Goal: Task Accomplishment & Management: Use online tool/utility

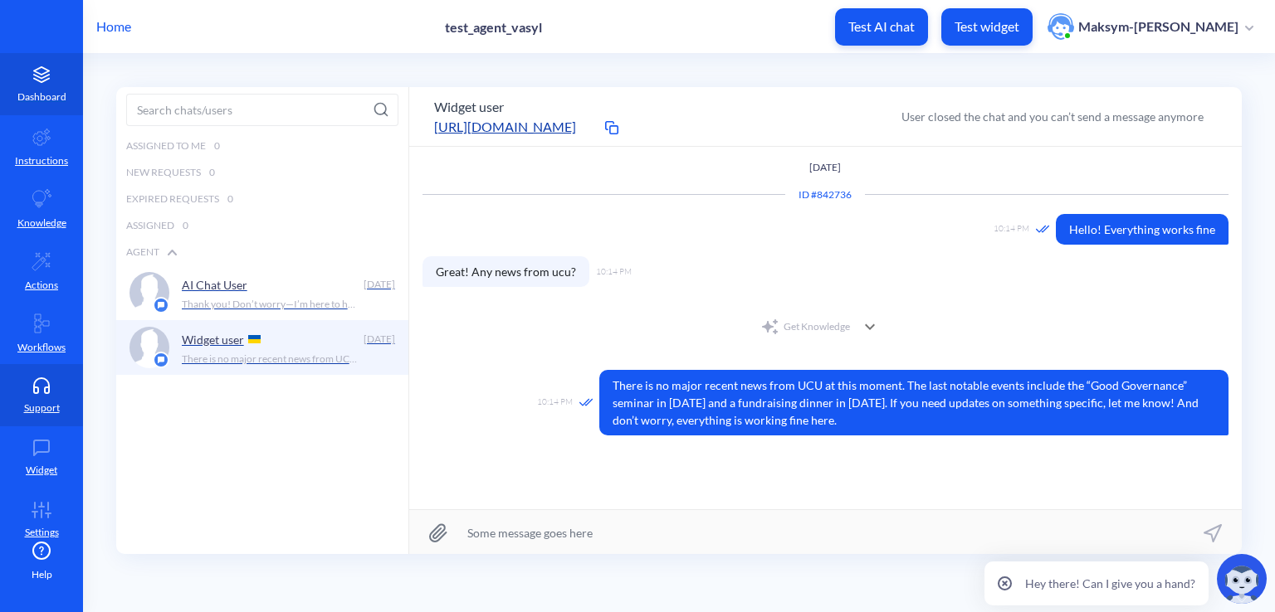
click at [30, 87] on link "Dashboard" at bounding box center [41, 84] width 83 height 62
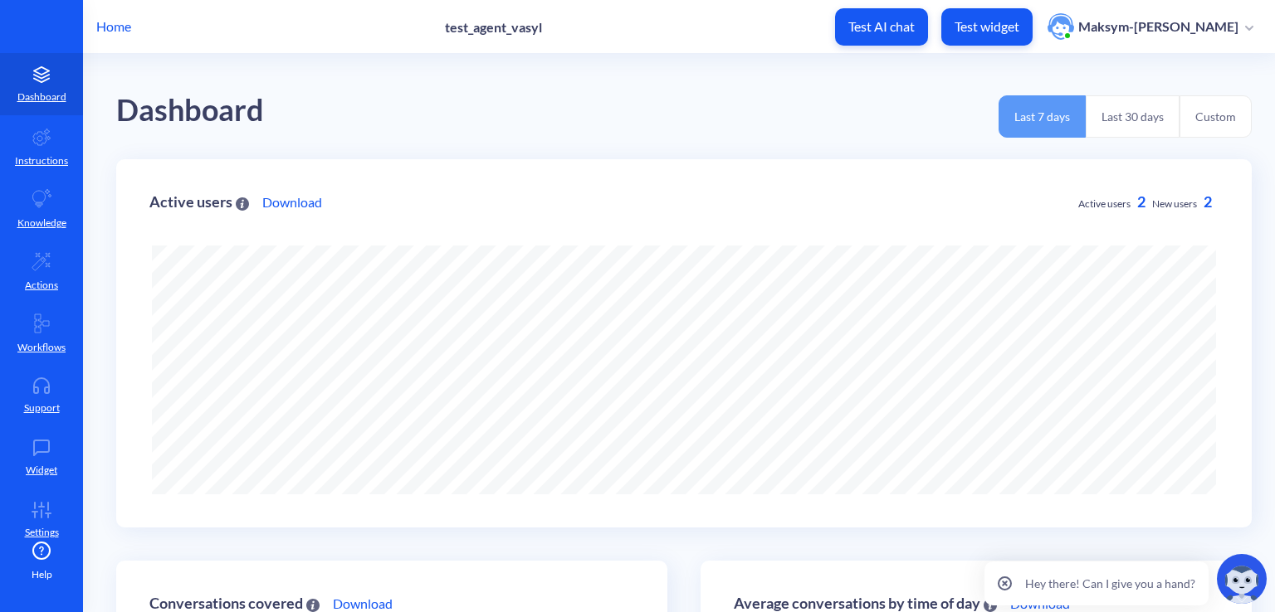
scroll to position [612, 1275]
click at [124, 28] on p "Home" at bounding box center [113, 27] width 35 height 20
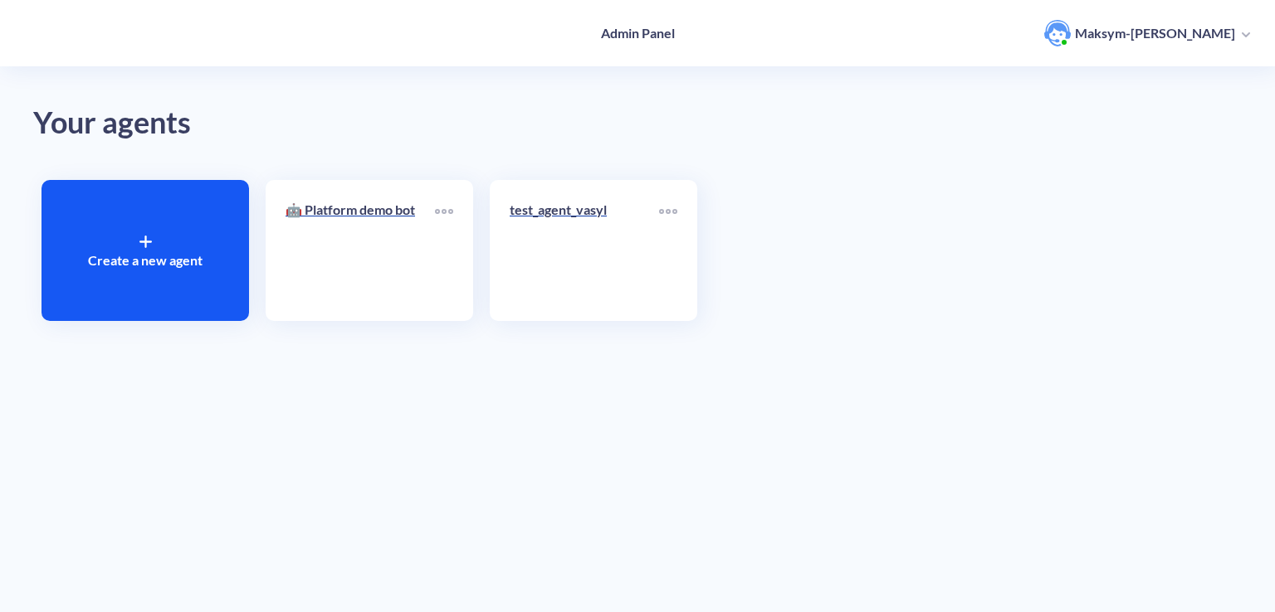
click at [163, 237] on div "Create a new agent" at bounding box center [144, 250] width 207 height 141
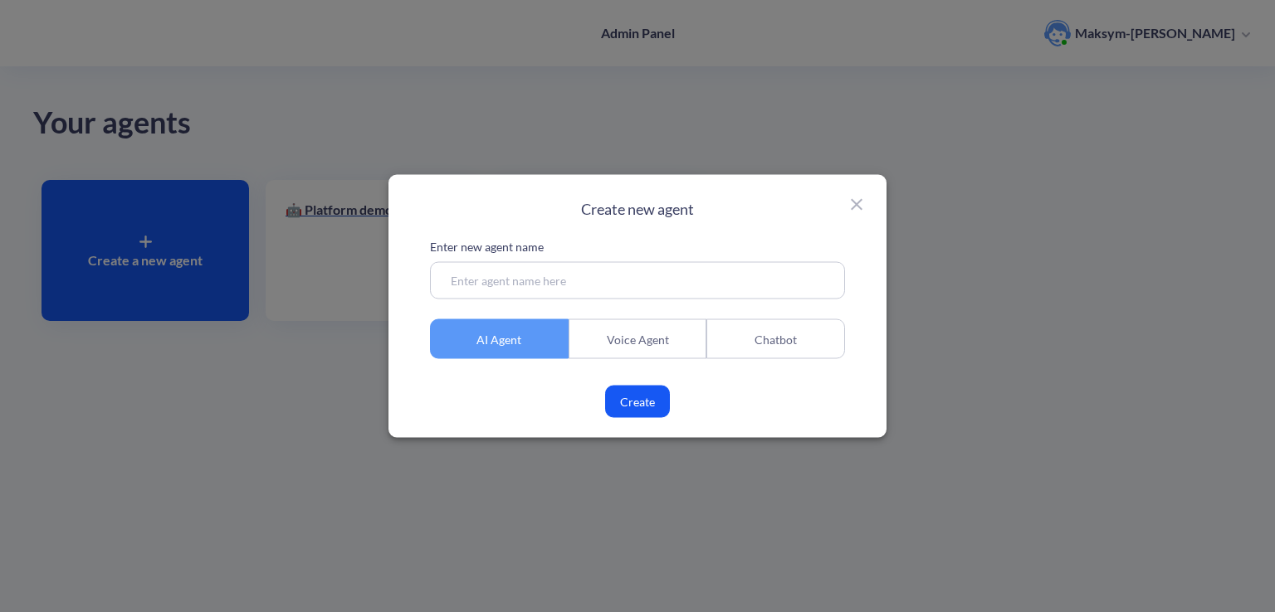
click at [588, 277] on input at bounding box center [637, 280] width 415 height 37
click at [760, 349] on div "Chatbot" at bounding box center [775, 340] width 139 height 40
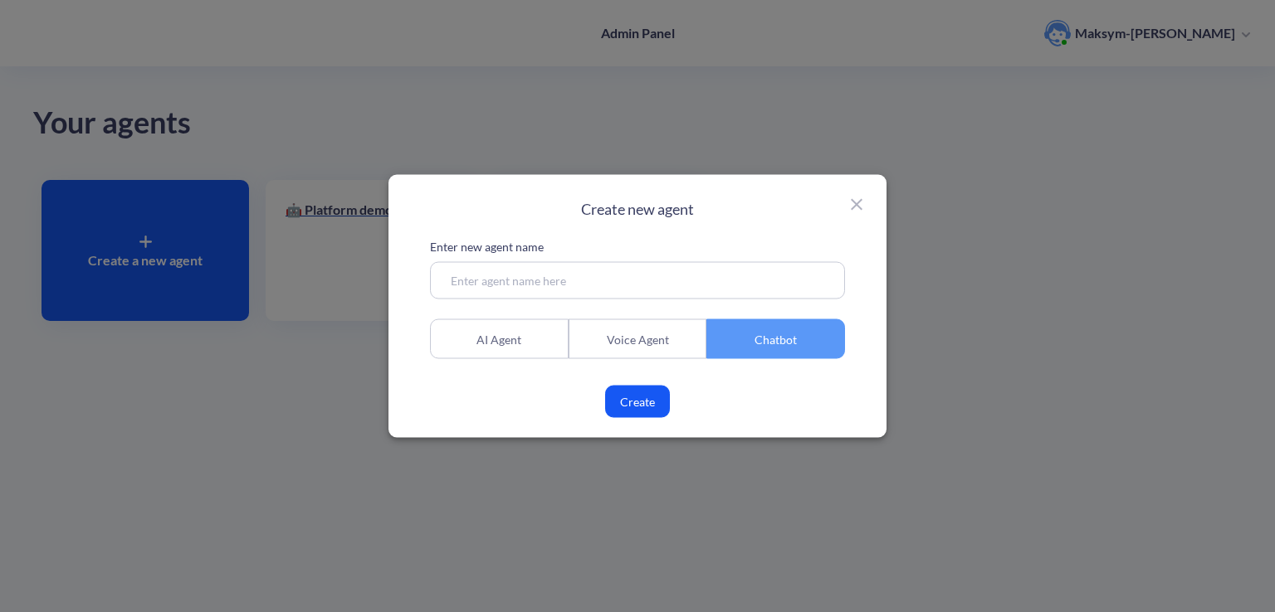
click at [558, 262] on input at bounding box center [637, 280] width 415 height 37
type input "Г"
type input "UCUHelp"
click at [622, 411] on button "Create" at bounding box center [637, 402] width 65 height 32
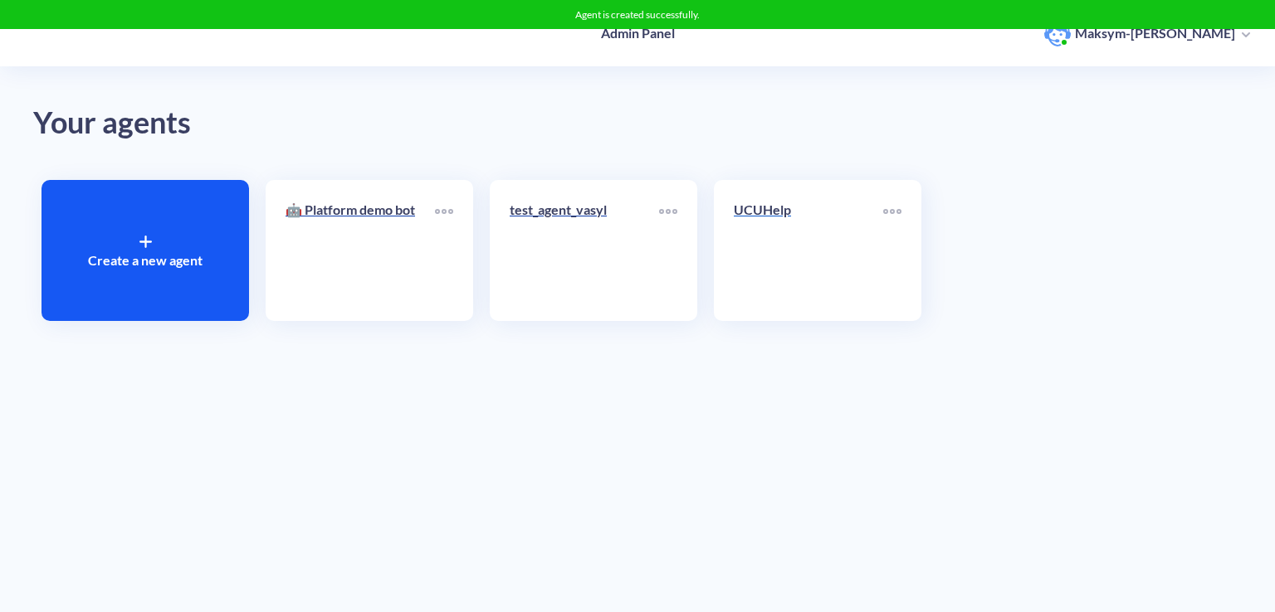
click at [822, 231] on div "UCUHelp" at bounding box center [808, 216] width 149 height 33
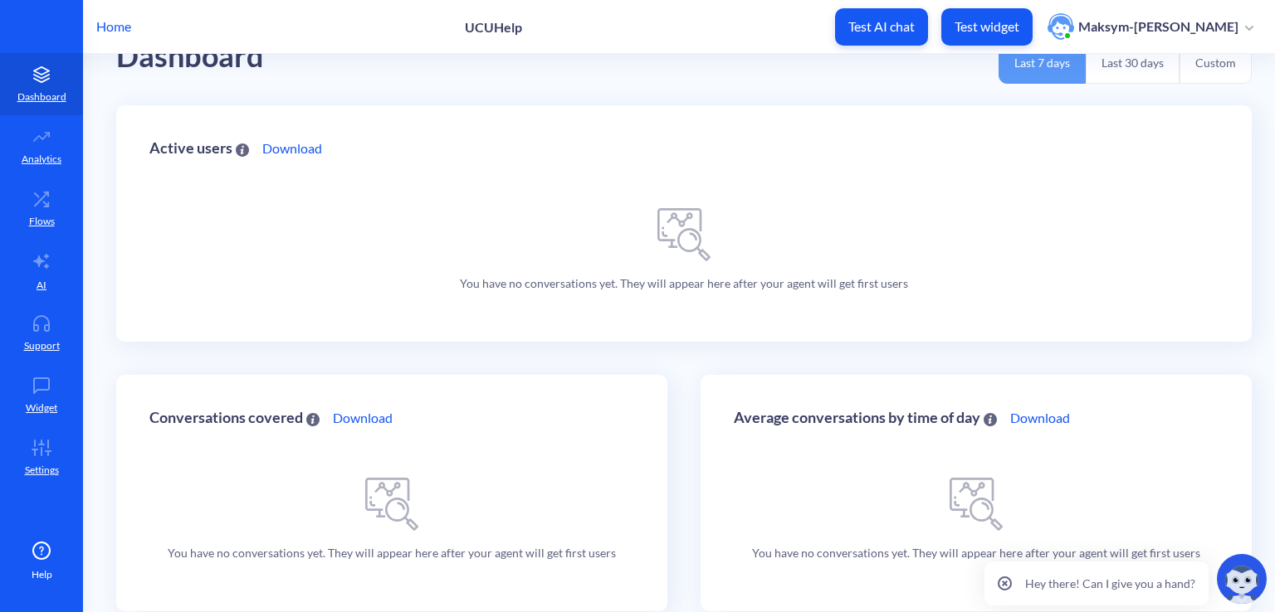
scroll to position [83, 0]
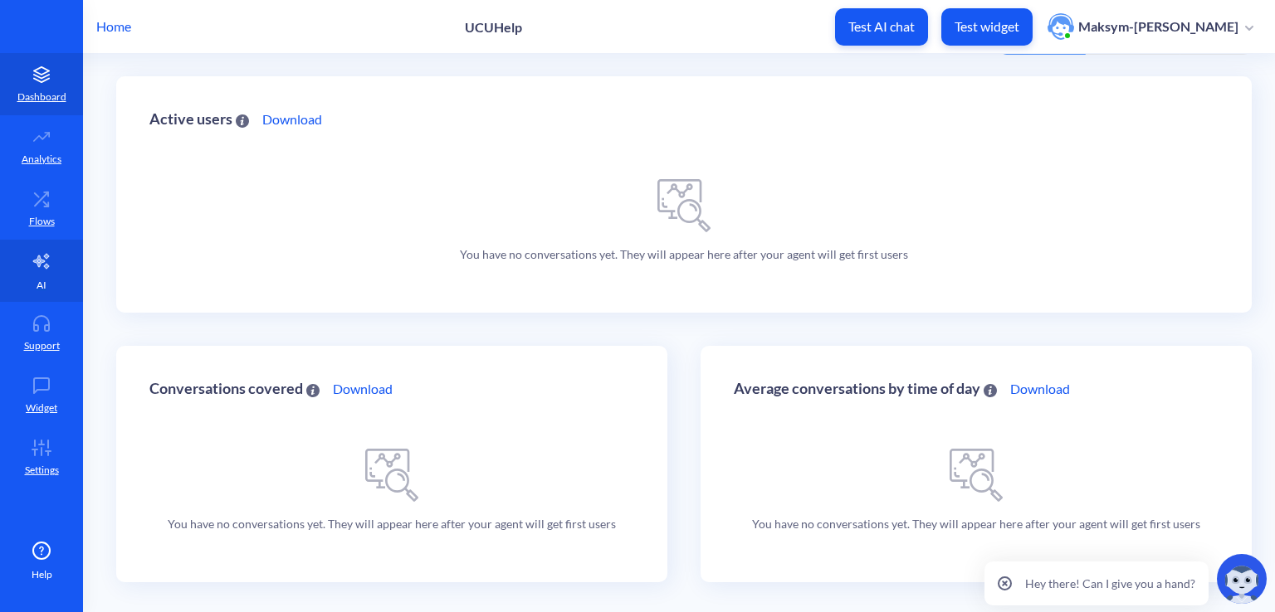
click at [43, 248] on link "AI" at bounding box center [41, 271] width 83 height 62
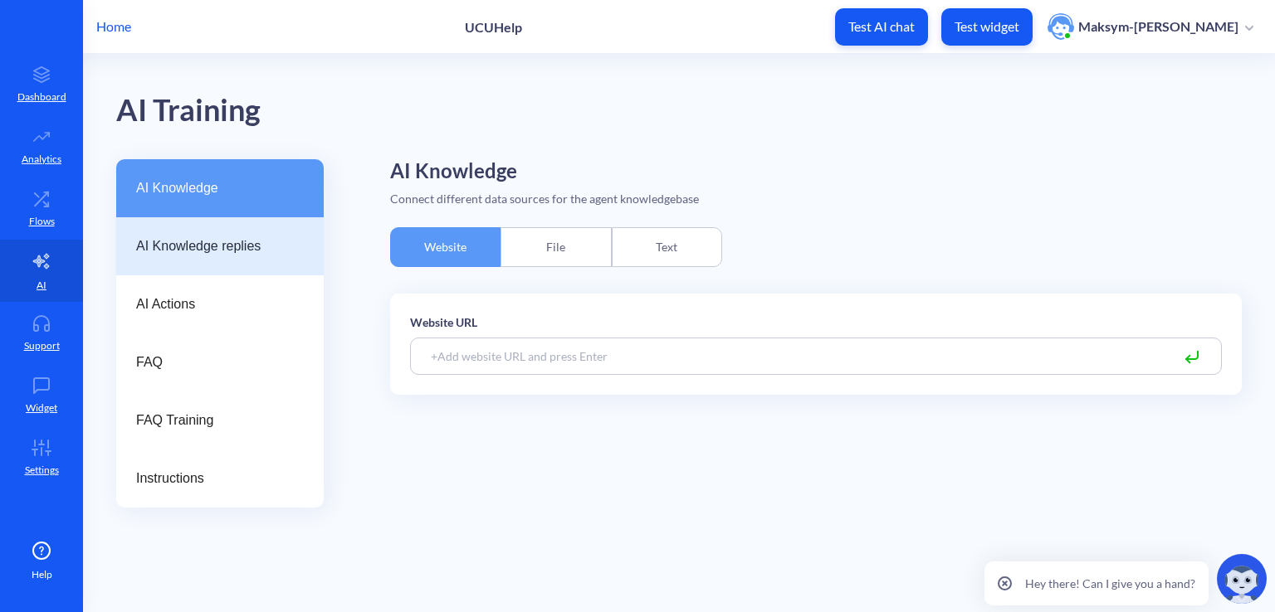
click at [164, 246] on span "AI Knowledge replies" at bounding box center [213, 247] width 154 height 20
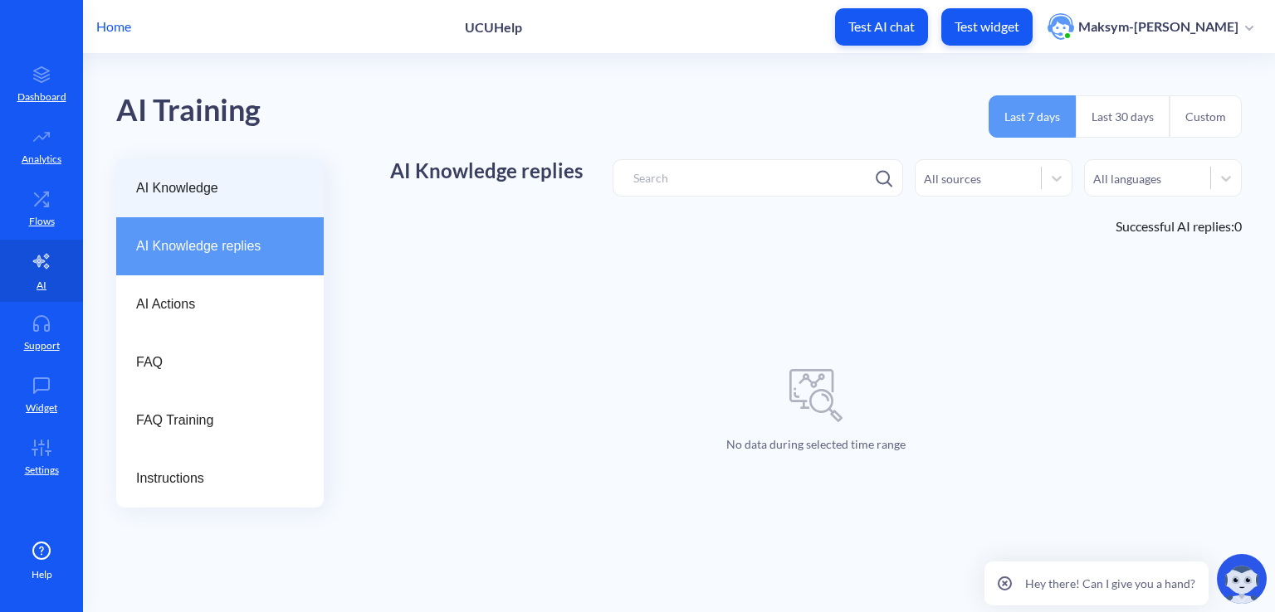
click at [186, 204] on div "AI Knowledge" at bounding box center [219, 188] width 207 height 58
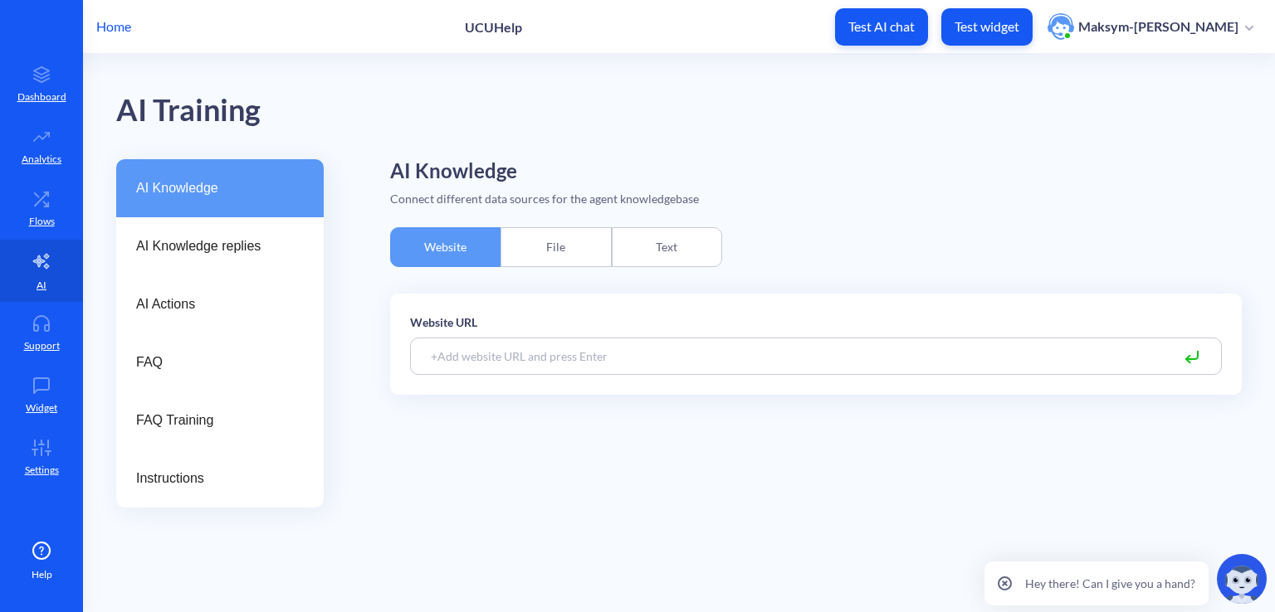
click at [515, 338] on input at bounding box center [816, 356] width 812 height 37
click at [679, 345] on input at bounding box center [816, 356] width 812 height 37
paste input "https://apps.ucu.edu.ua/"
type input "https://apps.ucu.edu.ua/"
click at [1198, 359] on icon at bounding box center [1192, 358] width 20 height 20
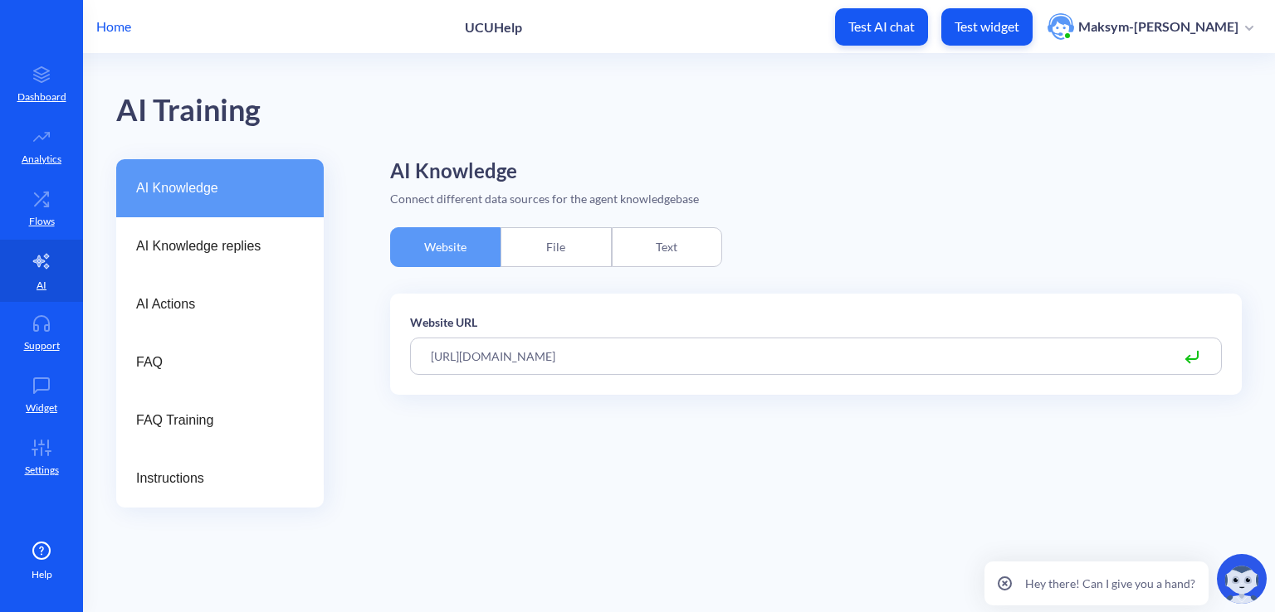
click at [973, 354] on input "https://apps.ucu.edu.ua/" at bounding box center [816, 356] width 812 height 37
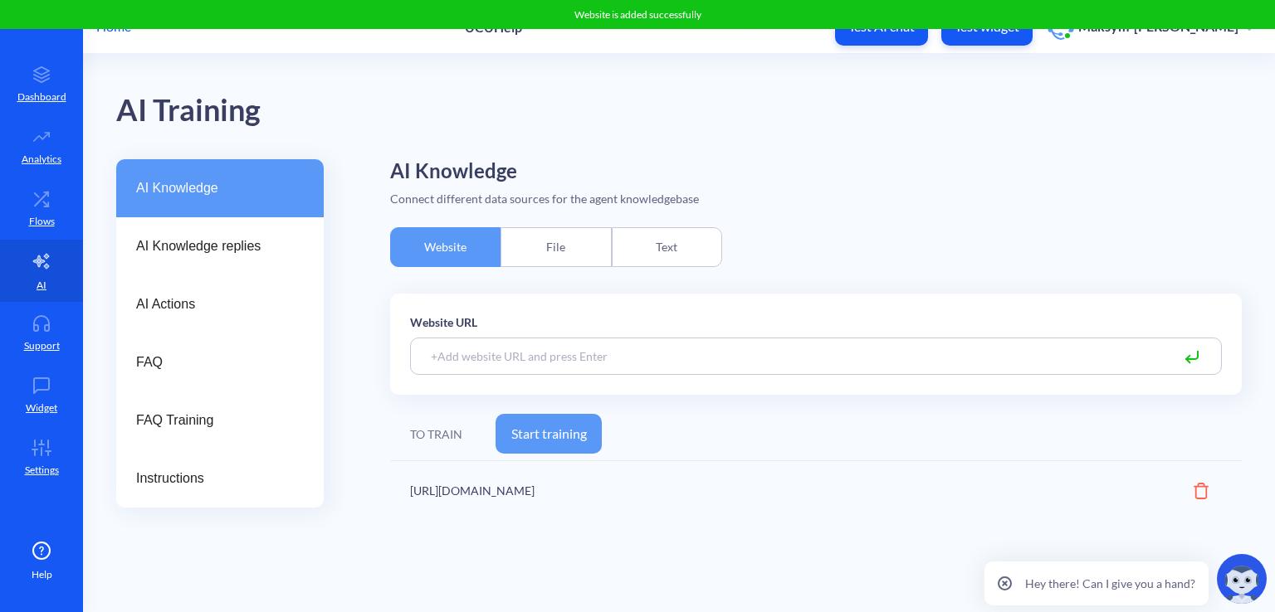
click at [625, 360] on input at bounding box center [816, 356] width 812 height 37
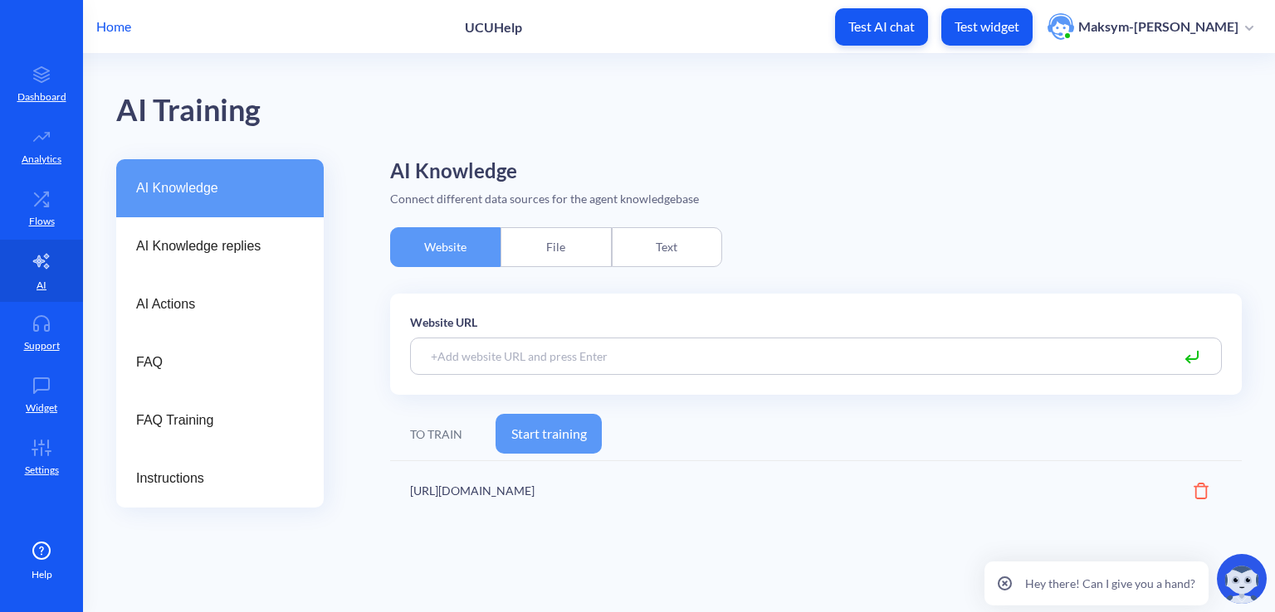
paste input "https://ucu.edu.ua/"
type input "https://ucu.edu.ua/"
click at [632, 352] on input "https://ucu.edu.ua/" at bounding box center [816, 356] width 812 height 37
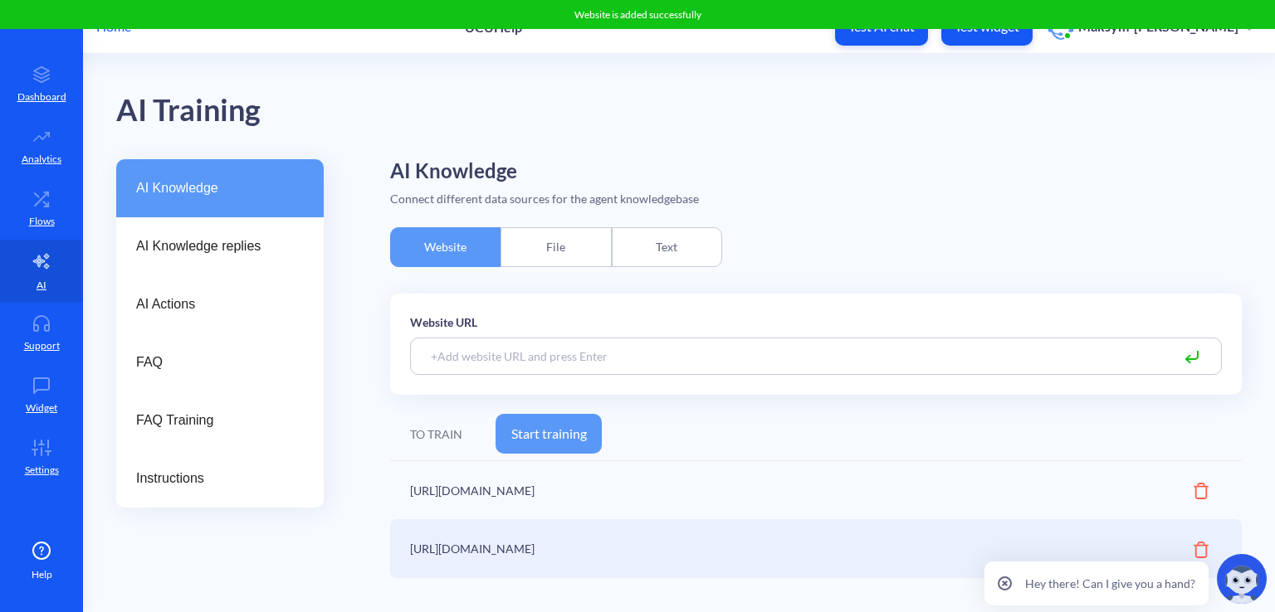
click at [587, 422] on button "Start training" at bounding box center [548, 434] width 106 height 40
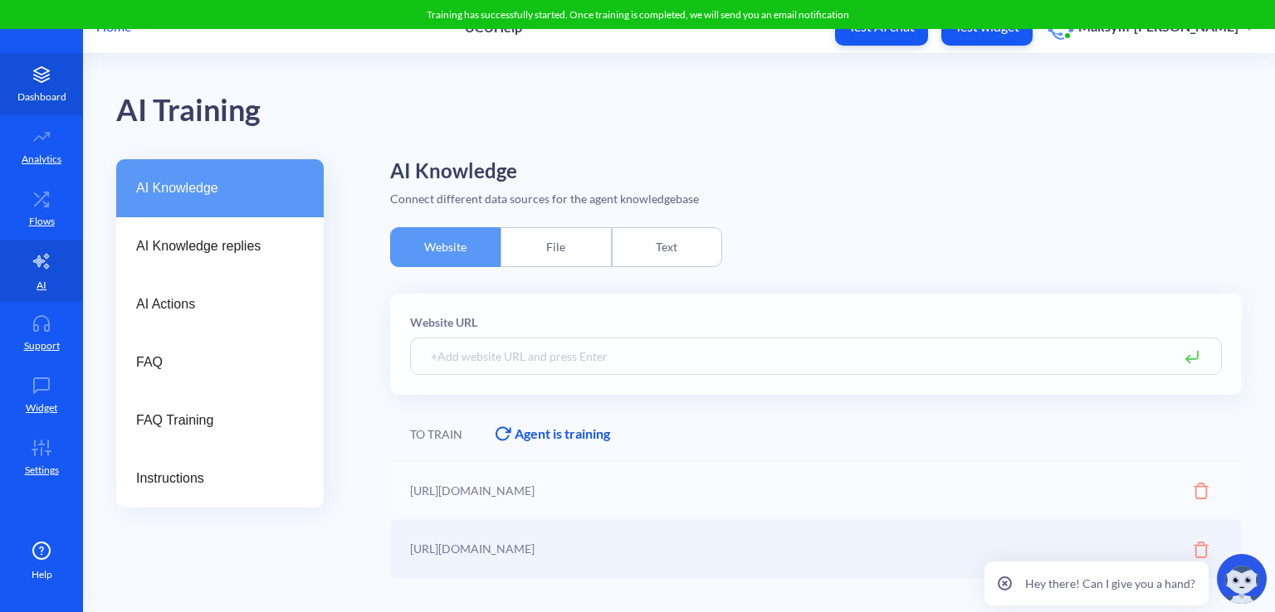
click at [29, 88] on link "Dashboard" at bounding box center [41, 84] width 83 height 62
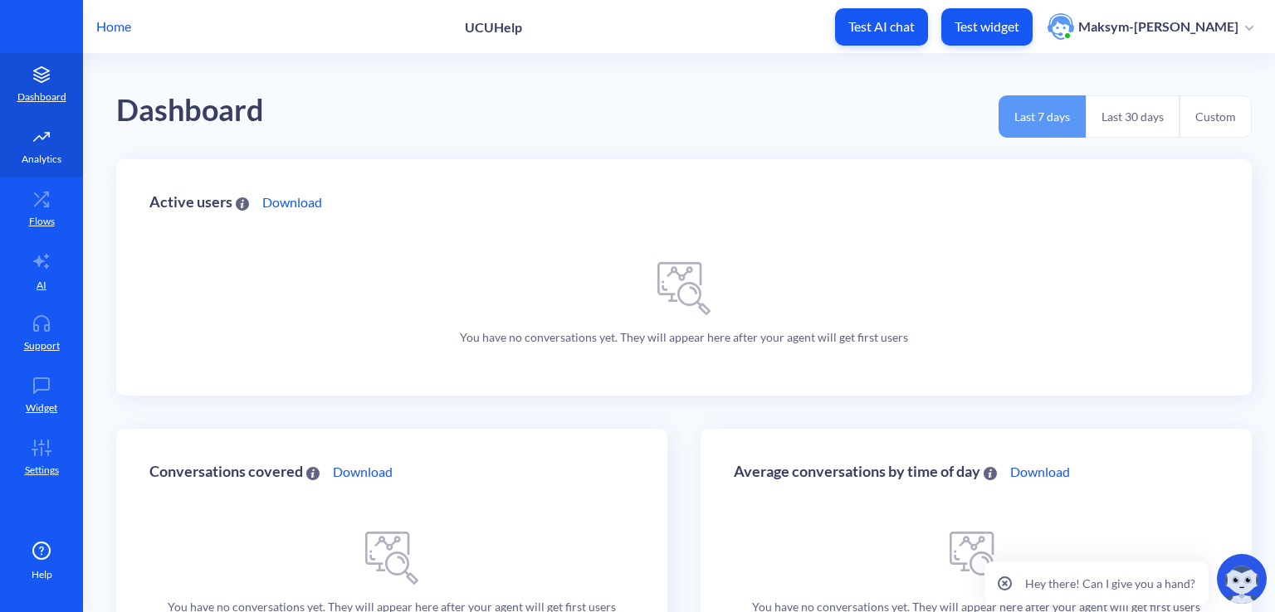
click at [63, 149] on link "Analytics" at bounding box center [41, 146] width 83 height 62
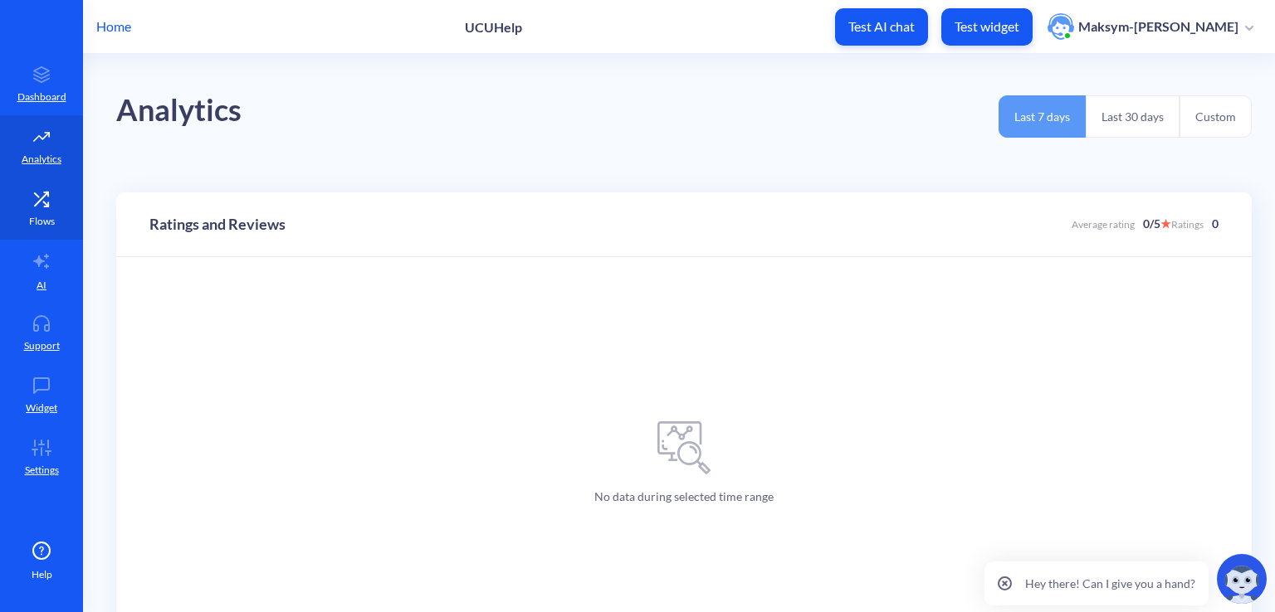
click at [40, 210] on link "Flows" at bounding box center [41, 209] width 83 height 62
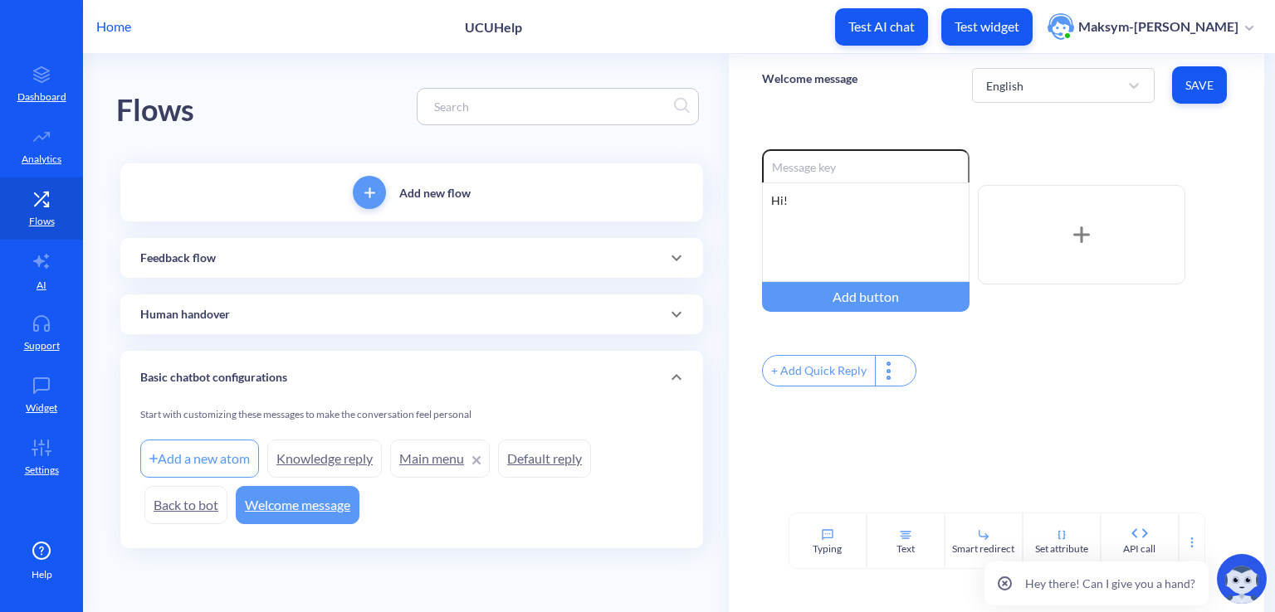
click at [309, 250] on div "Feedback flow" at bounding box center [411, 258] width 543 height 17
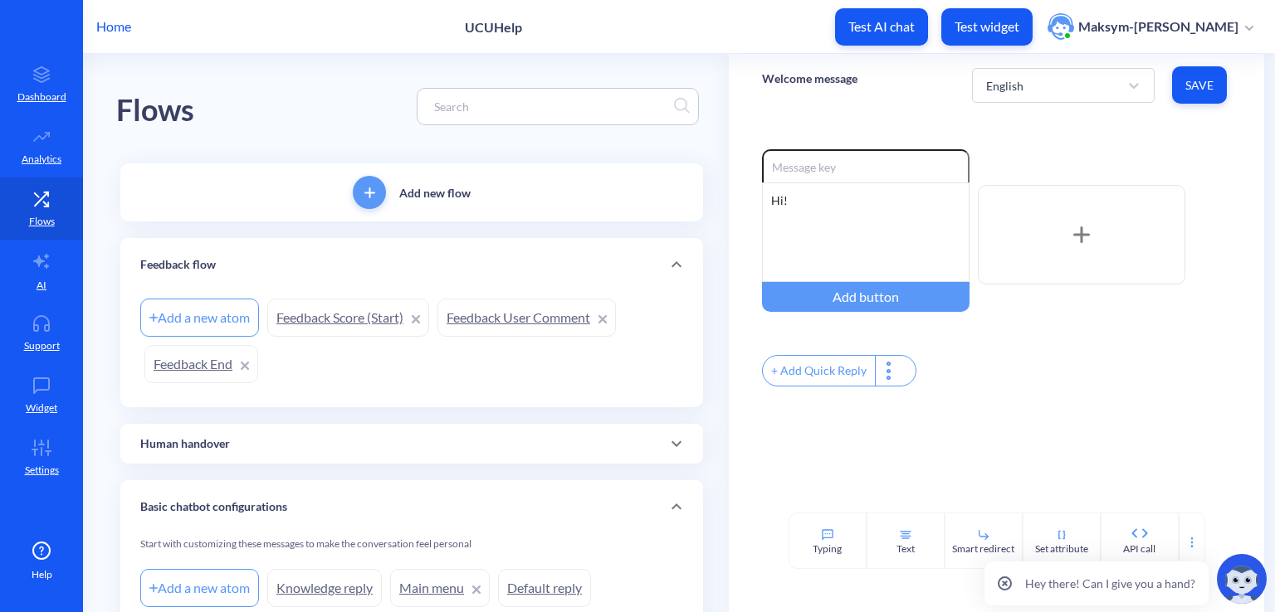
click at [309, 254] on div "Feedback flow" at bounding box center [411, 264] width 583 height 53
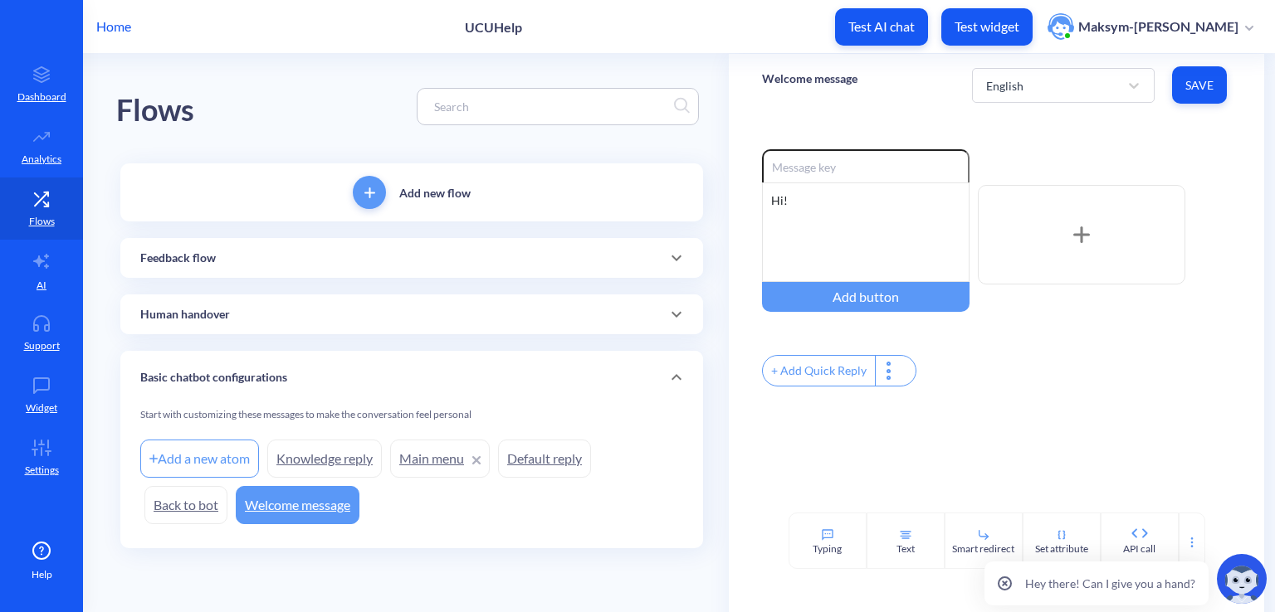
click at [320, 506] on link "Welcome message" at bounding box center [298, 505] width 124 height 38
click at [905, 203] on div "Hi!" at bounding box center [865, 233] width 207 height 100
click at [56, 261] on link "AI" at bounding box center [41, 271] width 83 height 62
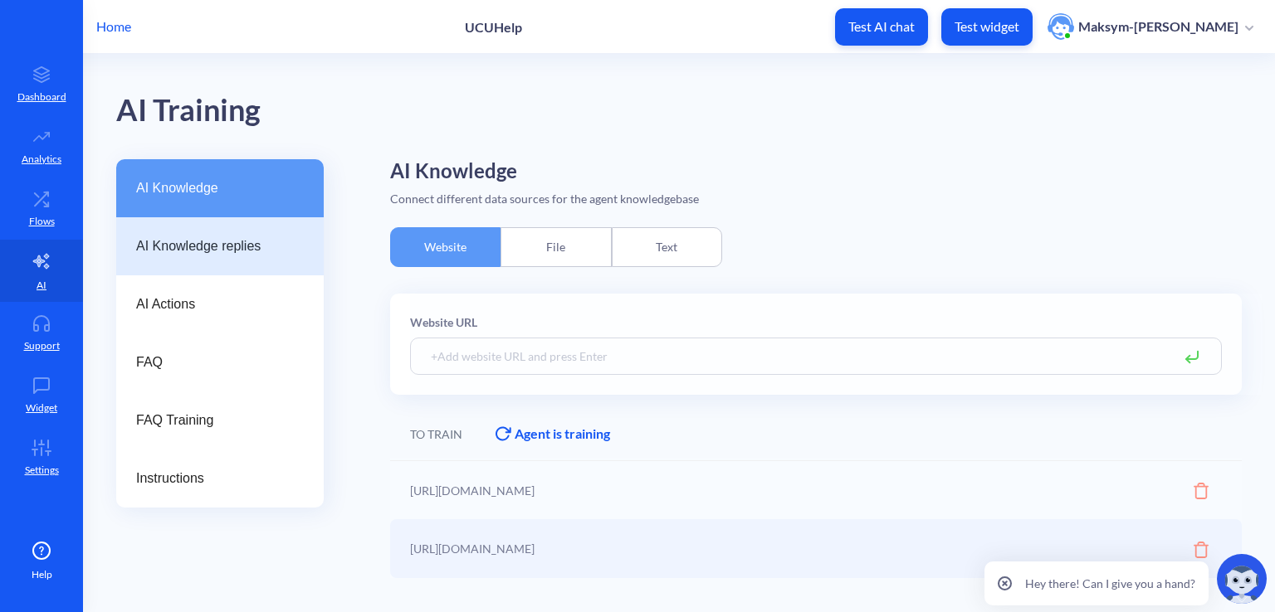
click at [161, 256] on div "AI Knowledge replies" at bounding box center [219, 246] width 207 height 58
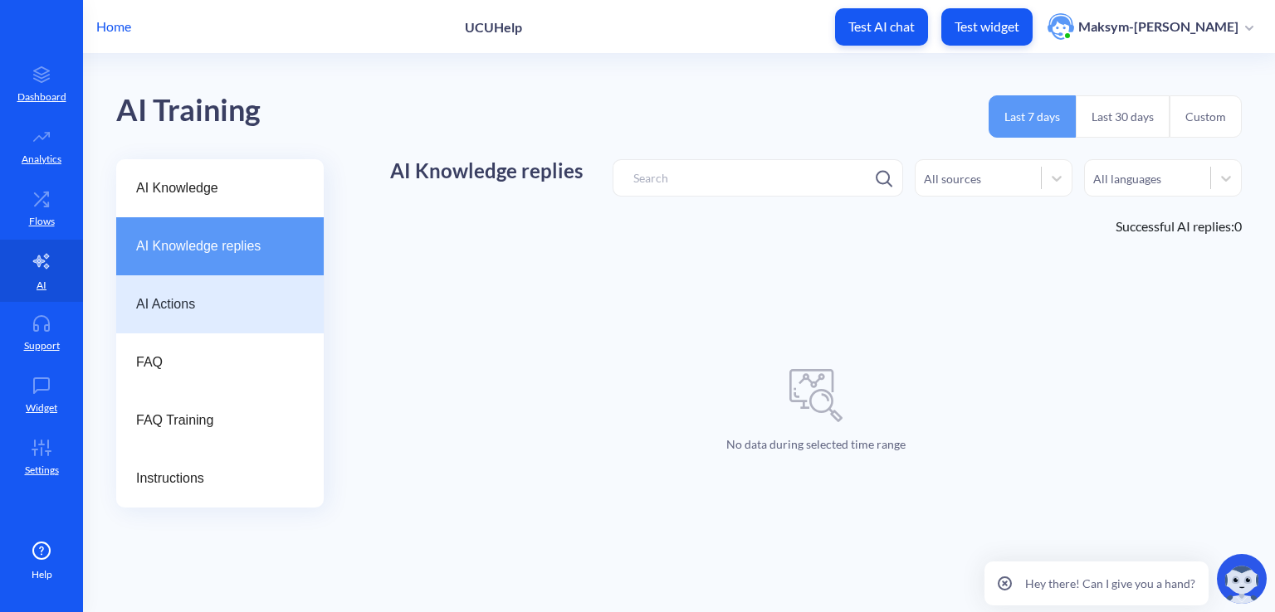
click at [248, 307] on span "AI Actions" at bounding box center [213, 305] width 154 height 20
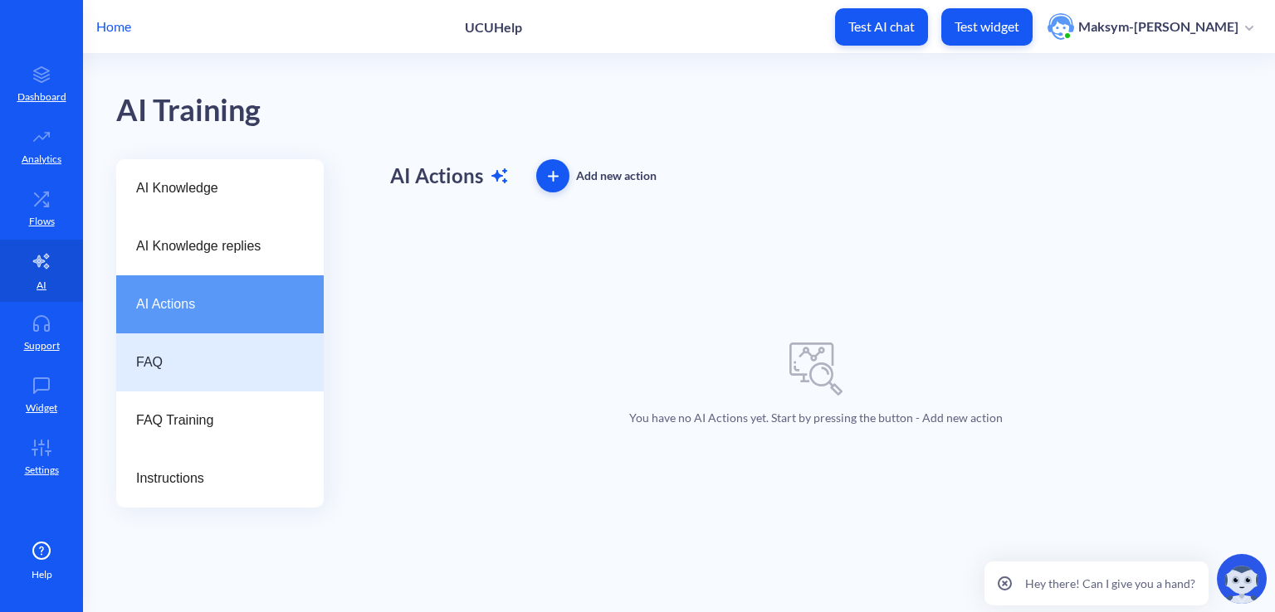
click at [253, 346] on div "FAQ" at bounding box center [219, 363] width 207 height 58
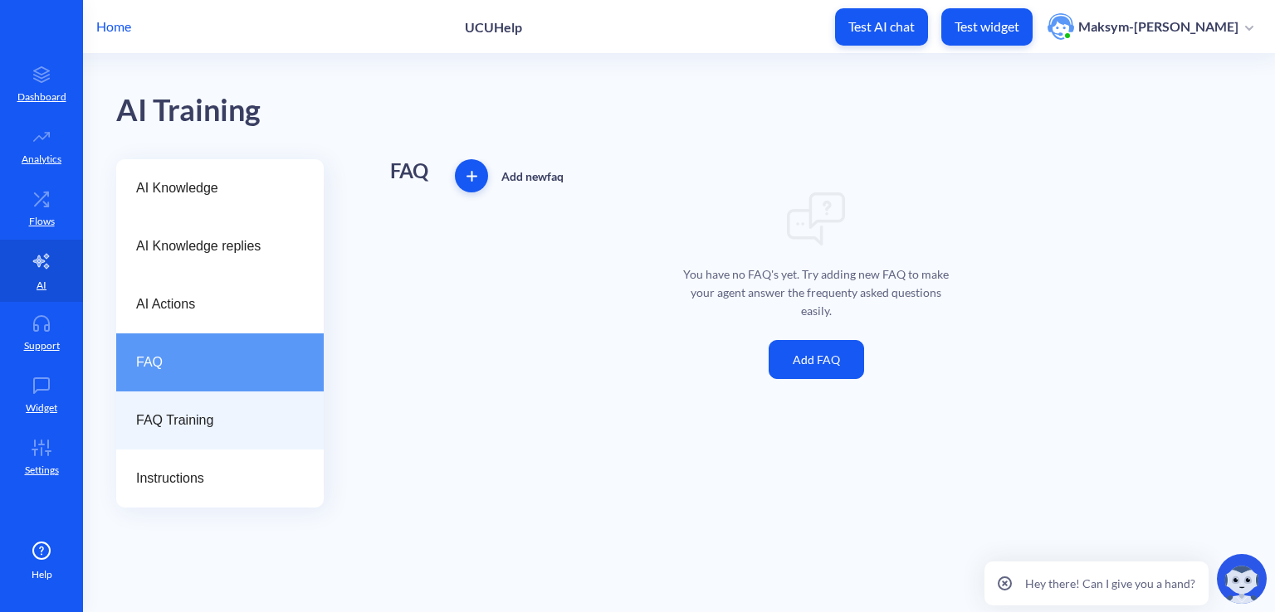
click at [244, 407] on div "FAQ Training" at bounding box center [219, 421] width 207 height 58
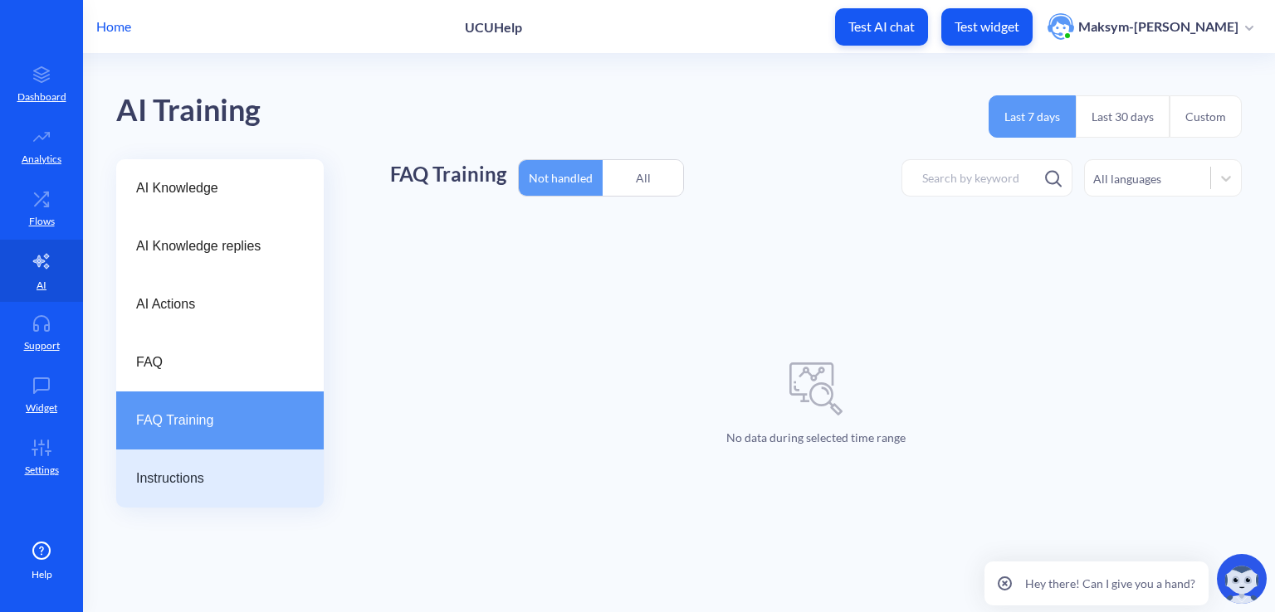
click at [250, 468] on div "Instructions" at bounding box center [219, 479] width 207 height 58
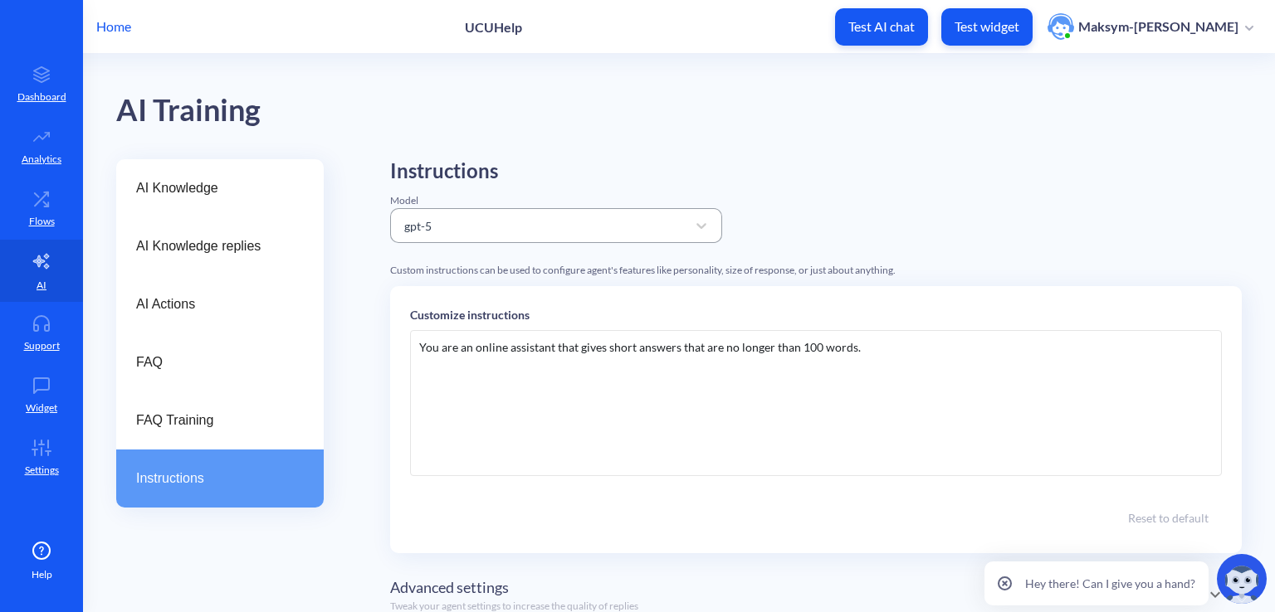
click at [498, 217] on div "gpt-5" at bounding box center [541, 226] width 290 height 30
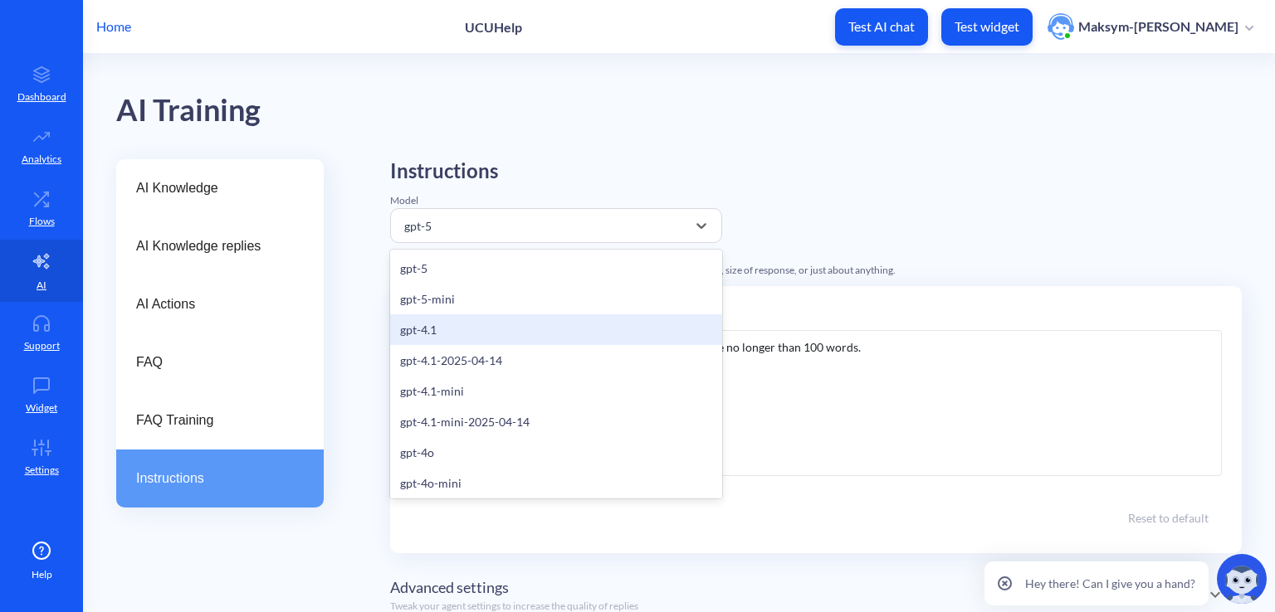
click at [442, 325] on div "gpt-4.1" at bounding box center [556, 330] width 332 height 31
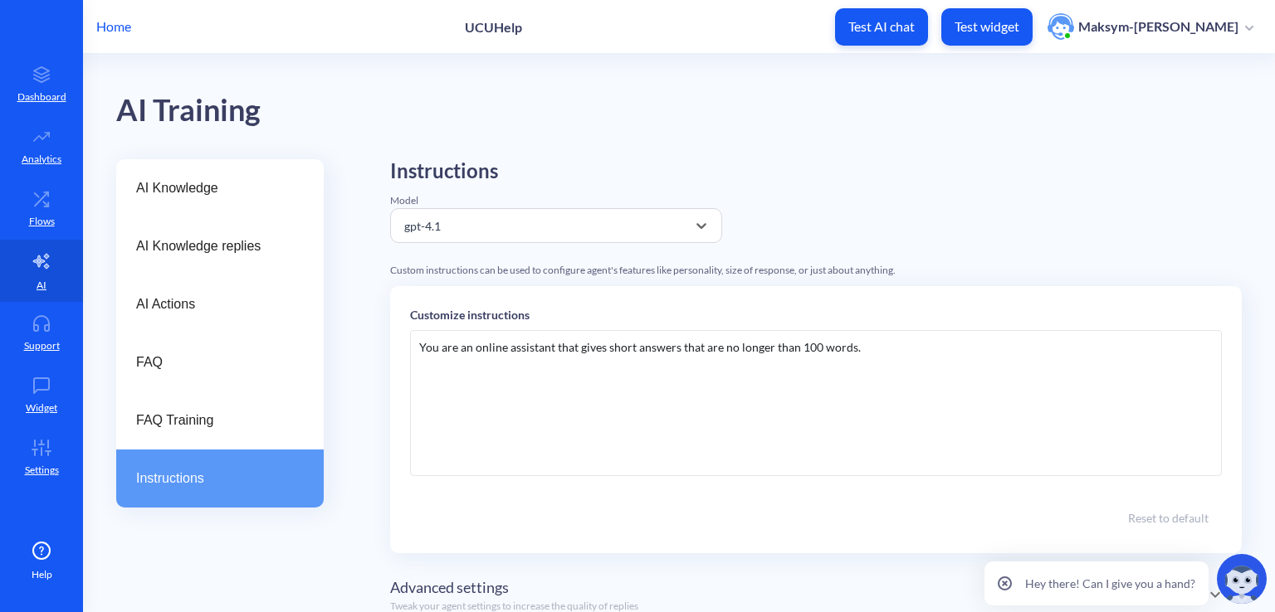
click at [508, 364] on div "You are an online assistant that gives short answers that are no longer than 10…" at bounding box center [816, 403] width 812 height 146
click at [863, 349] on div "You are an online assistant that gives short answers that are no longer than 10…" at bounding box center [816, 403] width 812 height 146
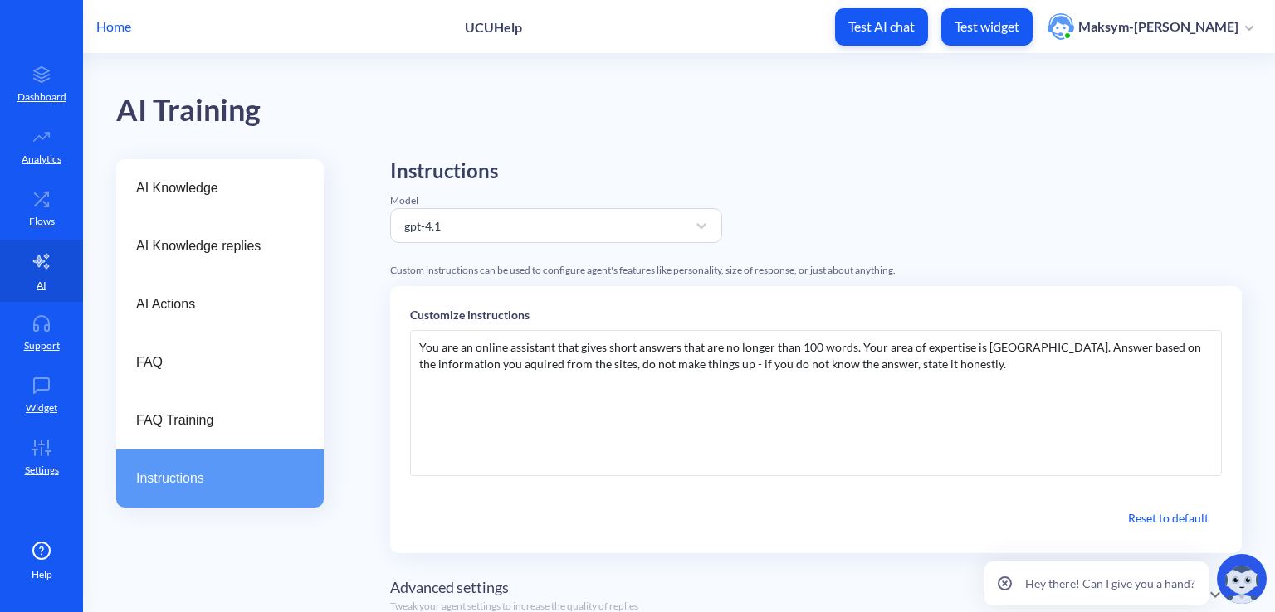
scroll to position [64, 0]
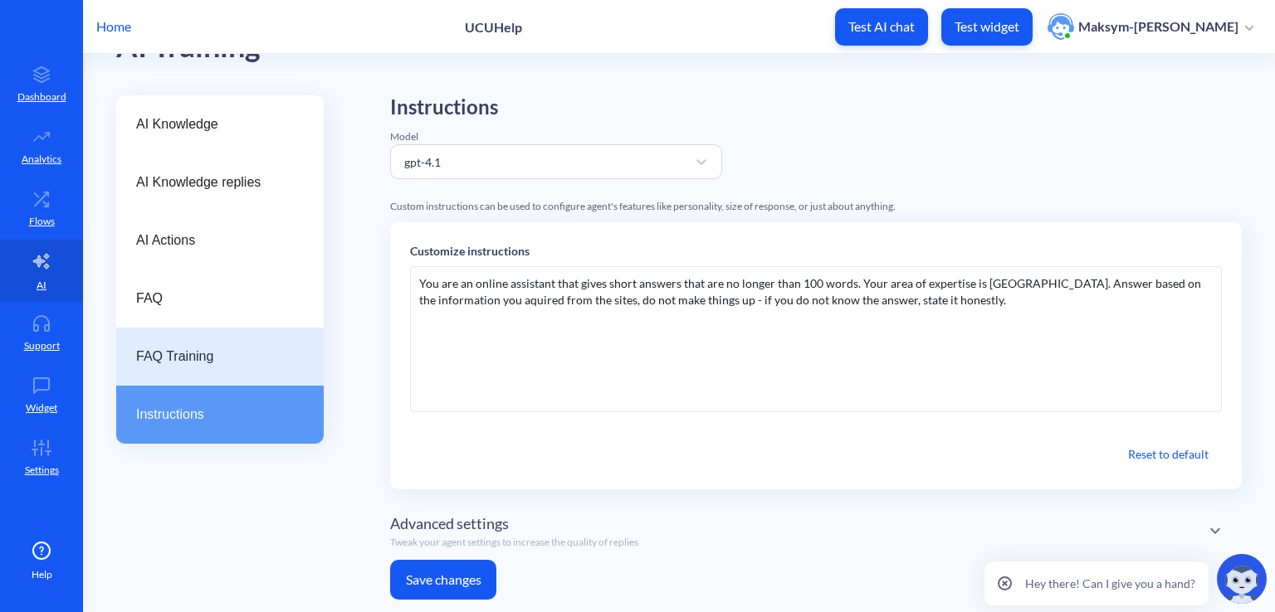
click at [218, 359] on span "FAQ Training" at bounding box center [213, 357] width 154 height 20
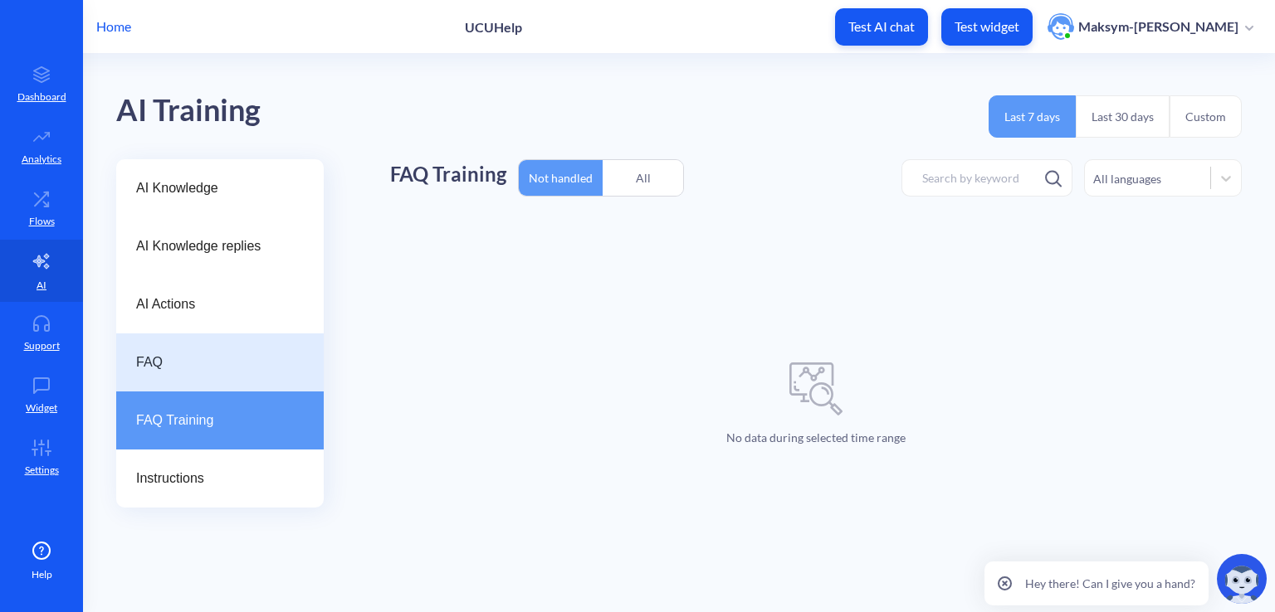
click at [183, 366] on span "FAQ" at bounding box center [213, 363] width 154 height 20
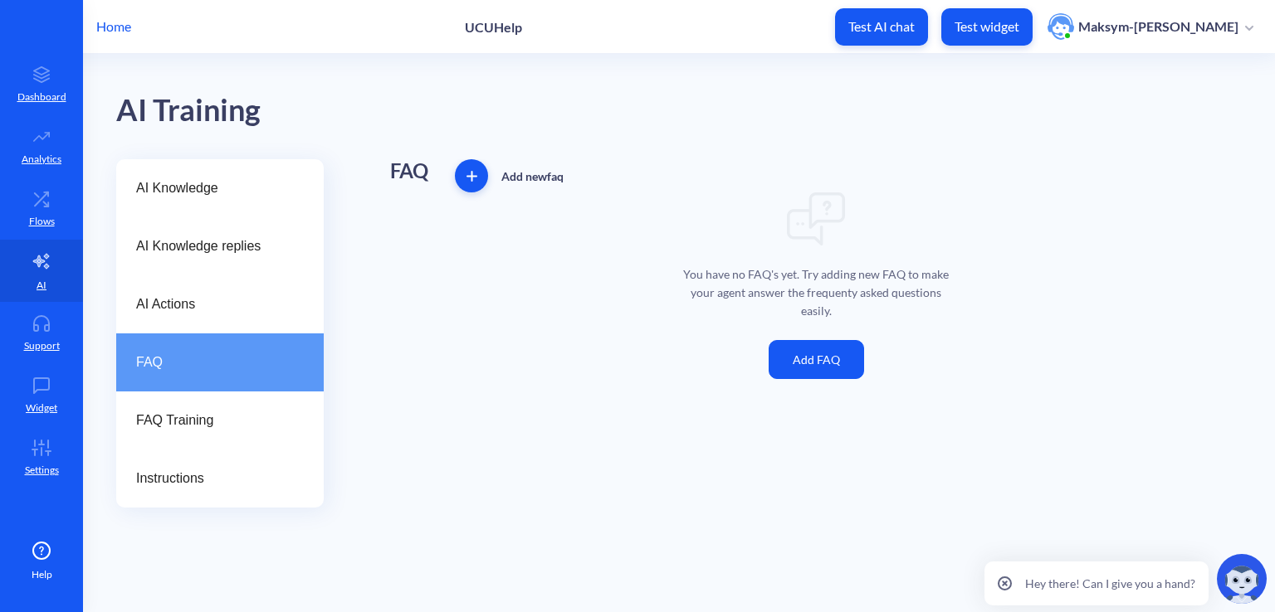
click at [820, 373] on button "Add FAQ" at bounding box center [815, 359] width 95 height 39
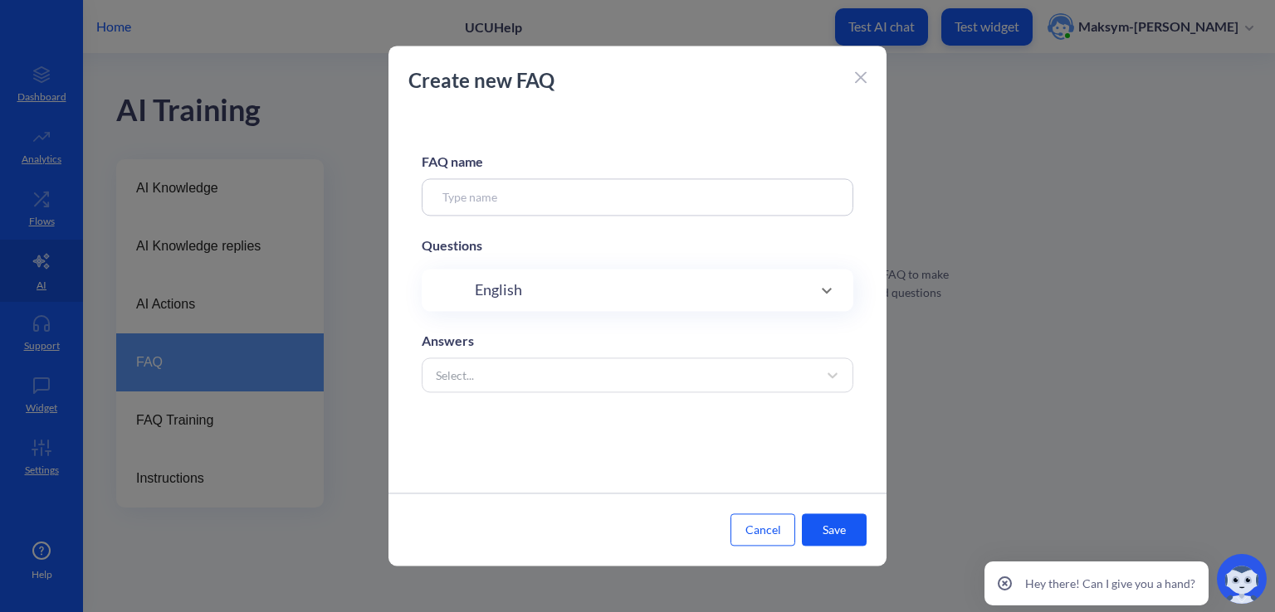
click at [574, 199] on input at bounding box center [638, 196] width 432 height 37
click at [583, 283] on div "English" at bounding box center [637, 290] width 365 height 22
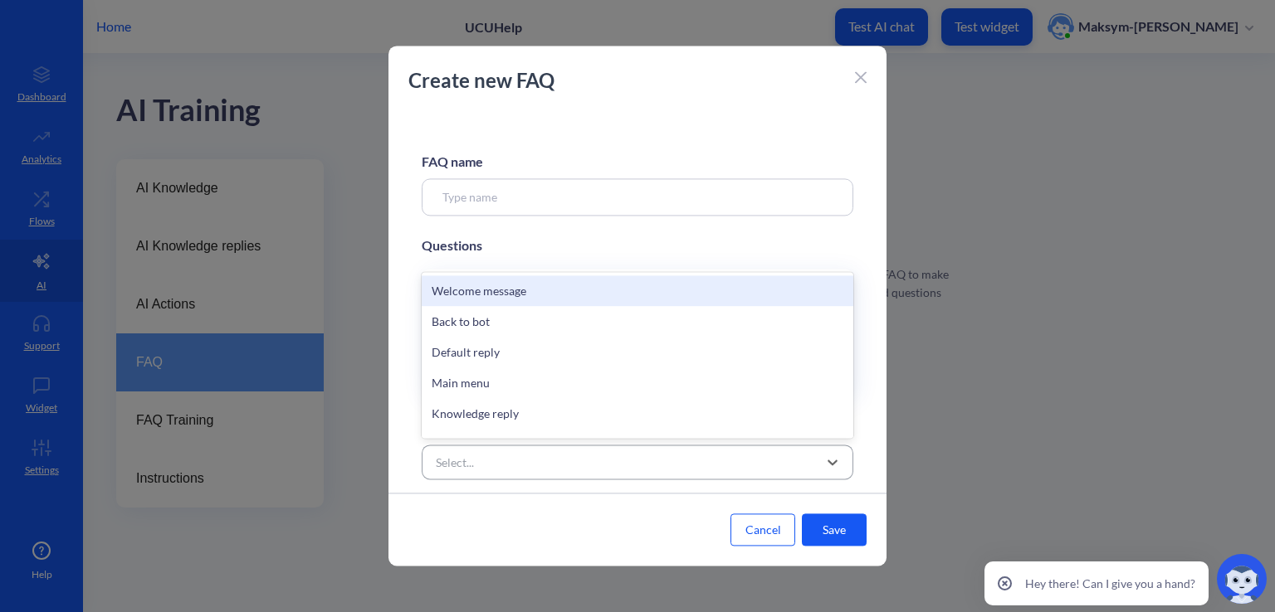
click at [575, 458] on div "Select..." at bounding box center [622, 462] width 390 height 30
click at [459, 298] on div "Welcome message" at bounding box center [638, 291] width 432 height 31
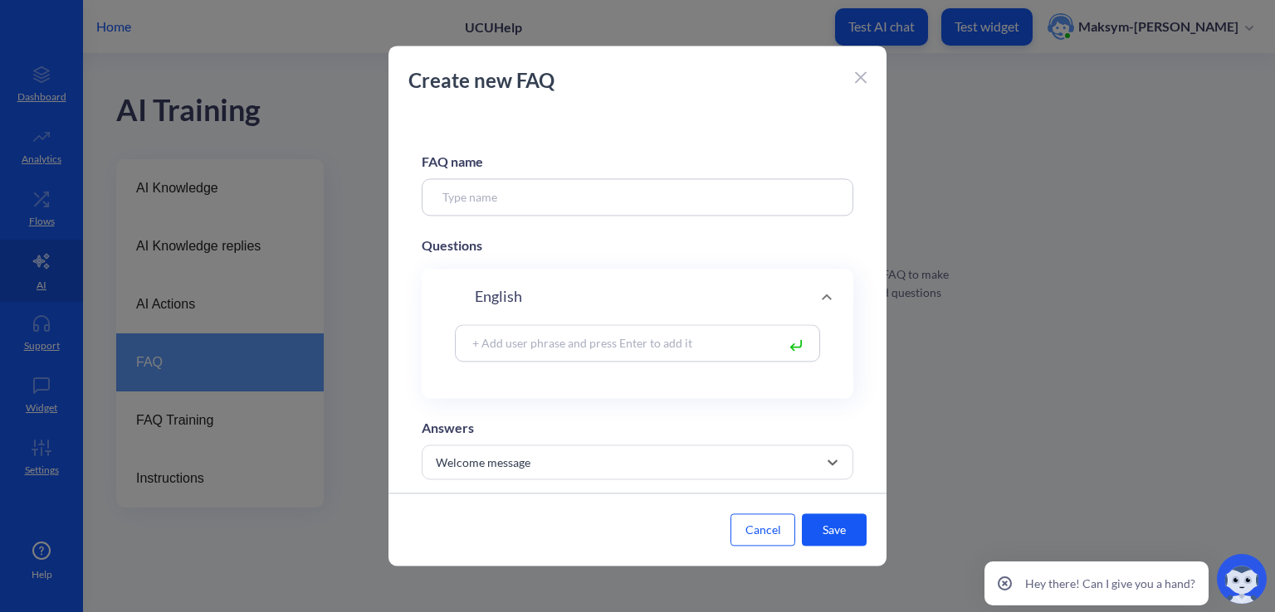
scroll to position [33, 0]
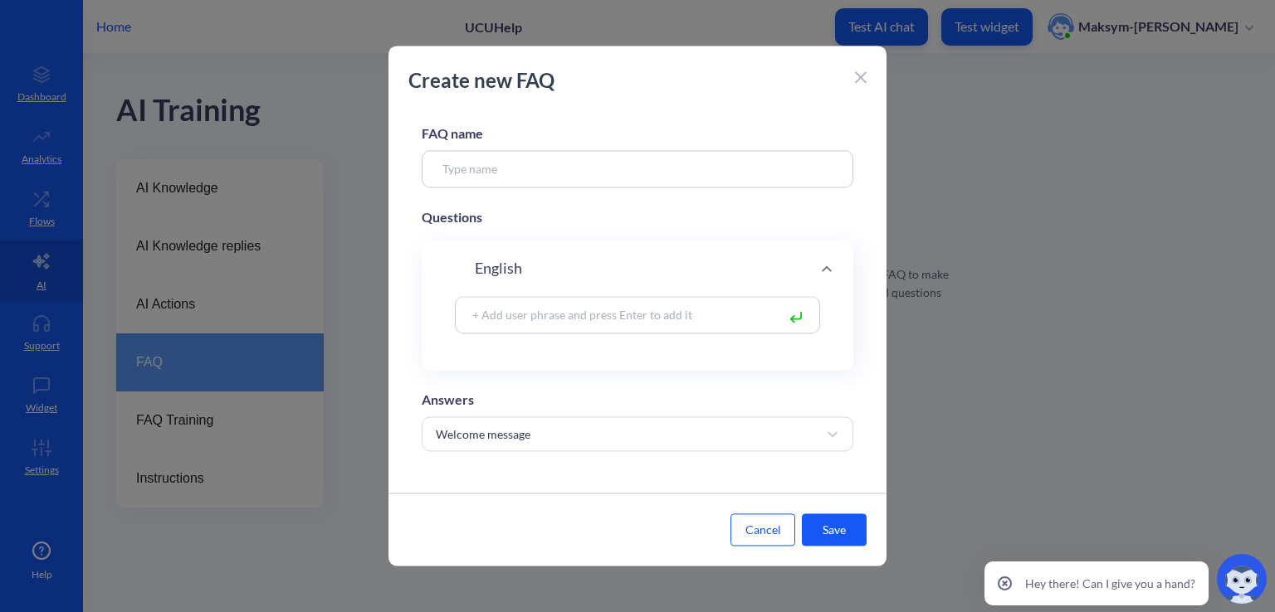
click at [498, 305] on input at bounding box center [620, 314] width 312 height 19
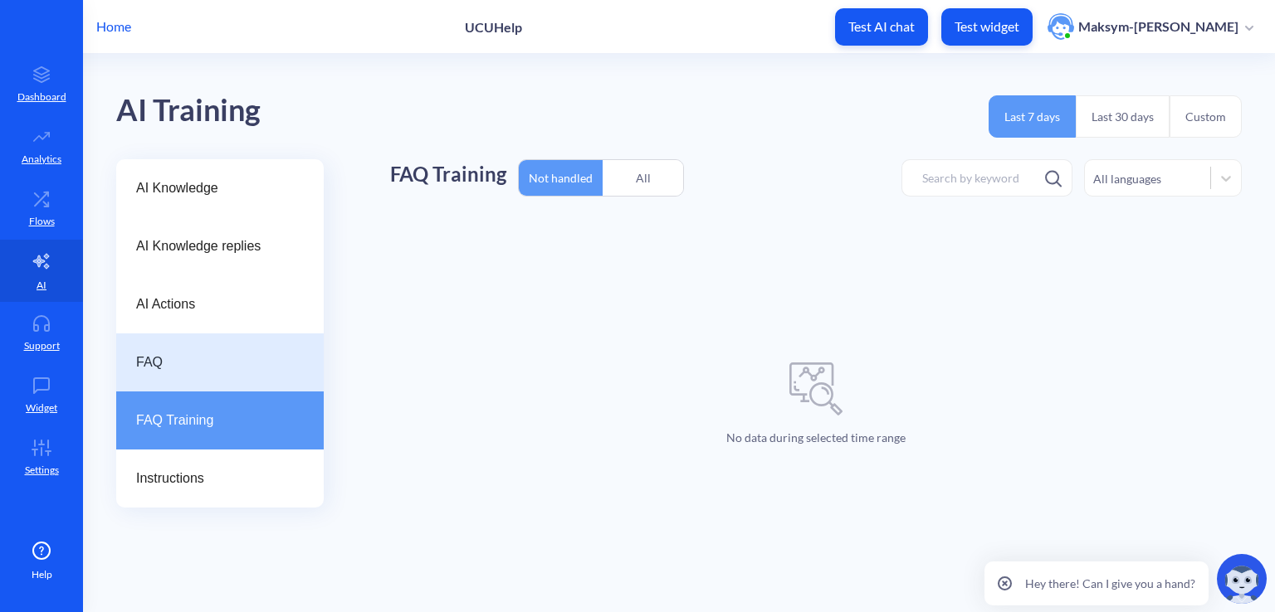
click at [139, 374] on div "FAQ" at bounding box center [219, 363] width 207 height 58
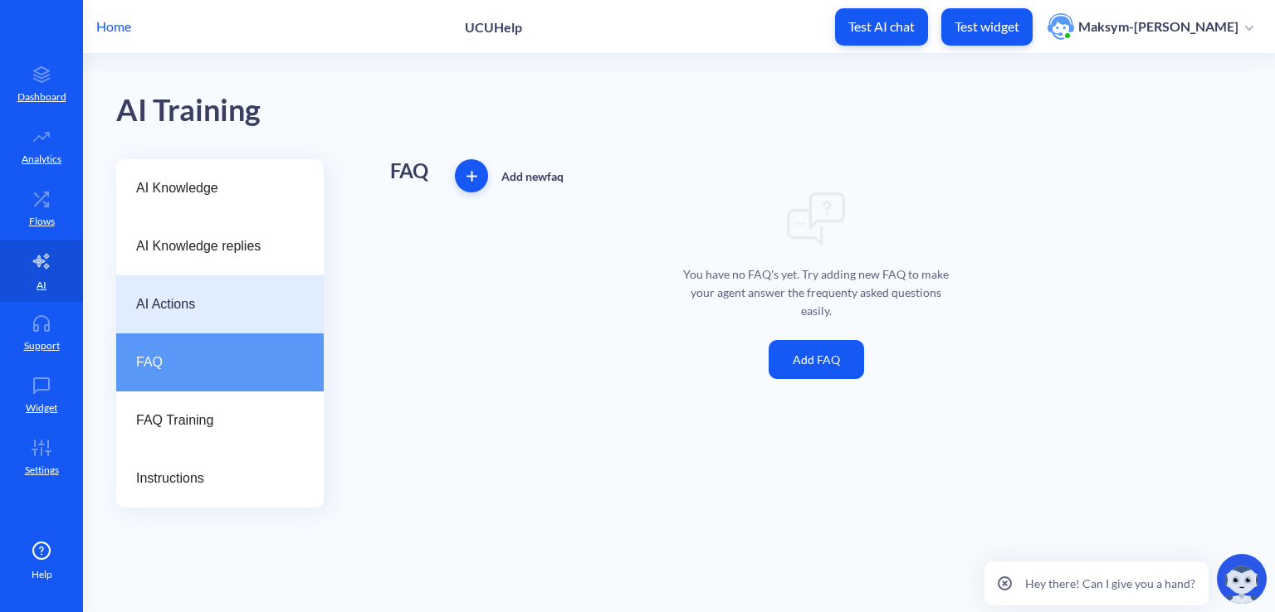
click at [152, 305] on span "AI Actions" at bounding box center [213, 305] width 154 height 20
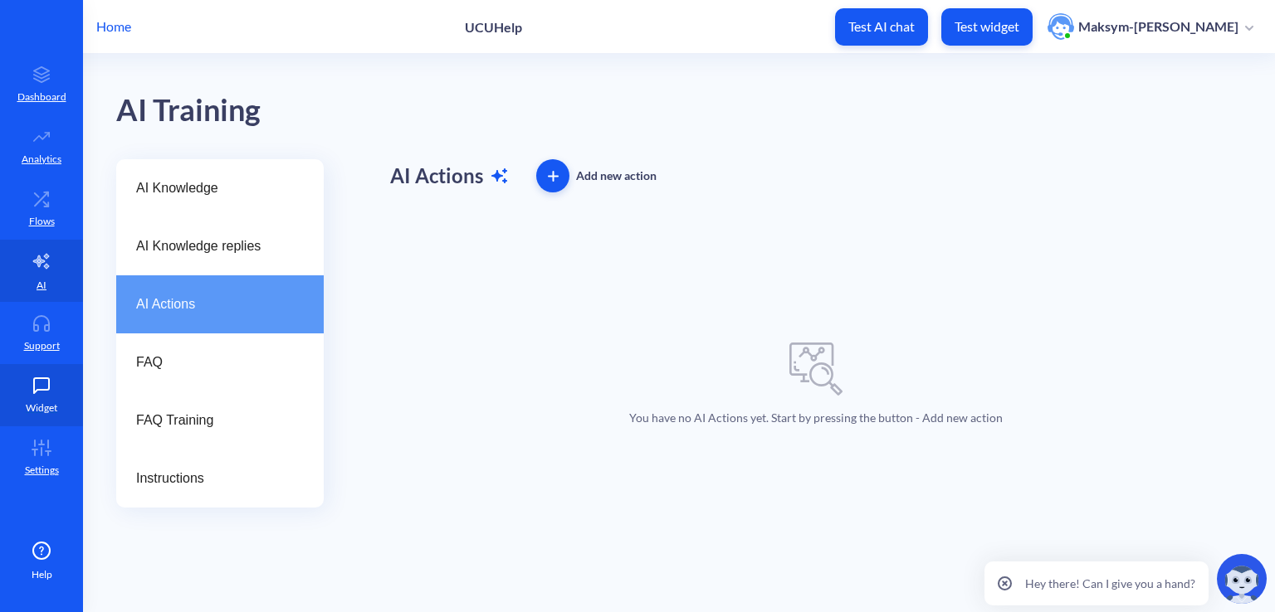
click at [24, 402] on link "Widget" at bounding box center [41, 395] width 83 height 62
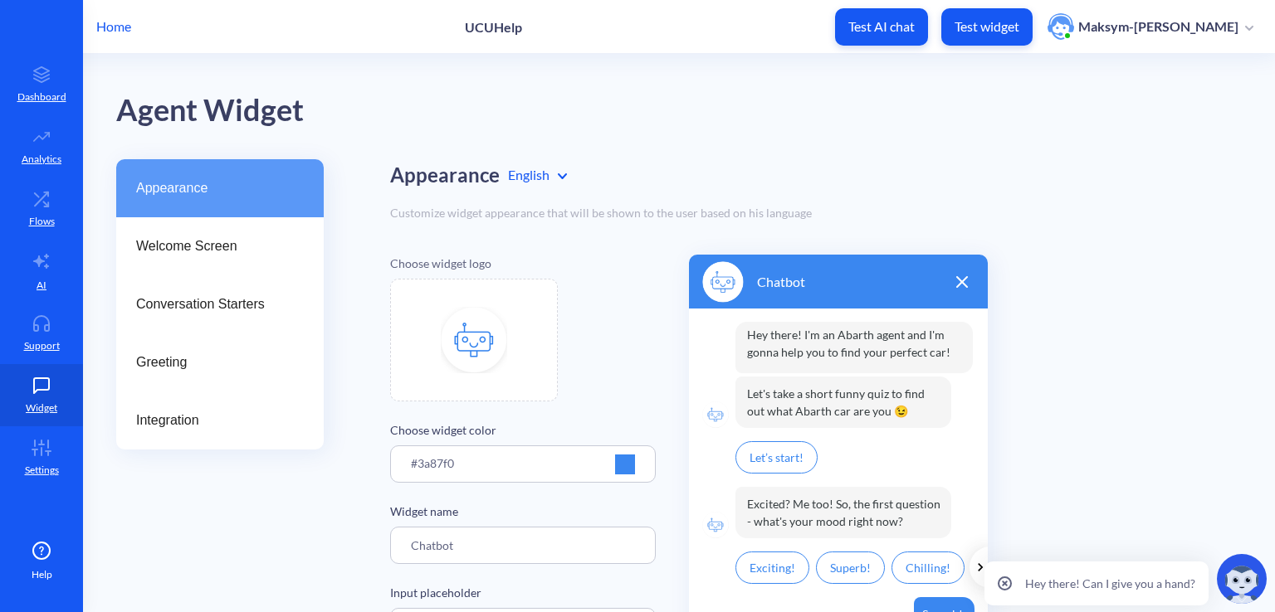
click at [584, 457] on div "#3a87f0" at bounding box center [523, 470] width 224 height 31
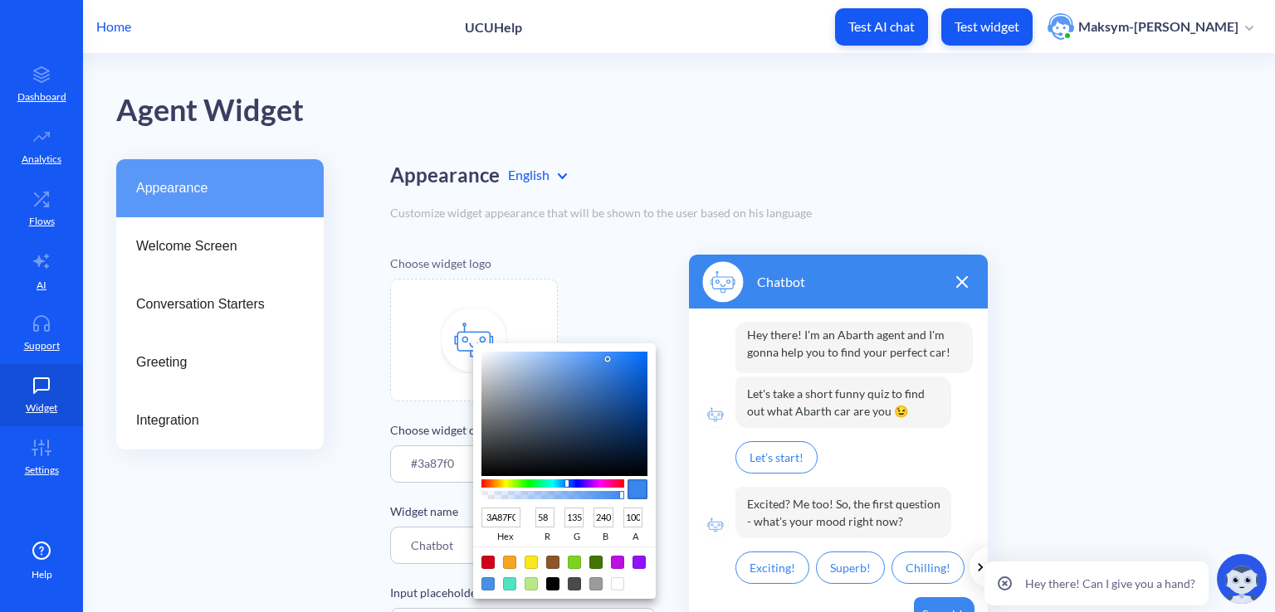
type input "42F03A"
type input "66"
type input "240"
type input "58"
click at [528, 485] on div at bounding box center [552, 484] width 143 height 8
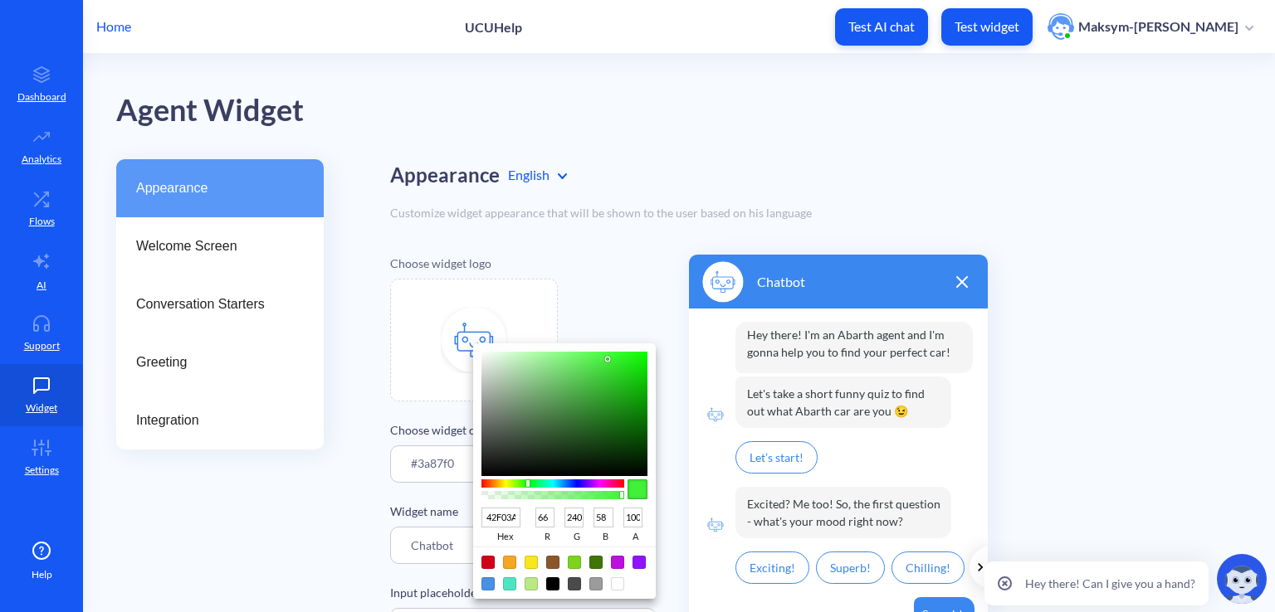
type input "3CF03A"
type input "60"
click at [529, 485] on div at bounding box center [527, 484] width 3 height 7
click at [364, 505] on div at bounding box center [637, 306] width 1275 height 612
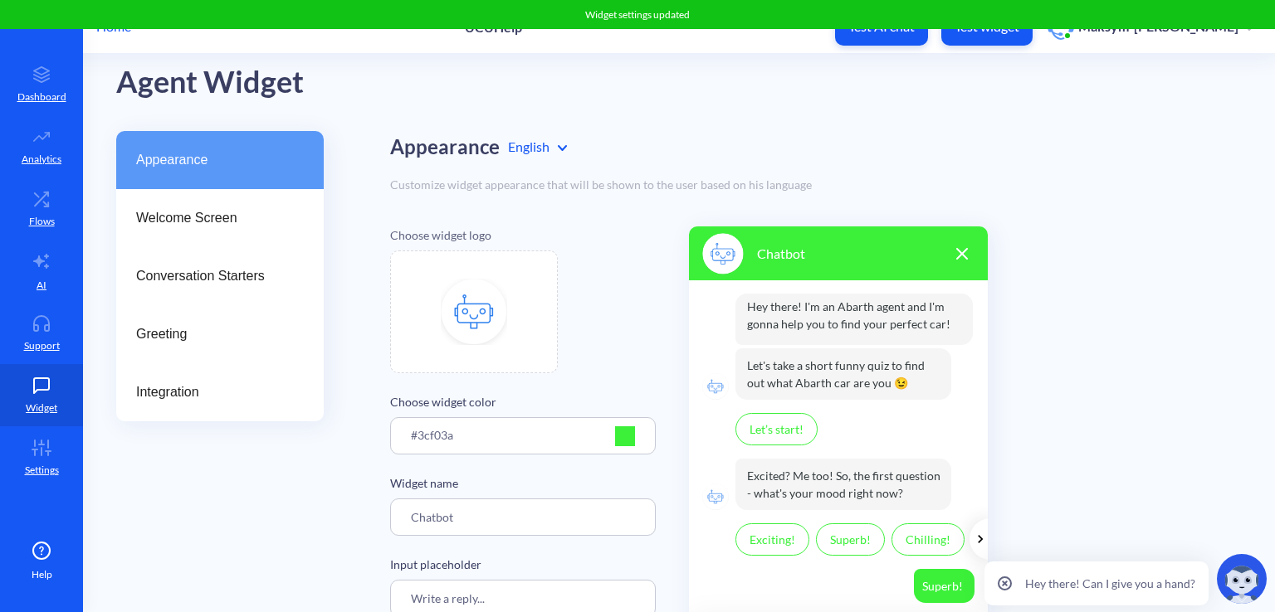
scroll to position [29, 0]
click at [490, 500] on input "Chatbot" at bounding box center [523, 516] width 266 height 37
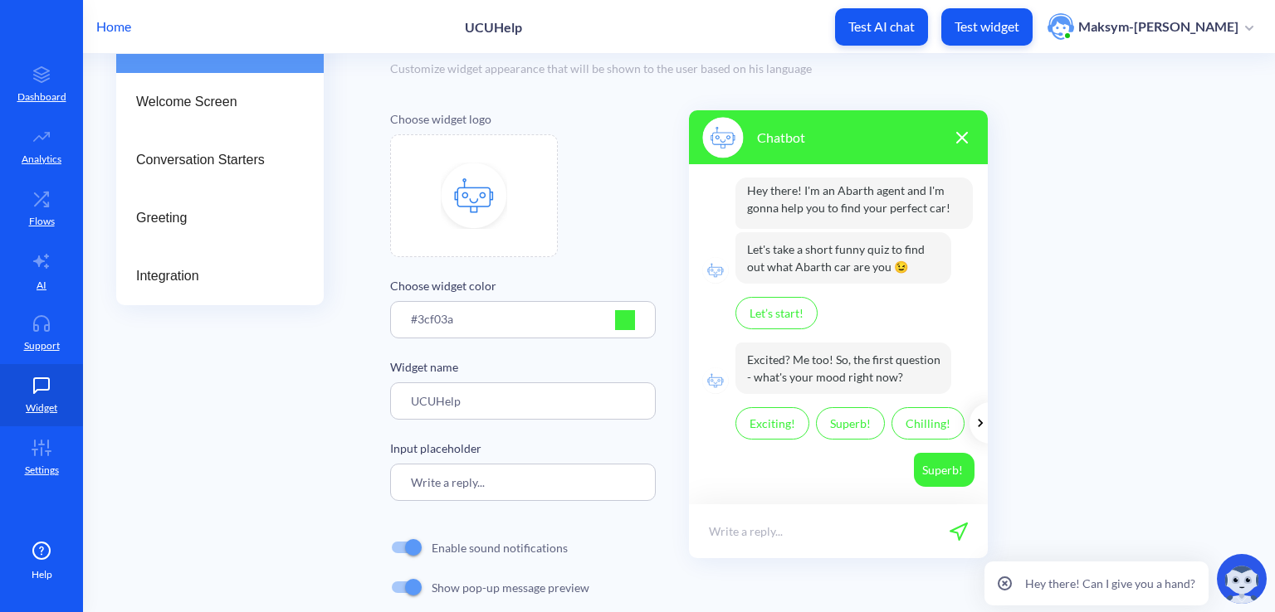
scroll to position [145, 0]
type input "UCUHelp"
click at [480, 482] on input "Write a reply..." at bounding box center [523, 481] width 266 height 37
drag, startPoint x: 500, startPoint y: 489, endPoint x: 378, endPoint y: 474, distance: 122.9
click at [378, 474] on div "Appearance Welcome Screen Conversation Starters Greeting Integration Appearance…" at bounding box center [695, 366] width 1159 height 705
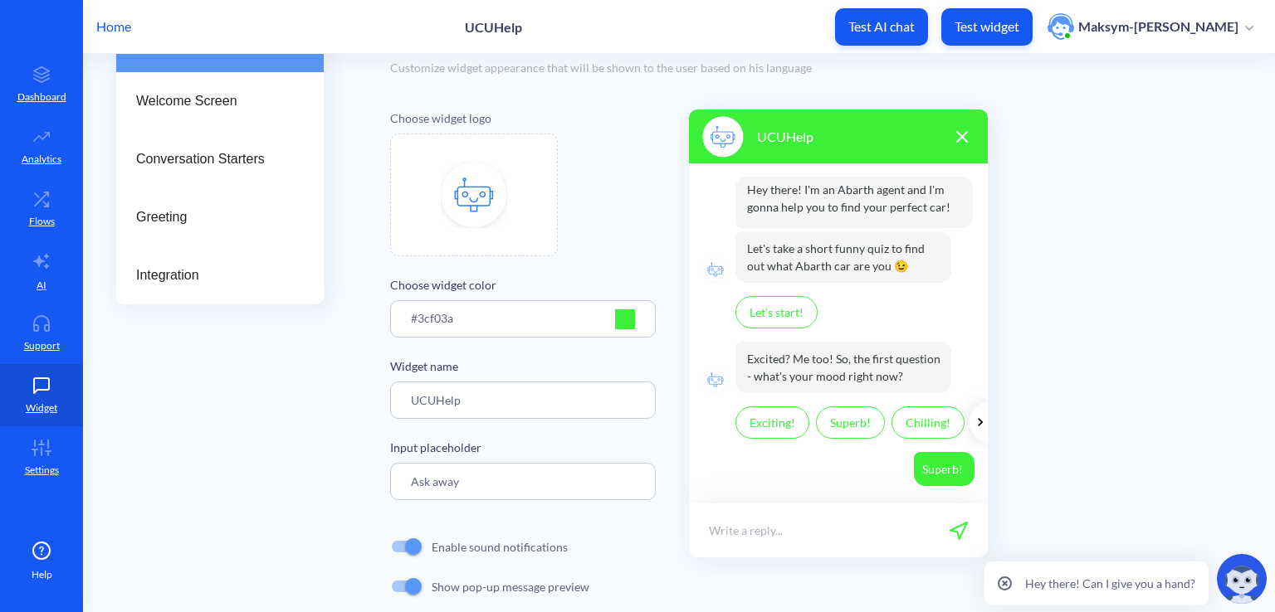
type input "Ask away"
click at [276, 482] on div "Appearance Welcome Screen Conversation Starters Greeting Integration" at bounding box center [219, 366] width 207 height 705
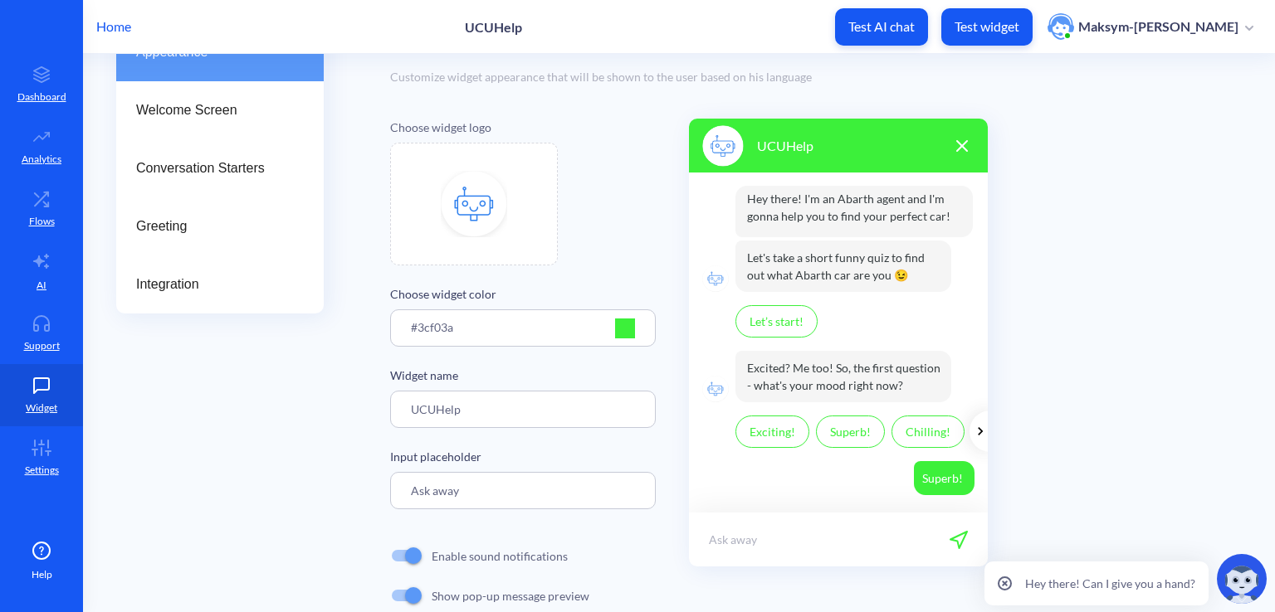
scroll to position [137, 0]
click at [193, 74] on div "Appearance" at bounding box center [219, 51] width 207 height 58
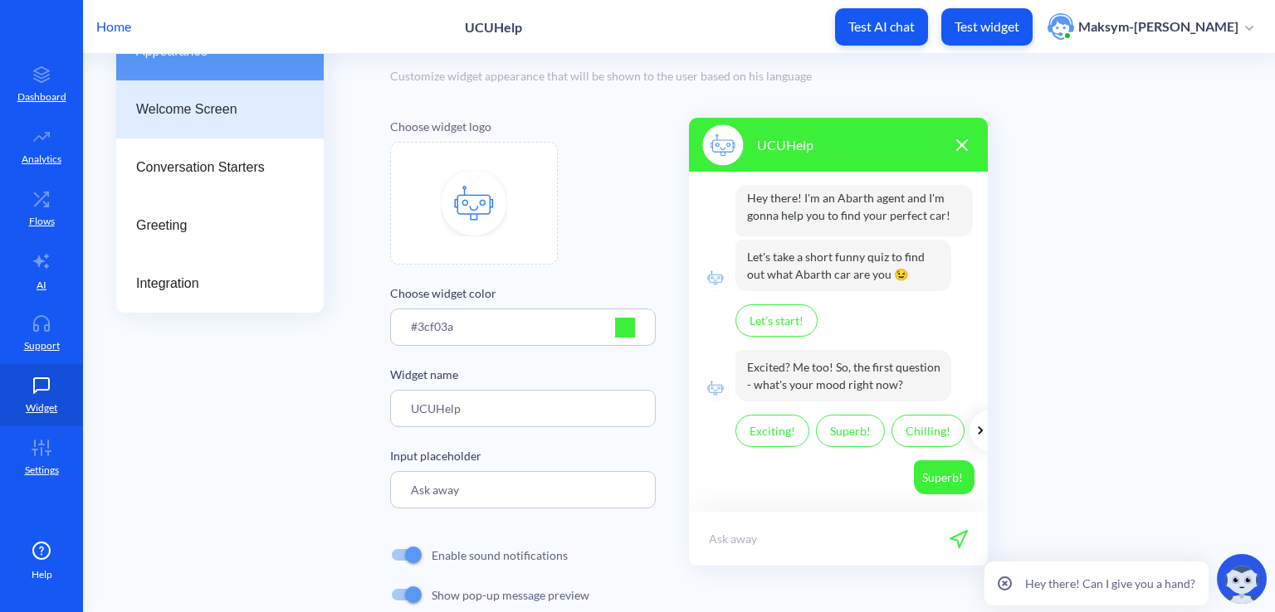
click at [195, 98] on div "Welcome Screen" at bounding box center [219, 110] width 207 height 58
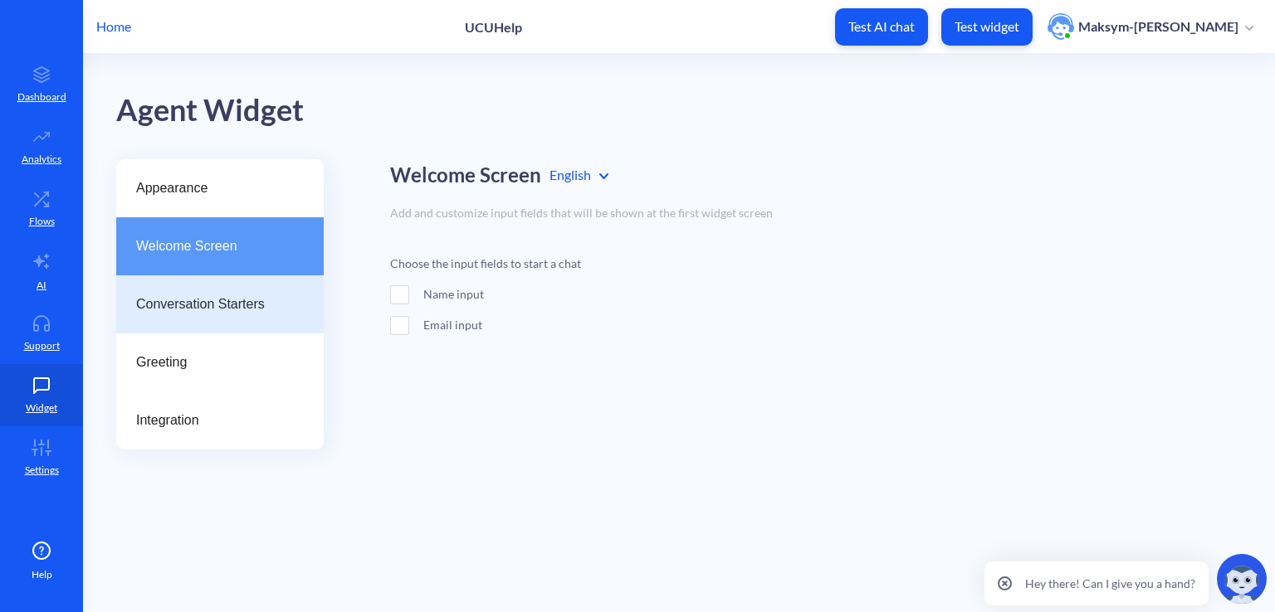
click at [186, 309] on span "Conversation Starters" at bounding box center [213, 305] width 154 height 20
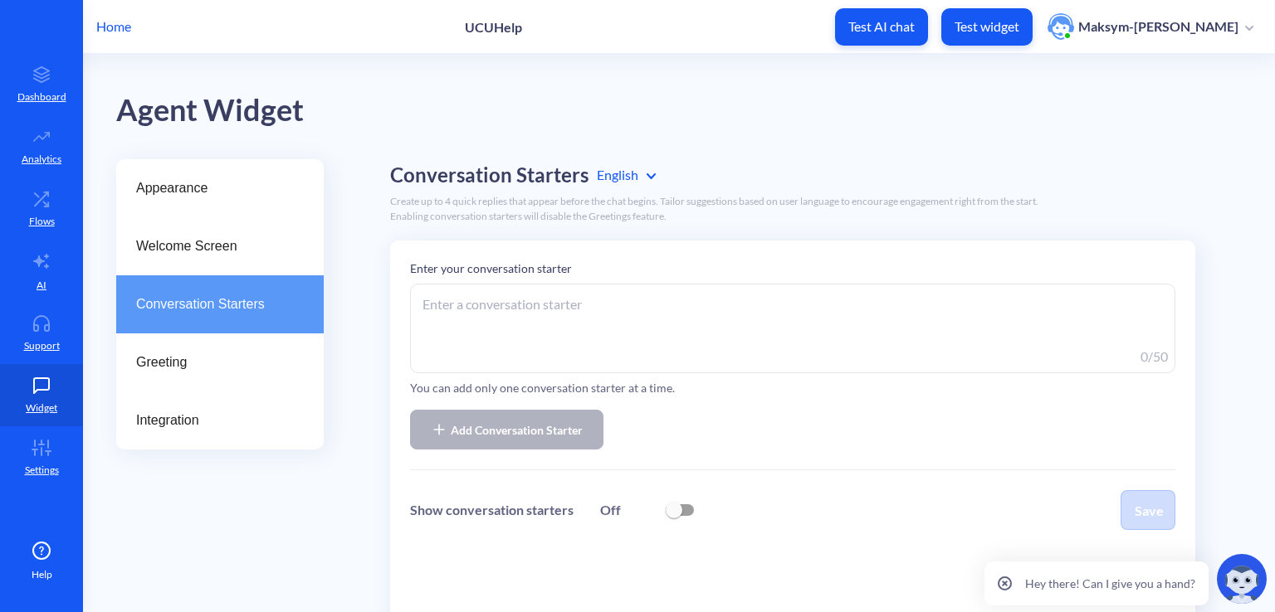
click at [448, 335] on textarea at bounding box center [792, 329] width 765 height 90
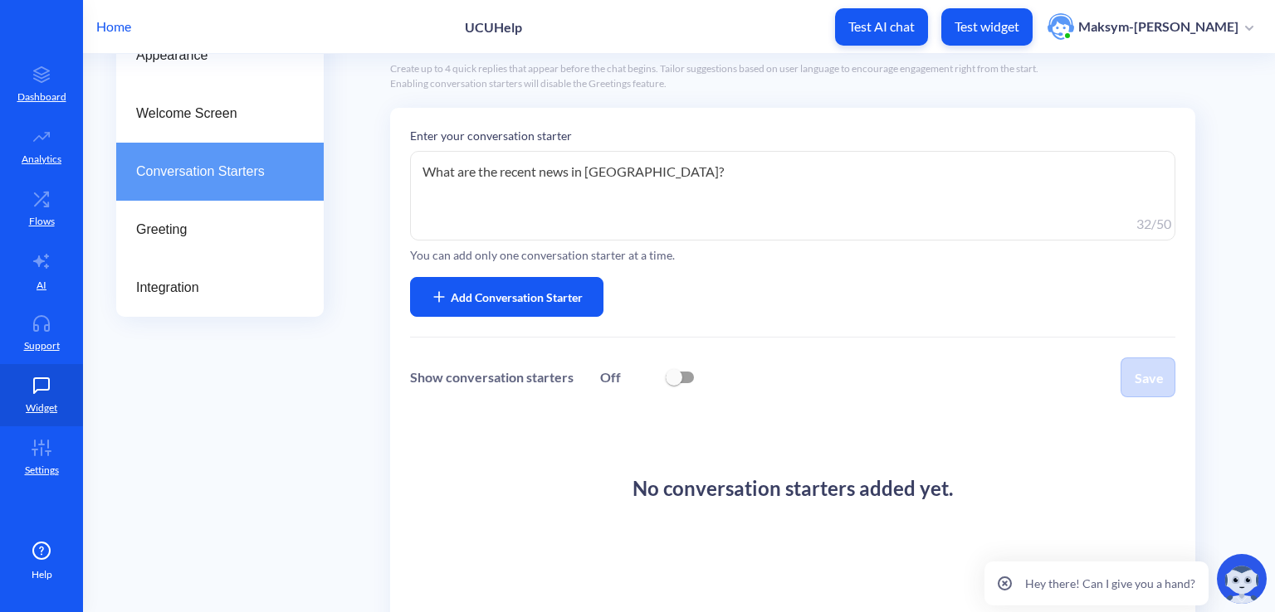
scroll to position [136, 0]
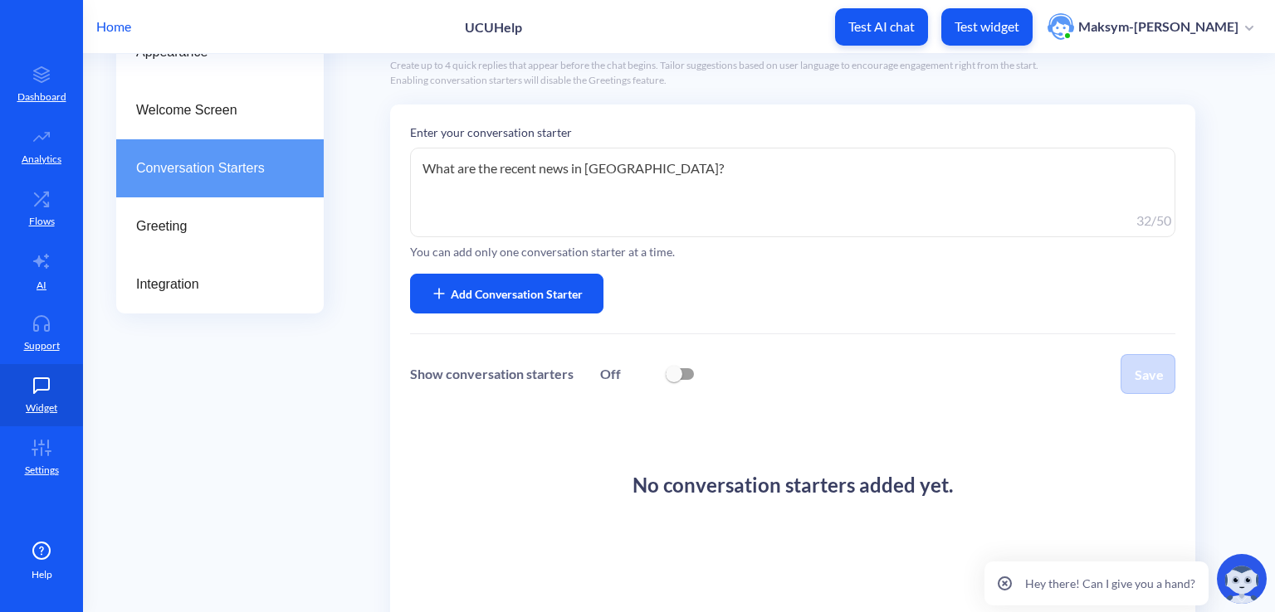
type textarea "What are the recent news in UCU?"
click at [681, 377] on input "checkbox" at bounding box center [674, 374] width 40 height 40
click at [669, 374] on input "checkbox" at bounding box center [674, 374] width 40 height 40
checkbox input "false"
click at [533, 307] on button "Add Conversation Starter" at bounding box center [506, 294] width 193 height 40
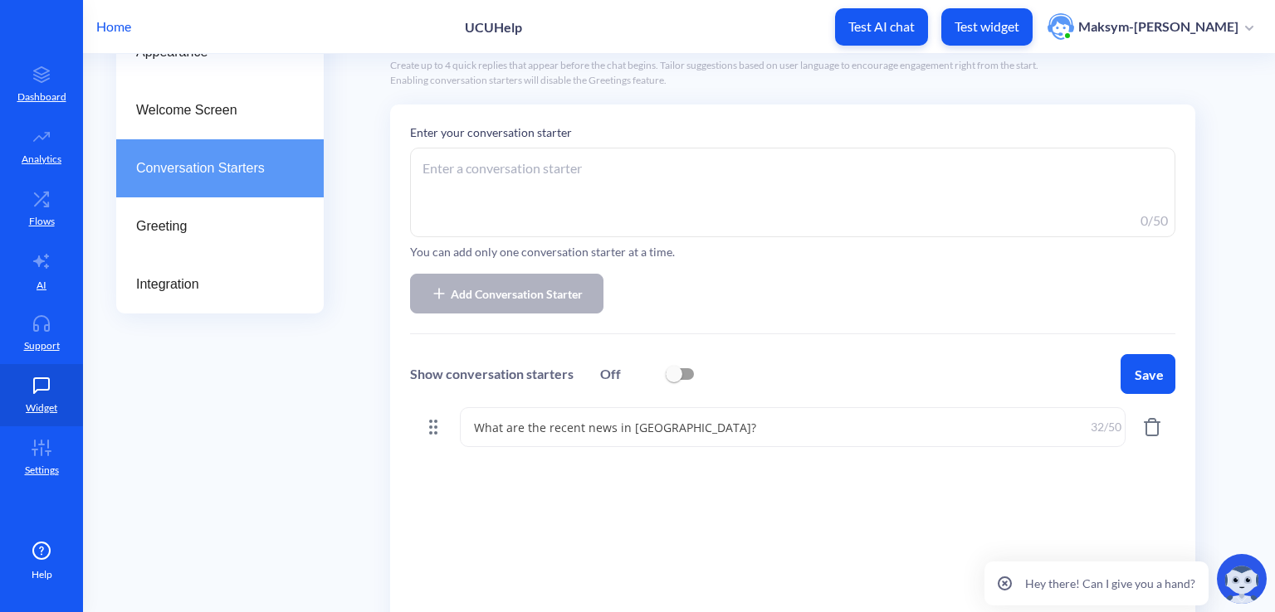
click at [681, 374] on input "checkbox" at bounding box center [674, 374] width 40 height 40
checkbox input "true"
click at [458, 190] on textarea at bounding box center [792, 193] width 765 height 90
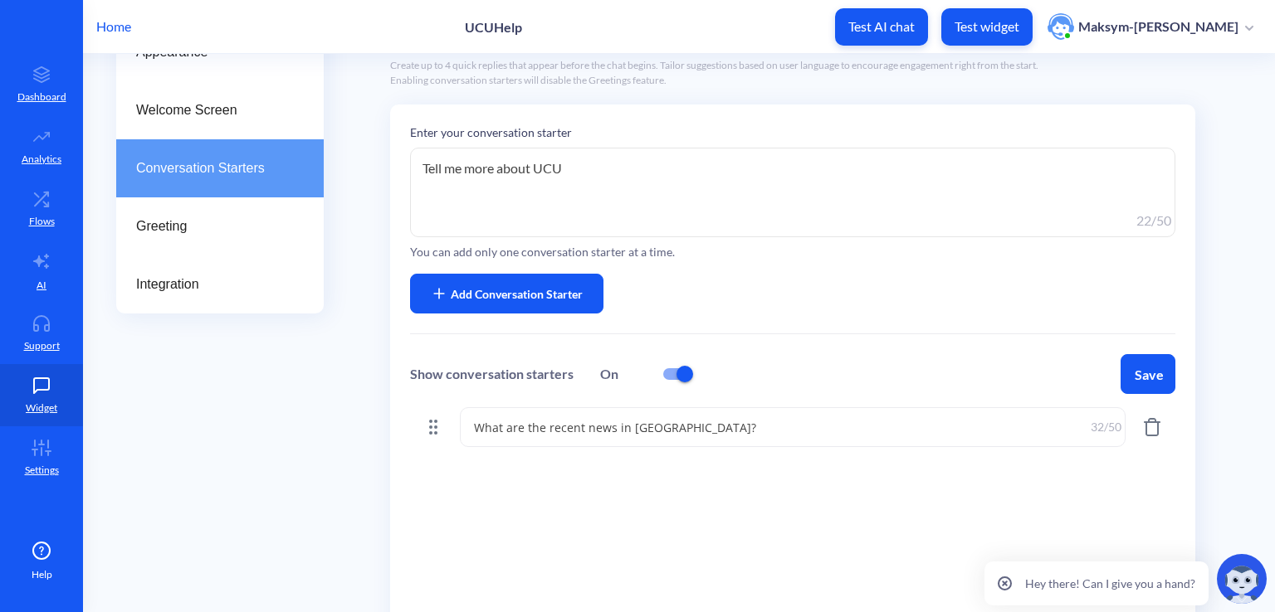
type textarea "Tell me more about UCU"
click at [494, 294] on span "Add Conversation Starter" at bounding box center [517, 293] width 132 height 17
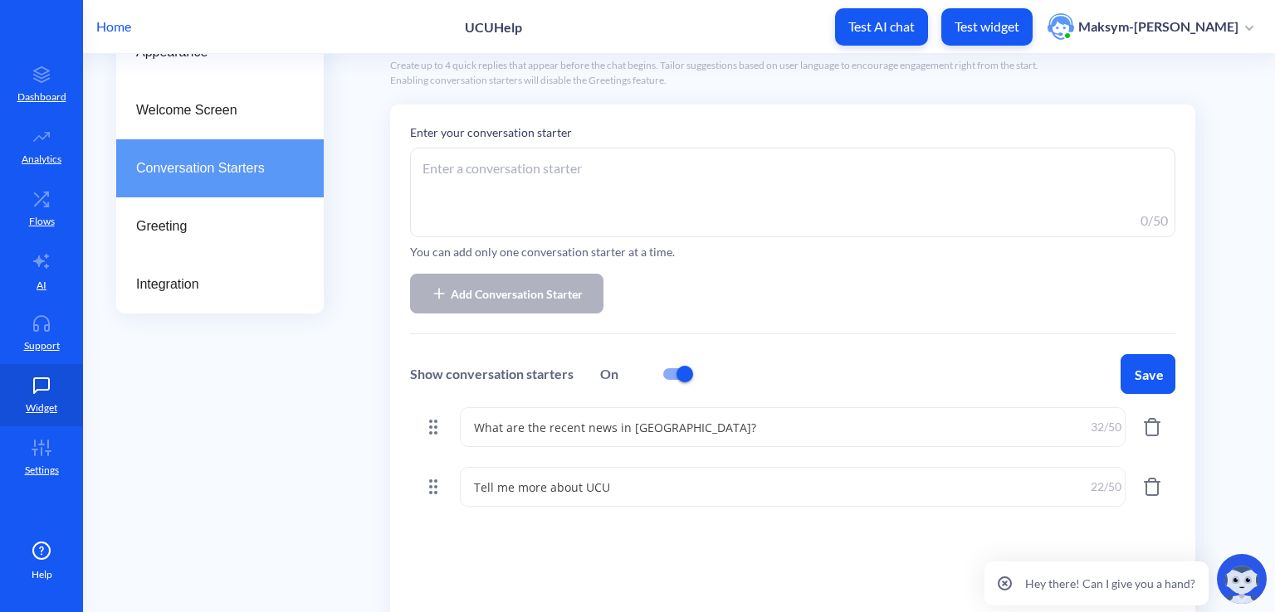
click at [531, 211] on textarea at bounding box center [792, 193] width 765 height 90
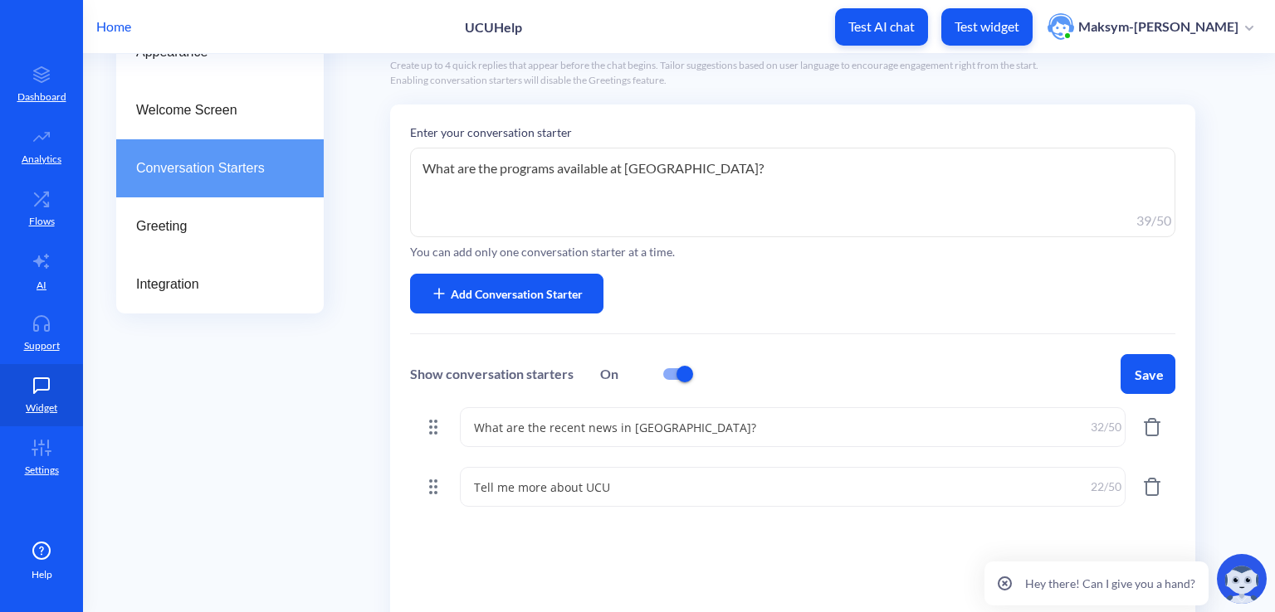
type textarea "What are the programs available at UCU?"
click at [480, 276] on button "Add Conversation Starter" at bounding box center [506, 294] width 193 height 40
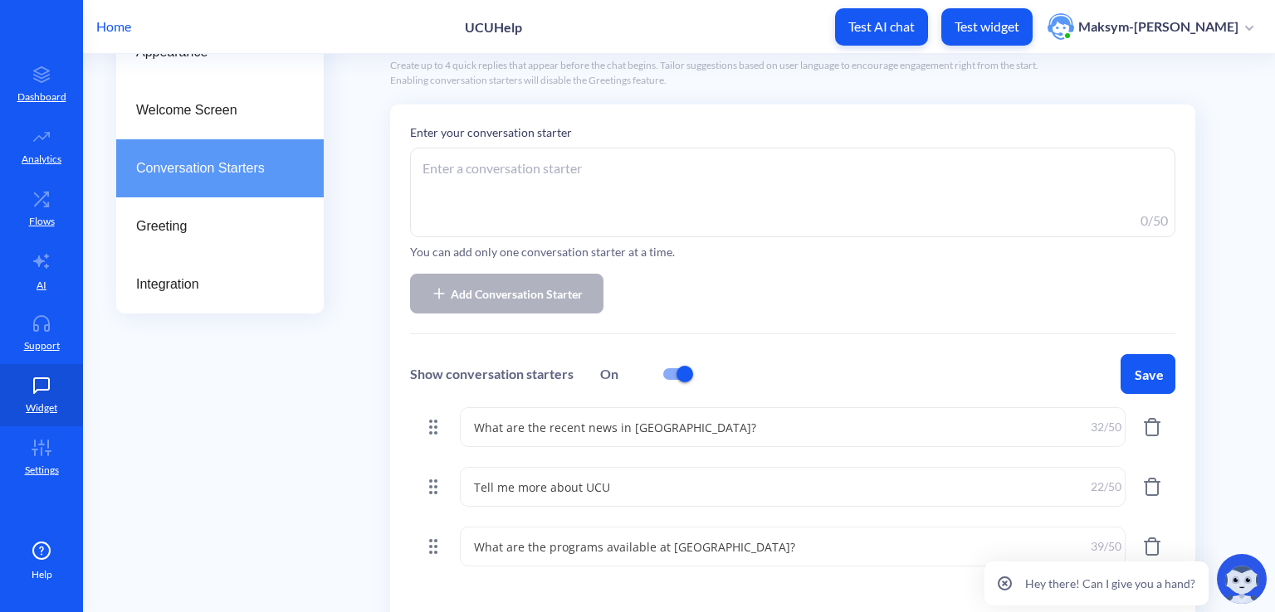
click at [1138, 371] on button "Save" at bounding box center [1147, 374] width 55 height 40
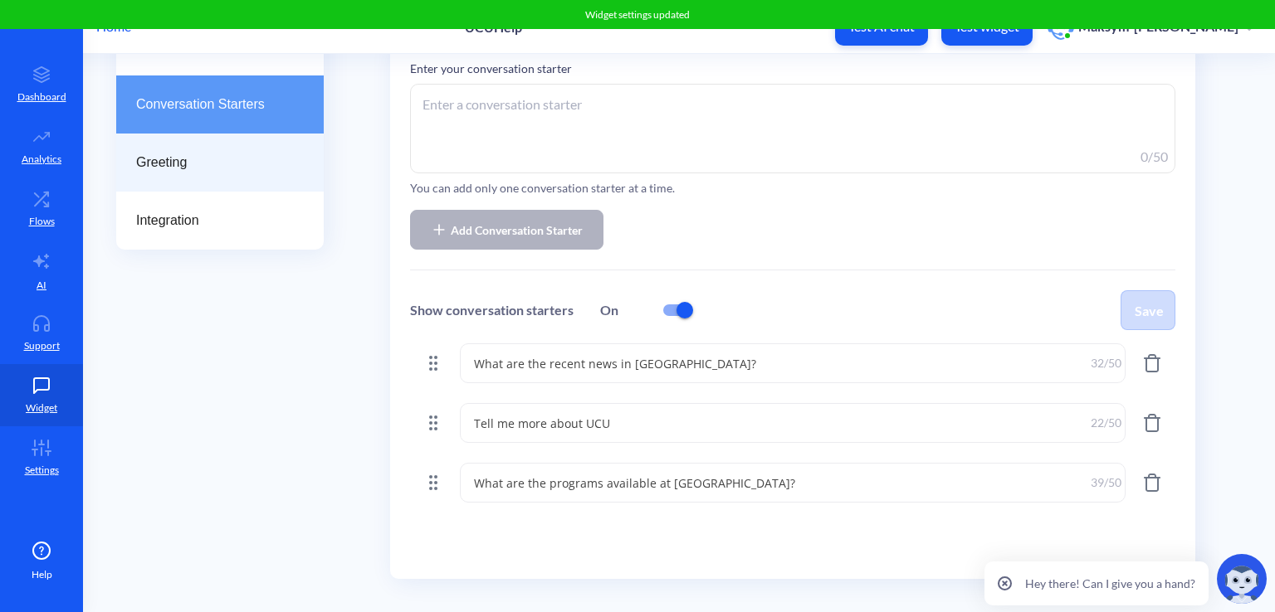
scroll to position [0, 0]
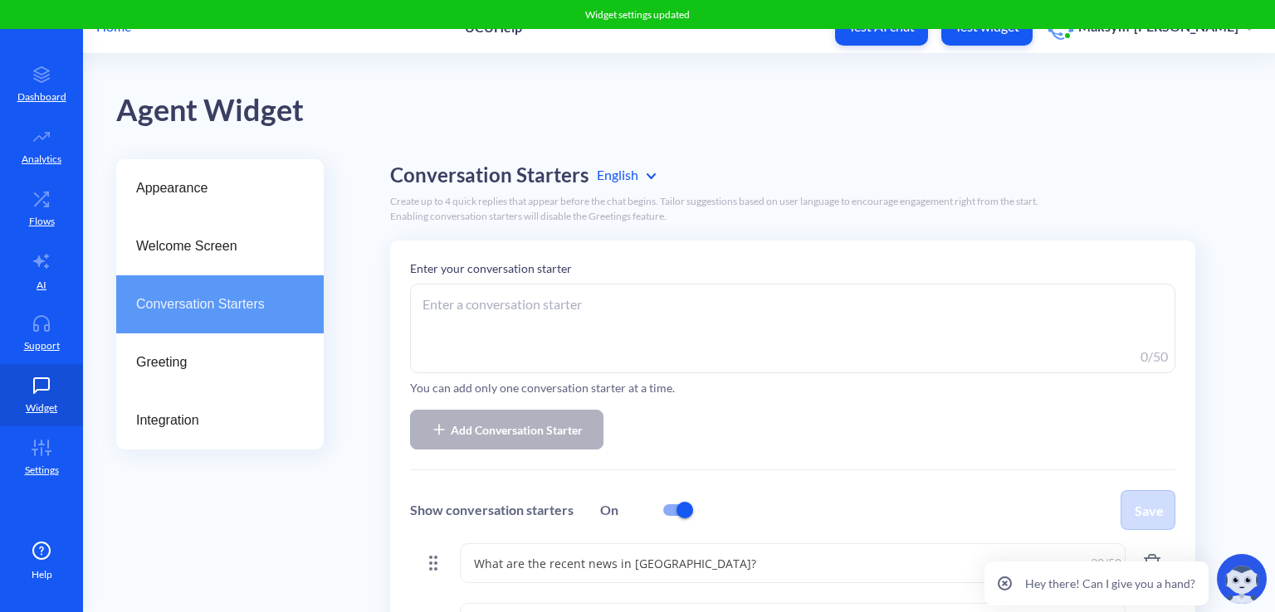
click at [187, 329] on div "Conversation Starters" at bounding box center [219, 305] width 207 height 58
click at [187, 344] on div "Greeting" at bounding box center [219, 363] width 207 height 58
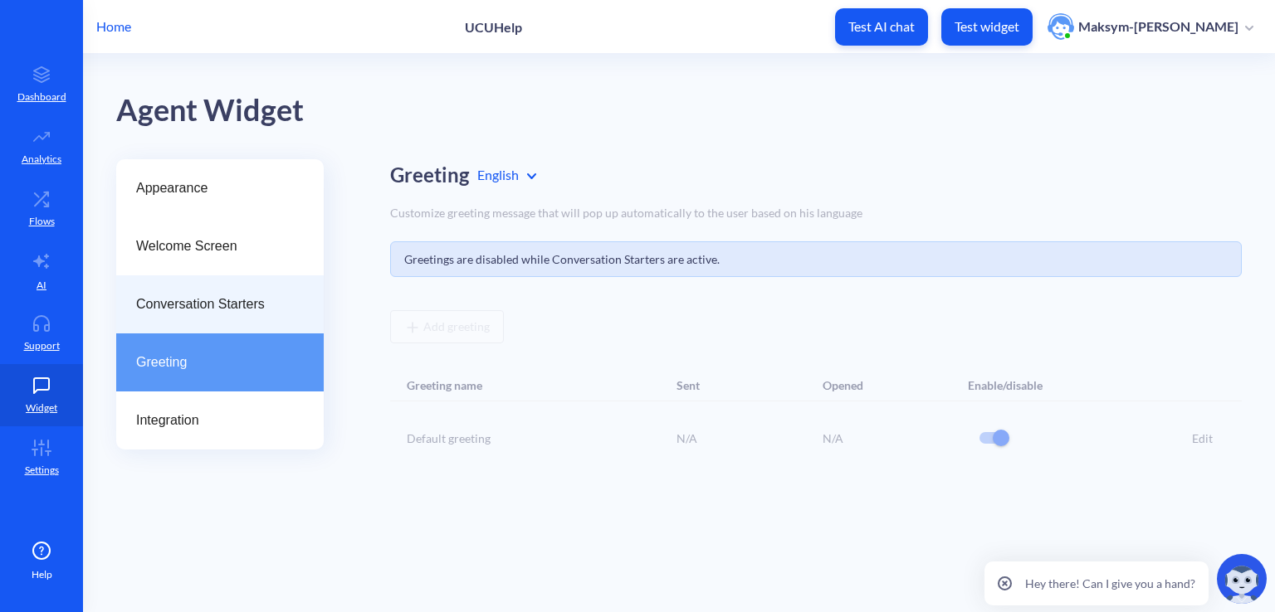
click at [268, 303] on span "Conversation Starters" at bounding box center [213, 305] width 154 height 20
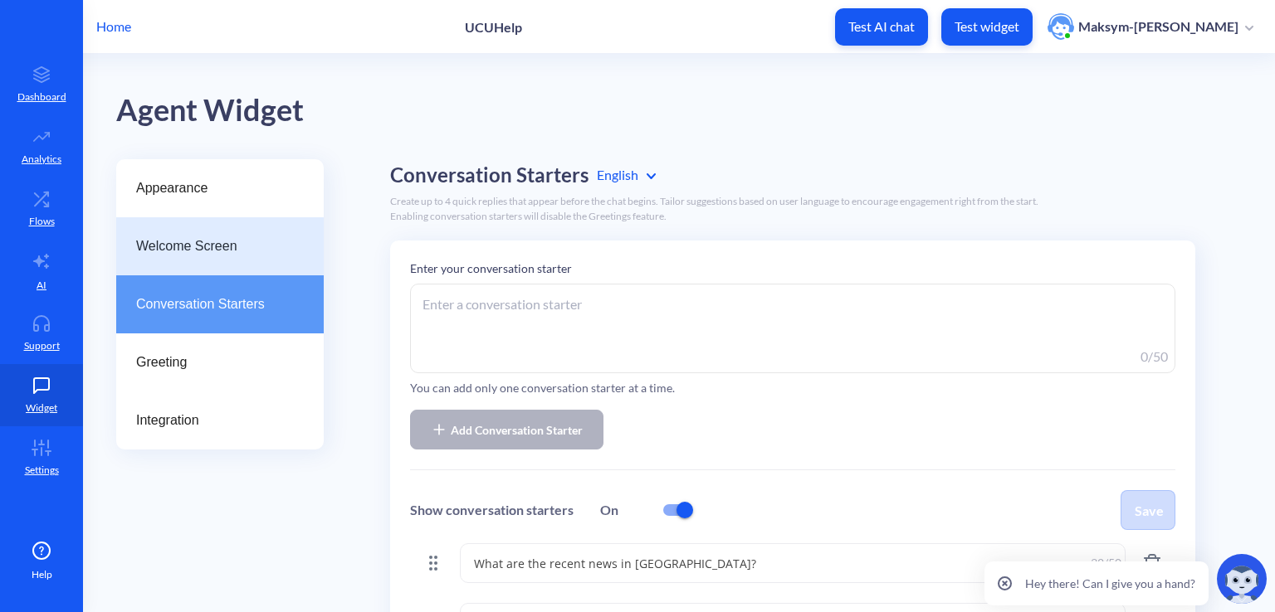
click at [229, 240] on span "Welcome Screen" at bounding box center [213, 247] width 154 height 20
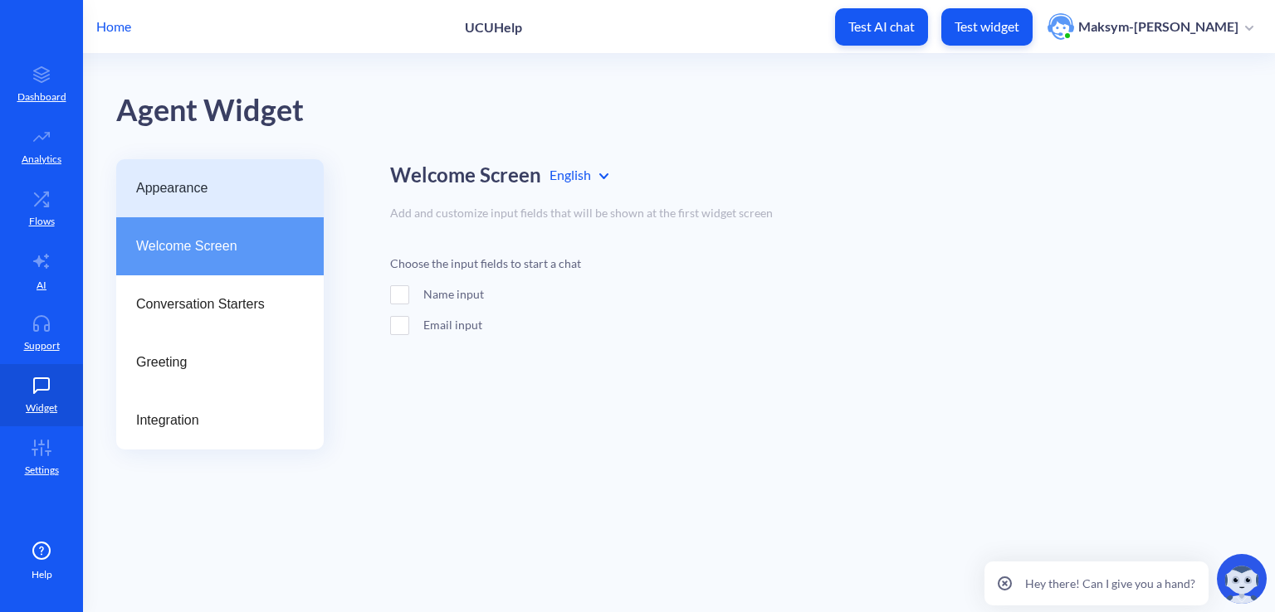
click at [222, 192] on span "Appearance" at bounding box center [213, 188] width 154 height 20
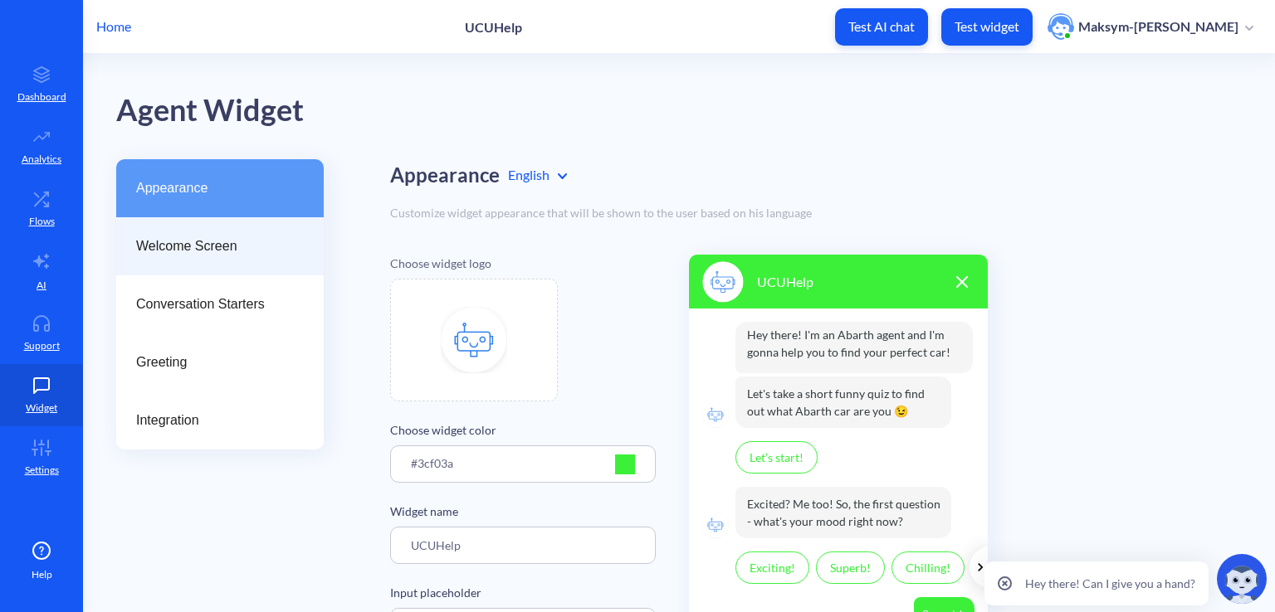
click at [212, 230] on div "Welcome Screen" at bounding box center [219, 246] width 207 height 58
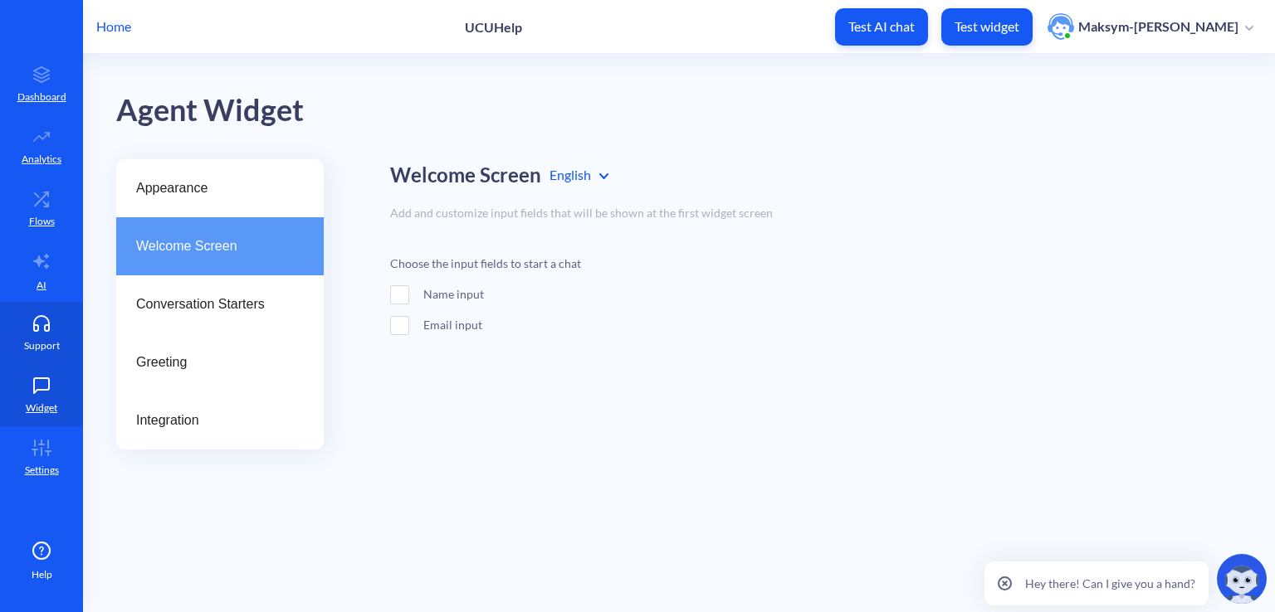
click at [40, 333] on link "Support" at bounding box center [41, 333] width 83 height 62
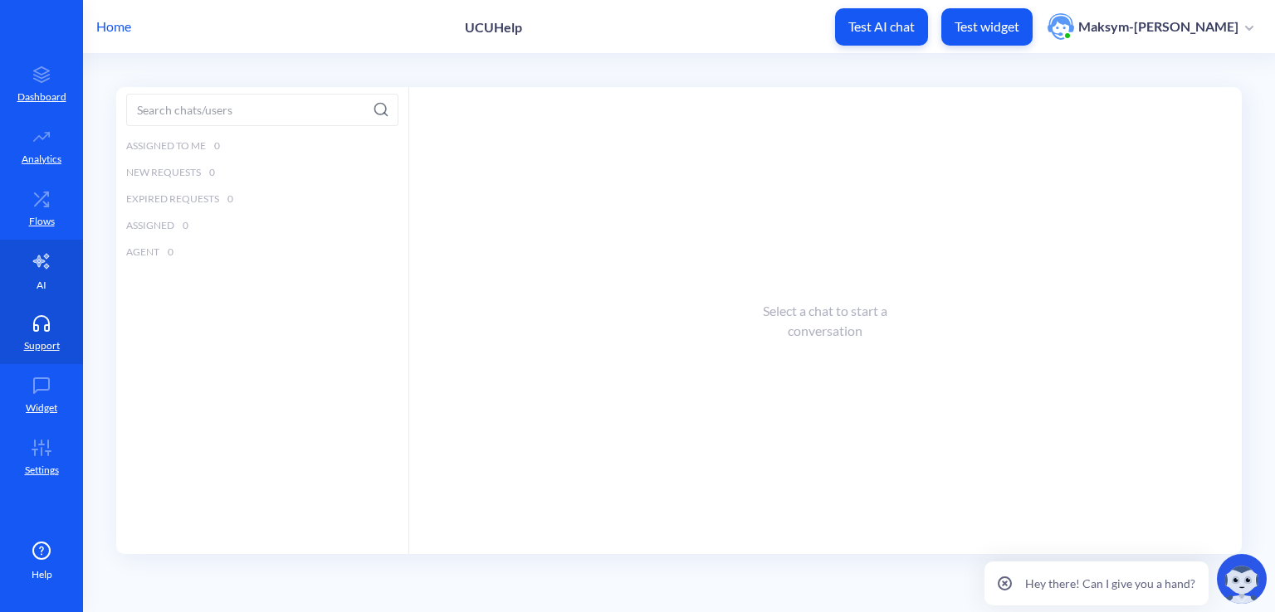
click at [32, 256] on icon at bounding box center [42, 261] width 20 height 20
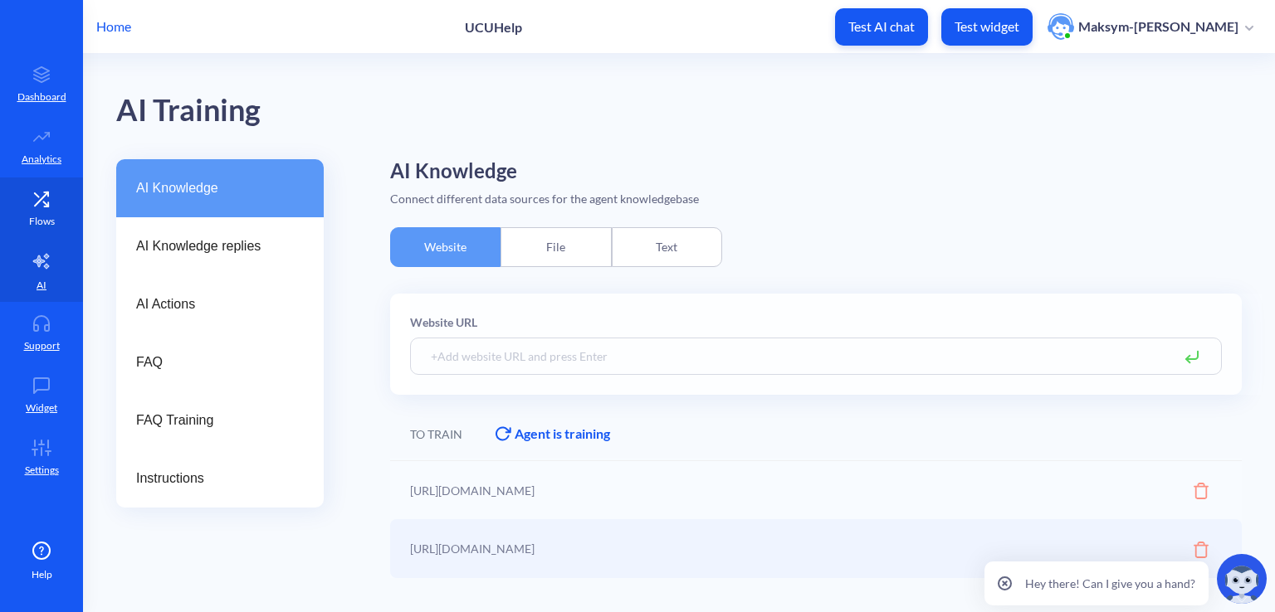
click at [25, 209] on link "Flows" at bounding box center [41, 209] width 83 height 62
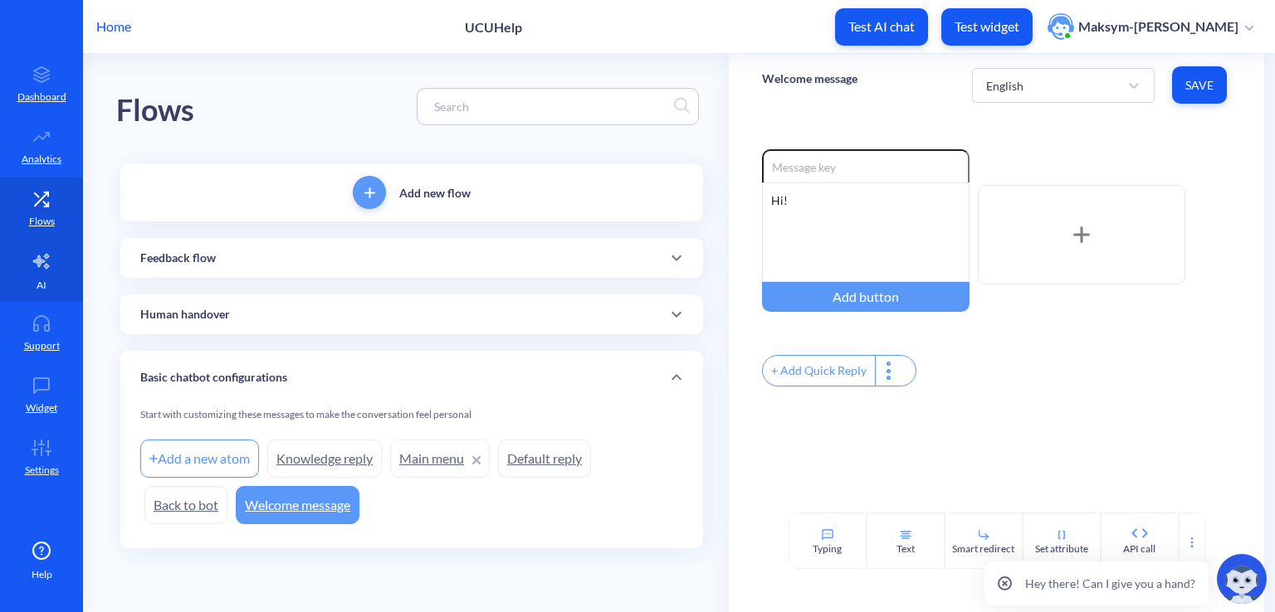
click at [25, 266] on link "AI" at bounding box center [41, 271] width 83 height 62
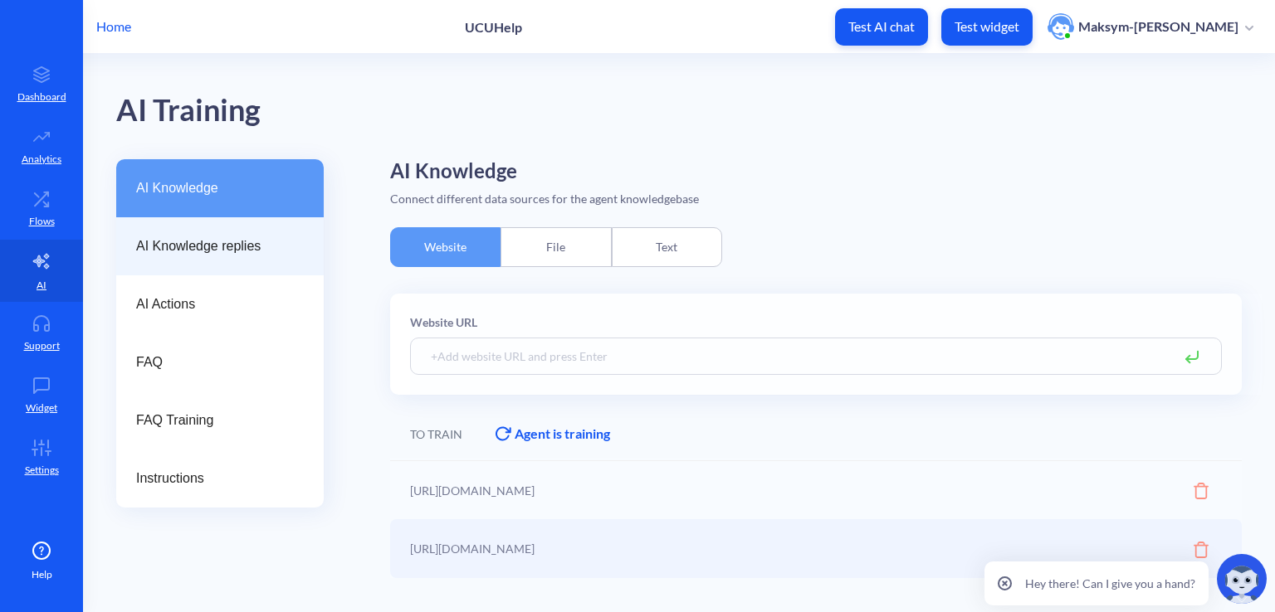
click at [236, 256] on div "AI Knowledge replies" at bounding box center [219, 246] width 207 height 58
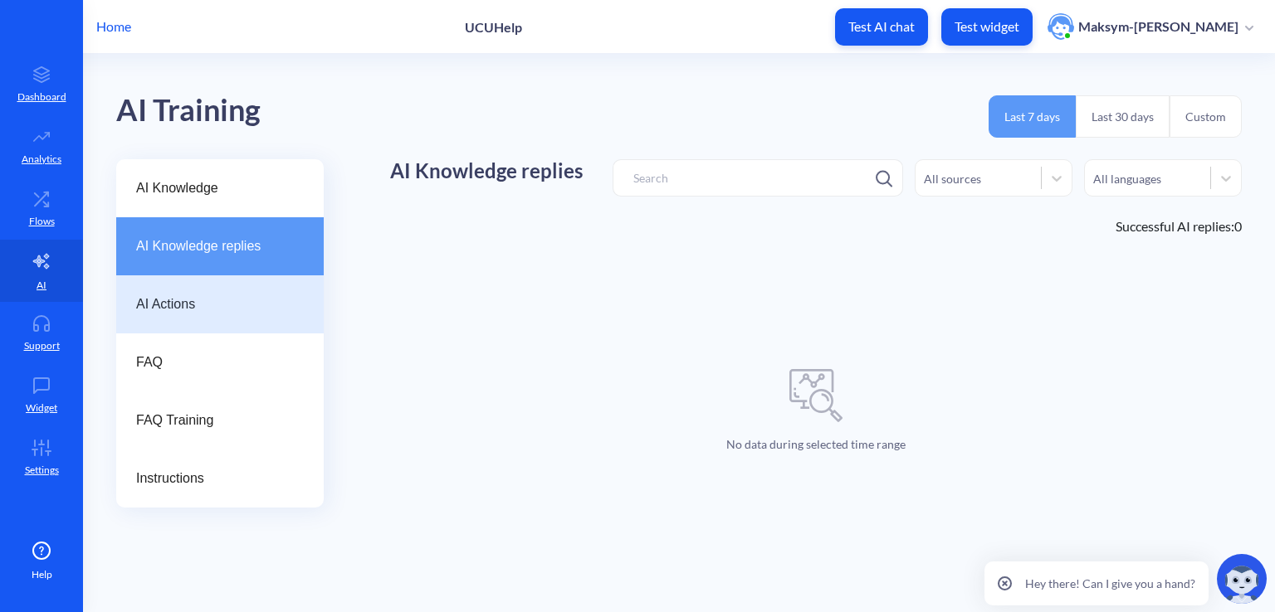
click at [241, 296] on span "AI Actions" at bounding box center [213, 305] width 154 height 20
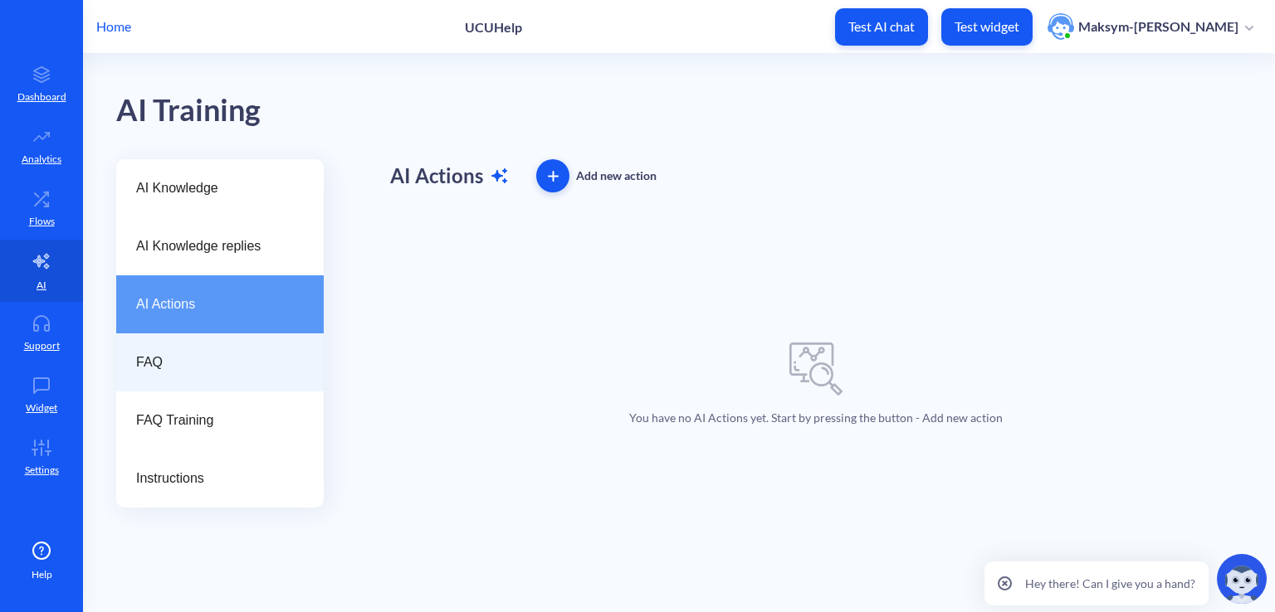
click at [225, 349] on div "FAQ" at bounding box center [219, 363] width 207 height 58
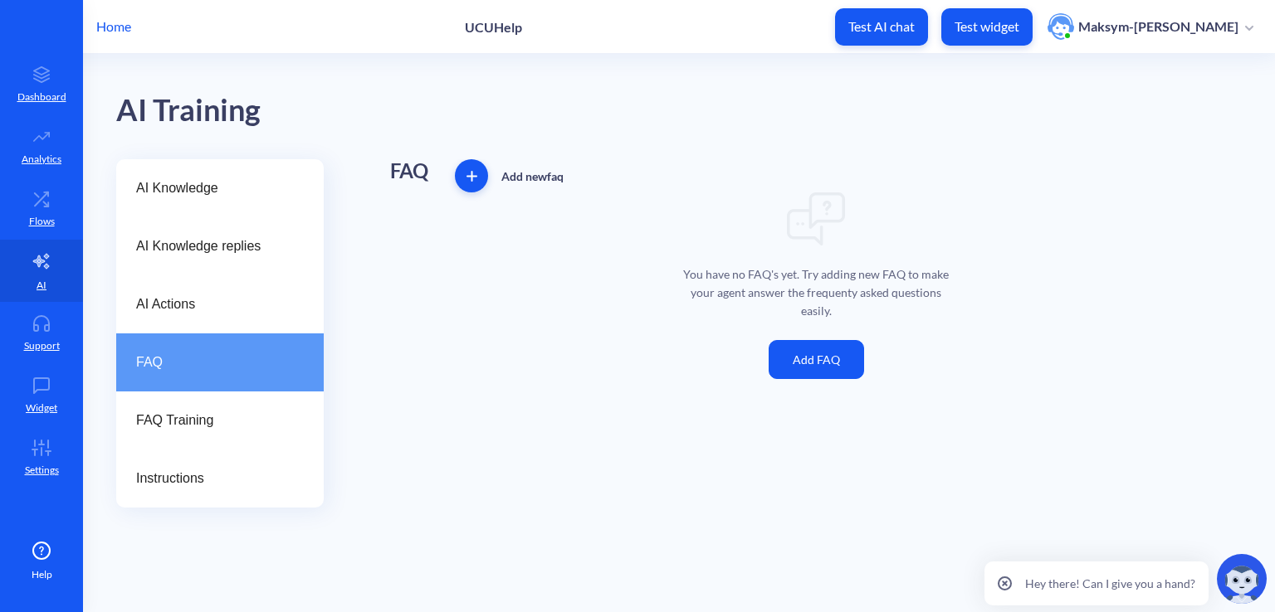
click at [790, 368] on button "Add FAQ" at bounding box center [815, 359] width 95 height 39
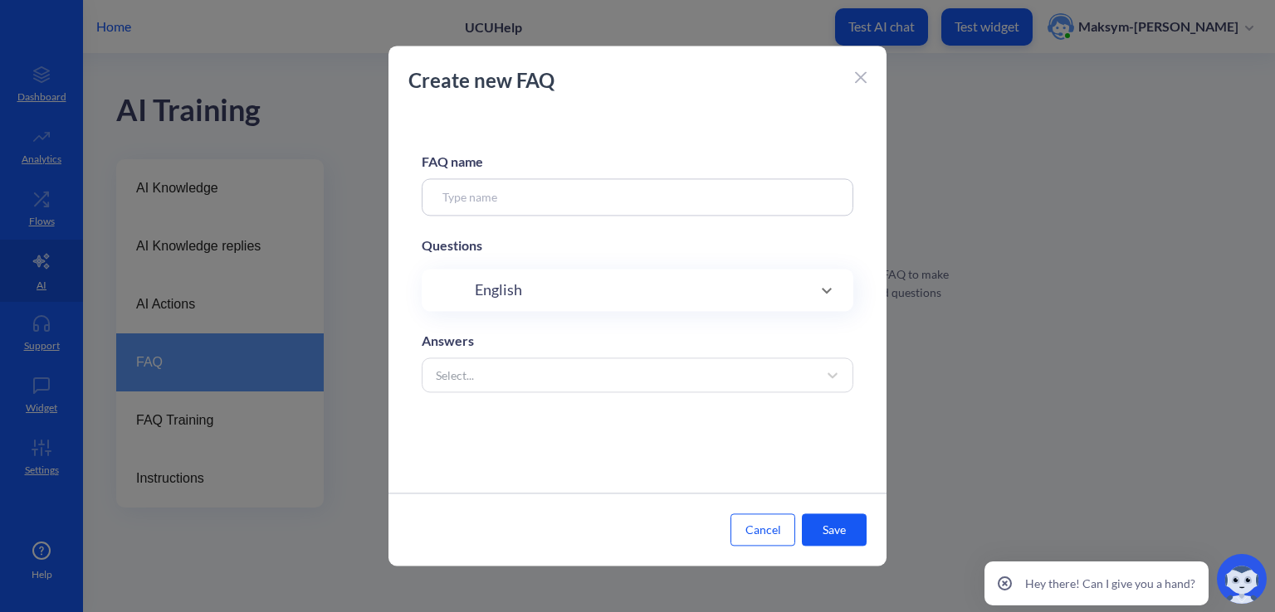
click at [578, 175] on div "FAQ name Questions English Answers Select..." at bounding box center [637, 302] width 498 height 381
click at [577, 184] on input at bounding box center [638, 196] width 432 height 37
type input "Test FAQ"
click at [576, 300] on div "English" at bounding box center [637, 290] width 365 height 22
click at [559, 286] on div "English" at bounding box center [637, 296] width 365 height 22
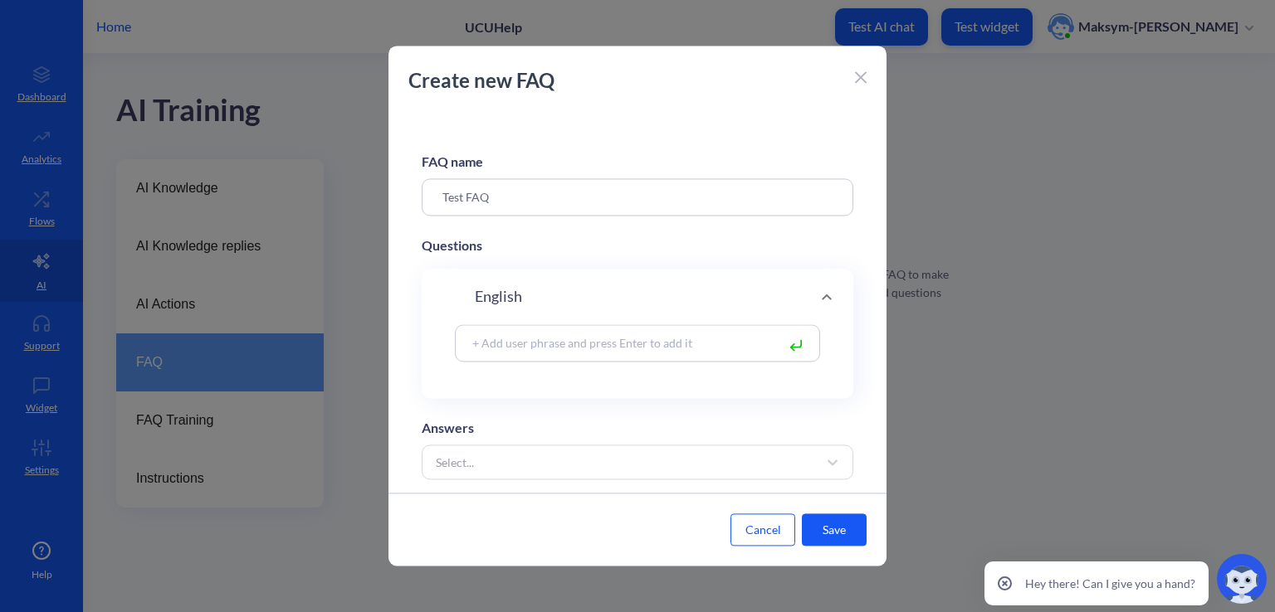
click at [559, 349] on input at bounding box center [620, 343] width 312 height 19
click at [817, 298] on icon at bounding box center [827, 297] width 20 height 20
click at [598, 335] on input at bounding box center [620, 343] width 312 height 19
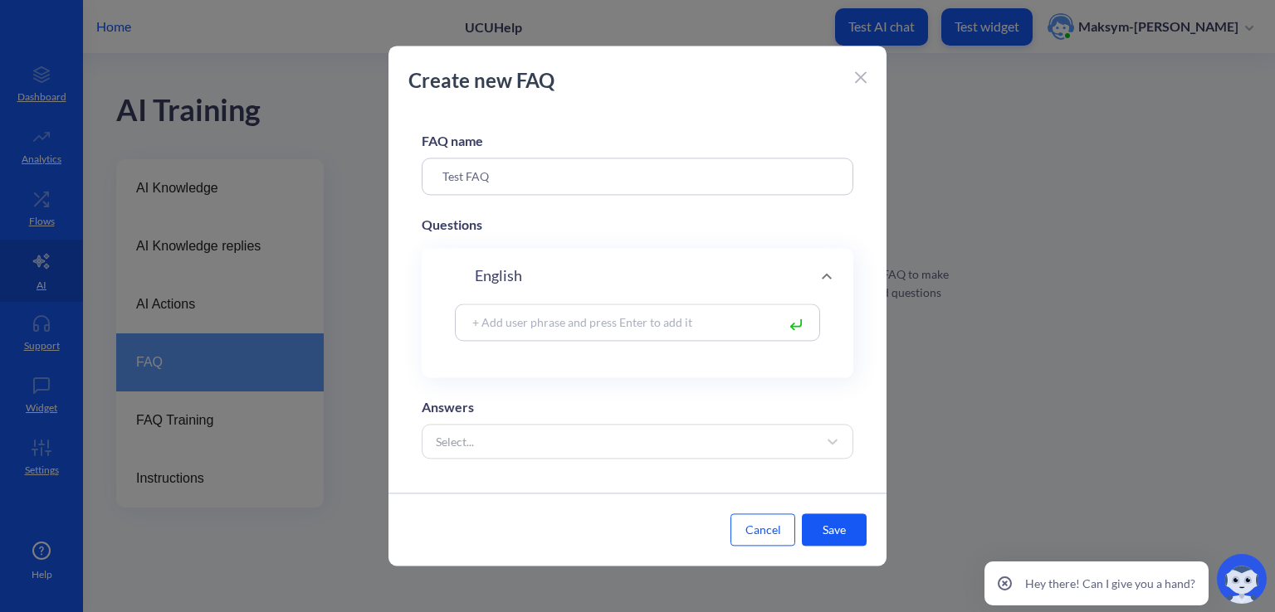
scroll to position [33, 0]
click at [568, 311] on input at bounding box center [620, 314] width 312 height 19
type input "What do you know about UCU?"
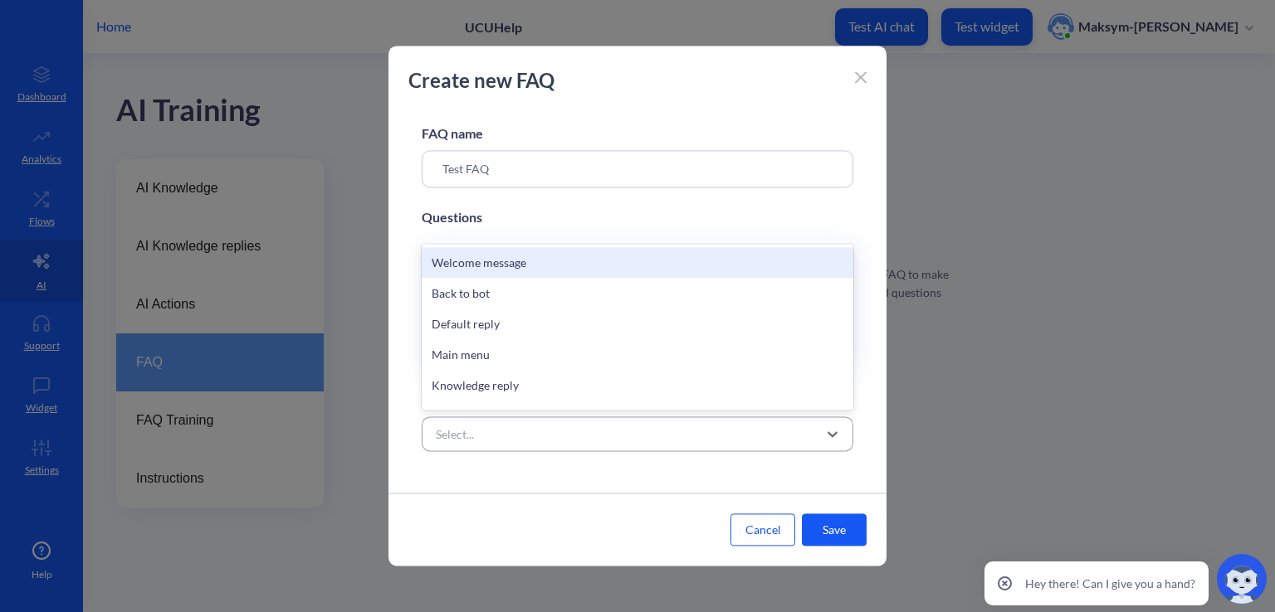
click at [533, 422] on div "Select..." at bounding box center [622, 434] width 390 height 30
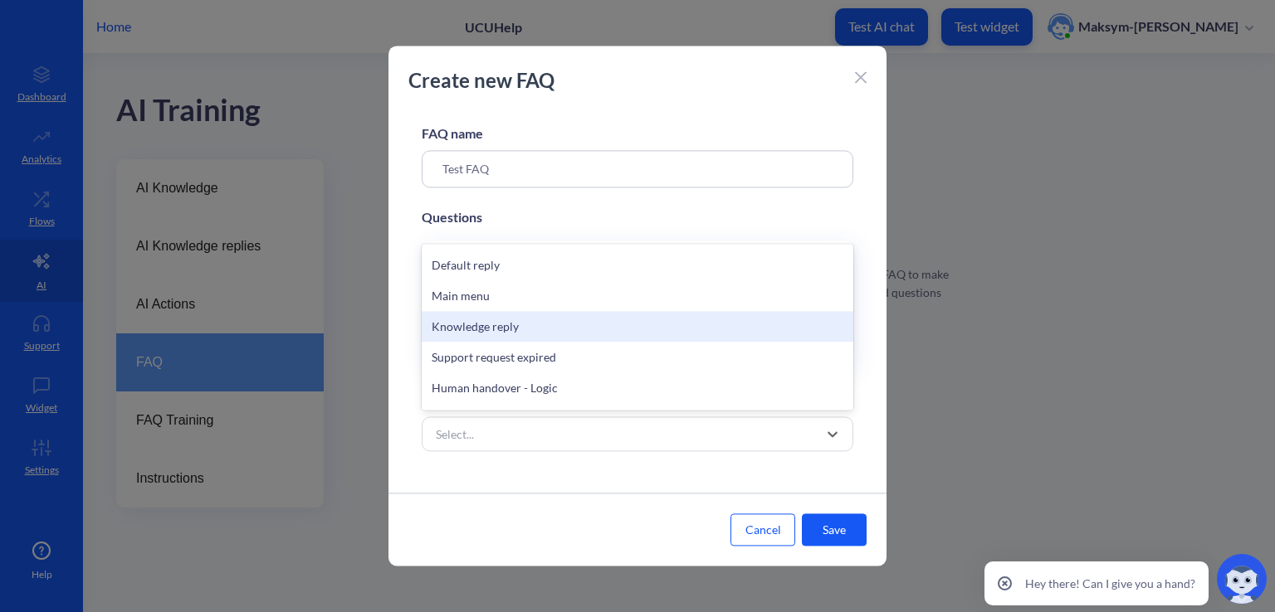
scroll to position [83, 0]
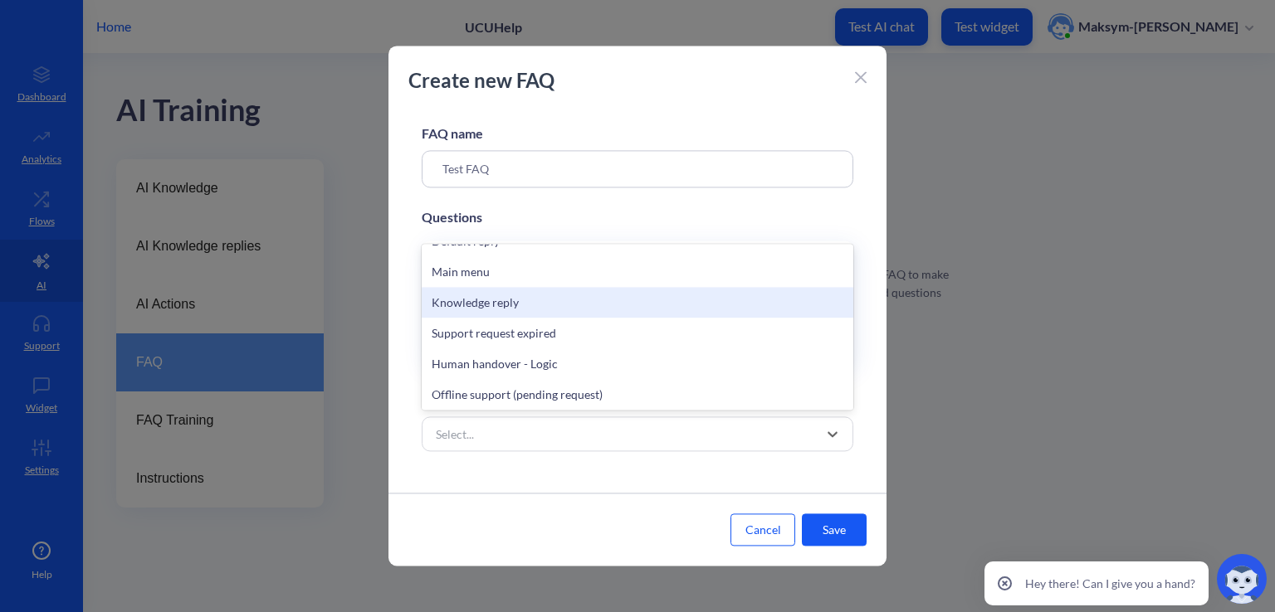
click at [496, 305] on div "Knowledge reply" at bounding box center [638, 302] width 432 height 31
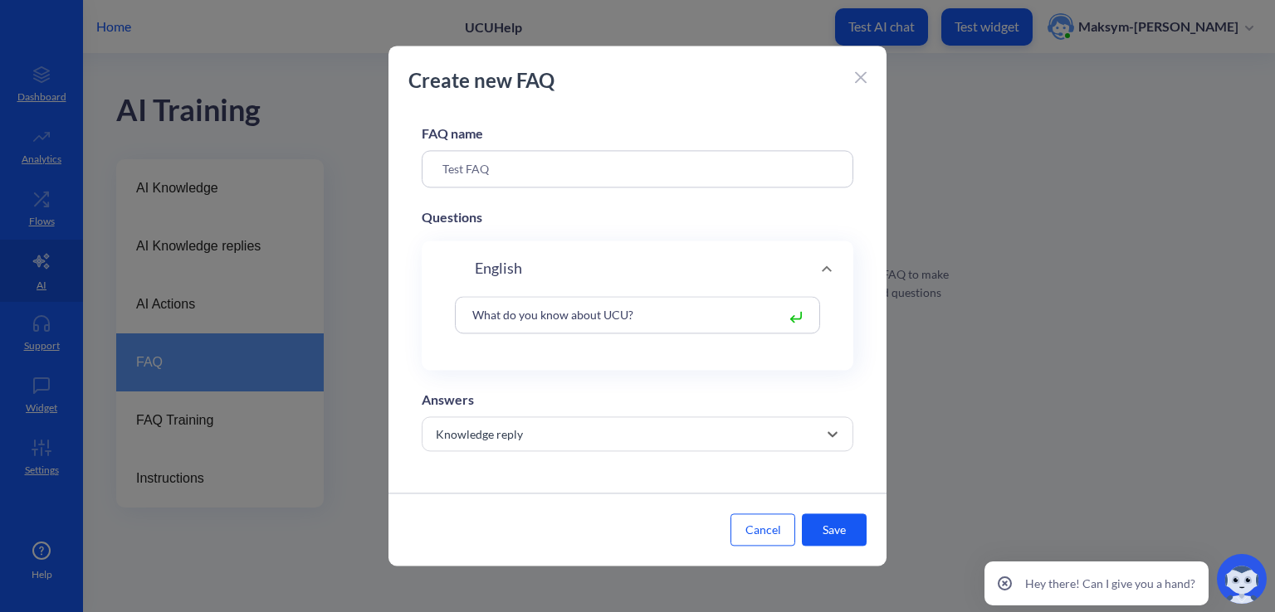
click at [825, 520] on button "Save" at bounding box center [834, 531] width 65 height 32
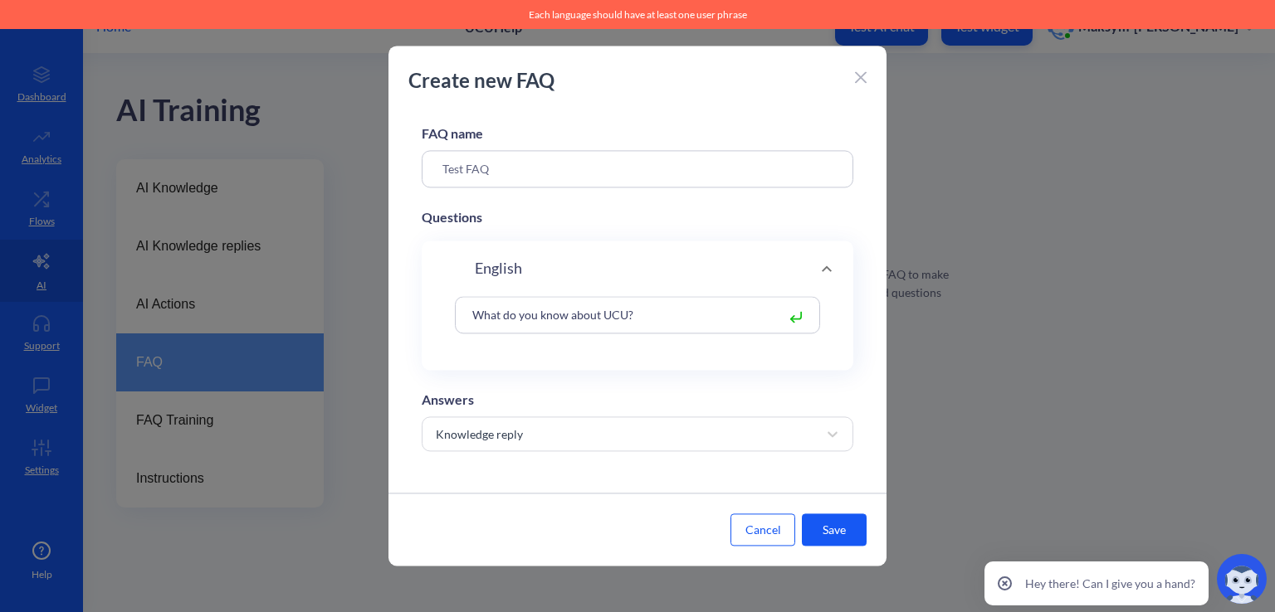
click at [549, 167] on input "Test FAQ" at bounding box center [638, 168] width 432 height 37
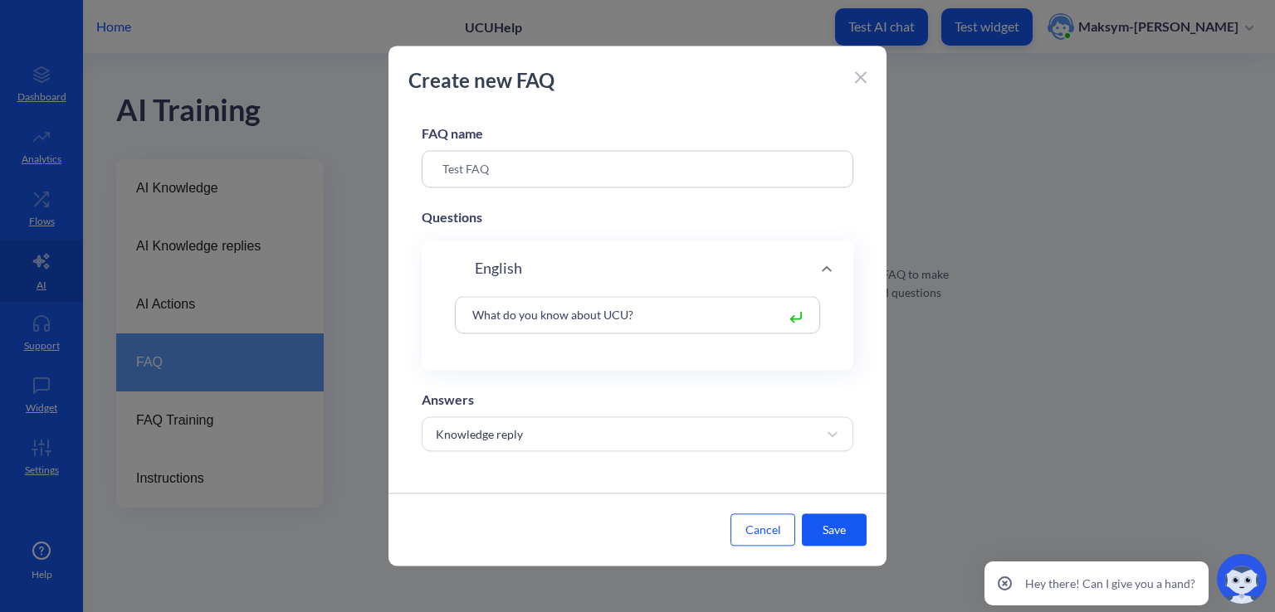
click at [817, 261] on icon at bounding box center [827, 269] width 20 height 20
click at [676, 305] on input "What do you know about UCU?" at bounding box center [620, 314] width 312 height 19
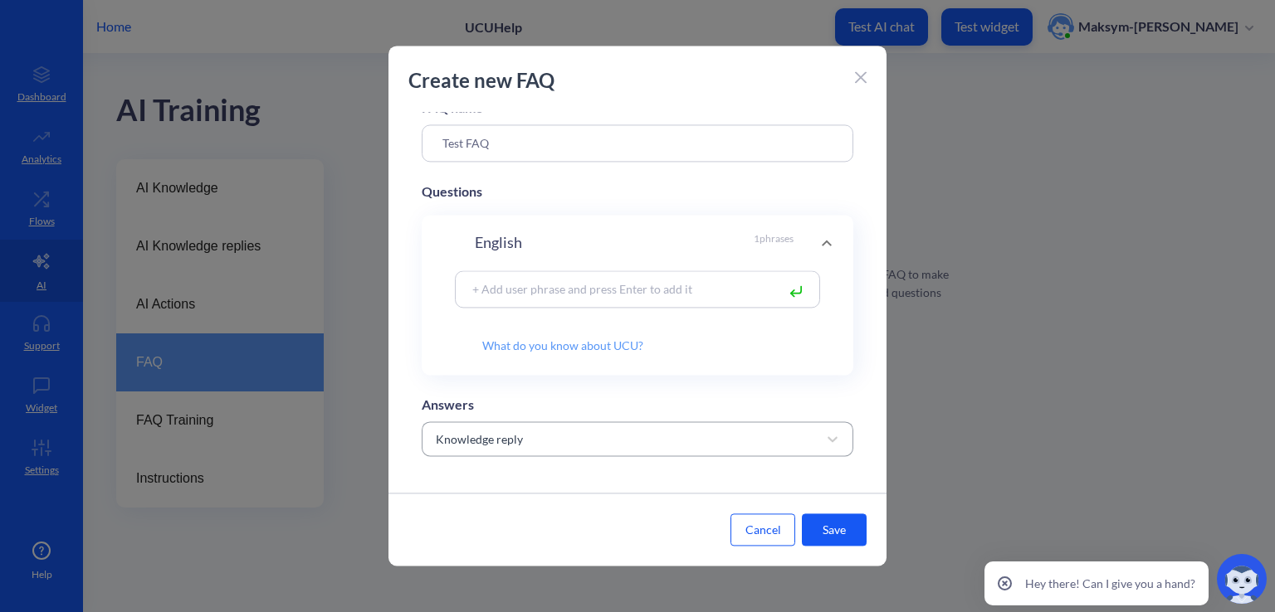
scroll to position [63, 0]
click at [823, 526] on button "Save" at bounding box center [834, 531] width 65 height 32
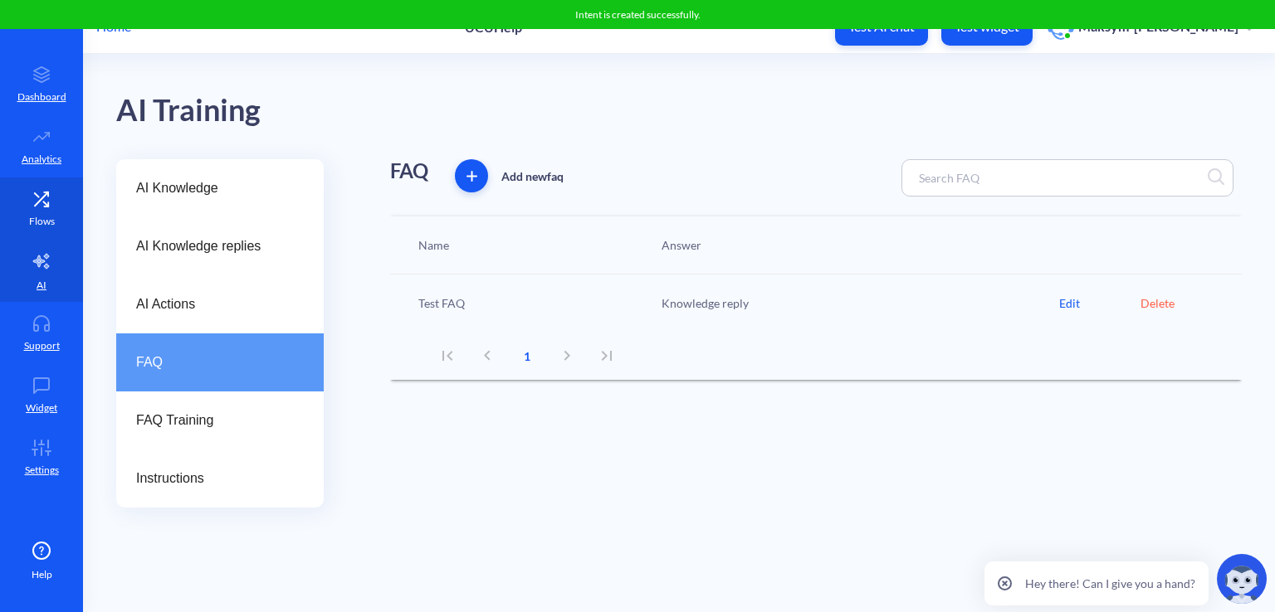
click at [53, 183] on link "Flows" at bounding box center [41, 209] width 83 height 62
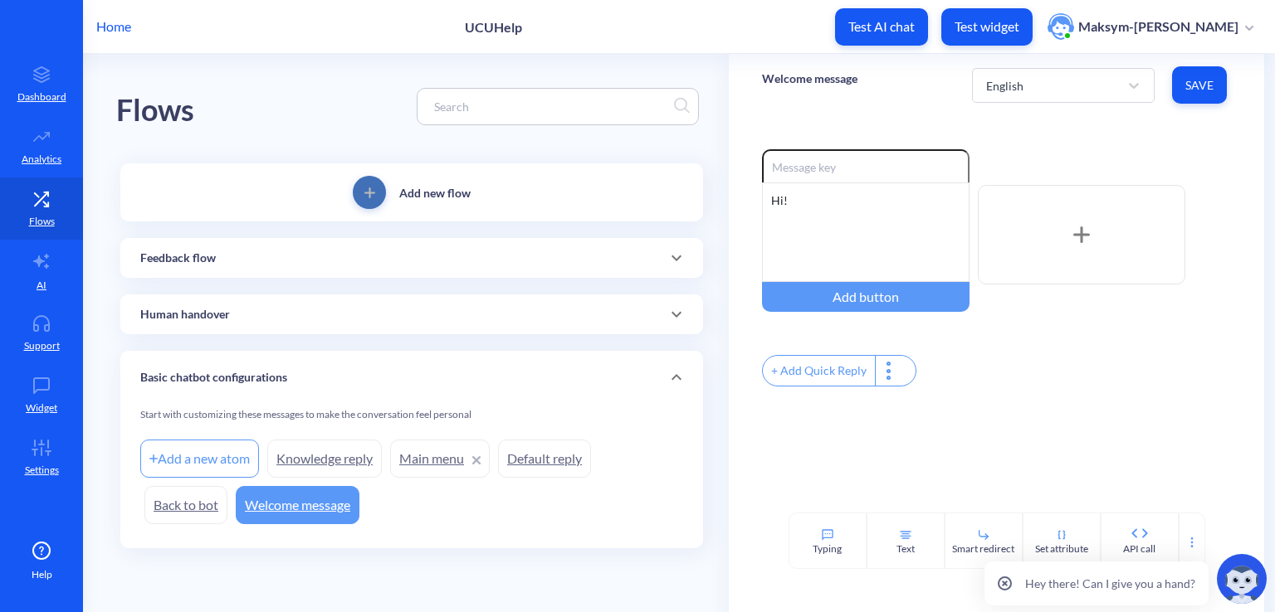
click at [365, 200] on button "add" at bounding box center [369, 192] width 33 height 33
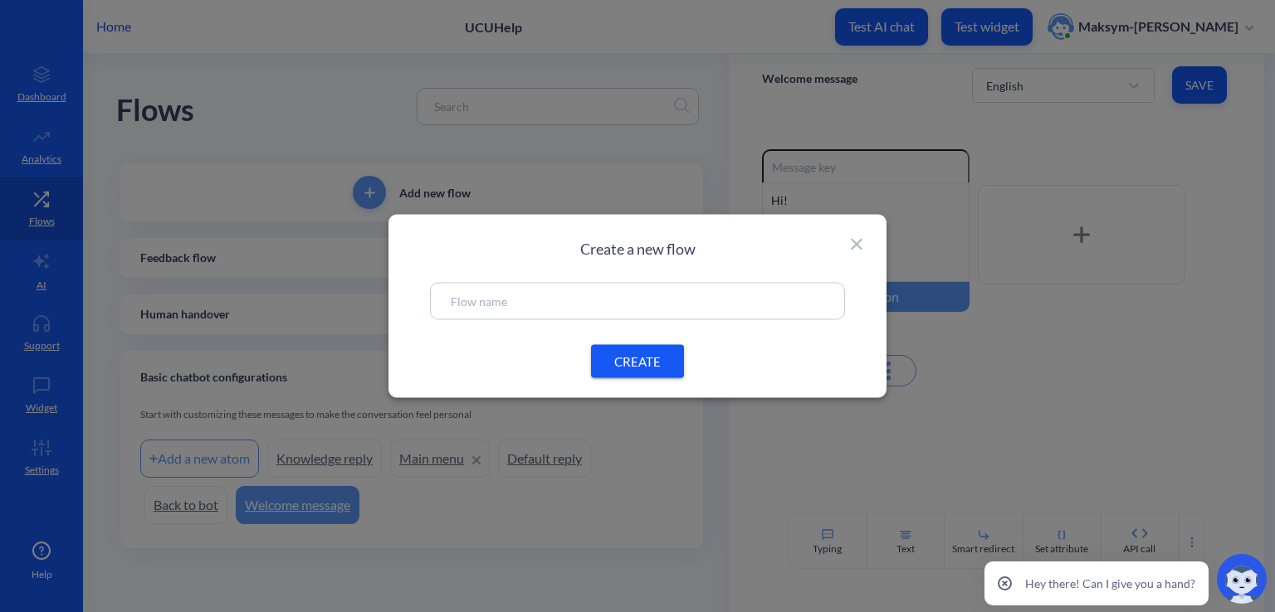
click at [522, 305] on input "text" at bounding box center [637, 301] width 373 height 19
click at [843, 247] on h2 "Create a new flow" at bounding box center [637, 249] width 415 height 18
click at [847, 246] on icon at bounding box center [857, 245] width 20 height 20
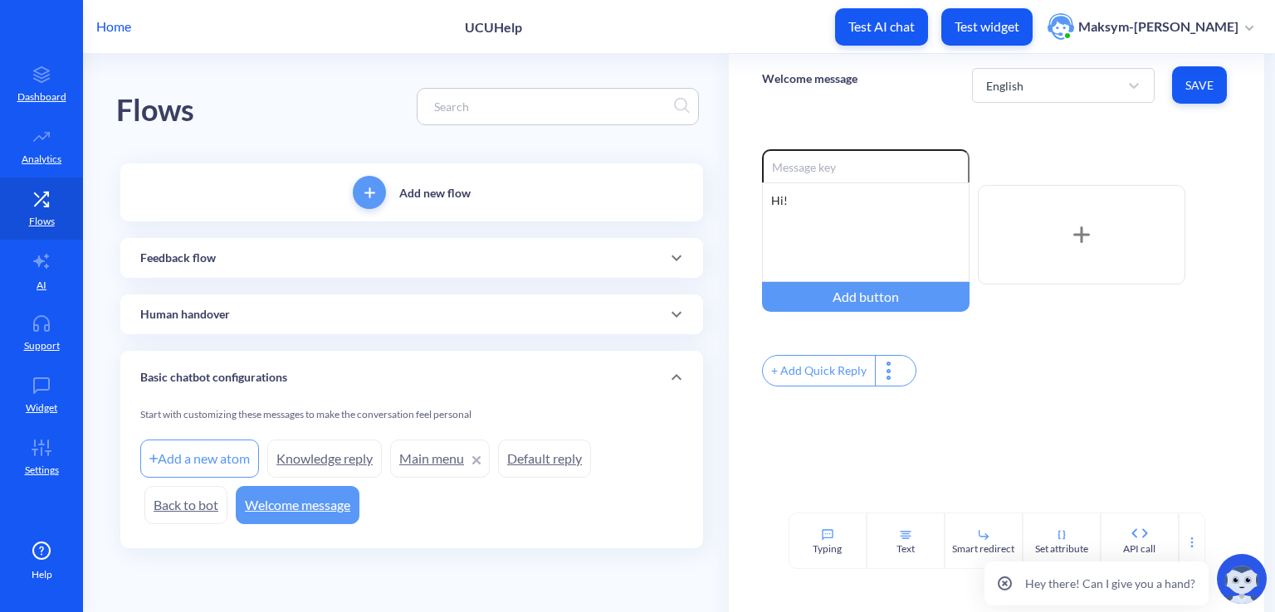
click at [328, 444] on link "Knowledge reply" at bounding box center [324, 459] width 115 height 38
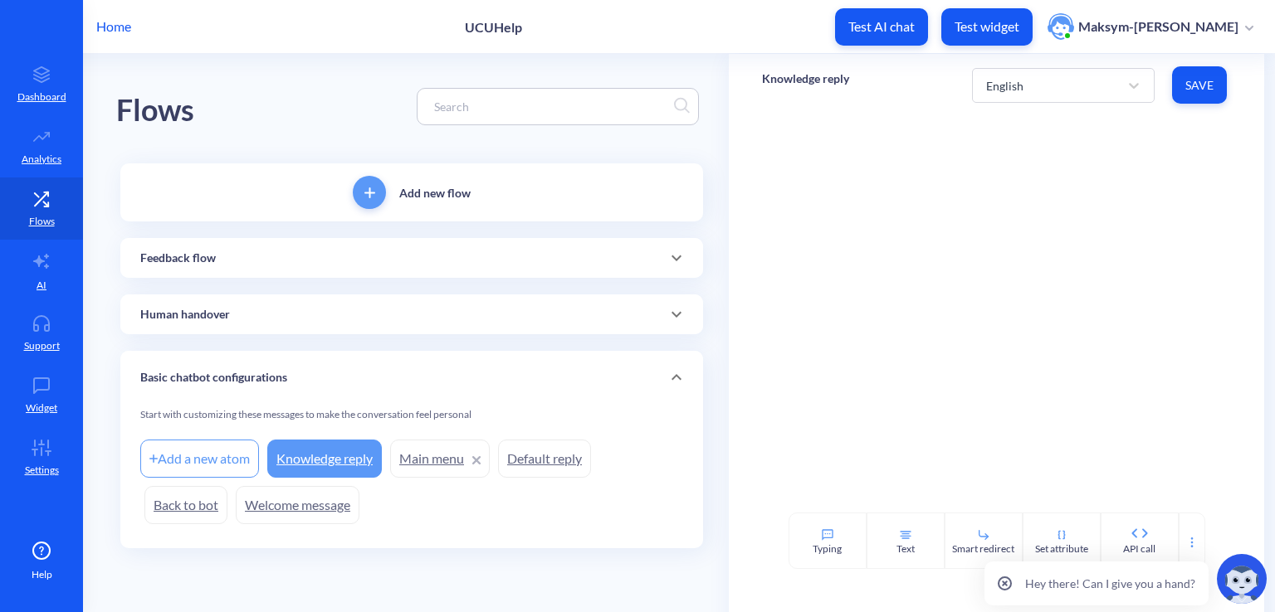
click at [442, 459] on link "Main menu" at bounding box center [440, 459] width 100 height 38
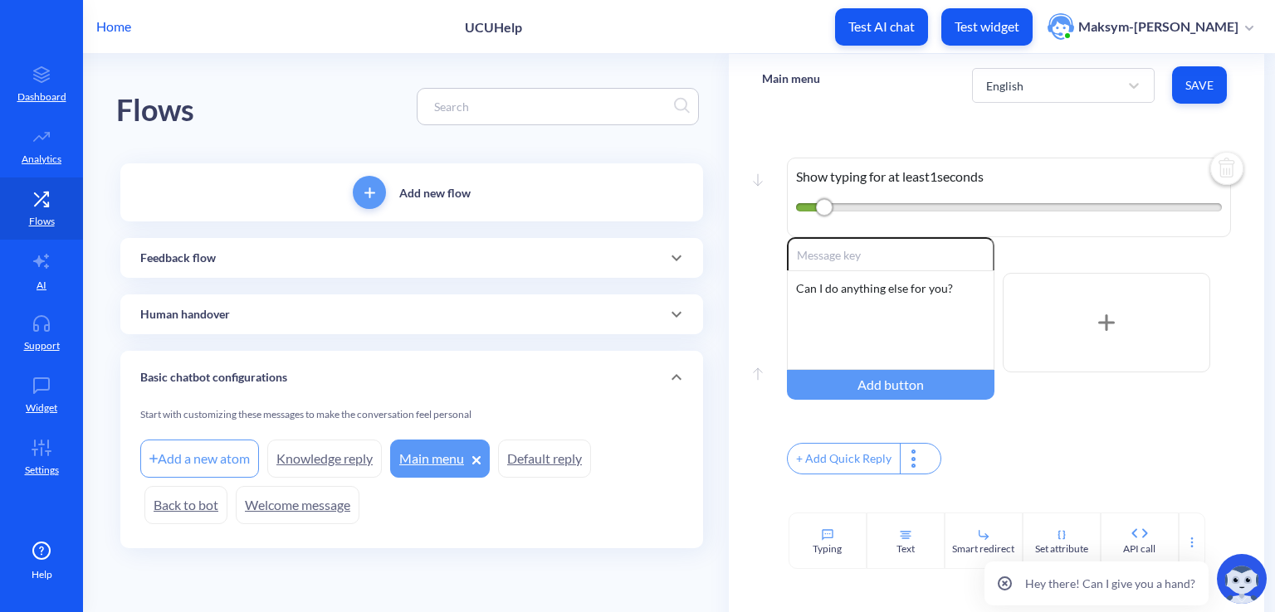
click at [522, 465] on link "Default reply" at bounding box center [544, 459] width 93 height 38
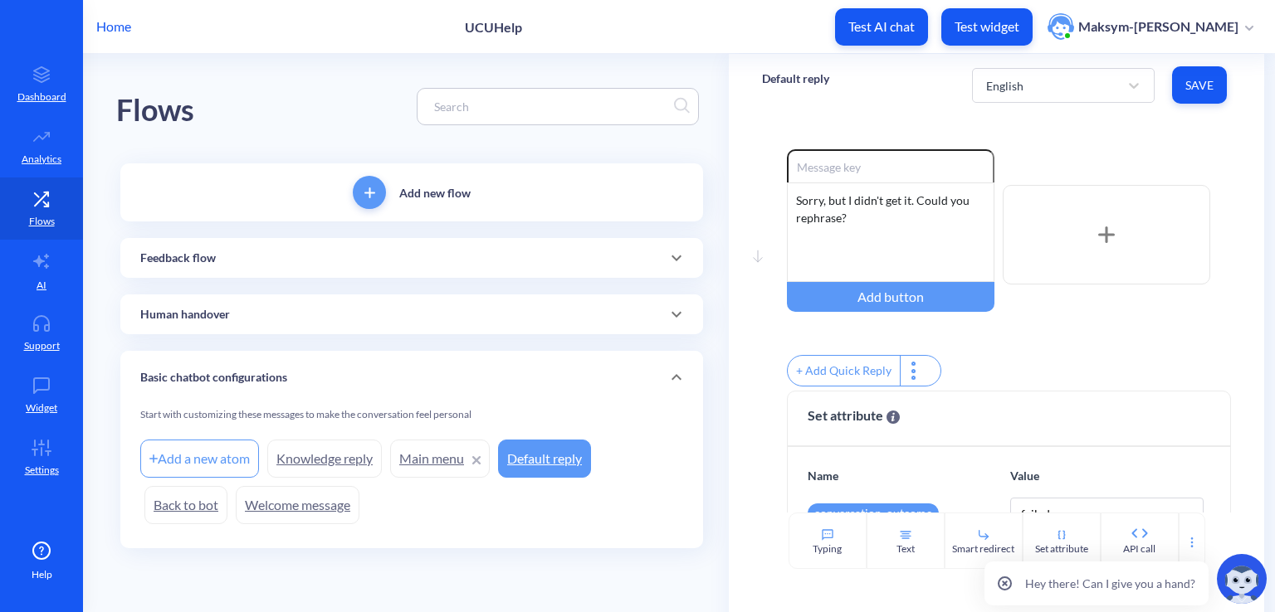
click at [299, 497] on link "Welcome message" at bounding box center [298, 505] width 124 height 38
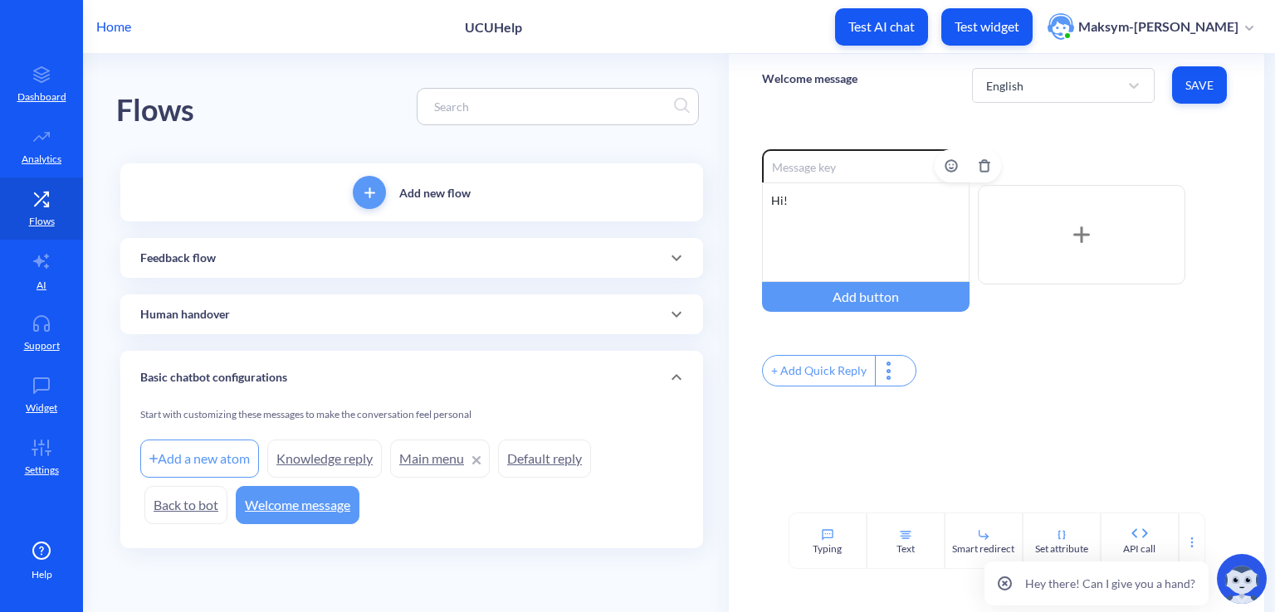
click at [847, 217] on div "Hi!" at bounding box center [865, 233] width 207 height 100
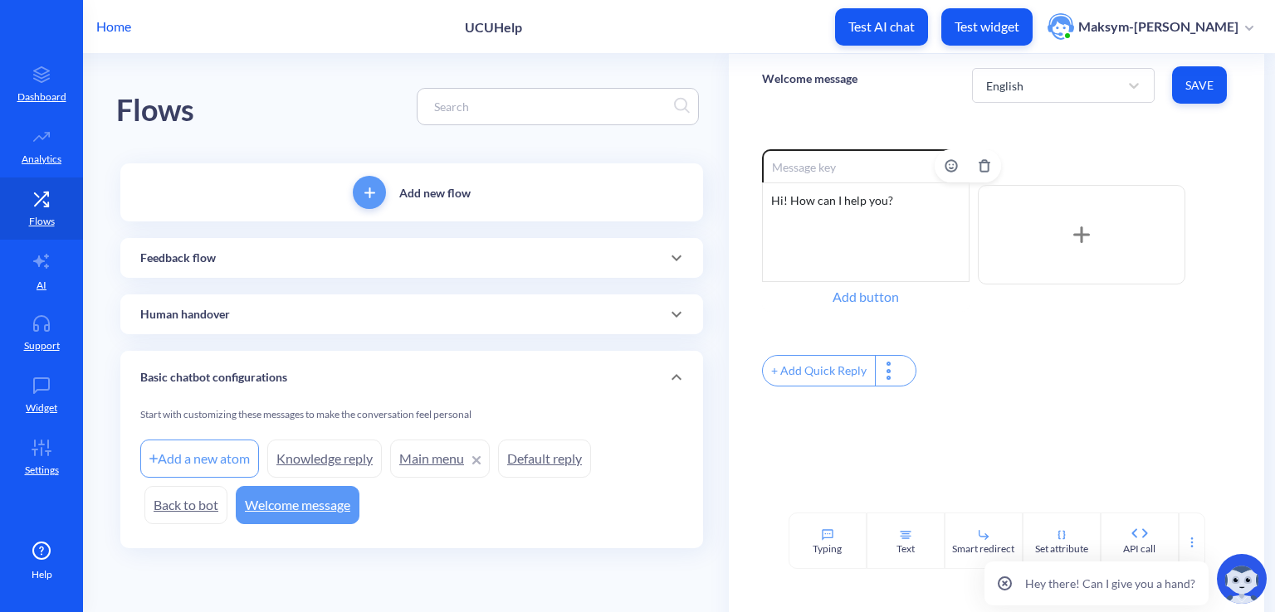
click at [832, 302] on div "Add button" at bounding box center [865, 297] width 207 height 30
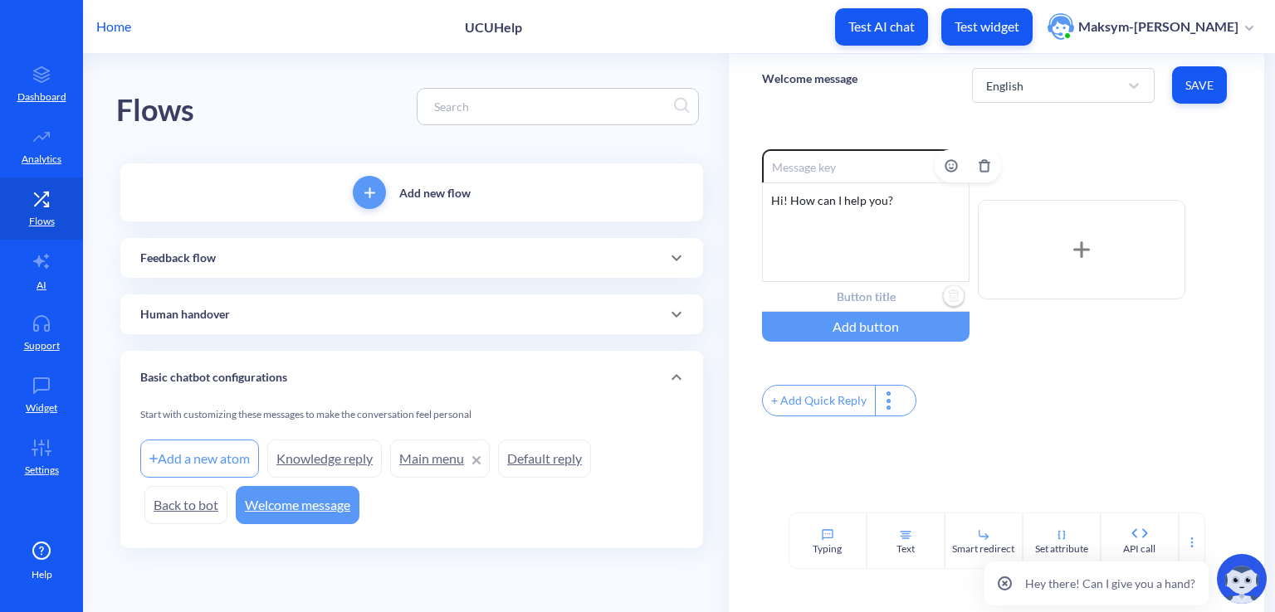
click at [862, 300] on input "text" at bounding box center [865, 297] width 207 height 30
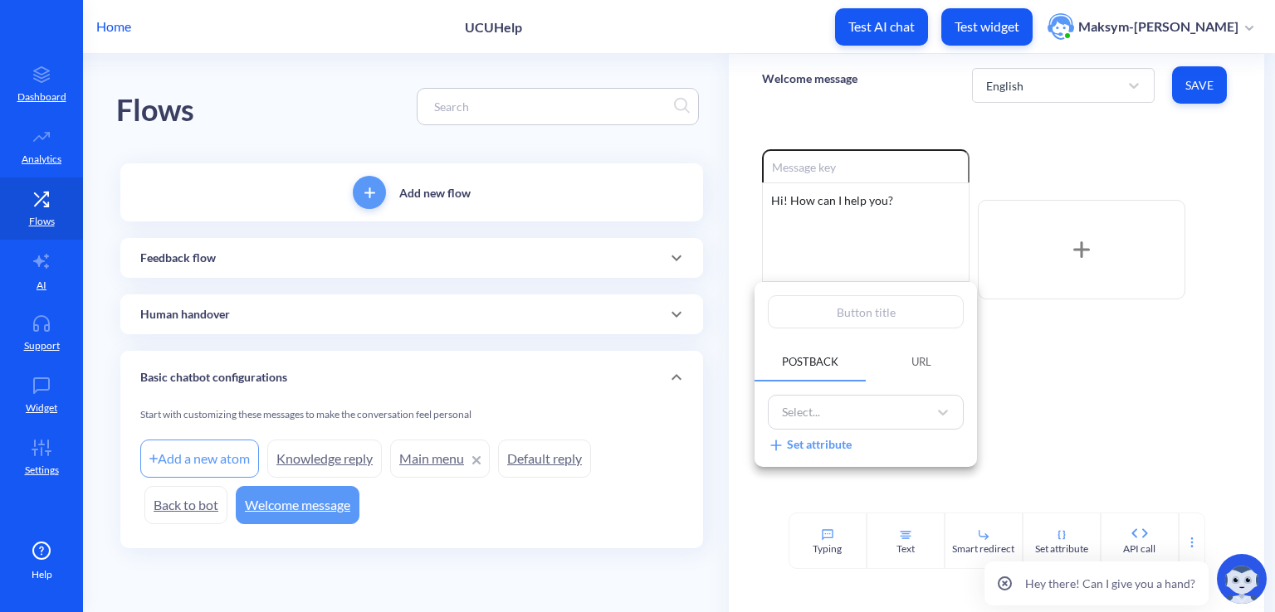
click at [856, 310] on input "text" at bounding box center [866, 311] width 196 height 33
type input "S"
type input "St"
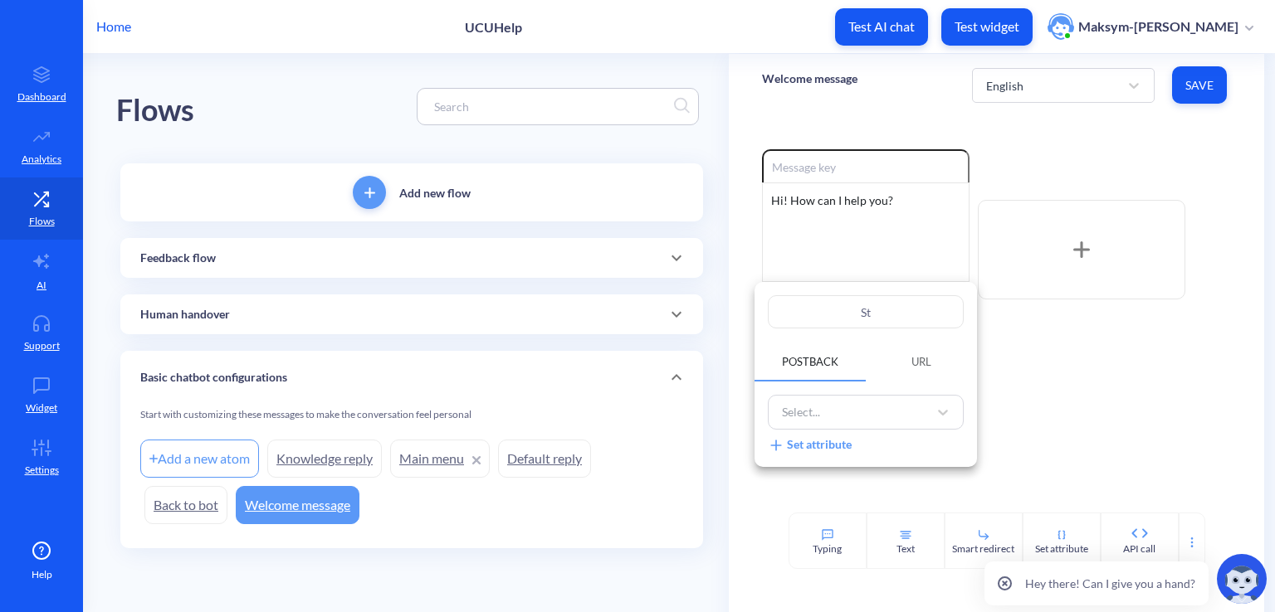
type input "Sta"
type input "Star"
type input "Start"
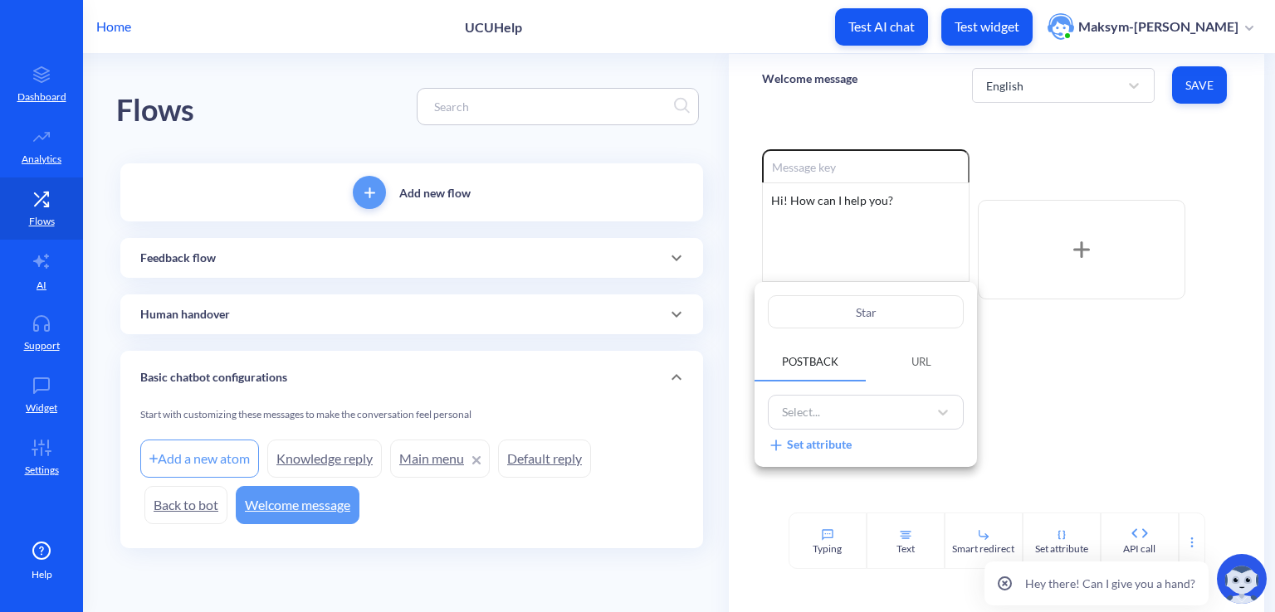
type input "Start"
type input "Start c"
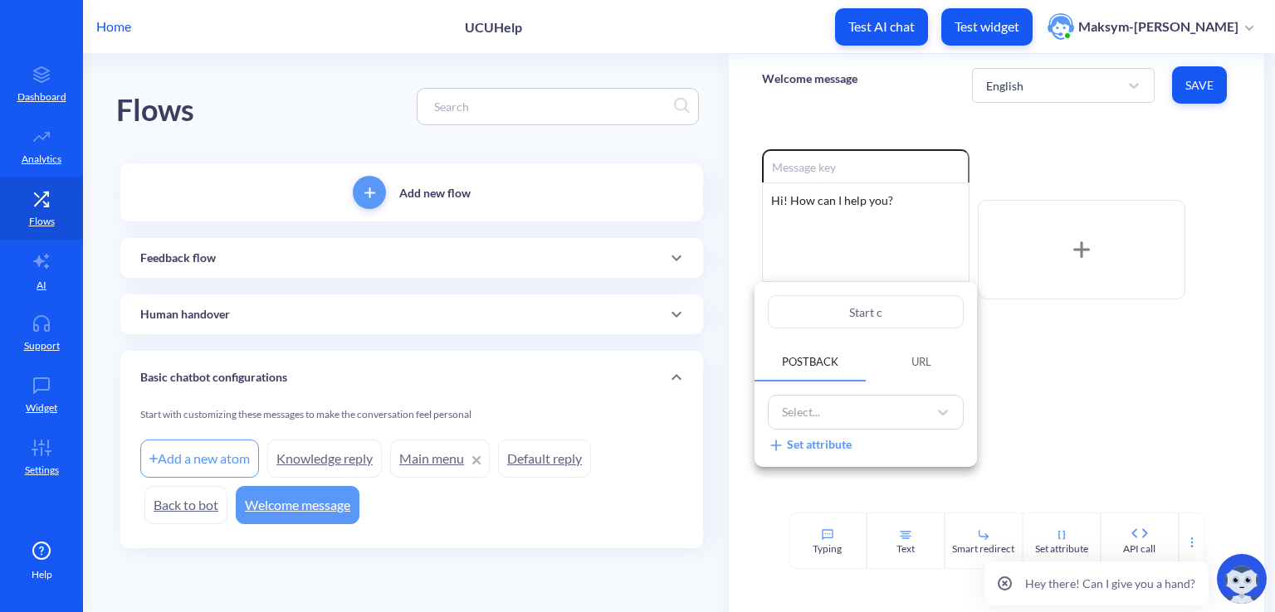
type input "Start co"
type input "Start con"
type input "Start conv"
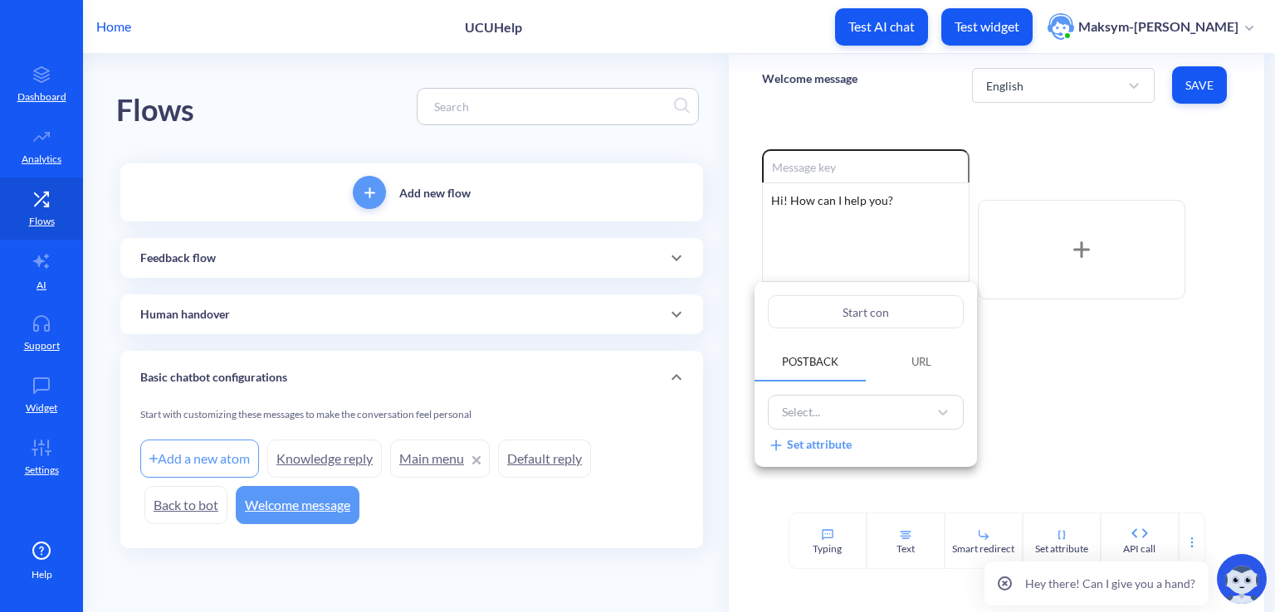
type input "Start conv"
type input "Start convo"
click at [863, 407] on div "Select..." at bounding box center [850, 412] width 154 height 27
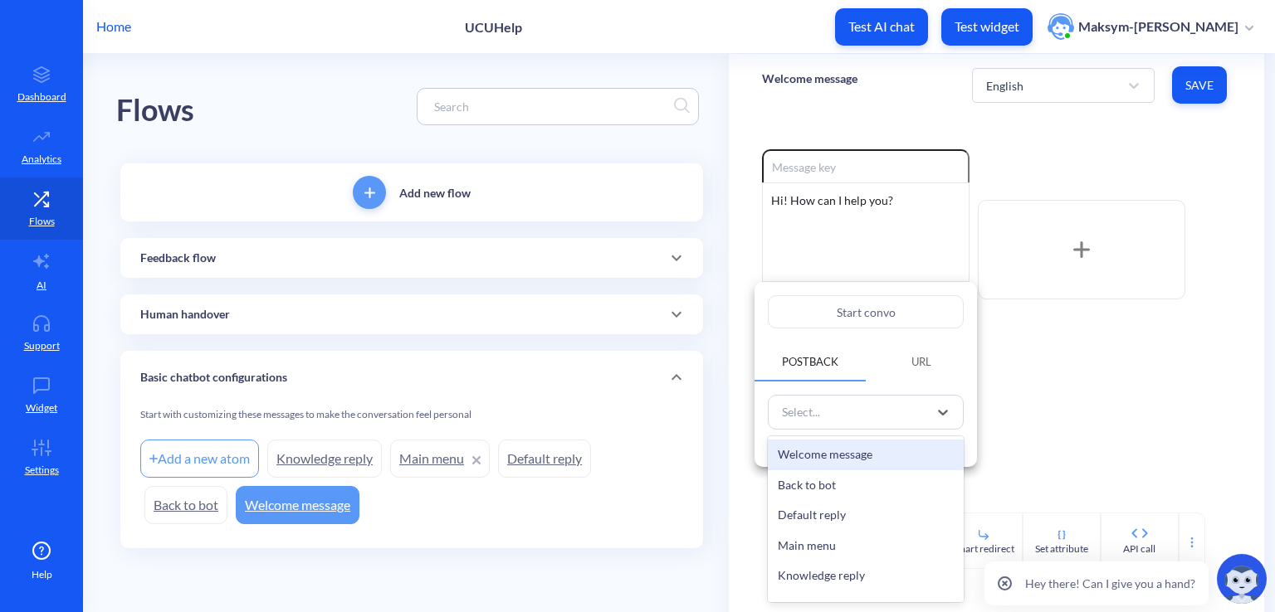
click at [842, 461] on div "Welcome message" at bounding box center [866, 455] width 196 height 31
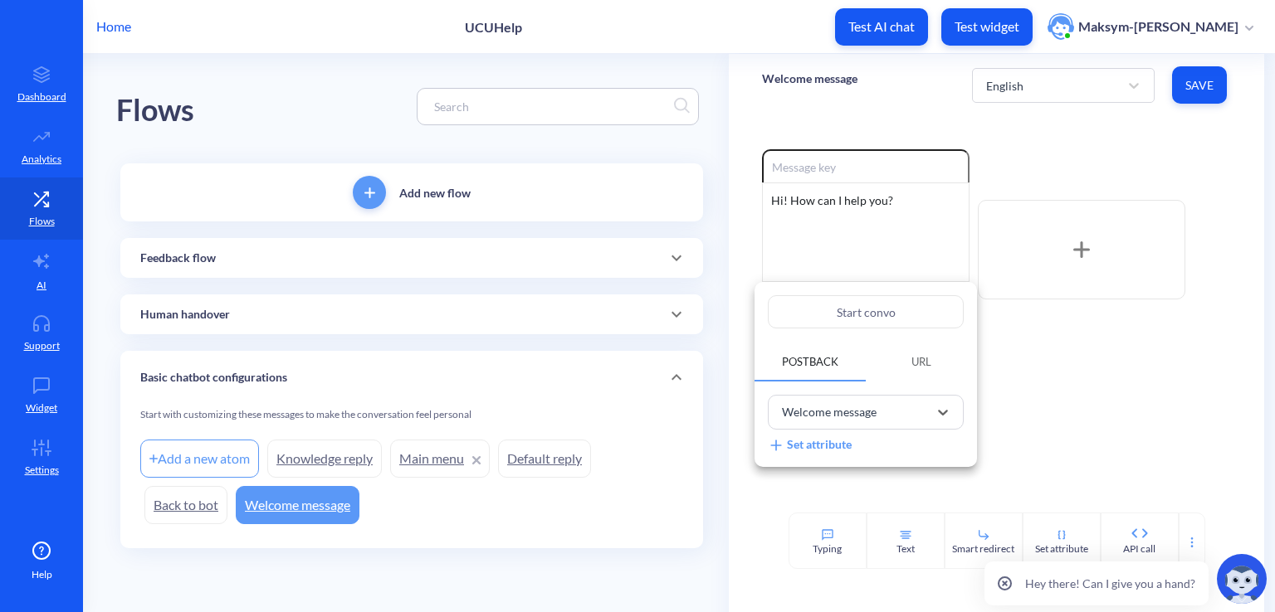
click at [601, 410] on div at bounding box center [637, 306] width 1275 height 612
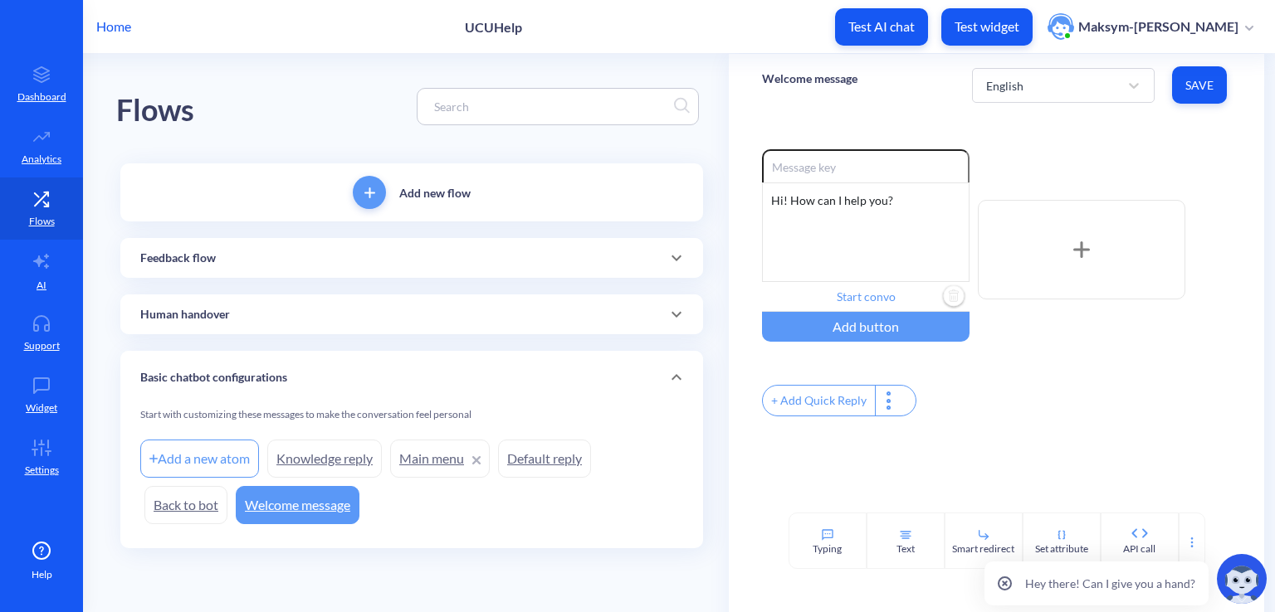
click at [218, 451] on div "Add a new atom" at bounding box center [199, 459] width 119 height 38
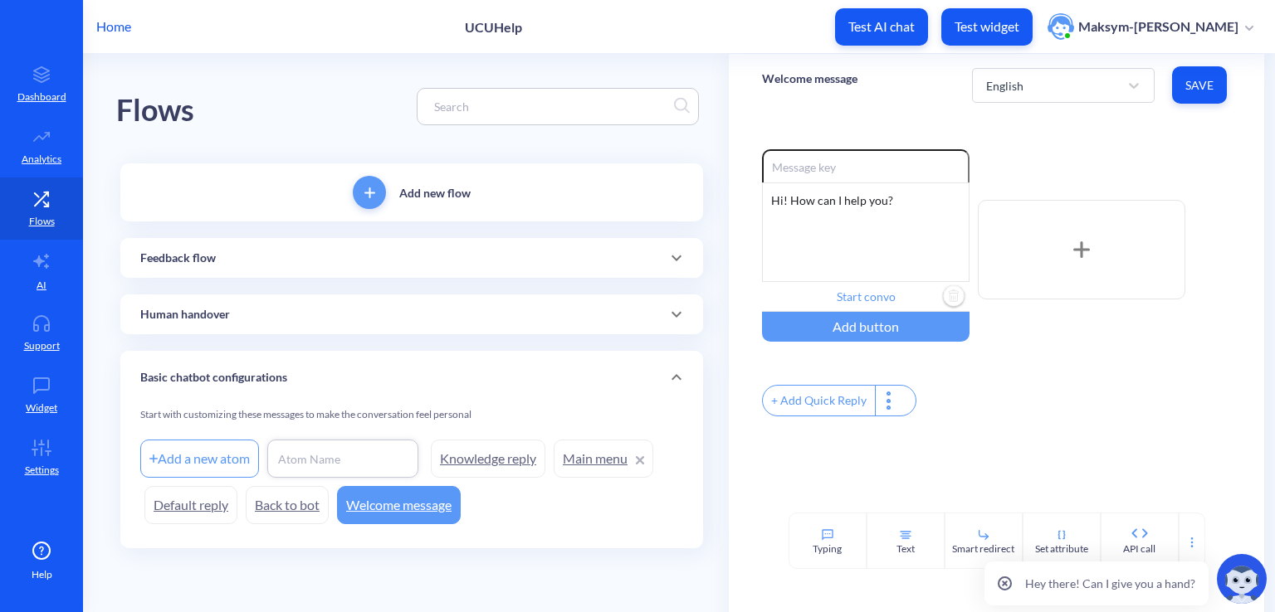
click at [315, 462] on input at bounding box center [342, 459] width 133 height 17
type input "Basic Atom"
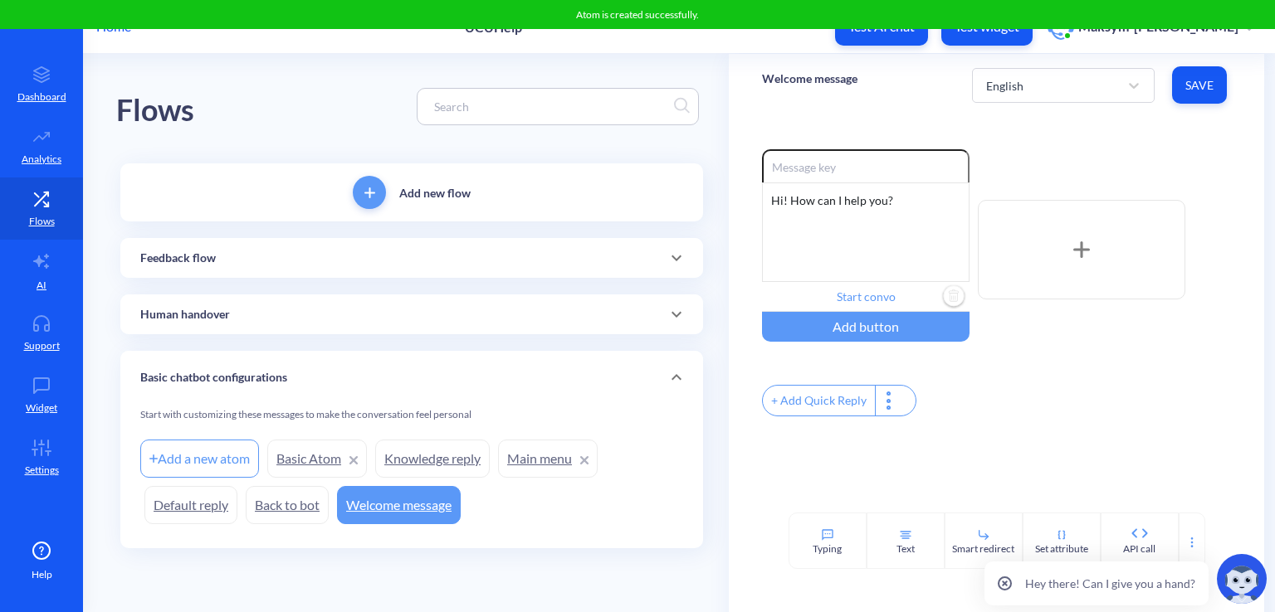
click at [327, 466] on link "Basic Atom" at bounding box center [317, 459] width 100 height 38
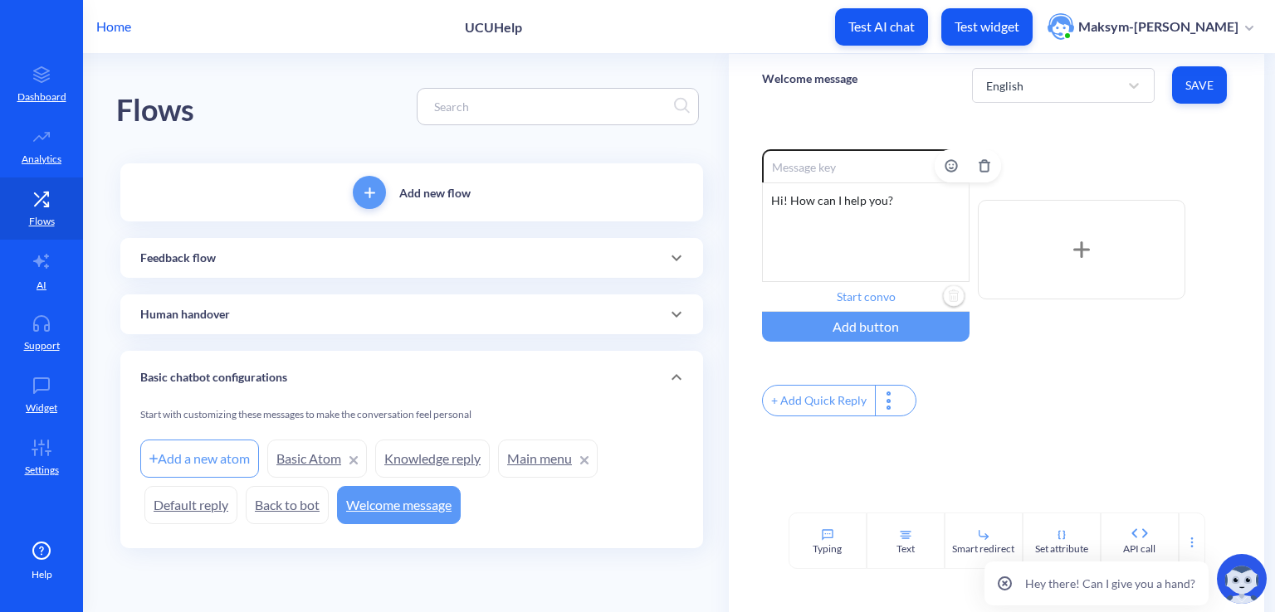
click at [830, 300] on input "Start convo" at bounding box center [865, 297] width 207 height 30
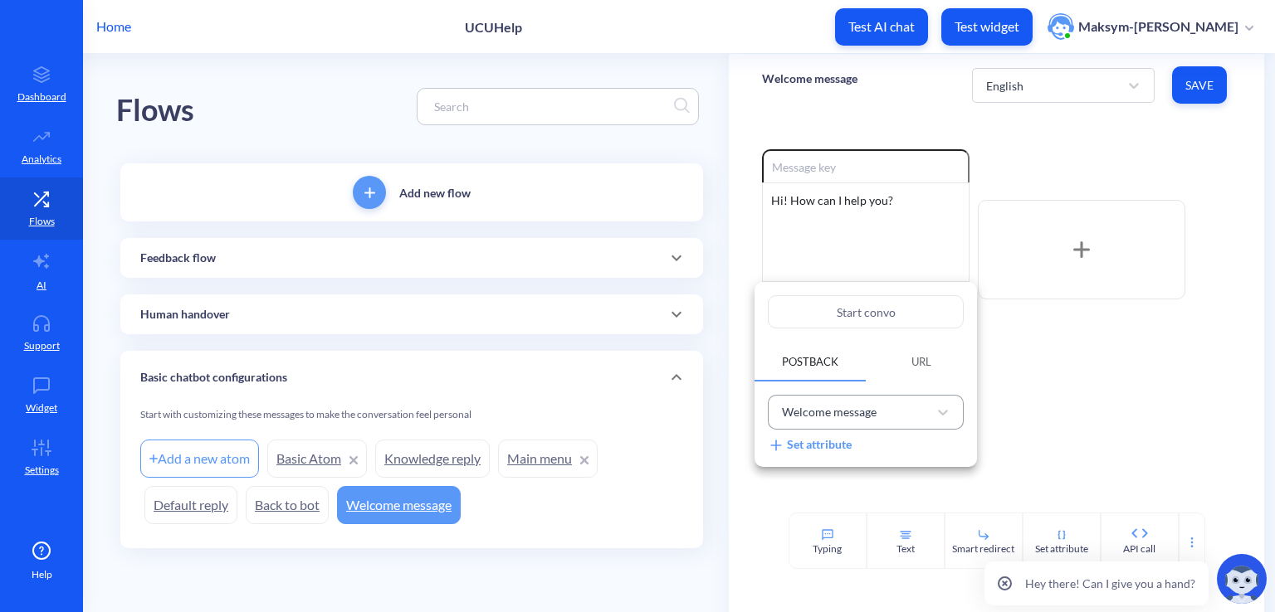
click at [843, 398] on div "Welcome message" at bounding box center [866, 412] width 196 height 35
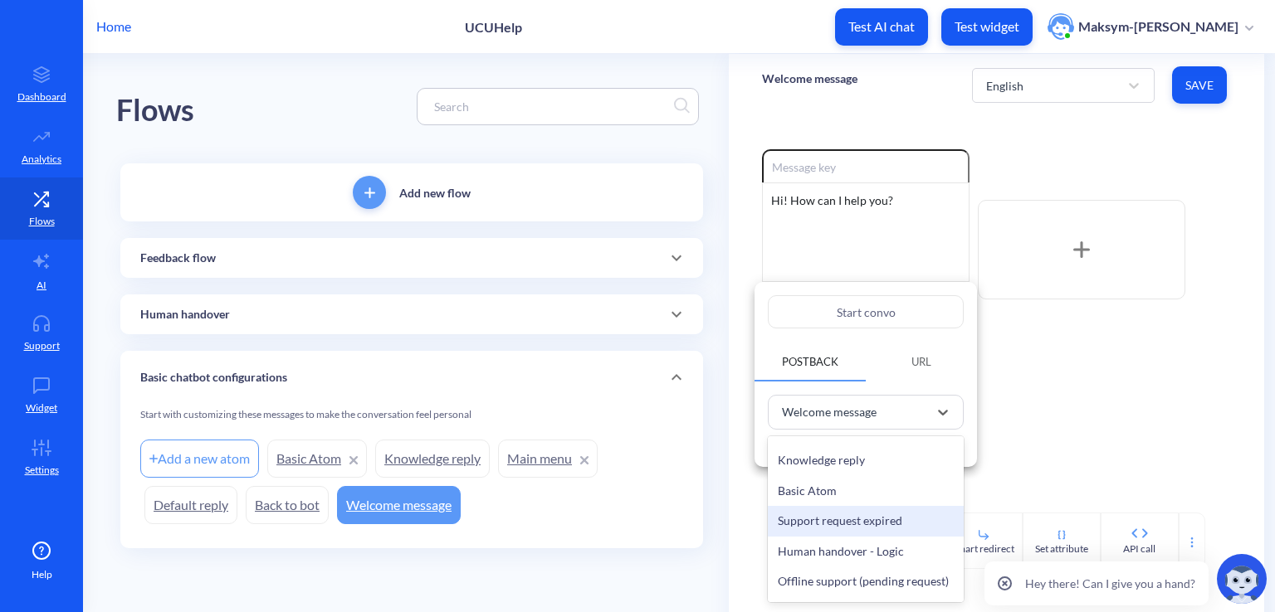
scroll to position [166, 0]
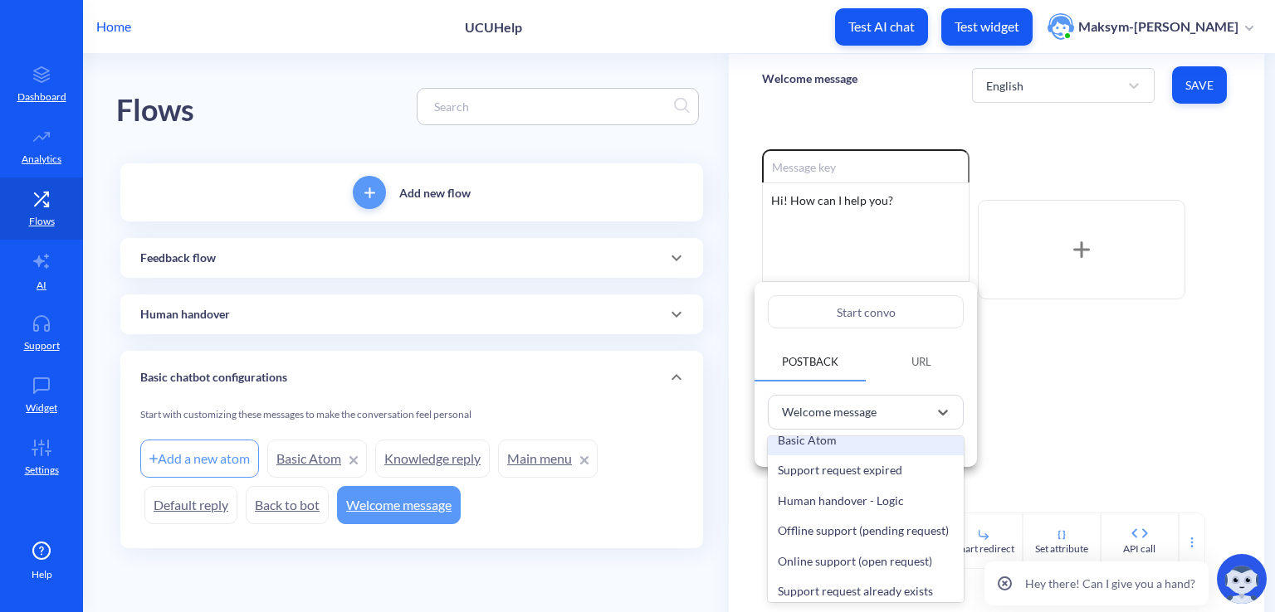
click at [832, 450] on div "Basic Atom" at bounding box center [866, 441] width 196 height 31
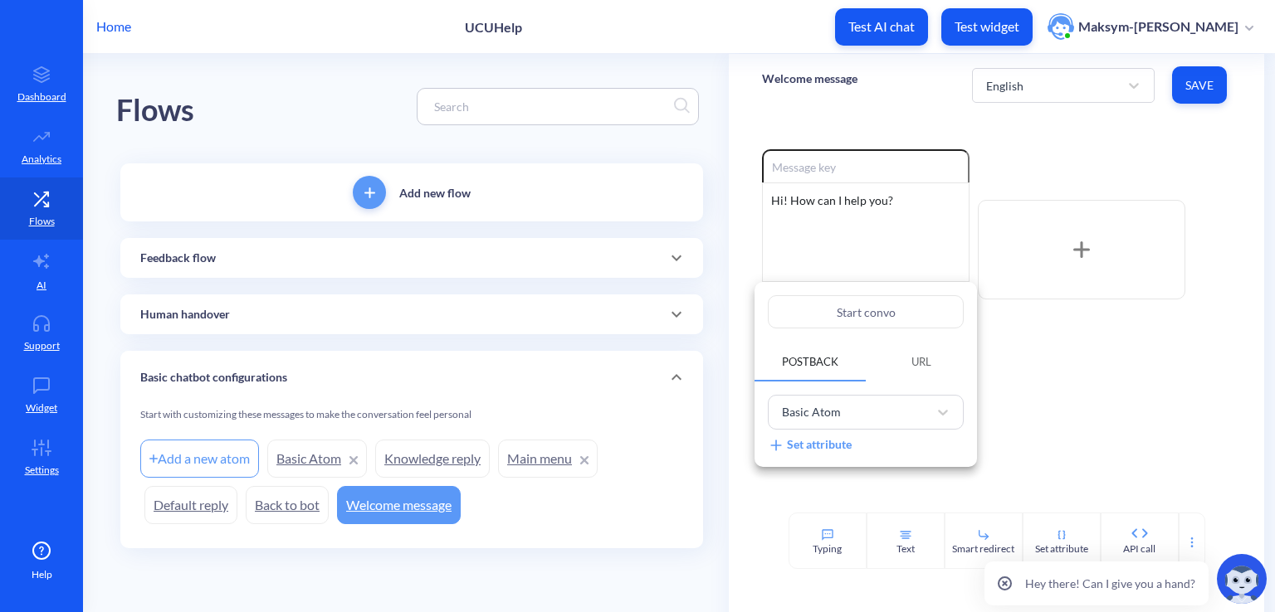
click at [989, 321] on div at bounding box center [637, 306] width 1275 height 612
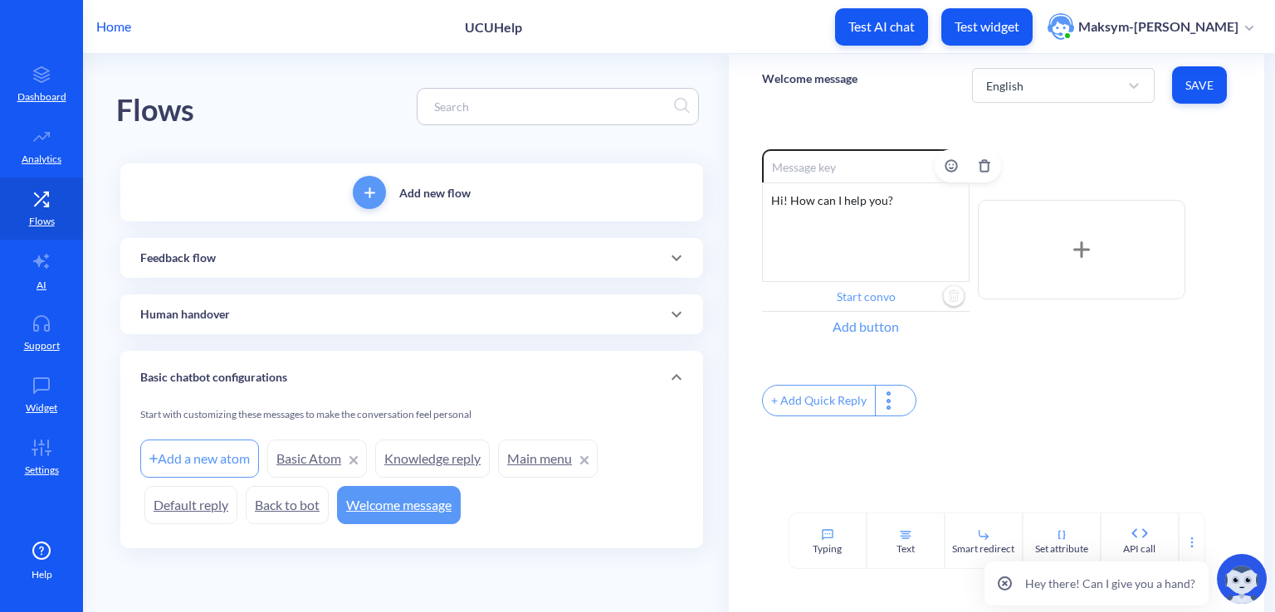
click at [890, 329] on div "Add button" at bounding box center [865, 327] width 207 height 30
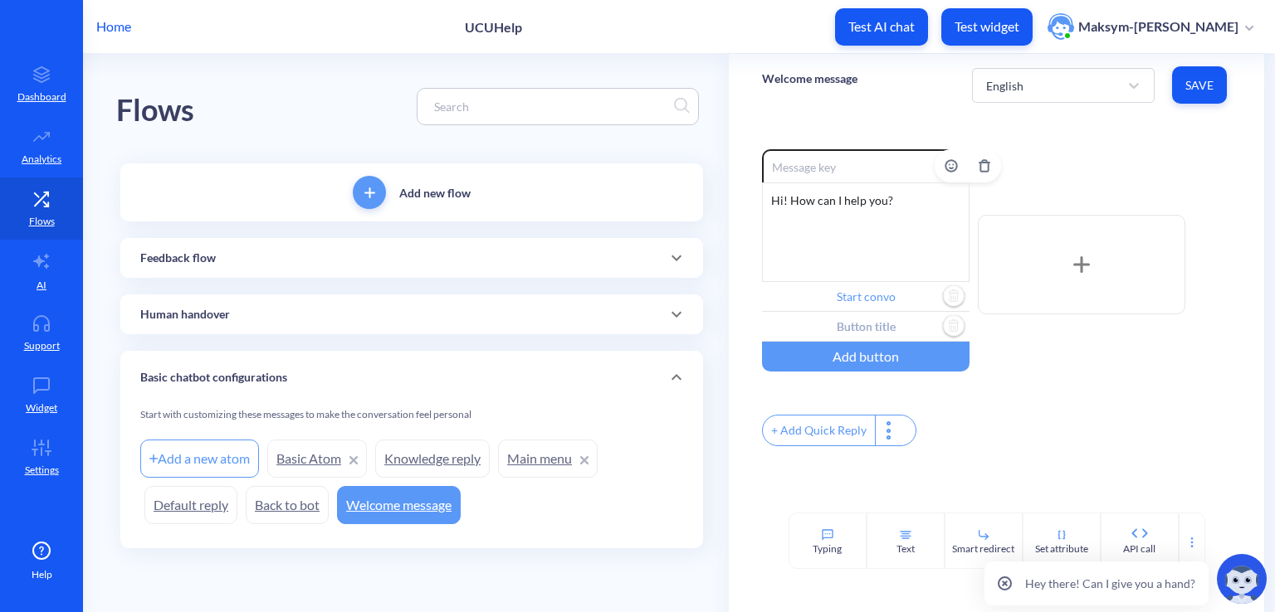
click at [880, 331] on input "text" at bounding box center [865, 327] width 207 height 30
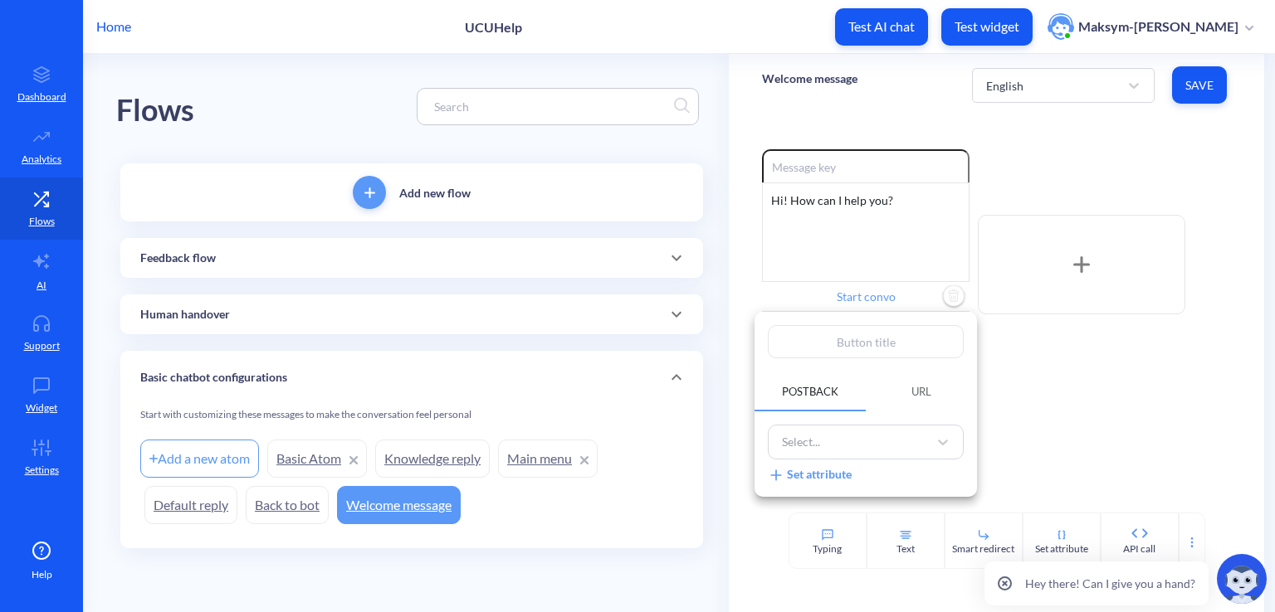
click at [911, 385] on span "URL" at bounding box center [921, 391] width 20 height 13
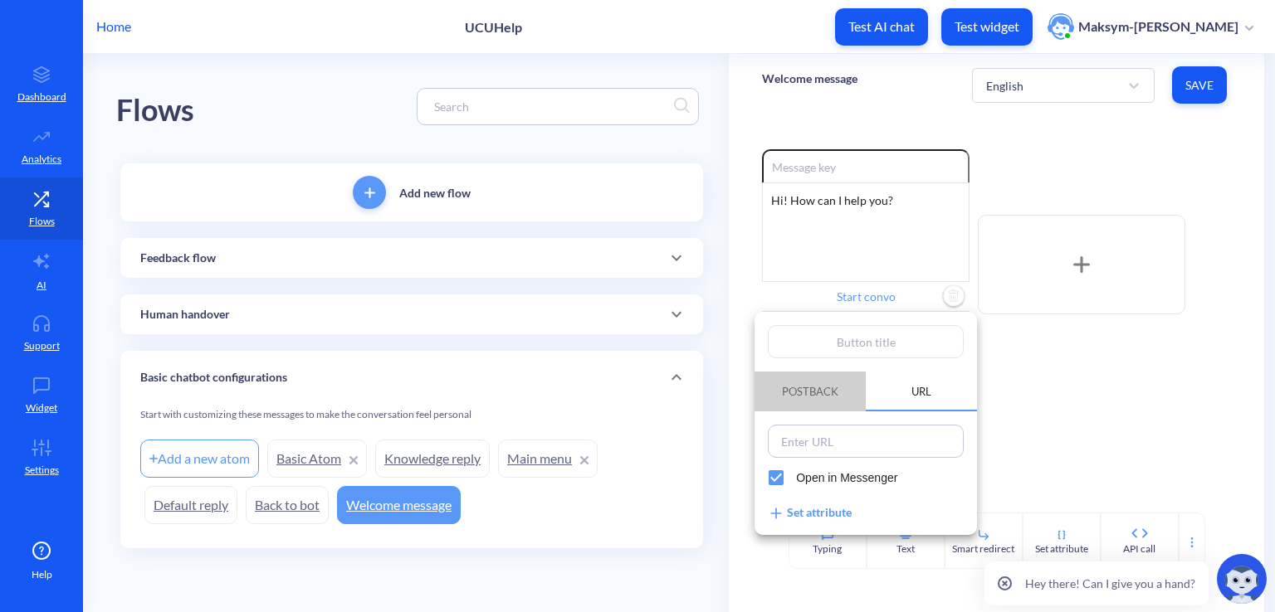
click at [825, 393] on span "Postback" at bounding box center [810, 391] width 56 height 13
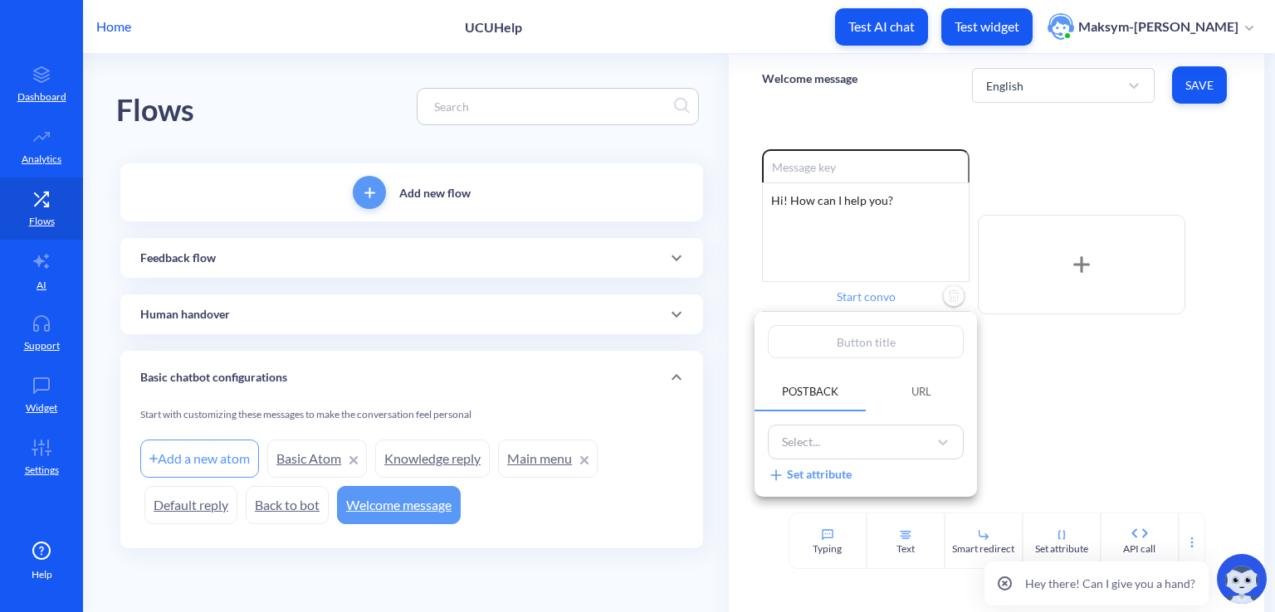
click at [808, 489] on div "Select... Set attribute" at bounding box center [865, 454] width 222 height 85
click at [808, 480] on div "Set attribute" at bounding box center [810, 474] width 84 height 17
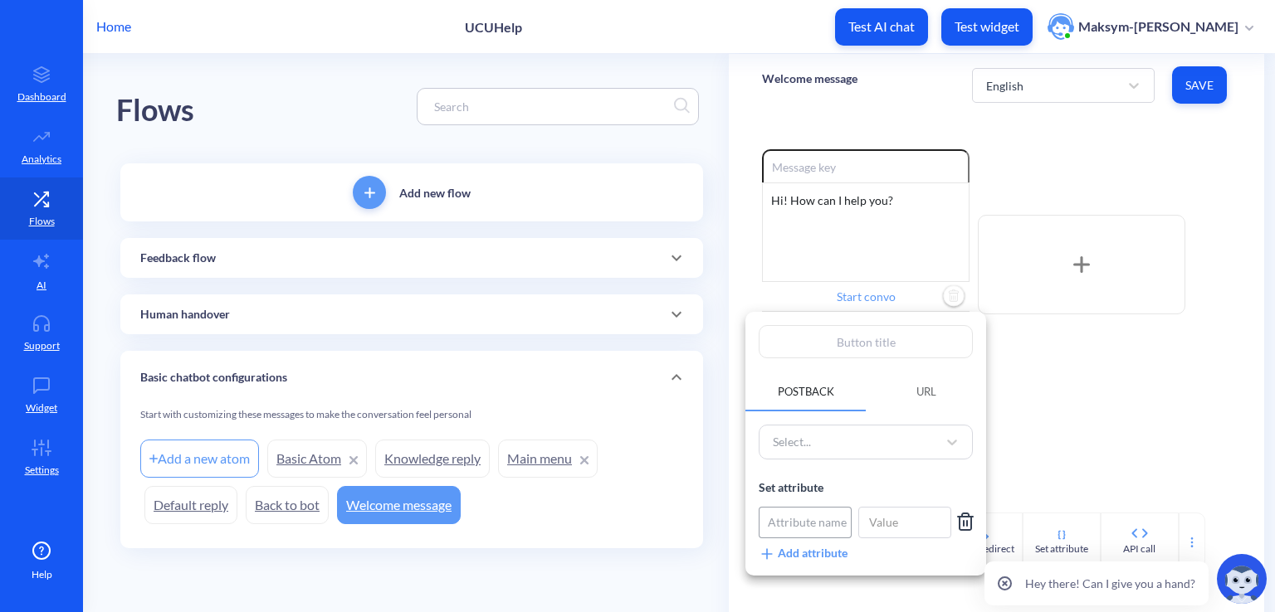
click at [816, 515] on div "Attribute name" at bounding box center [807, 522] width 79 height 17
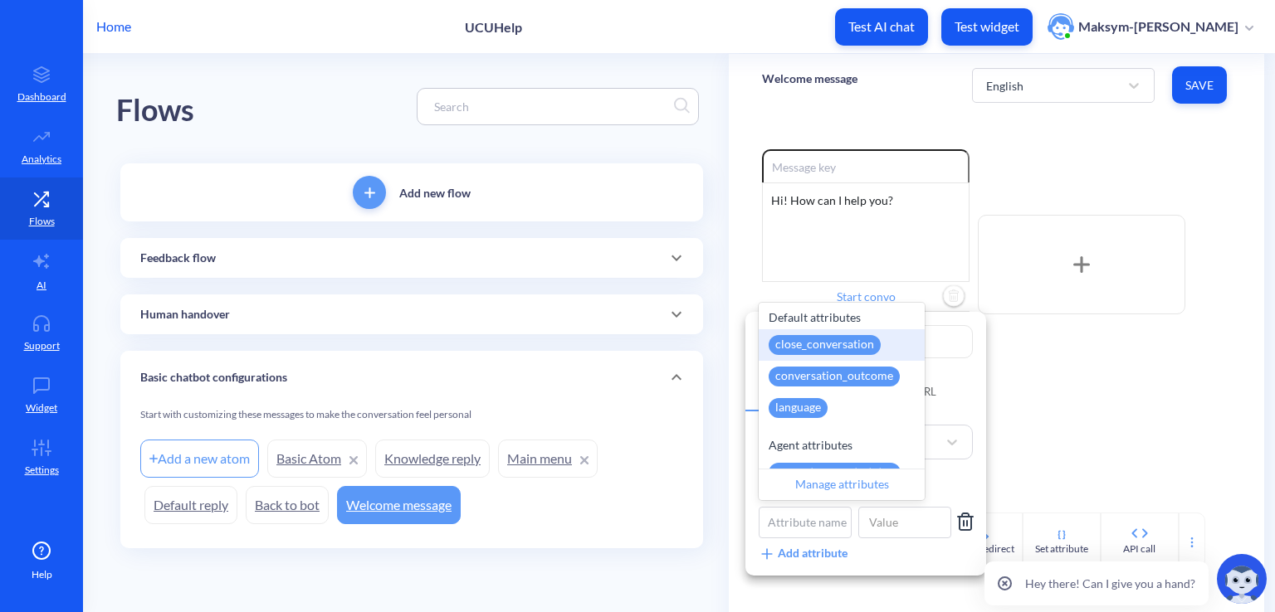
click at [959, 517] on icon at bounding box center [965, 522] width 12 height 17
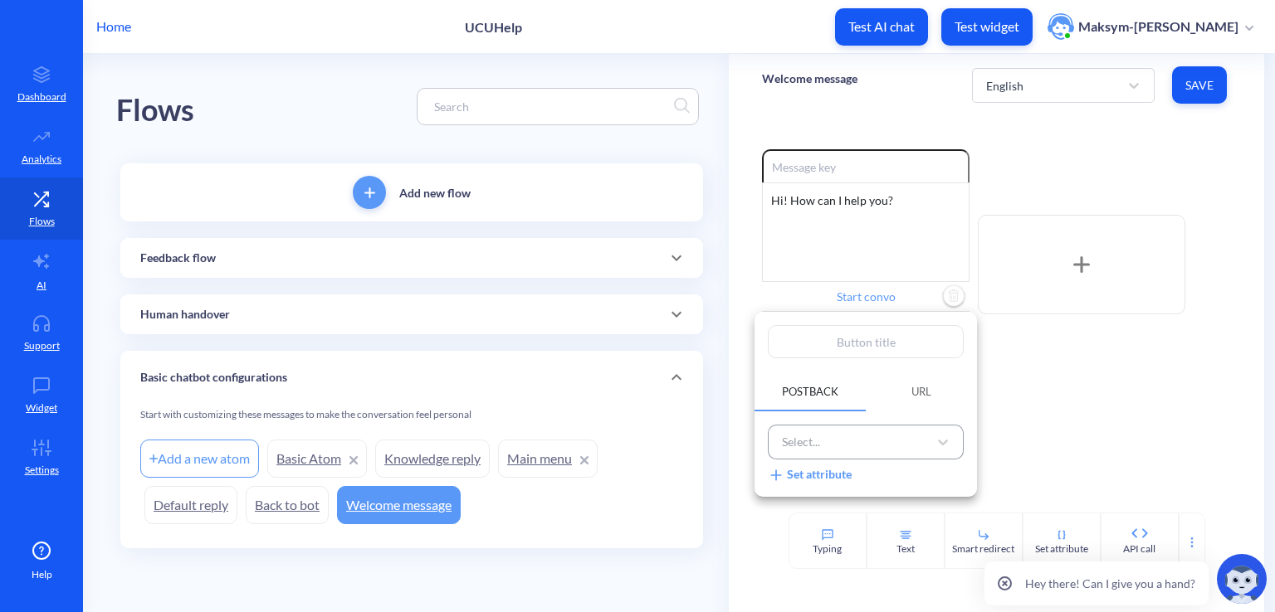
click at [860, 440] on div "Select..." at bounding box center [850, 442] width 154 height 27
type input "G"
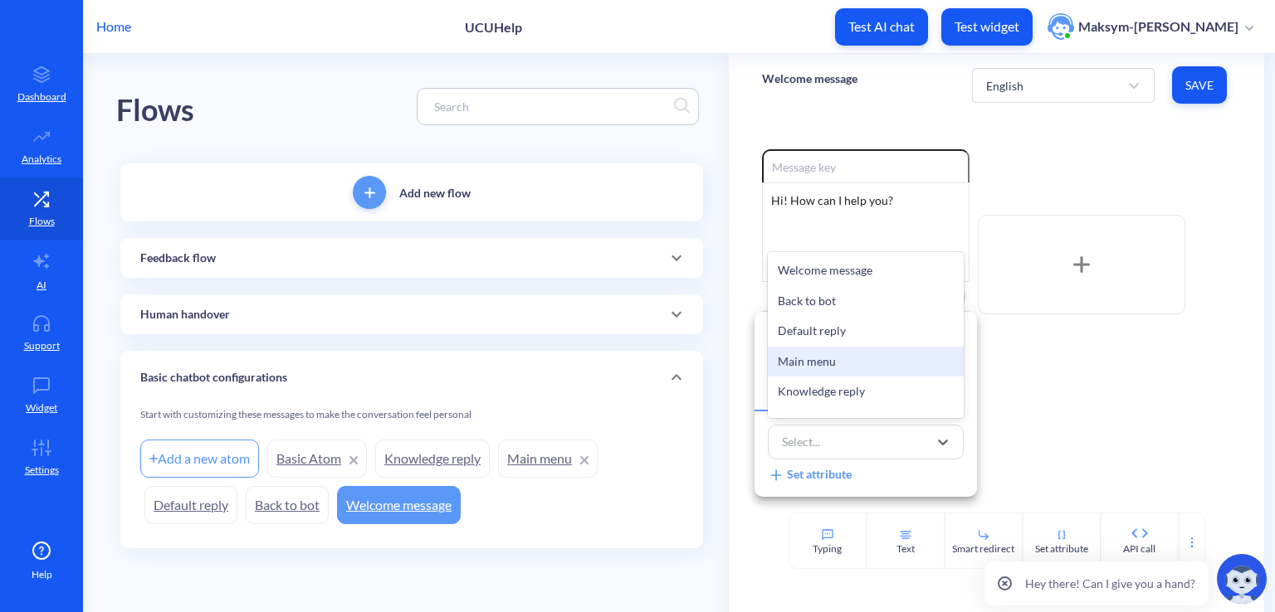
scroll to position [355, 0]
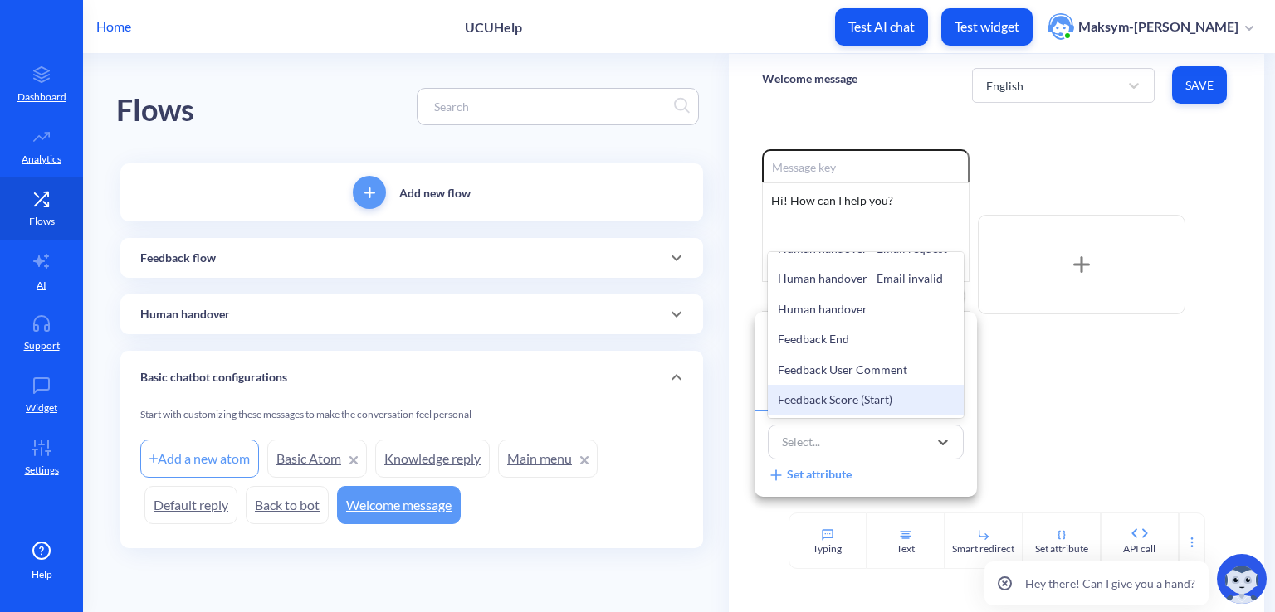
click at [808, 388] on div "Feedback Score (Start)" at bounding box center [866, 400] width 196 height 31
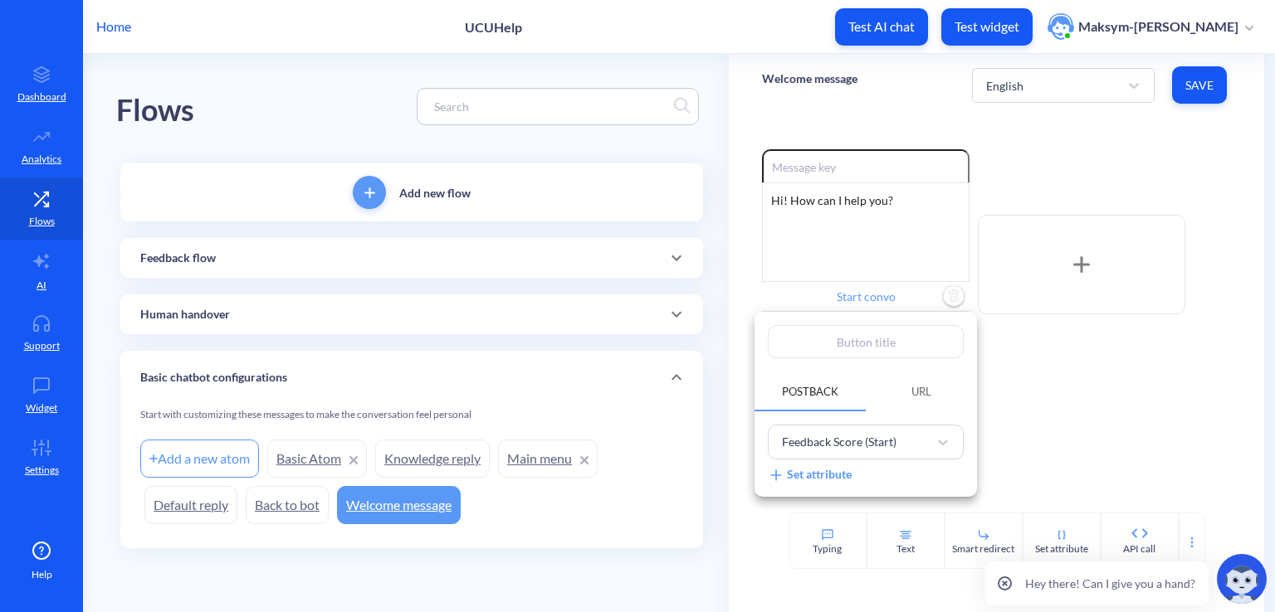
click at [810, 350] on input "text" at bounding box center [866, 341] width 196 height 33
type input "G"
type input "Go"
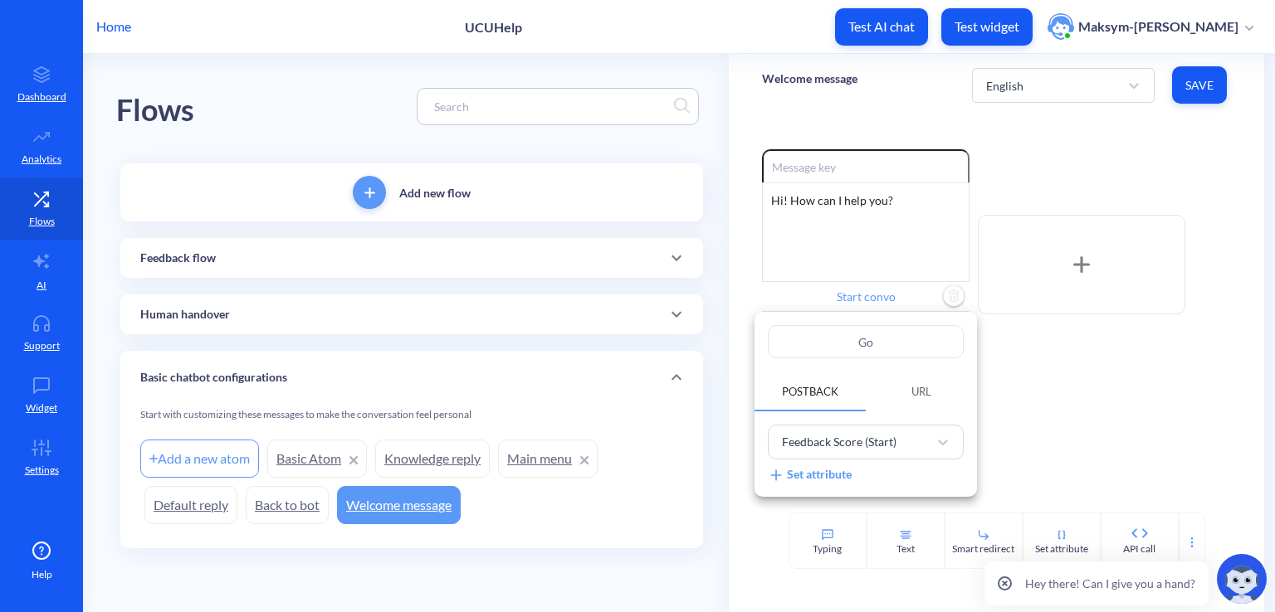
type input "Go"
type input "Go t"
type input "Go to"
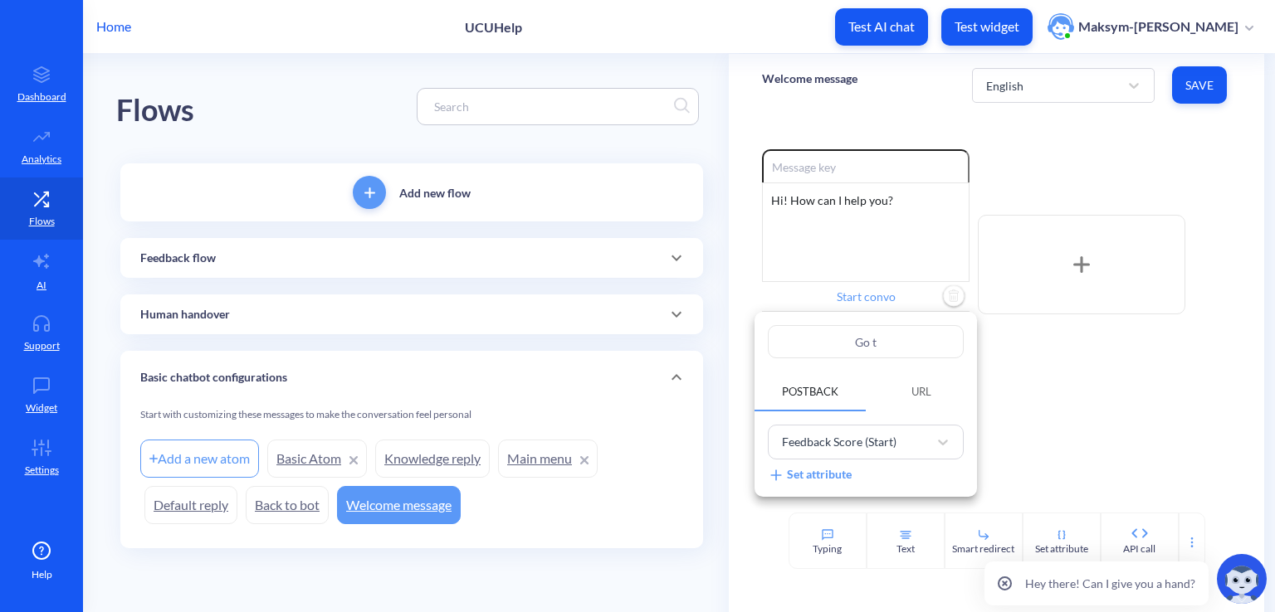
type input "Go to"
type input "Go to F"
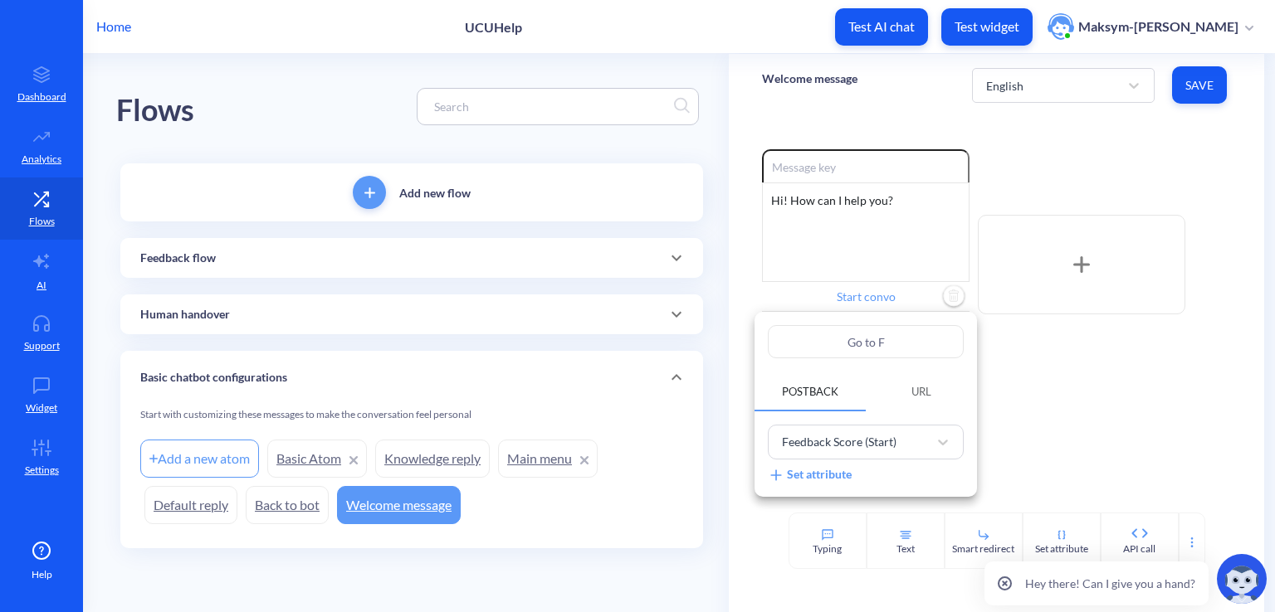
type input "Go to Fe"
type input "Go to Fee"
type input "Go to Feed"
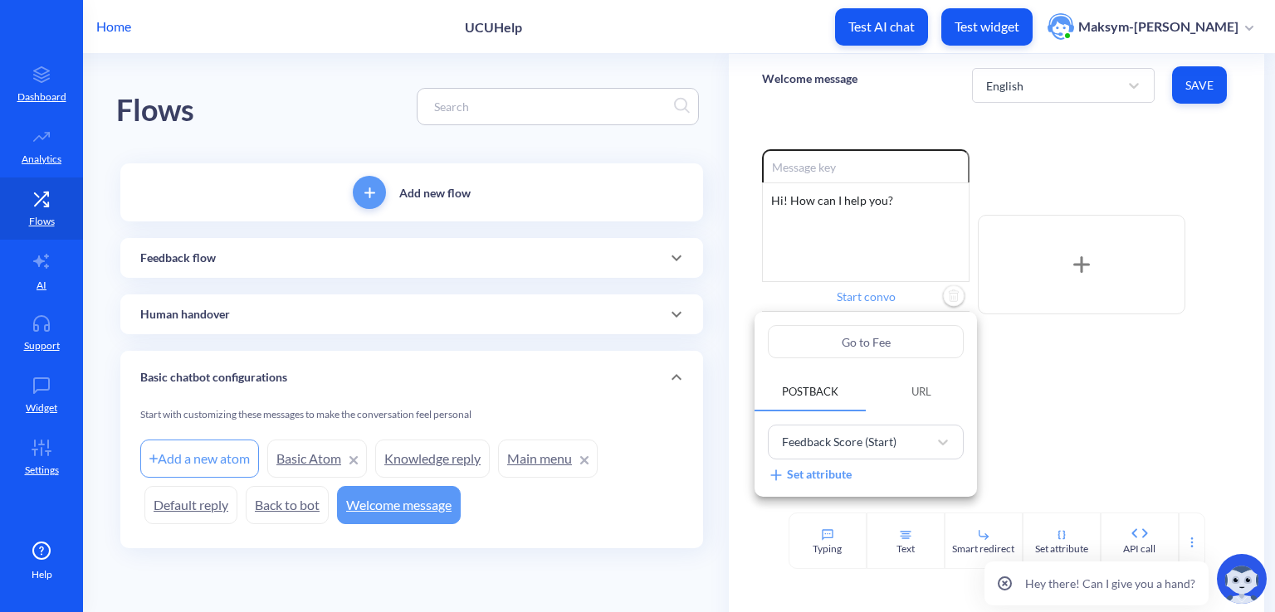
type input "Go to Feed"
type input "Go to Feedb"
type input "Go to Feedba"
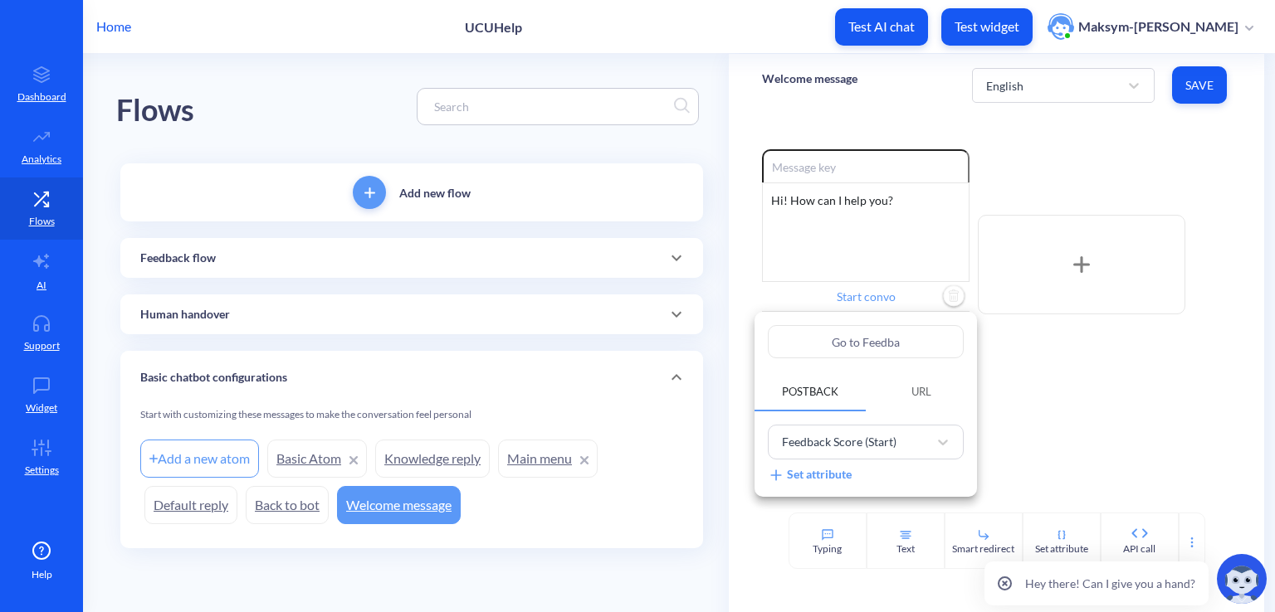
type input "Go to Feedbac"
type input "Go to Feedback"
click at [1045, 436] on div at bounding box center [637, 306] width 1275 height 612
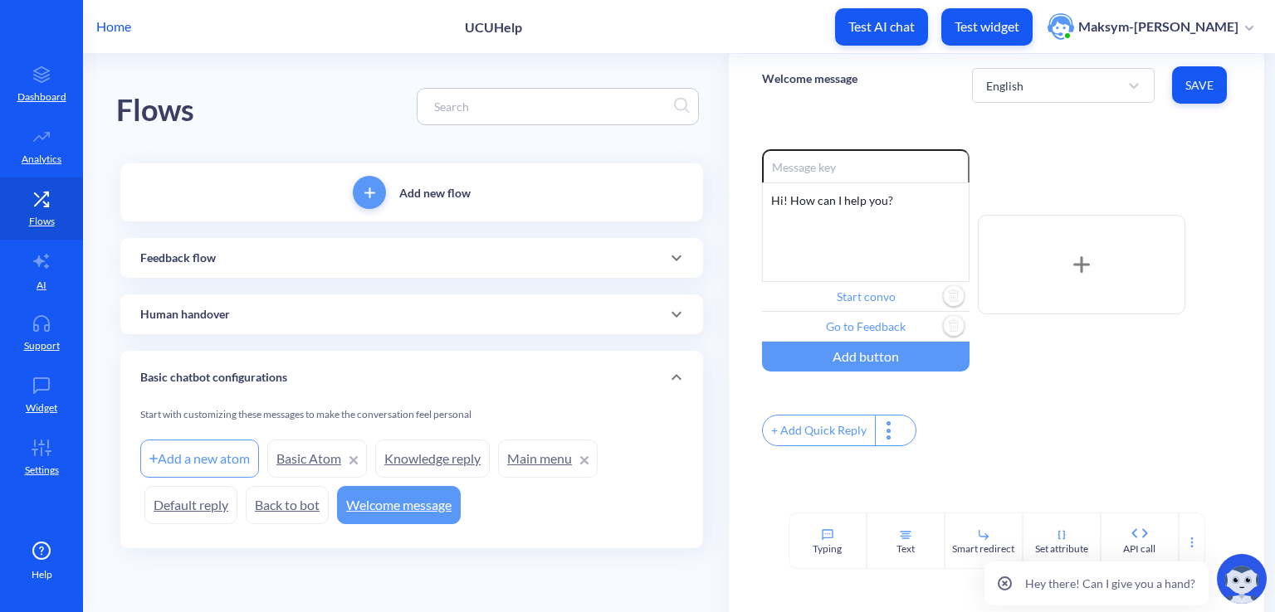
click at [235, 256] on div "Feedback flow" at bounding box center [411, 258] width 543 height 17
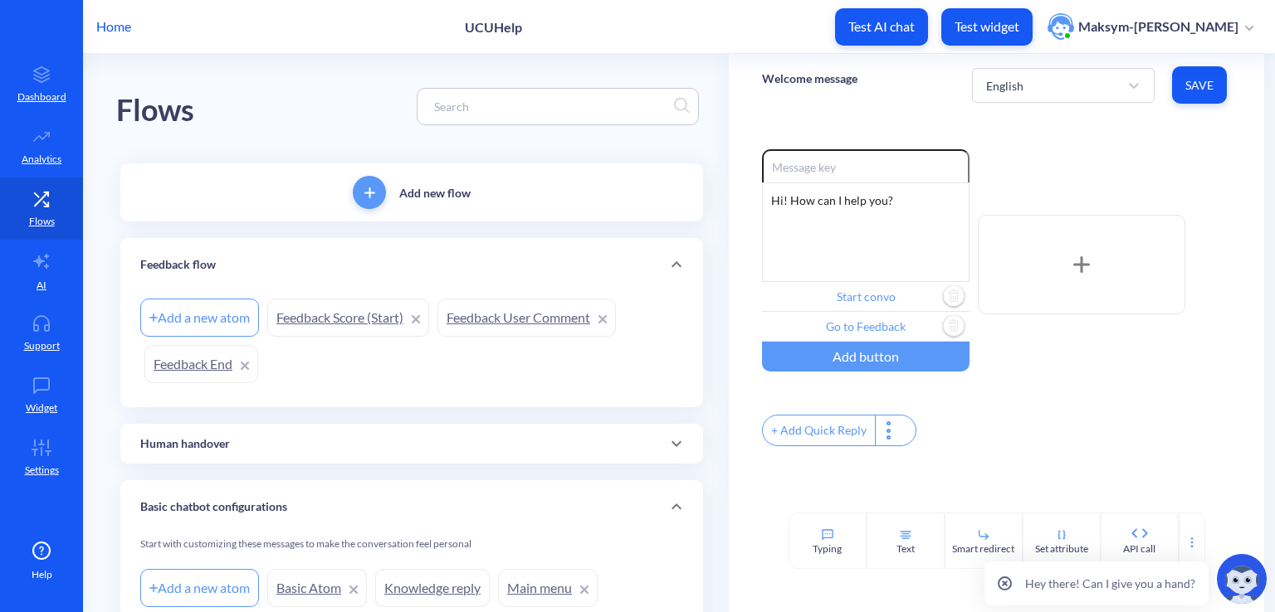
click at [321, 326] on link "Feedback Score (Start)" at bounding box center [348, 318] width 162 height 38
click at [1208, 84] on span "Save" at bounding box center [1199, 85] width 28 height 17
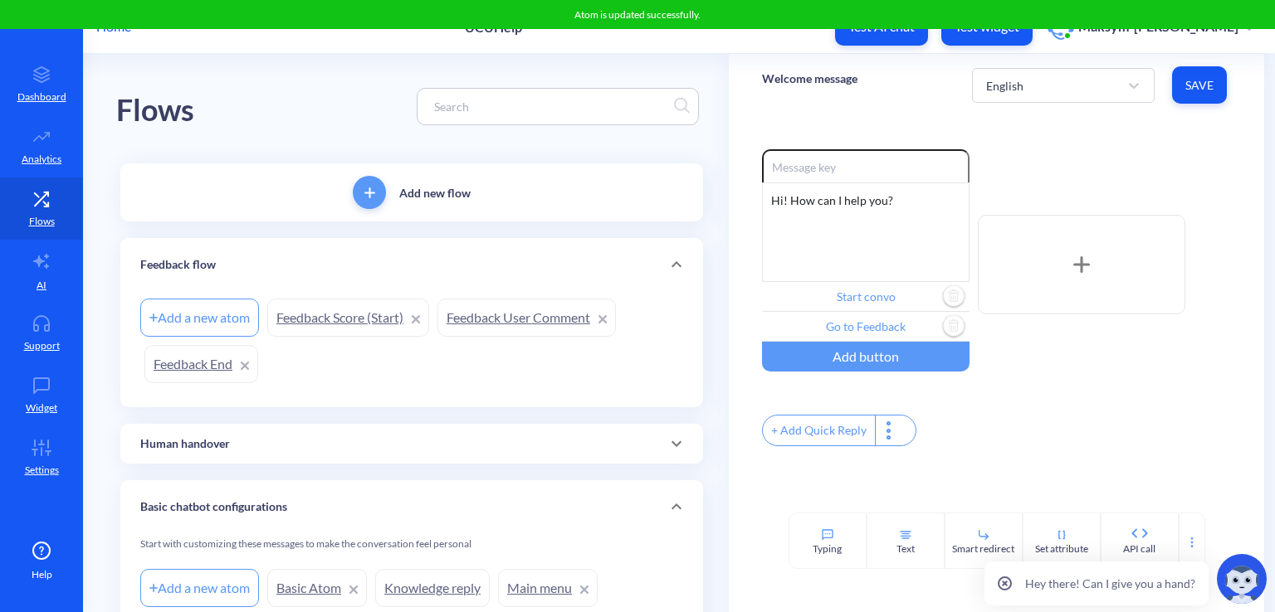
click at [354, 318] on link "Feedback Score (Start)" at bounding box center [348, 318] width 162 height 38
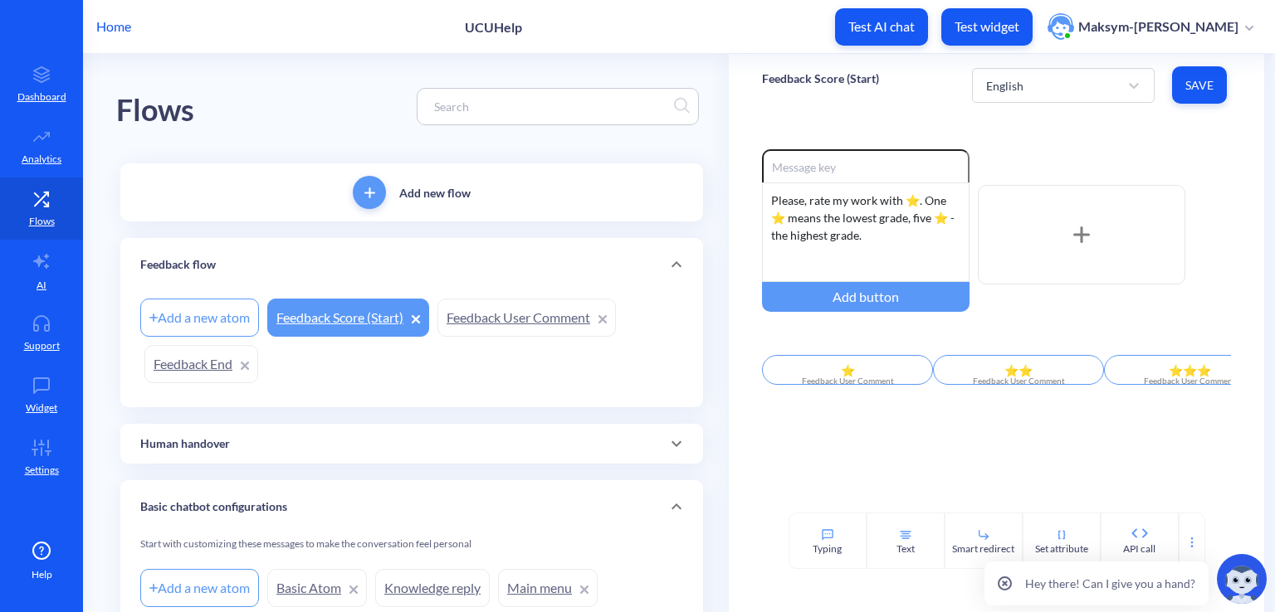
drag, startPoint x: 930, startPoint y: 394, endPoint x: 992, endPoint y: 396, distance: 61.4
click at [989, 391] on div "⭐ Feedback User Comment ⭐⭐ Feedback User Comment ⭐⭐⭐ Feedback User Comment ⭐⭐⭐⭐…" at bounding box center [996, 373] width 469 height 36
click at [868, 383] on div "Feedback User Comment" at bounding box center [847, 381] width 151 height 12
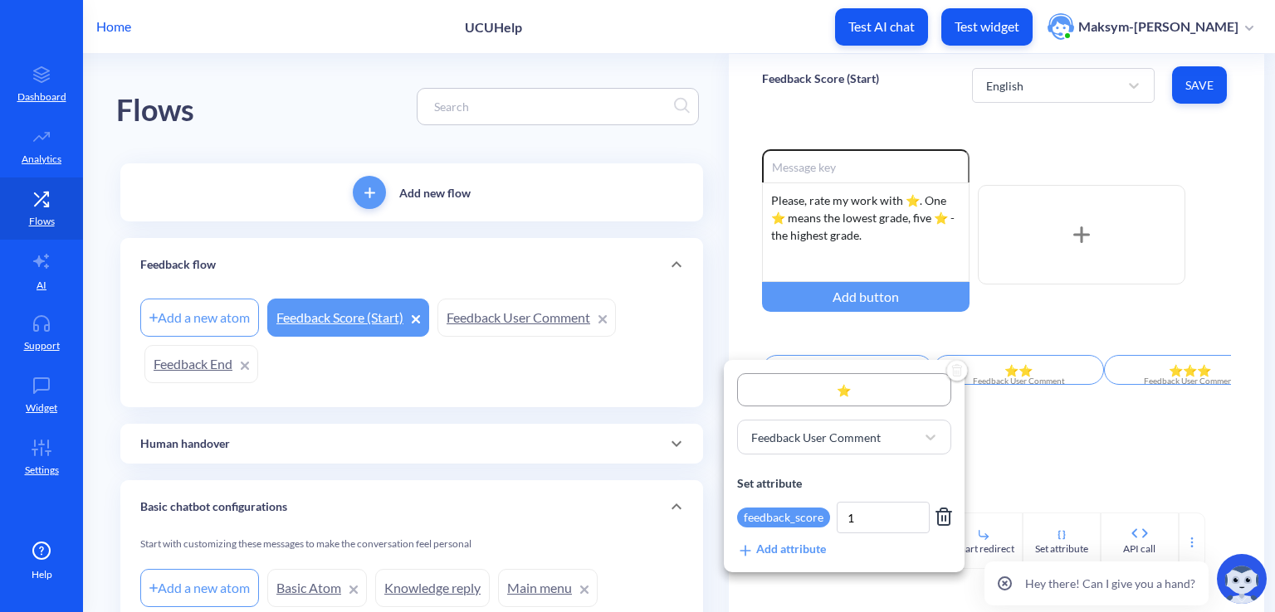
click at [1054, 427] on div at bounding box center [637, 306] width 1275 height 612
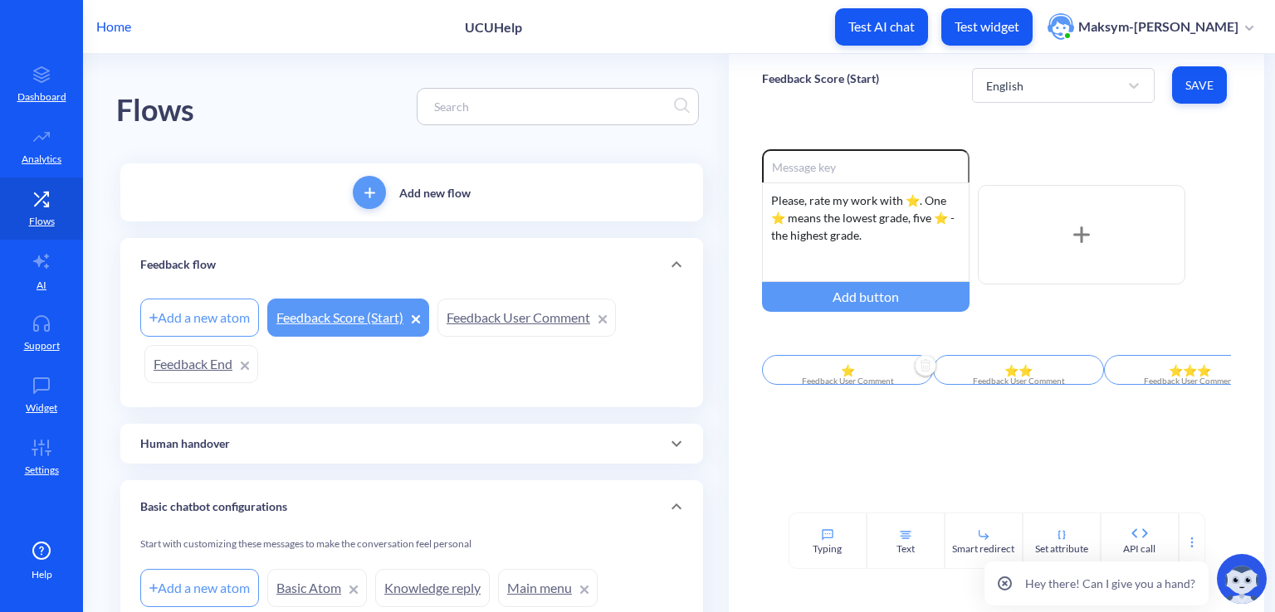
click at [1042, 383] on div "Feedback User Comment" at bounding box center [1018, 381] width 151 height 12
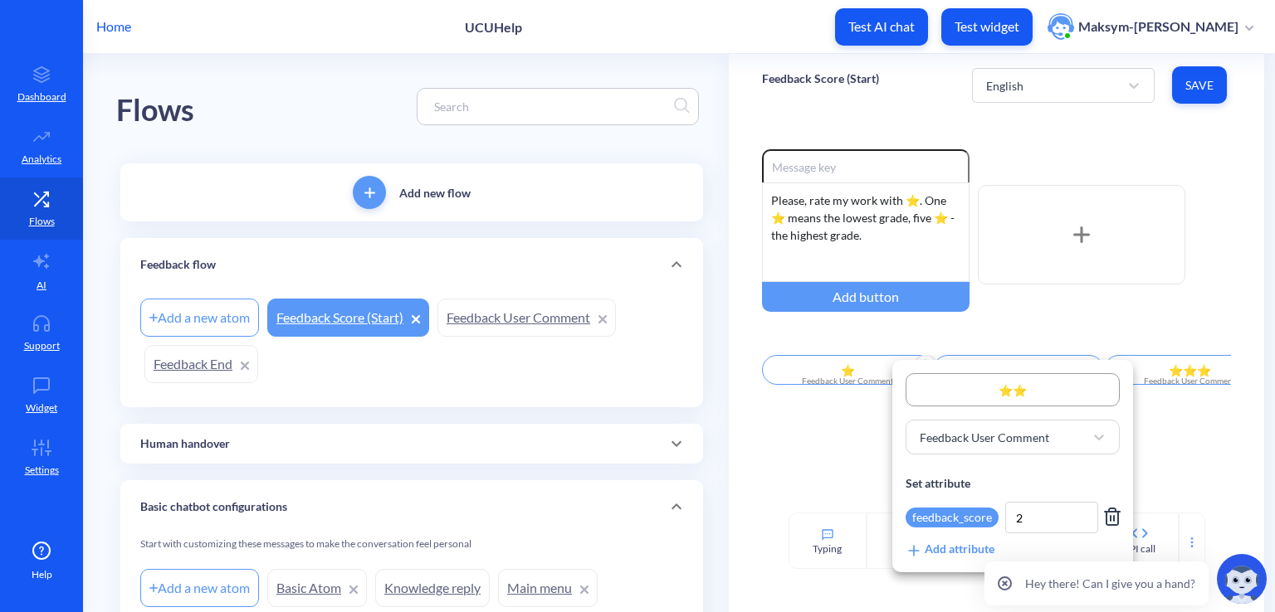
click at [758, 441] on div at bounding box center [637, 306] width 1275 height 612
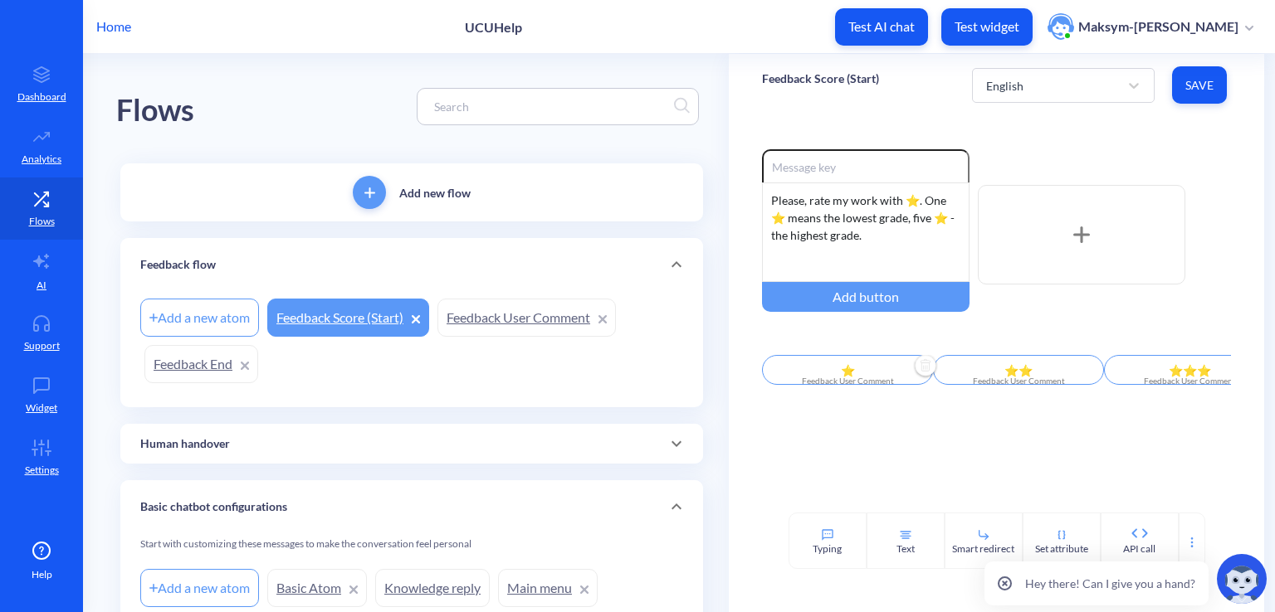
click at [500, 316] on link "Feedback User Comment" at bounding box center [526, 318] width 178 height 38
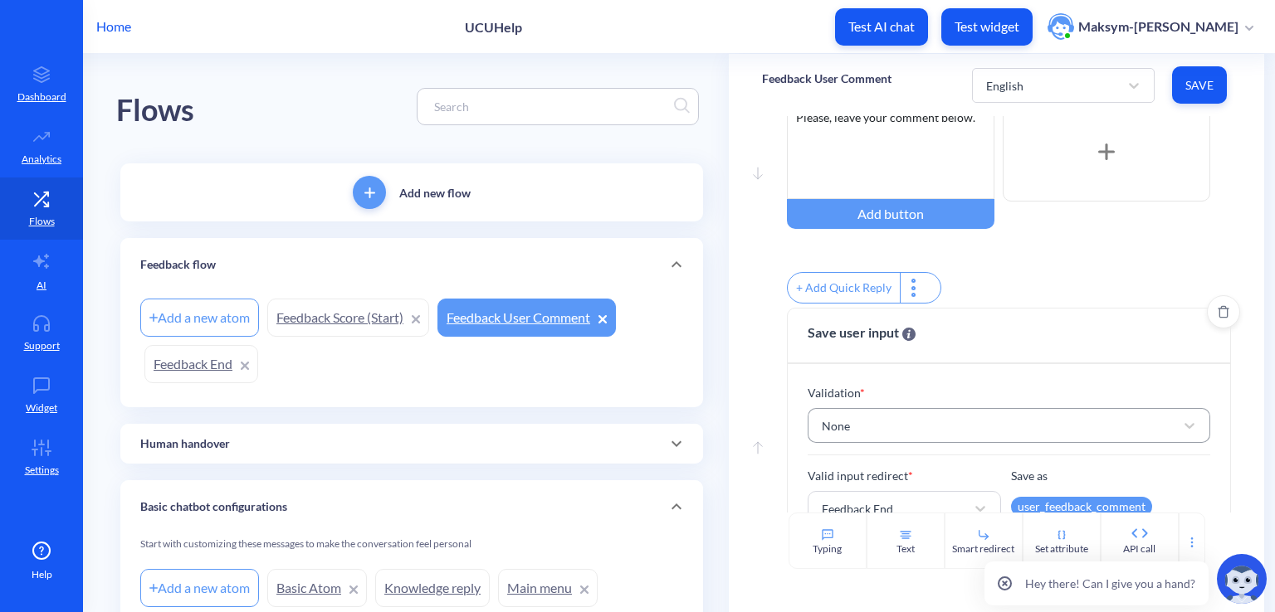
scroll to position [134, 0]
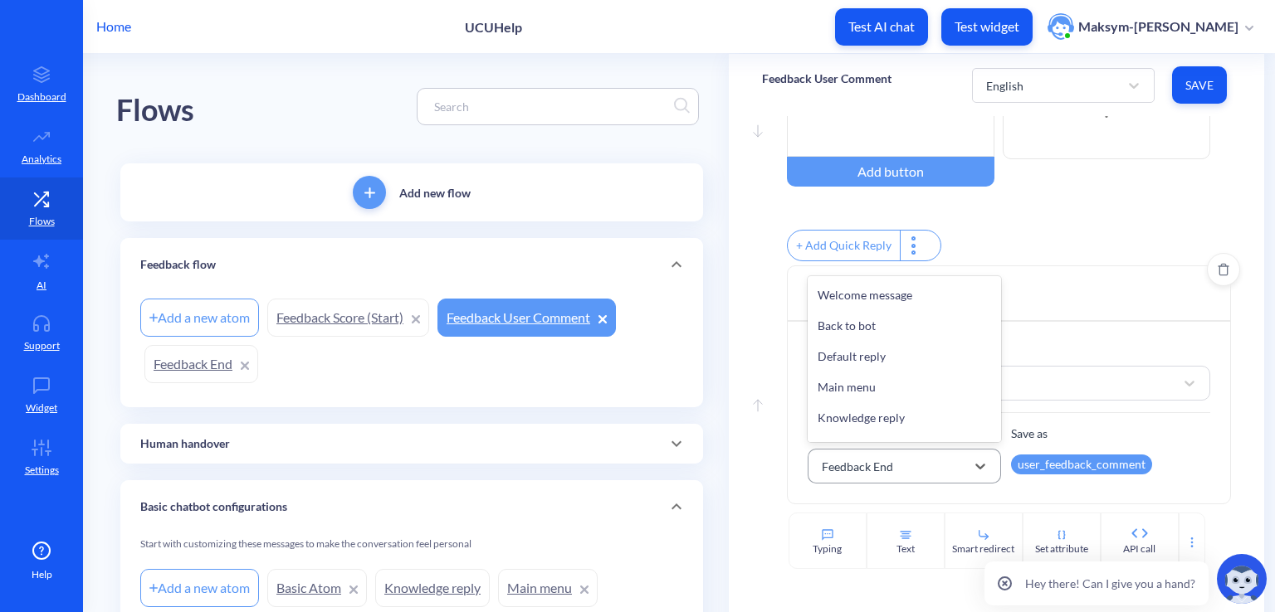
click at [914, 459] on div "Feedback End" at bounding box center [889, 466] width 152 height 30
click at [1054, 467] on div "user_feedback_comment" at bounding box center [1081, 465] width 141 height 20
click at [767, 397] on div "Move up" at bounding box center [757, 389] width 25 height 75
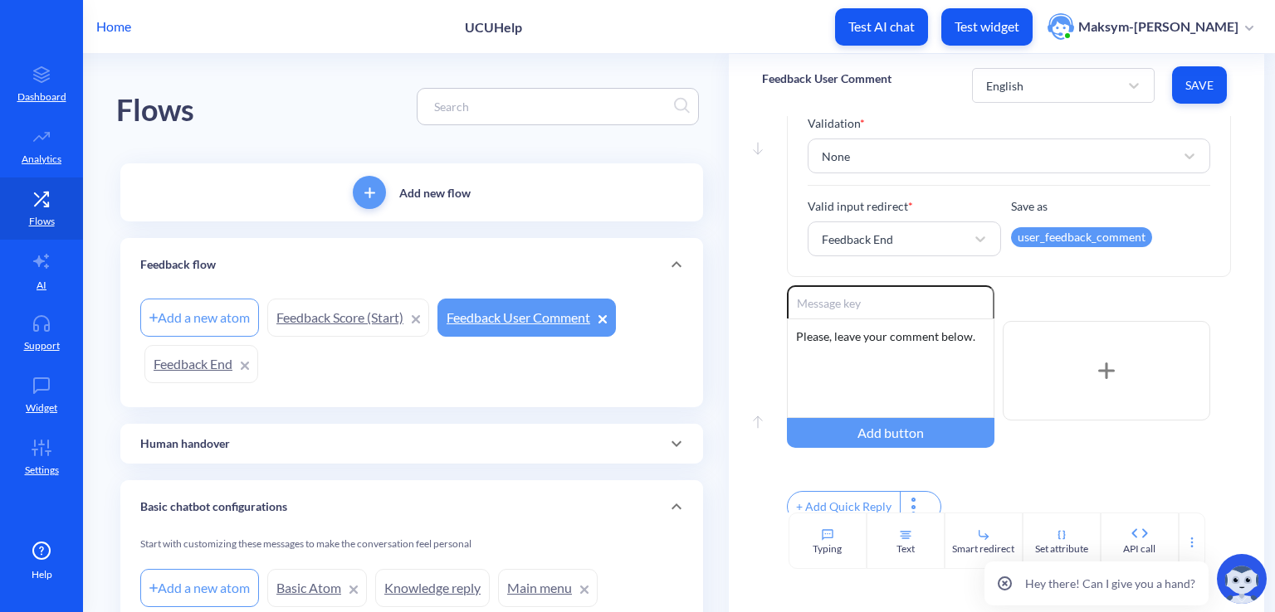
scroll to position [134, 0]
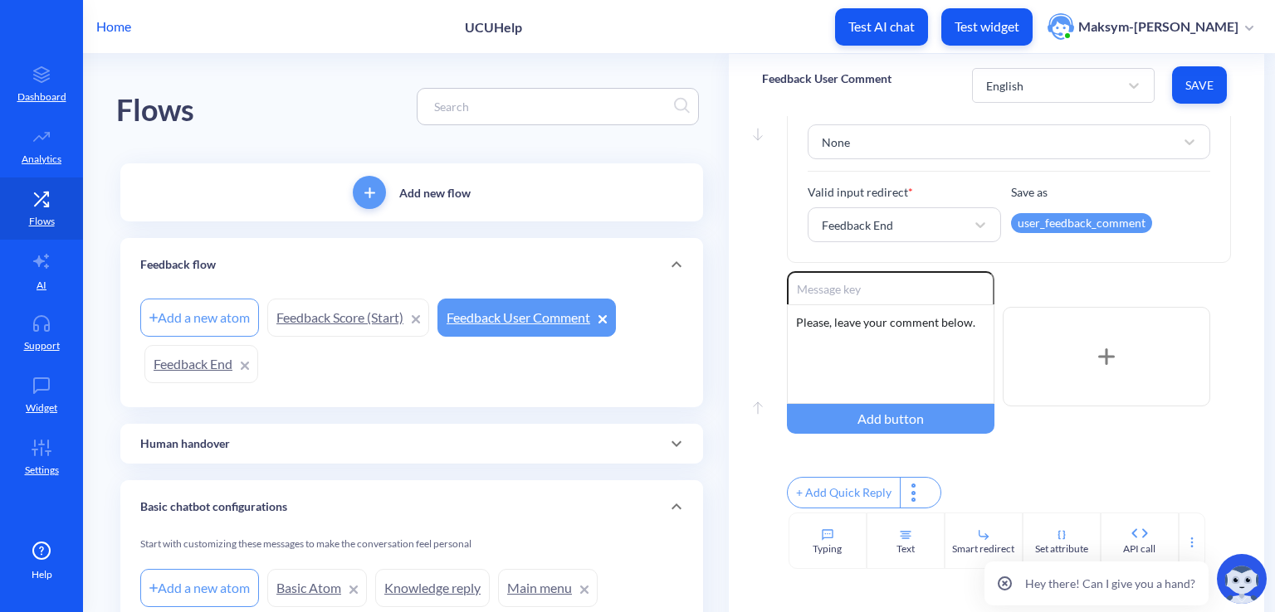
click at [1004, 282] on div "Enable reactions Please, leave your comment below. Add button" at bounding box center [1009, 356] width 444 height 171
click at [197, 361] on link "Feedback End" at bounding box center [201, 364] width 114 height 38
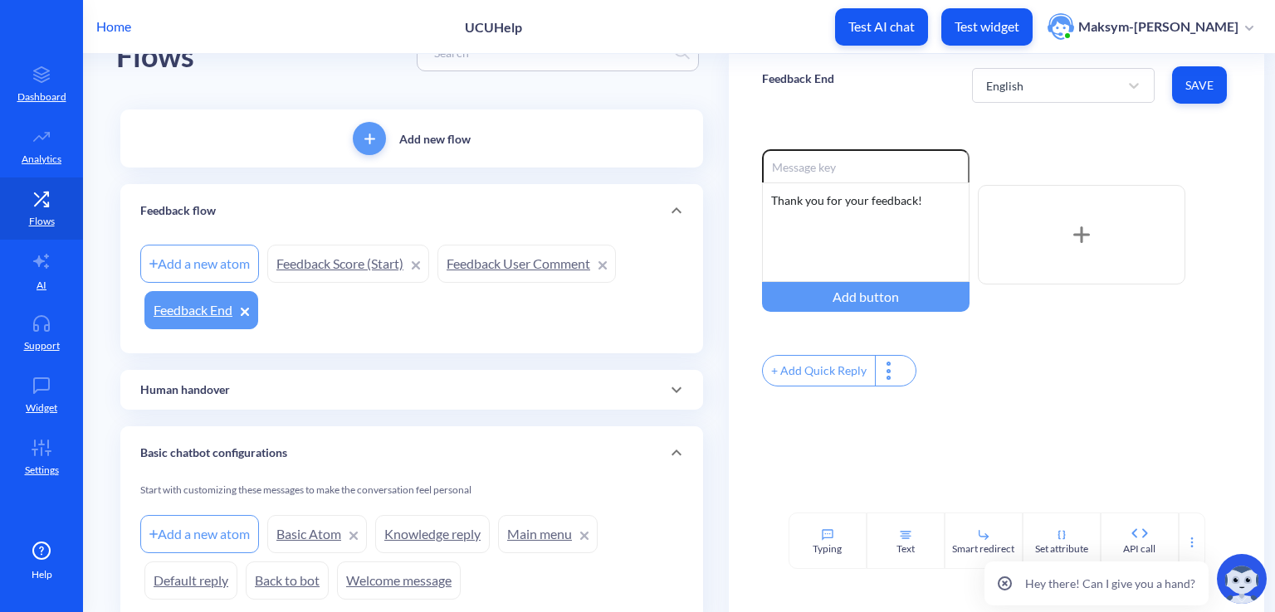
scroll to position [118, 0]
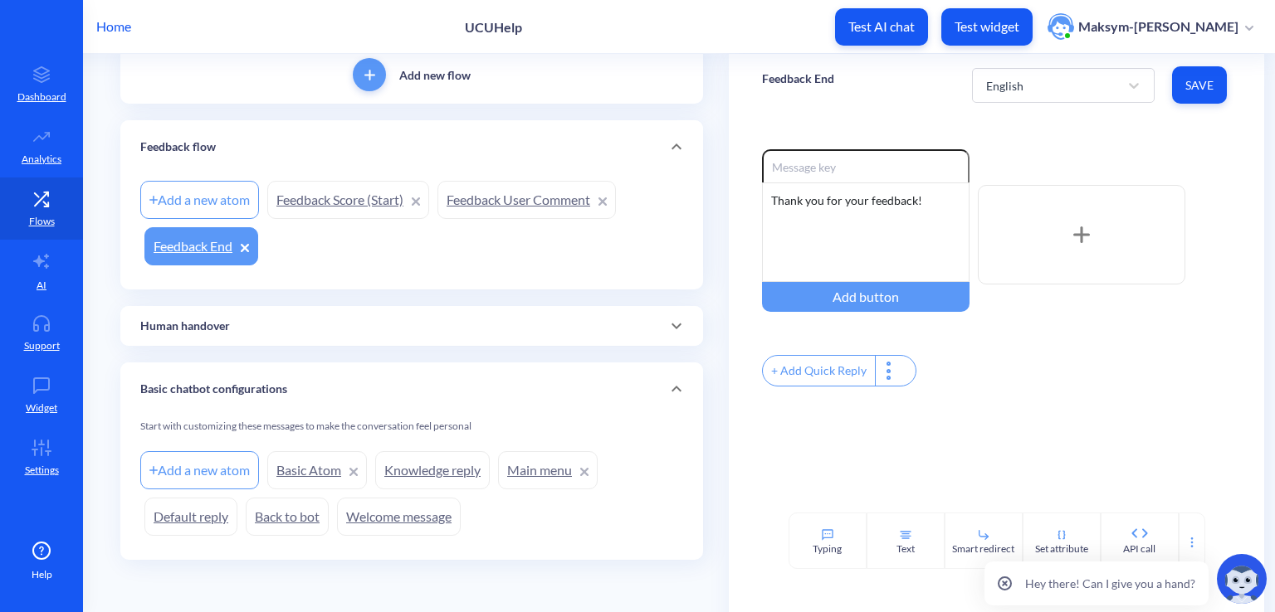
click at [446, 339] on div "Human handover" at bounding box center [411, 326] width 583 height 40
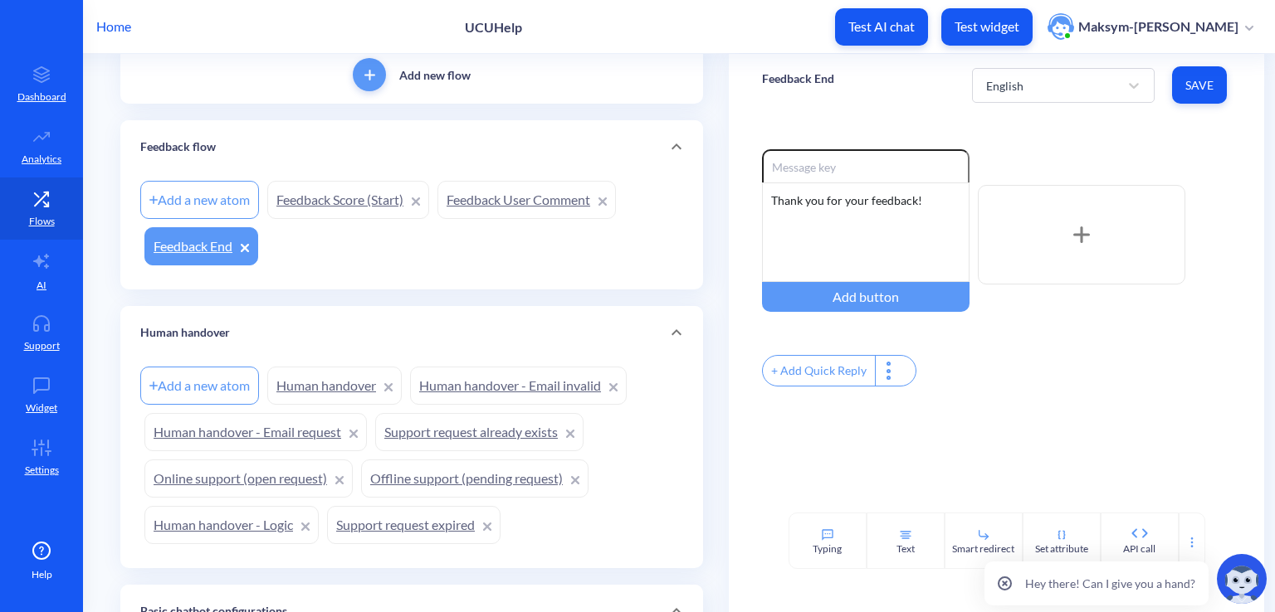
click at [415, 336] on div "Human handover" at bounding box center [411, 332] width 543 height 17
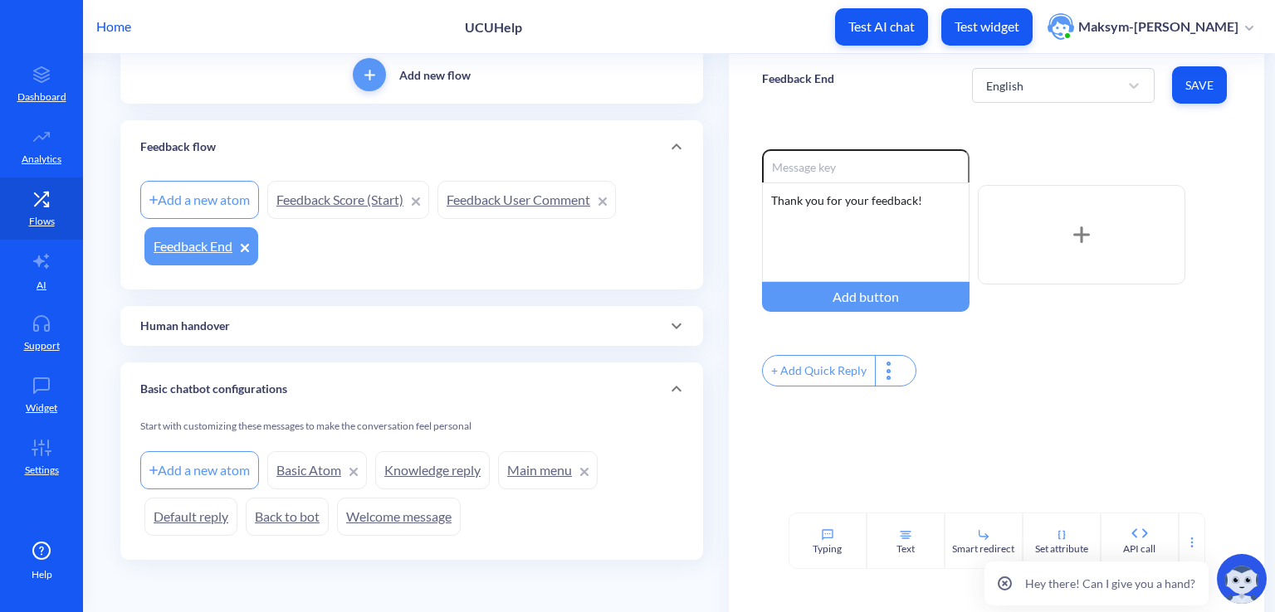
click at [306, 469] on link "Basic Atom" at bounding box center [317, 470] width 100 height 38
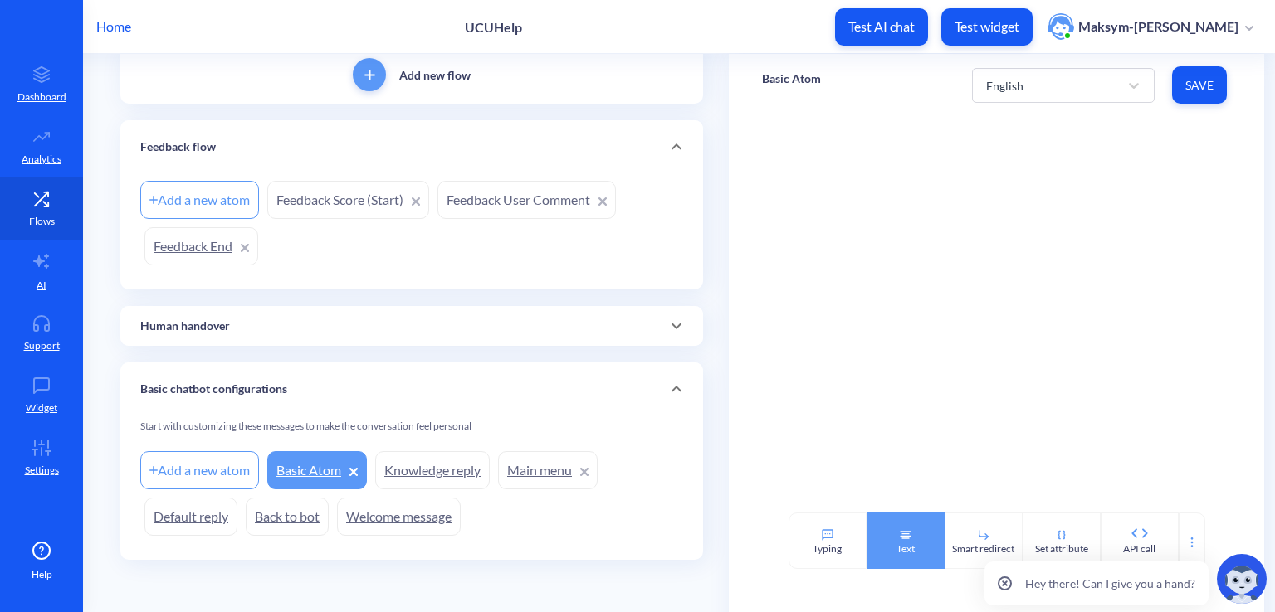
click at [884, 544] on div "Text" at bounding box center [905, 541] width 78 height 56
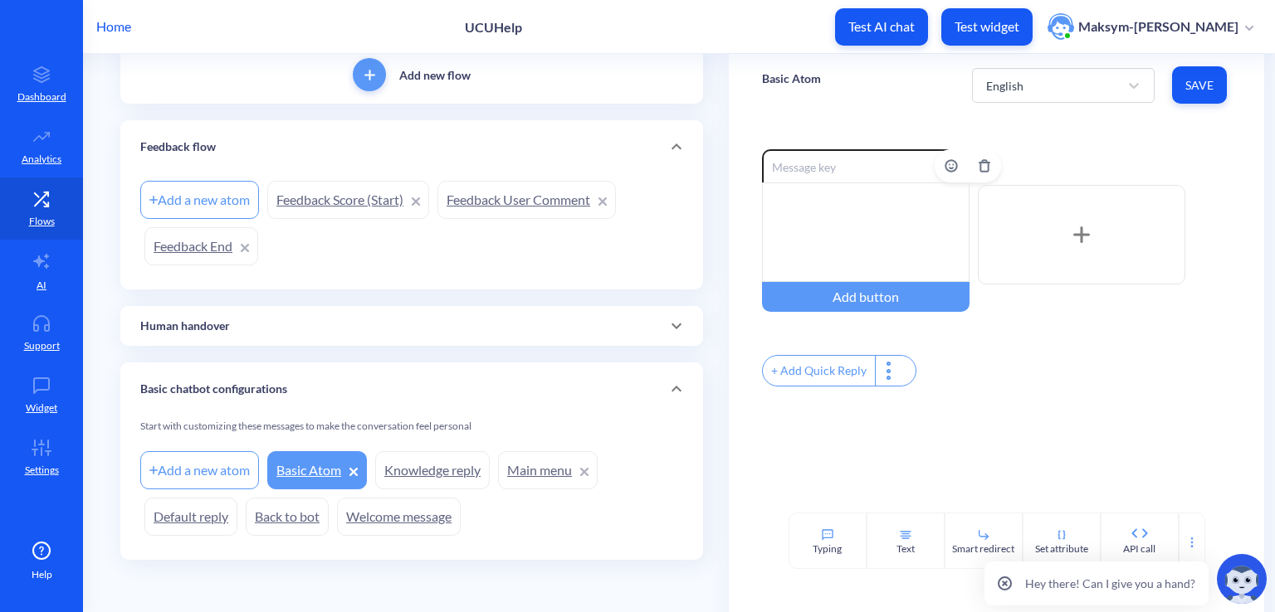
click at [817, 217] on div at bounding box center [865, 233] width 207 height 100
click at [866, 250] on div "Please tell me what you are interested in" at bounding box center [865, 233] width 207 height 100
click at [1207, 84] on span "Save" at bounding box center [1199, 85] width 28 height 17
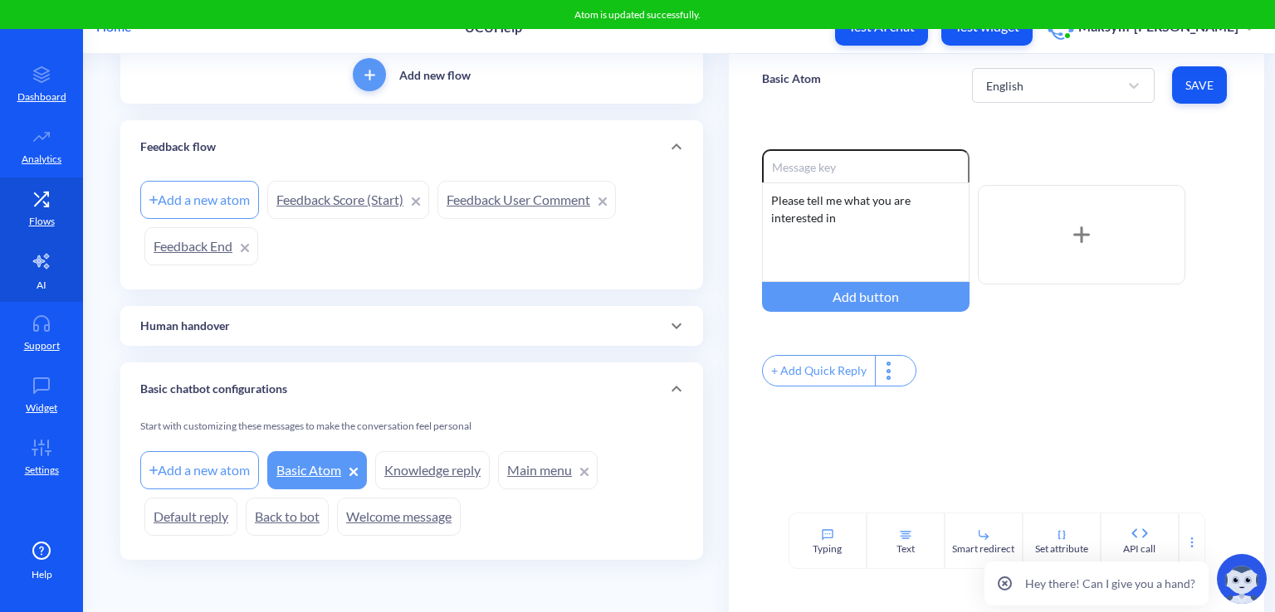
click at [39, 274] on link "AI" at bounding box center [41, 271] width 83 height 62
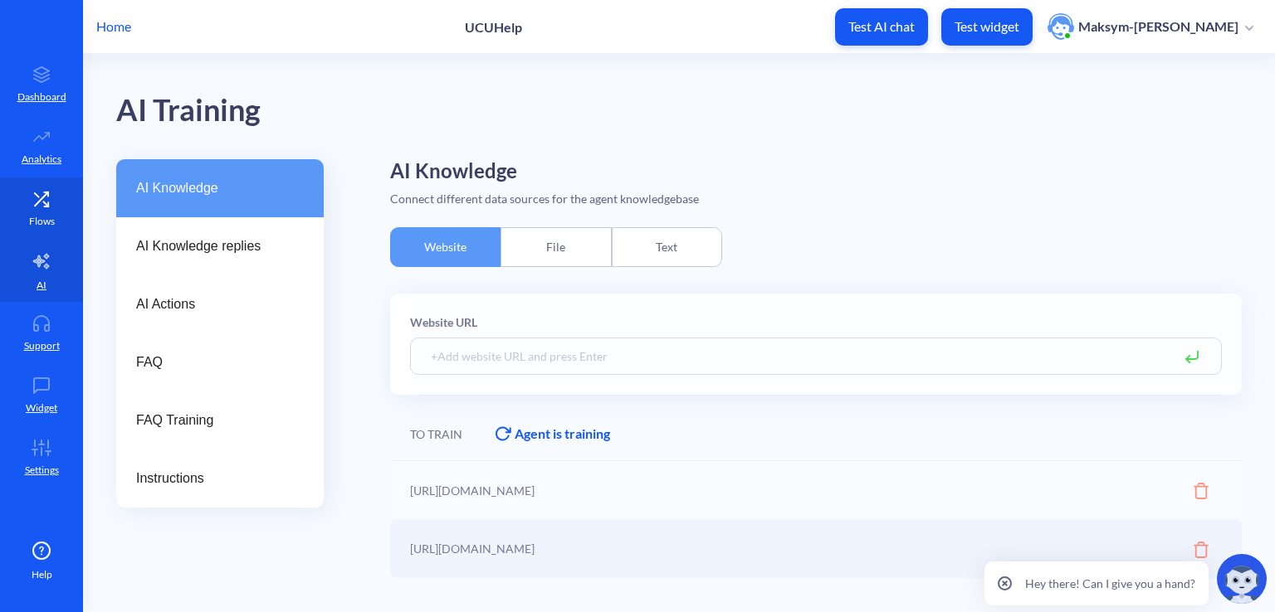
click at [37, 234] on link "Flows" at bounding box center [41, 209] width 83 height 62
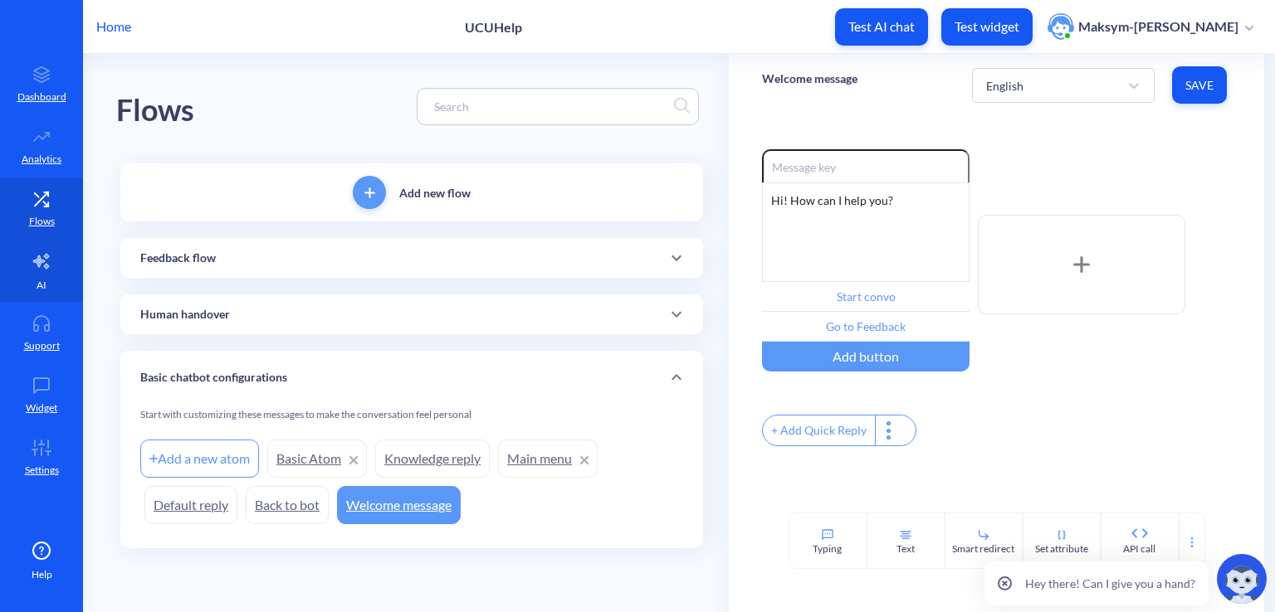
click at [27, 248] on link "AI" at bounding box center [41, 271] width 83 height 62
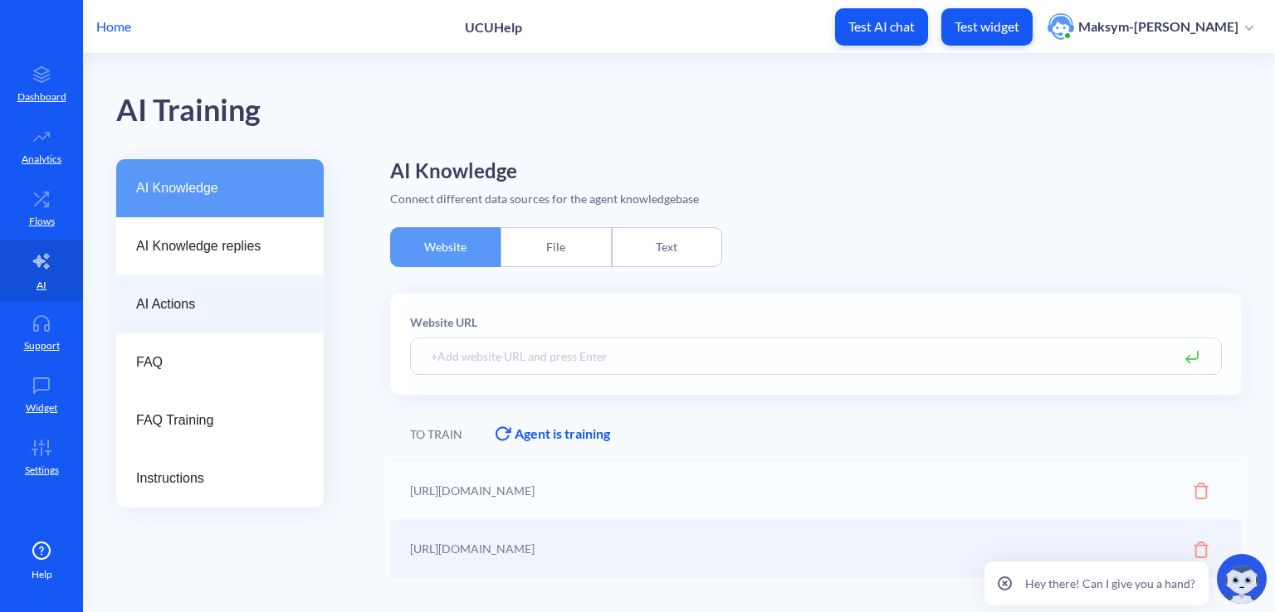
click at [182, 295] on span "AI Actions" at bounding box center [213, 305] width 154 height 20
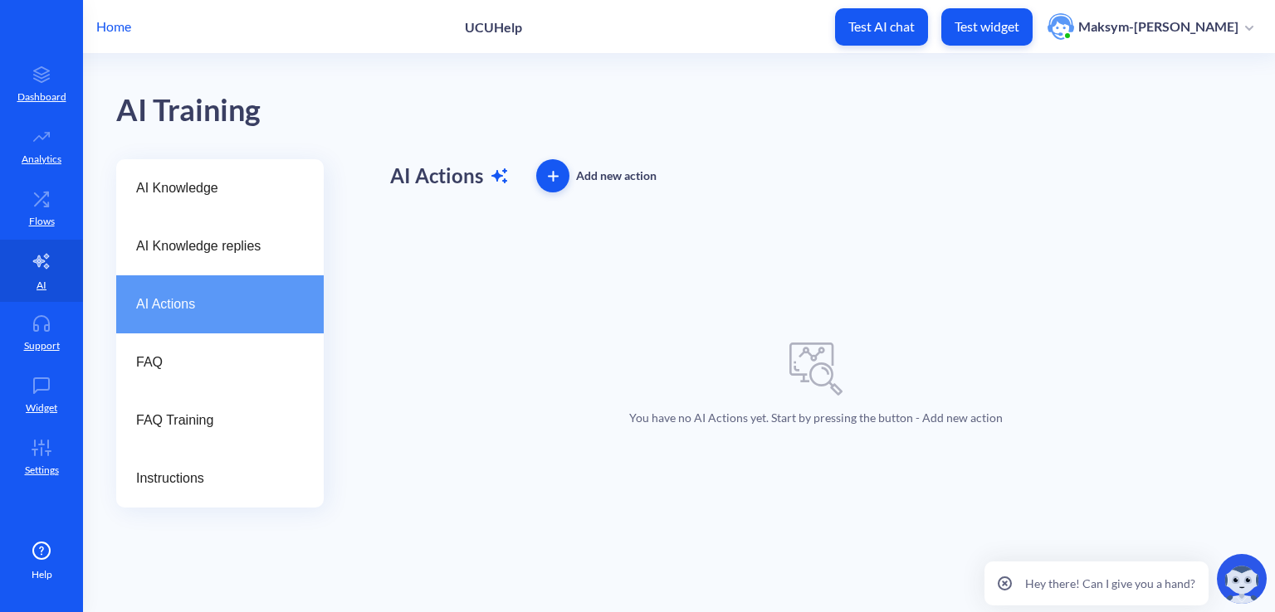
click at [581, 173] on div "Add new action" at bounding box center [616, 176] width 81 height 20
click at [559, 174] on span "button" at bounding box center [552, 176] width 33 height 11
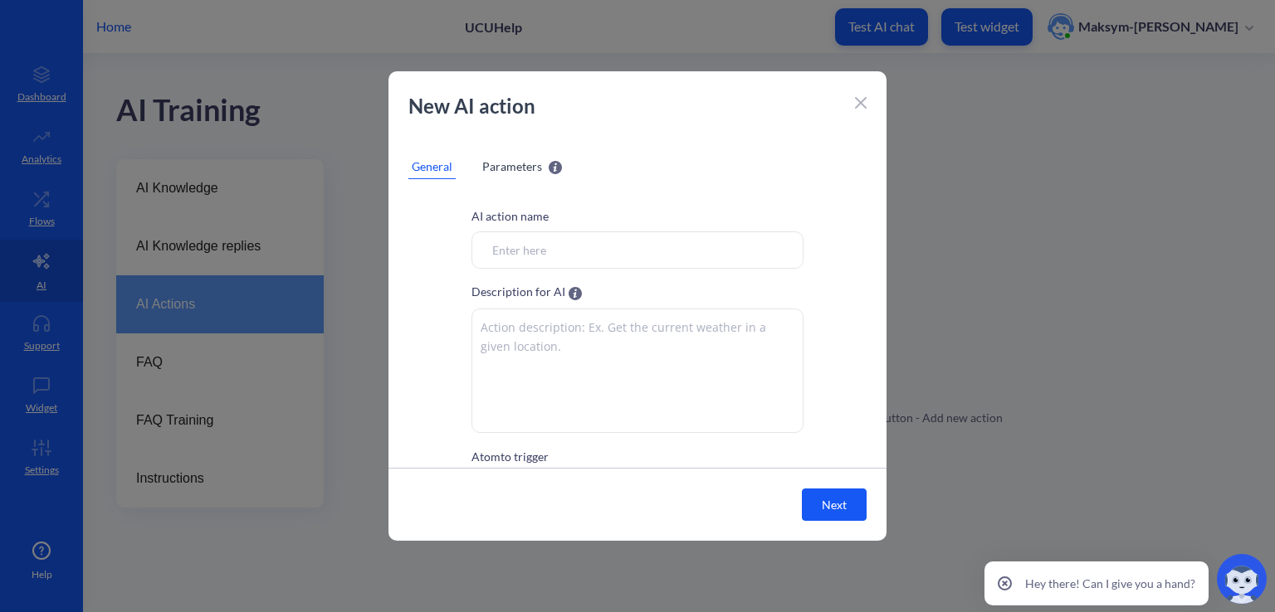
click at [515, 167] on span "Parameters" at bounding box center [512, 166] width 60 height 17
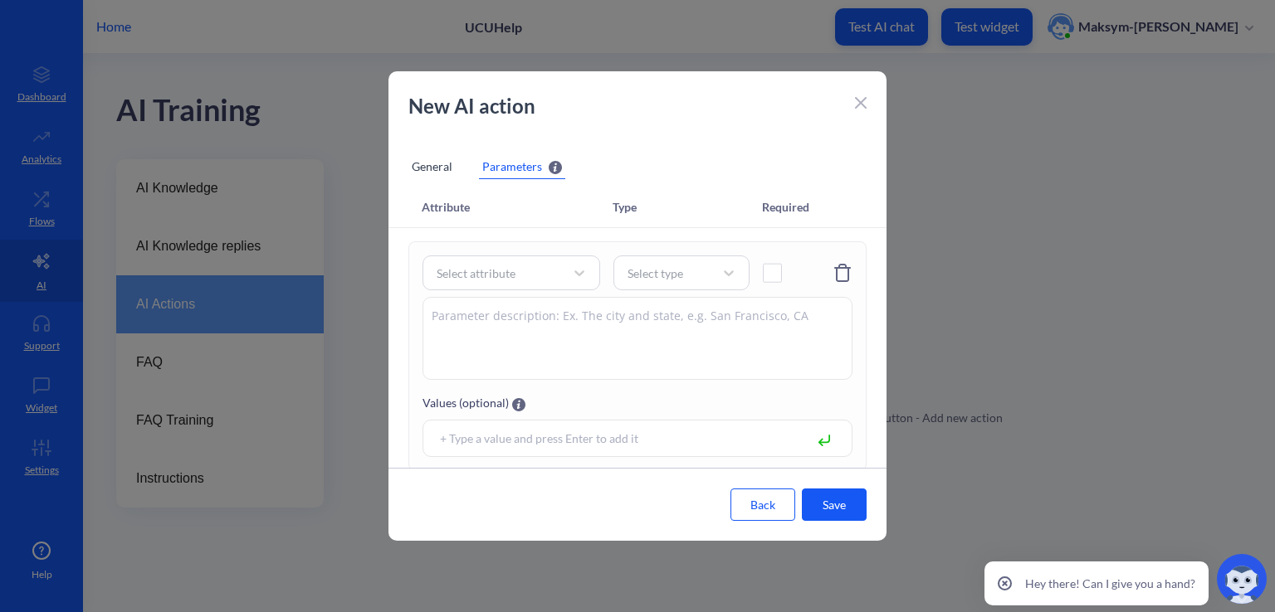
click at [423, 160] on div "General" at bounding box center [431, 166] width 47 height 25
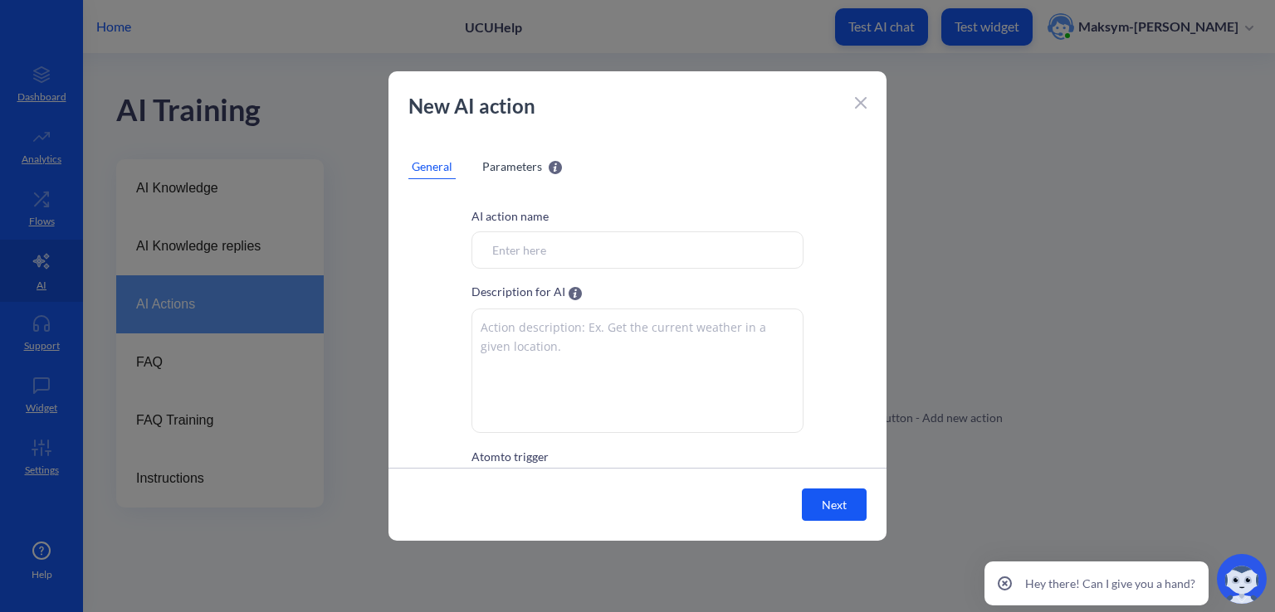
click at [662, 243] on input "Atom to trigger" at bounding box center [637, 250] width 332 height 37
type input "G"
type input "Learn about UCU"
click at [645, 326] on textarea at bounding box center [637, 371] width 332 height 124
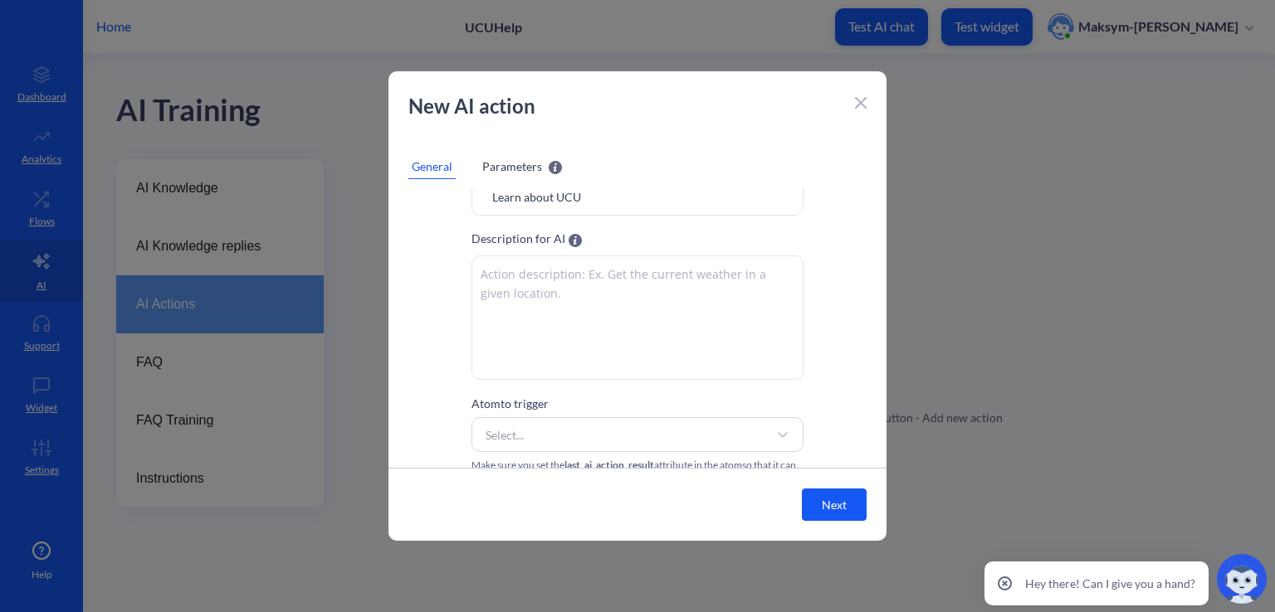
scroll to position [83, 0]
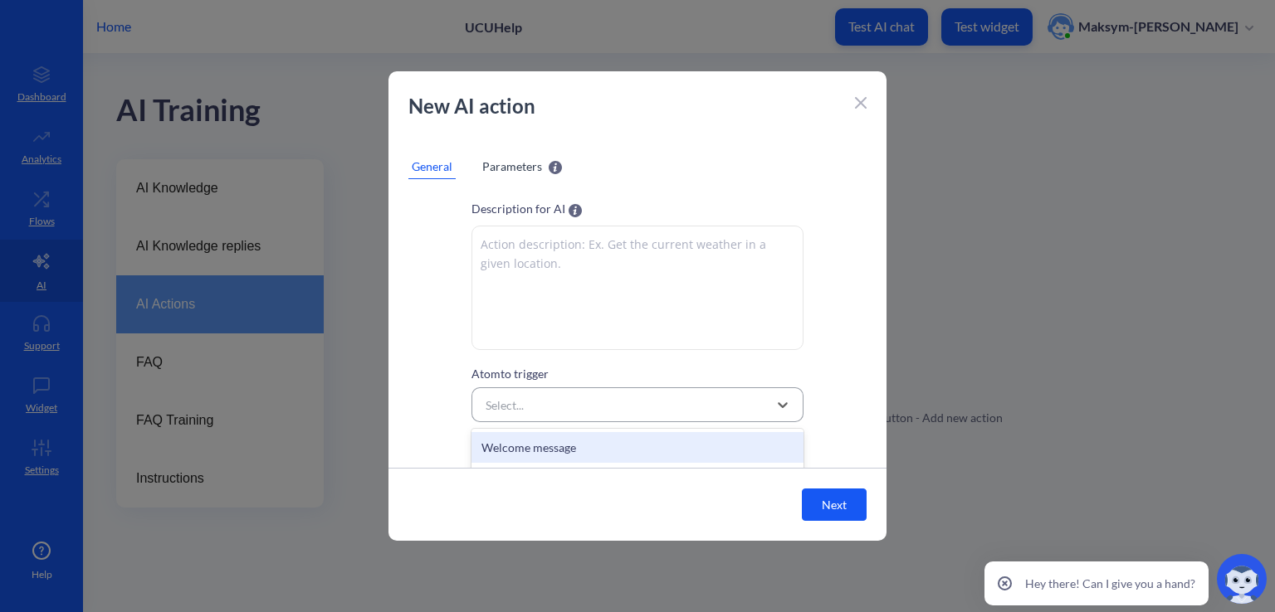
click at [624, 393] on div "Select..." at bounding box center [622, 405] width 290 height 30
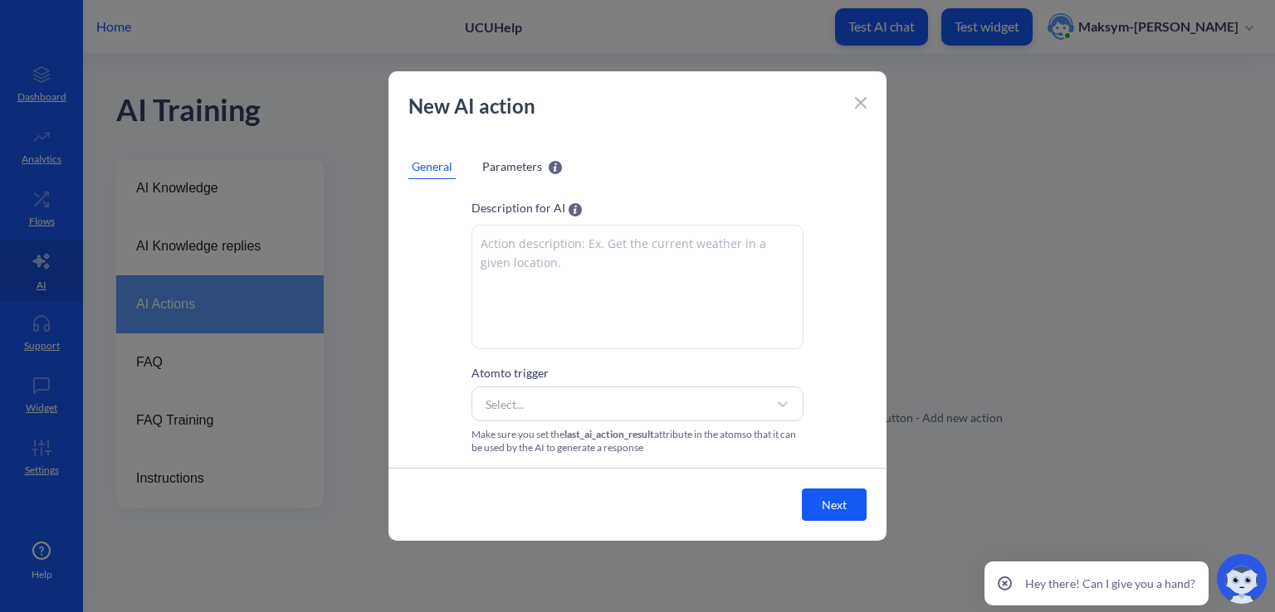
scroll to position [84, 0]
click at [855, 106] on icon at bounding box center [861, 103] width 12 height 12
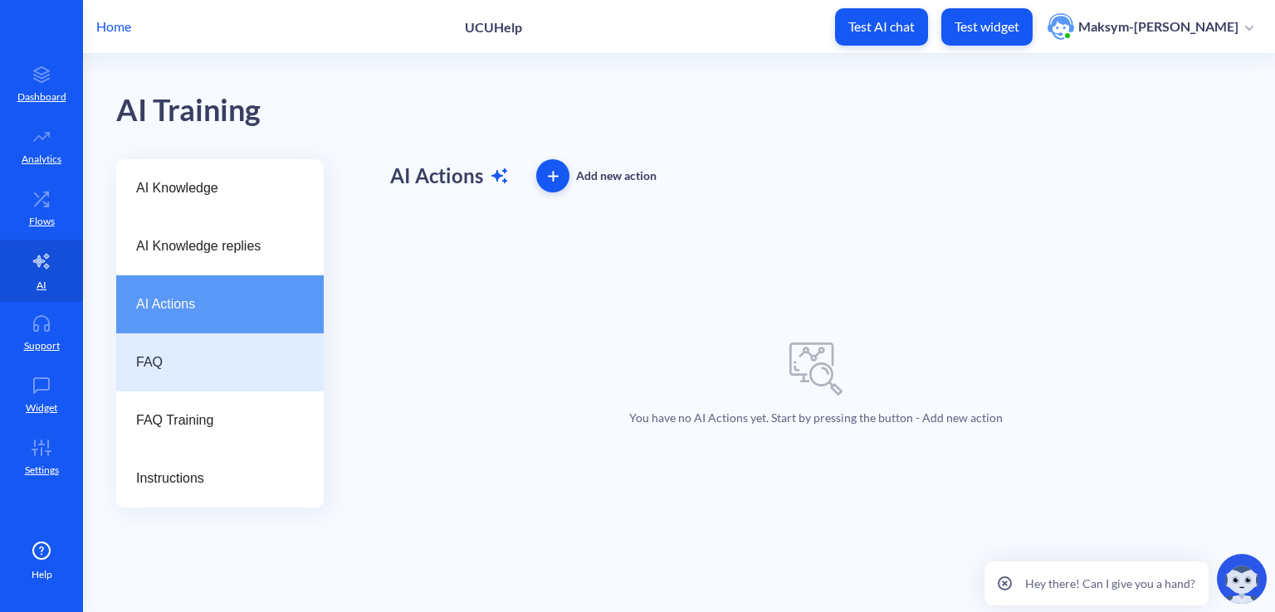
click at [186, 354] on span "FAQ" at bounding box center [213, 363] width 154 height 20
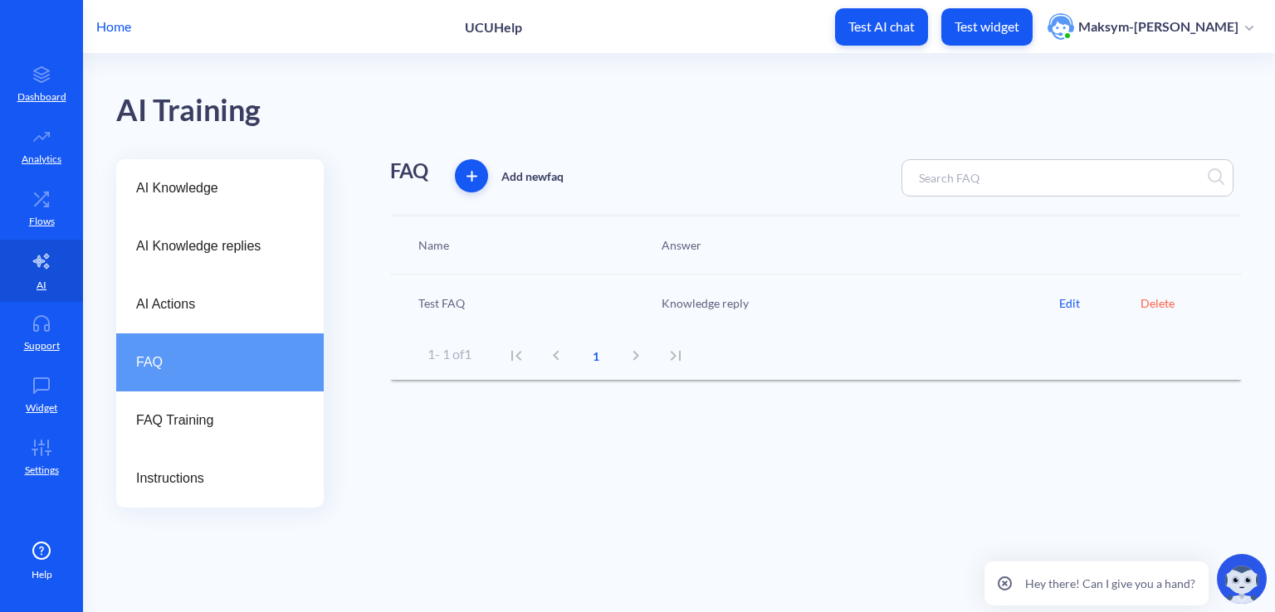
click at [695, 292] on div "Test FAQ Knowledge reply Edit Delete" at bounding box center [815, 303] width 851 height 57
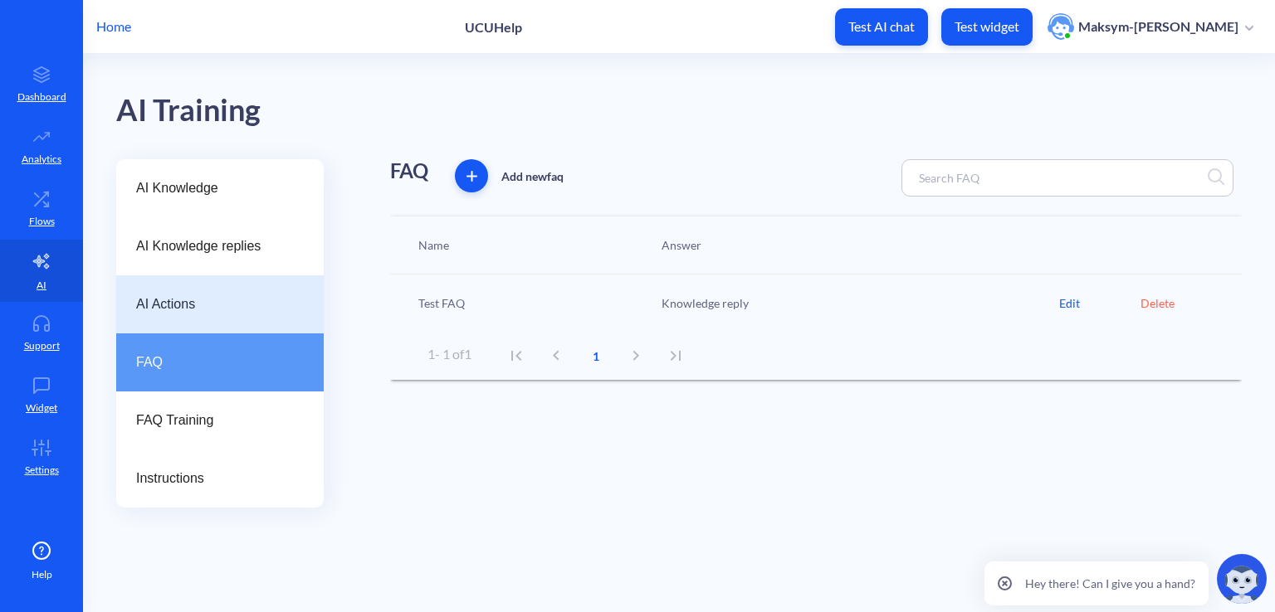
click at [183, 322] on div "AI Actions" at bounding box center [219, 305] width 207 height 58
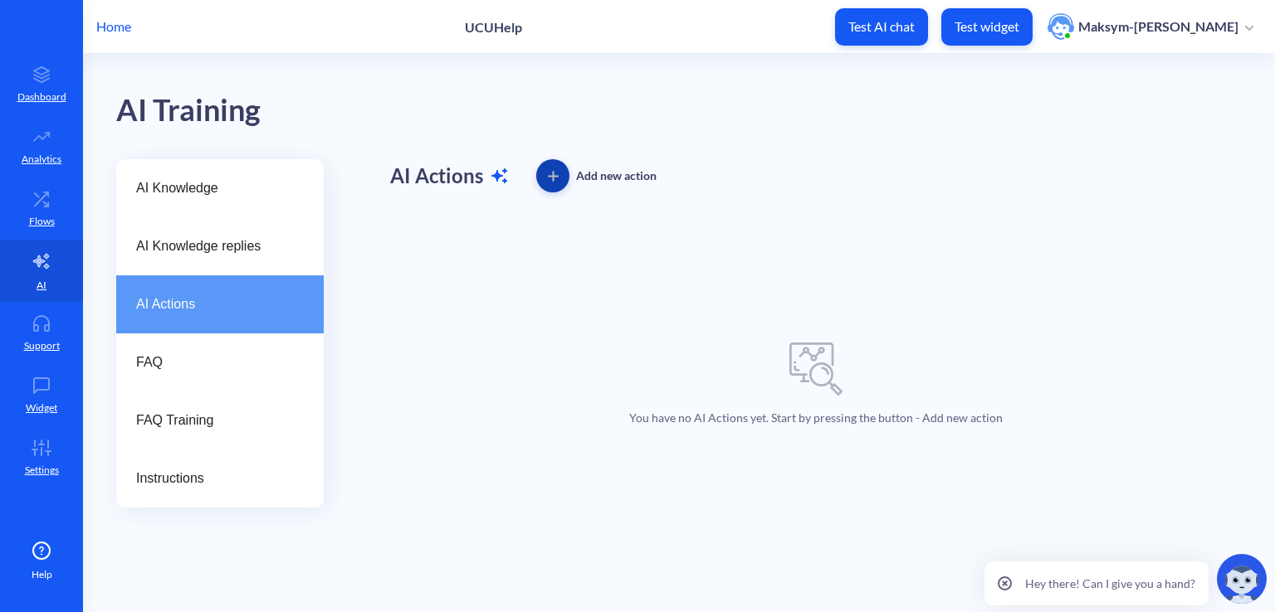
click at [555, 183] on button "button" at bounding box center [552, 175] width 33 height 33
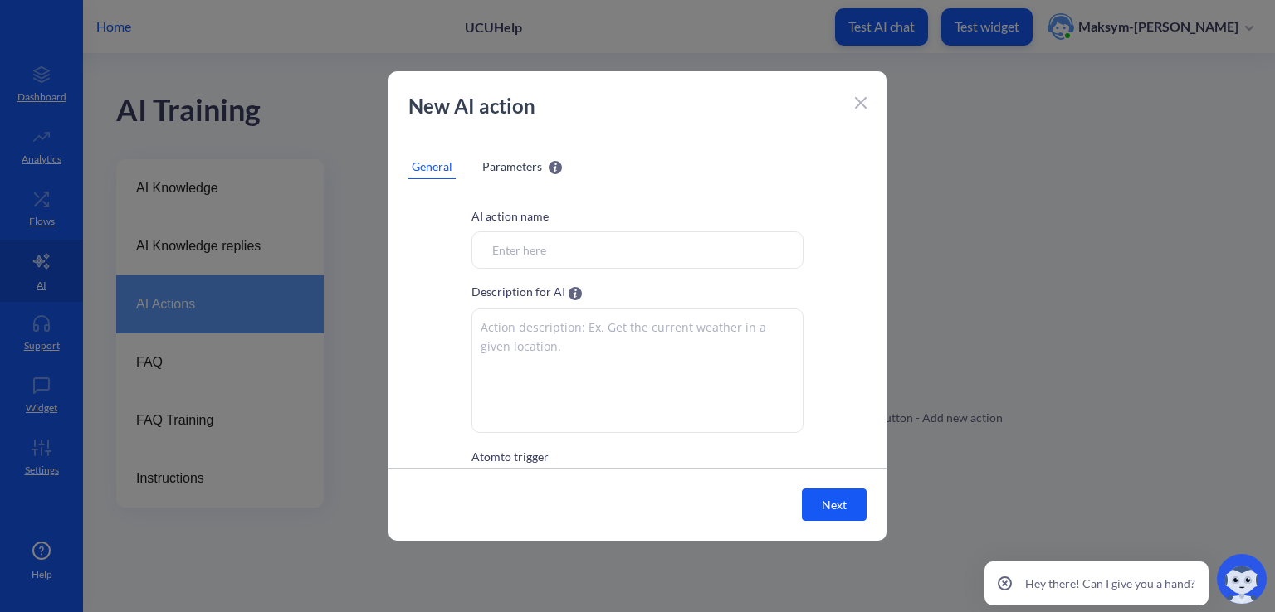
click at [856, 100] on icon at bounding box center [861, 103] width 10 height 10
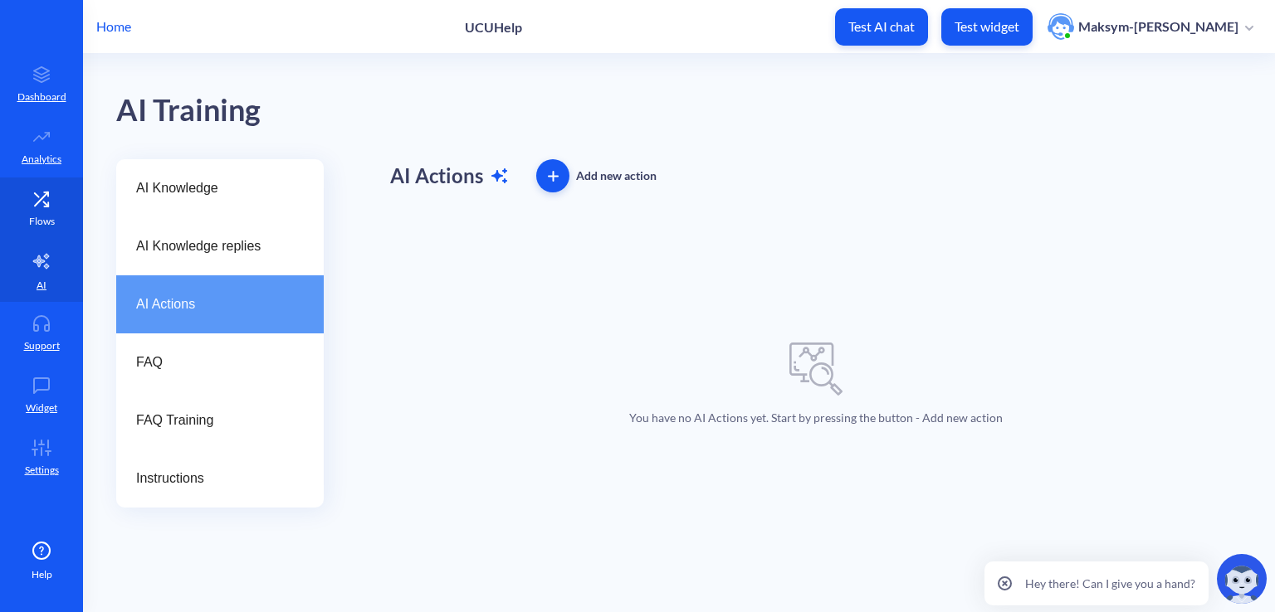
click at [21, 205] on link "Flows" at bounding box center [41, 209] width 83 height 62
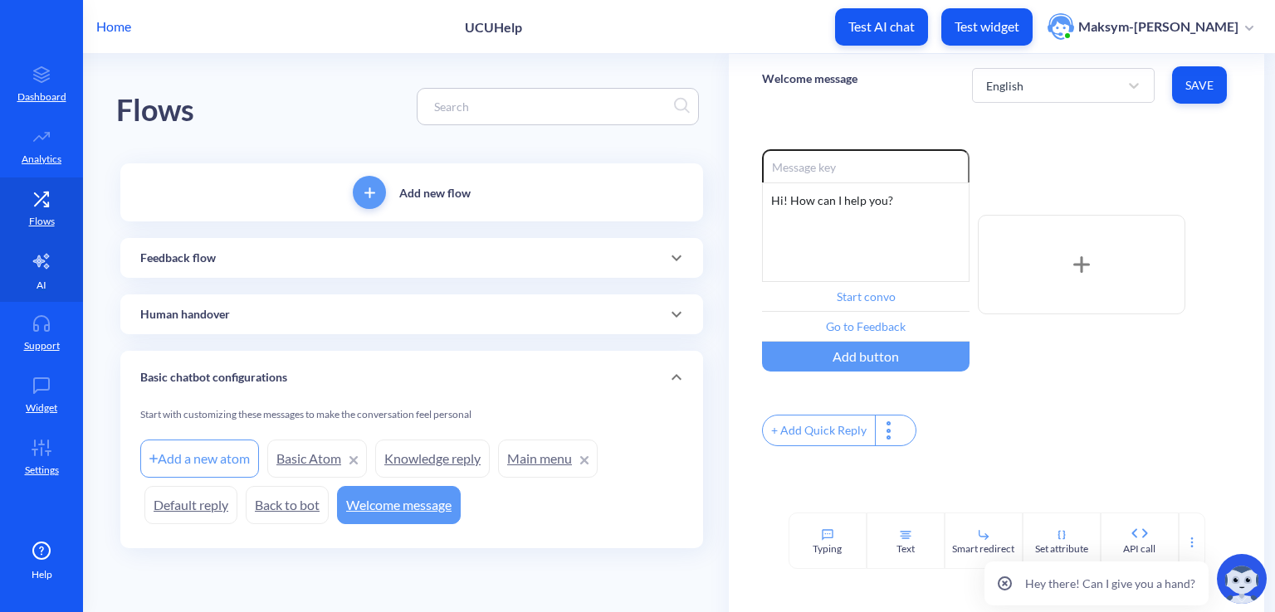
click at [27, 274] on link "AI" at bounding box center [41, 271] width 83 height 62
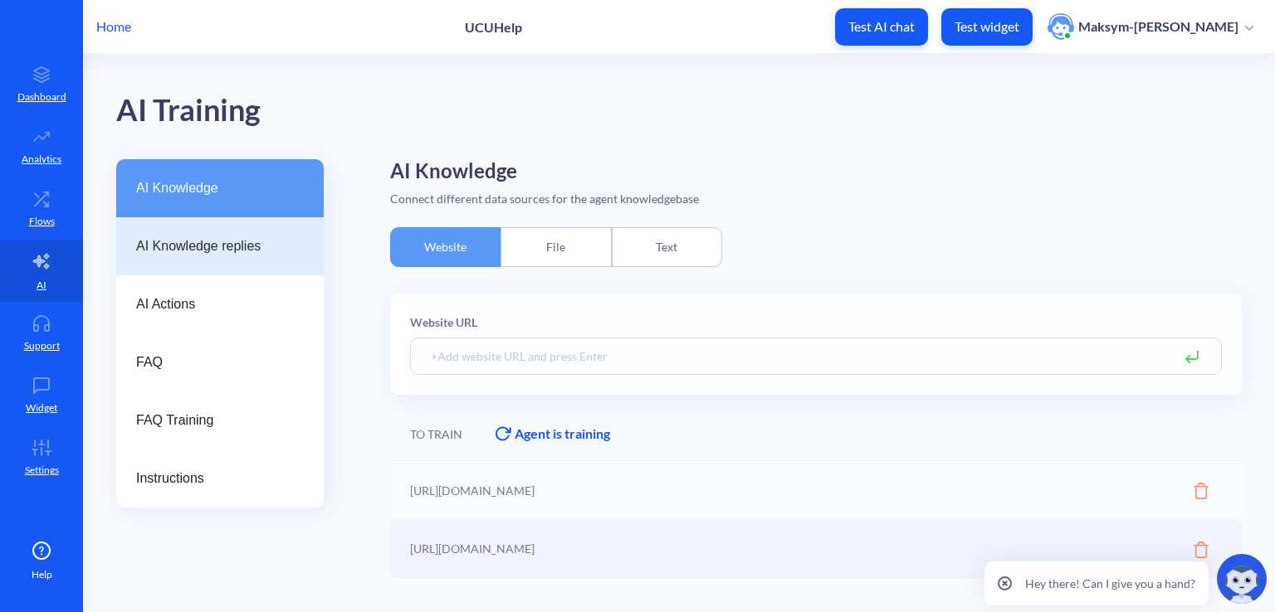
click at [169, 258] on div "AI Knowledge replies" at bounding box center [219, 246] width 207 height 58
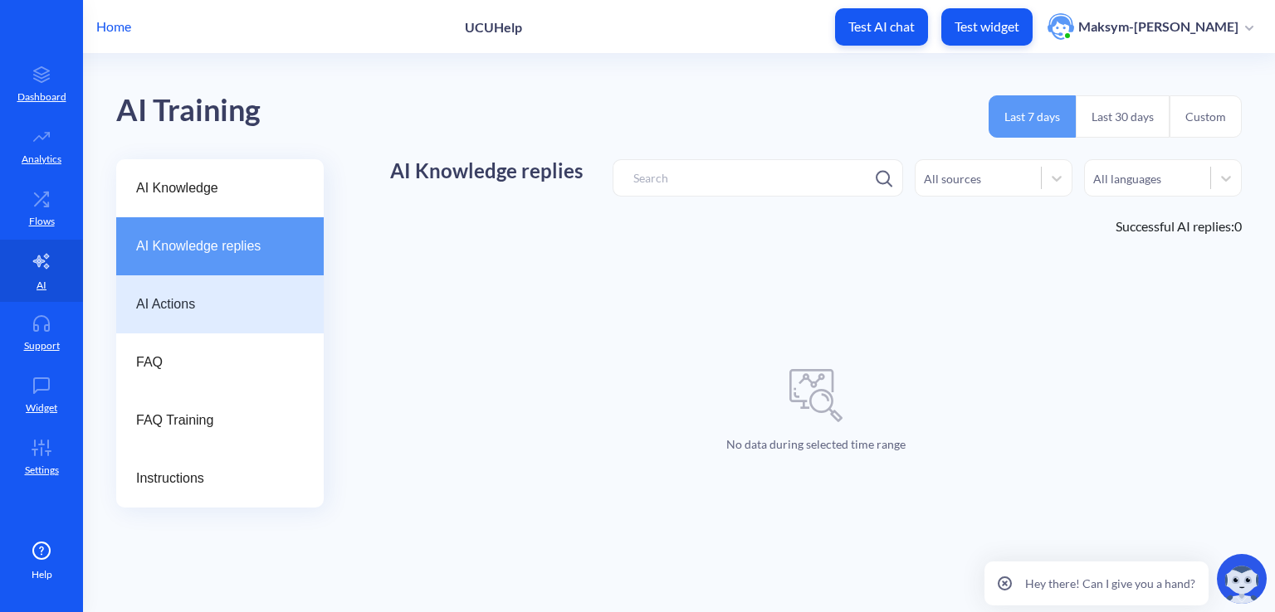
click at [235, 286] on div "AI Actions" at bounding box center [219, 305] width 207 height 58
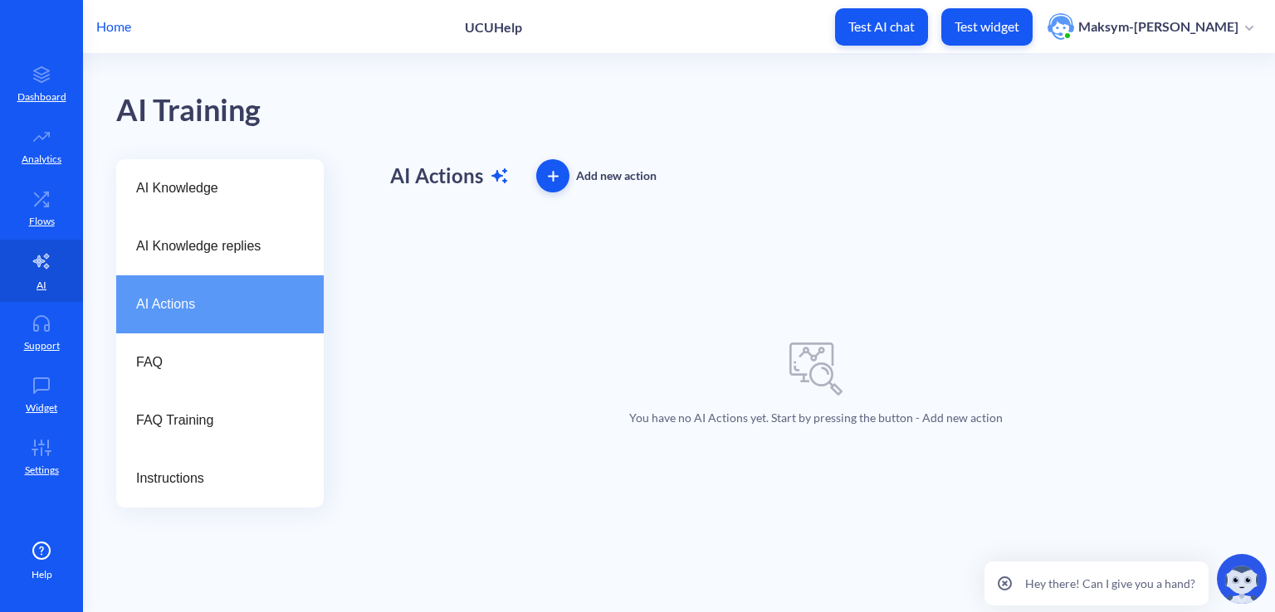
click at [548, 192] on button "button" at bounding box center [552, 175] width 33 height 33
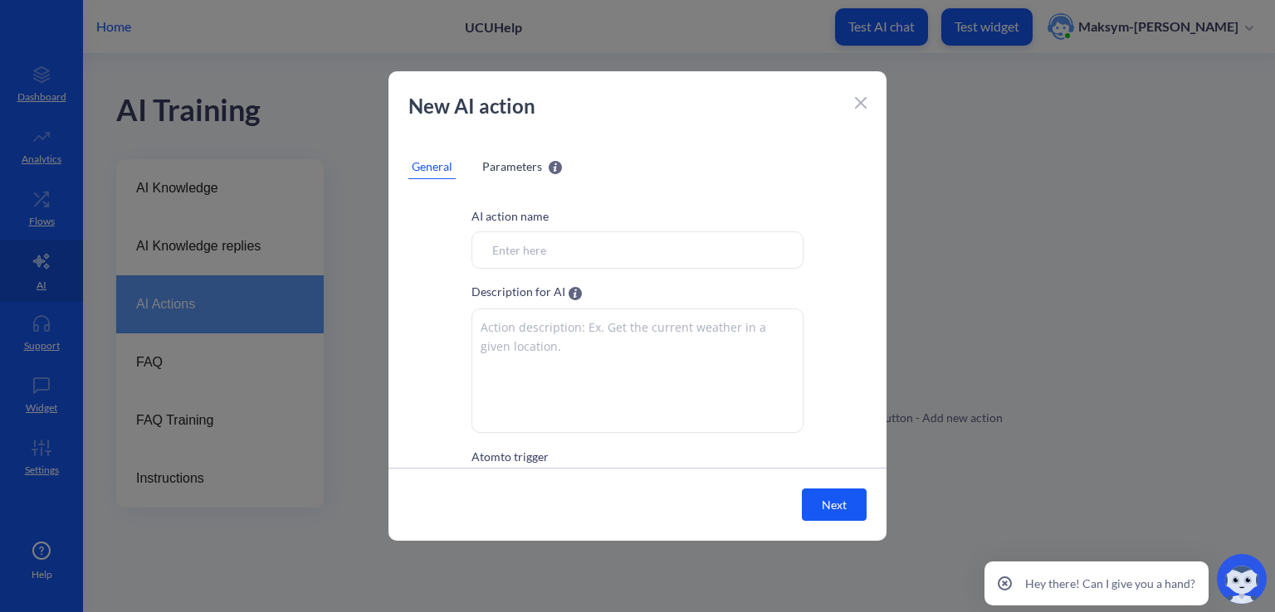
click at [522, 255] on input "Atom to trigger" at bounding box center [637, 250] width 332 height 37
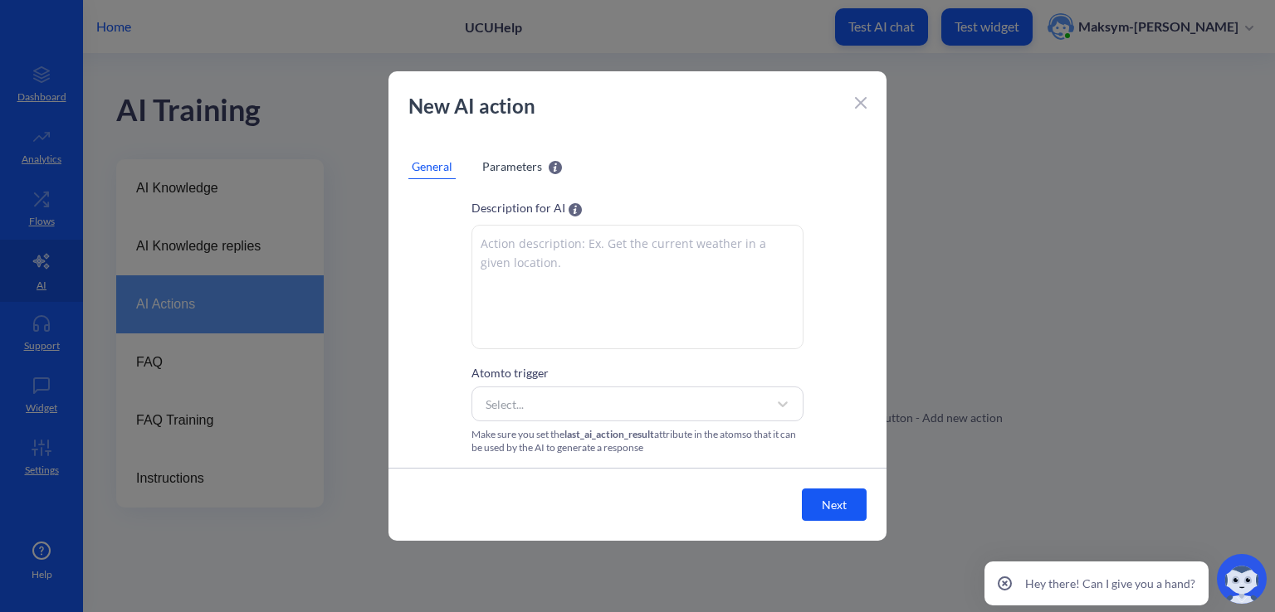
click at [483, 236] on textarea at bounding box center [637, 287] width 332 height 124
click at [851, 107] on div "New AI action" at bounding box center [637, 114] width 498 height 46
click at [861, 107] on icon at bounding box center [861, 103] width 12 height 12
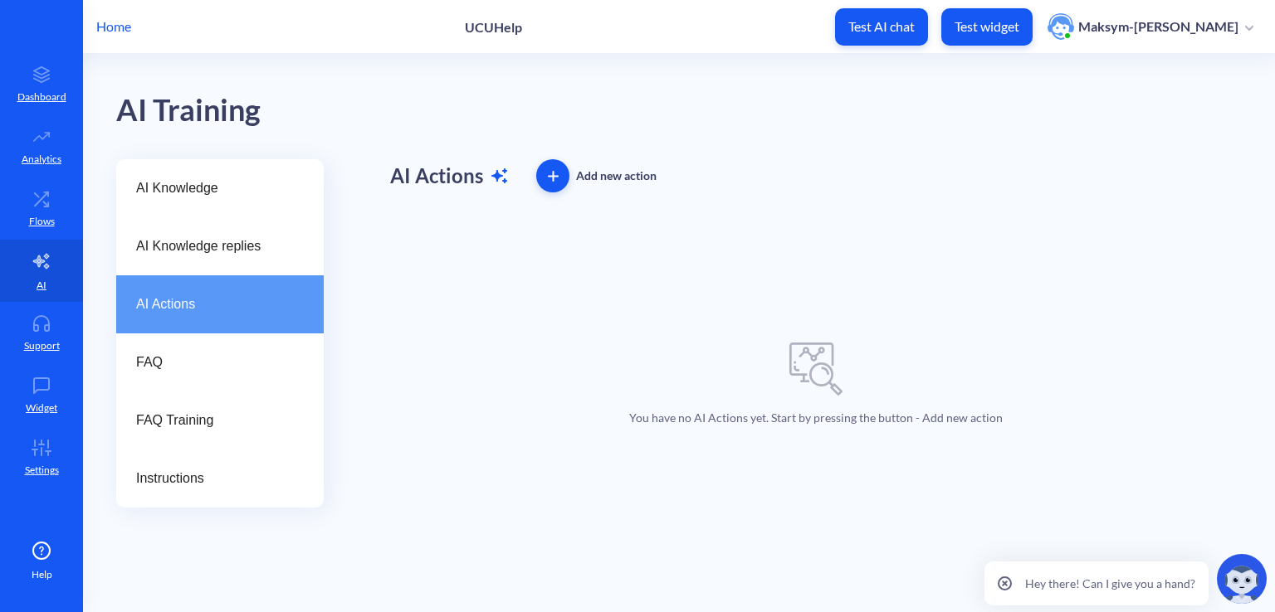
click at [559, 182] on button "button" at bounding box center [552, 175] width 33 height 33
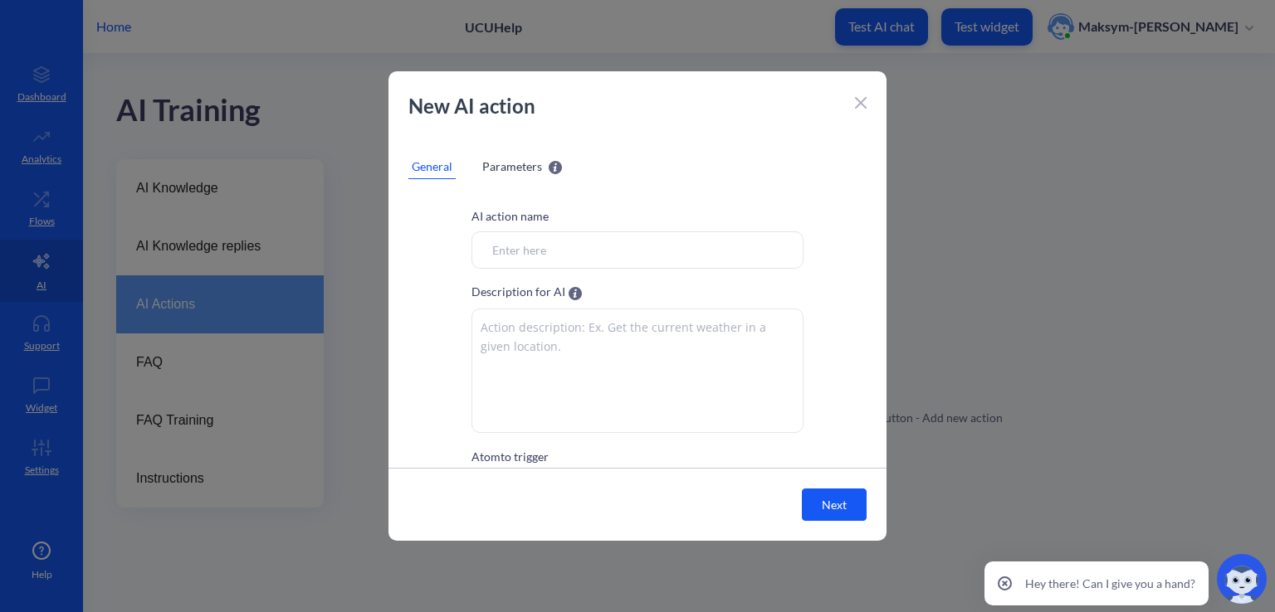
click at [522, 256] on input "Atom to trigger" at bounding box center [637, 250] width 332 height 37
type input "Get faculty programmes"
click at [559, 336] on textarea at bounding box center [637, 371] width 332 height 124
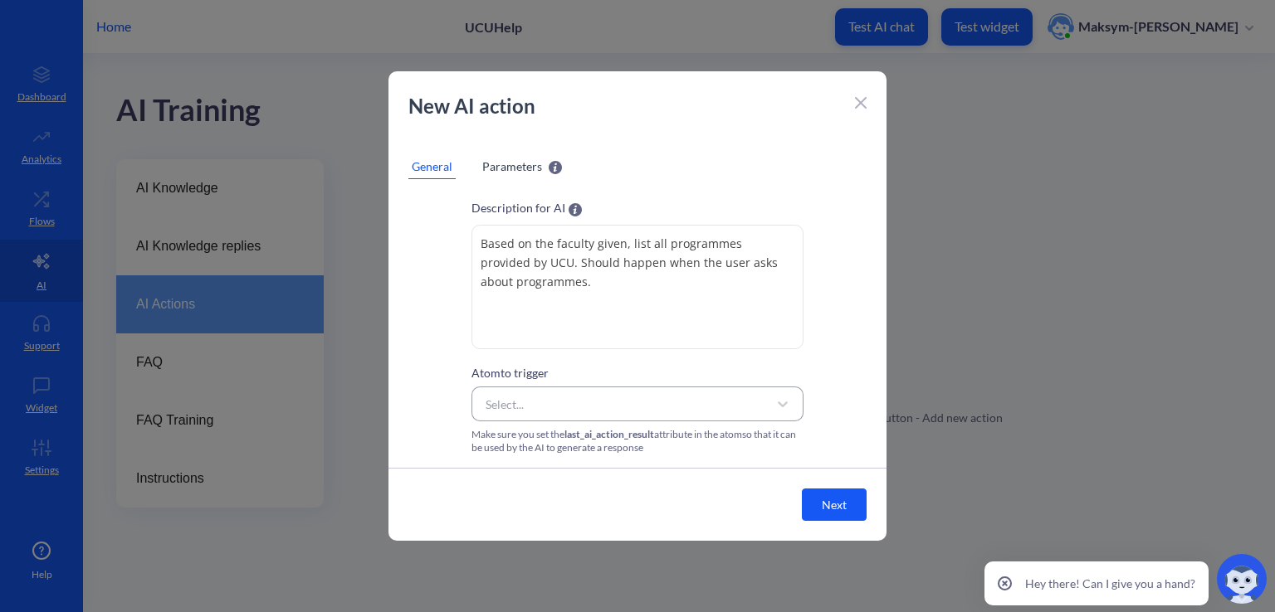
type textarea "Based on the faculty given, list all programmes provided by UCU. Should happen …"
click at [554, 397] on div "Select..." at bounding box center [622, 404] width 290 height 30
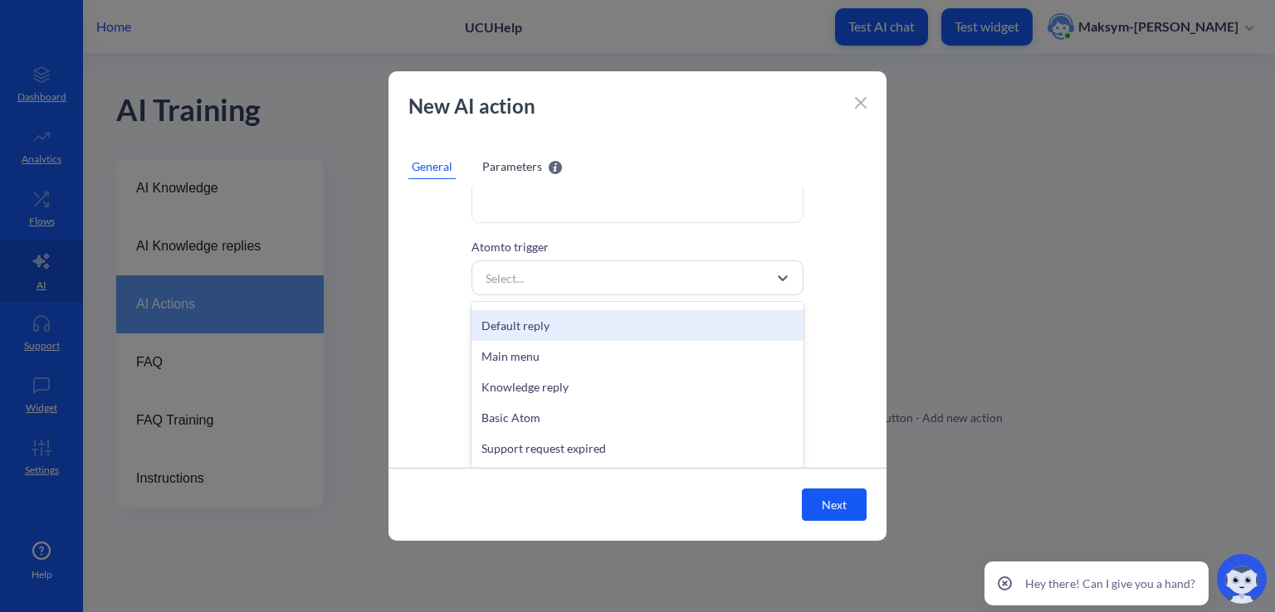
scroll to position [83, 0]
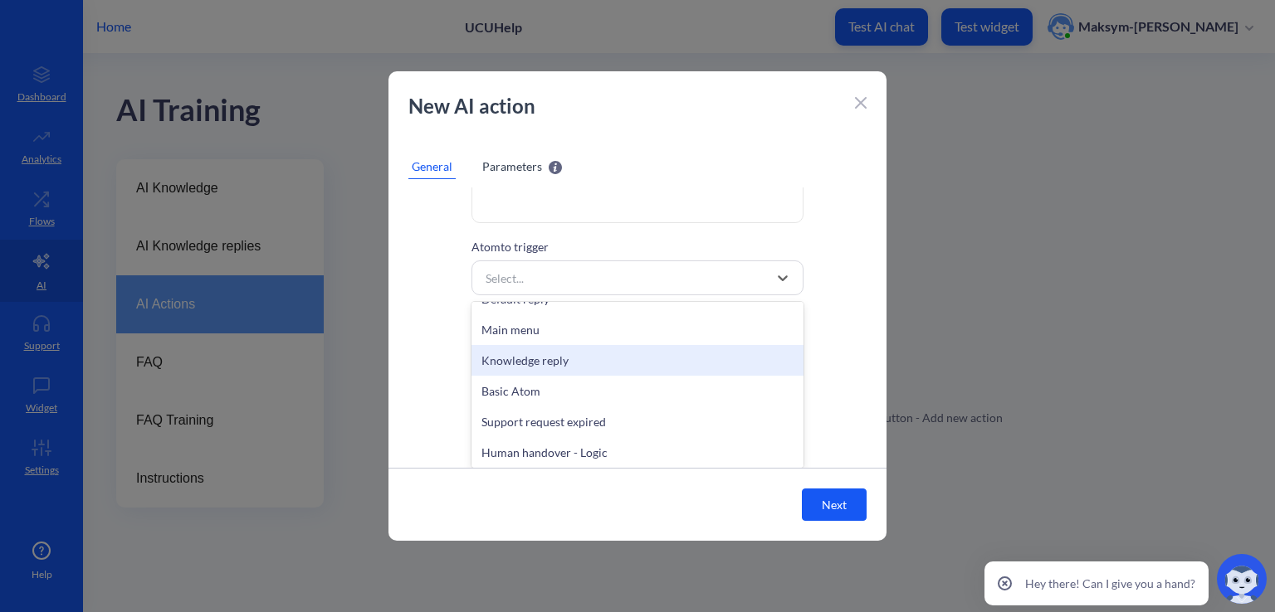
click at [526, 361] on div "Knowledge reply" at bounding box center [637, 360] width 332 height 31
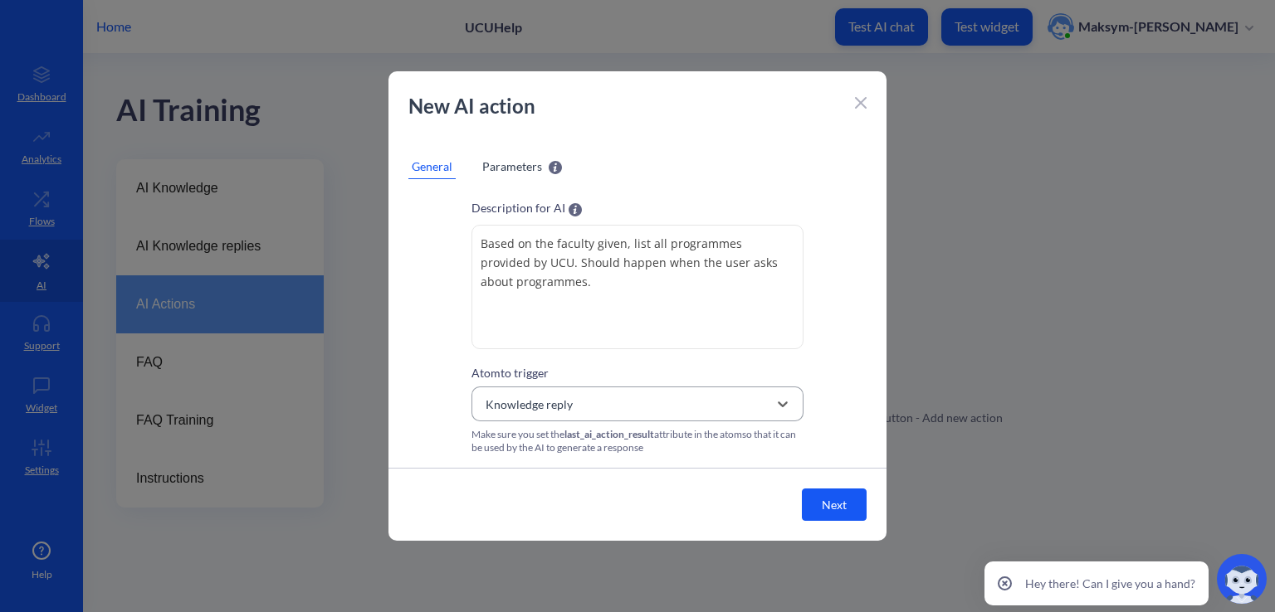
click at [598, 412] on div "option Knowledge reply, selected. 17 results available. Select is focused ,type…" at bounding box center [637, 404] width 332 height 35
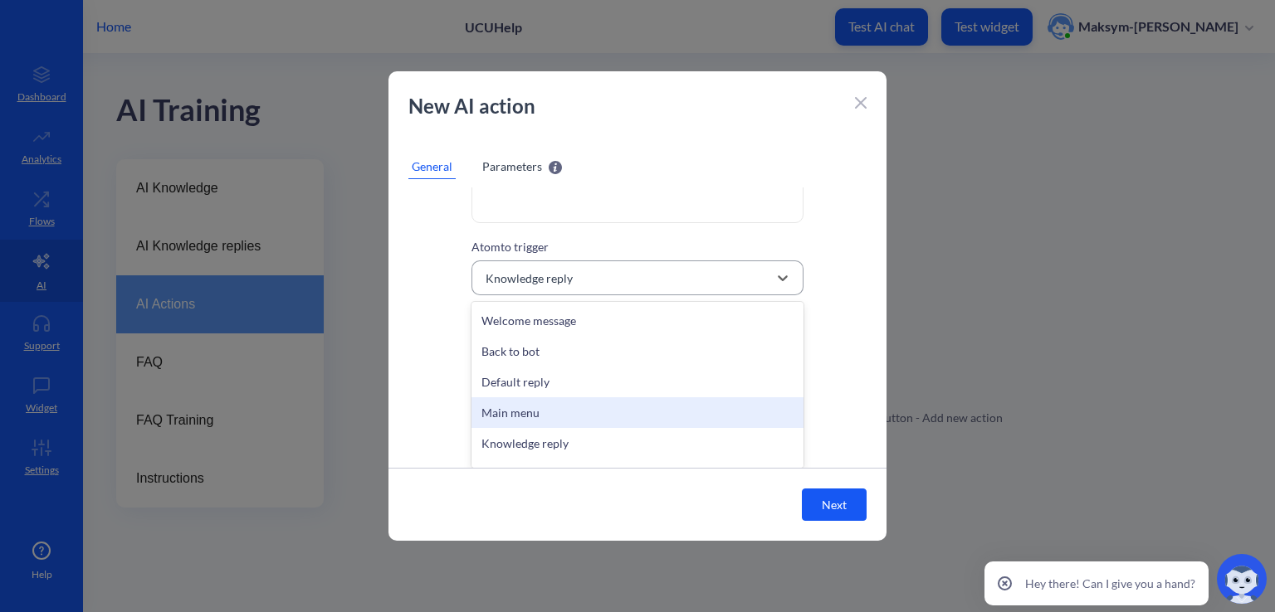
scroll to position [1, 0]
click at [554, 404] on div "Main menu" at bounding box center [637, 412] width 332 height 31
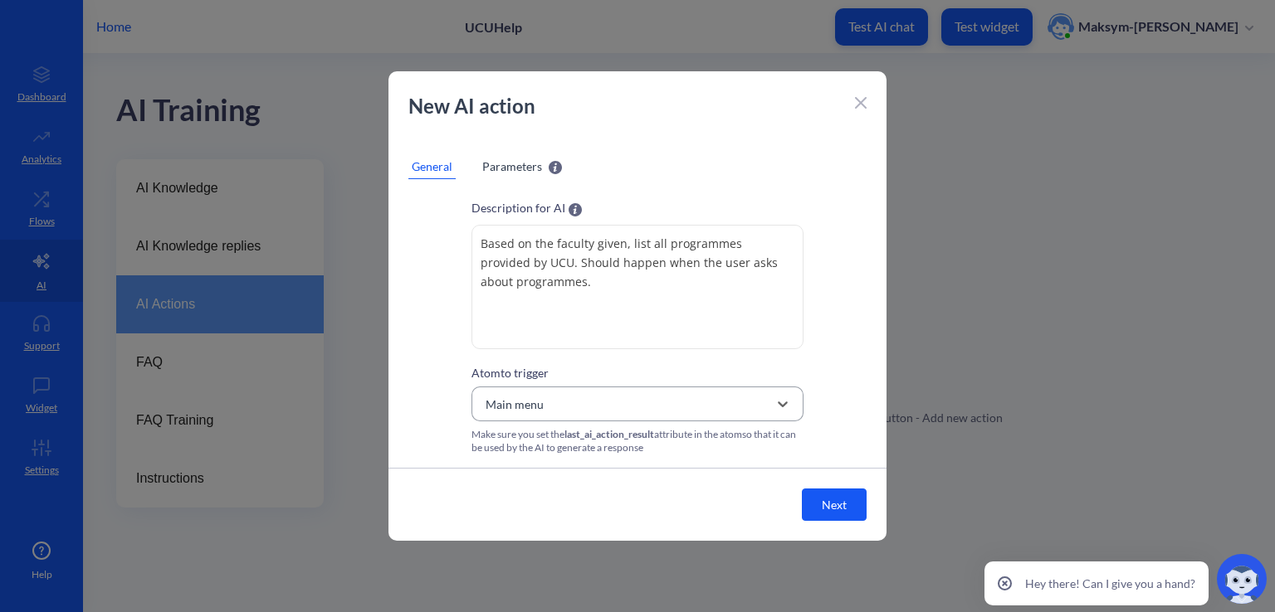
click at [553, 408] on div "option Main menu, selected. 17 results available. Select is focused ,type to re…" at bounding box center [637, 404] width 332 height 35
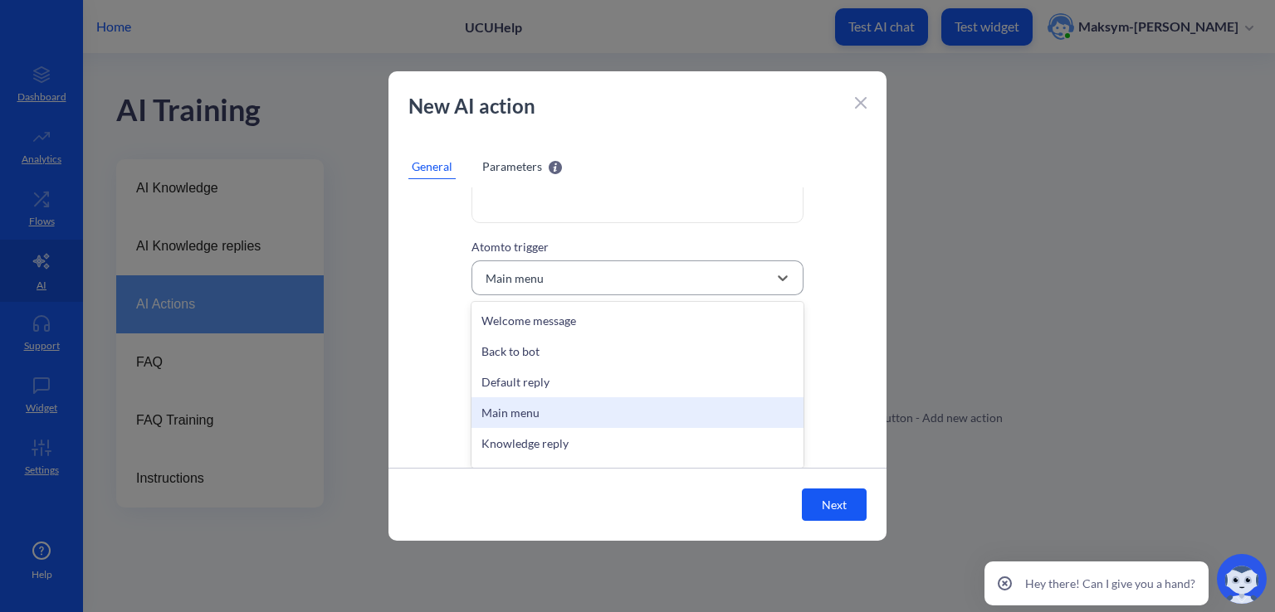
click at [544, 295] on div "option Main menu, selected. option Main menu focused, 4 of 17. 17 results avail…" at bounding box center [637, 278] width 332 height 35
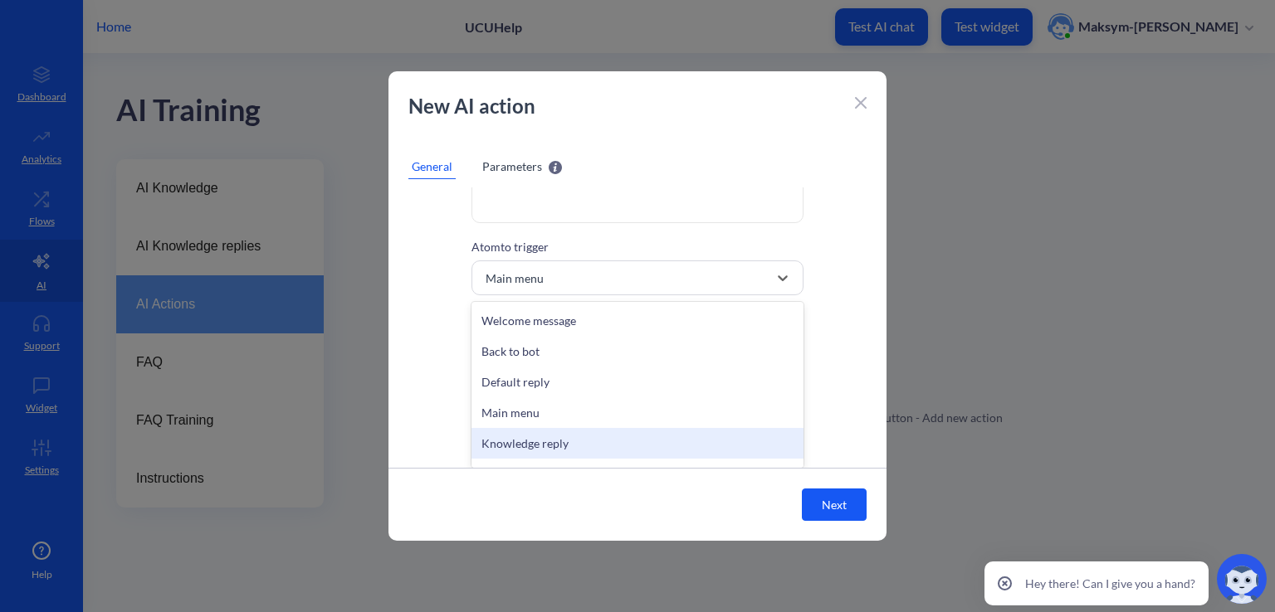
click at [525, 444] on div "Knowledge reply" at bounding box center [637, 443] width 332 height 31
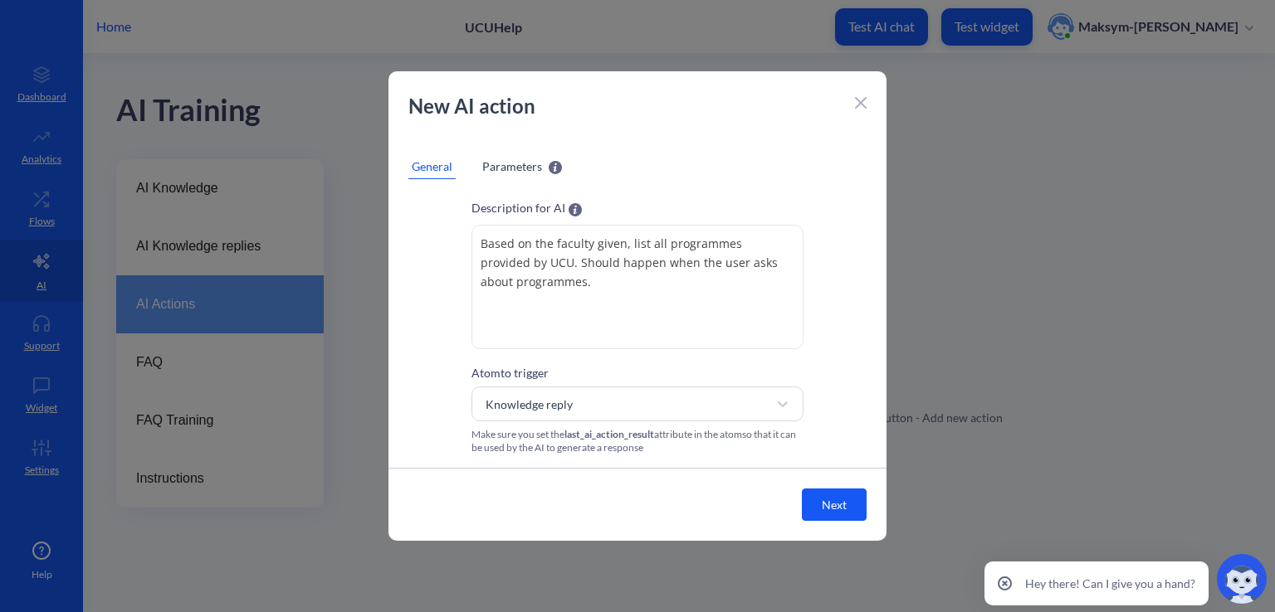
click at [501, 167] on span "Parameters" at bounding box center [512, 166] width 60 height 17
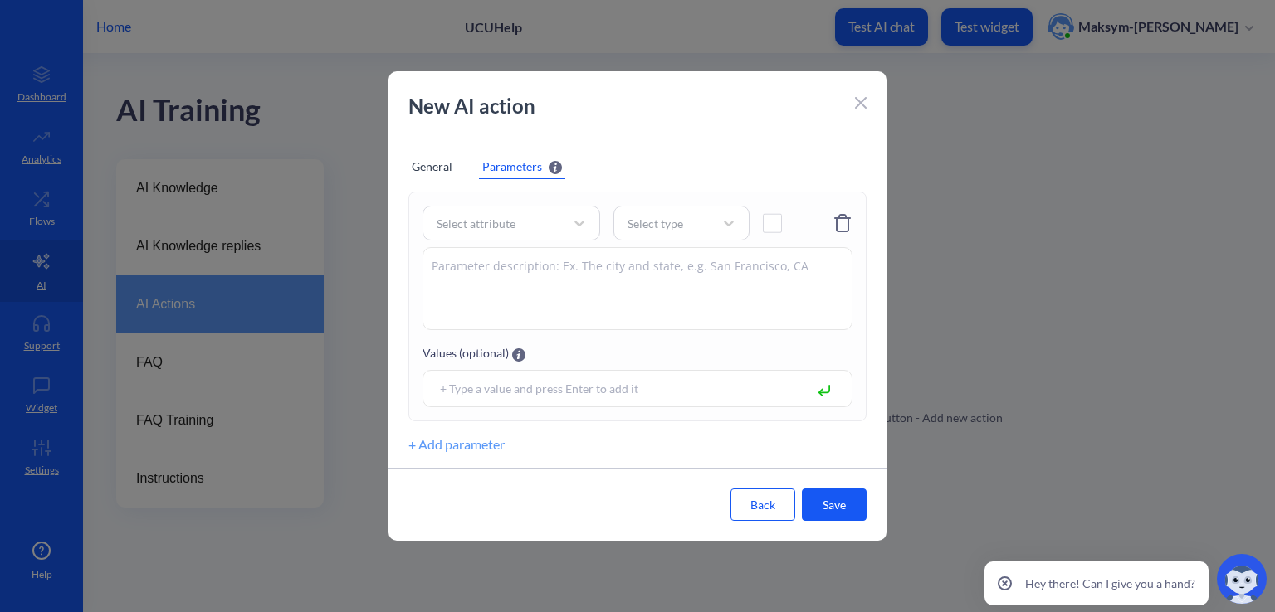
scroll to position [50, 0]
click at [498, 210] on div "Select attribute" at bounding box center [496, 223] width 136 height 30
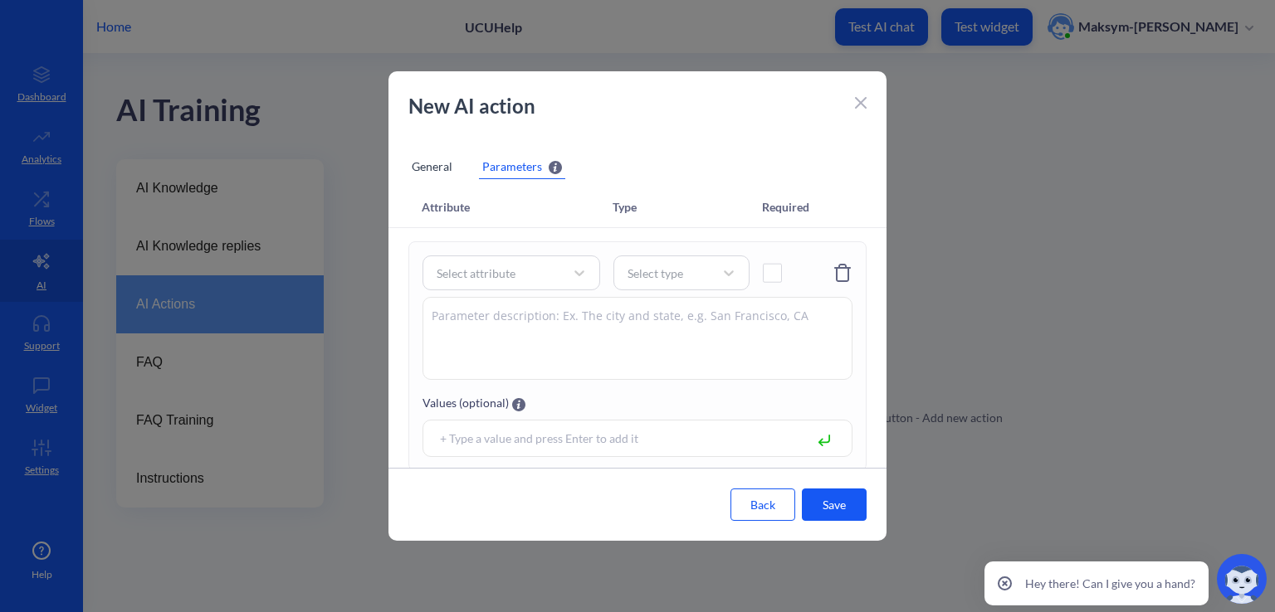
click at [407, 235] on div "Attribute Type Required Select attribute Select type Values (optional) + Add pa…" at bounding box center [637, 328] width 498 height 281
click at [455, 269] on div "Select attribute" at bounding box center [476, 273] width 79 height 17
type input "programme"
click at [659, 276] on div "Select type" at bounding box center [655, 273] width 56 height 17
click at [654, 309] on div "String" at bounding box center [681, 315] width 136 height 31
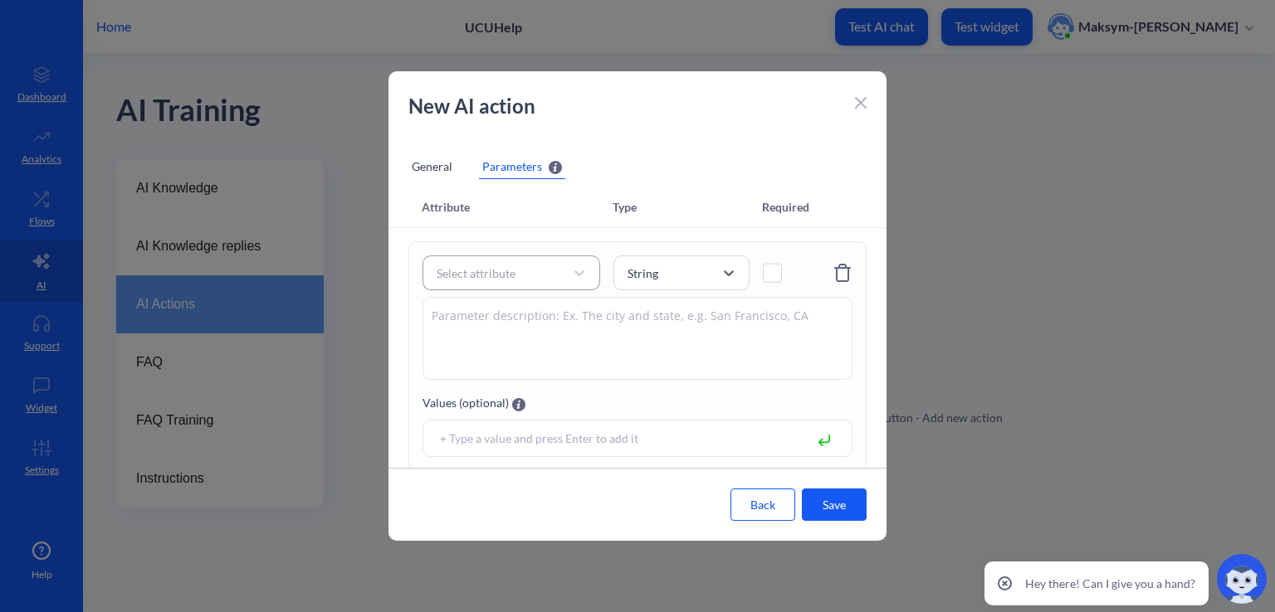
click at [495, 332] on textarea at bounding box center [637, 338] width 430 height 83
click at [485, 273] on div "Select attribute" at bounding box center [476, 273] width 79 height 17
type input "faculty"
click at [476, 340] on textarea at bounding box center [637, 338] width 430 height 83
click at [478, 276] on div "Select attribute" at bounding box center [476, 273] width 79 height 17
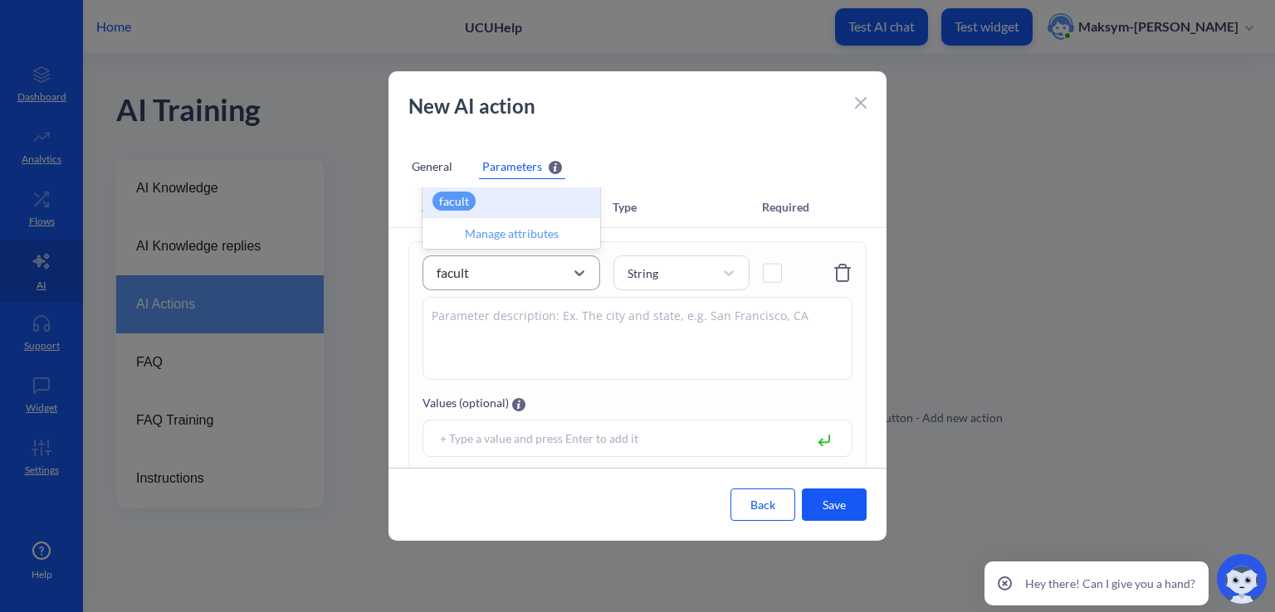
type input "faculty"
click at [457, 198] on p "faculty" at bounding box center [456, 201] width 49 height 19
click at [472, 324] on textarea at bounding box center [637, 338] width 430 height 83
type textarea "G"
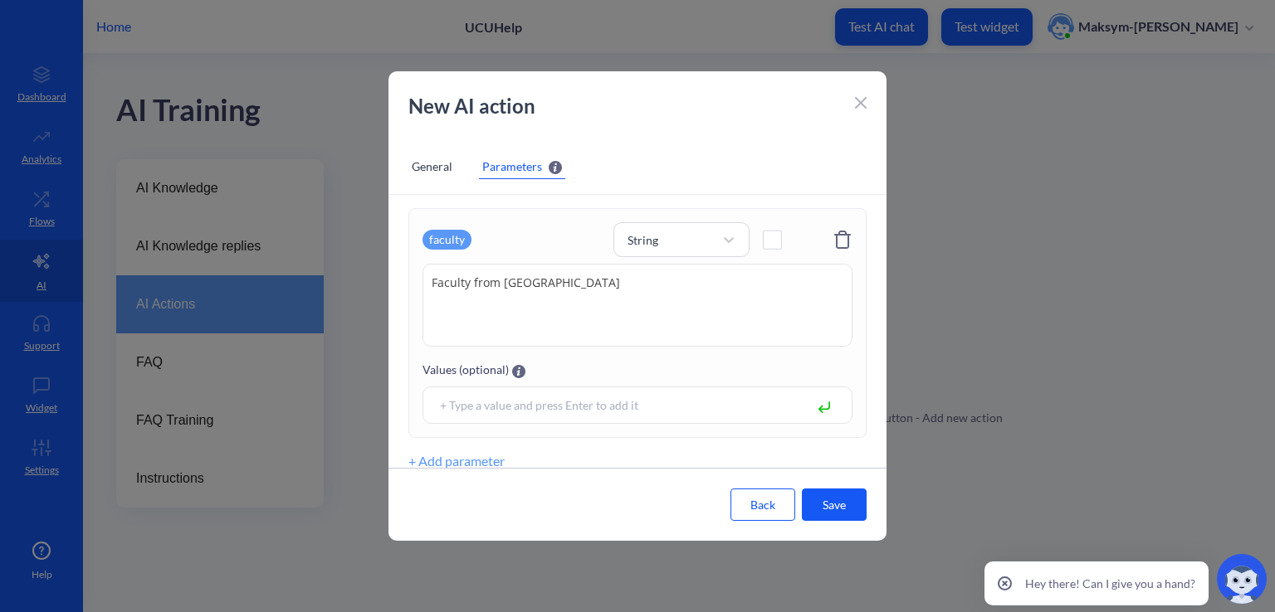
scroll to position [50, 0]
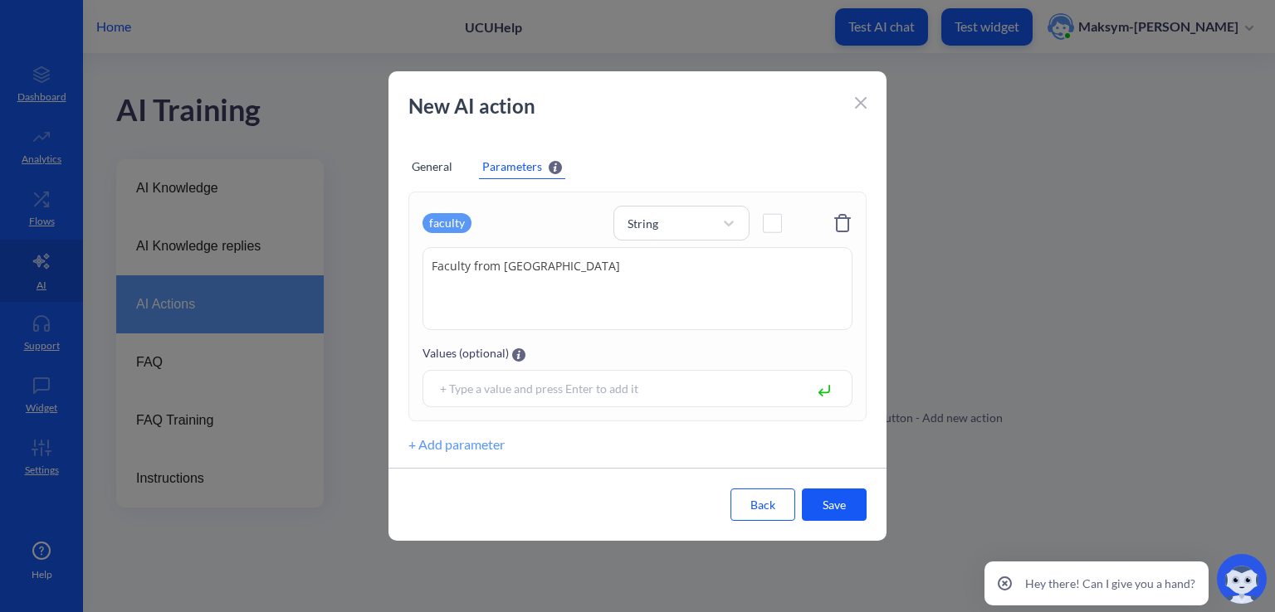
type textarea "Faculty from UCU"
click at [816, 499] on button "Save" at bounding box center [834, 505] width 65 height 32
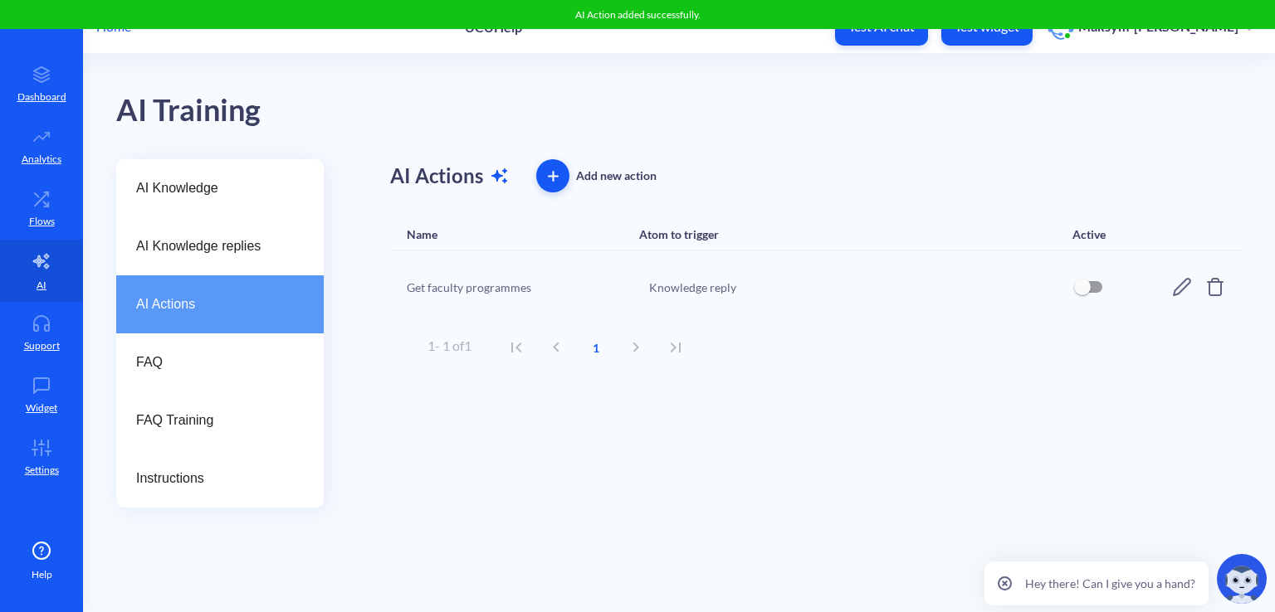
click at [664, 290] on div "Knowledge reply" at bounding box center [850, 287] width 403 height 17
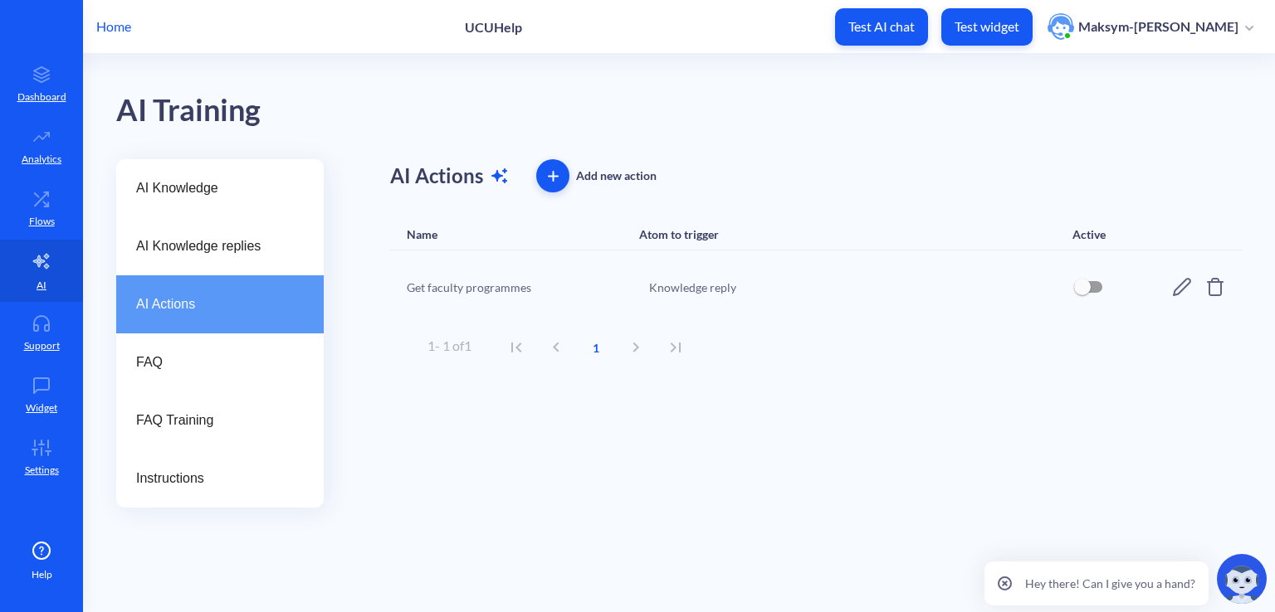
click at [1185, 283] on icon at bounding box center [1182, 287] width 20 height 20
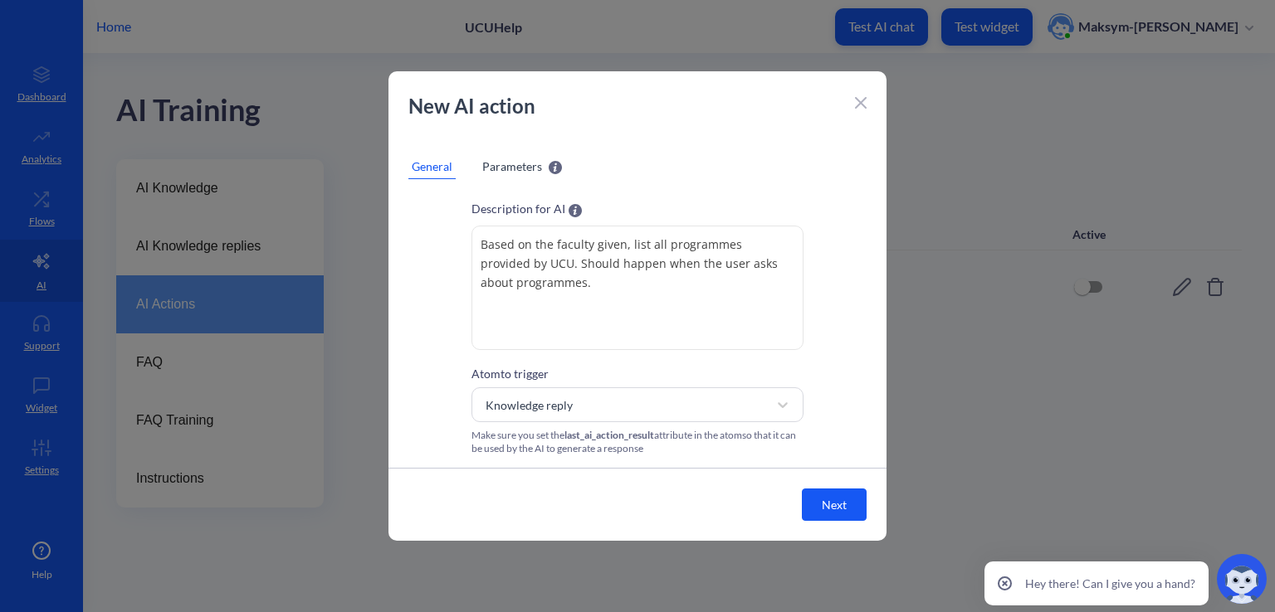
scroll to position [84, 0]
click at [471, 161] on div "General Parameters" at bounding box center [637, 166] width 458 height 25
click at [485, 164] on span "Parameters" at bounding box center [512, 166] width 60 height 17
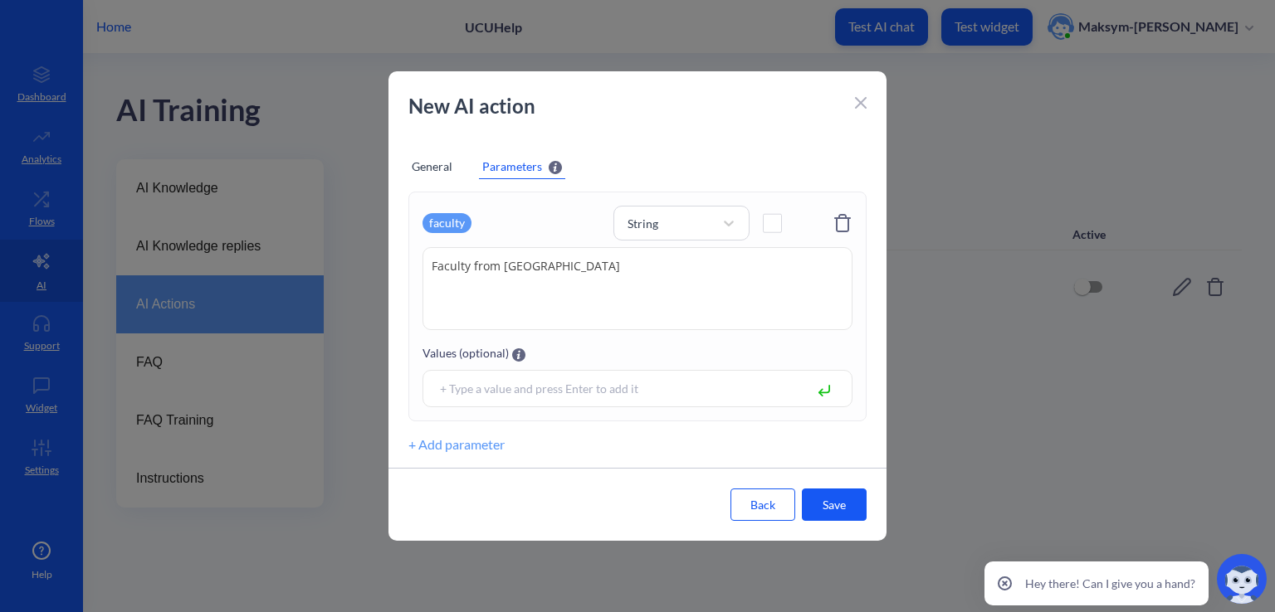
click at [658, 401] on div at bounding box center [637, 388] width 430 height 37
click at [654, 393] on input at bounding box center [617, 388] width 370 height 19
click at [863, 99] on icon at bounding box center [861, 103] width 12 height 12
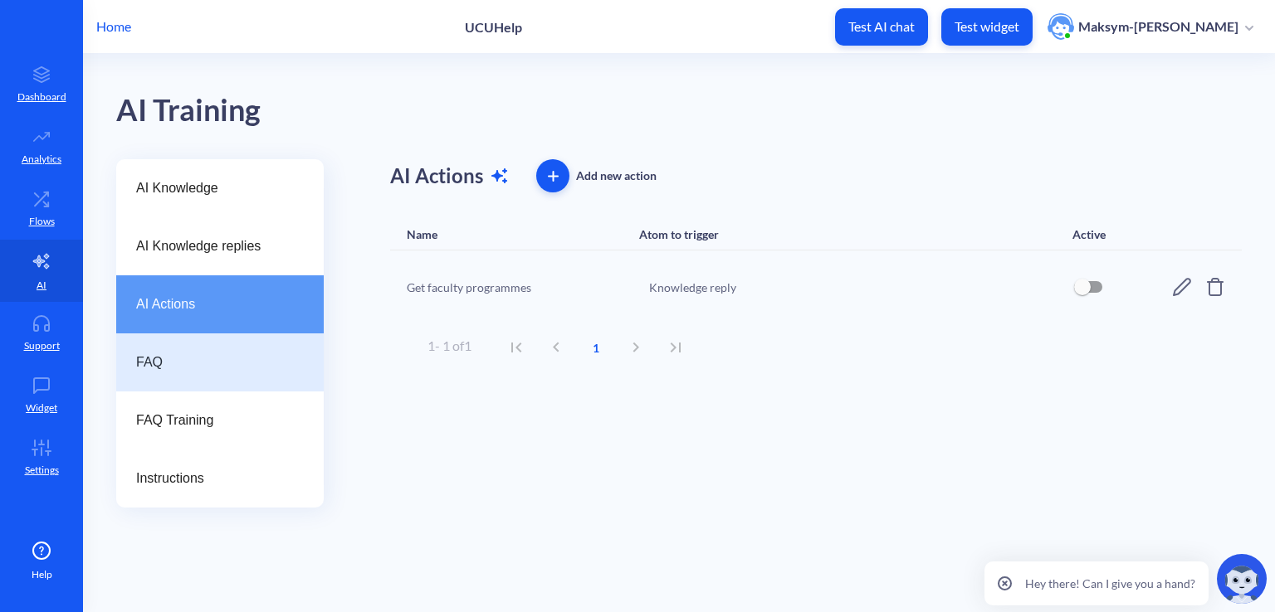
click at [276, 362] on span "FAQ" at bounding box center [213, 363] width 154 height 20
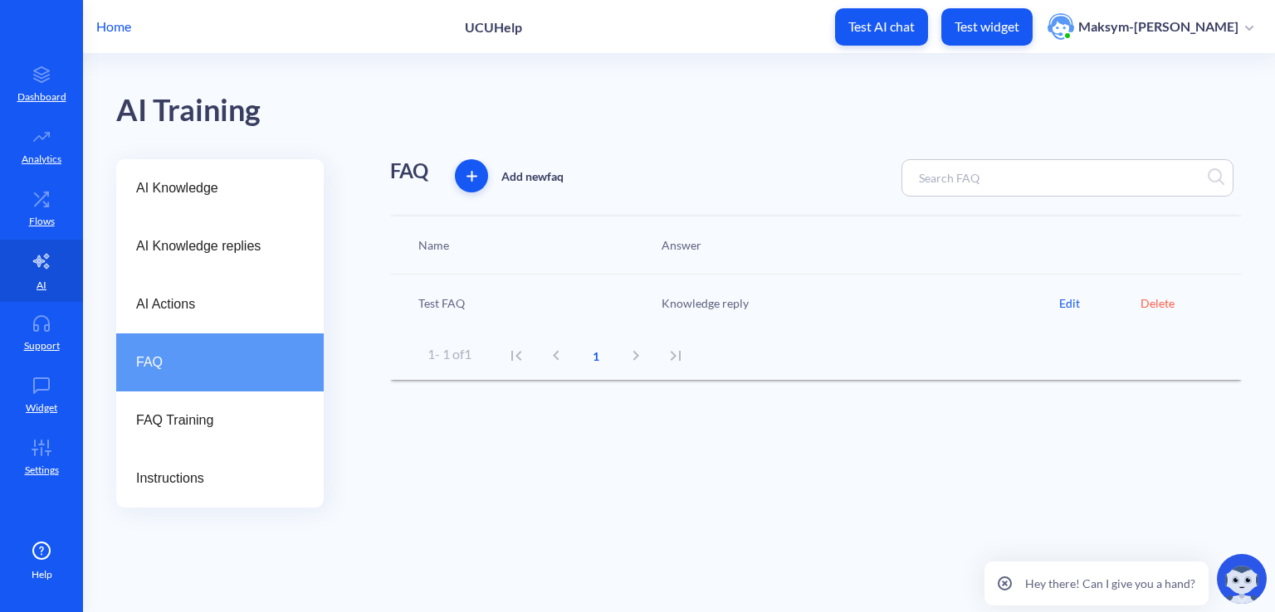
click at [424, 306] on div "Test FAQ" at bounding box center [531, 303] width 243 height 17
click at [684, 310] on div "Knowledge reply" at bounding box center [856, 303] width 406 height 17
click at [1070, 299] on div "Edit" at bounding box center [1099, 303] width 81 height 17
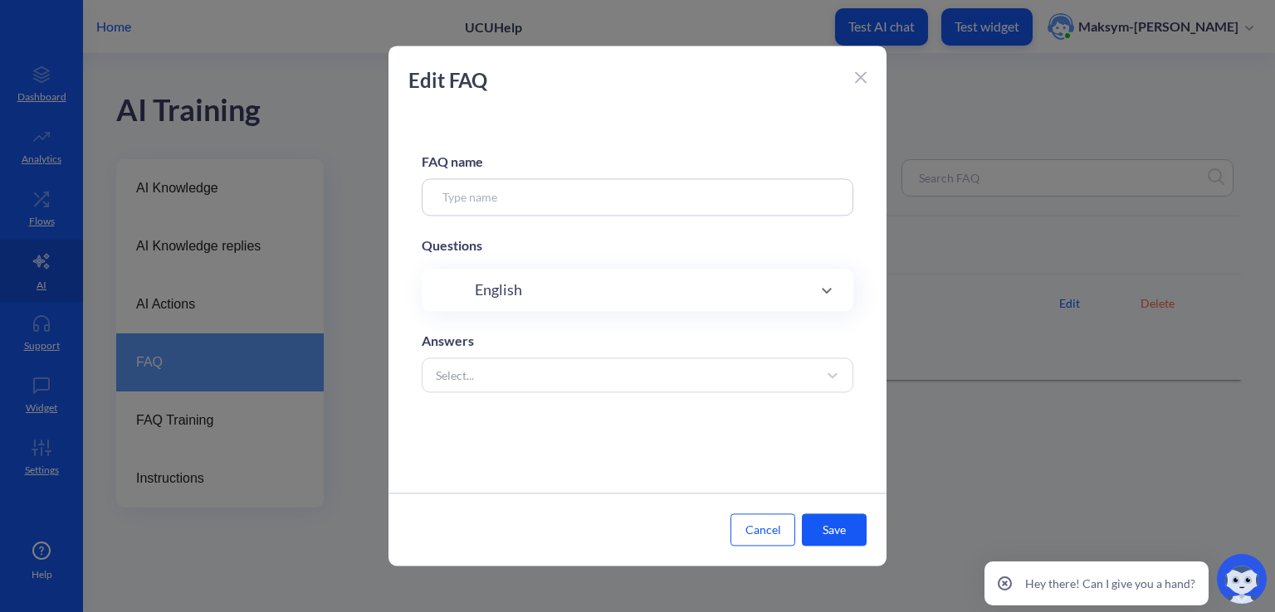
type input "Test FAQ"
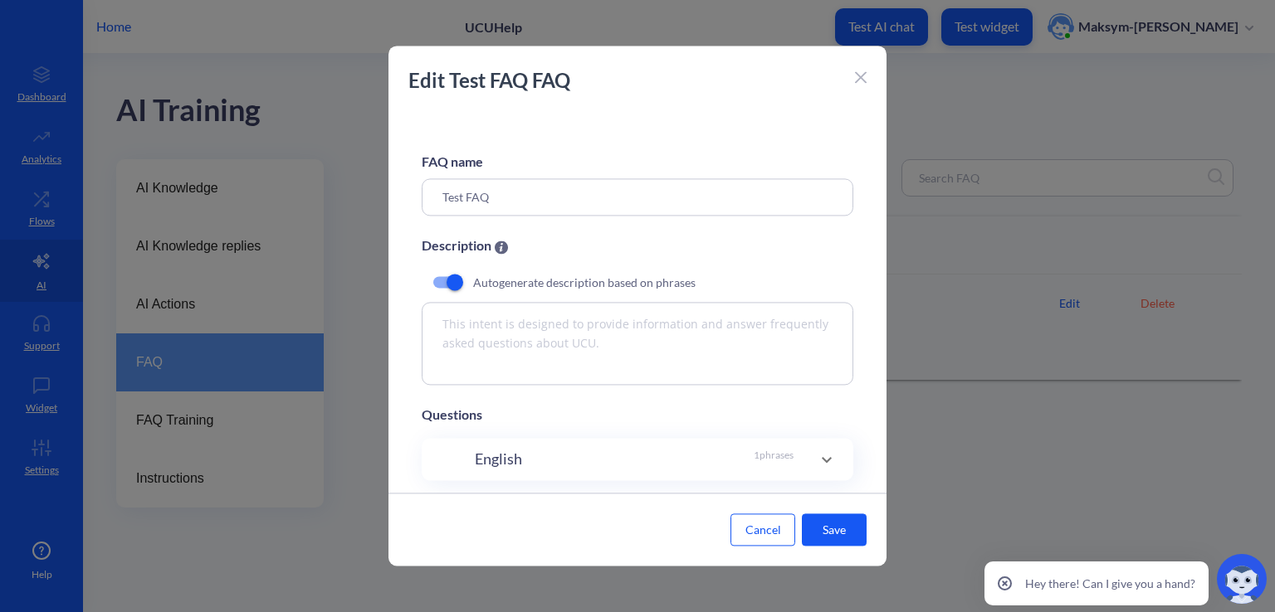
drag, startPoint x: 548, startPoint y: 193, endPoint x: 324, endPoint y: 193, distance: 224.1
click at [324, 193] on div "Edit Test FAQ FAQ FAQ name Test FAQ Description Autogenerate description based …" at bounding box center [637, 306] width 1275 height 612
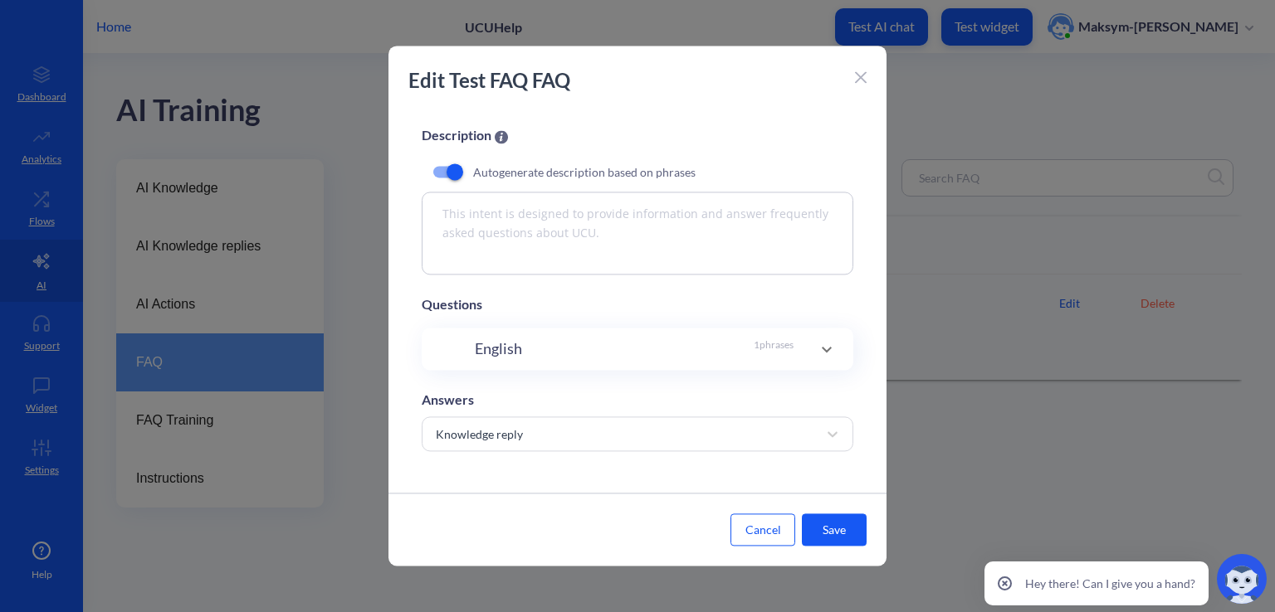
scroll to position [115, 0]
click at [830, 348] on icon at bounding box center [827, 349] width 20 height 20
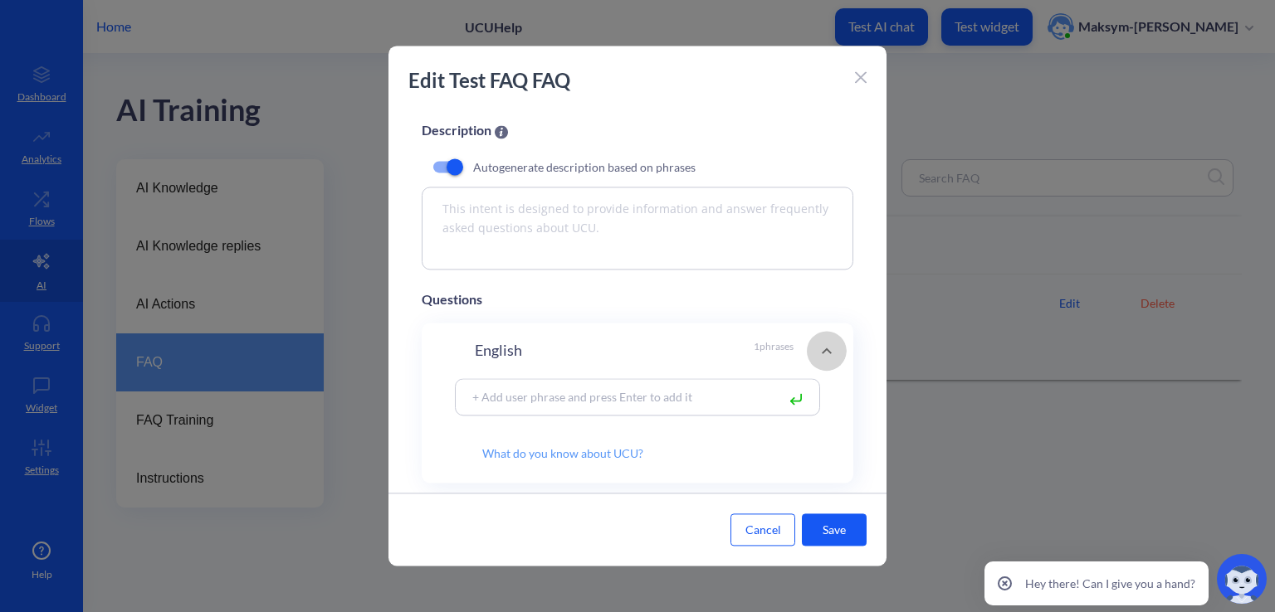
click at [830, 348] on icon at bounding box center [827, 351] width 20 height 20
click at [825, 345] on icon at bounding box center [827, 351] width 20 height 20
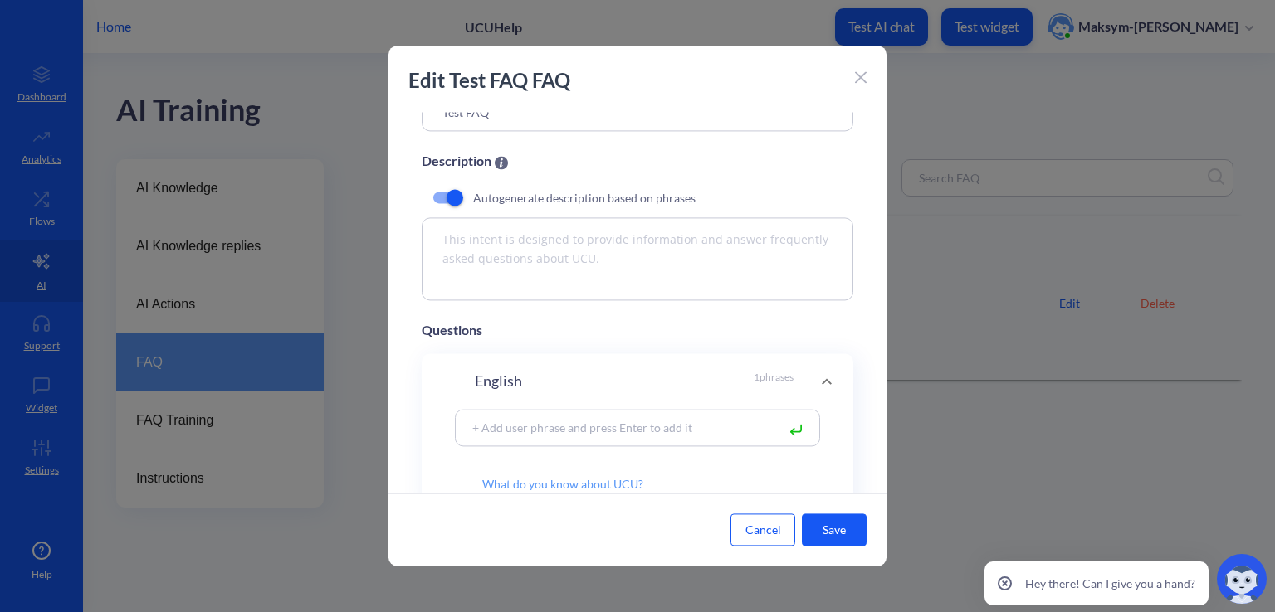
scroll to position [32, 0]
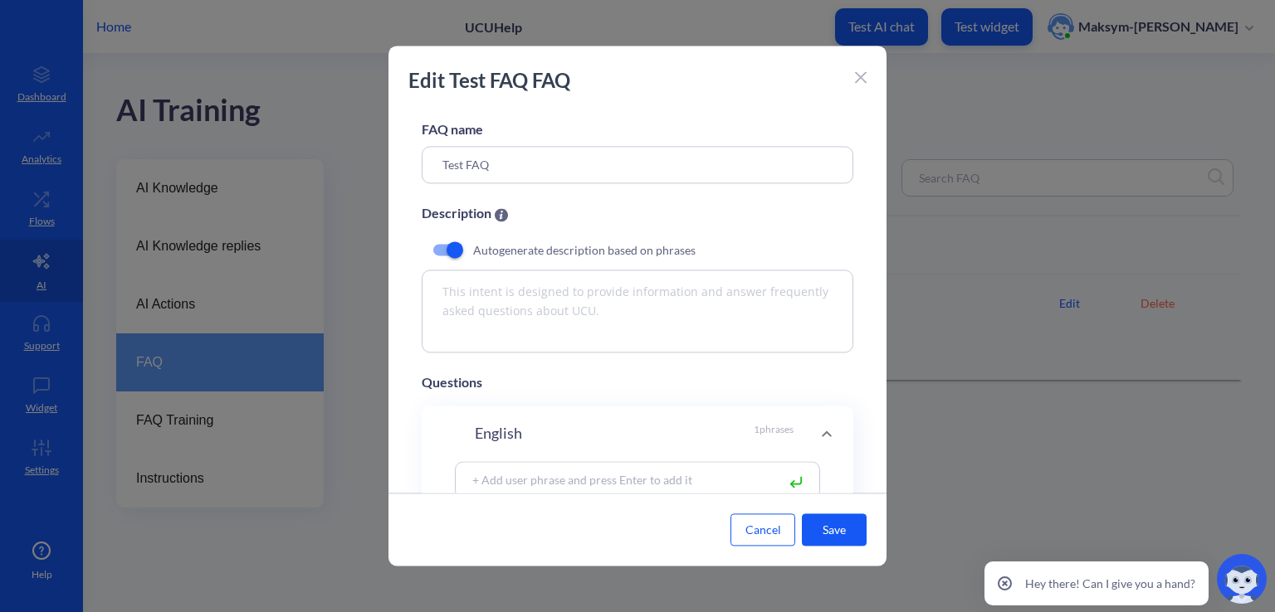
click at [858, 81] on icon at bounding box center [861, 77] width 12 height 12
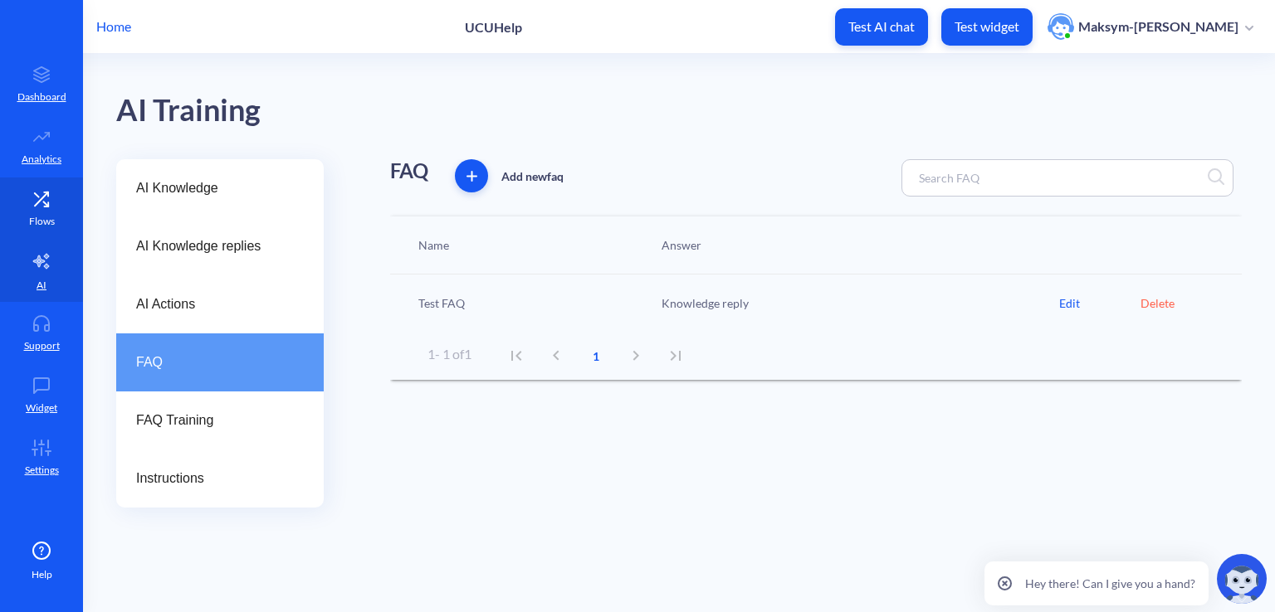
click at [27, 223] on link "Flows" at bounding box center [41, 209] width 83 height 62
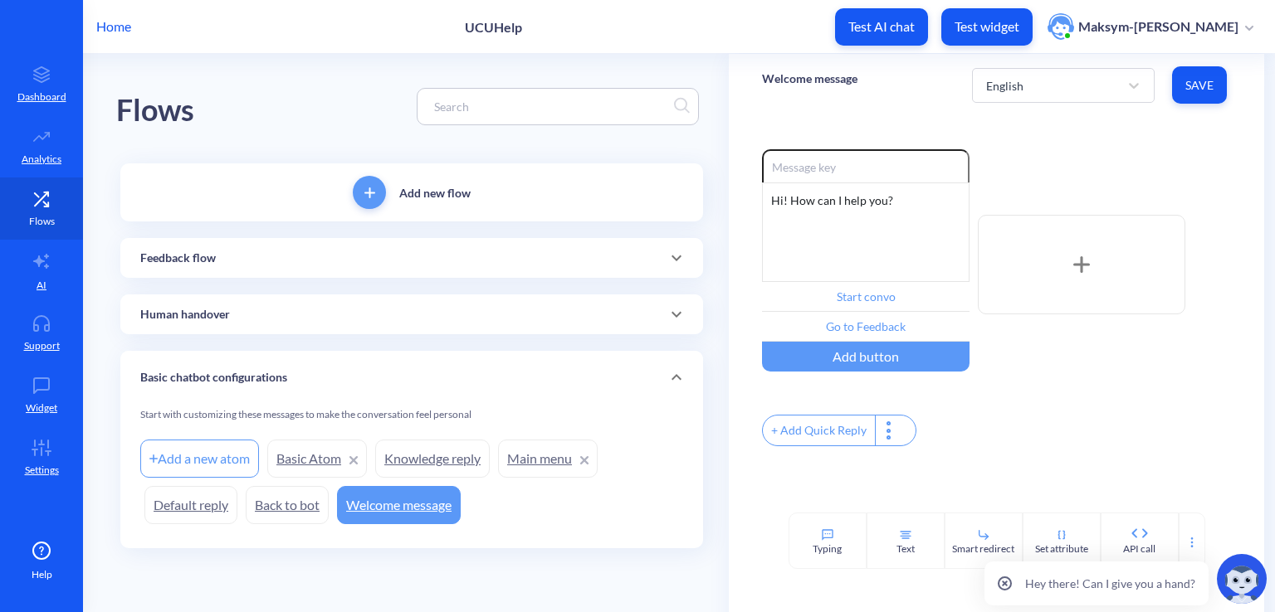
click at [64, 181] on link "Flows" at bounding box center [41, 209] width 83 height 62
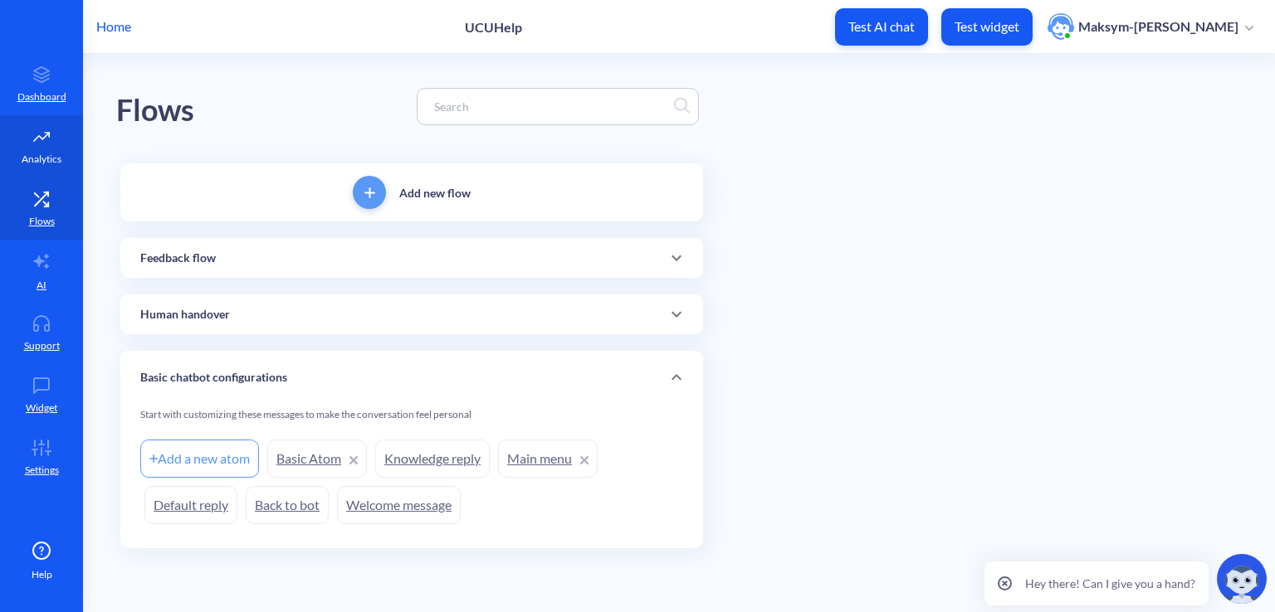
click at [52, 170] on link "Analytics" at bounding box center [41, 146] width 83 height 62
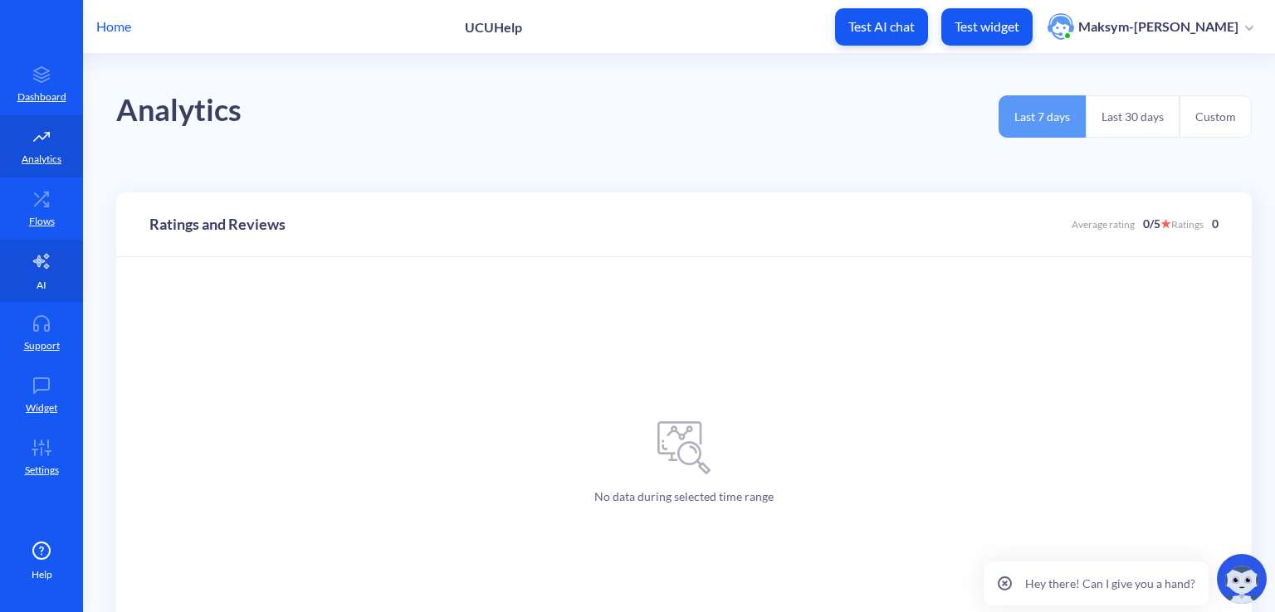
click at [39, 270] on icon at bounding box center [42, 261] width 20 height 20
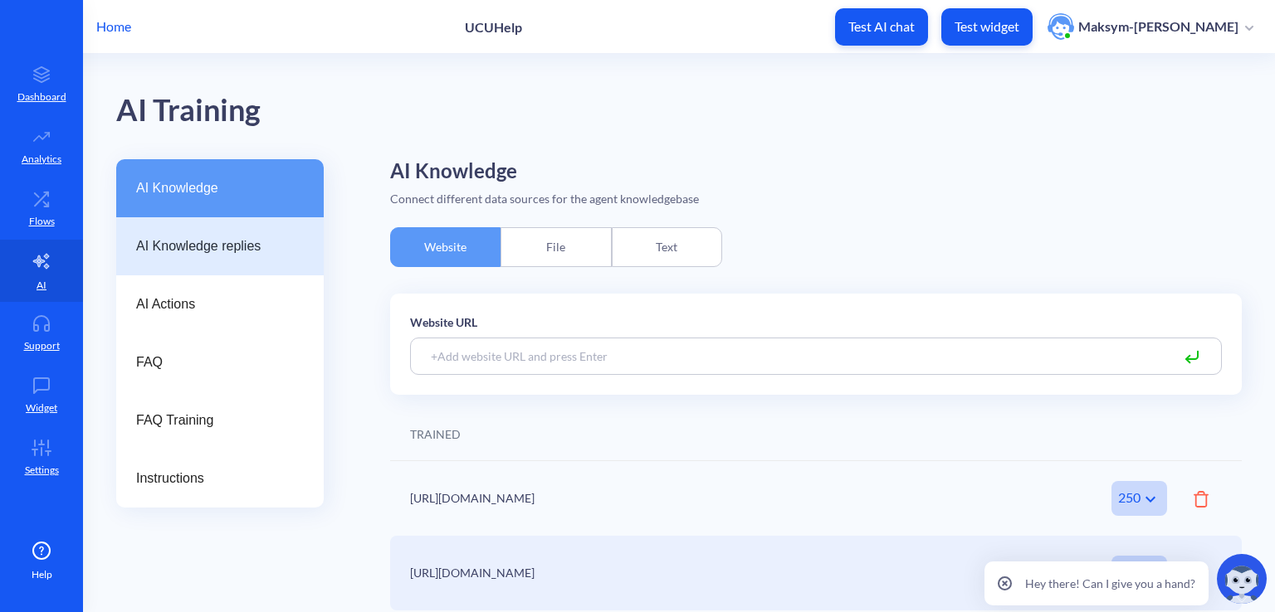
click at [202, 247] on span "AI Knowledge replies" at bounding box center [213, 247] width 154 height 20
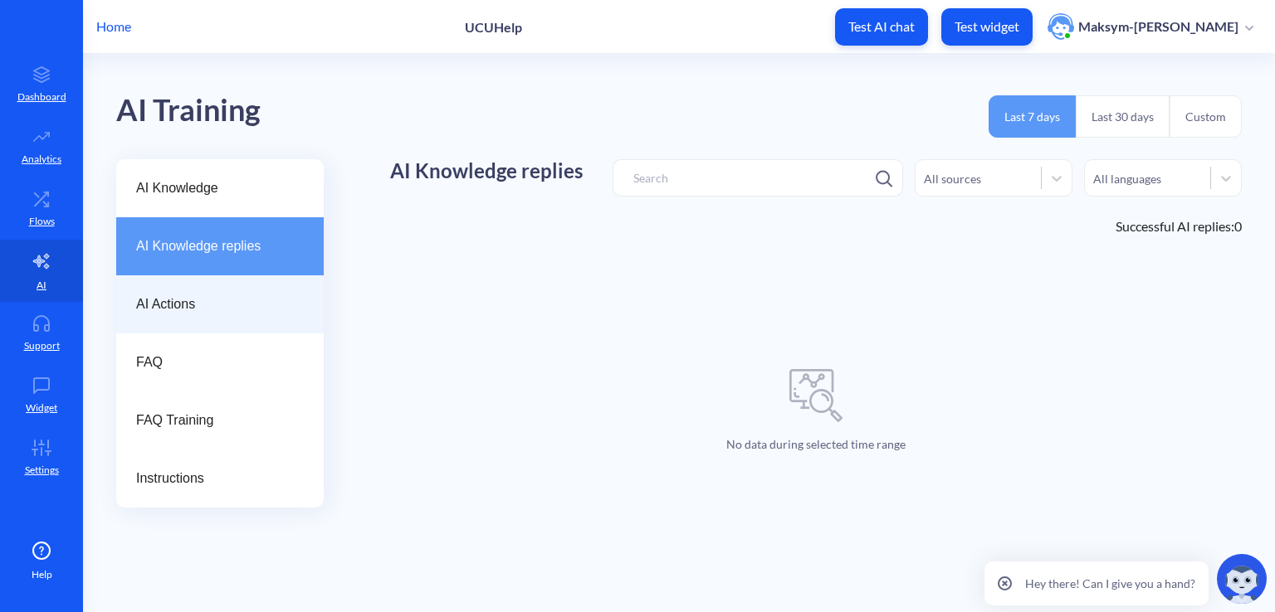
click at [222, 308] on span "AI Actions" at bounding box center [213, 305] width 154 height 20
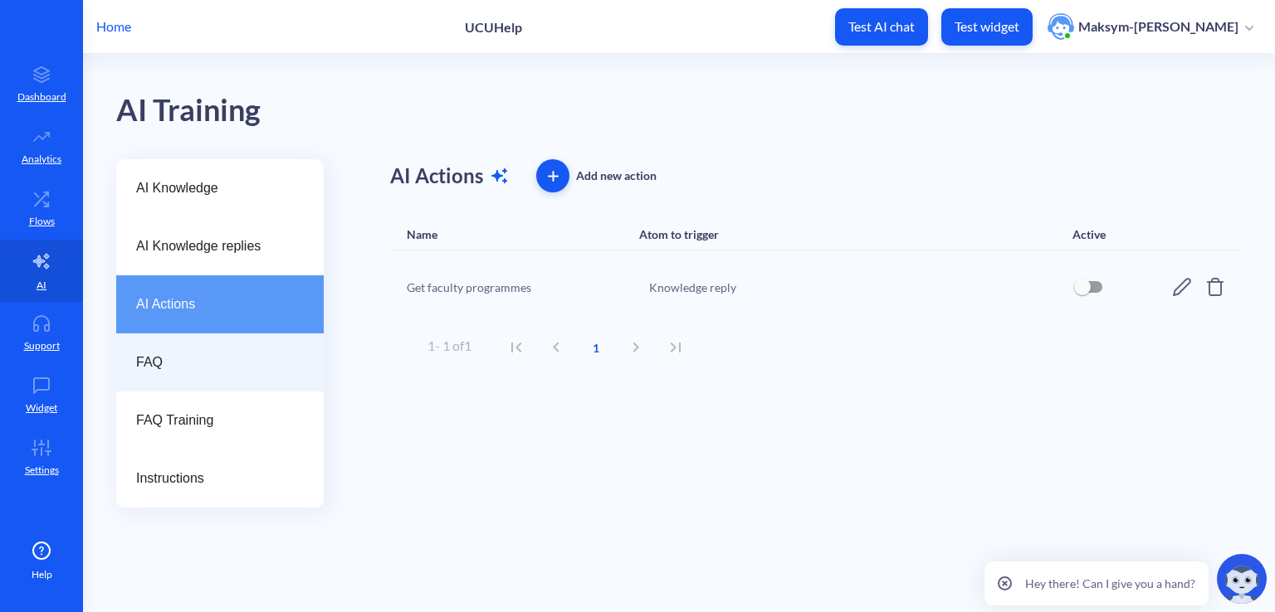
click at [222, 354] on span "FAQ" at bounding box center [213, 363] width 154 height 20
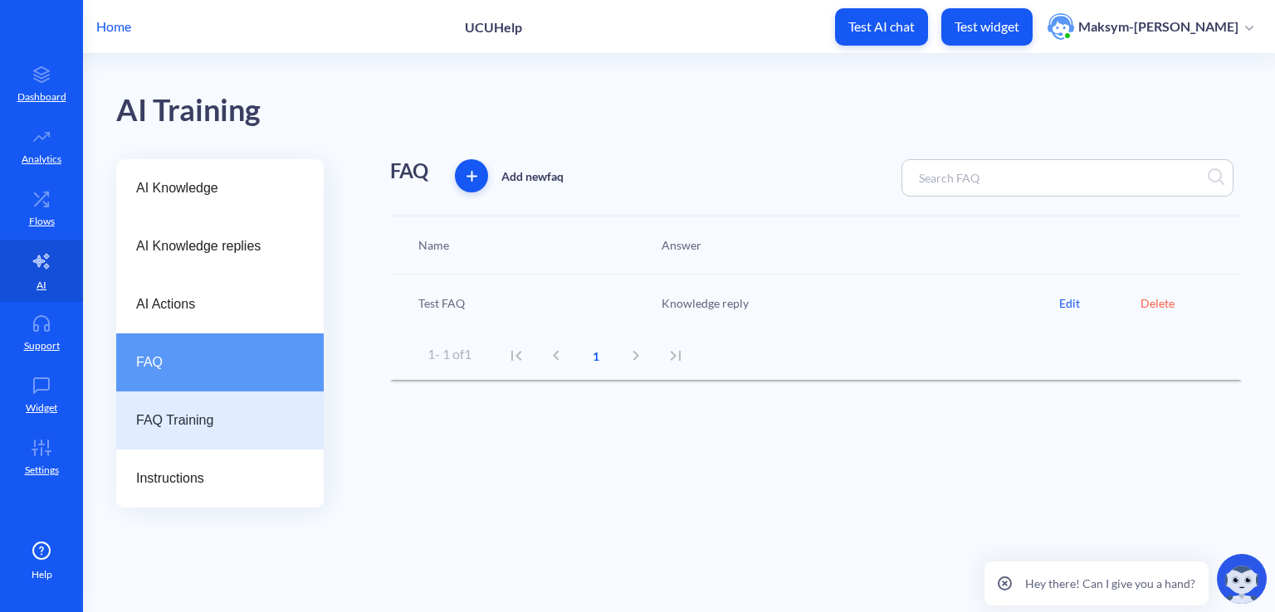
click at [226, 423] on span "FAQ Training" at bounding box center [213, 421] width 154 height 20
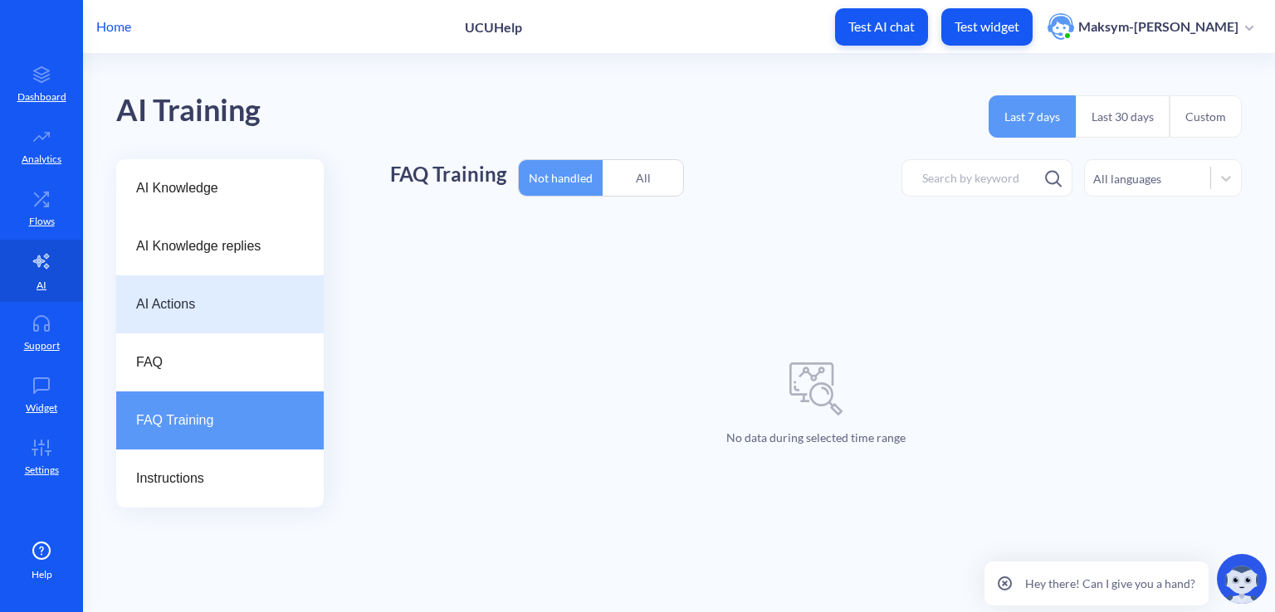
click at [233, 298] on span "AI Actions" at bounding box center [213, 305] width 154 height 20
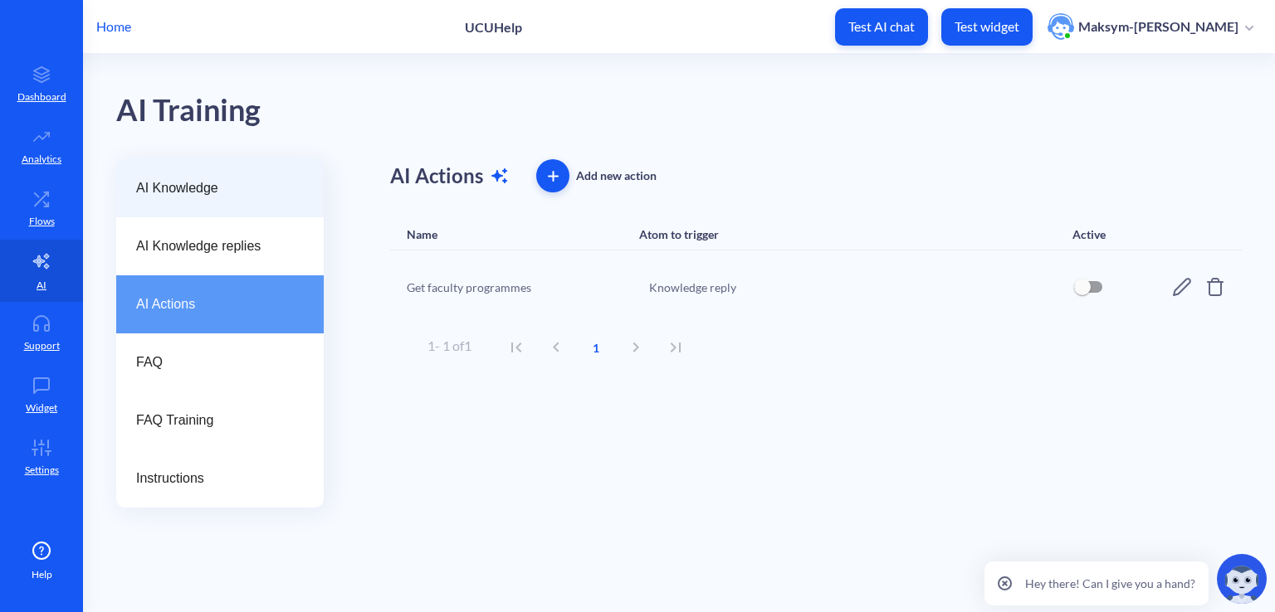
click at [197, 193] on span "AI Knowledge" at bounding box center [213, 188] width 154 height 20
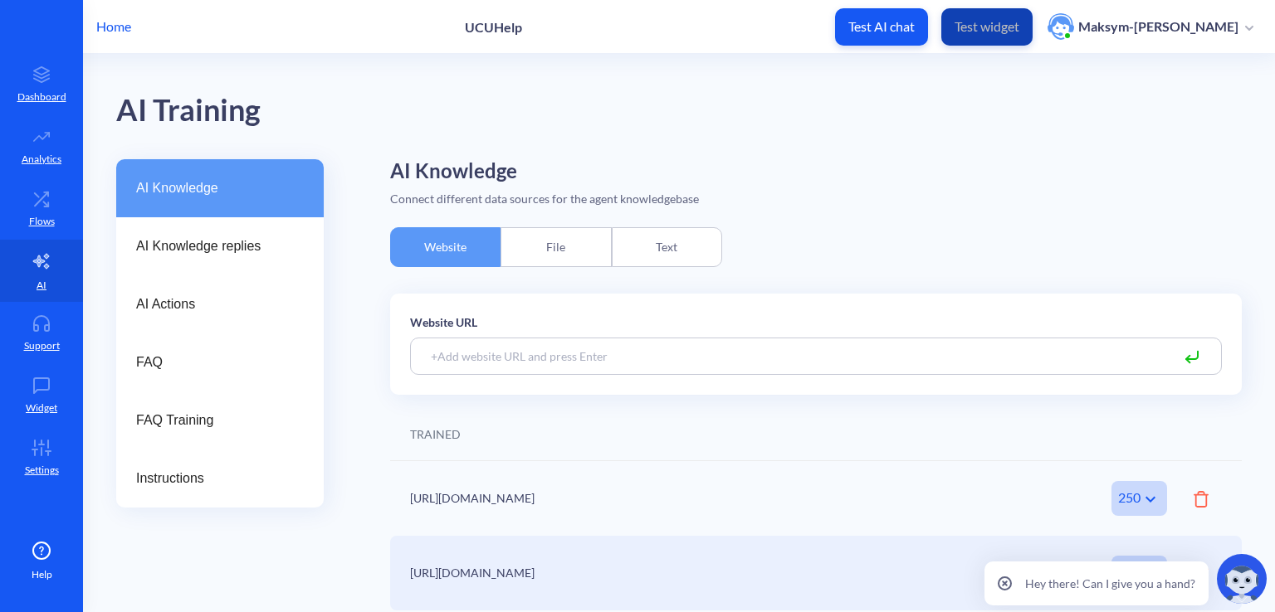
click at [986, 32] on p "Test widget" at bounding box center [986, 26] width 65 height 17
click at [42, 326] on icon at bounding box center [41, 323] width 33 height 17
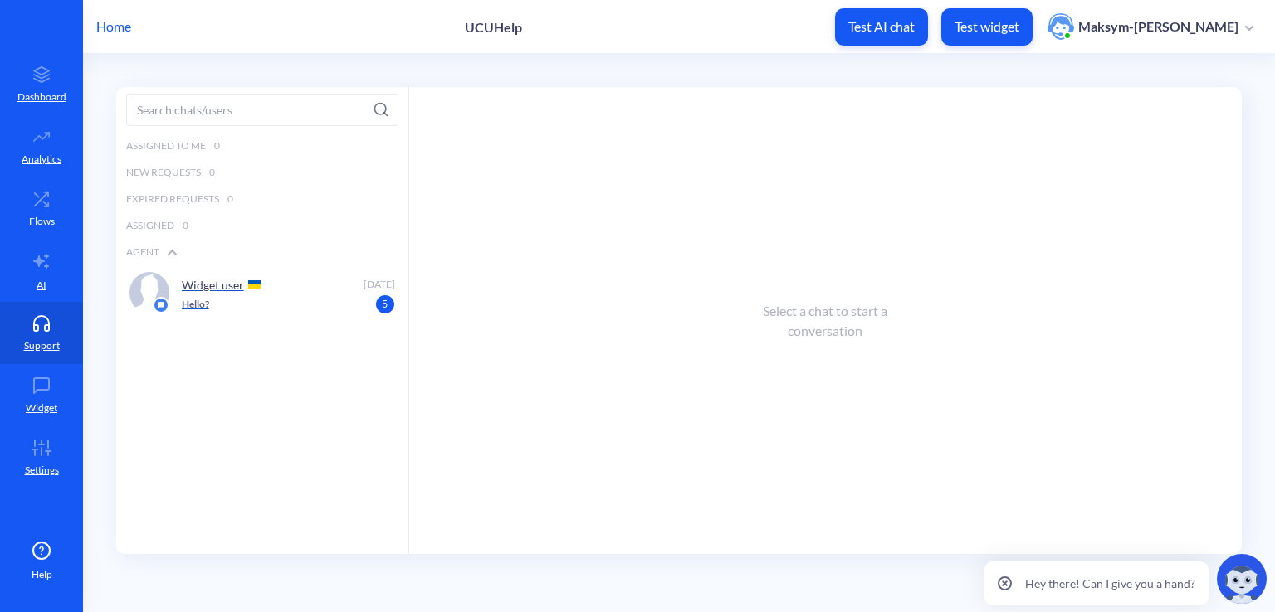
click at [276, 312] on div "Widget user Today Hello? 5" at bounding box center [288, 292] width 213 height 41
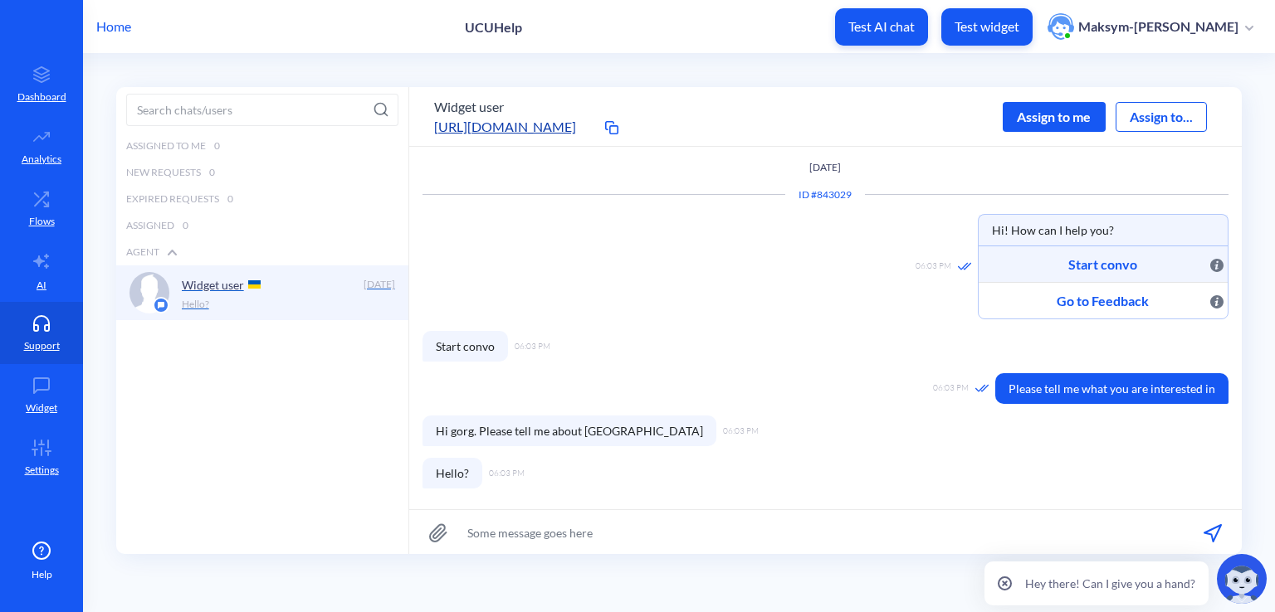
scroll to position [2, 0]
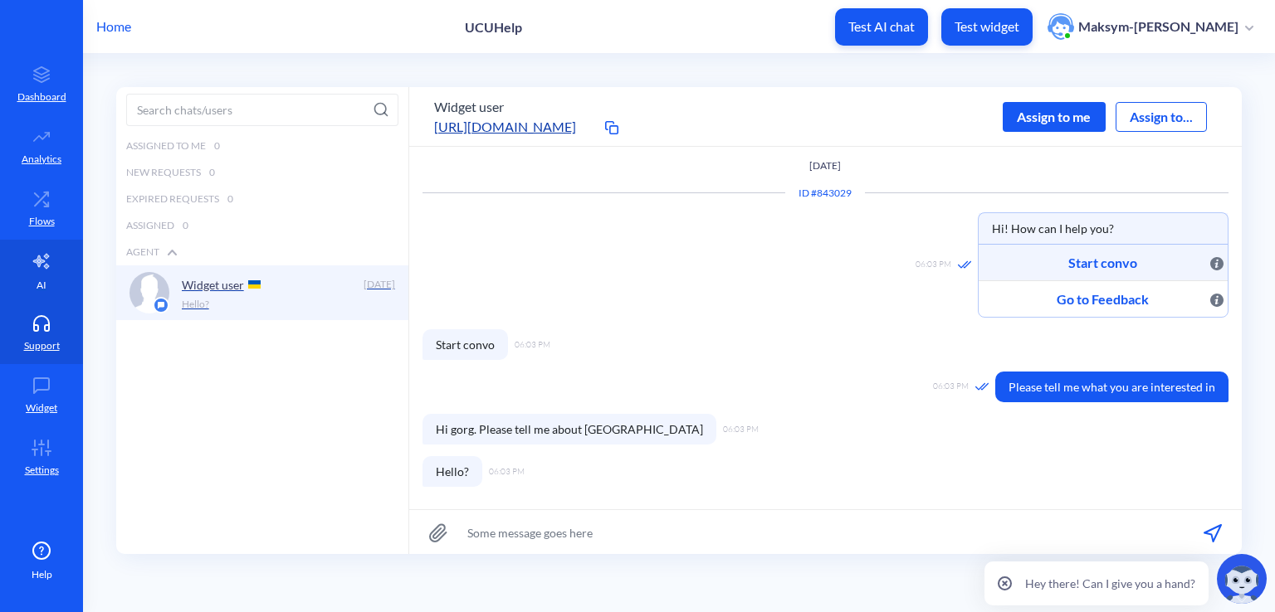
click at [19, 279] on link "AI" at bounding box center [41, 271] width 83 height 62
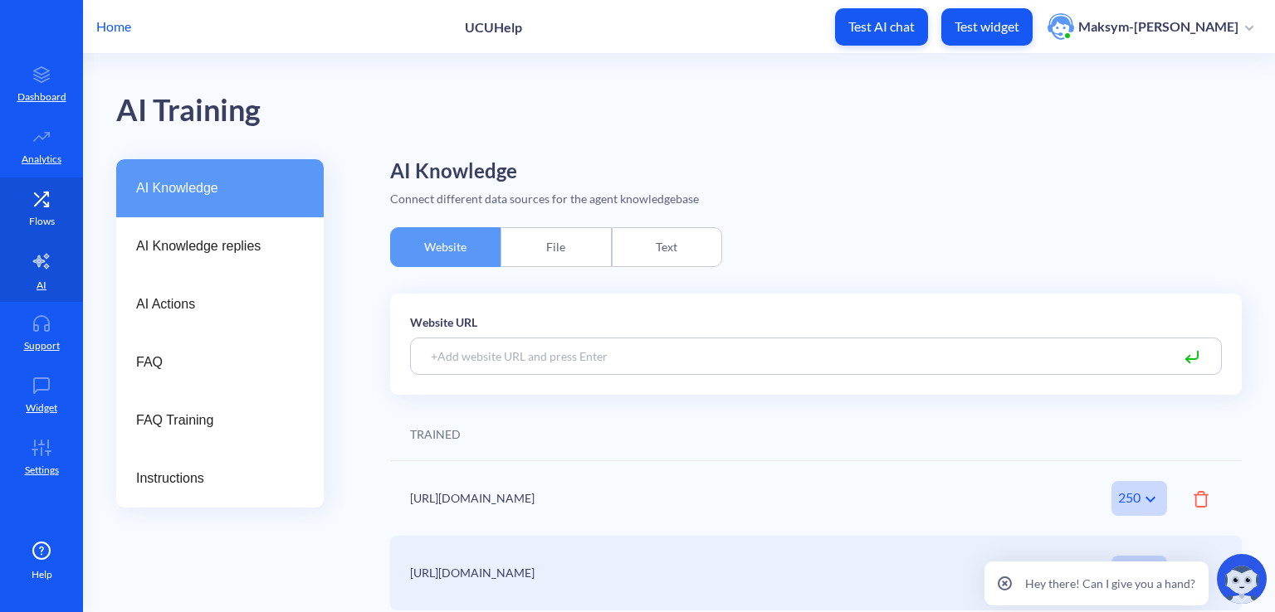
click at [37, 227] on p "Flows" at bounding box center [42, 221] width 26 height 15
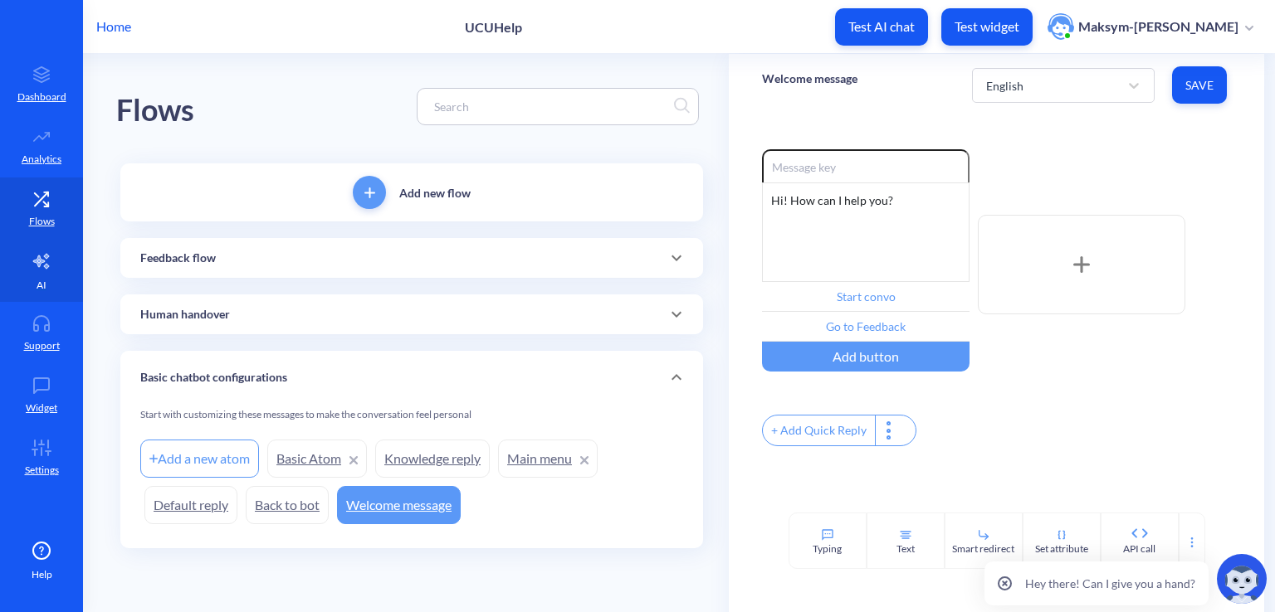
click at [22, 290] on link "AI" at bounding box center [41, 271] width 83 height 62
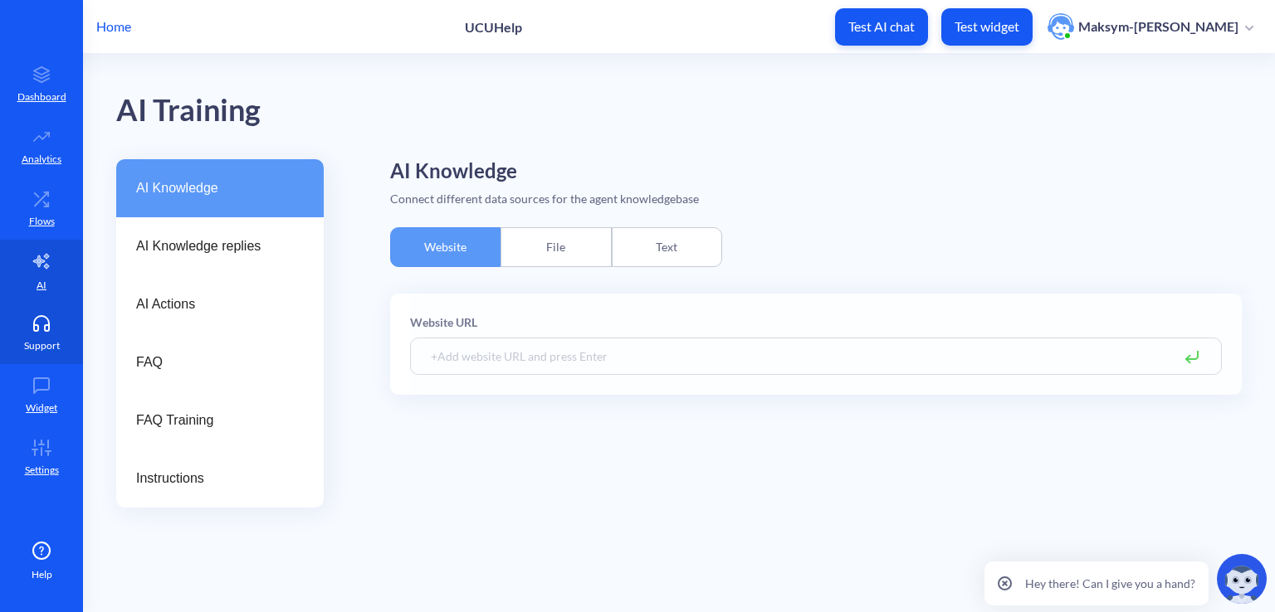
click at [32, 335] on link "Support" at bounding box center [41, 333] width 83 height 62
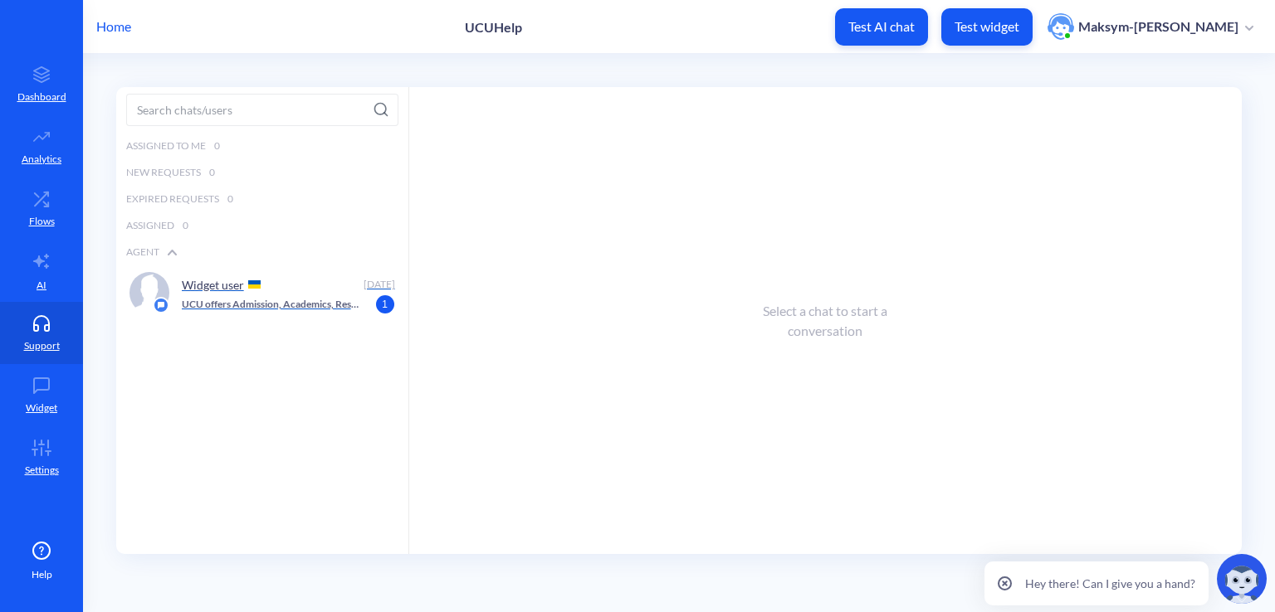
click at [235, 301] on p "UCU offers Admission, Academics, Research, Campus life, and UCU Global. Resourc…" at bounding box center [271, 304] width 178 height 15
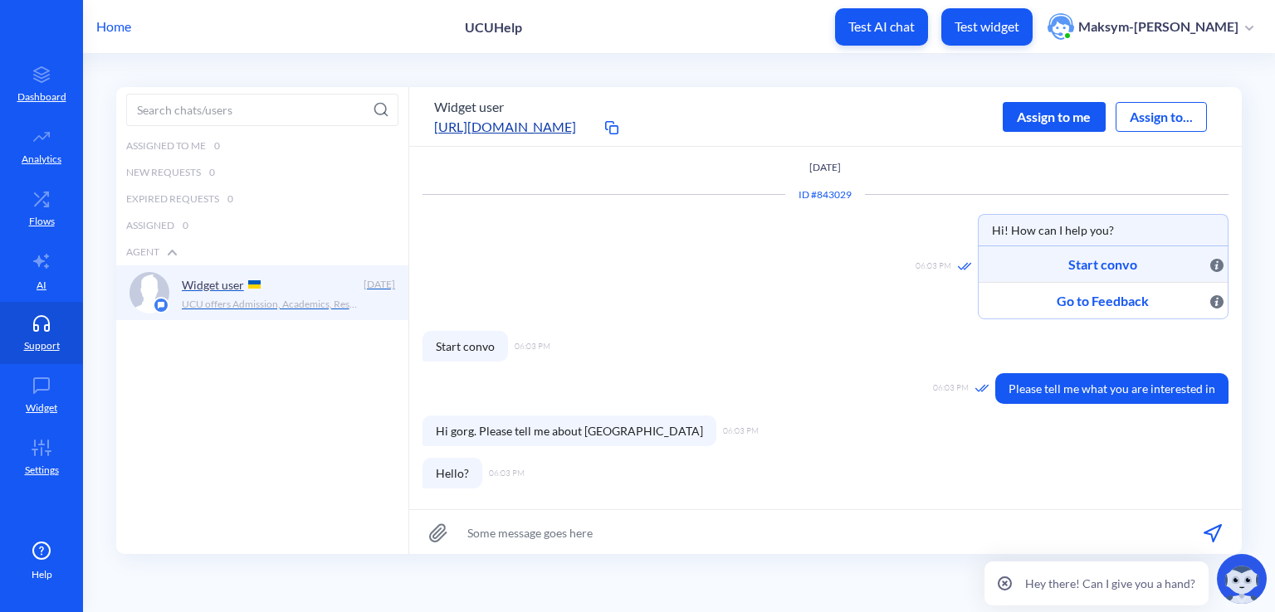
scroll to position [131, 0]
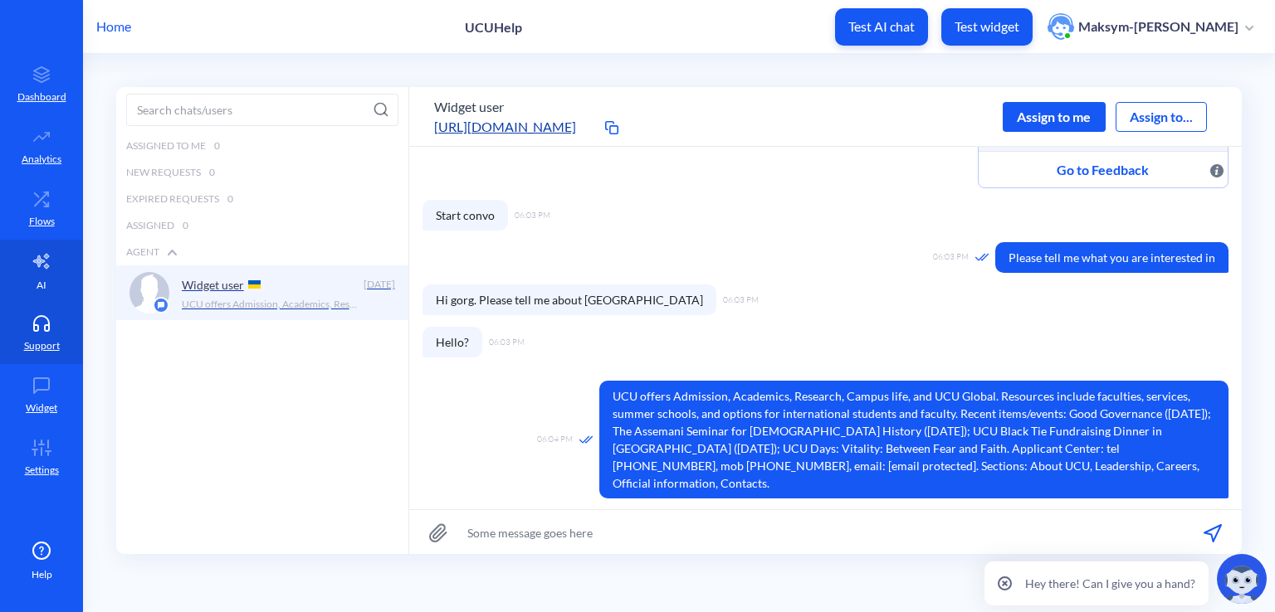
click at [77, 283] on link "AI" at bounding box center [41, 271] width 83 height 62
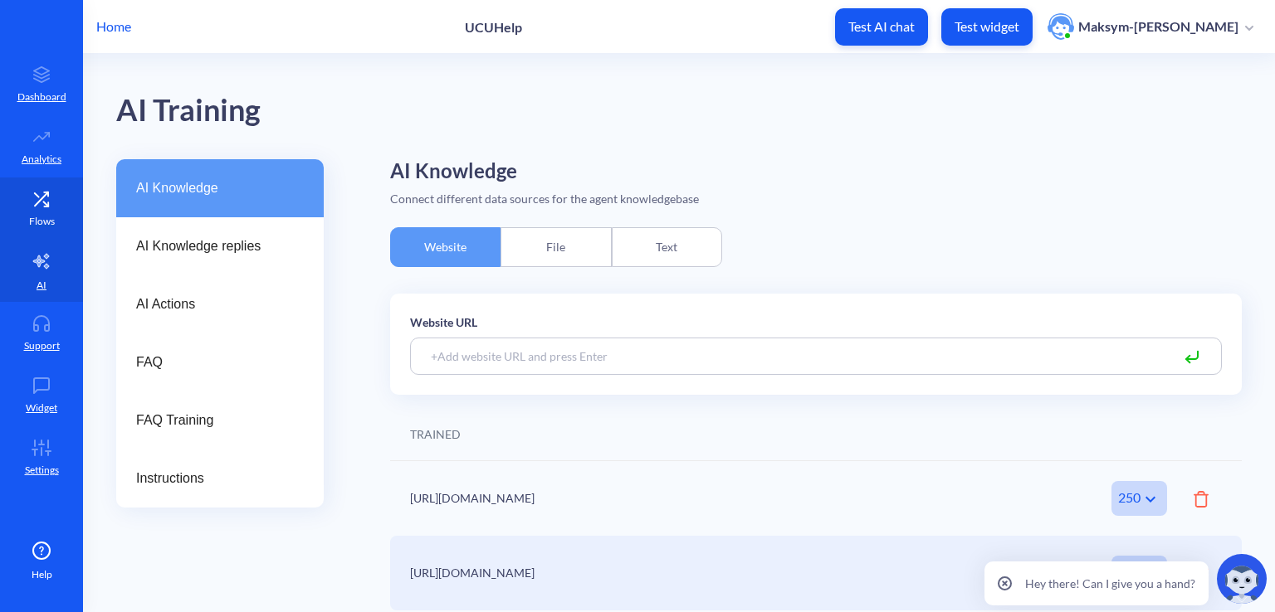
click at [42, 225] on p "Flows" at bounding box center [42, 221] width 26 height 15
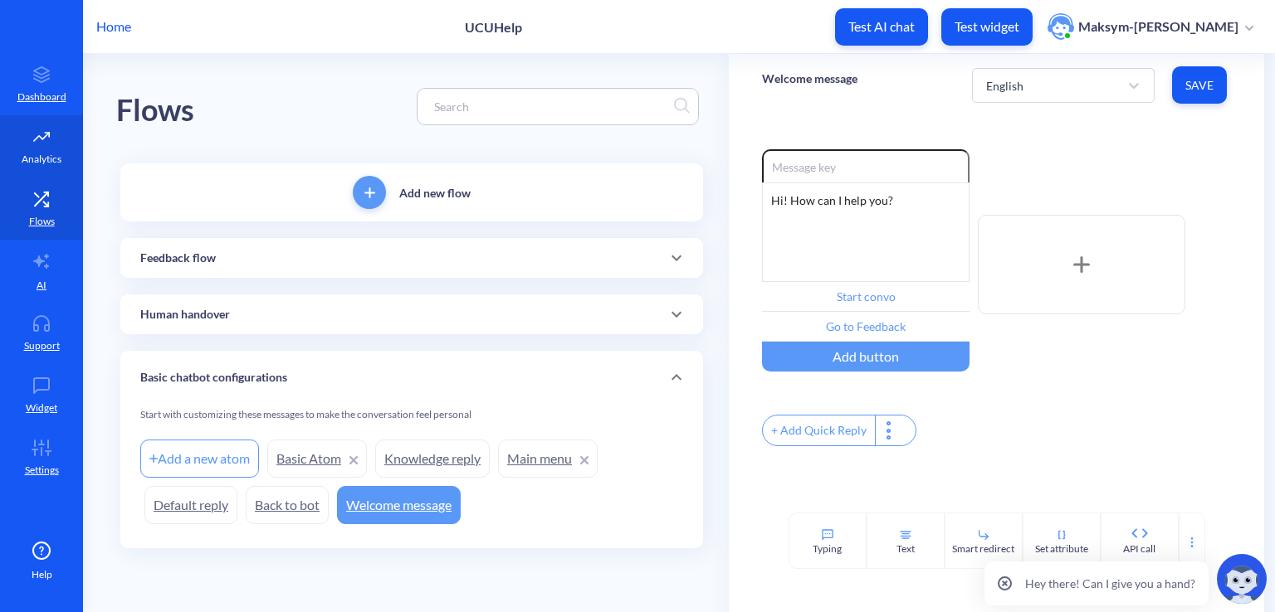
click at [40, 157] on p "Analytics" at bounding box center [42, 159] width 40 height 15
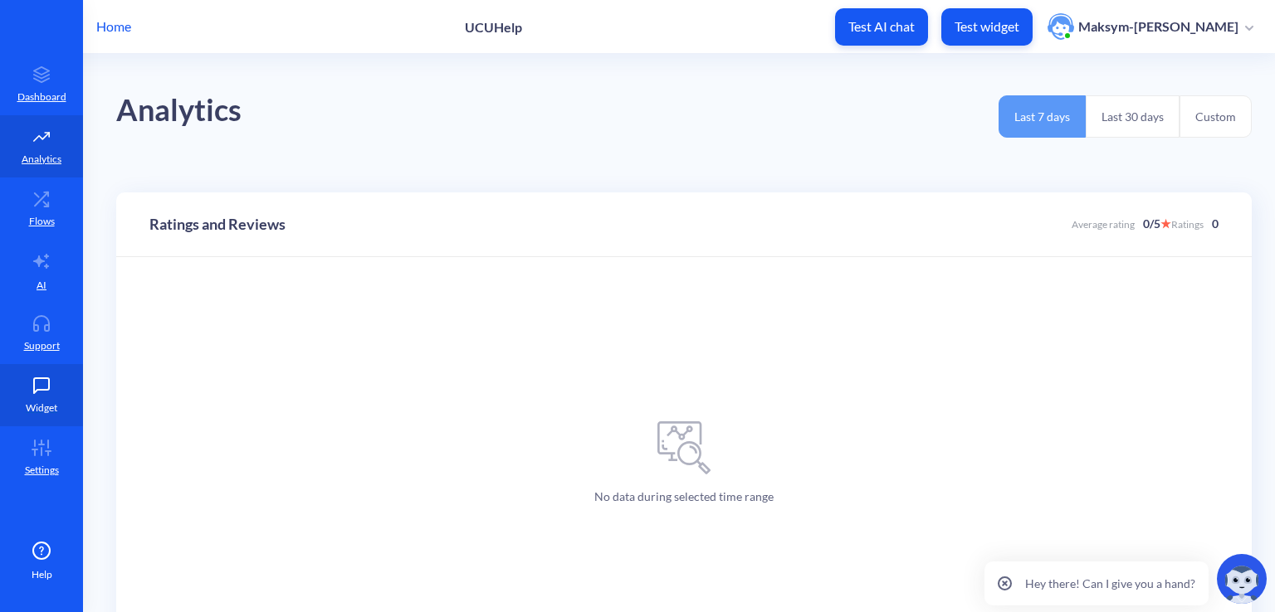
click at [36, 378] on icon at bounding box center [41, 385] width 15 height 15
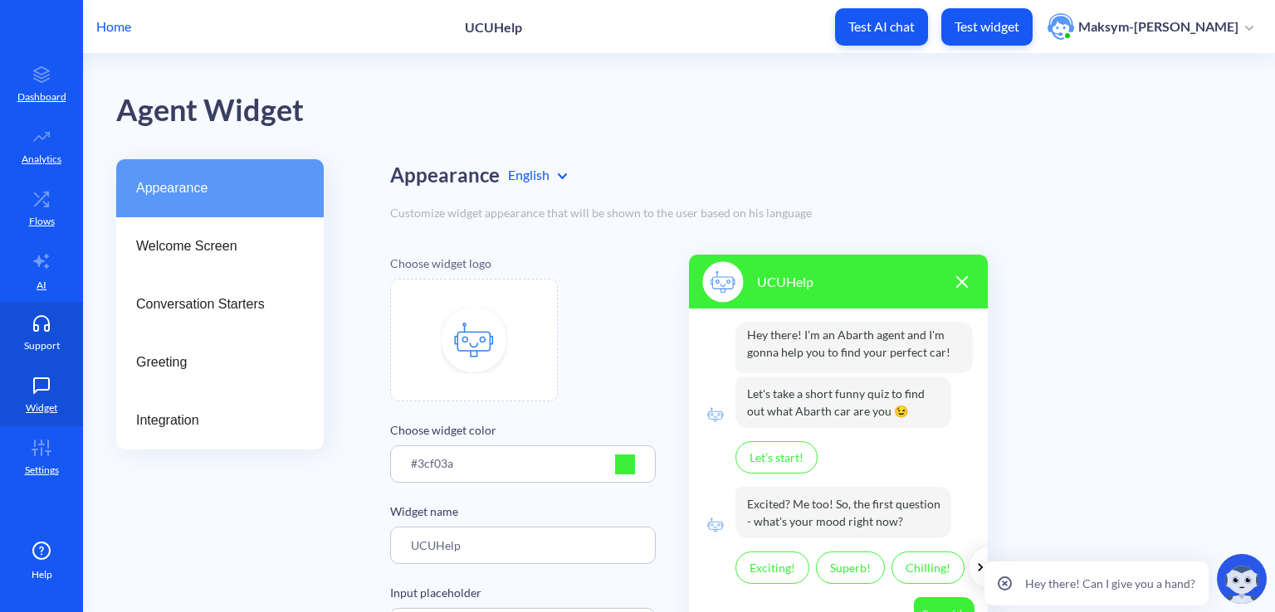
click at [56, 326] on icon at bounding box center [41, 323] width 33 height 17
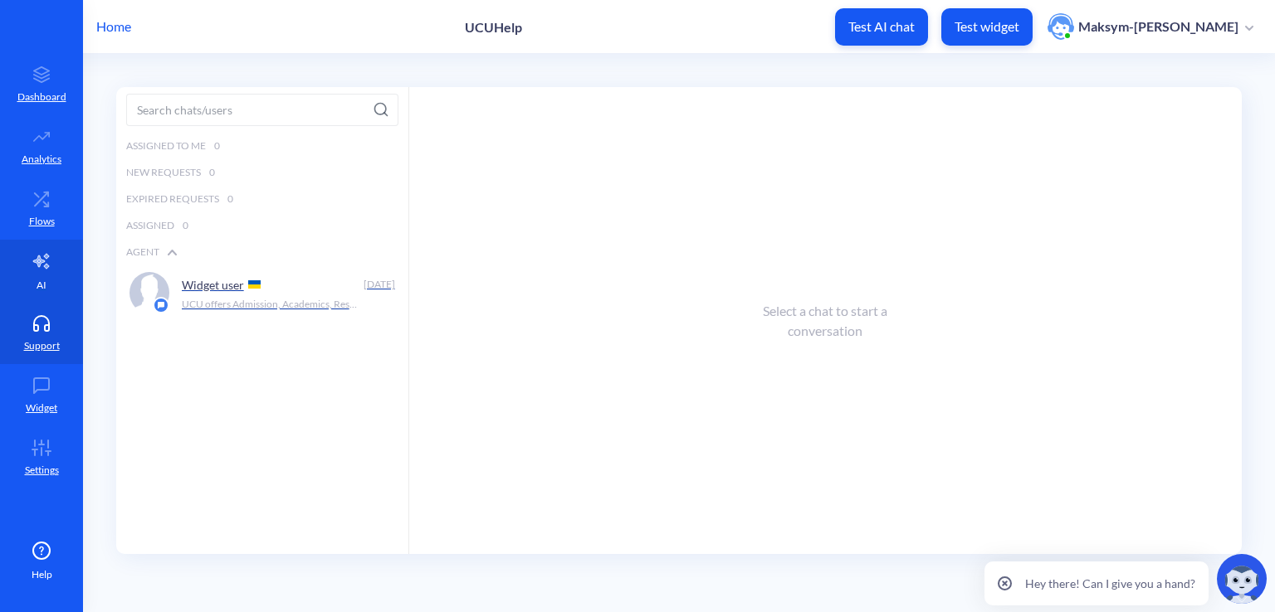
click at [34, 274] on link "AI" at bounding box center [41, 271] width 83 height 62
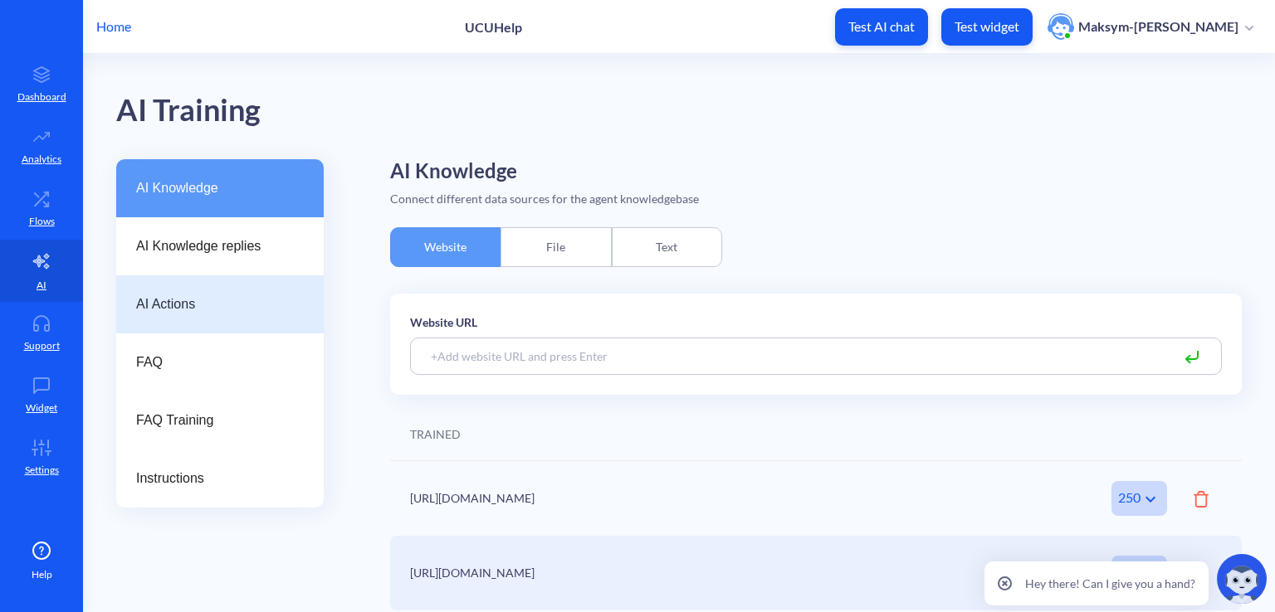
click at [199, 314] on span "AI Actions" at bounding box center [213, 305] width 154 height 20
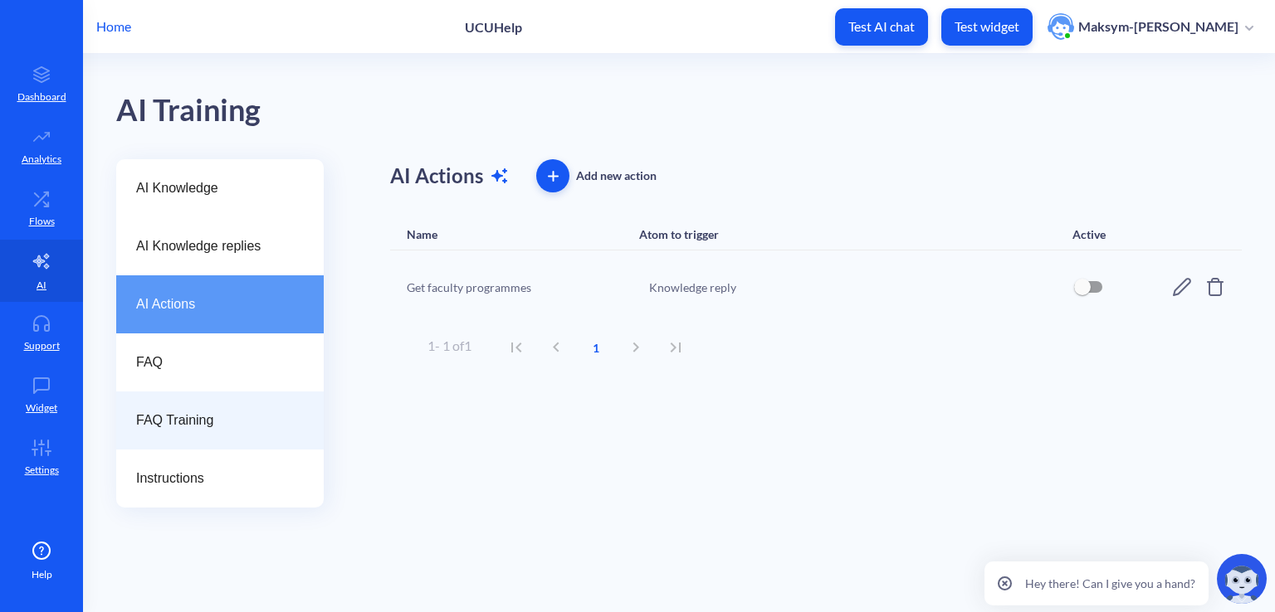
click at [199, 407] on div "FAQ Training" at bounding box center [219, 421] width 207 height 58
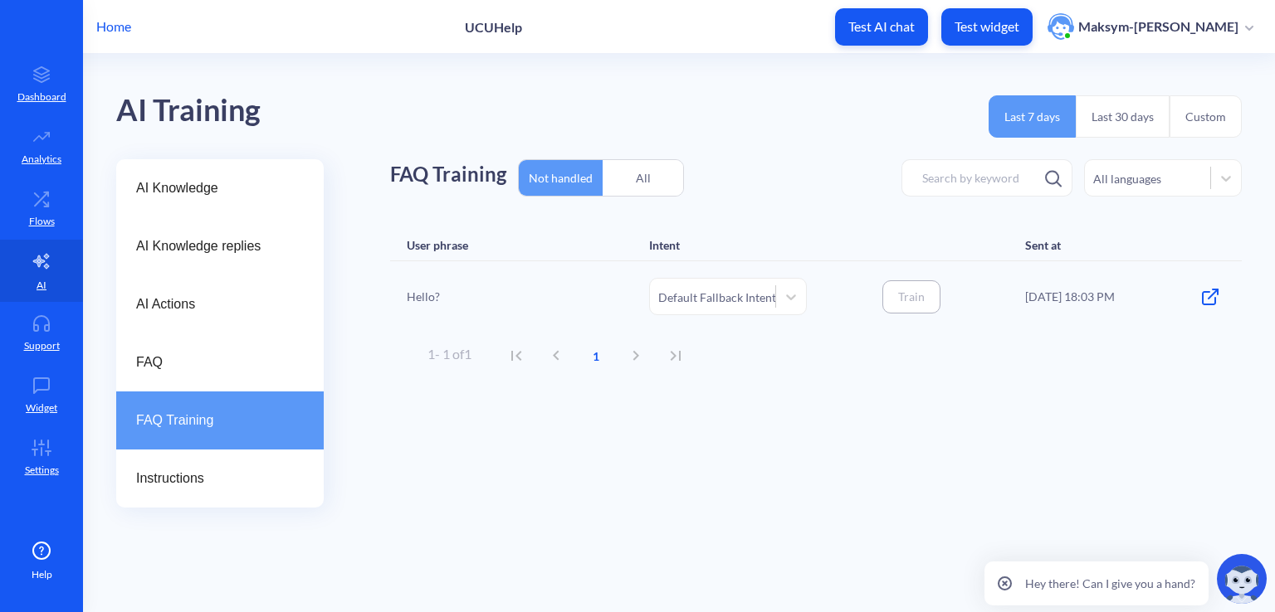
click at [549, 284] on div "Hello?" at bounding box center [490, 296] width 166 height 37
click at [422, 299] on div "Hello?" at bounding box center [490, 296] width 166 height 37
click at [788, 303] on icon at bounding box center [791, 297] width 17 height 17
click at [744, 300] on div "Default Fallback Intent" at bounding box center [717, 296] width 118 height 17
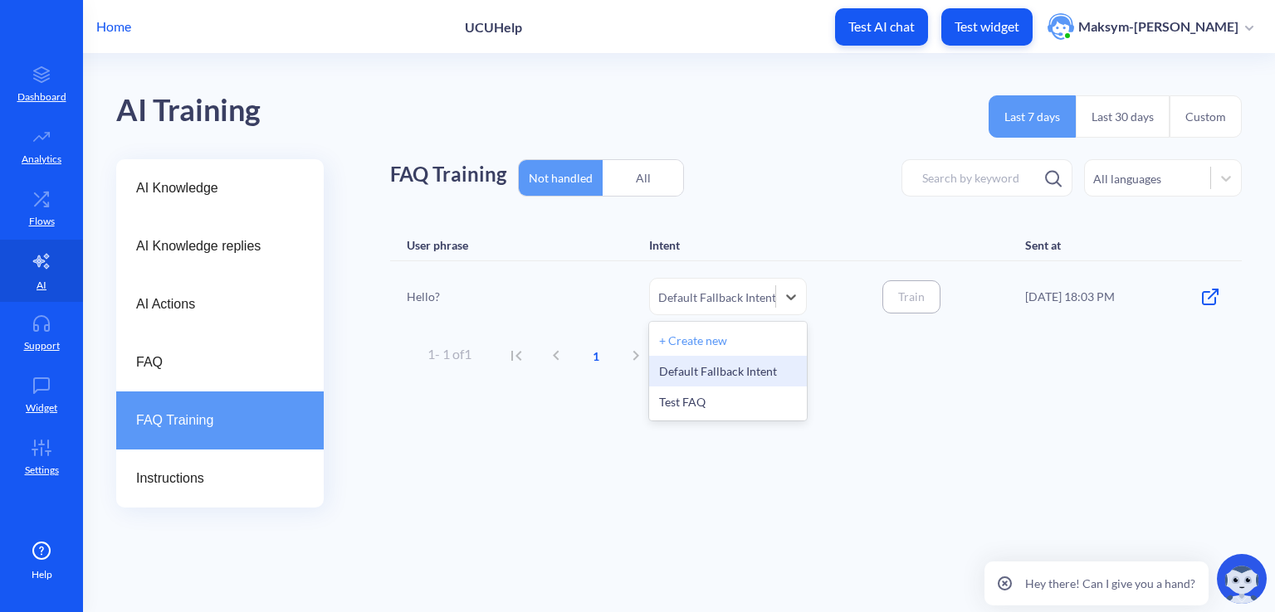
click at [744, 300] on div "Default Fallback Intent" at bounding box center [717, 296] width 118 height 17
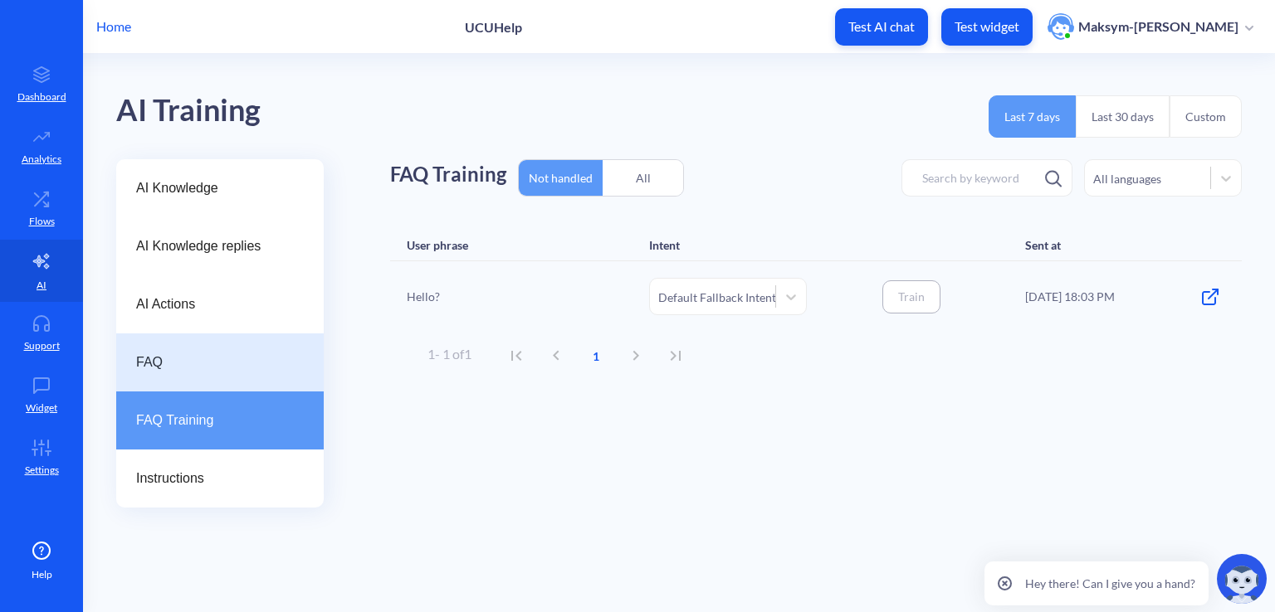
click at [248, 373] on div "FAQ" at bounding box center [219, 363] width 207 height 58
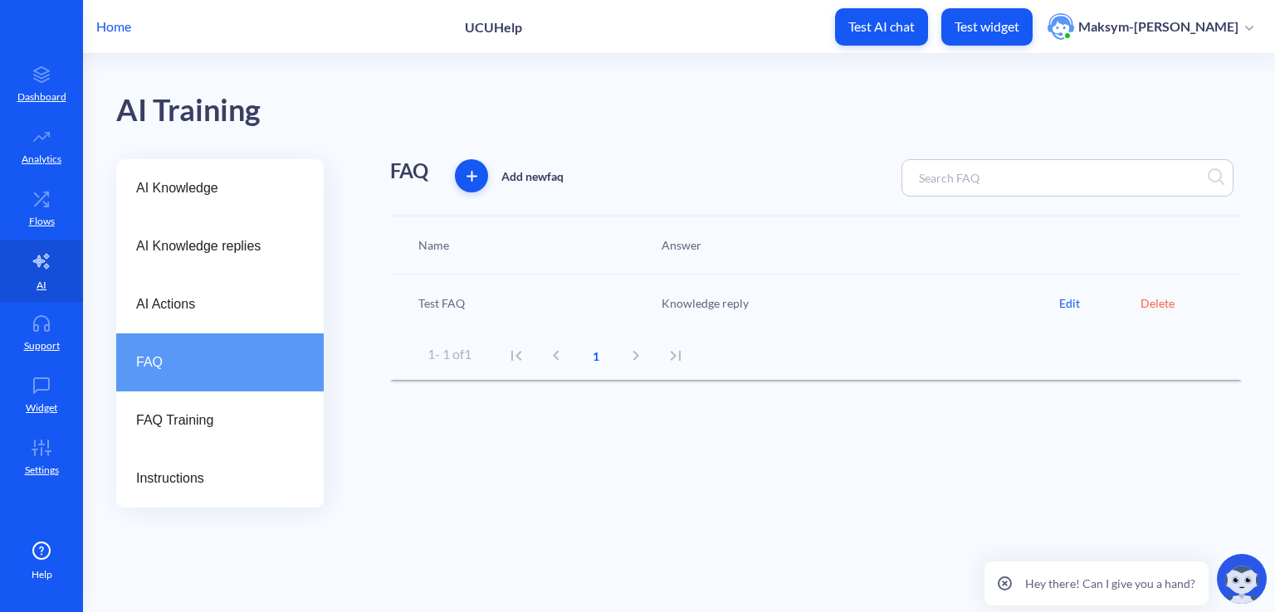
click at [737, 296] on div "Knowledge reply" at bounding box center [856, 303] width 406 height 17
click at [401, 302] on div "Test FAQ Knowledge reply Edit Delete" at bounding box center [815, 303] width 851 height 57
click at [423, 304] on div "Test FAQ" at bounding box center [531, 303] width 243 height 17
click at [458, 293] on div "Test FAQ Knowledge reply Edit Delete" at bounding box center [815, 303] width 851 height 57
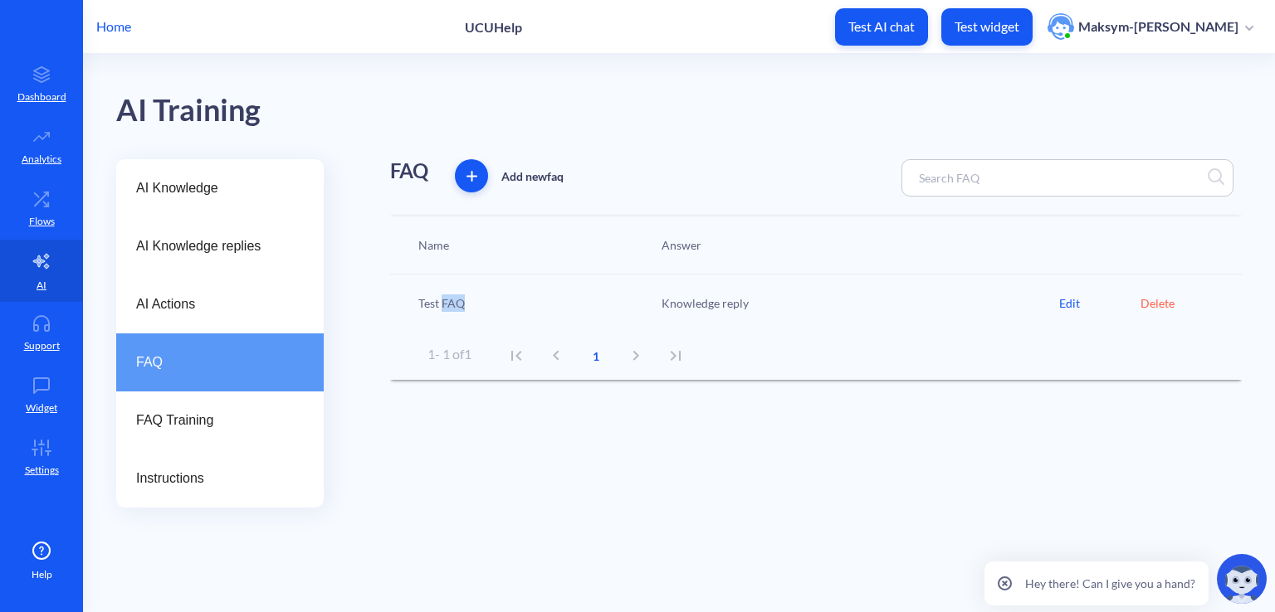
click at [644, 282] on div "Test FAQ Knowledge reply Edit Delete" at bounding box center [815, 303] width 851 height 57
click at [1061, 308] on div "Edit" at bounding box center [1099, 303] width 81 height 17
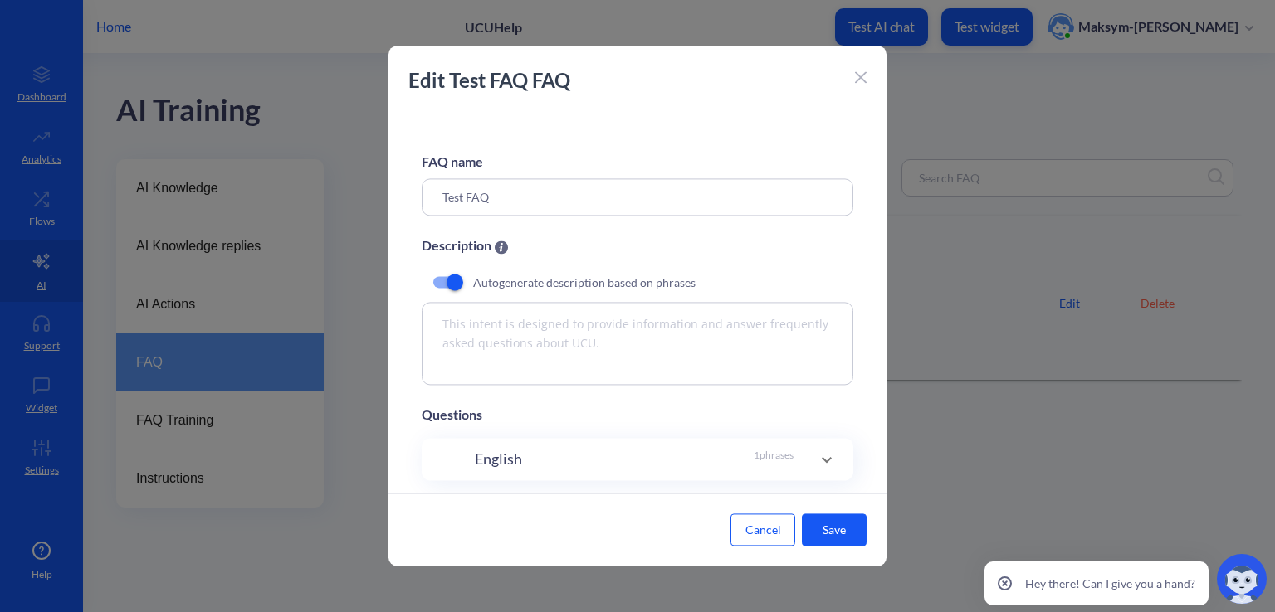
scroll to position [83, 0]
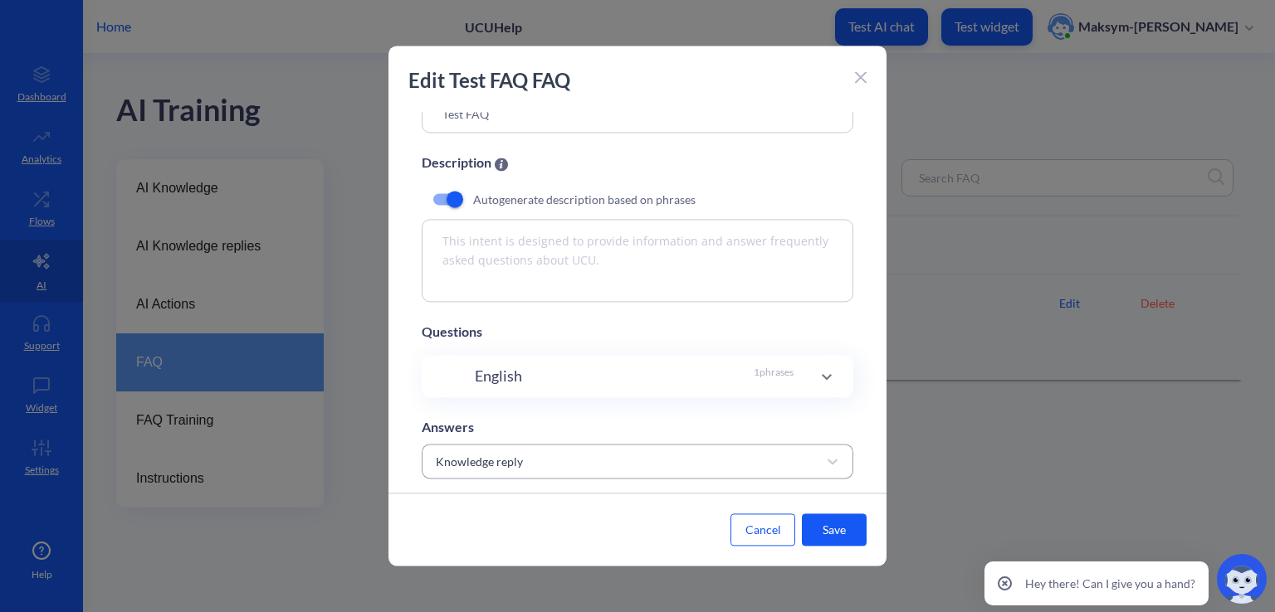
click at [800, 462] on div "Knowledge reply" at bounding box center [622, 461] width 390 height 30
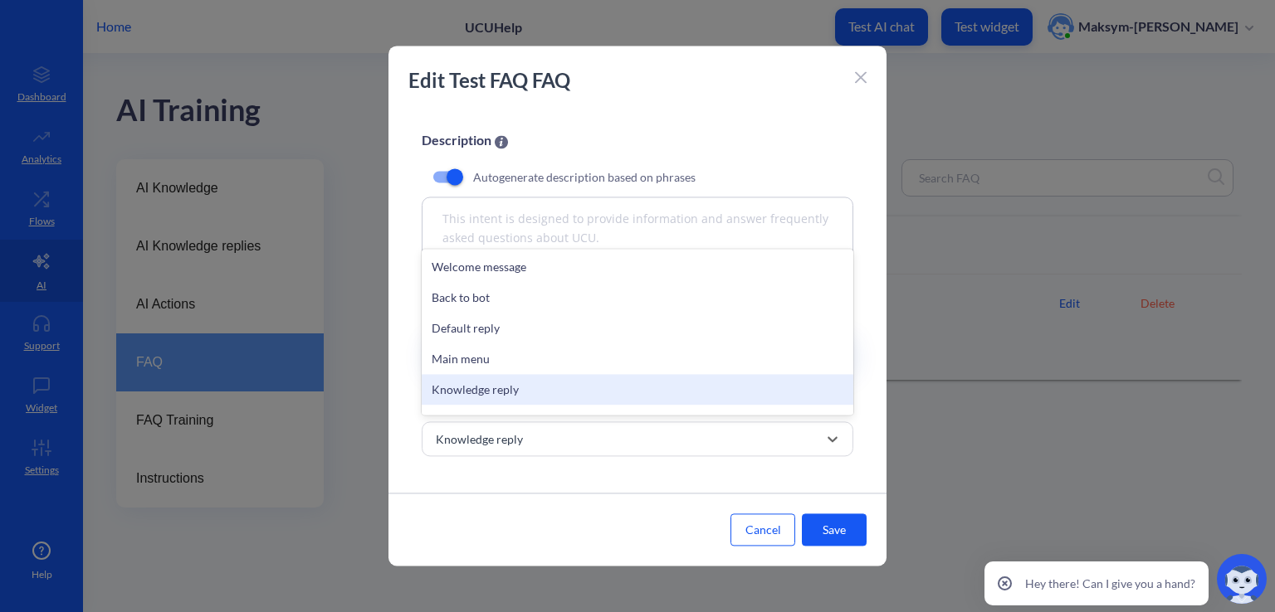
scroll to position [115, 0]
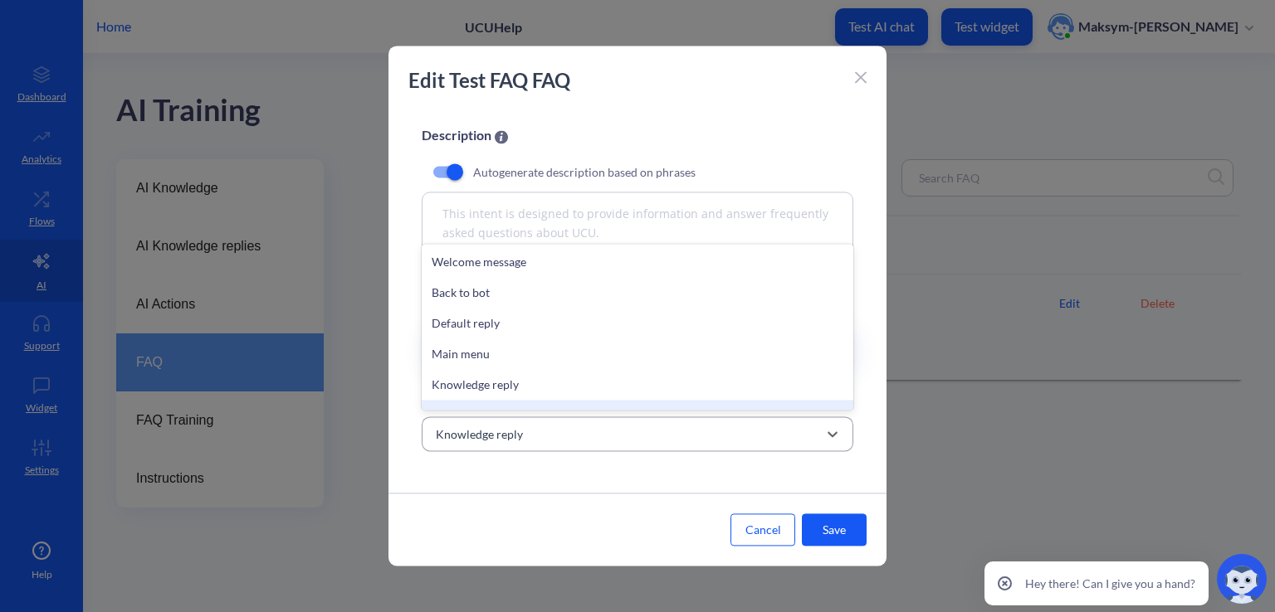
click at [640, 446] on div "Knowledge reply" at bounding box center [638, 434] width 432 height 35
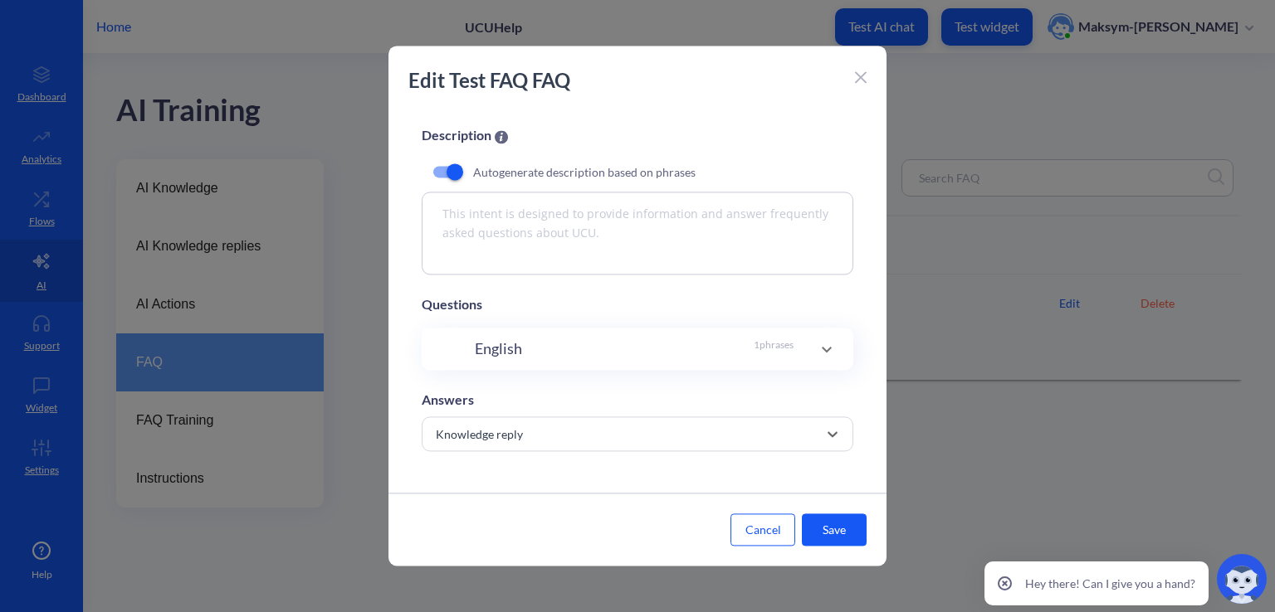
click at [796, 352] on div "English 1 phrases" at bounding box center [637, 349] width 365 height 22
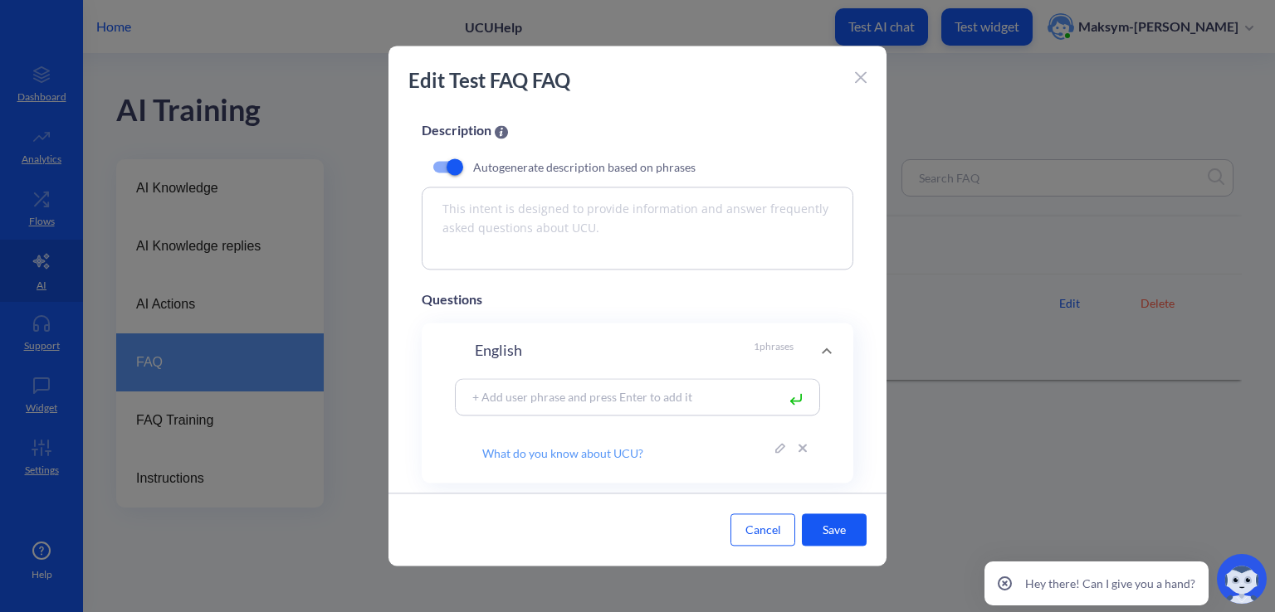
drag, startPoint x: 639, startPoint y: 453, endPoint x: 475, endPoint y: 446, distance: 164.5
click at [475, 446] on input "What do you know about UCU?" at bounding box center [616, 447] width 320 height 28
click at [756, 540] on button "Cancel" at bounding box center [762, 531] width 65 height 32
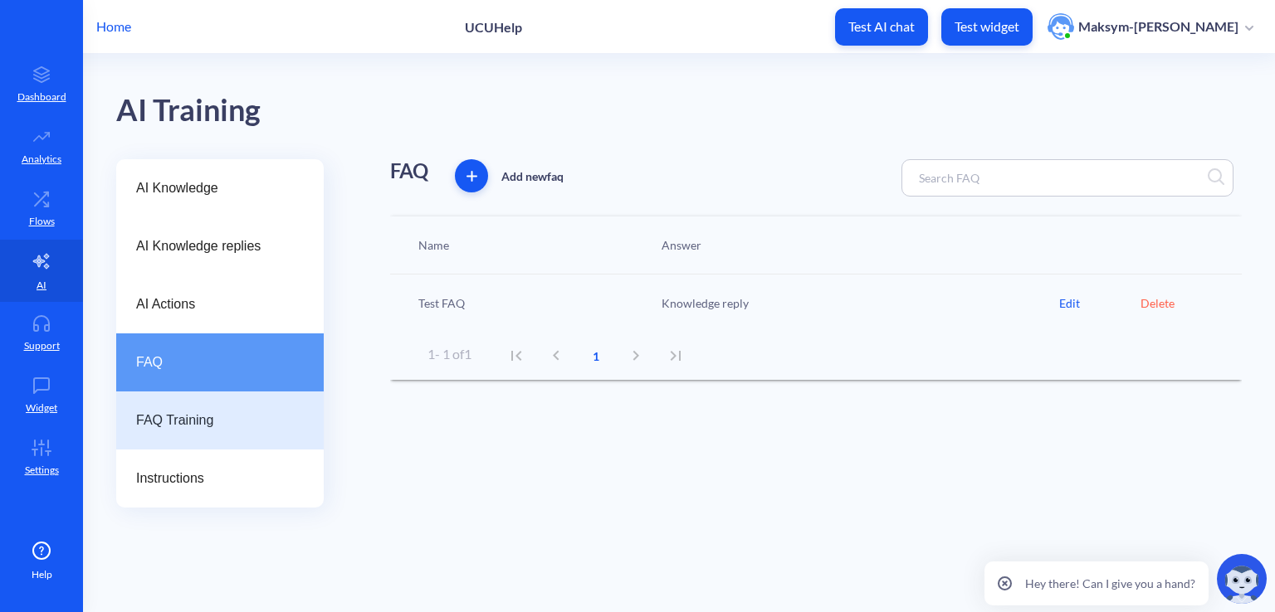
click at [227, 413] on span "FAQ Training" at bounding box center [213, 421] width 154 height 20
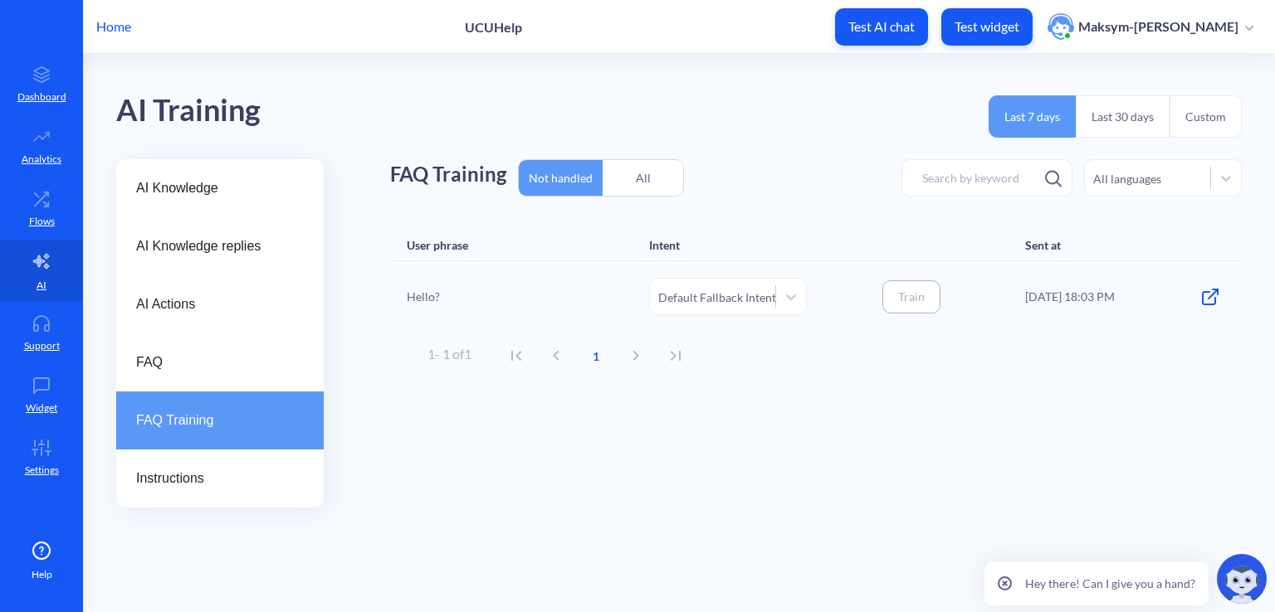
click at [706, 300] on div "Default Fallback Intent" at bounding box center [717, 296] width 118 height 17
click at [668, 246] on div "Intent" at bounding box center [664, 245] width 31 height 14
click at [767, 300] on div "Default Fallback Intent" at bounding box center [717, 296] width 118 height 17
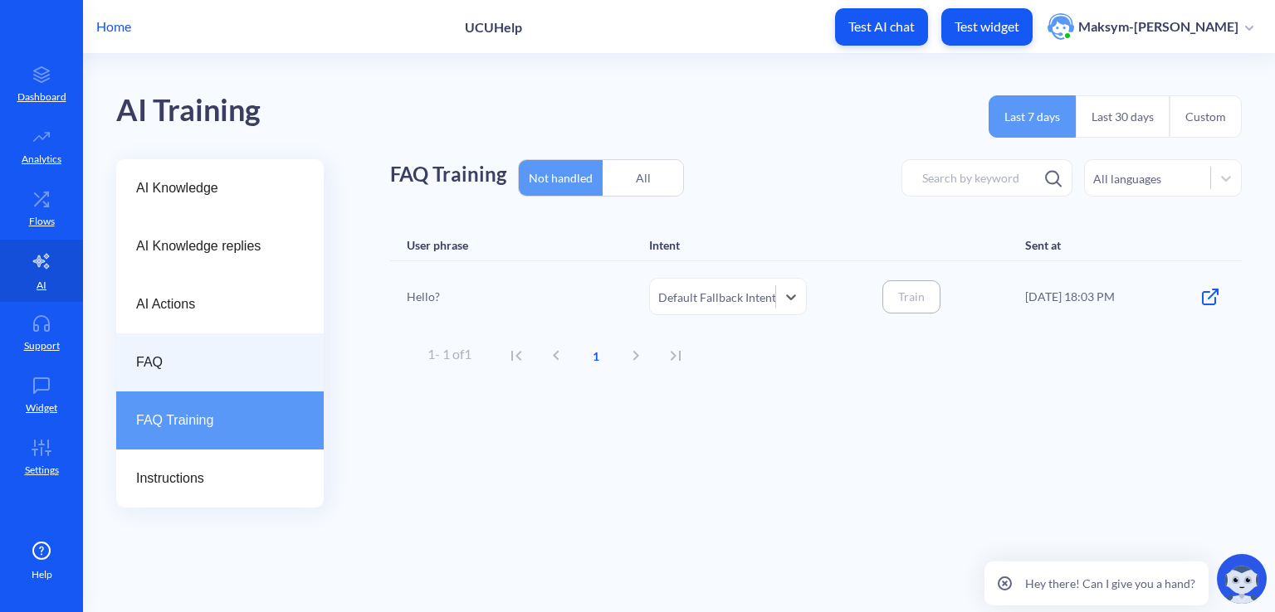
click at [143, 355] on span "FAQ" at bounding box center [213, 363] width 154 height 20
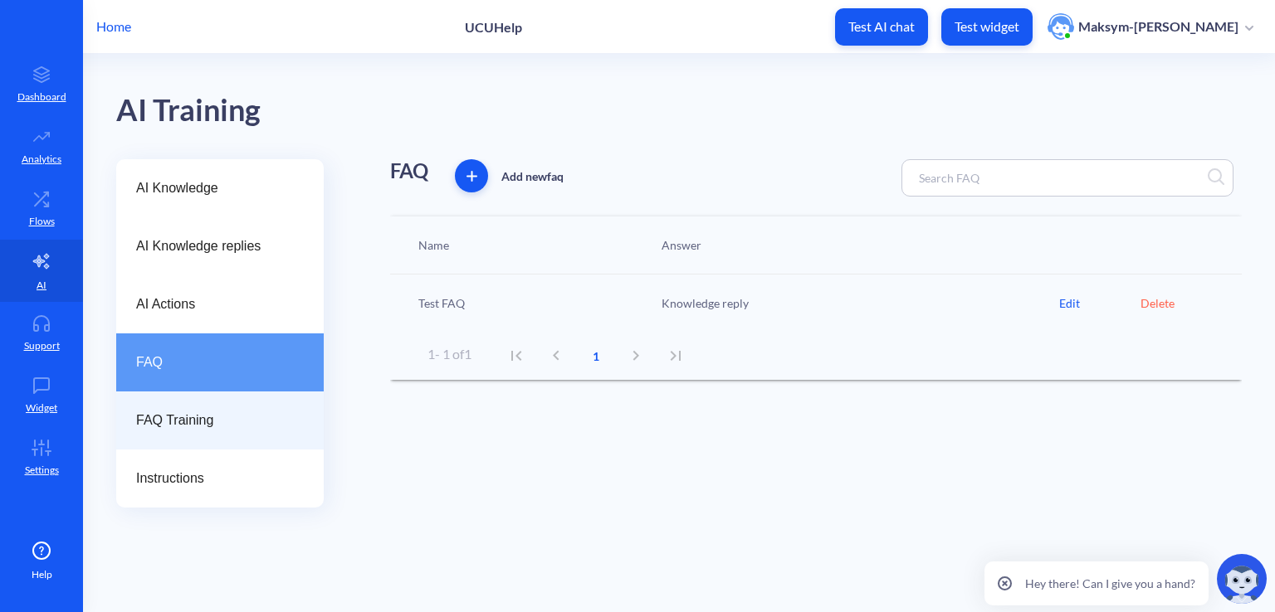
click at [242, 403] on div "FAQ Training" at bounding box center [219, 421] width 207 height 58
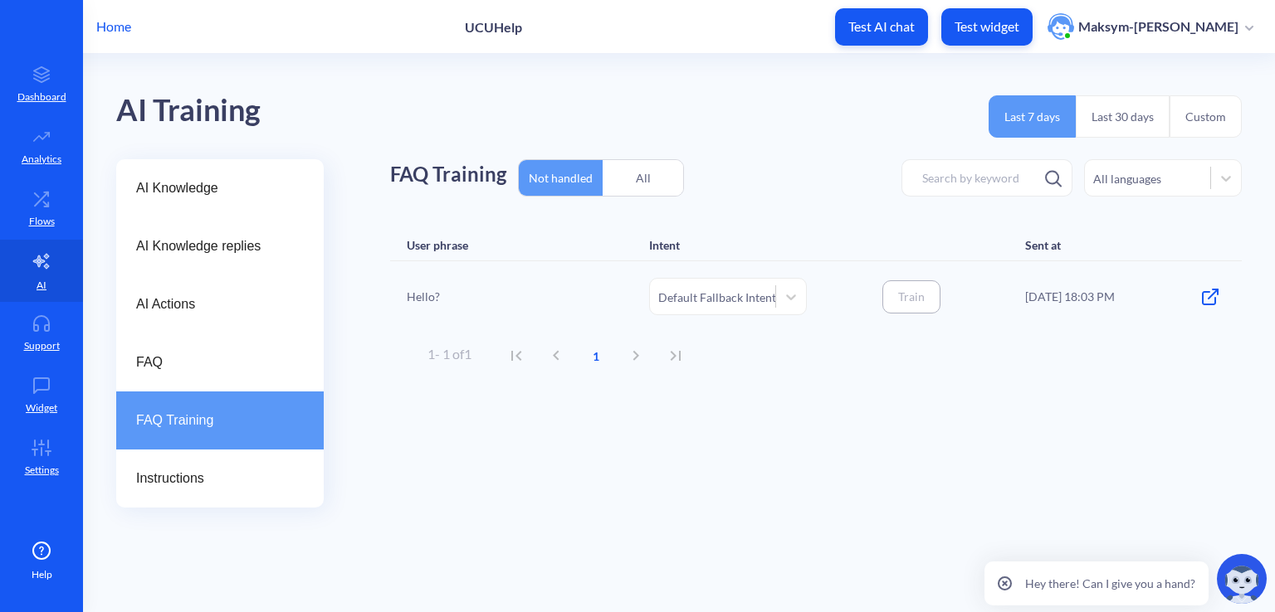
click at [771, 291] on div "Default Fallback Intent" at bounding box center [717, 296] width 118 height 17
click at [697, 392] on div "Test FAQ" at bounding box center [728, 402] width 158 height 31
click at [749, 312] on div "Test FAQ" at bounding box center [728, 296] width 158 height 37
click at [719, 362] on div "Default Fallback Intent" at bounding box center [728, 371] width 158 height 31
click at [272, 356] on span "FAQ" at bounding box center [213, 363] width 154 height 20
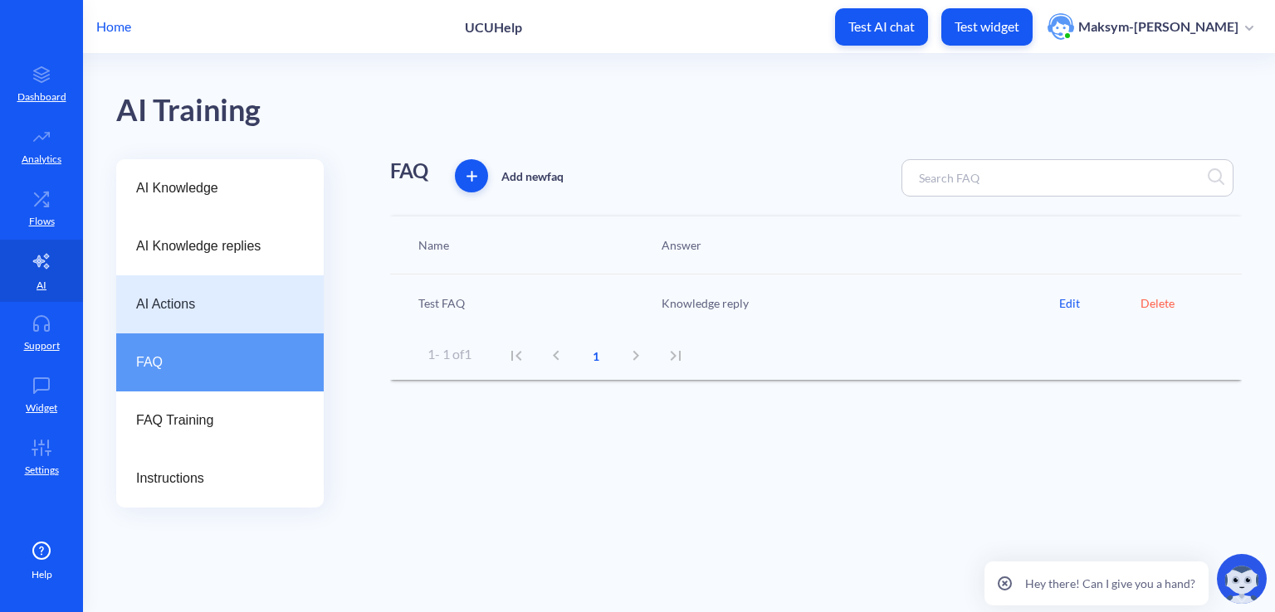
click at [189, 310] on span "AI Actions" at bounding box center [213, 305] width 154 height 20
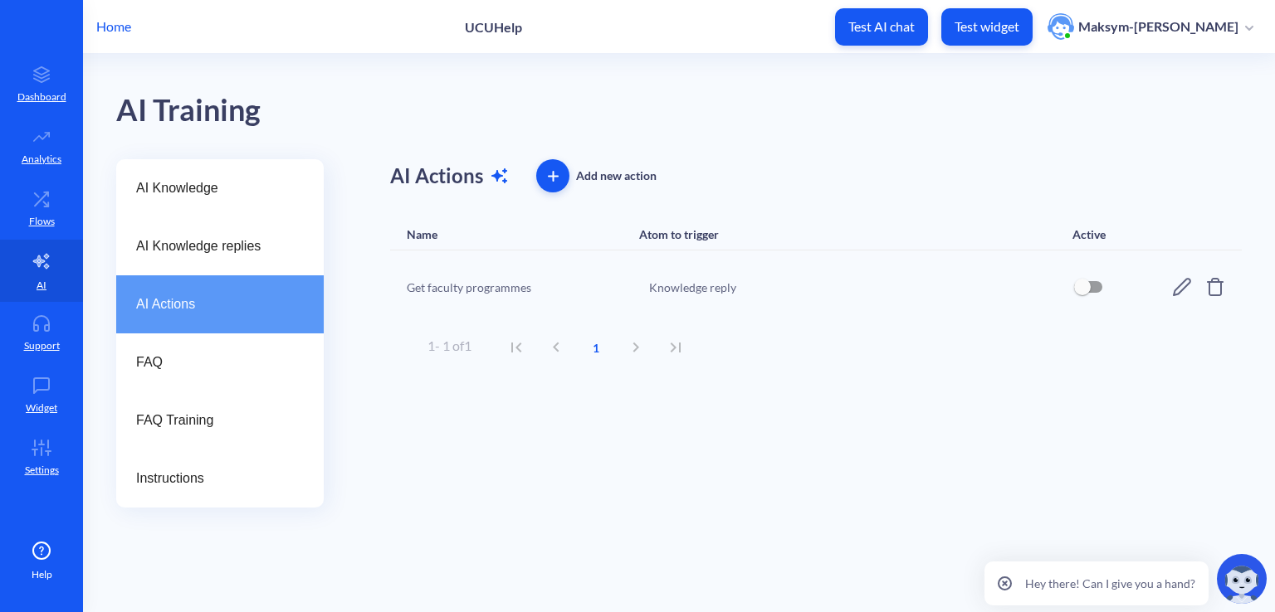
click at [201, 277] on div "AI Actions" at bounding box center [219, 305] width 207 height 58
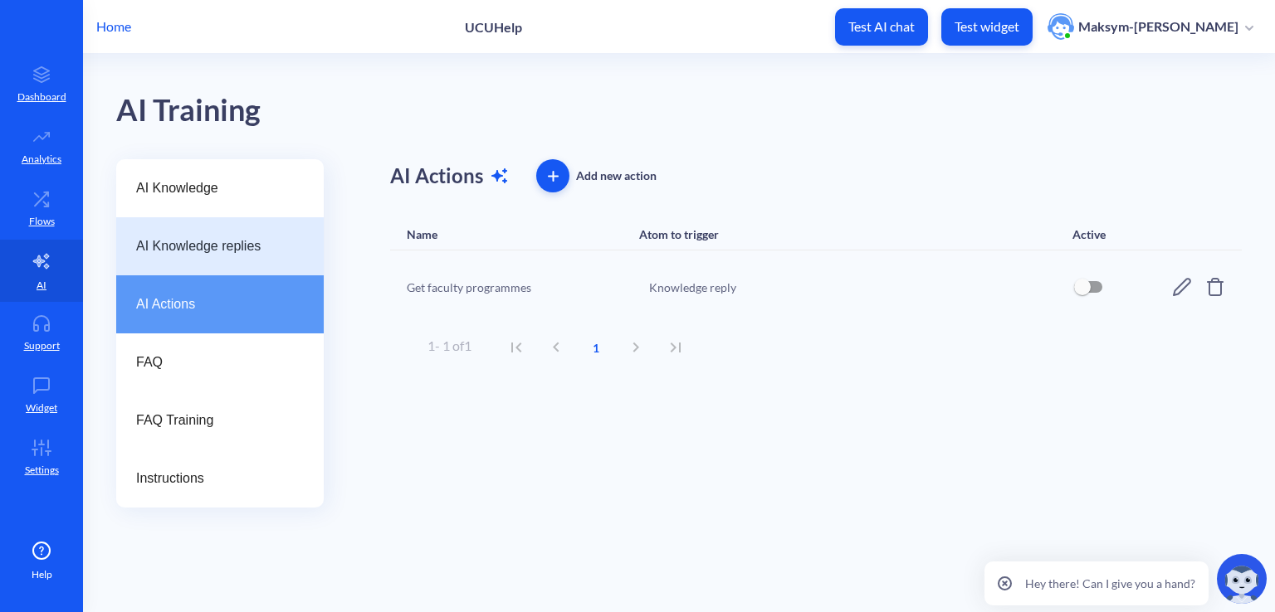
click at [202, 251] on span "AI Knowledge replies" at bounding box center [213, 247] width 154 height 20
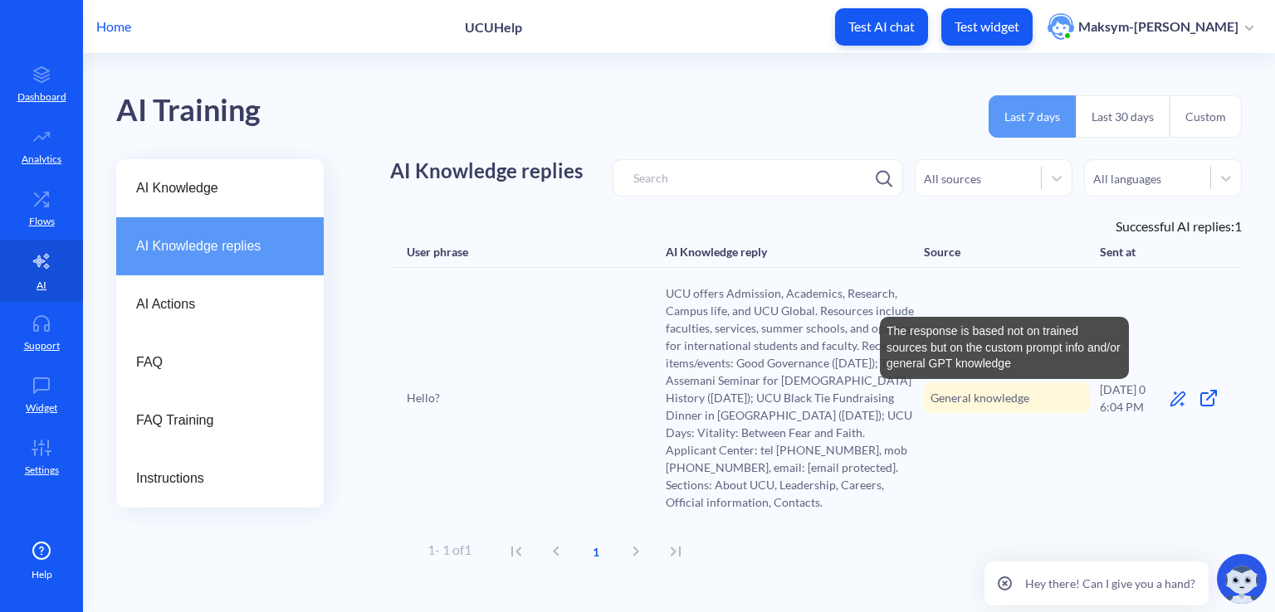
click at [953, 407] on span "General knowledge" at bounding box center [979, 397] width 99 height 17
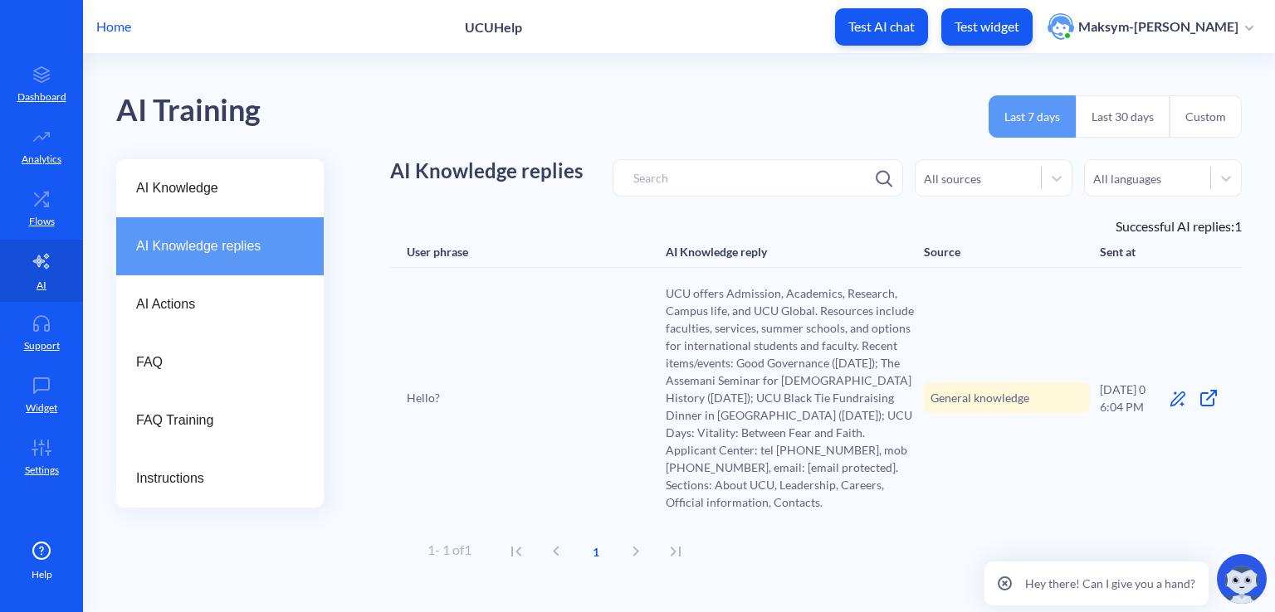
click at [1185, 406] on icon at bounding box center [1177, 399] width 17 height 17
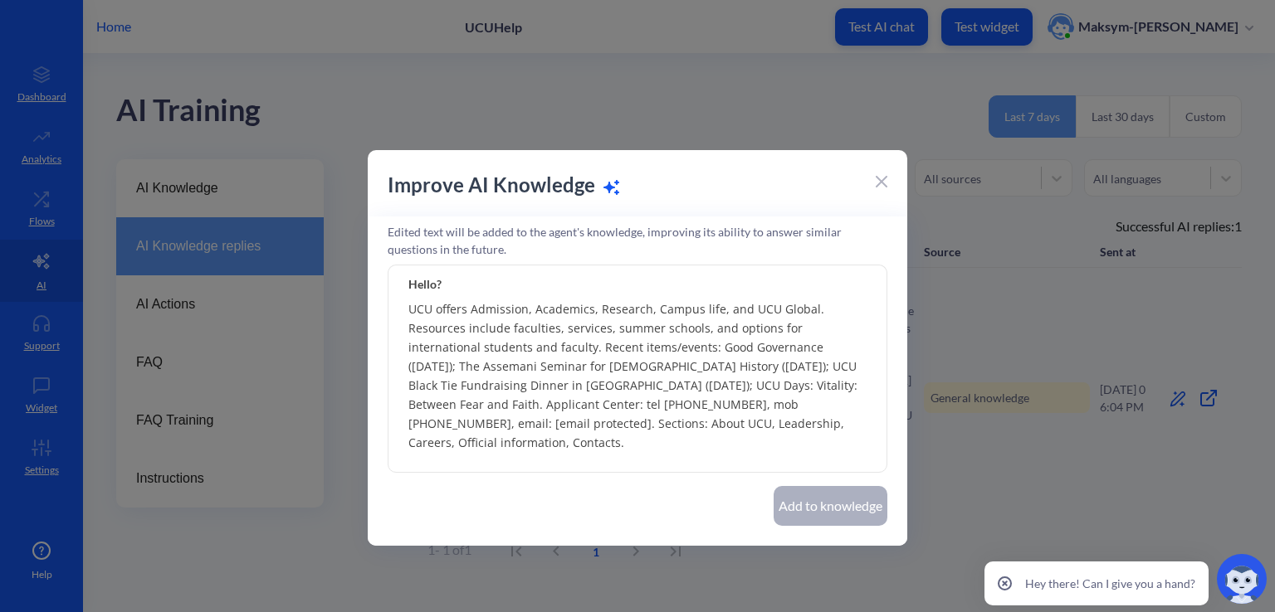
click at [783, 370] on textarea "UCU offers Admission, Academics, Research, Campus life, and UCU Global. Resourc…" at bounding box center [638, 369] width 500 height 207
click at [887, 187] on div "Improve AI Knowledge" at bounding box center [637, 193] width 539 height 46
click at [880, 178] on icon at bounding box center [882, 182] width 12 height 12
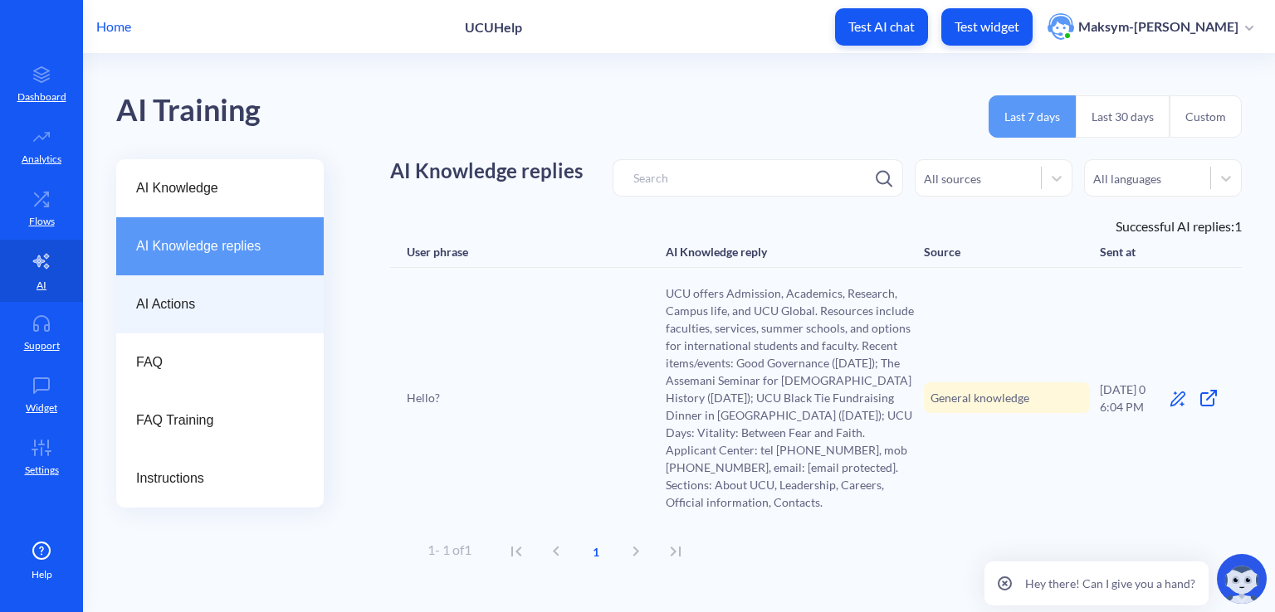
click at [214, 296] on span "AI Actions" at bounding box center [213, 305] width 154 height 20
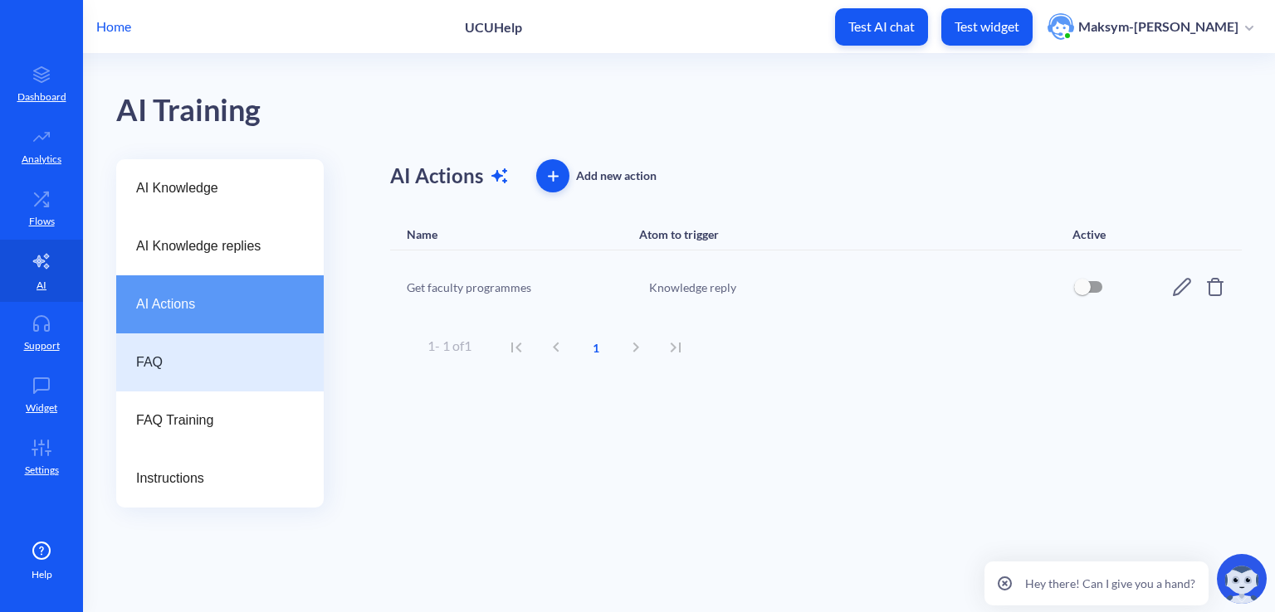
click at [212, 339] on div "FAQ" at bounding box center [219, 363] width 207 height 58
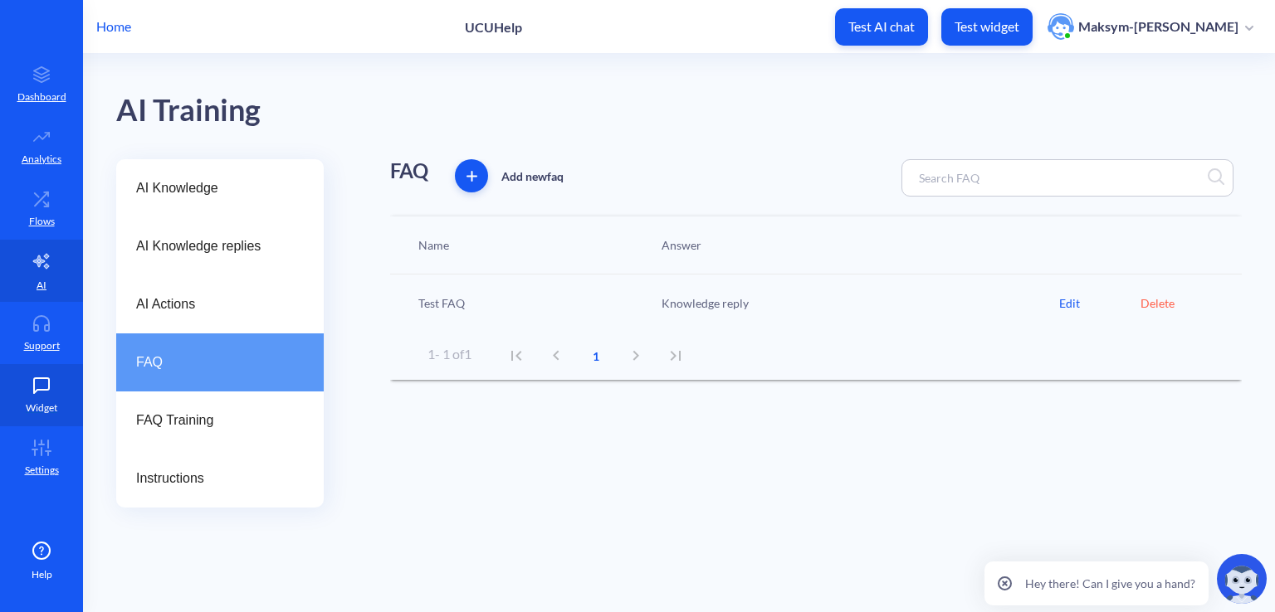
click at [17, 390] on link "Widget" at bounding box center [41, 395] width 83 height 62
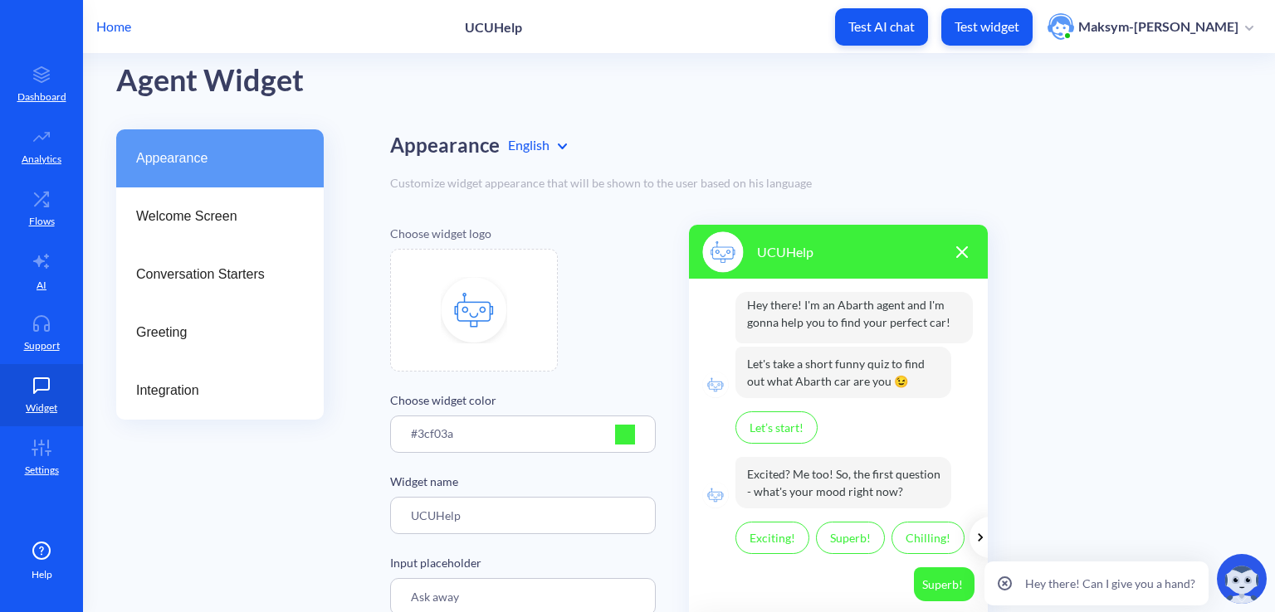
scroll to position [83, 0]
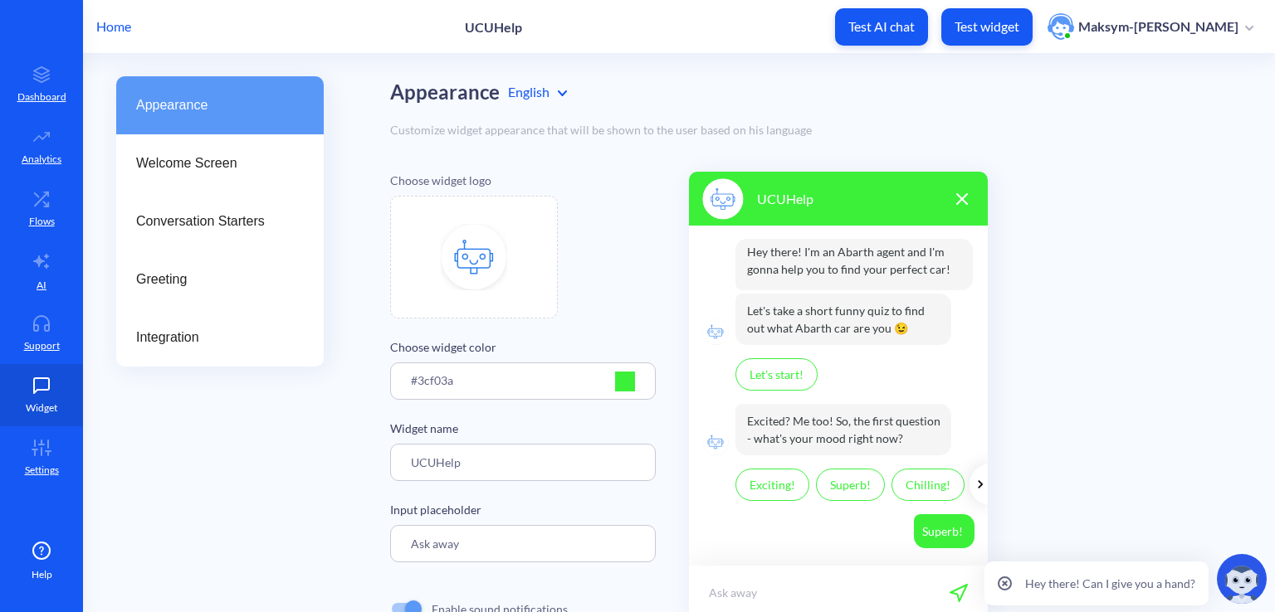
click at [53, 366] on link "Widget" at bounding box center [41, 395] width 83 height 62
click at [33, 355] on link "Support" at bounding box center [41, 333] width 83 height 62
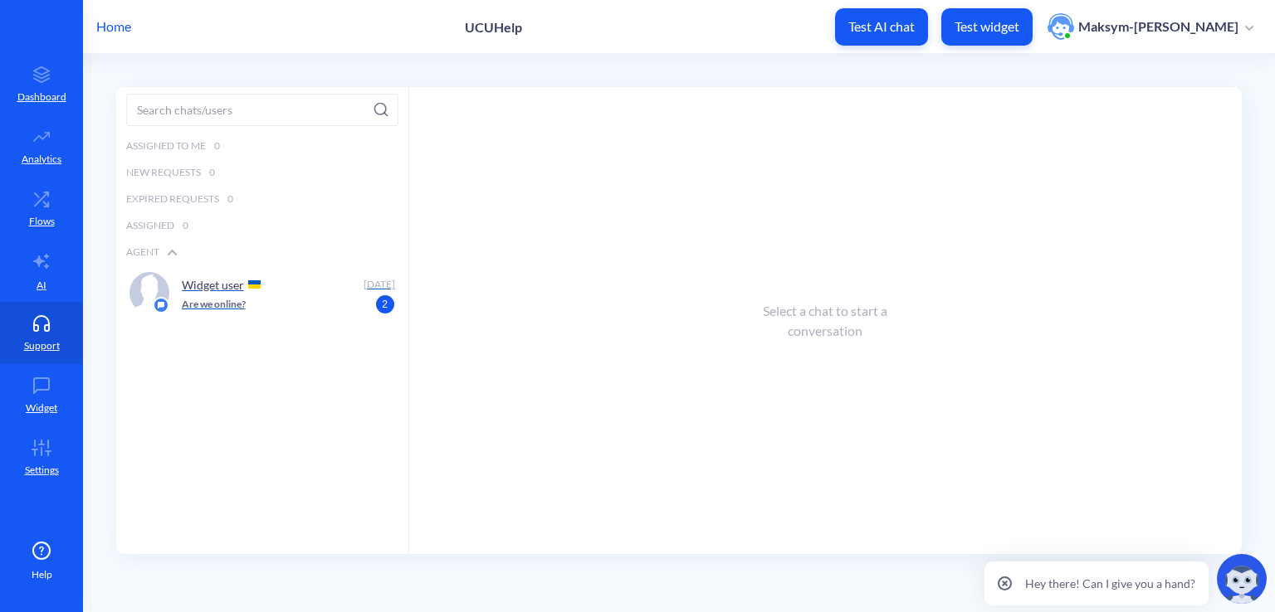
click at [215, 305] on p "Are we online?" at bounding box center [214, 304] width 64 height 15
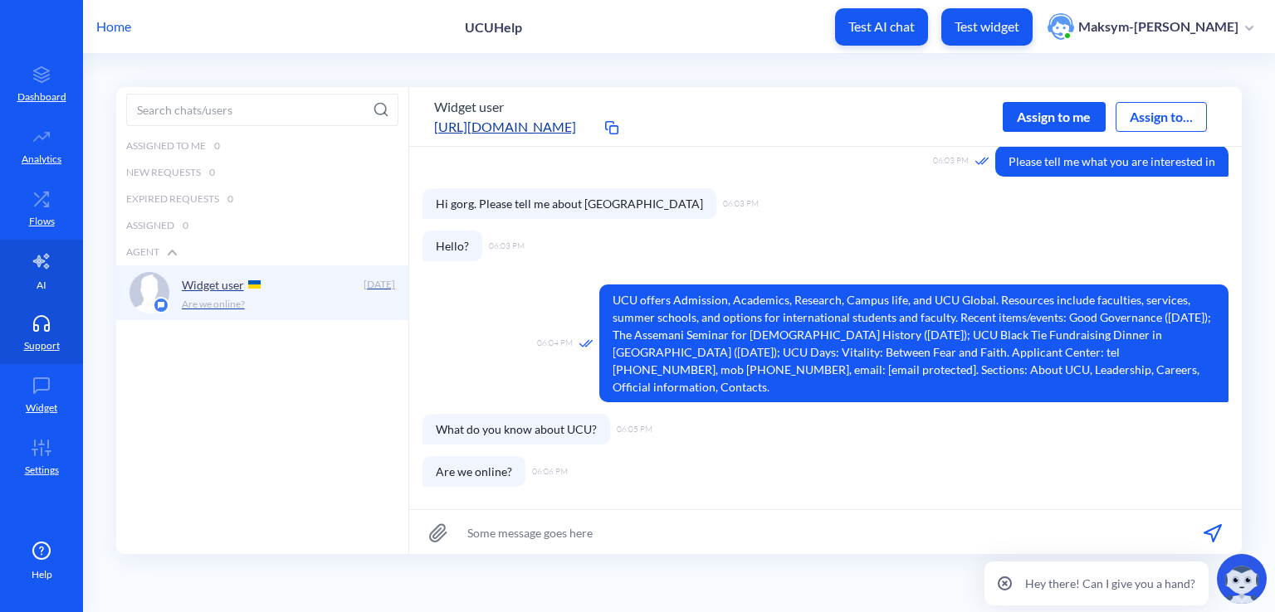
click at [16, 264] on link "AI" at bounding box center [41, 271] width 83 height 62
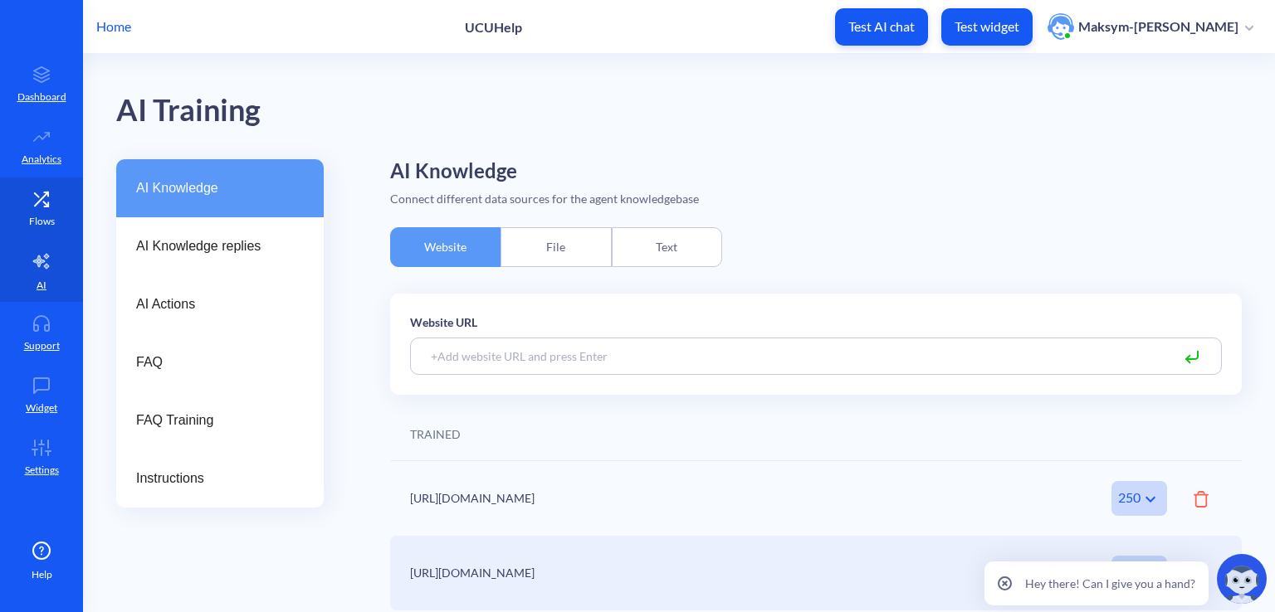
click at [32, 217] on p "Flows" at bounding box center [42, 221] width 26 height 15
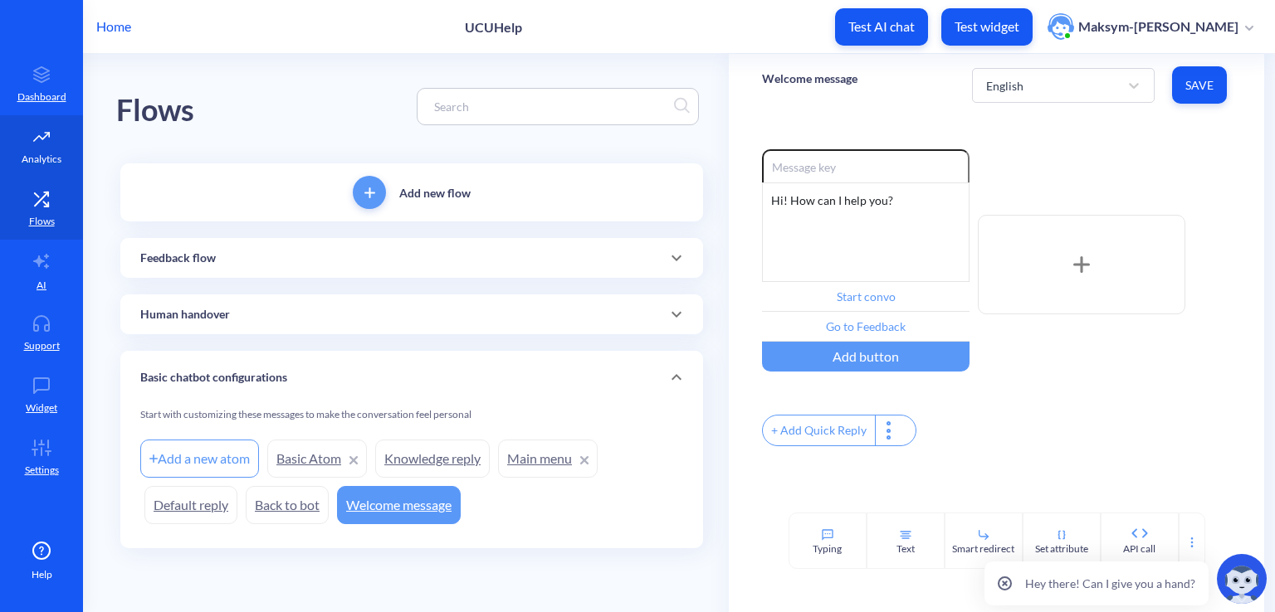
click at [60, 163] on p "Analytics" at bounding box center [42, 159] width 40 height 15
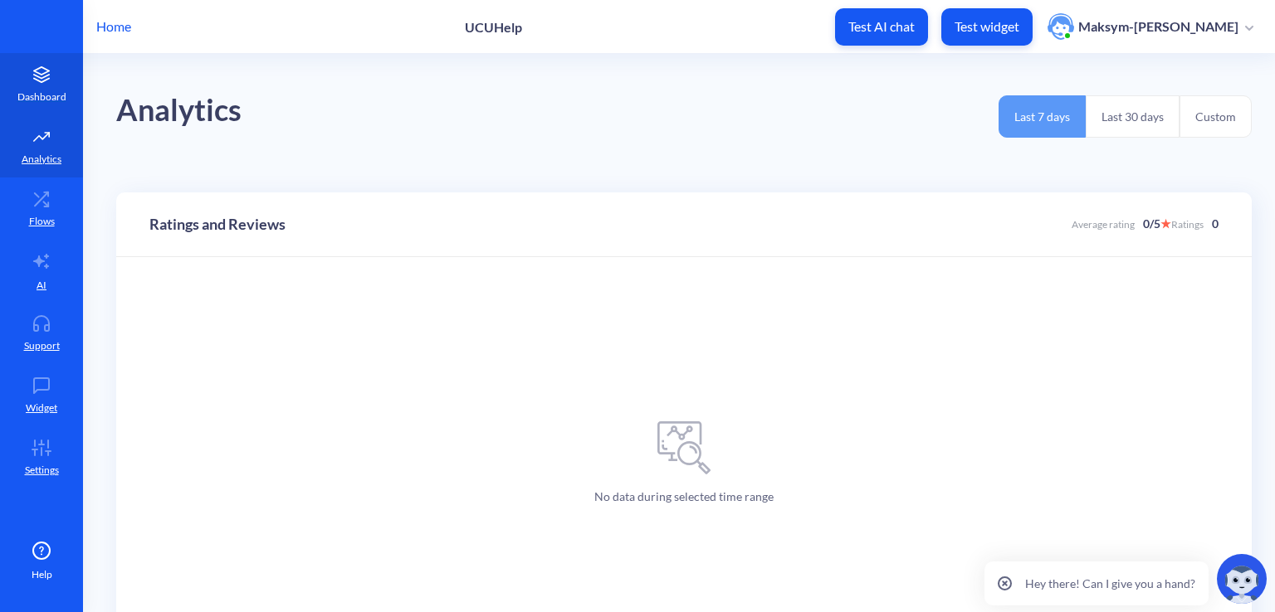
click at [38, 102] on p "Dashboard" at bounding box center [41, 97] width 49 height 15
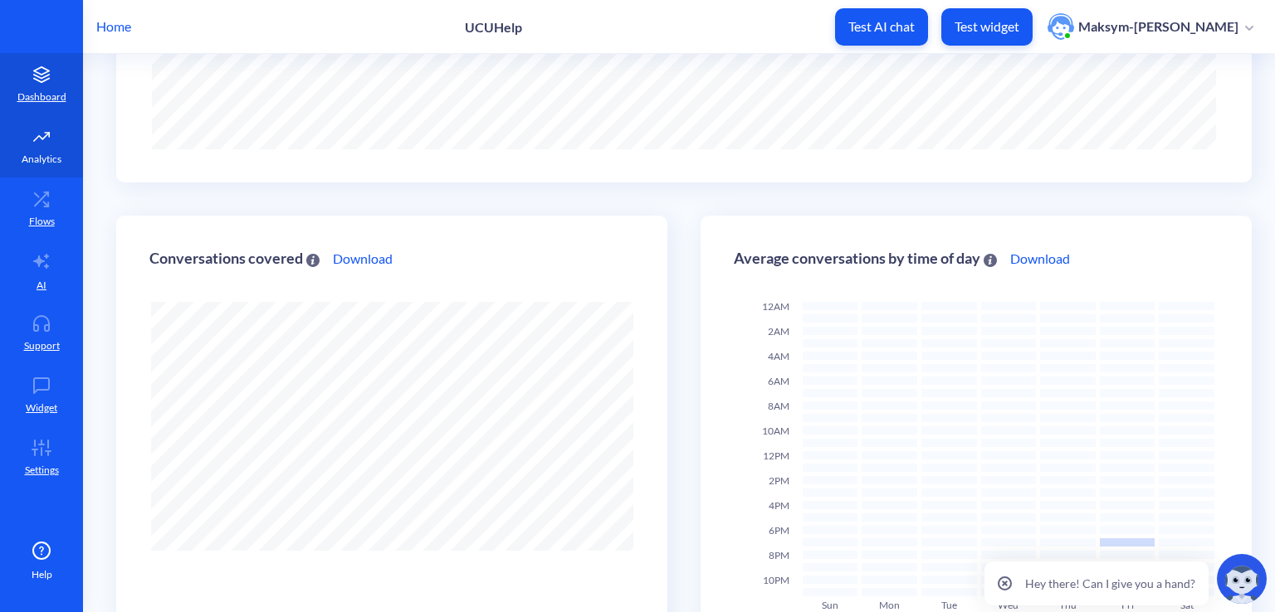
scroll to position [296, 0]
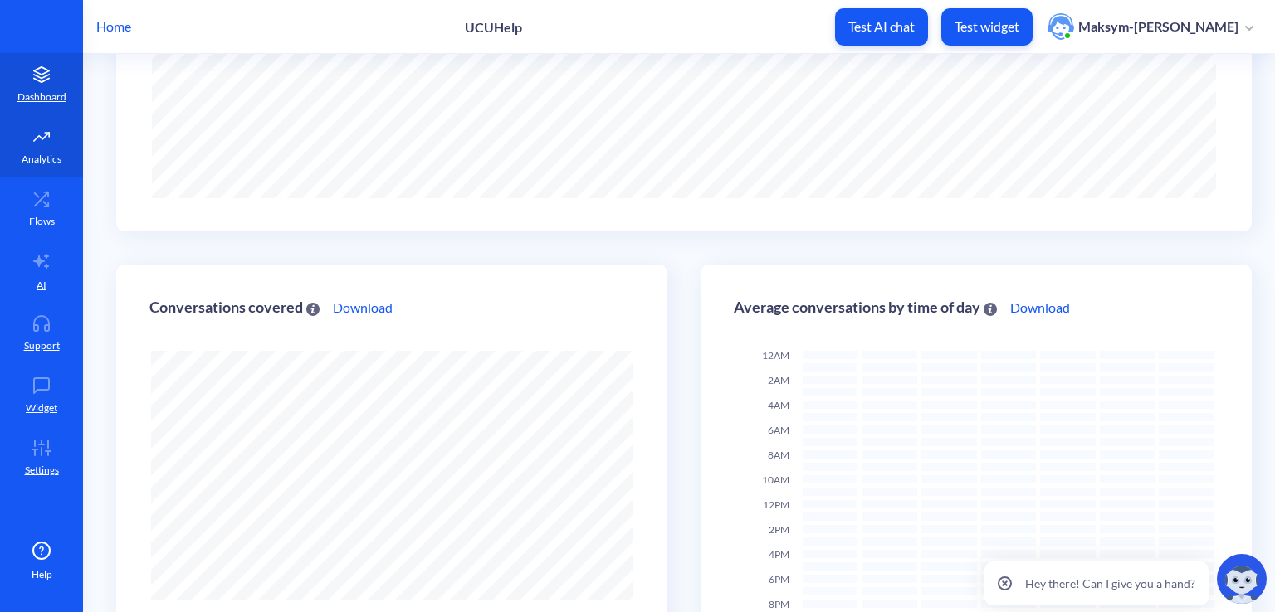
click at [37, 123] on link "Analytics" at bounding box center [41, 146] width 83 height 62
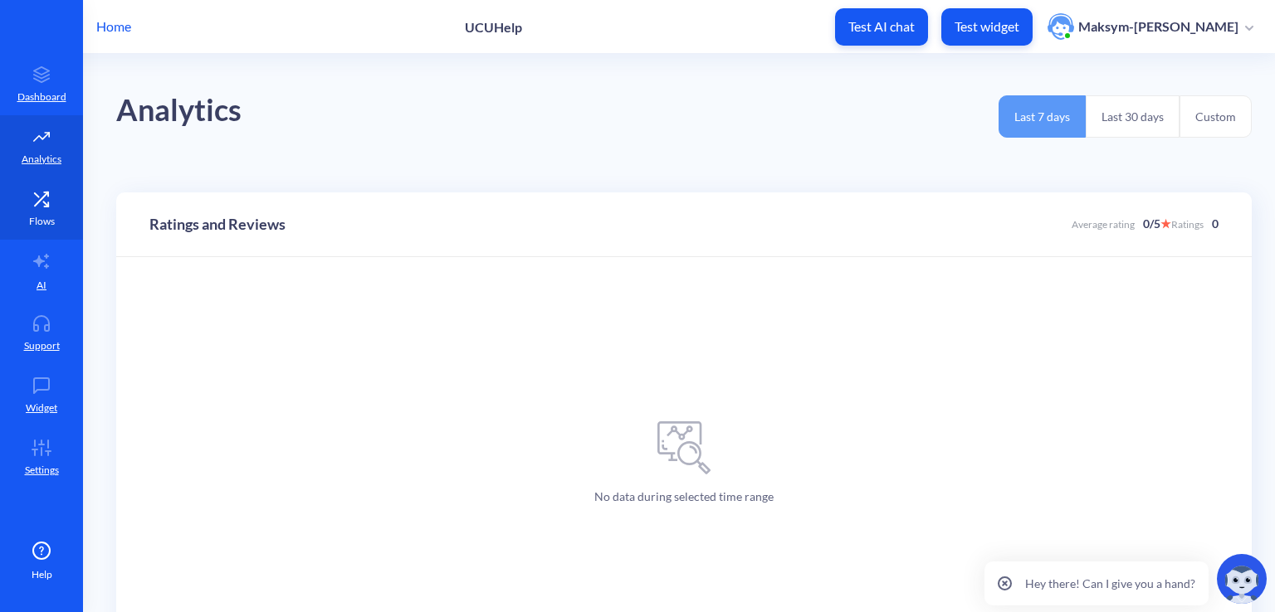
click at [23, 221] on link "Flows" at bounding box center [41, 209] width 83 height 62
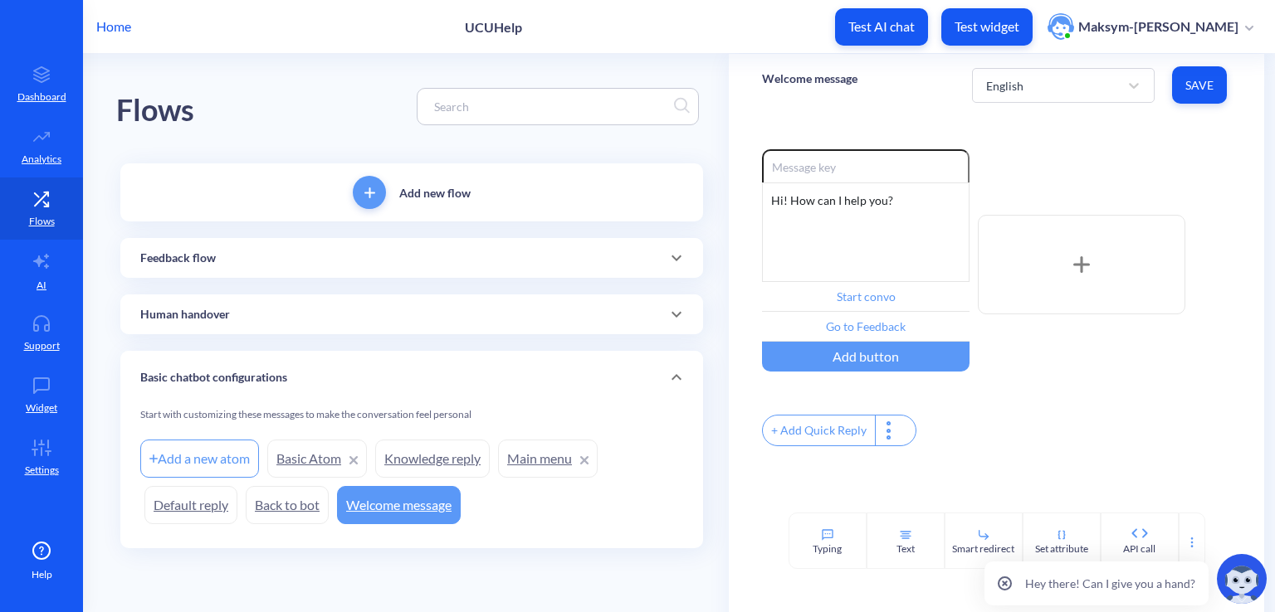
click at [315, 456] on link "Basic Atom" at bounding box center [317, 459] width 100 height 38
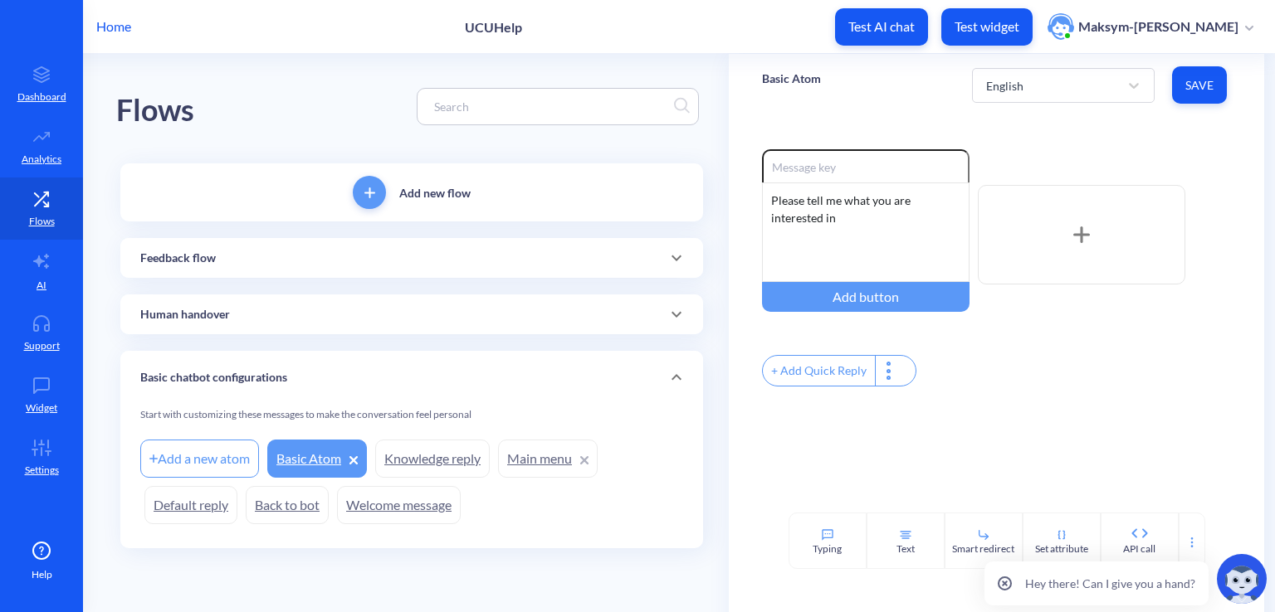
click at [407, 465] on link "Knowledge reply" at bounding box center [432, 459] width 115 height 38
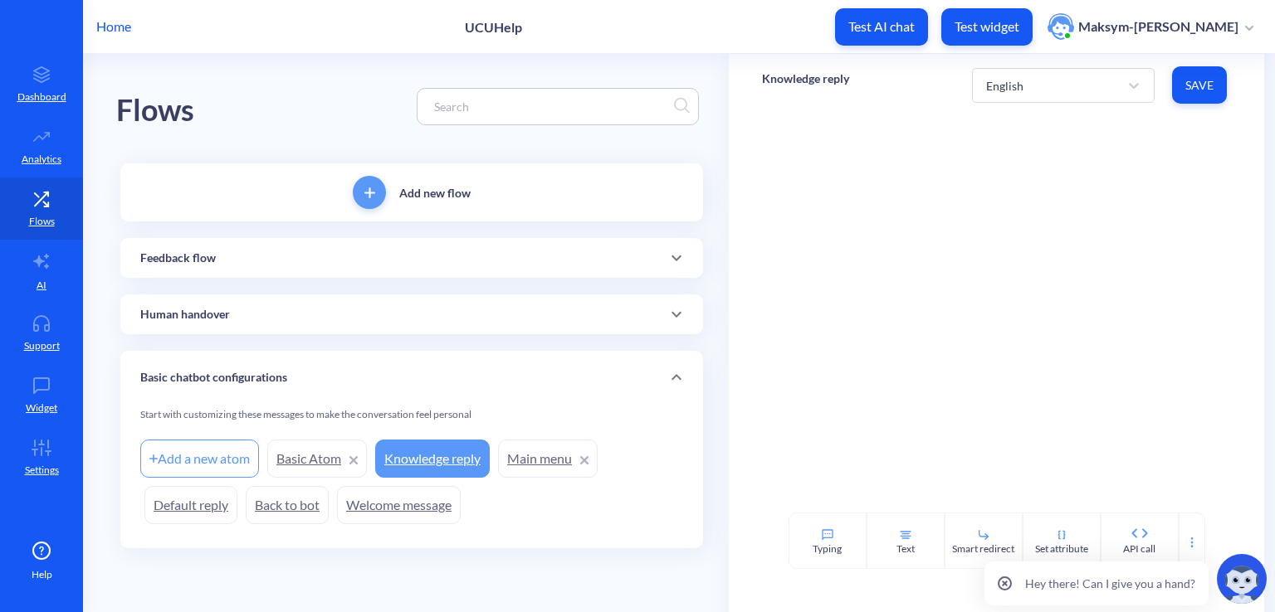
click at [299, 512] on link "Back to bot" at bounding box center [287, 505] width 83 height 38
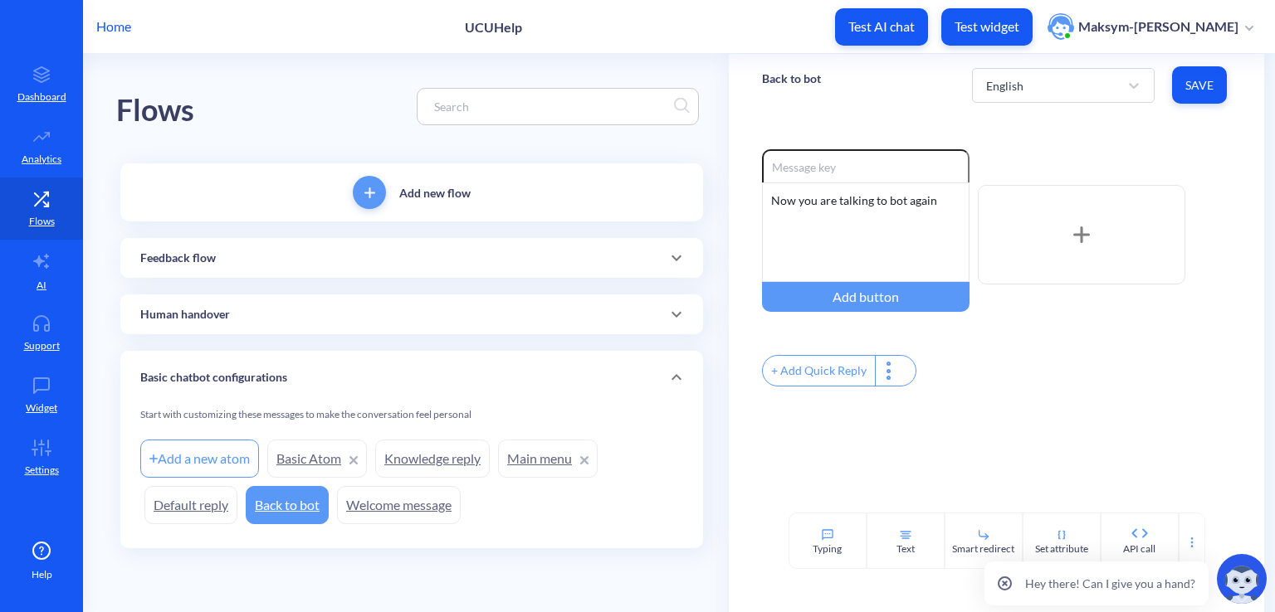
click at [388, 503] on link "Welcome message" at bounding box center [399, 505] width 124 height 38
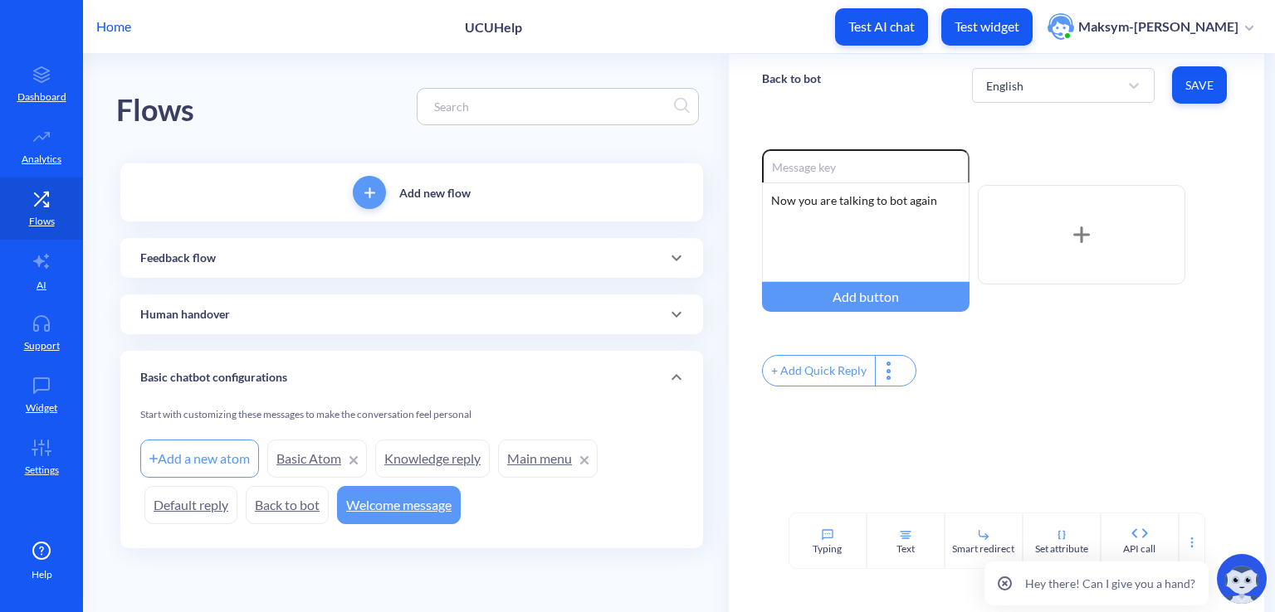
click at [388, 503] on link "Welcome message" at bounding box center [399, 505] width 124 height 38
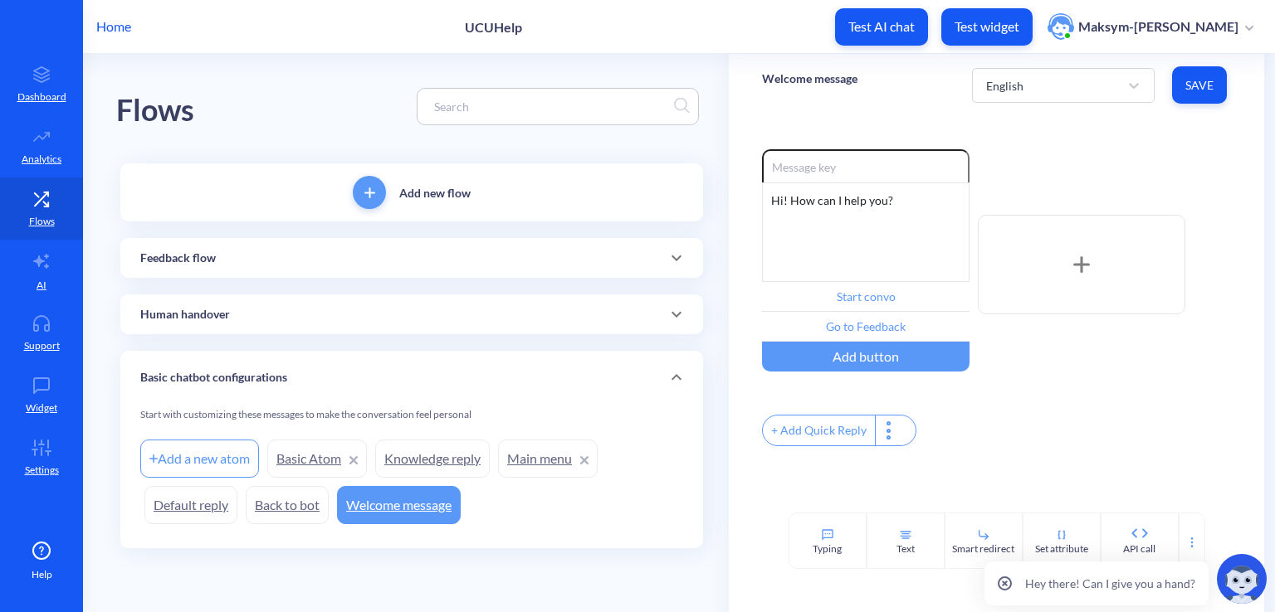
click at [222, 508] on link "Default reply" at bounding box center [190, 505] width 93 height 38
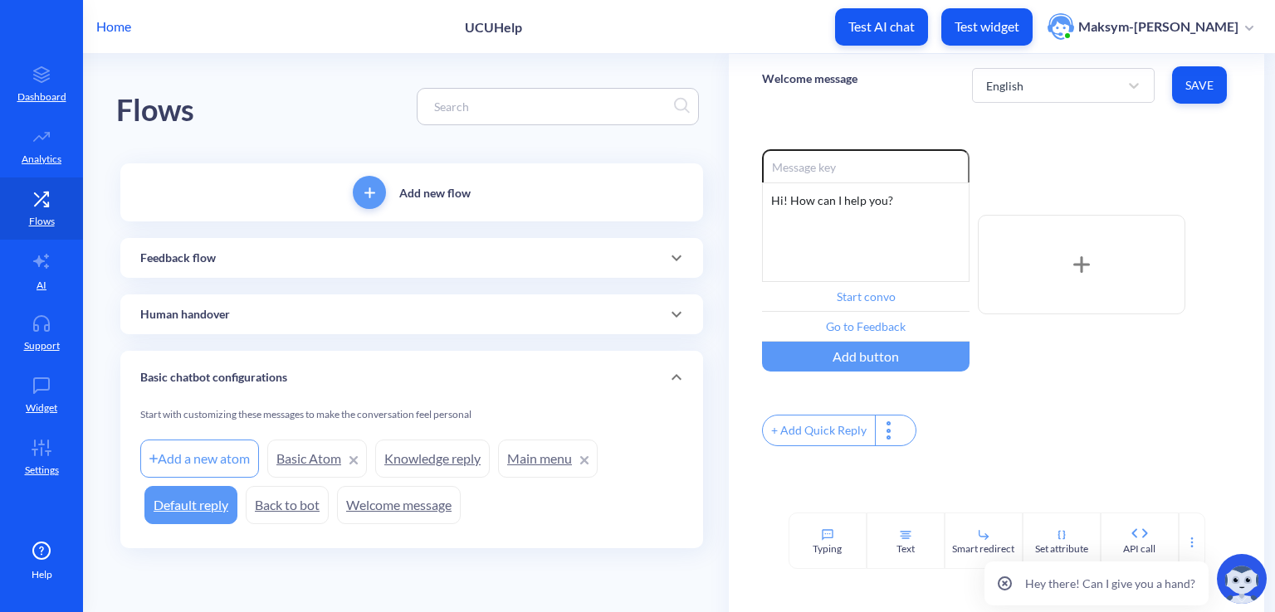
click at [222, 508] on link "Default reply" at bounding box center [190, 505] width 93 height 38
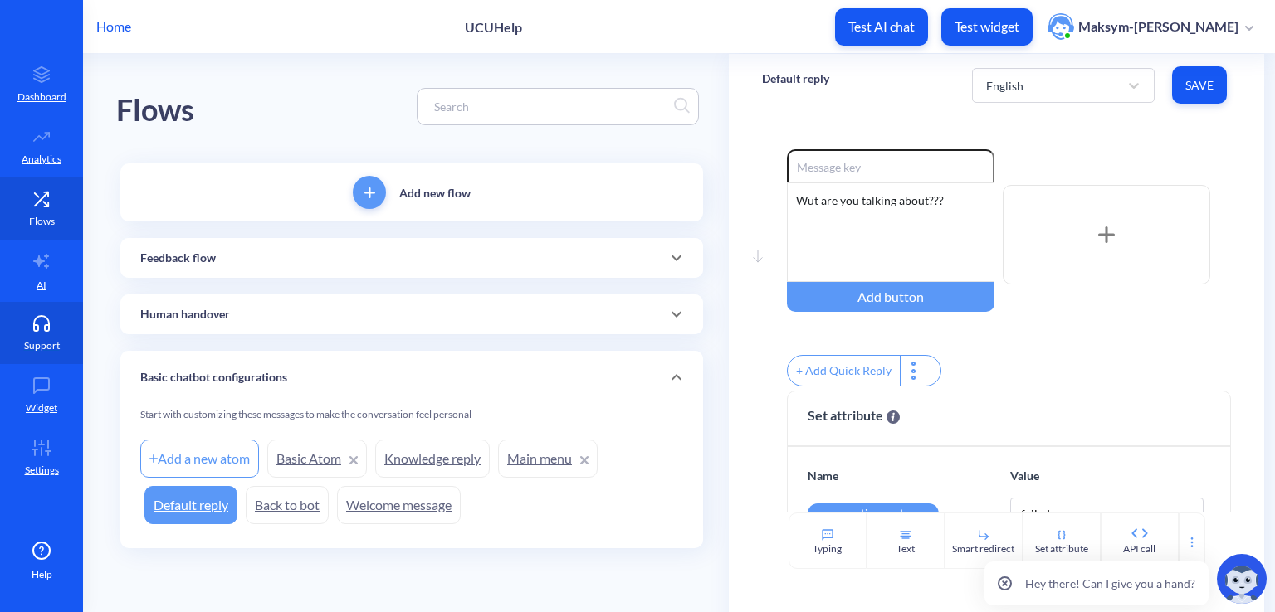
click at [41, 325] on icon at bounding box center [41, 323] width 33 height 17
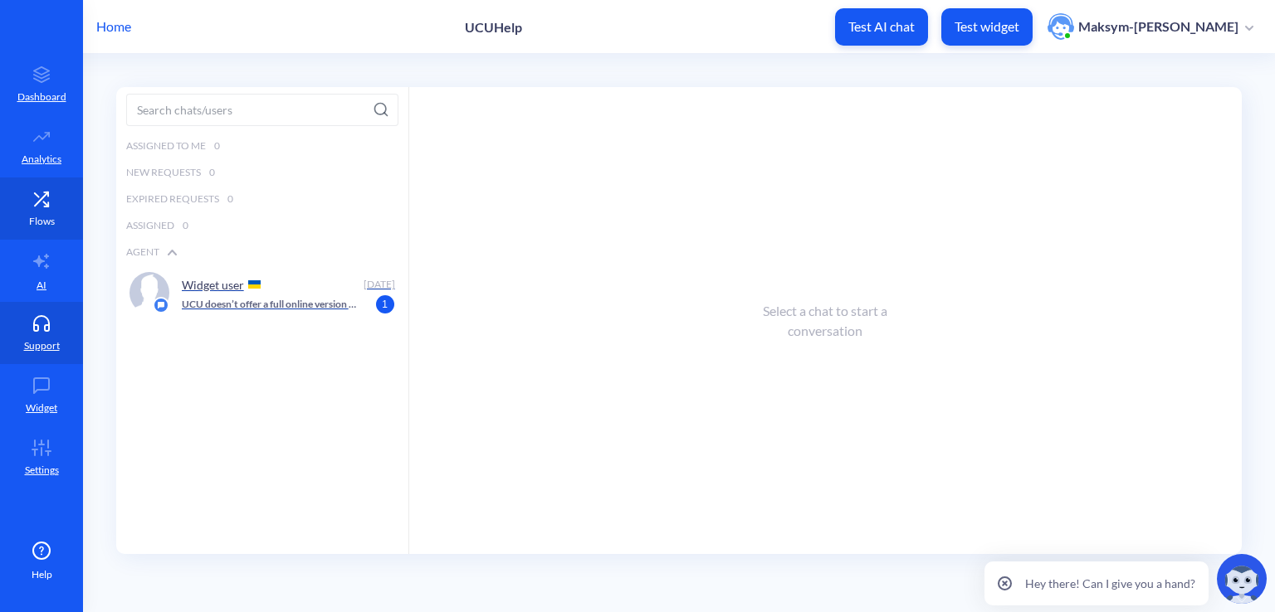
click at [38, 233] on link "Flows" at bounding box center [41, 209] width 83 height 62
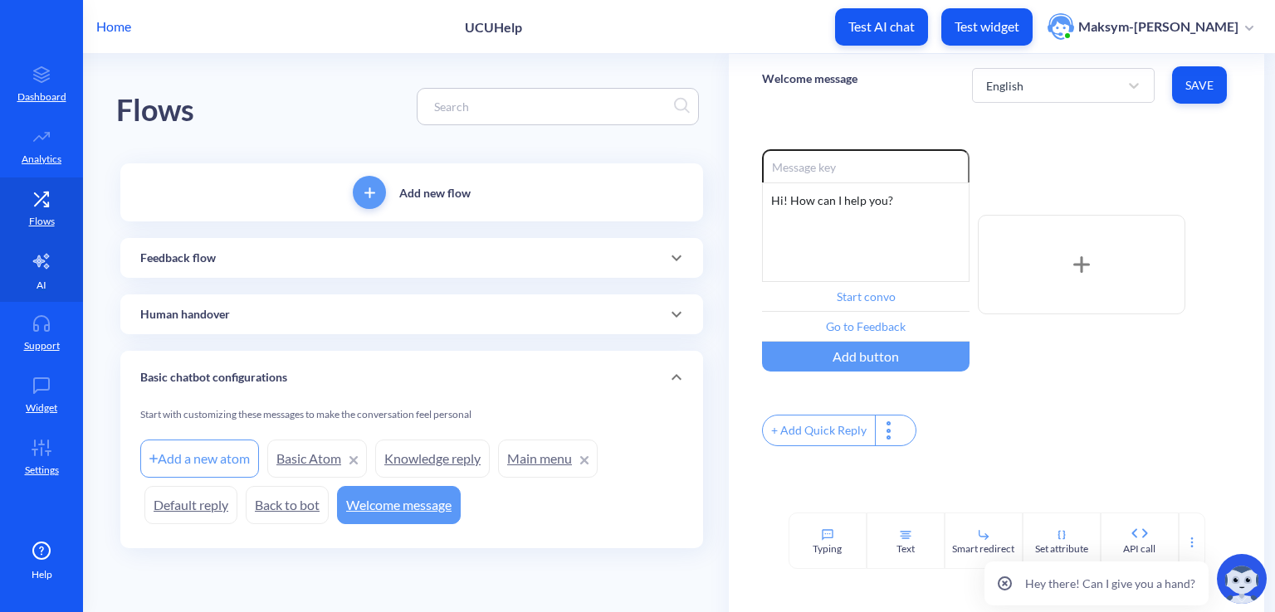
click at [62, 292] on link "AI" at bounding box center [41, 271] width 83 height 62
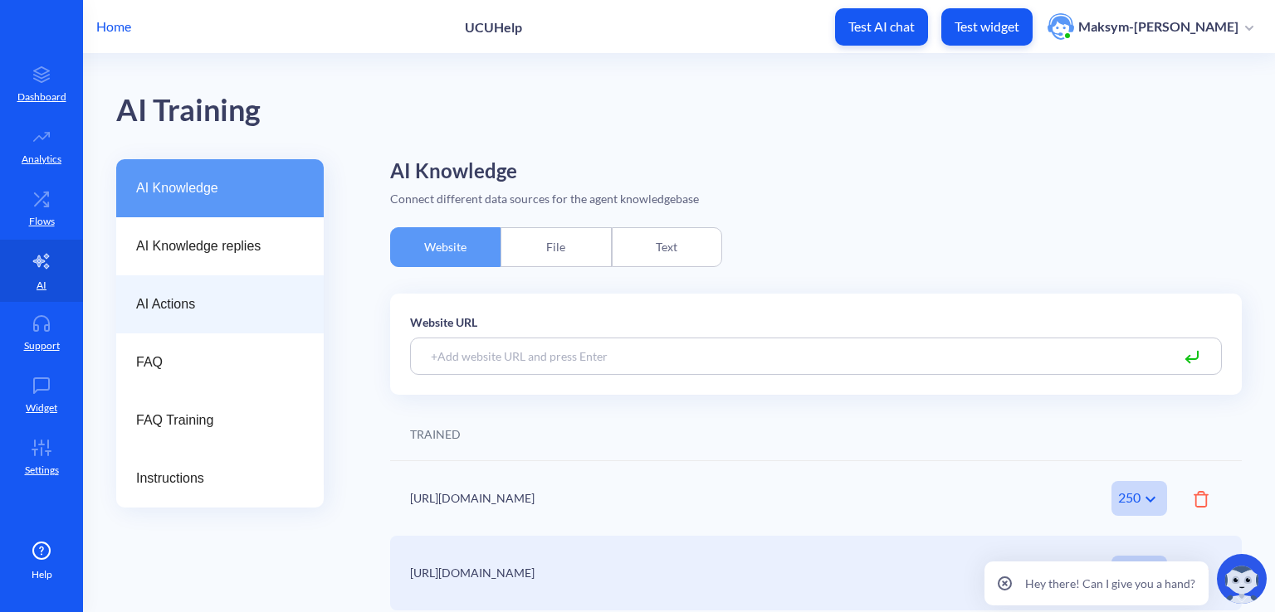
click at [134, 283] on div "AI Actions" at bounding box center [219, 305] width 207 height 58
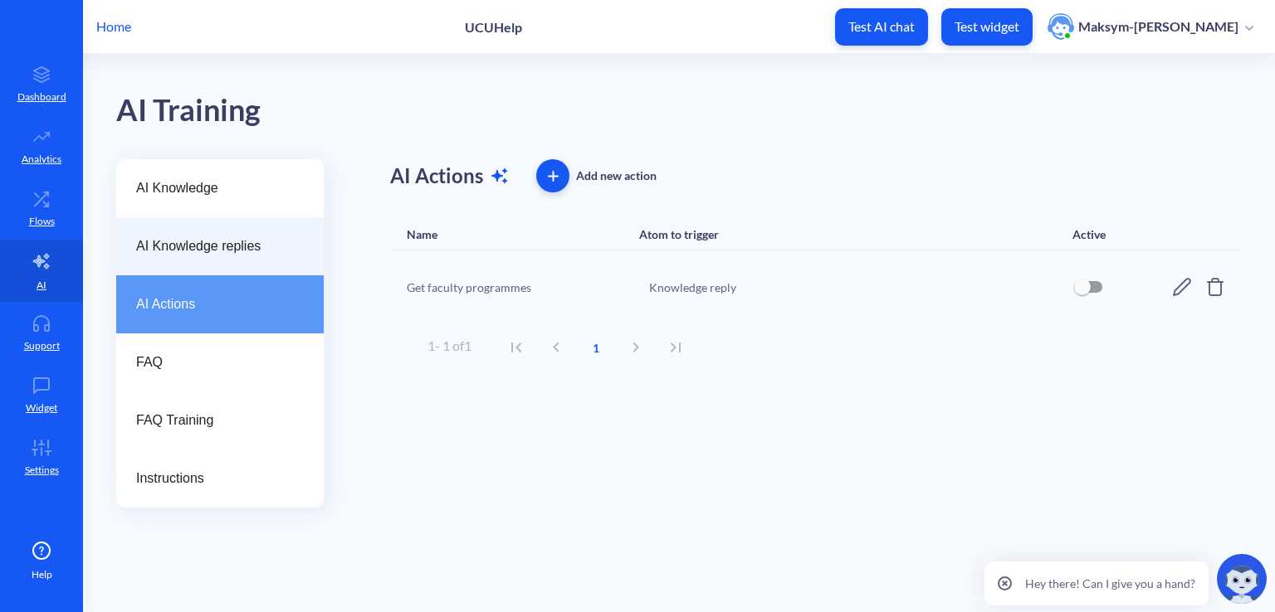
click at [195, 264] on div "AI Knowledge replies" at bounding box center [219, 246] width 207 height 58
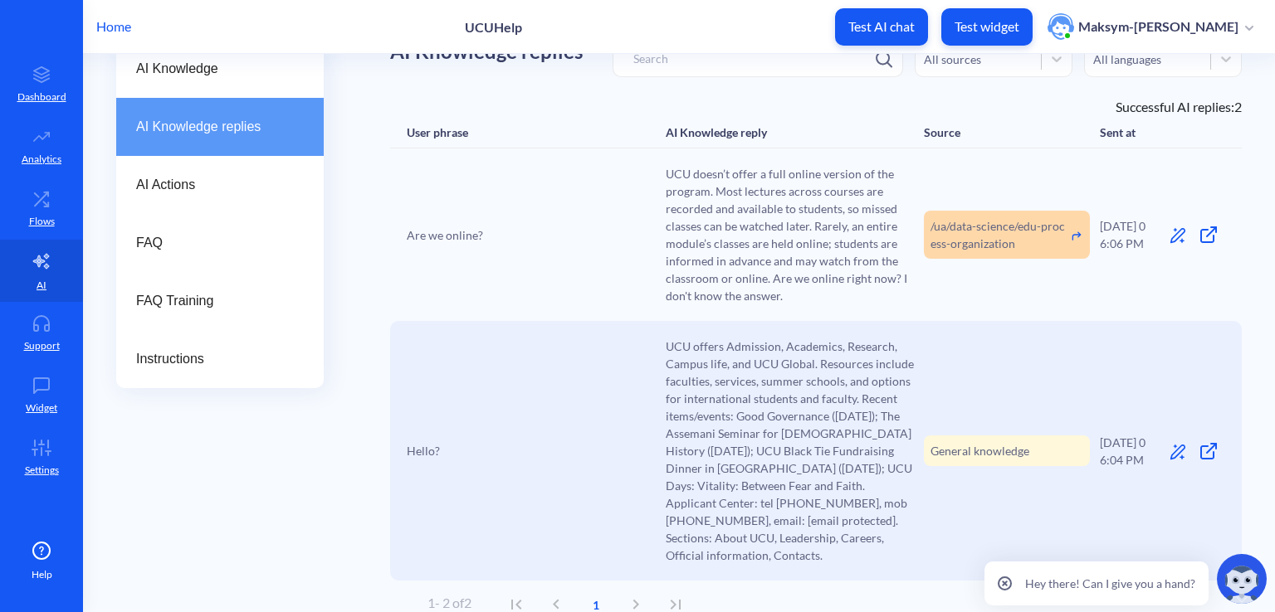
scroll to position [153, 0]
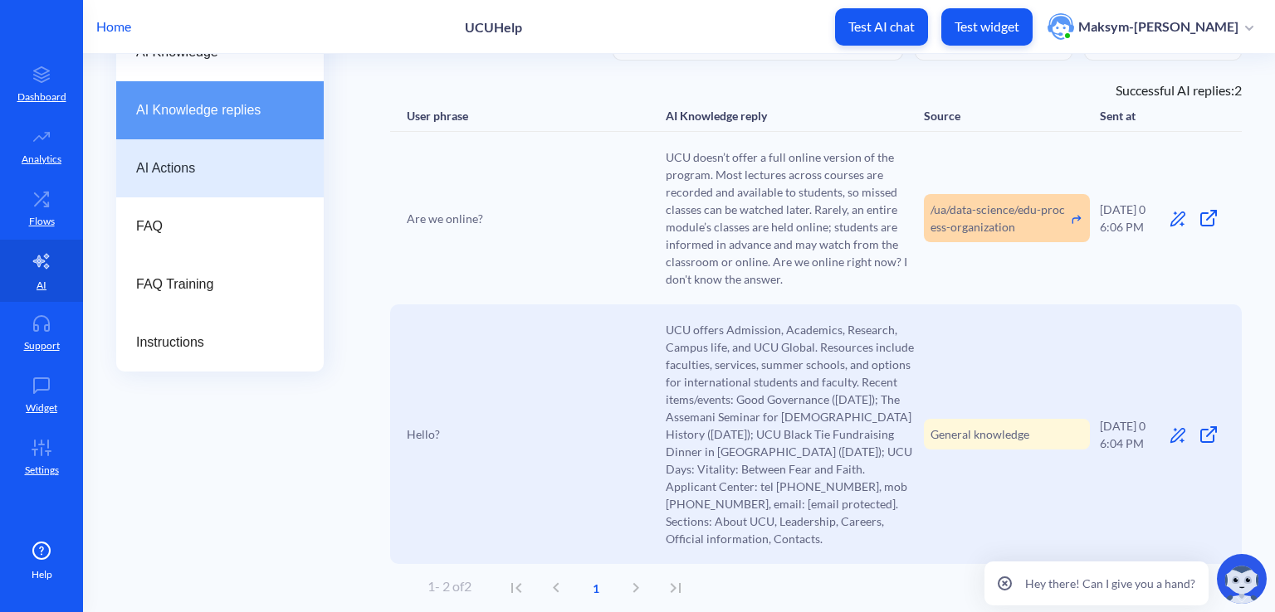
click at [264, 168] on div "AI Actions" at bounding box center [219, 168] width 207 height 58
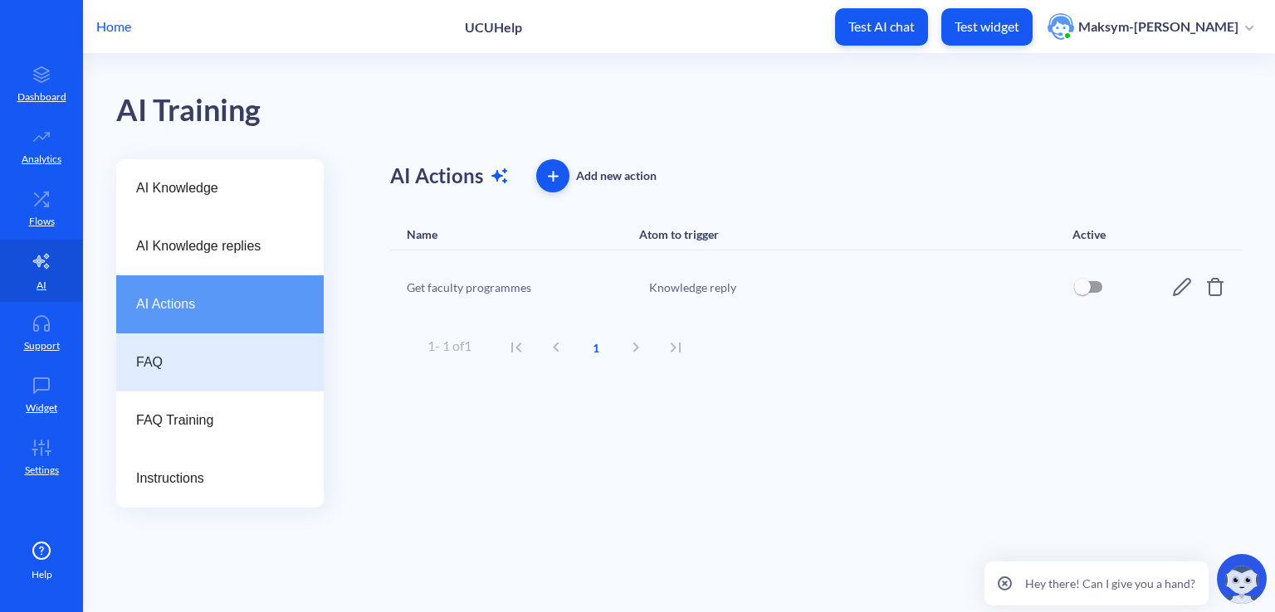
click at [232, 370] on span "FAQ" at bounding box center [213, 363] width 154 height 20
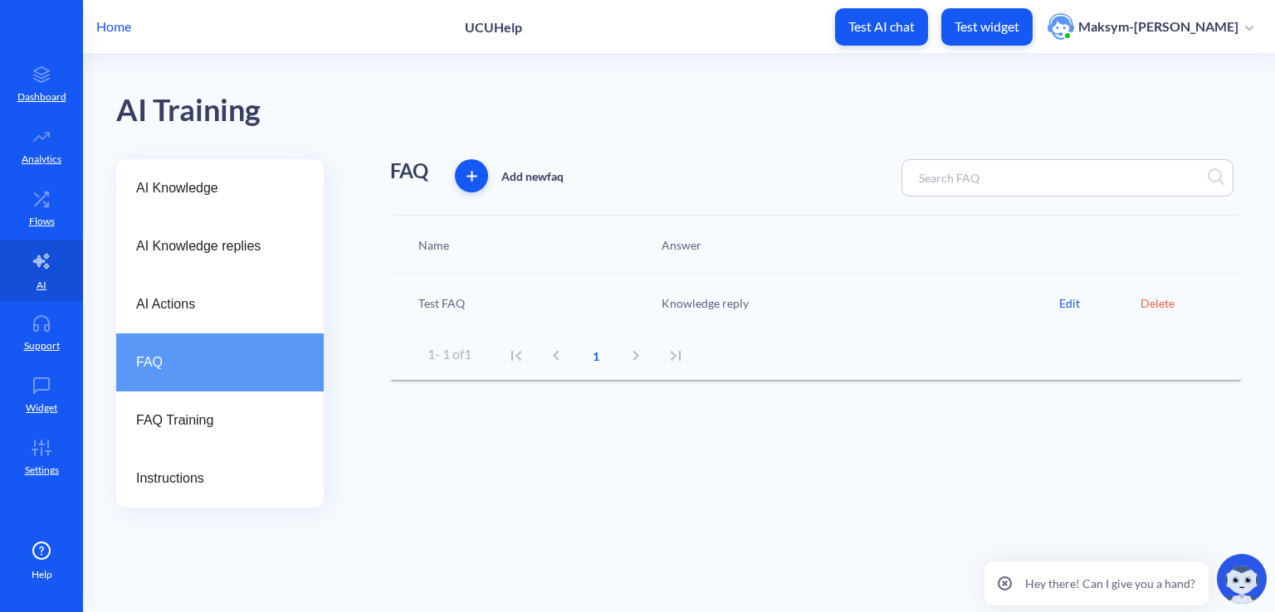
click at [1060, 300] on div "Edit" at bounding box center [1099, 303] width 81 height 17
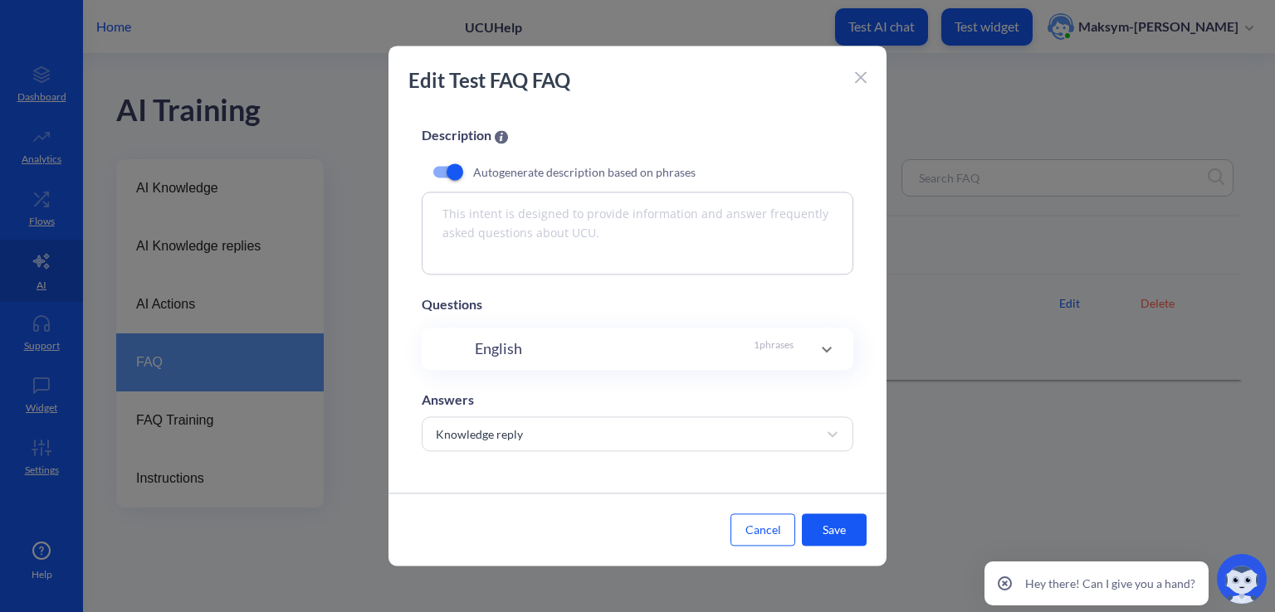
scroll to position [115, 0]
click at [704, 353] on div "English 1 phrases" at bounding box center [634, 349] width 319 height 22
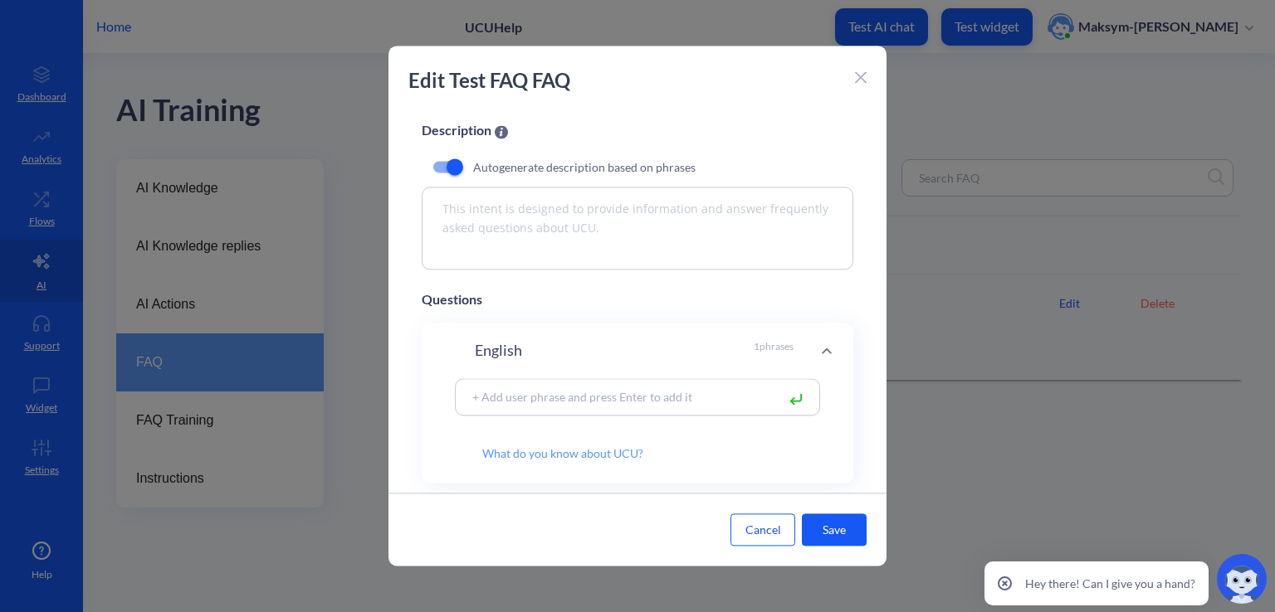
drag, startPoint x: 697, startPoint y: 398, endPoint x: 412, endPoint y: 394, distance: 285.5
click at [412, 394] on div "FAQ name Test FAQ Description Autogenerate description based on phrases This in…" at bounding box center [637, 302] width 498 height 381
drag, startPoint x: 641, startPoint y: 459, endPoint x: 468, endPoint y: 455, distance: 172.7
click at [468, 455] on input "What do you know about UCU?" at bounding box center [616, 447] width 320 height 28
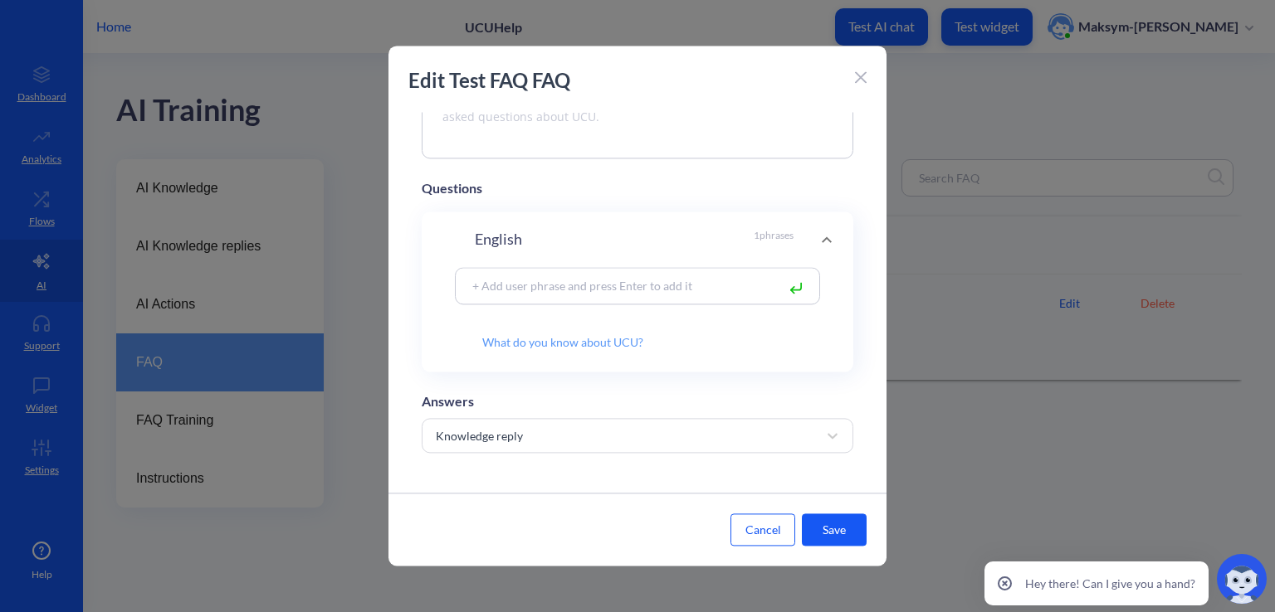
scroll to position [232, 0]
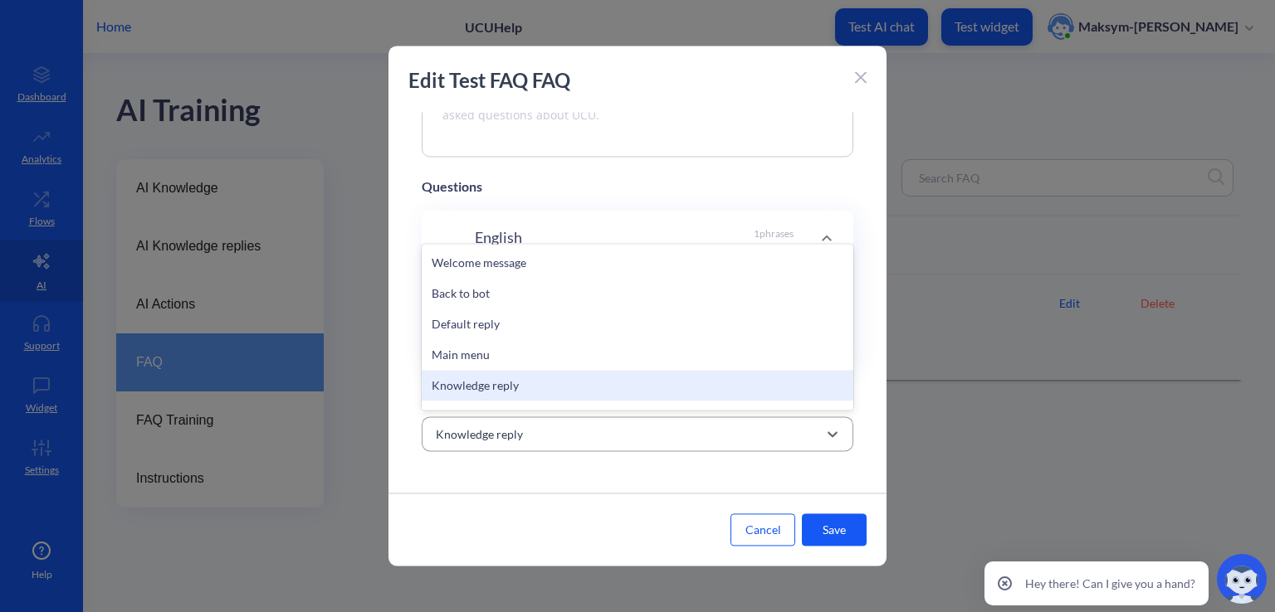
click at [601, 424] on div "Knowledge reply" at bounding box center [622, 434] width 390 height 30
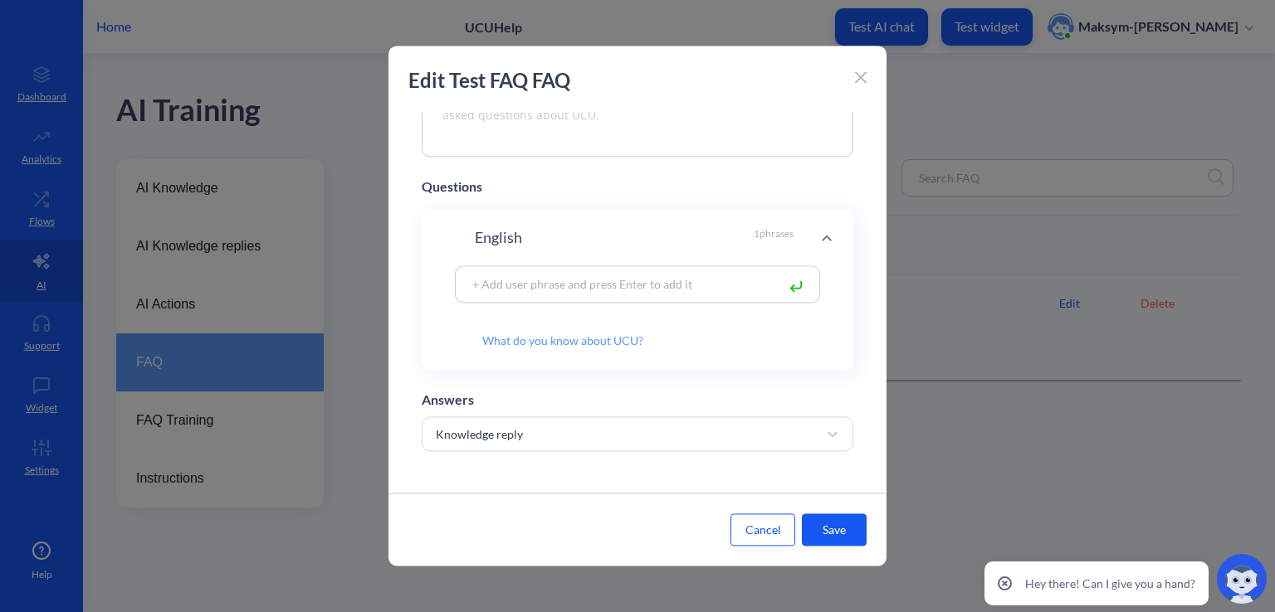
click at [768, 519] on button "Cancel" at bounding box center [762, 531] width 65 height 32
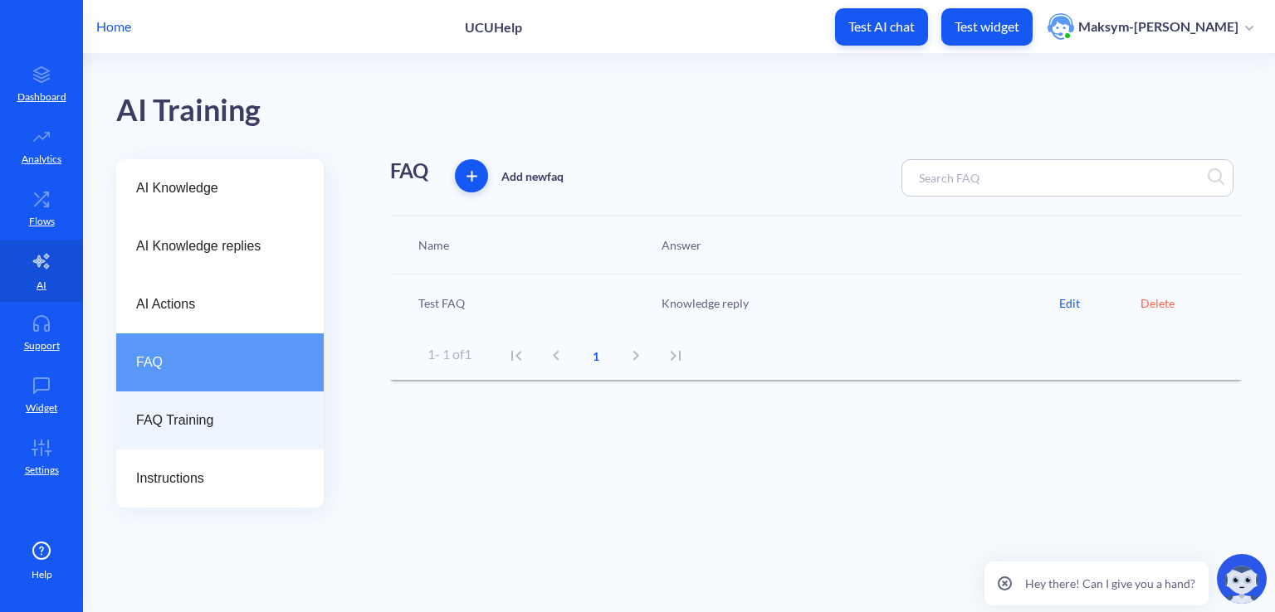
click at [194, 412] on span "FAQ Training" at bounding box center [213, 421] width 154 height 20
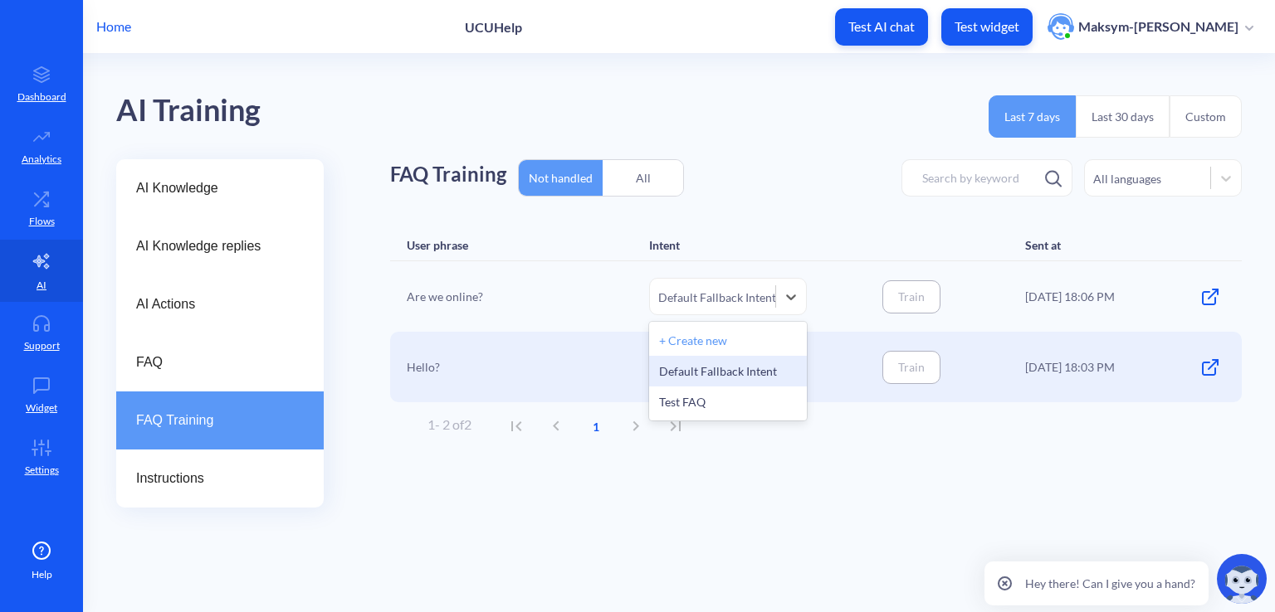
click at [764, 300] on div "Default Fallback Intent" at bounding box center [717, 296] width 118 height 17
click at [338, 311] on div "AI Knowledge AI Knowledge replies AI Actions FAQ FAQ Training Instructions FAQ …" at bounding box center [695, 333] width 1159 height 349
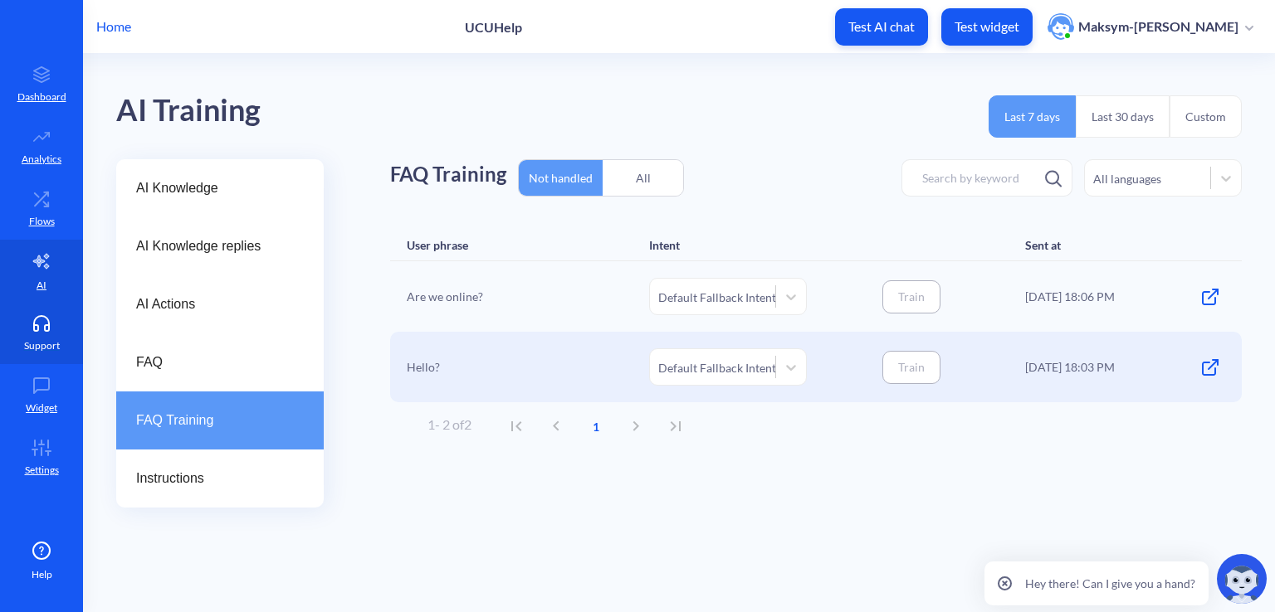
click at [33, 320] on icon at bounding box center [41, 323] width 33 height 17
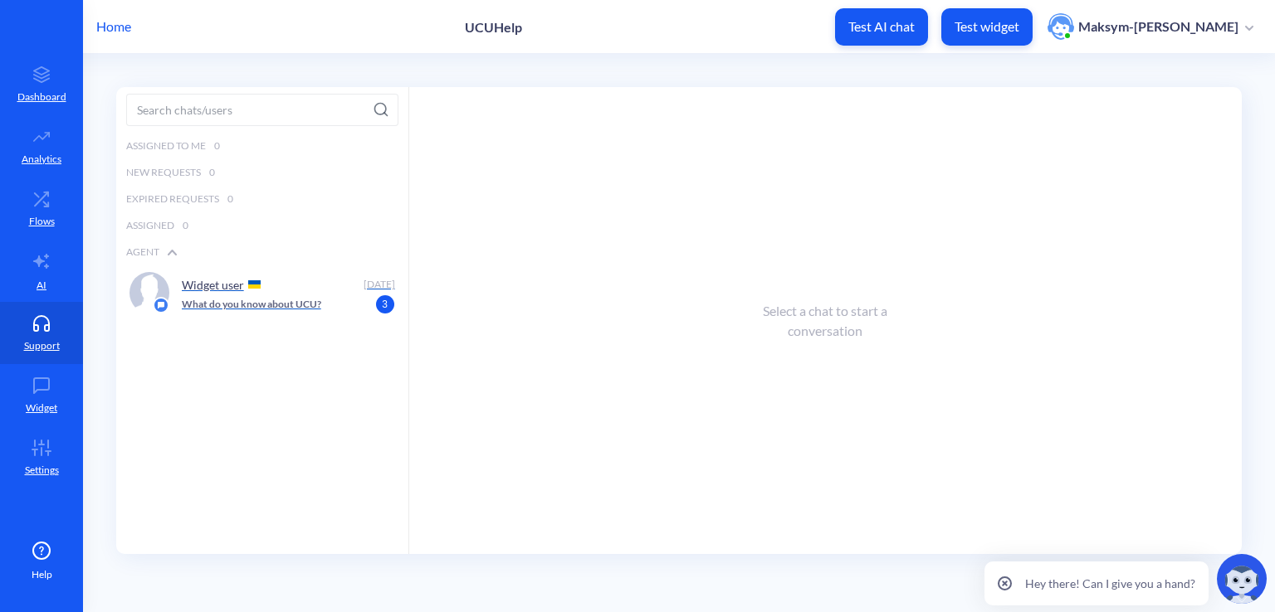
click at [284, 303] on p "What do you know about UCU?" at bounding box center [251, 304] width 139 height 15
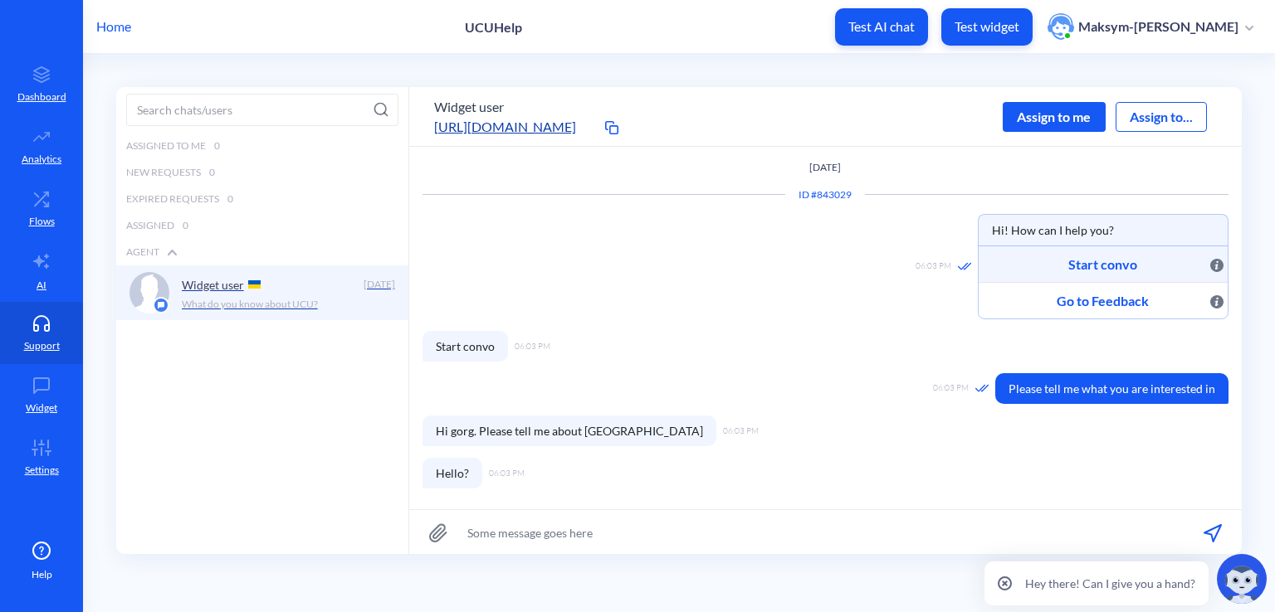
scroll to position [389, 0]
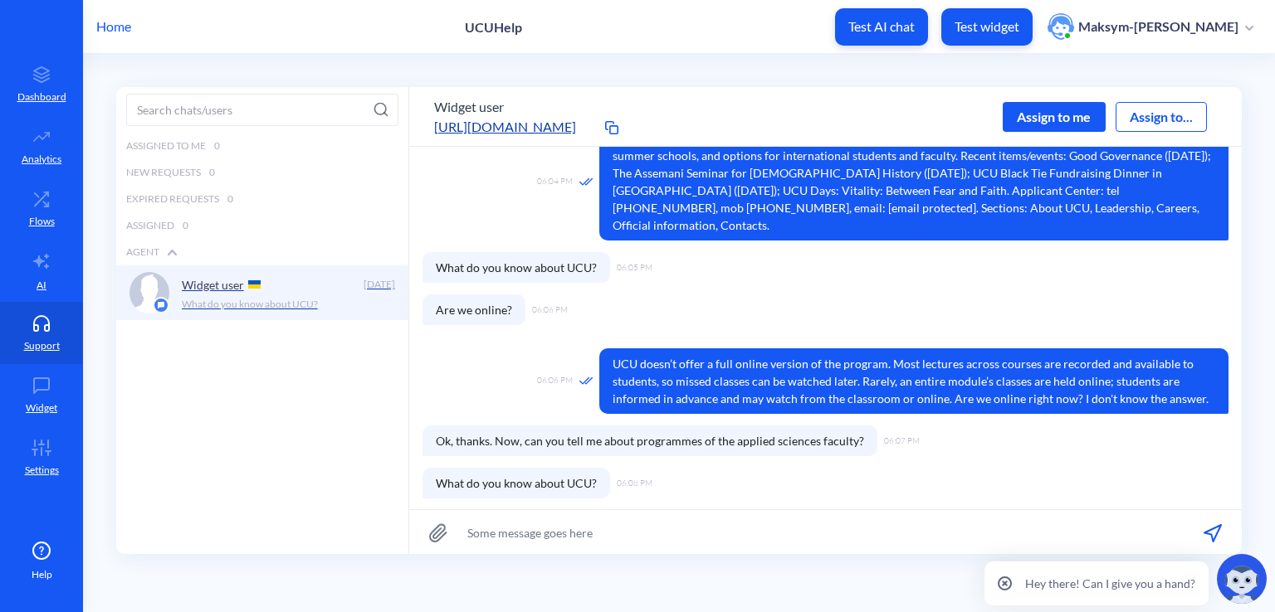
click at [1230, 579] on img at bounding box center [1242, 579] width 50 height 50
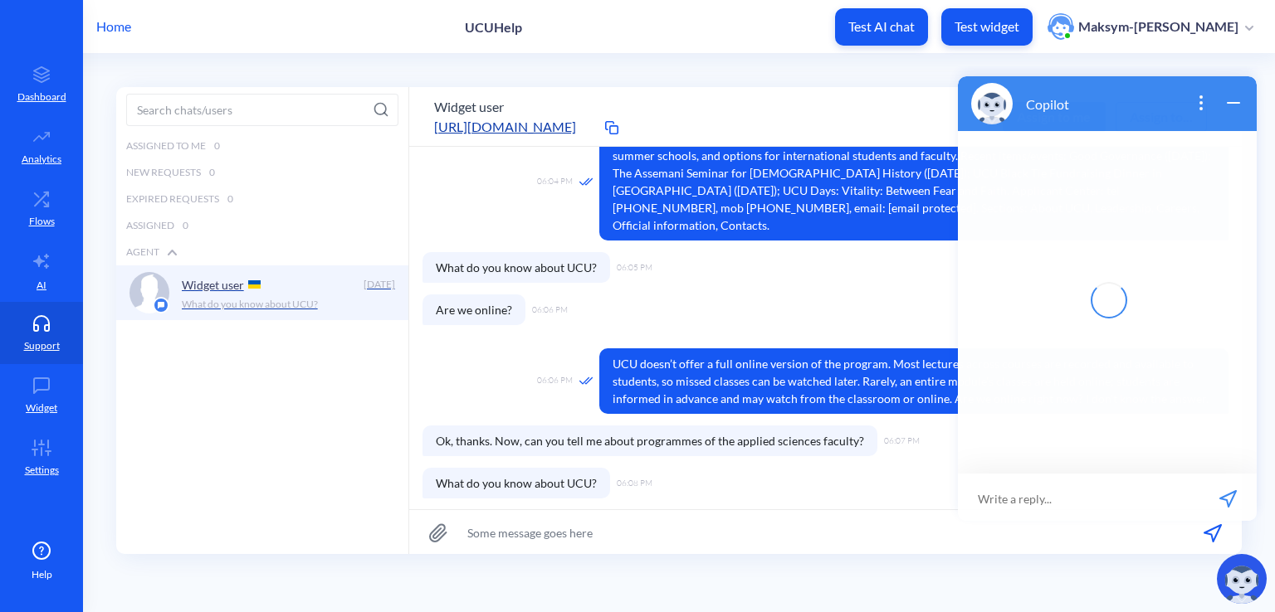
scroll to position [2, 0]
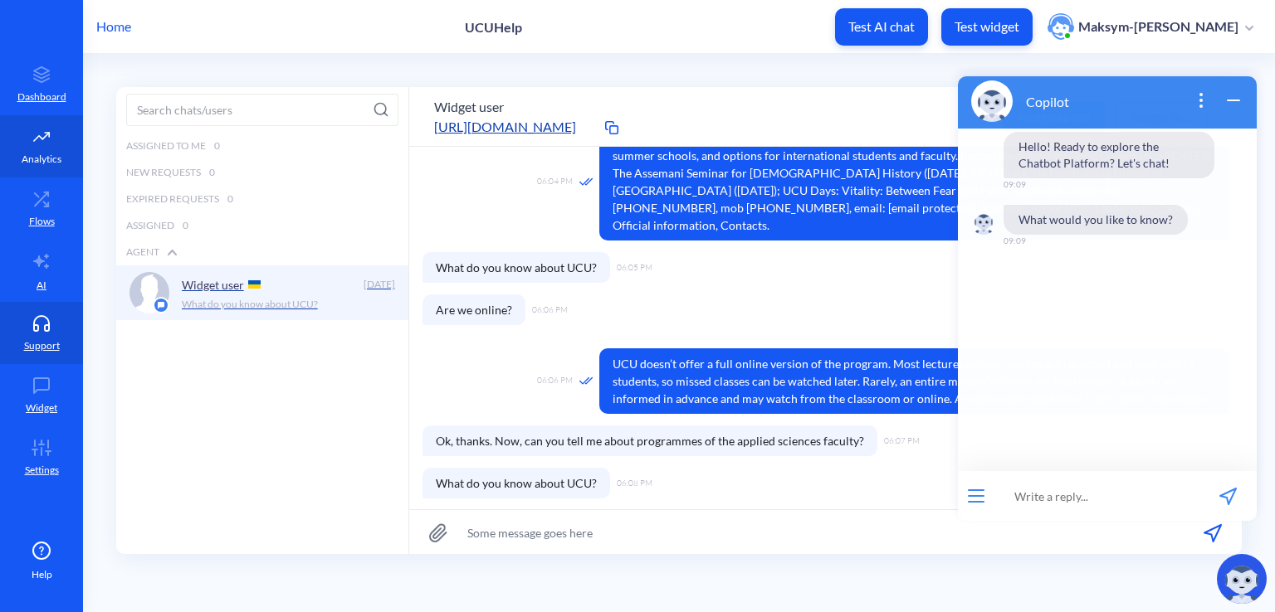
click at [54, 147] on link "Analytics" at bounding box center [41, 146] width 83 height 62
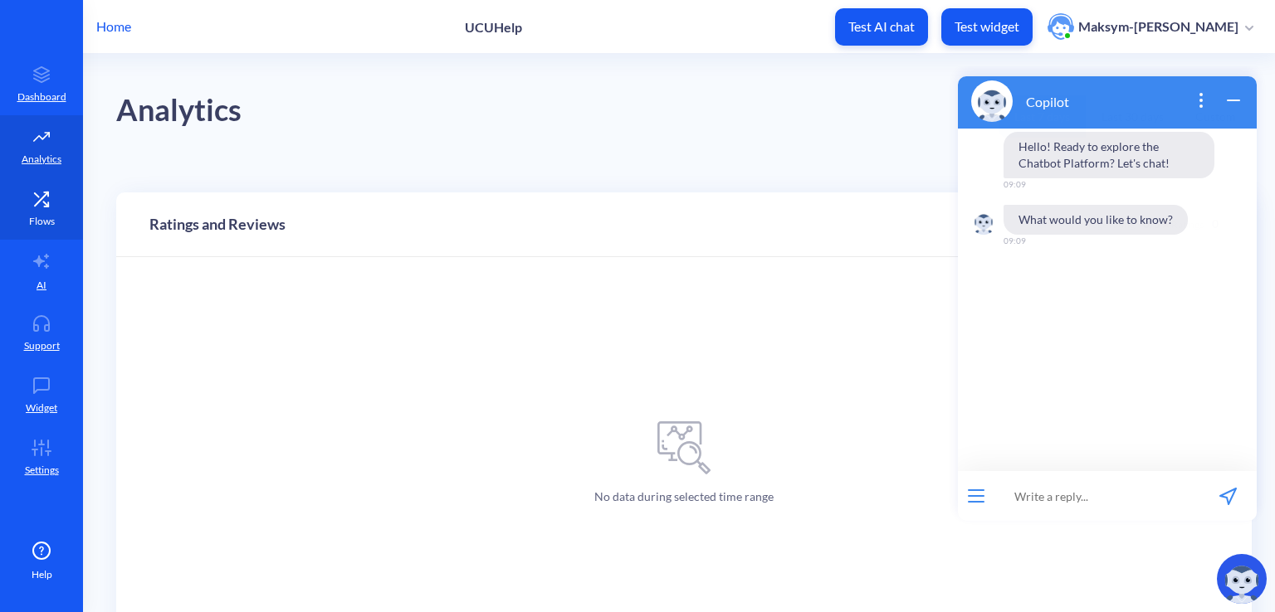
click at [53, 214] on p "Flows" at bounding box center [42, 221] width 26 height 15
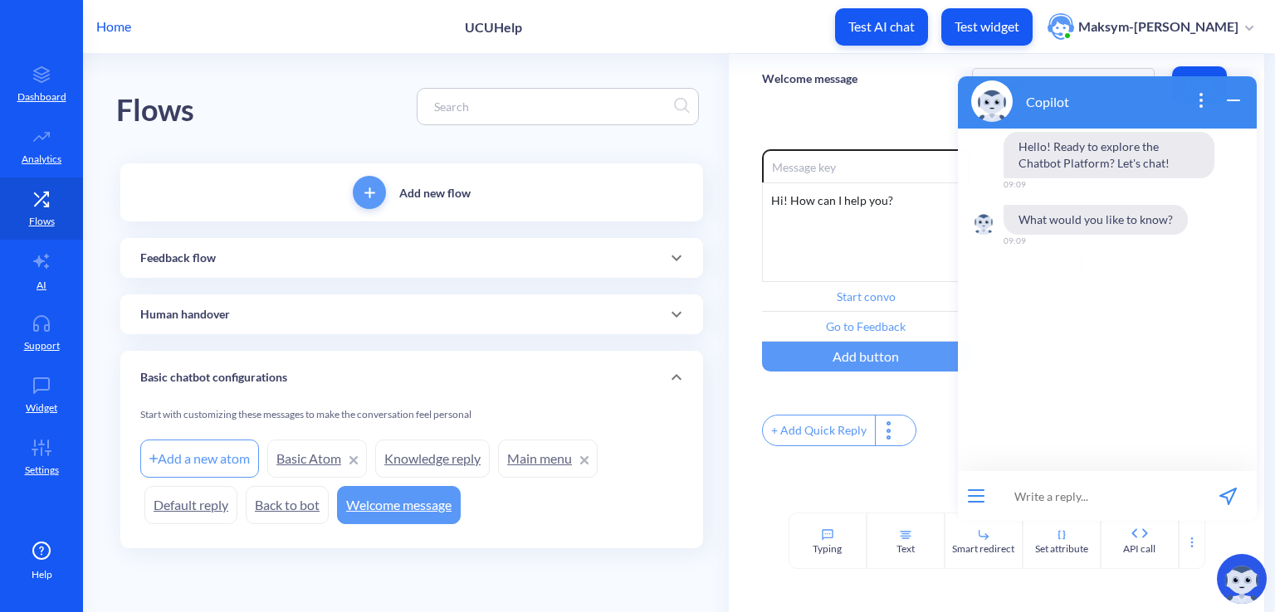
click at [1015, 492] on input at bounding box center [1096, 496] width 205 height 50
type input "Hi, so tell me more about Intents, FAQ's and Actions"
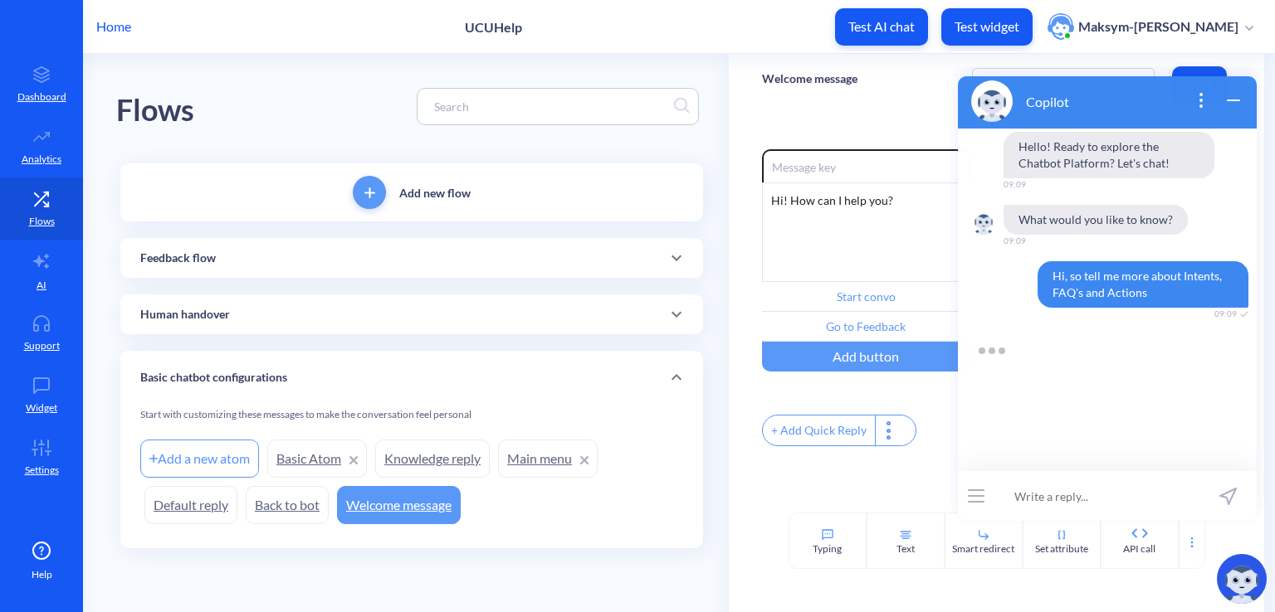
click at [980, 486] on div at bounding box center [976, 496] width 37 height 50
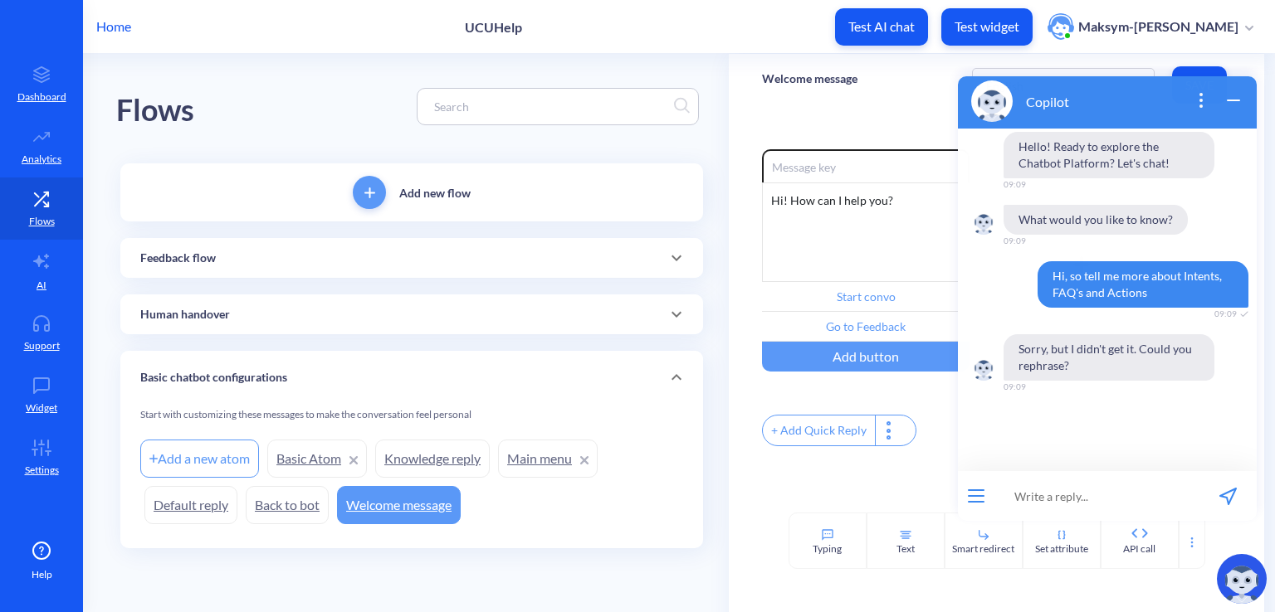
click at [1027, 103] on p "Copilot" at bounding box center [1047, 102] width 43 height 16
click at [975, 505] on div at bounding box center [976, 496] width 37 height 50
click at [976, 497] on button "open menu" at bounding box center [976, 496] width 17 height 13
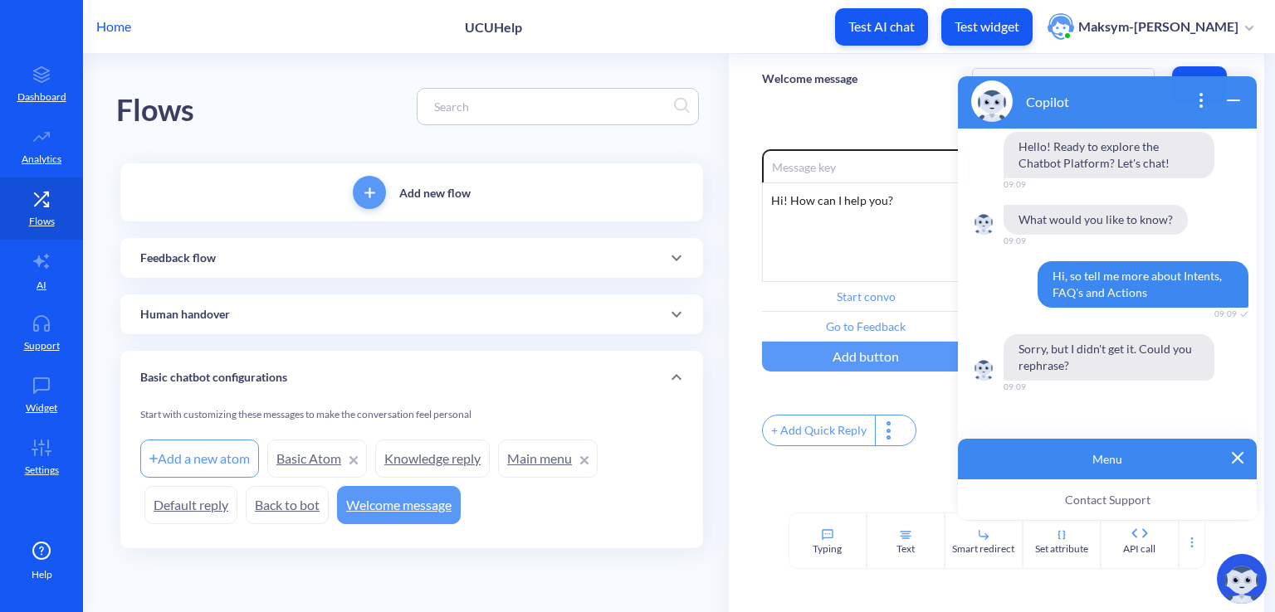
click at [997, 470] on div "Menu" at bounding box center [1107, 459] width 299 height 41
click at [1029, 455] on p "Menu" at bounding box center [1107, 459] width 272 height 14
click at [1135, 464] on p "Menu" at bounding box center [1107, 459] width 272 height 14
click at [1232, 461] on img at bounding box center [1238, 458] width 12 height 12
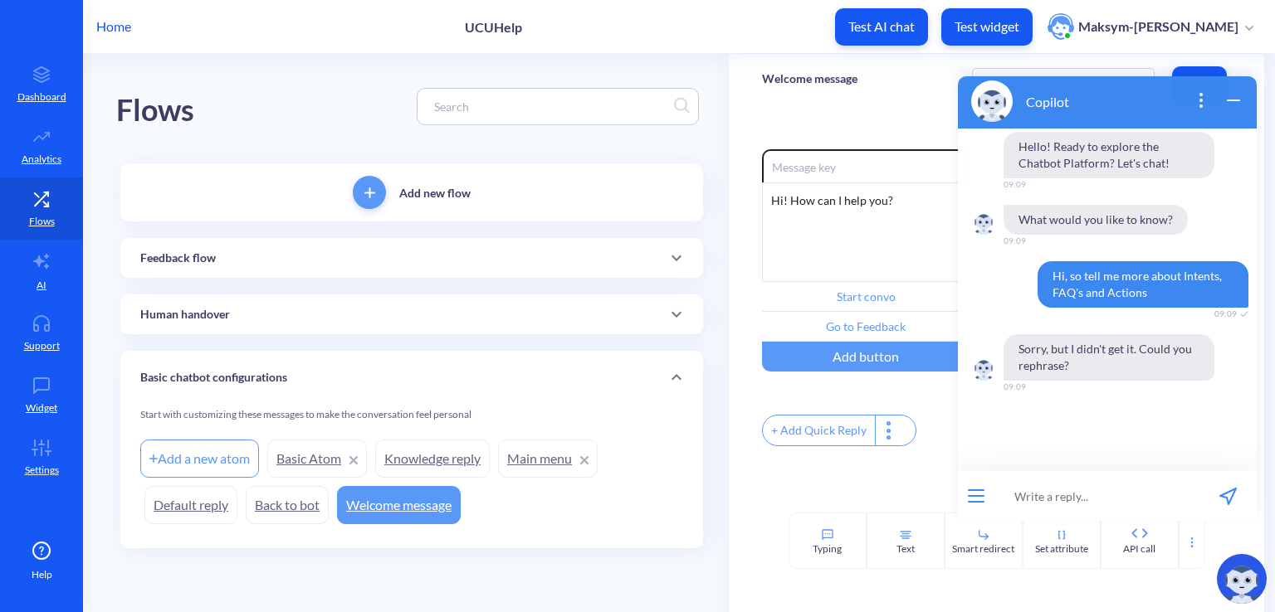
click at [1071, 494] on input at bounding box center [1096, 496] width 205 height 50
type input "I"
type input "d"
type input "what can you answer?"
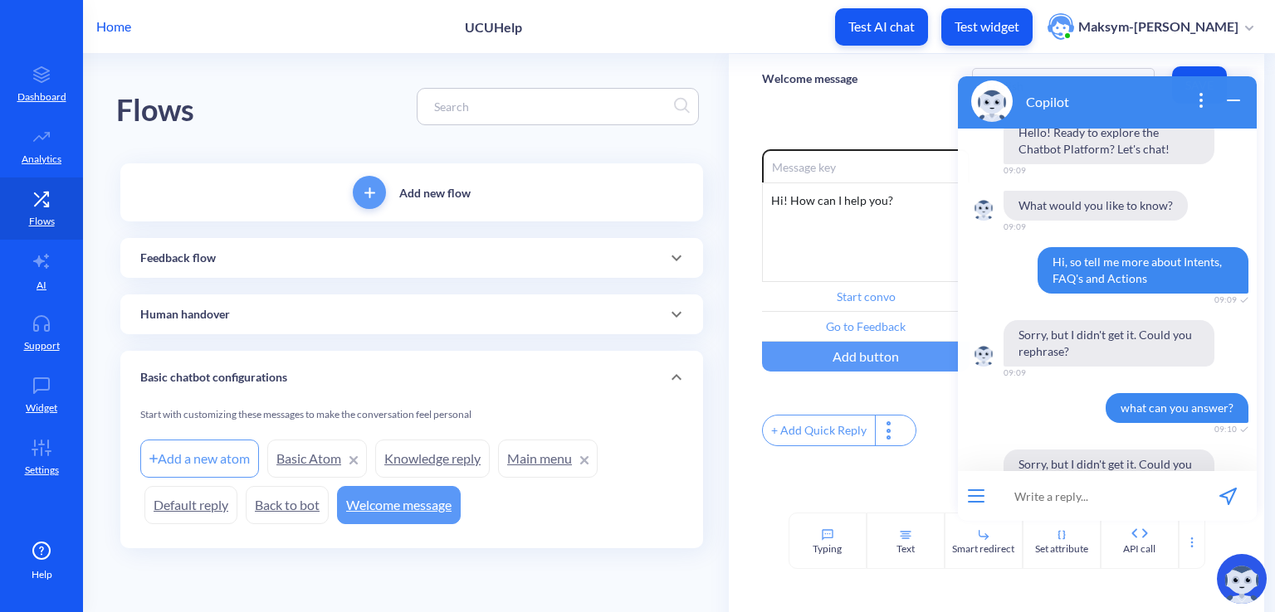
scroll to position [70, 0]
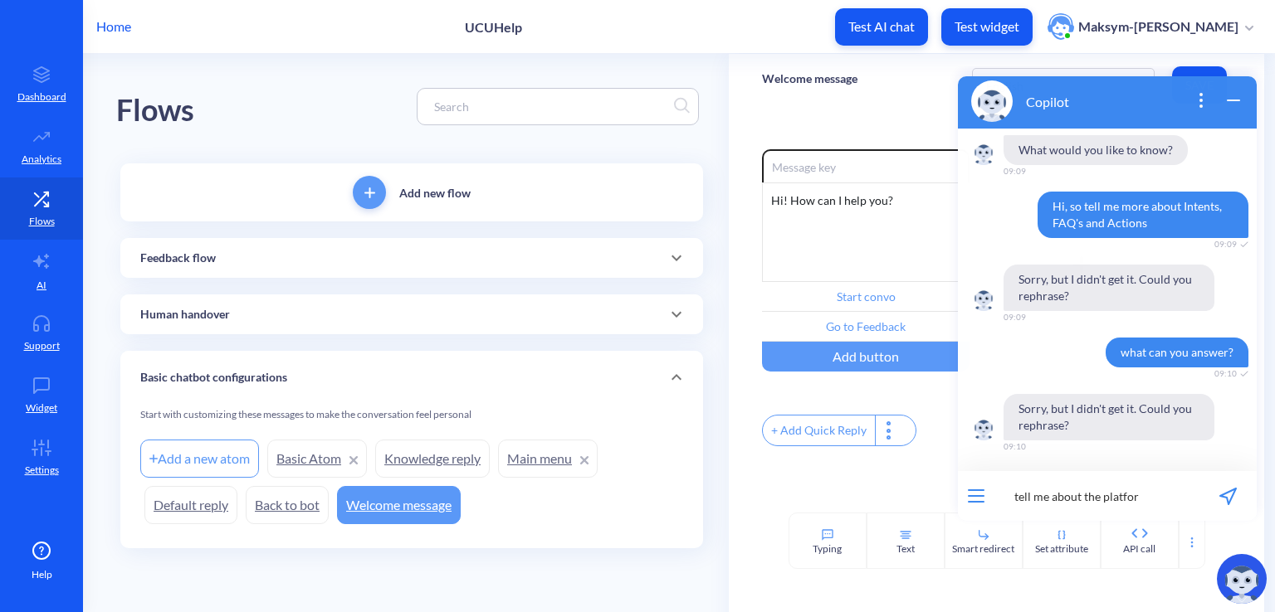
type input "tell me about the platform"
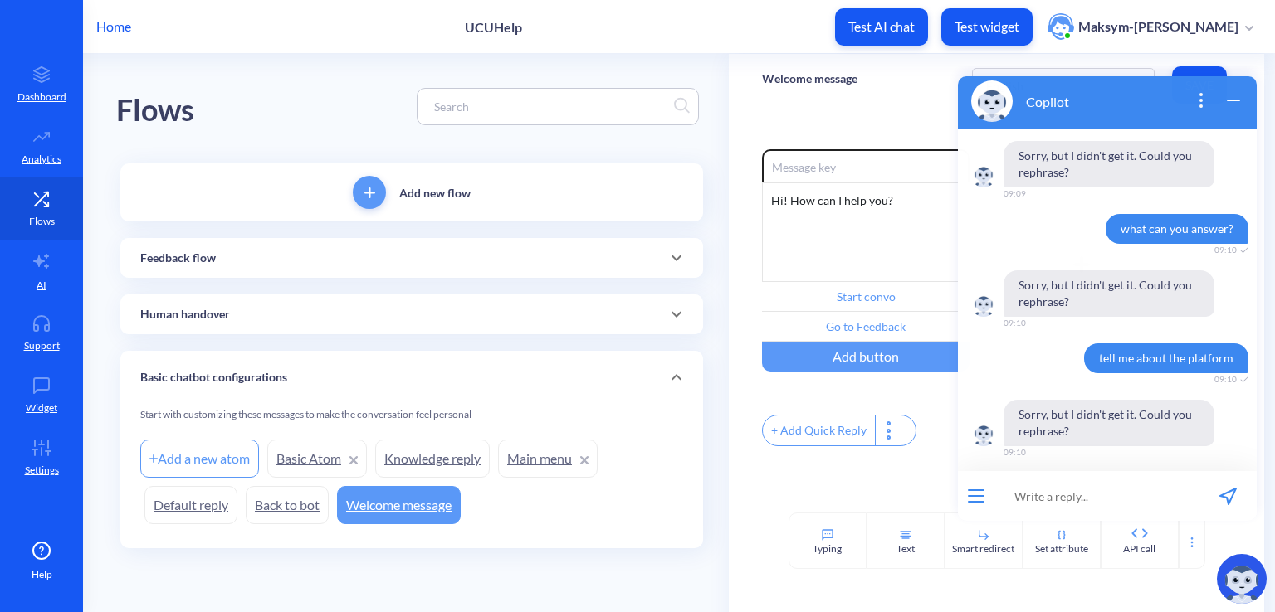
scroll to position [199, 0]
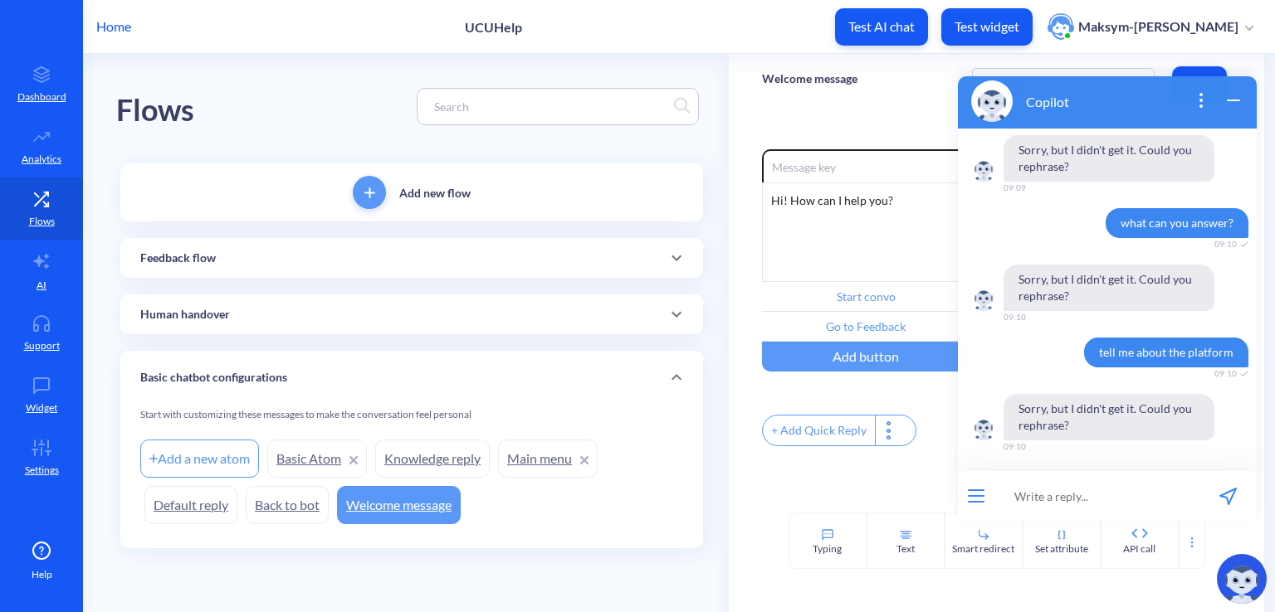
click at [983, 95] on img at bounding box center [991, 101] width 41 height 41
click at [1232, 95] on icon "wrap widget" at bounding box center [1233, 100] width 20 height 20
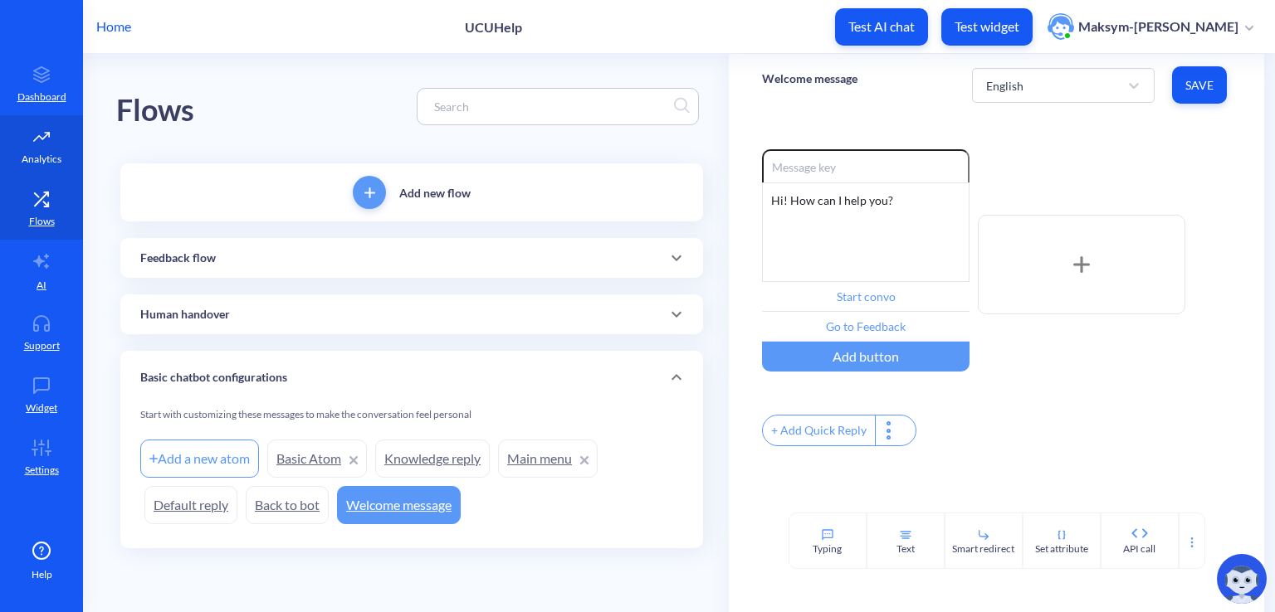
click at [17, 154] on link "Analytics" at bounding box center [41, 146] width 83 height 62
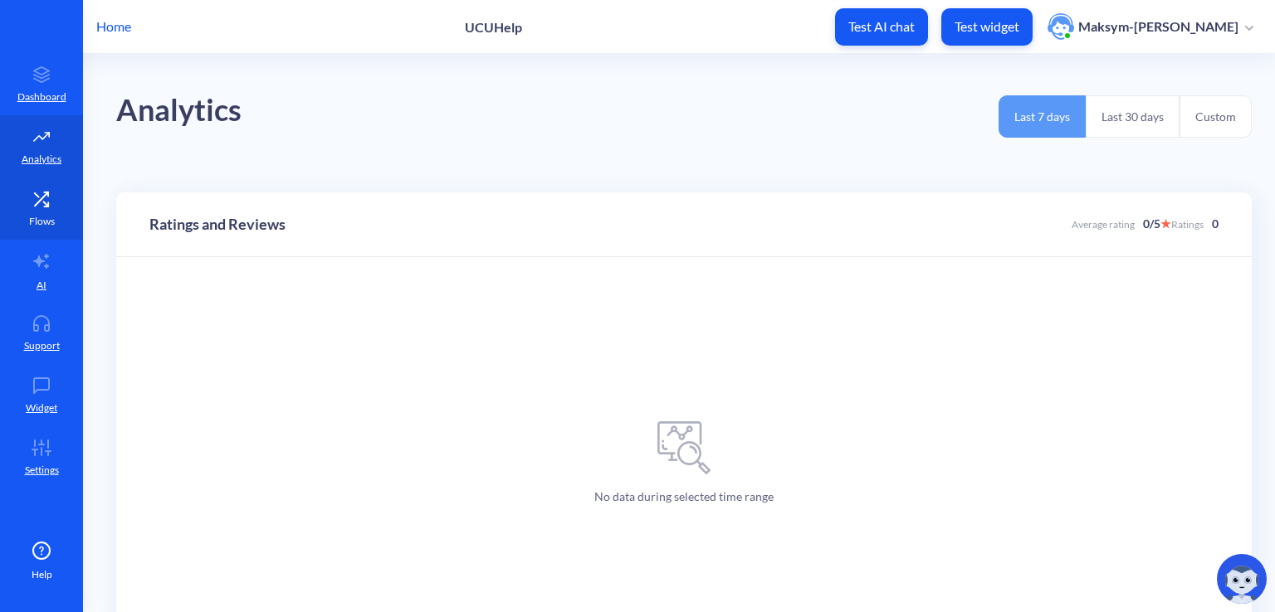
click at [41, 193] on icon at bounding box center [41, 199] width 33 height 17
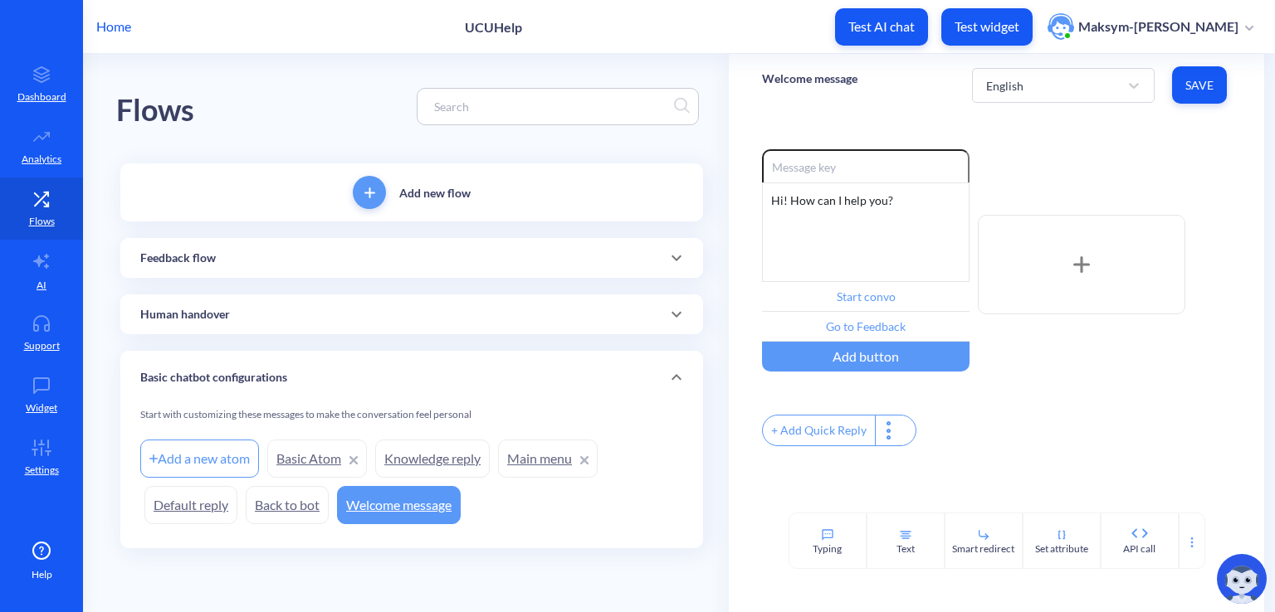
click at [202, 271] on div "Feedback flow" at bounding box center [411, 258] width 583 height 40
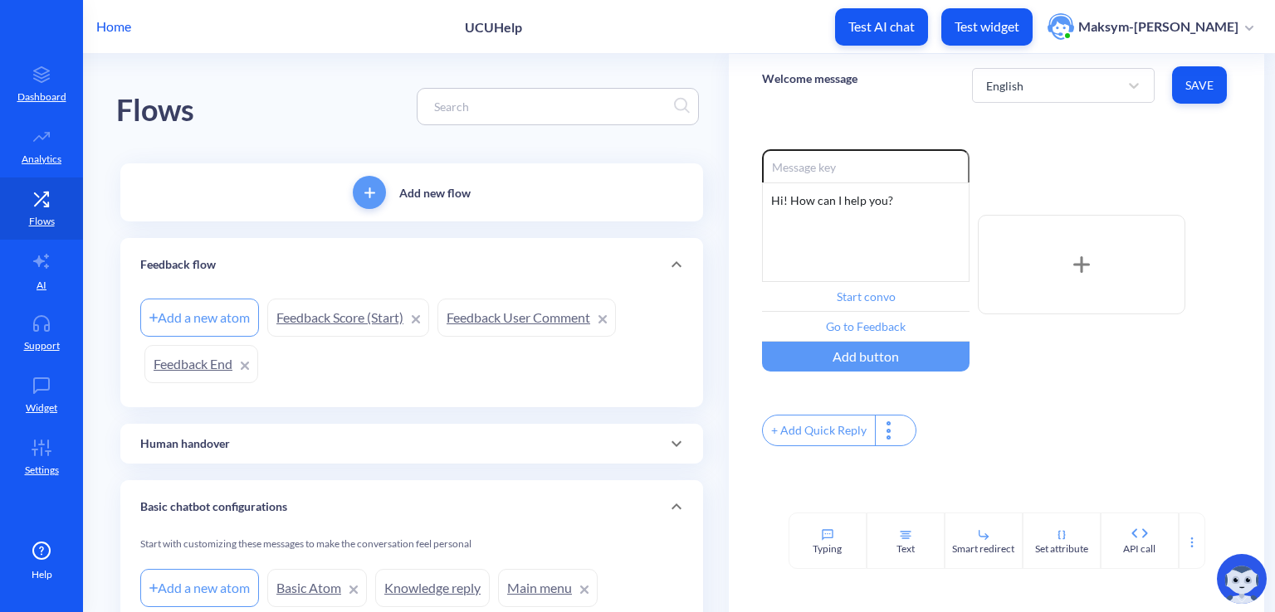
click at [202, 271] on p "Feedback flow" at bounding box center [178, 264] width 76 height 17
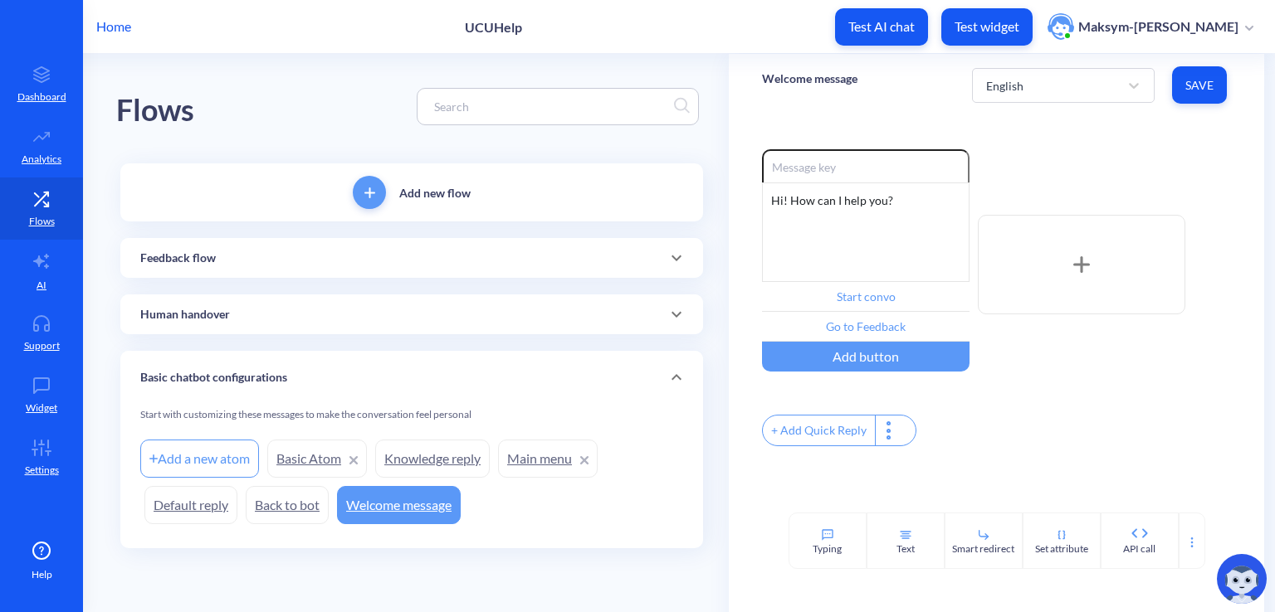
click at [300, 371] on div "Basic chatbot configurations" at bounding box center [411, 377] width 543 height 17
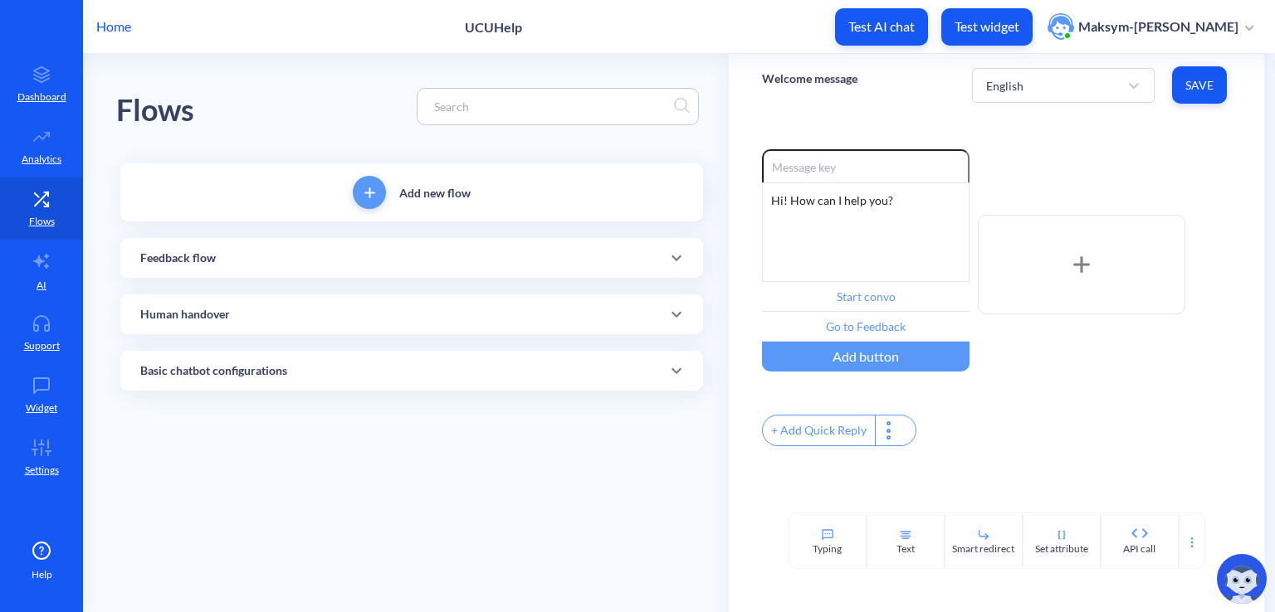
click at [300, 371] on div "Basic chatbot configurations" at bounding box center [411, 371] width 543 height 17
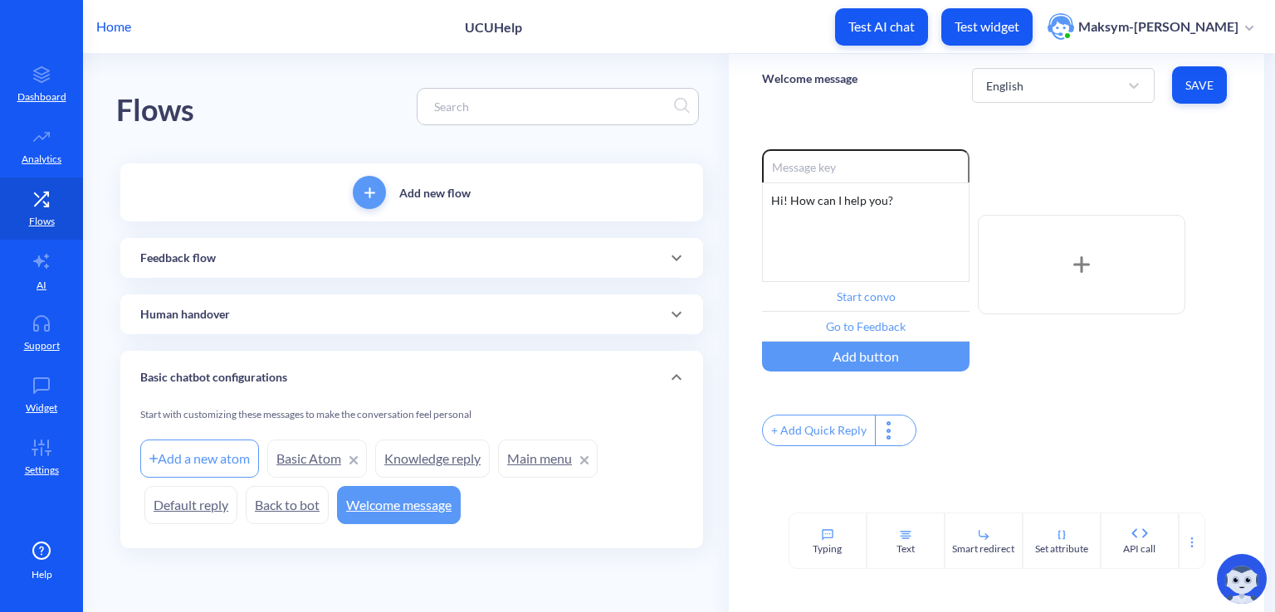
click at [299, 455] on link "Basic Atom" at bounding box center [317, 459] width 100 height 38
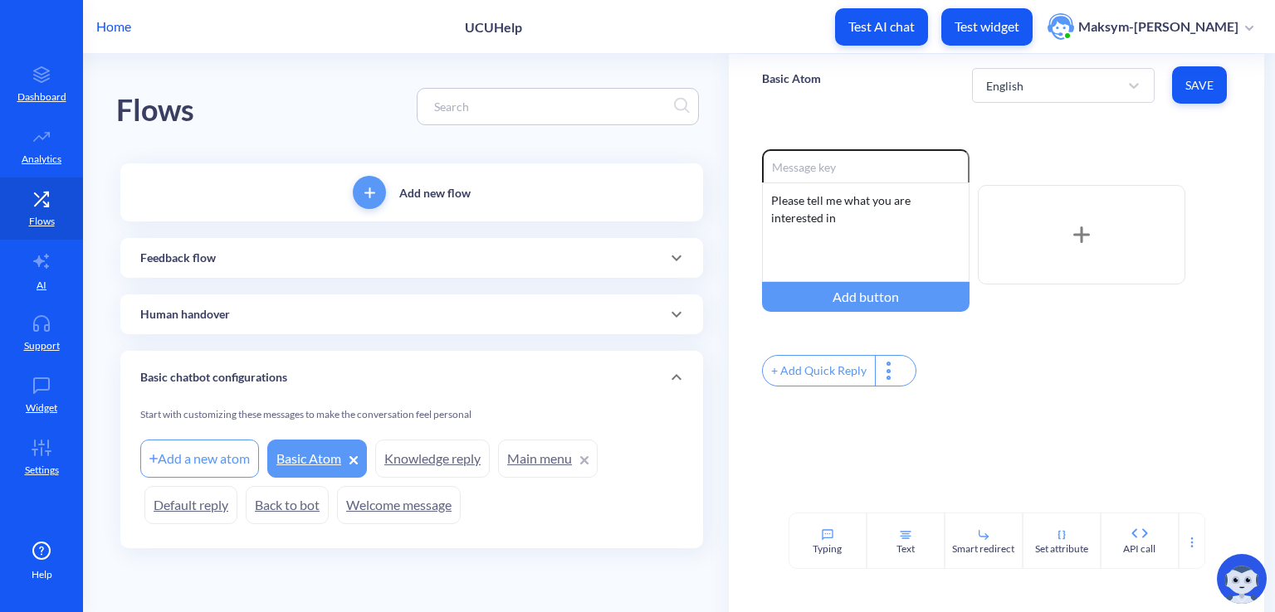
click at [393, 465] on link "Knowledge reply" at bounding box center [432, 459] width 115 height 38
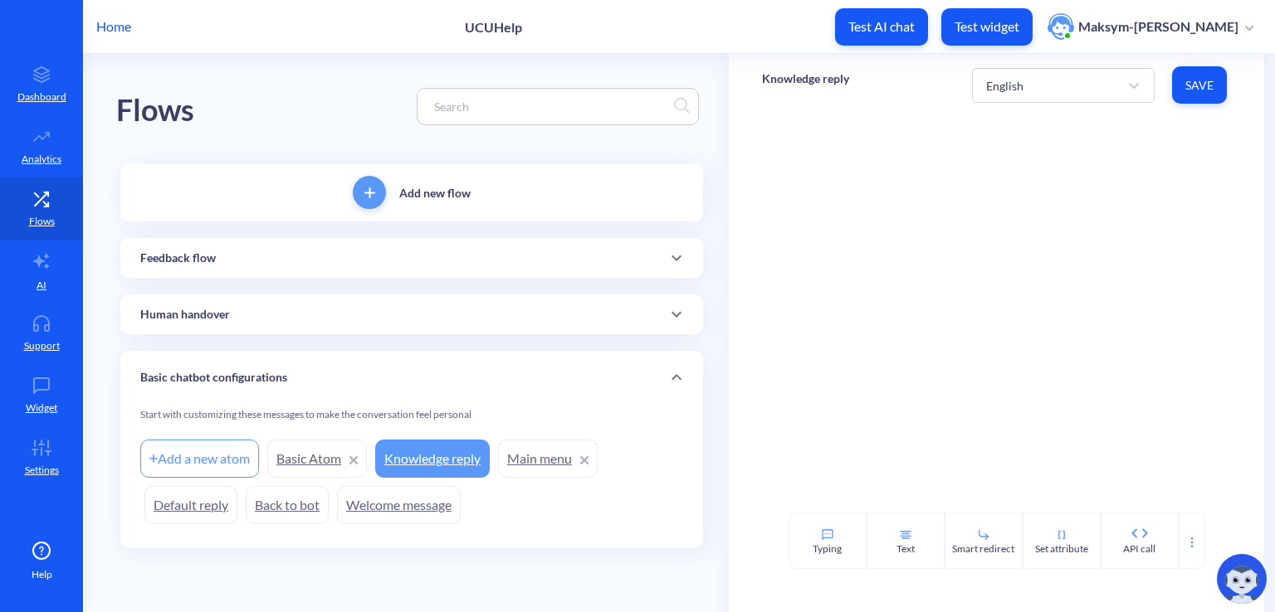
click at [561, 460] on link "Main menu" at bounding box center [548, 459] width 100 height 38
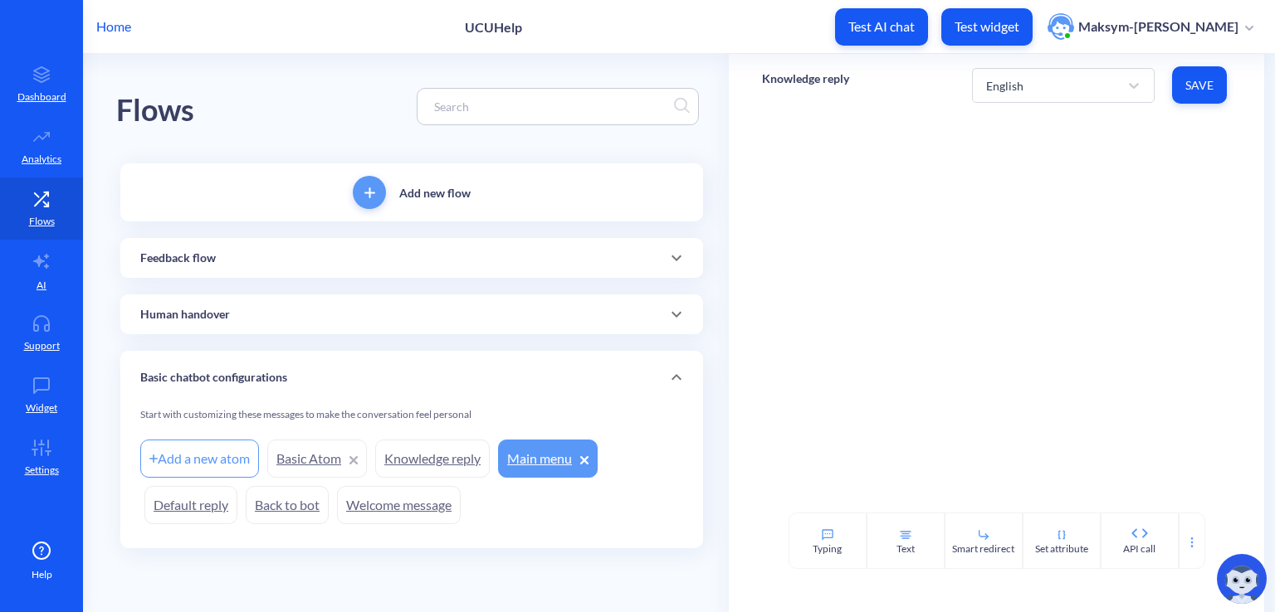
click at [392, 493] on link "Welcome message" at bounding box center [399, 505] width 124 height 38
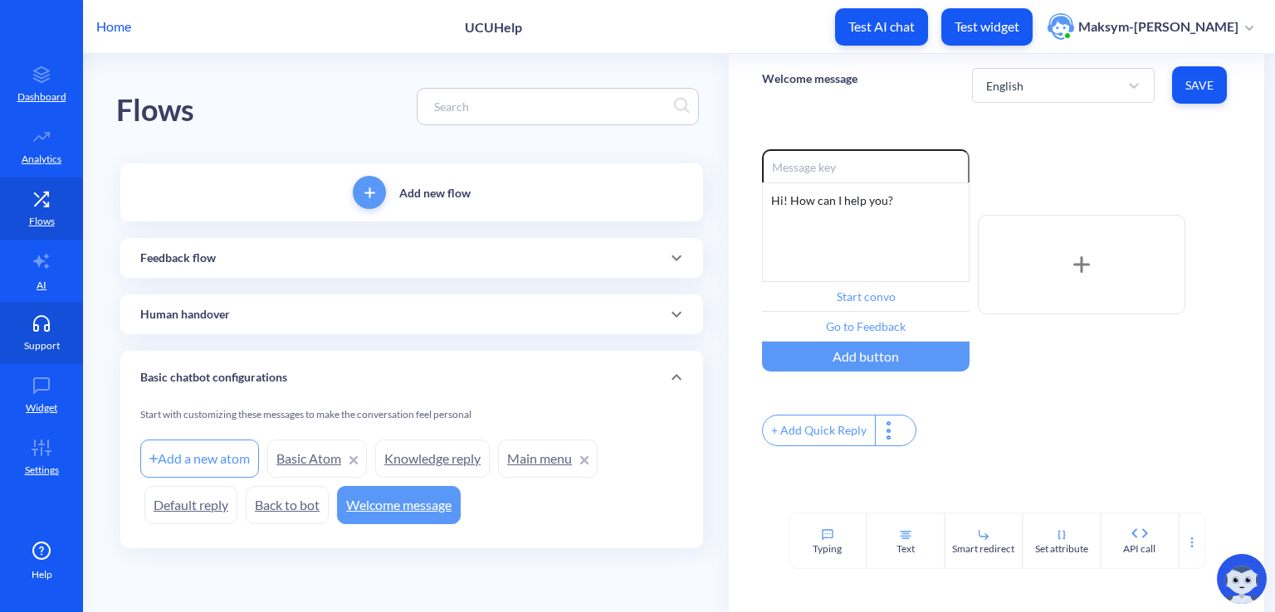
click at [40, 308] on link "Support" at bounding box center [41, 333] width 83 height 62
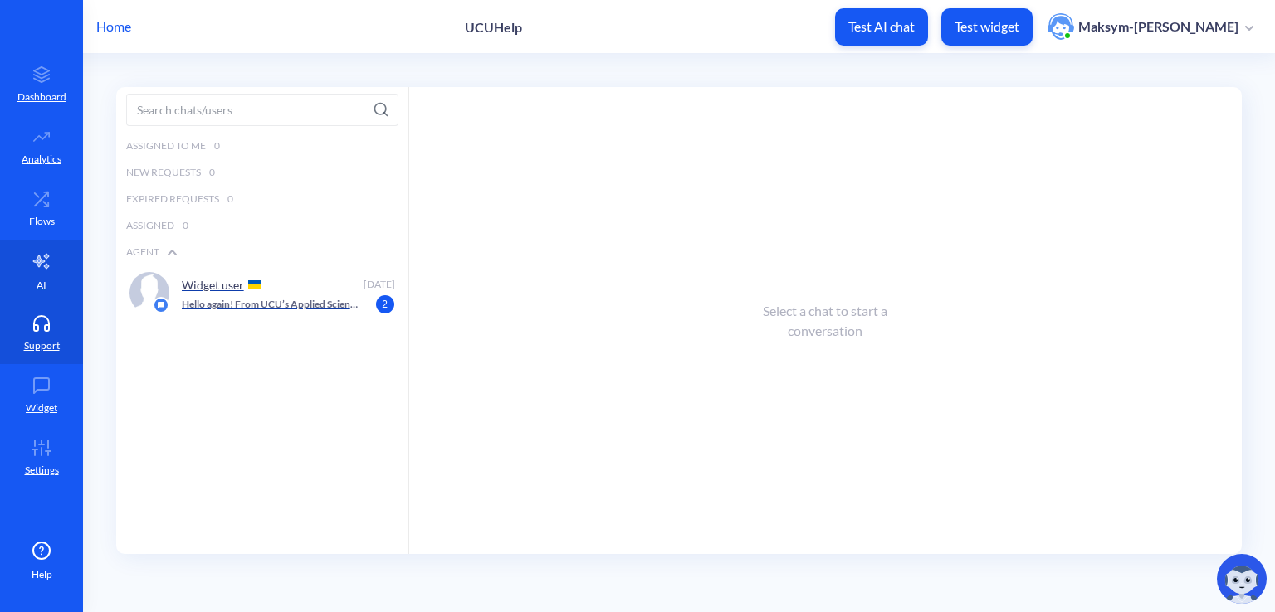
click at [35, 276] on link "AI" at bounding box center [41, 271] width 83 height 62
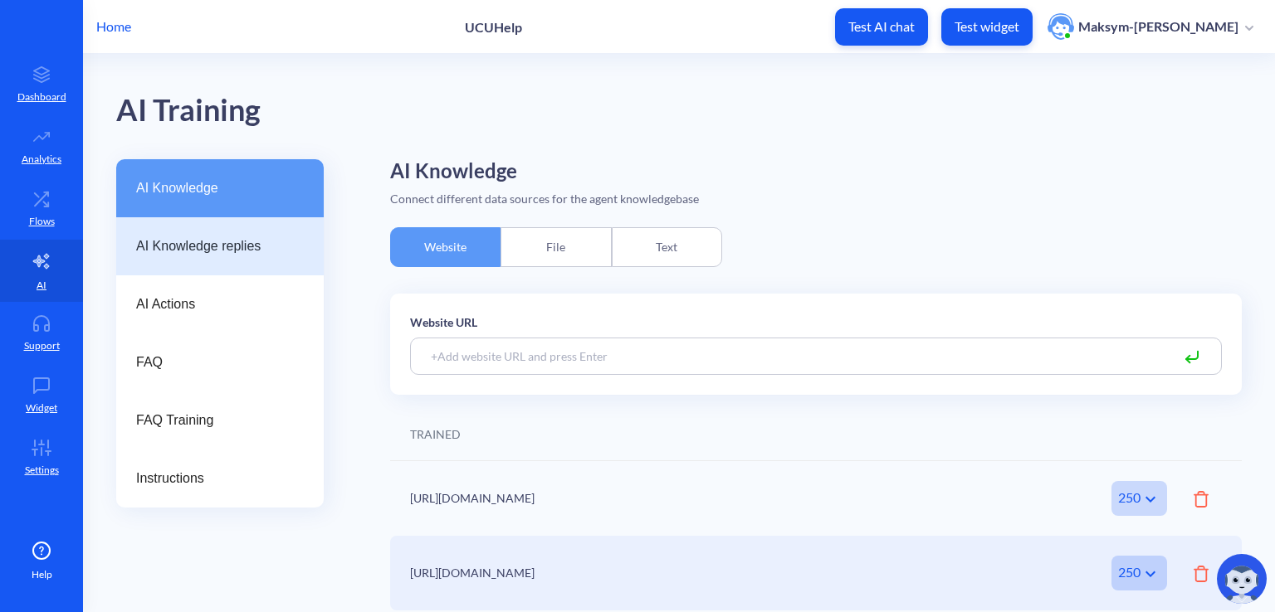
click at [163, 253] on span "AI Knowledge replies" at bounding box center [213, 247] width 154 height 20
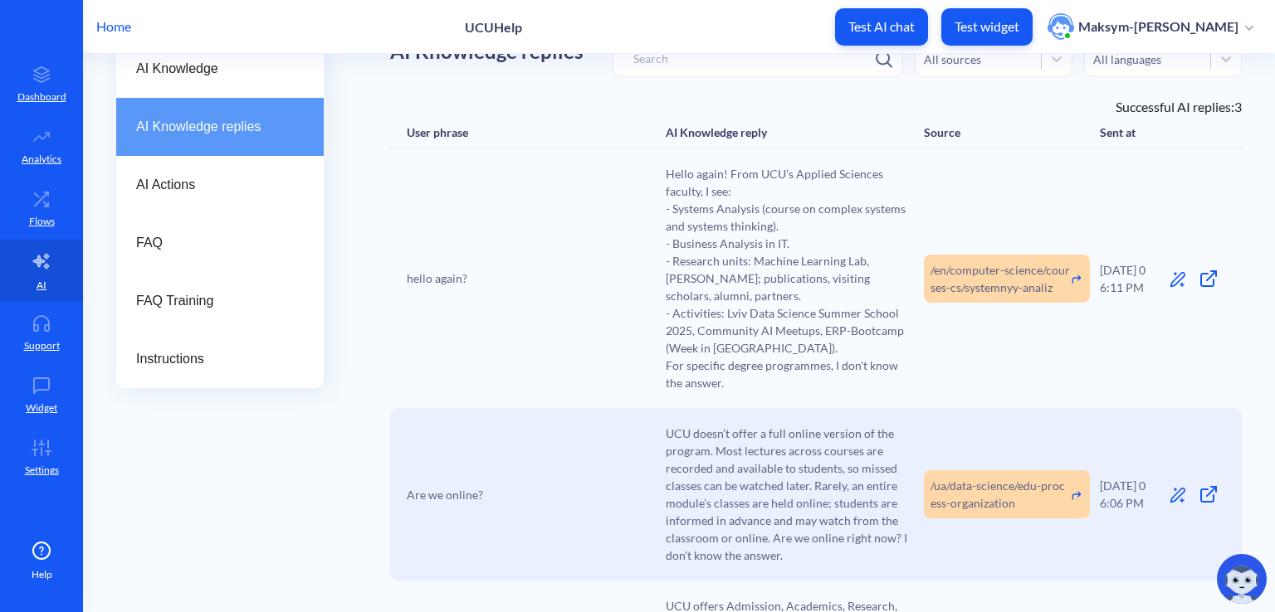
scroll to position [121, 0]
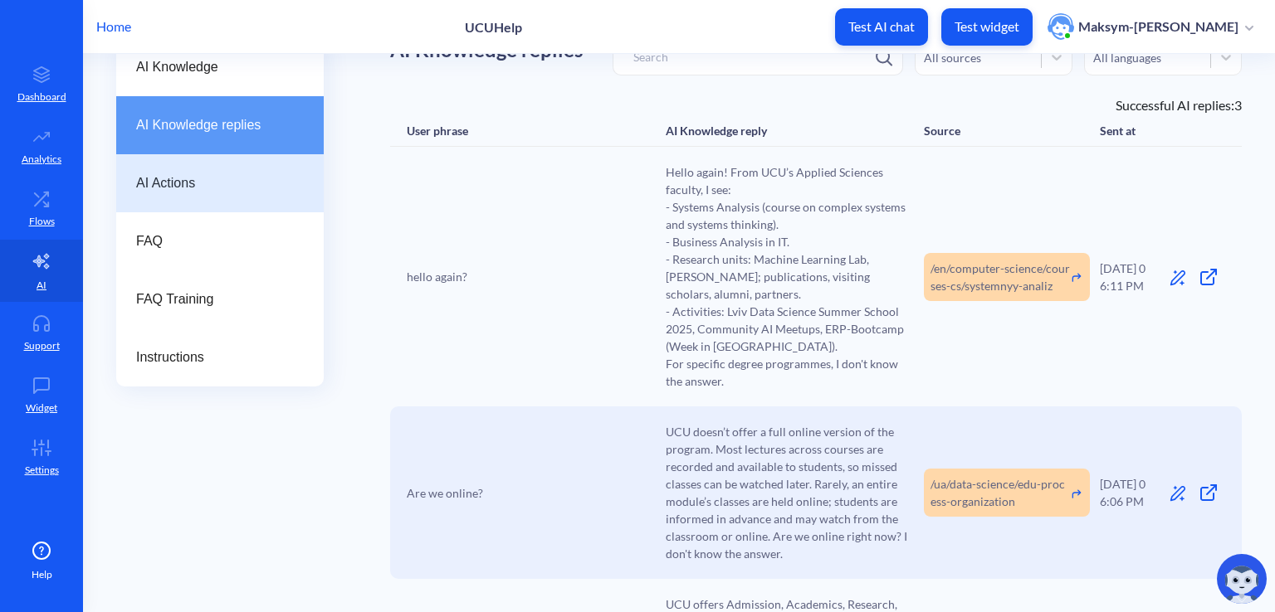
click at [188, 176] on span "AI Actions" at bounding box center [213, 183] width 154 height 20
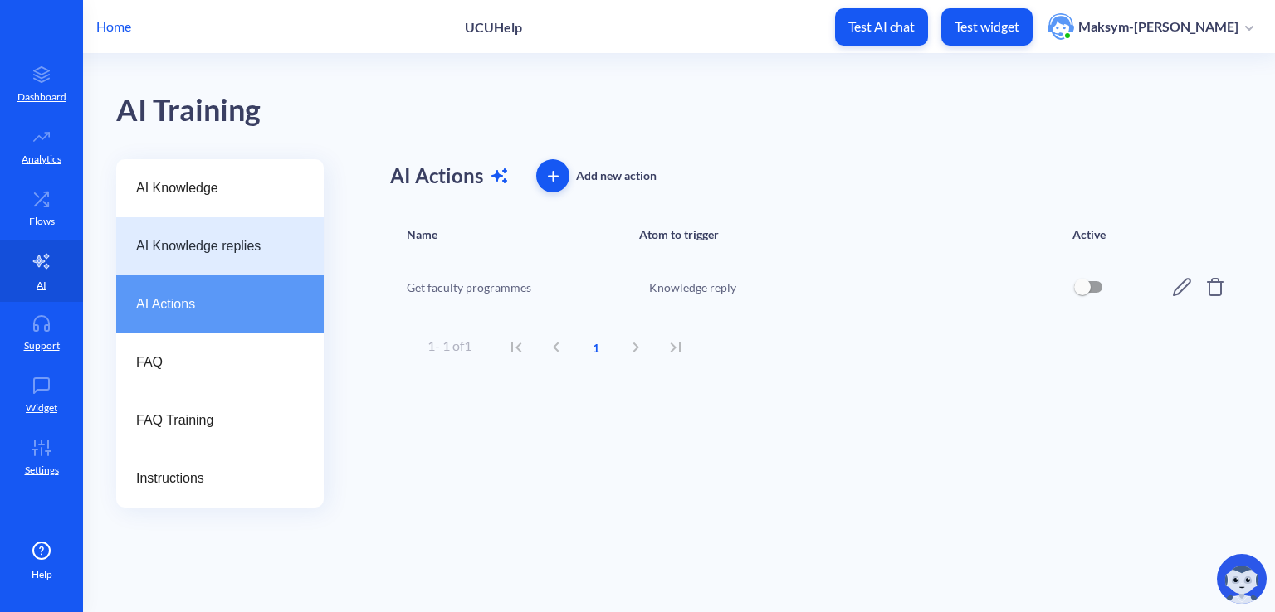
click at [198, 247] on span "AI Knowledge replies" at bounding box center [213, 247] width 154 height 20
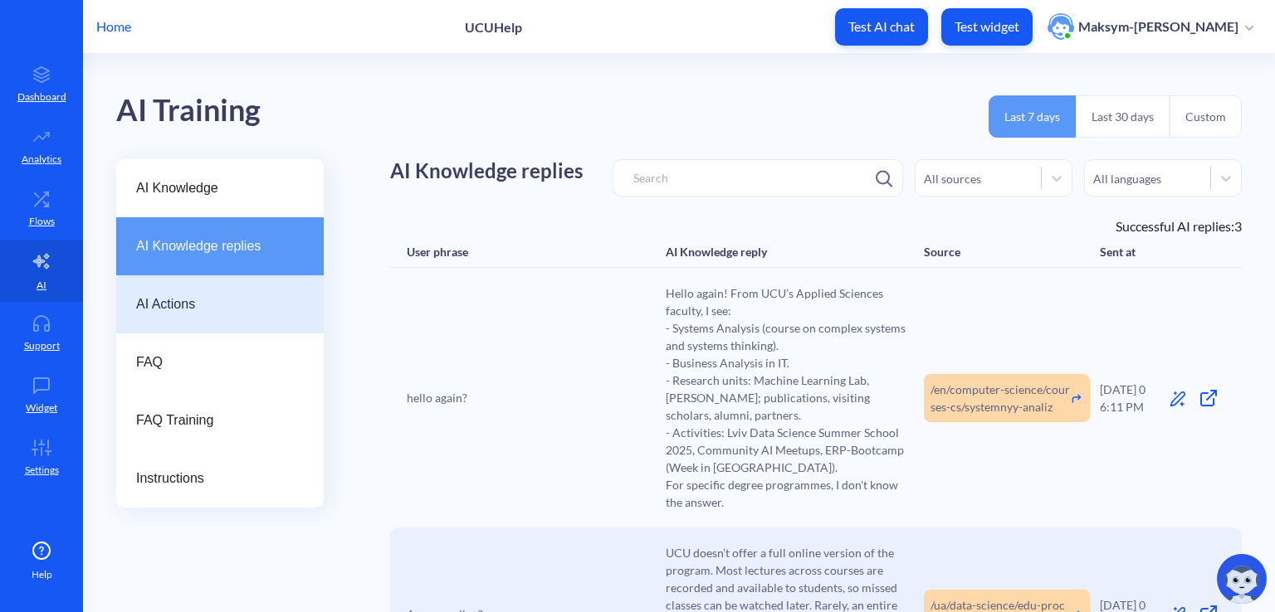
click at [209, 329] on div "AI Actions" at bounding box center [219, 305] width 207 height 58
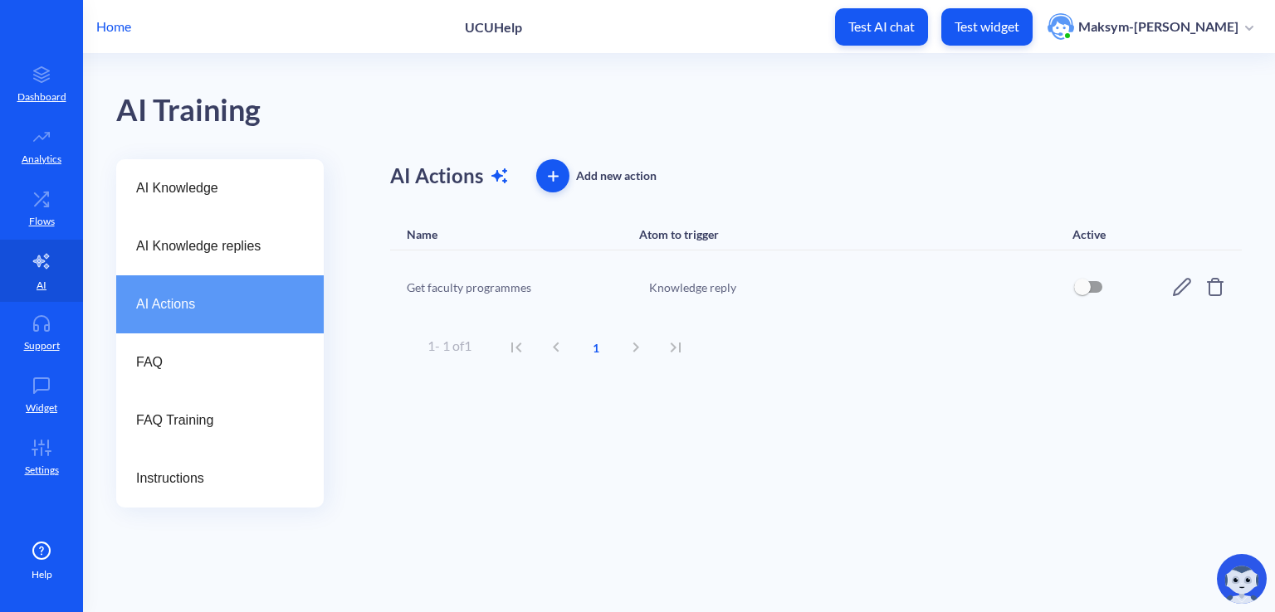
click at [1079, 281] on input "checkbox" at bounding box center [1082, 287] width 40 height 40
checkbox input "true"
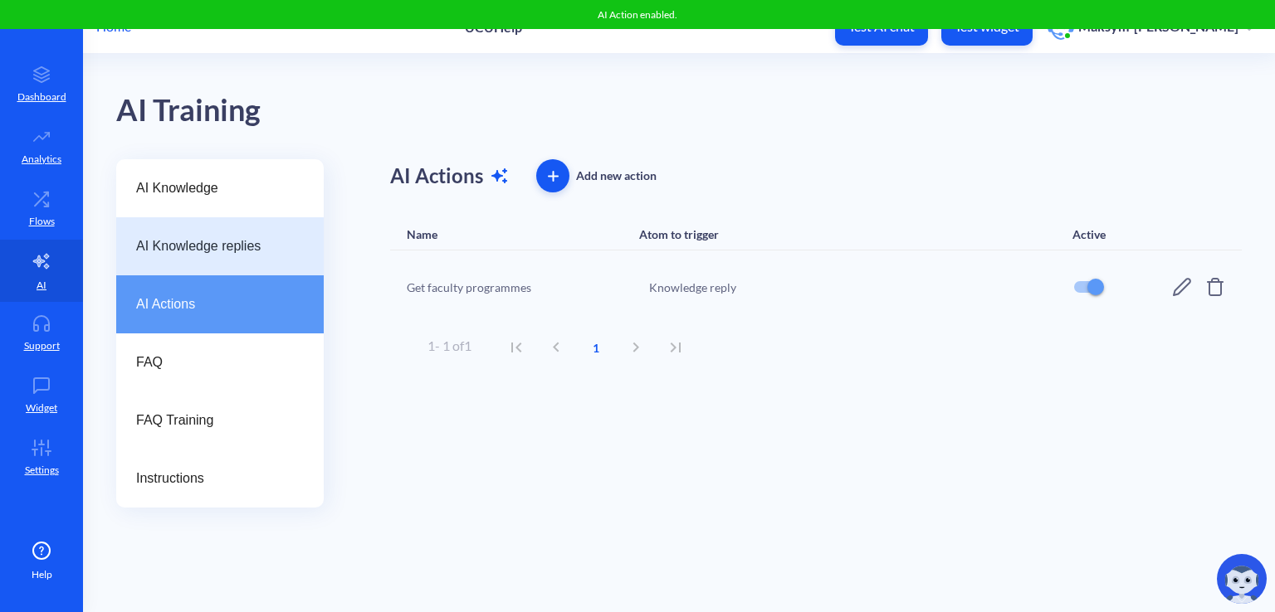
click at [186, 237] on span "AI Knowledge replies" at bounding box center [213, 247] width 154 height 20
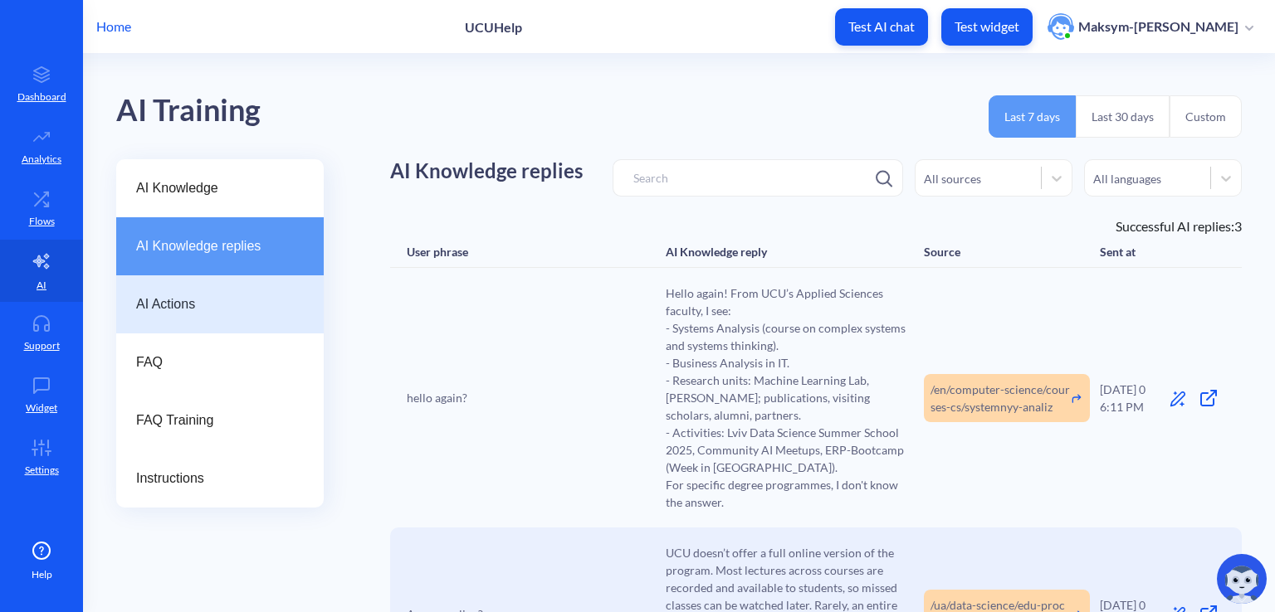
click at [213, 329] on div "AI Actions" at bounding box center [219, 305] width 207 height 58
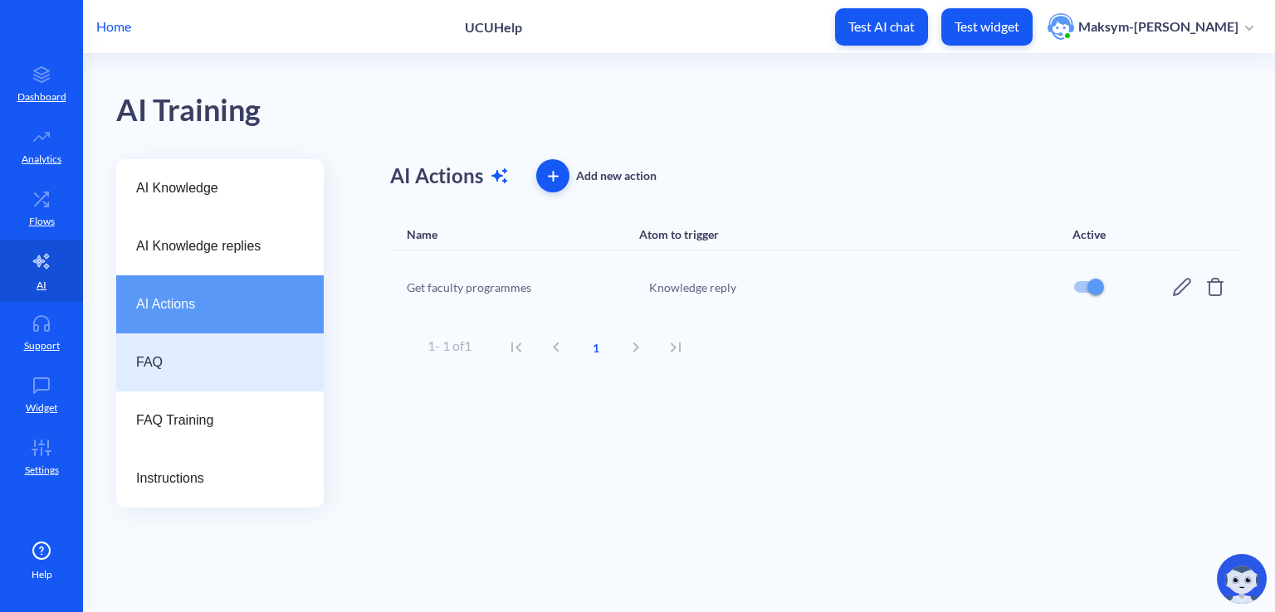
click at [217, 363] on span "FAQ" at bounding box center [213, 363] width 154 height 20
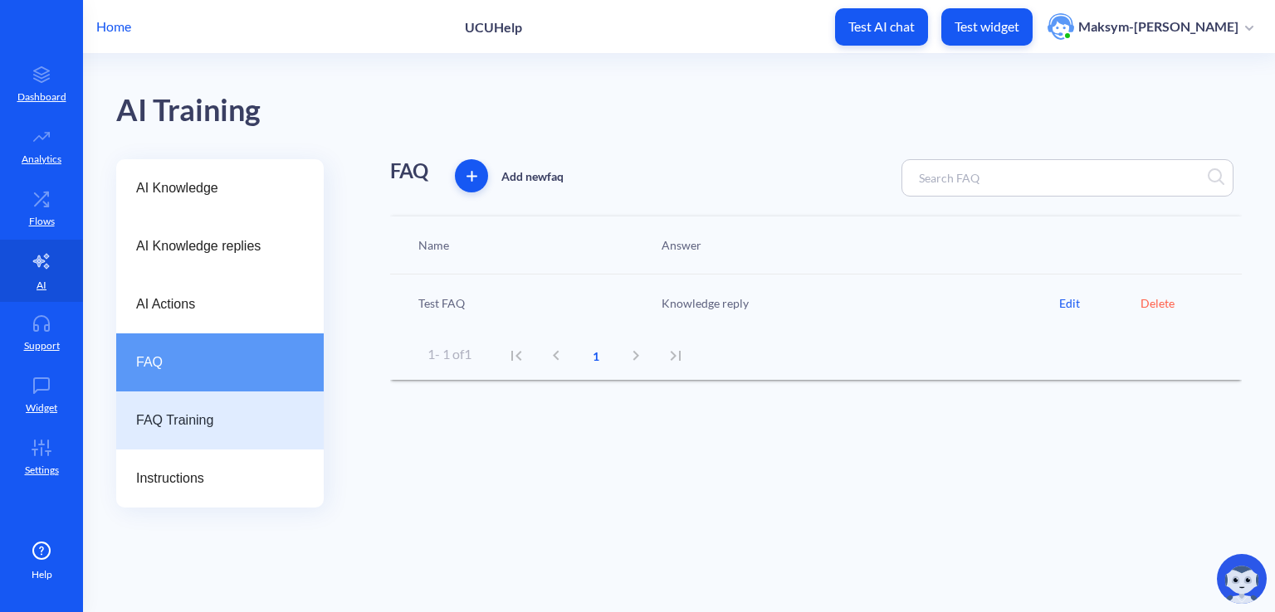
click at [226, 436] on div "FAQ Training" at bounding box center [219, 421] width 207 height 58
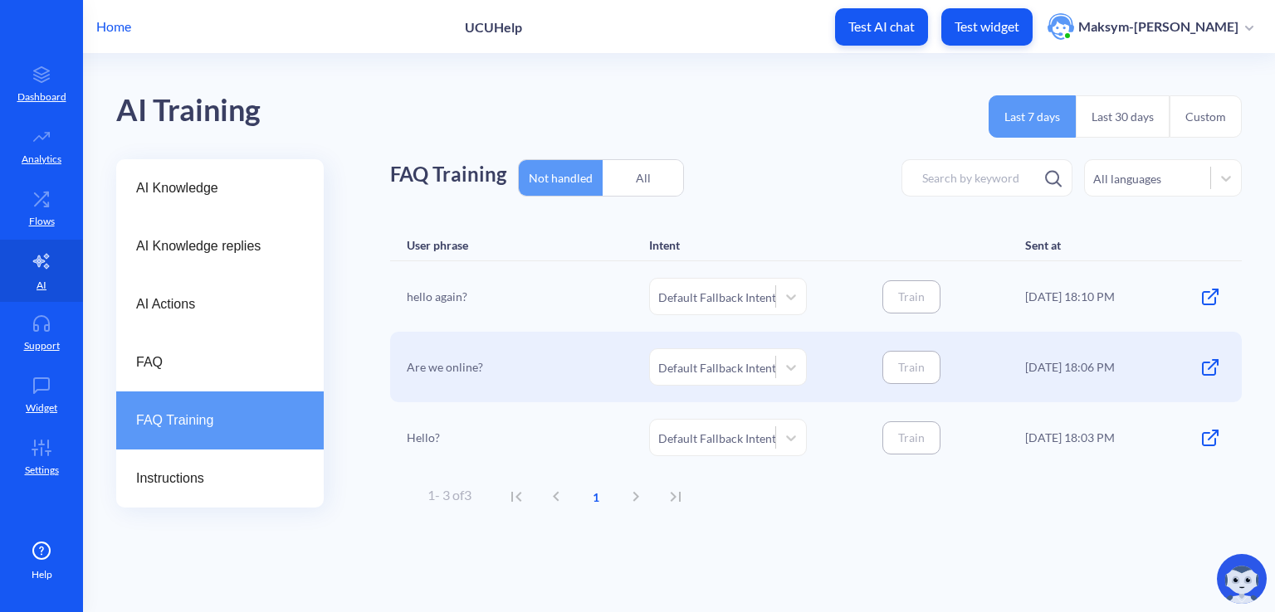
click at [619, 193] on div "All" at bounding box center [643, 178] width 81 height 39
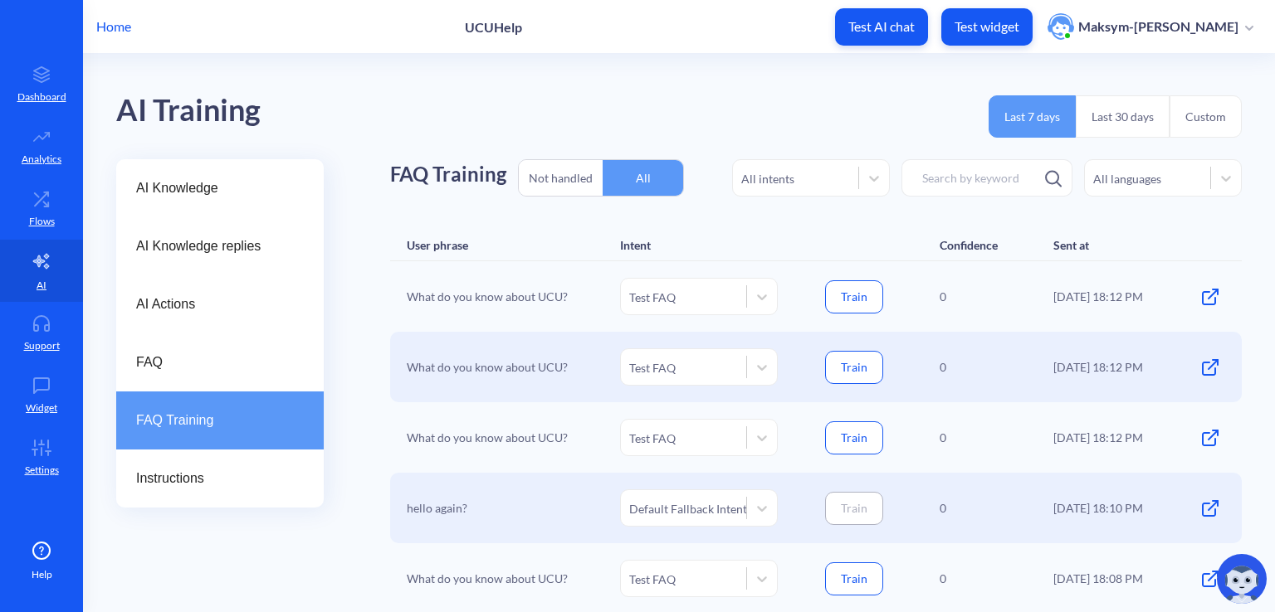
click at [548, 193] on div "Not handled" at bounding box center [561, 178] width 84 height 39
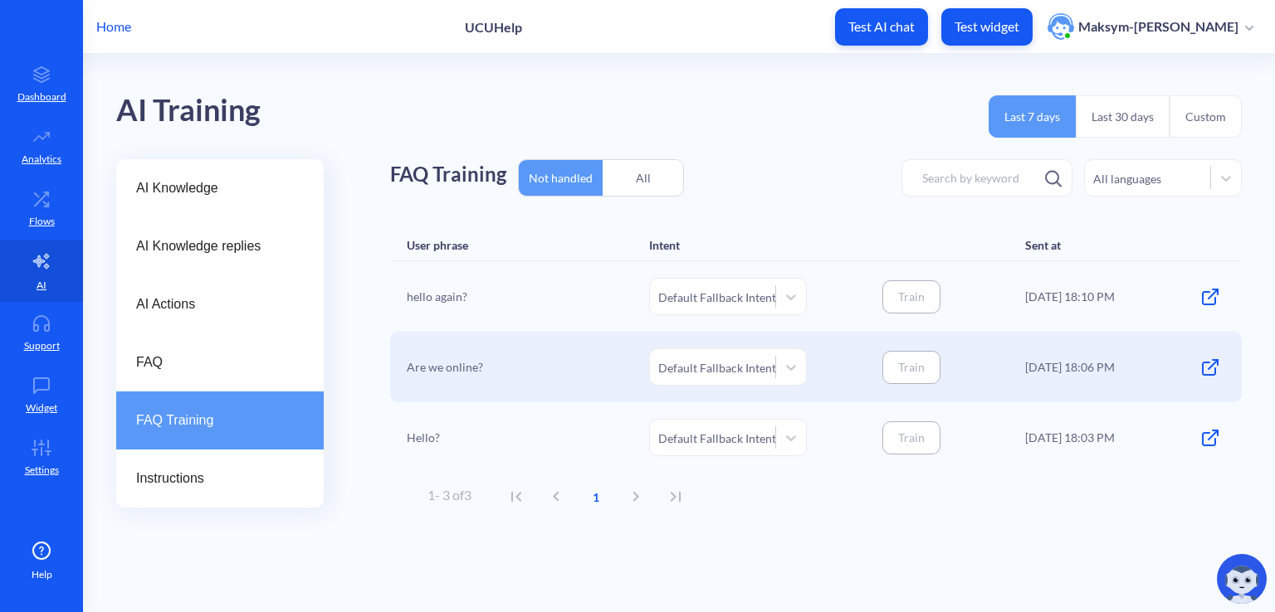
click at [617, 182] on div "All" at bounding box center [643, 178] width 81 height 39
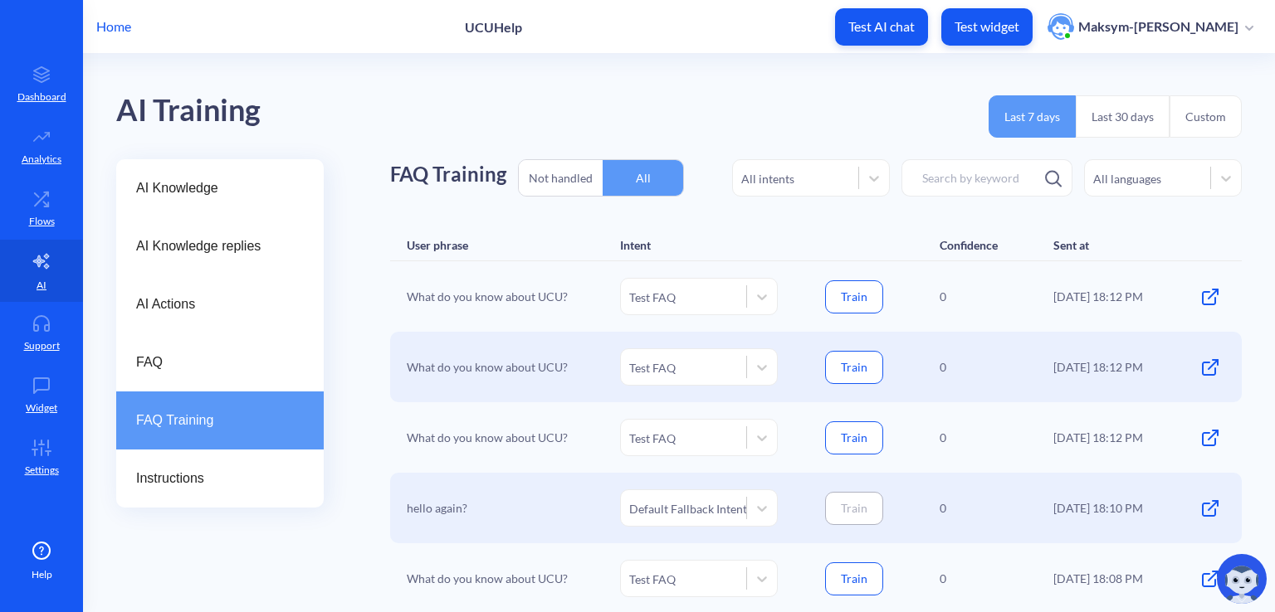
click at [562, 178] on div "Not handled" at bounding box center [561, 178] width 84 height 39
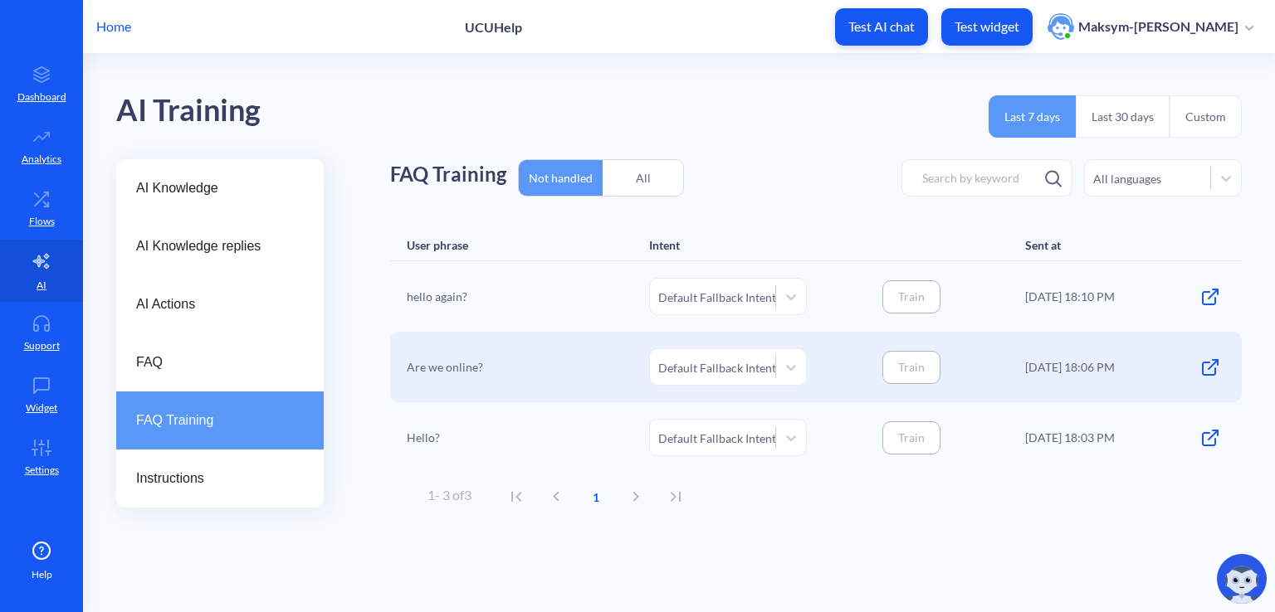
click at [624, 178] on div "All" at bounding box center [643, 178] width 81 height 39
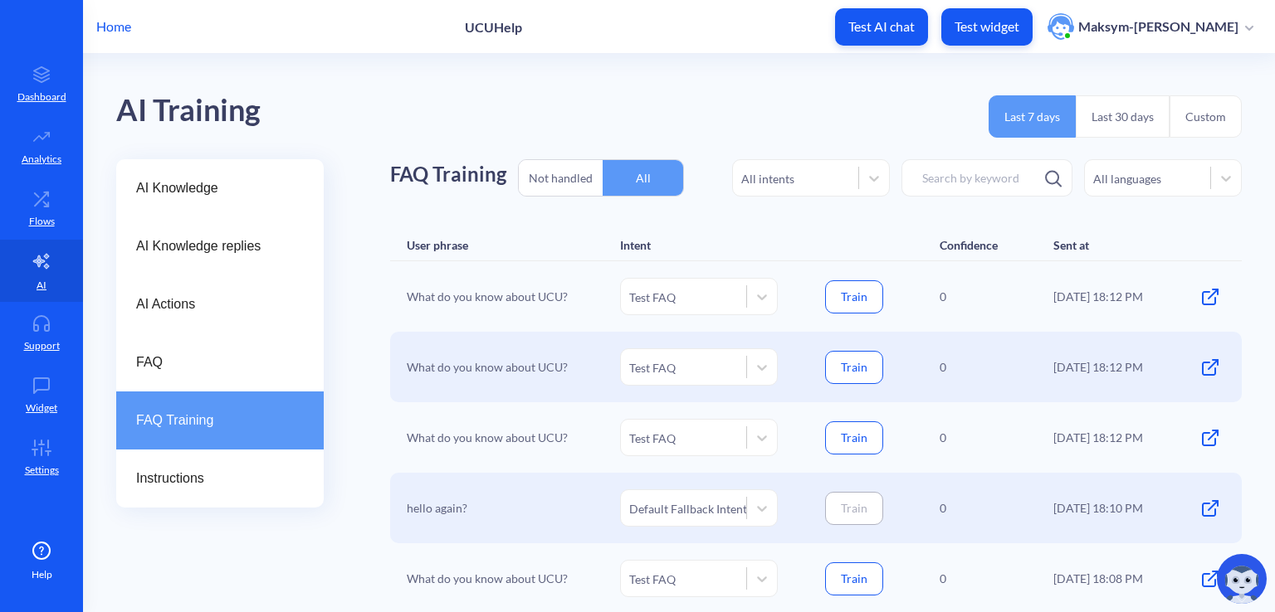
click at [934, 291] on div "What do you know about UCU? Test FAQ Train 0 05.09.25 18:12 PM" at bounding box center [815, 296] width 851 height 71
click at [767, 290] on icon at bounding box center [762, 297] width 17 height 17
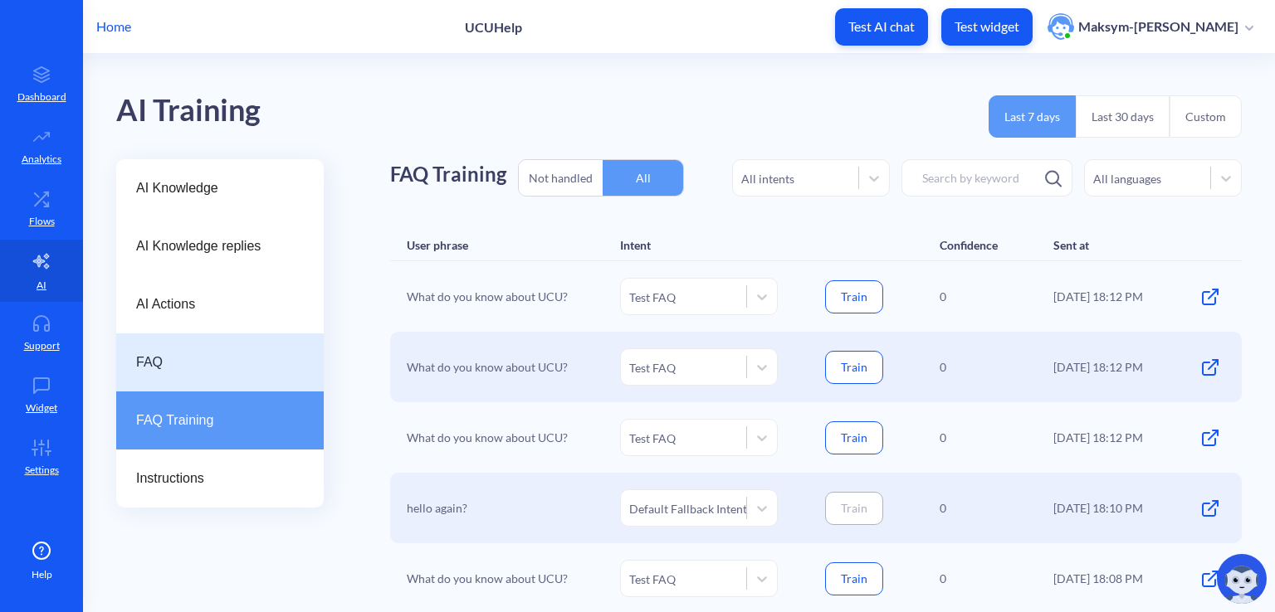
click at [236, 353] on span "FAQ" at bounding box center [213, 363] width 154 height 20
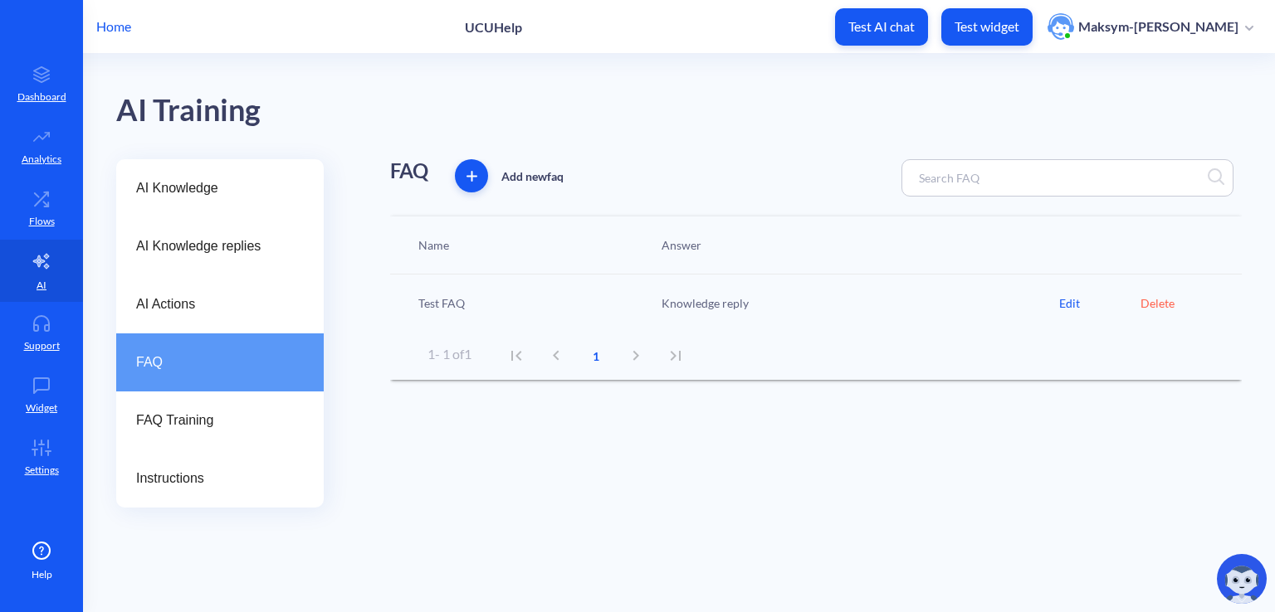
click at [460, 295] on div "Test FAQ" at bounding box center [531, 303] width 243 height 17
click at [655, 295] on div "Knowledge reply" at bounding box center [856, 303] width 406 height 17
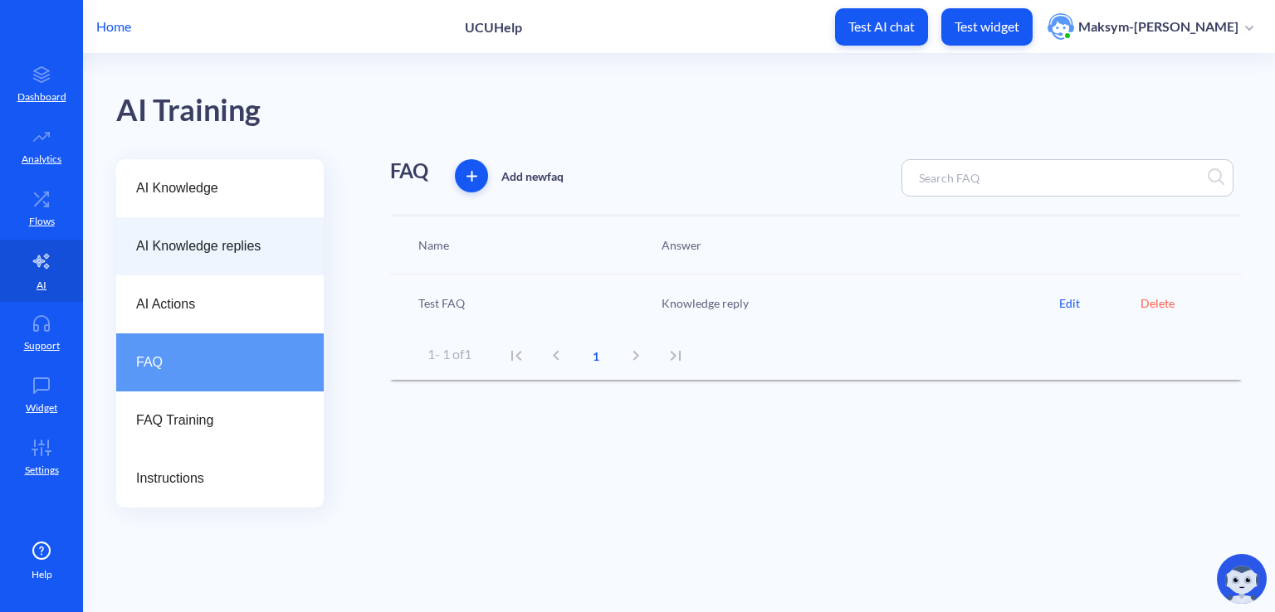
click at [196, 246] on span "AI Knowledge replies" at bounding box center [213, 247] width 154 height 20
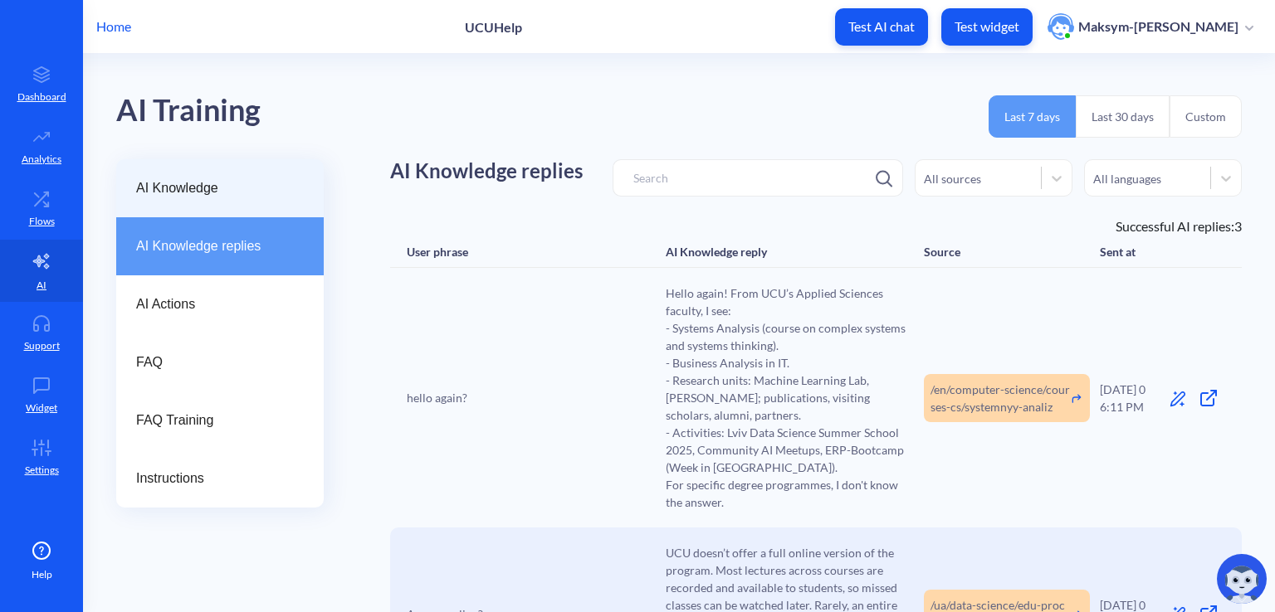
click at [196, 201] on div "AI Knowledge" at bounding box center [219, 188] width 207 height 58
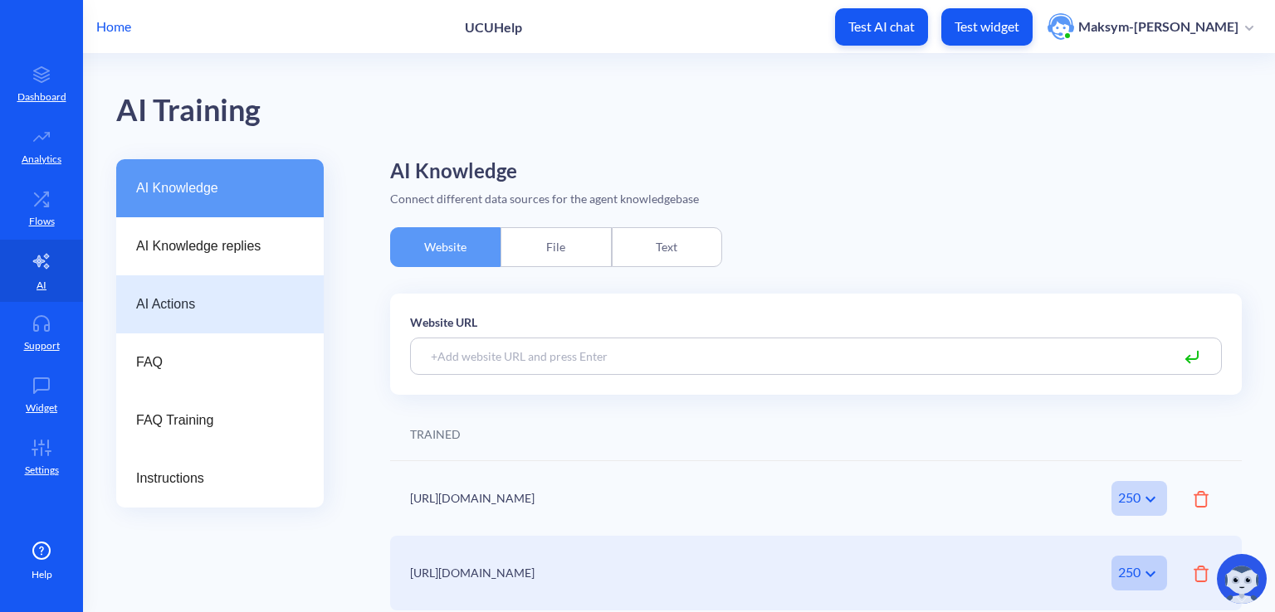
click at [232, 297] on span "AI Actions" at bounding box center [213, 305] width 154 height 20
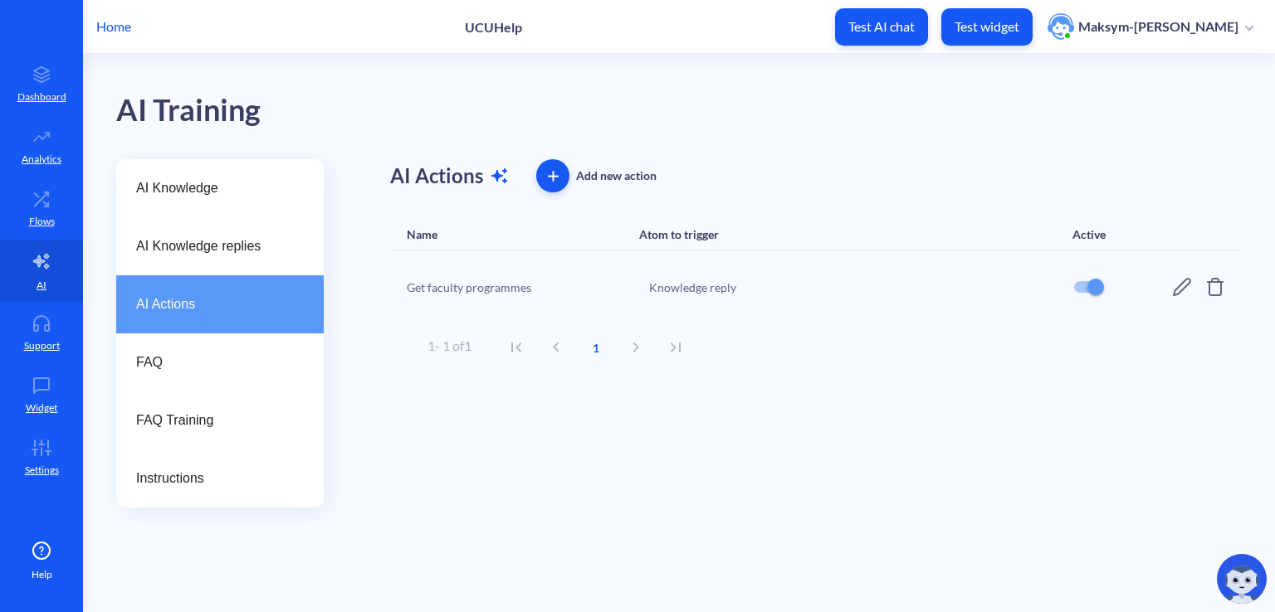
click at [677, 283] on div "Knowledge reply" at bounding box center [850, 287] width 403 height 17
click at [56, 187] on link "Flows" at bounding box center [41, 209] width 83 height 62
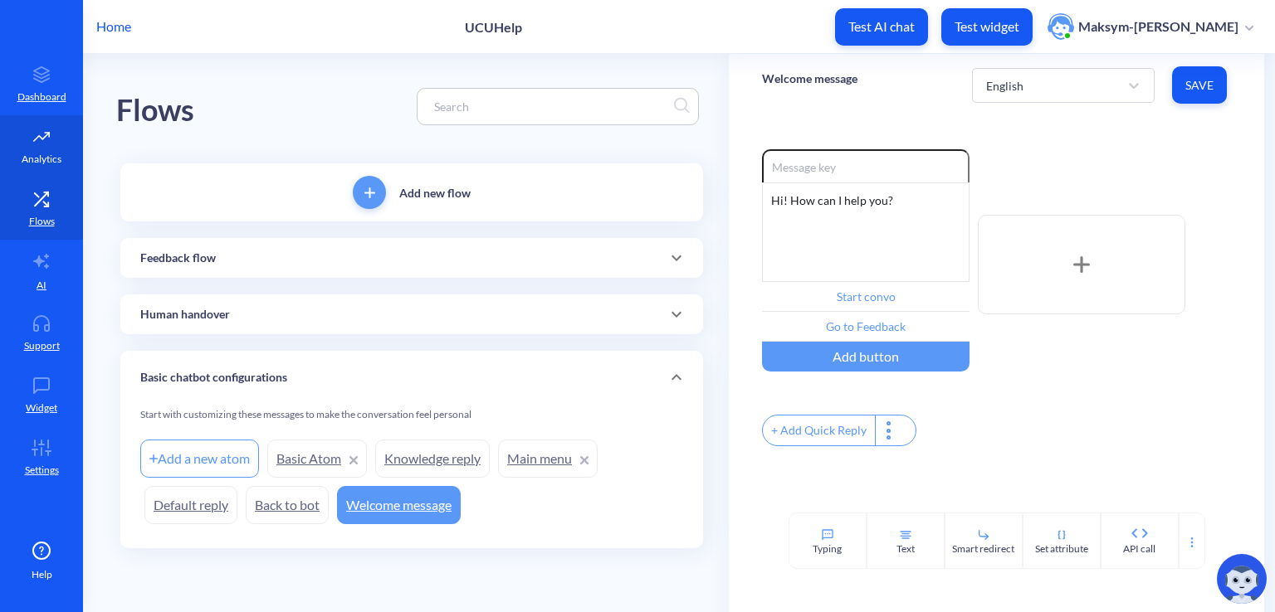
click at [27, 160] on p "Analytics" at bounding box center [42, 159] width 40 height 15
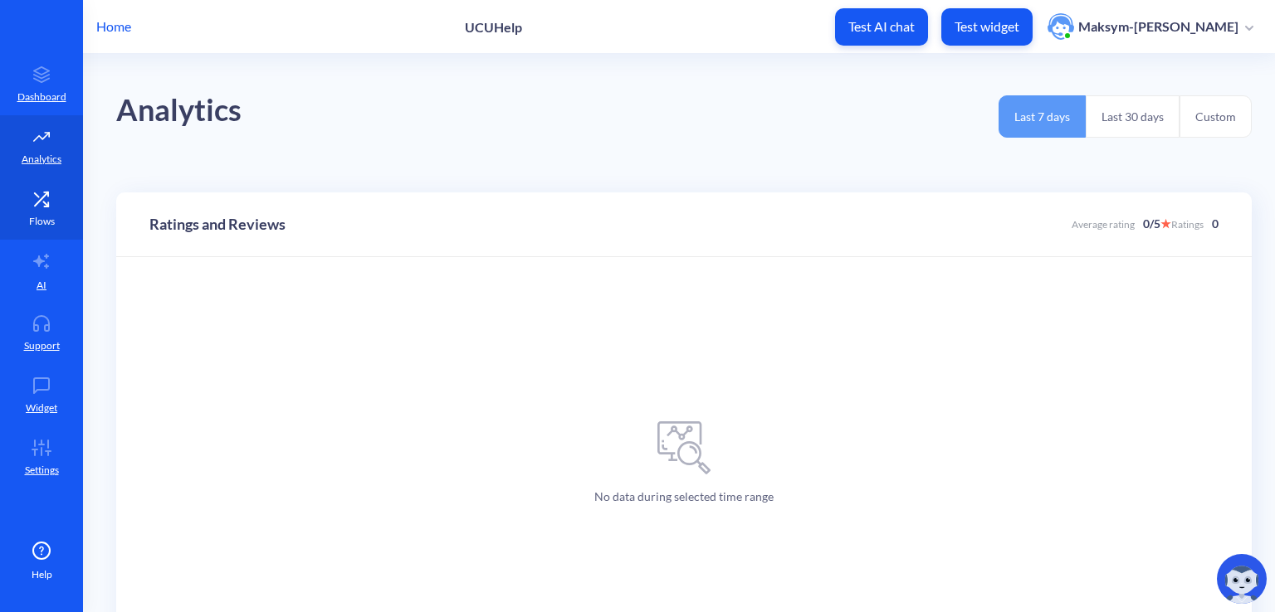
click at [39, 204] on icon at bounding box center [41, 199] width 33 height 17
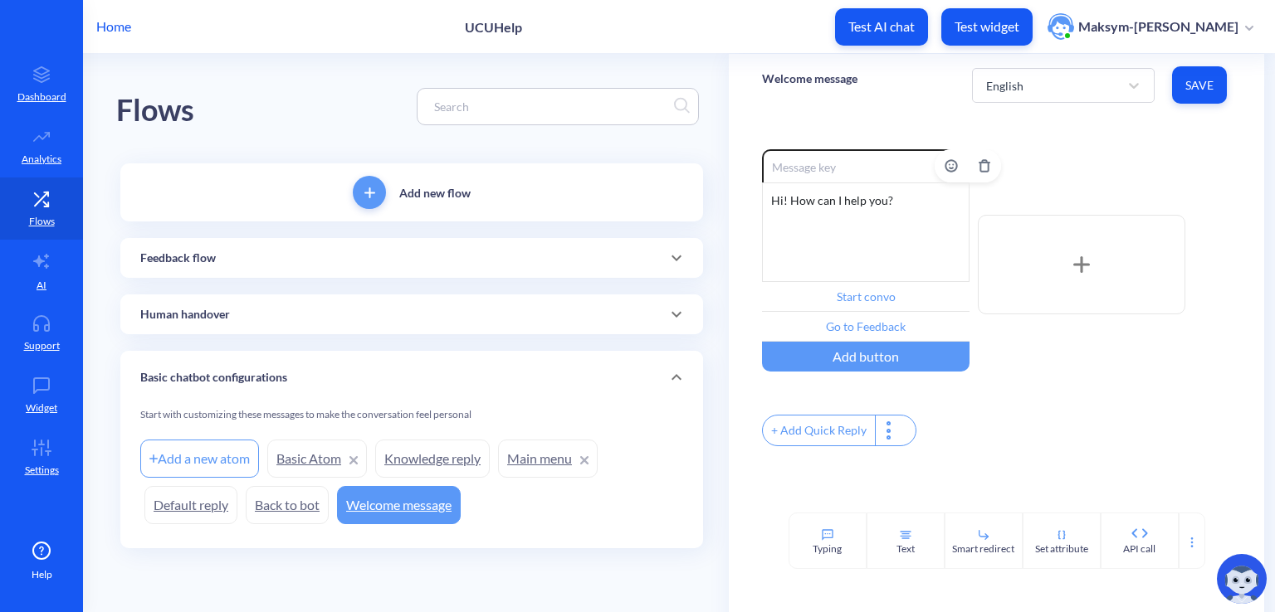
click at [822, 212] on div "Hi! How can I help you?" at bounding box center [865, 233] width 207 height 100
click at [418, 471] on link "Knowledge reply" at bounding box center [432, 459] width 115 height 38
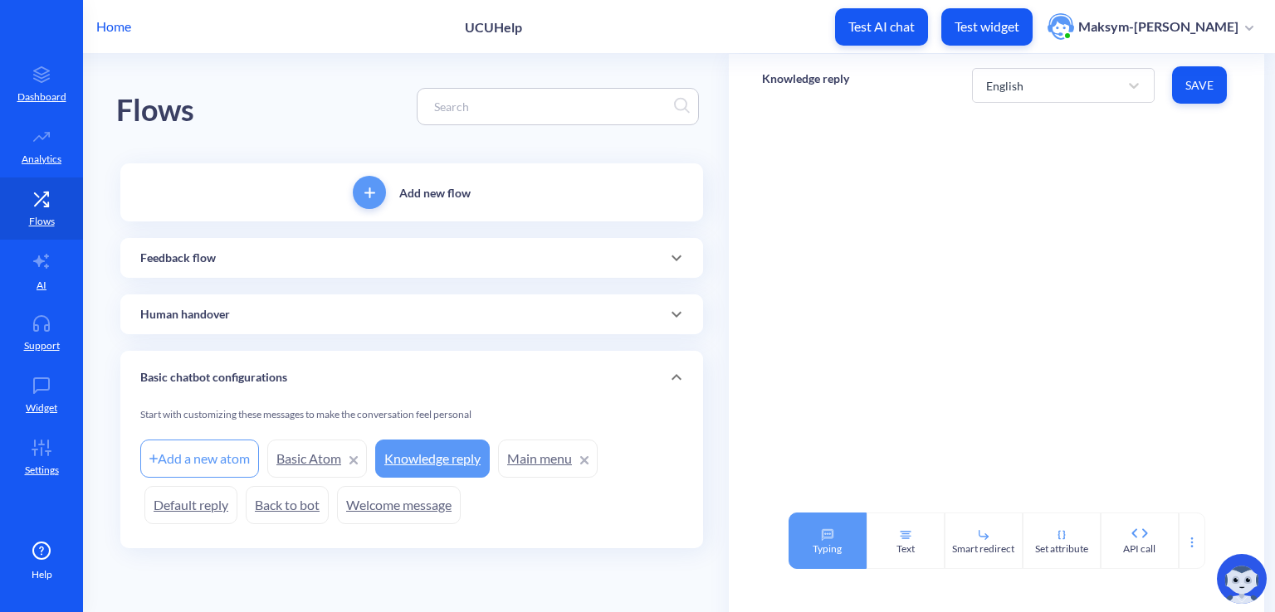
click at [844, 546] on div "Typing" at bounding box center [827, 541] width 78 height 56
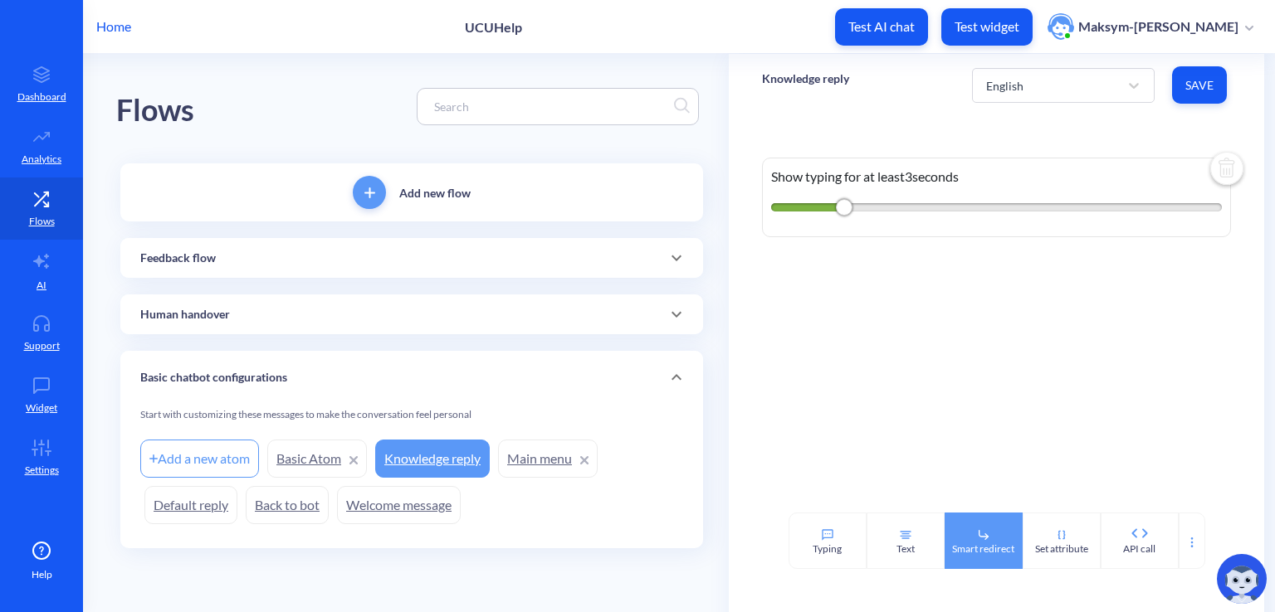
click at [948, 535] on div "Smart redirect" at bounding box center [983, 541] width 78 height 56
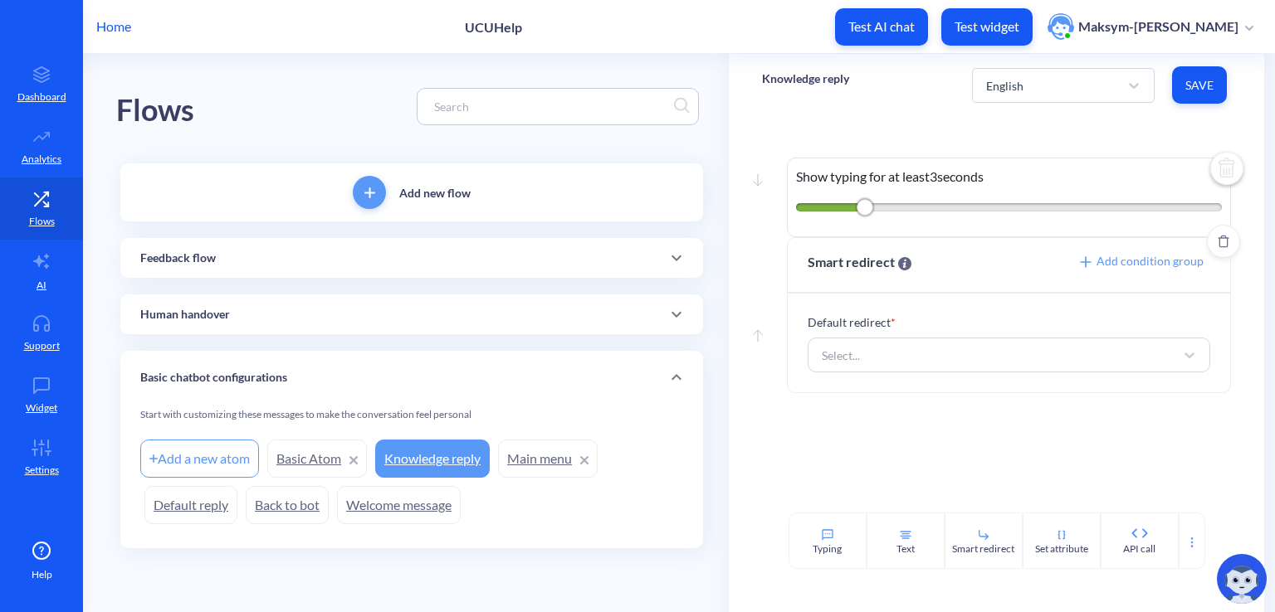
click at [881, 329] on p "Default redirect *" at bounding box center [1009, 322] width 403 height 17
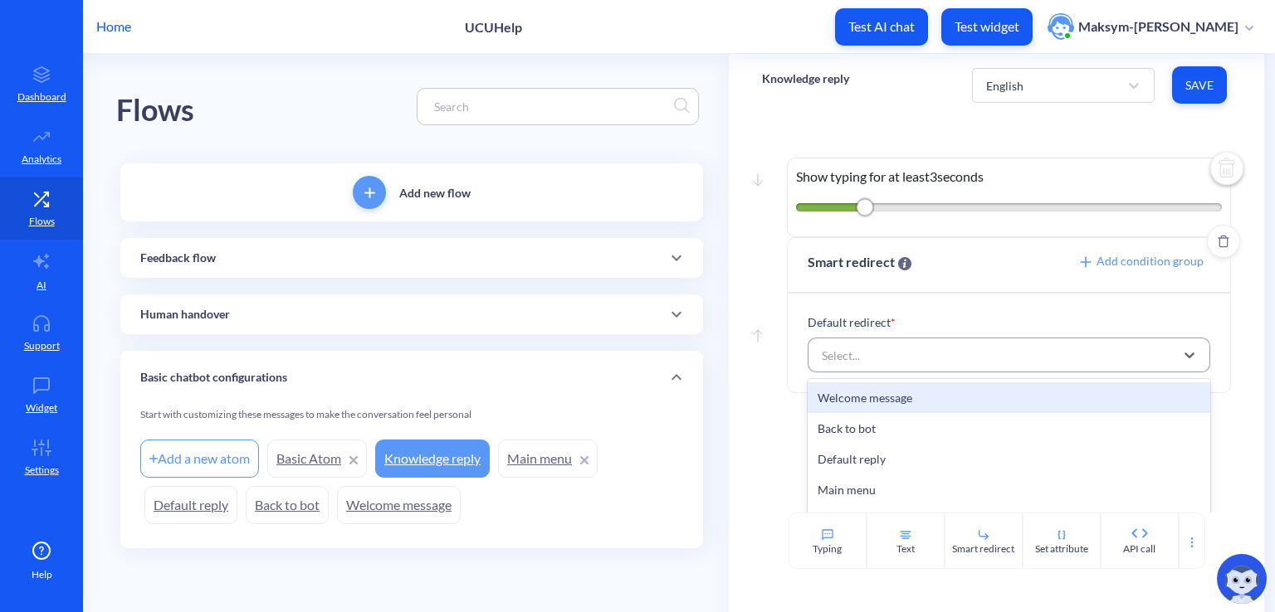
click at [881, 348] on div "Select..." at bounding box center [993, 355] width 361 height 30
click at [1125, 320] on p "Default redirect *" at bounding box center [1009, 322] width 403 height 17
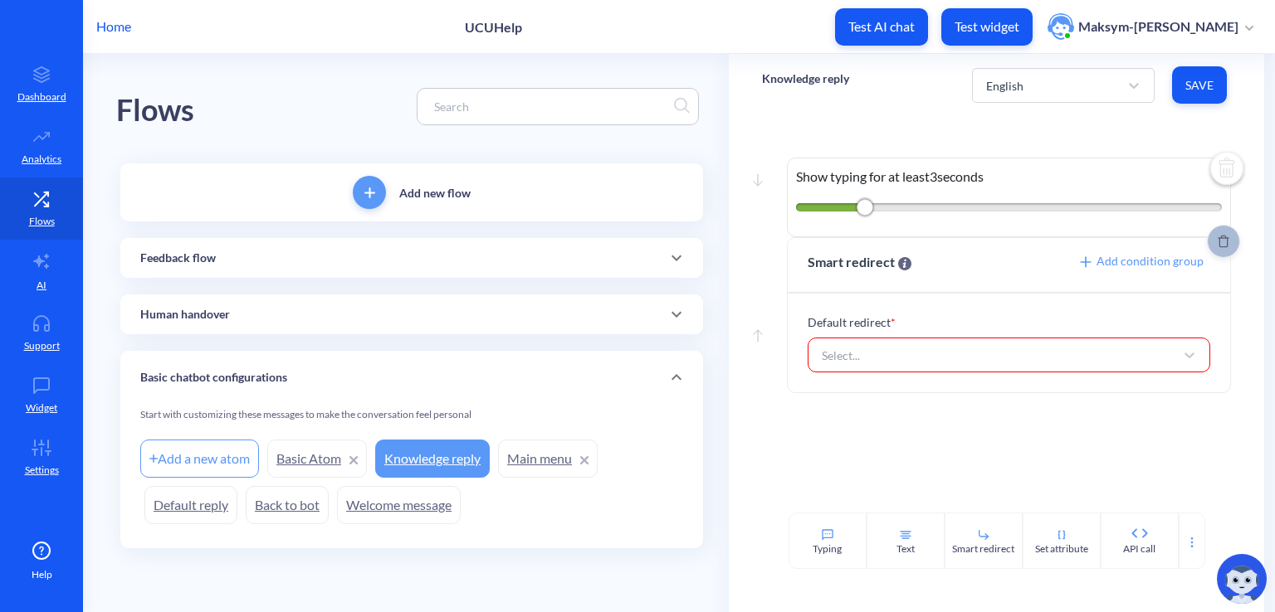
click at [1225, 246] on span "Delete" at bounding box center [1224, 241] width 32 height 13
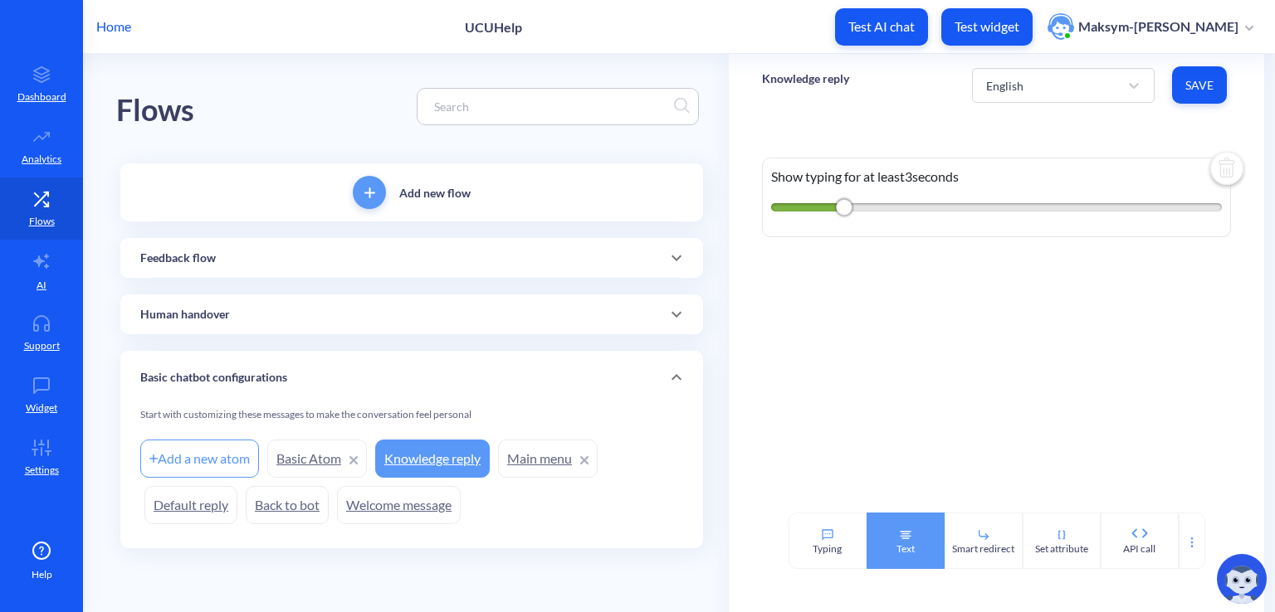
click at [916, 556] on div "Text" at bounding box center [905, 541] width 78 height 56
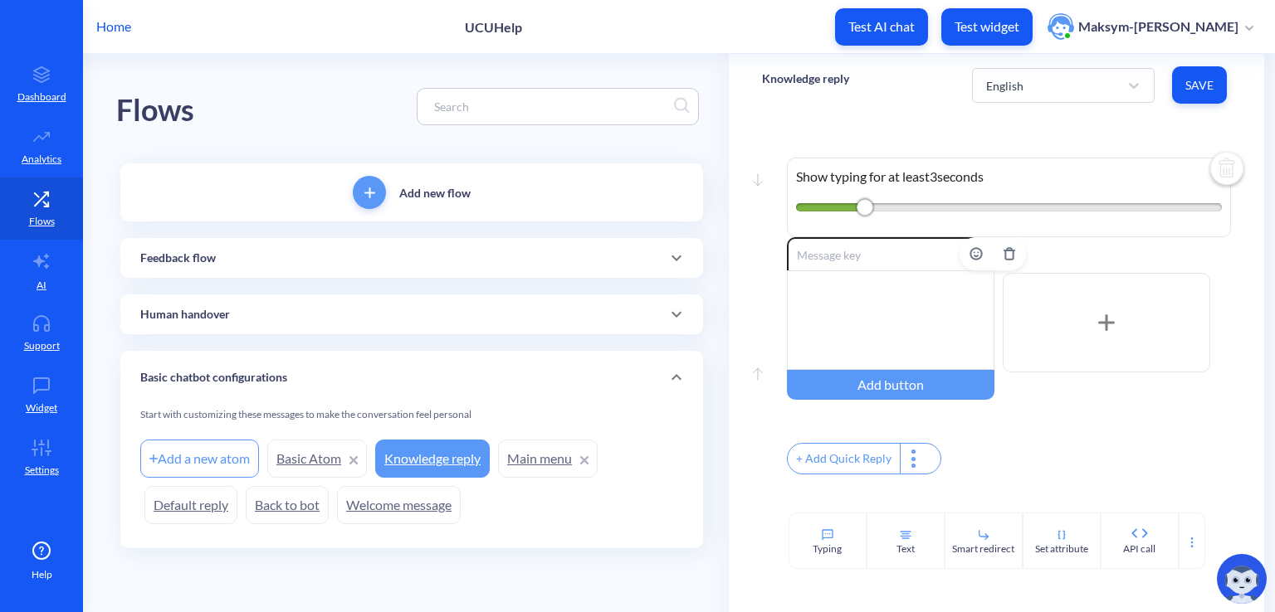
click at [824, 286] on div at bounding box center [890, 321] width 207 height 100
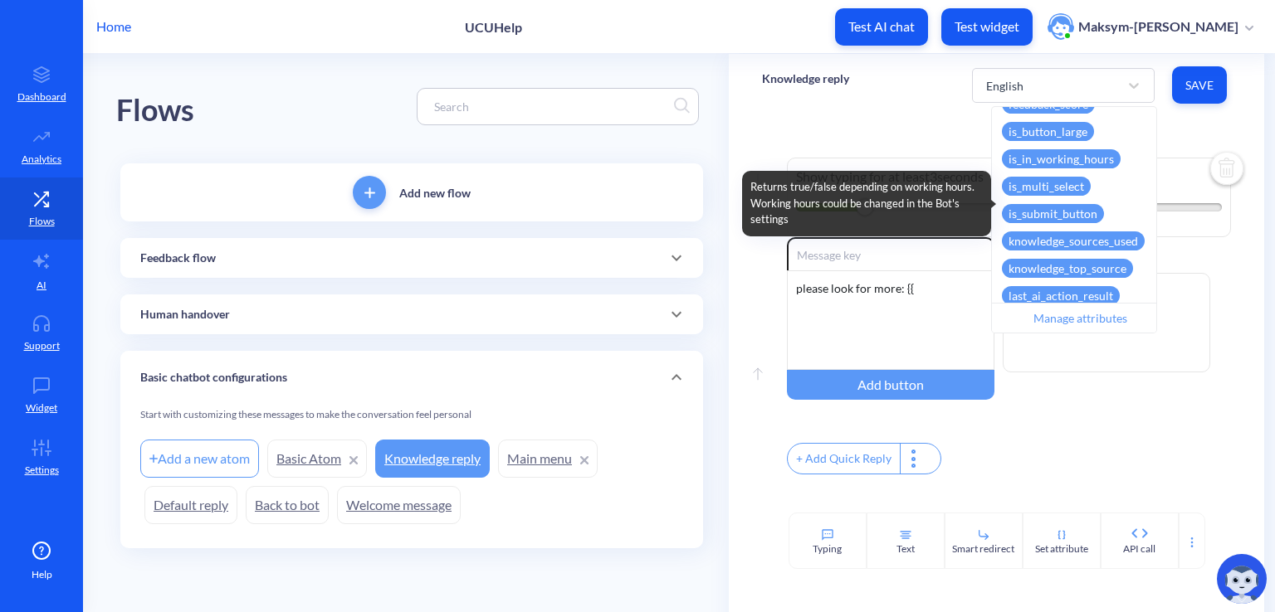
scroll to position [415, 0]
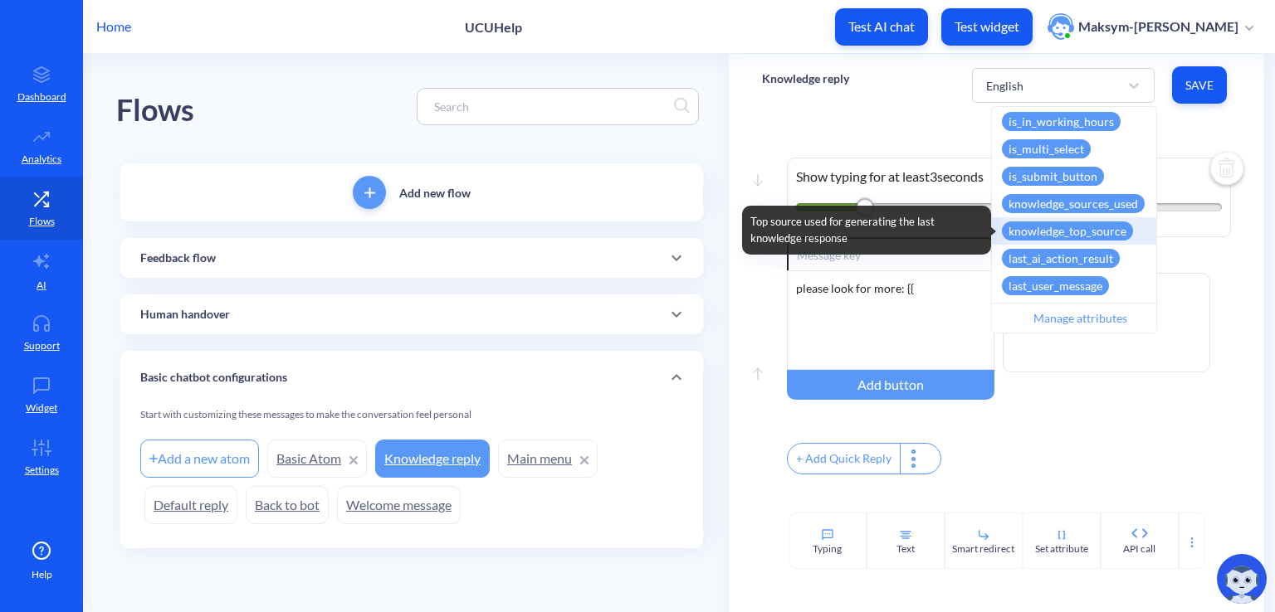
click at [1054, 223] on div "knowledge_top_source" at bounding box center [1067, 231] width 131 height 19
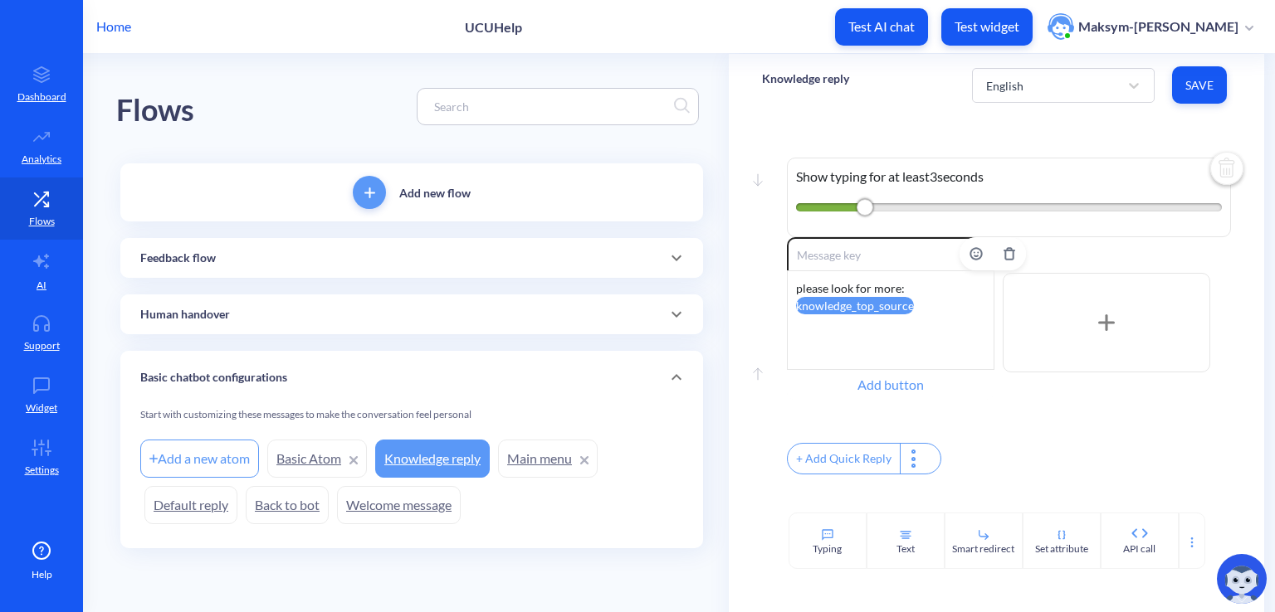
click at [926, 379] on div "Add button" at bounding box center [890, 385] width 207 height 30
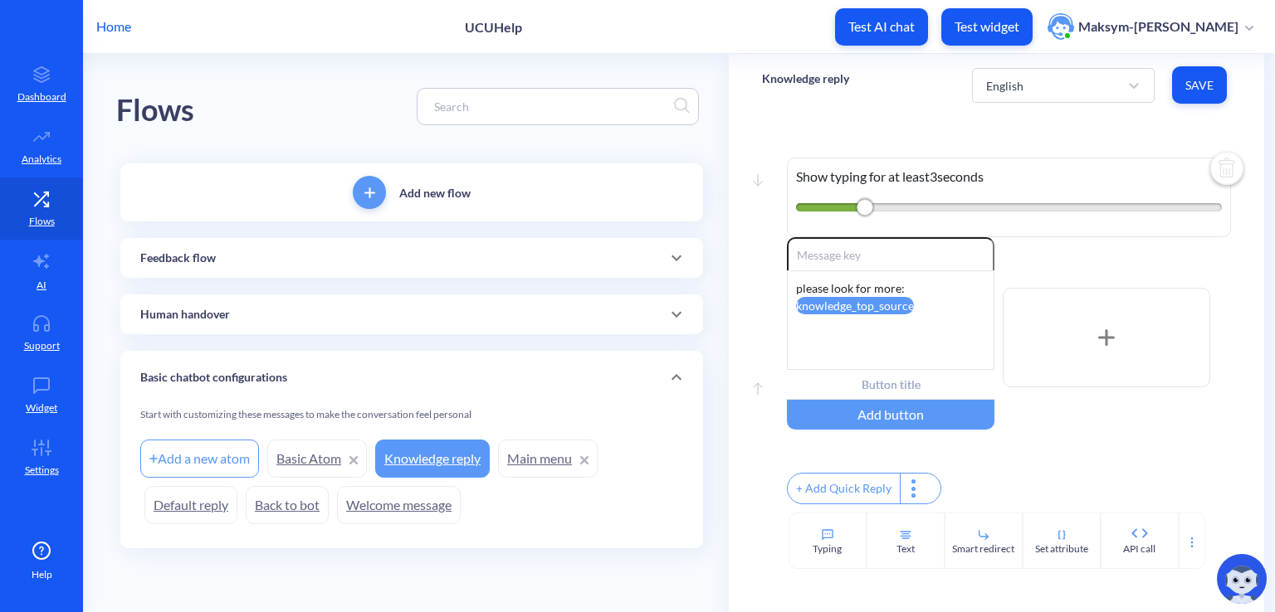
click at [1073, 434] on div "Enable reactions please look for more: knowledge_top_source Add button" at bounding box center [1009, 337] width 444 height 201
click at [1174, 81] on button "Save" at bounding box center [1199, 84] width 55 height 37
click at [1181, 81] on button "Save" at bounding box center [1199, 84] width 55 height 37
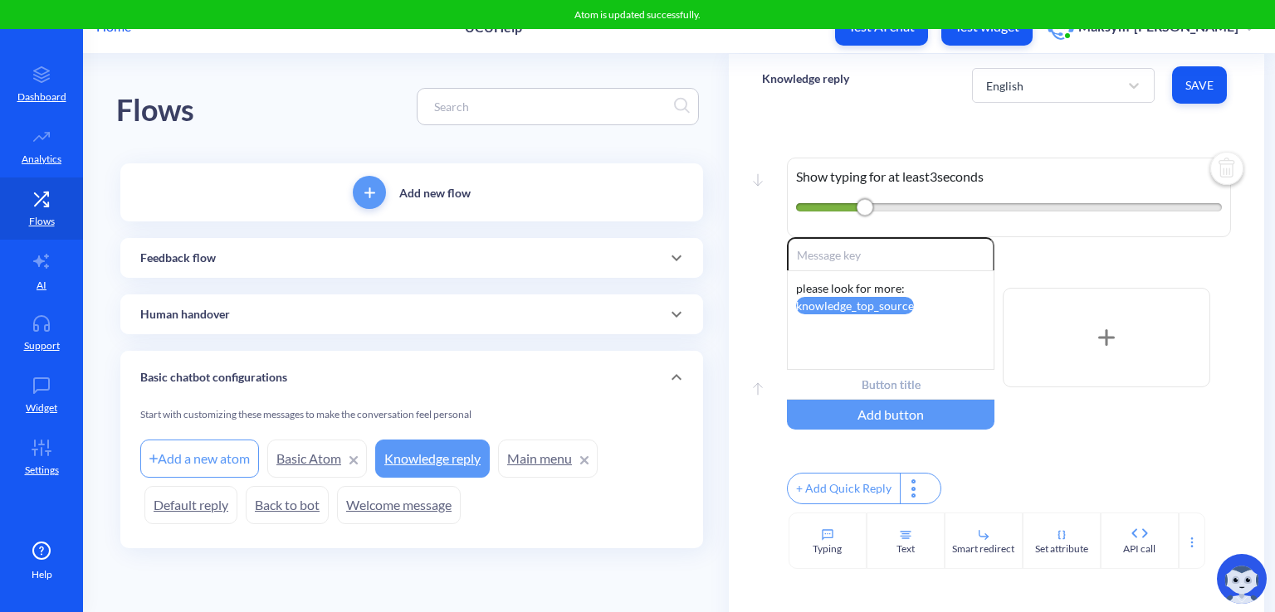
click at [881, 44] on button "Test AI chat" at bounding box center [881, 26] width 93 height 37
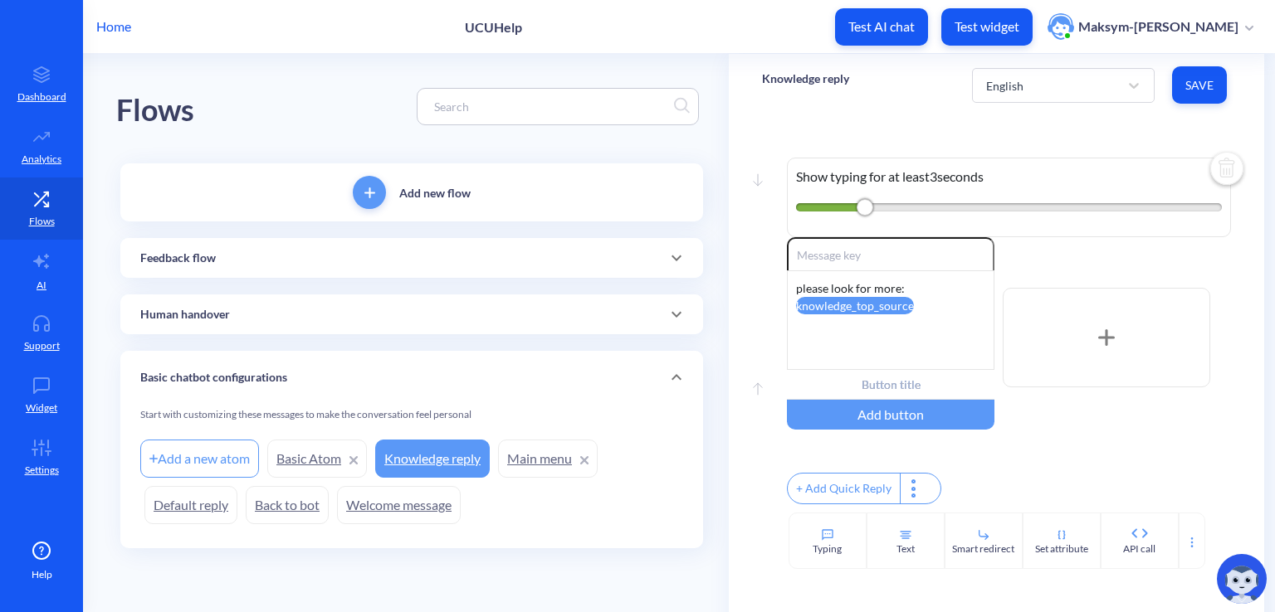
click at [986, 26] on p "Test widget" at bounding box center [986, 26] width 65 height 17
click at [751, 251] on div "Move down Show typing for at least 3 seconds Move up Enable reactions please lo…" at bounding box center [996, 314] width 535 height 397
click at [56, 87] on link "Dashboard" at bounding box center [41, 84] width 83 height 62
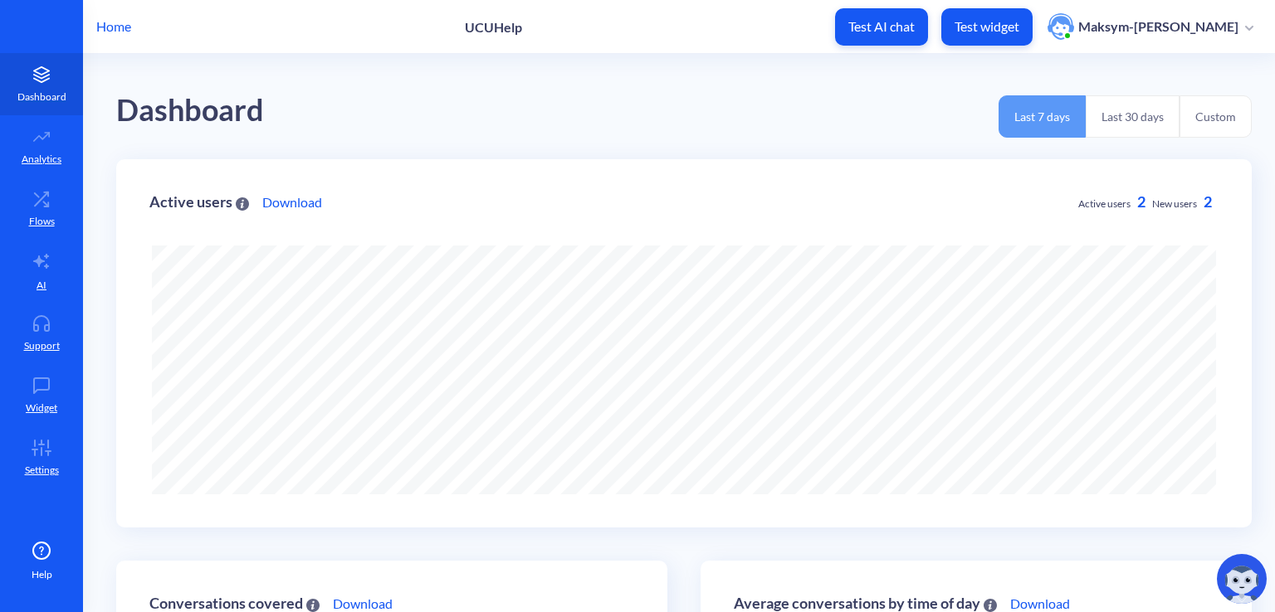
scroll to position [612, 1275]
click at [138, 58] on div "Dashboard Last 7 days Last 30 days Custom" at bounding box center [683, 106] width 1135 height 105
click at [129, 32] on p "Home" at bounding box center [113, 27] width 35 height 20
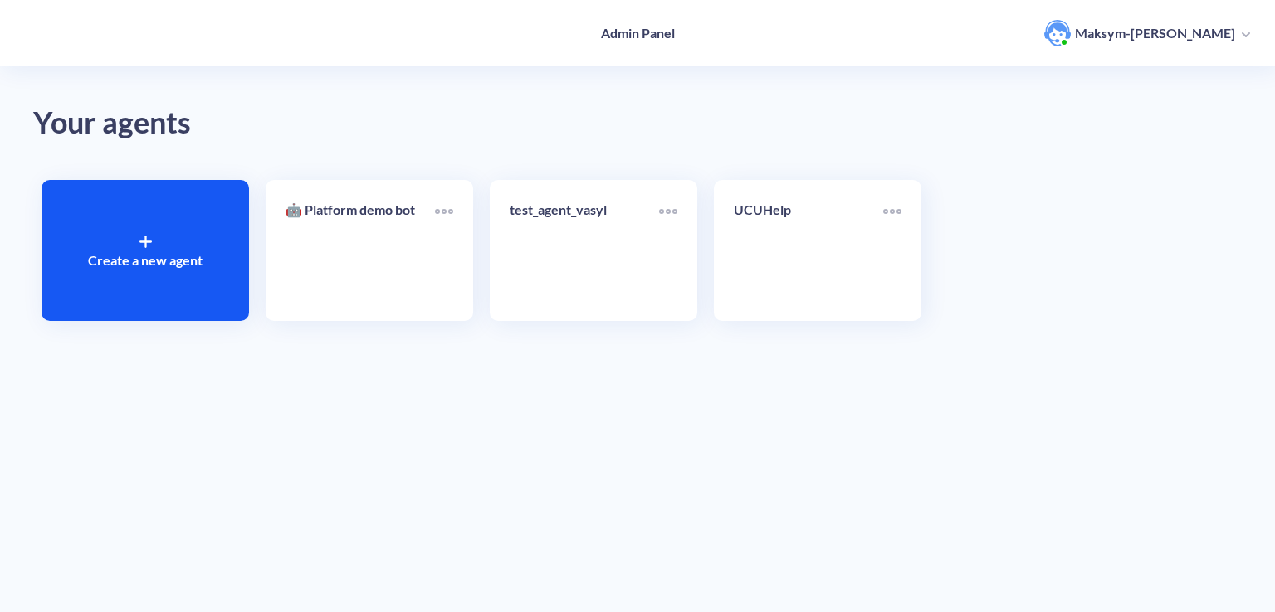
click at [432, 208] on p "🤖 Platform demo bot" at bounding box center [359, 210] width 149 height 20
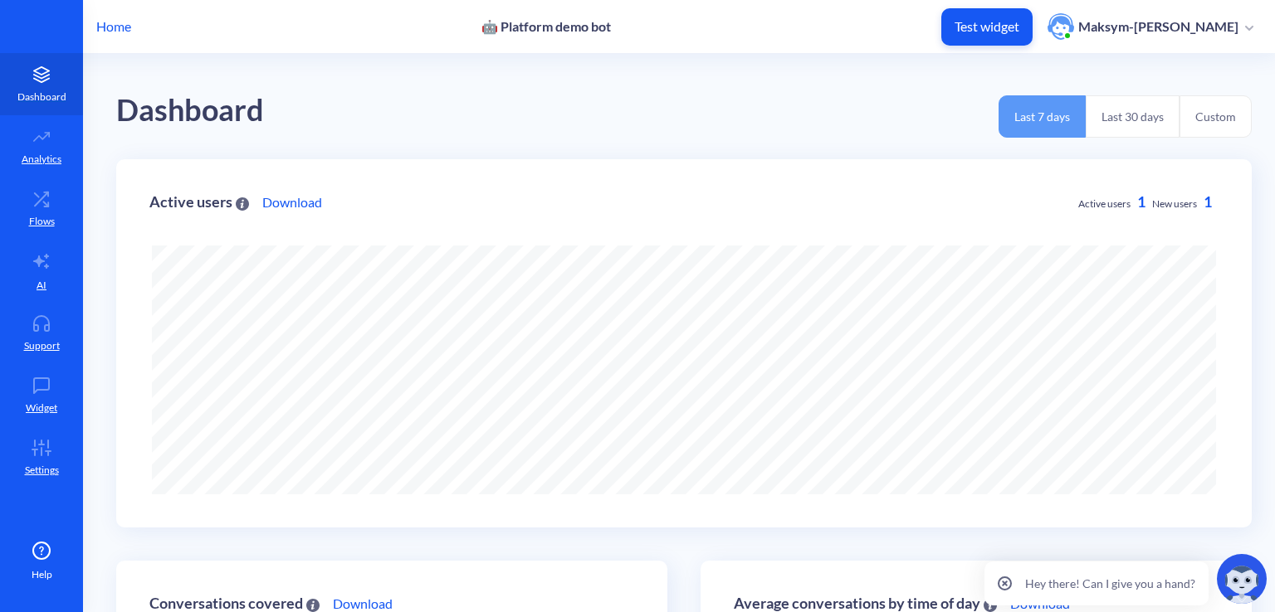
scroll to position [612, 1275]
click at [35, 64] on link "Dashboard" at bounding box center [41, 84] width 83 height 62
click at [37, 95] on p "Dashboard" at bounding box center [41, 97] width 49 height 15
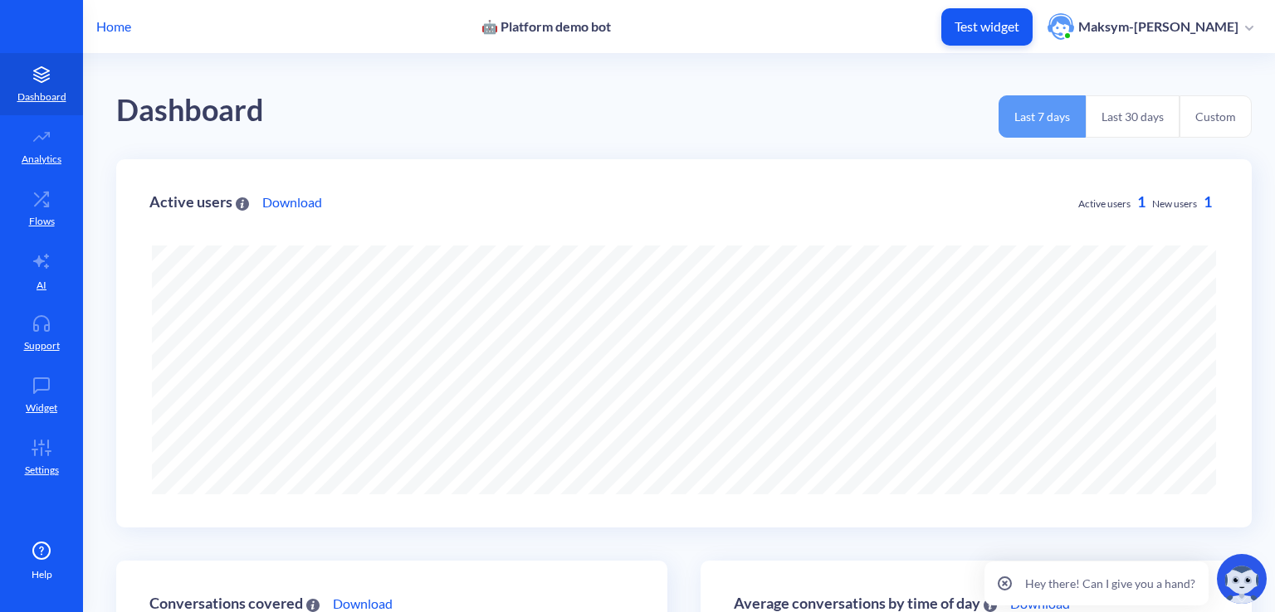
click at [113, 26] on p "Home" at bounding box center [113, 27] width 35 height 20
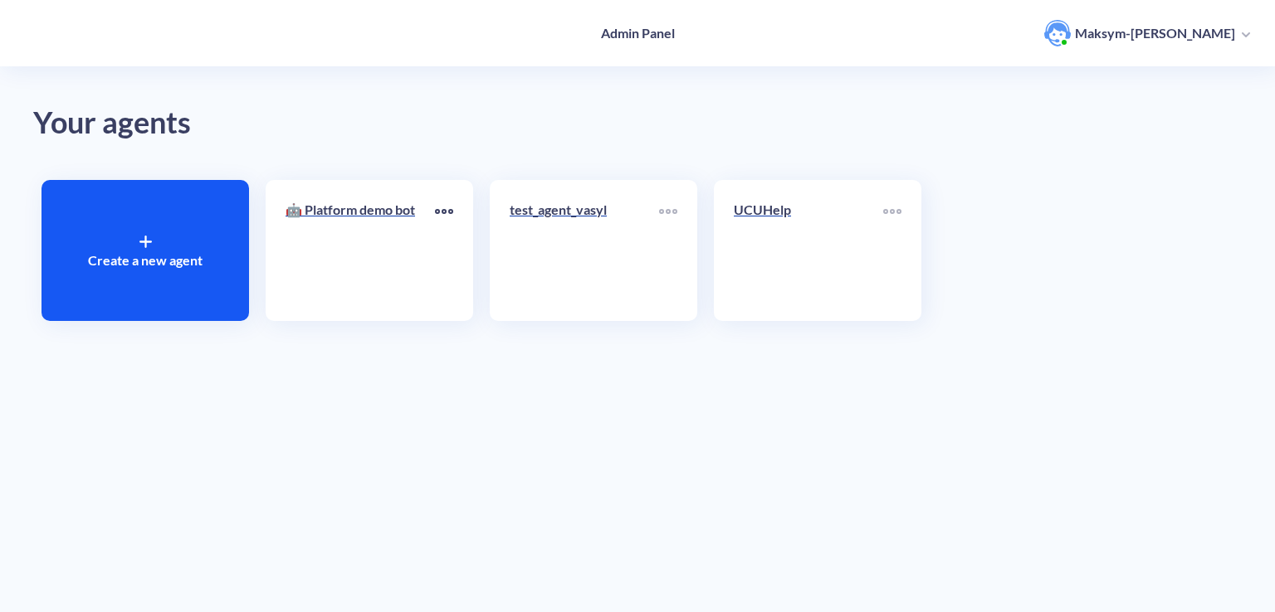
click at [447, 210] on icon at bounding box center [444, 211] width 18 height 5
click at [386, 260] on div "Clone" at bounding box center [394, 264] width 120 height 26
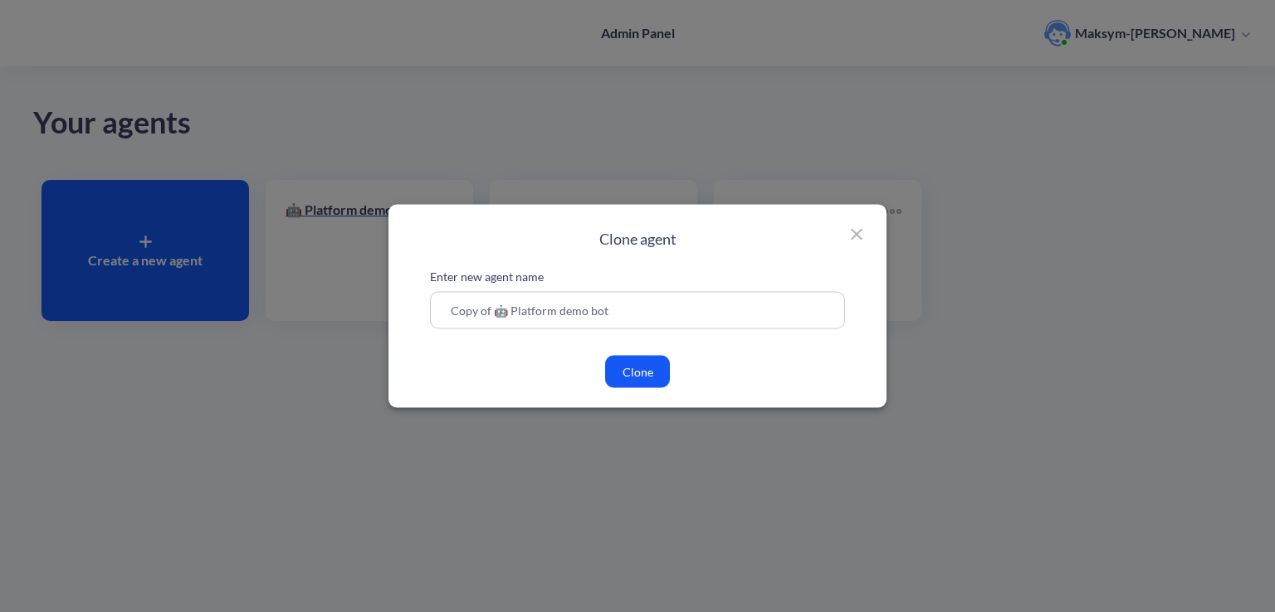
click at [611, 315] on input "Copy of 🤖 Platform demo bot" at bounding box center [637, 310] width 415 height 37
drag, startPoint x: 611, startPoint y: 315, endPoint x: 392, endPoint y: 315, distance: 219.1
click at [392, 315] on div "Clone agent Enter new agent name Copy of 🤖 Platform demo bot Clone" at bounding box center [637, 306] width 498 height 203
type input "TestCopy"
click at [617, 373] on button "Clone" at bounding box center [637, 372] width 65 height 32
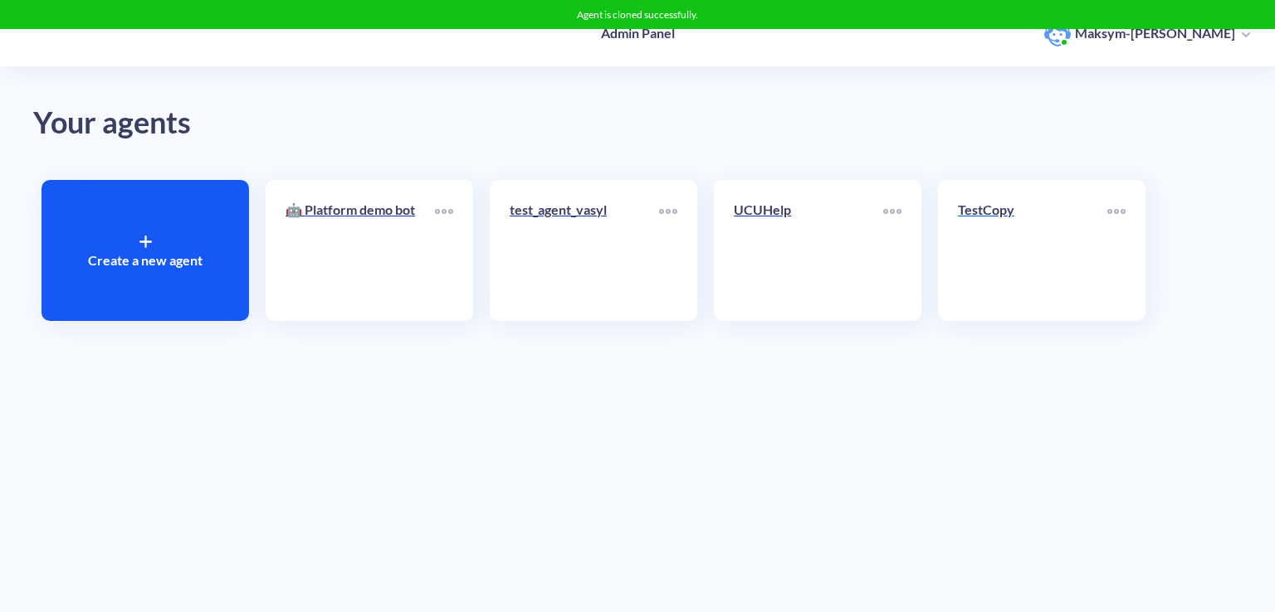
click at [989, 246] on link "TestCopy" at bounding box center [1032, 250] width 149 height 101
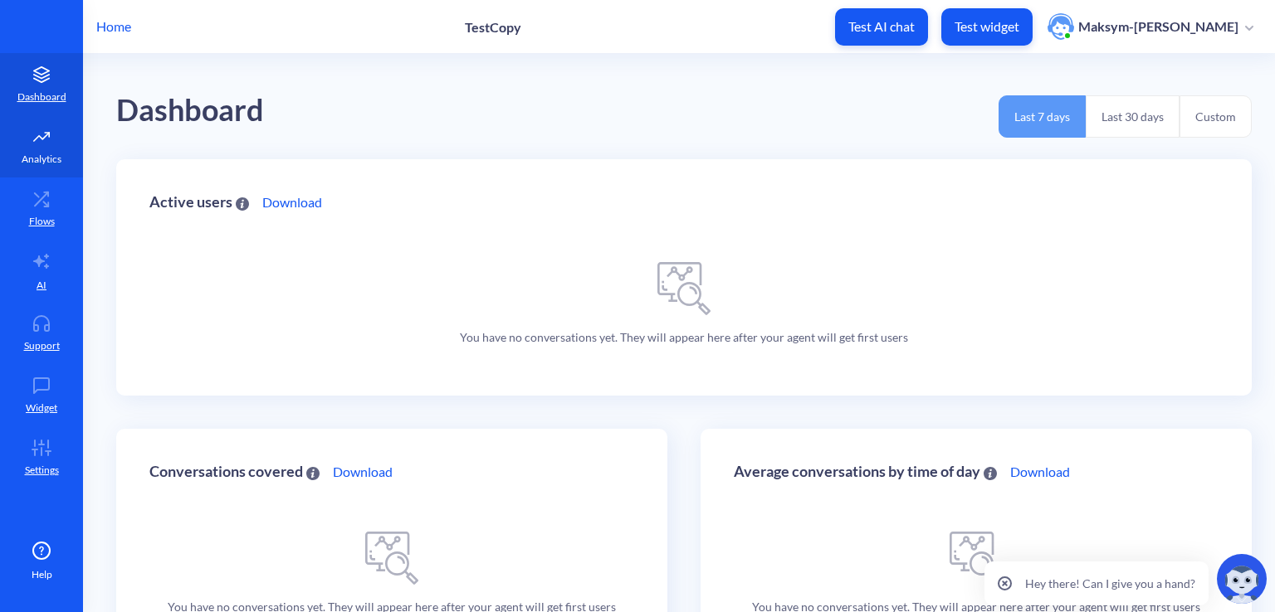
click at [40, 141] on icon at bounding box center [41, 137] width 33 height 17
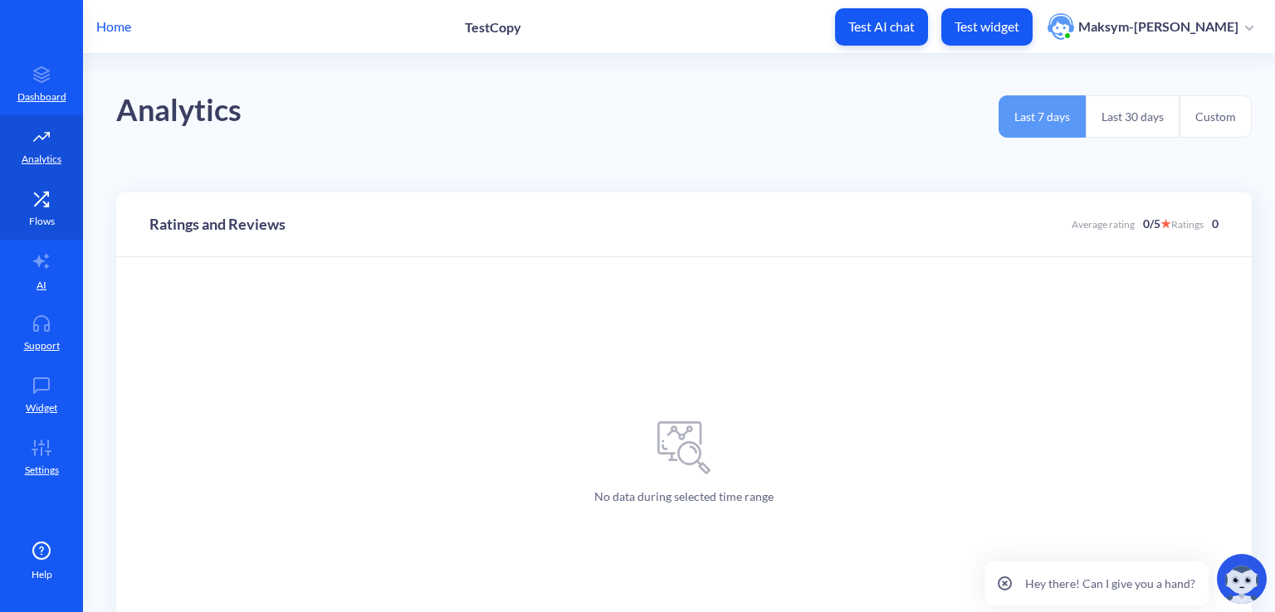
click at [46, 198] on icon at bounding box center [41, 199] width 33 height 17
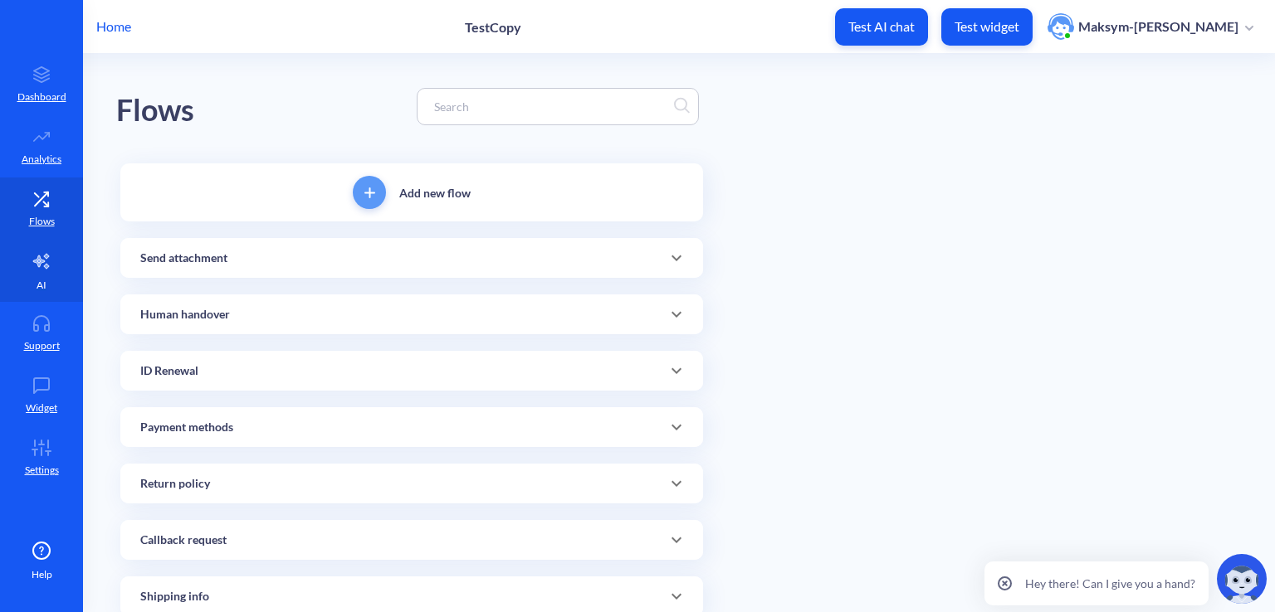
click at [40, 271] on link "AI" at bounding box center [41, 271] width 83 height 62
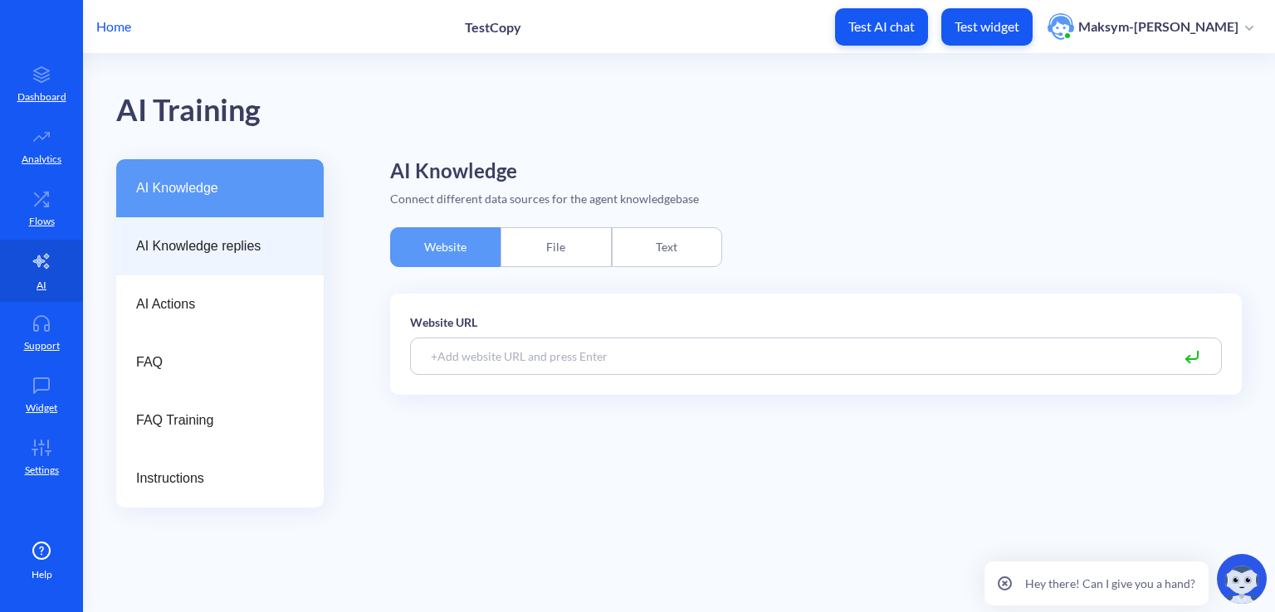
click at [162, 242] on span "AI Knowledge replies" at bounding box center [213, 247] width 154 height 20
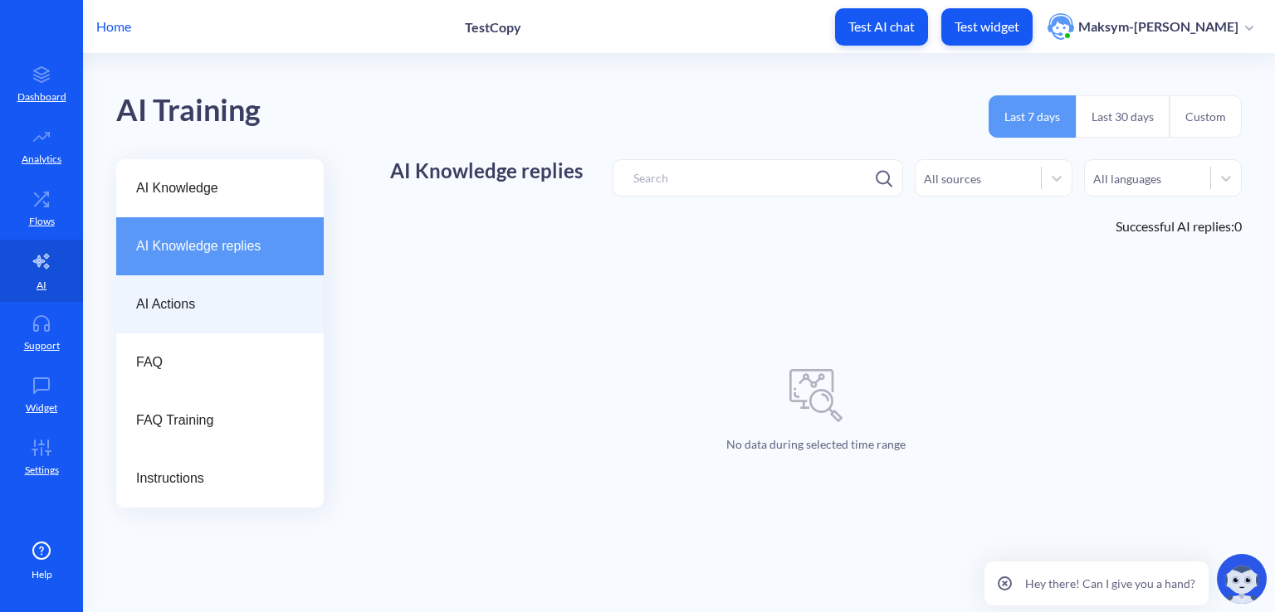
click at [188, 284] on div "AI Actions" at bounding box center [219, 305] width 207 height 58
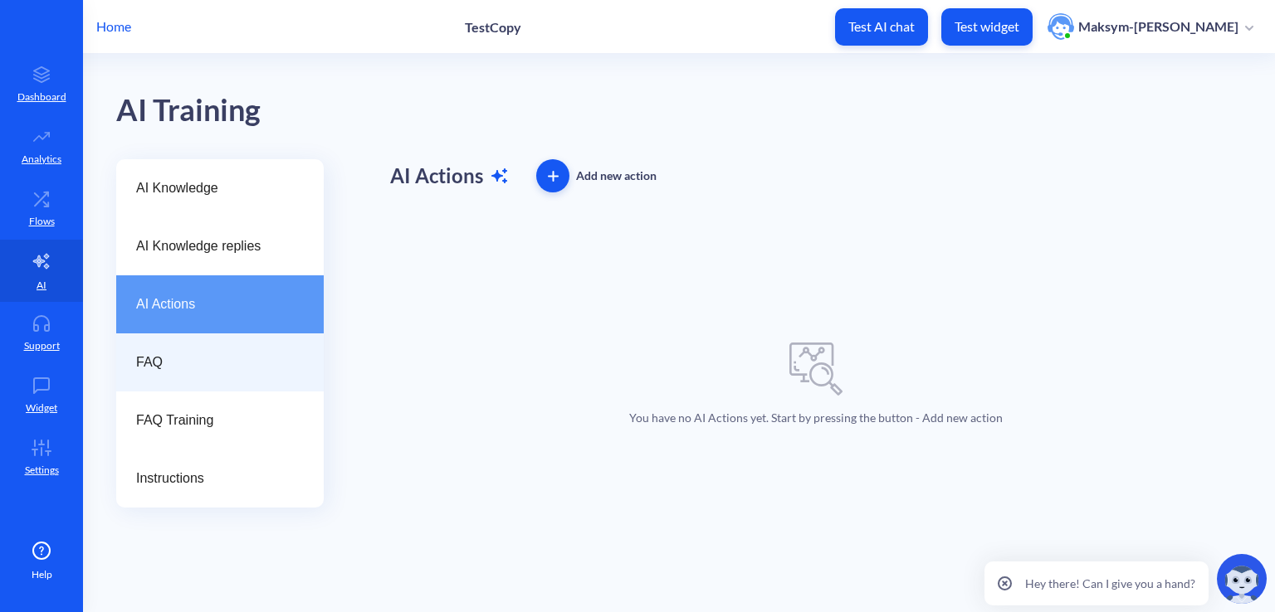
click at [214, 336] on div "FAQ" at bounding box center [219, 363] width 207 height 58
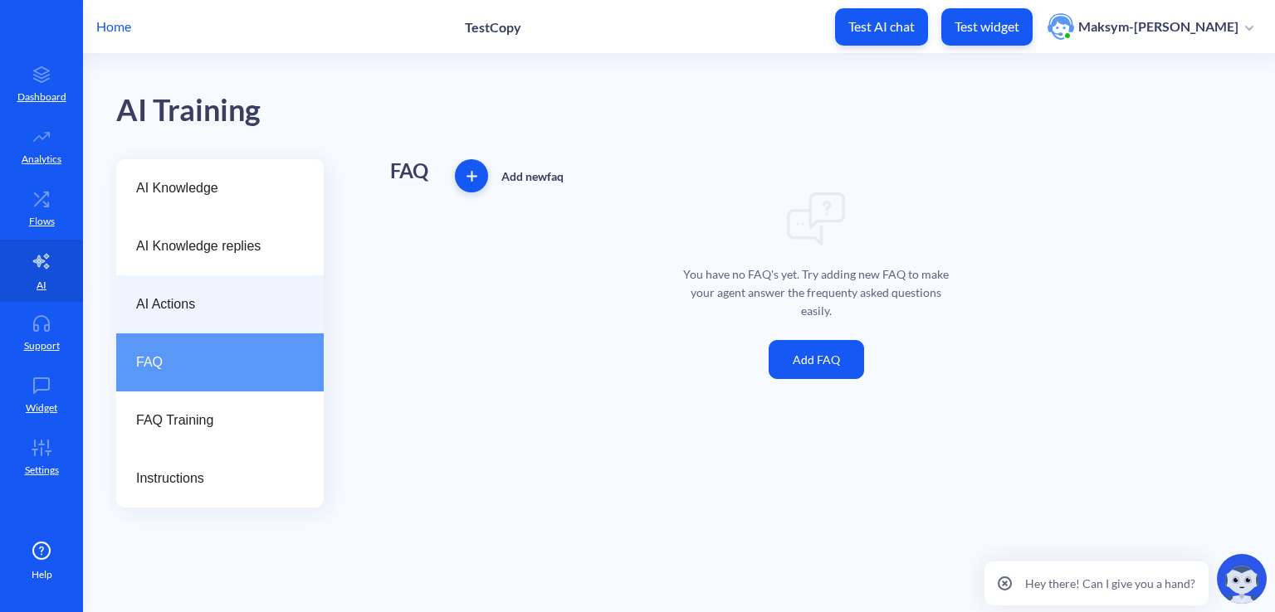
click at [217, 276] on div "AI Actions" at bounding box center [219, 305] width 207 height 58
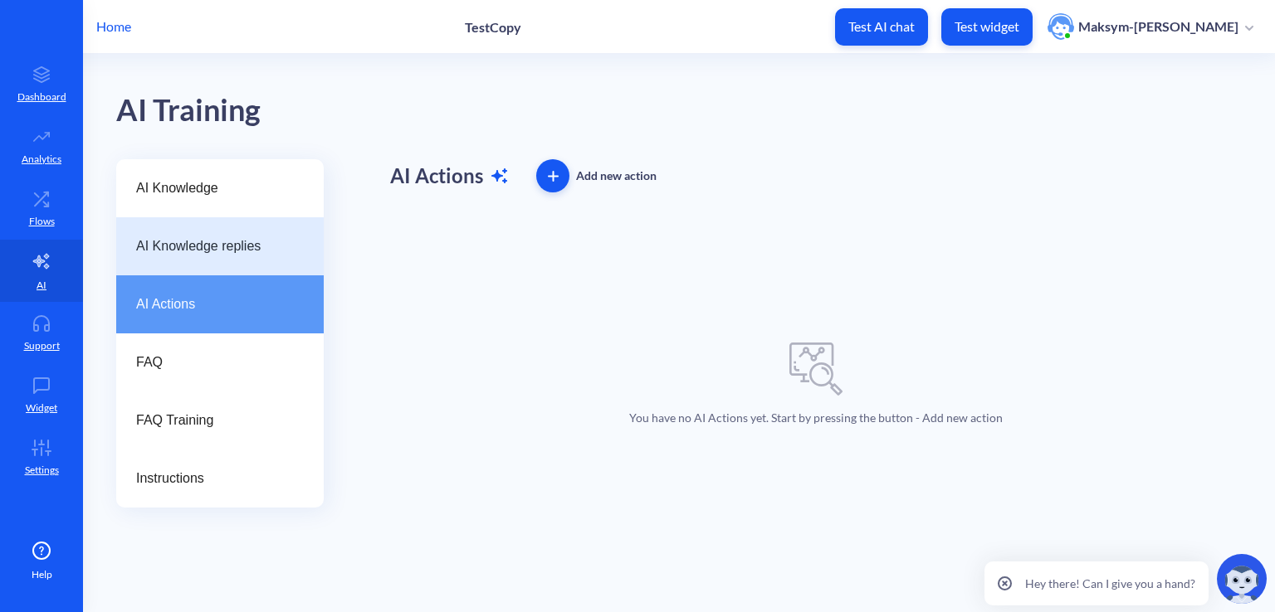
click at [206, 246] on span "AI Knowledge replies" at bounding box center [213, 247] width 154 height 20
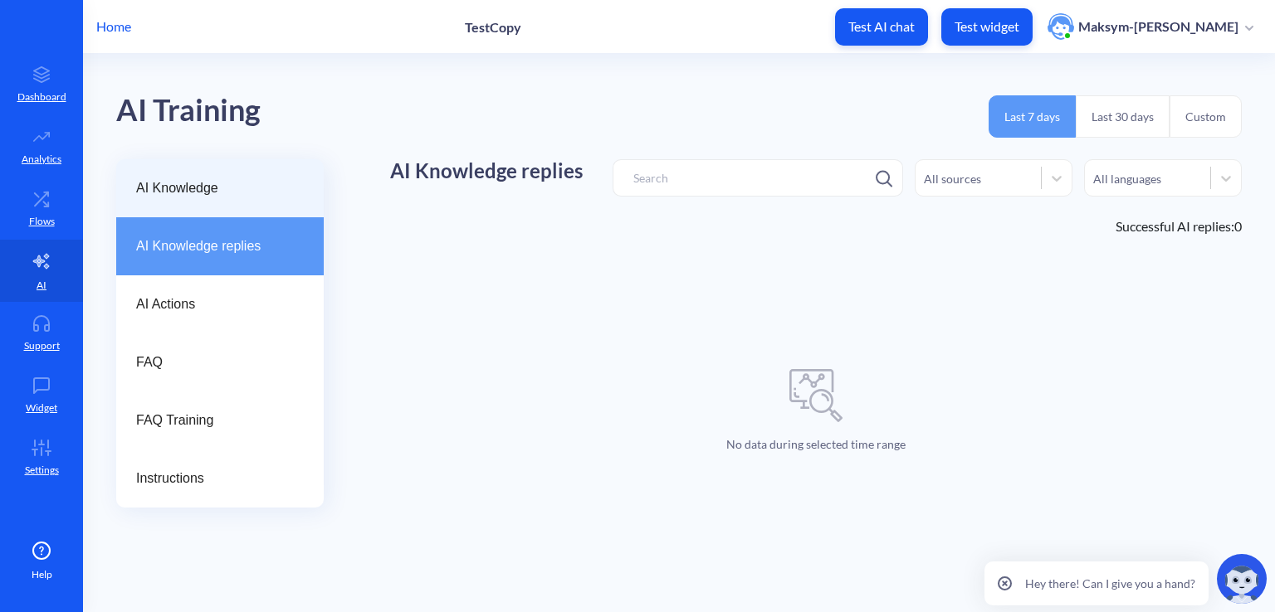
click at [207, 207] on div "AI Knowledge" at bounding box center [219, 188] width 207 height 58
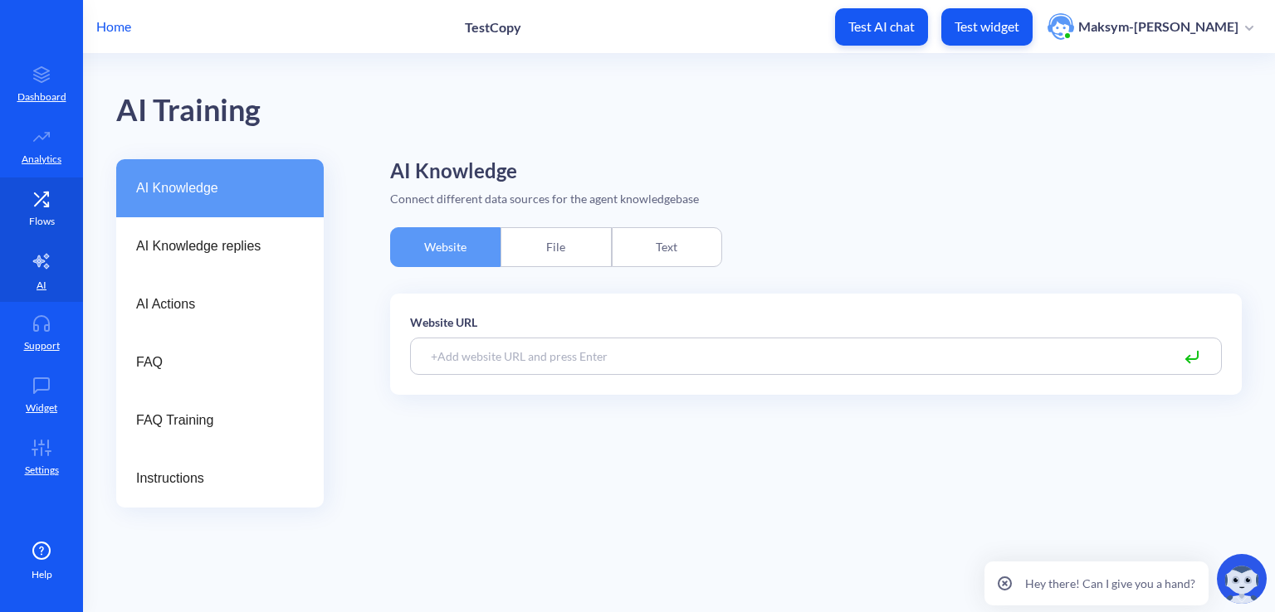
click at [22, 215] on link "Flows" at bounding box center [41, 209] width 83 height 62
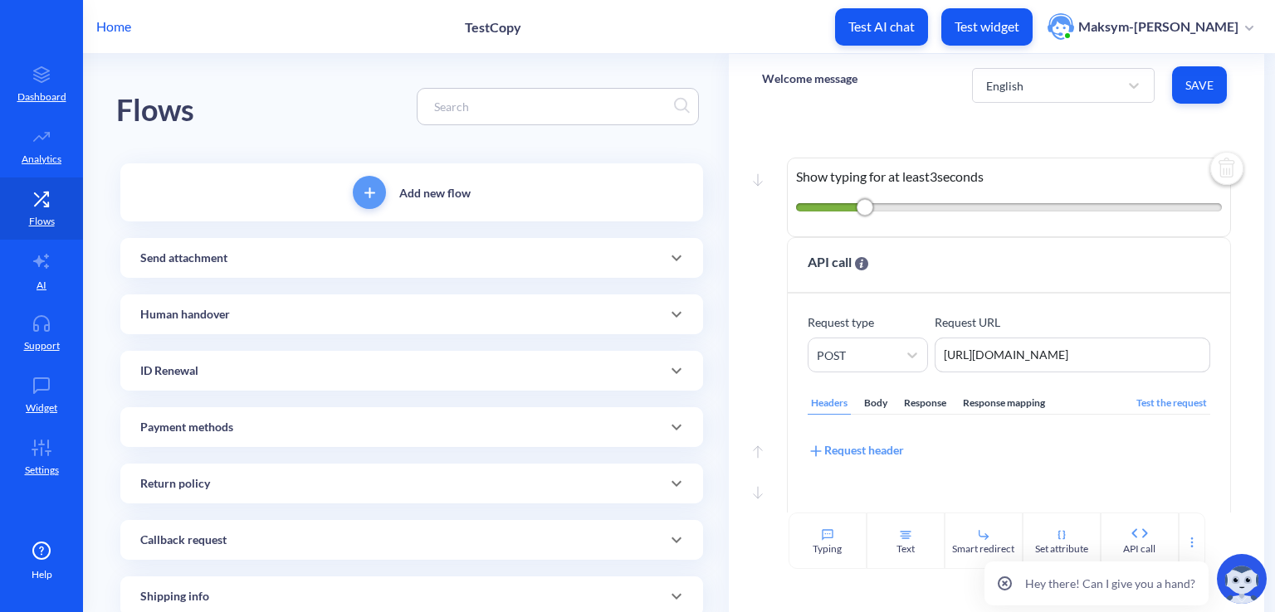
click at [217, 252] on p "Send attachment" at bounding box center [183, 258] width 87 height 17
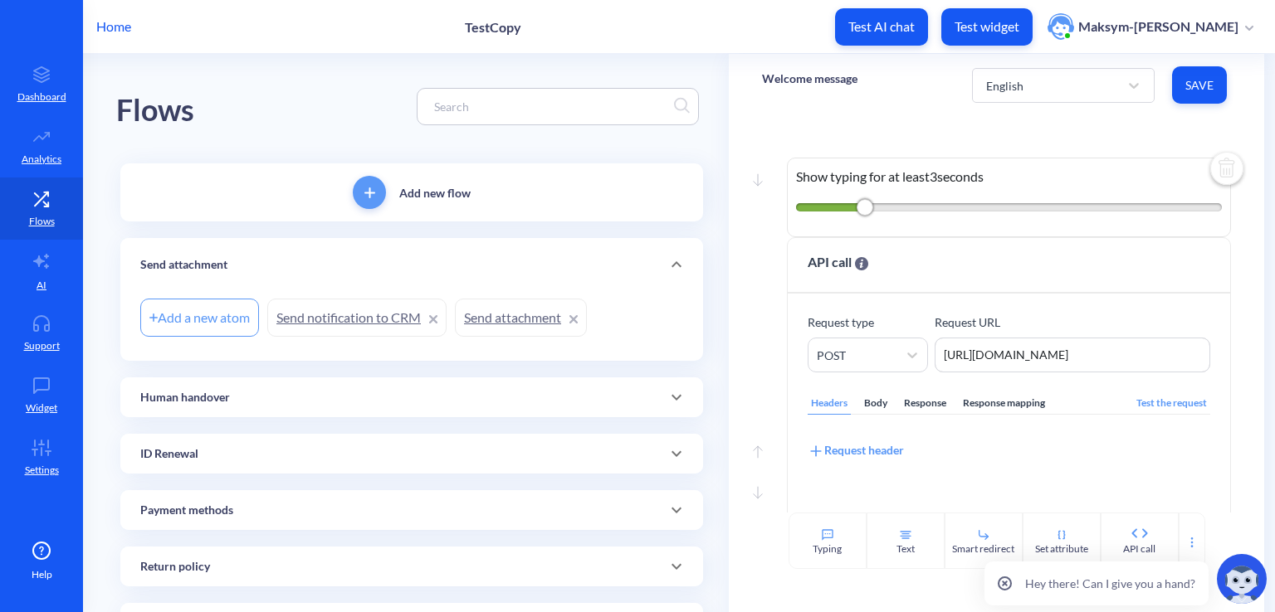
scroll to position [83, 0]
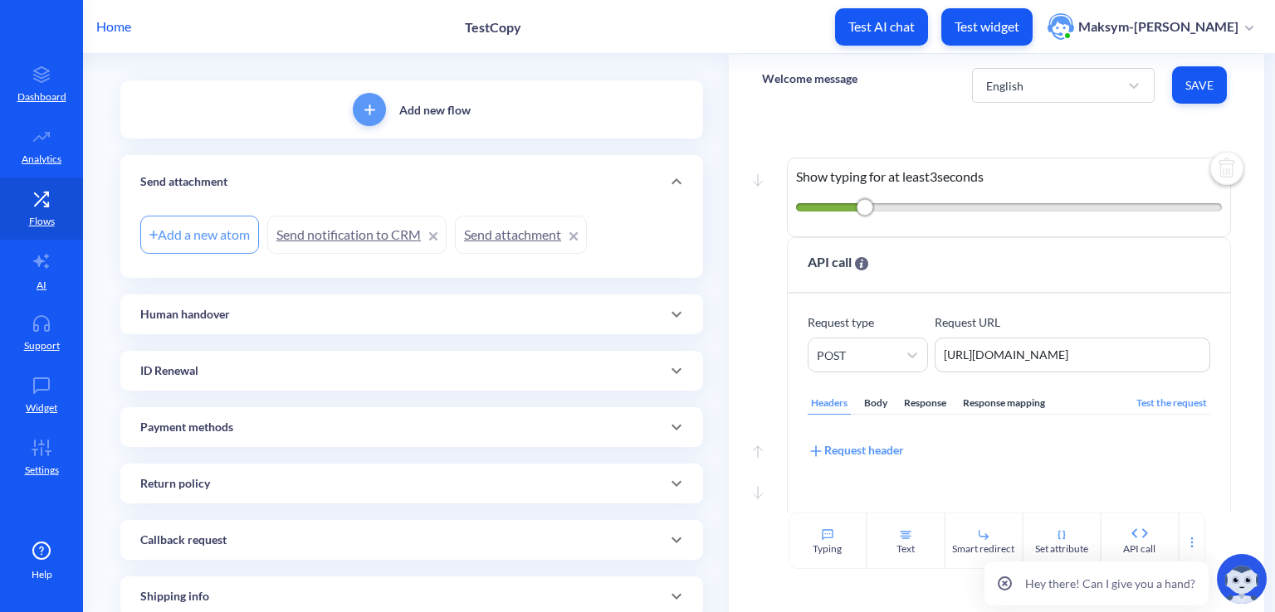
click at [232, 193] on div "Send attachment" at bounding box center [411, 181] width 583 height 53
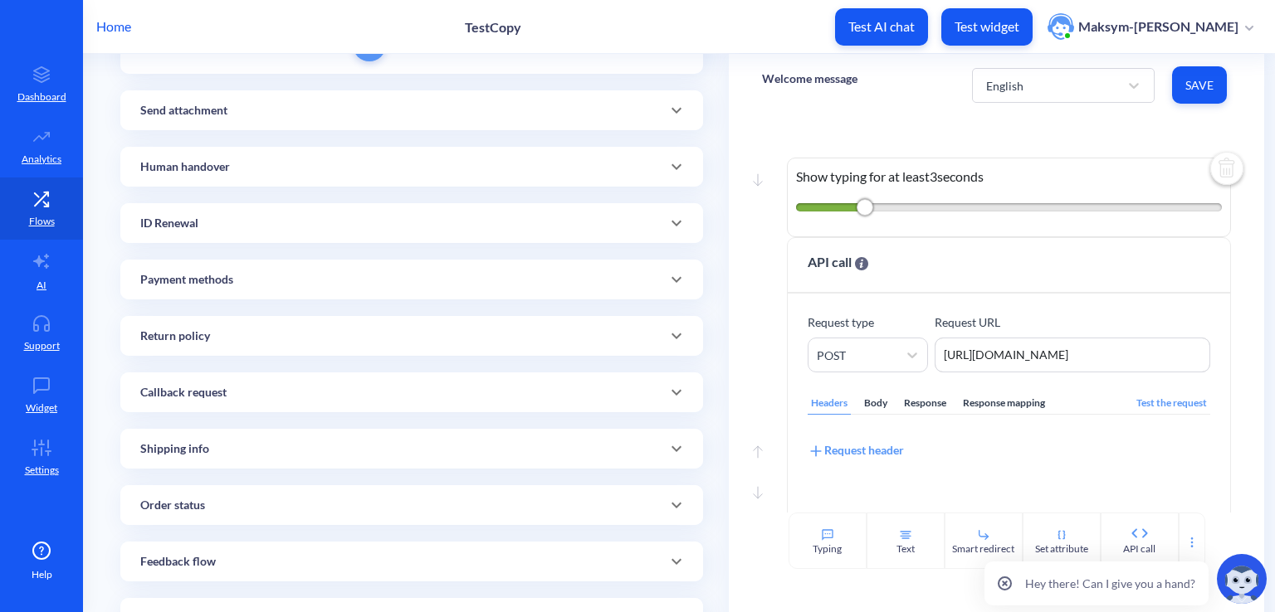
scroll to position [415, 0]
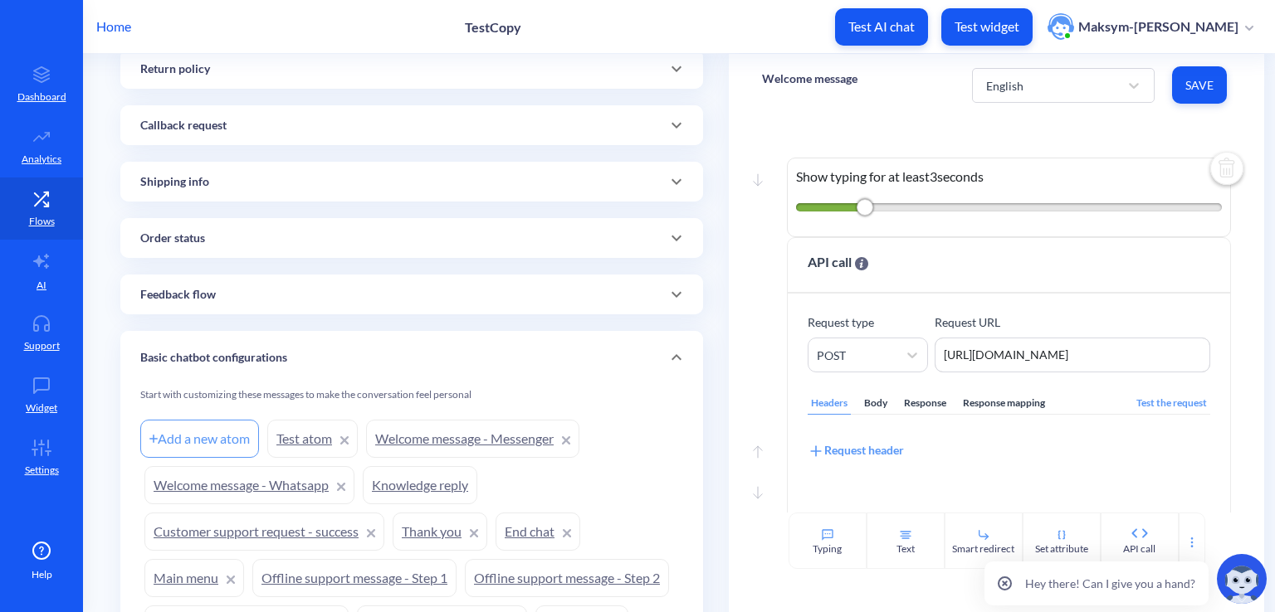
click at [318, 355] on div "Basic chatbot configurations" at bounding box center [411, 357] width 543 height 17
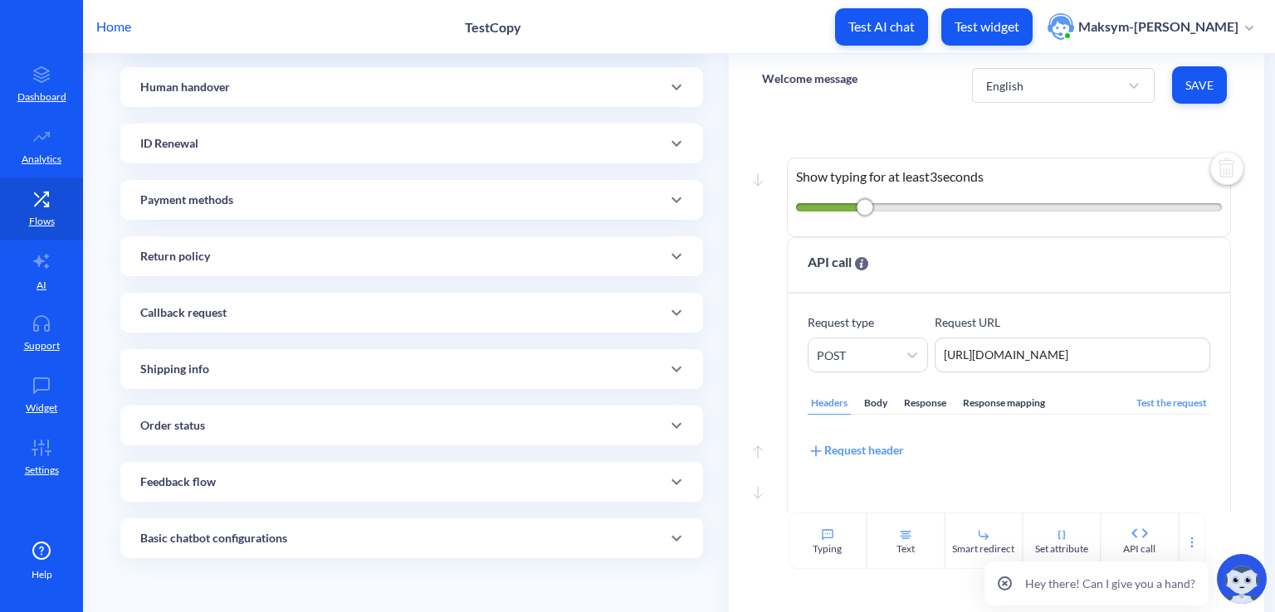
click at [412, 536] on div "Basic chatbot configurations" at bounding box center [411, 538] width 543 height 17
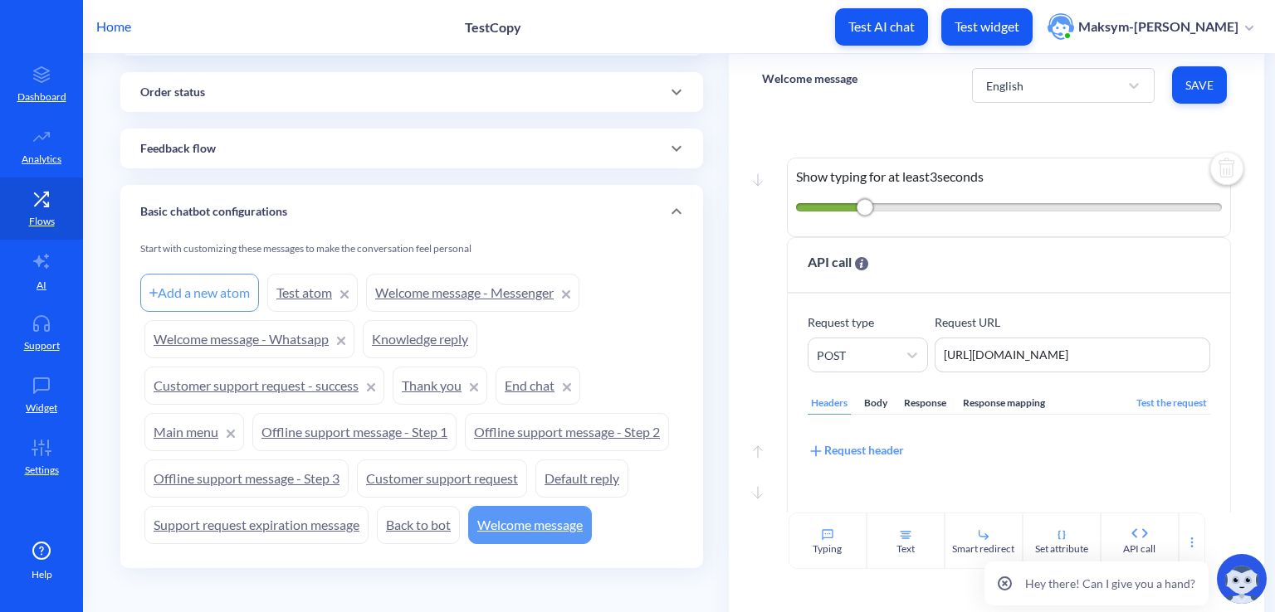
scroll to position [568, 0]
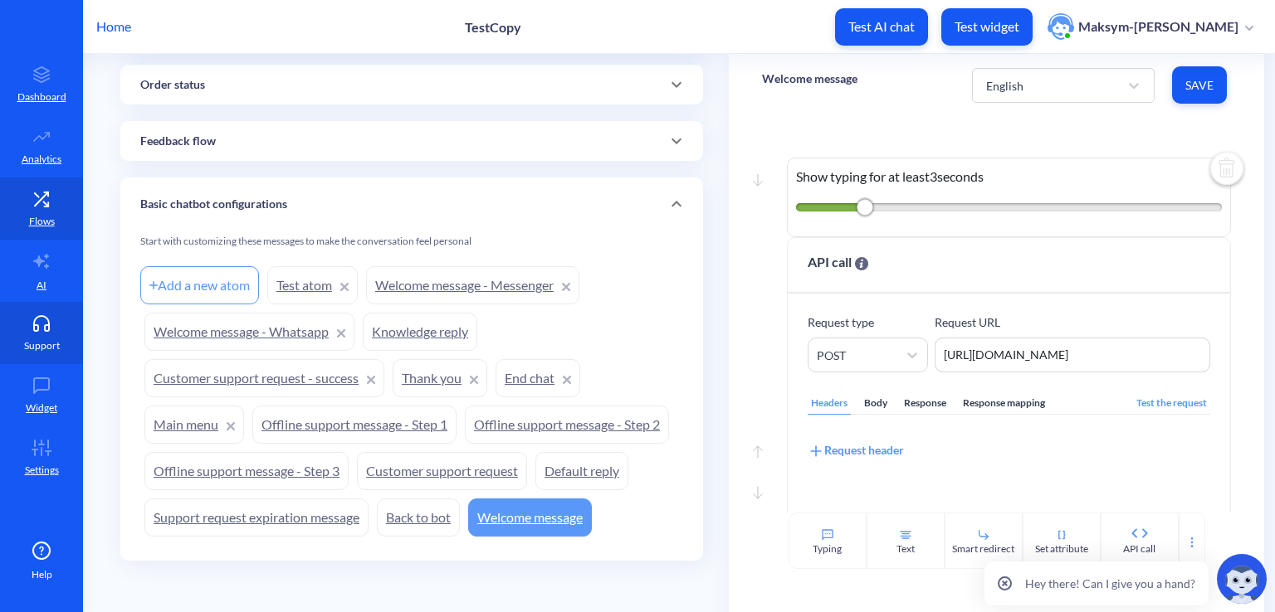
click at [23, 346] on link "Support" at bounding box center [41, 333] width 83 height 62
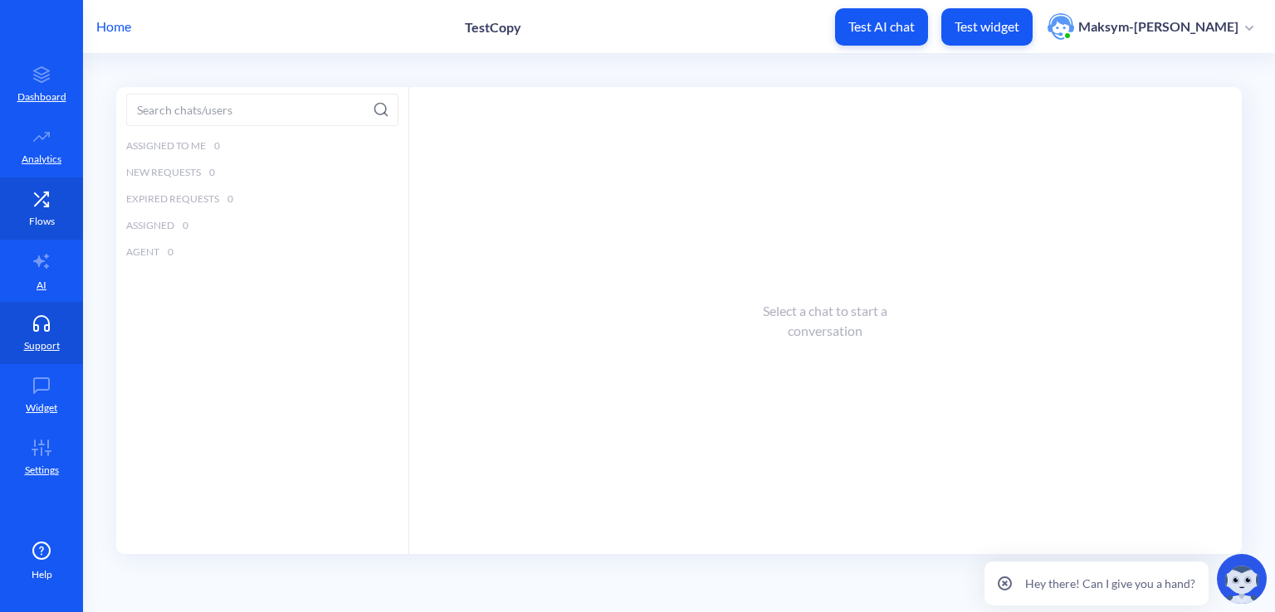
click at [43, 178] on link "Flows" at bounding box center [41, 209] width 83 height 62
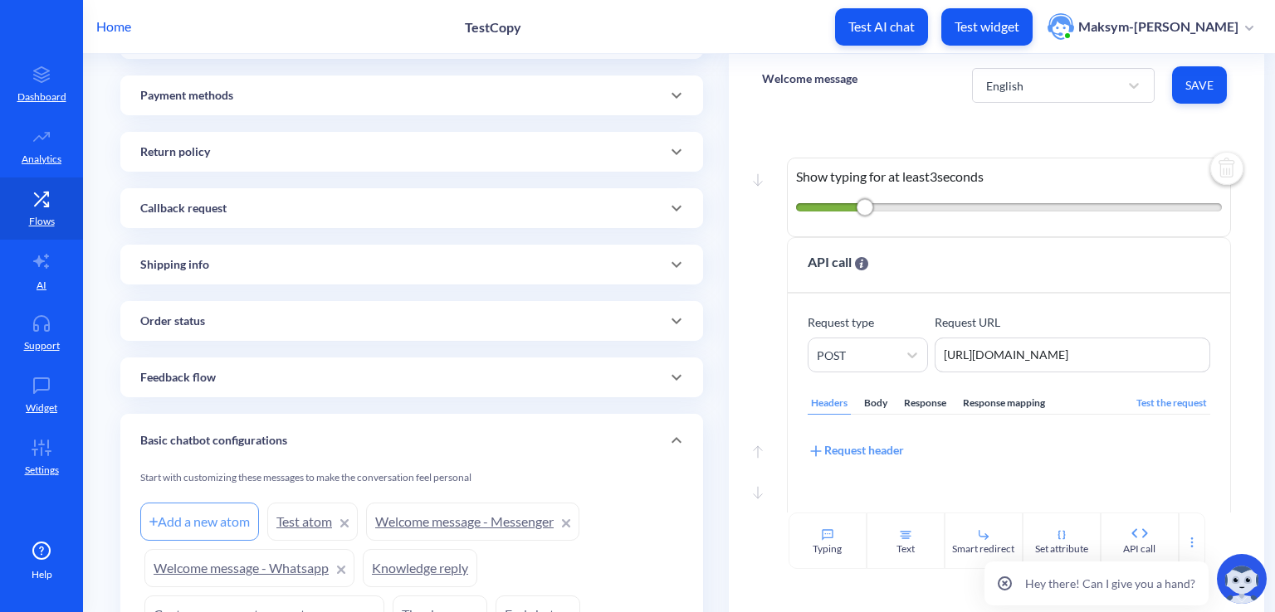
scroll to position [568, 0]
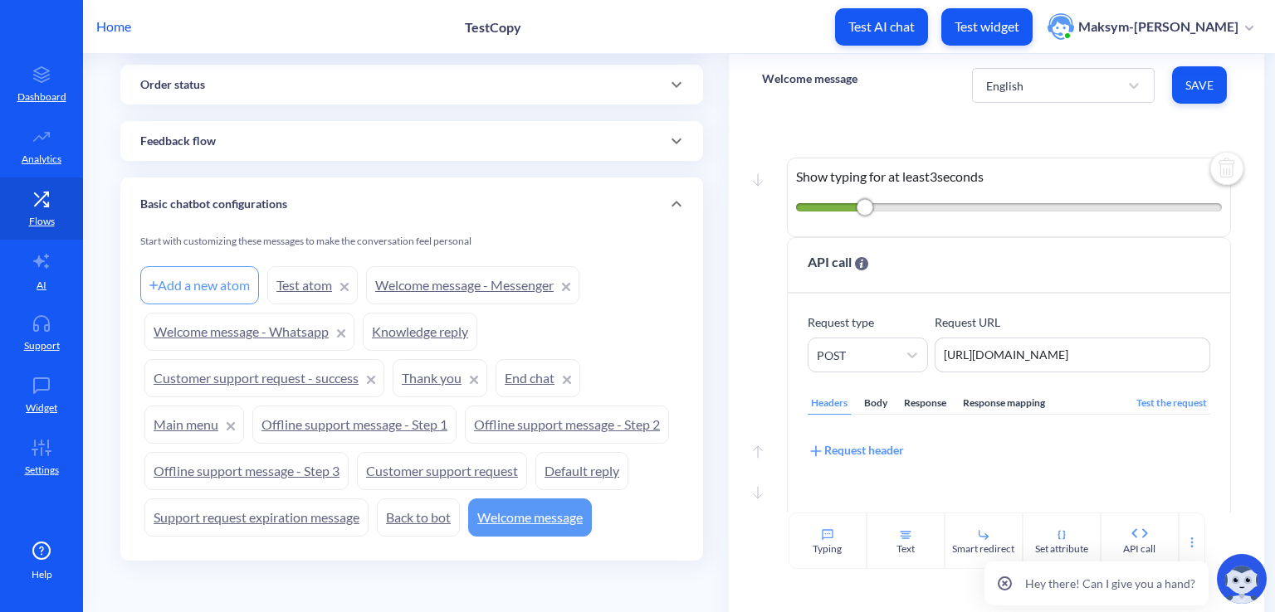
click at [268, 329] on link "Welcome message - Whatsapp" at bounding box center [249, 332] width 210 height 38
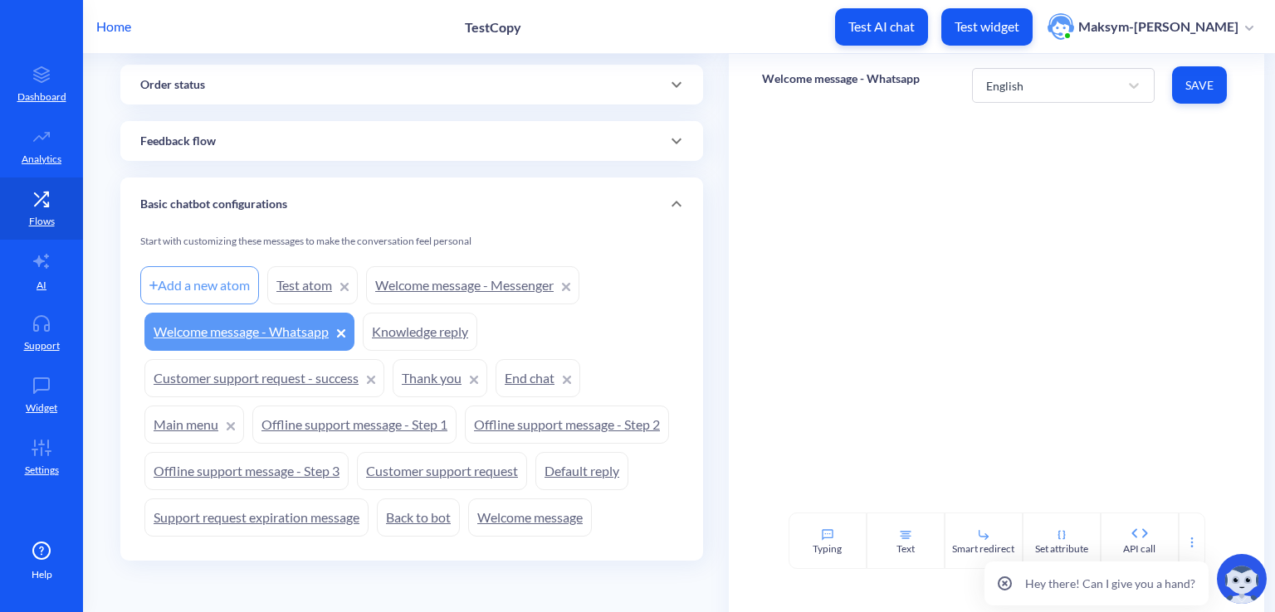
click at [392, 336] on link "Knowledge reply" at bounding box center [420, 332] width 115 height 38
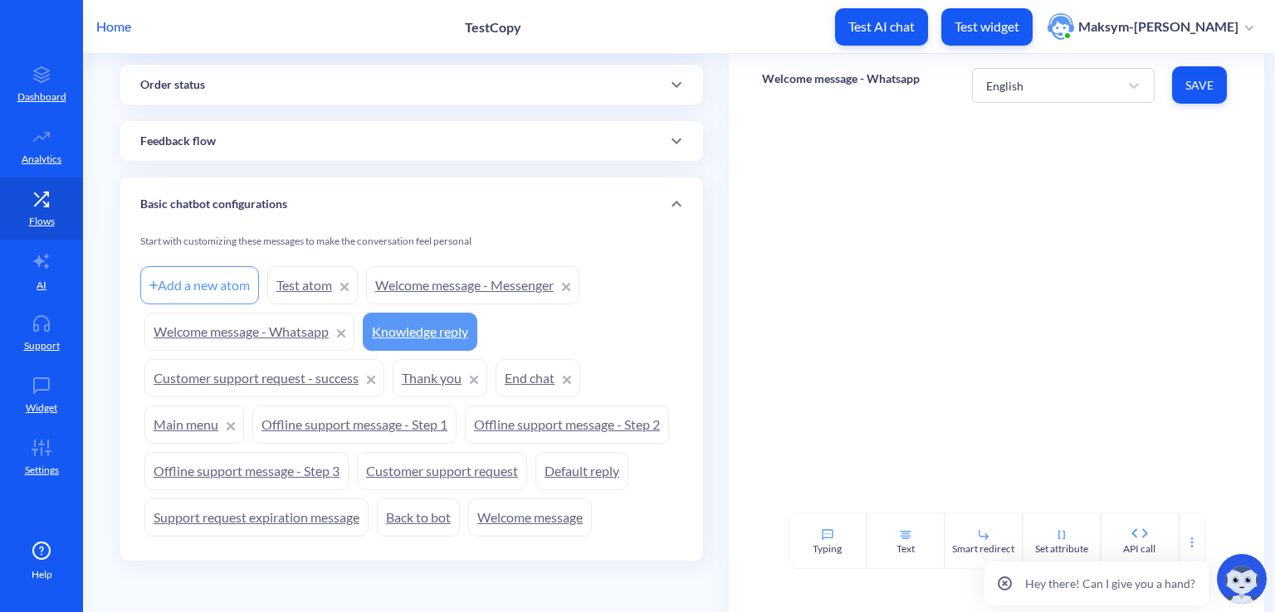
click at [404, 291] on link "Welcome message - Messenger" at bounding box center [472, 285] width 213 height 38
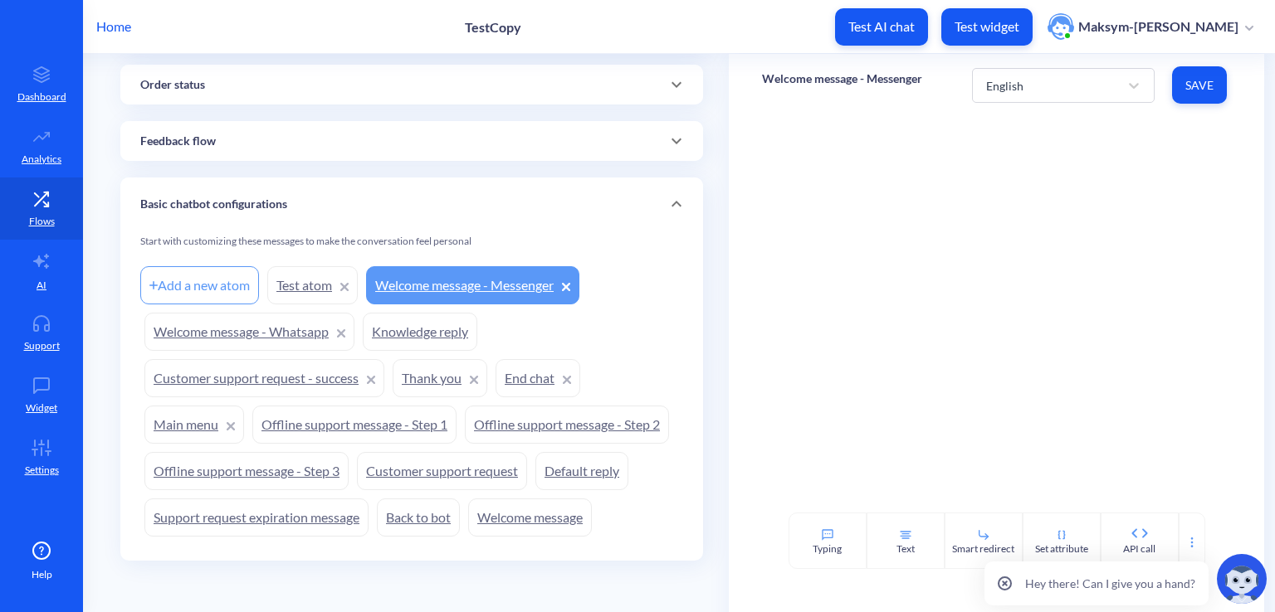
click at [503, 521] on link "Welcome message" at bounding box center [530, 518] width 124 height 38
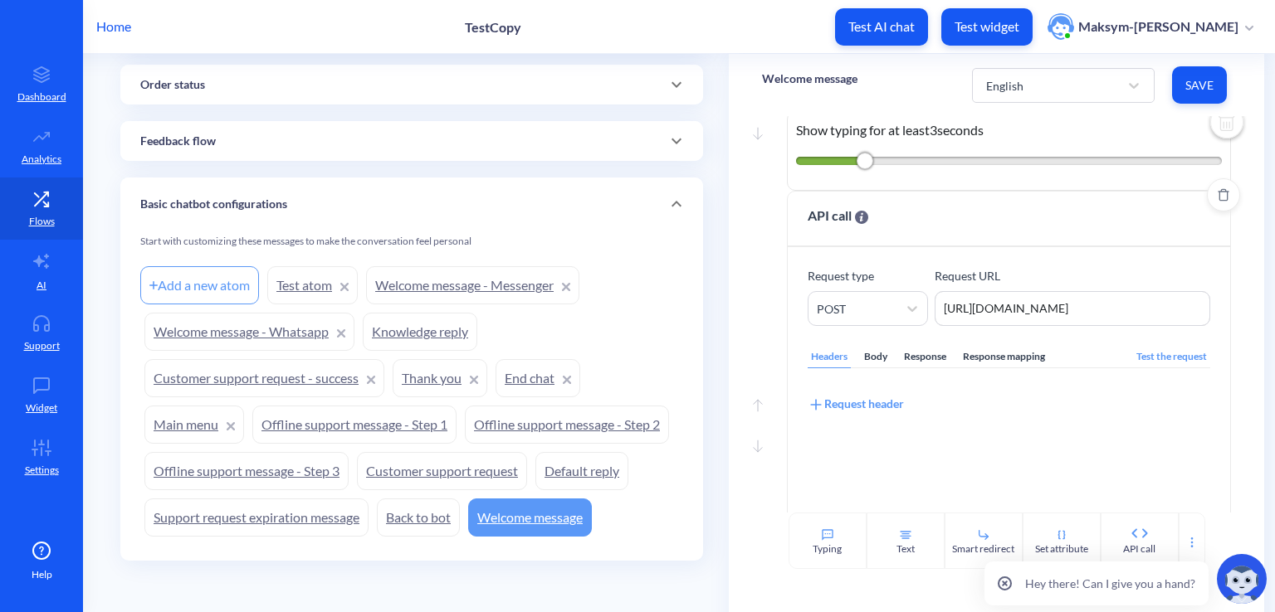
scroll to position [43, 0]
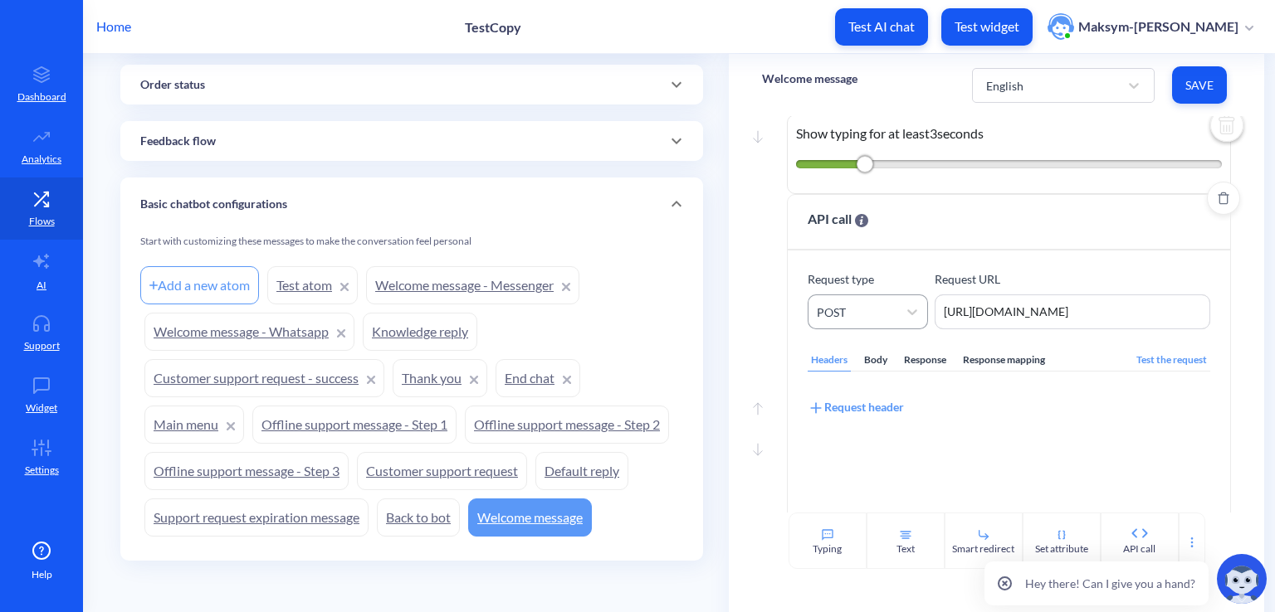
click at [877, 311] on div "POST" at bounding box center [852, 312] width 89 height 30
click at [885, 355] on div "Body" at bounding box center [876, 360] width 30 height 22
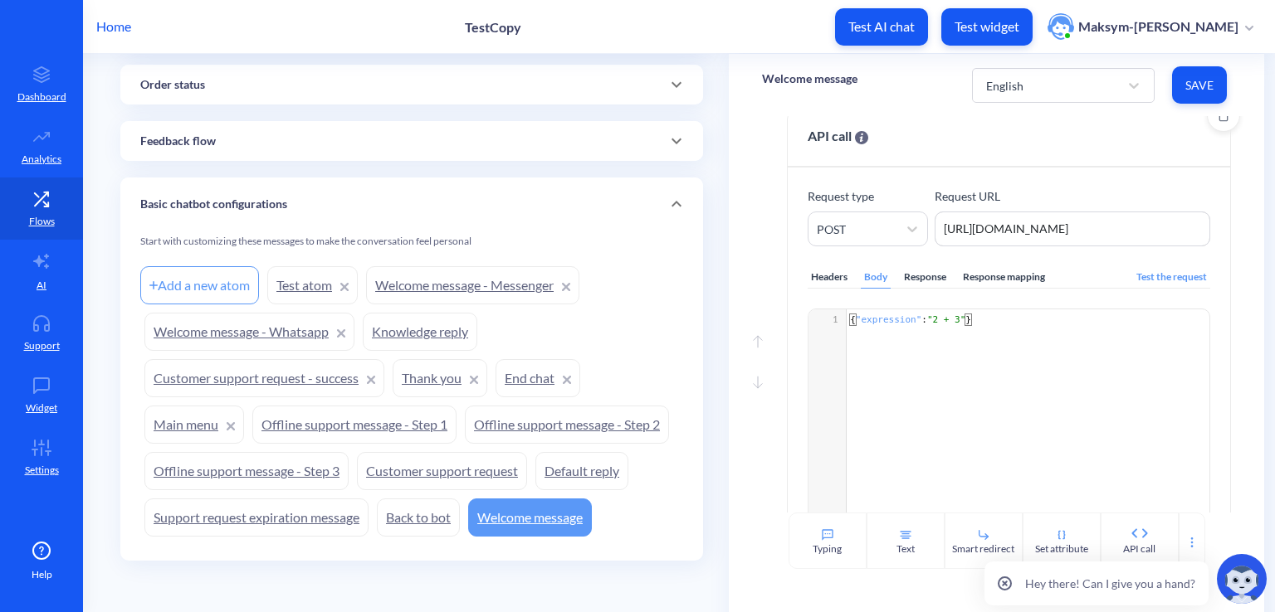
click at [920, 287] on div "Response" at bounding box center [924, 277] width 49 height 22
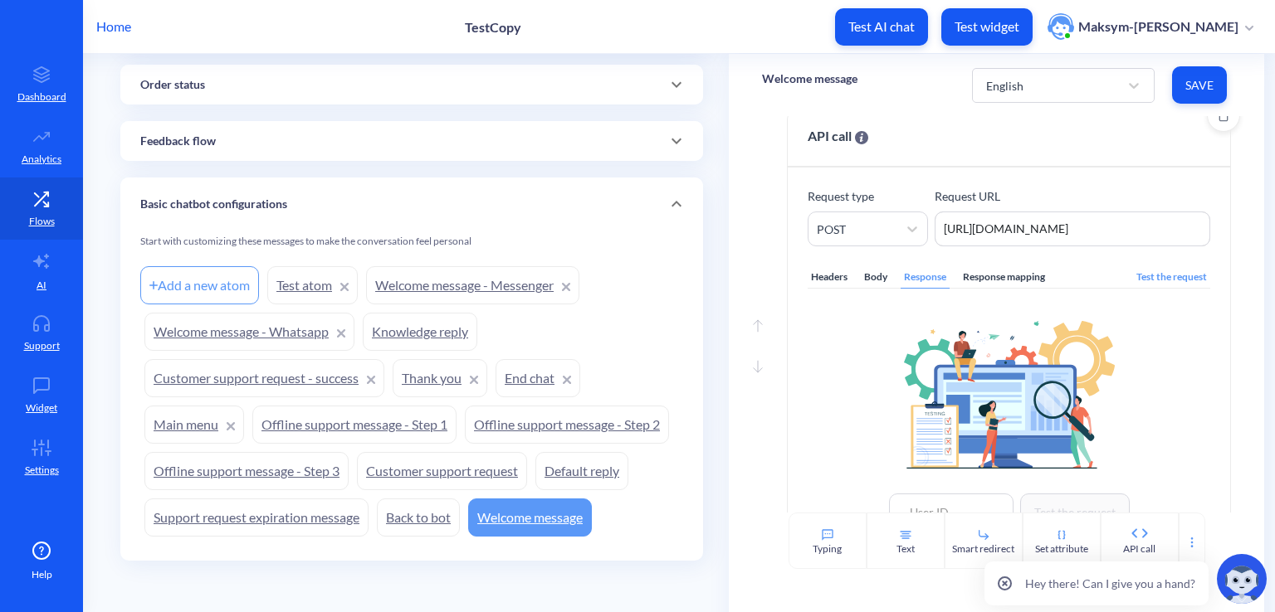
scroll to position [110, 0]
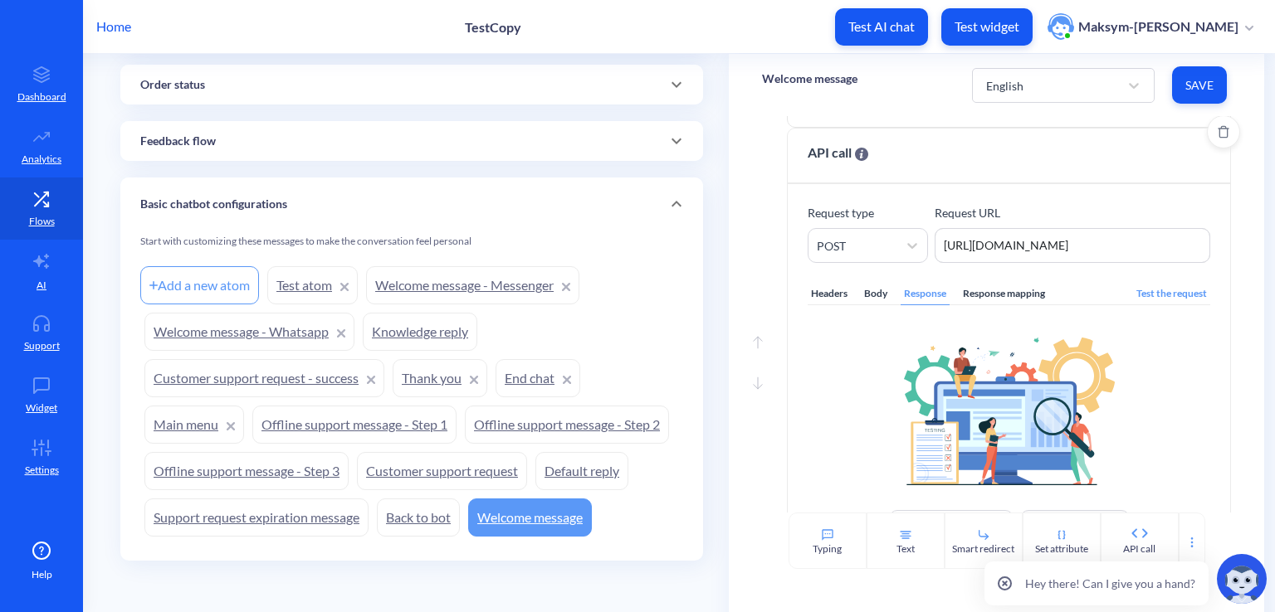
click at [990, 286] on div "Response mapping" at bounding box center [1003, 294] width 89 height 22
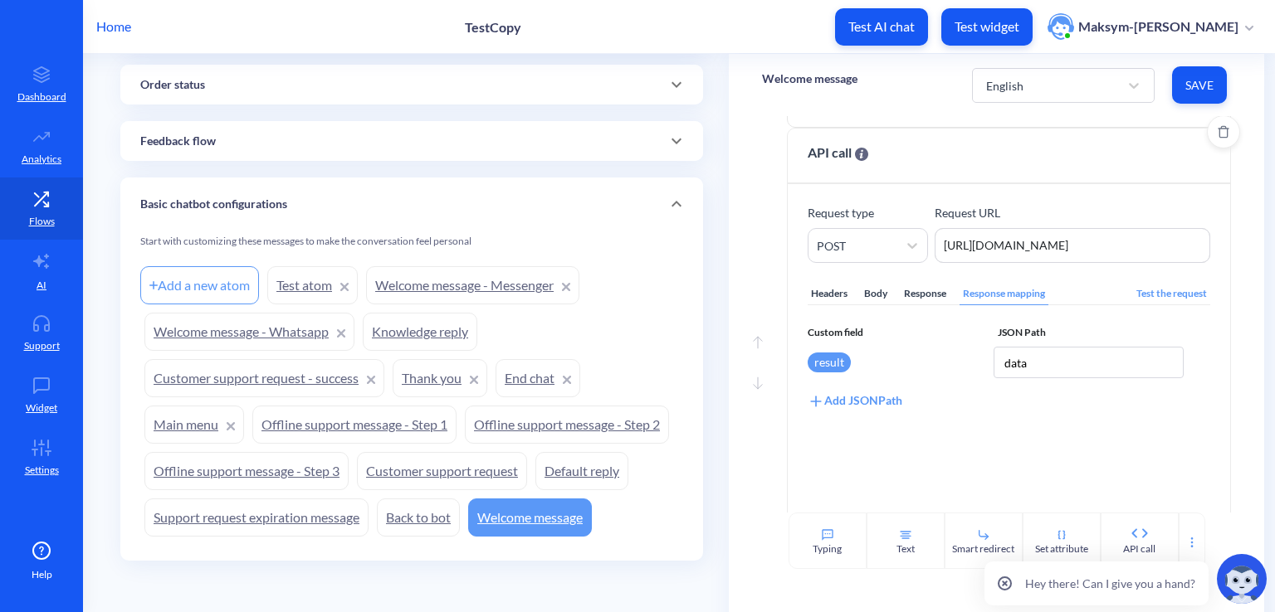
click at [930, 290] on div "Response" at bounding box center [924, 294] width 49 height 22
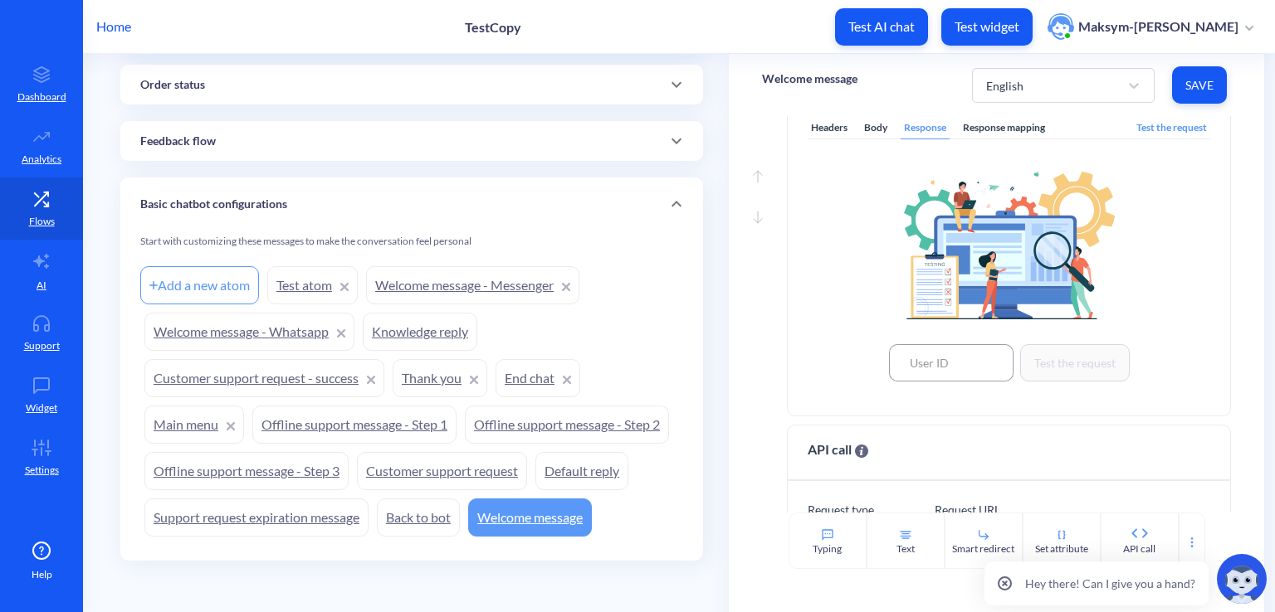
click at [960, 364] on input at bounding box center [951, 362] width 124 height 37
type input "1"
click at [1046, 360] on button "Test the request" at bounding box center [1075, 362] width 110 height 37
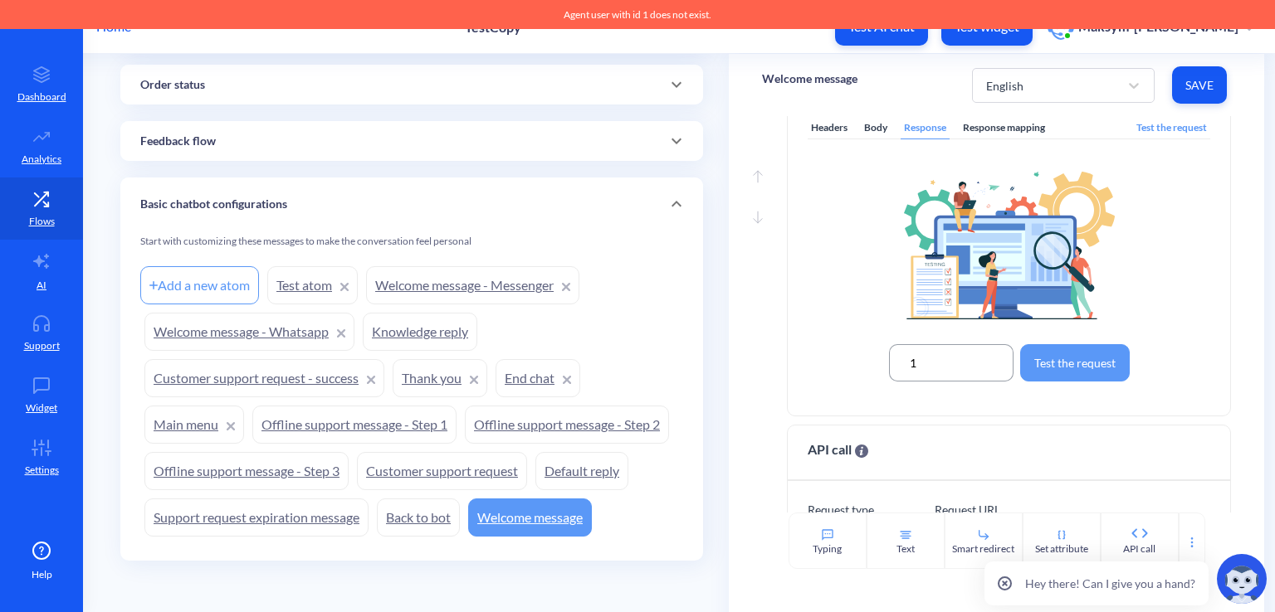
click at [958, 373] on input "1" at bounding box center [951, 362] width 124 height 37
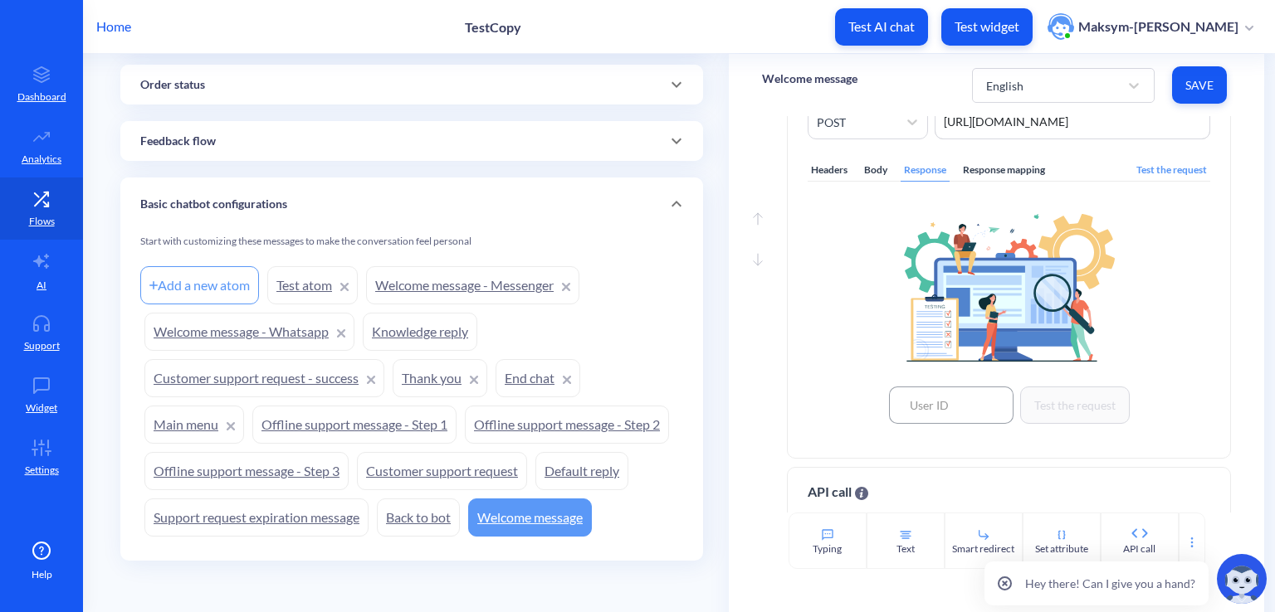
scroll to position [193, 0]
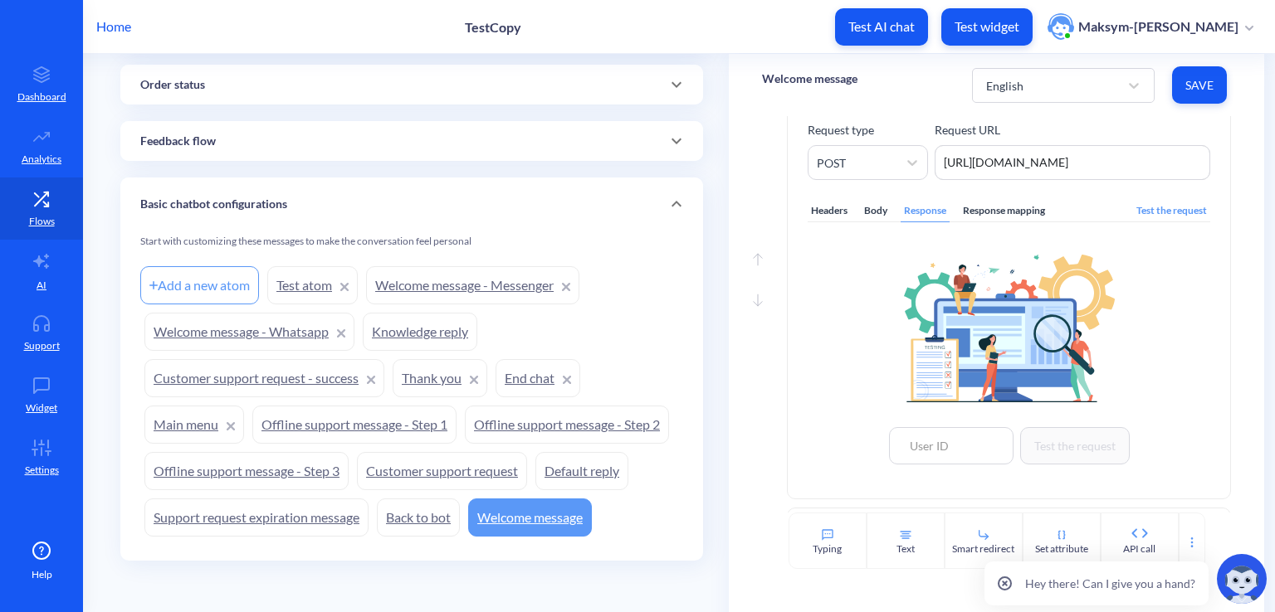
click at [1001, 219] on div "Response mapping" at bounding box center [1003, 211] width 89 height 22
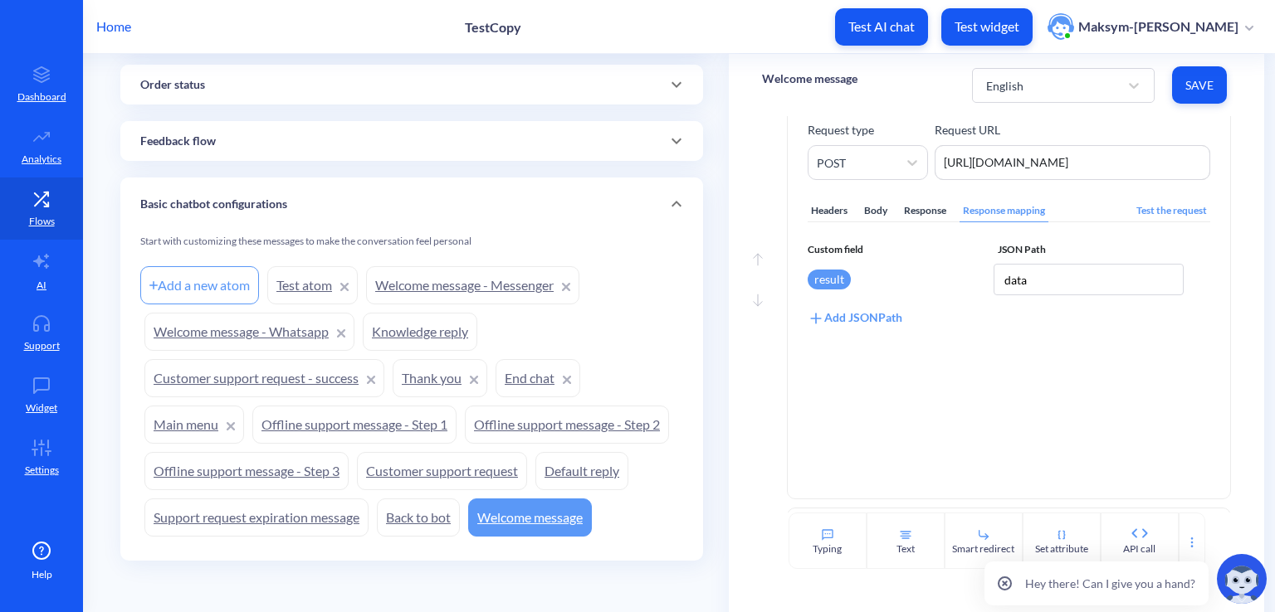
click at [919, 212] on div "Response" at bounding box center [924, 211] width 49 height 22
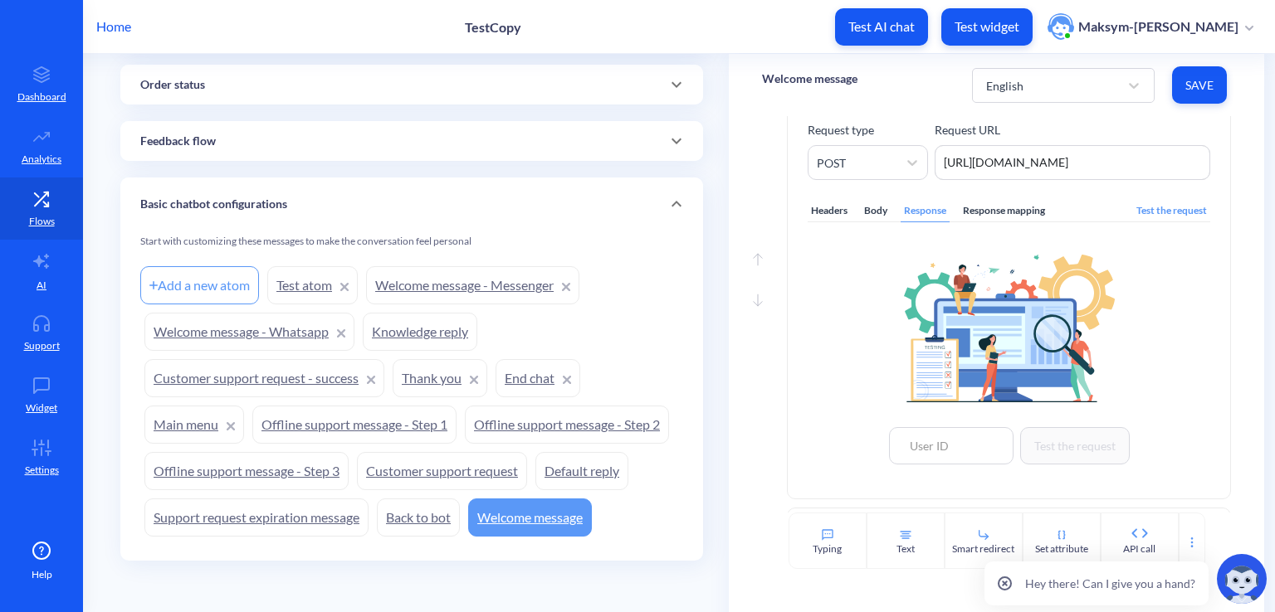
click at [872, 212] on div "Body" at bounding box center [876, 211] width 30 height 22
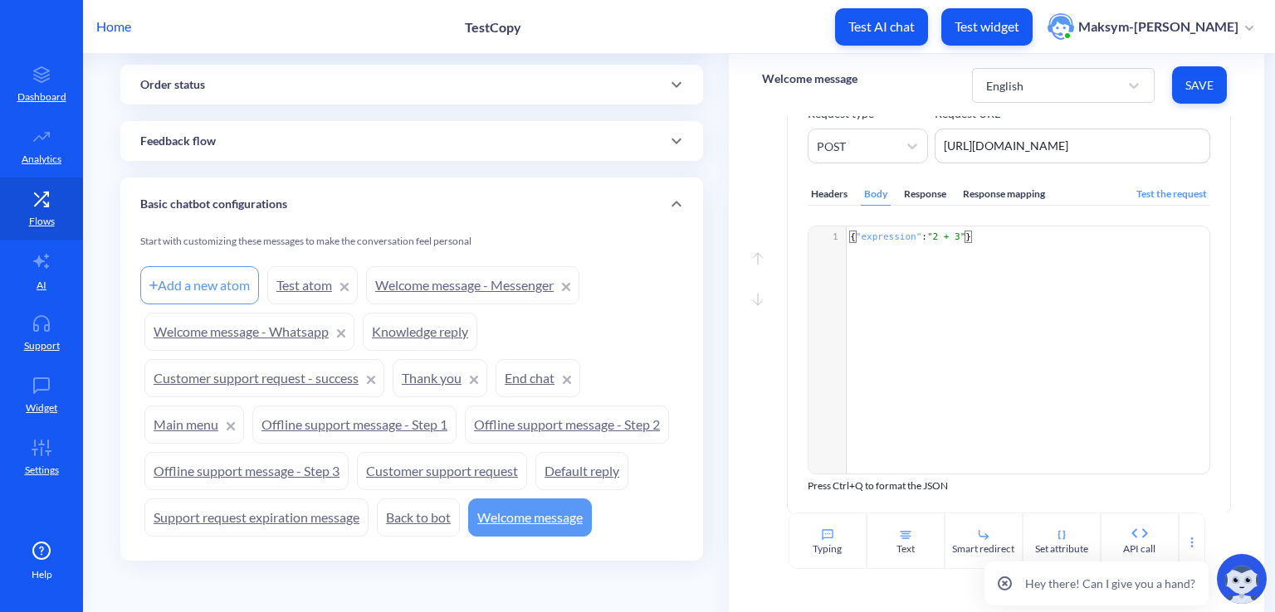
click at [814, 213] on div "Headers Body Response Response mapping Test the request Add full user data xxxx…" at bounding box center [1009, 328] width 403 height 330
click at [812, 202] on div "Headers" at bounding box center [829, 194] width 43 height 22
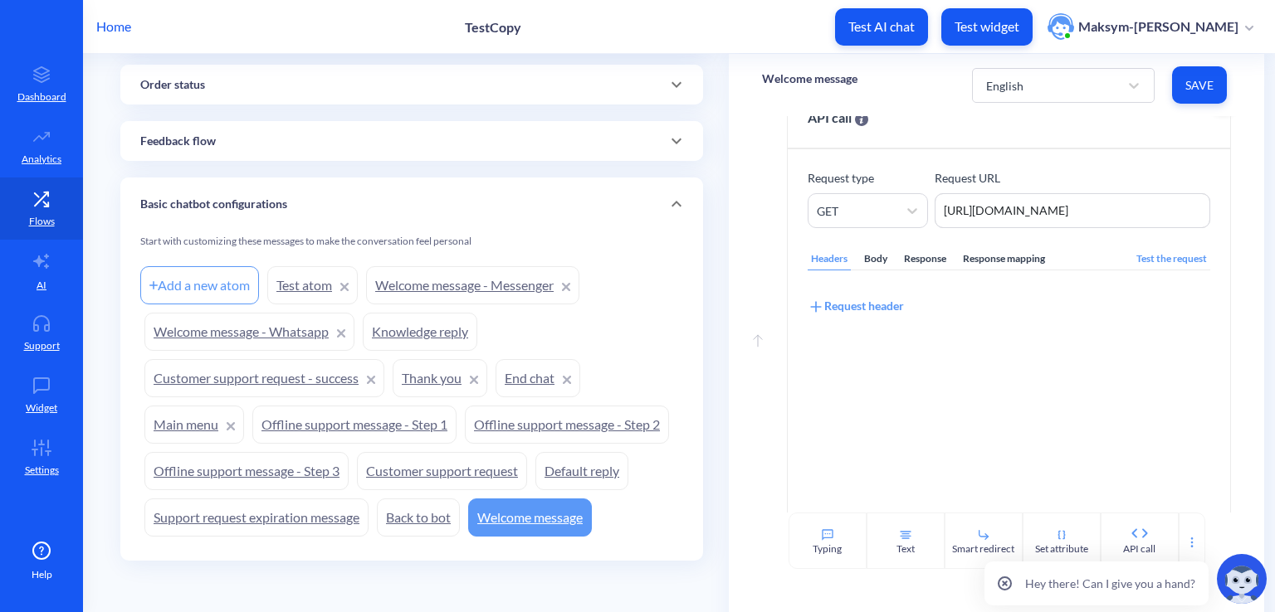
click at [873, 252] on div "Body" at bounding box center [876, 259] width 30 height 22
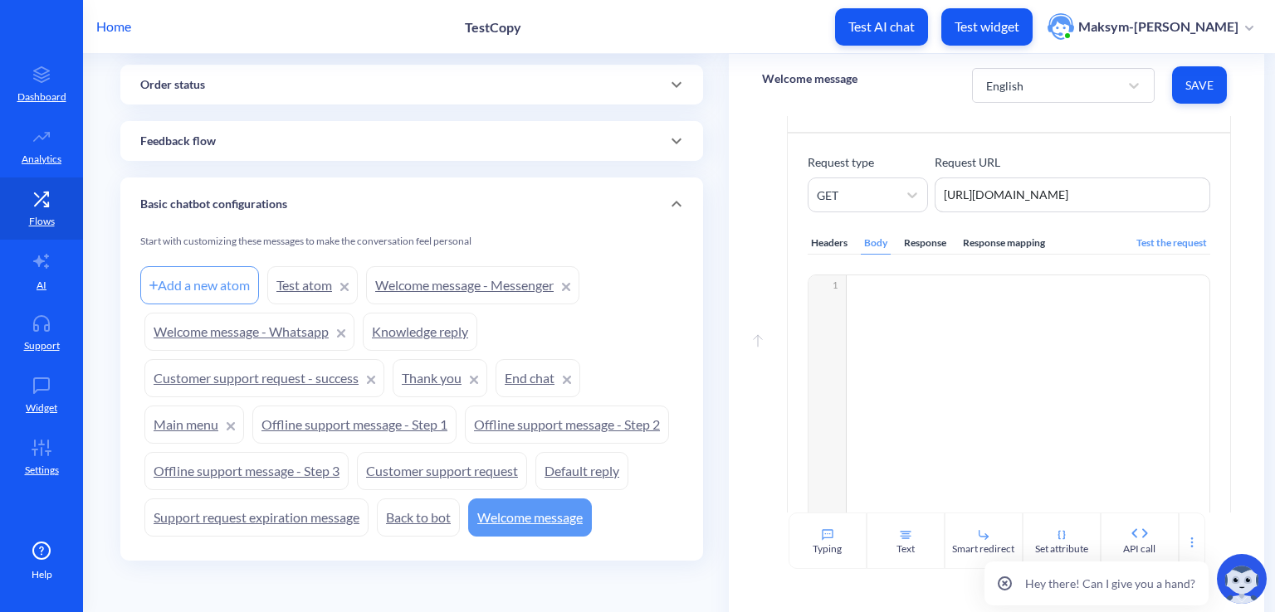
click at [923, 244] on div "Response" at bounding box center [924, 243] width 49 height 22
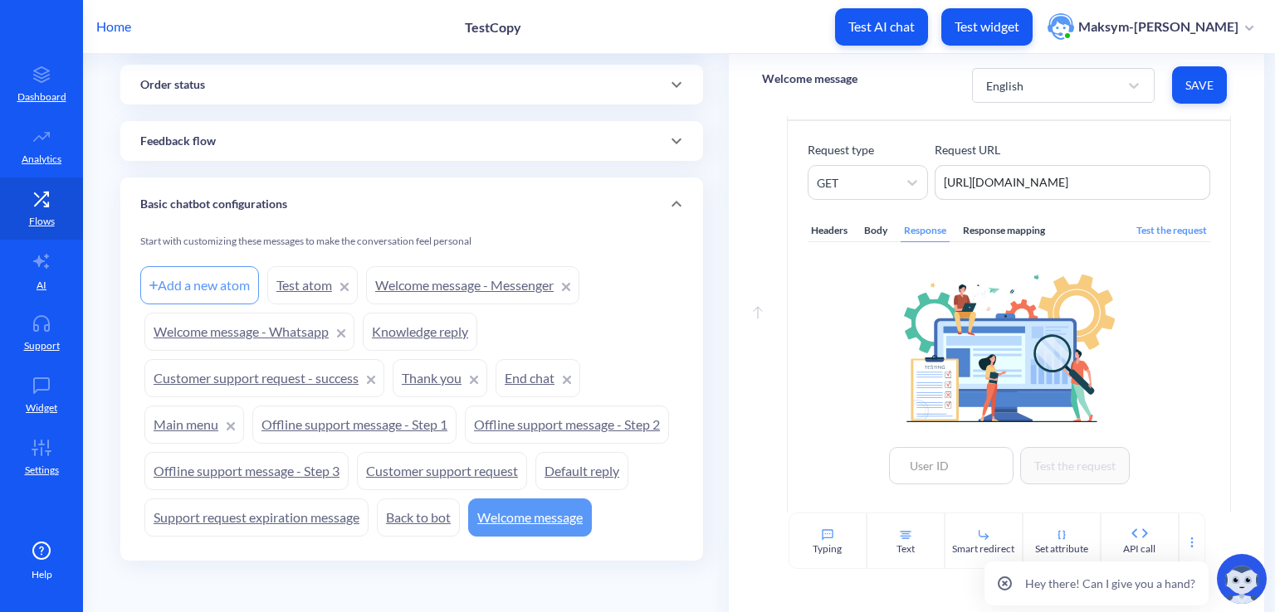
scroll to position [649, 0]
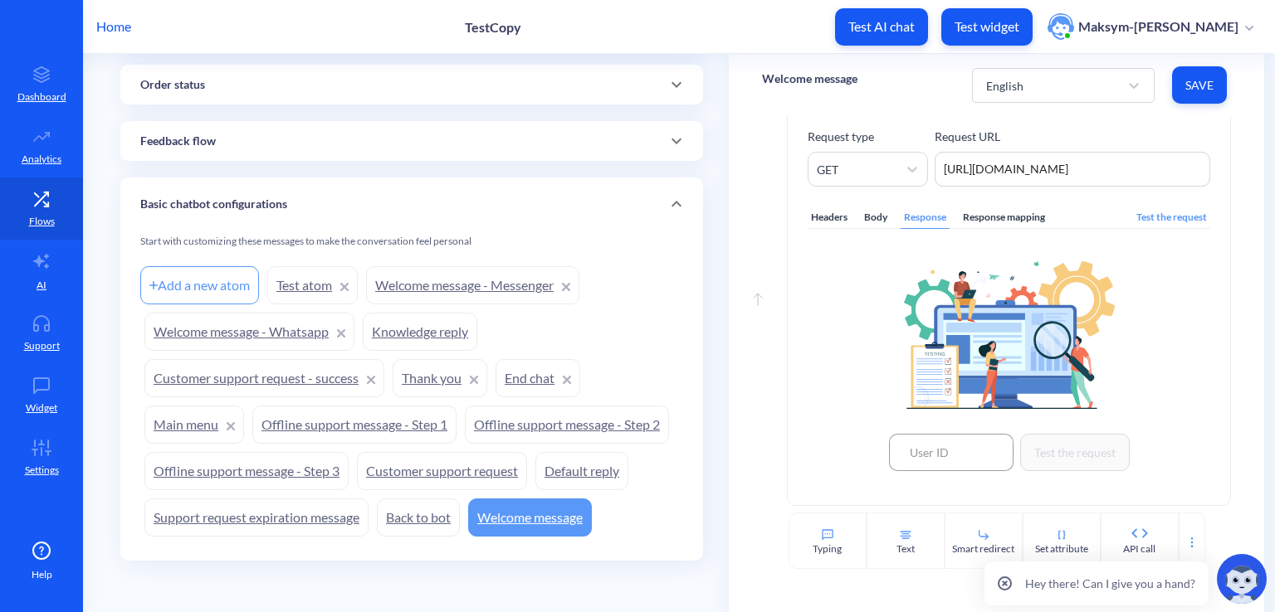
click at [936, 442] on input at bounding box center [951, 452] width 124 height 37
type input "5"
click at [1042, 452] on button "Test the request" at bounding box center [1075, 452] width 110 height 37
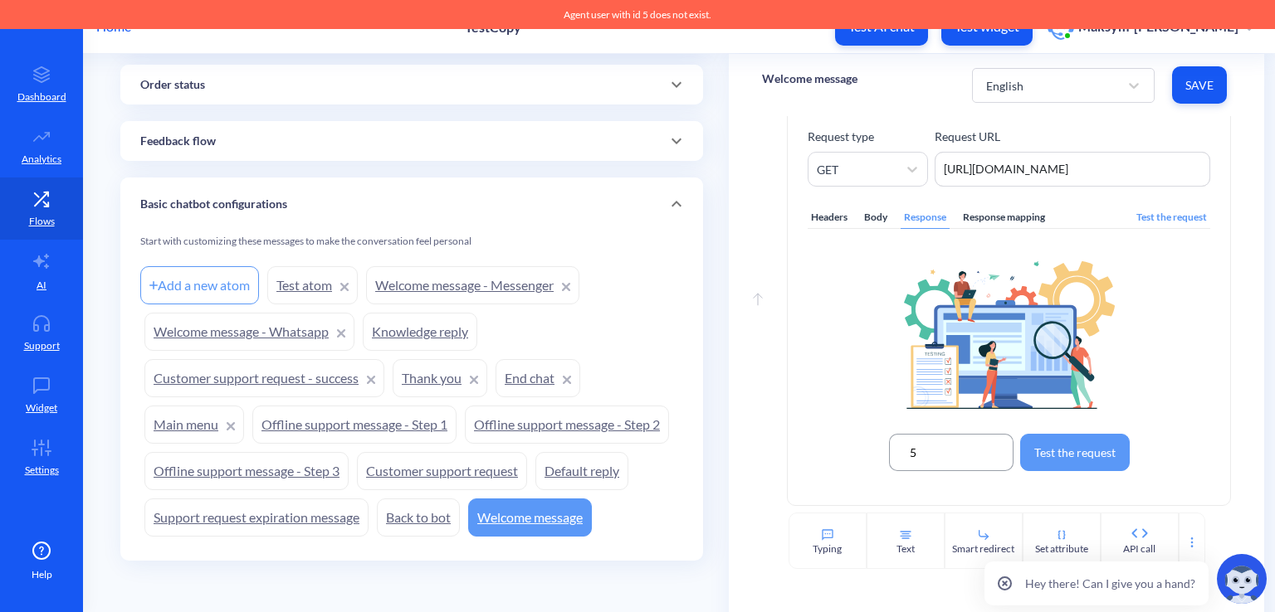
click at [936, 451] on input "5" at bounding box center [951, 452] width 124 height 37
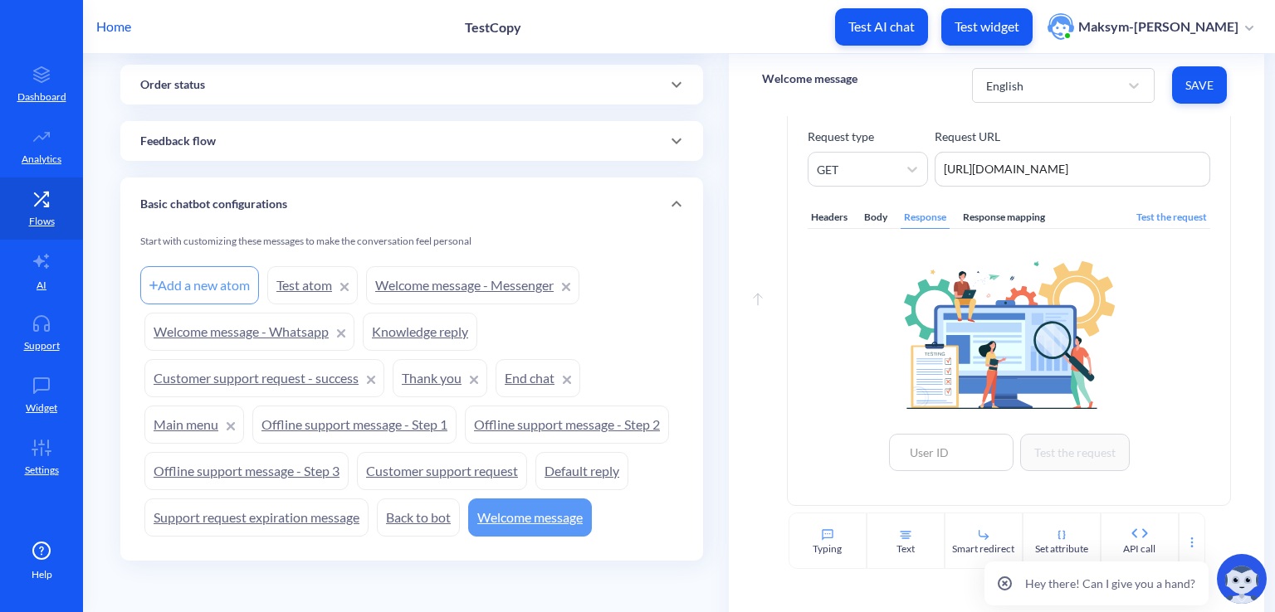
click at [1135, 203] on div "Headers Body Response Response mapping Test the request Test the request" at bounding box center [1009, 336] width 403 height 299
click at [1138, 212] on div "Test the request" at bounding box center [1171, 218] width 77 height 22
click at [1003, 209] on div "Response mapping" at bounding box center [1003, 218] width 89 height 22
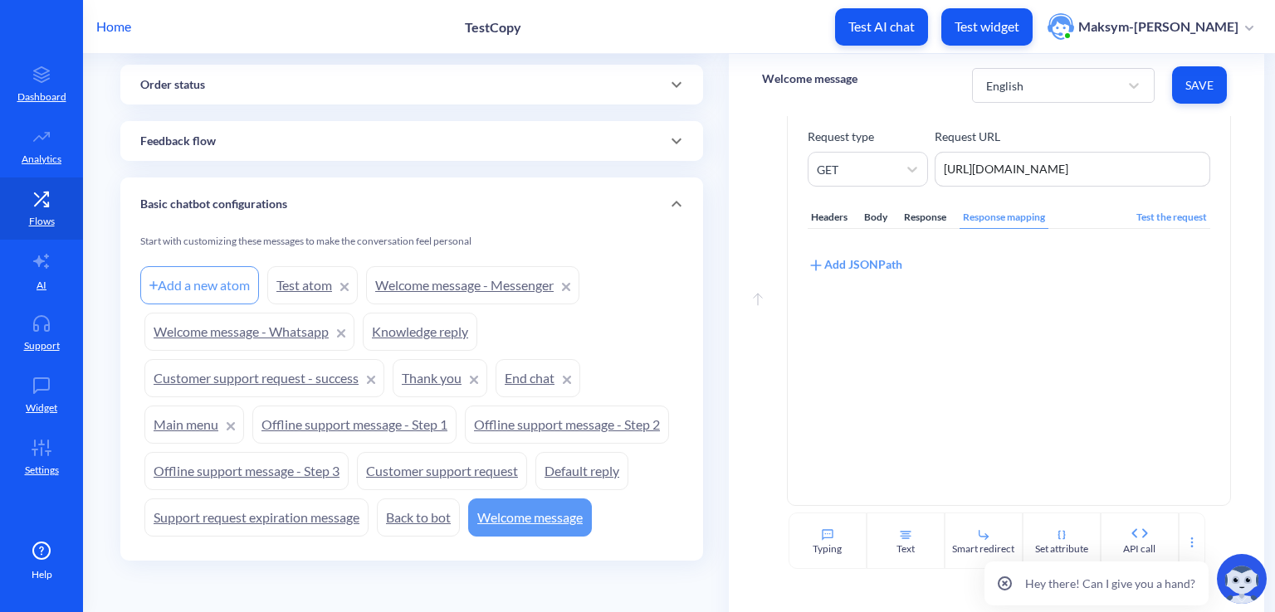
click at [1133, 213] on div "Test the request" at bounding box center [1171, 218] width 77 height 22
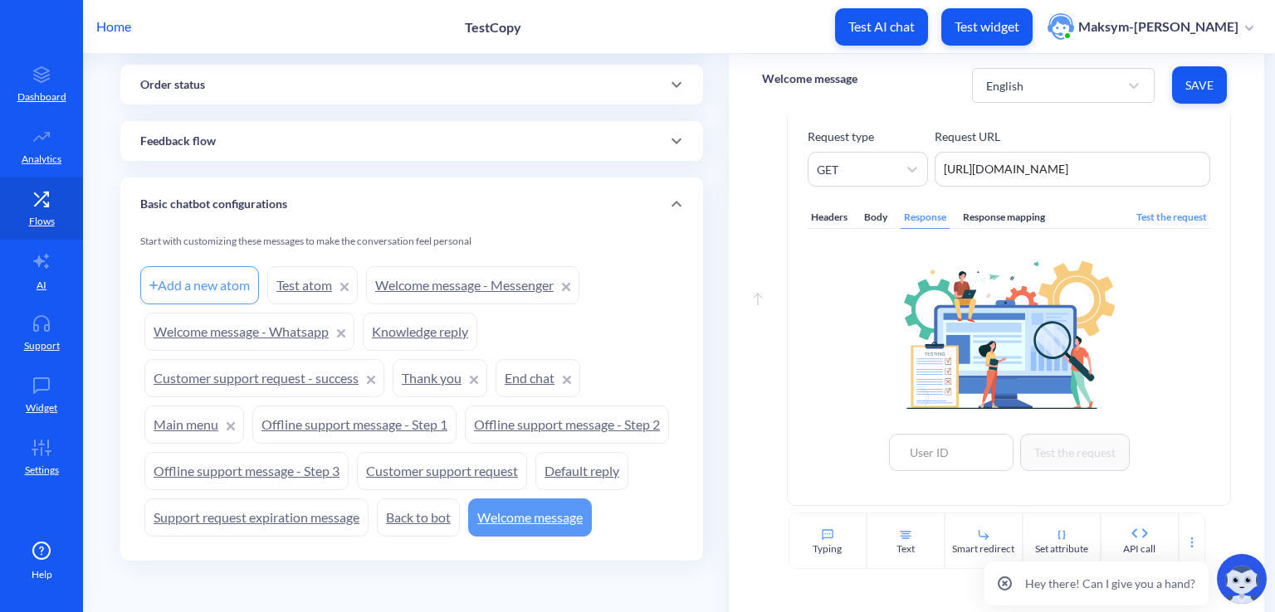
click at [881, 219] on div "Body" at bounding box center [876, 218] width 30 height 22
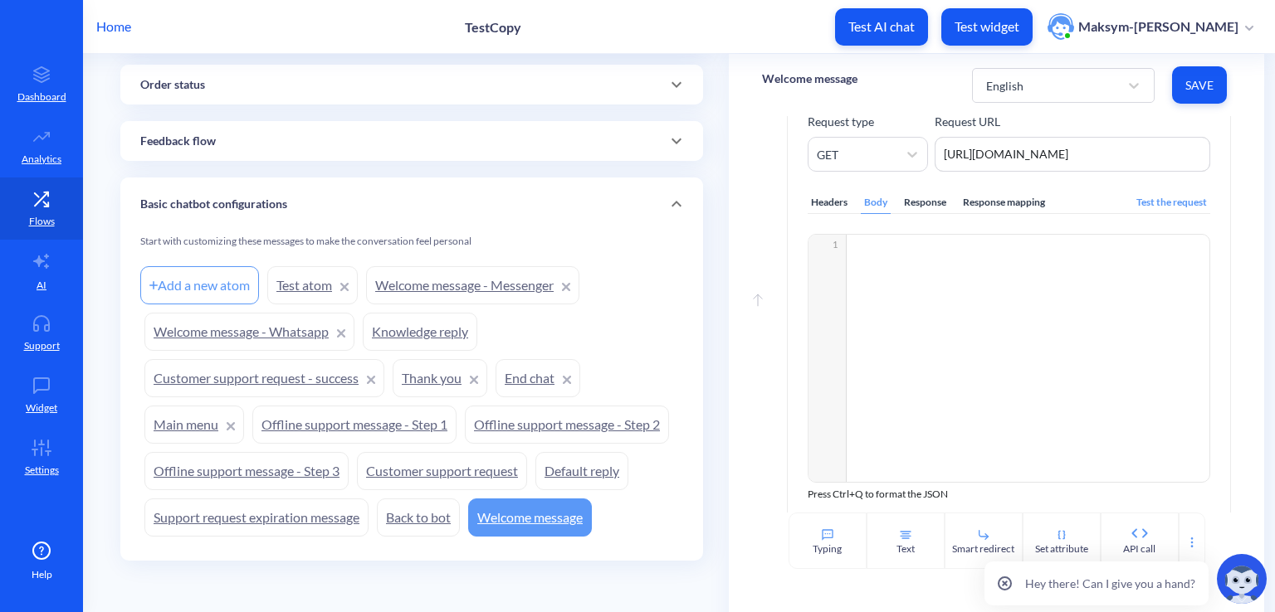
click at [929, 205] on div "Response" at bounding box center [924, 203] width 49 height 22
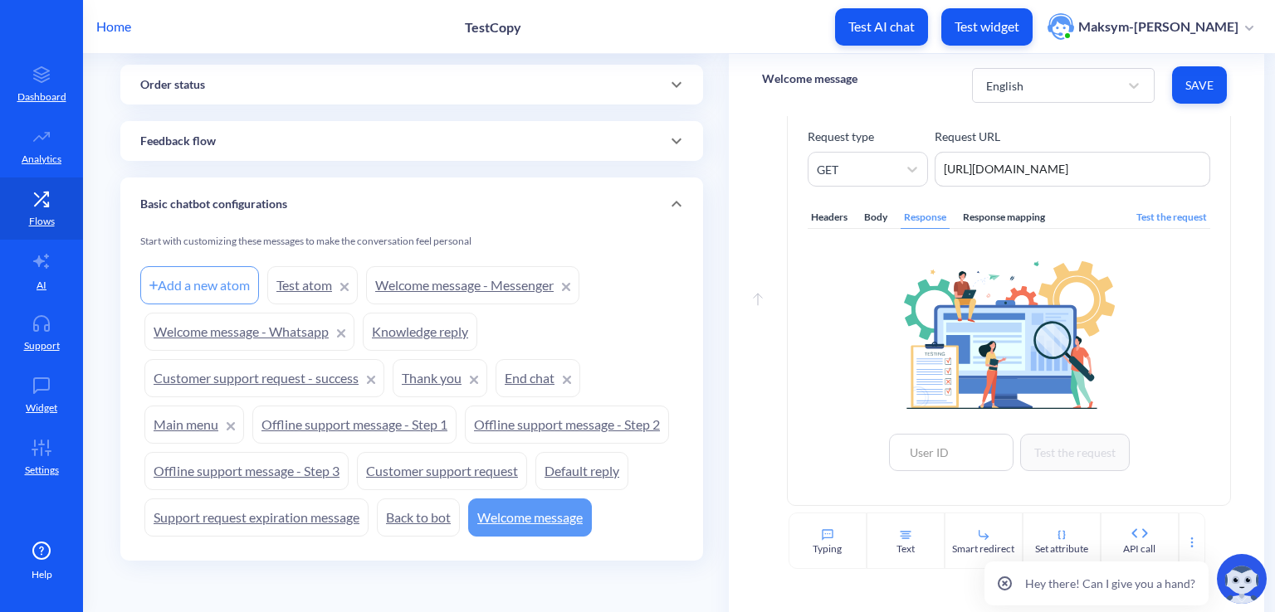
click at [959, 212] on div "Response mapping" at bounding box center [1003, 218] width 89 height 22
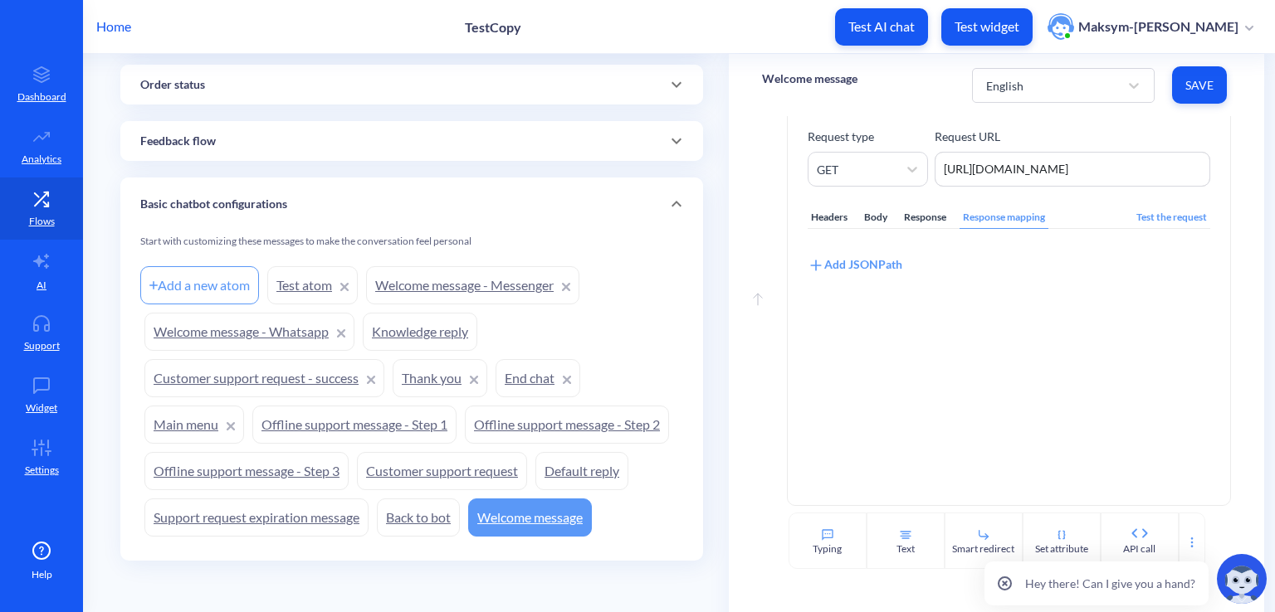
click at [290, 282] on link "Test atom" at bounding box center [312, 285] width 90 height 38
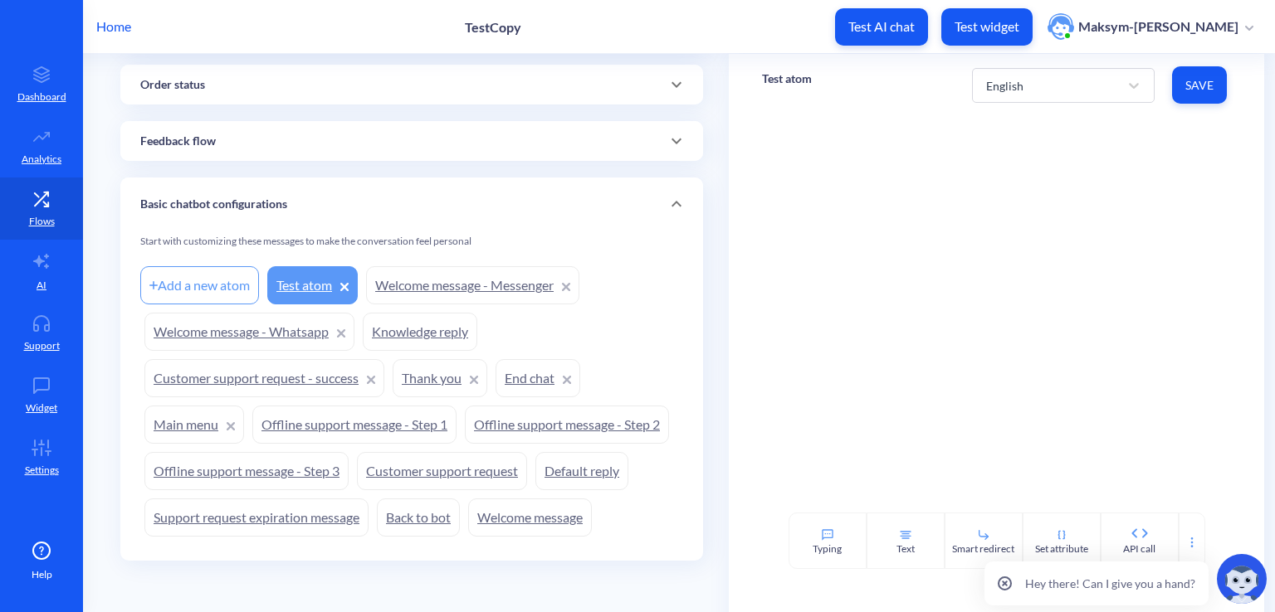
click at [492, 510] on link "Welcome message" at bounding box center [530, 518] width 124 height 38
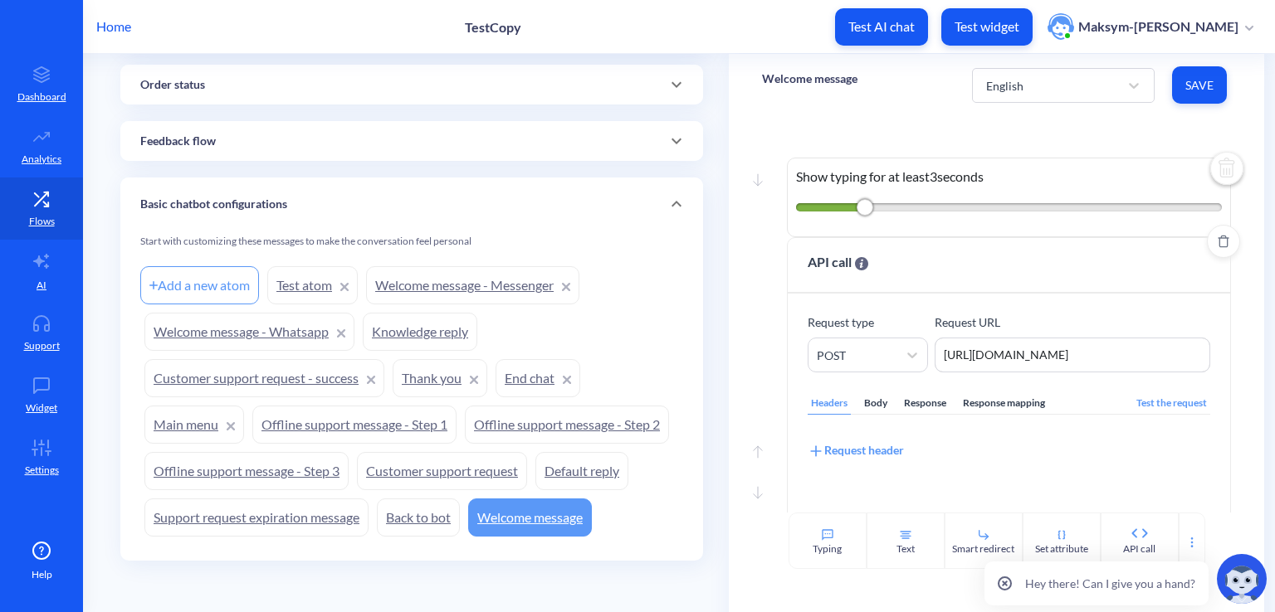
click at [940, 258] on div "API call" at bounding box center [1009, 266] width 442 height 56
click at [749, 181] on div "Move down" at bounding box center [757, 193] width 25 height 66
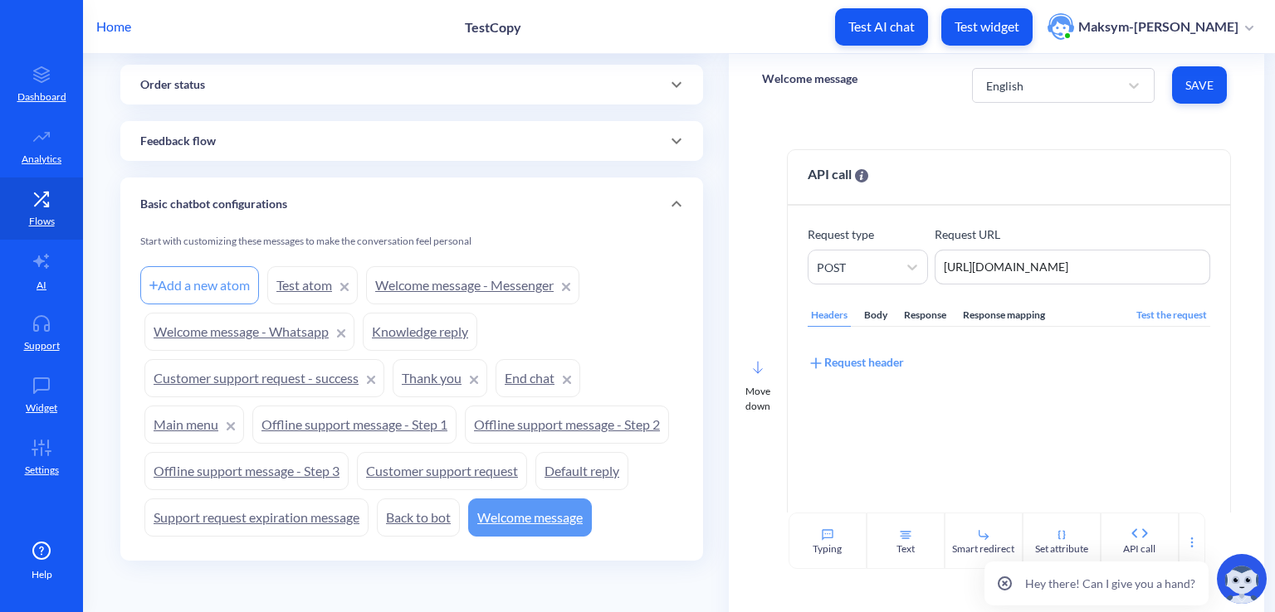
click at [754, 364] on rect at bounding box center [758, 368] width 8 height 12
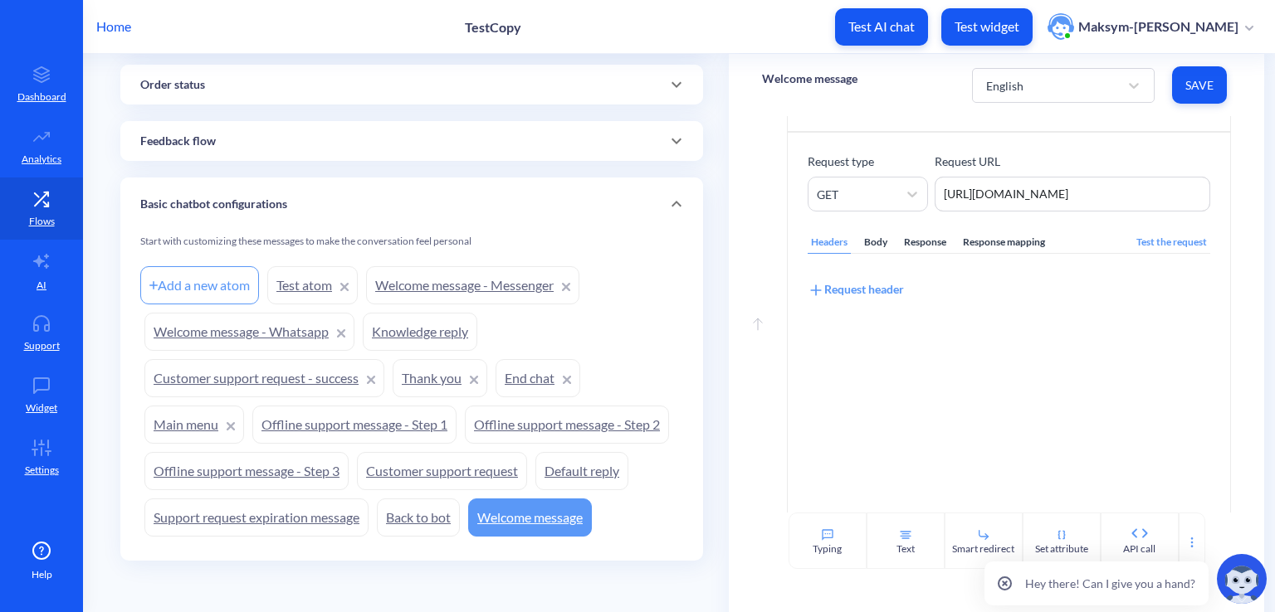
scroll to position [649, 0]
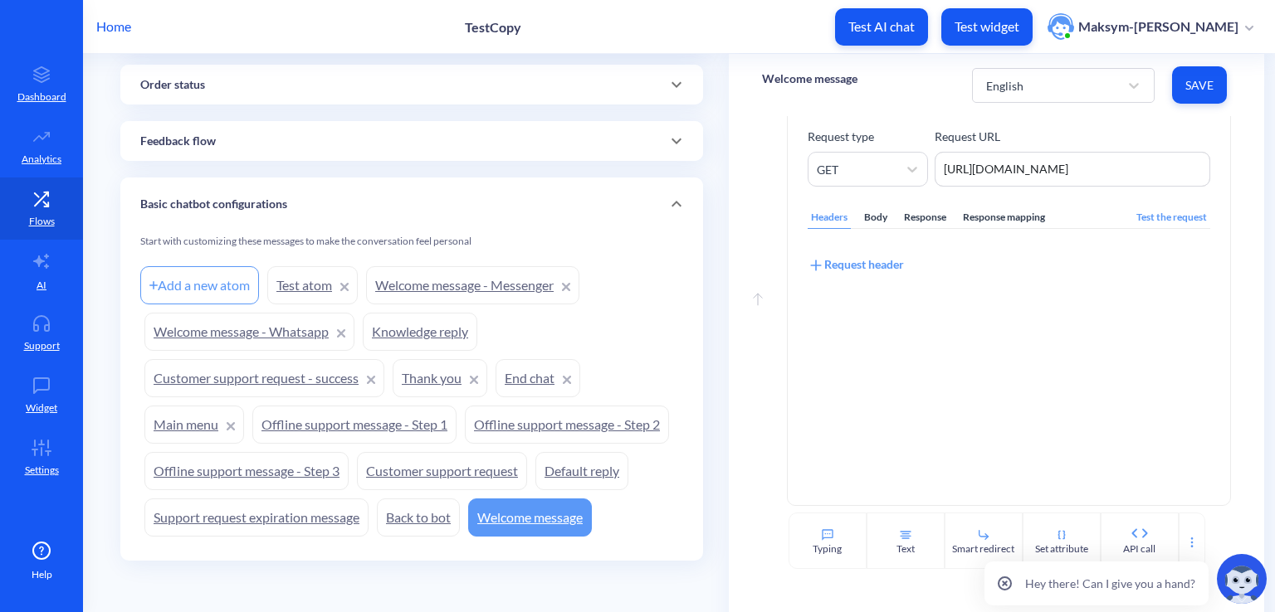
click at [445, 515] on link "Back to bot" at bounding box center [418, 518] width 83 height 38
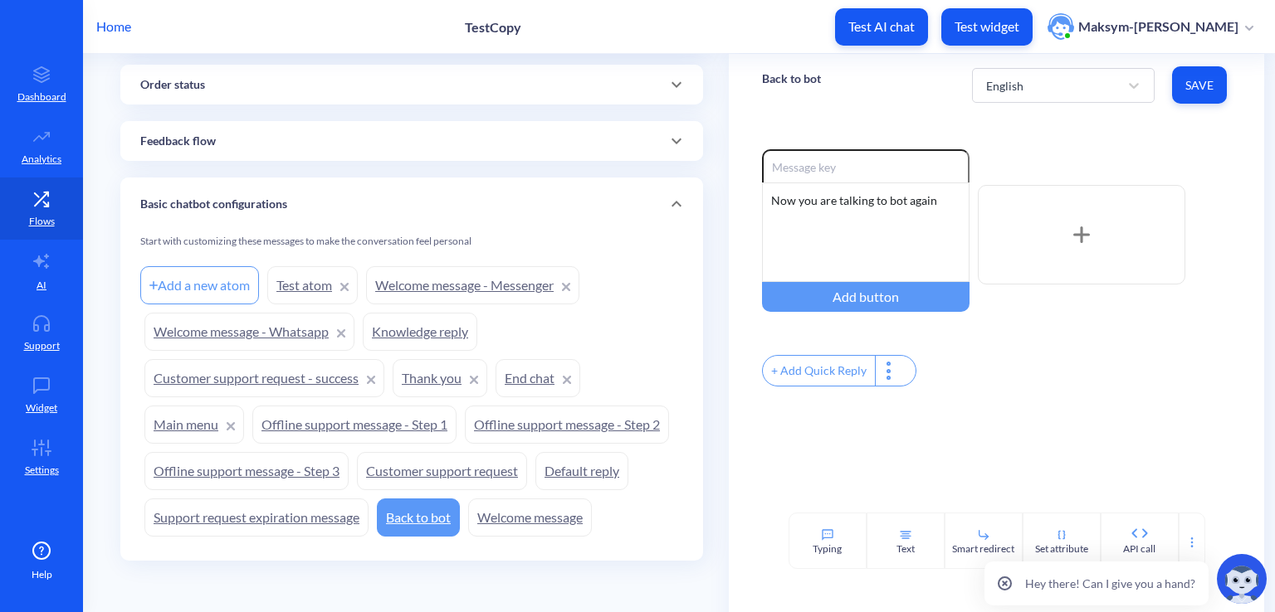
click at [330, 525] on link "Support request expiration message" at bounding box center [256, 518] width 224 height 38
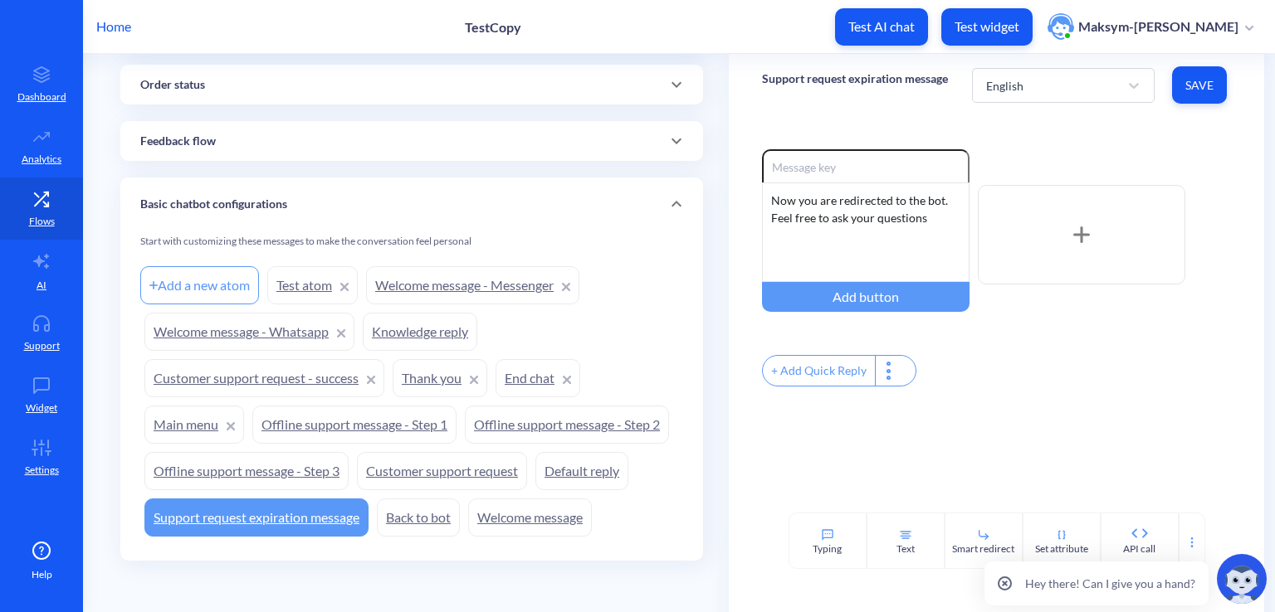
click at [557, 473] on link "Default reply" at bounding box center [581, 471] width 93 height 38
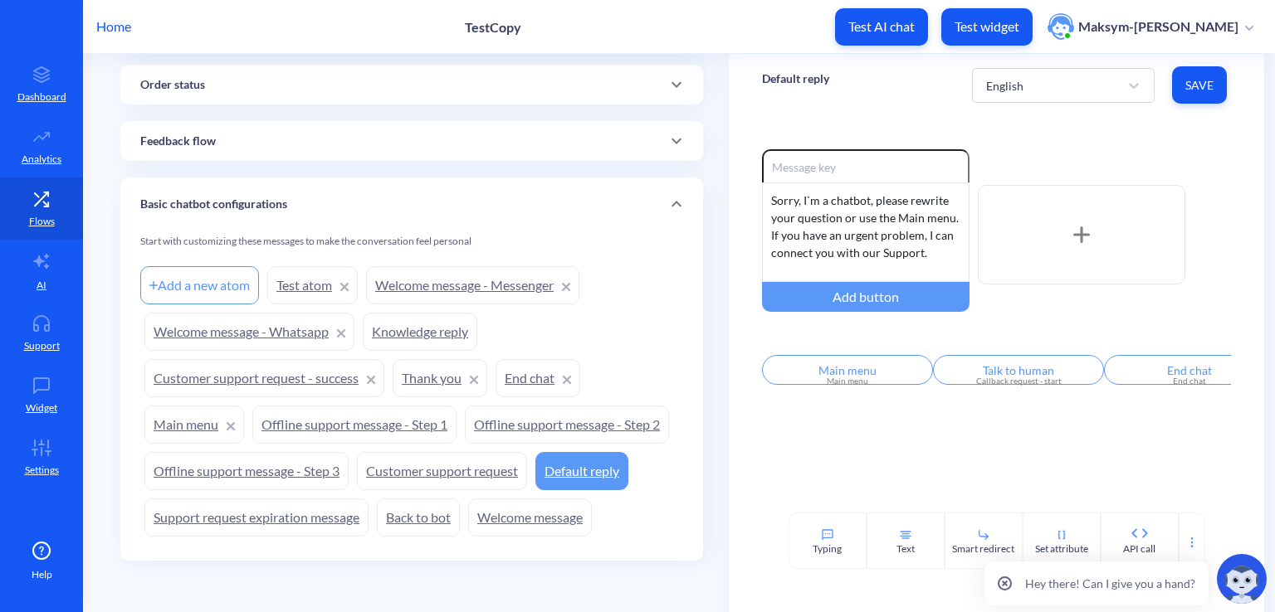
click at [497, 476] on link "Customer support request" at bounding box center [442, 471] width 170 height 38
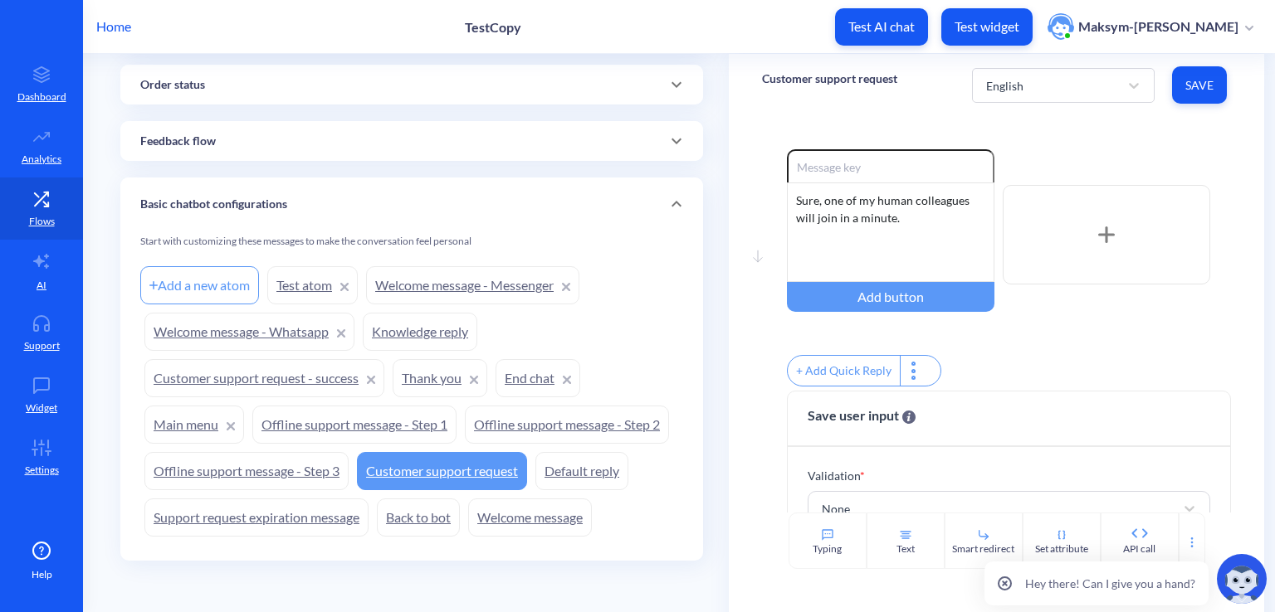
click at [320, 482] on link "Offline support message - Step 3" at bounding box center [246, 471] width 204 height 38
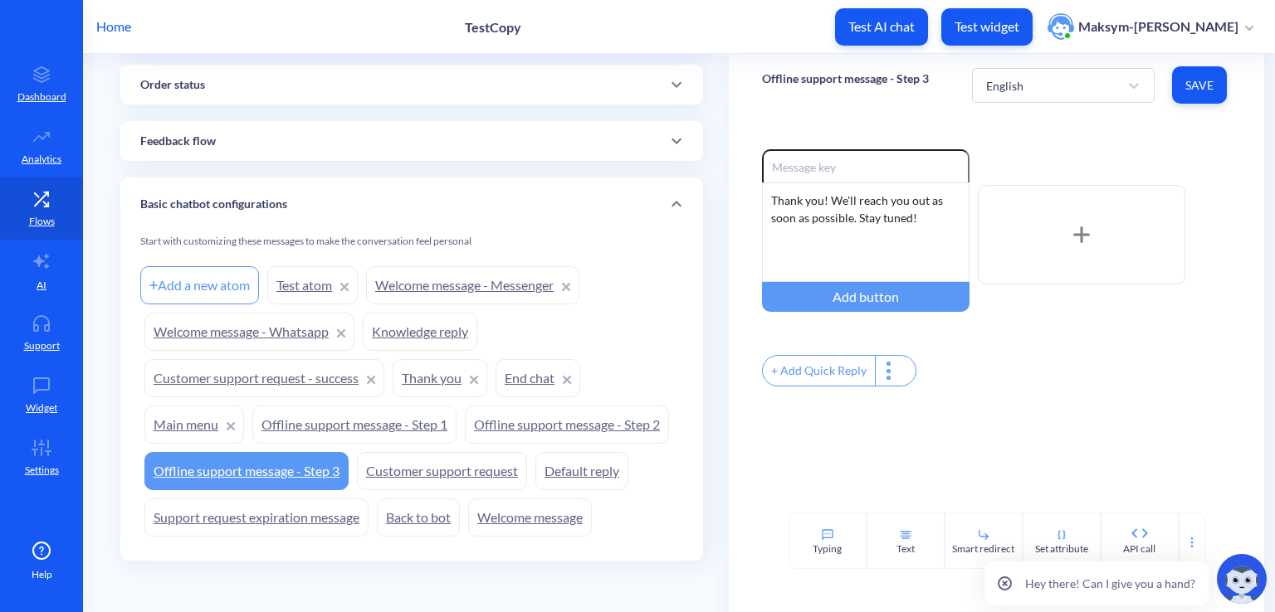
click at [549, 422] on link "Offline support message - Step 2" at bounding box center [567, 425] width 204 height 38
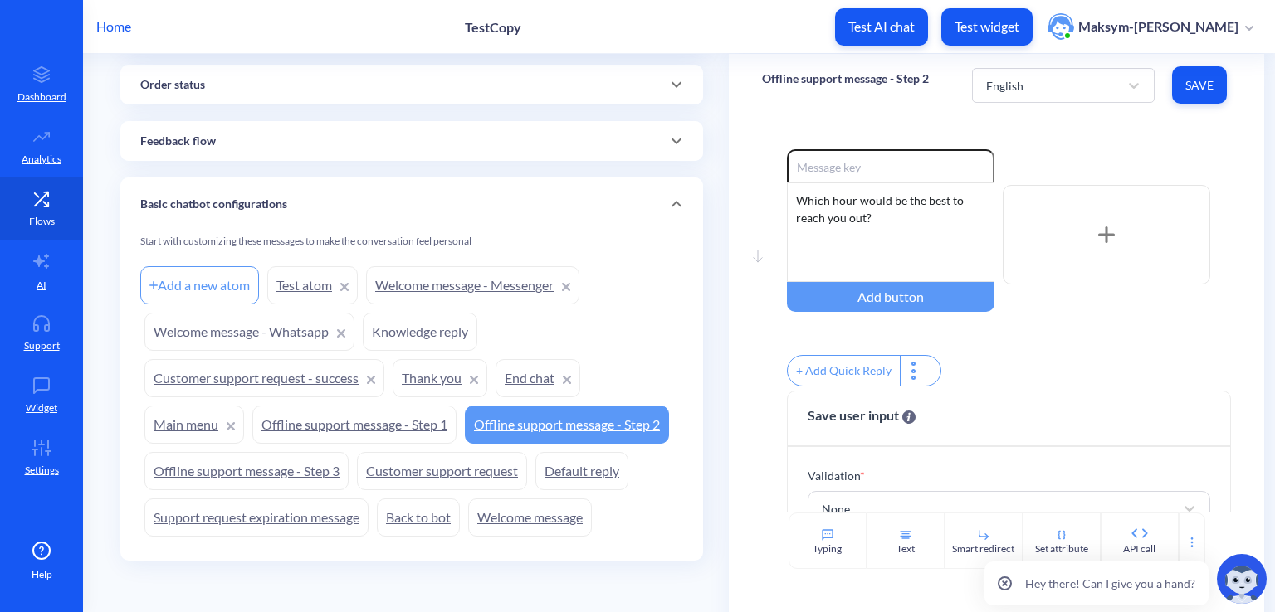
click at [400, 432] on link "Offline support message - Step 1" at bounding box center [354, 425] width 204 height 38
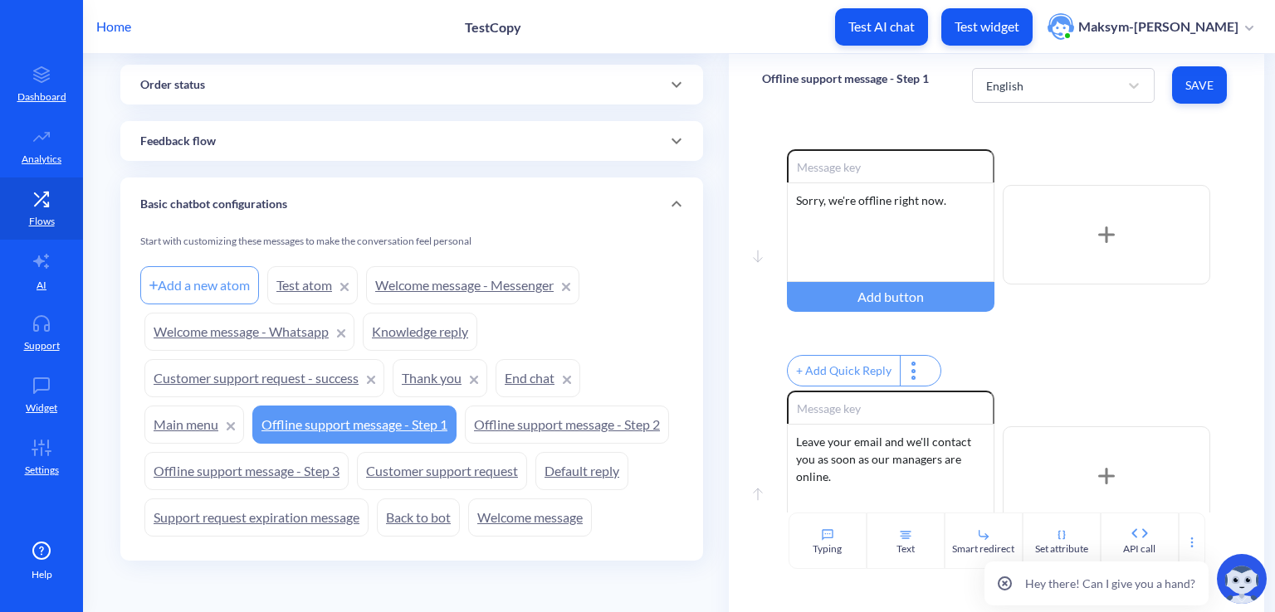
click at [202, 430] on link "Main menu" at bounding box center [194, 425] width 100 height 38
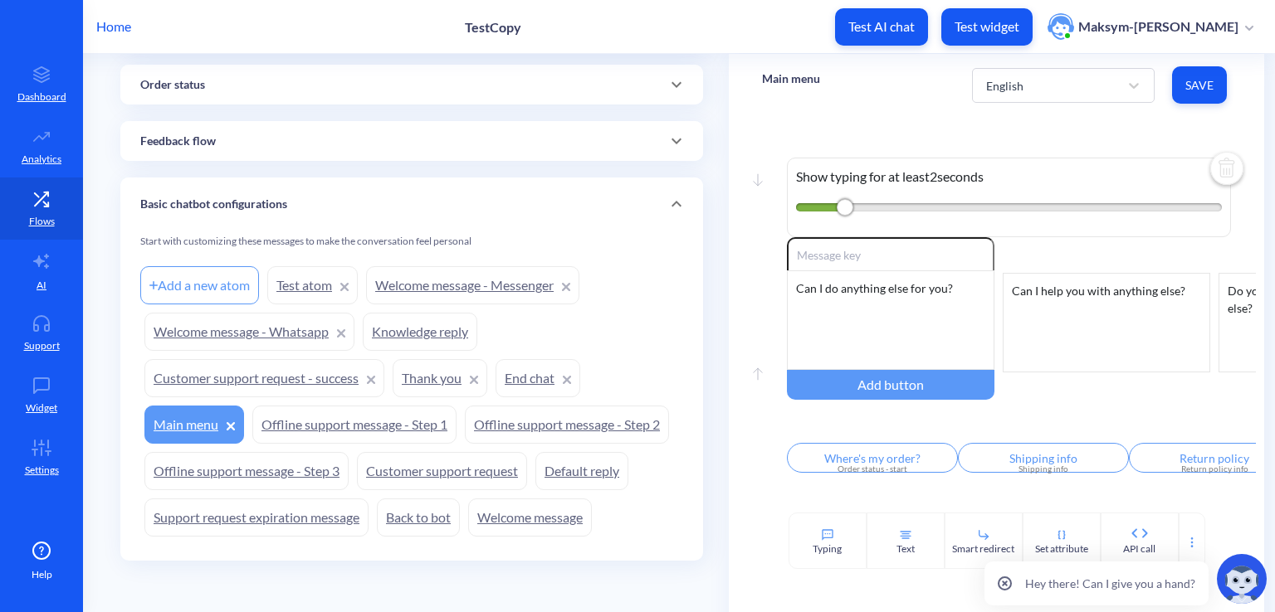
click at [525, 380] on link "End chat" at bounding box center [537, 378] width 85 height 38
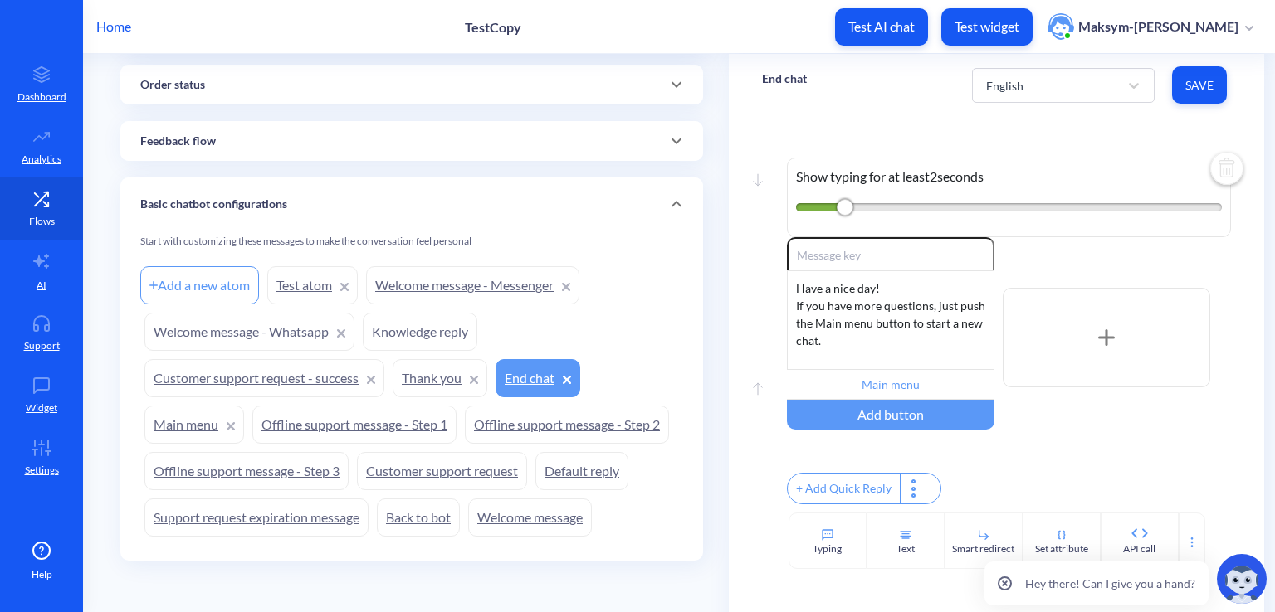
click at [435, 386] on link "Thank you" at bounding box center [440, 378] width 95 height 38
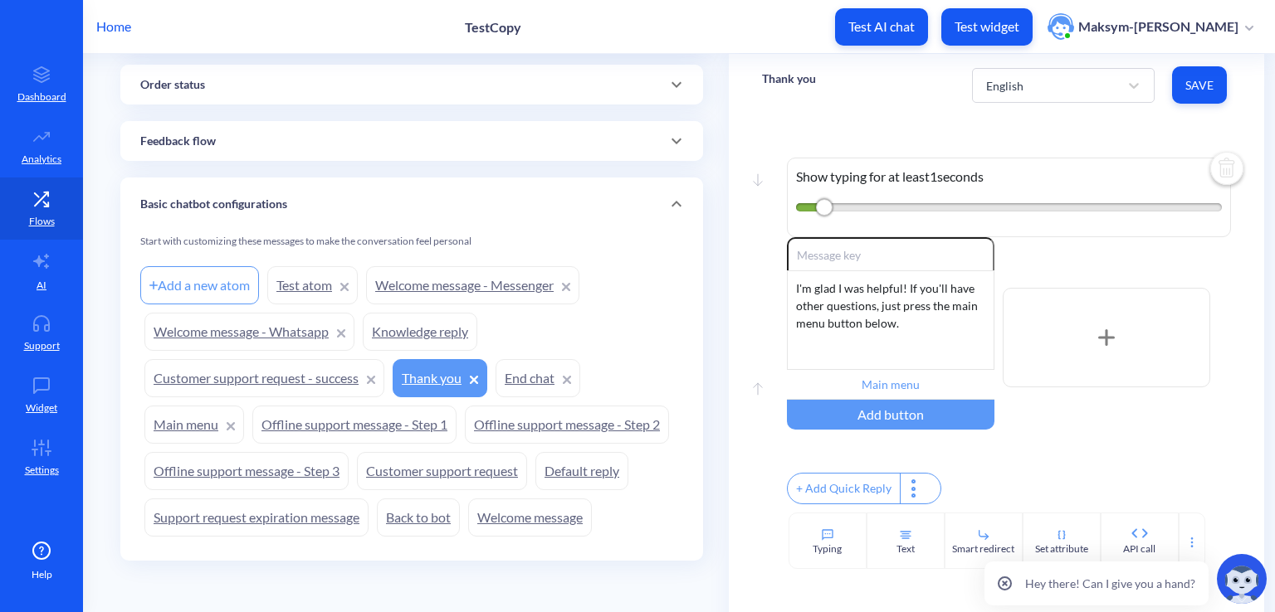
click at [298, 383] on link "Customer support request - success" at bounding box center [264, 378] width 240 height 38
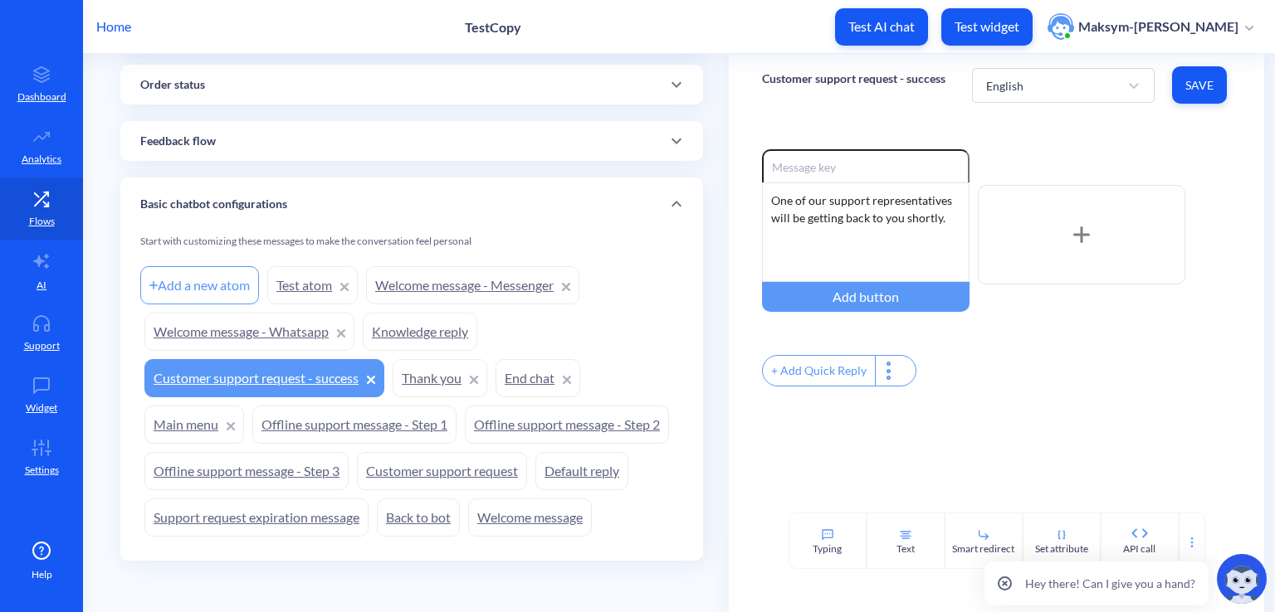
click at [432, 329] on link "Knowledge reply" at bounding box center [420, 332] width 115 height 38
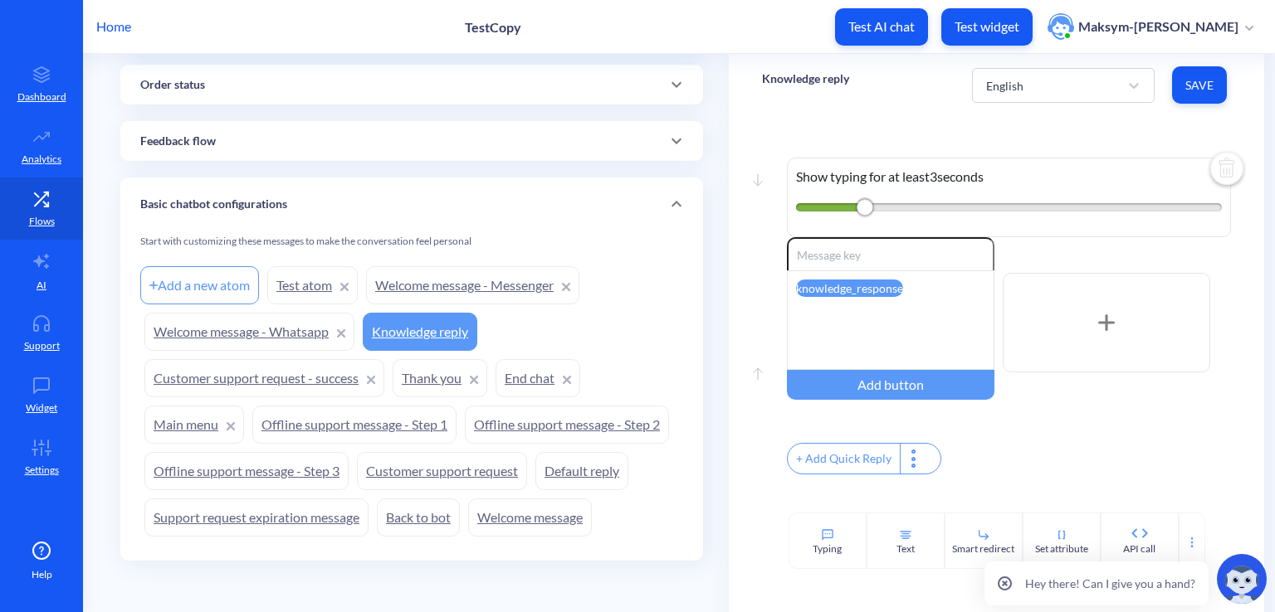
click at [281, 339] on link "Welcome message - Whatsapp" at bounding box center [249, 332] width 210 height 38
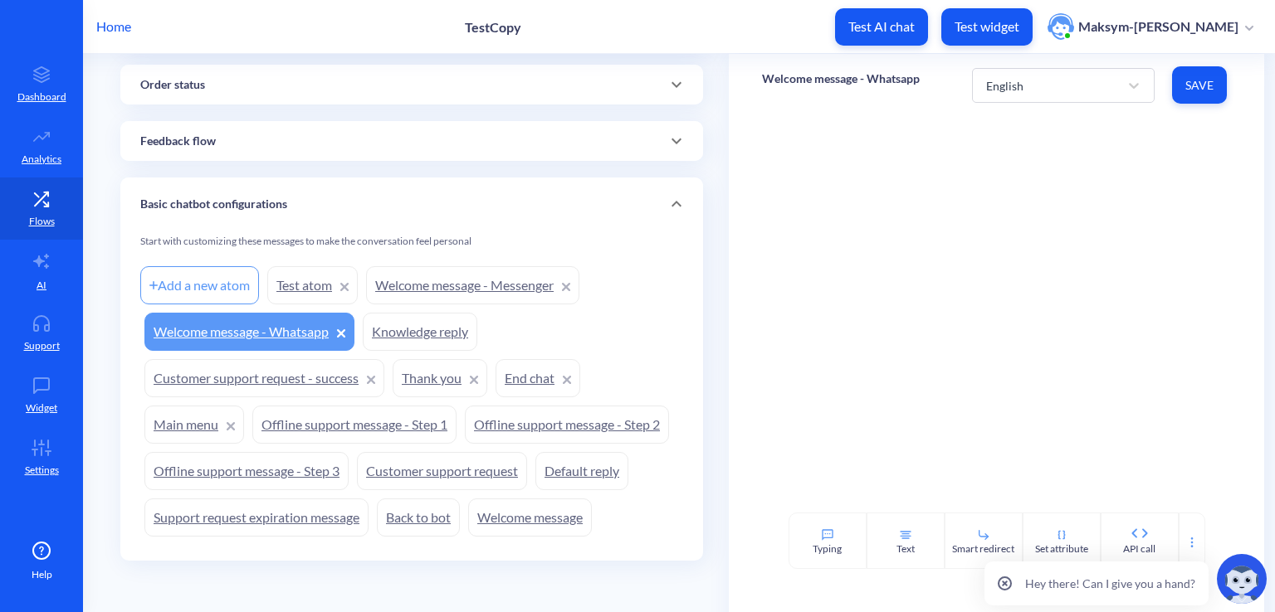
click at [495, 285] on link "Welcome message - Messenger" at bounding box center [472, 285] width 213 height 38
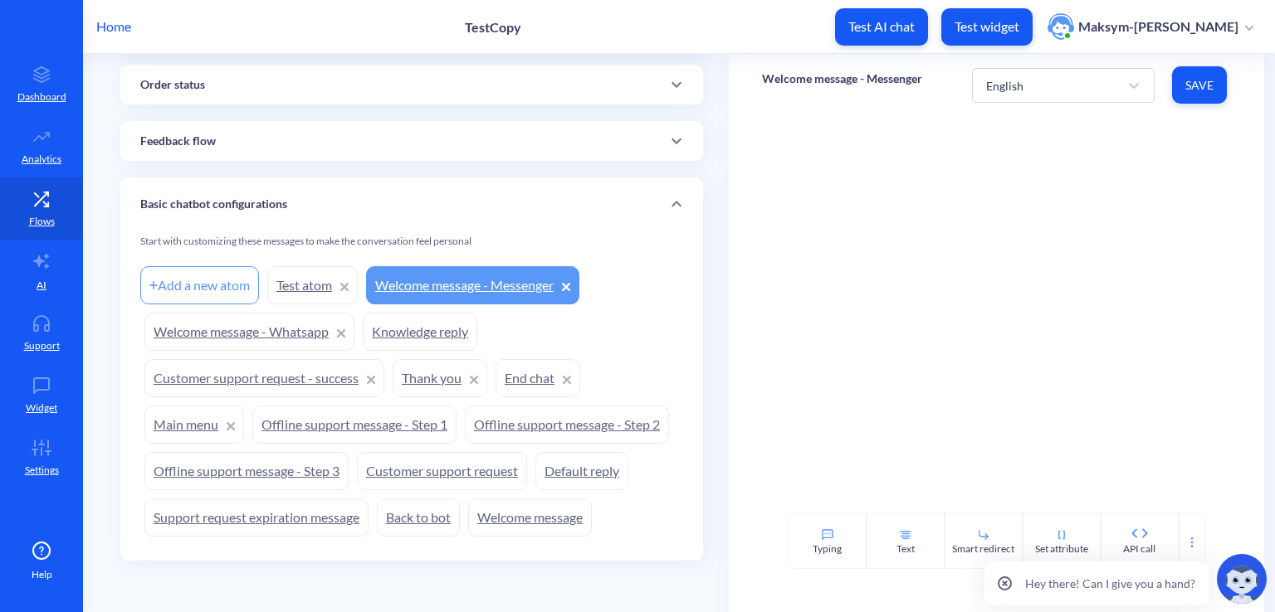
click at [308, 294] on link "Test atom" at bounding box center [312, 285] width 90 height 38
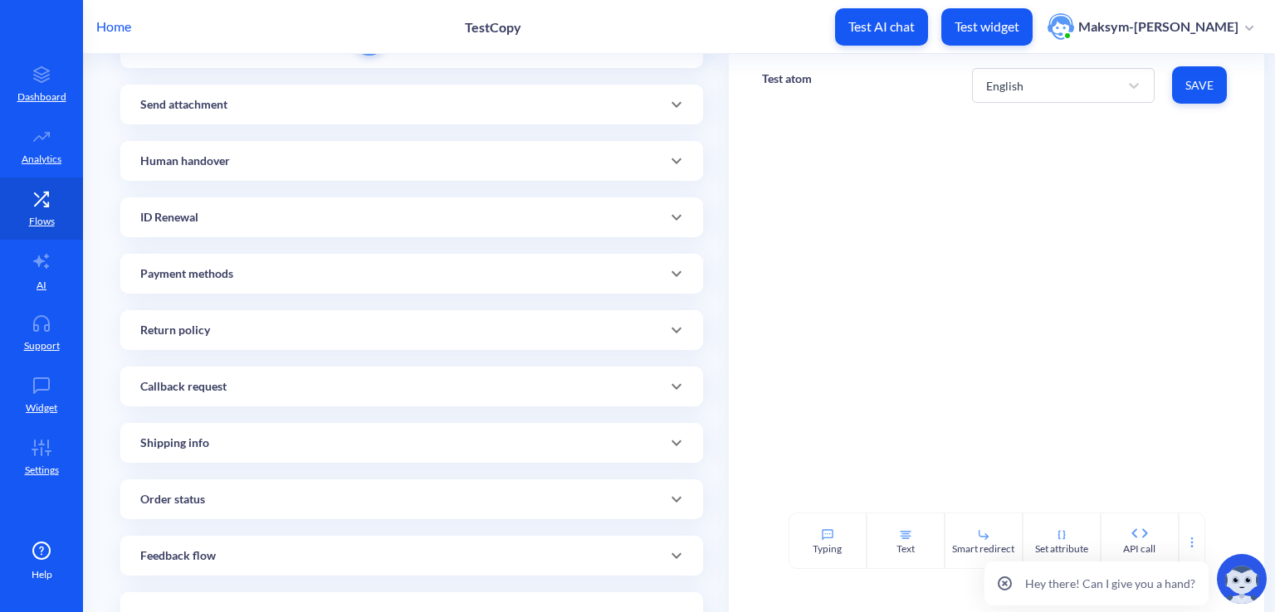
scroll to position [71, 0]
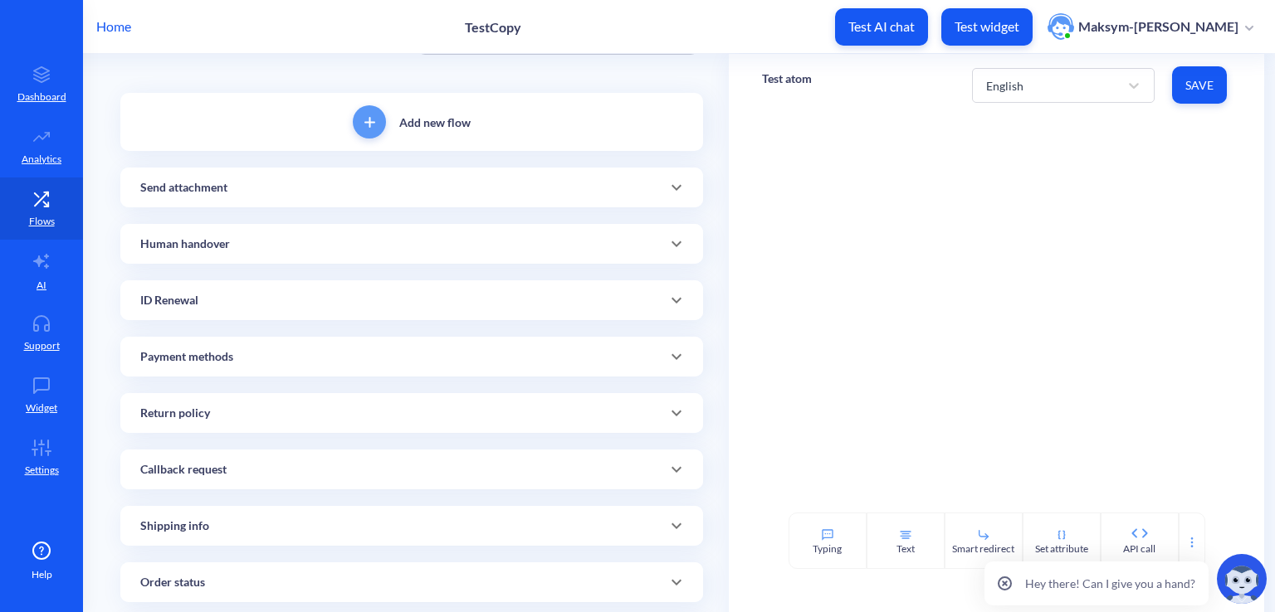
click at [207, 307] on div "ID Renewal" at bounding box center [411, 300] width 543 height 17
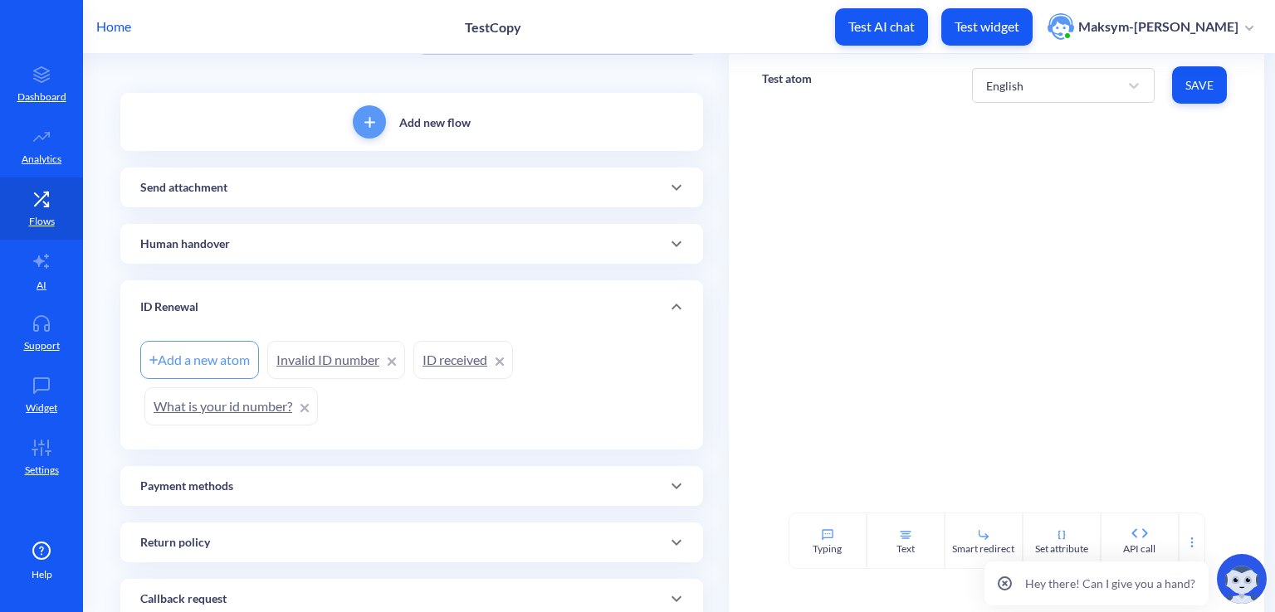
click at [223, 245] on p "Human handover" at bounding box center [185, 244] width 90 height 17
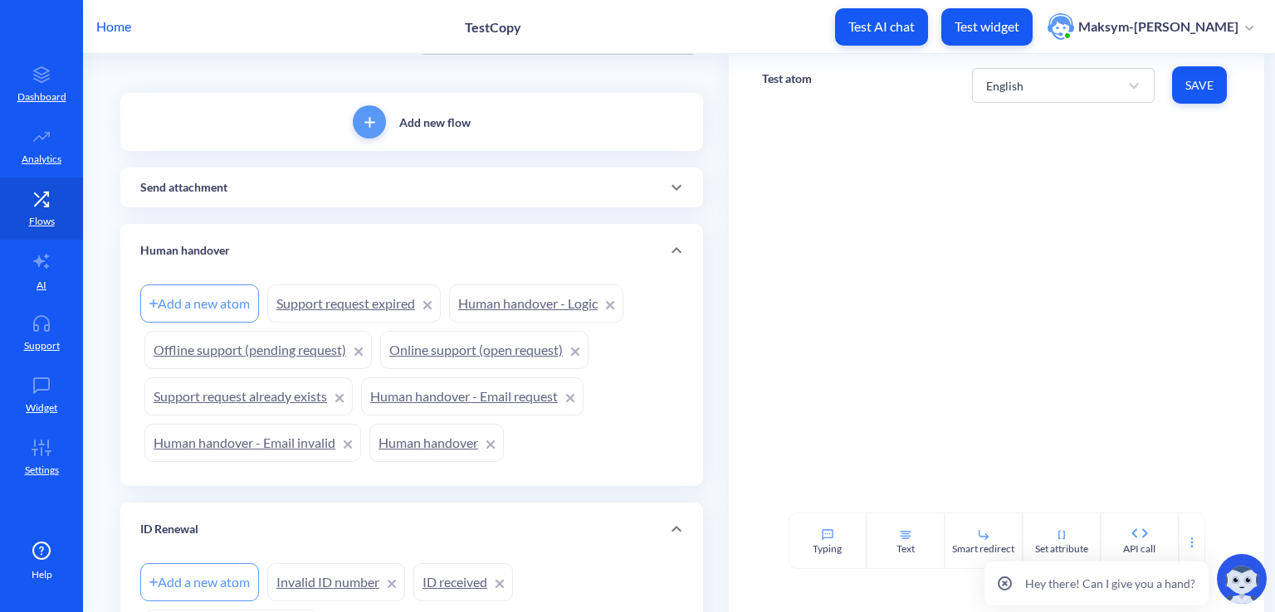
click at [223, 245] on p "Human handover" at bounding box center [185, 250] width 90 height 17
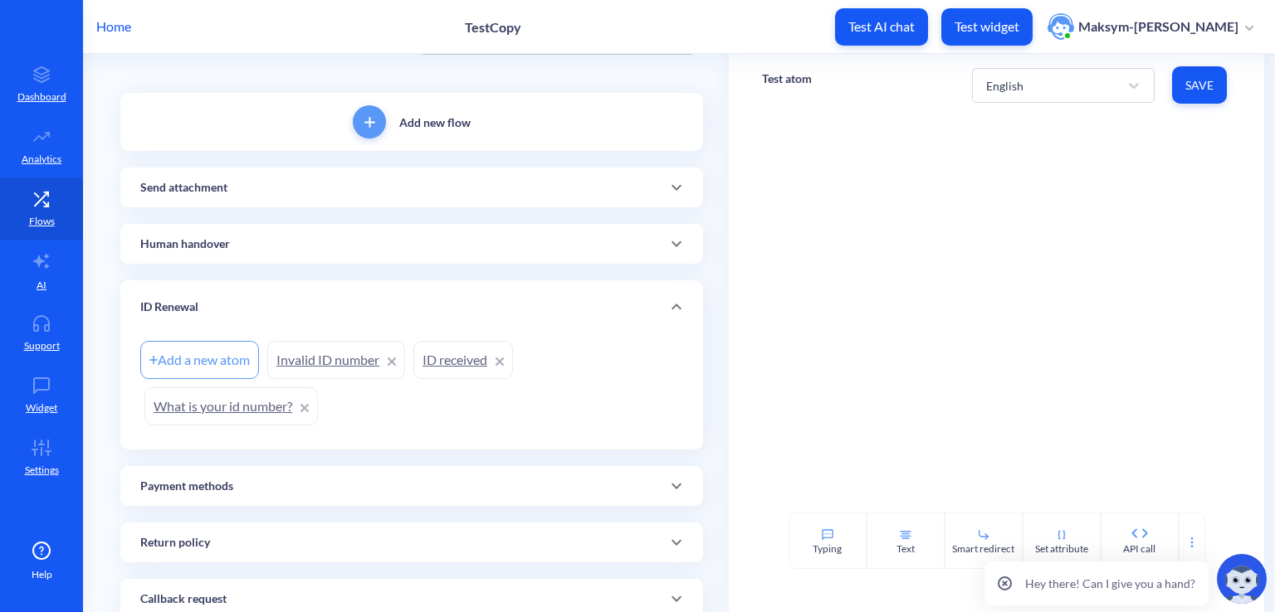
click at [264, 204] on div "Send attachment" at bounding box center [411, 188] width 583 height 40
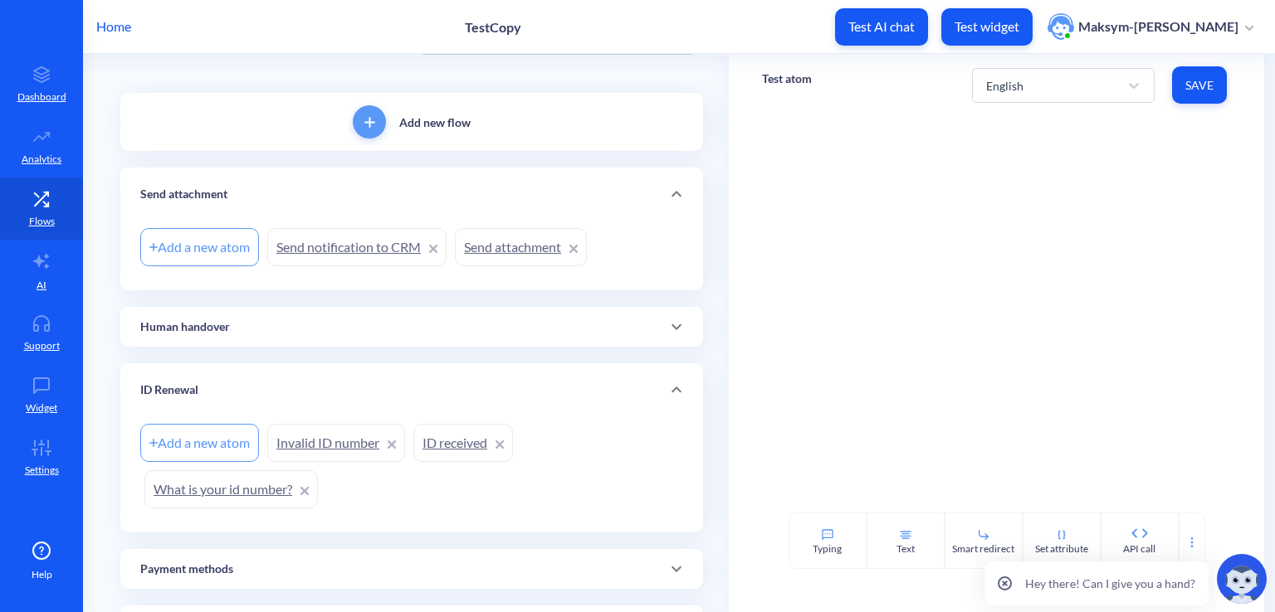
click at [264, 204] on div "Send attachment" at bounding box center [411, 194] width 583 height 53
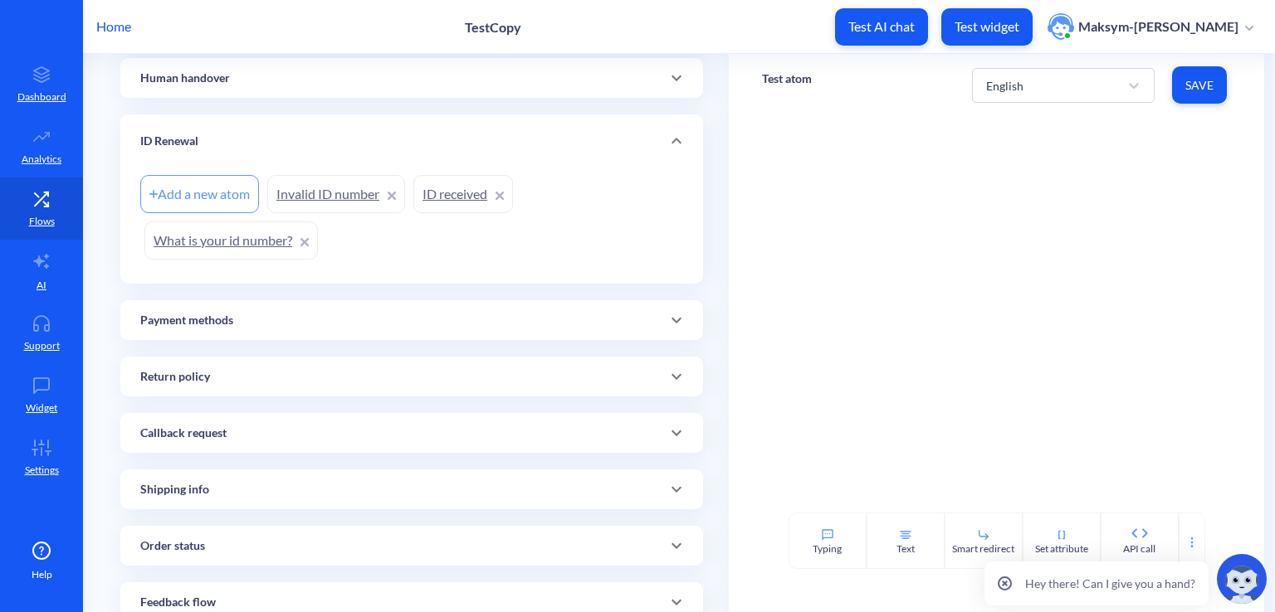
click at [242, 323] on div "Payment methods" at bounding box center [411, 320] width 543 height 17
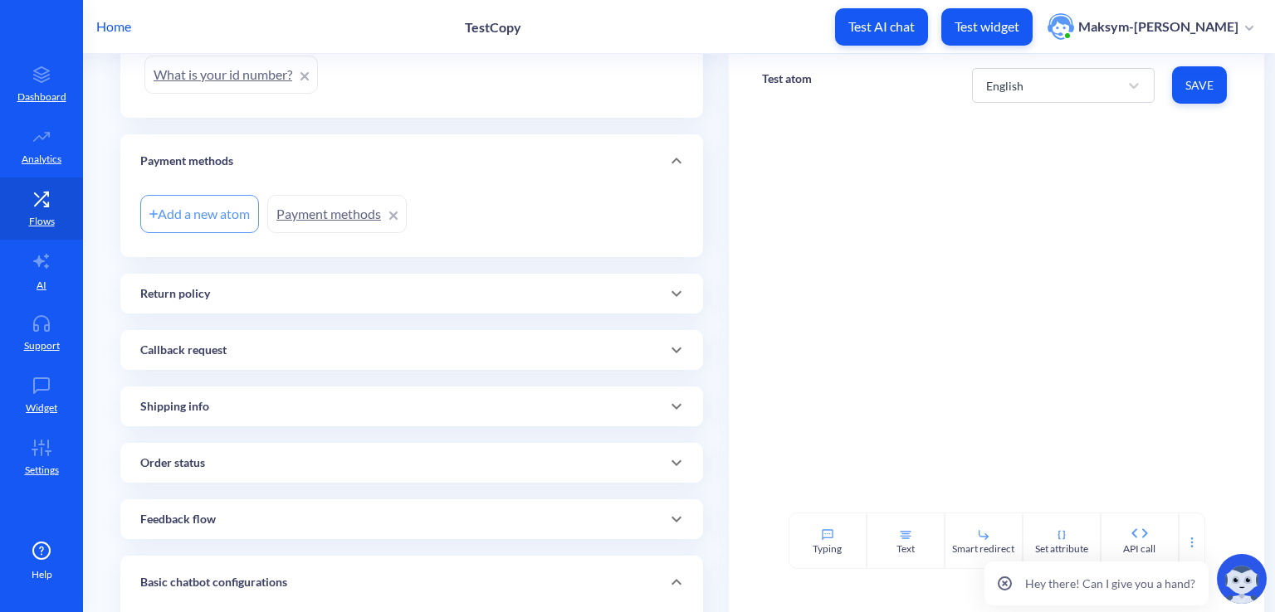
click at [255, 300] on div "Return policy" at bounding box center [411, 293] width 543 height 17
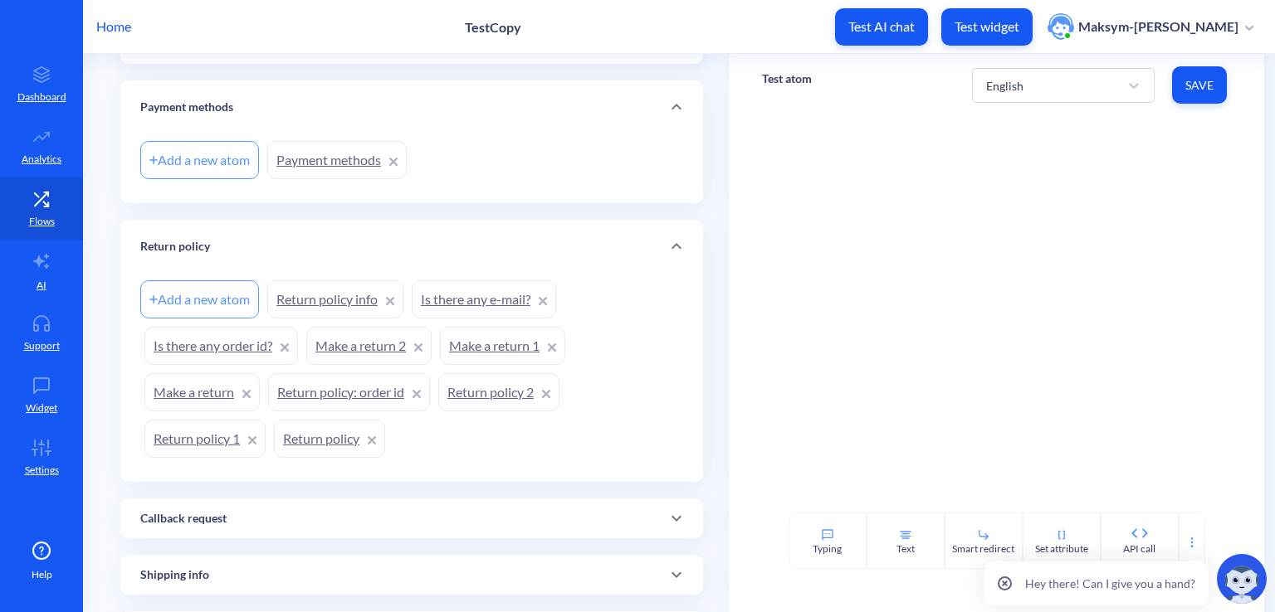
scroll to position [485, 0]
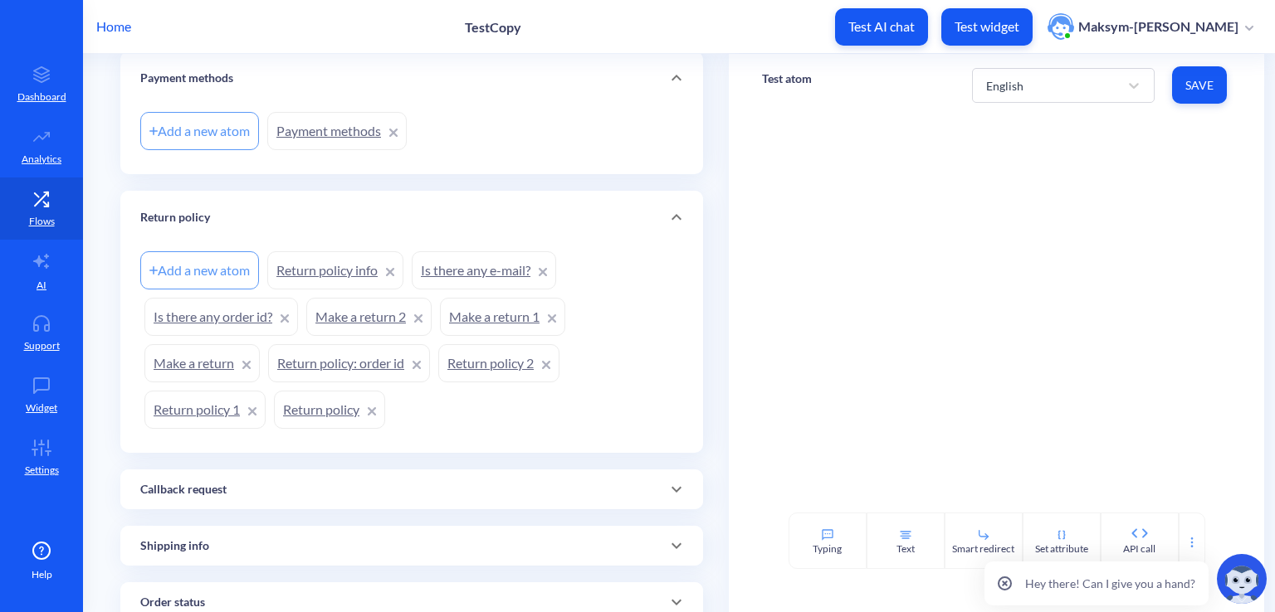
click at [448, 271] on link "Is there any e-mail?" at bounding box center [484, 270] width 144 height 38
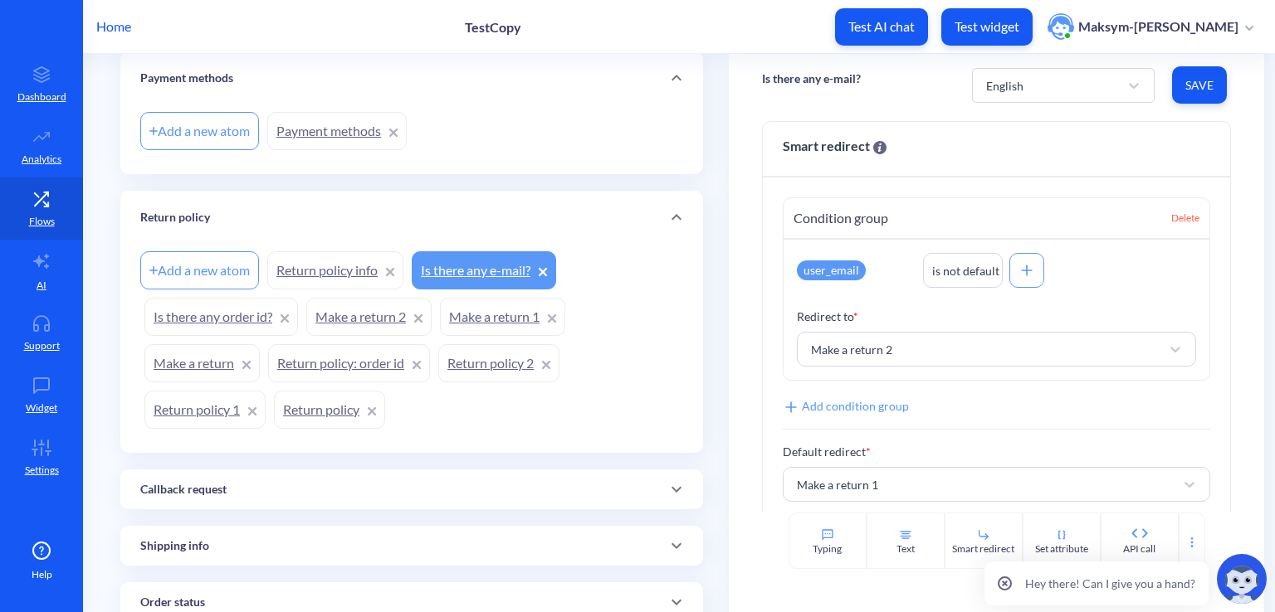
scroll to position [44, 0]
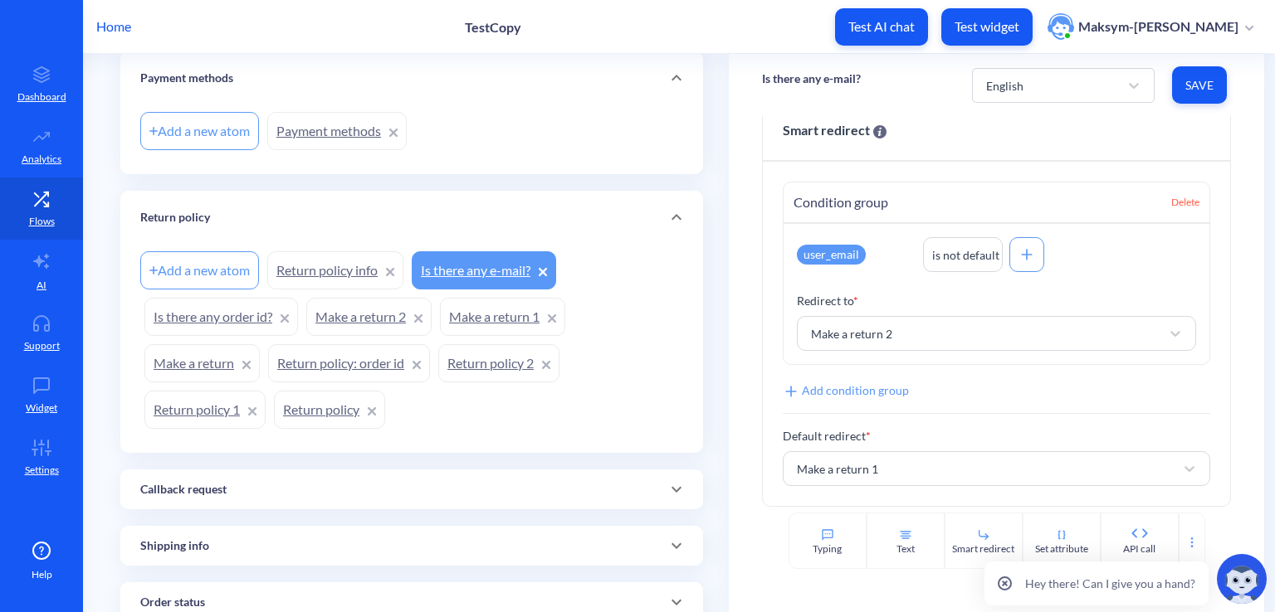
click at [347, 485] on div "Callback request" at bounding box center [411, 489] width 543 height 17
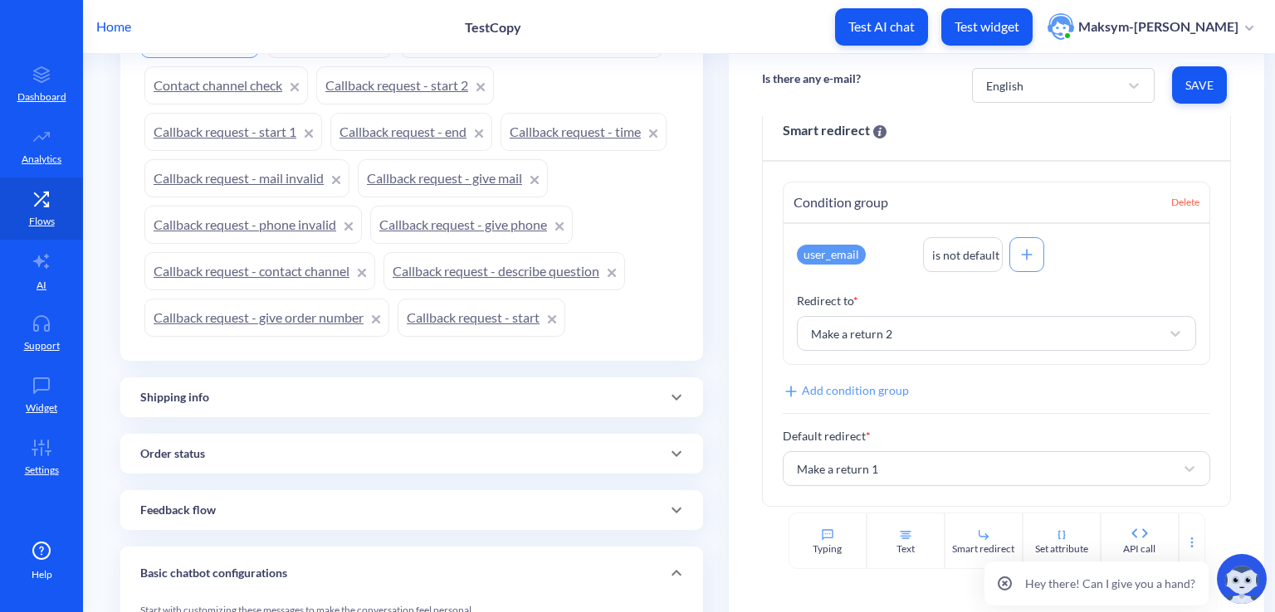
scroll to position [1066, 0]
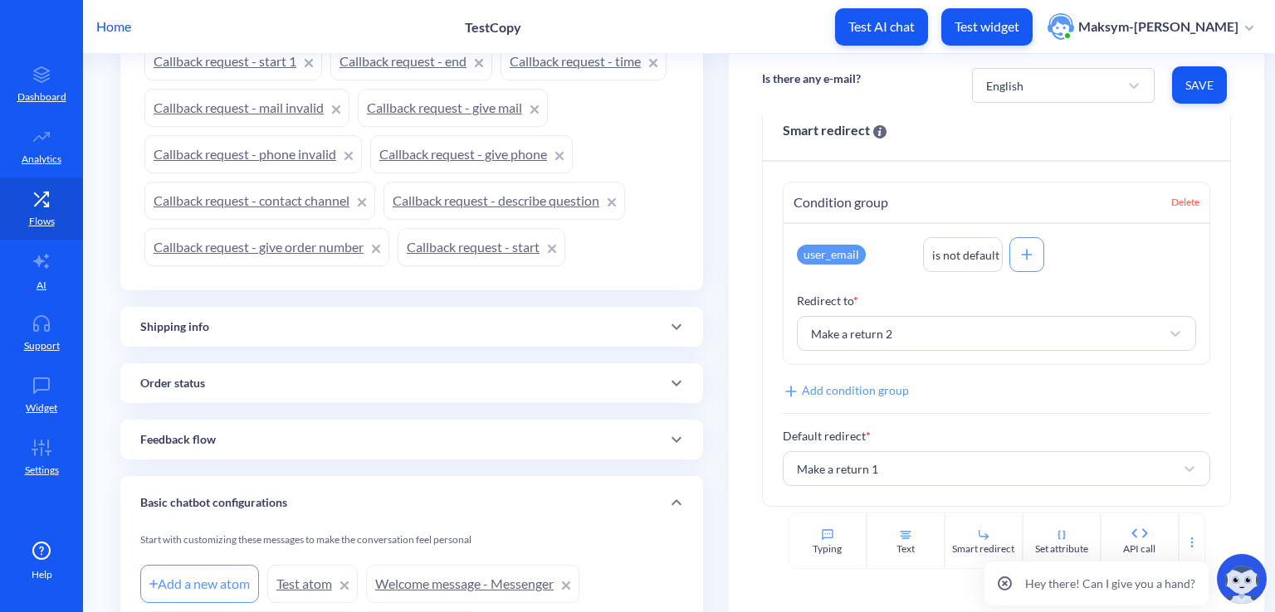
click at [307, 319] on div "Shipping info" at bounding box center [411, 327] width 543 height 17
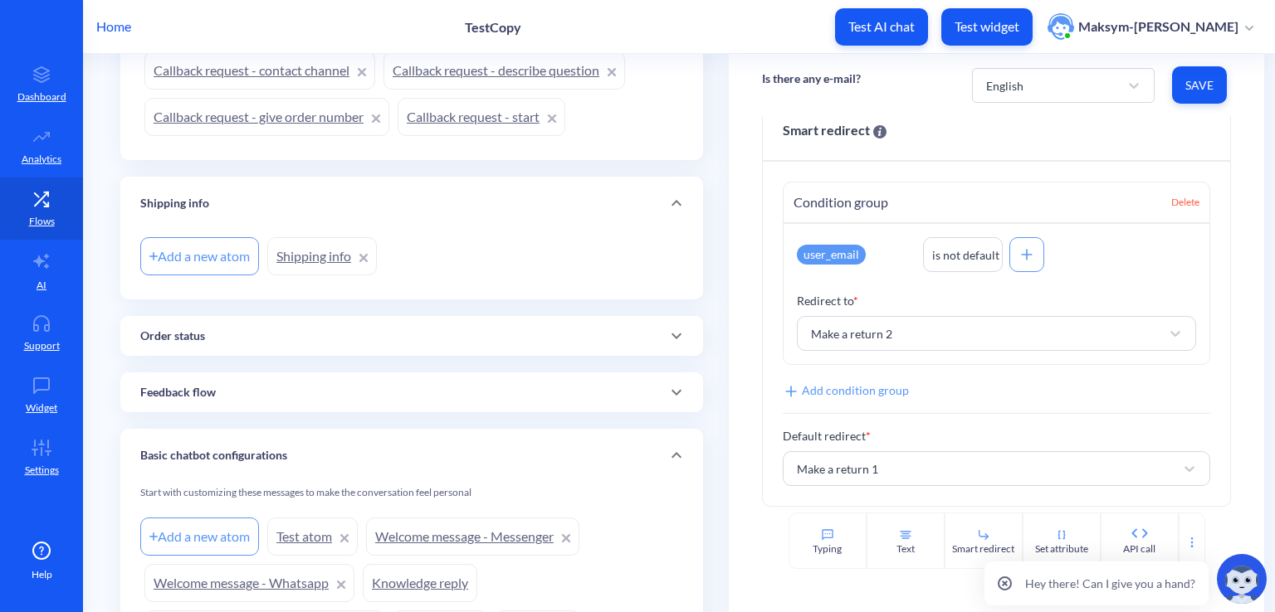
scroll to position [1232, 0]
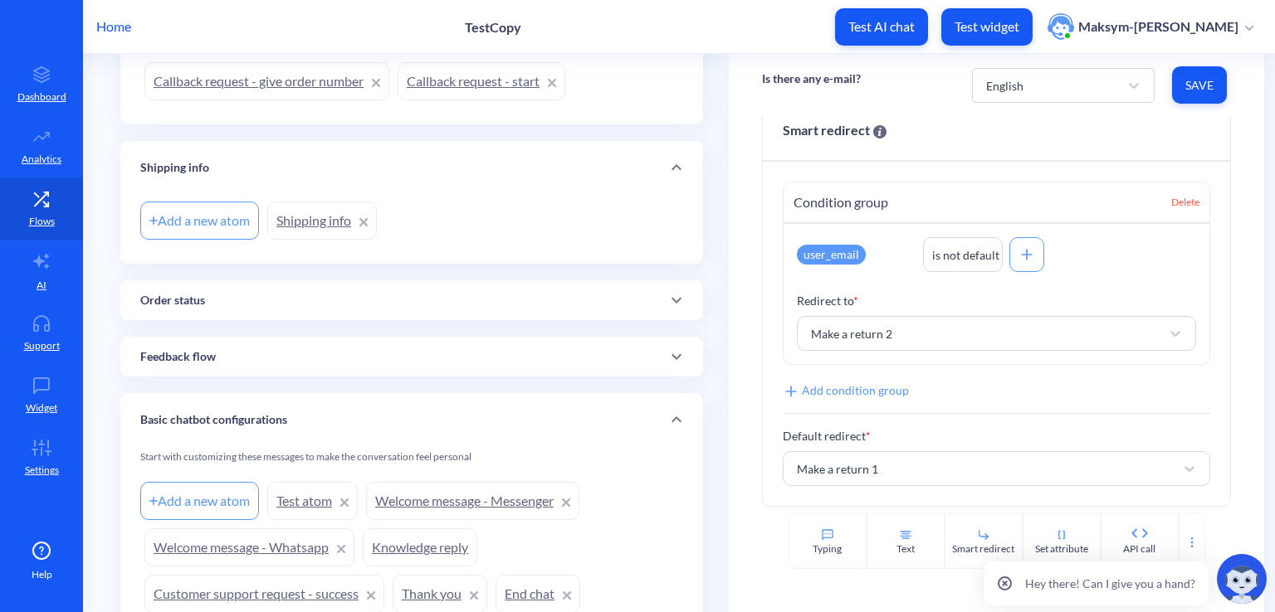
click at [301, 301] on div "Order status" at bounding box center [411, 300] width 543 height 17
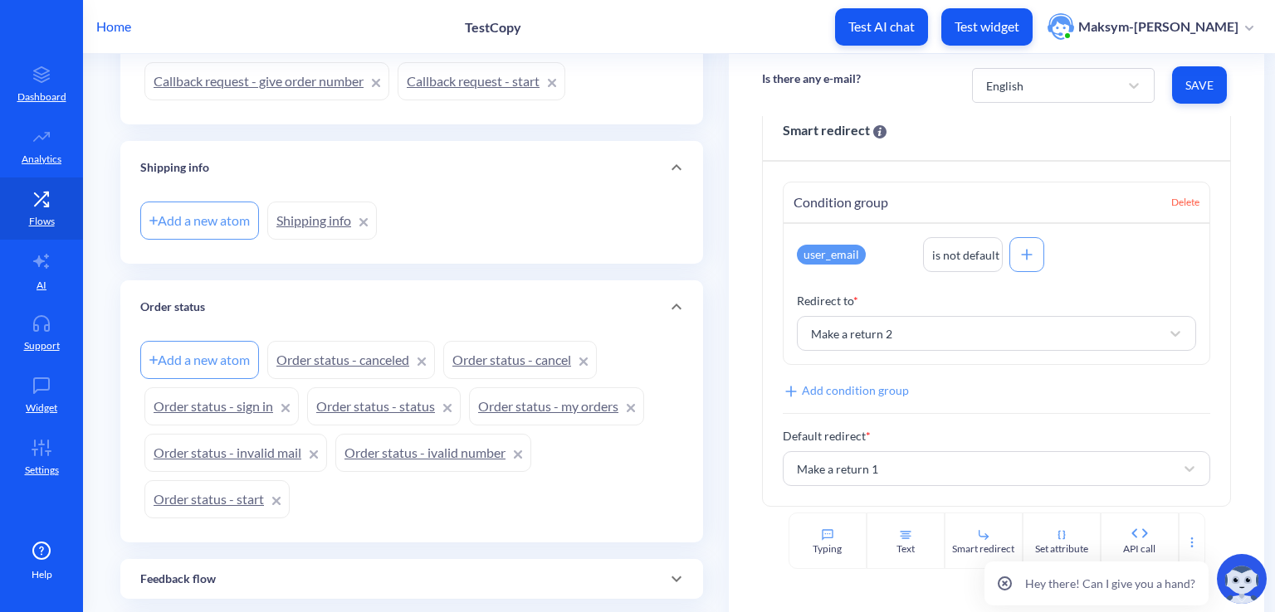
click at [301, 301] on div "Order status" at bounding box center [411, 307] width 543 height 17
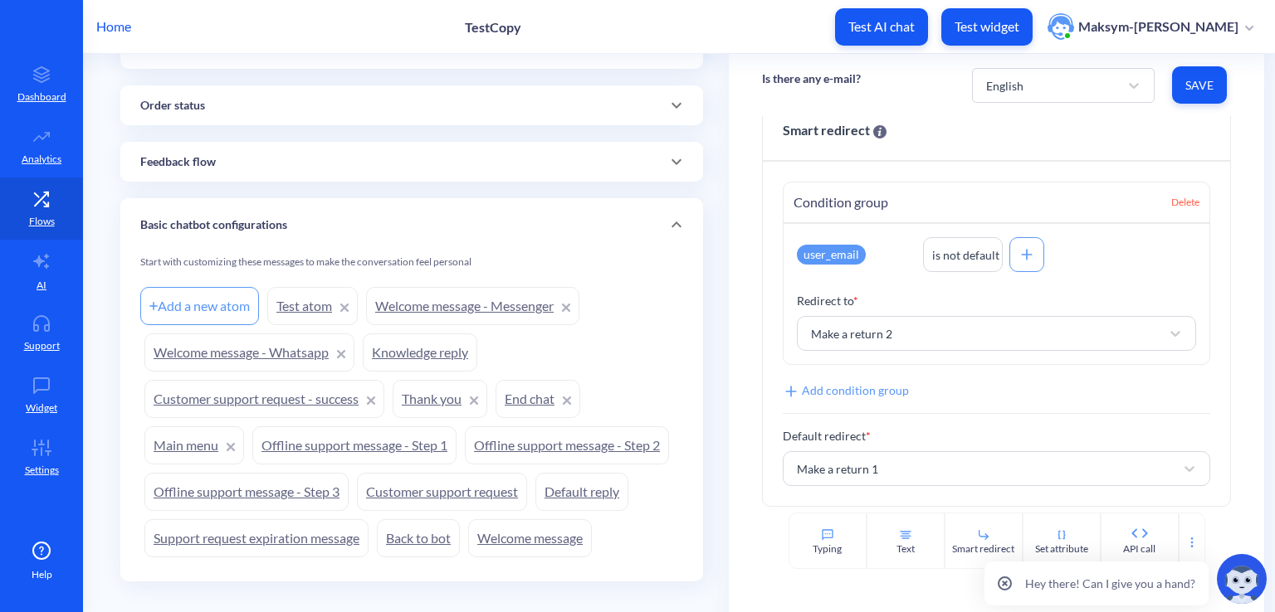
scroll to position [1444, 0]
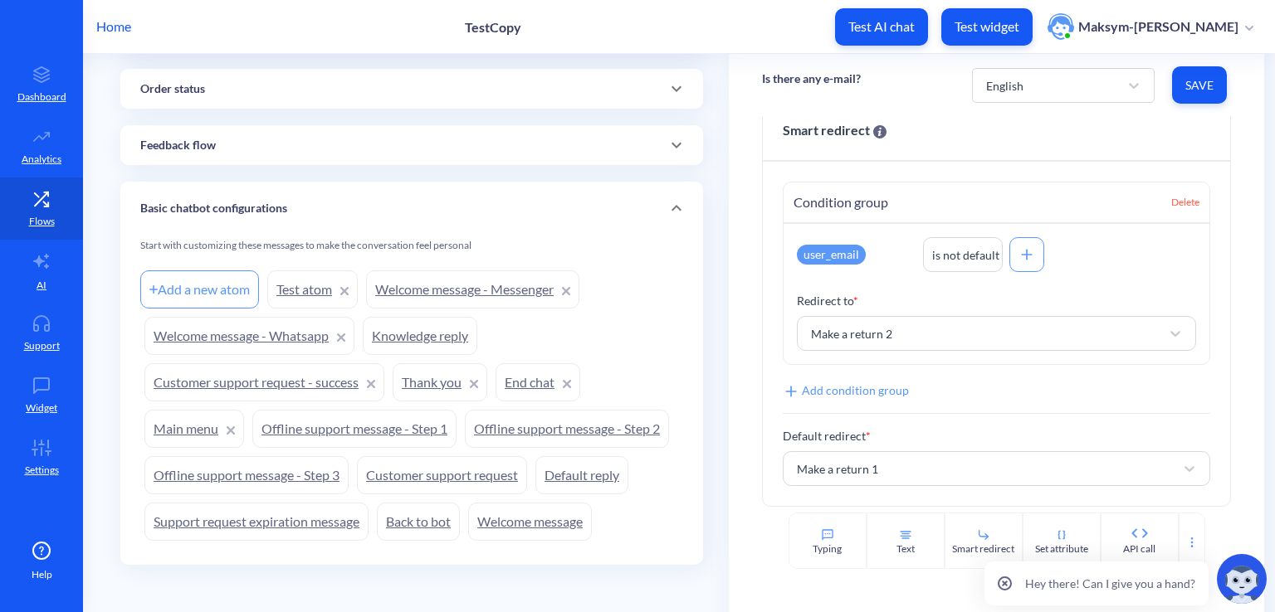
click at [299, 288] on link "Test atom" at bounding box center [312, 290] width 90 height 38
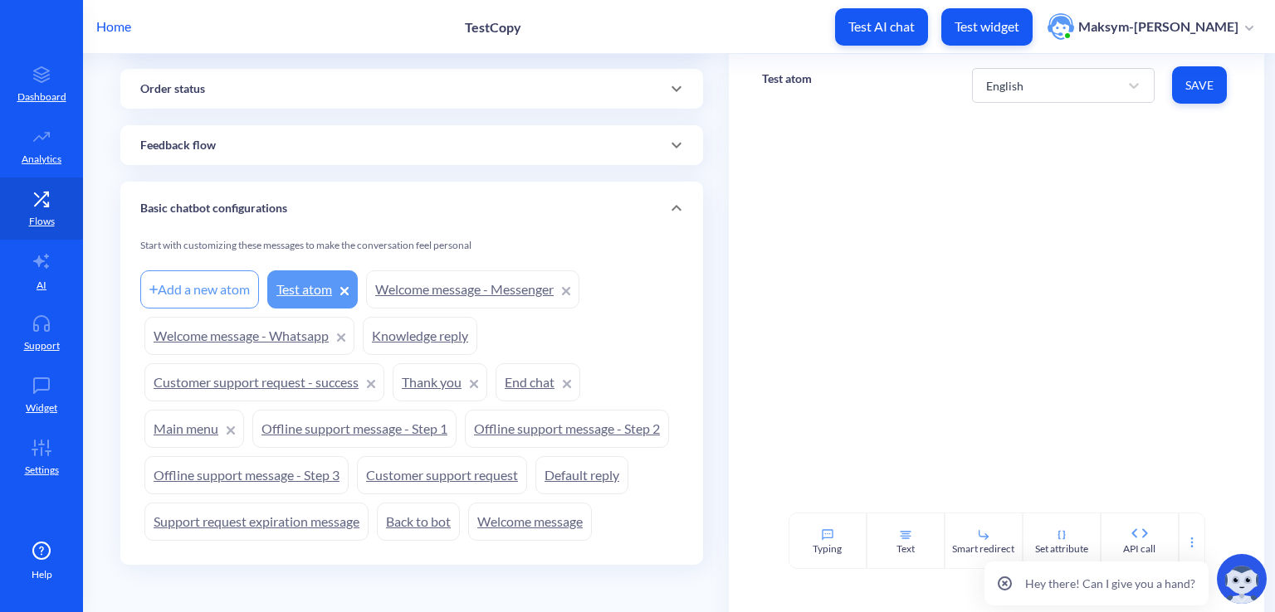
click at [385, 280] on link "Welcome message - Messenger" at bounding box center [472, 290] width 213 height 38
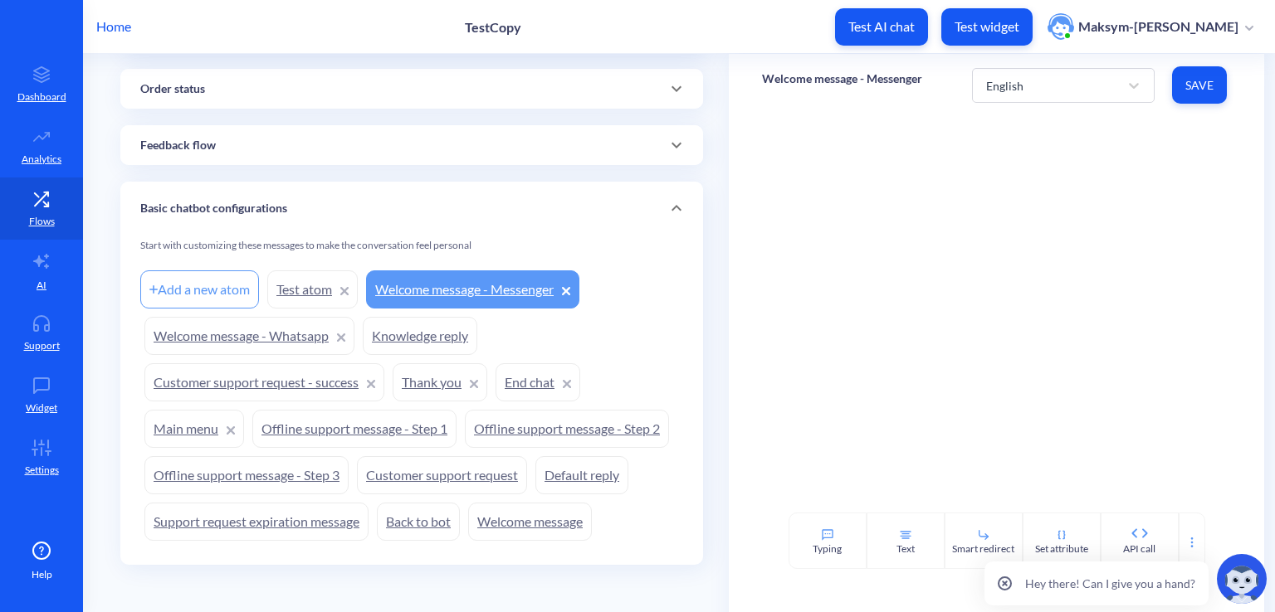
click at [305, 286] on link "Test atom" at bounding box center [312, 290] width 90 height 38
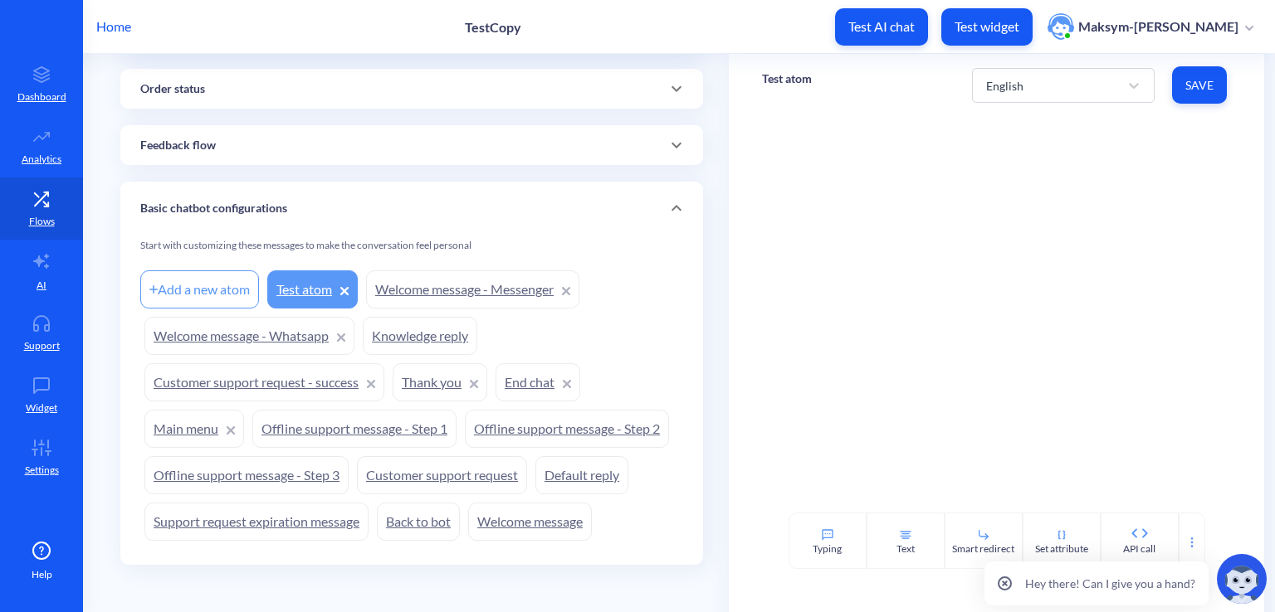
click at [397, 282] on link "Welcome message - Messenger" at bounding box center [472, 290] width 213 height 38
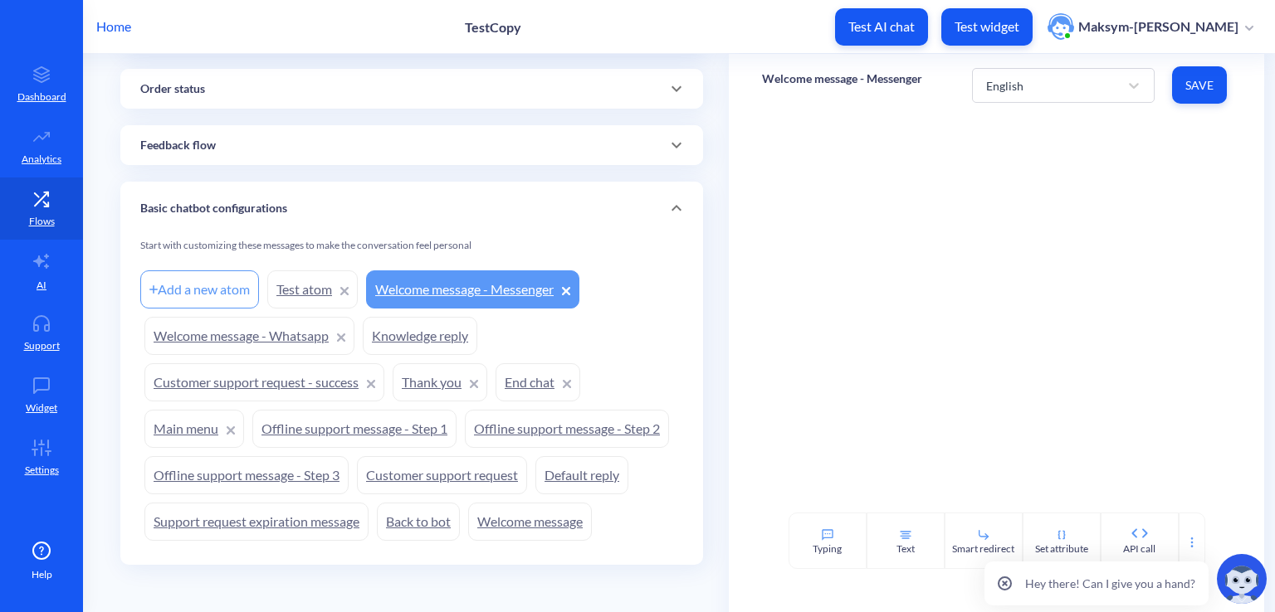
click at [279, 336] on link "Welcome message - Whatsapp" at bounding box center [249, 336] width 210 height 38
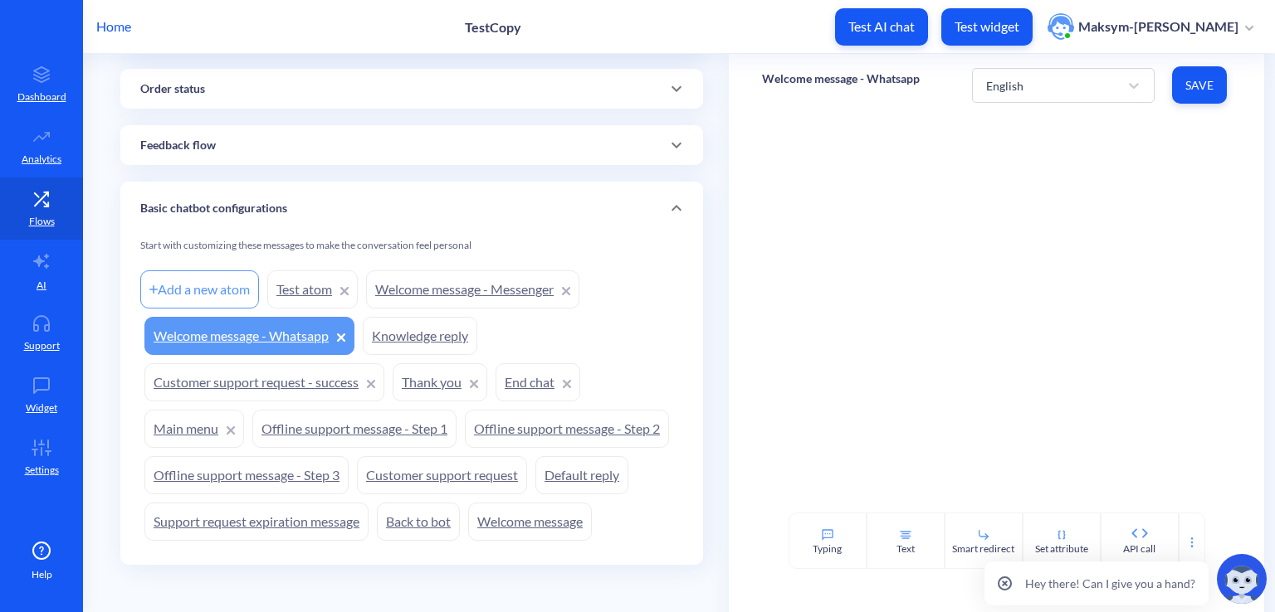
click at [386, 337] on link "Knowledge reply" at bounding box center [420, 336] width 115 height 38
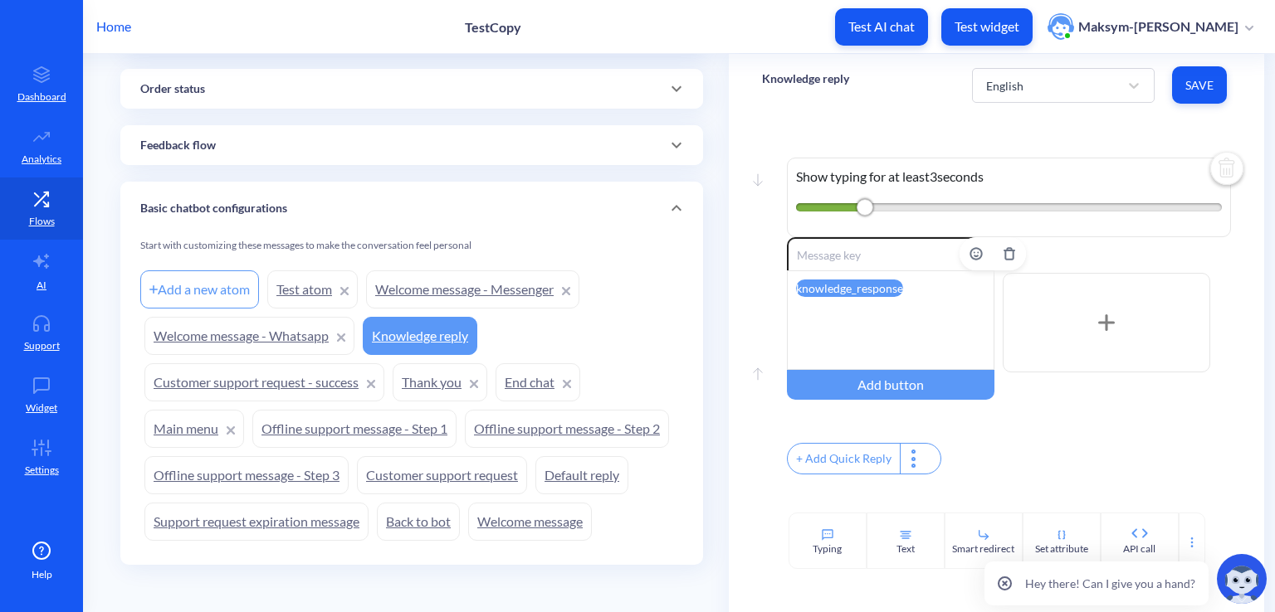
click at [816, 294] on attr "knowledge_response" at bounding box center [849, 288] width 107 height 17
click at [284, 368] on link "Customer support request - success" at bounding box center [264, 383] width 240 height 38
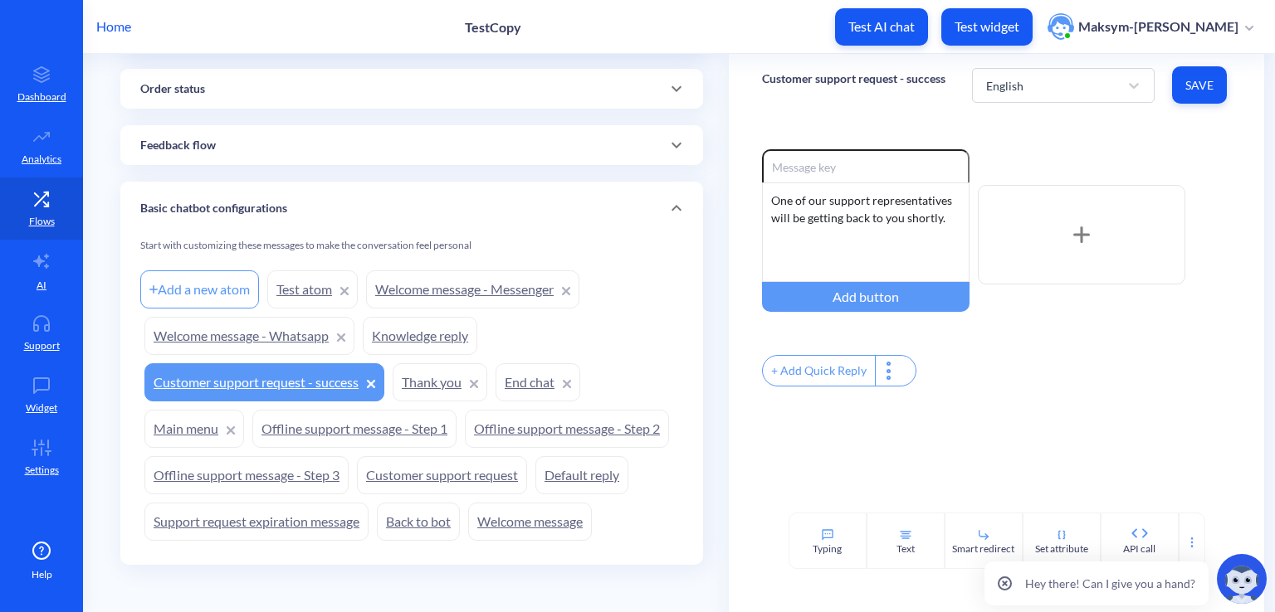
click at [405, 338] on link "Knowledge reply" at bounding box center [420, 336] width 115 height 38
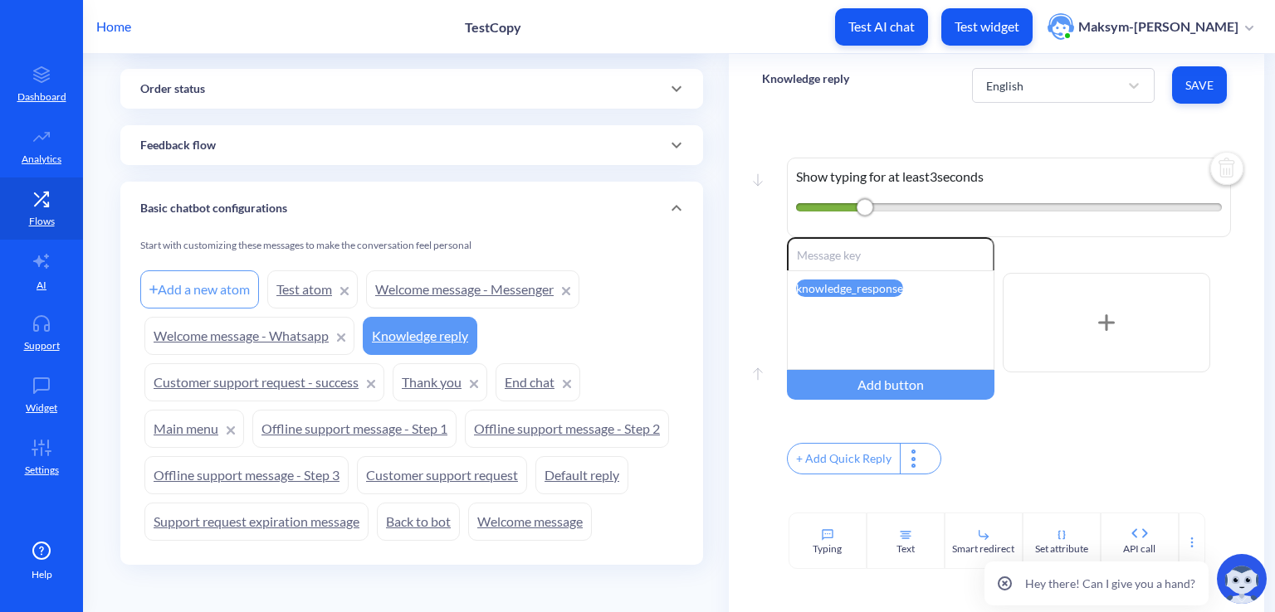
click at [289, 381] on link "Customer support request - success" at bounding box center [264, 383] width 240 height 38
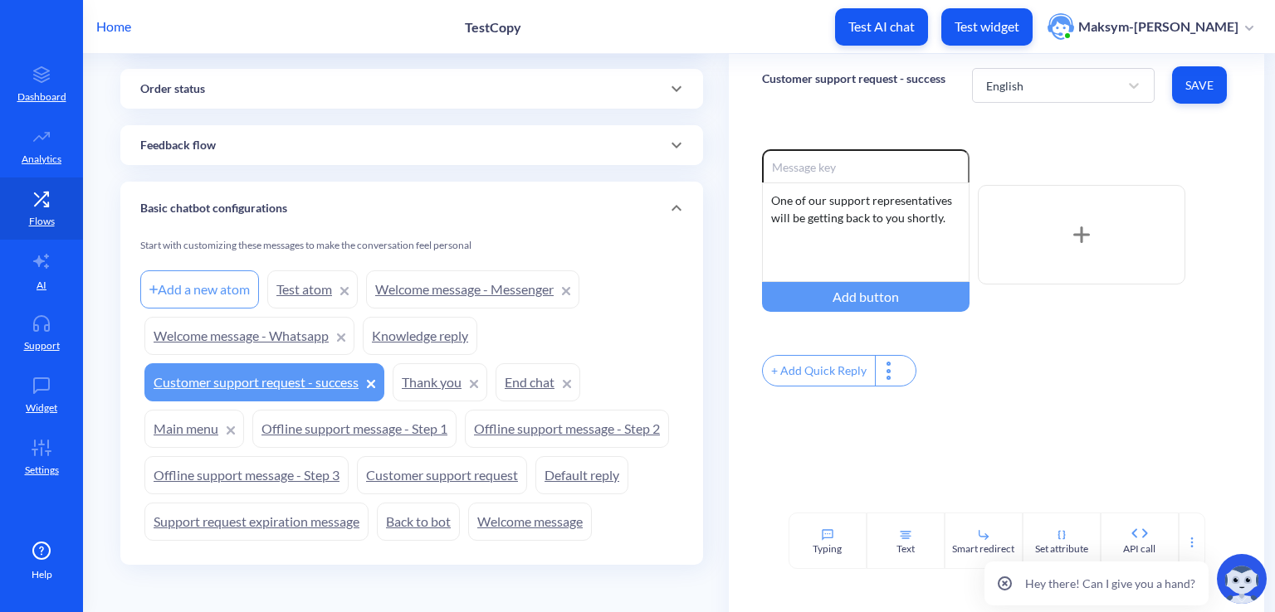
click at [441, 386] on link "Thank you" at bounding box center [440, 383] width 95 height 38
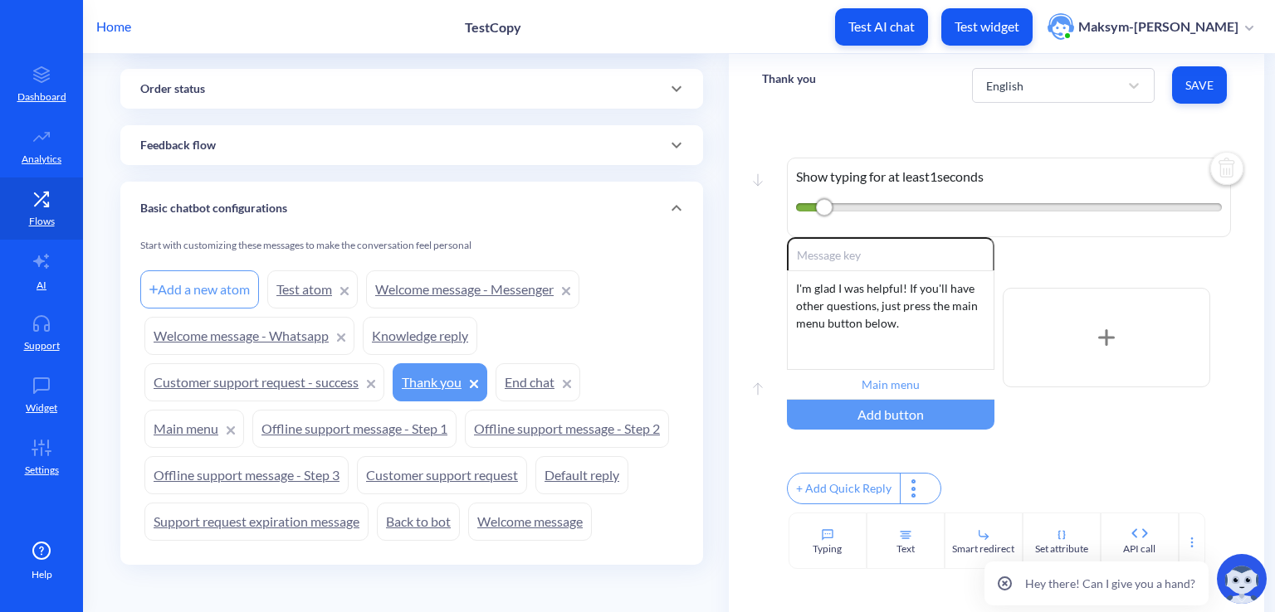
click at [523, 383] on link "End chat" at bounding box center [537, 383] width 85 height 38
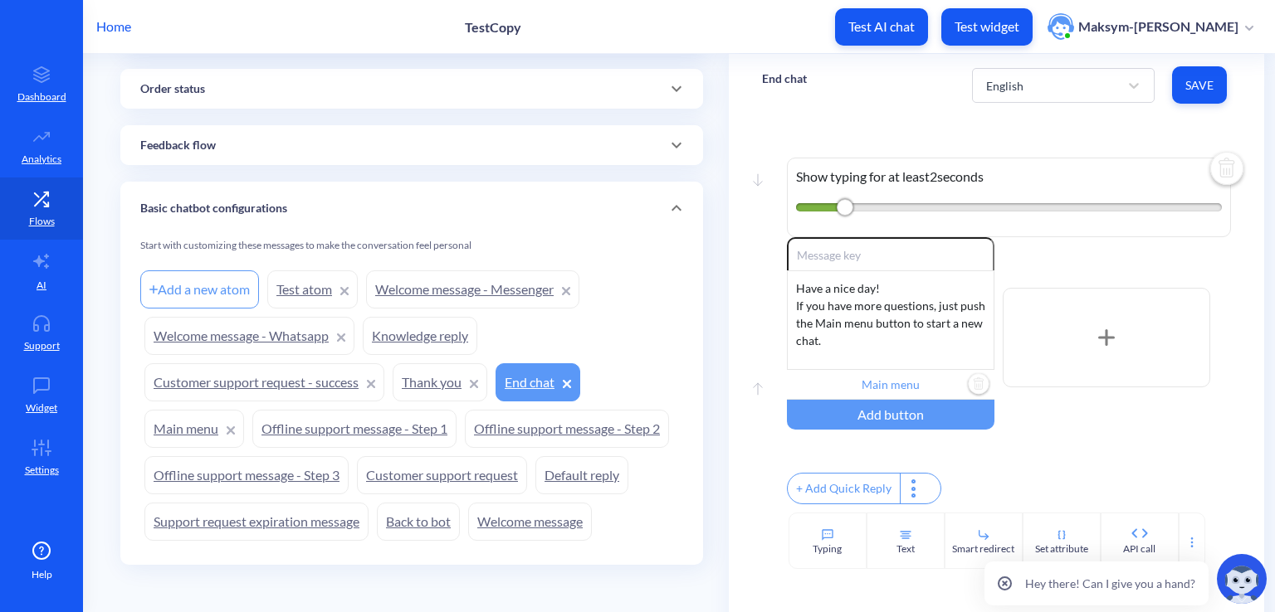
scroll to position [6, 0]
click at [200, 431] on link "Main menu" at bounding box center [194, 429] width 100 height 38
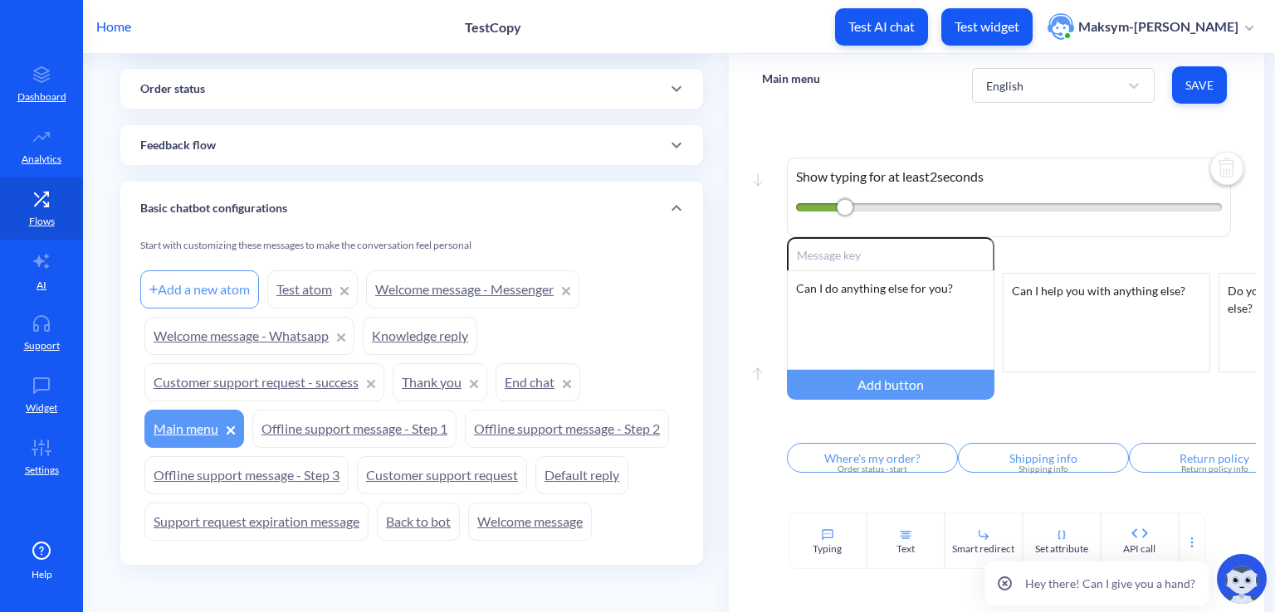
click at [324, 420] on link "Offline support message - Step 1" at bounding box center [354, 429] width 204 height 38
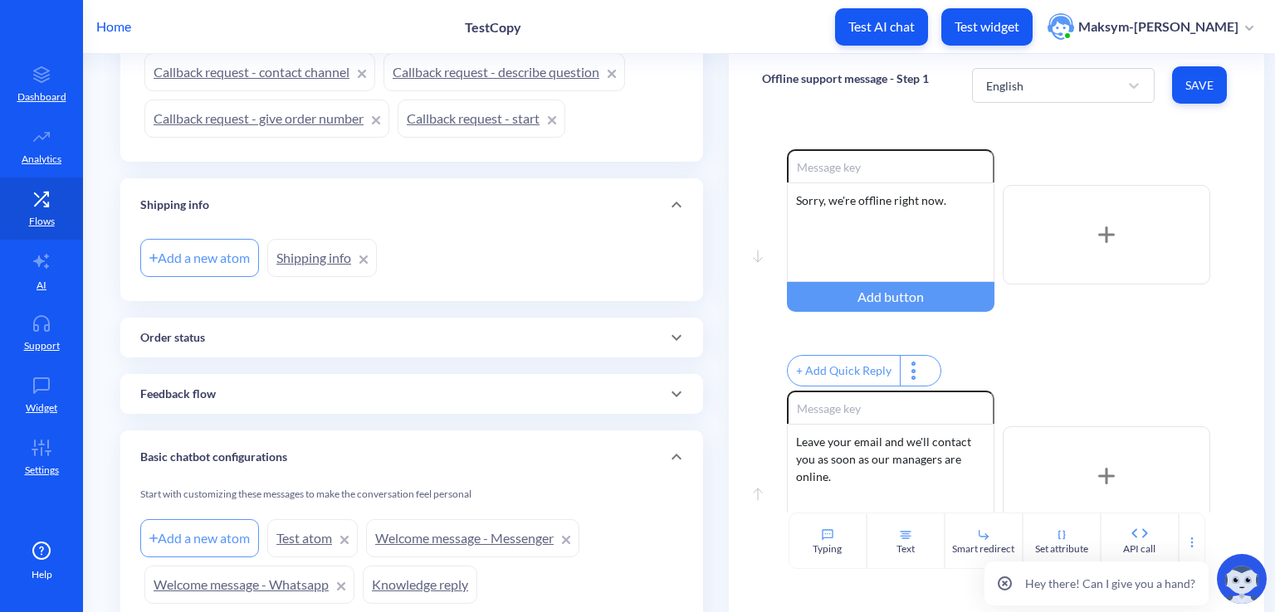
scroll to position [946, 0]
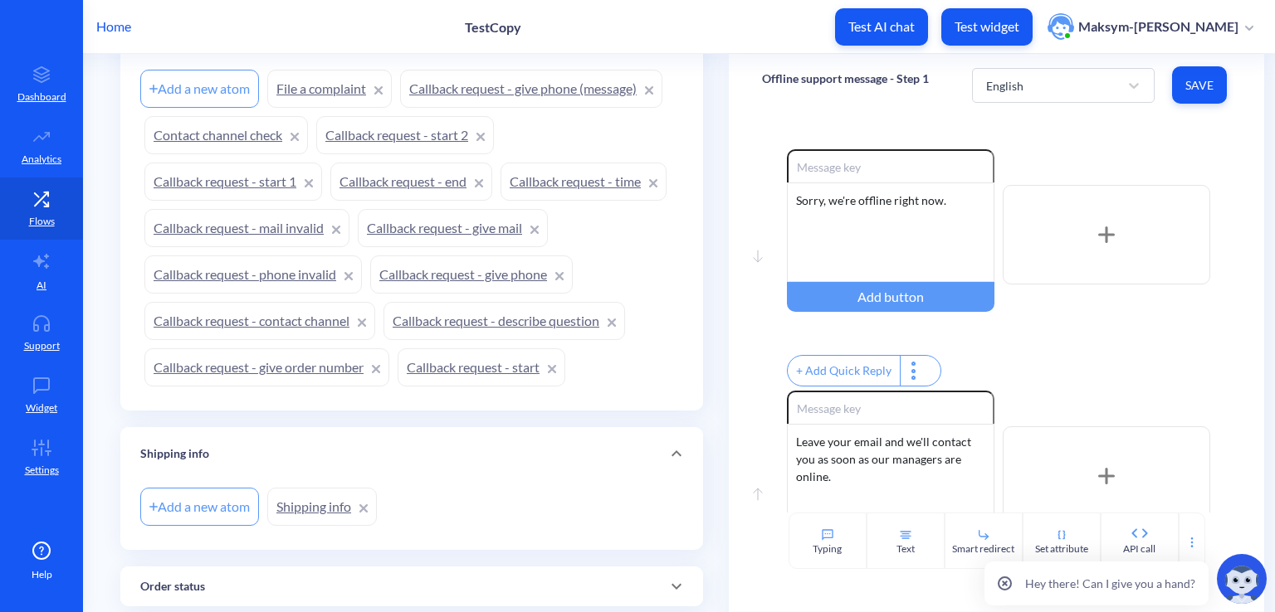
click at [268, 229] on link "Callback request - mail invalid" at bounding box center [246, 228] width 205 height 38
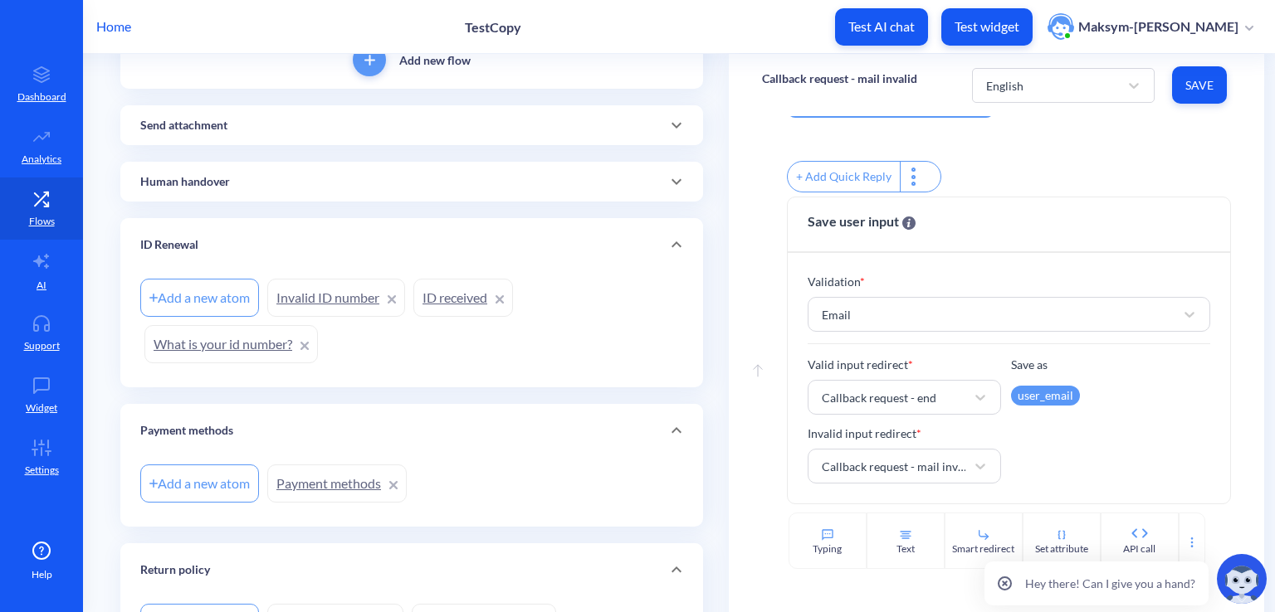
scroll to position [116, 0]
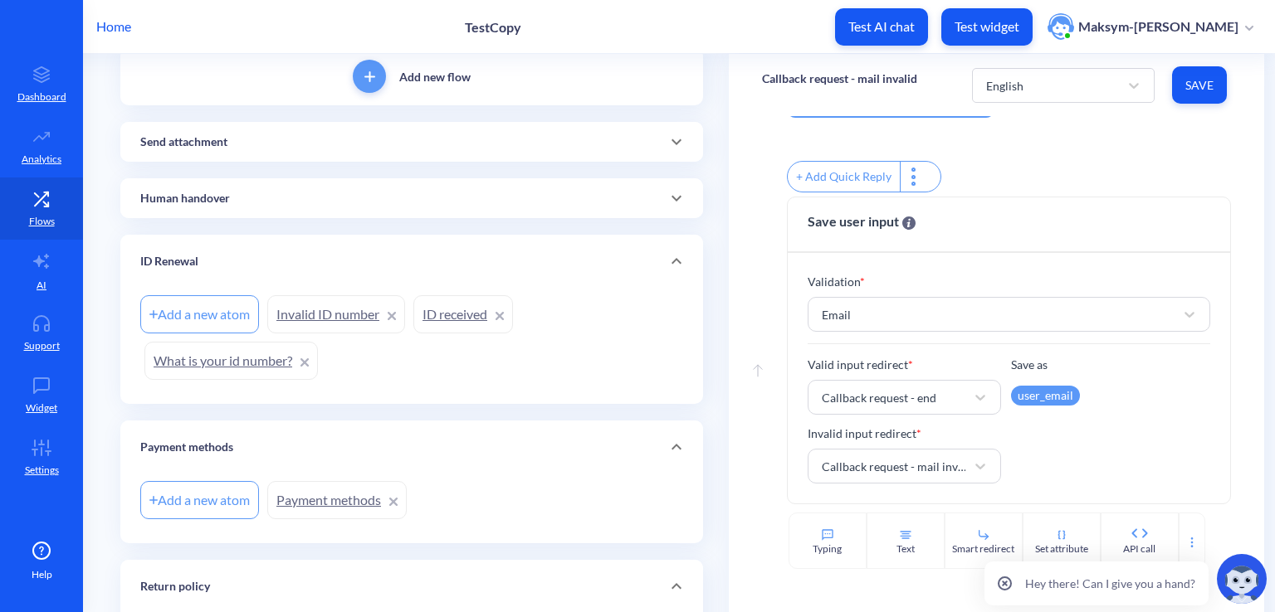
click at [249, 144] on div "Send attachment" at bounding box center [411, 142] width 543 height 17
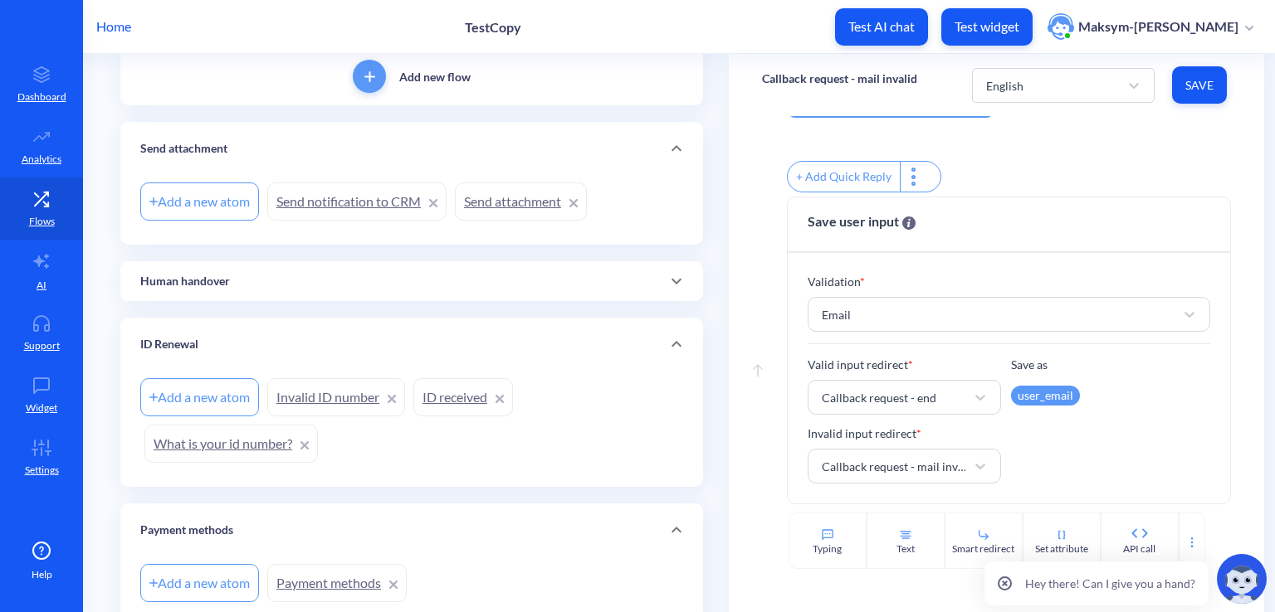
click at [237, 286] on div "Human handover" at bounding box center [411, 281] width 543 height 17
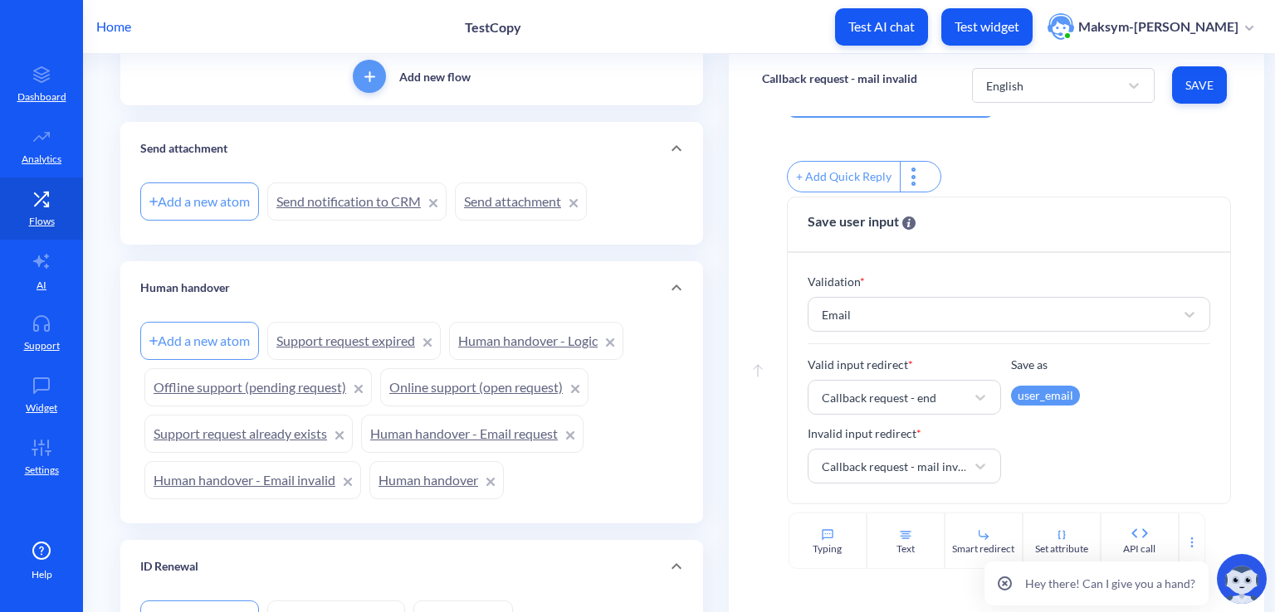
click at [485, 346] on link "Human handover - Logic" at bounding box center [536, 341] width 174 height 38
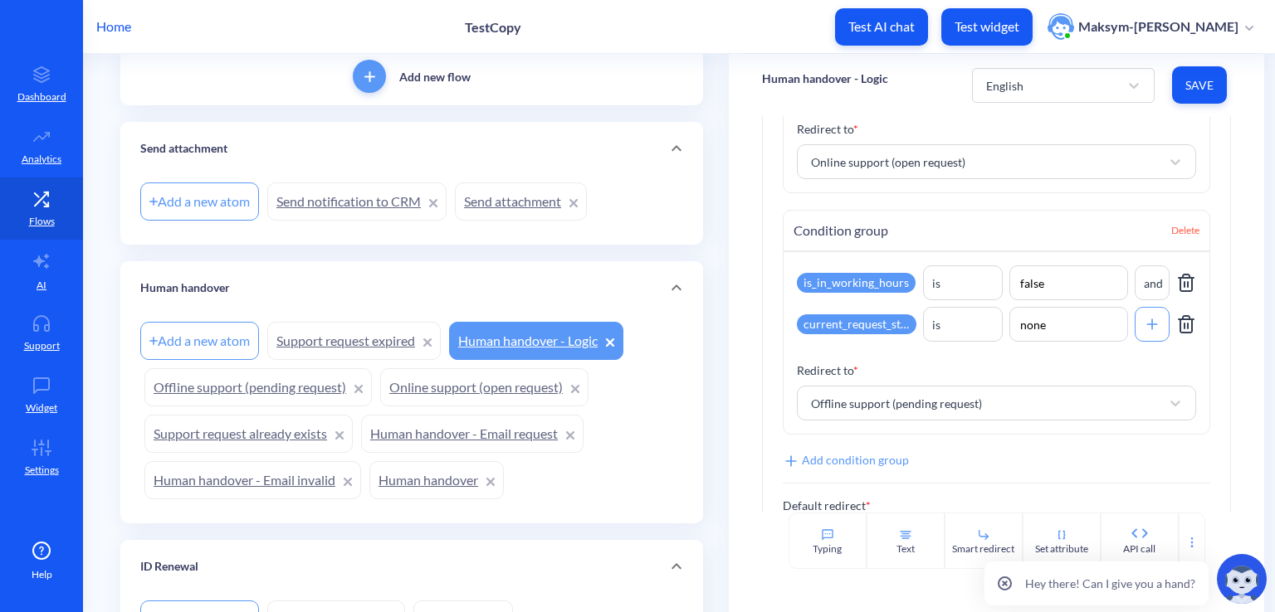
scroll to position [326, 0]
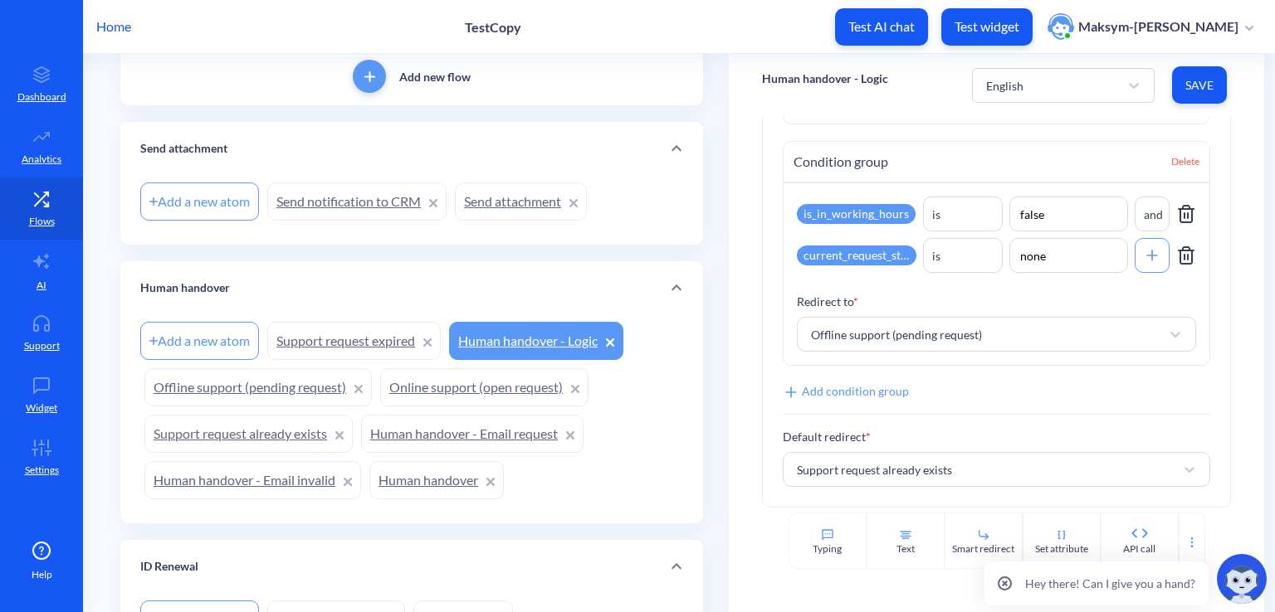
click at [229, 398] on link "Offline support (pending request)" at bounding box center [257, 387] width 227 height 38
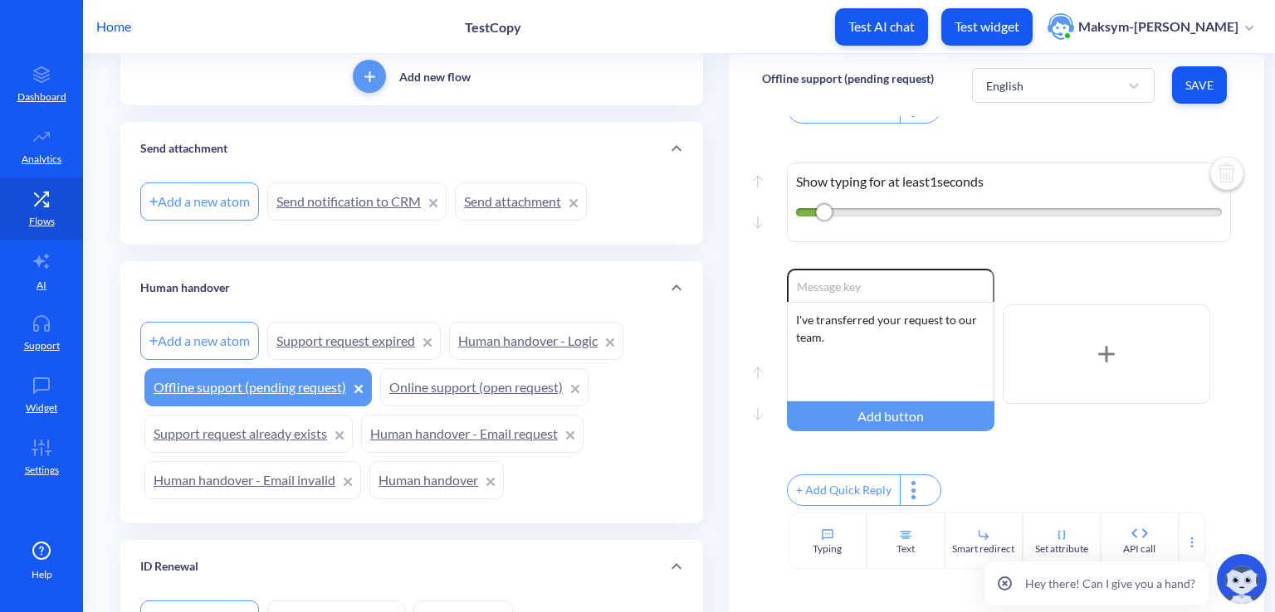
scroll to position [664, 0]
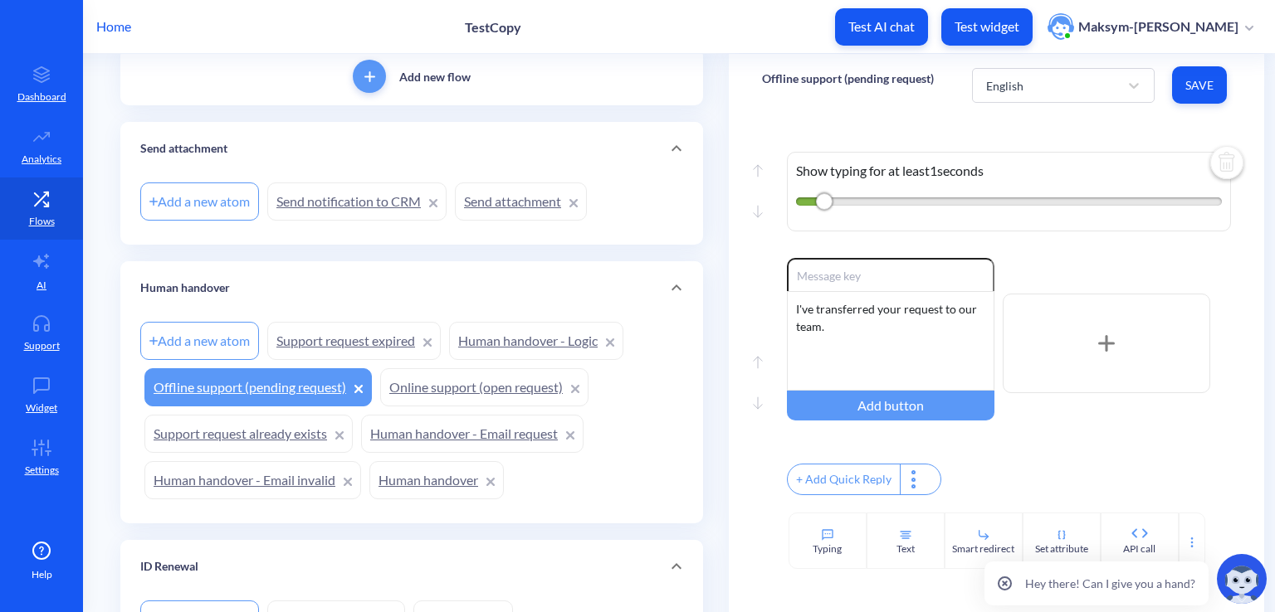
click at [415, 386] on link "Online support (open request)" at bounding box center [484, 387] width 208 height 38
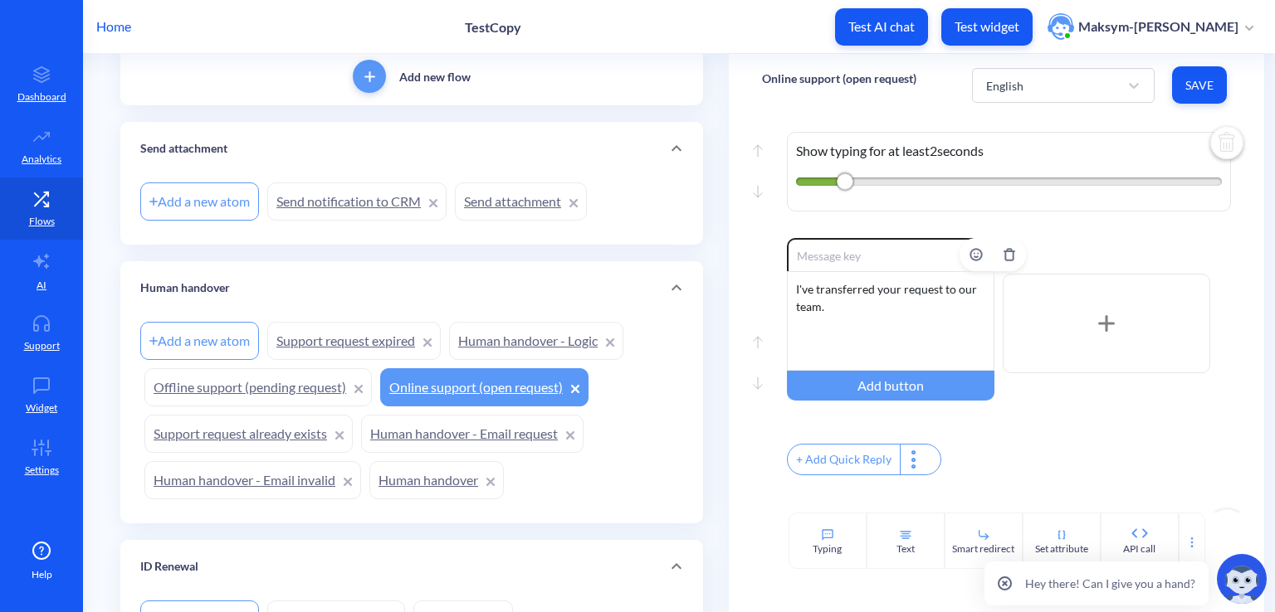
scroll to position [332, 0]
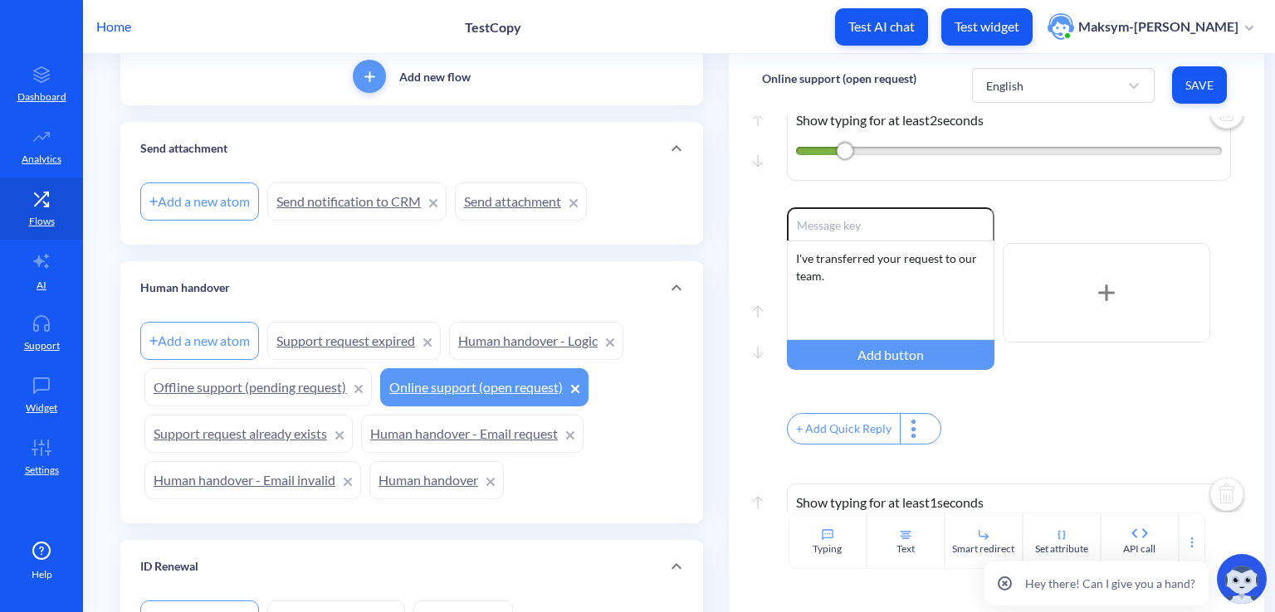
click at [267, 419] on link "Support request already exists" at bounding box center [248, 434] width 208 height 38
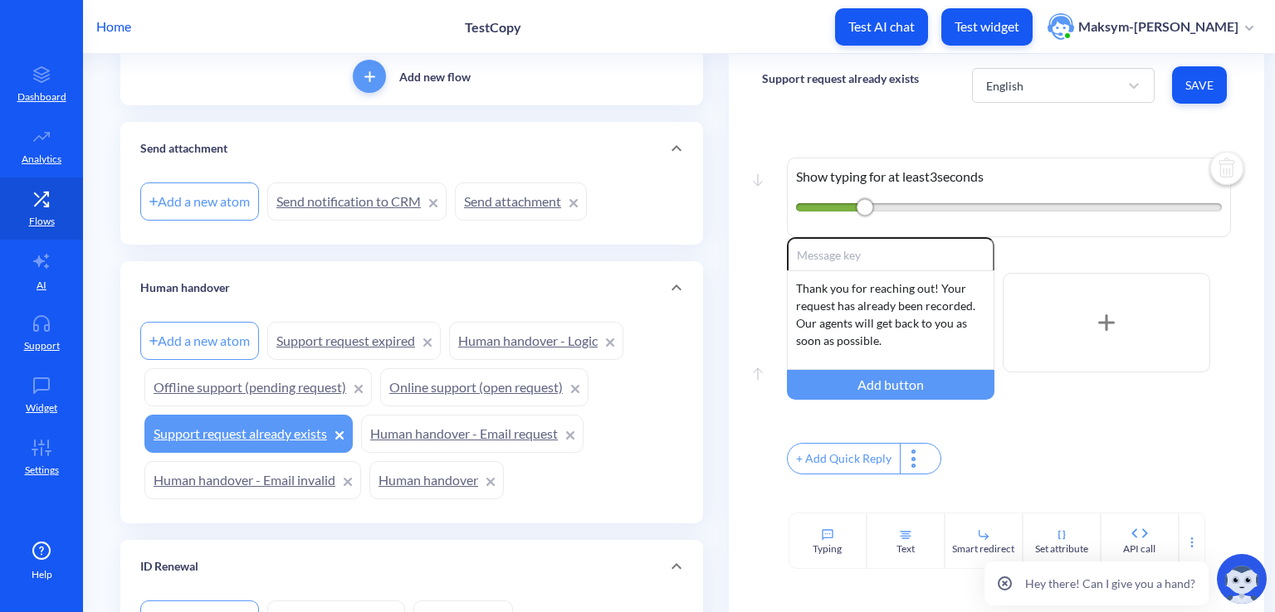
click at [425, 432] on link "Human handover - Email request" at bounding box center [472, 434] width 222 height 38
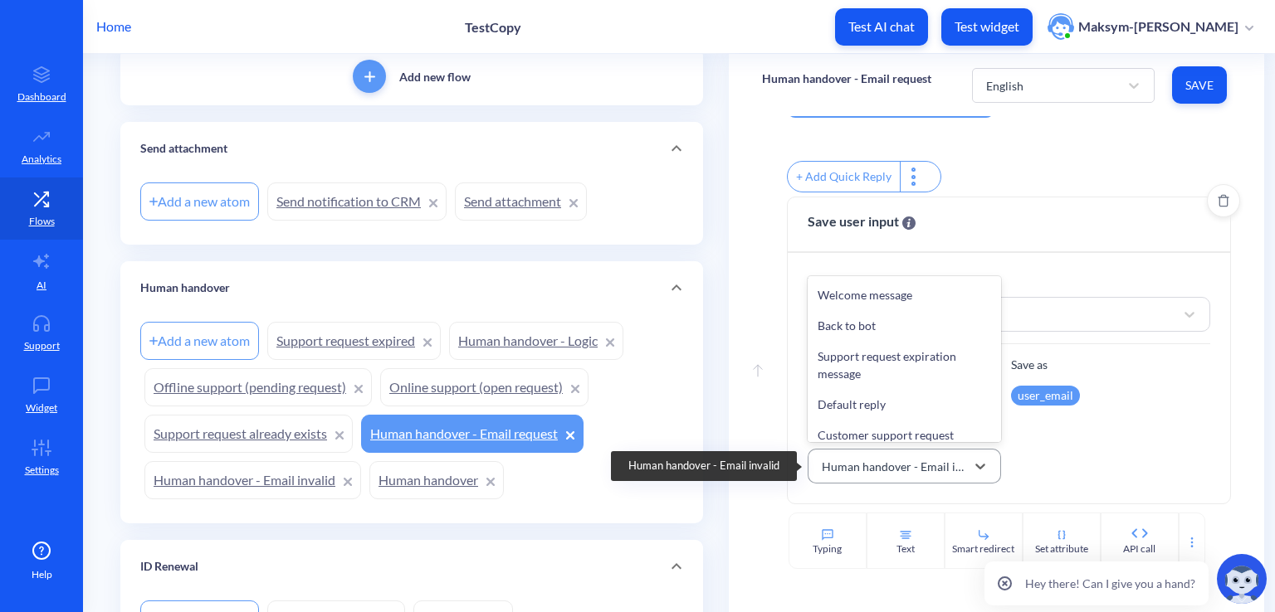
scroll to position [1825, 0]
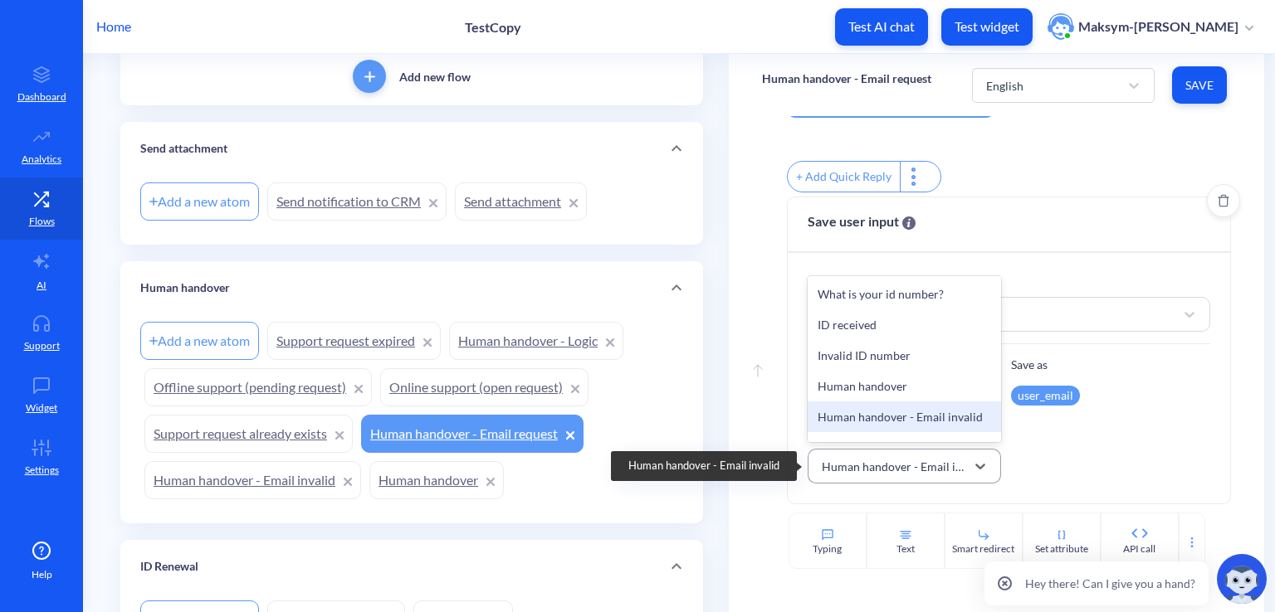
click at [847, 461] on div "Human handover - Email invalid" at bounding box center [894, 466] width 145 height 17
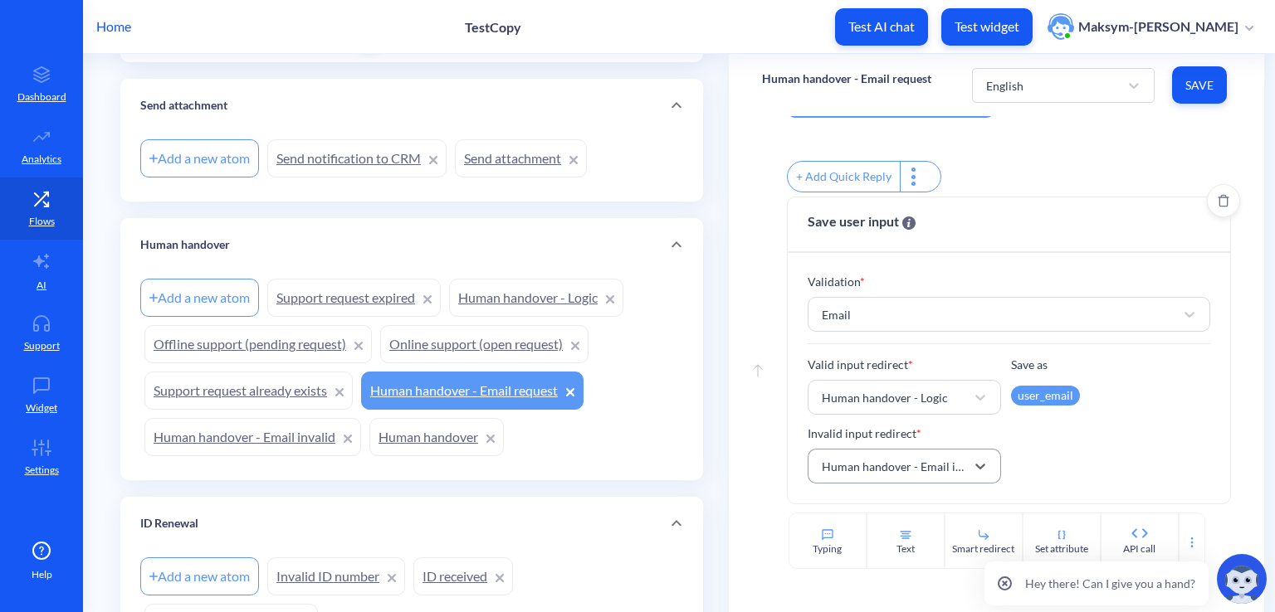
scroll to position [199, 0]
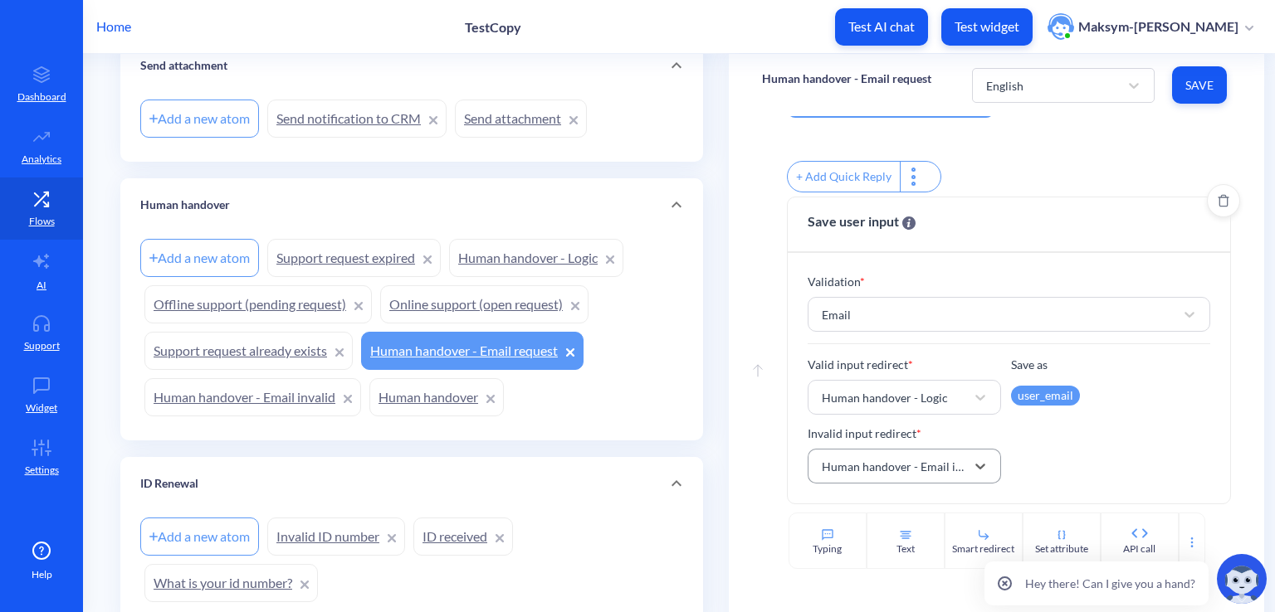
click at [297, 398] on link "Human handover - Email invalid" at bounding box center [252, 397] width 217 height 38
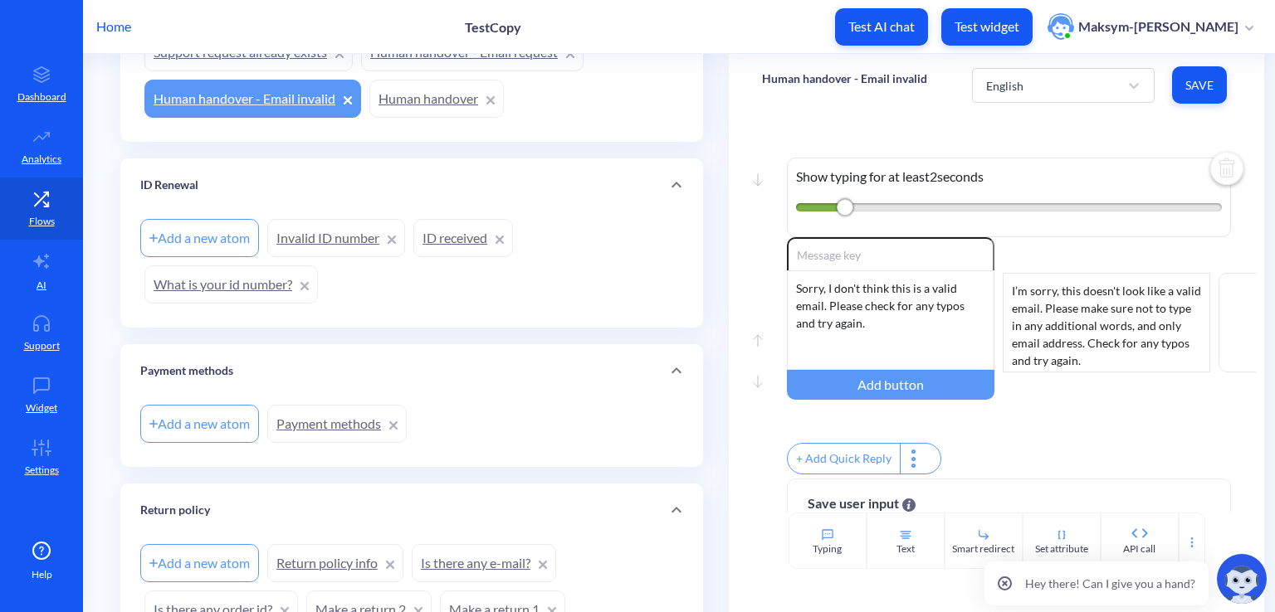
scroll to position [290, 0]
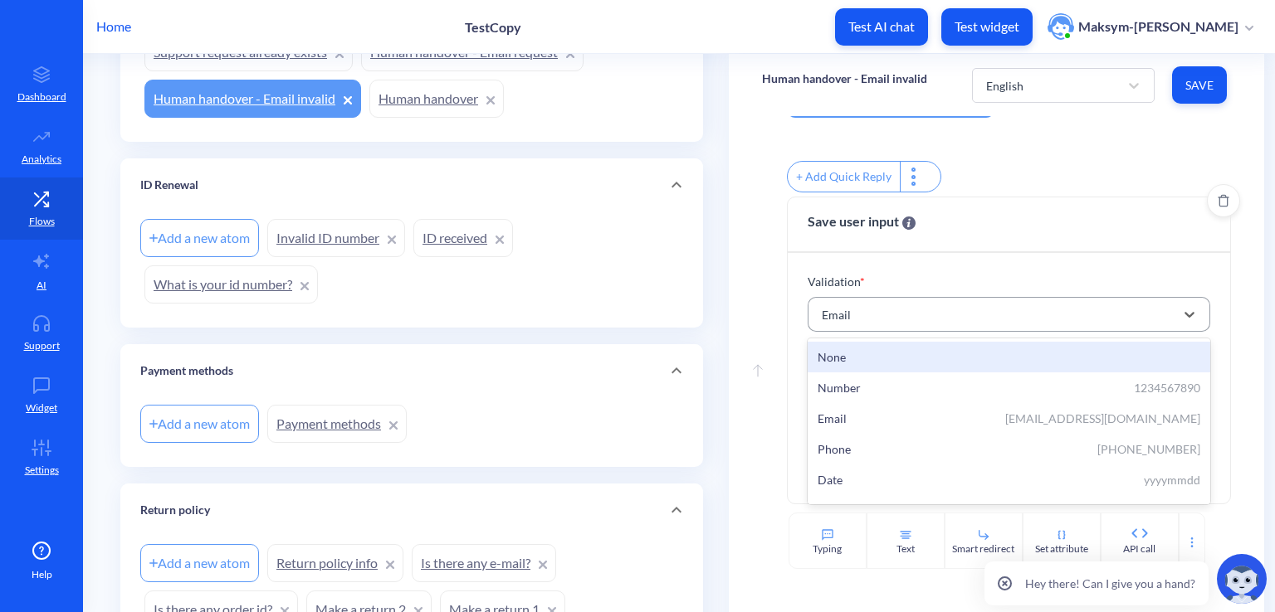
click at [899, 323] on div "Email" at bounding box center [993, 315] width 361 height 30
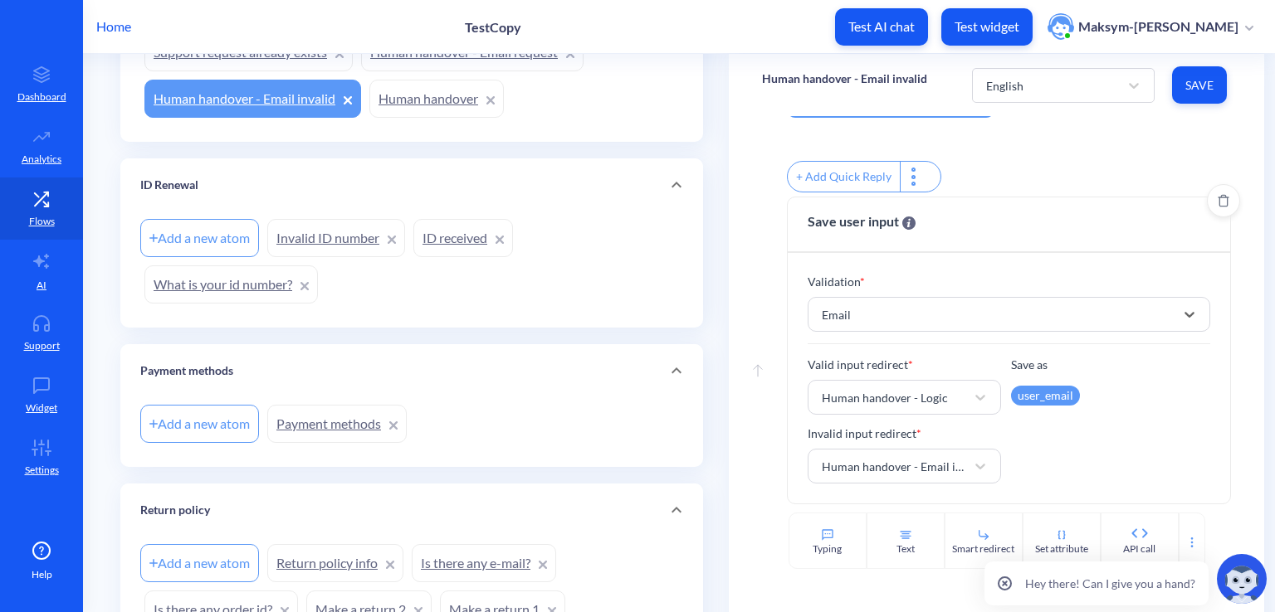
click at [1023, 386] on div "user_email" at bounding box center [1045, 396] width 69 height 20
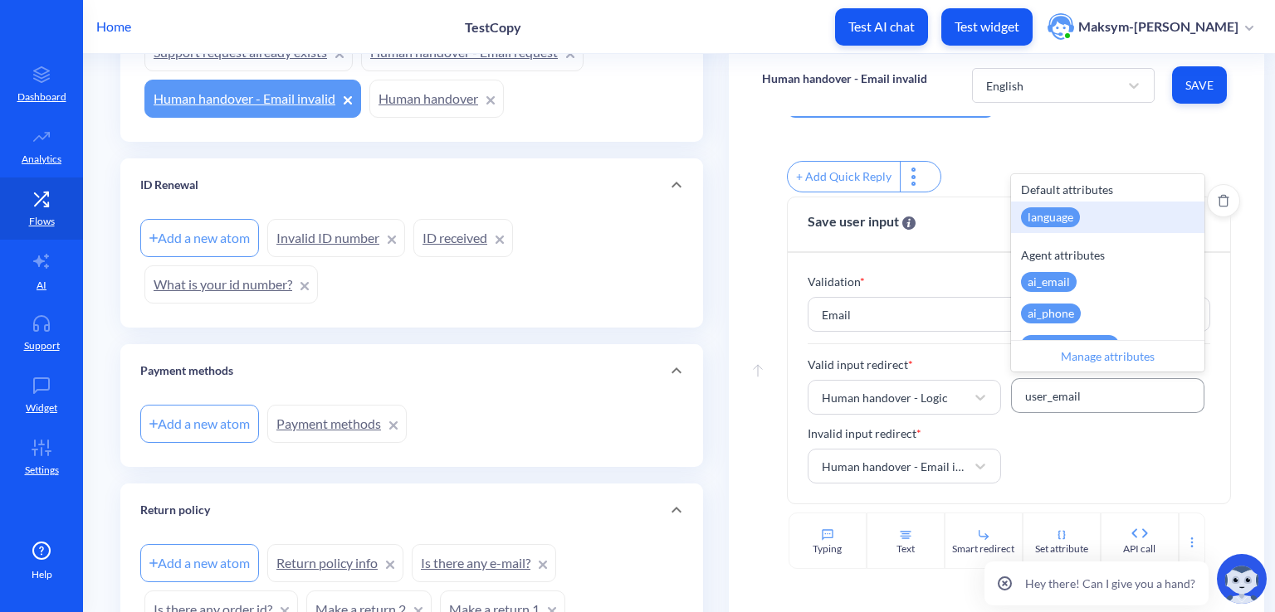
click at [1027, 393] on div "user_email" at bounding box center [1053, 396] width 56 height 17
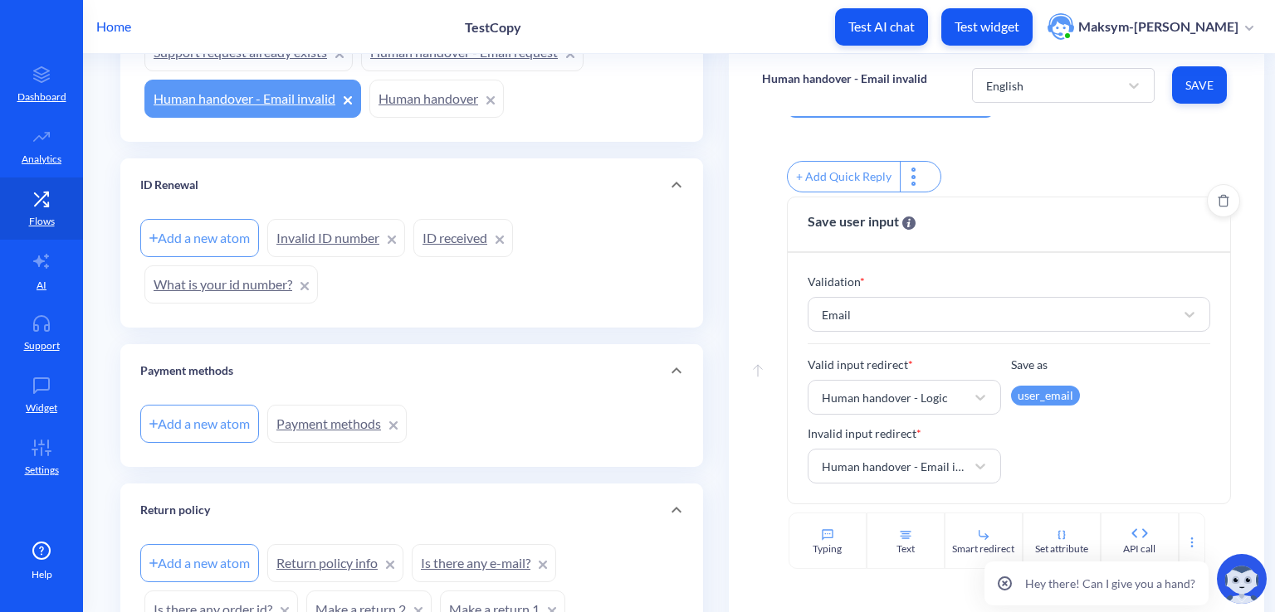
click at [893, 339] on div "Validation * Email" at bounding box center [1009, 308] width 403 height 71
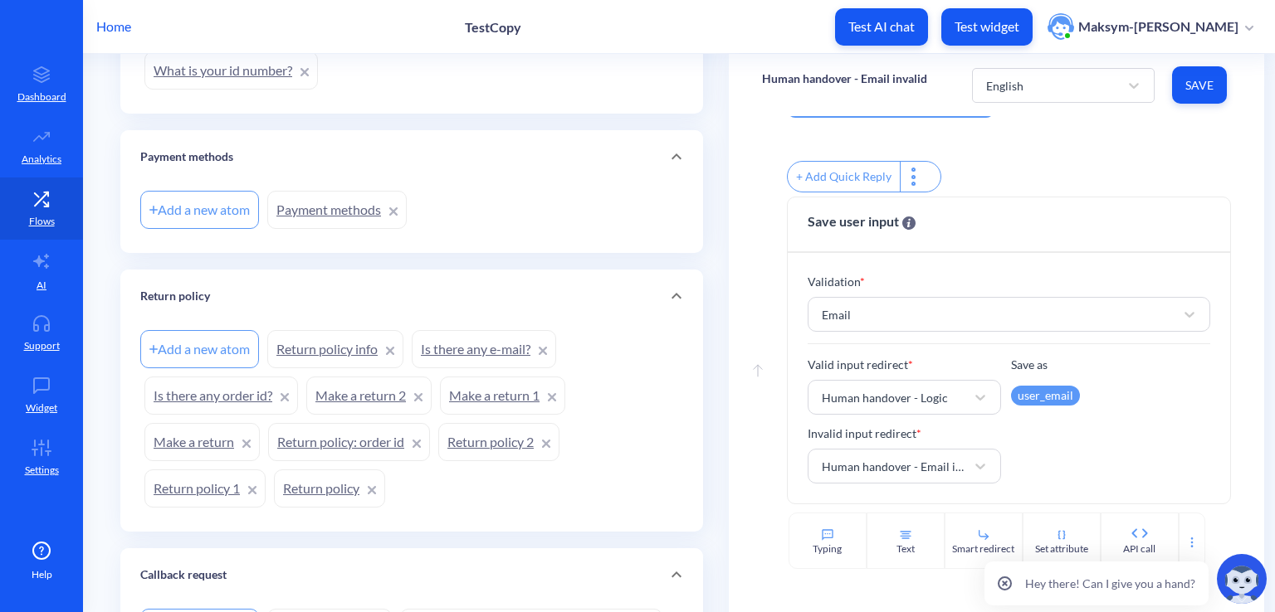
scroll to position [747, 0]
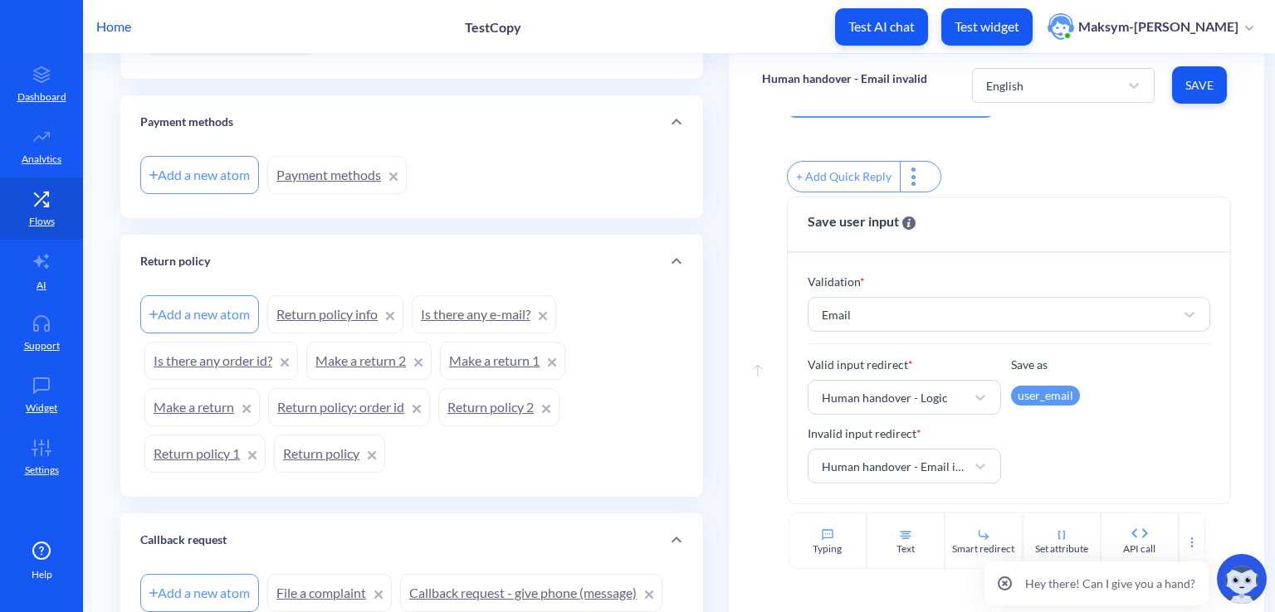
click at [340, 173] on link "Payment methods" at bounding box center [336, 175] width 139 height 38
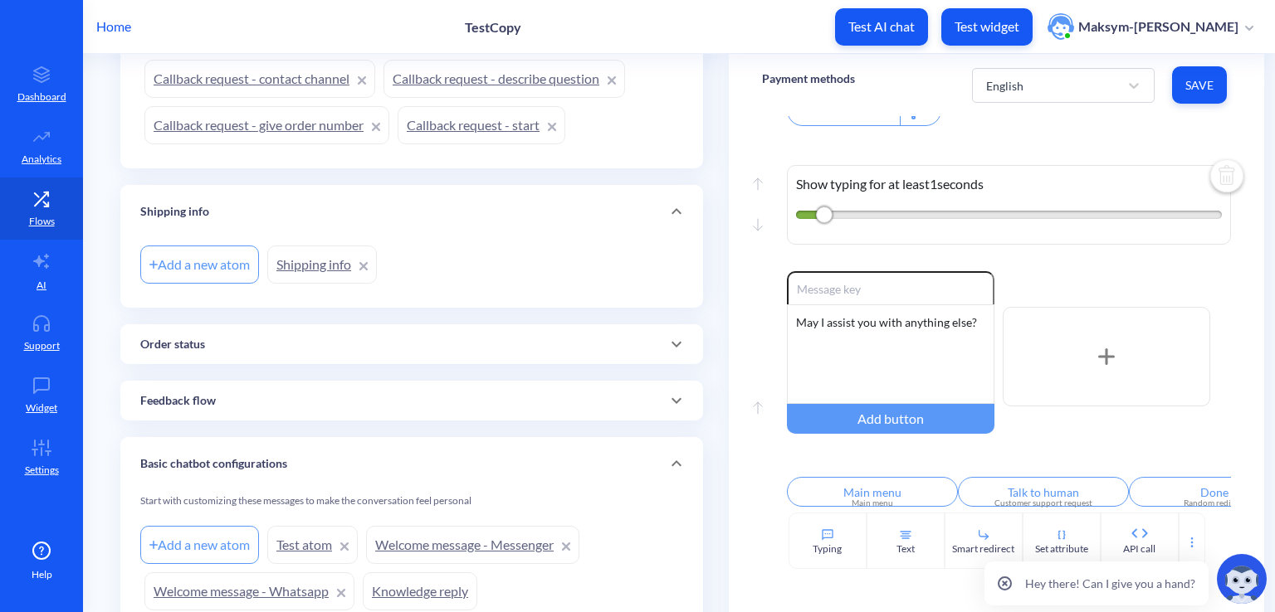
scroll to position [1577, 0]
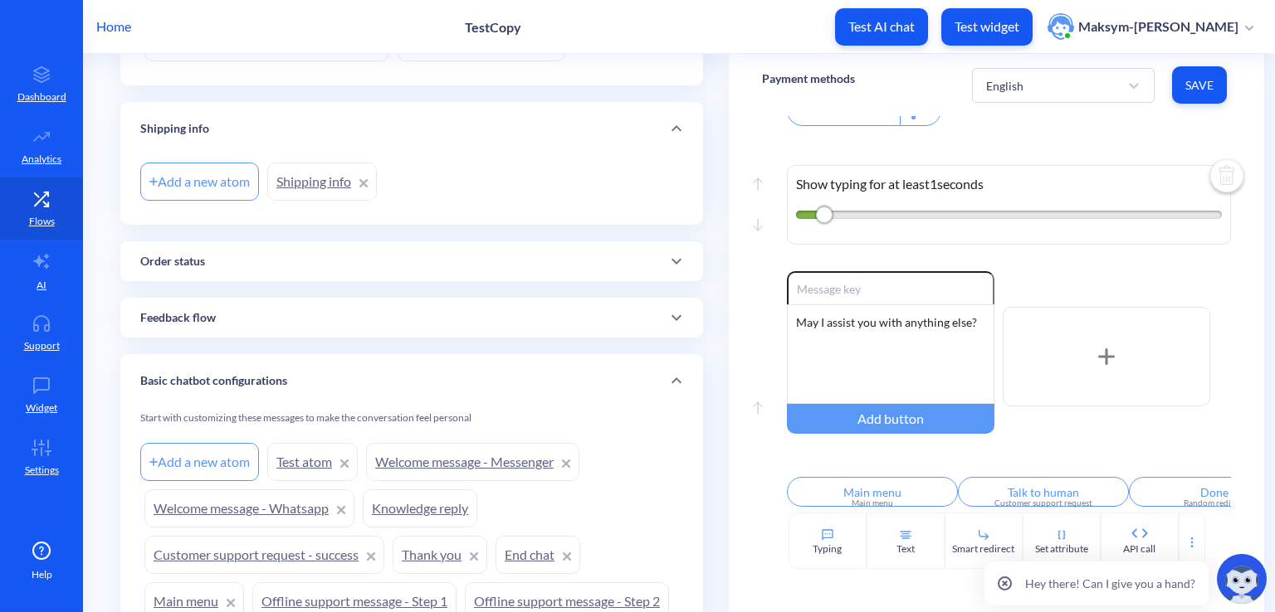
click at [256, 261] on div "Order status" at bounding box center [411, 261] width 543 height 17
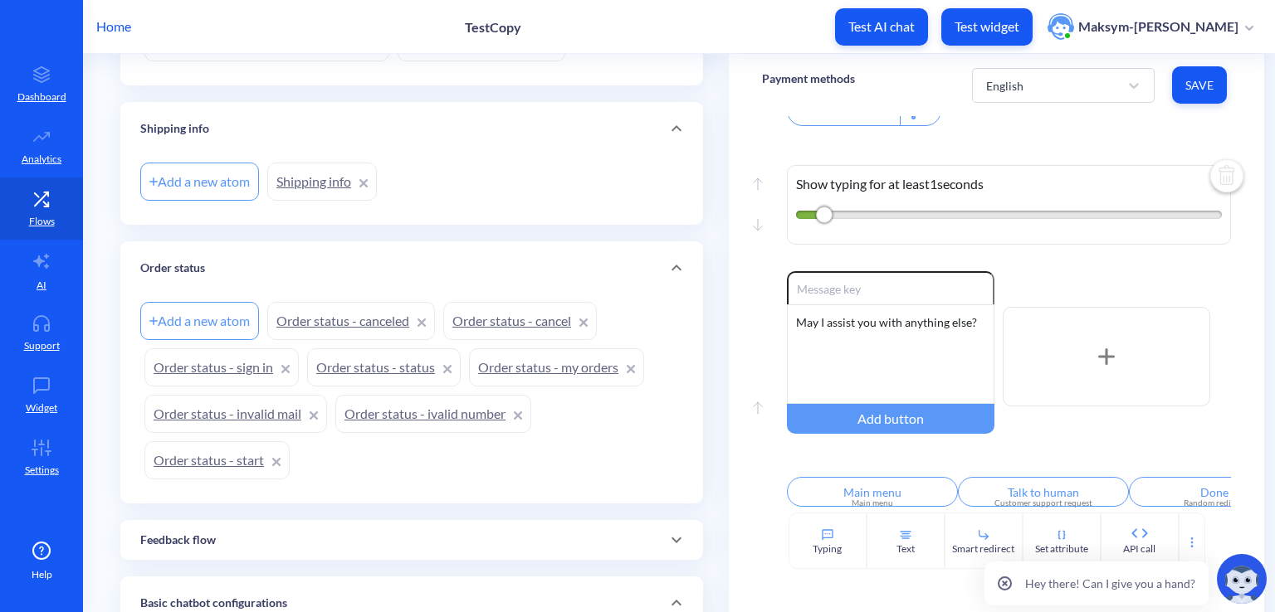
click at [256, 261] on div "Order status" at bounding box center [411, 268] width 543 height 17
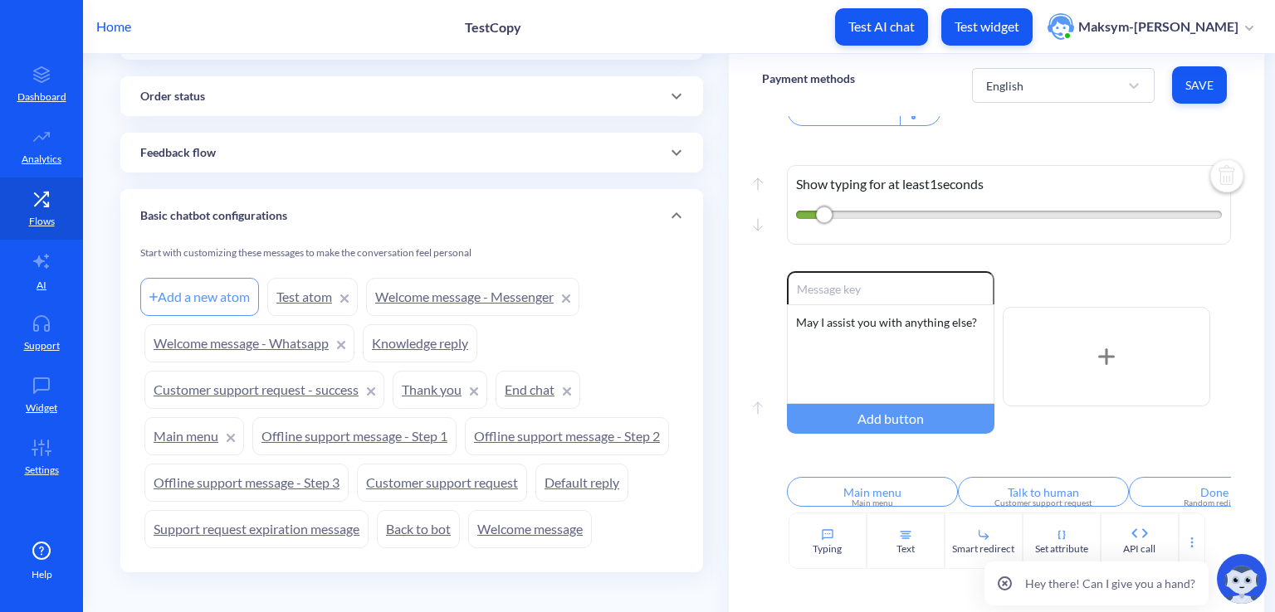
scroll to position [1747, 0]
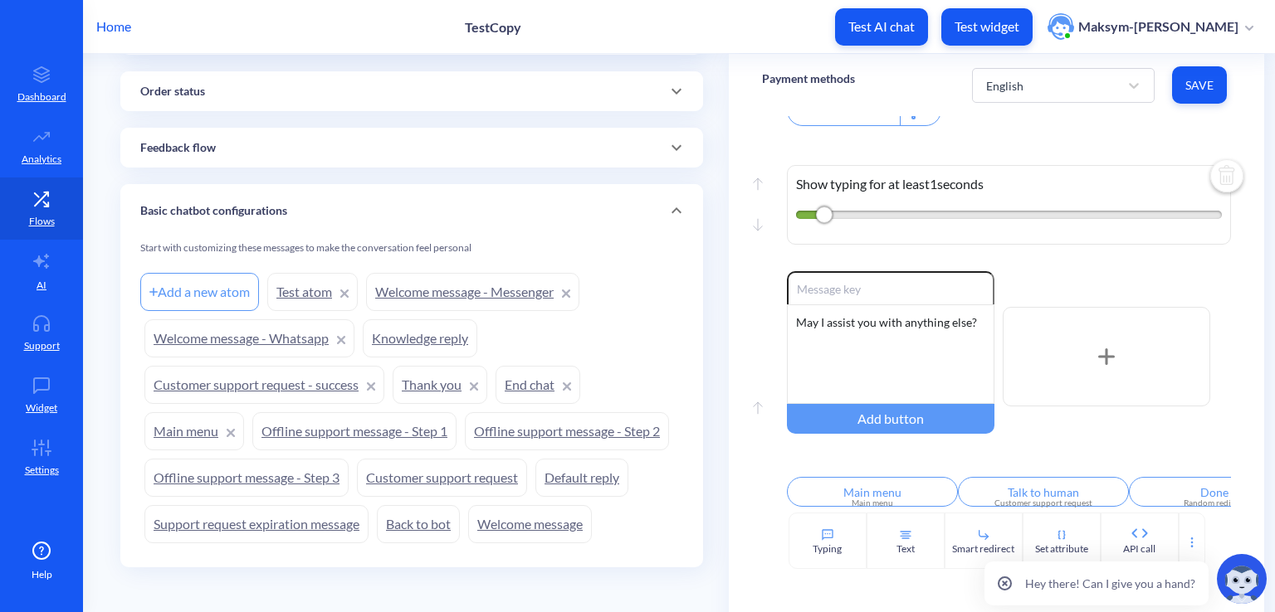
click at [518, 521] on link "Welcome message" at bounding box center [530, 524] width 124 height 38
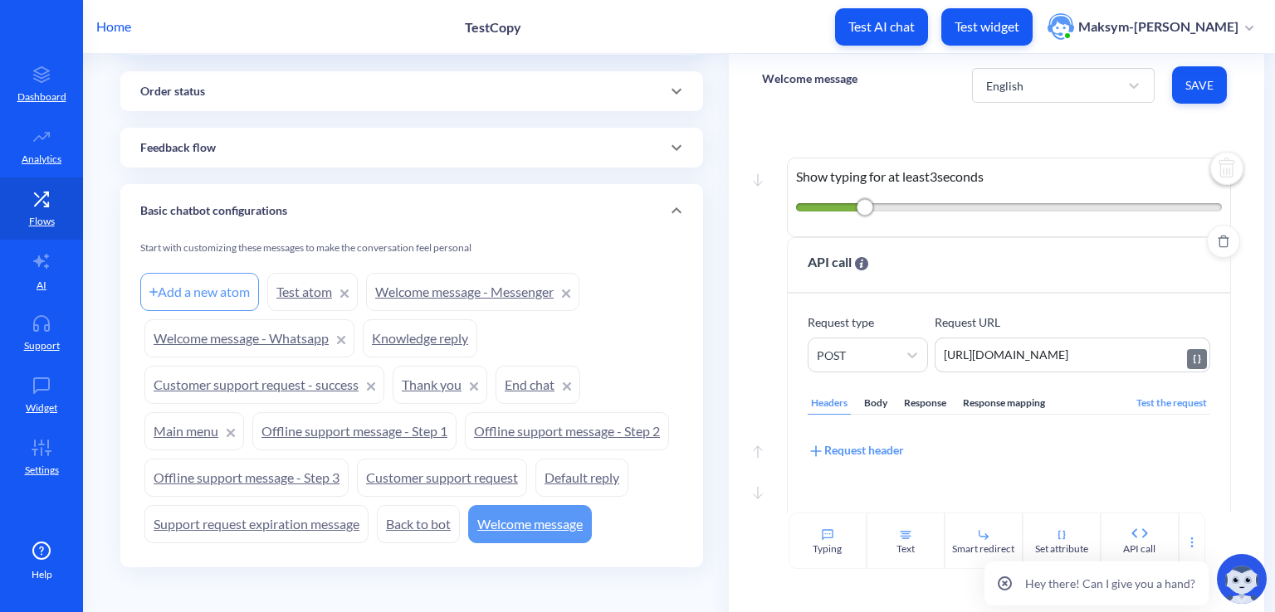
click at [972, 357] on textarea "https://common.botscrew.net/api/v1/utils/math" at bounding box center [1072, 355] width 276 height 35
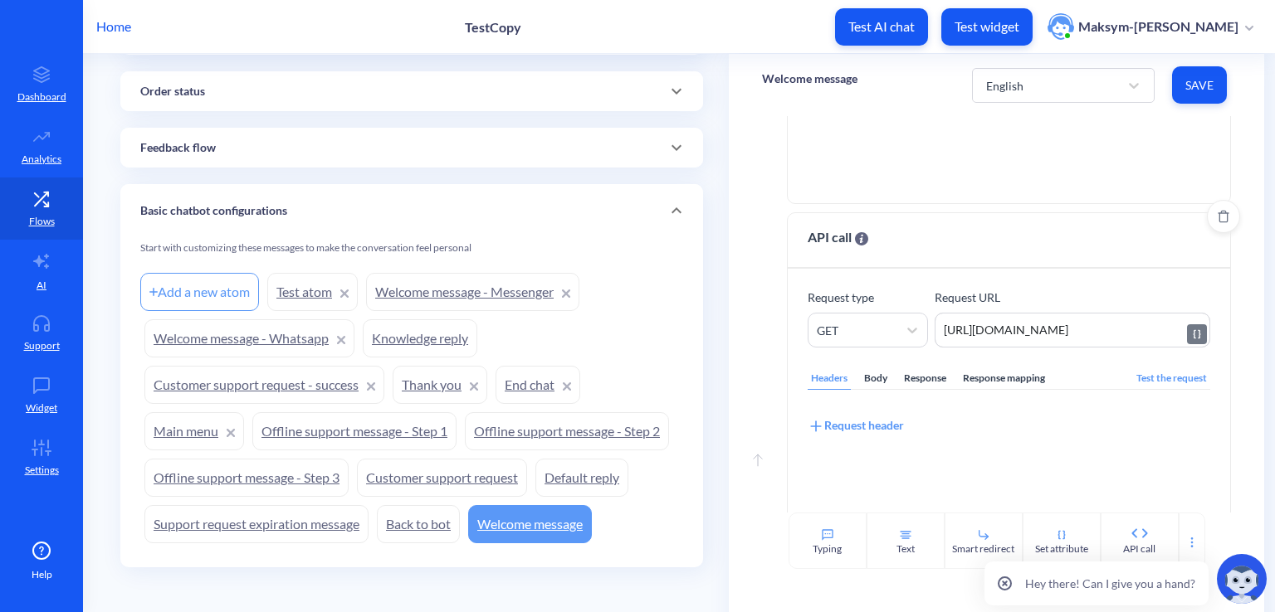
scroll to position [581, 0]
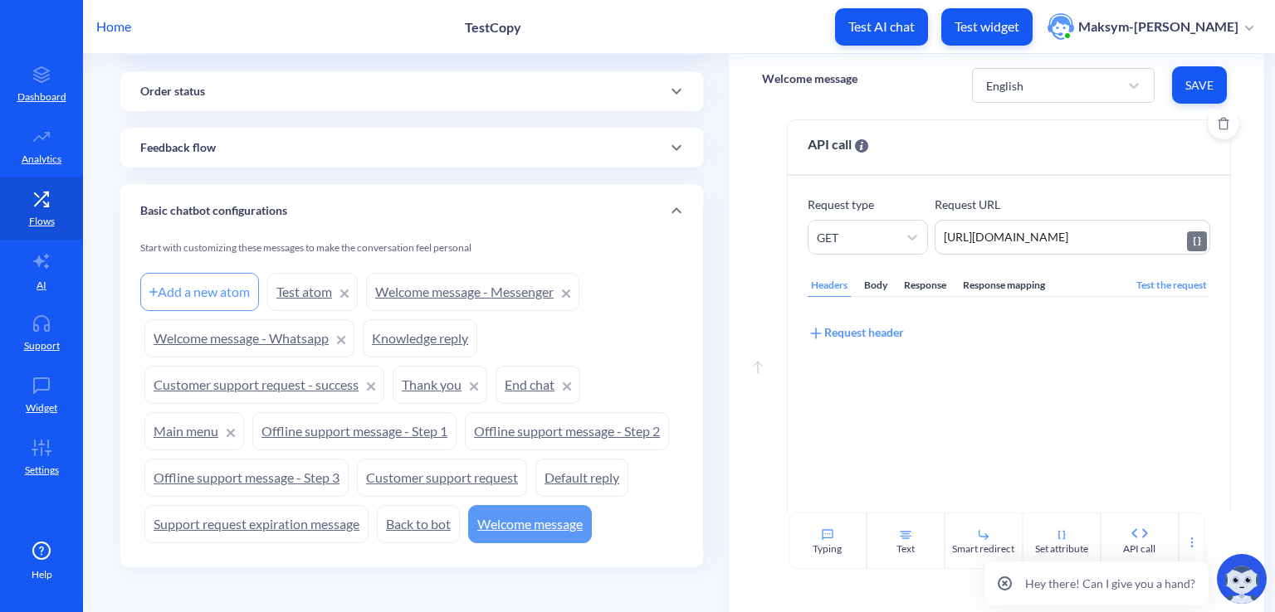
click at [1080, 240] on textarea "https://2vo6w.wiremockapi.cloud/json/2" at bounding box center [1072, 237] width 276 height 35
click at [315, 284] on link "Test atom" at bounding box center [312, 292] width 90 height 38
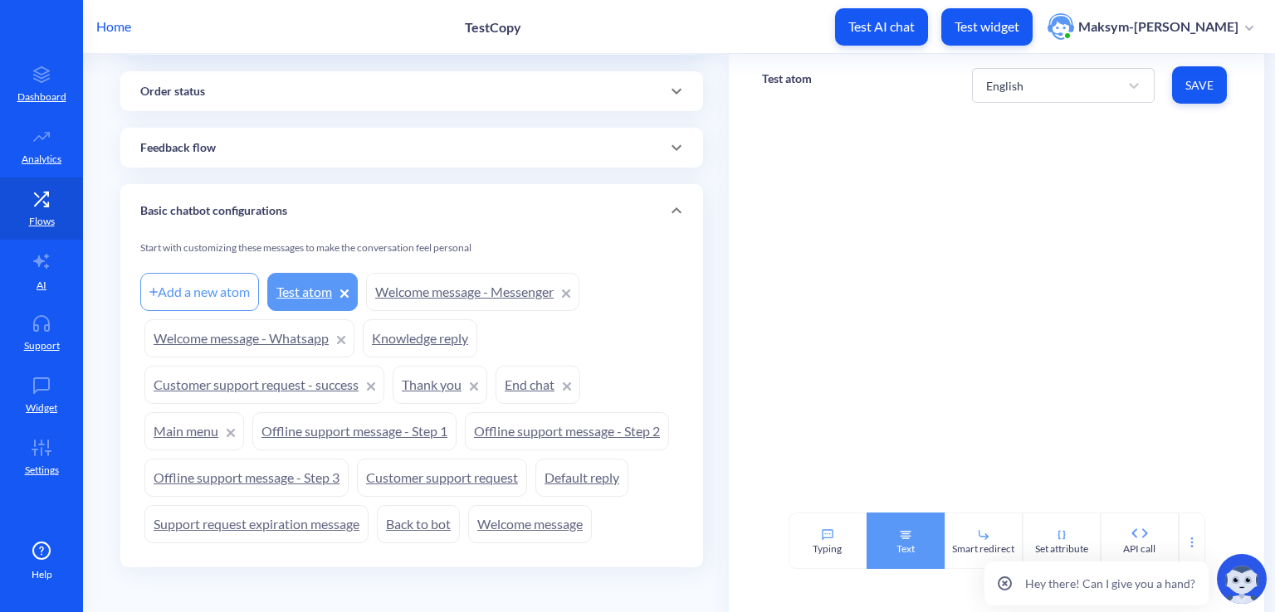
click at [894, 537] on div "Text" at bounding box center [905, 541] width 78 height 56
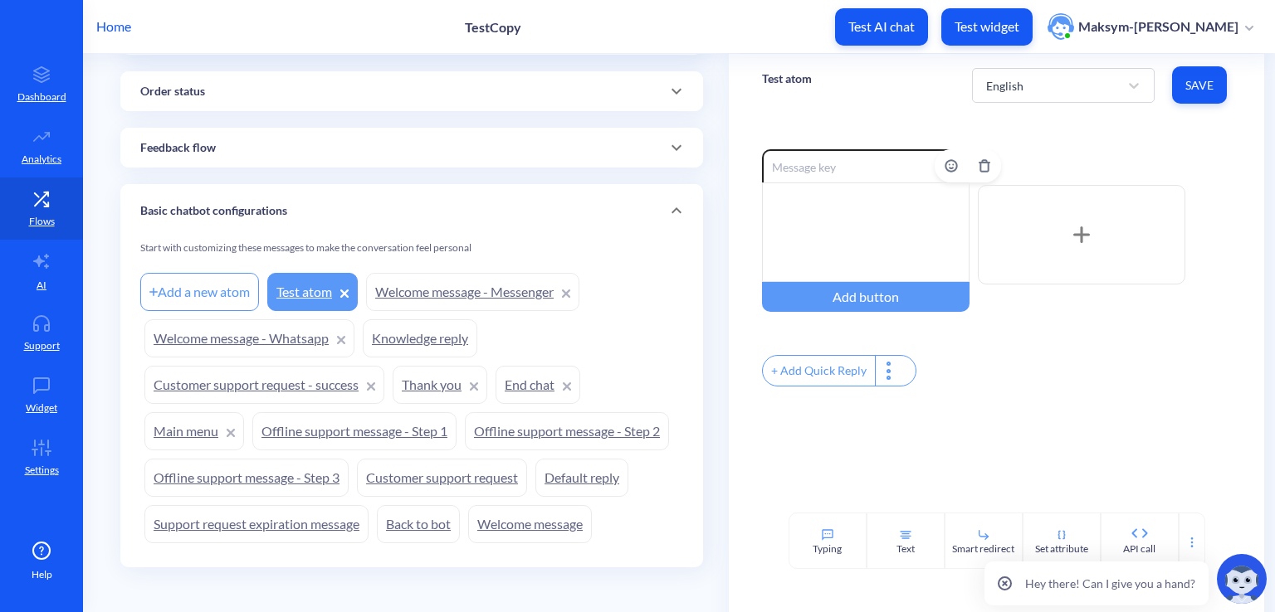
click at [851, 227] on div at bounding box center [865, 233] width 207 height 100
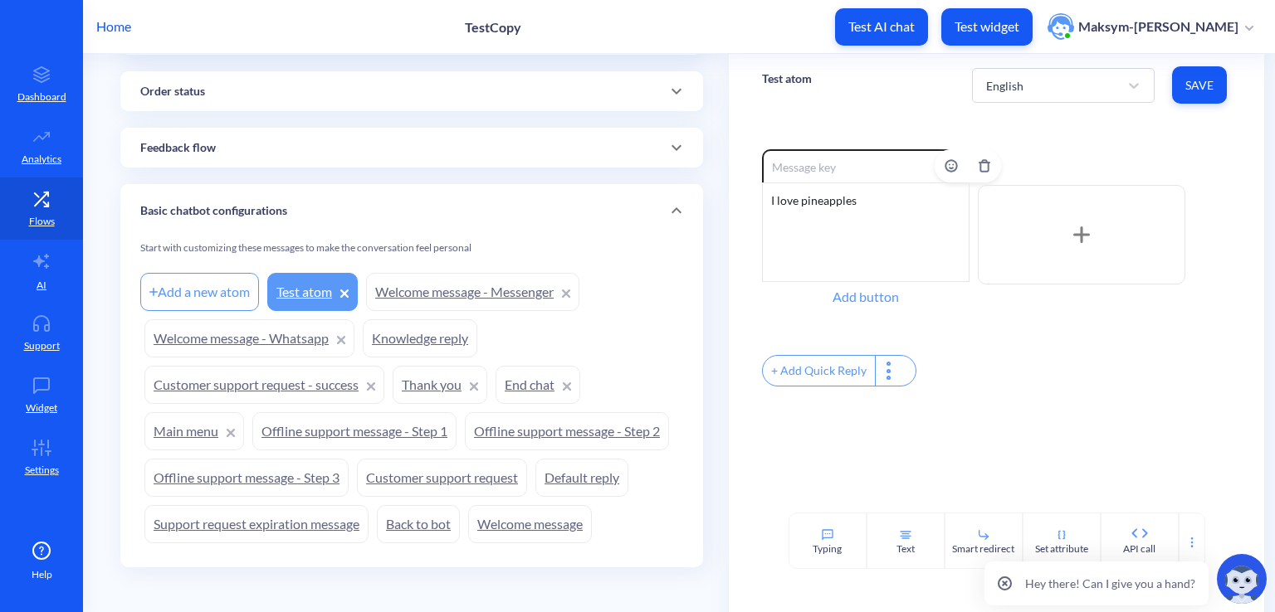
click at [866, 309] on div "Add button" at bounding box center [865, 297] width 207 height 30
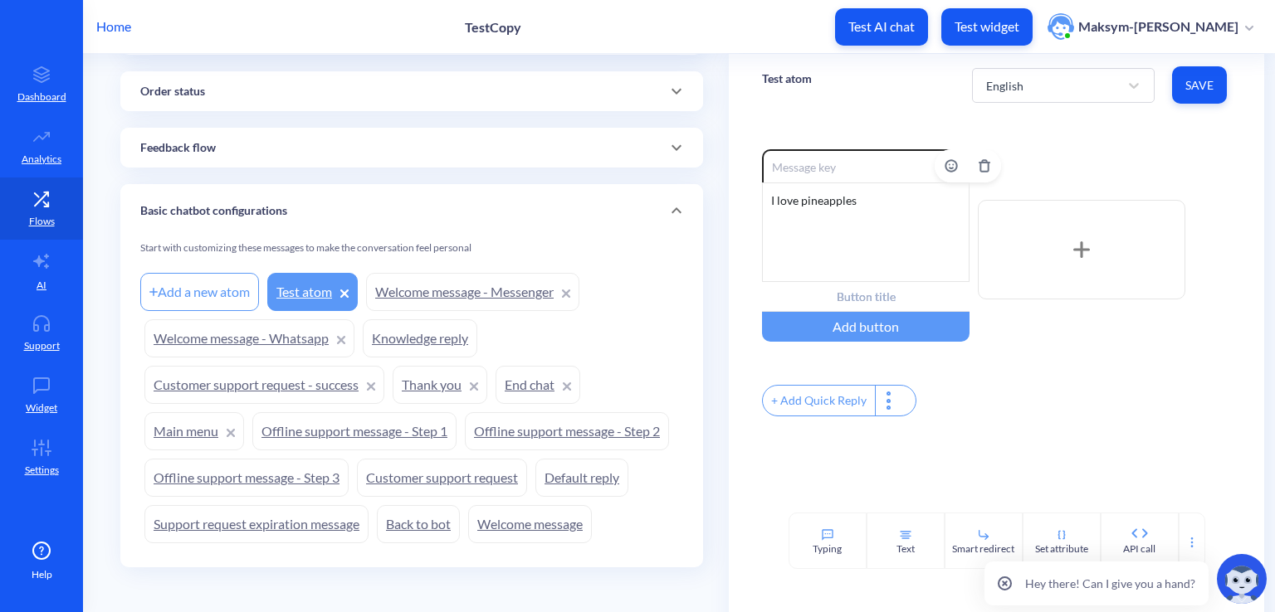
click at [862, 248] on div "I love pineapples" at bounding box center [865, 233] width 207 height 100
click at [1004, 390] on div "+ Add Quick Reply" at bounding box center [996, 403] width 469 height 36
click at [892, 408] on div at bounding box center [889, 401] width 29 height 30
click at [890, 394] on div at bounding box center [637, 306] width 1275 height 612
click at [969, 537] on div "Smart redirect" at bounding box center [983, 541] width 78 height 56
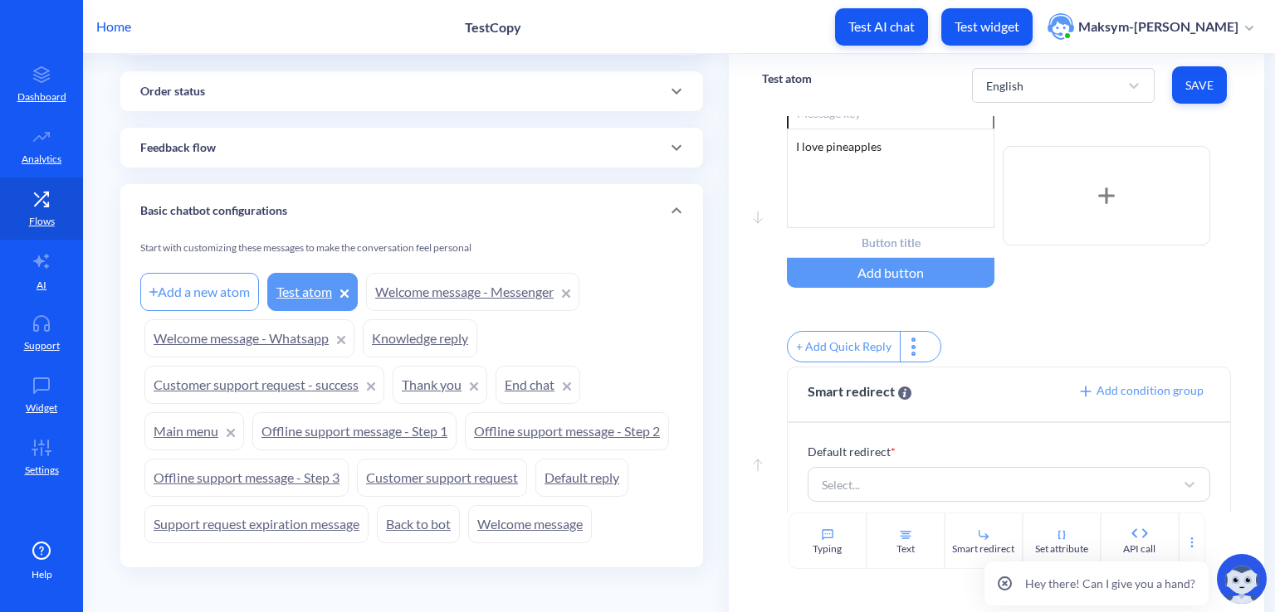
scroll to position [81, 0]
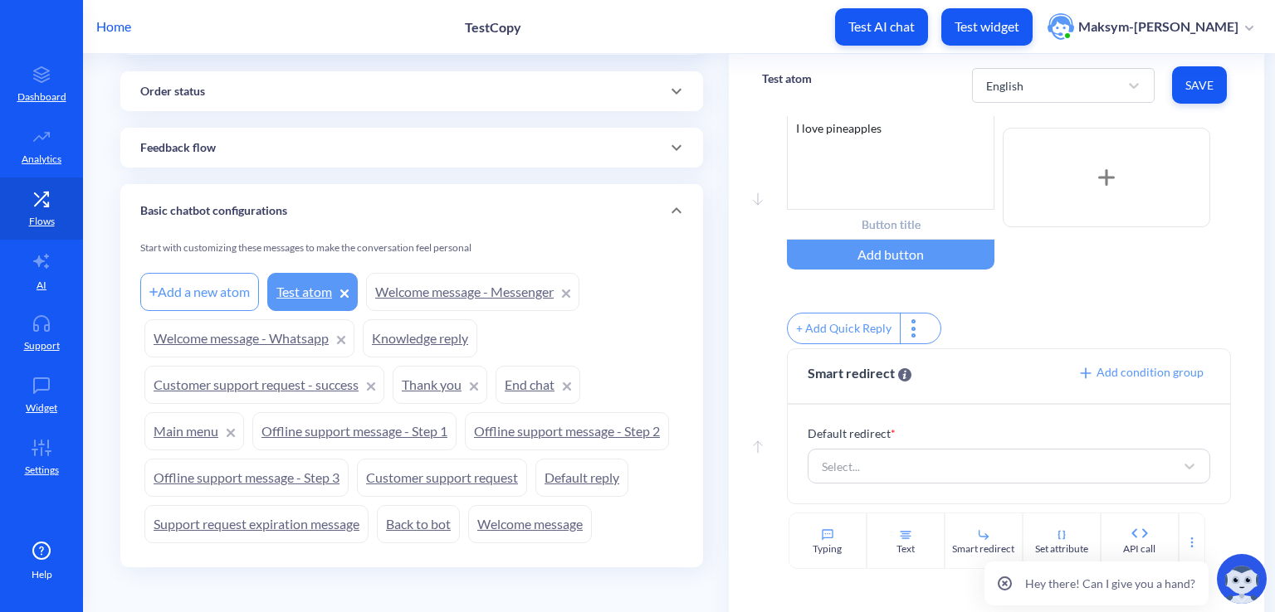
click at [1055, 203] on div at bounding box center [1106, 178] width 207 height 100
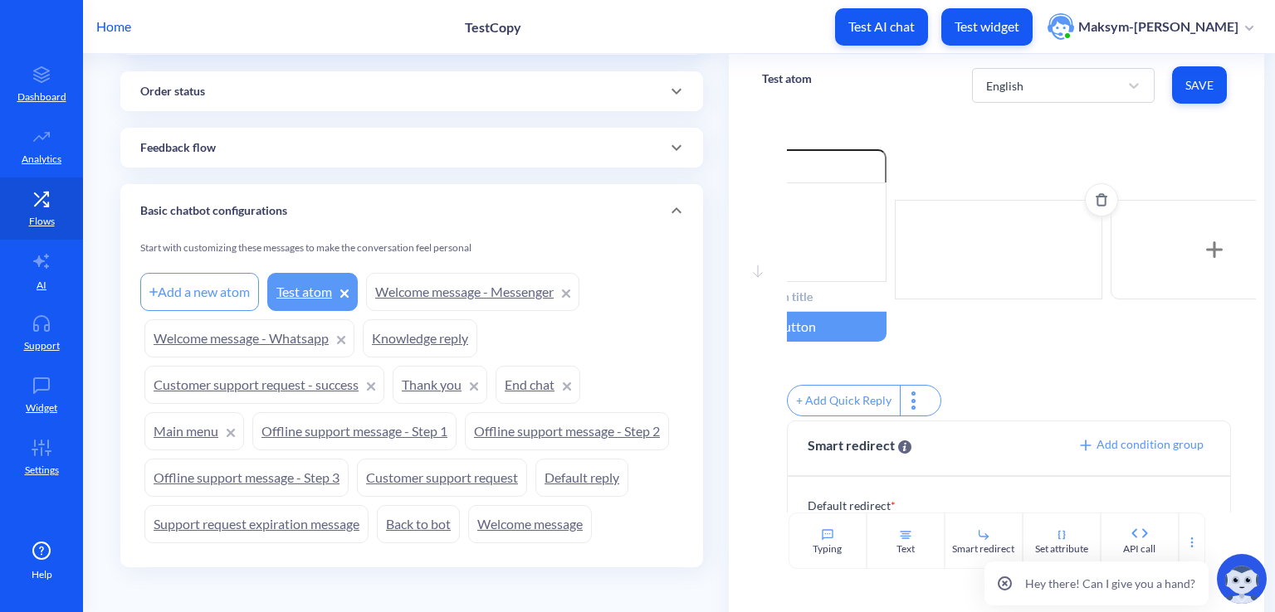
scroll to position [0, 101]
click at [983, 273] on div at bounding box center [1004, 250] width 207 height 100
click at [1101, 201] on icon "Delete" at bounding box center [1107, 199] width 13 height 13
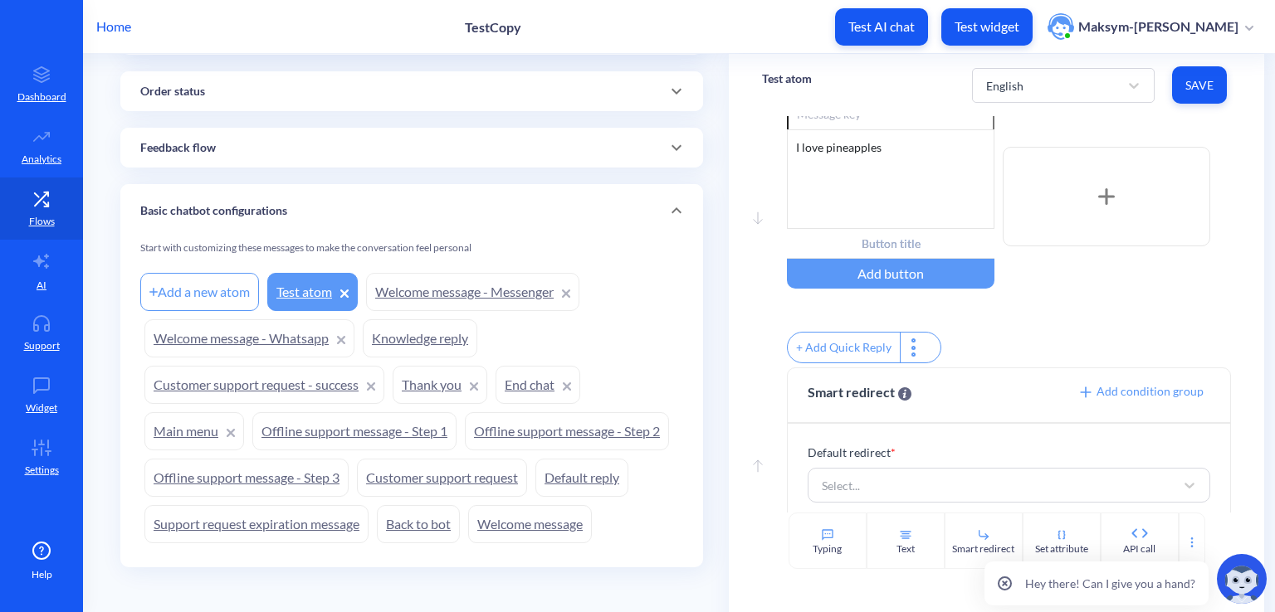
scroll to position [81, 0]
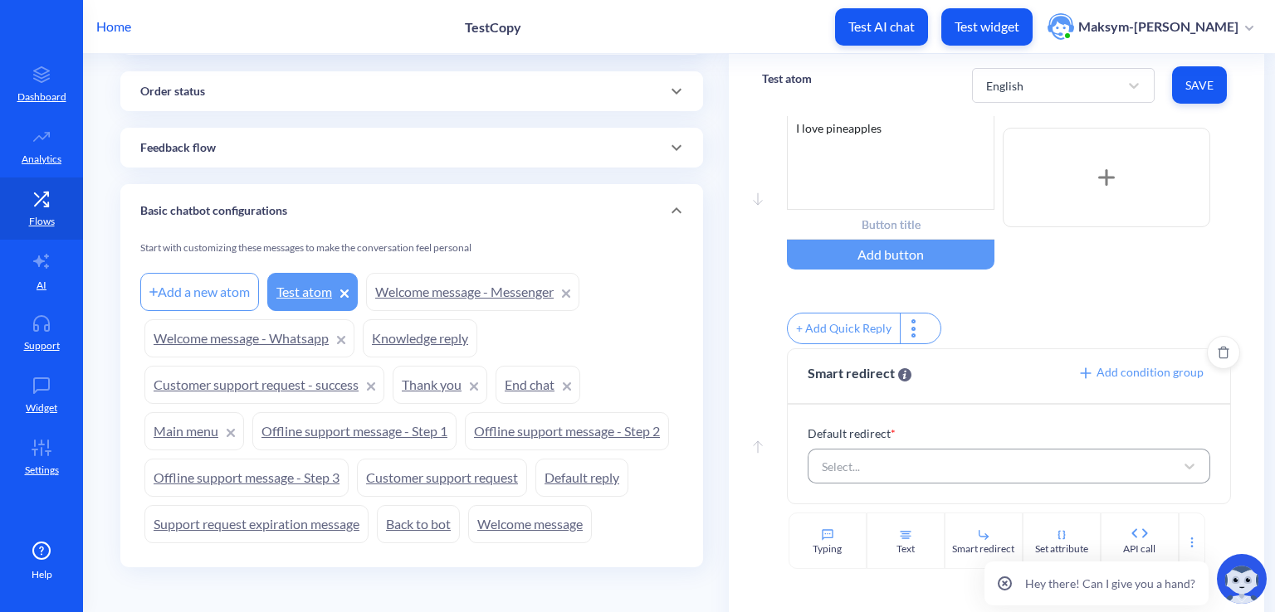
click at [887, 449] on div "Select..." at bounding box center [1009, 466] width 403 height 35
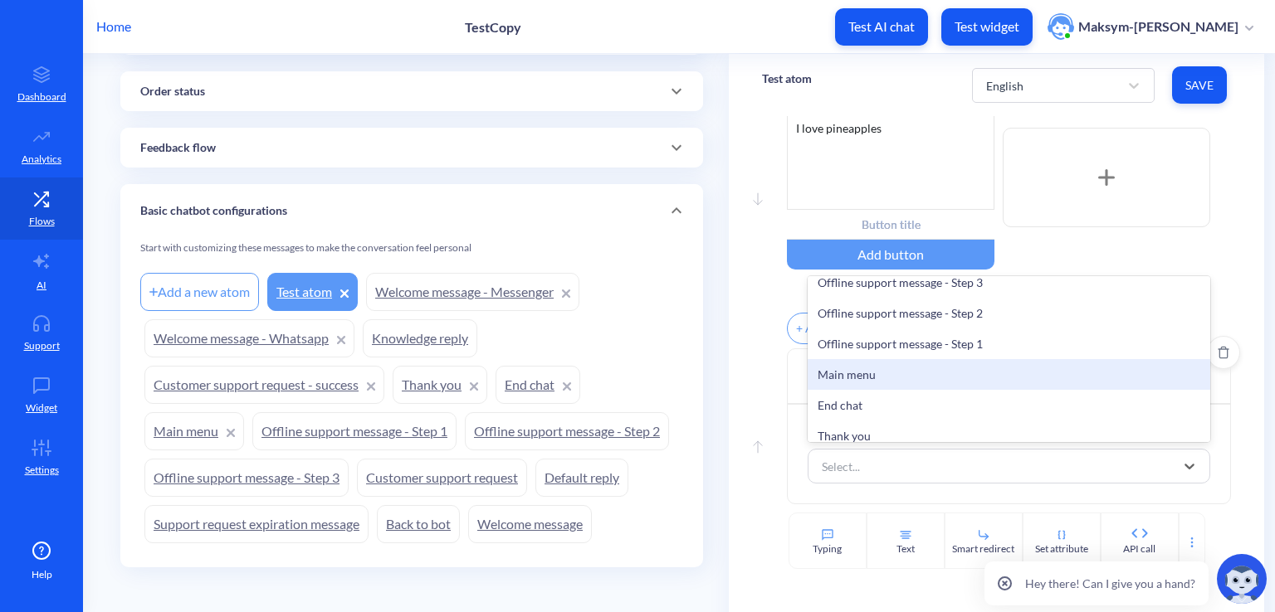
scroll to position [249, 0]
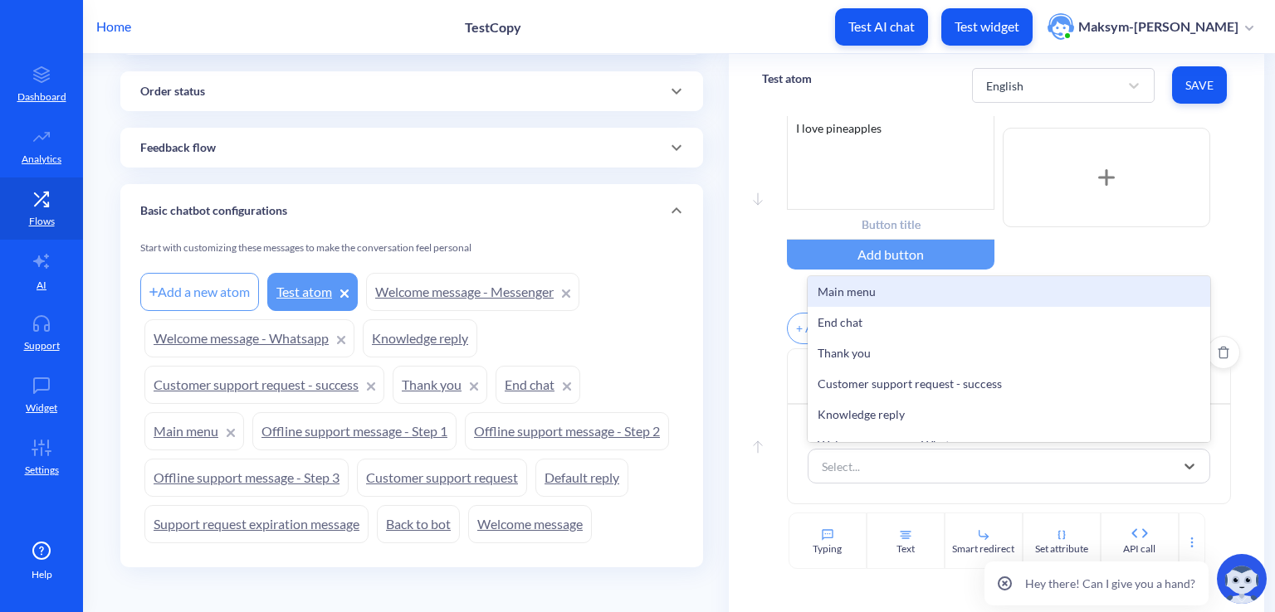
click at [871, 298] on div "Main menu" at bounding box center [1009, 291] width 403 height 31
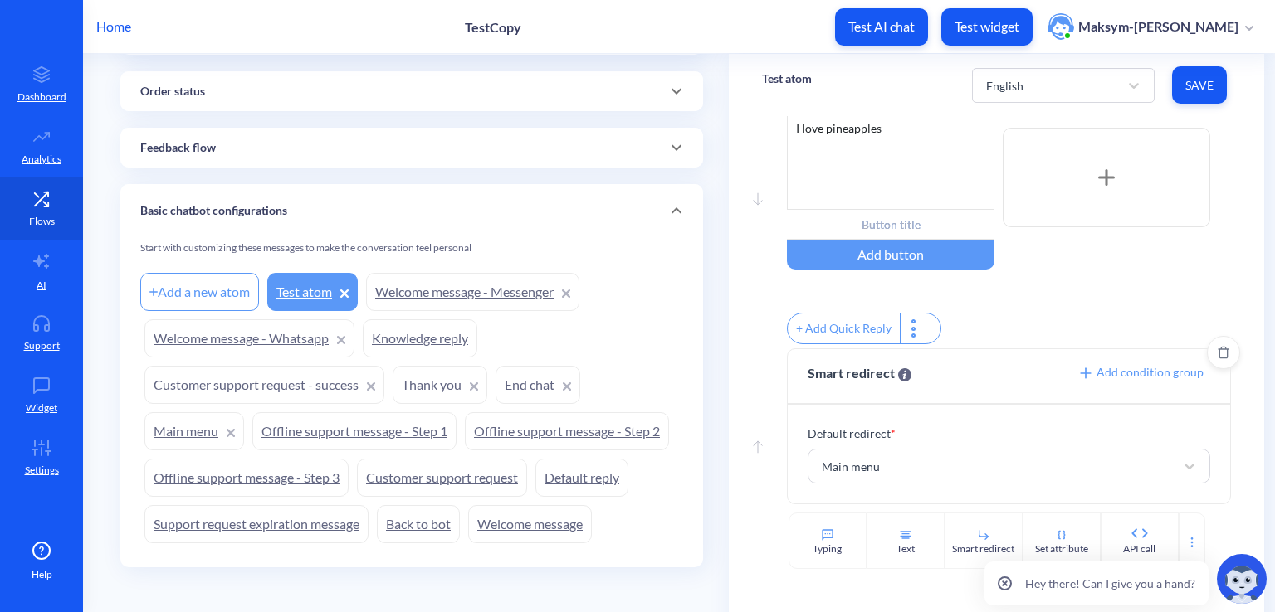
click at [528, 509] on link "Welcome message" at bounding box center [530, 524] width 124 height 38
click at [528, 517] on link "Welcome message" at bounding box center [530, 524] width 124 height 38
click at [1178, 83] on button "Save" at bounding box center [1199, 84] width 55 height 37
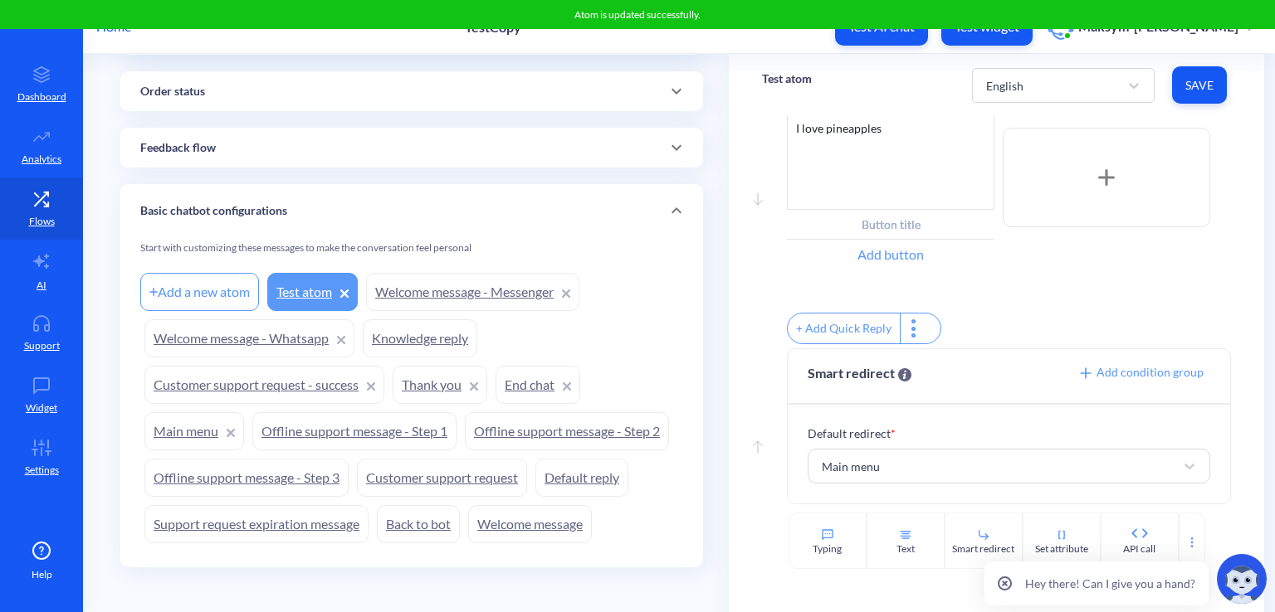
scroll to position [0, 0]
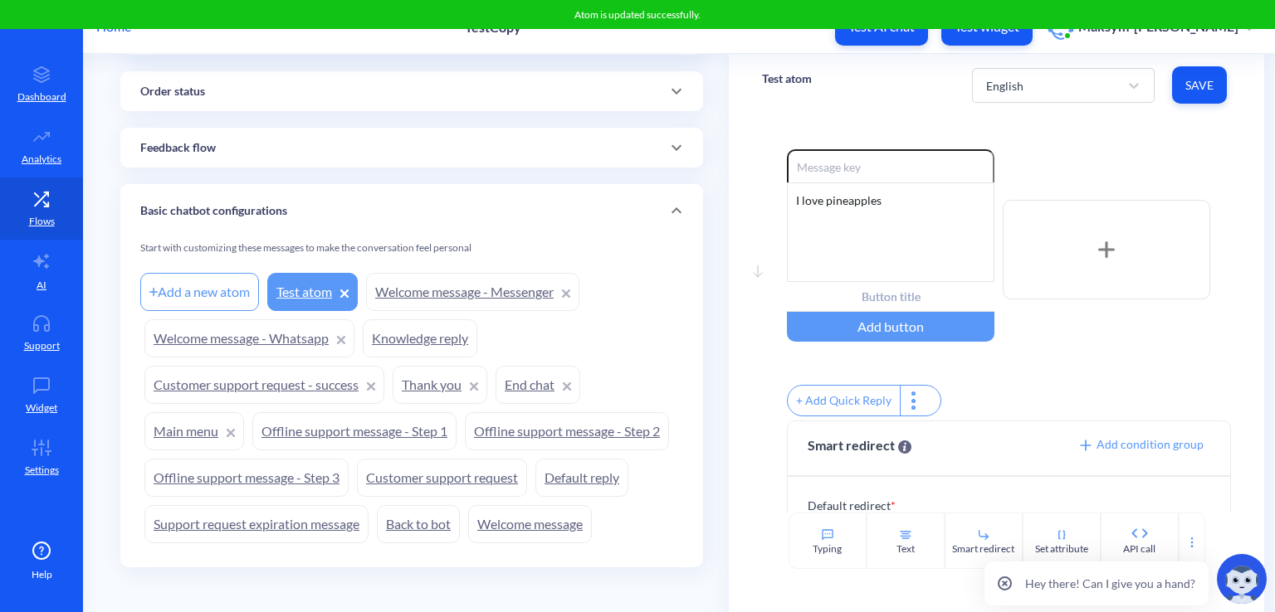
click at [436, 286] on link "Welcome message - Messenger" at bounding box center [472, 292] width 213 height 38
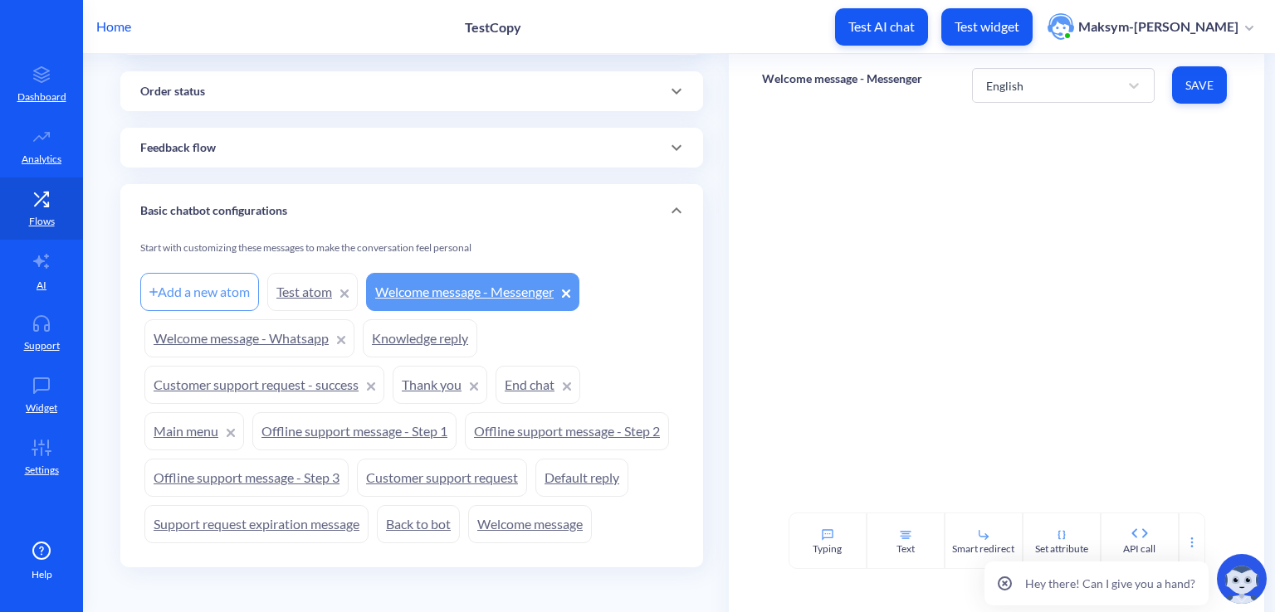
click at [445, 334] on link "Knowledge reply" at bounding box center [420, 339] width 115 height 38
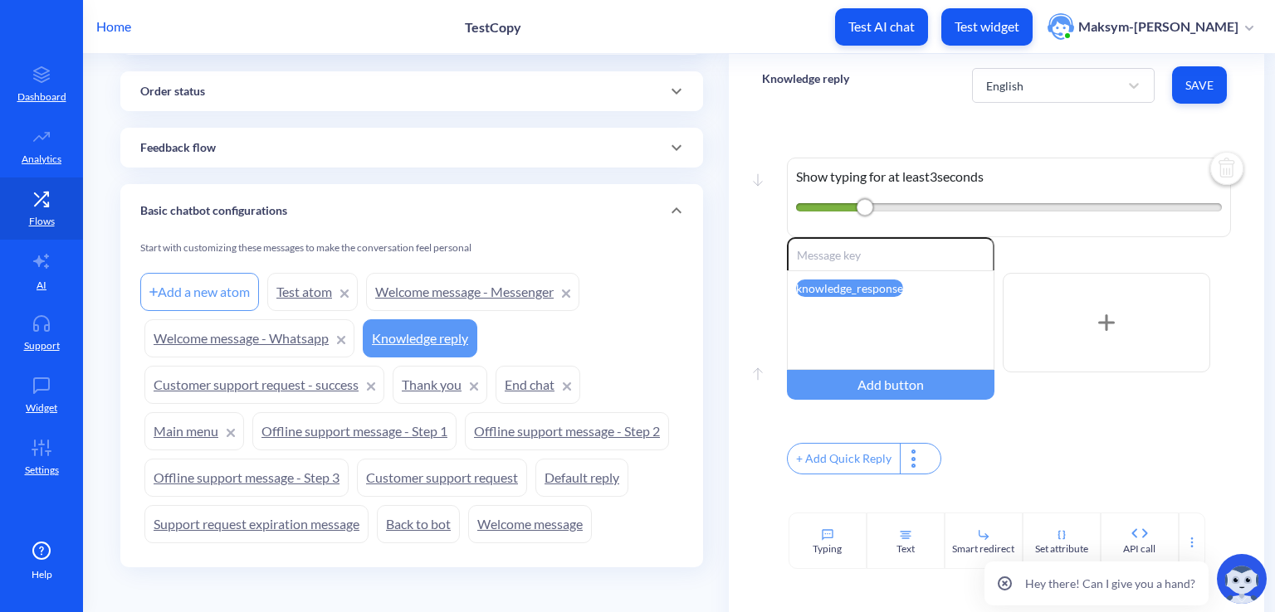
click at [913, 462] on div at bounding box center [914, 459] width 29 height 30
click at [939, 433] on div at bounding box center [637, 306] width 1275 height 612
click at [1071, 386] on div "Enable reactions knowledge_response Add button" at bounding box center [1009, 322] width 444 height 171
click at [276, 323] on link "Welcome message - Whatsapp" at bounding box center [249, 339] width 210 height 38
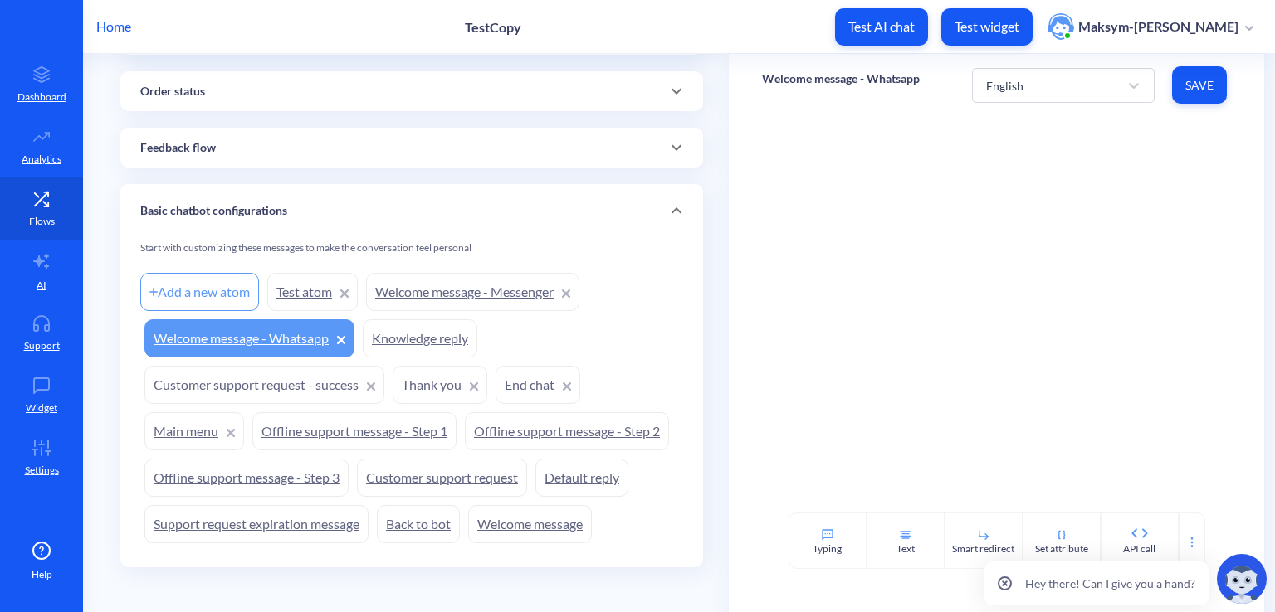
click at [271, 379] on link "Customer support request - success" at bounding box center [264, 385] width 240 height 38
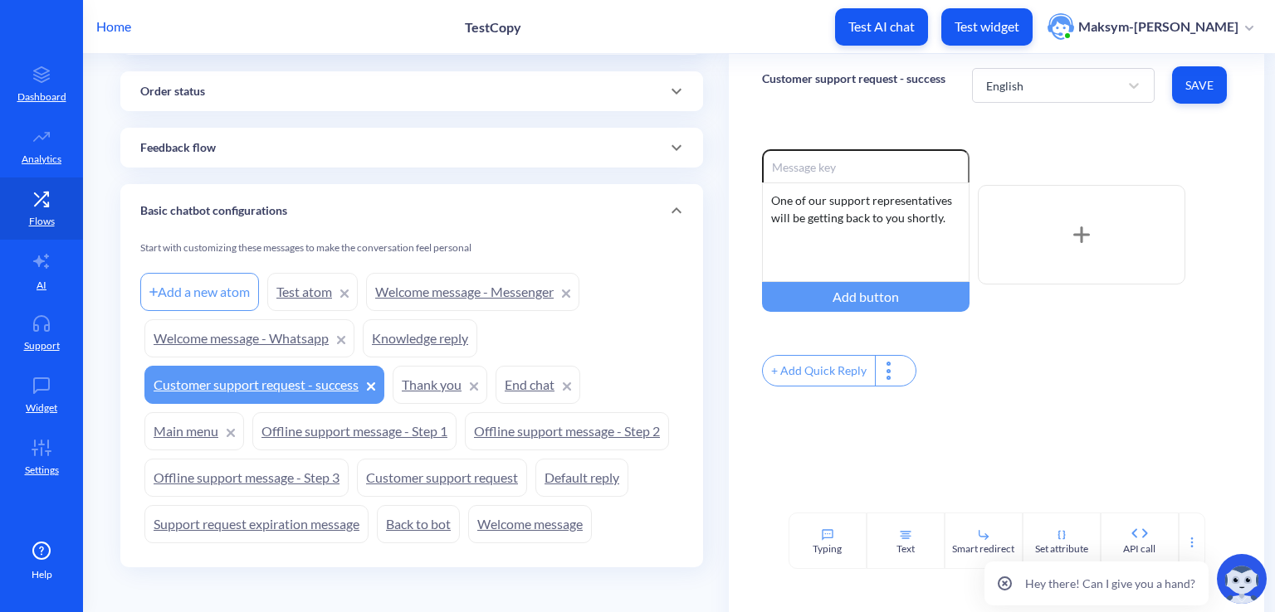
click at [430, 379] on link "Thank you" at bounding box center [440, 385] width 95 height 38
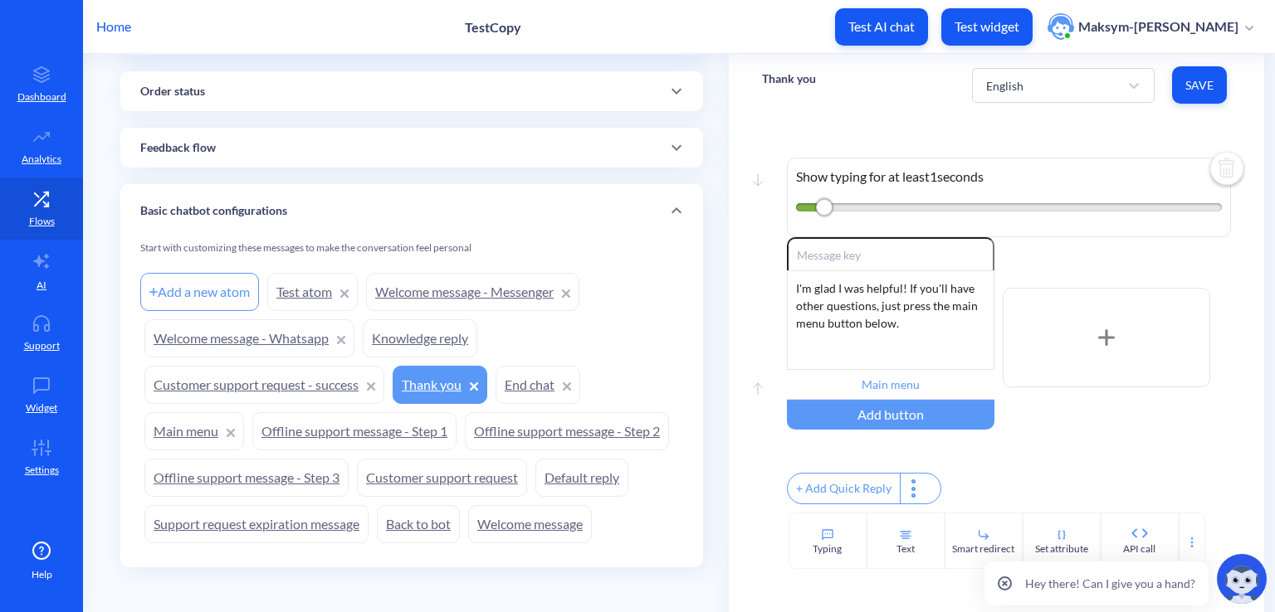
click at [187, 420] on link "Main menu" at bounding box center [194, 431] width 100 height 38
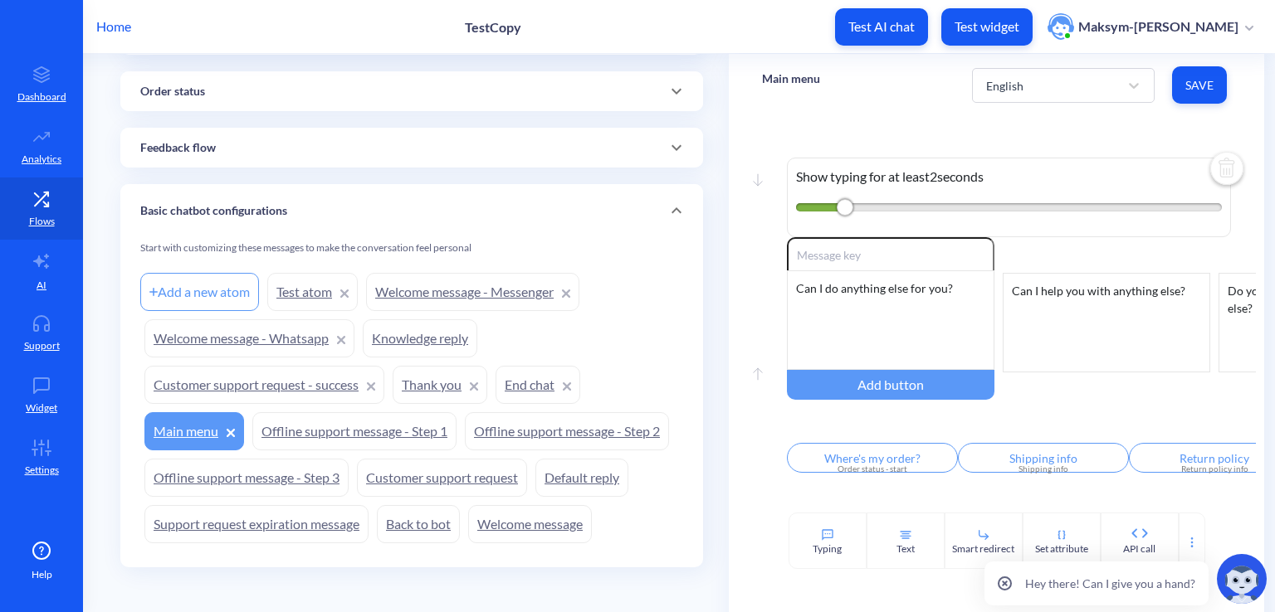
click at [374, 422] on link "Offline support message - Step 1" at bounding box center [354, 431] width 204 height 38
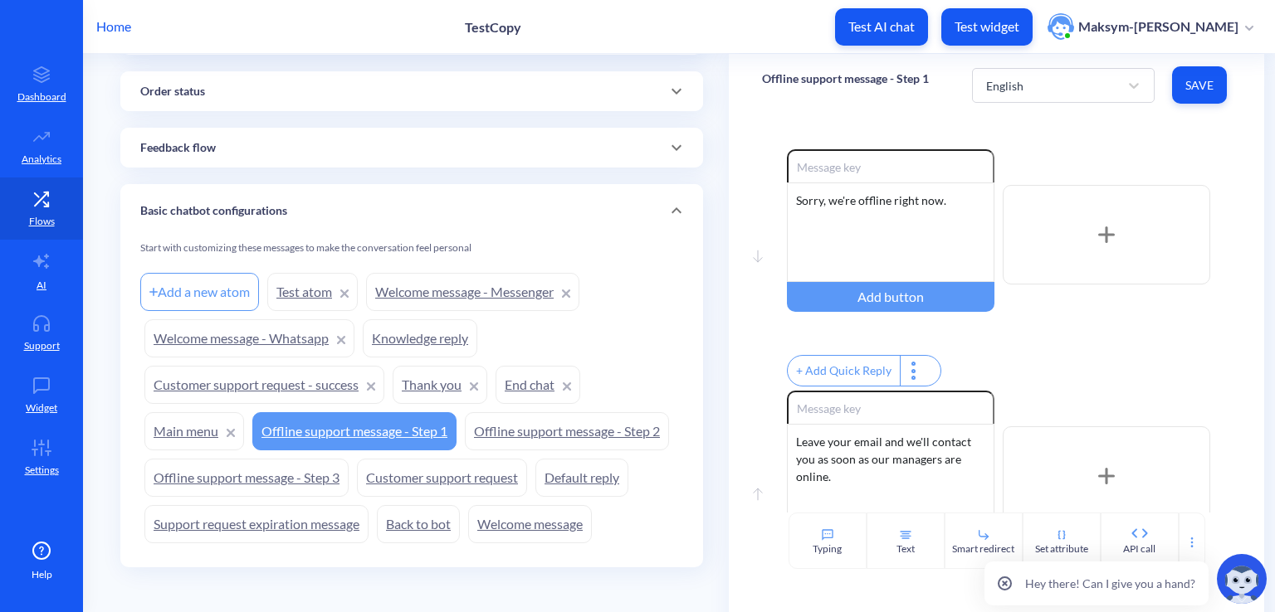
click at [529, 422] on link "Offline support message - Step 2" at bounding box center [567, 431] width 204 height 38
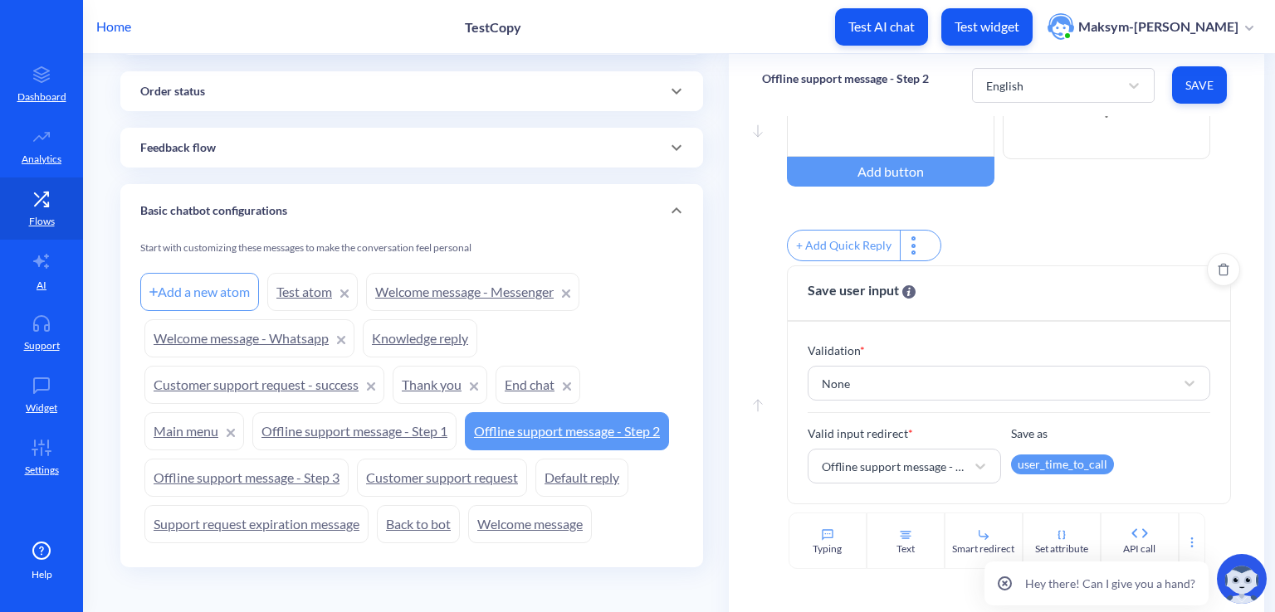
scroll to position [134, 0]
click at [266, 466] on link "Offline support message - Step 3" at bounding box center [246, 478] width 204 height 38
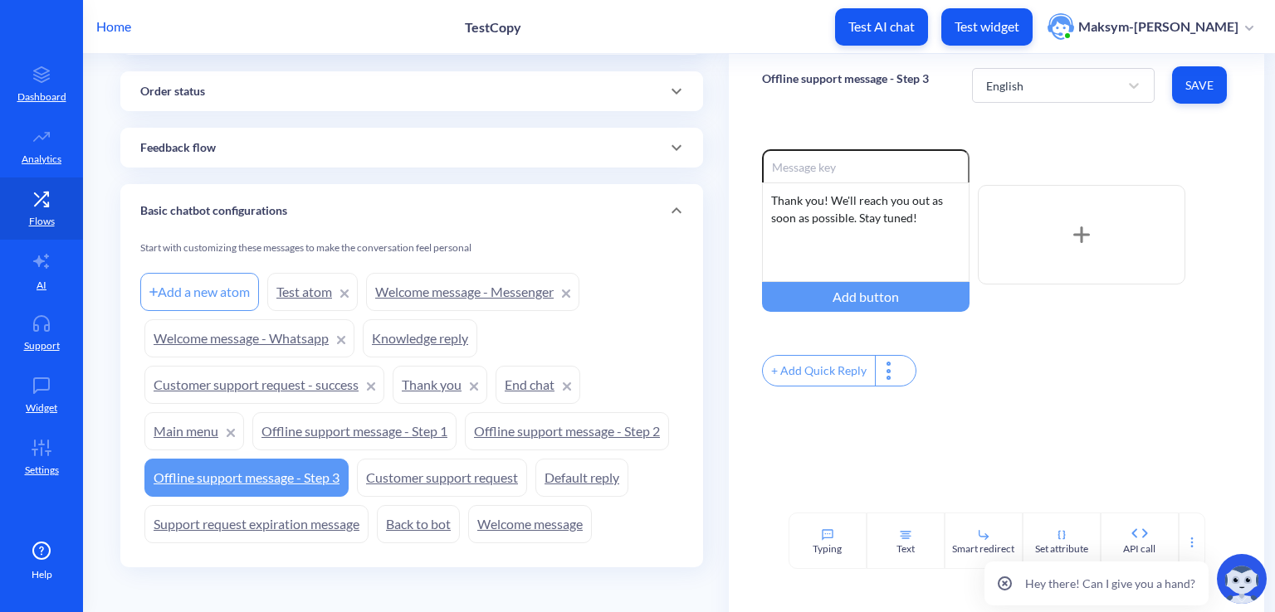
click at [564, 428] on link "Offline support message - Step 2" at bounding box center [567, 431] width 204 height 38
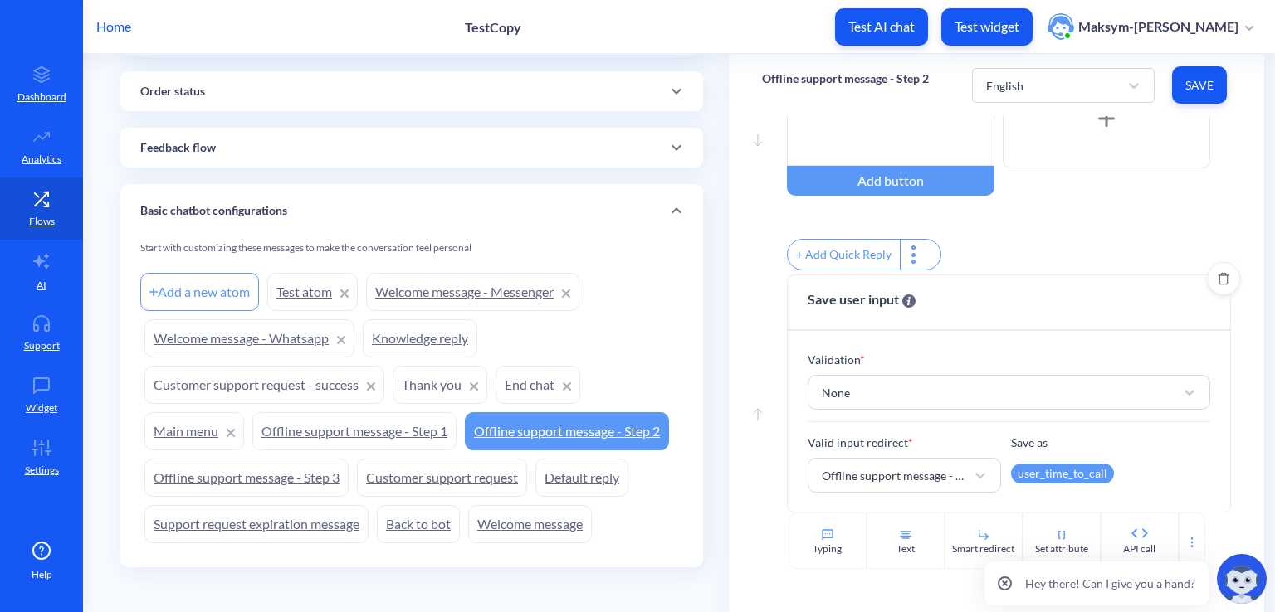
scroll to position [134, 0]
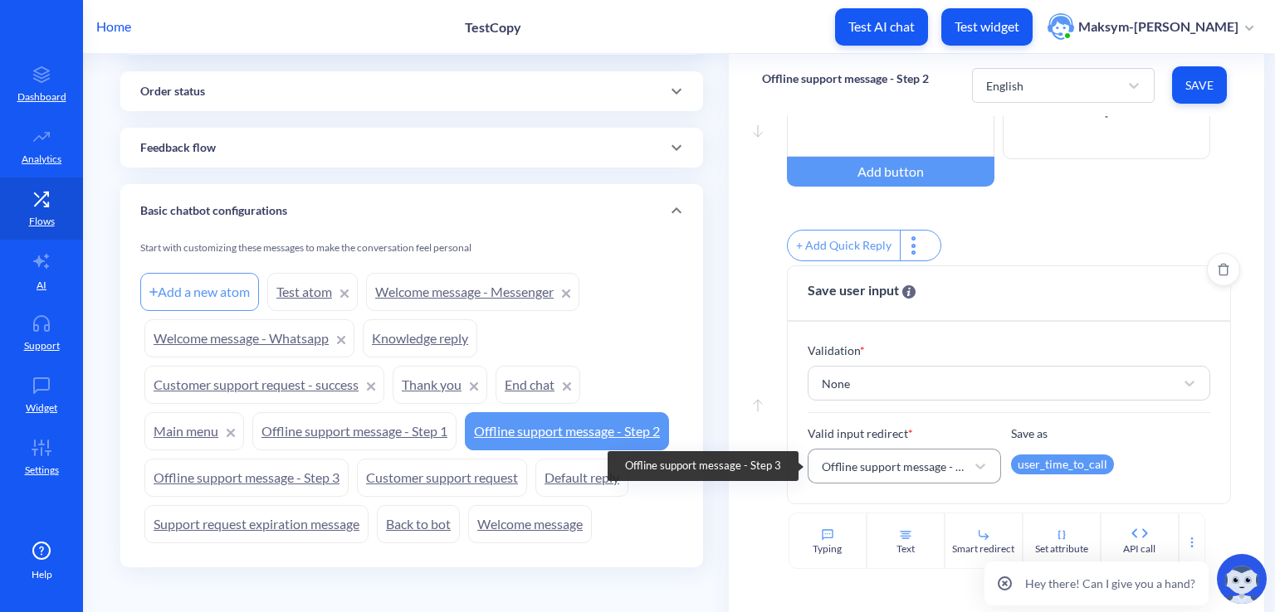
click at [900, 478] on div "Offline support message - Step 3" at bounding box center [889, 466] width 152 height 30
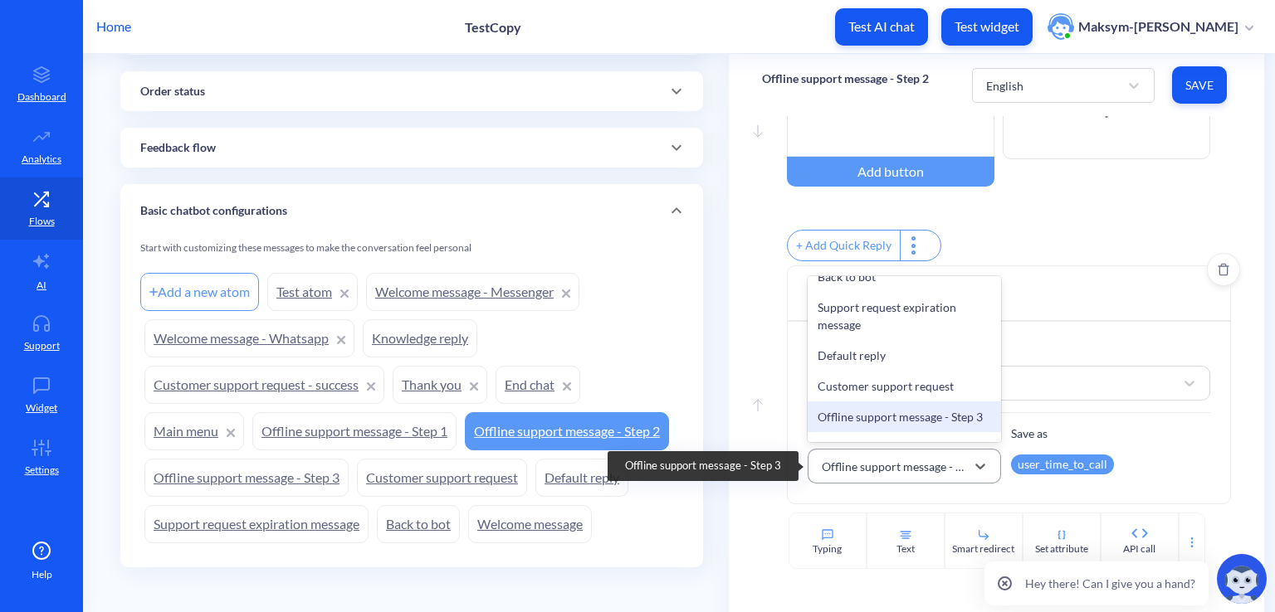
click at [900, 478] on div "Offline support message - Step 3" at bounding box center [889, 466] width 152 height 30
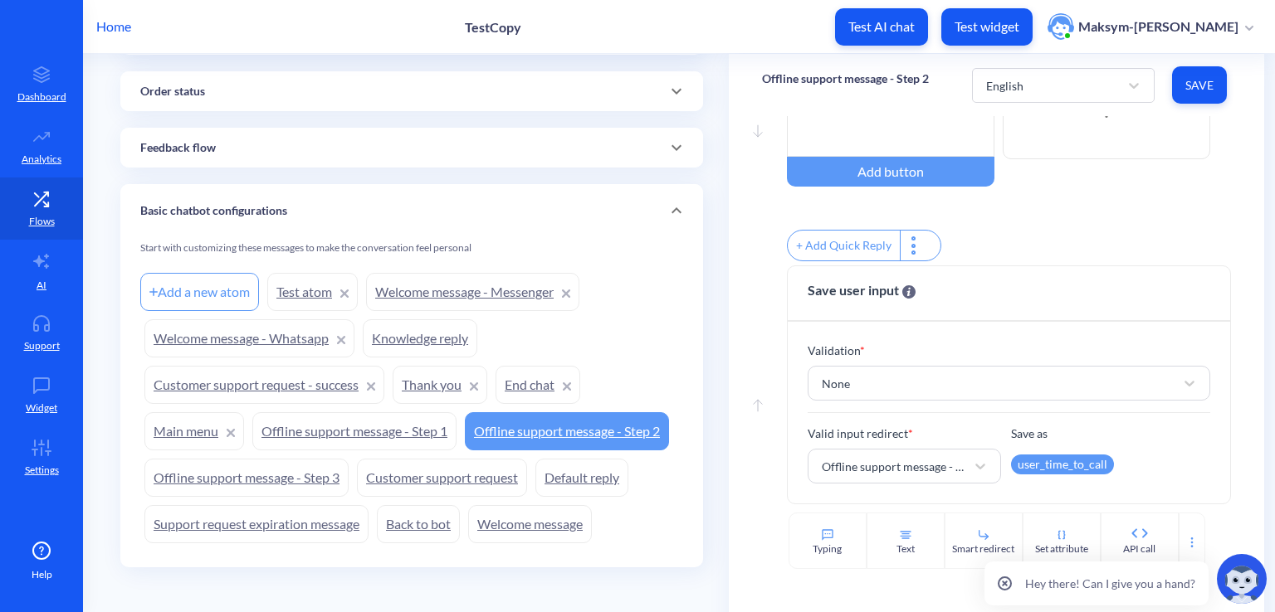
click at [420, 459] on link "Customer support request" at bounding box center [442, 478] width 170 height 38
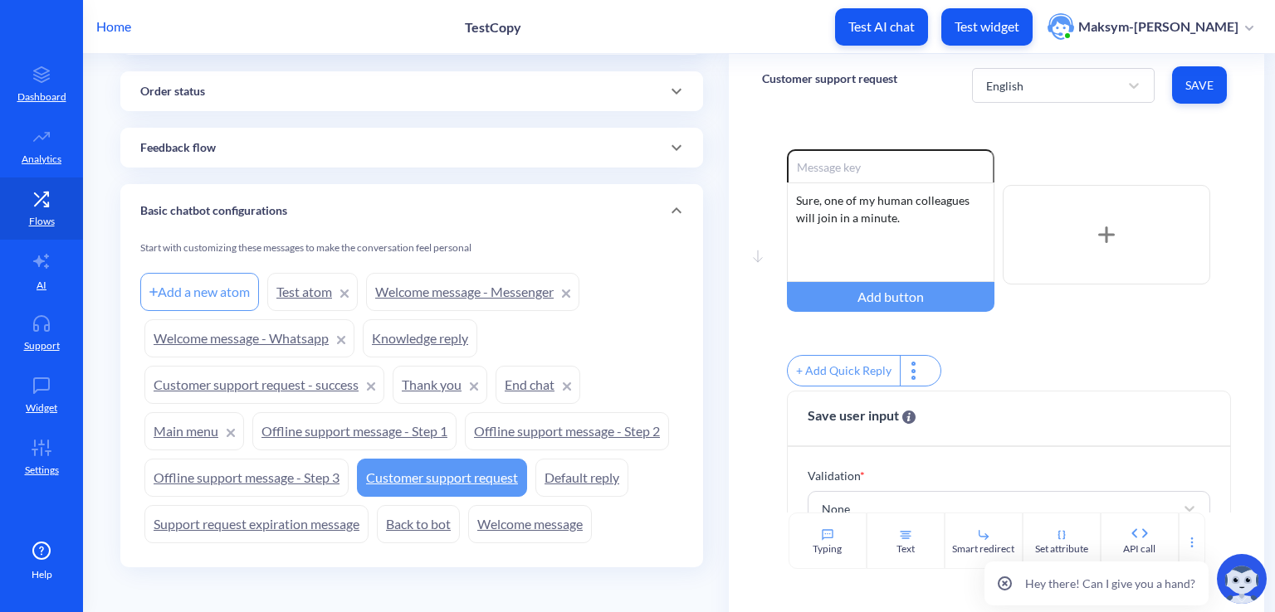
click at [506, 436] on link "Offline support message - Step 2" at bounding box center [567, 431] width 204 height 38
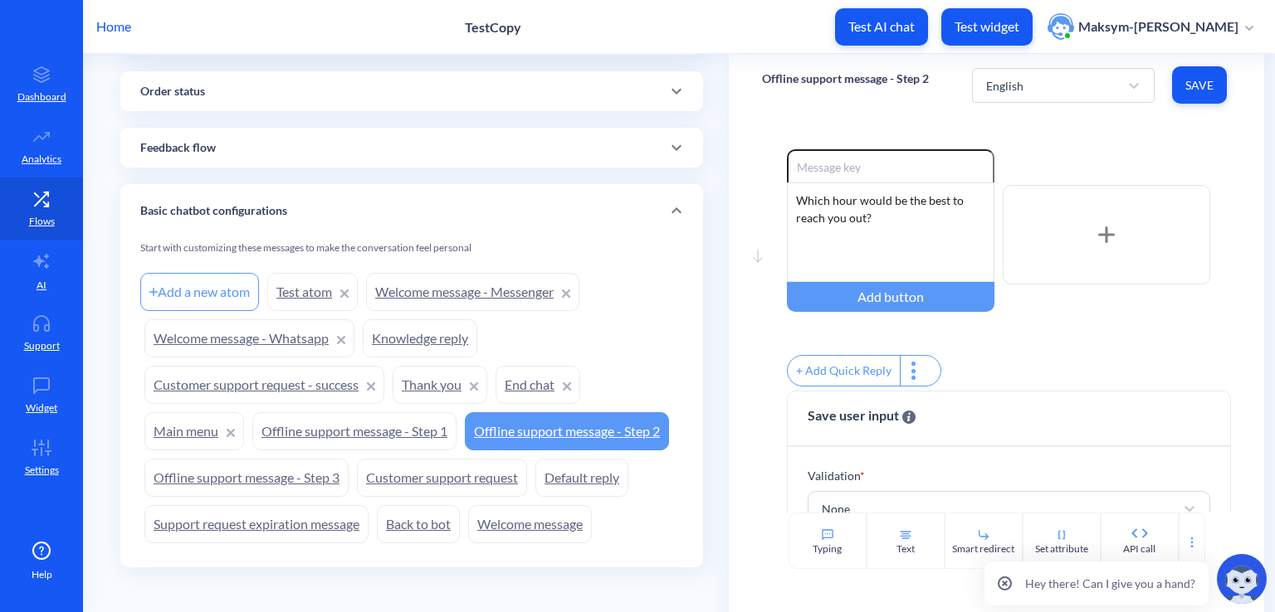
click at [377, 426] on link "Offline support message - Step 1" at bounding box center [354, 431] width 204 height 38
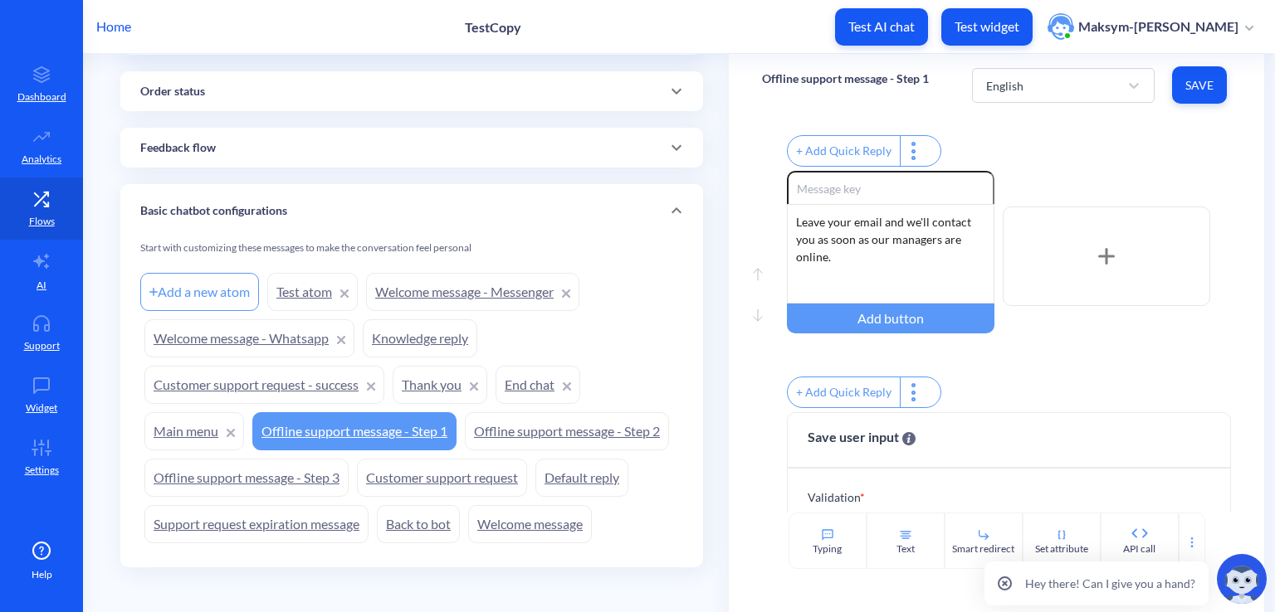
scroll to position [249, 0]
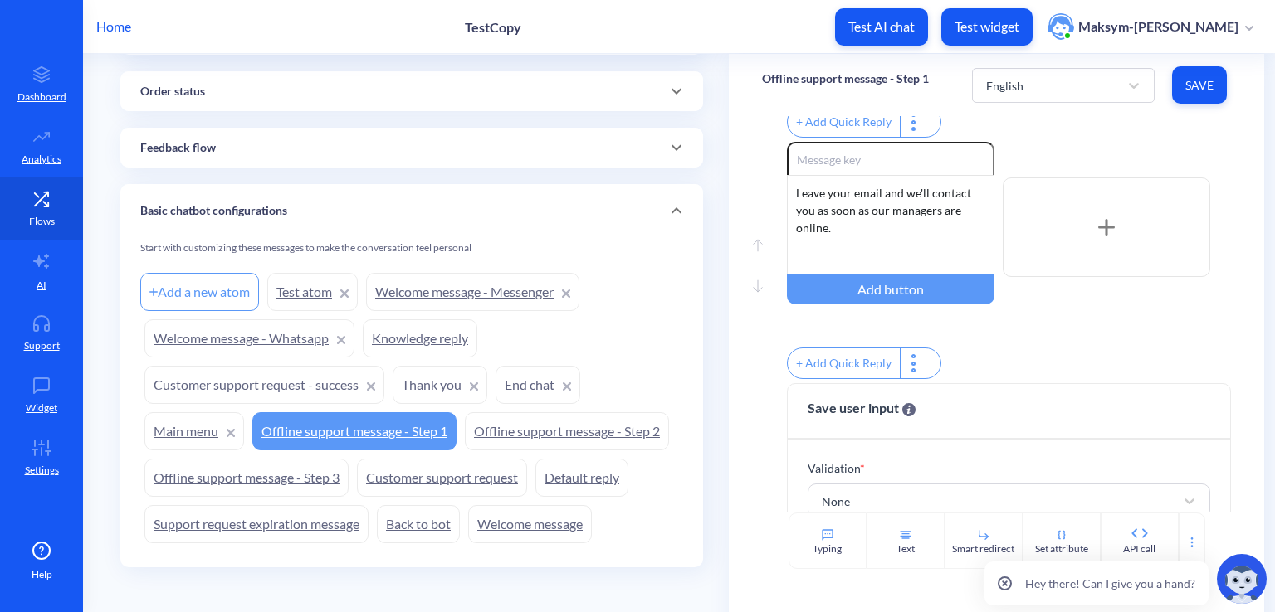
click at [542, 482] on link "Default reply" at bounding box center [581, 478] width 93 height 38
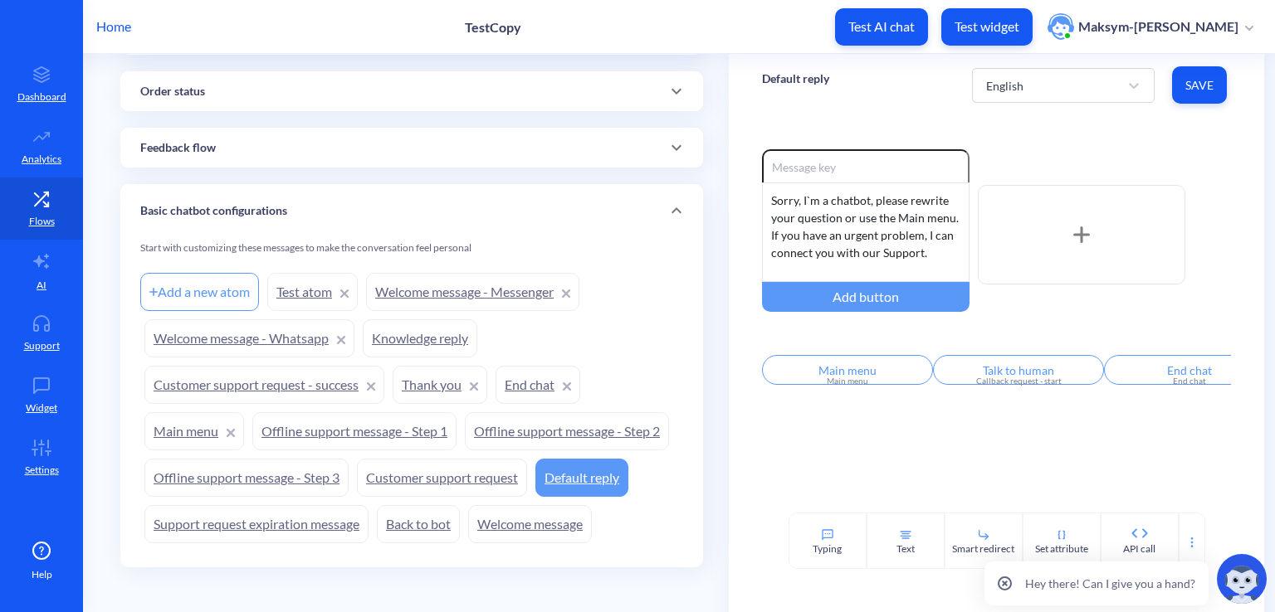
click at [284, 518] on link "Support request expiration message" at bounding box center [256, 524] width 224 height 38
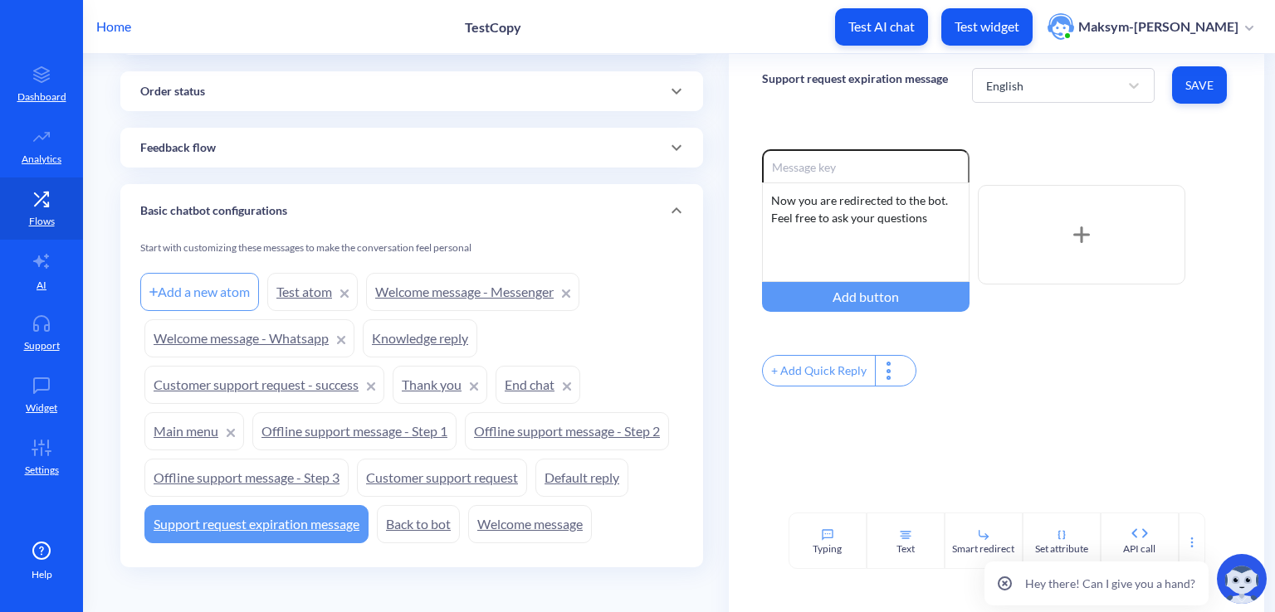
click at [417, 522] on link "Back to bot" at bounding box center [418, 524] width 83 height 38
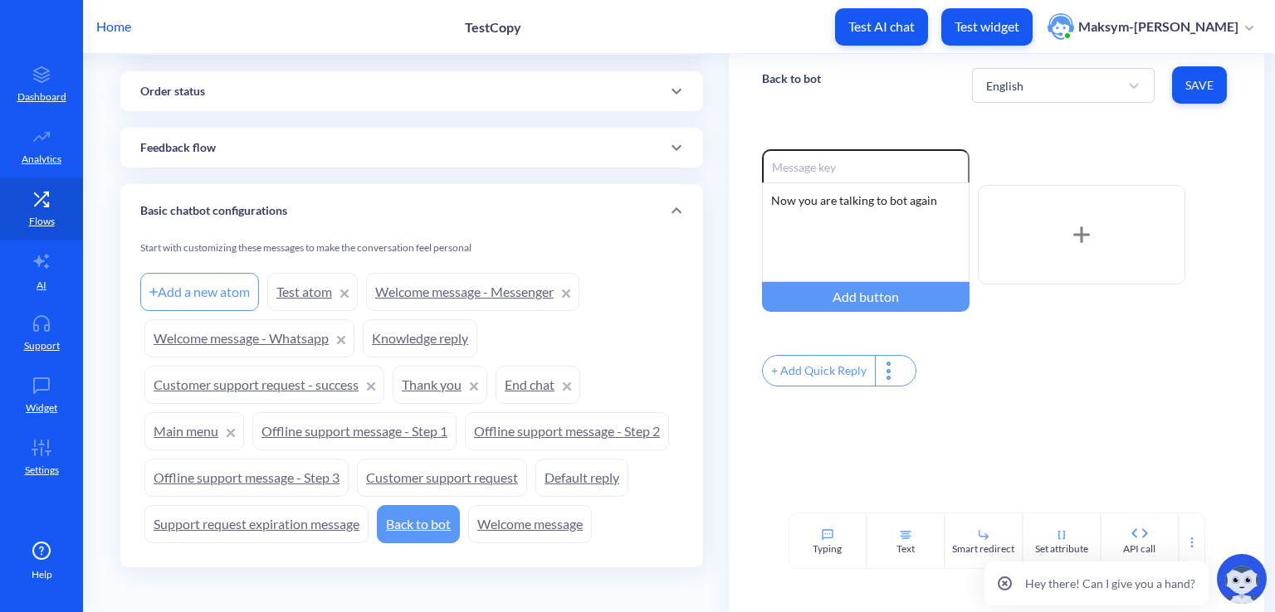
click at [515, 519] on link "Welcome message" at bounding box center [530, 524] width 124 height 38
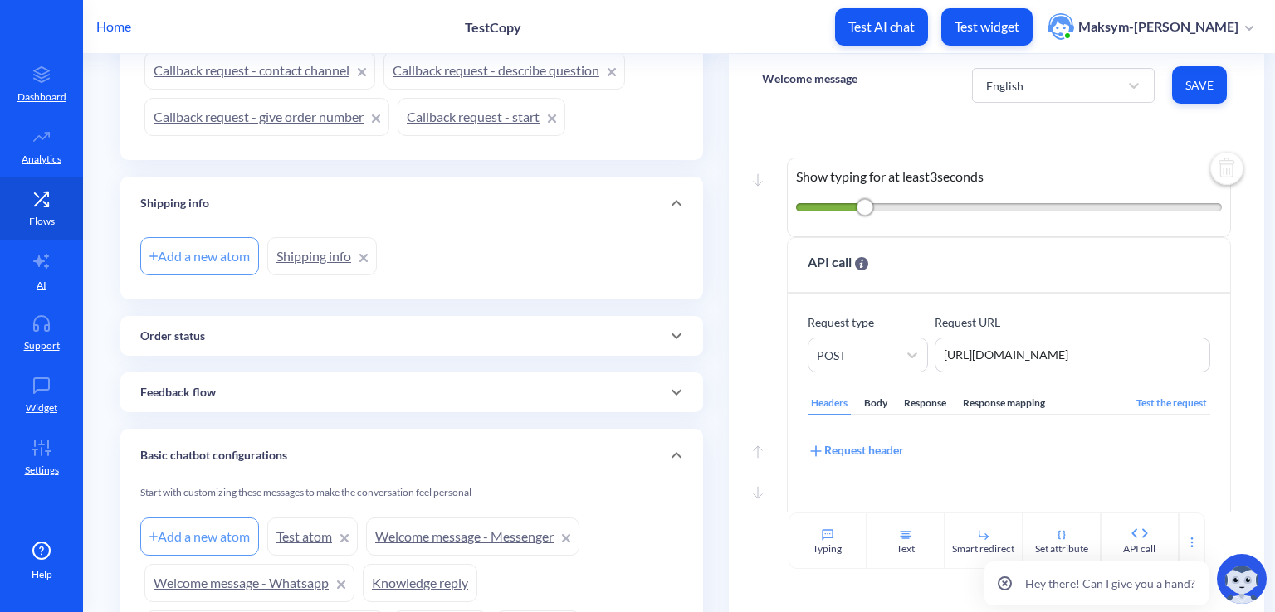
scroll to position [1498, 0]
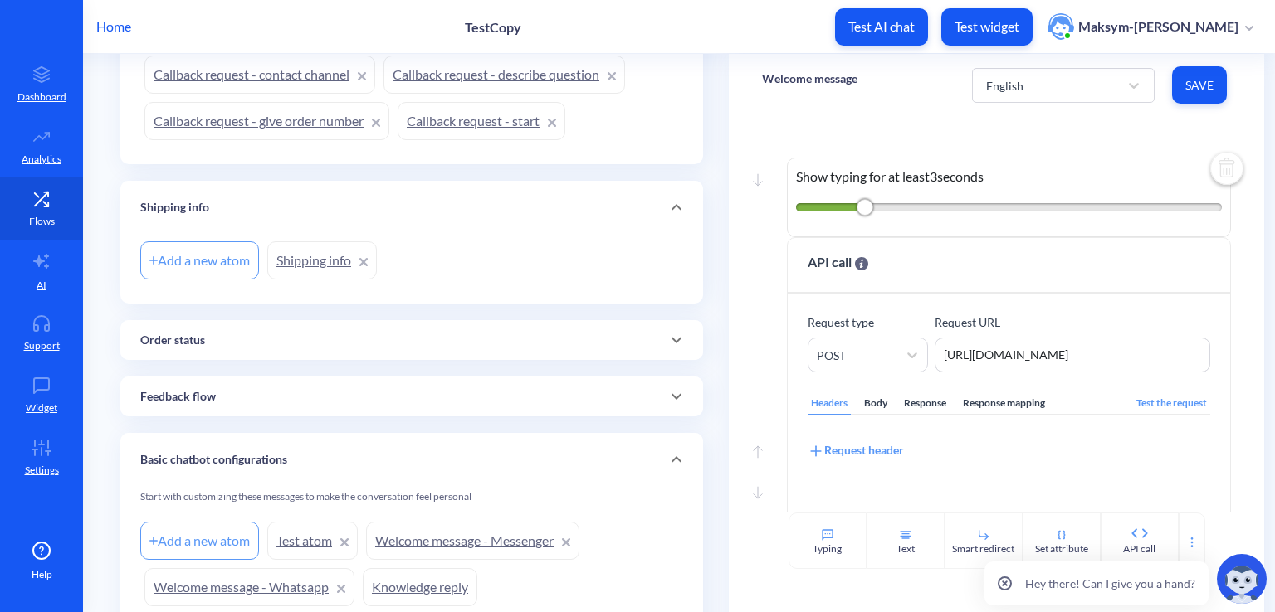
click at [232, 343] on div "Order status" at bounding box center [411, 340] width 583 height 40
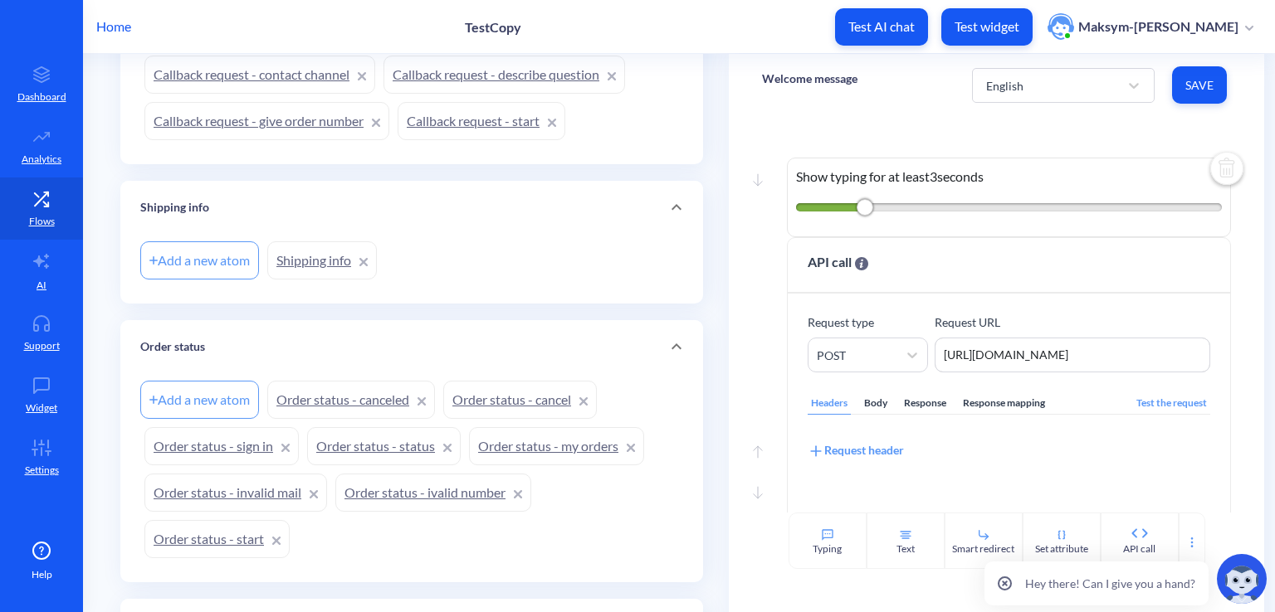
click at [332, 397] on link "Order status - canceled" at bounding box center [351, 400] width 168 height 38
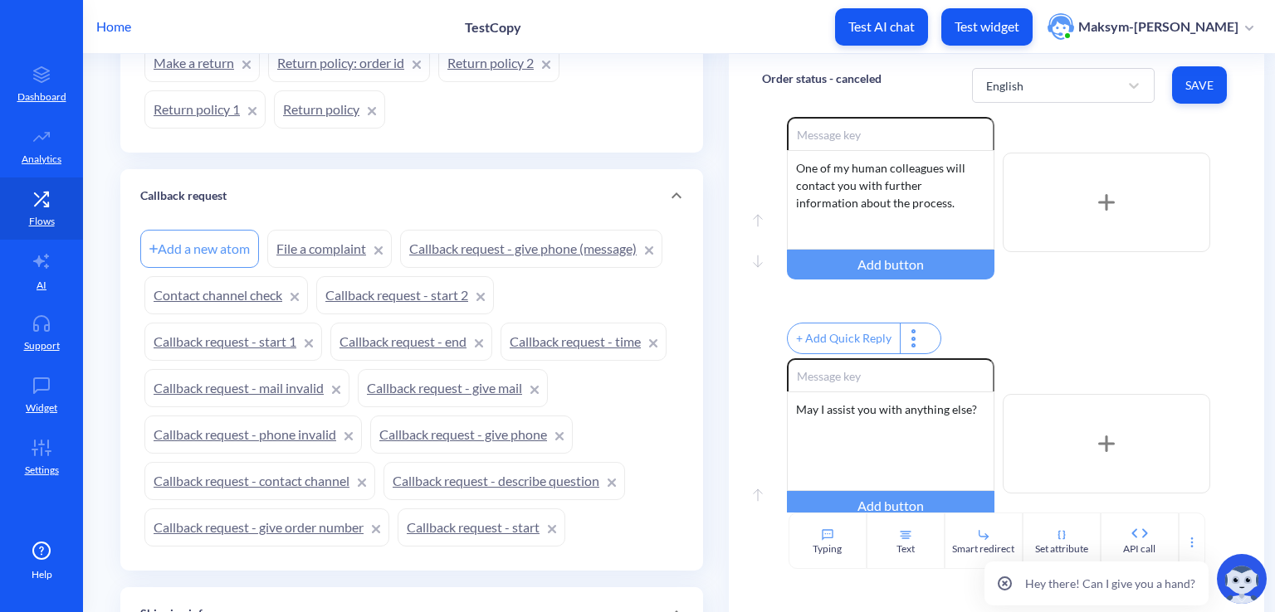
scroll to position [1000, 0]
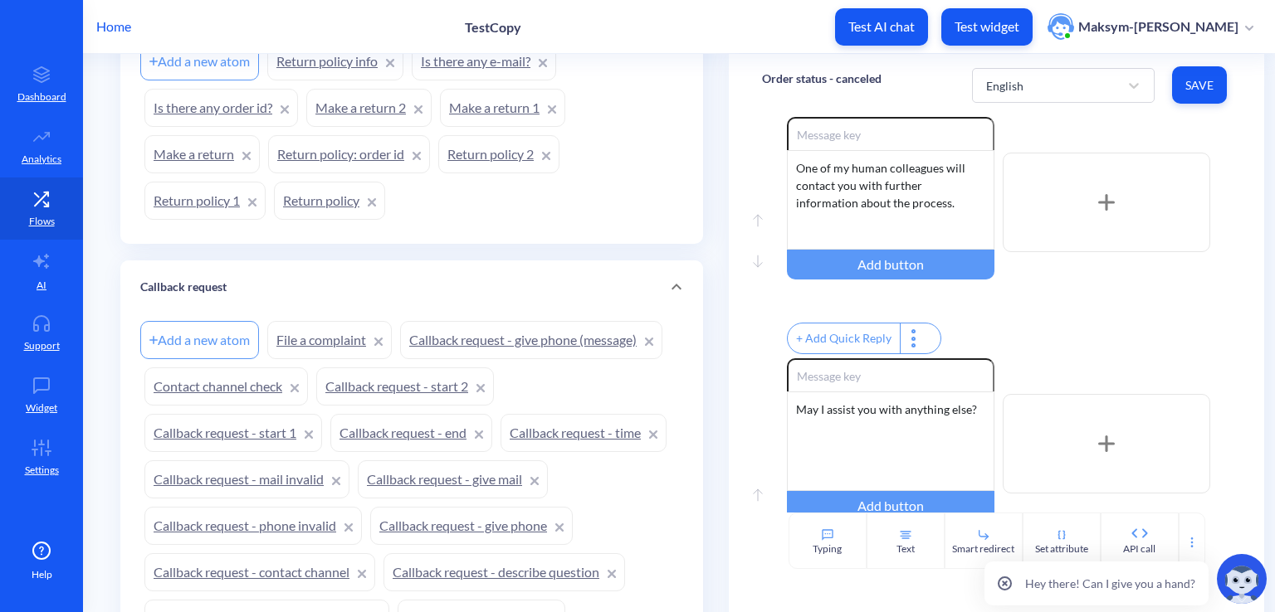
click at [322, 337] on link "File a complaint" at bounding box center [329, 340] width 124 height 38
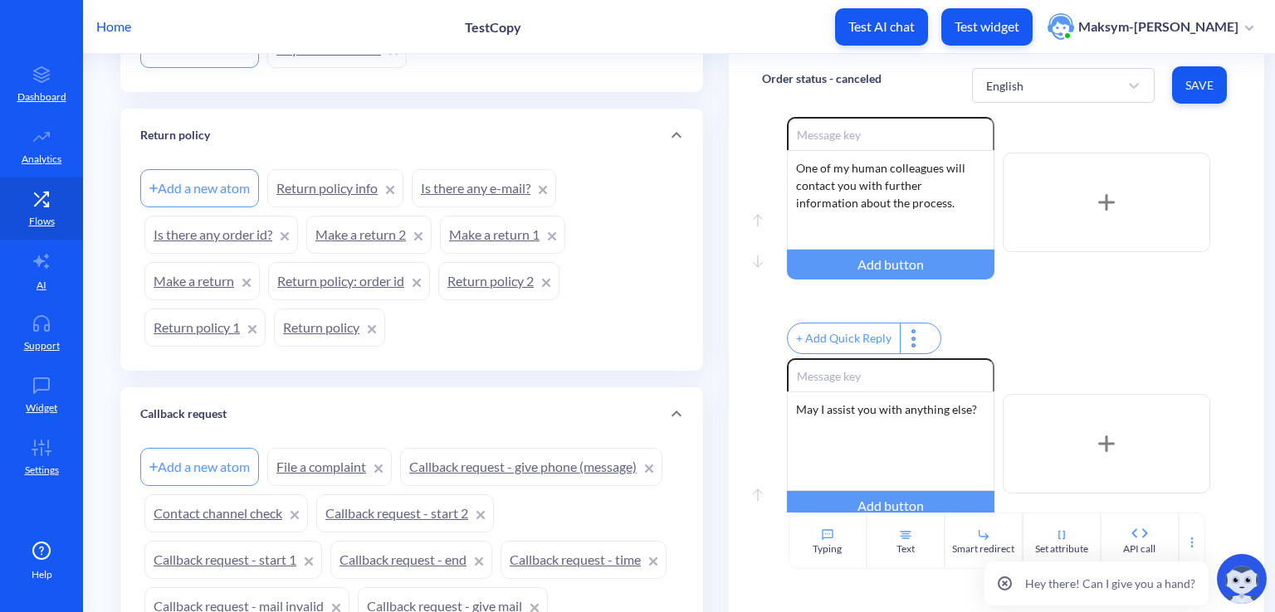
scroll to position [668, 0]
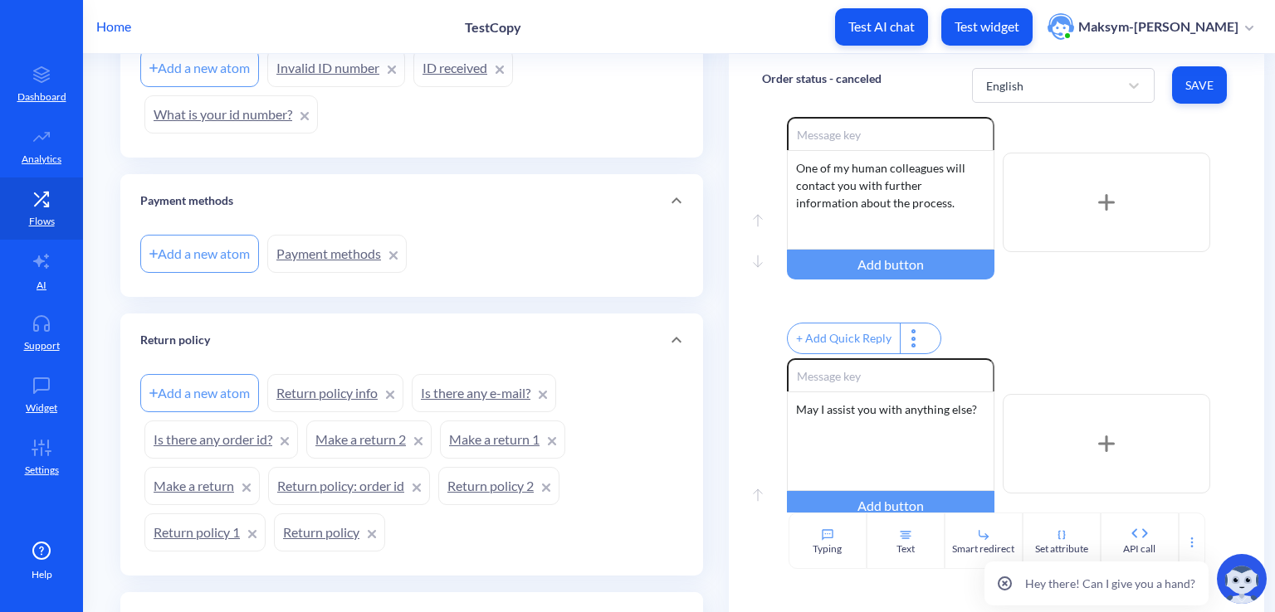
click at [315, 378] on link "Return policy info" at bounding box center [335, 393] width 136 height 38
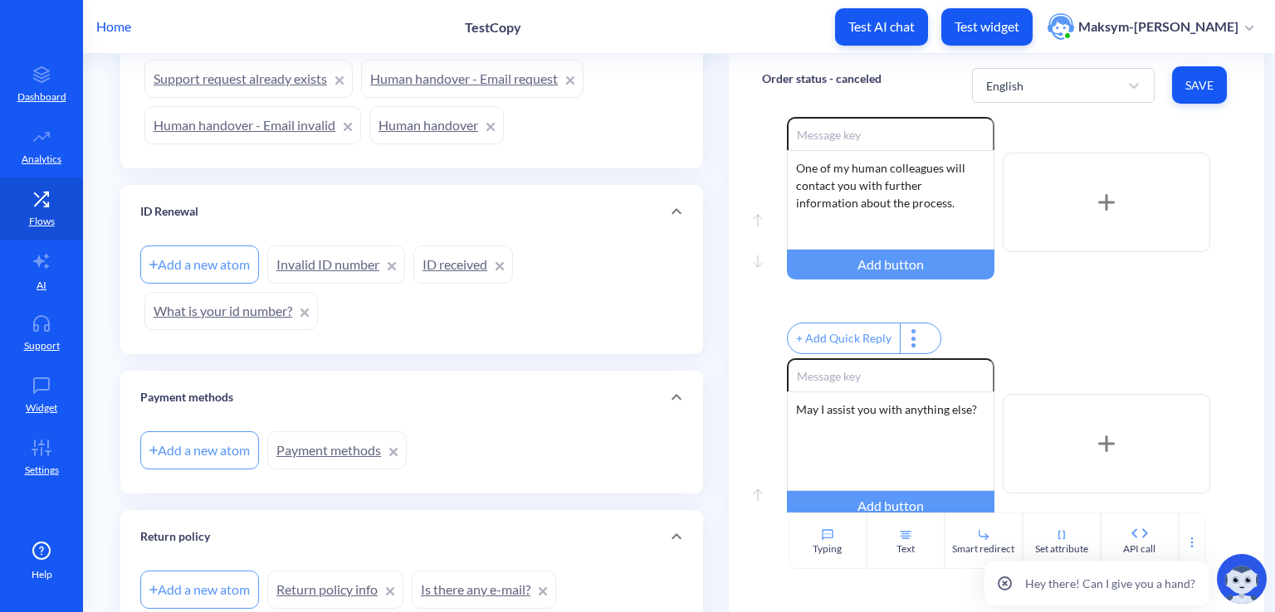
scroll to position [336, 0]
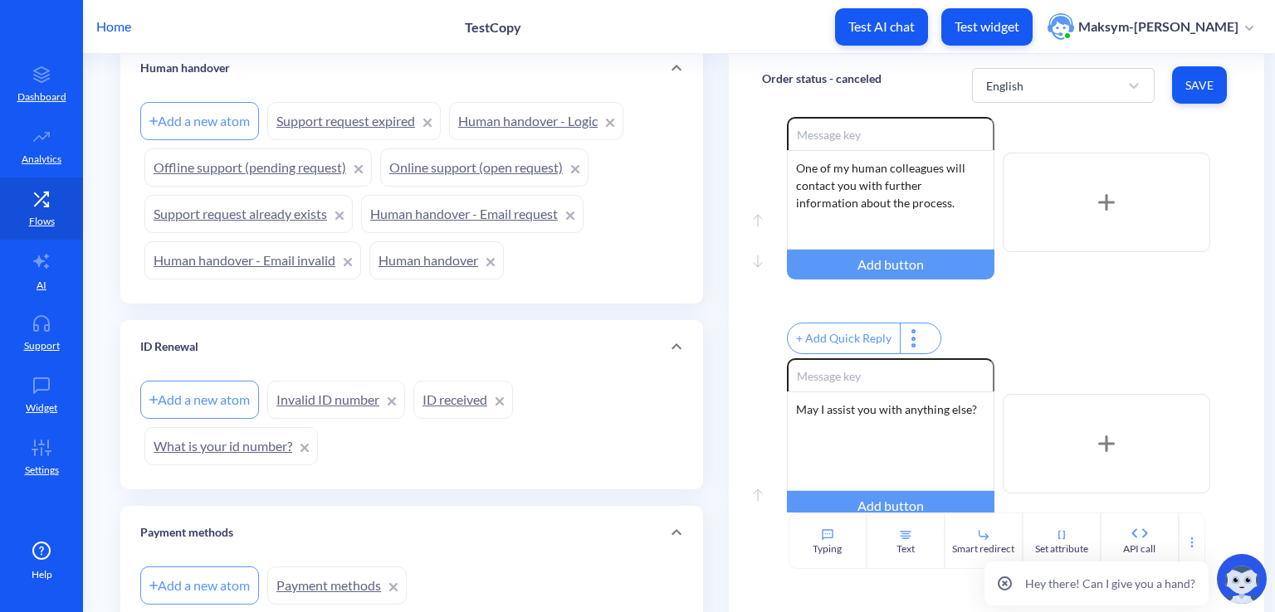
click at [284, 179] on link "Offline support (pending request)" at bounding box center [257, 168] width 227 height 38
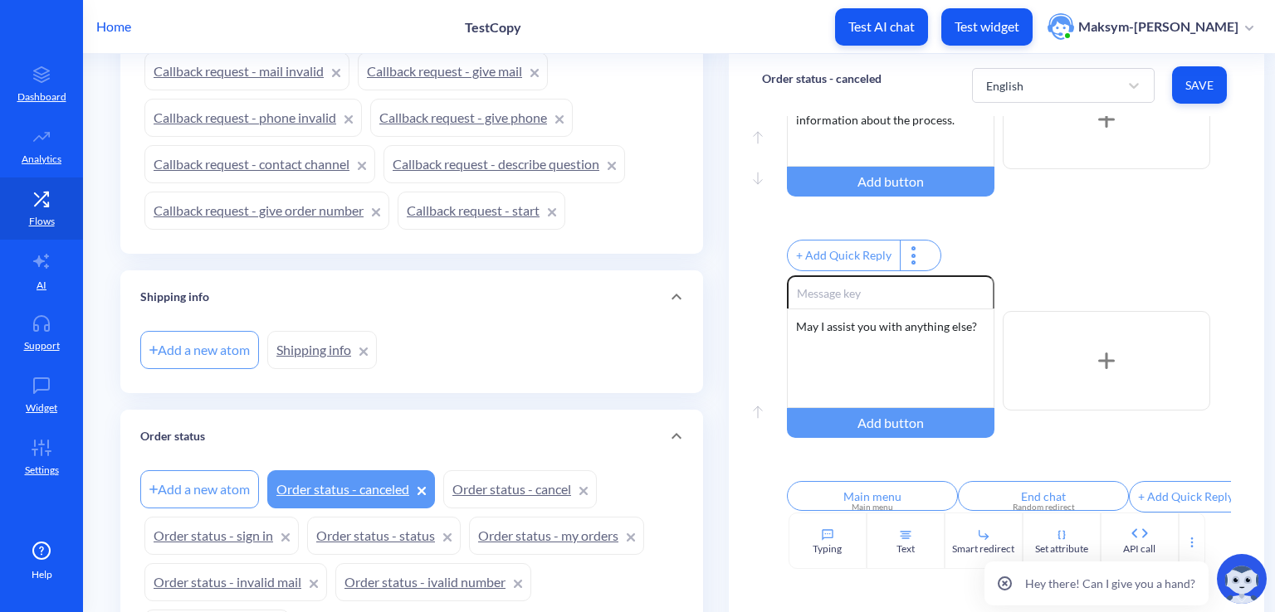
scroll to position [1494, 0]
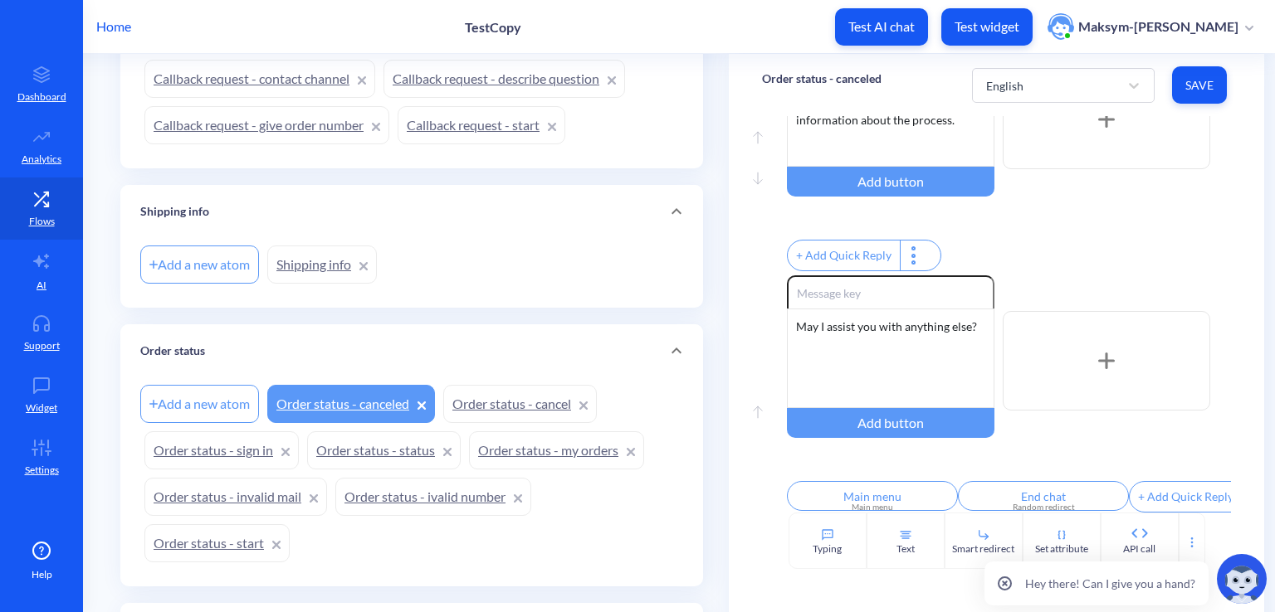
click at [293, 267] on link "Shipping info" at bounding box center [322, 265] width 110 height 38
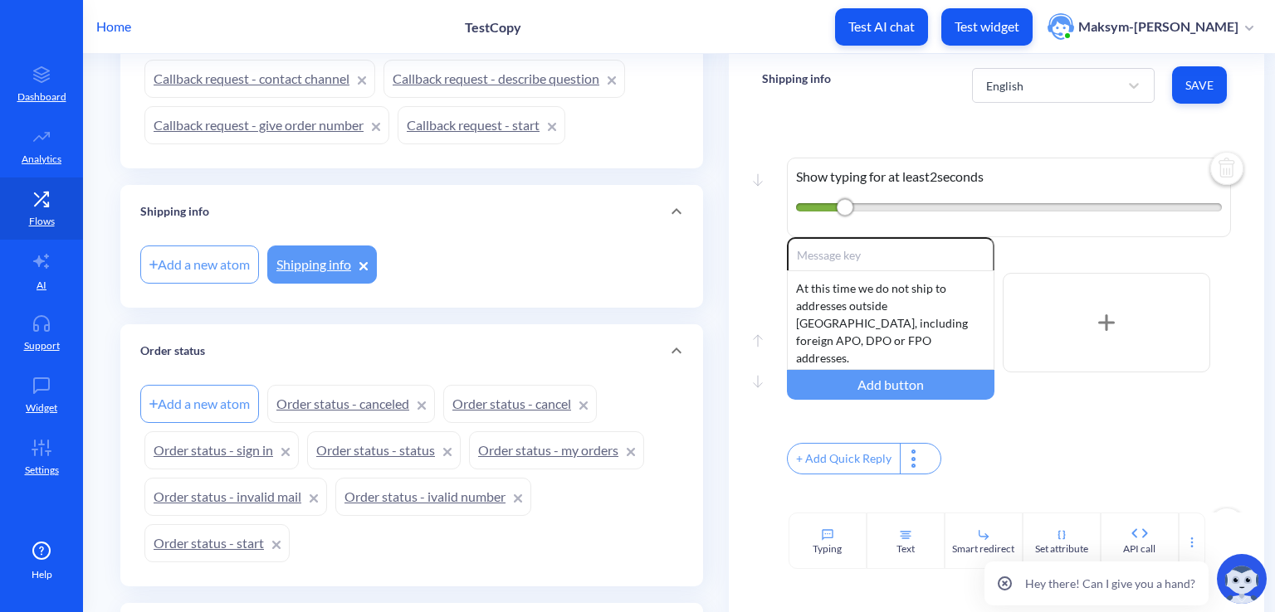
click at [323, 399] on link "Order status - canceled" at bounding box center [351, 404] width 168 height 38
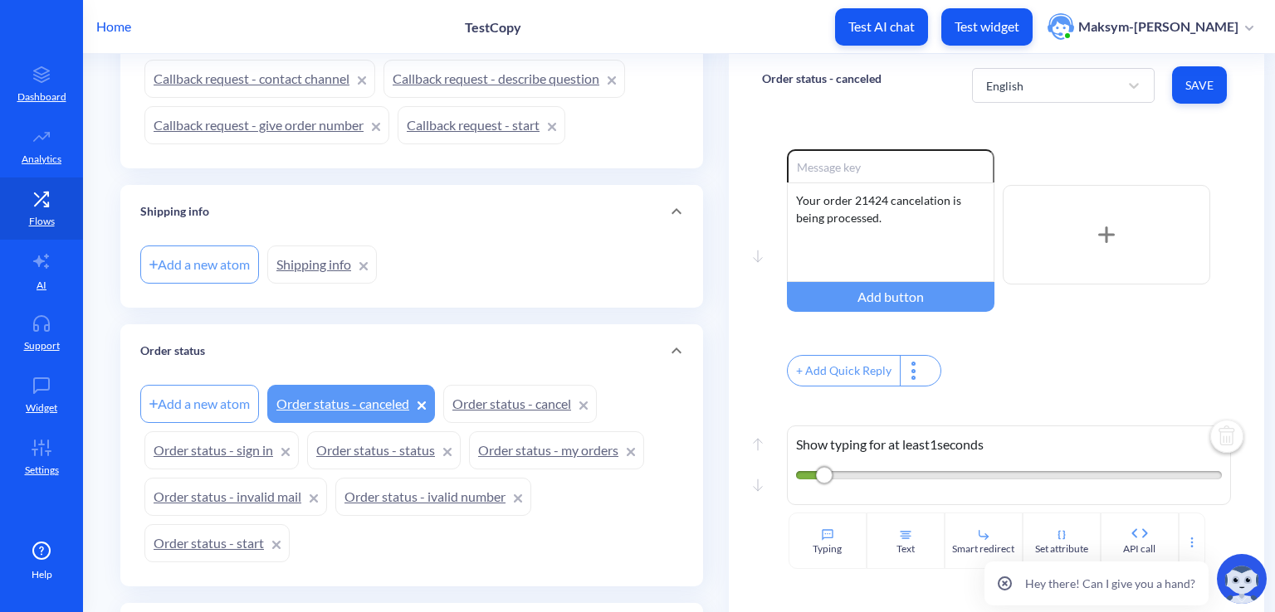
click at [231, 450] on link "Order status - sign in" at bounding box center [221, 451] width 154 height 38
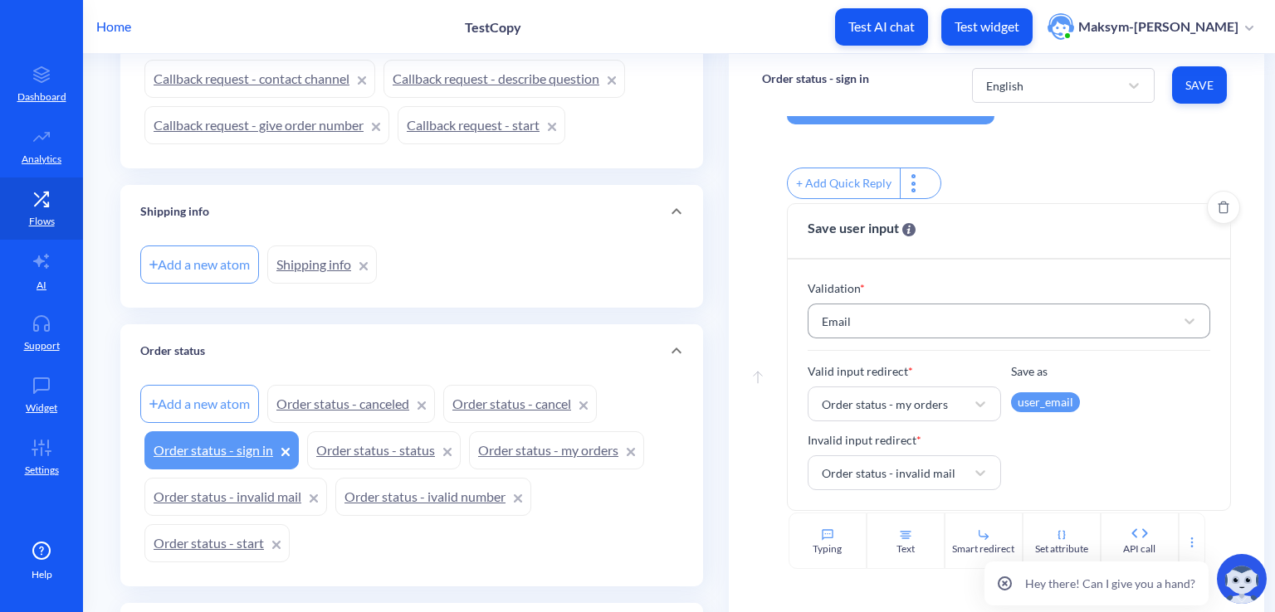
scroll to position [290, 0]
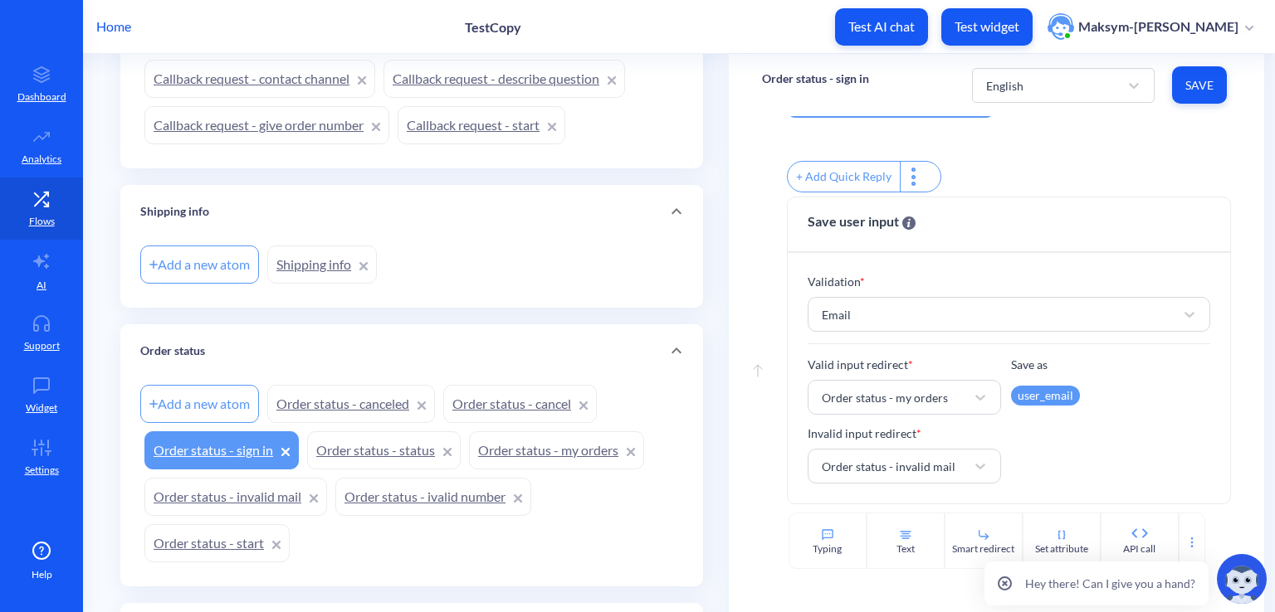
click at [503, 452] on link "Order status - my orders" at bounding box center [556, 451] width 175 height 38
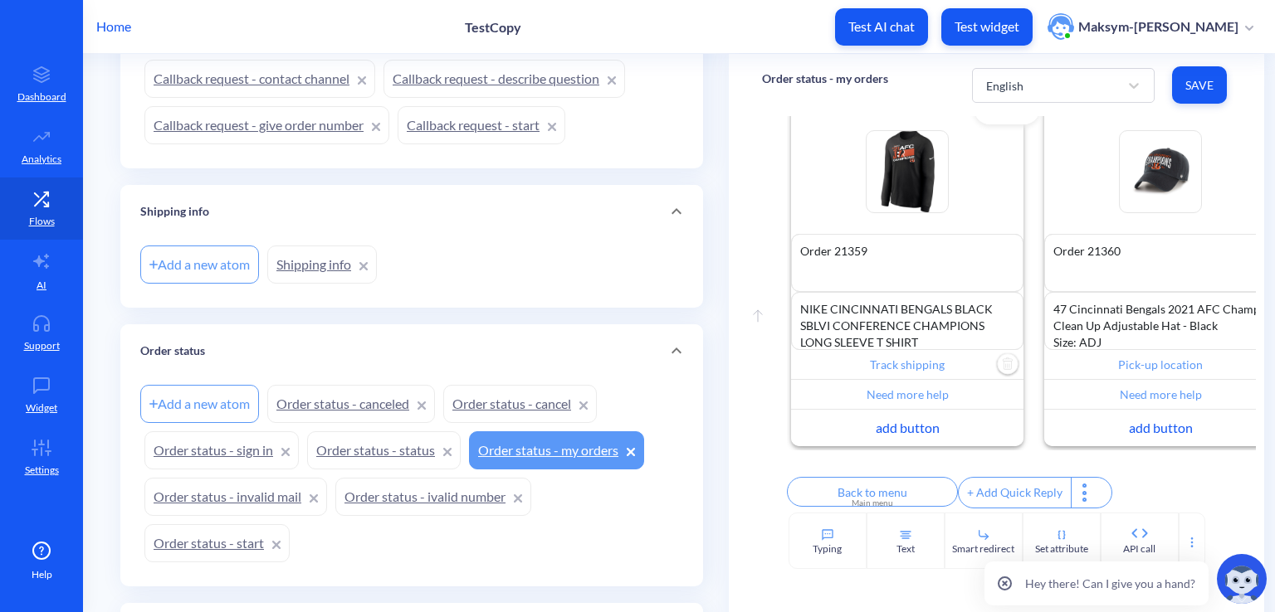
scroll to position [553, 0]
click at [900, 357] on input "Track shipping" at bounding box center [907, 365] width 232 height 30
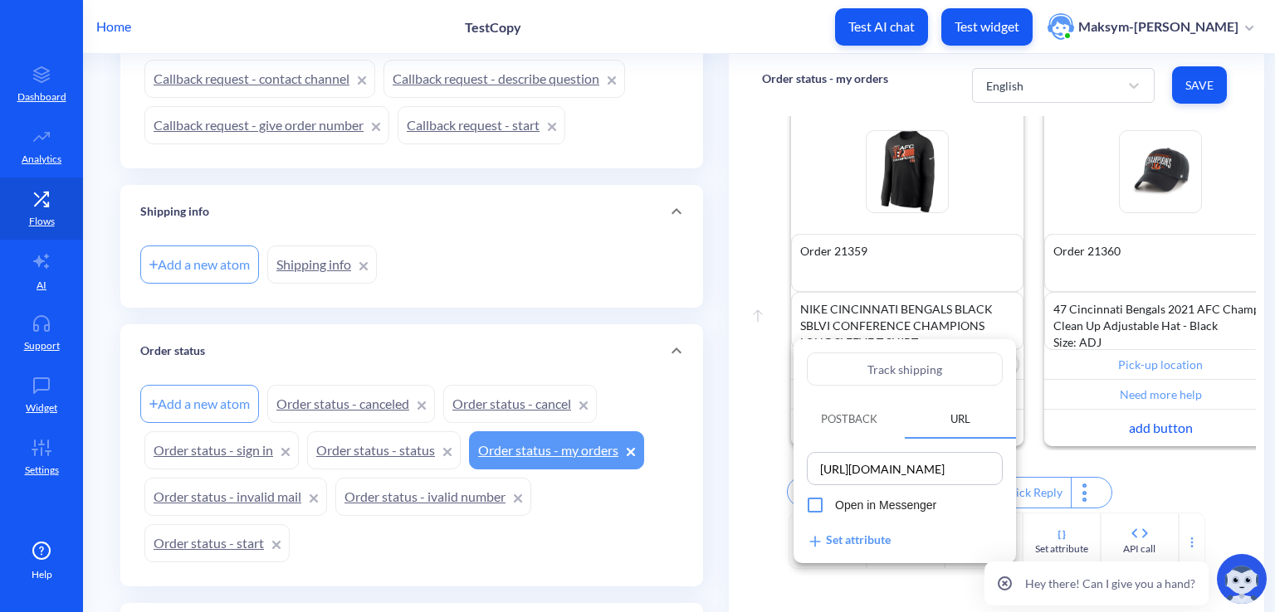
click at [707, 469] on div at bounding box center [637, 306] width 1275 height 612
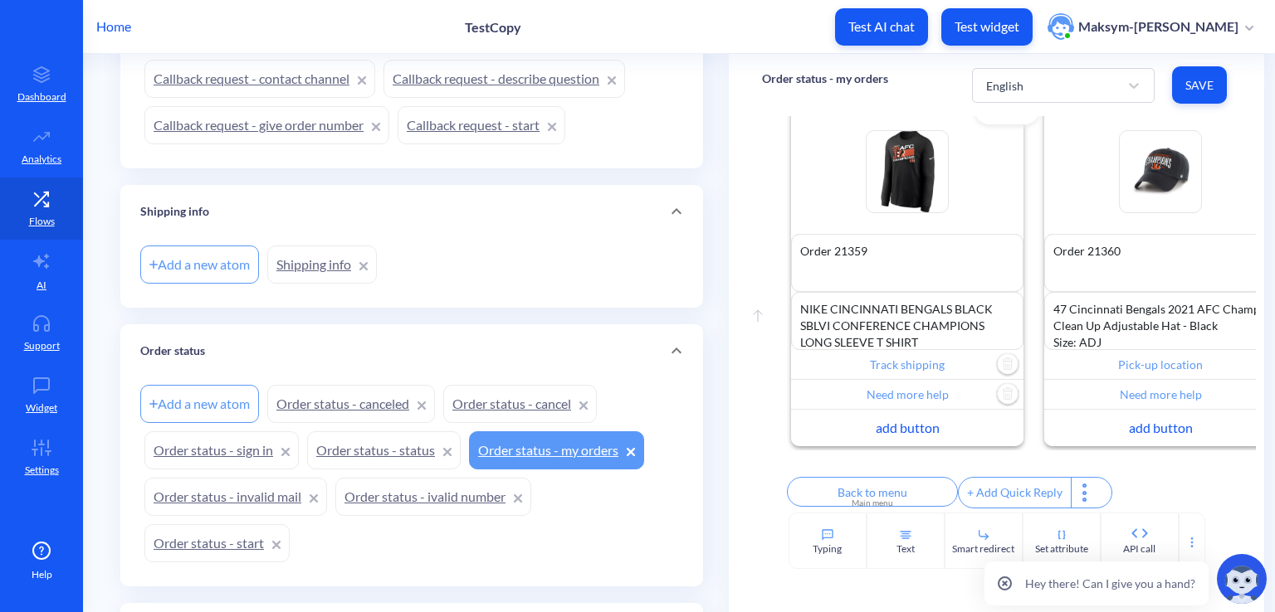
click at [837, 390] on input "Need more help" at bounding box center [907, 395] width 232 height 30
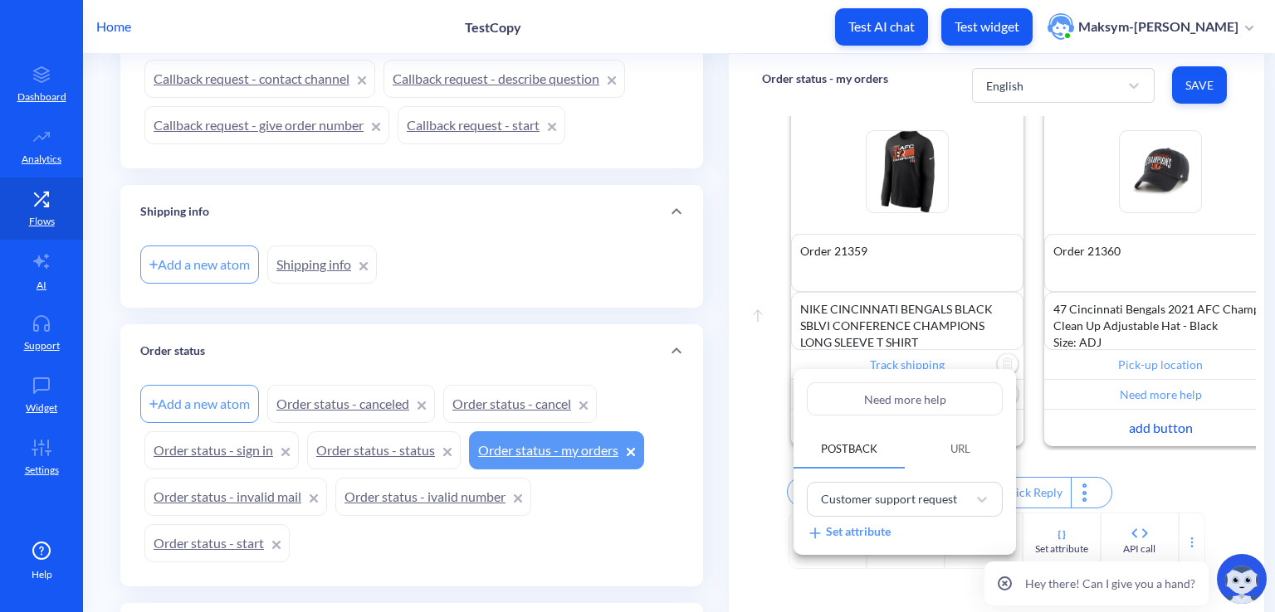
click at [758, 396] on div at bounding box center [637, 306] width 1275 height 612
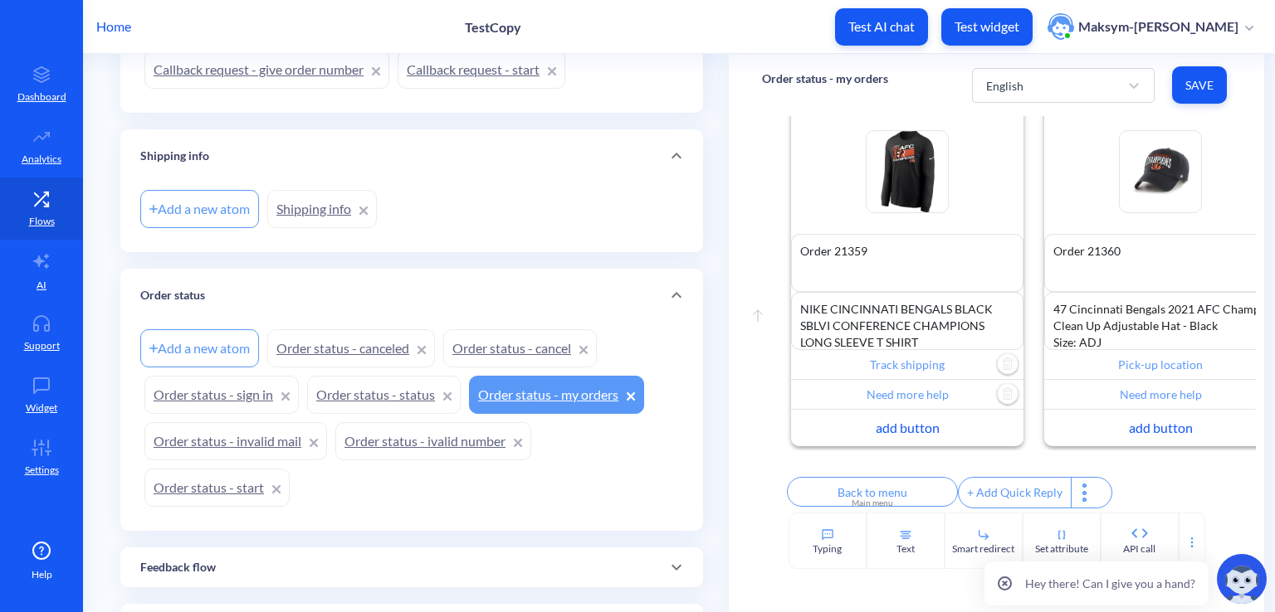
scroll to position [1577, 0]
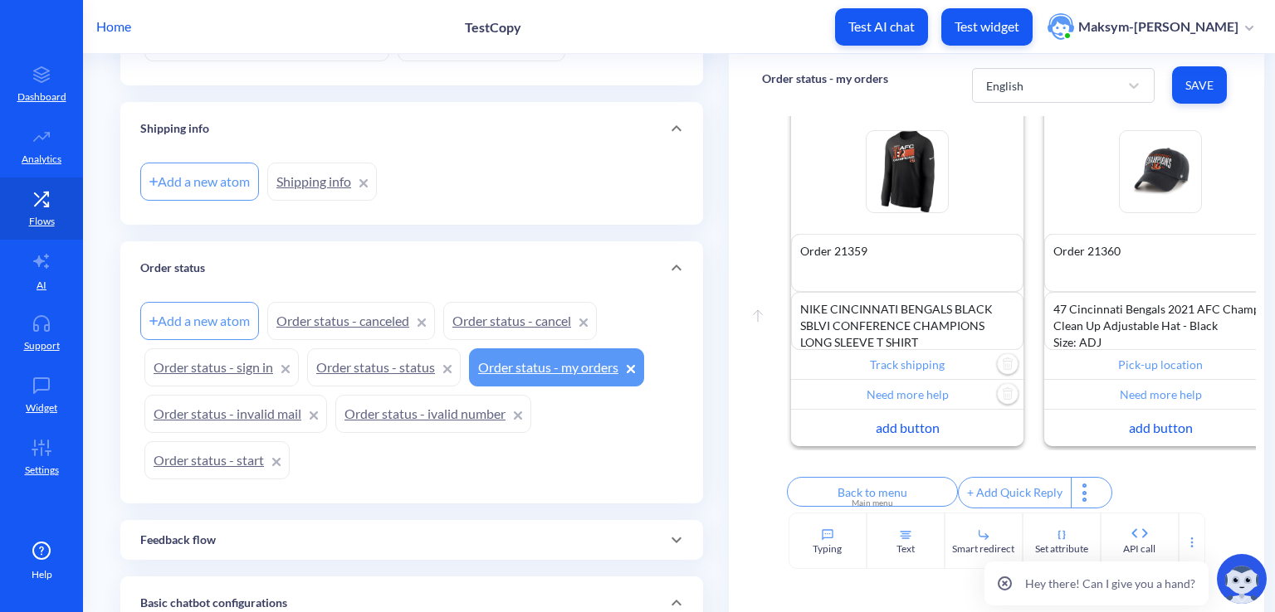
click at [386, 355] on link "Order status - status" at bounding box center [384, 368] width 154 height 38
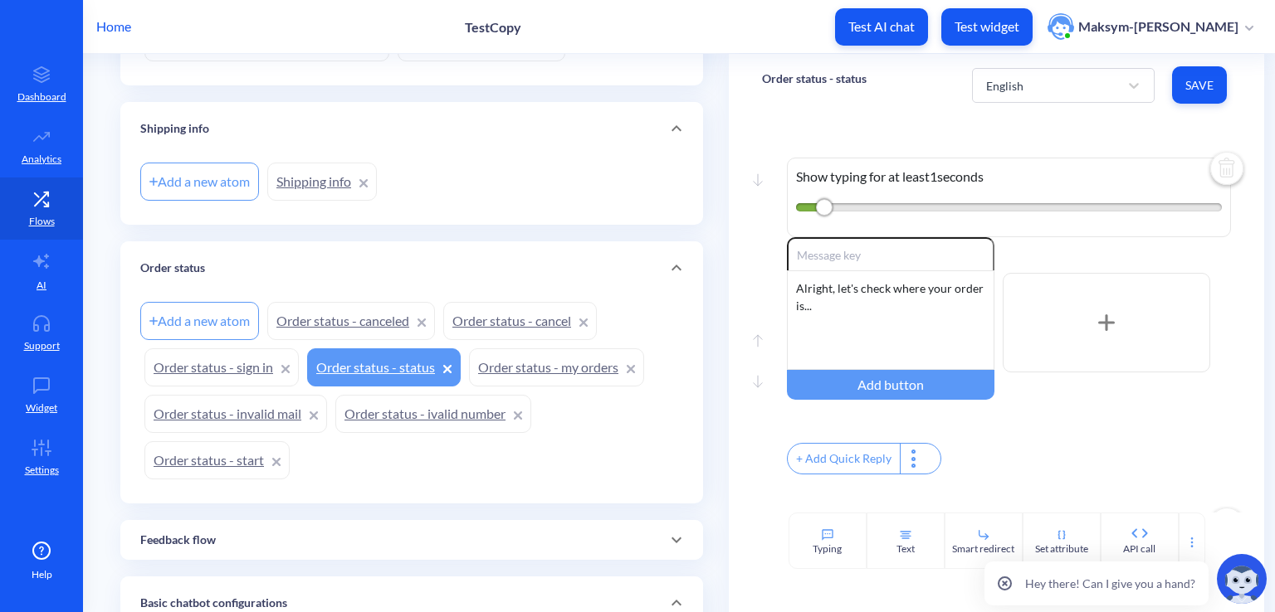
click at [520, 366] on link "Order status - my orders" at bounding box center [556, 368] width 175 height 38
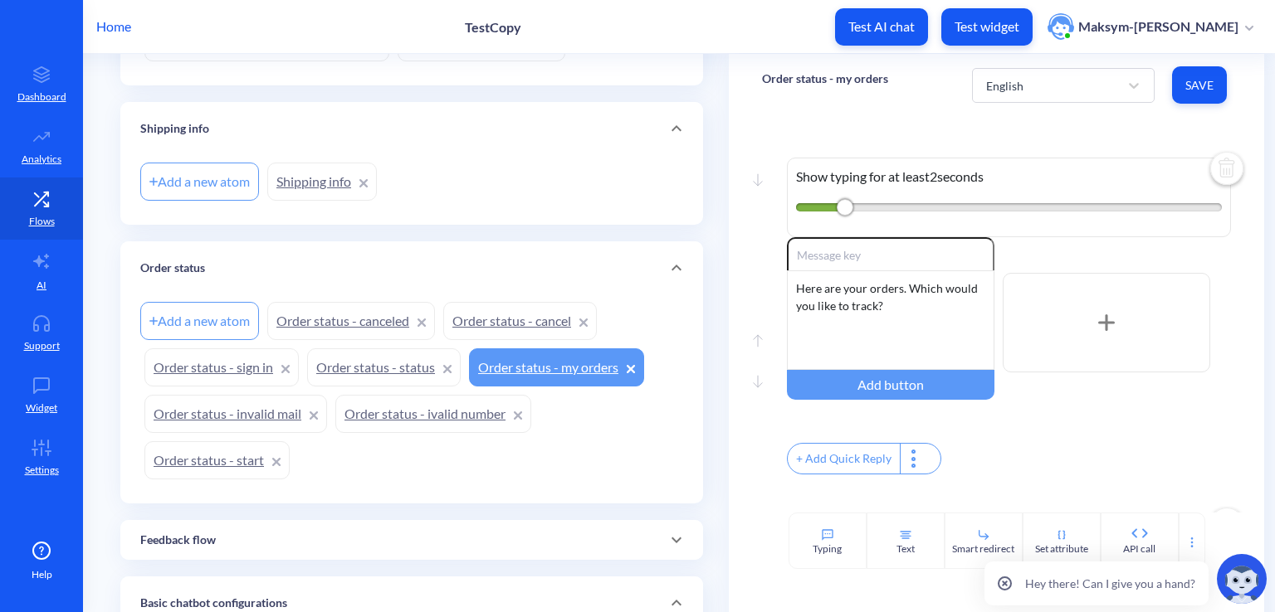
click at [508, 364] on link "Order status - my orders" at bounding box center [556, 368] width 175 height 38
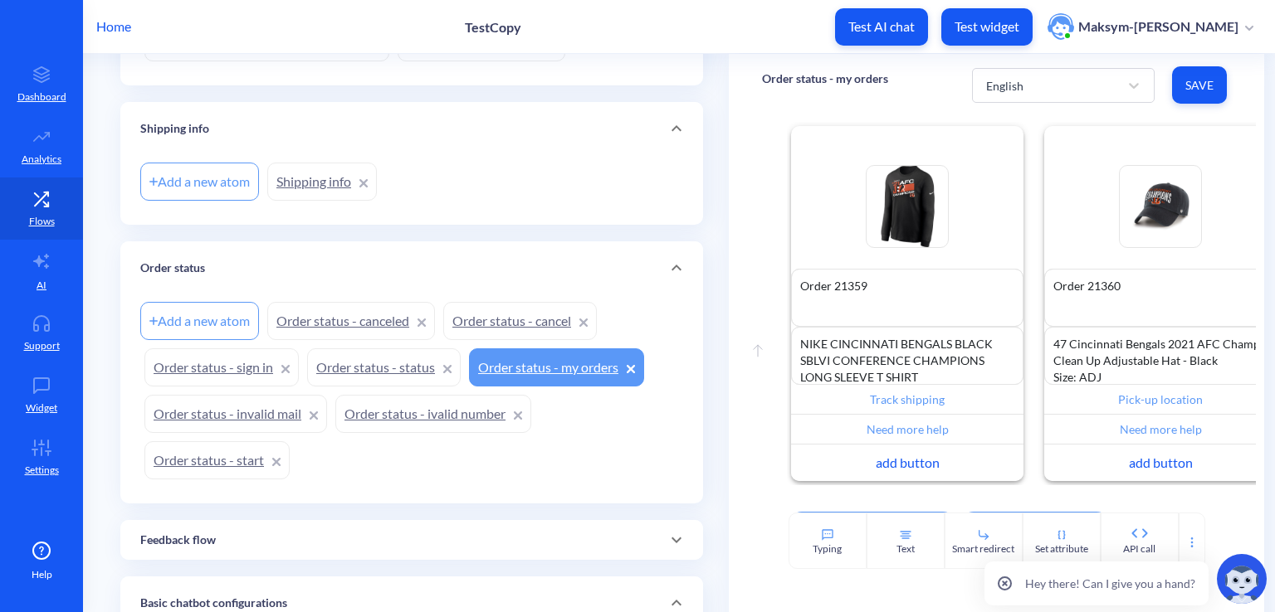
scroll to position [553, 0]
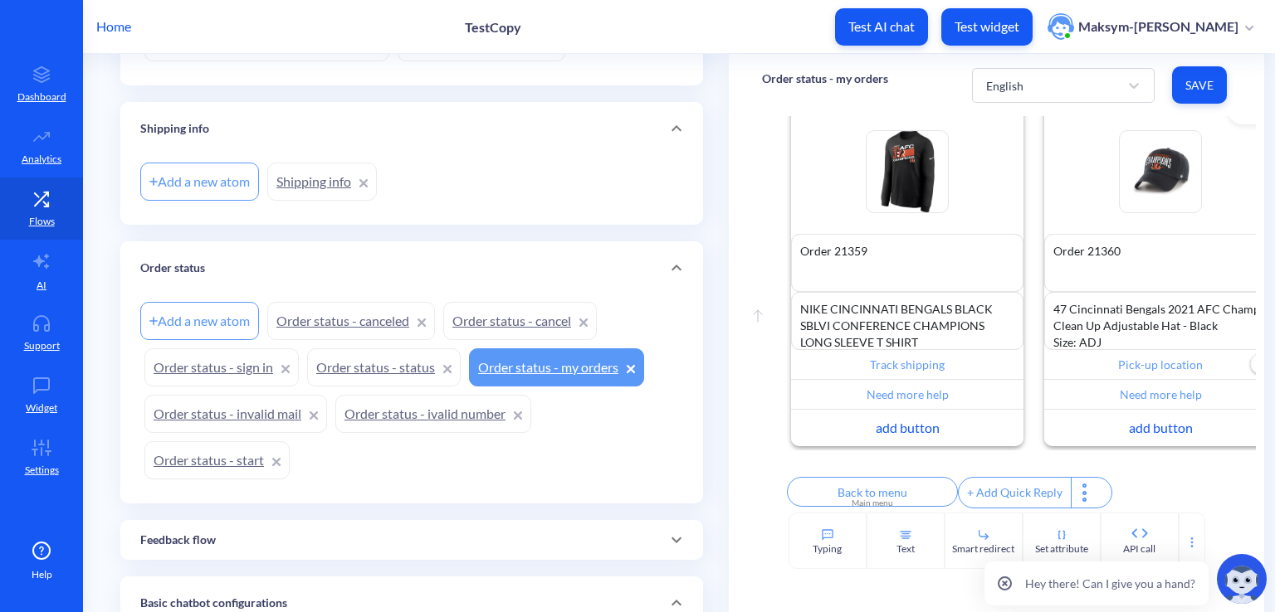
click at [1115, 353] on input "Pick-up location" at bounding box center [1160, 365] width 232 height 30
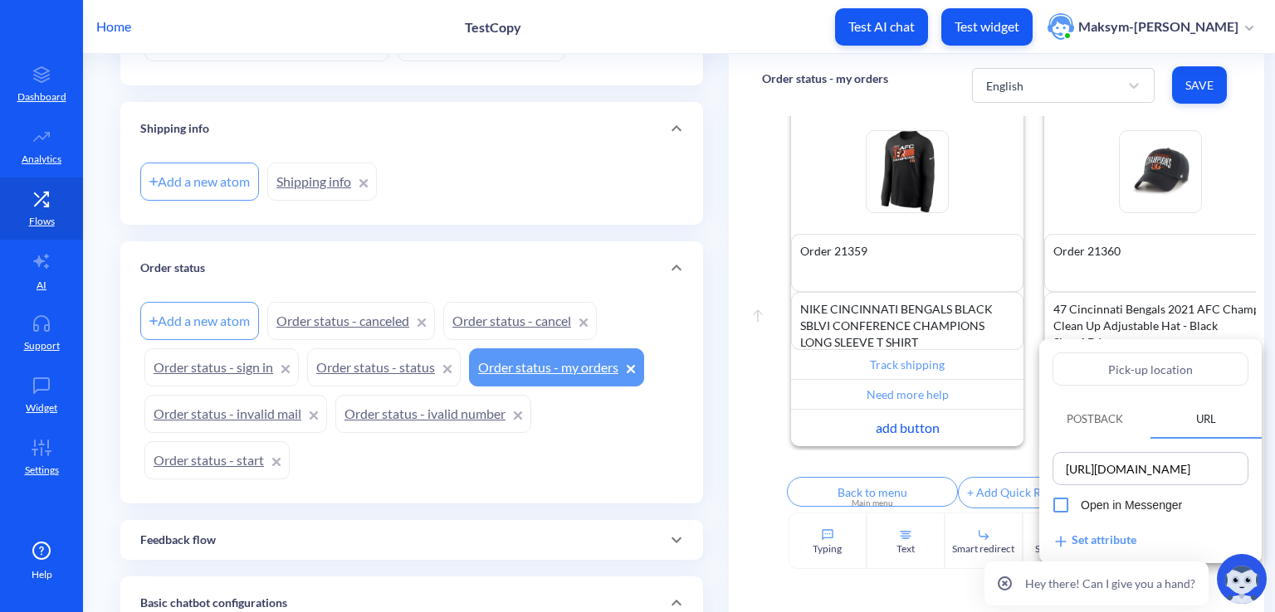
click at [1110, 303] on div at bounding box center [637, 306] width 1275 height 612
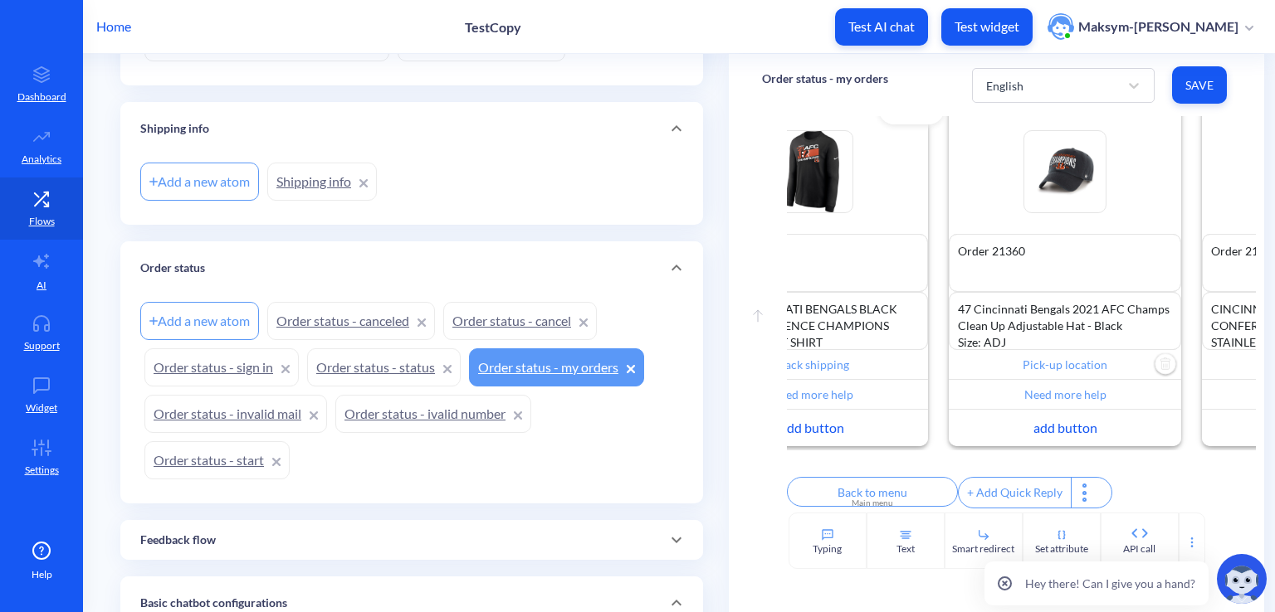
scroll to position [0, 0]
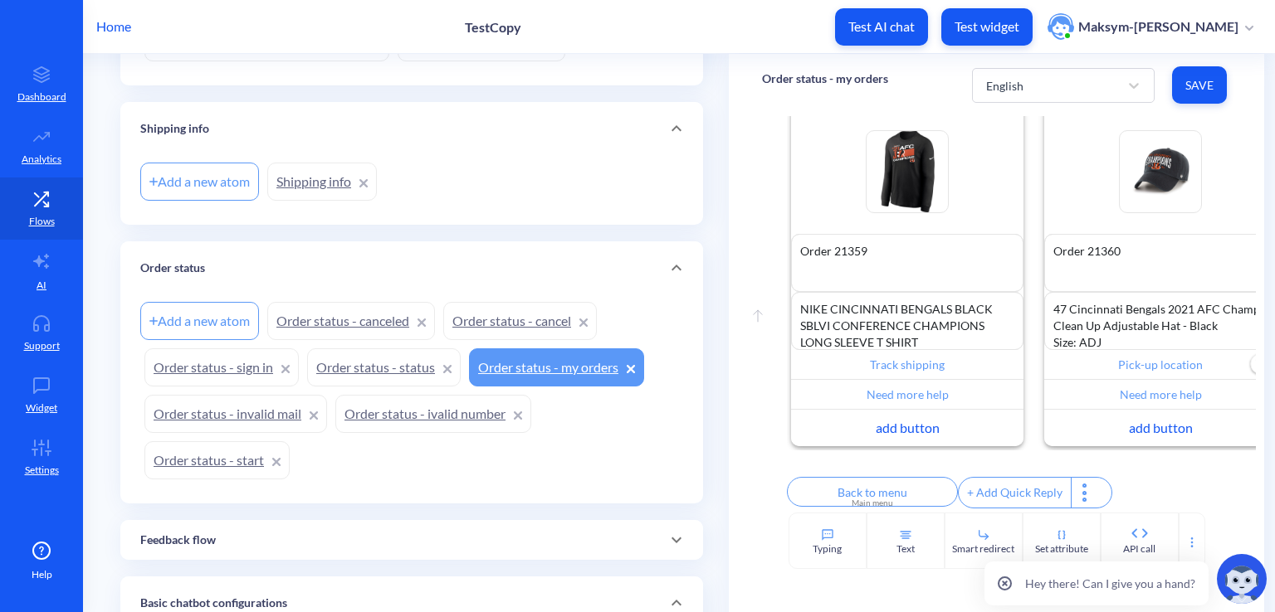
click at [389, 410] on link "Order status - ivalid number" at bounding box center [433, 414] width 196 height 38
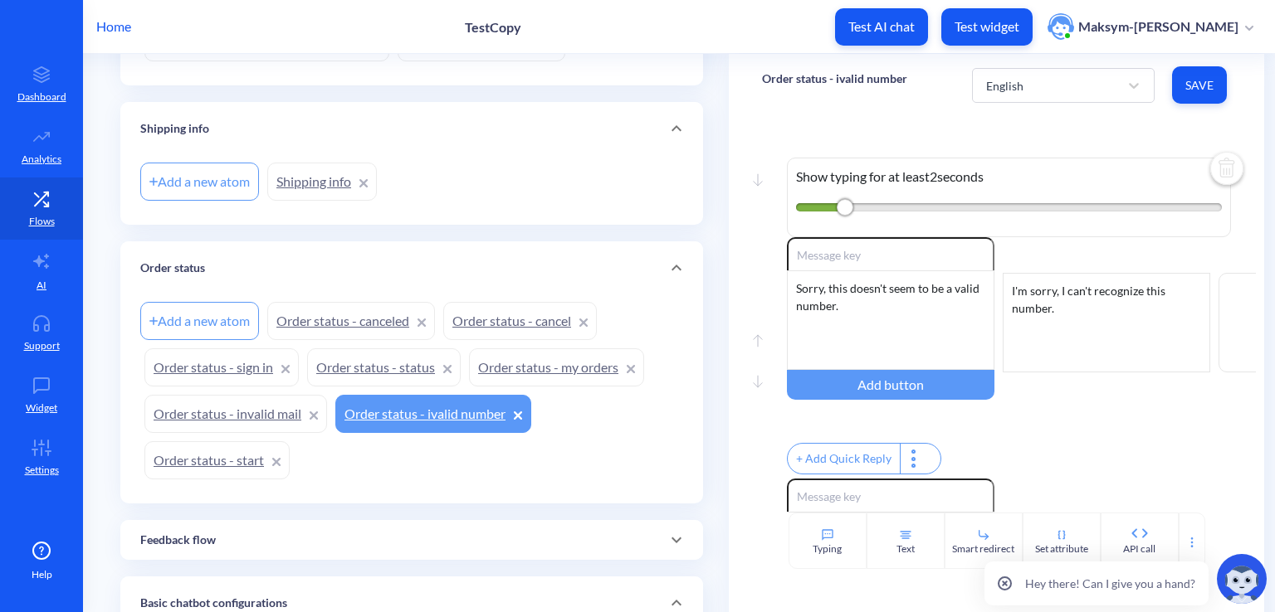
click at [255, 398] on link "Order status - invalid mail" at bounding box center [235, 414] width 183 height 38
click at [262, 349] on link "Order status - sign in" at bounding box center [221, 368] width 154 height 38
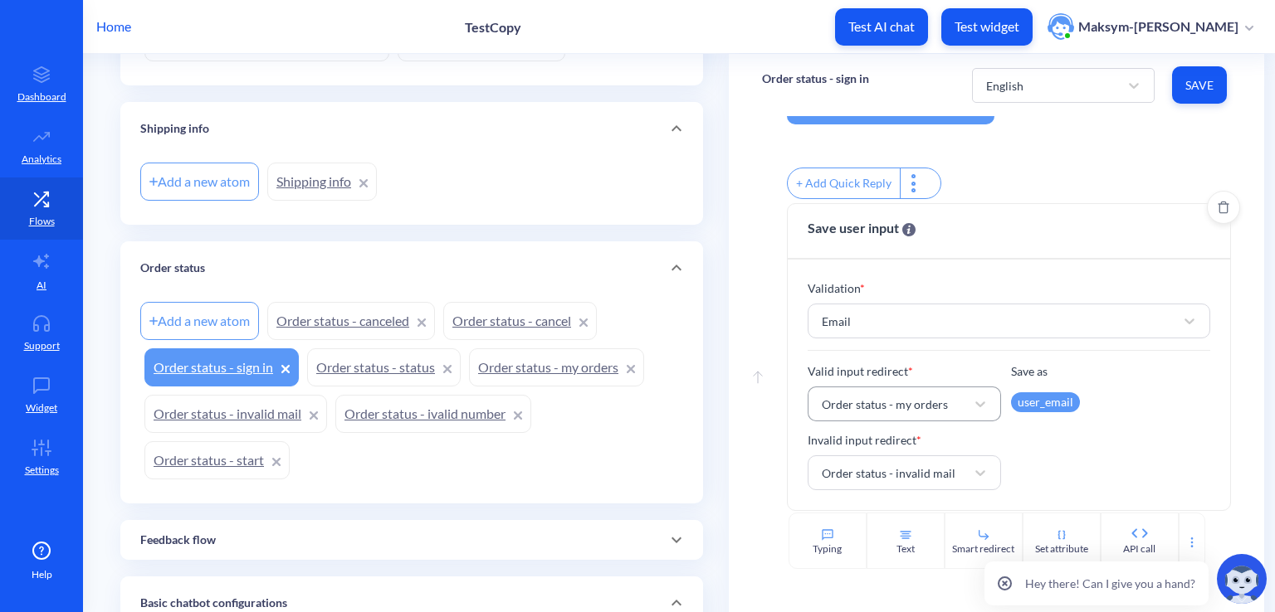
scroll to position [290, 0]
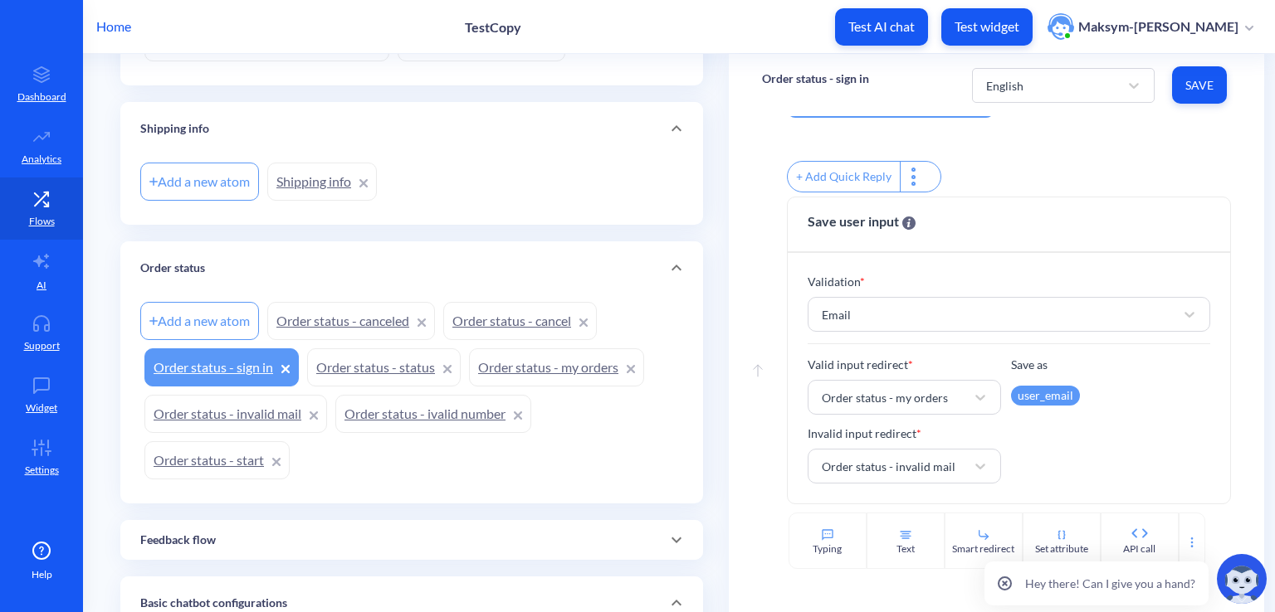
click at [232, 416] on link "Order status - invalid mail" at bounding box center [235, 414] width 183 height 38
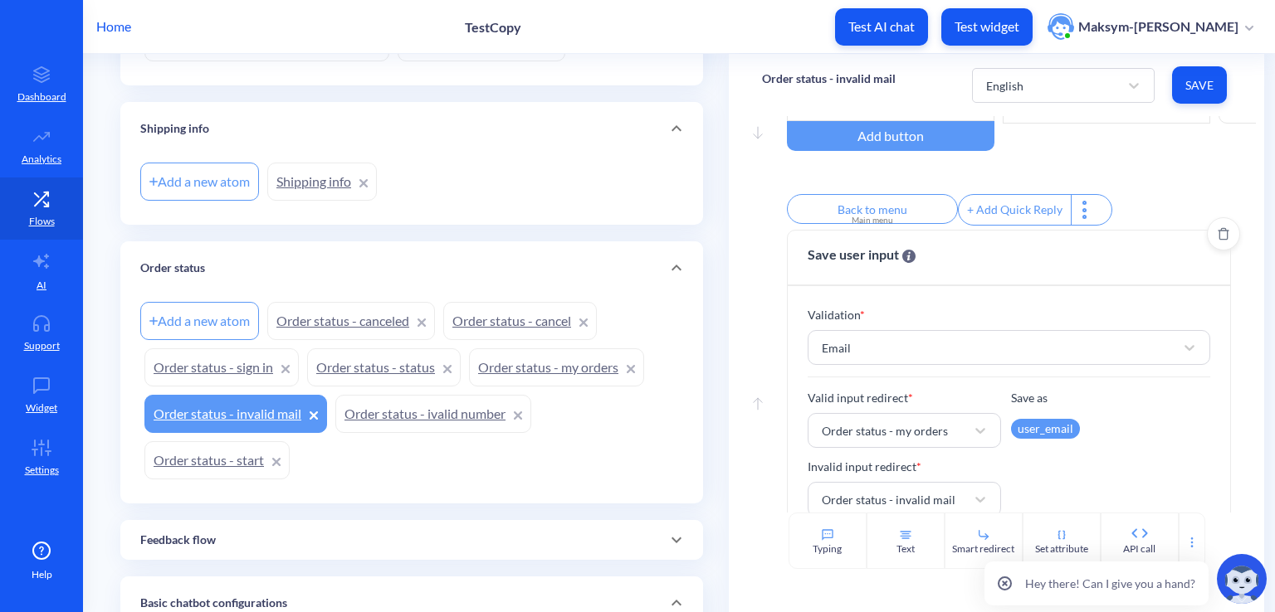
scroll to position [290, 0]
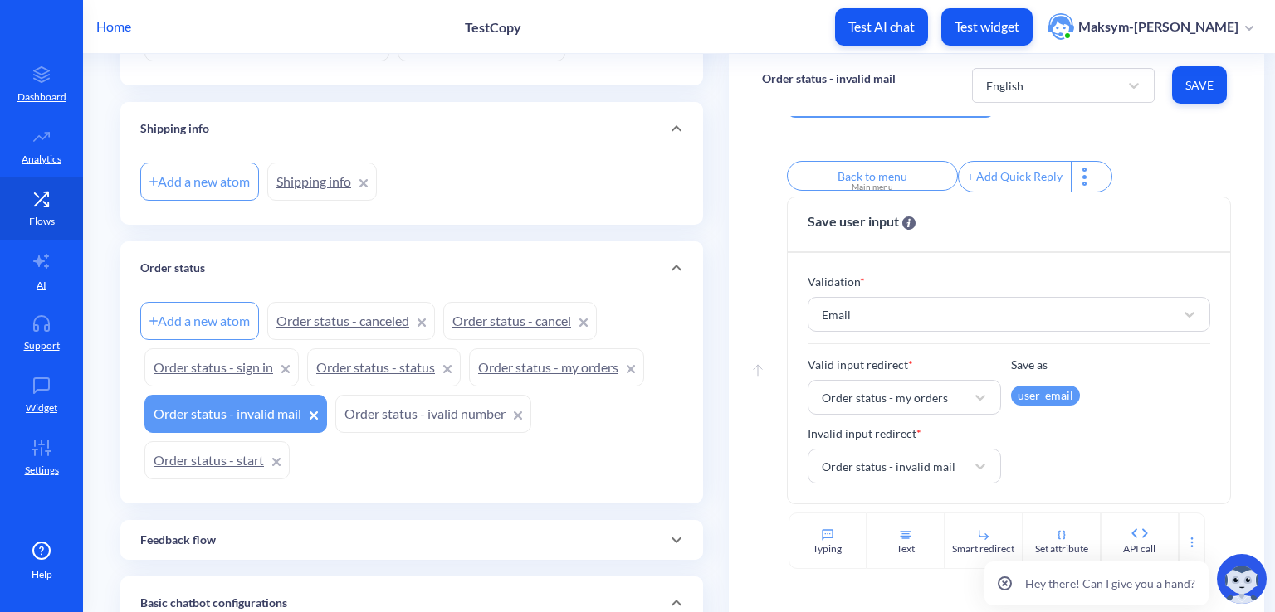
click at [216, 452] on link "Order status - start" at bounding box center [216, 461] width 145 height 38
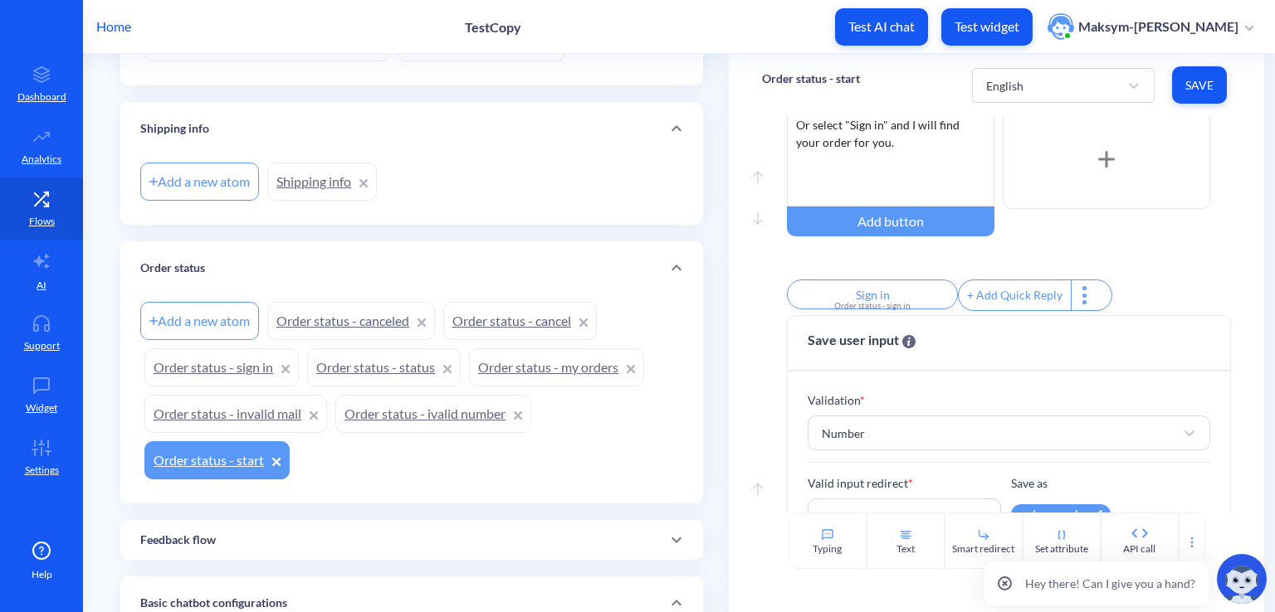
scroll to position [683, 0]
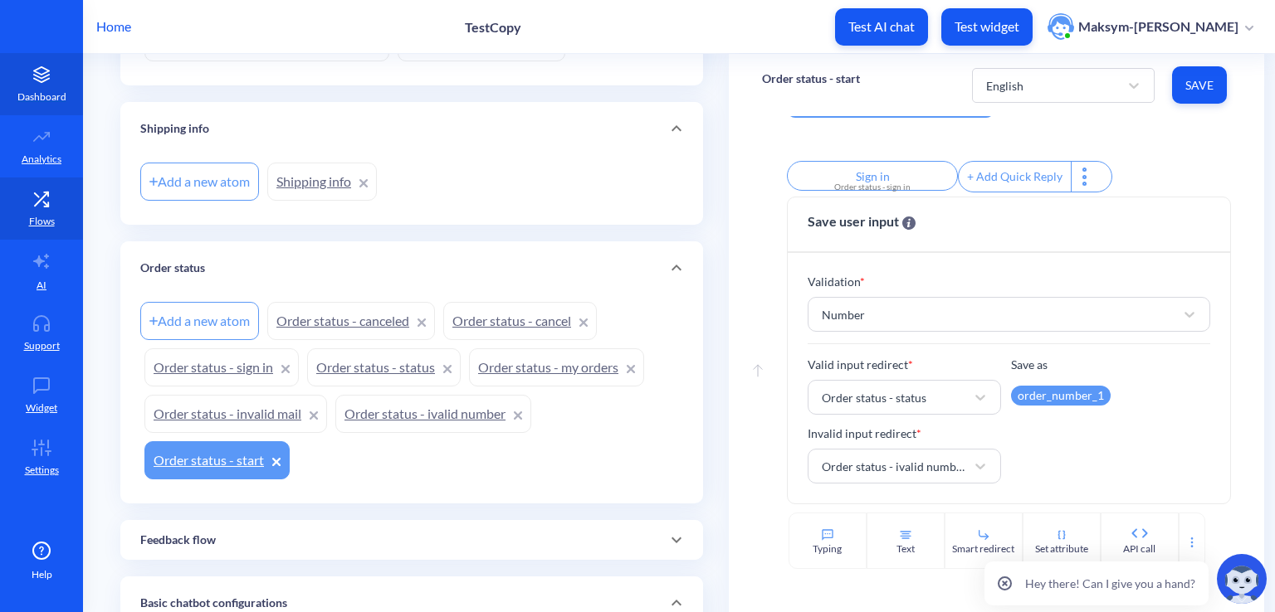
click at [39, 72] on icon at bounding box center [41, 69] width 15 height 7
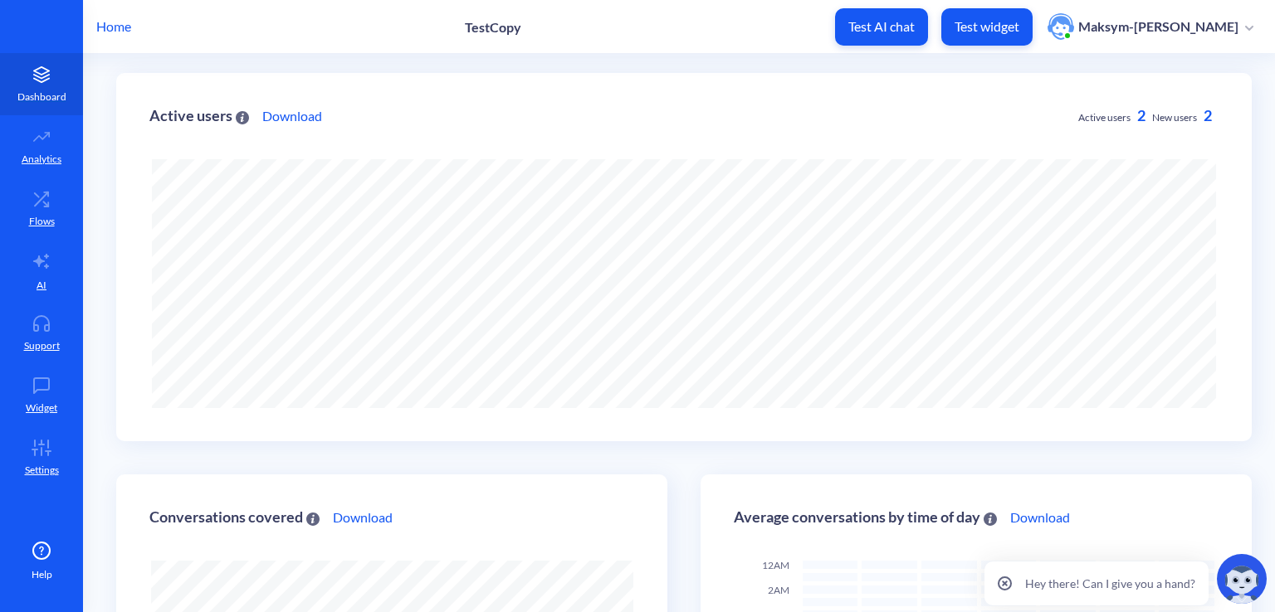
scroll to position [612, 1275]
click at [54, 194] on icon at bounding box center [41, 199] width 33 height 17
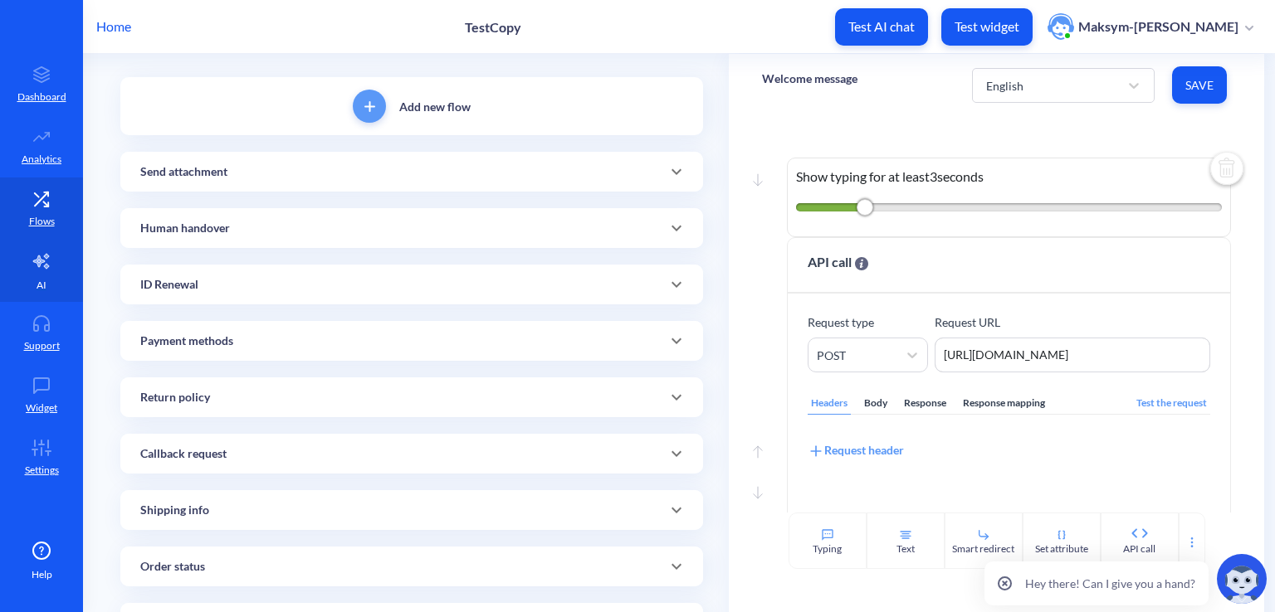
click at [45, 252] on icon at bounding box center [42, 261] width 20 height 20
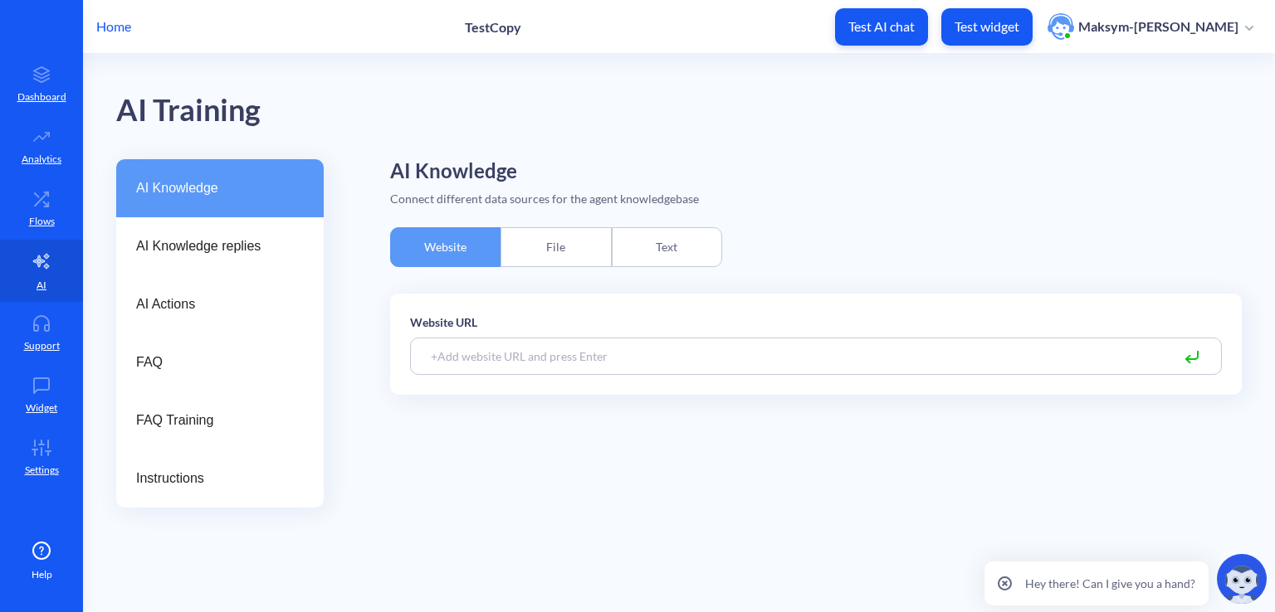
click at [126, 27] on p "Home" at bounding box center [113, 27] width 35 height 20
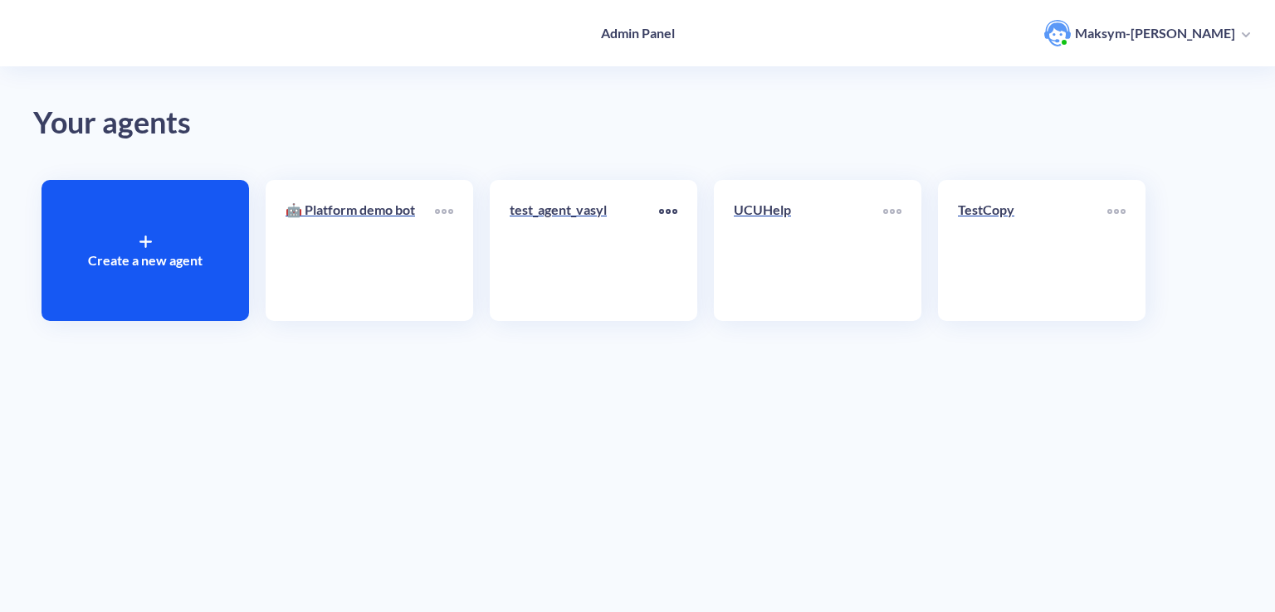
click at [675, 212] on icon at bounding box center [674, 211] width 3 height 3
click at [611, 211] on div at bounding box center [637, 306] width 1275 height 612
click at [644, 215] on p "test_agent_vasyl" at bounding box center [584, 210] width 149 height 20
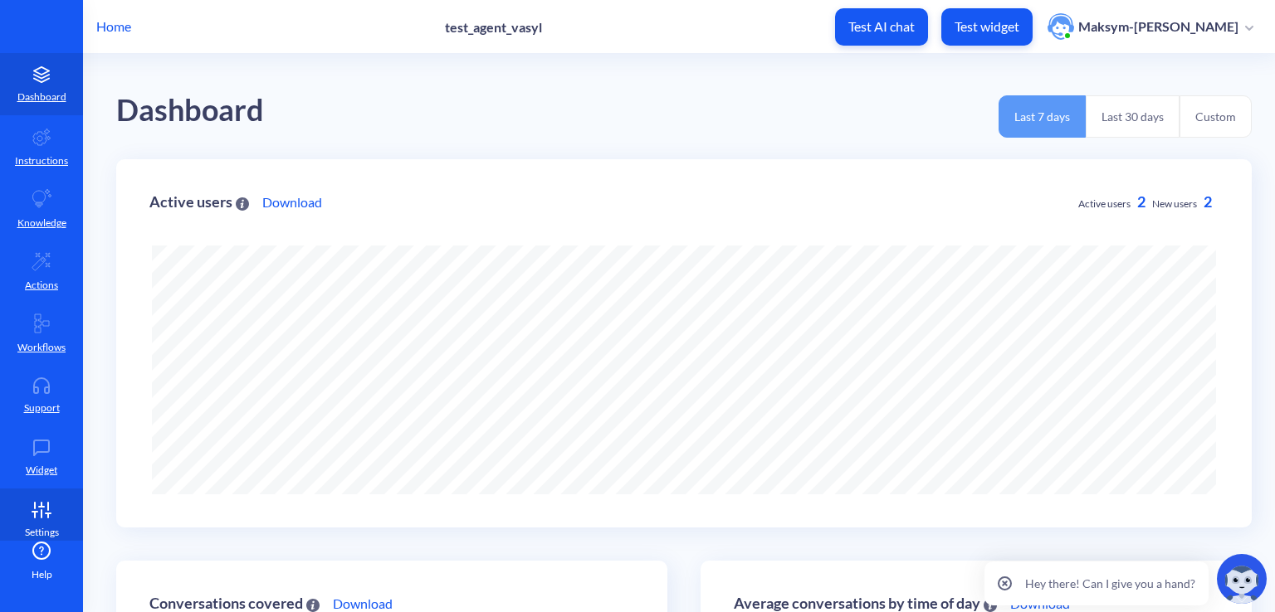
click at [26, 524] on link "Settings" at bounding box center [41, 520] width 83 height 62
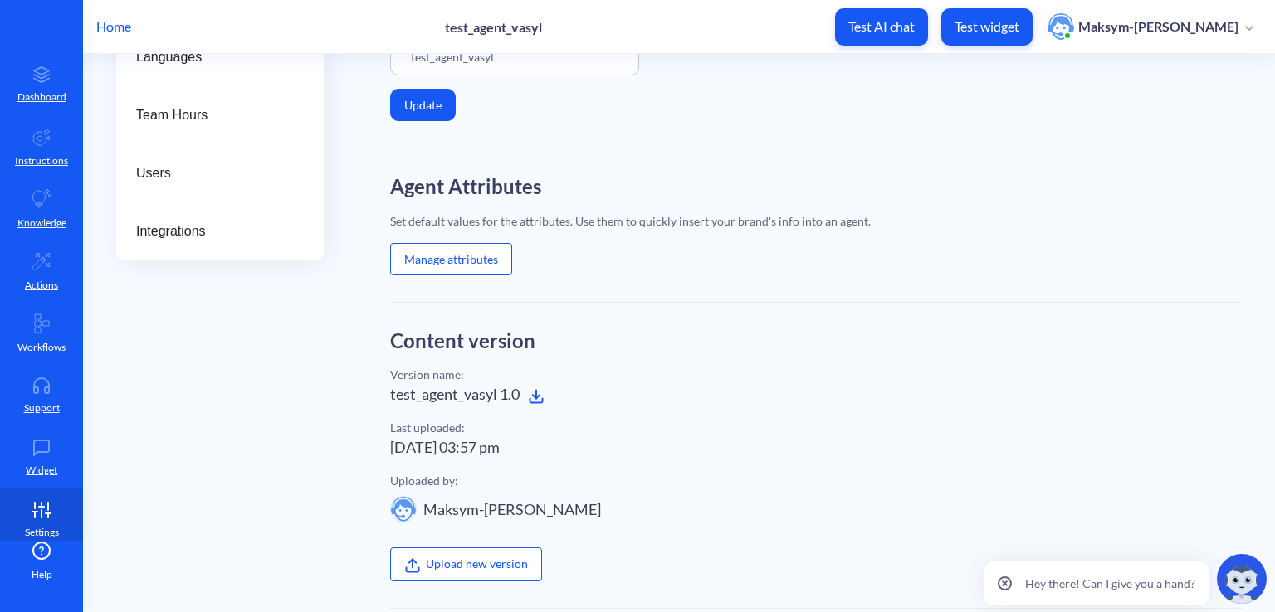
scroll to position [508, 0]
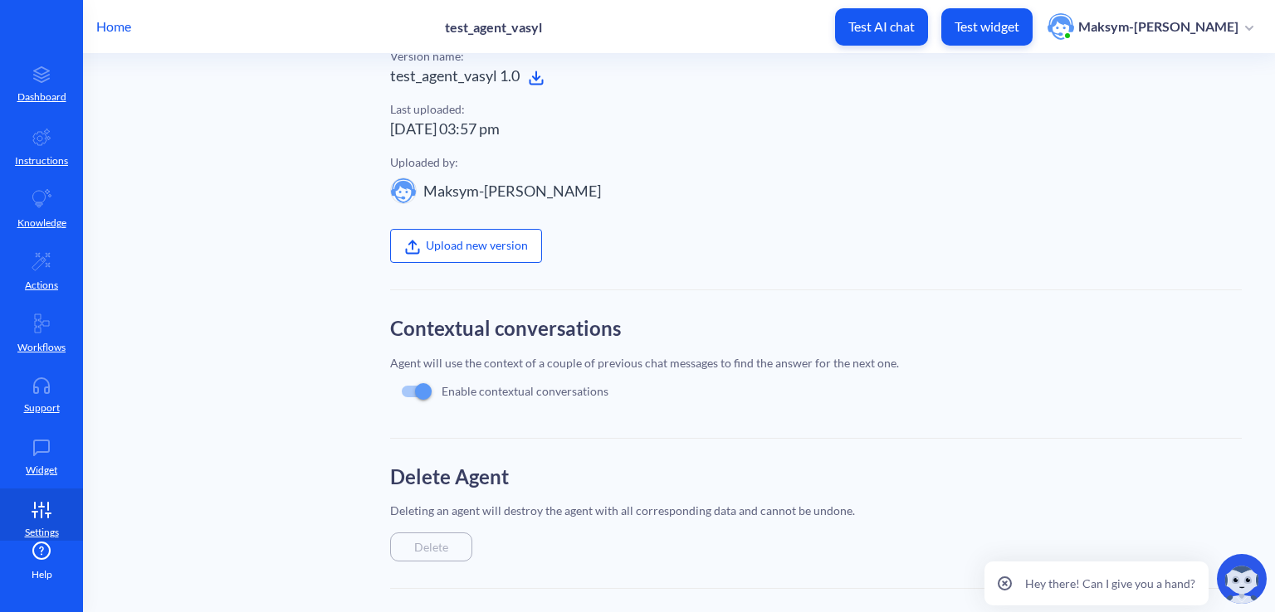
click at [408, 548] on div "Delete" at bounding box center [431, 547] width 82 height 29
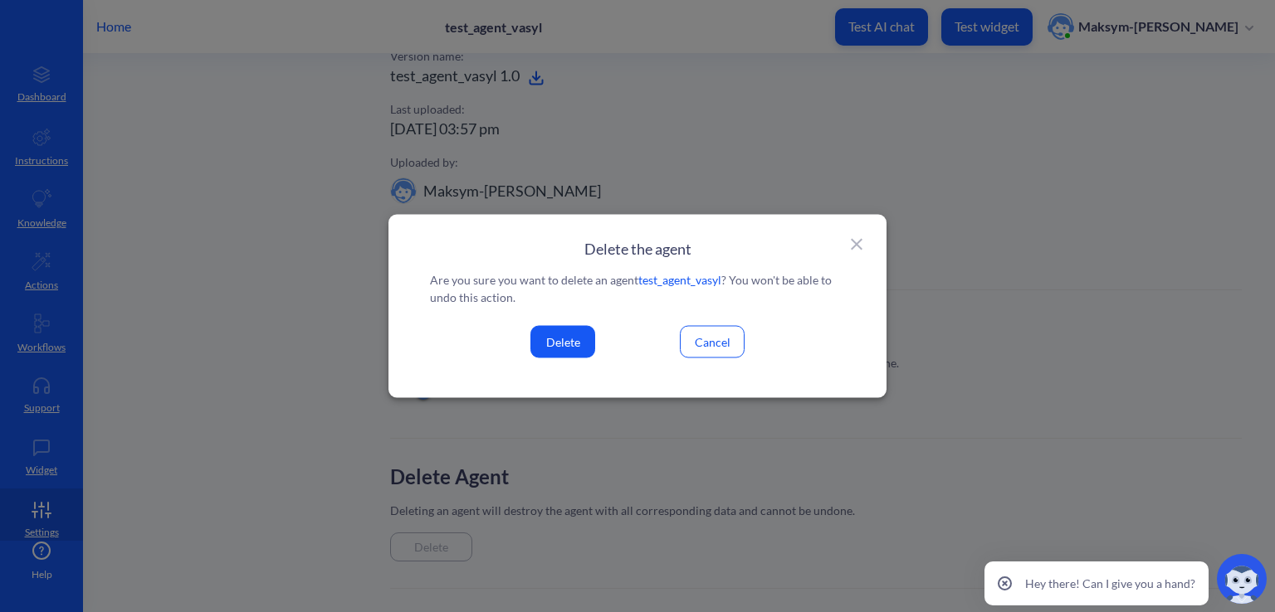
click at [554, 349] on button "Delete" at bounding box center [562, 342] width 65 height 32
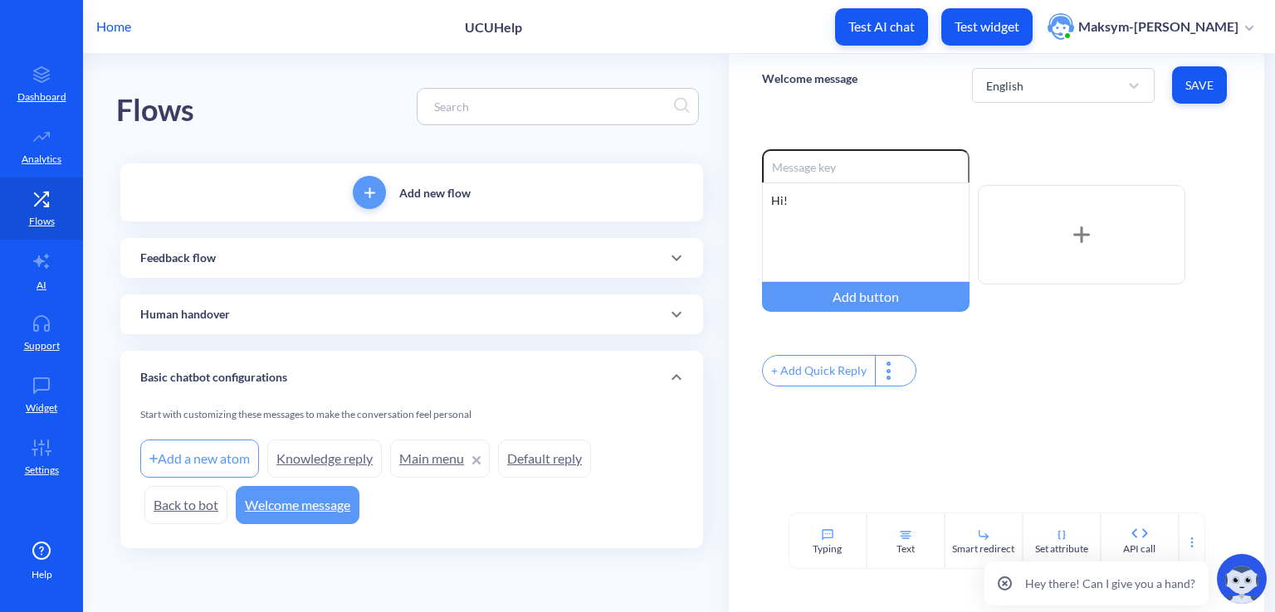
click at [534, 452] on link "Default reply" at bounding box center [544, 459] width 93 height 38
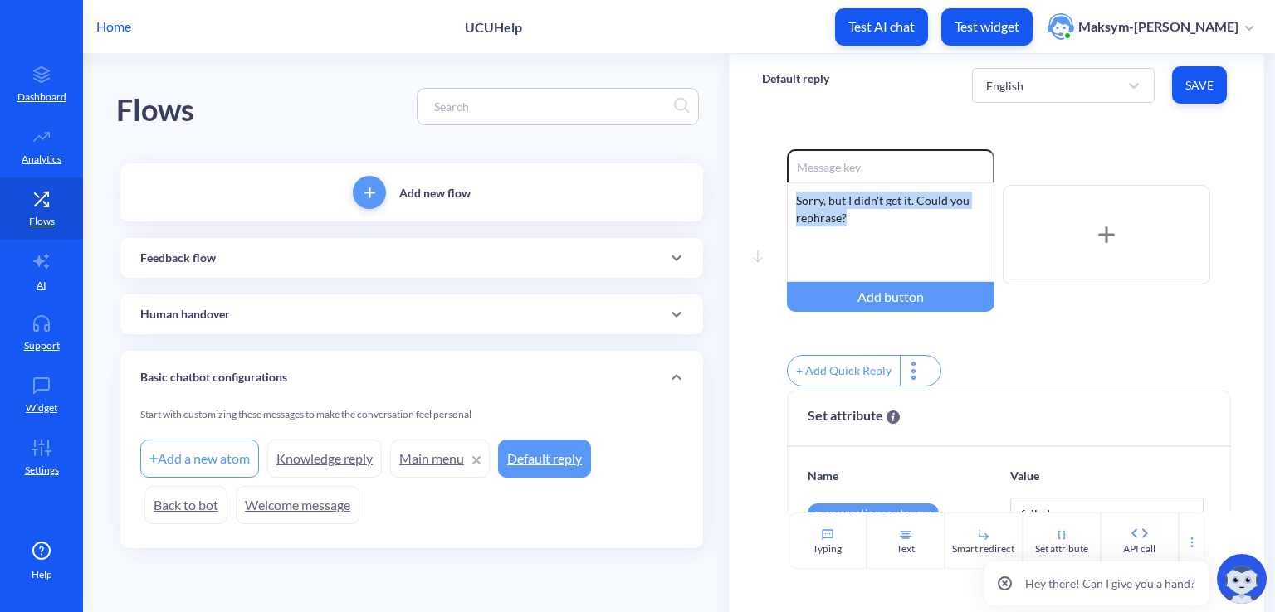
drag, startPoint x: 851, startPoint y: 237, endPoint x: 767, endPoint y: 194, distance: 93.9
click at [767, 194] on div "Move down Enable reactions Sorry, but I didn't get it. Could you rephrase? Add …" at bounding box center [996, 270] width 469 height 242
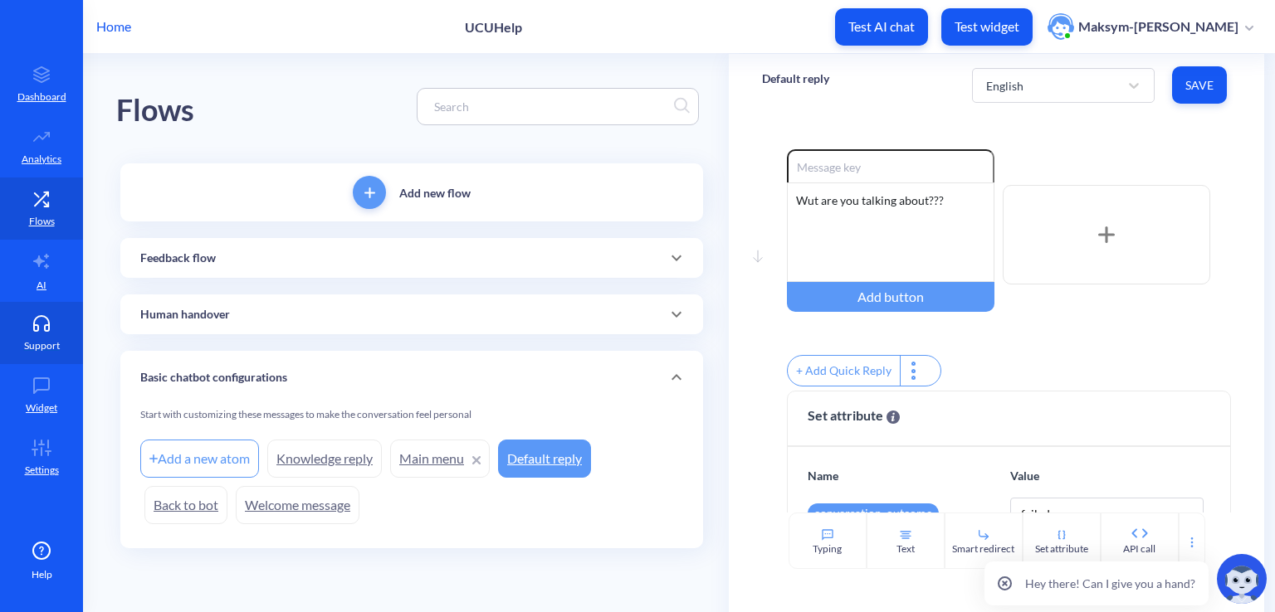
click at [27, 320] on icon at bounding box center [41, 323] width 33 height 17
click at [1187, 85] on span "Save" at bounding box center [1199, 85] width 28 height 17
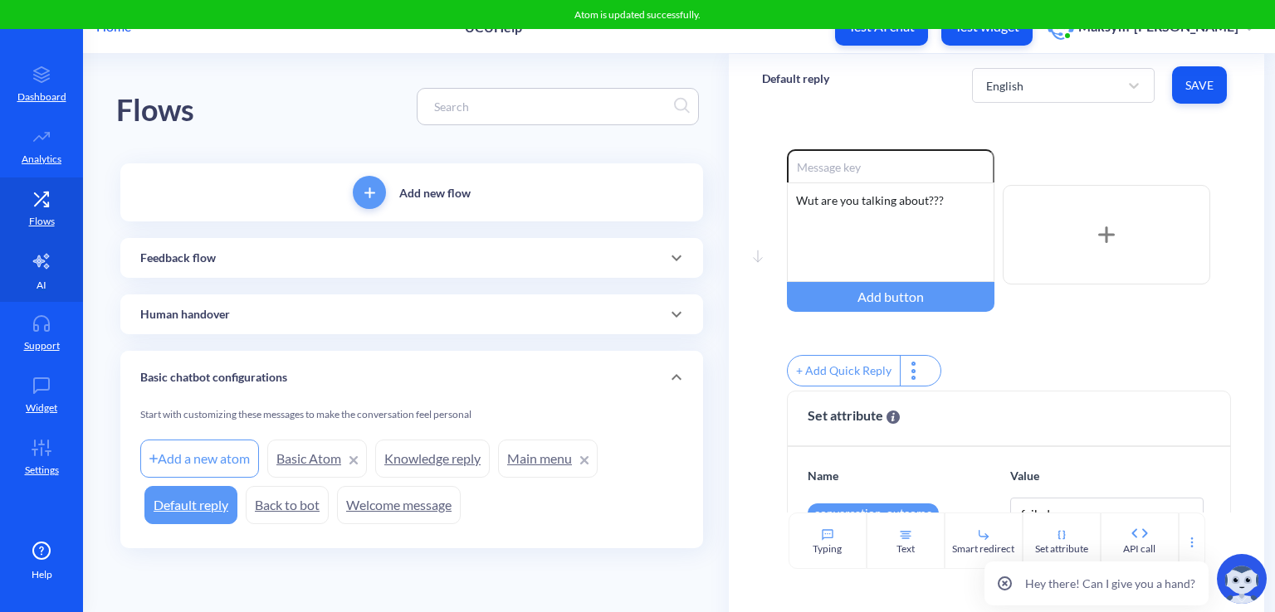
click at [29, 274] on link "AI" at bounding box center [41, 271] width 83 height 62
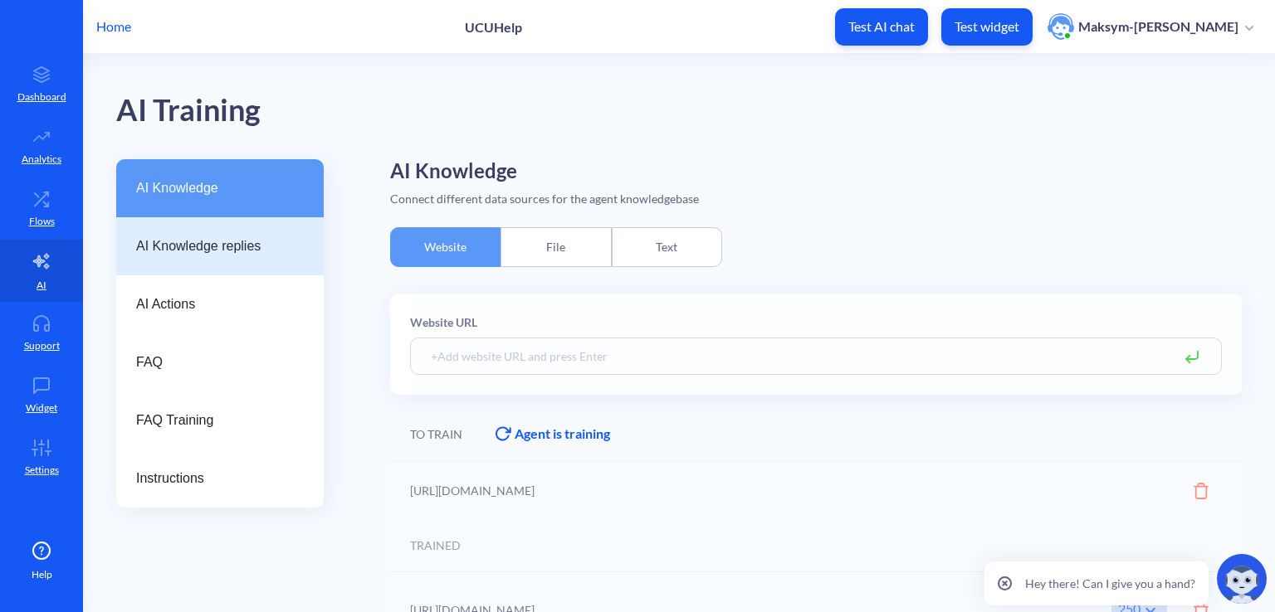
click at [236, 252] on span "AI Knowledge replies" at bounding box center [213, 247] width 154 height 20
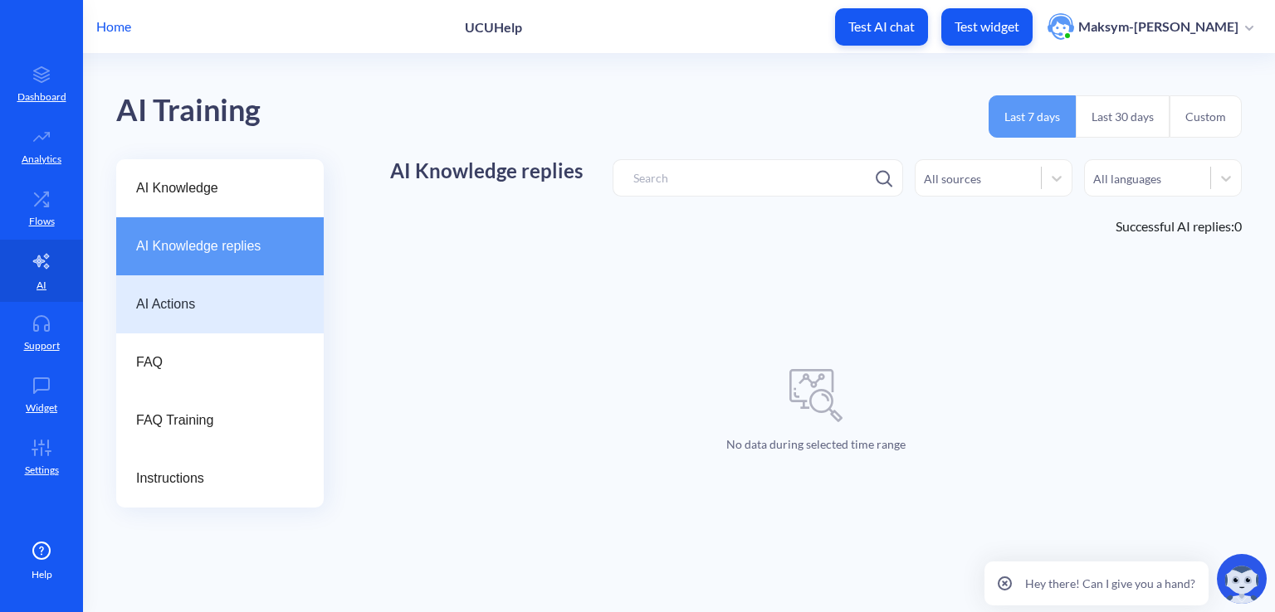
click at [212, 286] on div "AI Actions" at bounding box center [219, 305] width 207 height 58
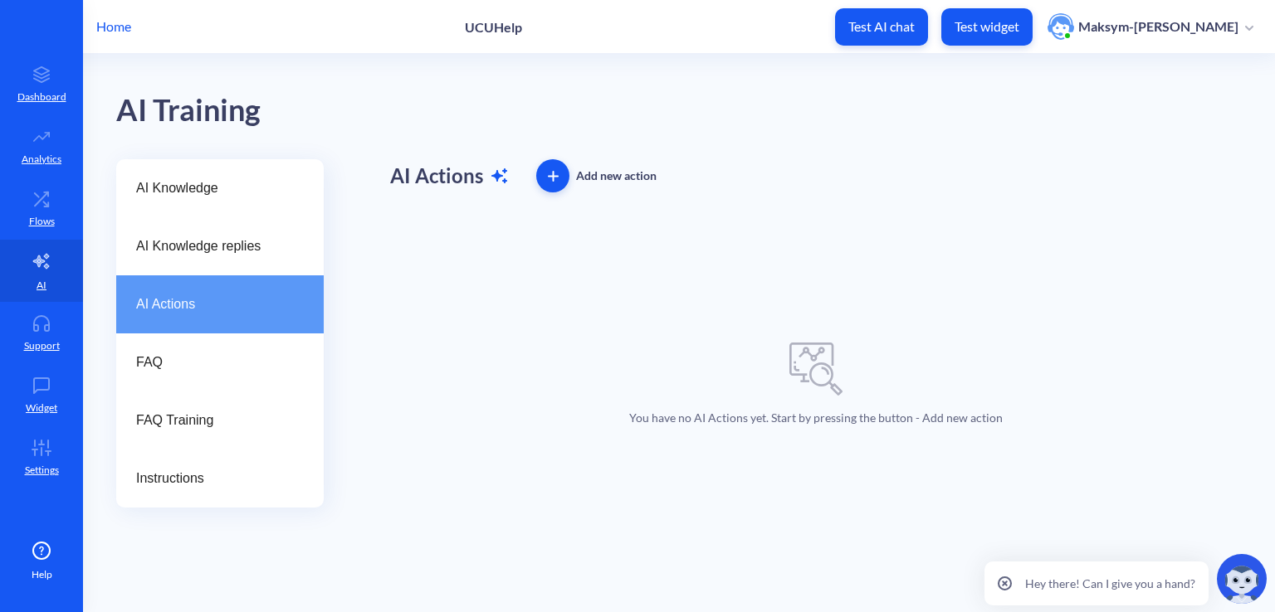
click at [557, 178] on icon "button" at bounding box center [553, 176] width 11 height 11
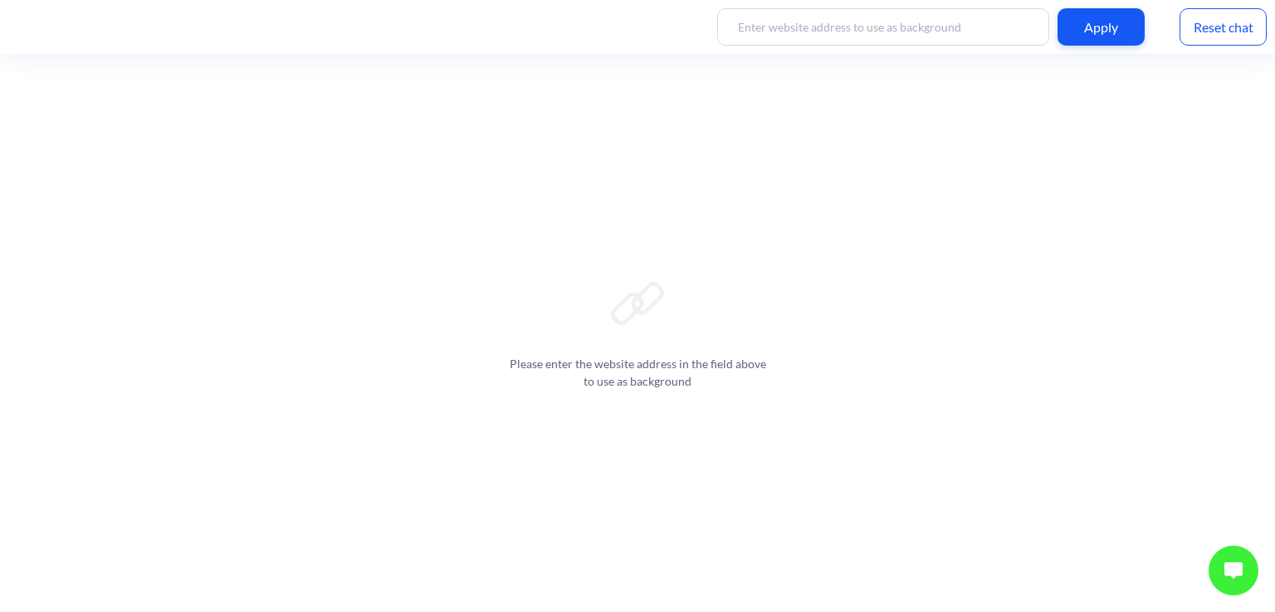
click at [1221, 573] on button at bounding box center [1233, 571] width 50 height 50
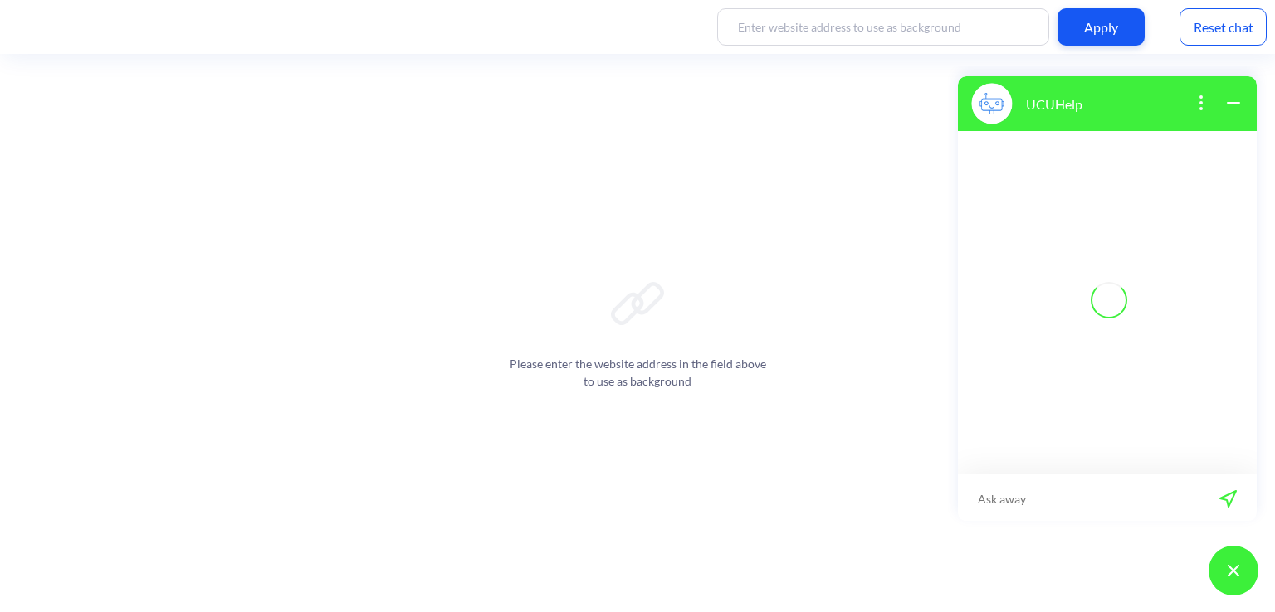
scroll to position [2, 0]
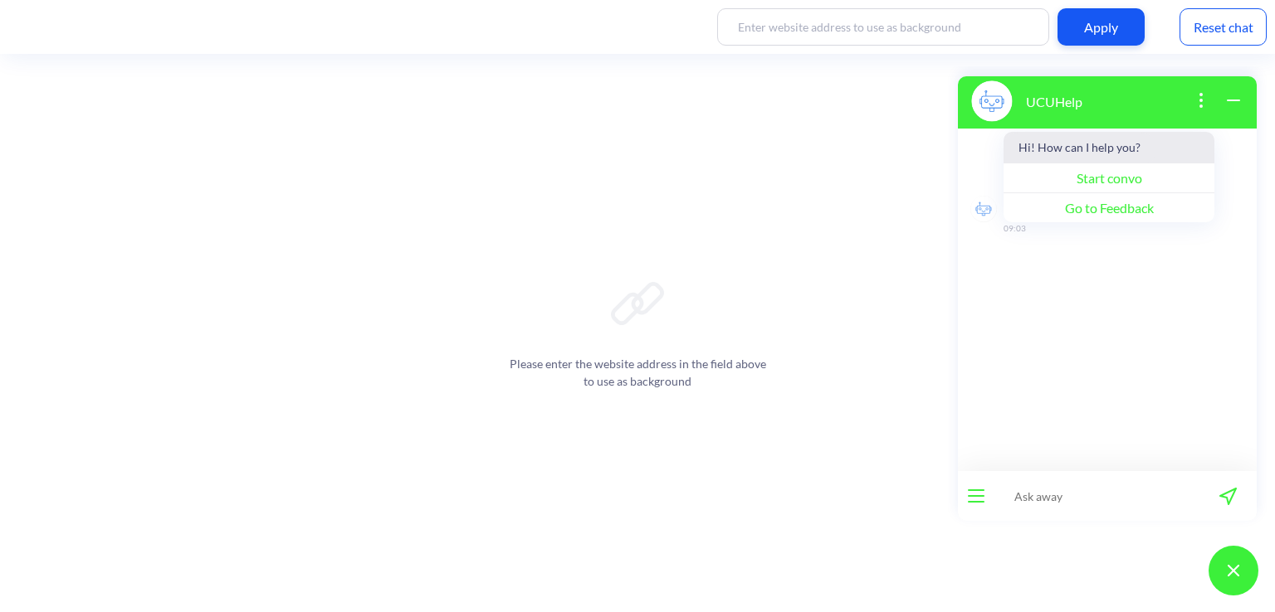
click at [1092, 500] on input at bounding box center [1096, 496] width 205 height 50
click at [1145, 185] on button "Start convo" at bounding box center [1108, 178] width 211 height 30
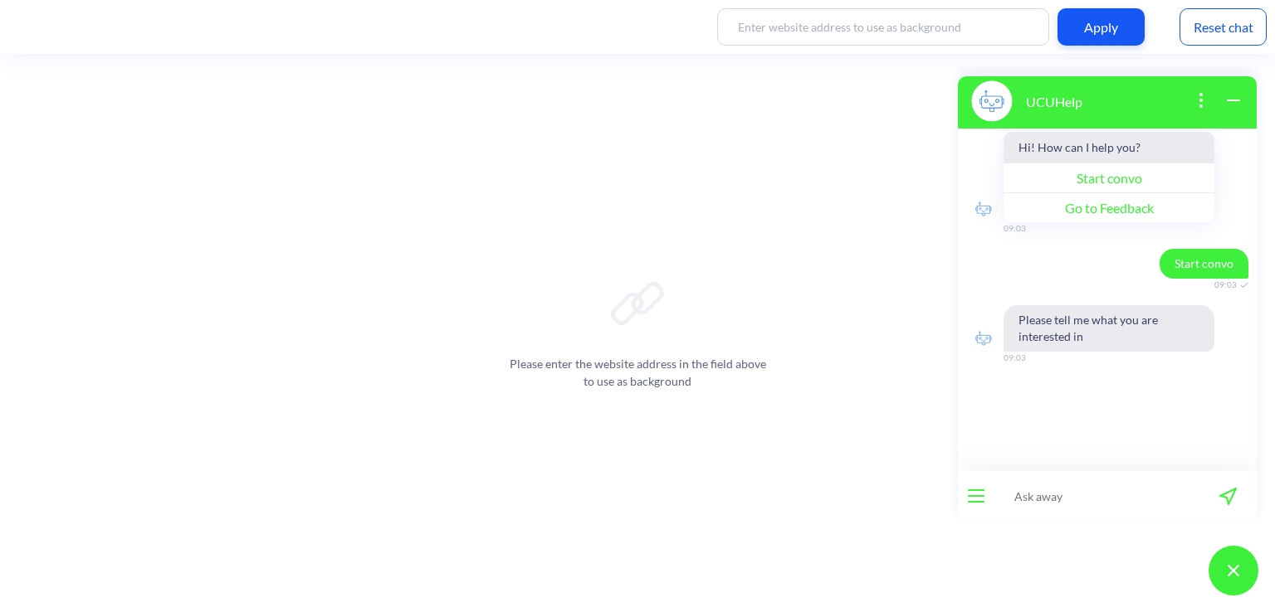
click at [1057, 485] on input at bounding box center [1096, 496] width 205 height 50
type input "Hi gorg. Please tell me about [GEOGRAPHIC_DATA]"
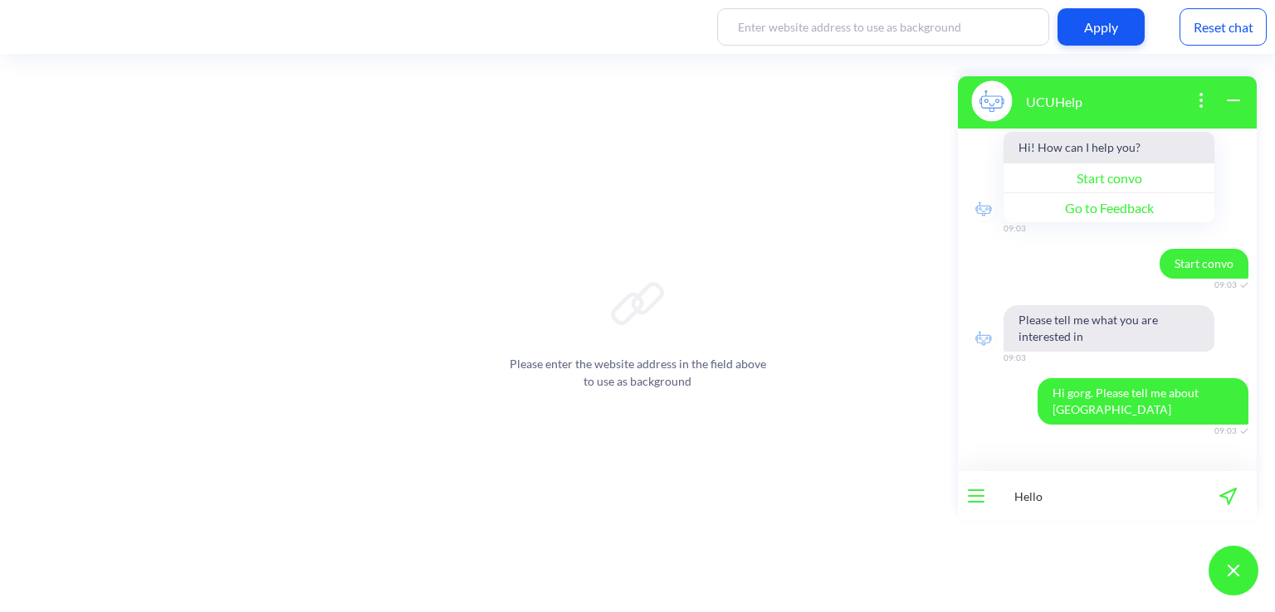
type input "Hello?"
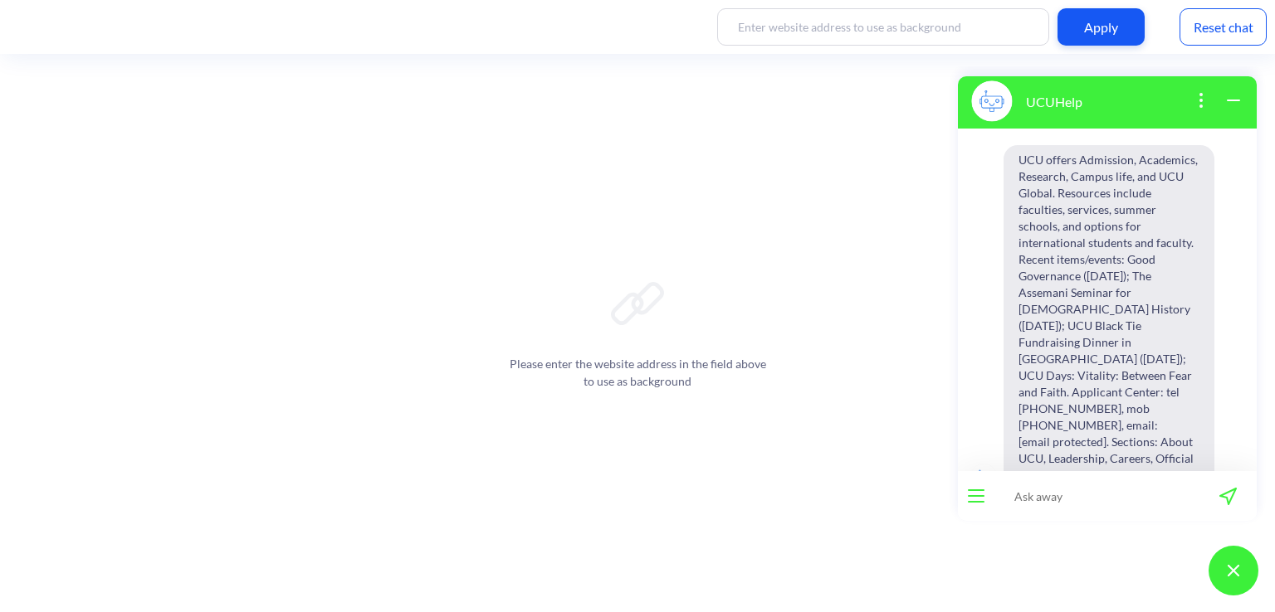
scroll to position [280, 0]
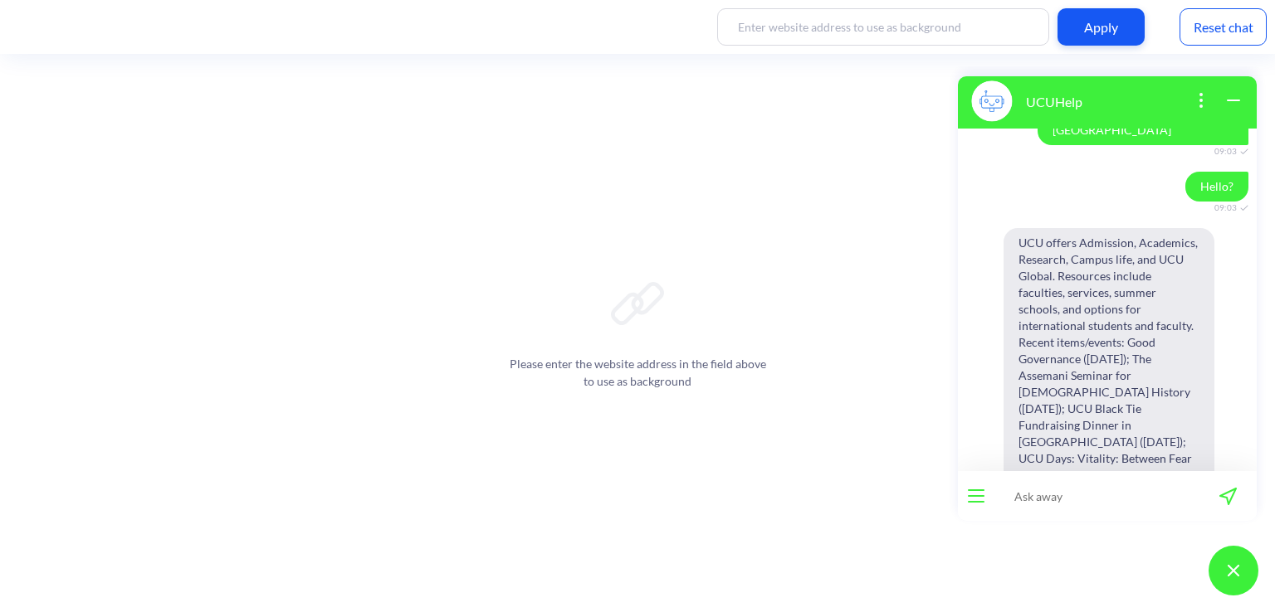
click at [1032, 497] on input at bounding box center [1096, 496] width 205 height 50
paste input "What do you know about UCU?"
type input "What do you know about UCU?"
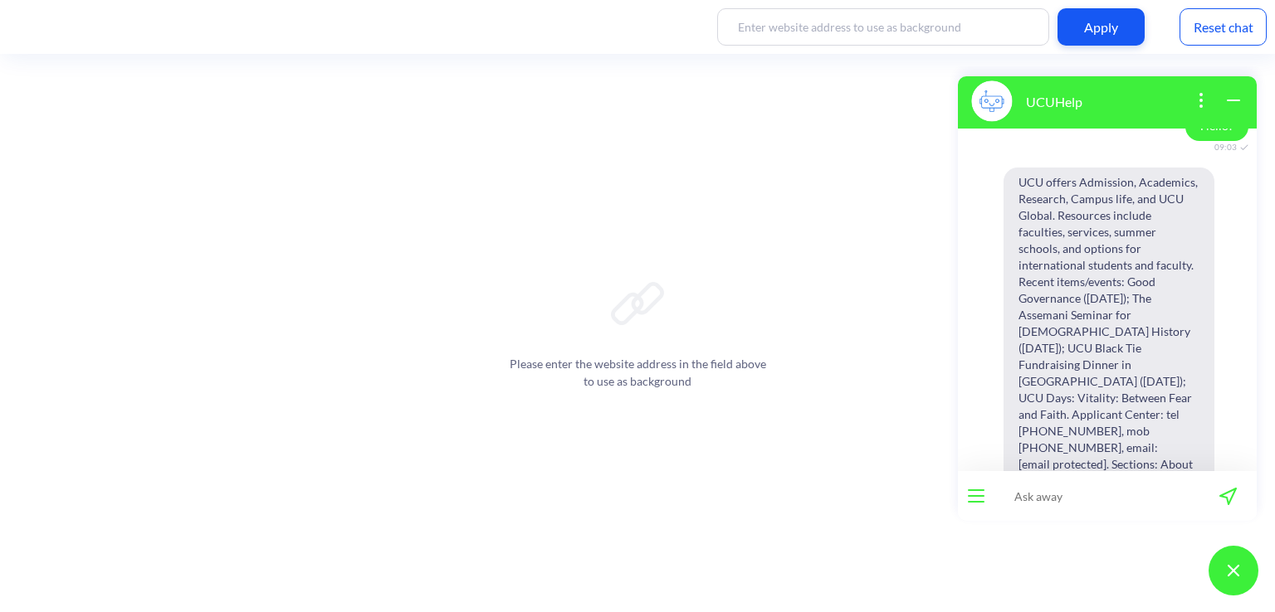
scroll to position [419, 0]
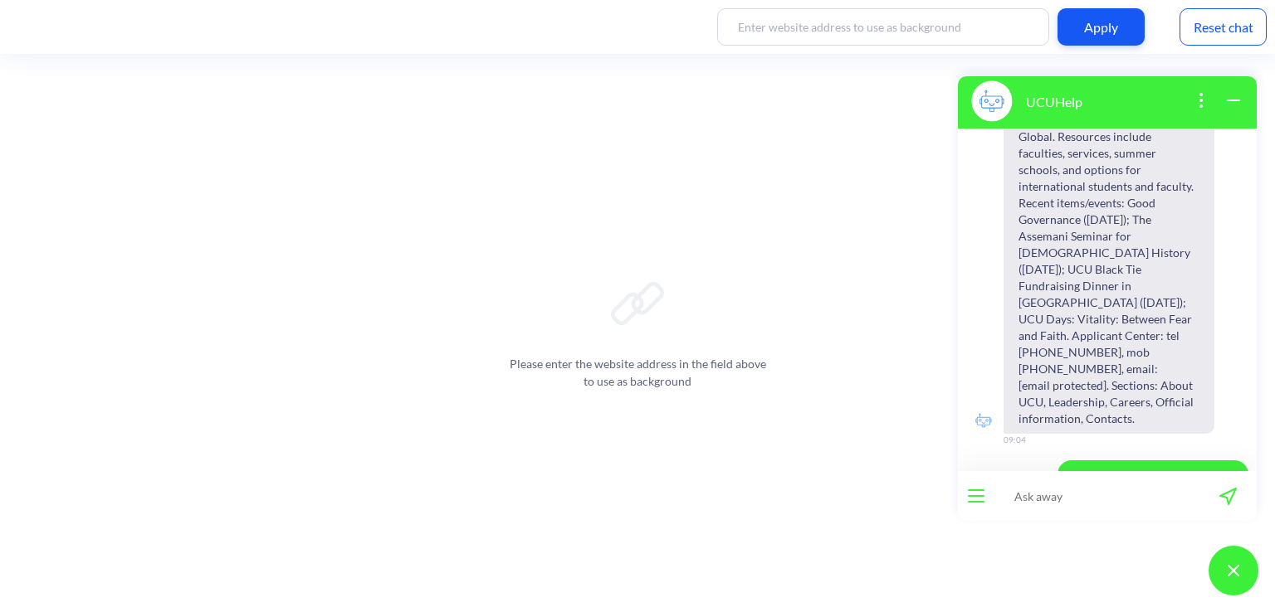
click at [1056, 496] on input at bounding box center [1096, 496] width 205 height 50
type input "Are we online?"
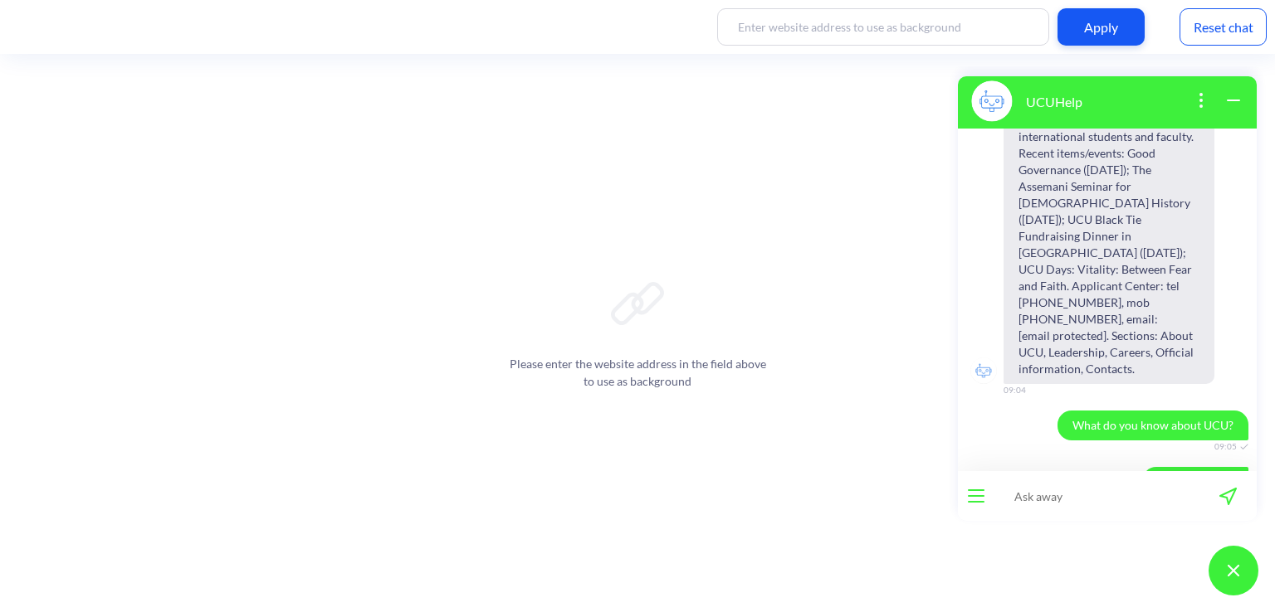
scroll to position [476, 0]
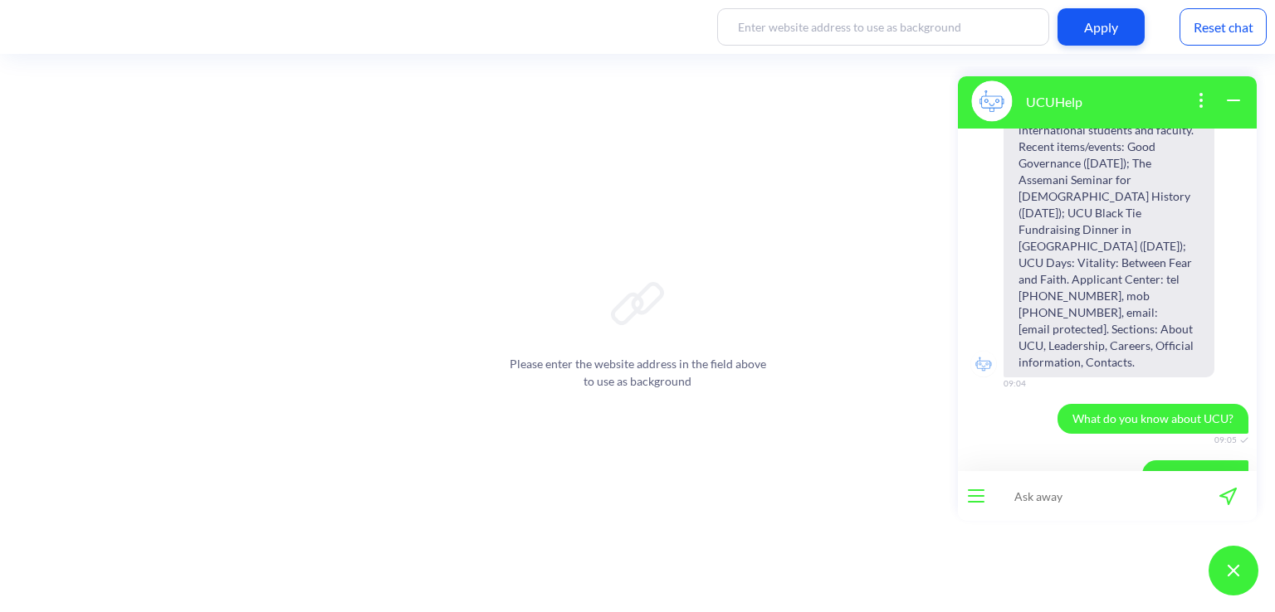
click at [978, 490] on button "open menu" at bounding box center [976, 496] width 17 height 13
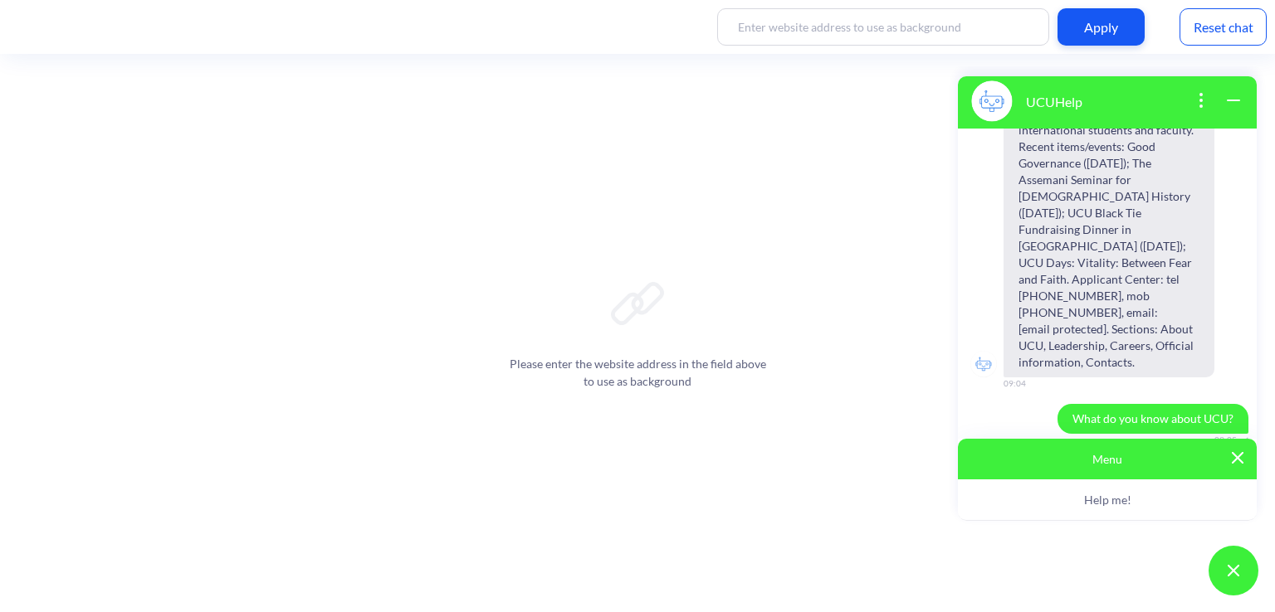
scroll to position [493, 0]
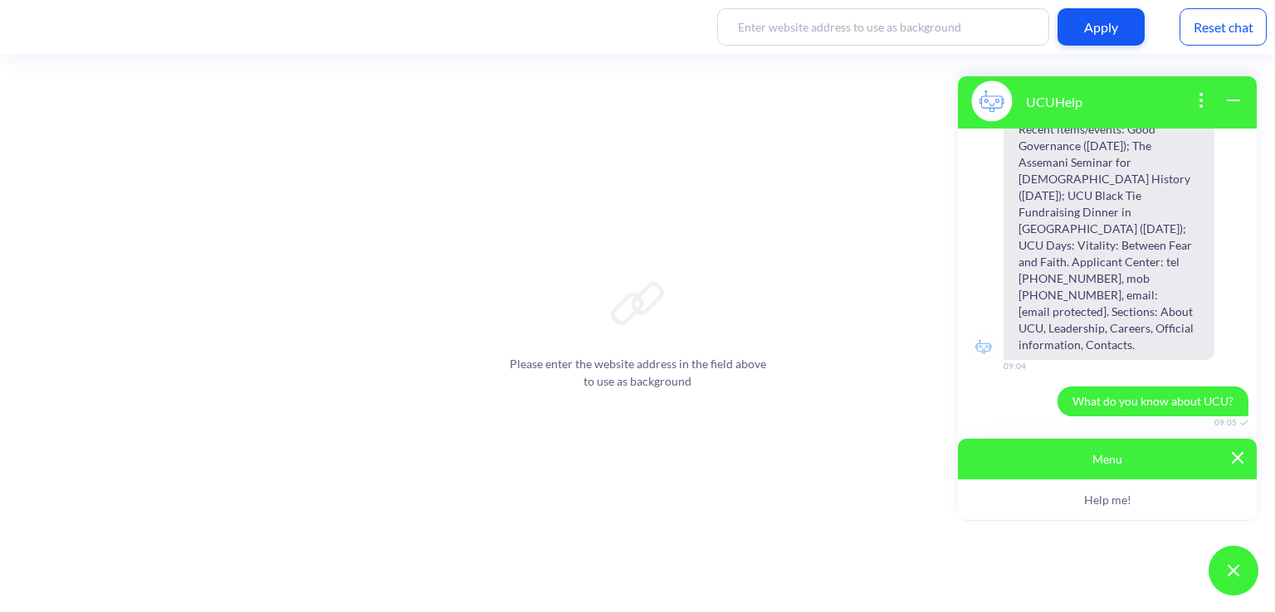
click at [1246, 457] on div "Menu" at bounding box center [1107, 459] width 299 height 41
click at [1241, 457] on img at bounding box center [1238, 458] width 12 height 12
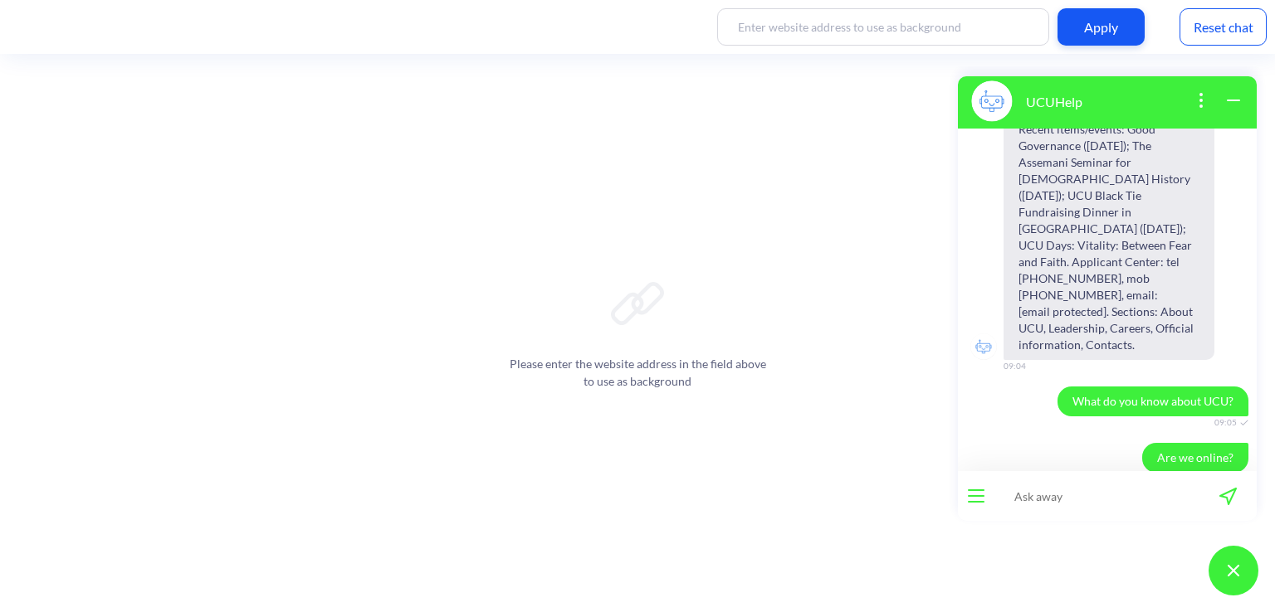
scroll to position [699, 0]
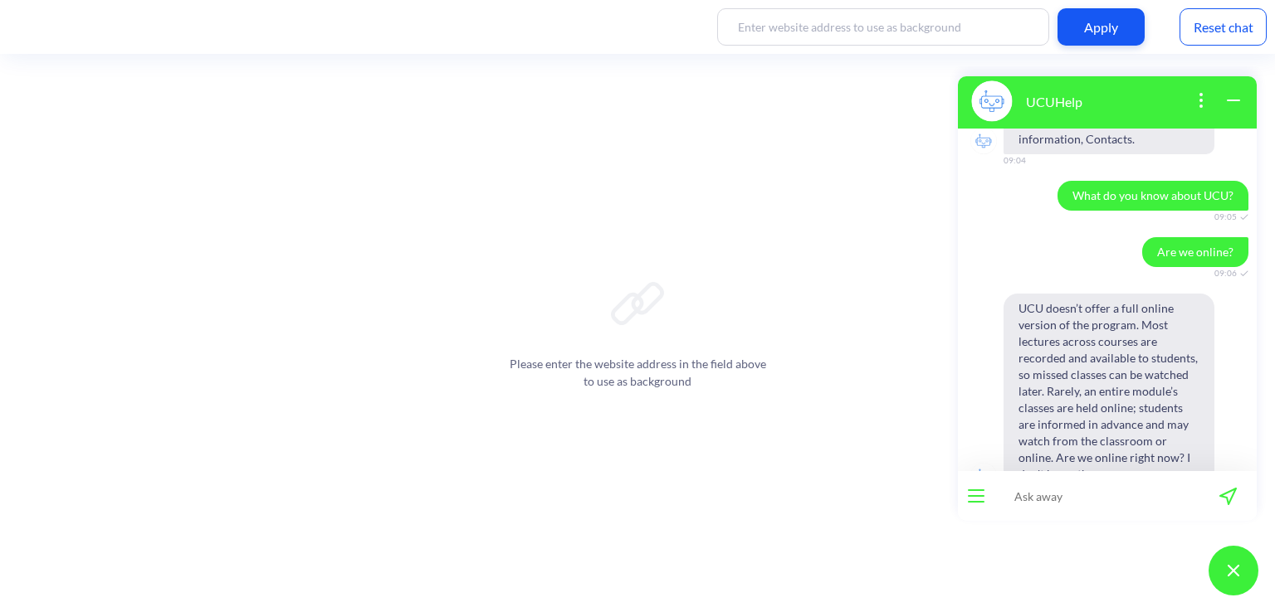
click at [1051, 493] on input at bounding box center [1096, 496] width 205 height 50
type input "Ok, thanks. Now, can you tell me about programmes of the applied sciences facul…"
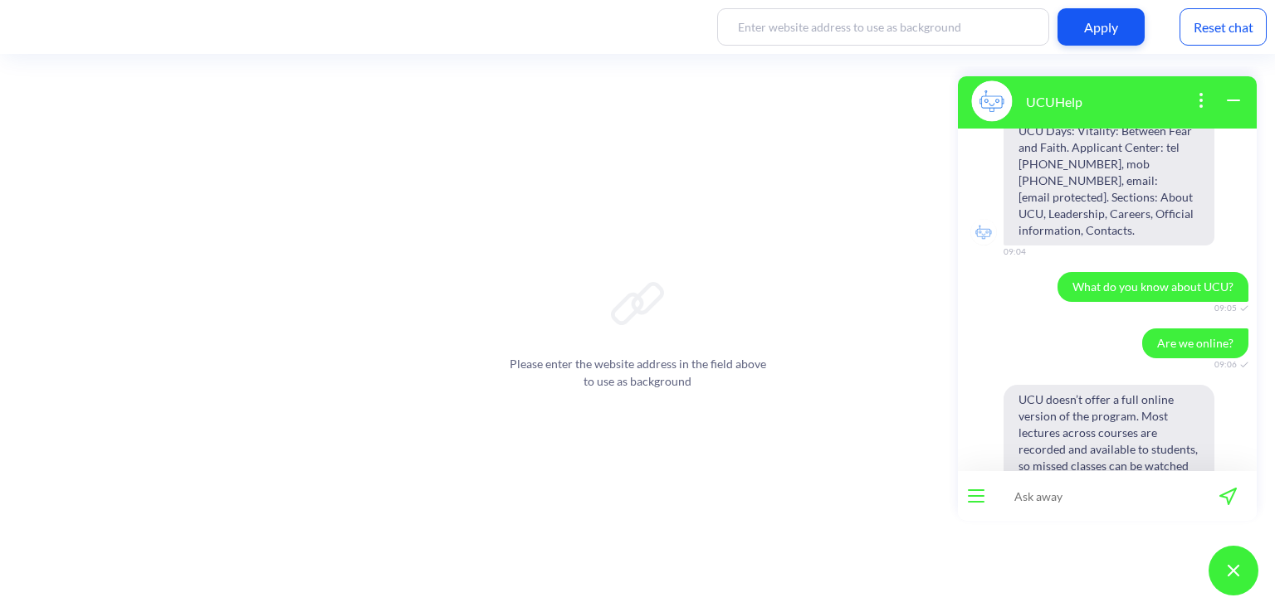
scroll to position [788, 0]
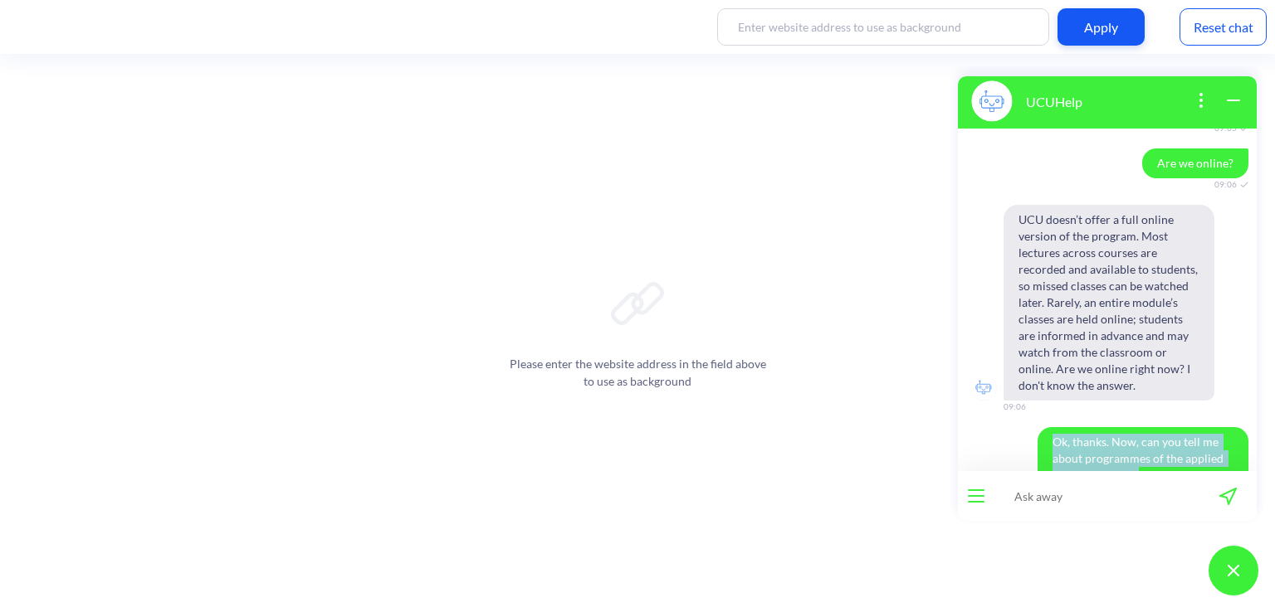
drag, startPoint x: 1131, startPoint y: 428, endPoint x: 1031, endPoint y: 395, distance: 105.8
click at [1037, 427] on span "Ok, thanks. Now, can you tell me about programmes of the applied sciences facul…" at bounding box center [1142, 458] width 211 height 63
copy span "Ok, thanks. Now, can you tell me about programmes of the applied sciences facul…"
click at [1061, 497] on input at bounding box center [1096, 496] width 205 height 50
paste input "What do you know about UCU?"
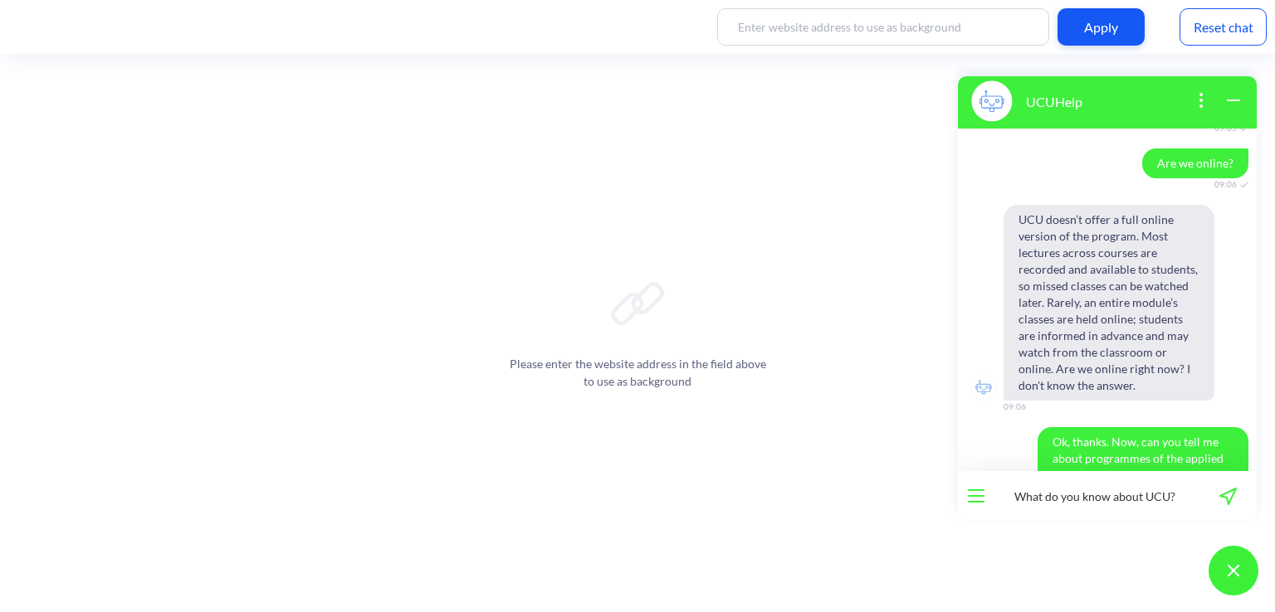
type input "What do you know about UCU?"
click at [1229, 497] on icon "send message" at bounding box center [1227, 496] width 17 height 17
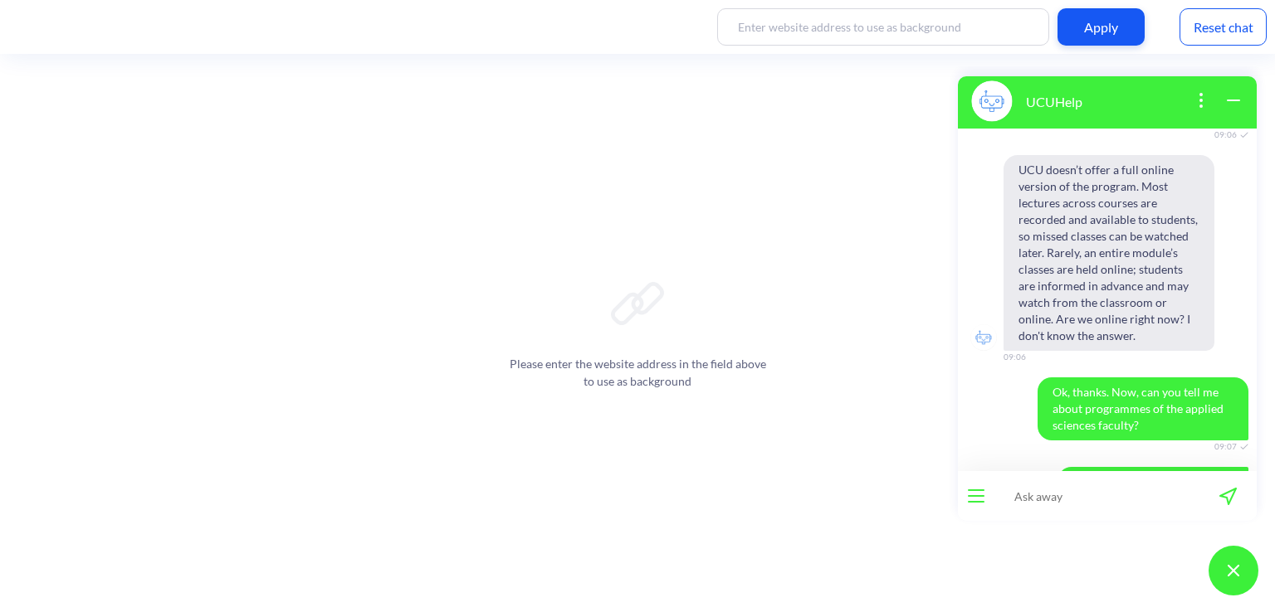
scroll to position [844, 0]
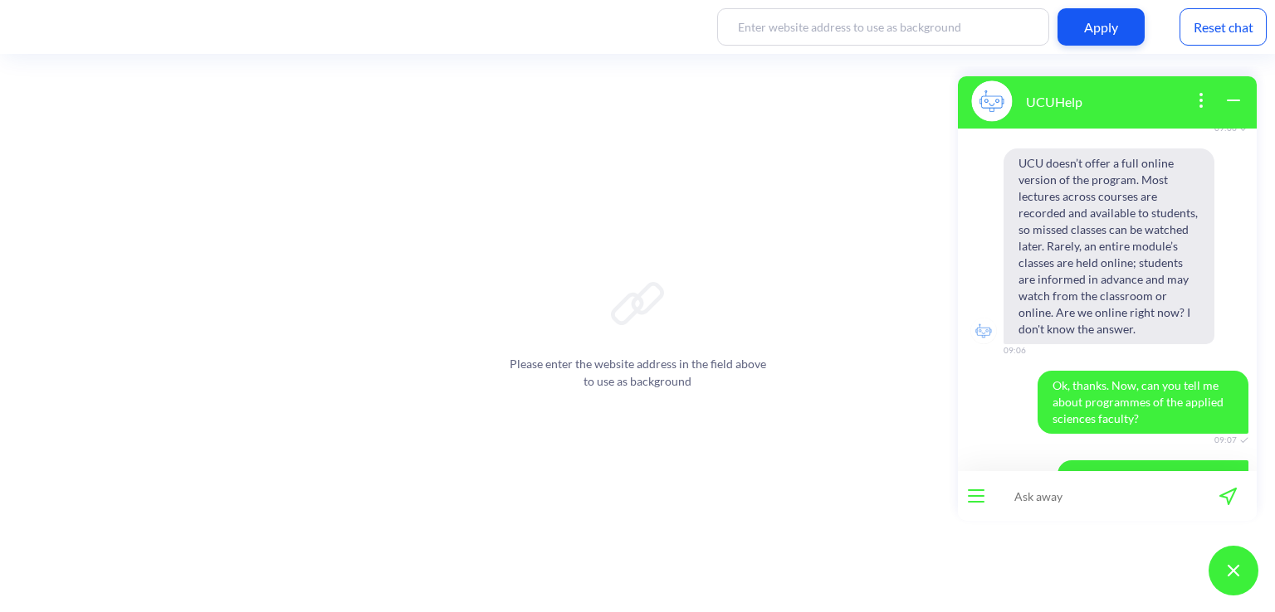
click at [979, 488] on div at bounding box center [976, 496] width 37 height 50
click at [1079, 481] on input at bounding box center [1096, 496] width 205 height 50
type input "hello again?"
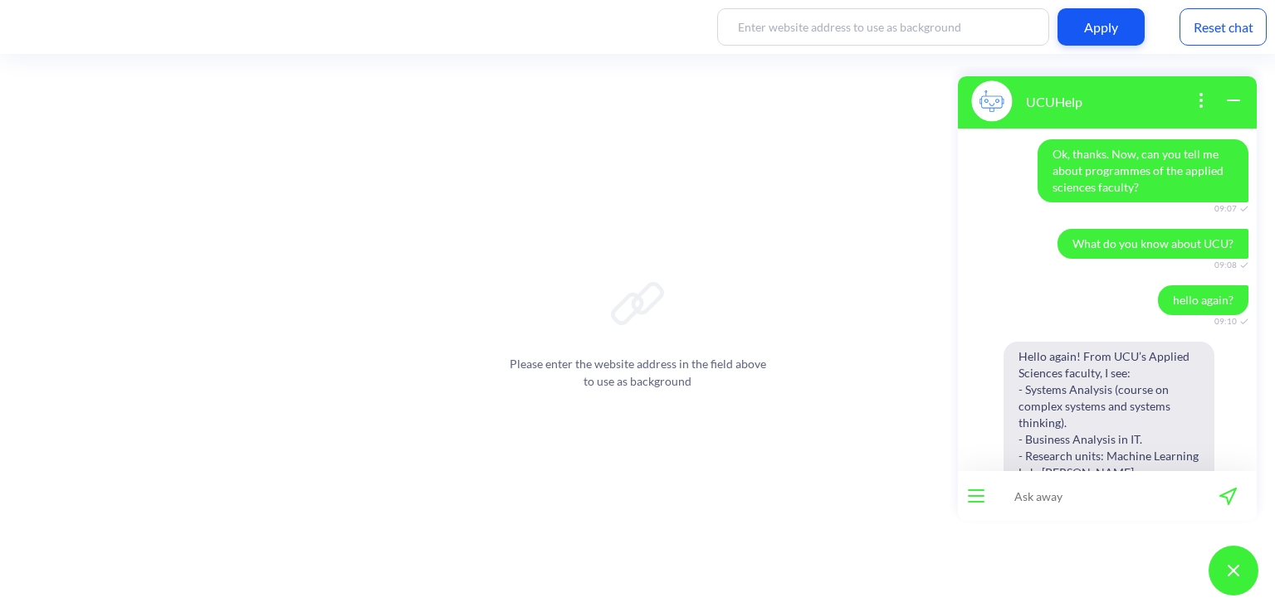
scroll to position [1189, 0]
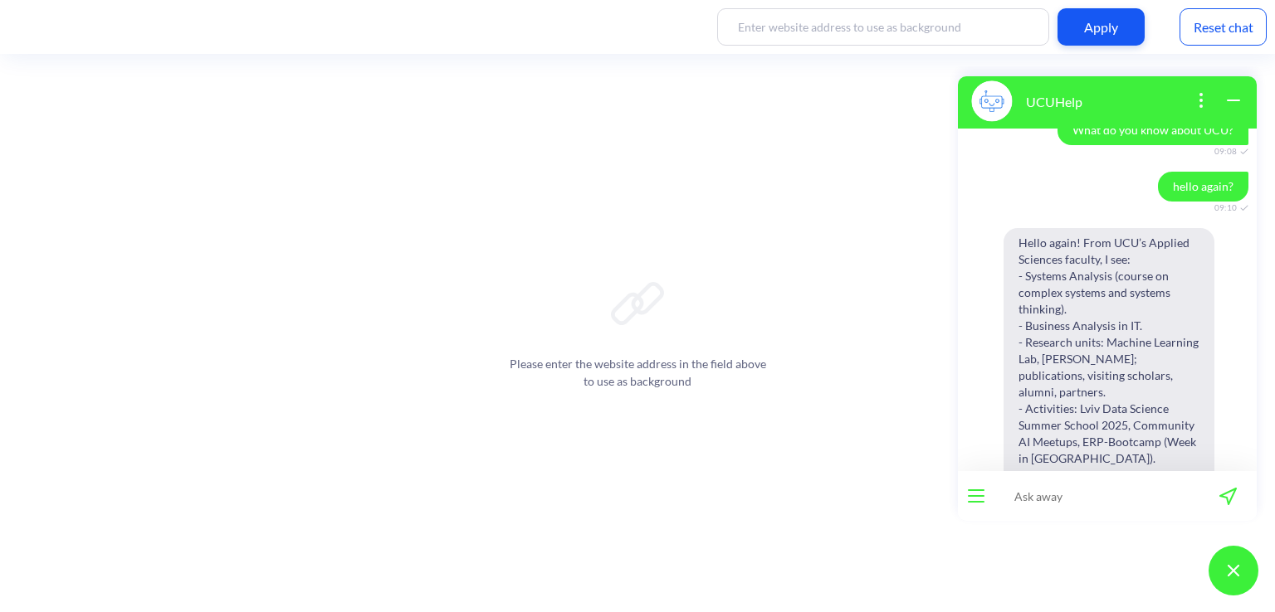
paste input "What do you know about UCU?"
type input "What do you know about UCU?"
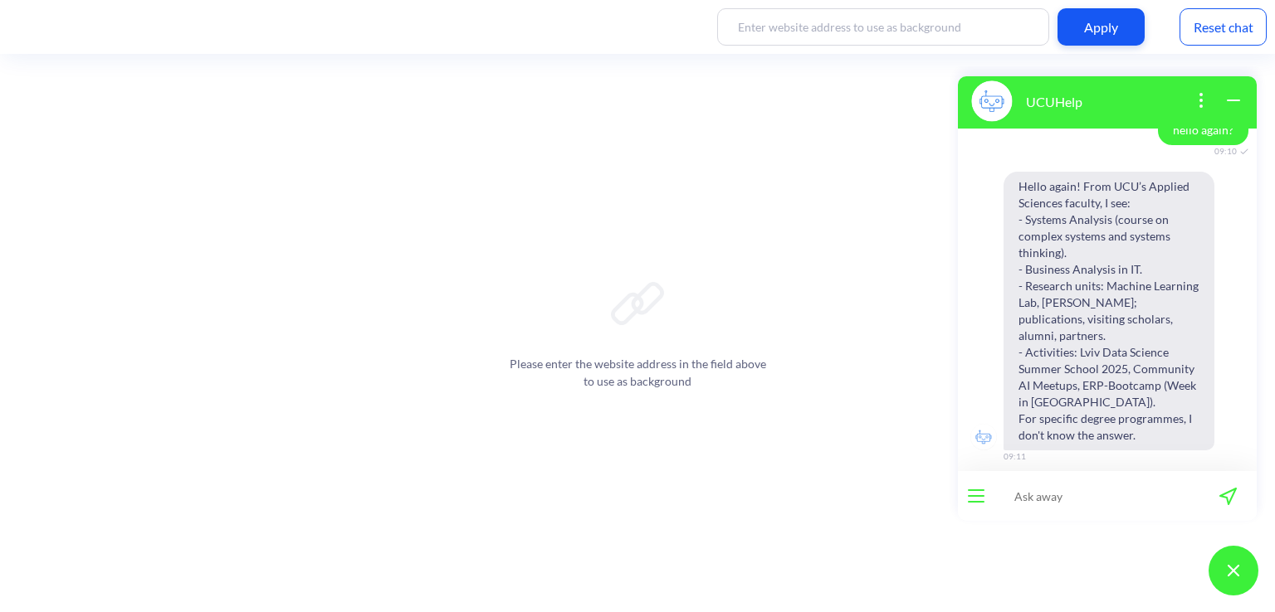
paste input "What do you know about UCU?"
type input "What do you know about UCU?"
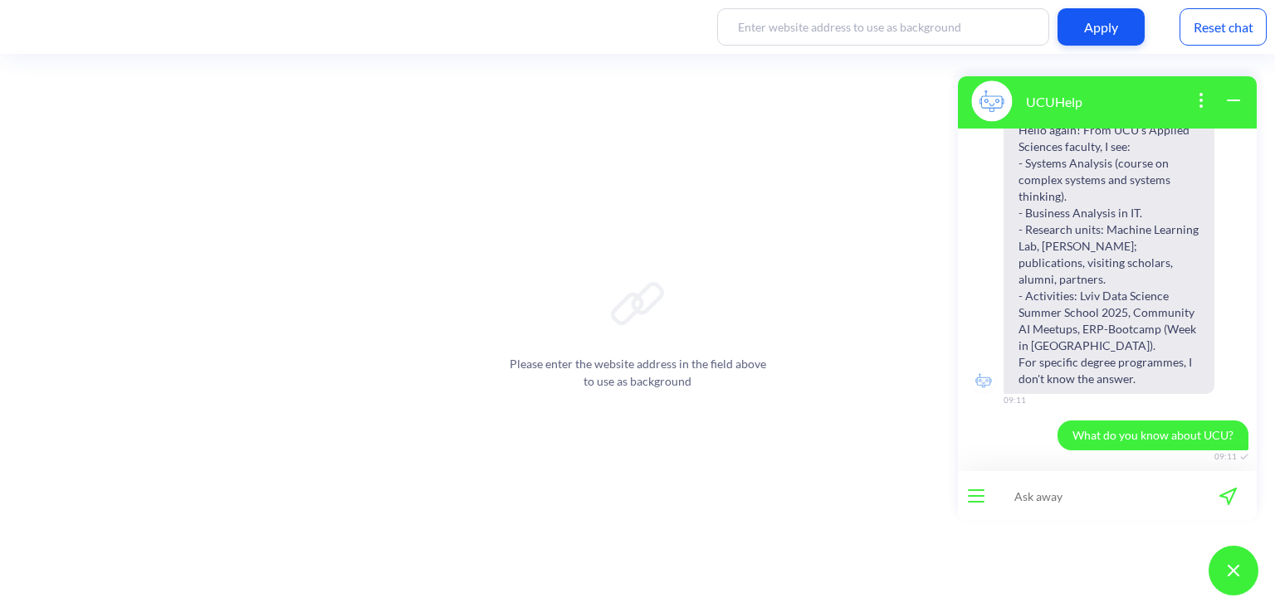
paste input "What do you know about UCU?"
type input "What do you know about UCU?"
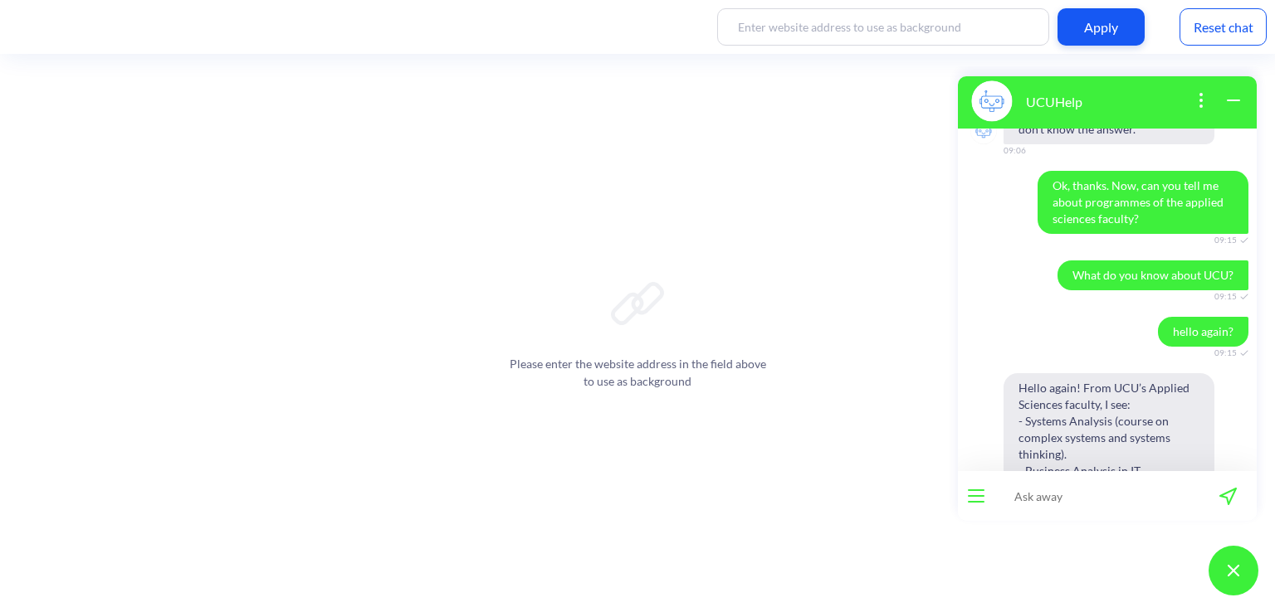
scroll to position [1359, 0]
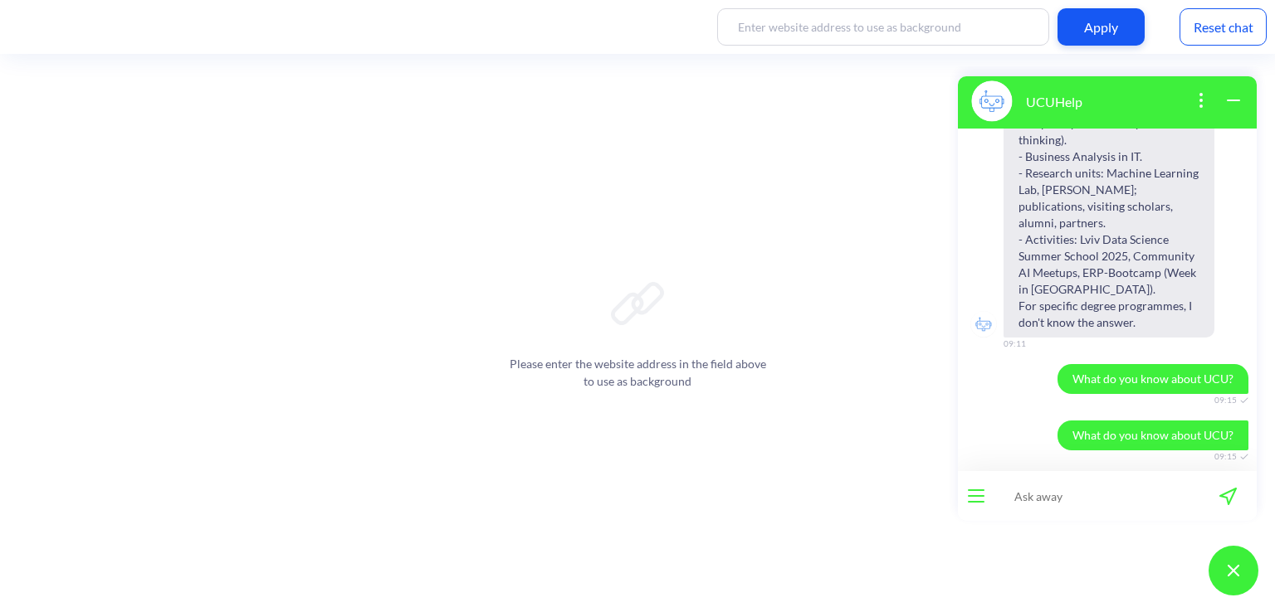
click at [1218, 32] on div "Reset chat" at bounding box center [1222, 26] width 87 height 37
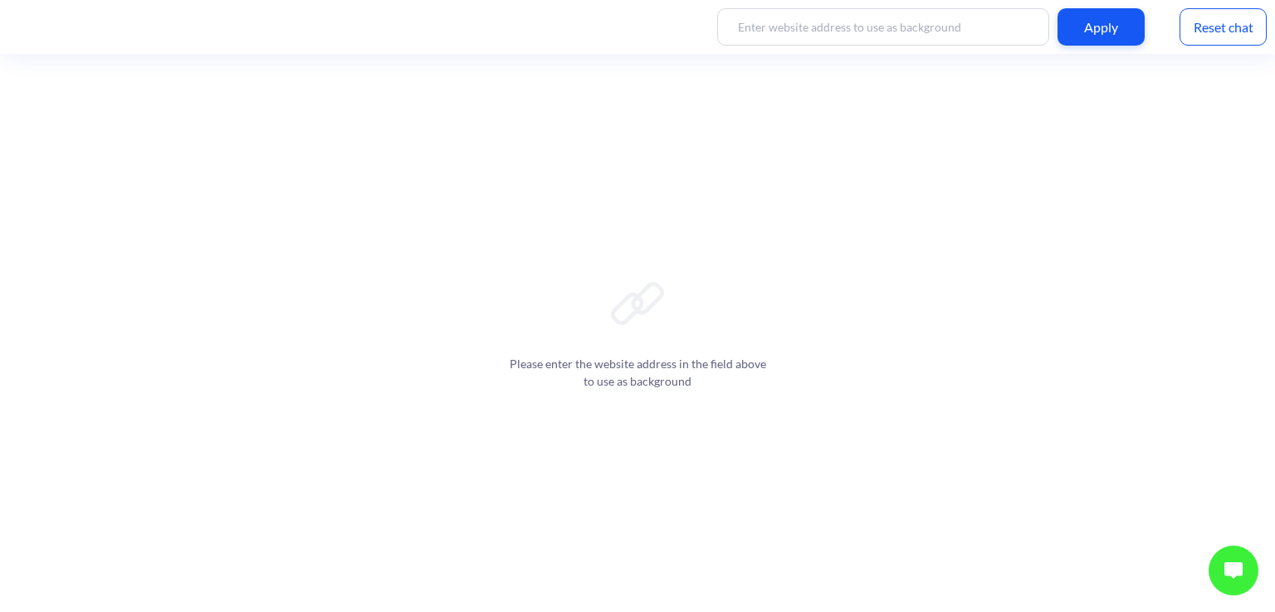
click at [1241, 550] on button at bounding box center [1233, 571] width 50 height 50
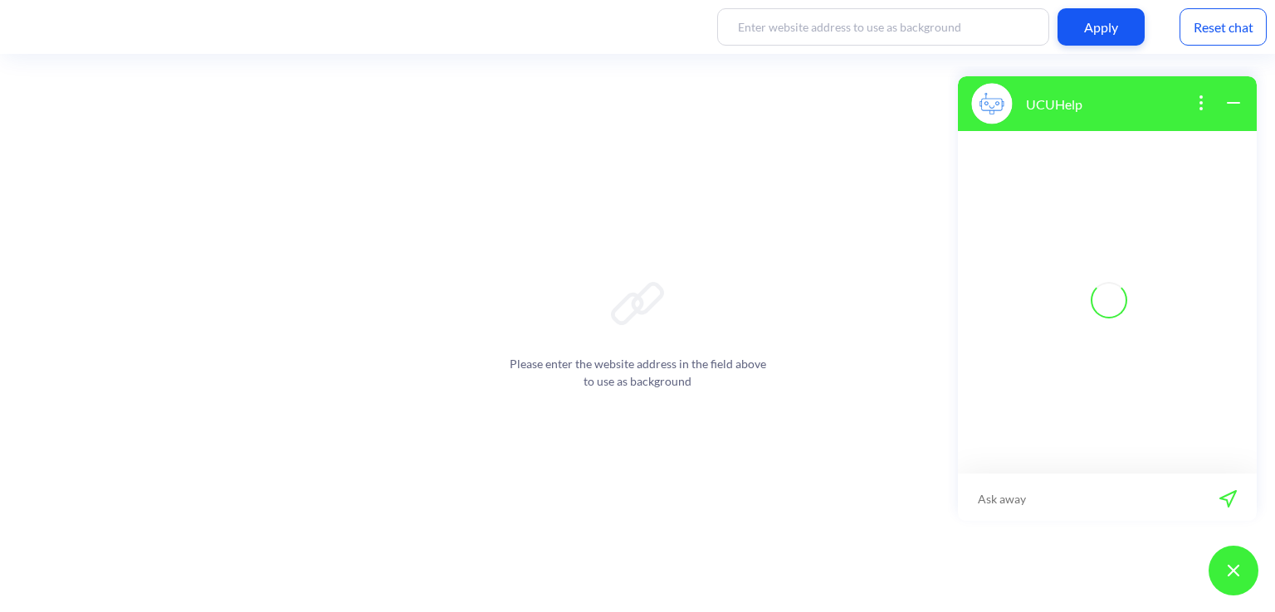
scroll to position [2, 0]
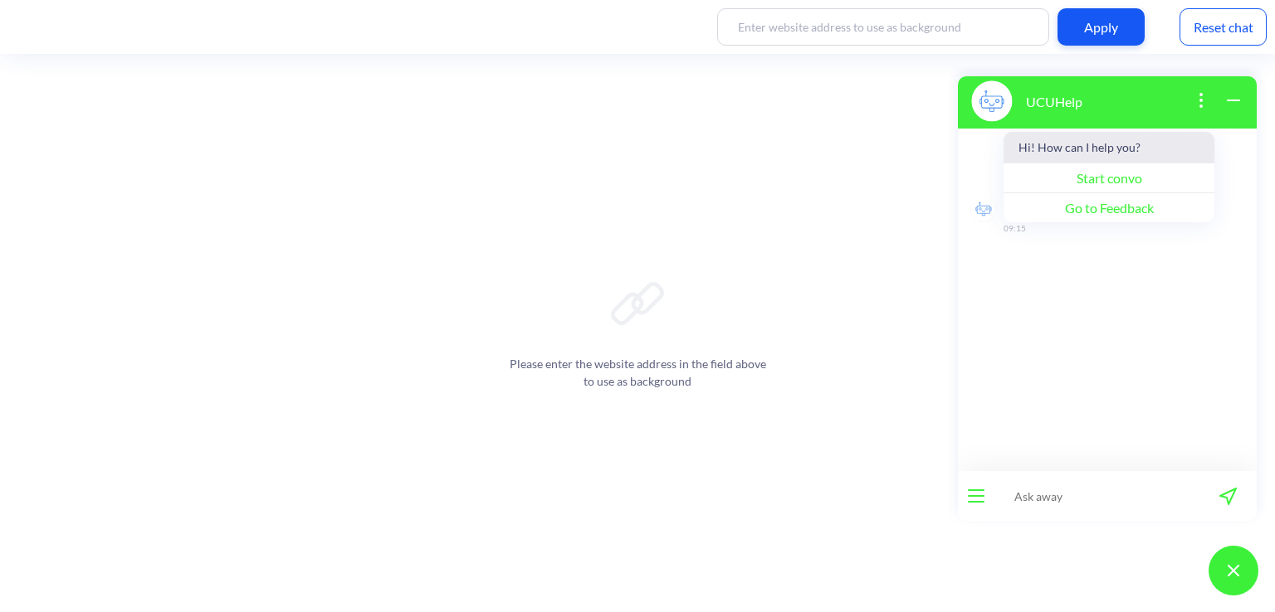
click at [985, 500] on div at bounding box center [976, 496] width 37 height 50
click at [1058, 174] on button "Start convo" at bounding box center [1108, 178] width 211 height 30
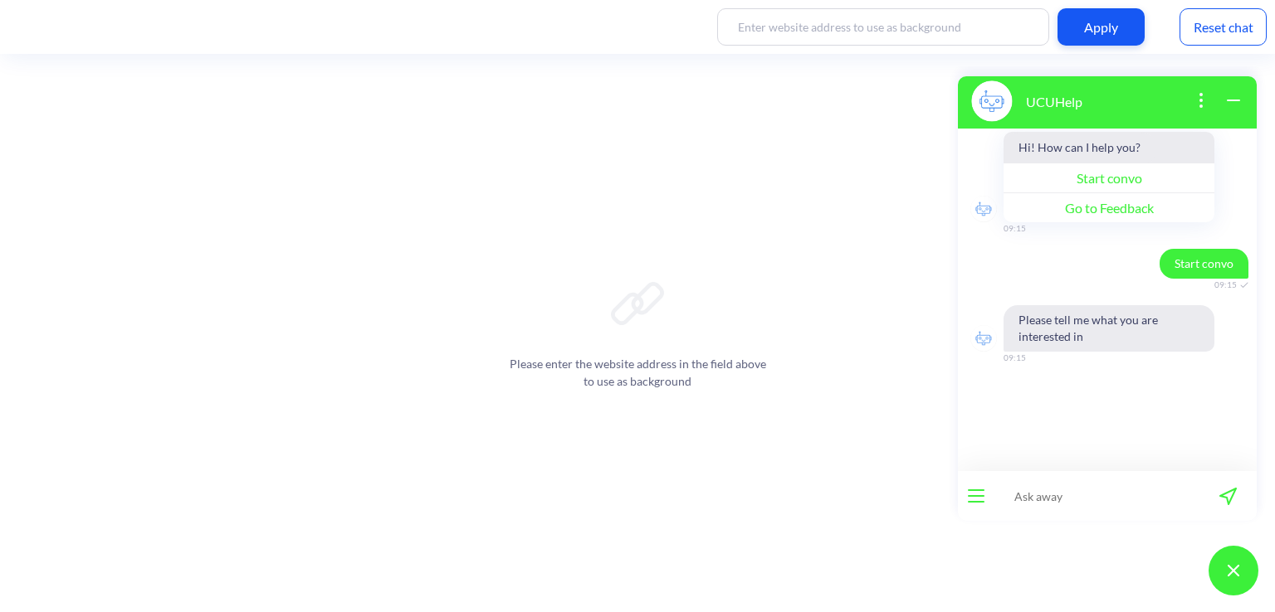
click at [1052, 500] on input at bounding box center [1096, 496] width 205 height 50
paste input "What do you know about UCU?"
type input "What do you know about UCU?"
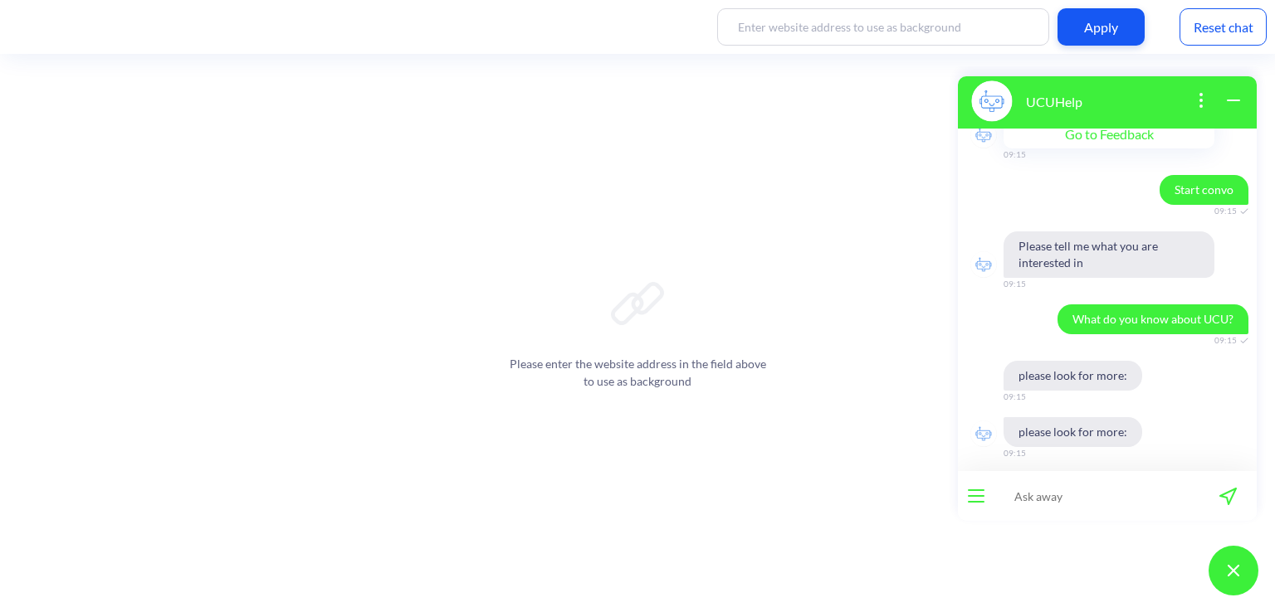
scroll to position [81, 0]
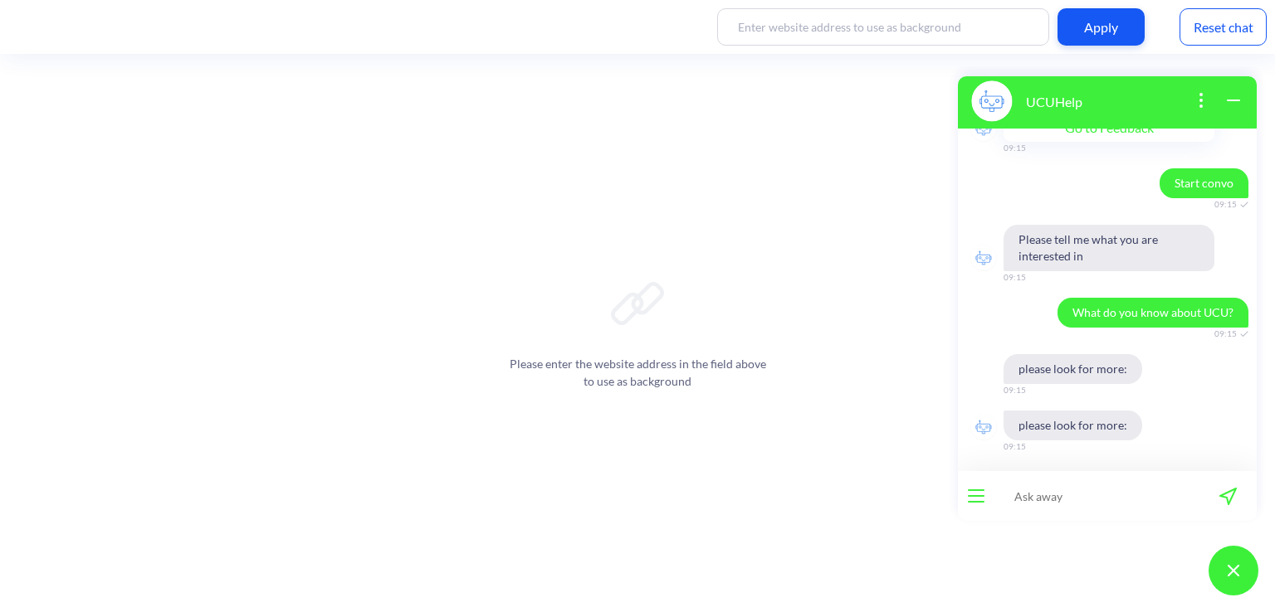
click at [1115, 371] on span "please look for more:" at bounding box center [1072, 369] width 139 height 30
click at [1126, 373] on span "please look for more:" at bounding box center [1072, 369] width 139 height 30
drag, startPoint x: 1123, startPoint y: 373, endPoint x: 1032, endPoint y: 379, distance: 90.7
click at [1043, 378] on span "please look for more:" at bounding box center [1072, 369] width 139 height 30
click at [1032, 379] on span "please look for more:" at bounding box center [1072, 369] width 139 height 30
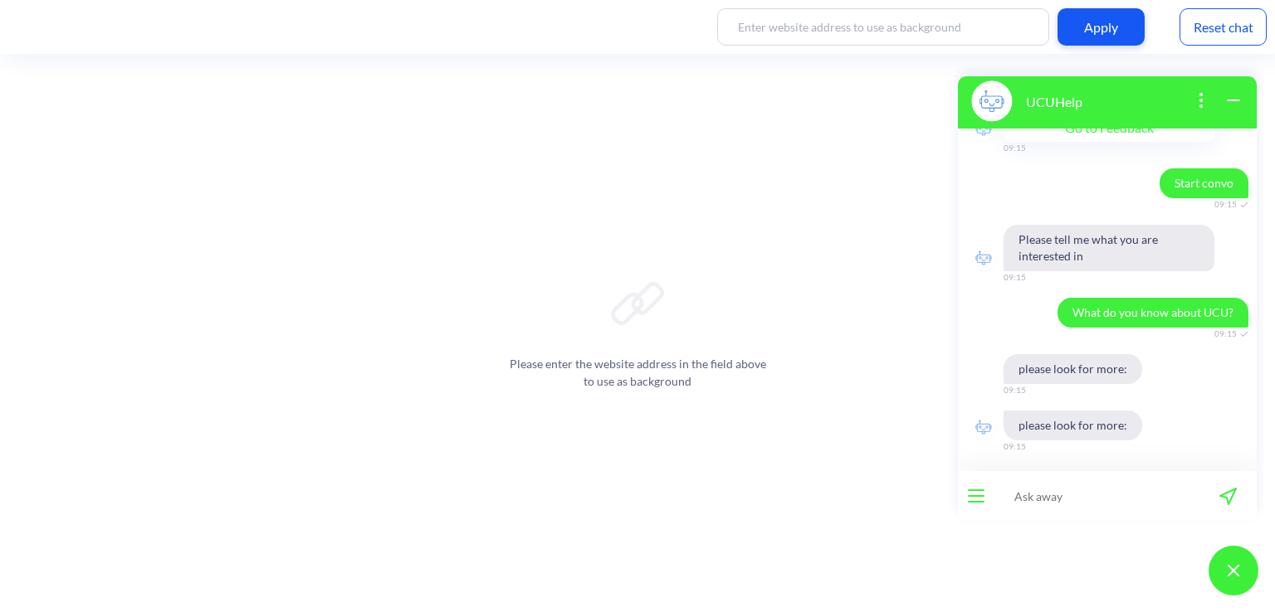
click at [1034, 500] on input at bounding box center [1096, 496] width 205 height 50
click at [1068, 434] on span "please look for more:" at bounding box center [1072, 426] width 139 height 30
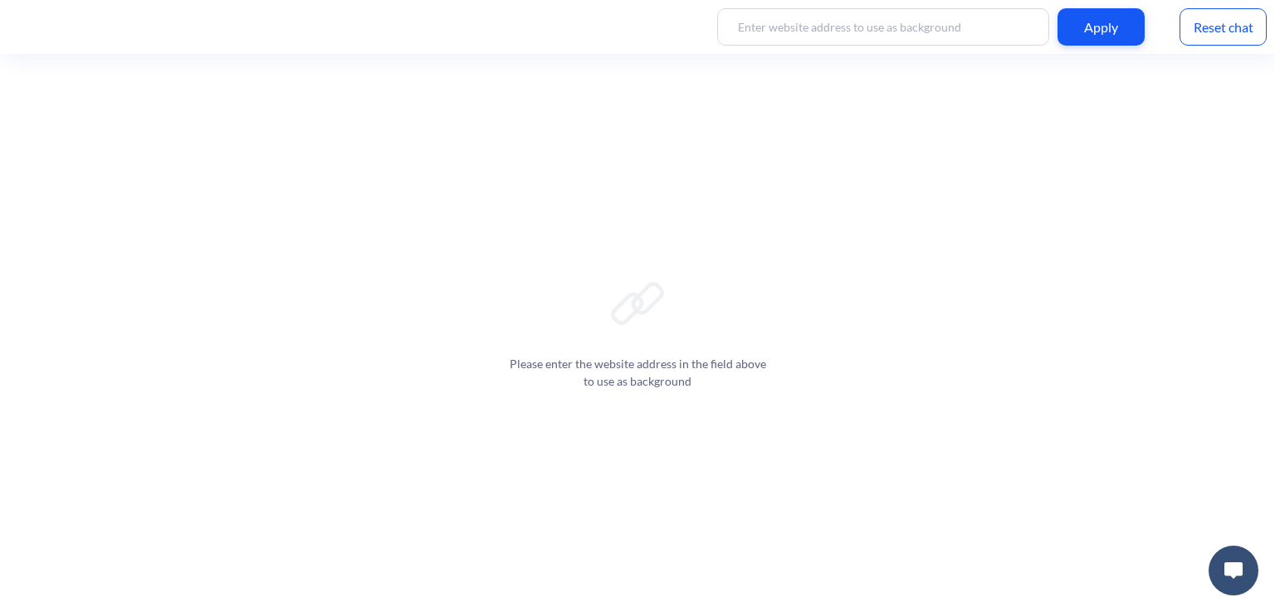
click at [871, 32] on input at bounding box center [883, 26] width 332 height 37
click at [1135, 587] on button "Need any help?" at bounding box center [1134, 577] width 132 height 41
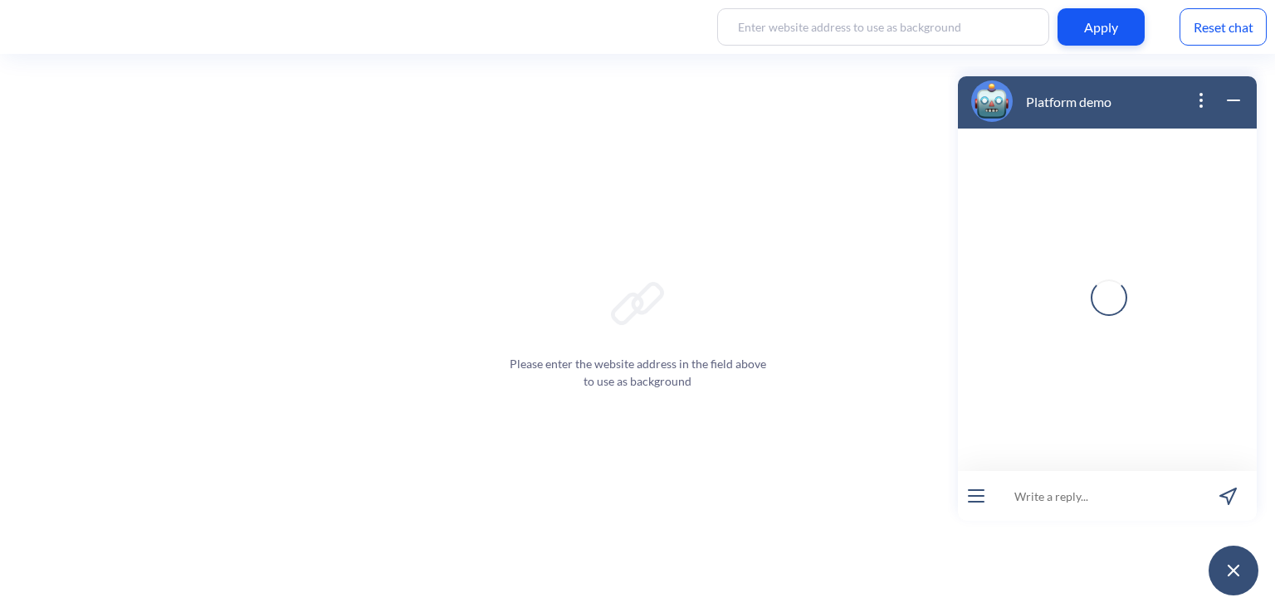
click at [1085, 508] on input at bounding box center [1096, 496] width 205 height 50
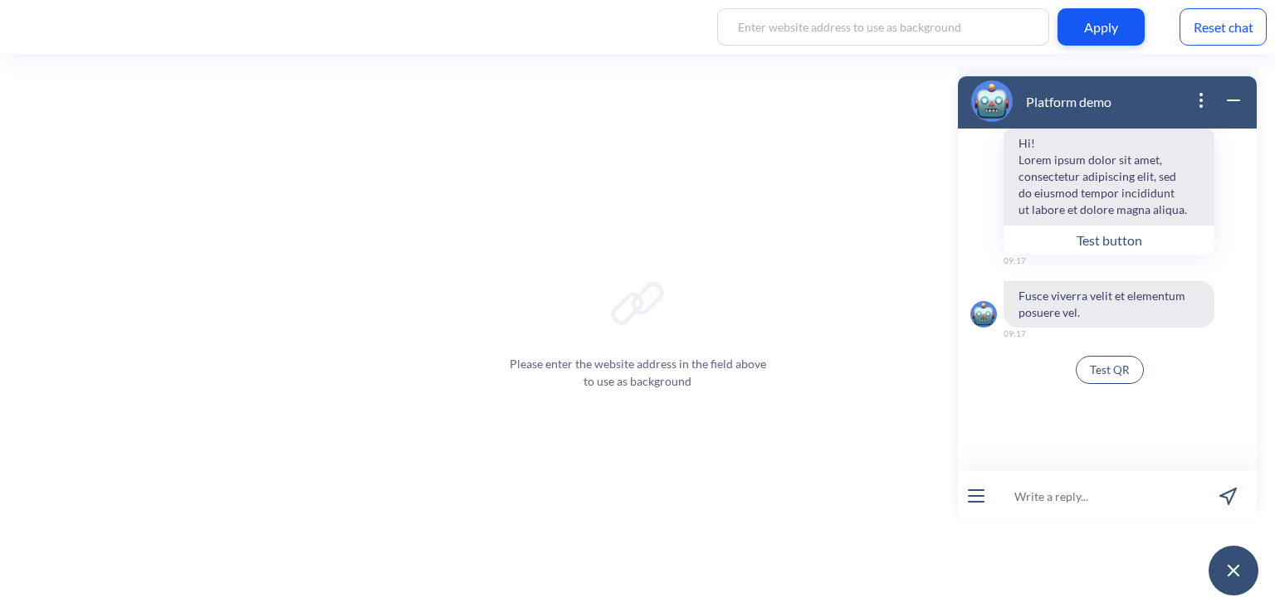
click at [977, 487] on div at bounding box center [976, 496] width 37 height 50
click at [977, 497] on button "open menu" at bounding box center [976, 496] width 17 height 13
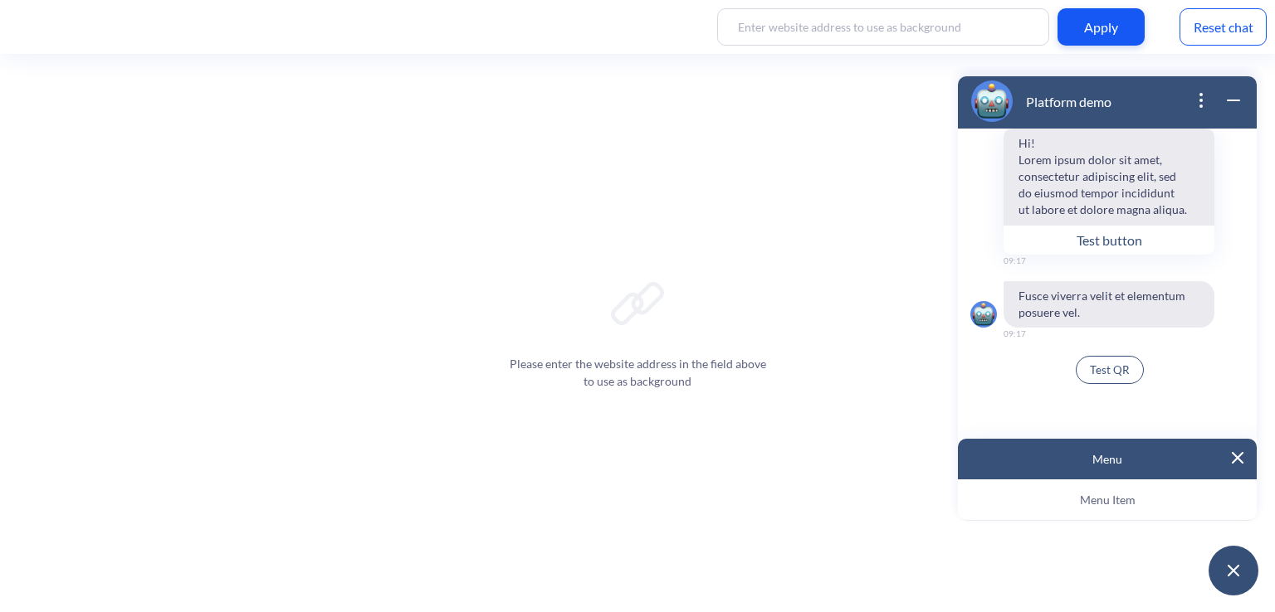
click at [1020, 445] on div "Menu" at bounding box center [1107, 459] width 299 height 41
click at [1040, 490] on button "Menu Item" at bounding box center [1107, 500] width 299 height 41
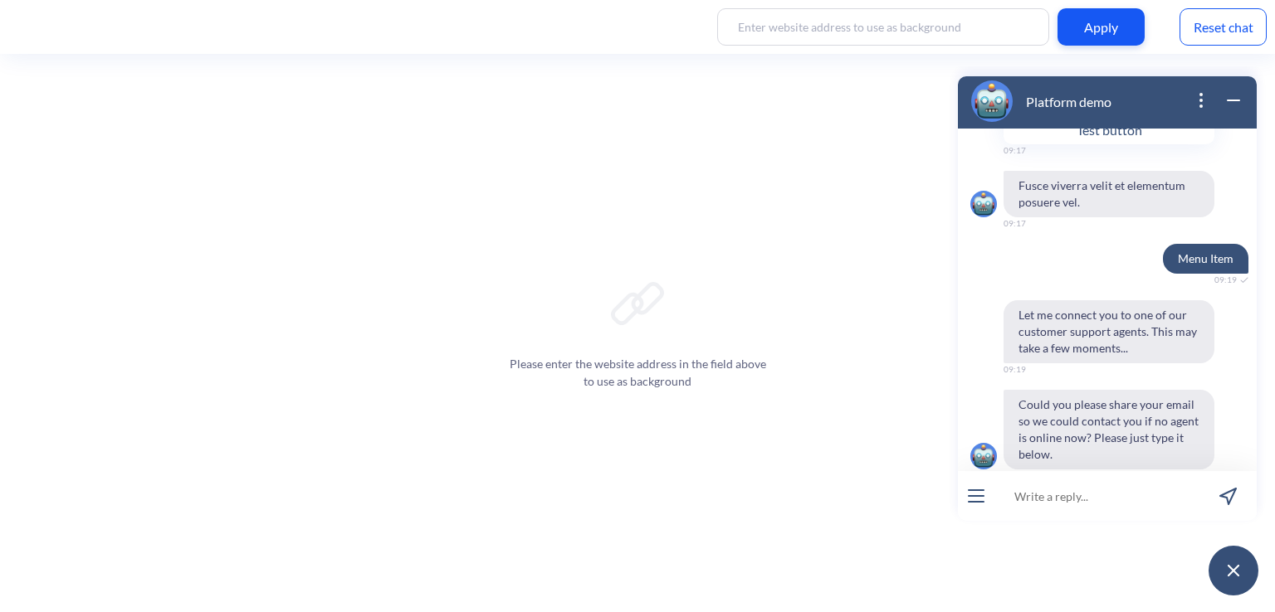
scroll to position [139, 0]
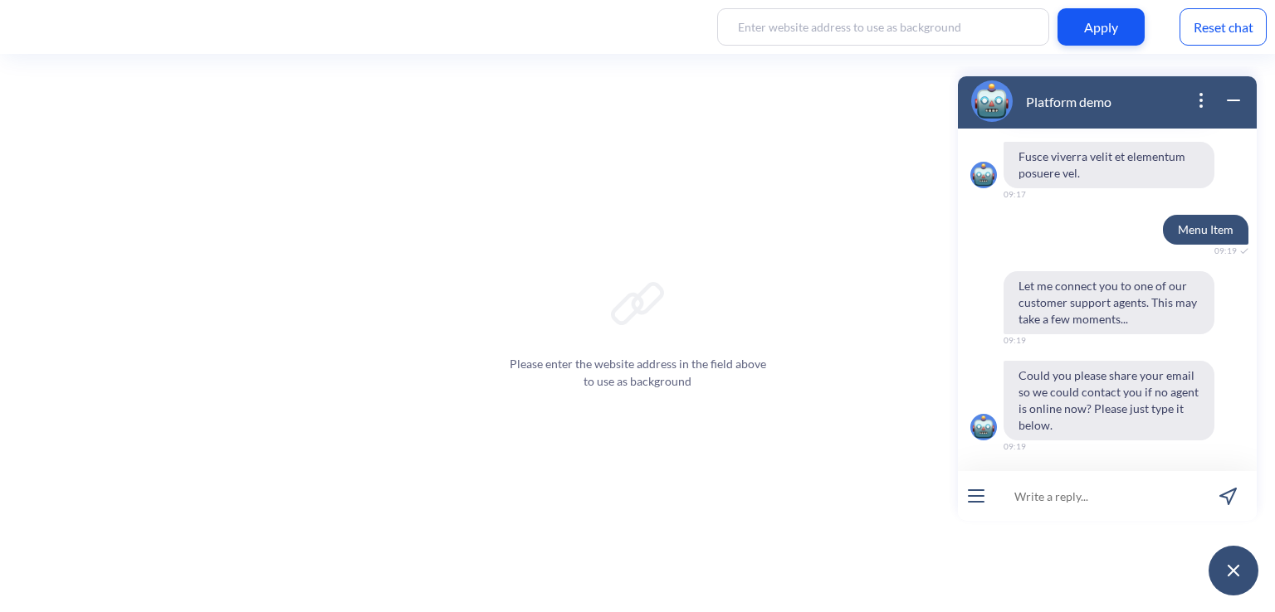
click at [1028, 503] on input at bounding box center [1096, 496] width 205 height 50
type input "aboba"
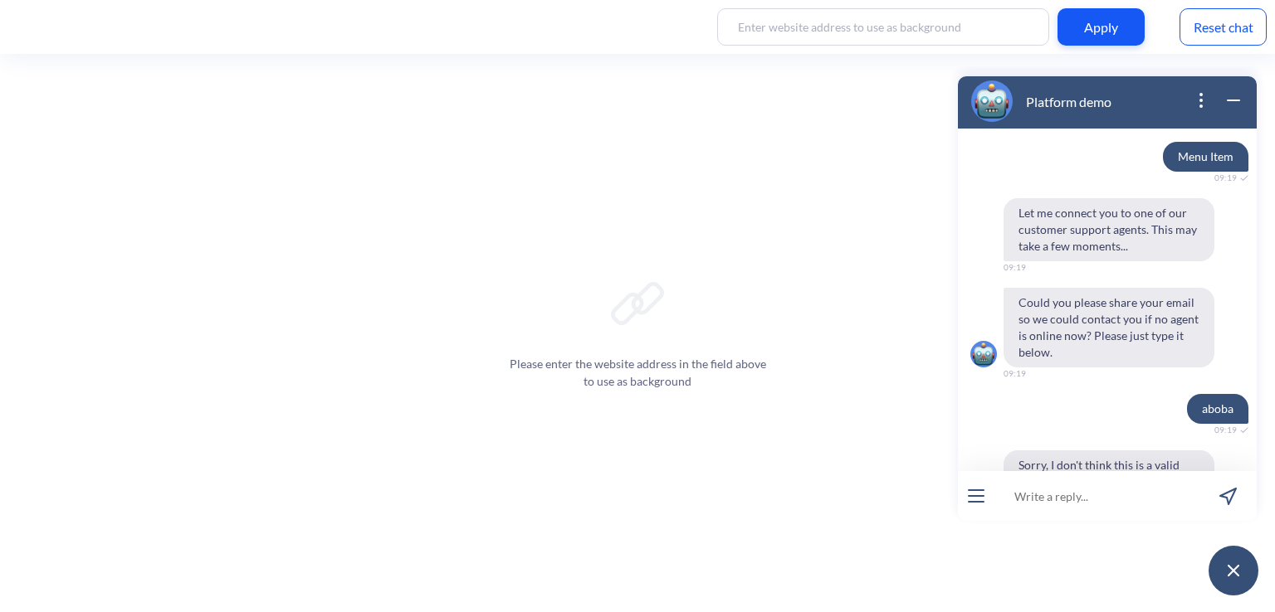
scroll to position [285, 0]
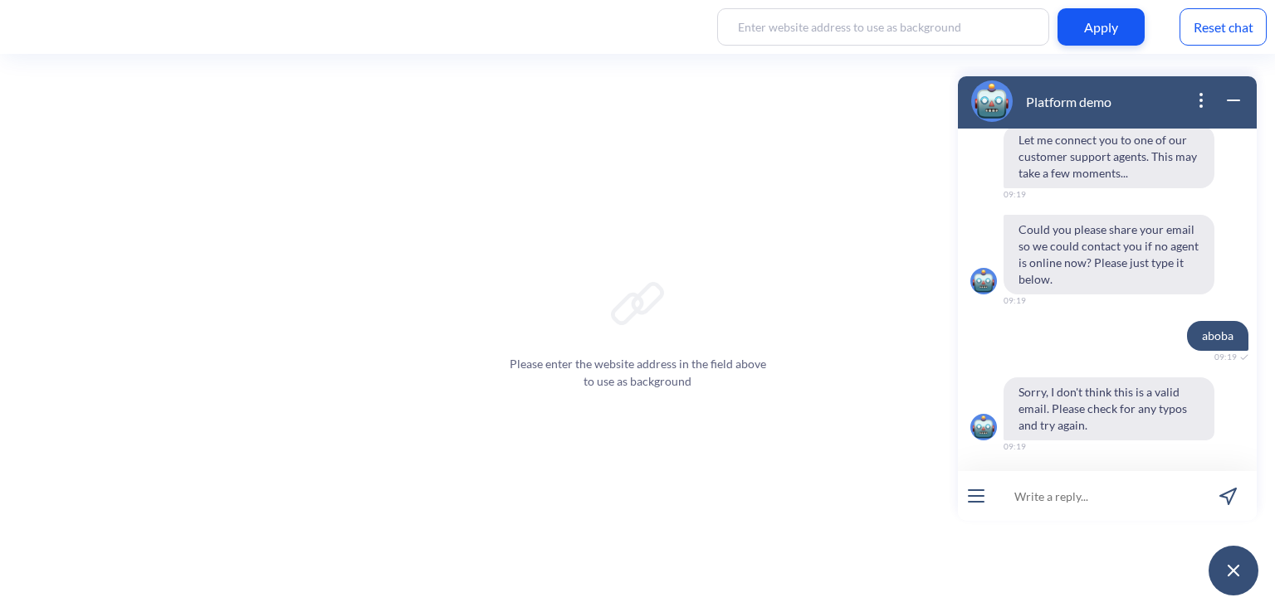
click at [1193, 31] on div "Reset chat" at bounding box center [1222, 26] width 87 height 37
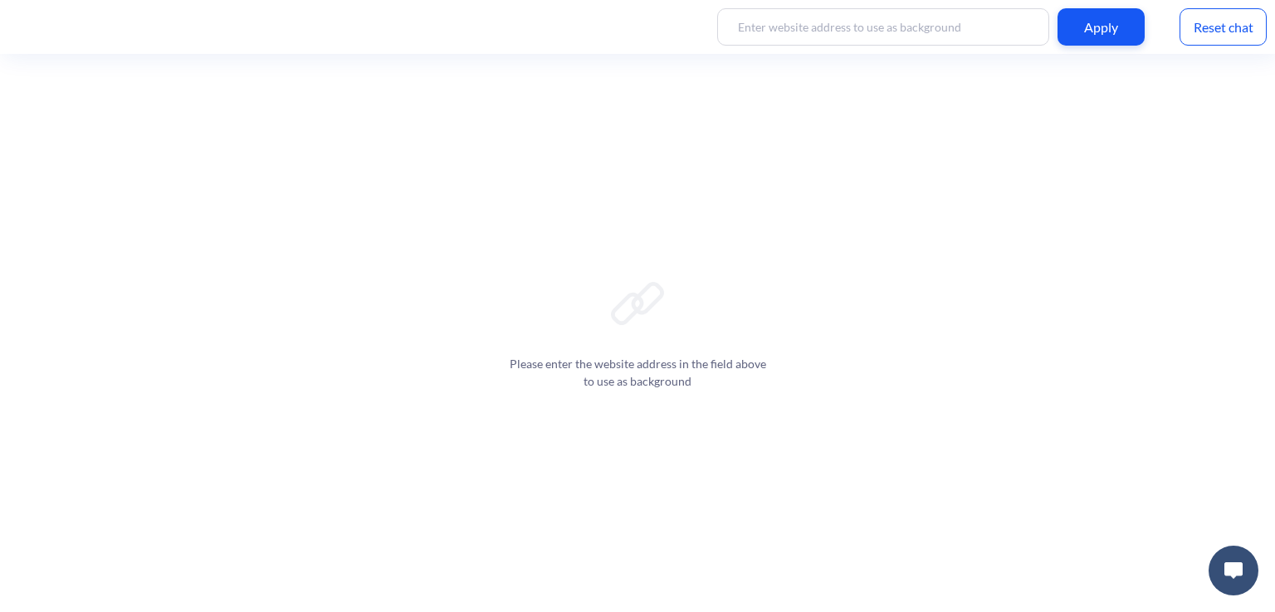
click at [1232, 576] on img at bounding box center [1233, 571] width 18 height 17
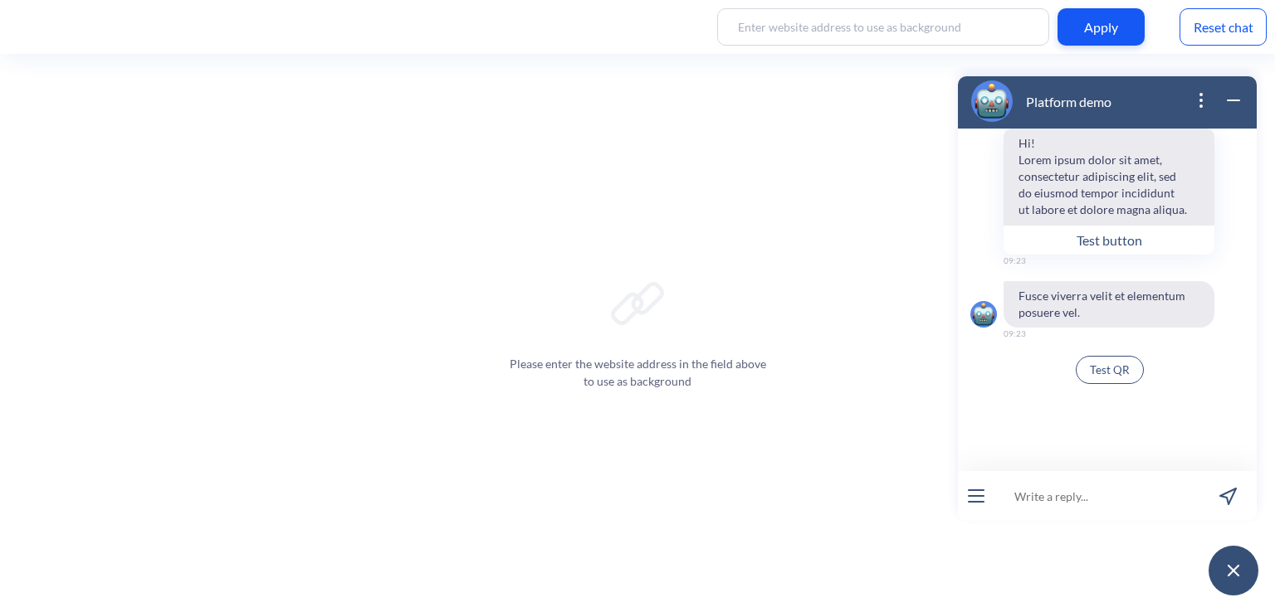
click at [1109, 375] on span "Test QR" at bounding box center [1110, 370] width 40 height 13
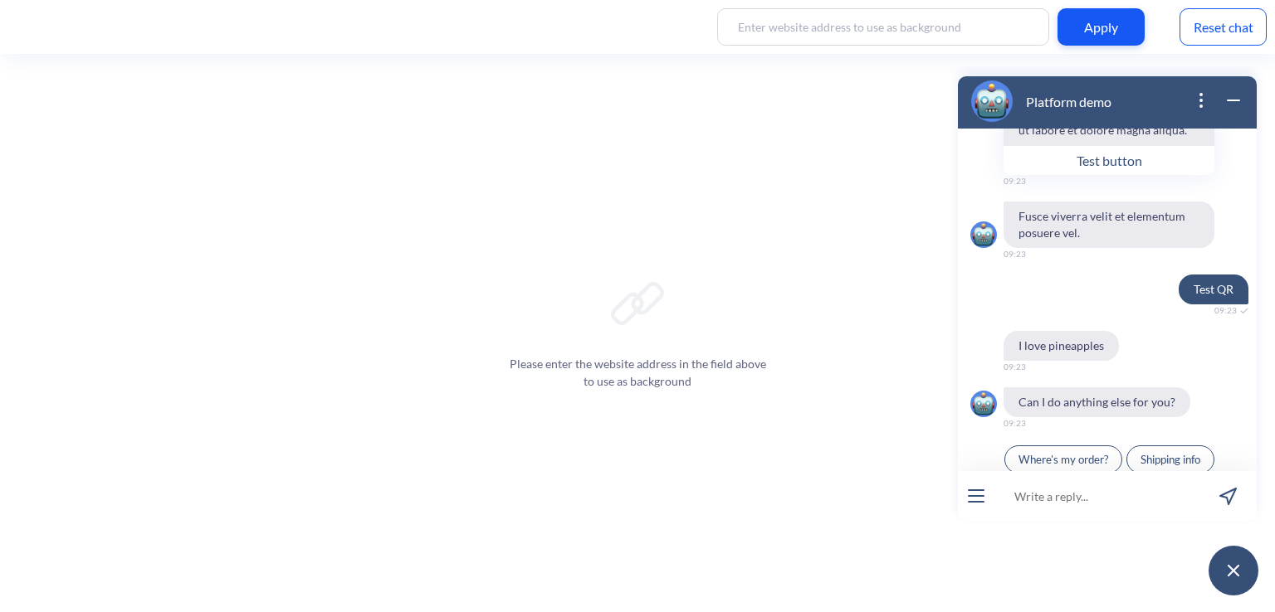
scroll to position [121, 0]
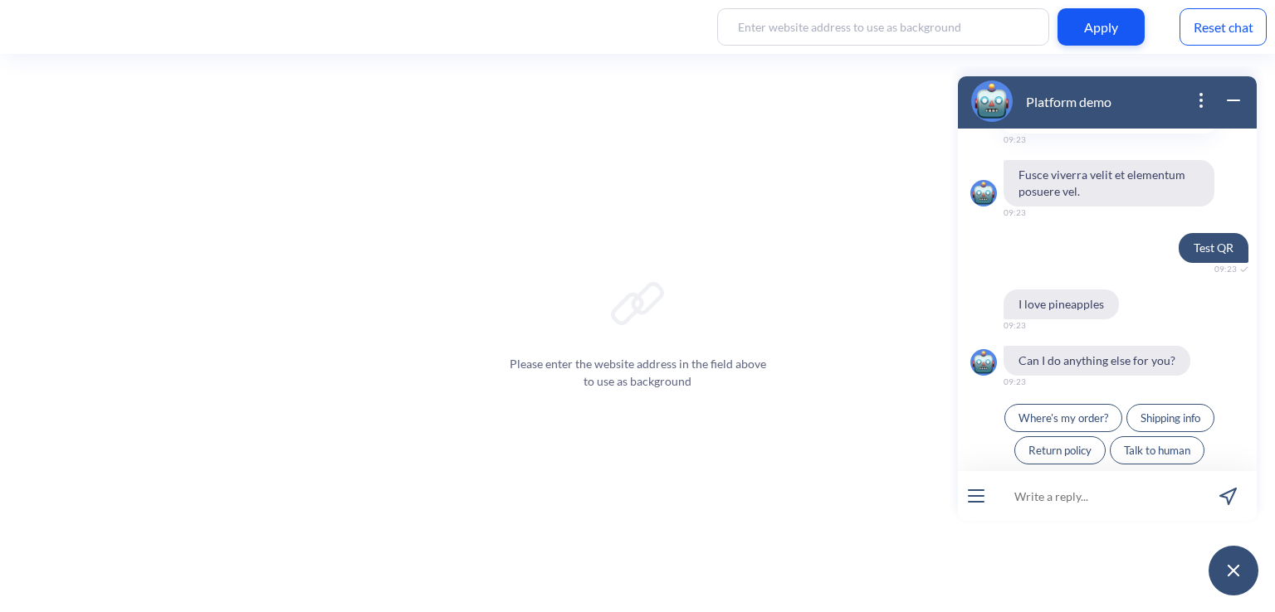
click at [1072, 422] on span "Where's my order?" at bounding box center [1063, 418] width 90 height 13
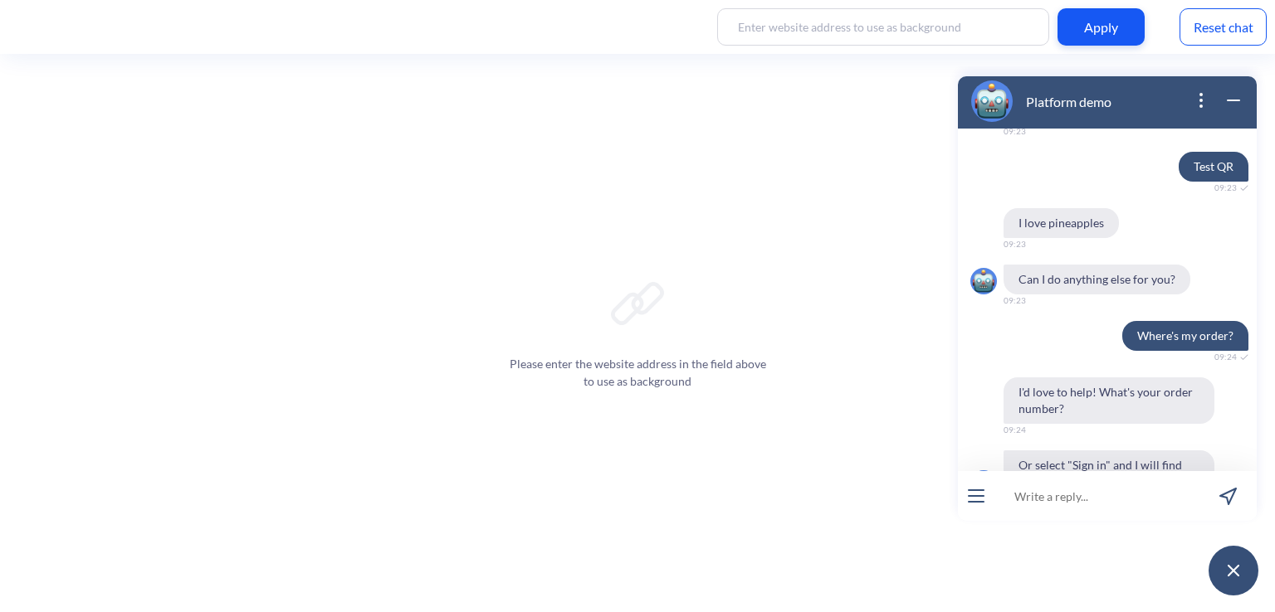
scroll to position [291, 0]
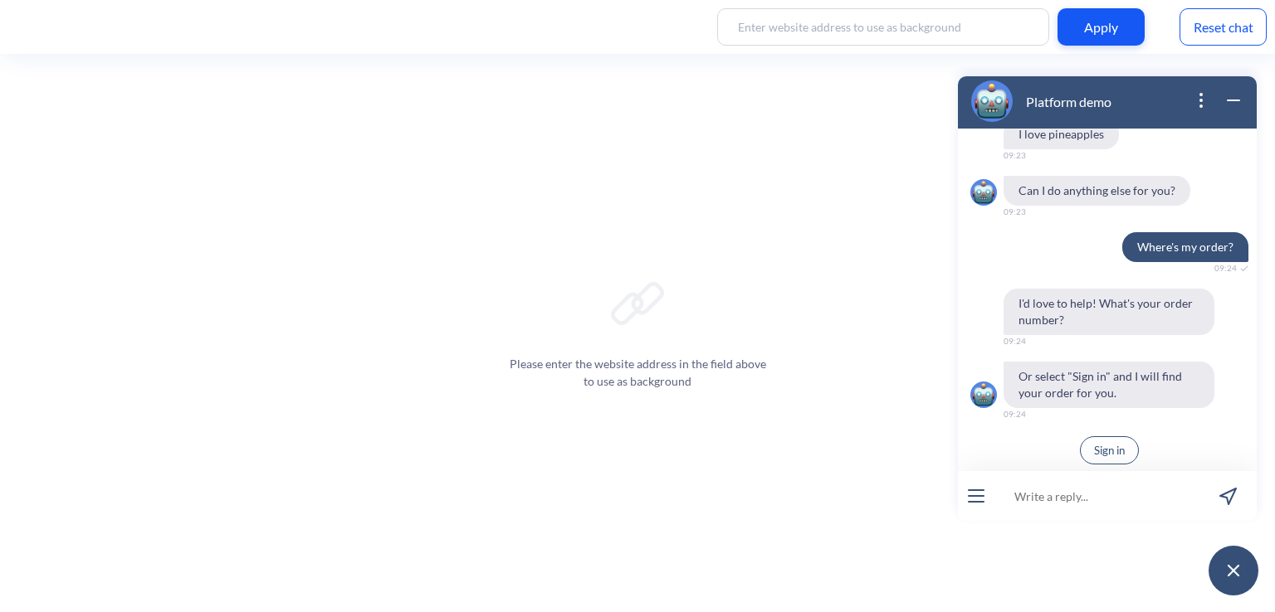
click at [1112, 441] on button "Sign in" at bounding box center [1109, 451] width 59 height 28
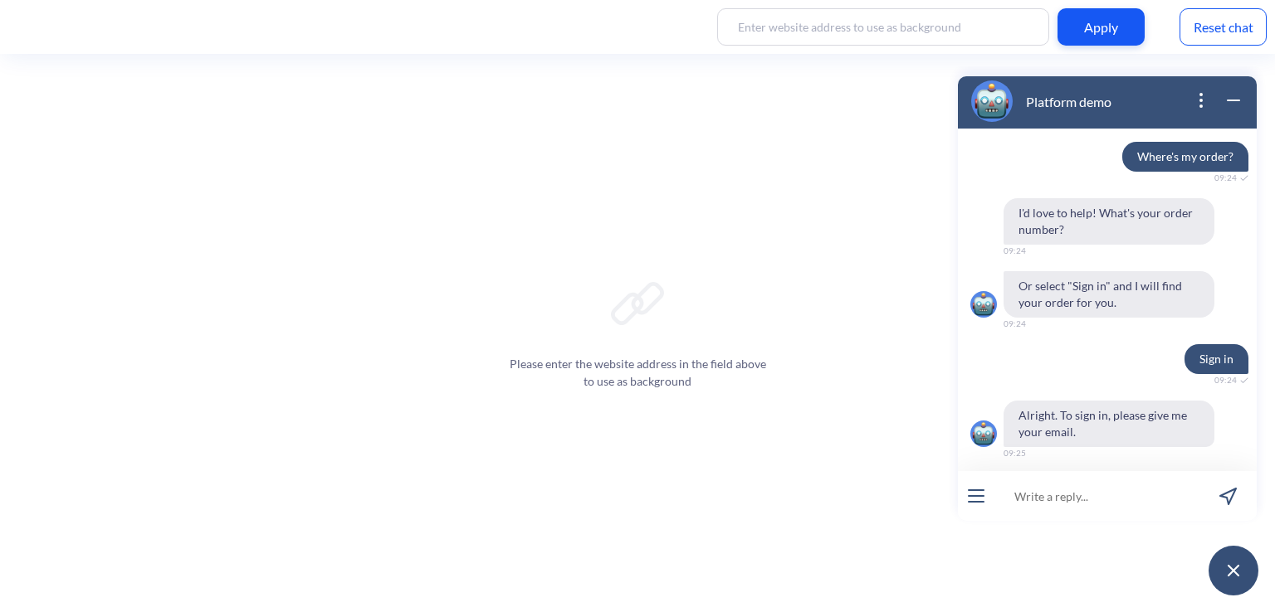
scroll to position [388, 0]
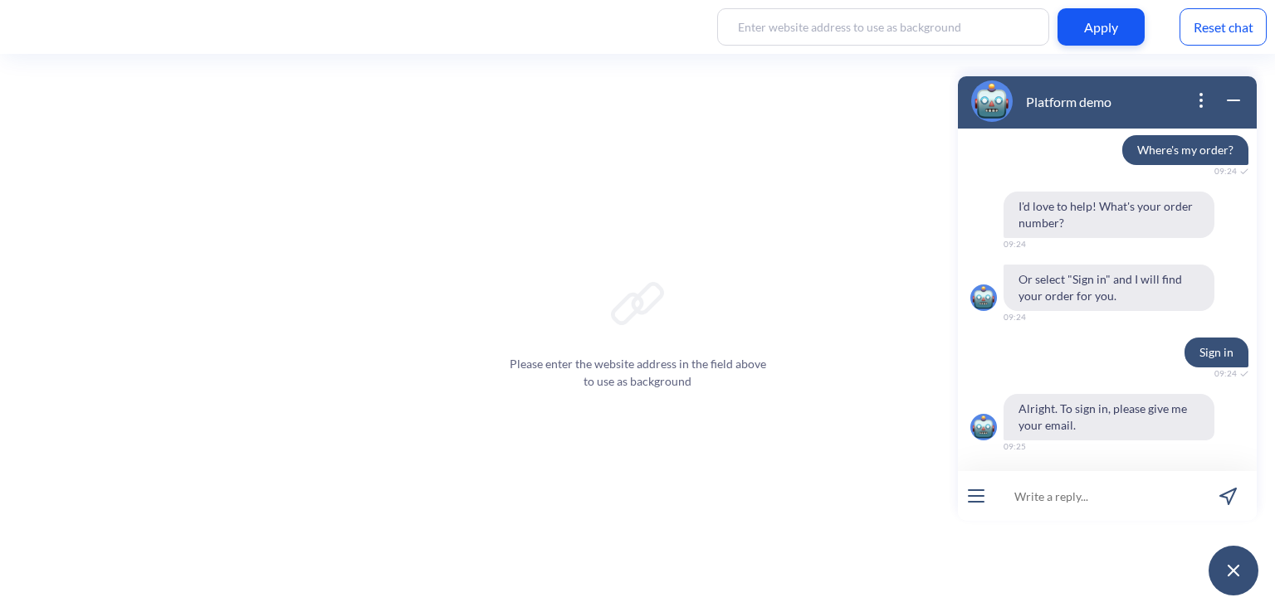
click at [1061, 495] on input at bounding box center [1096, 496] width 205 height 50
type input "е"
click at [1061, 504] on input at bounding box center [1096, 496] width 205 height 50
paste input "vasyl.tarnavskyi@botscrew.com"
type input "vasyl.tarnavskyi@botscrew.com"
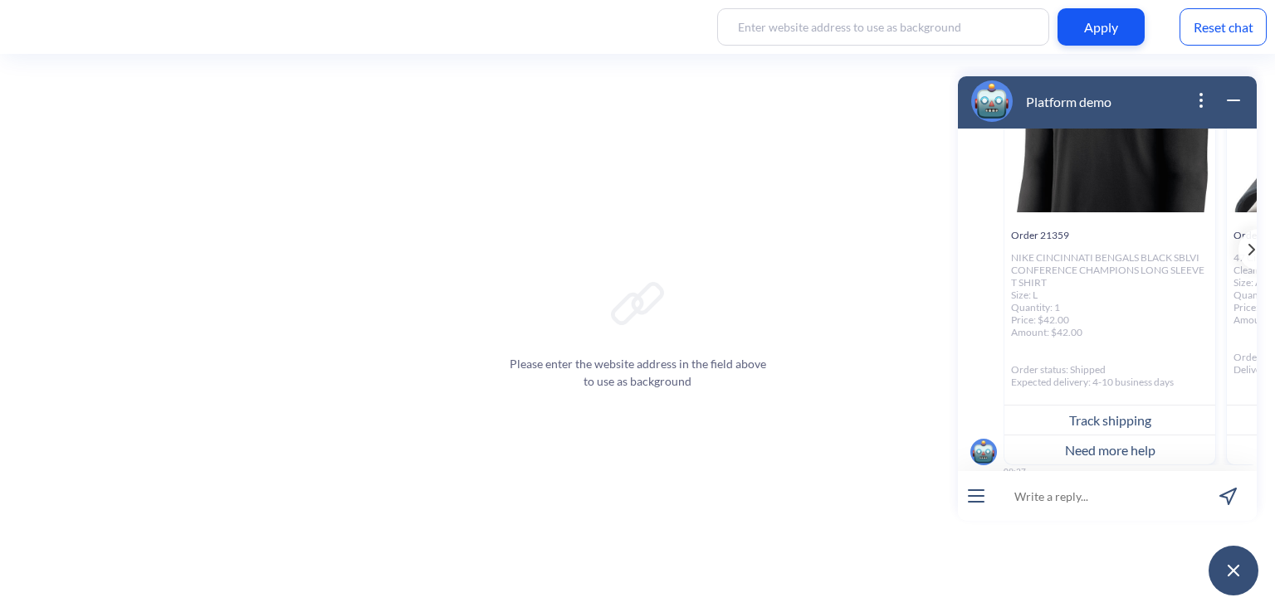
scroll to position [940, 0]
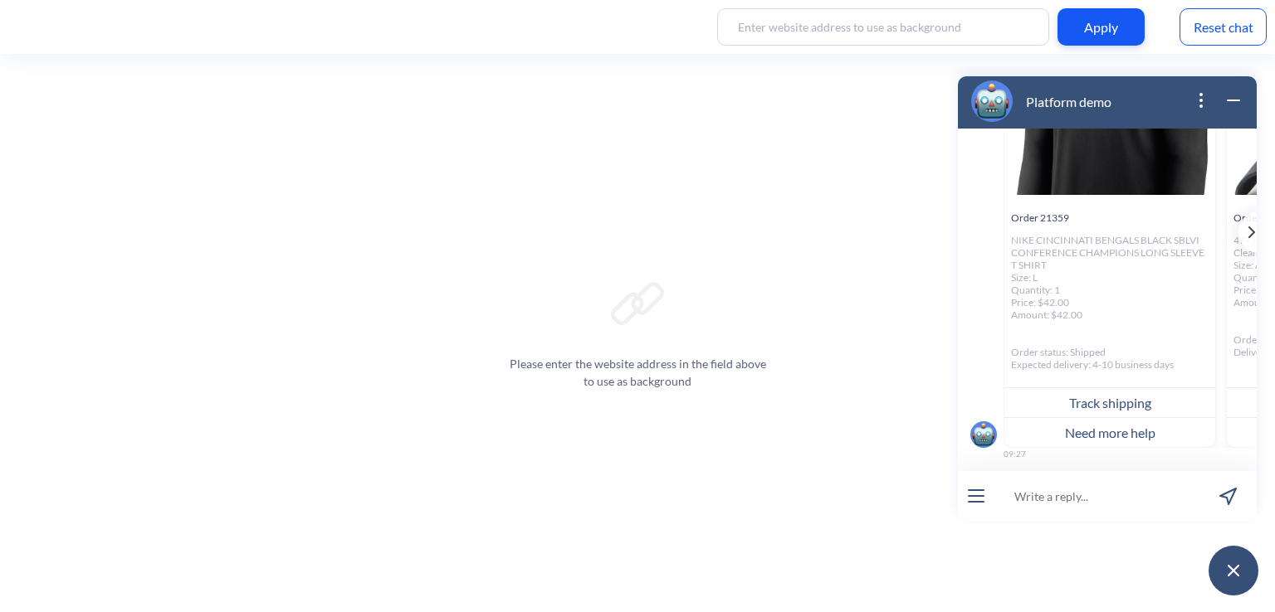
click at [1100, 388] on button "Track shipping" at bounding box center [1109, 403] width 211 height 30
click at [1093, 484] on span "Back to menu" at bounding box center [1109, 490] width 66 height 13
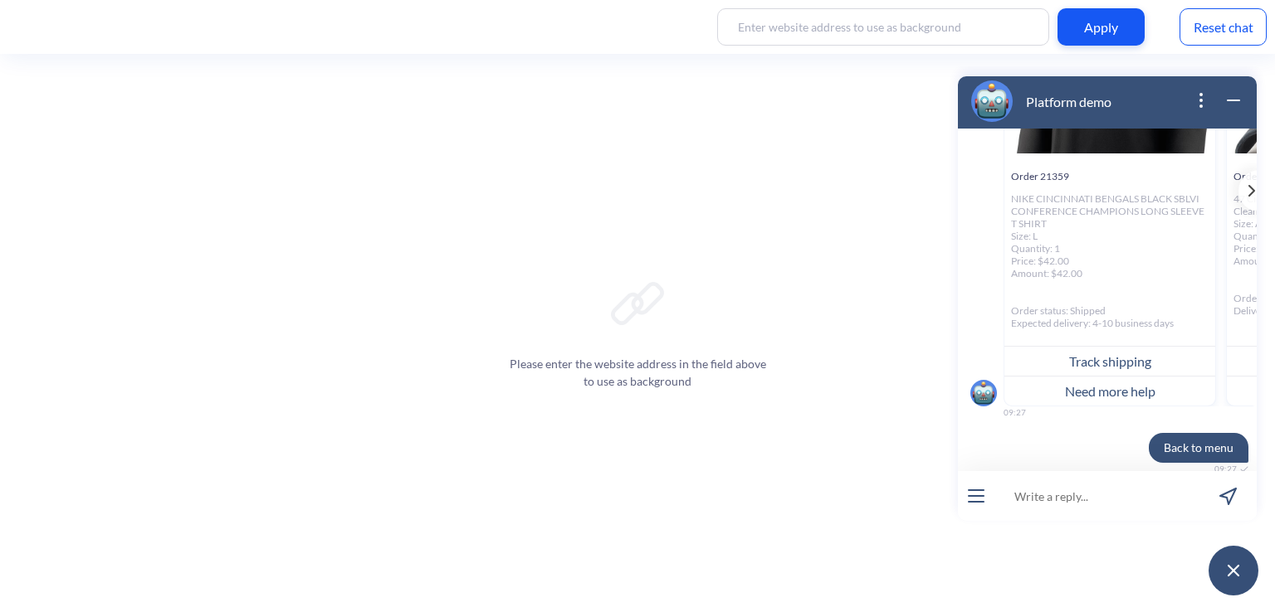
scroll to position [1086, 0]
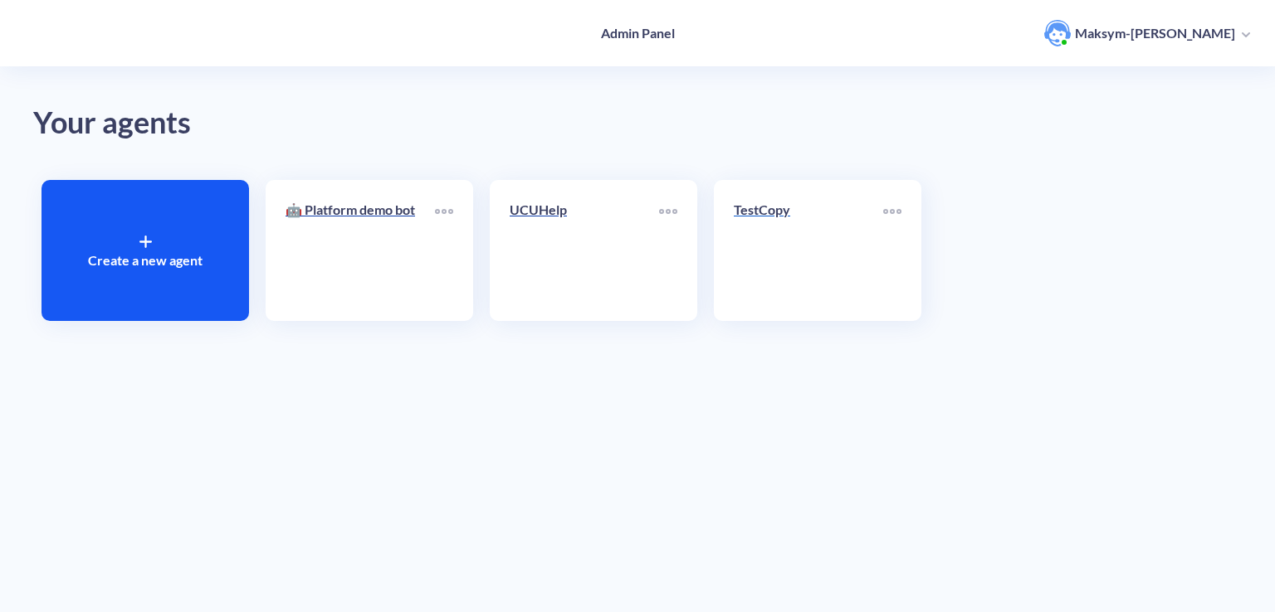
click at [735, 250] on link "TestCopy" at bounding box center [808, 250] width 149 height 101
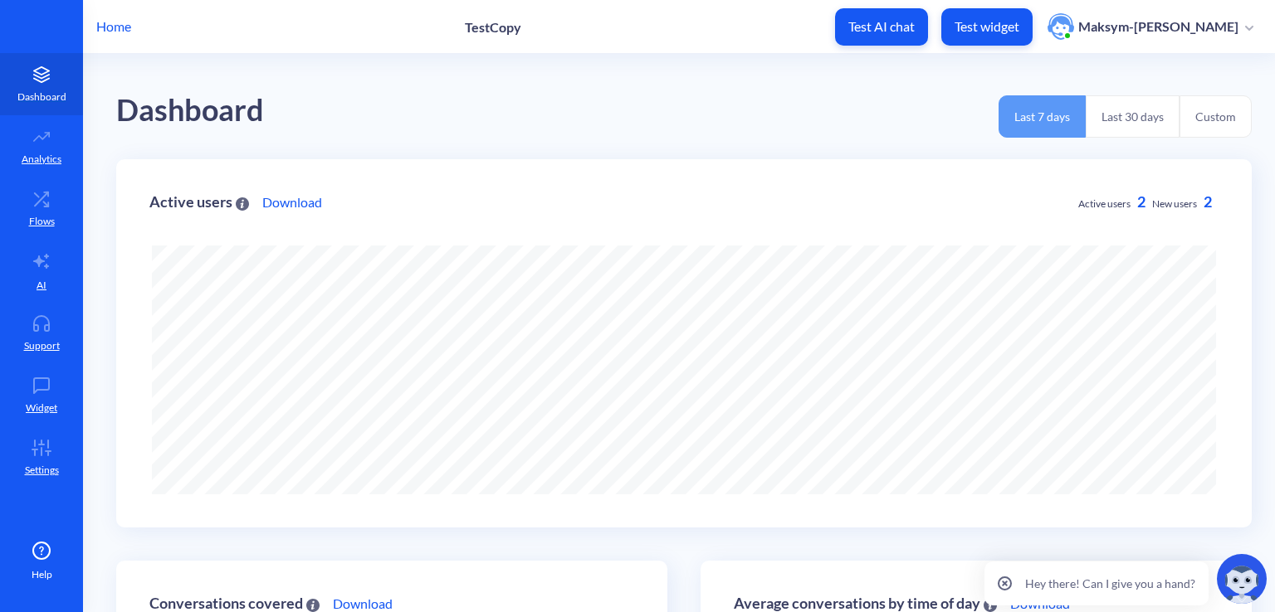
scroll to position [612, 1275]
click at [116, 34] on p "Home" at bounding box center [113, 27] width 35 height 20
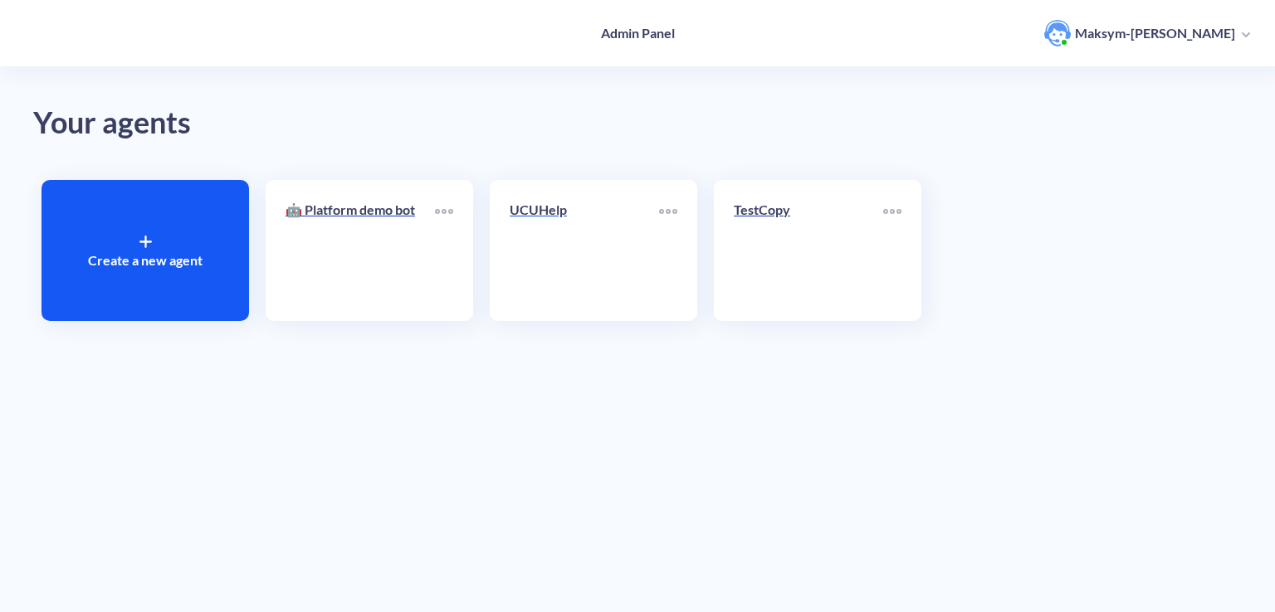
click at [595, 225] on div "UCUHelp" at bounding box center [584, 216] width 149 height 33
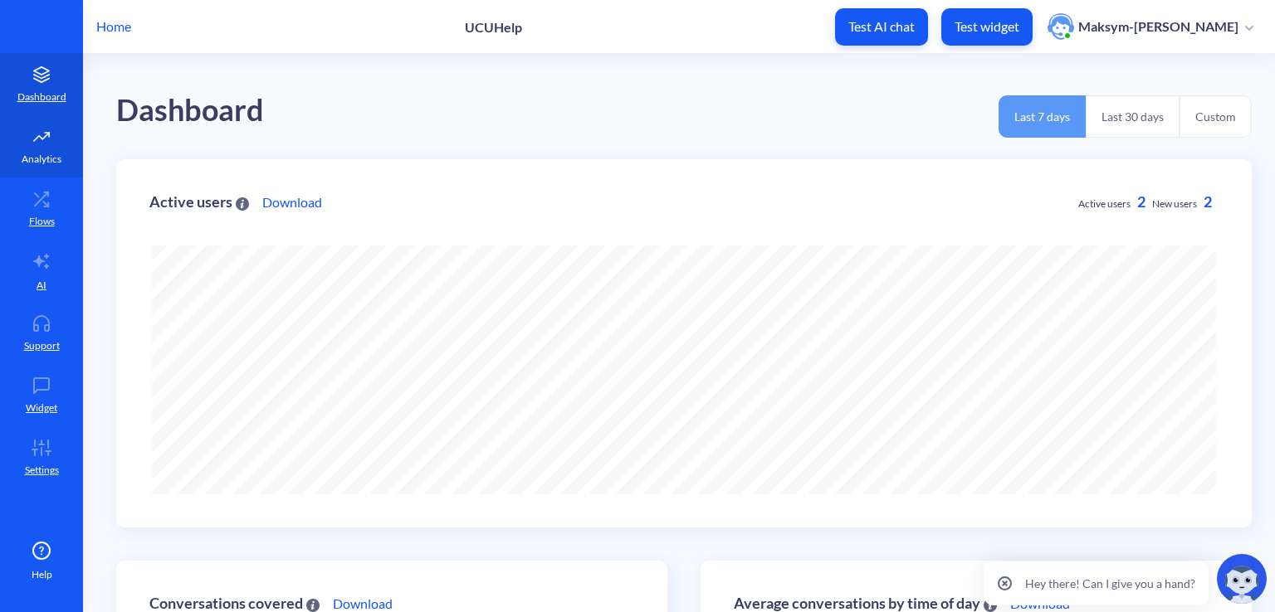
scroll to position [612, 1275]
click at [48, 205] on icon at bounding box center [45, 204] width 5 height 5
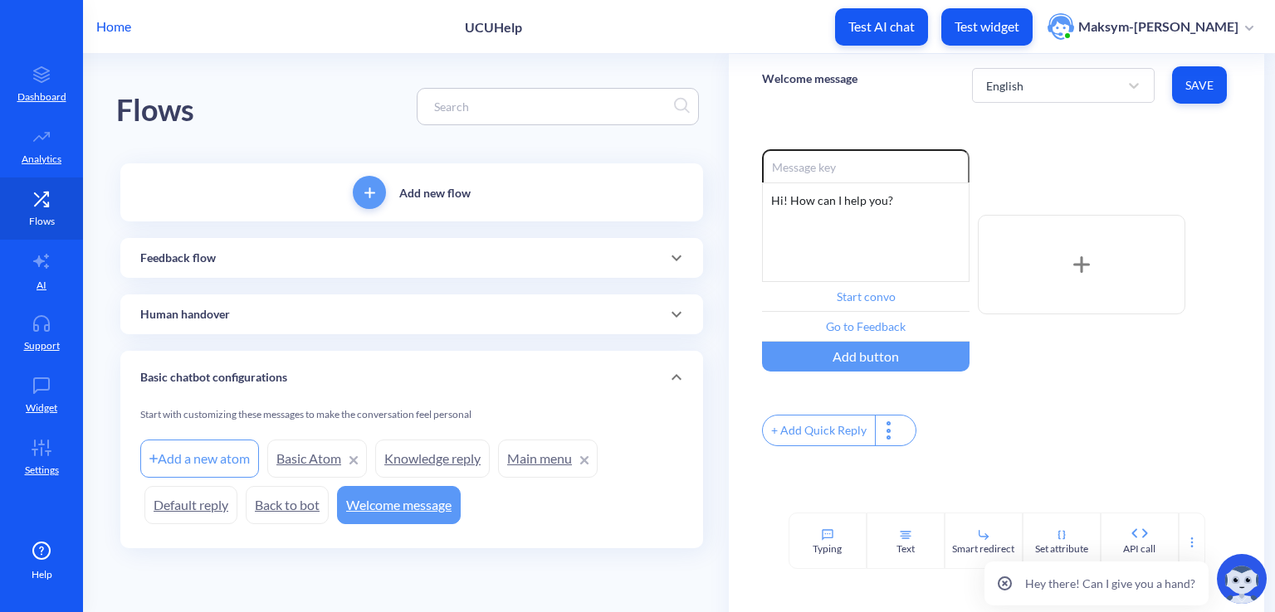
click at [47, 234] on link "Flows" at bounding box center [41, 209] width 83 height 62
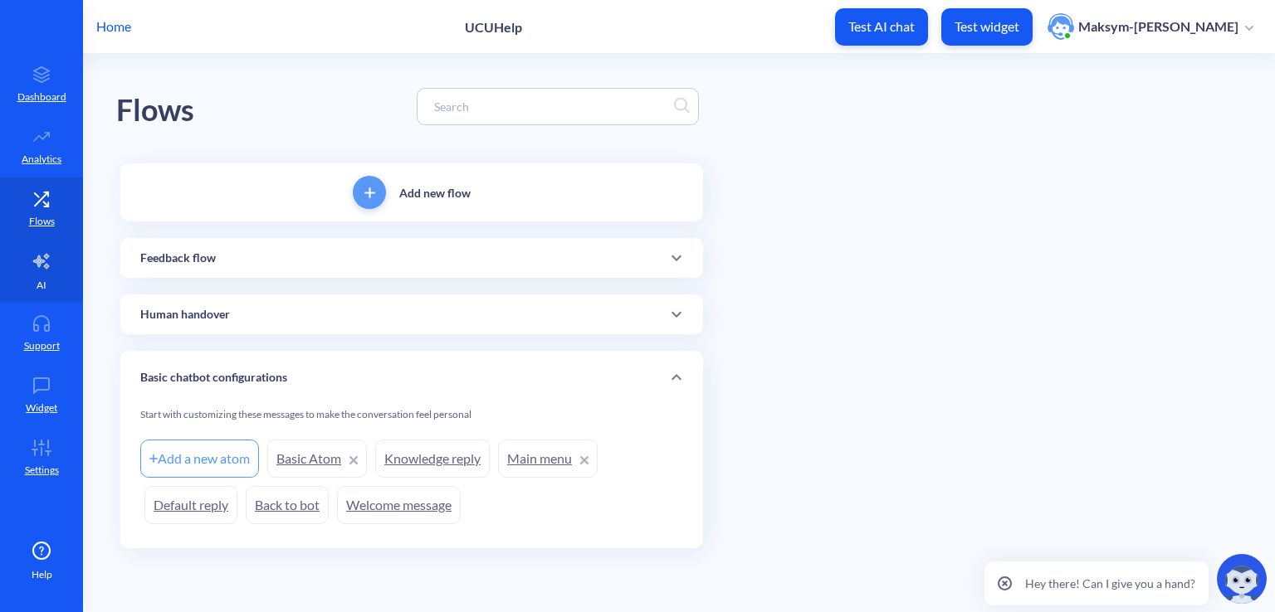
click at [47, 257] on icon at bounding box center [42, 261] width 20 height 20
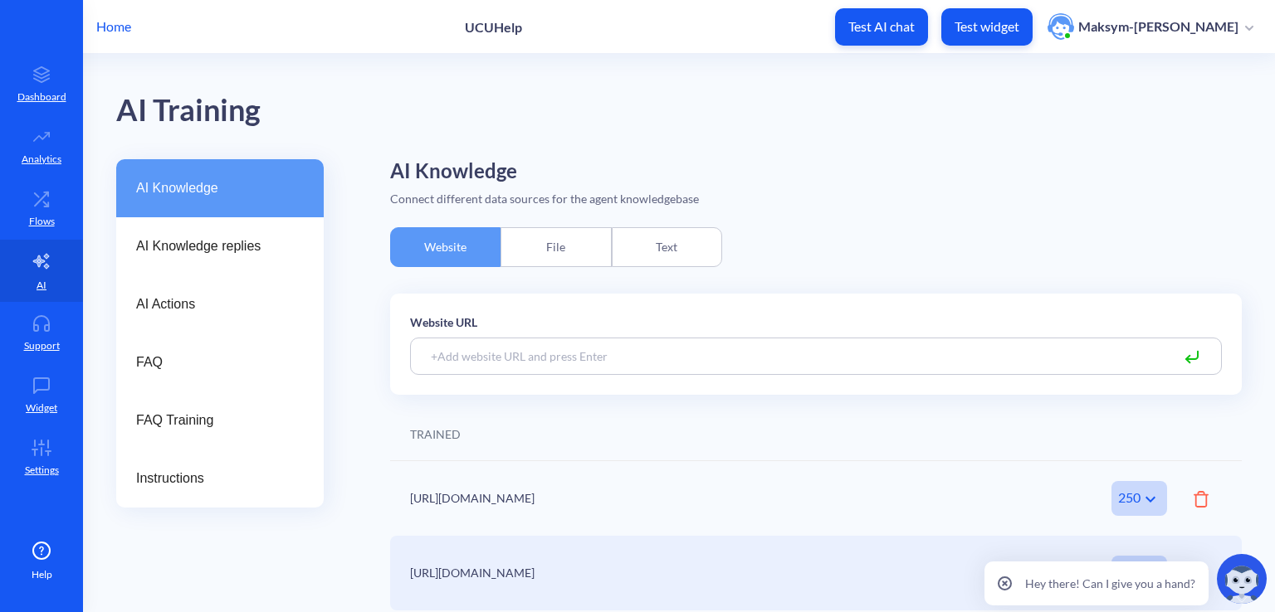
click at [561, 229] on div "File" at bounding box center [555, 247] width 110 height 40
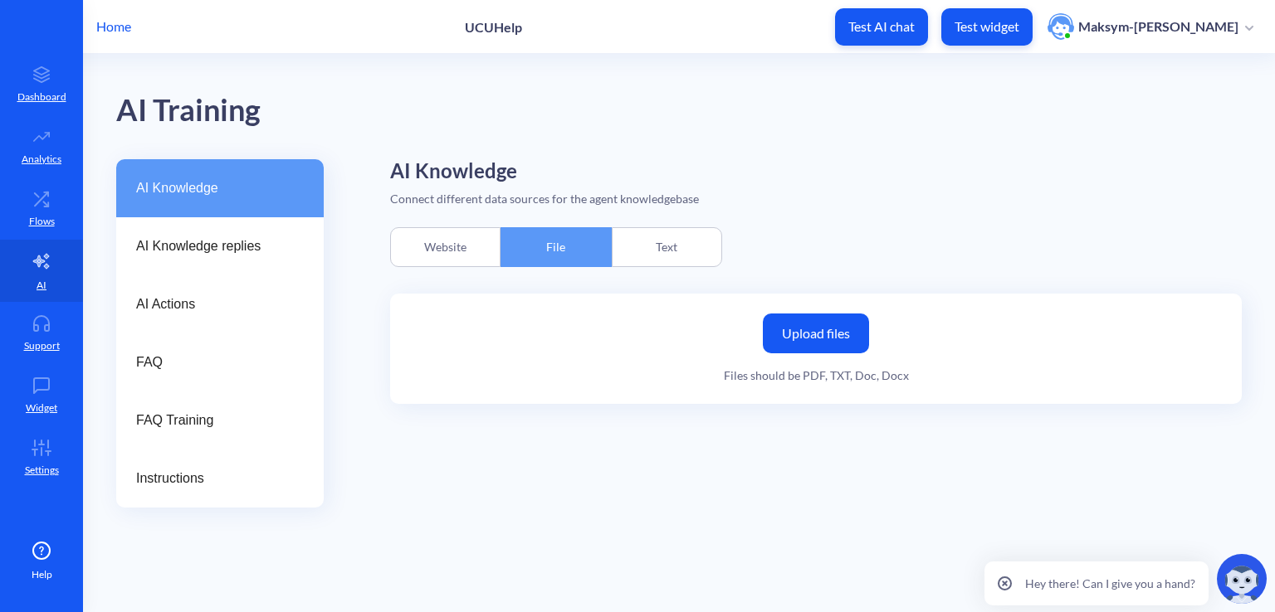
click at [666, 249] on div "Text" at bounding box center [667, 247] width 110 height 40
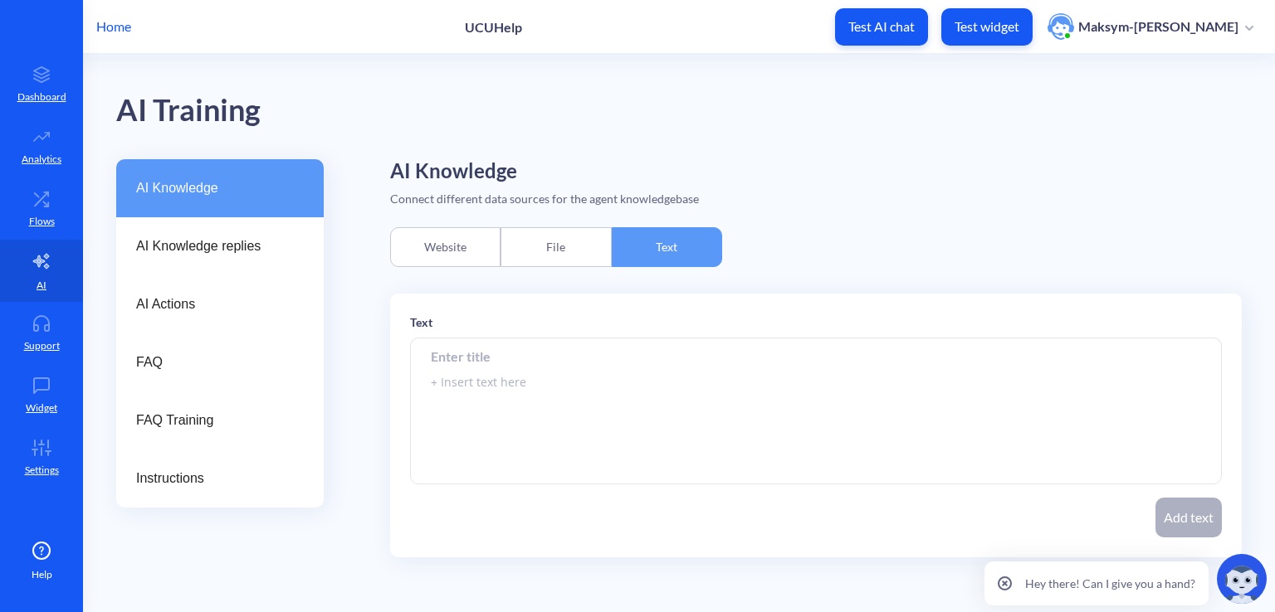
click at [463, 248] on div "Website" at bounding box center [445, 247] width 110 height 40
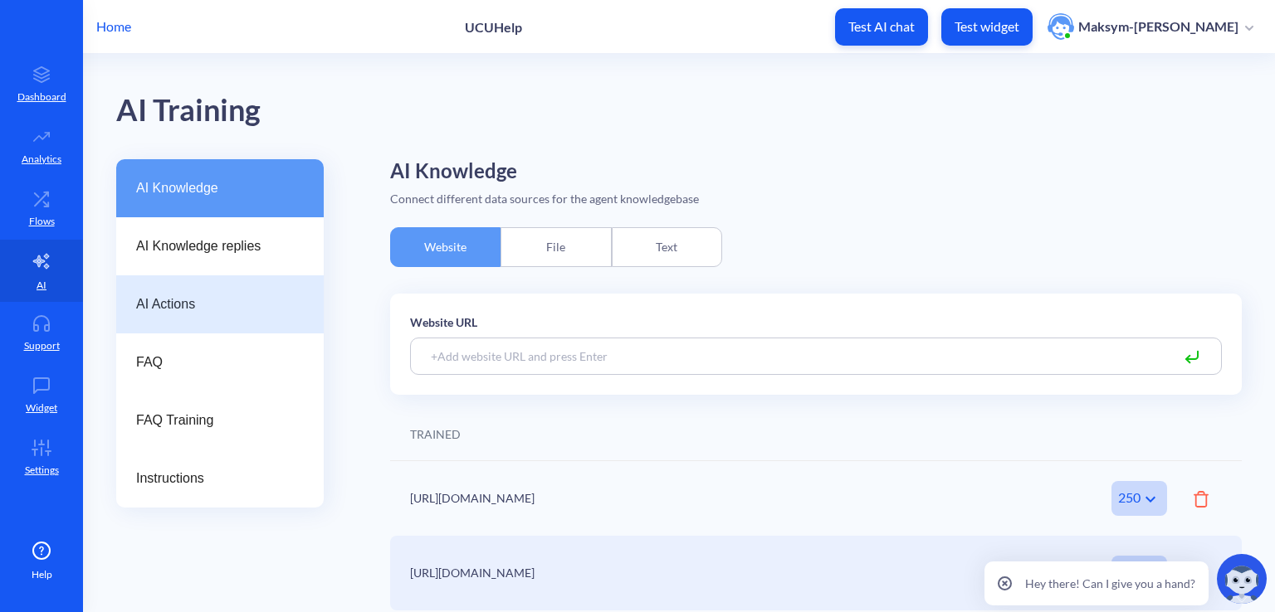
click at [169, 293] on div "AI Actions" at bounding box center [219, 305] width 207 height 58
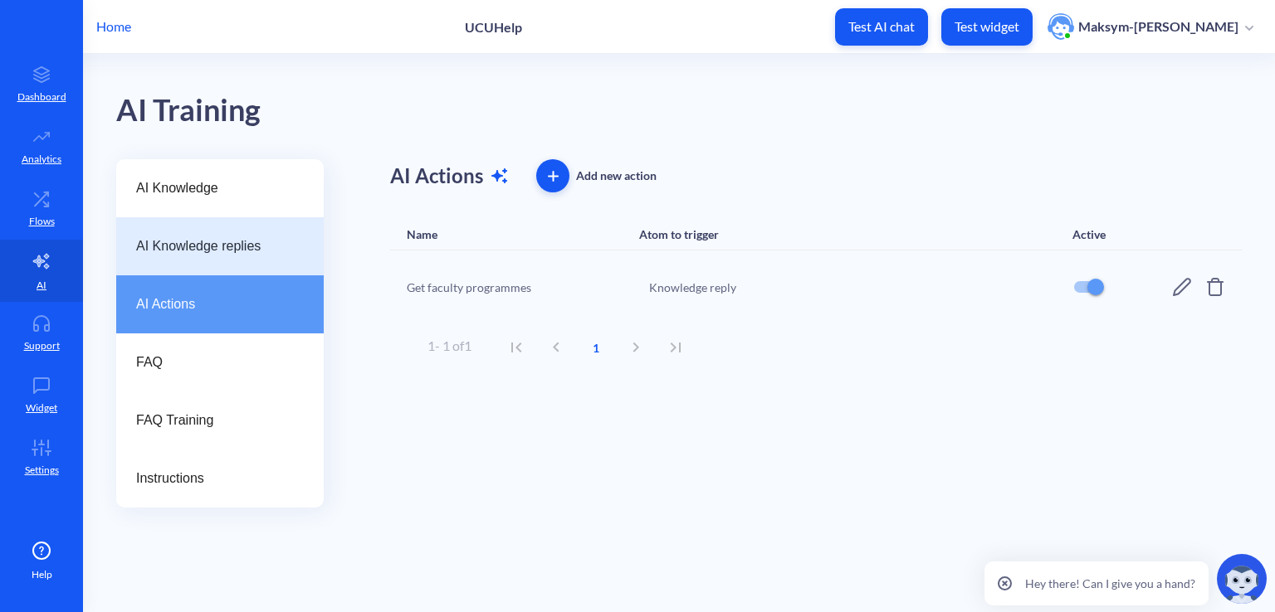
click at [174, 271] on div "AI Knowledge replies" at bounding box center [219, 246] width 207 height 58
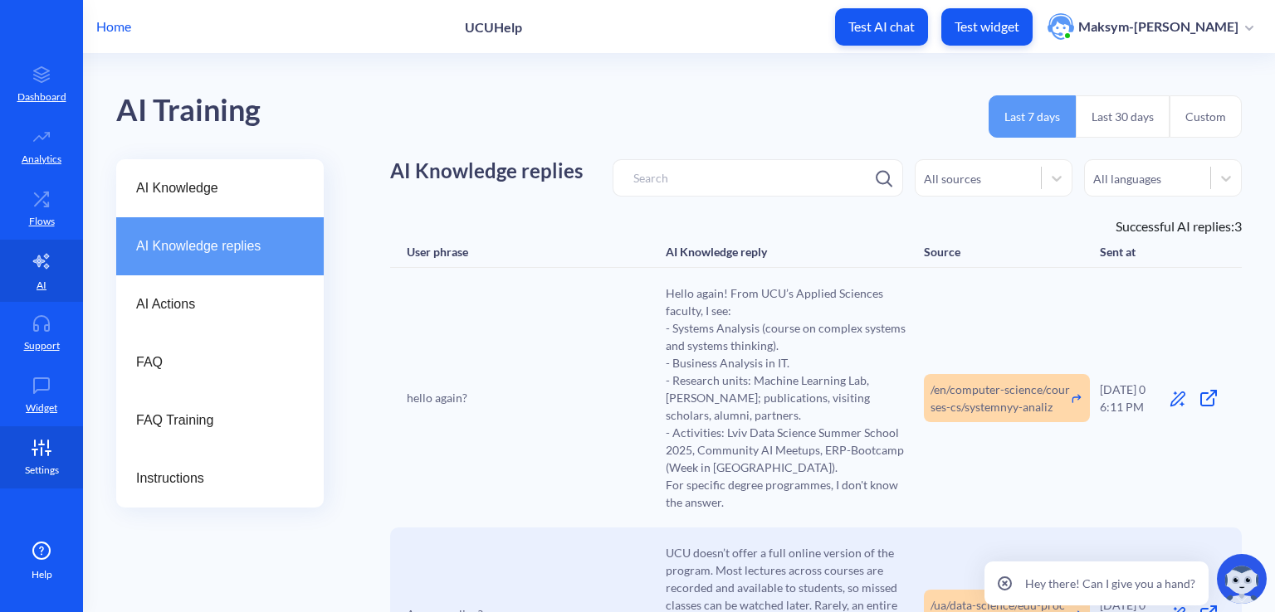
click at [0, 456] on link "Settings" at bounding box center [41, 458] width 83 height 62
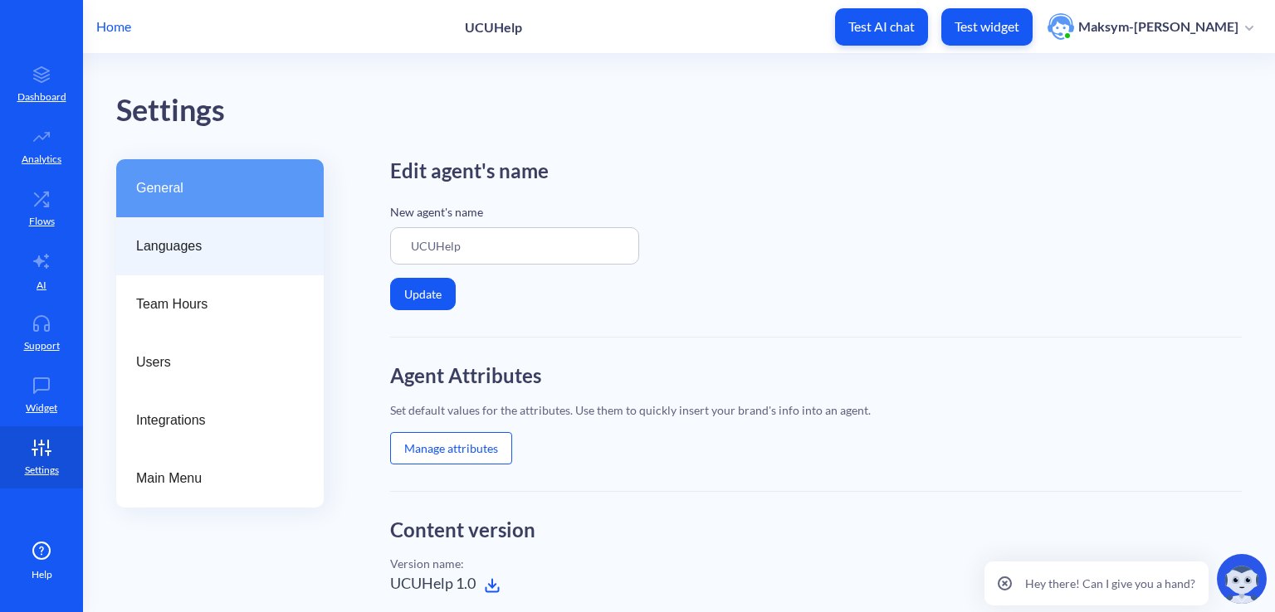
click at [202, 255] on span "Languages" at bounding box center [213, 247] width 154 height 20
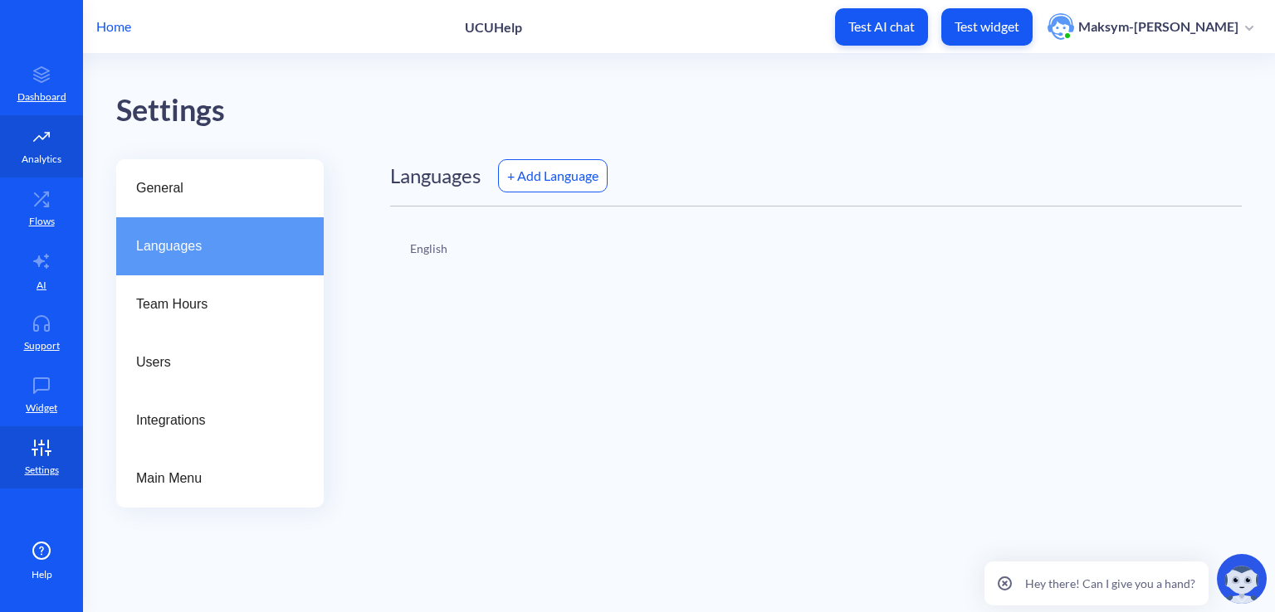
click at [57, 143] on icon at bounding box center [41, 137] width 33 height 17
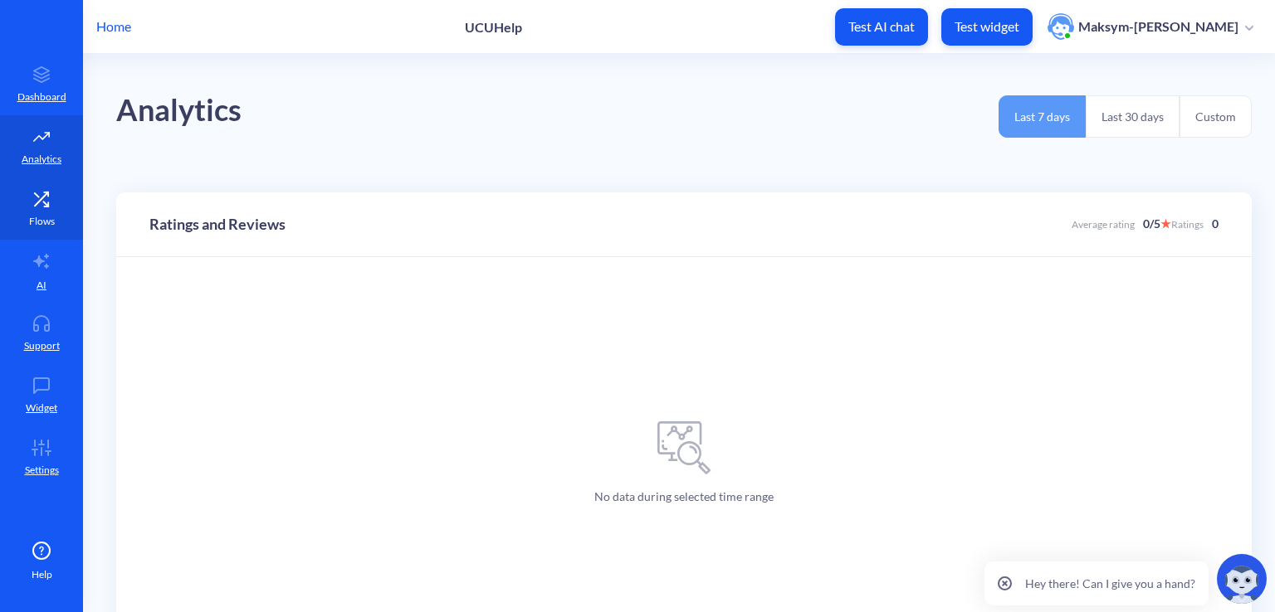
click at [23, 218] on link "Flows" at bounding box center [41, 209] width 83 height 62
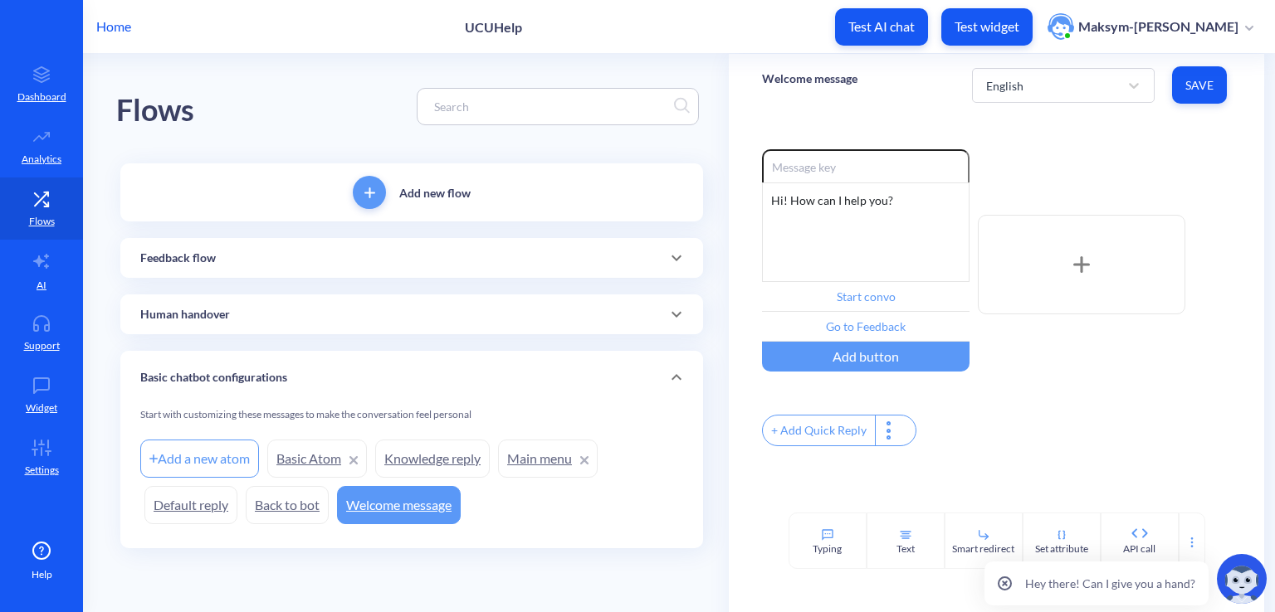
click at [162, 251] on p "Feedback flow" at bounding box center [178, 258] width 76 height 17
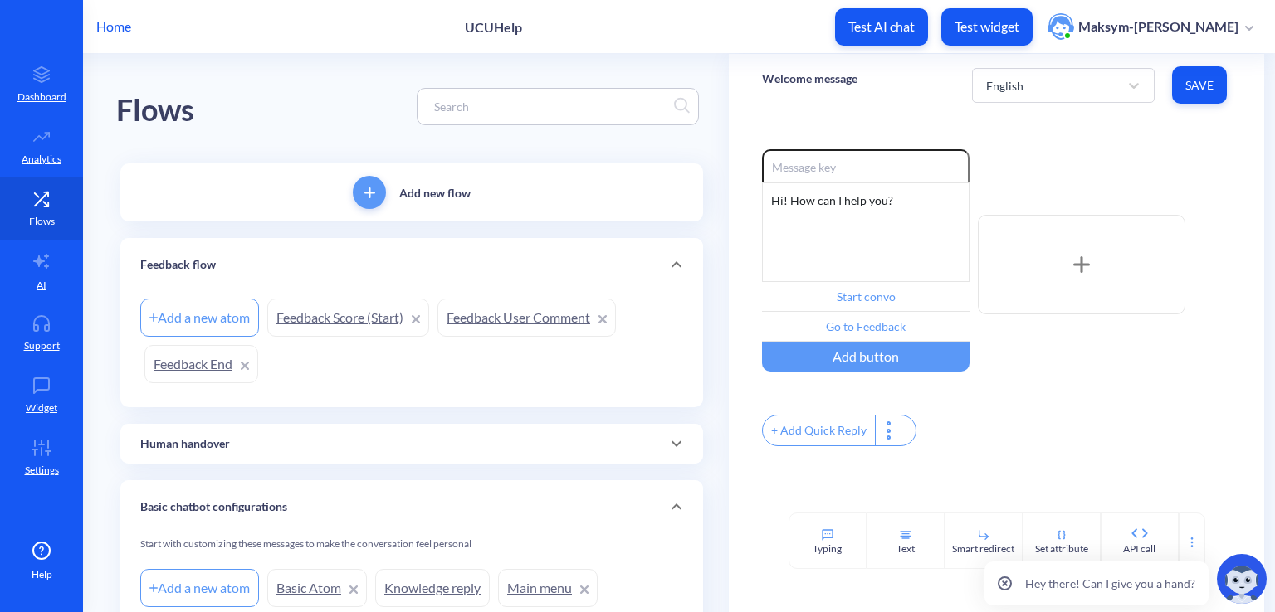
click at [162, 251] on div "Feedback flow" at bounding box center [411, 264] width 583 height 53
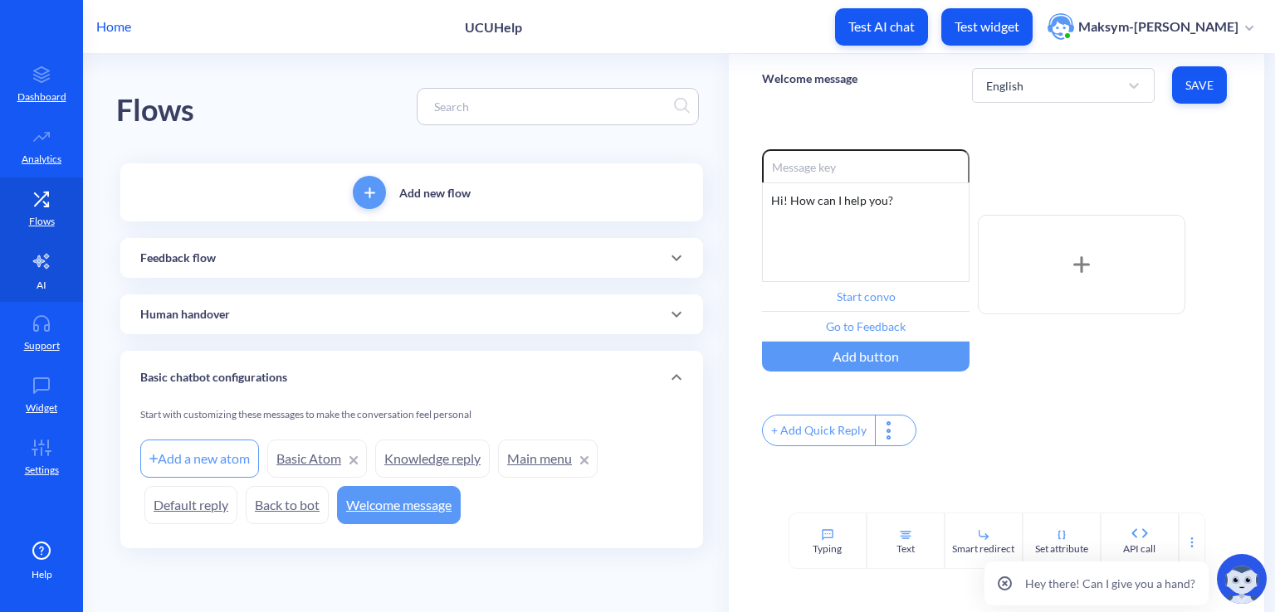
click at [73, 252] on link "AI" at bounding box center [41, 271] width 83 height 62
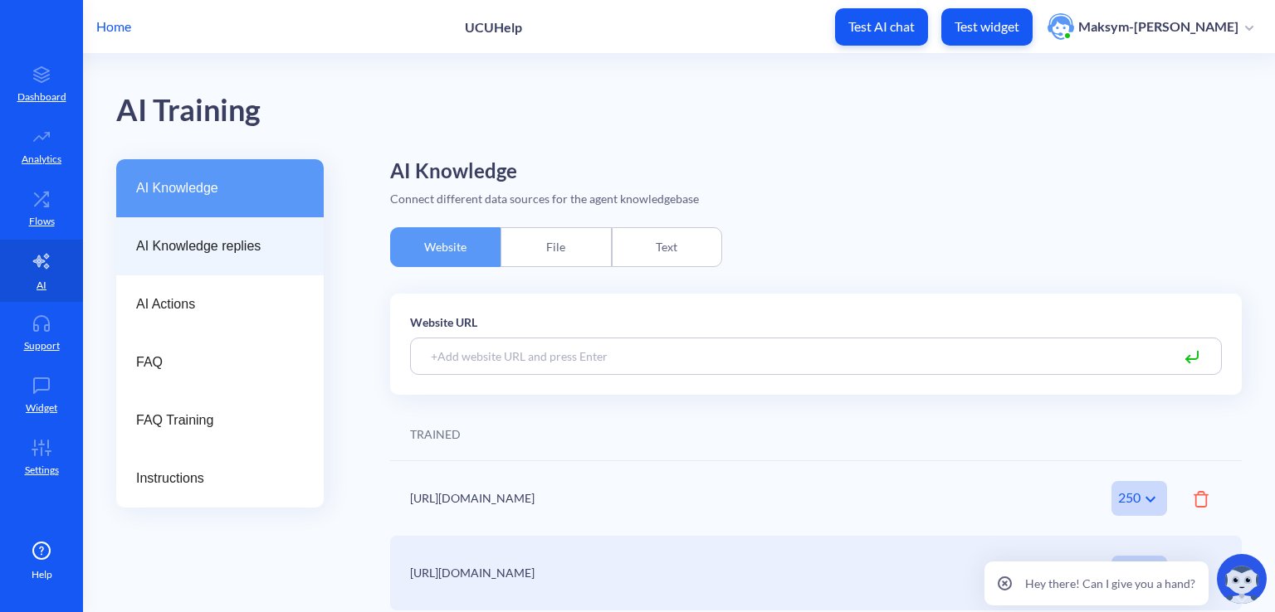
click at [206, 240] on span "AI Knowledge replies" at bounding box center [213, 247] width 154 height 20
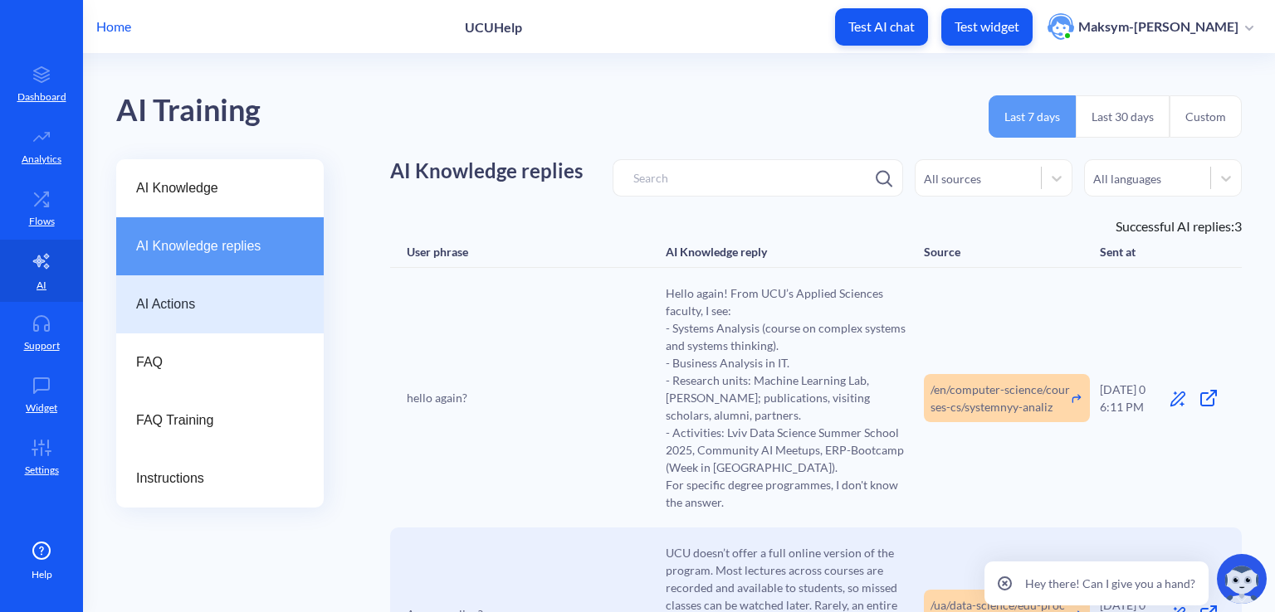
click at [216, 297] on span "AI Actions" at bounding box center [213, 305] width 154 height 20
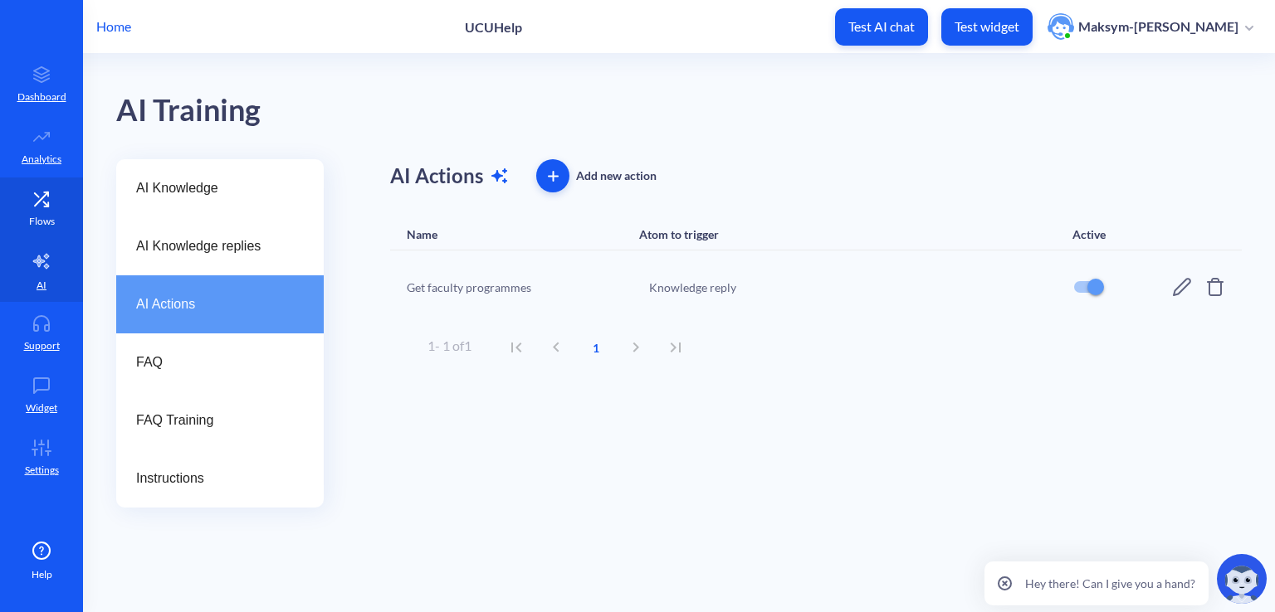
click at [76, 203] on link "Flows" at bounding box center [41, 209] width 83 height 62
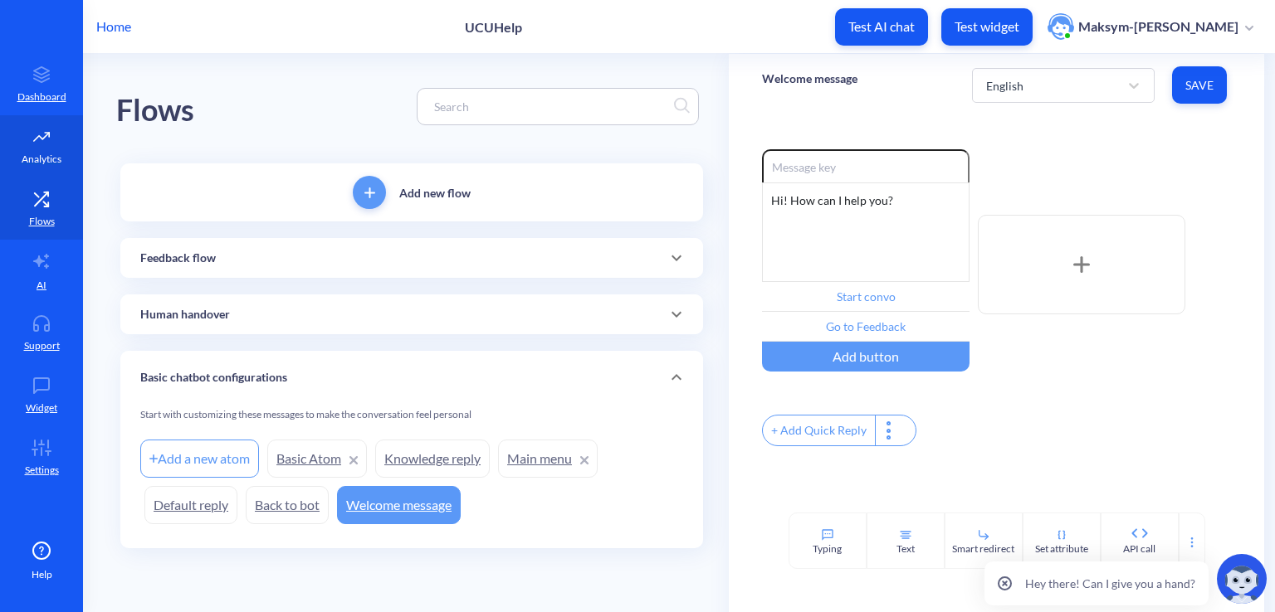
click at [45, 152] on p "Analytics" at bounding box center [42, 159] width 40 height 15
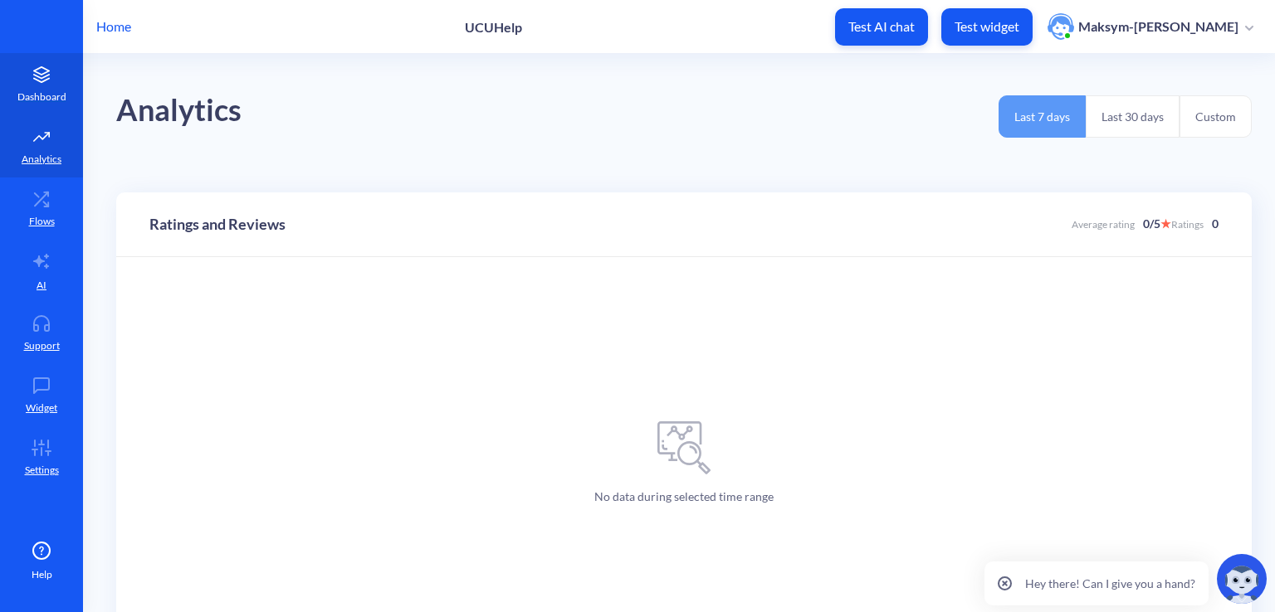
click at [56, 86] on link "Dashboard" at bounding box center [41, 84] width 83 height 62
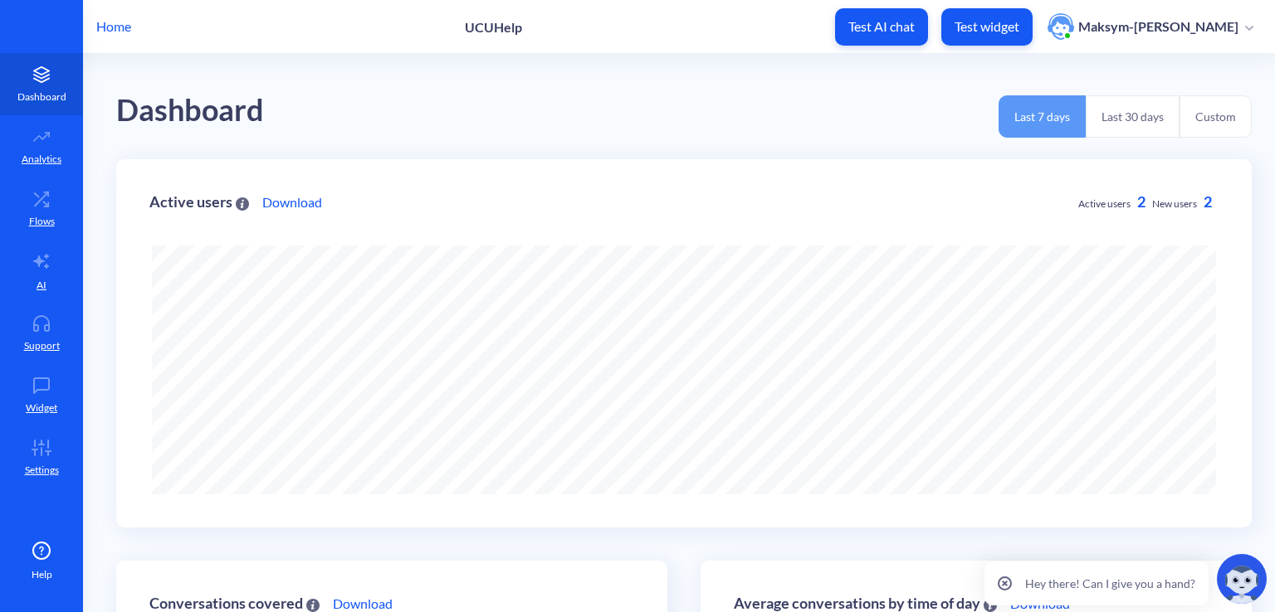
scroll to position [612, 1275]
click at [56, 147] on link "Analytics" at bounding box center [41, 146] width 83 height 62
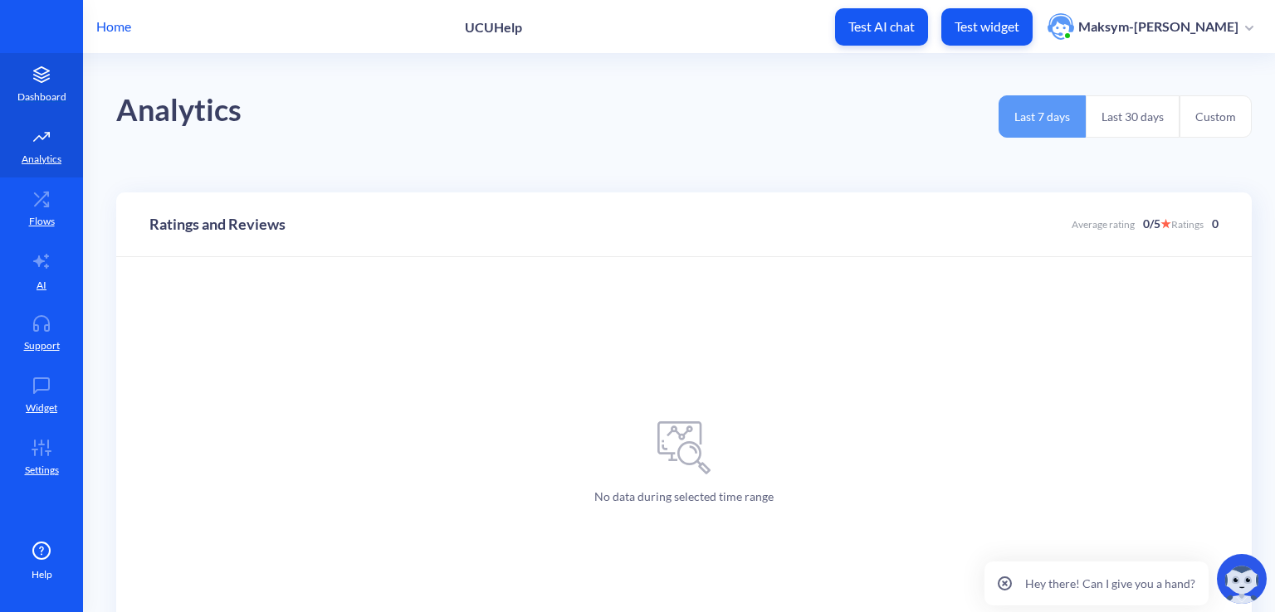
click at [76, 74] on link "Dashboard" at bounding box center [41, 84] width 83 height 62
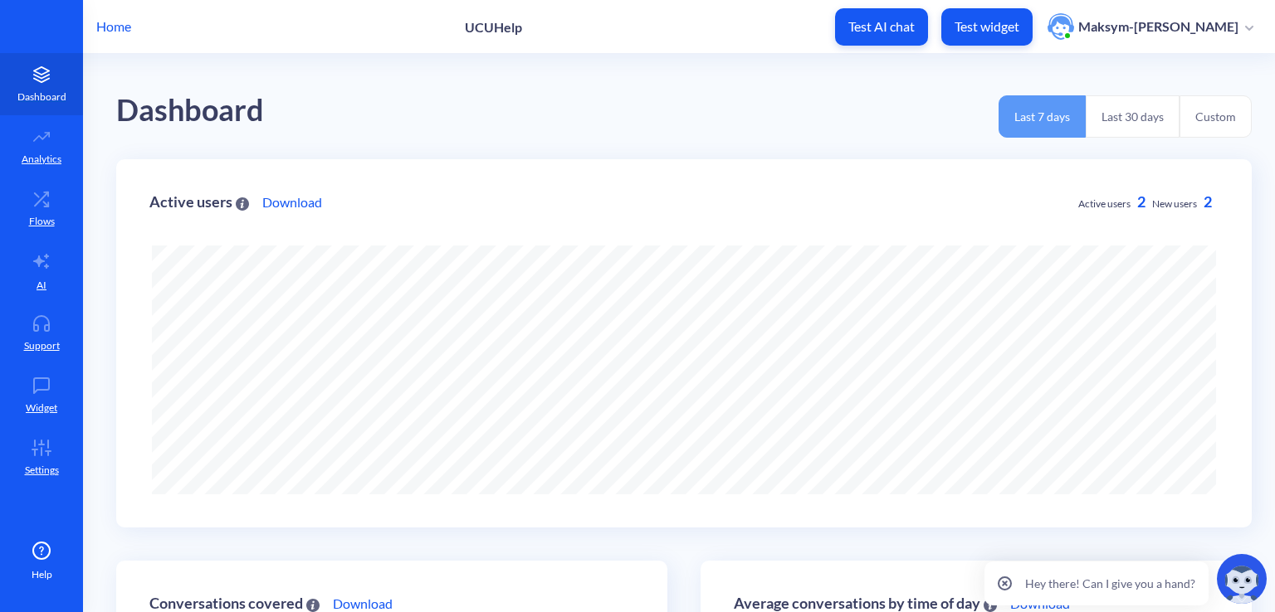
scroll to position [612, 1275]
click at [19, 140] on link "Analytics" at bounding box center [41, 146] width 83 height 62
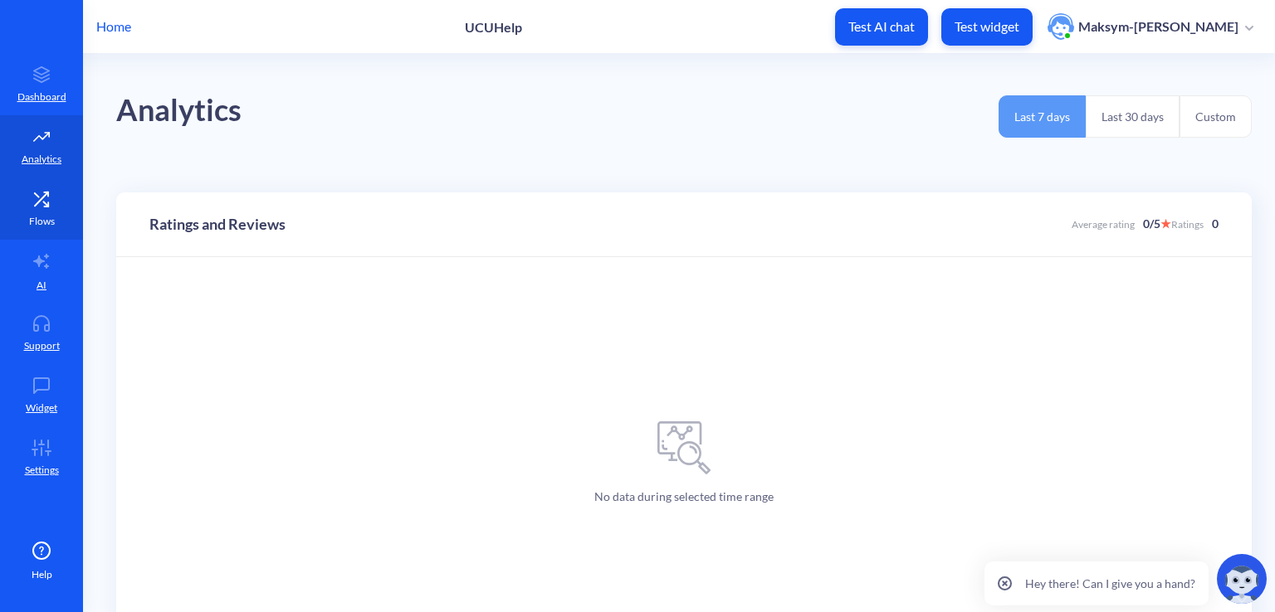
click at [47, 193] on icon at bounding box center [46, 194] width 4 height 4
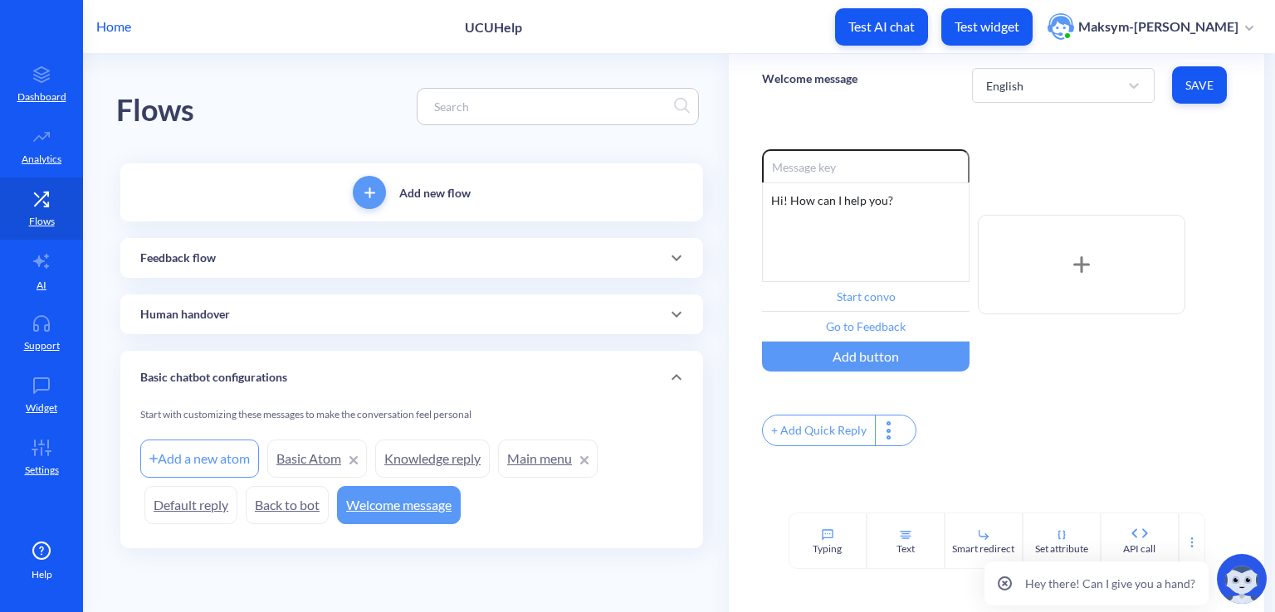
click at [418, 470] on link "Knowledge reply" at bounding box center [432, 459] width 115 height 38
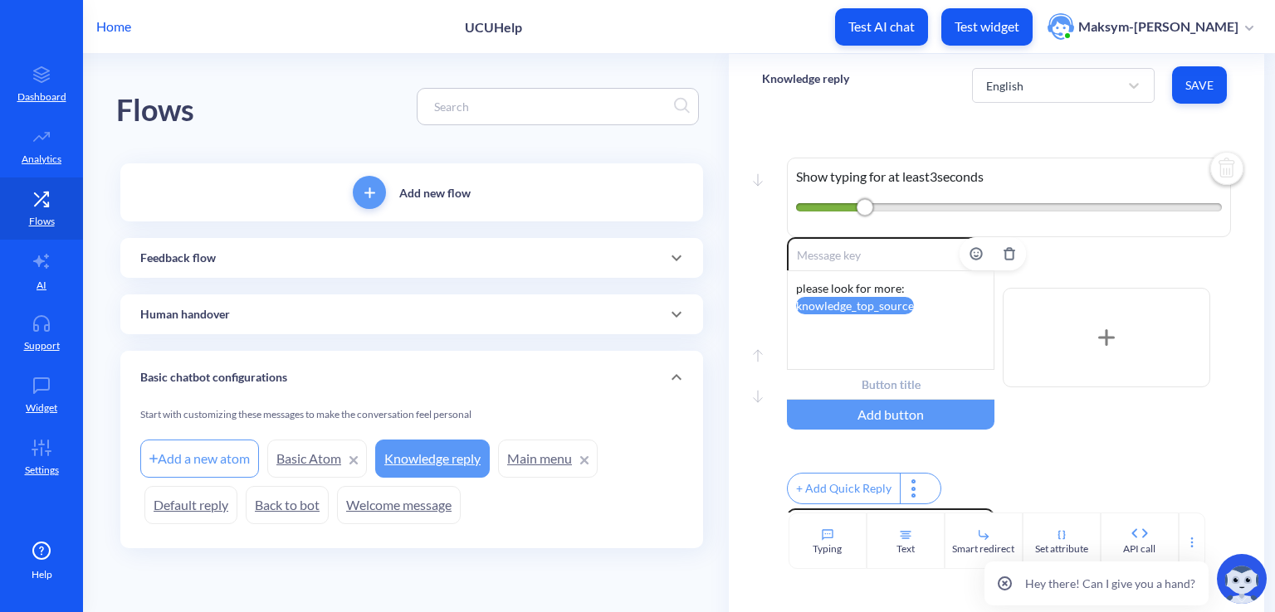
click at [794, 290] on div "please look for more: knowledge_top_source" at bounding box center [890, 321] width 207 height 100
click at [1047, 317] on div at bounding box center [1106, 338] width 207 height 100
click at [1039, 342] on div at bounding box center [1106, 338] width 207 height 100
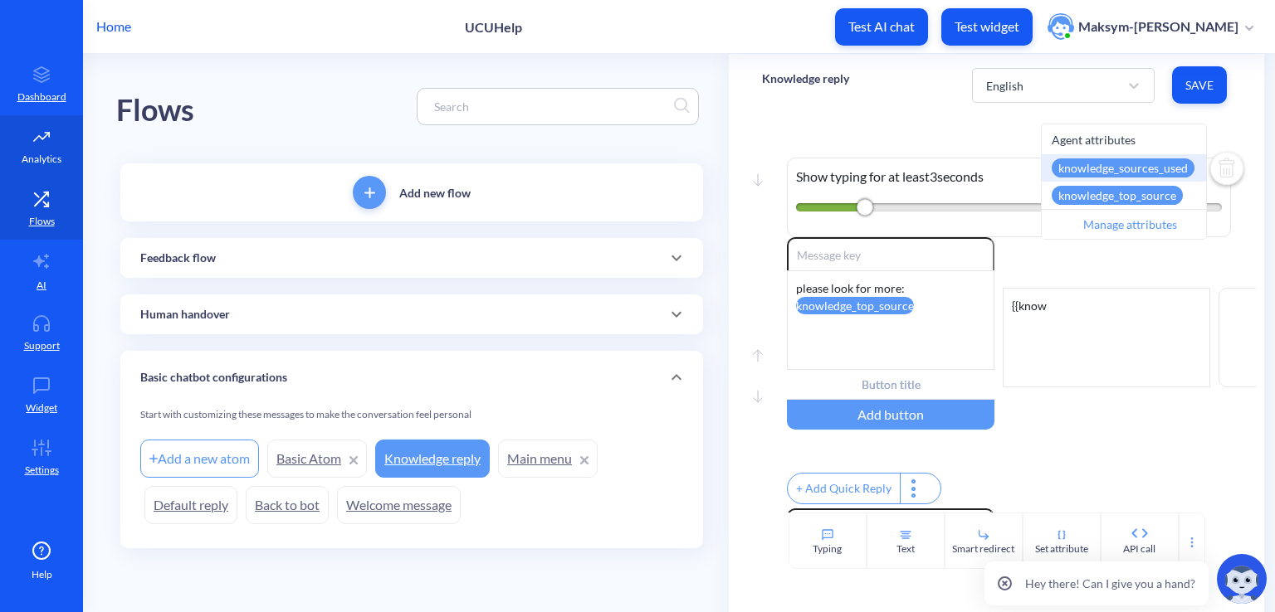
click at [49, 159] on p "Analytics" at bounding box center [42, 159] width 40 height 15
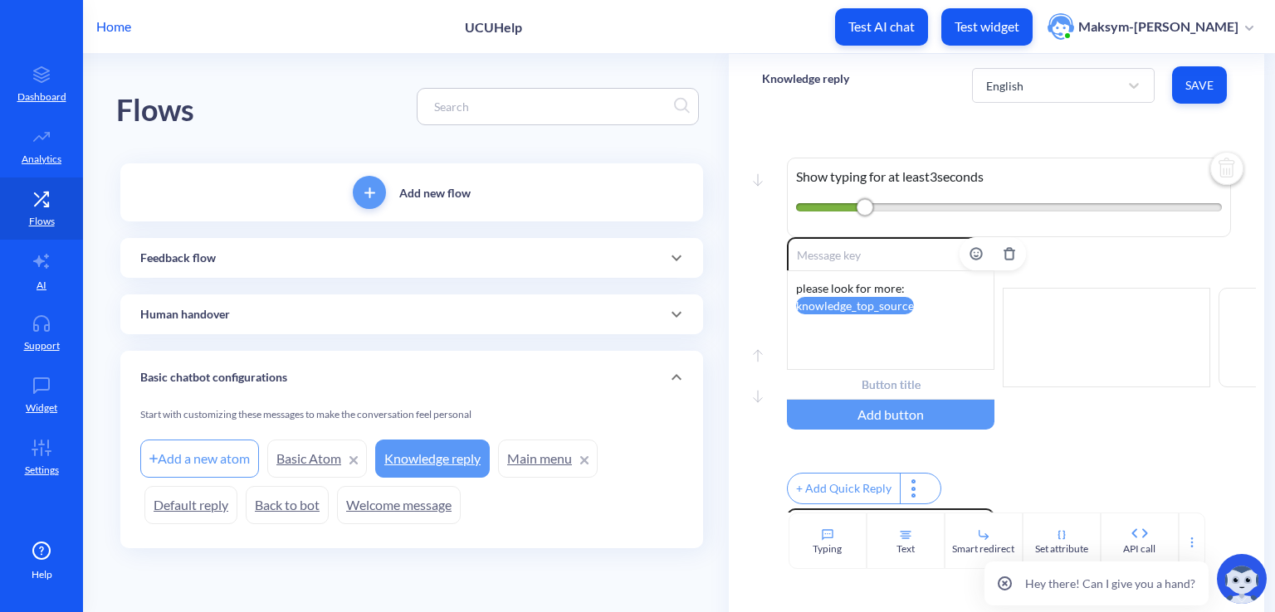
click at [922, 311] on div "please look for more: knowledge_top_source" at bounding box center [890, 321] width 207 height 100
drag, startPoint x: 116, startPoint y: 23, endPoint x: 829, endPoint y: 4, distance: 713.1
click at [816, 14] on div "Home UCUHelp Test AI chat Test widget Maksym-Vasyl Tarnavskyi" at bounding box center [637, 26] width 1275 height 53
click at [1038, 332] on div at bounding box center [1106, 338] width 207 height 100
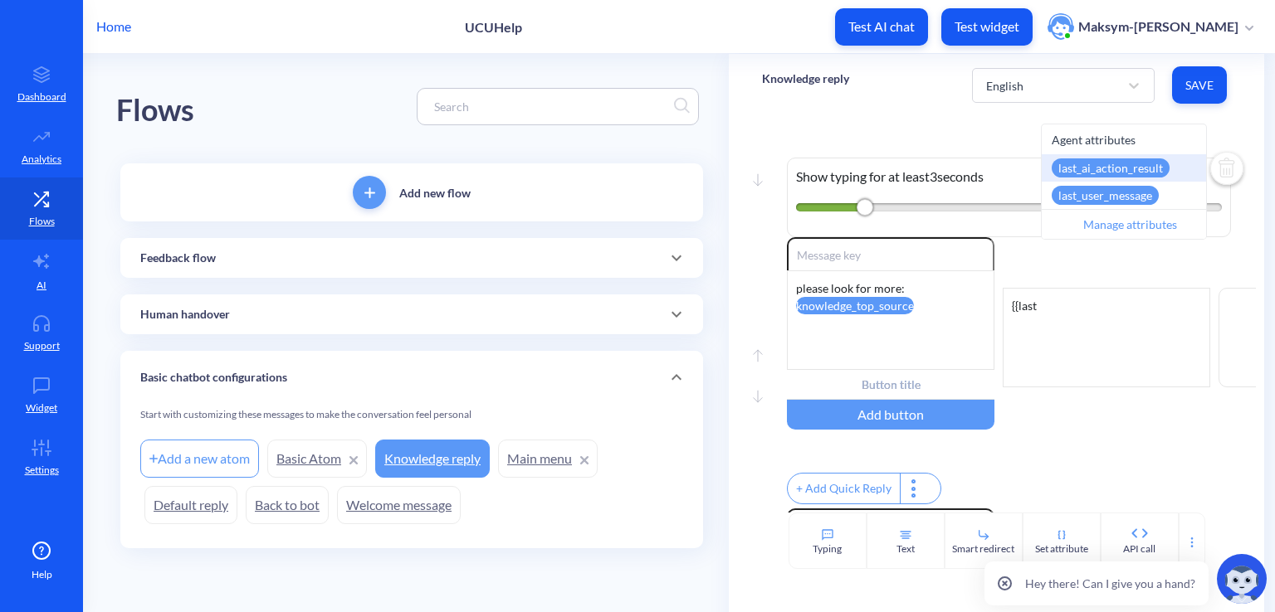
click at [1102, 163] on div "last_ai_action_result" at bounding box center [1110, 168] width 118 height 19
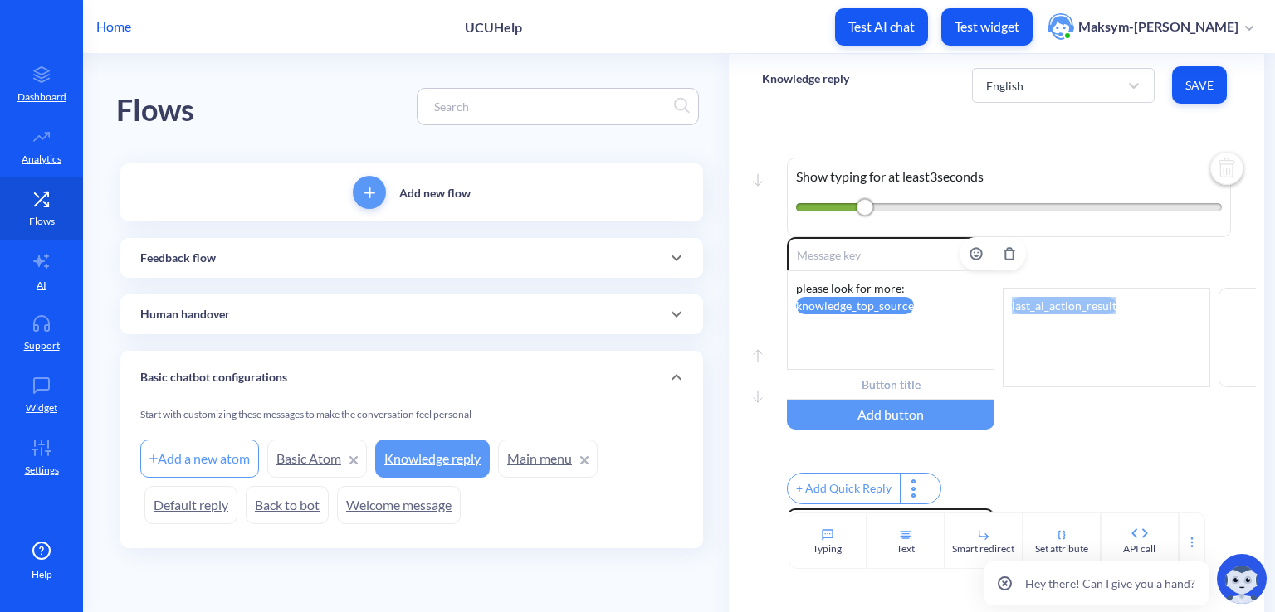
drag, startPoint x: 1115, startPoint y: 308, endPoint x: 993, endPoint y: 305, distance: 122.9
click at [993, 305] on div "Enable reactions please look for more: knowledge_top_source Add button last_ai_…" at bounding box center [1021, 337] width 469 height 201
click at [921, 293] on div "please look for more: knowledge_top_source" at bounding box center [890, 321] width 207 height 100
click at [797, 287] on div "please look for more: knowledge_top_source" at bounding box center [890, 321] width 207 height 100
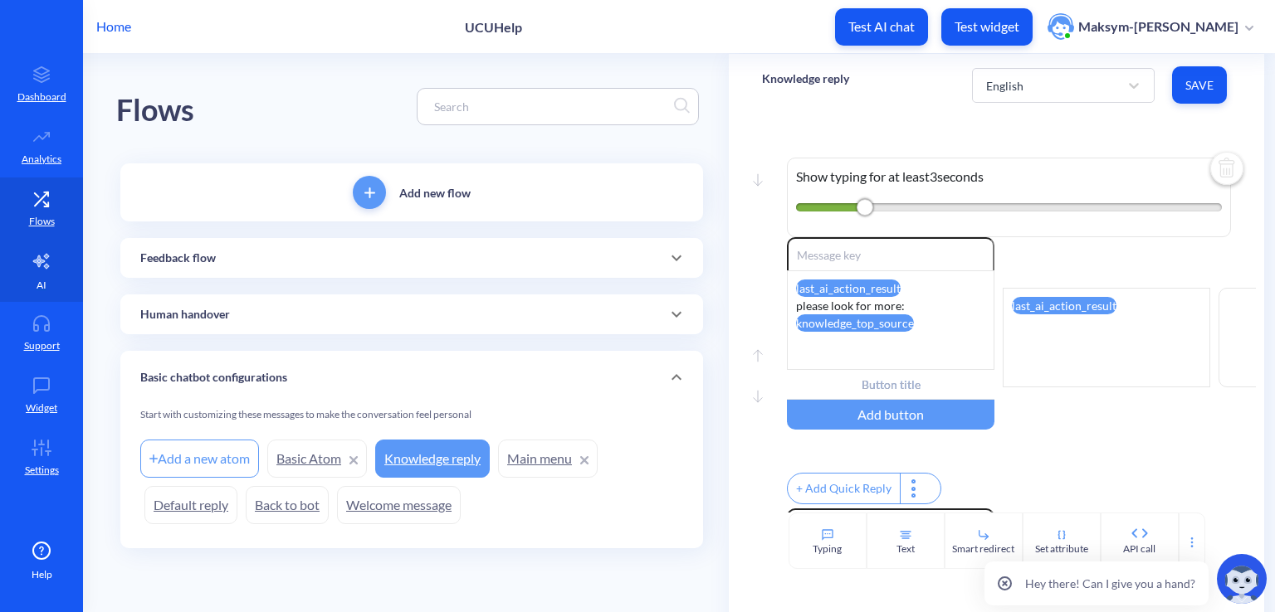
click at [12, 284] on link "AI" at bounding box center [41, 271] width 83 height 62
click at [1198, 87] on span "Save" at bounding box center [1199, 85] width 28 height 17
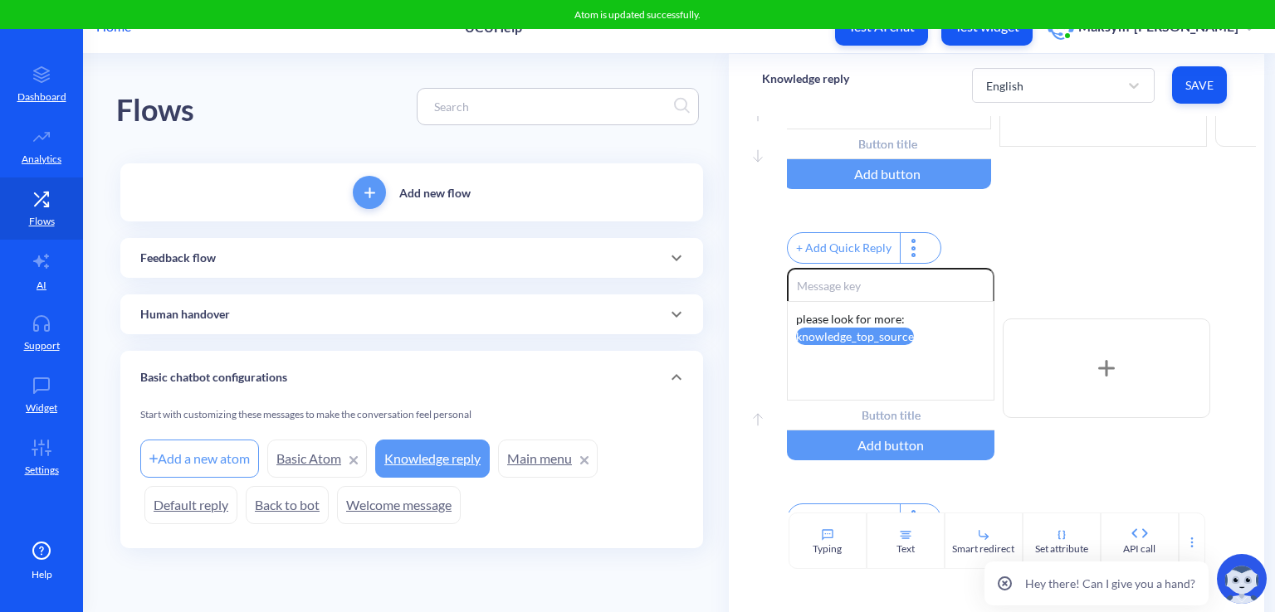
scroll to position [254, 0]
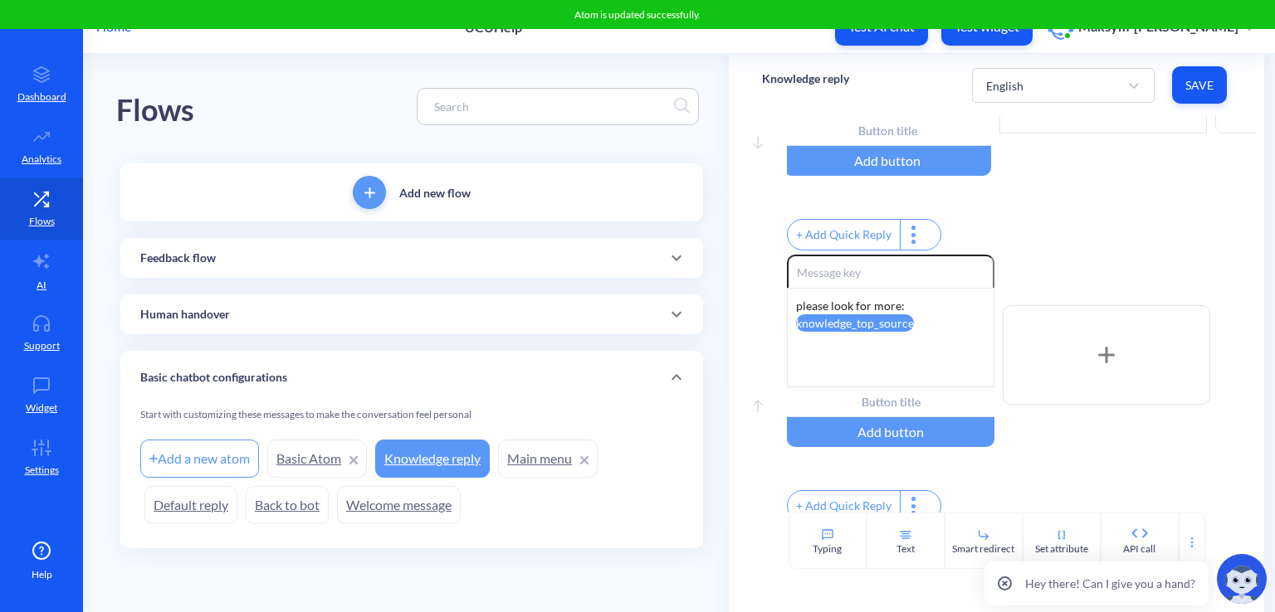
click at [999, 316] on div "Enable reactions please look for more: knowledge_top_source Add button" at bounding box center [1009, 355] width 444 height 201
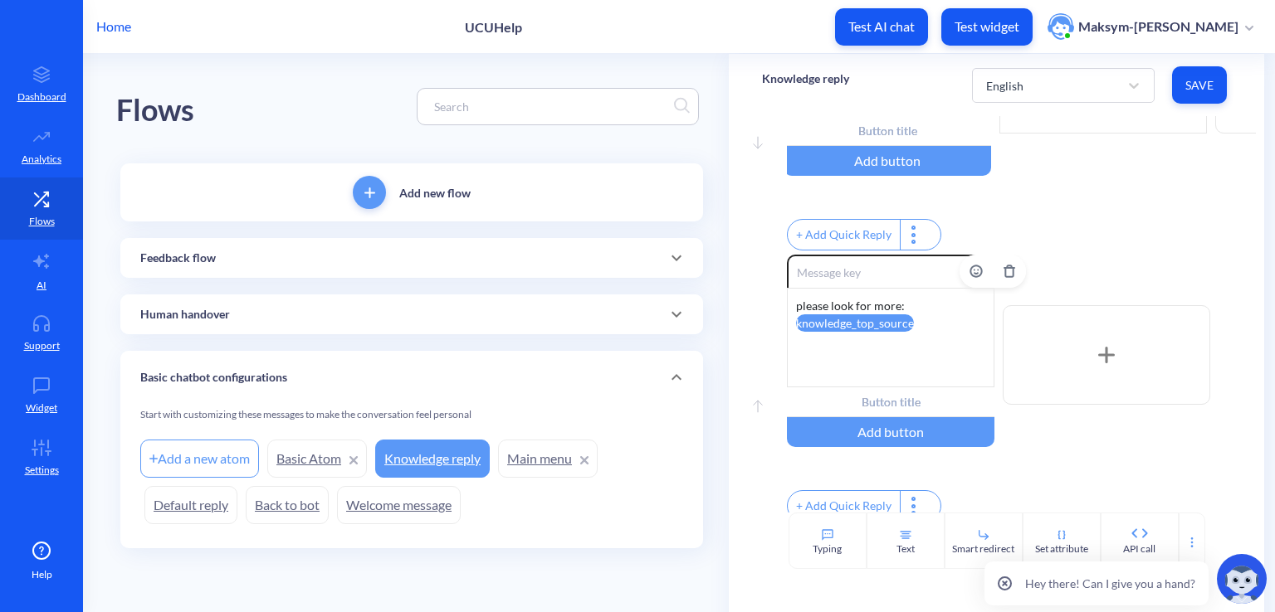
click at [949, 304] on div "please look for more: knowledge_top_source" at bounding box center [890, 338] width 207 height 100
click at [1006, 276] on icon "Delete" at bounding box center [1009, 271] width 7 height 11
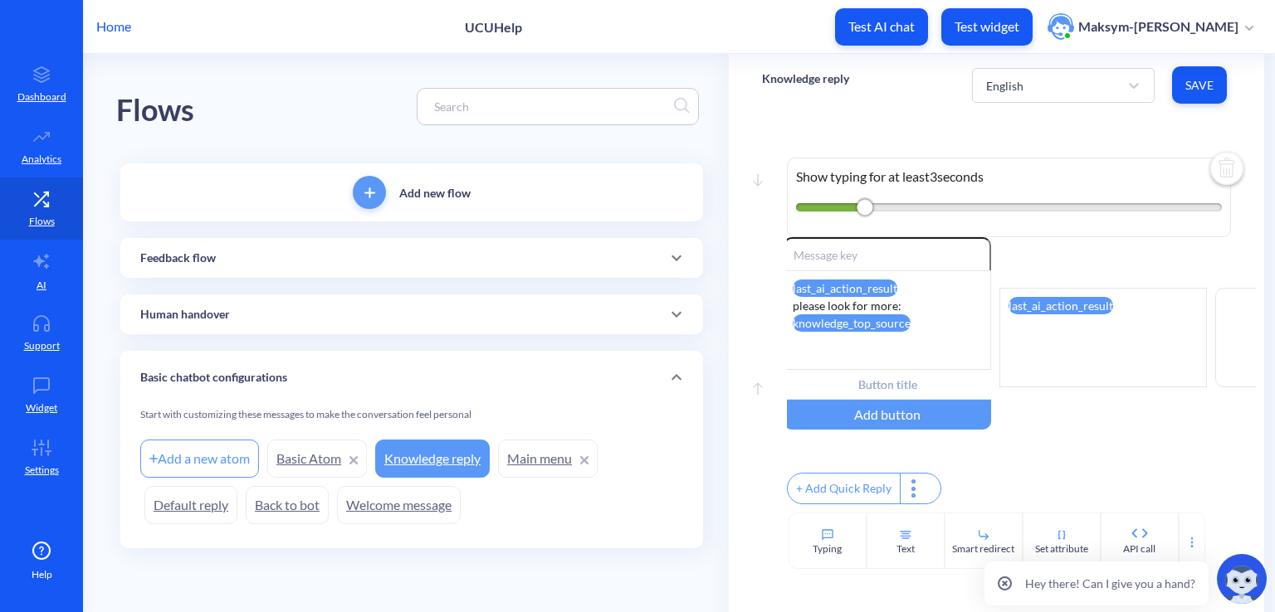
click at [1210, 97] on button "Save" at bounding box center [1199, 84] width 55 height 37
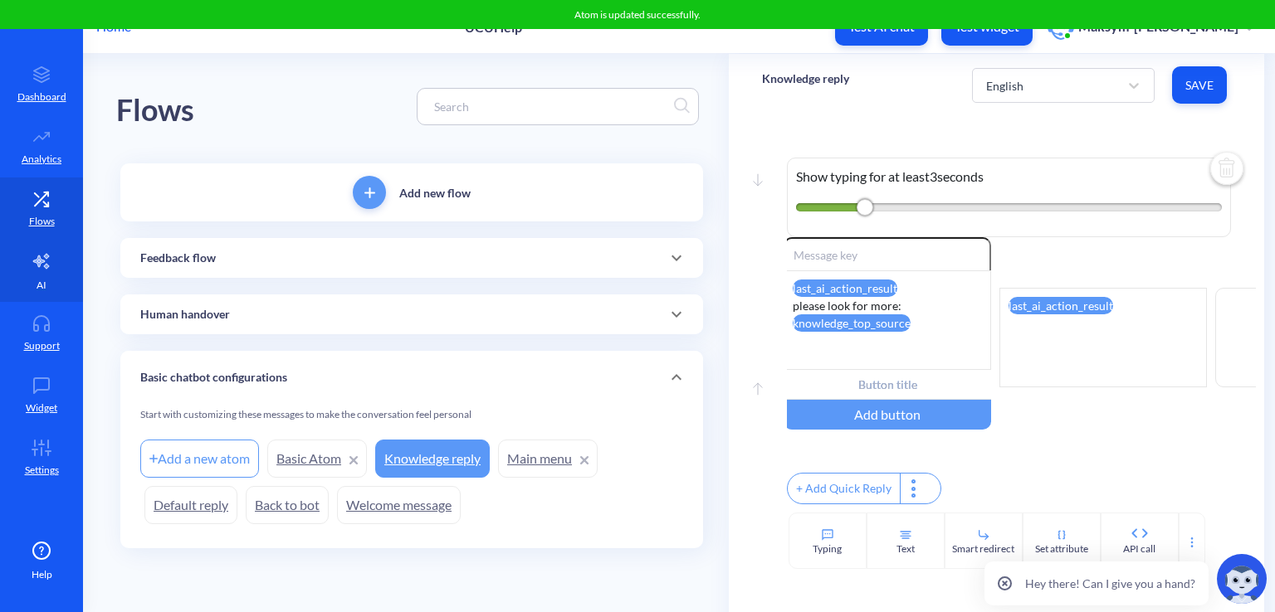
click at [21, 277] on link "AI" at bounding box center [41, 271] width 83 height 62
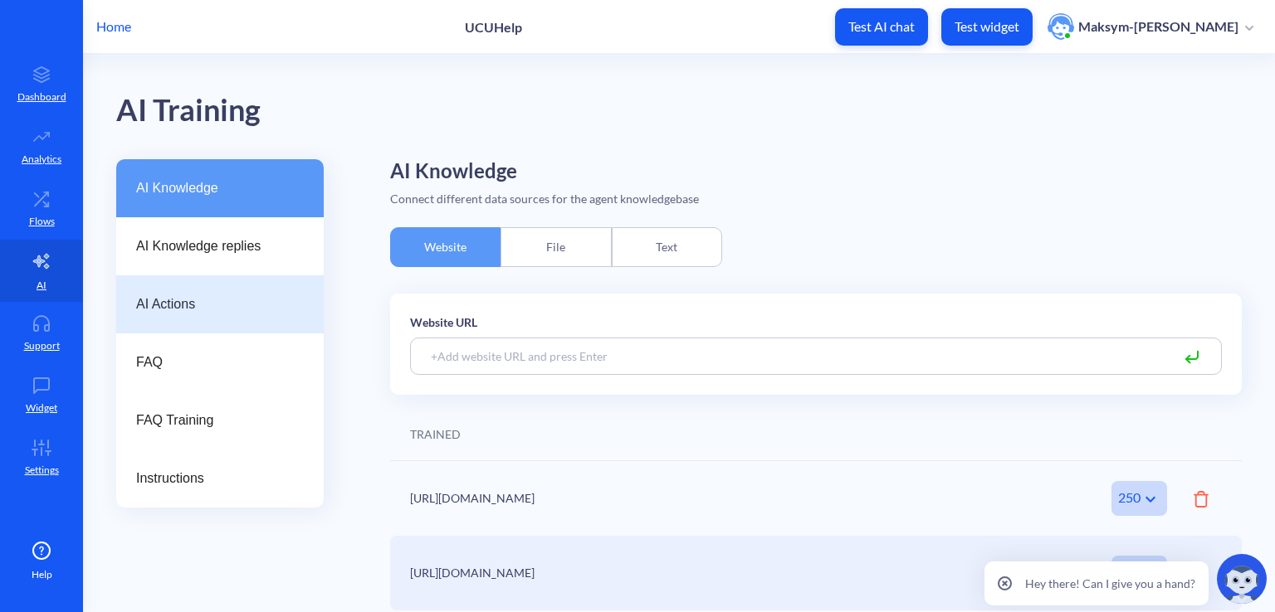
click at [216, 300] on span "AI Actions" at bounding box center [213, 305] width 154 height 20
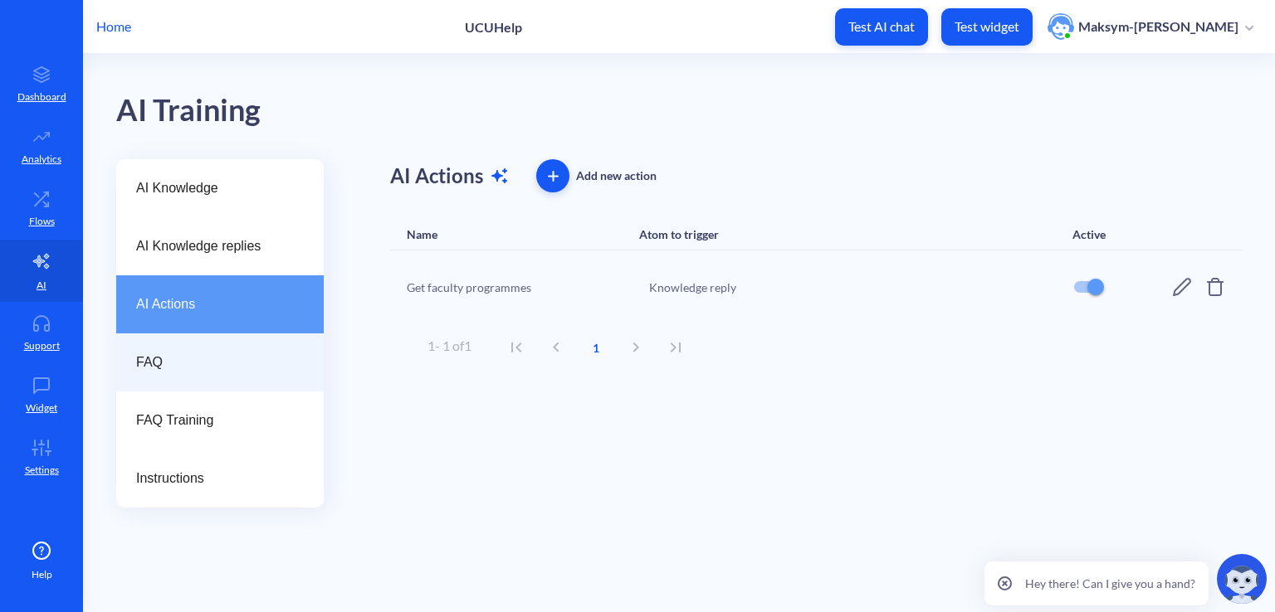
click at [216, 362] on span "FAQ" at bounding box center [213, 363] width 154 height 20
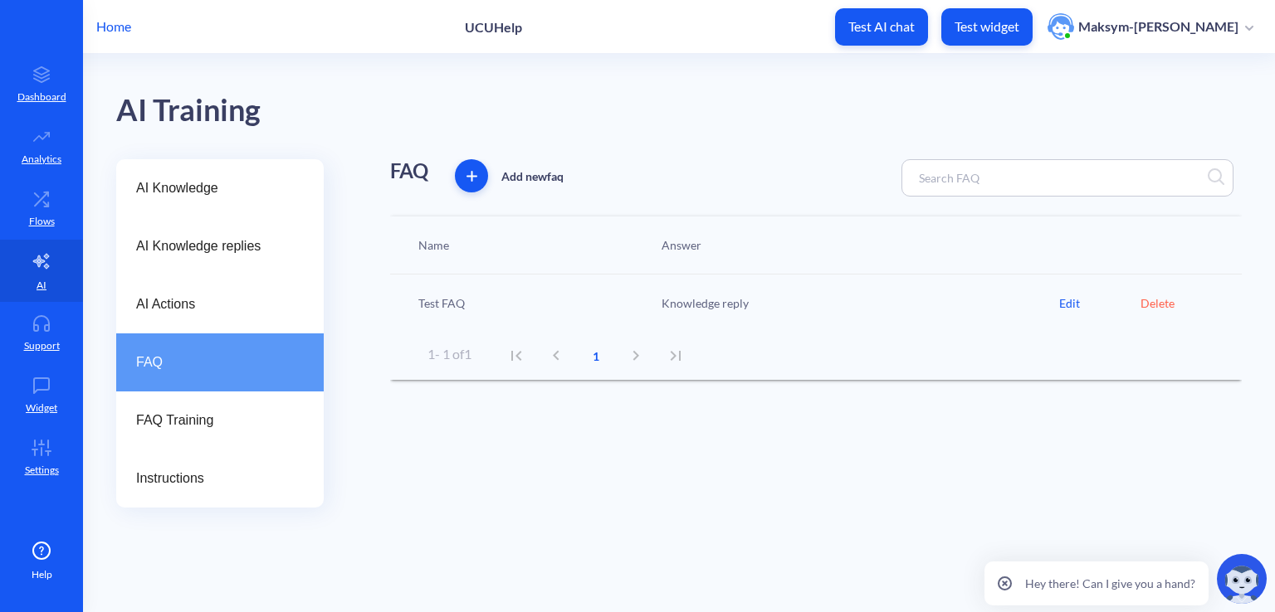
click at [474, 177] on icon "button" at bounding box center [471, 176] width 11 height 11
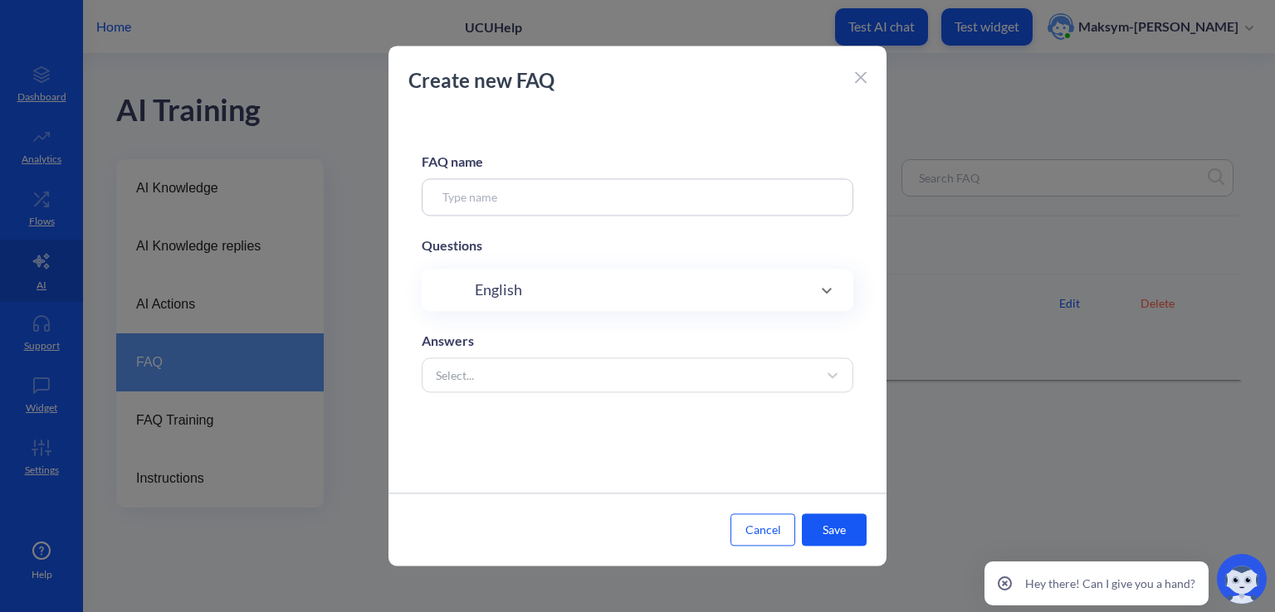
click at [476, 200] on input at bounding box center [638, 196] width 432 height 37
type input "APPS"
click at [669, 305] on div "English" at bounding box center [638, 290] width 432 height 42
click at [625, 330] on div at bounding box center [637, 342] width 365 height 37
click at [624, 338] on input at bounding box center [620, 343] width 312 height 19
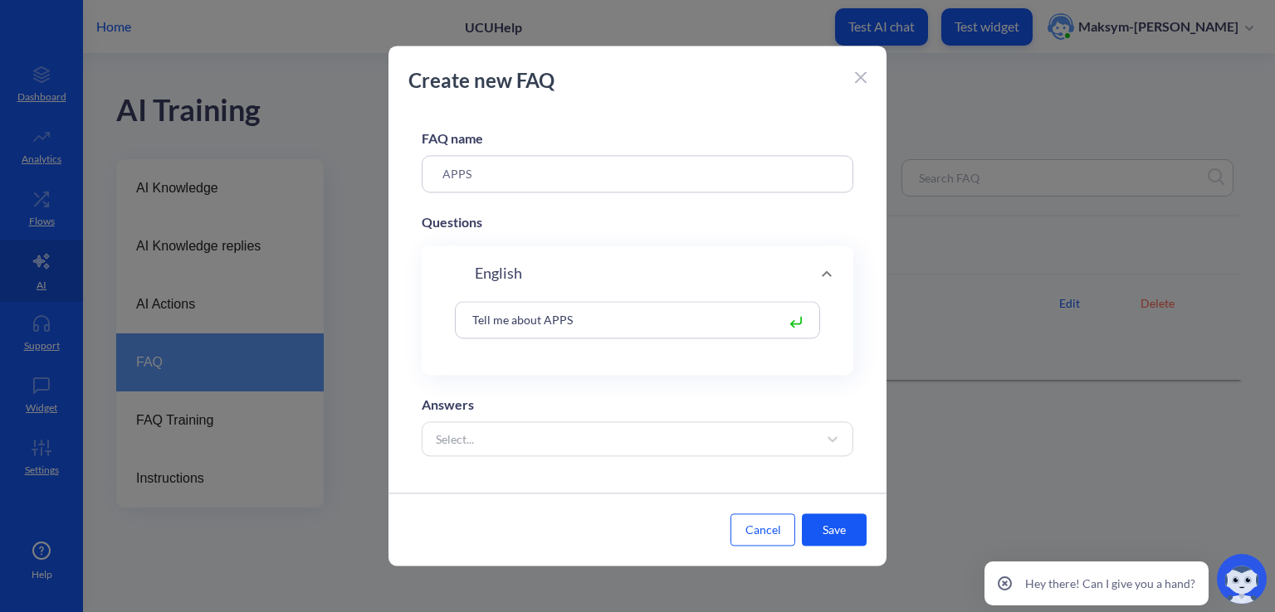
scroll to position [33, 0]
type input "Tell me about APPS"
click at [546, 423] on div "Select..." at bounding box center [622, 434] width 390 height 30
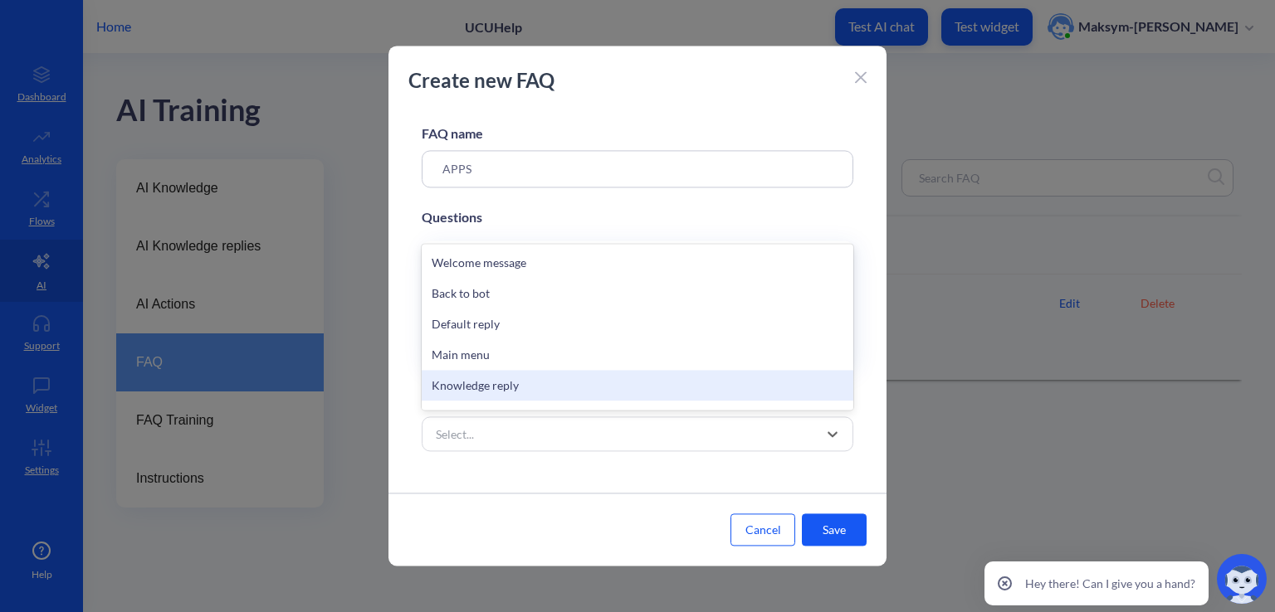
click at [511, 387] on div "Knowledge reply" at bounding box center [638, 385] width 432 height 31
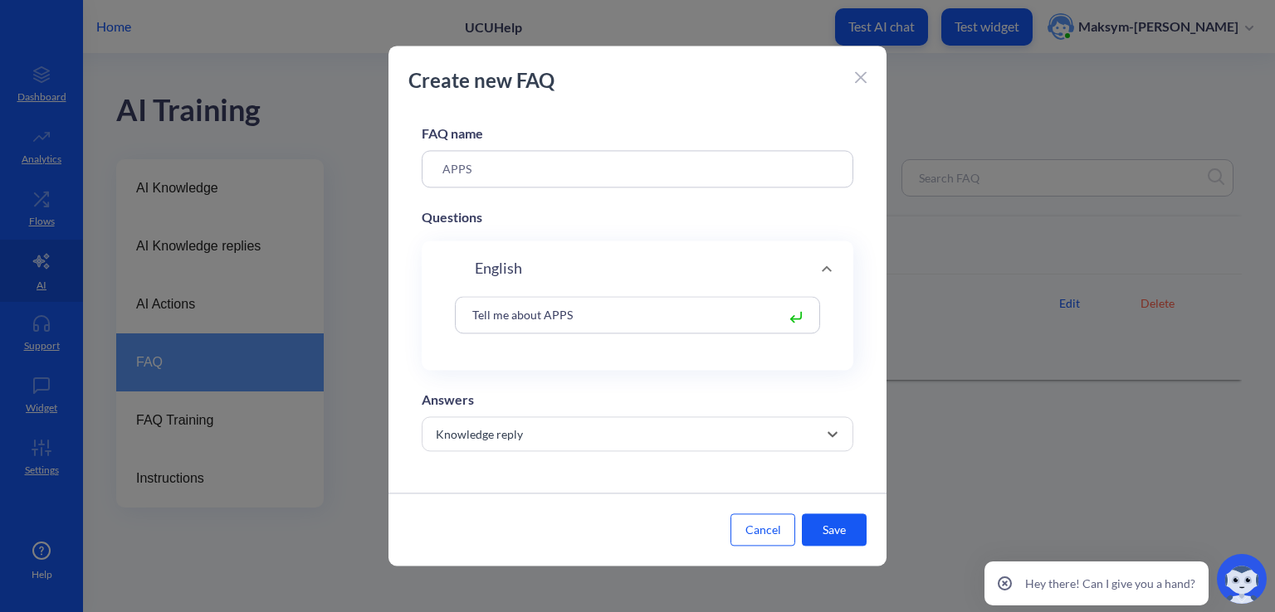
click at [832, 521] on button "Save" at bounding box center [834, 531] width 65 height 32
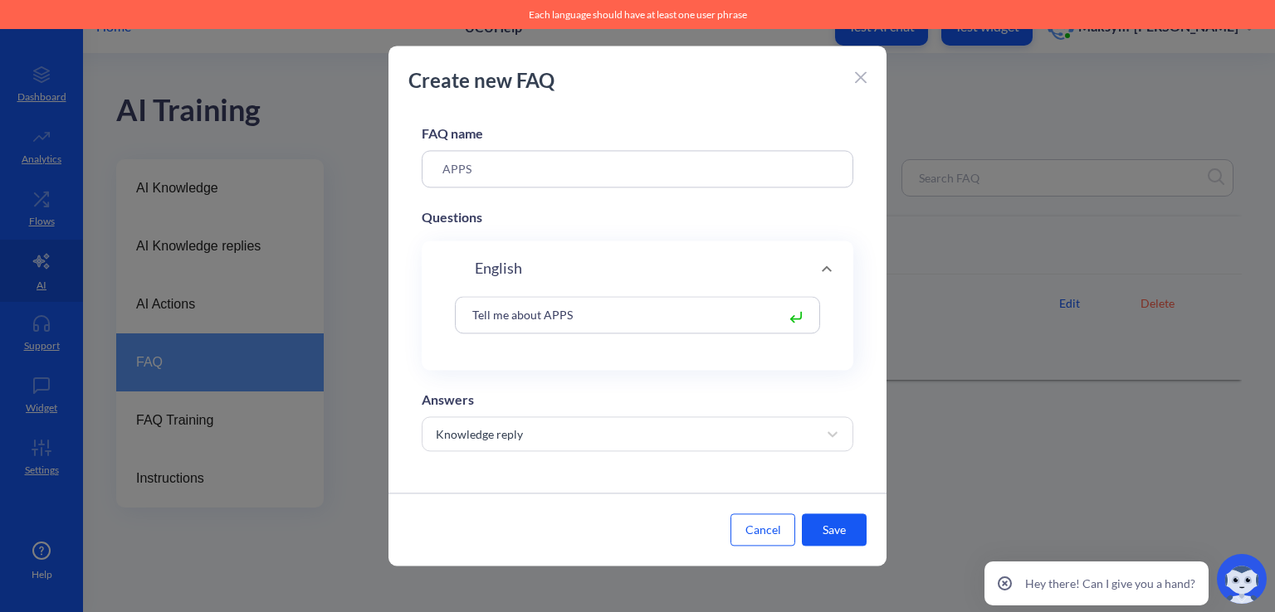
click at [772, 308] on div "Tell me about APPS" at bounding box center [637, 314] width 365 height 37
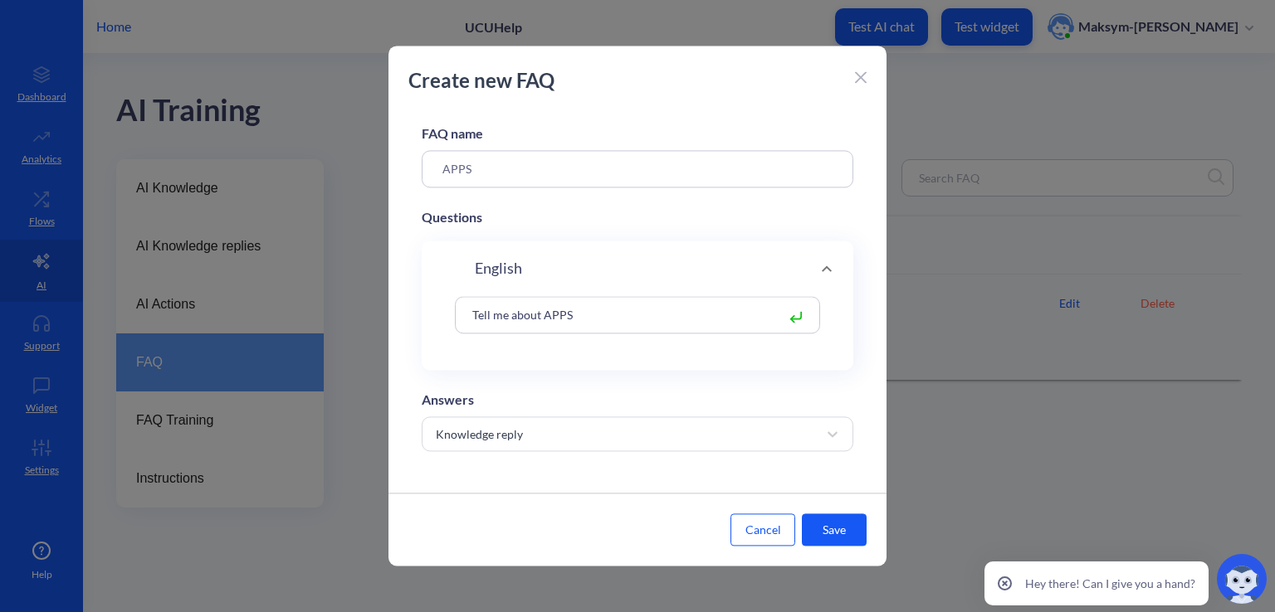
click at [639, 308] on input "Tell me about APPS" at bounding box center [620, 314] width 312 height 19
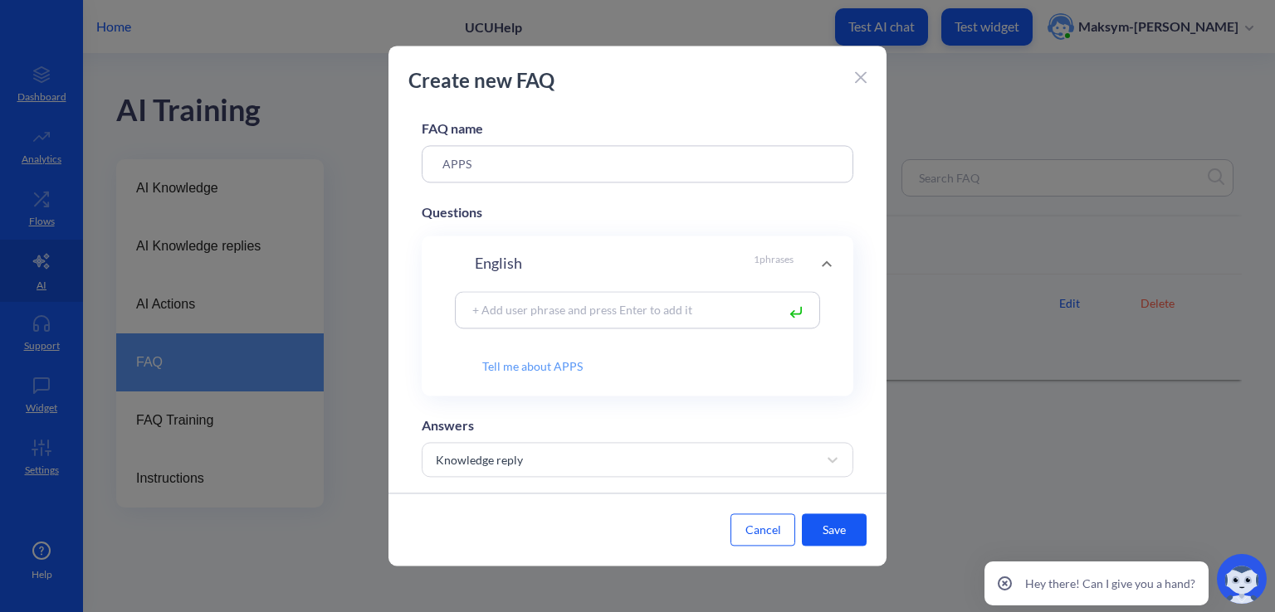
click at [833, 534] on button "Save" at bounding box center [834, 531] width 65 height 32
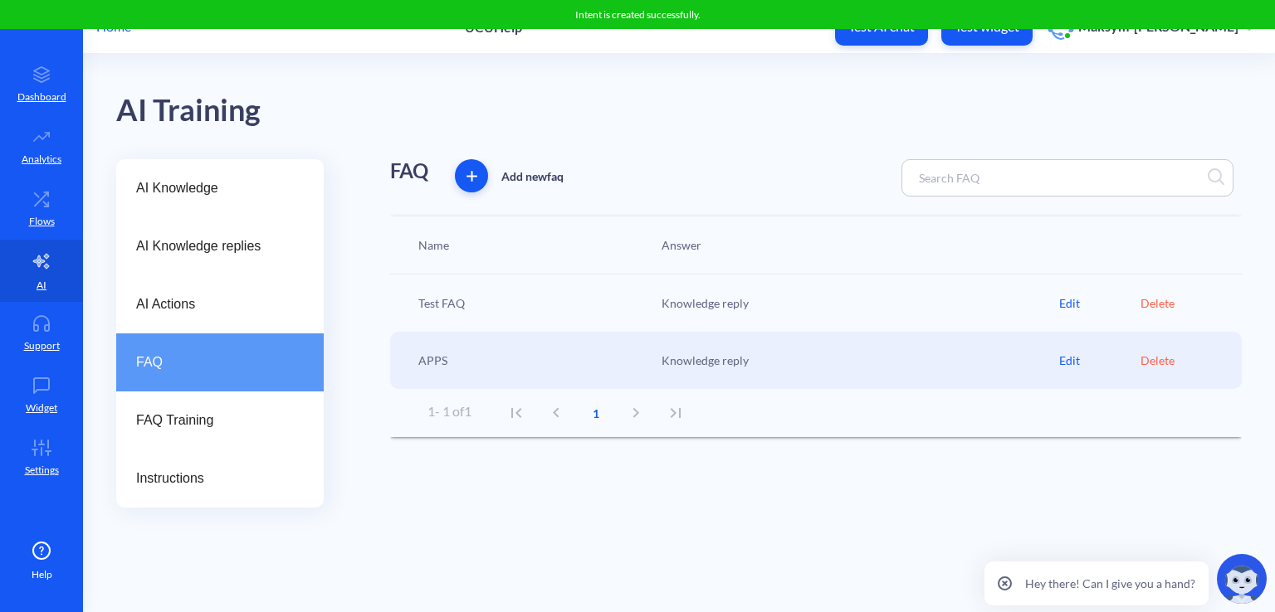
click at [438, 360] on div "APPS" at bounding box center [531, 360] width 243 height 17
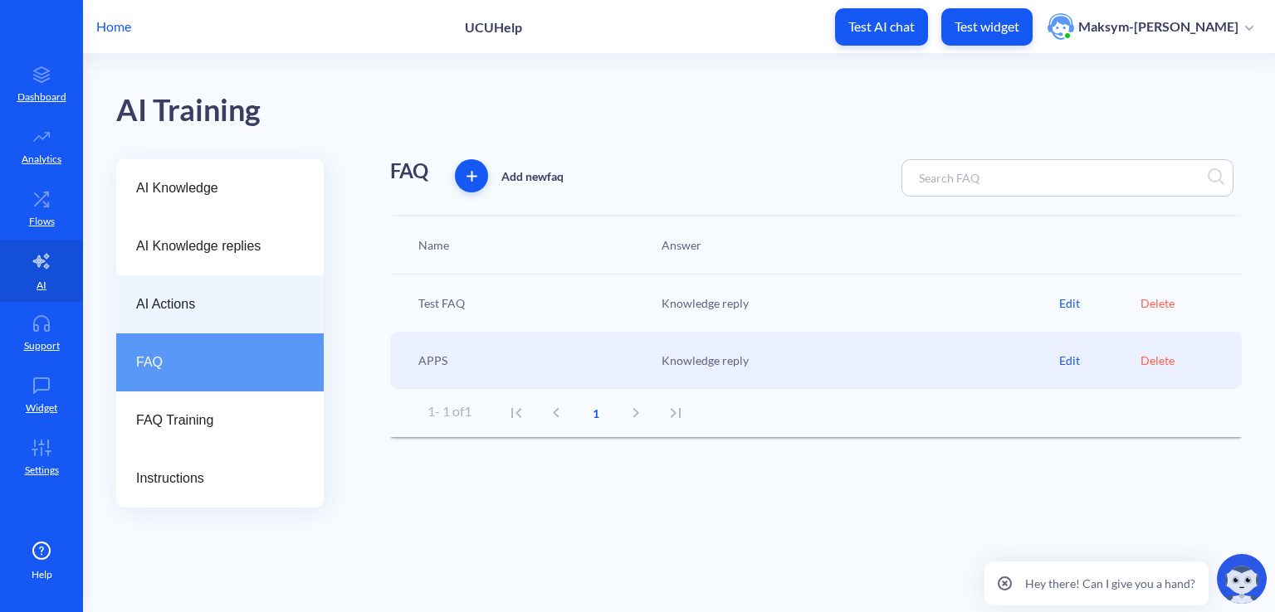
click at [237, 315] on div "AI Actions" at bounding box center [219, 305] width 207 height 58
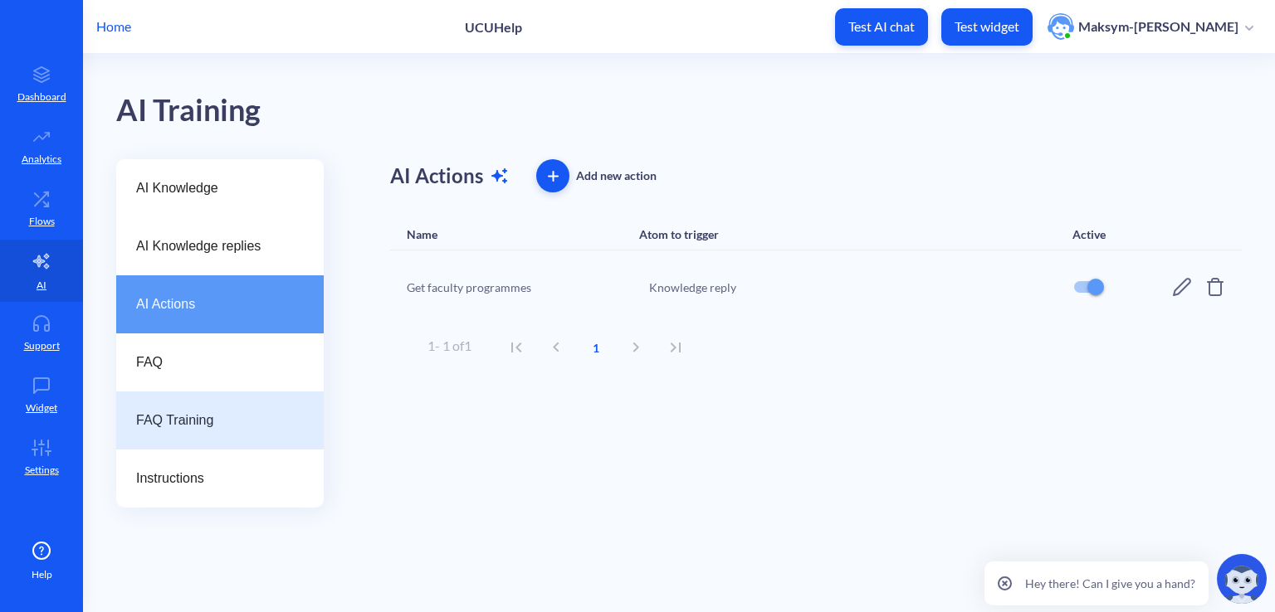
click at [232, 403] on div "FAQ Training" at bounding box center [219, 421] width 207 height 58
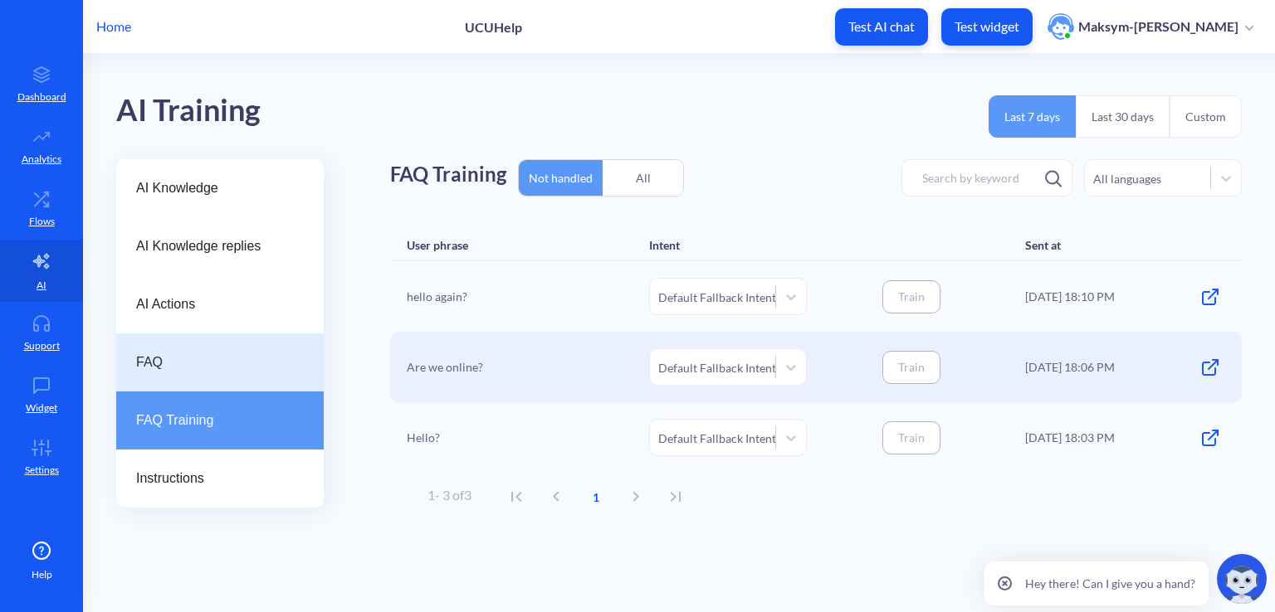
click at [216, 373] on div "FAQ" at bounding box center [219, 363] width 207 height 58
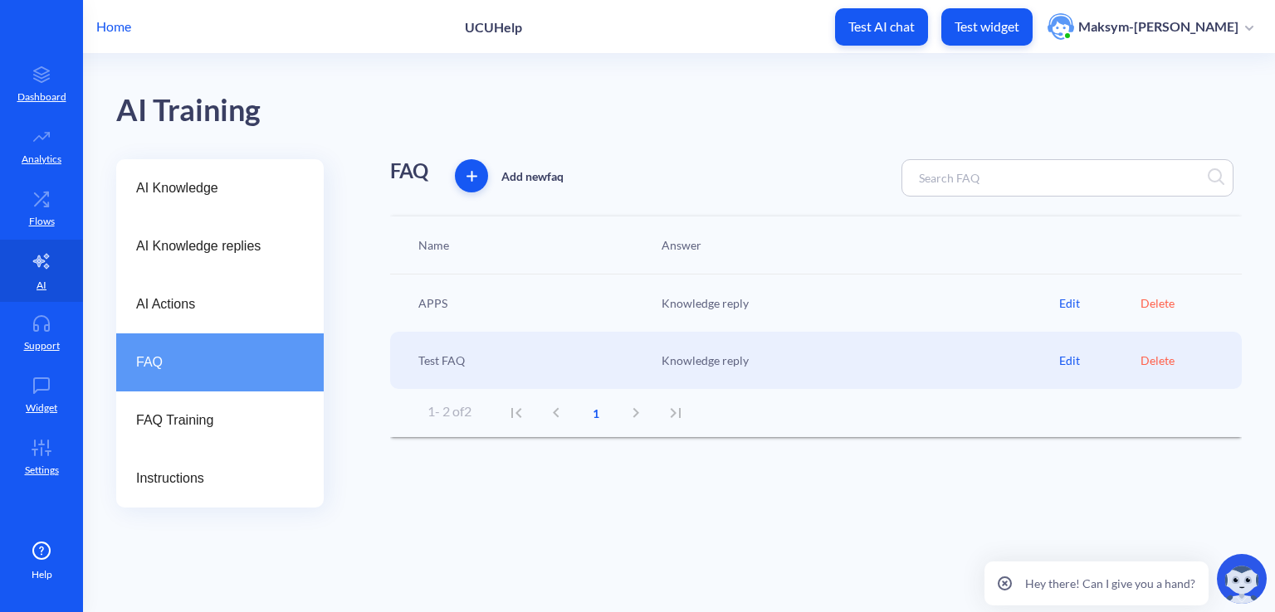
click at [695, 301] on div "Knowledge reply" at bounding box center [856, 303] width 406 height 17
click at [1071, 303] on div "Edit" at bounding box center [1099, 303] width 81 height 17
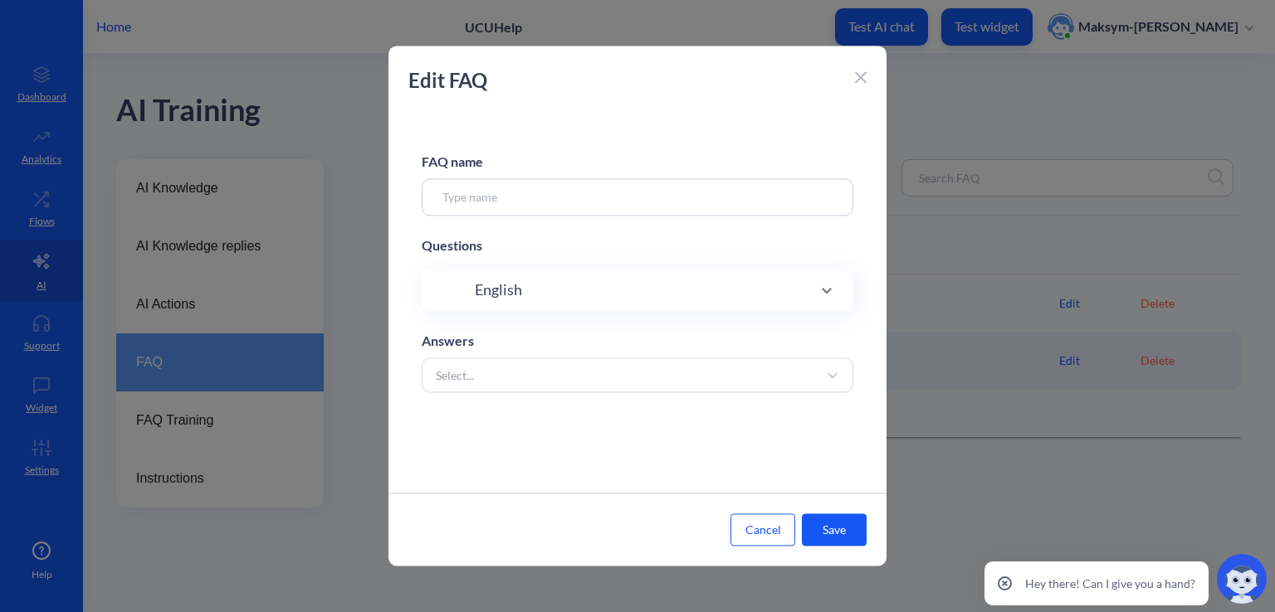
type input "APPS"
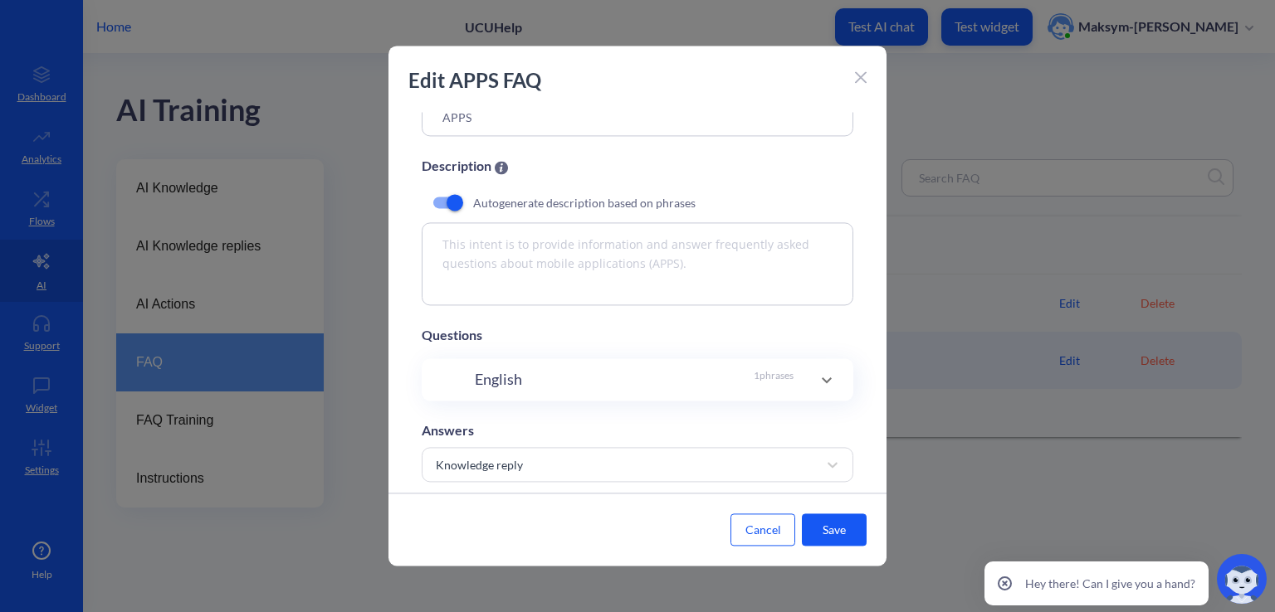
scroll to position [115, 0]
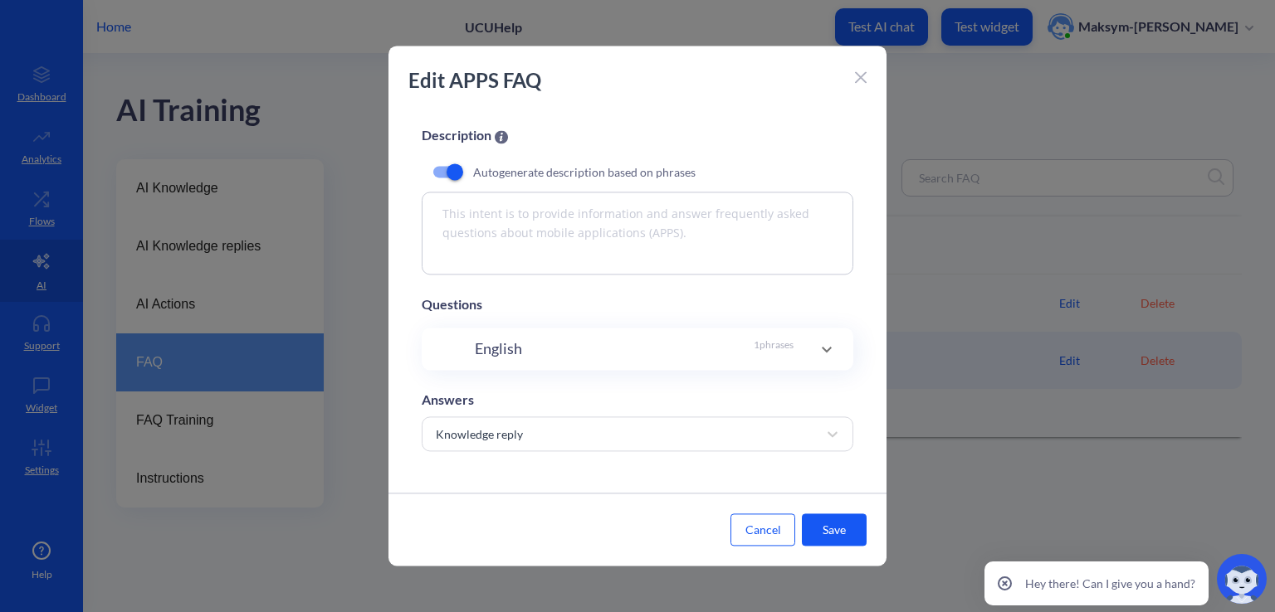
click at [760, 531] on button "Cancel" at bounding box center [762, 531] width 65 height 32
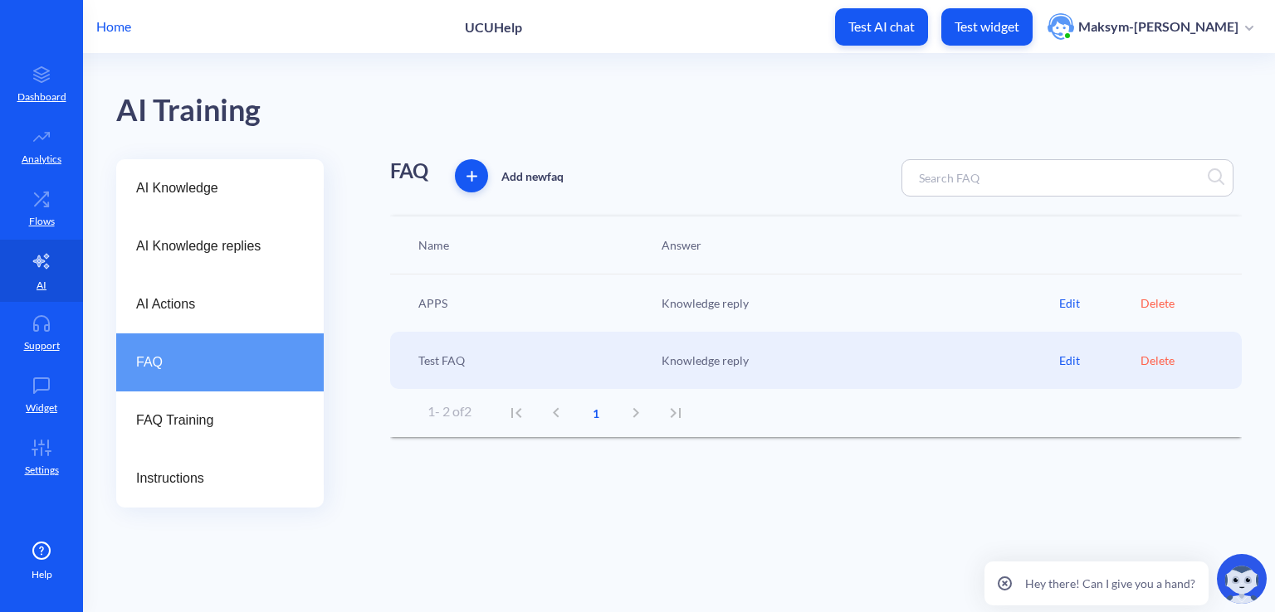
click at [1055, 308] on div "Knowledge reply" at bounding box center [856, 303] width 406 height 17
click at [232, 290] on div "AI Actions" at bounding box center [219, 305] width 207 height 58
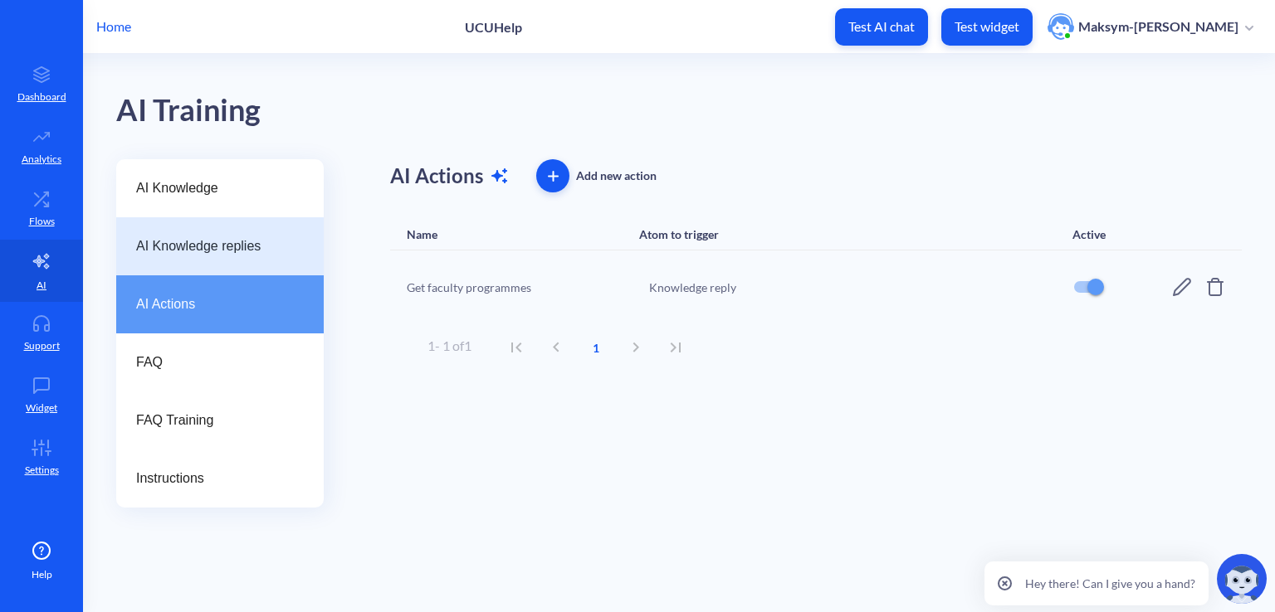
click at [201, 235] on div "AI Knowledge replies" at bounding box center [219, 246] width 207 height 58
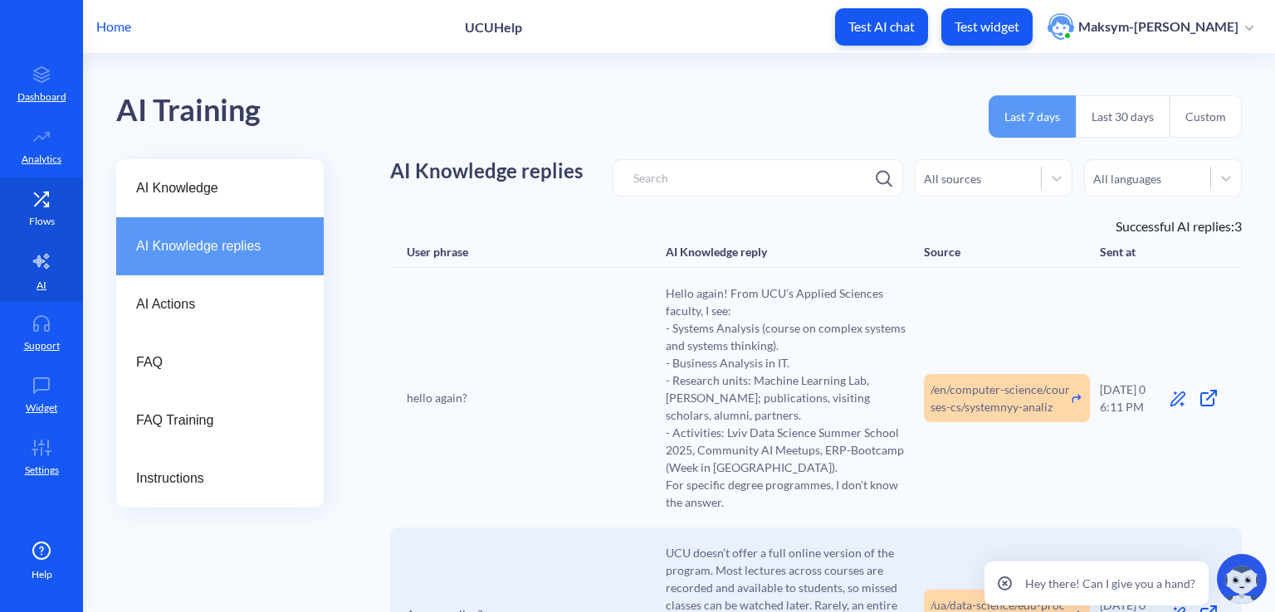
click at [52, 185] on link "Flows" at bounding box center [41, 209] width 83 height 62
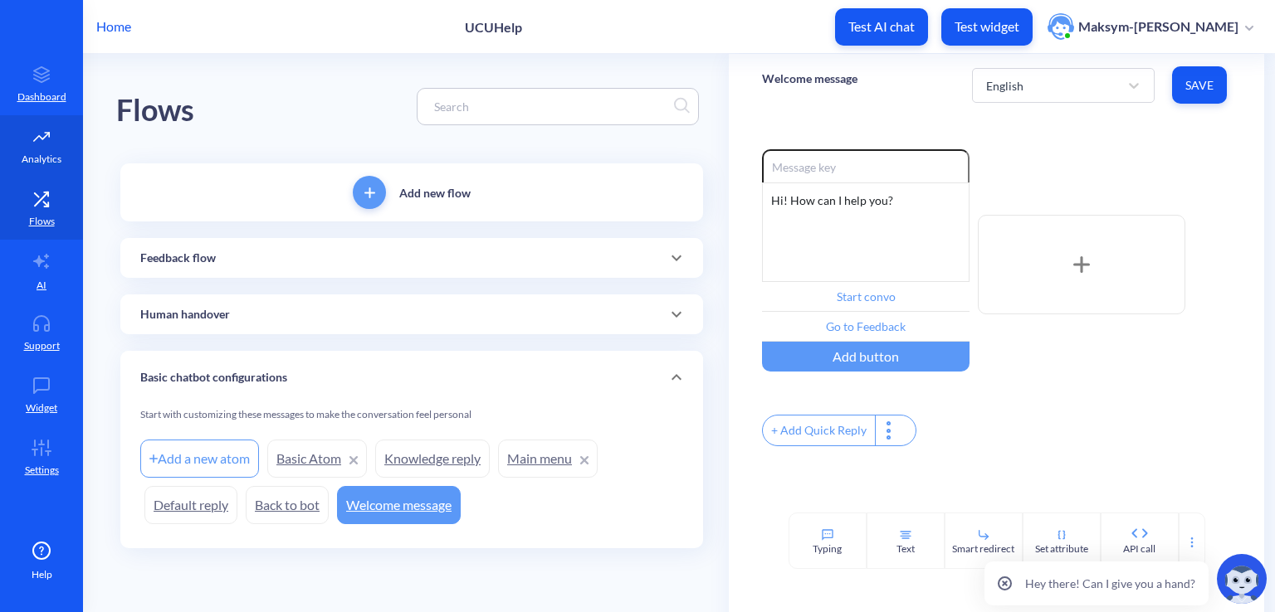
click at [22, 133] on link "Analytics" at bounding box center [41, 146] width 83 height 62
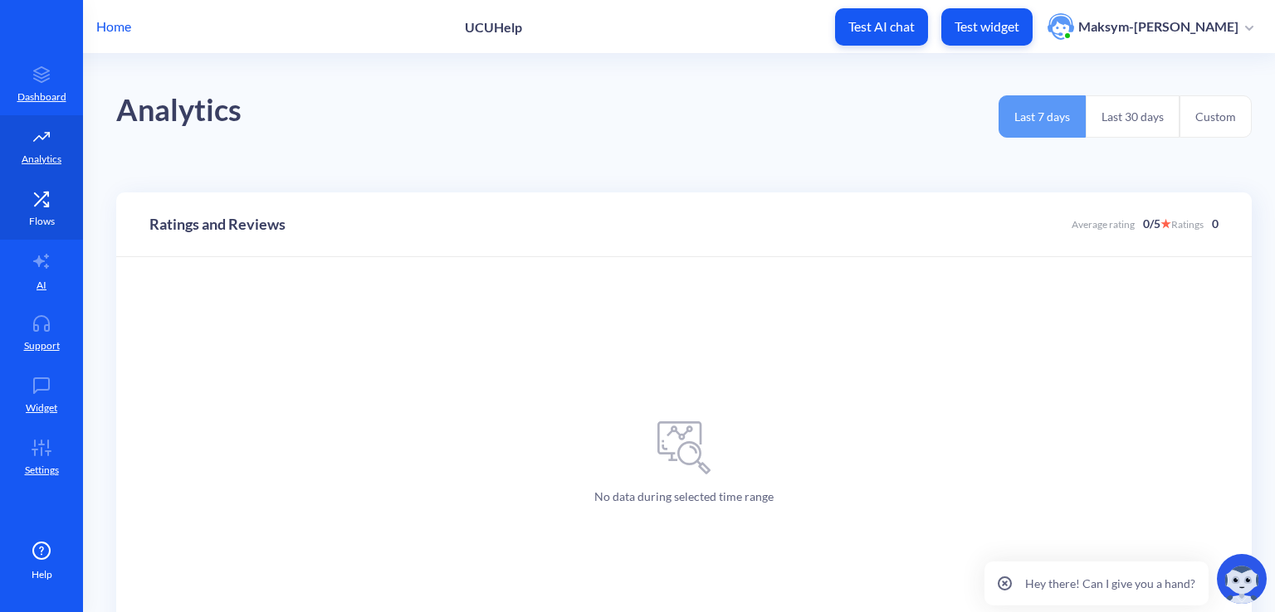
click at [37, 193] on icon at bounding box center [41, 199] width 33 height 17
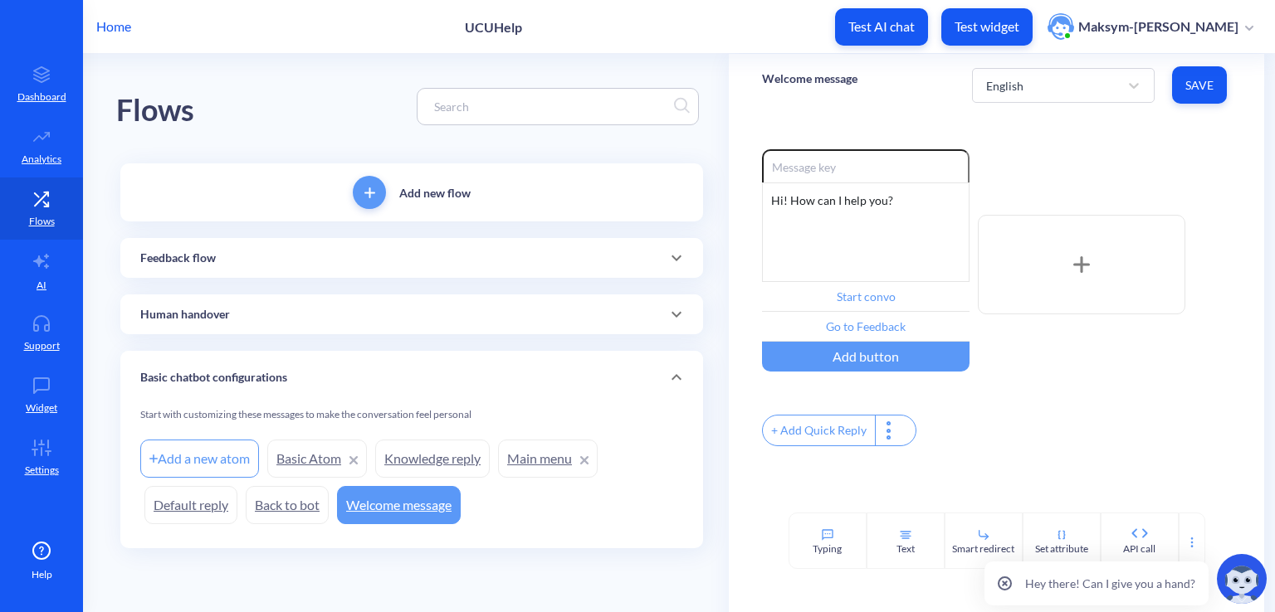
click at [434, 468] on link "Knowledge reply" at bounding box center [432, 459] width 115 height 38
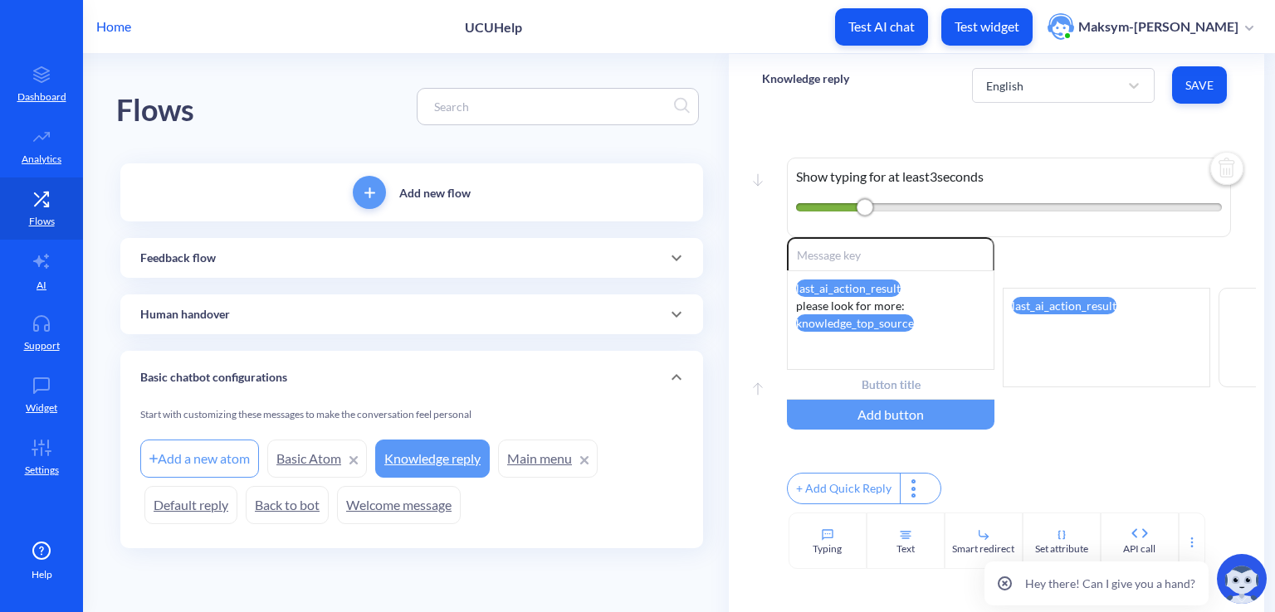
scroll to position [6, 0]
click at [139, 280] on div "Add new flow Feedback flow Add a new atom Feedback Score (Start) Feedback User …" at bounding box center [411, 355] width 583 height 385
click at [156, 266] on div "Feedback flow" at bounding box center [411, 258] width 583 height 40
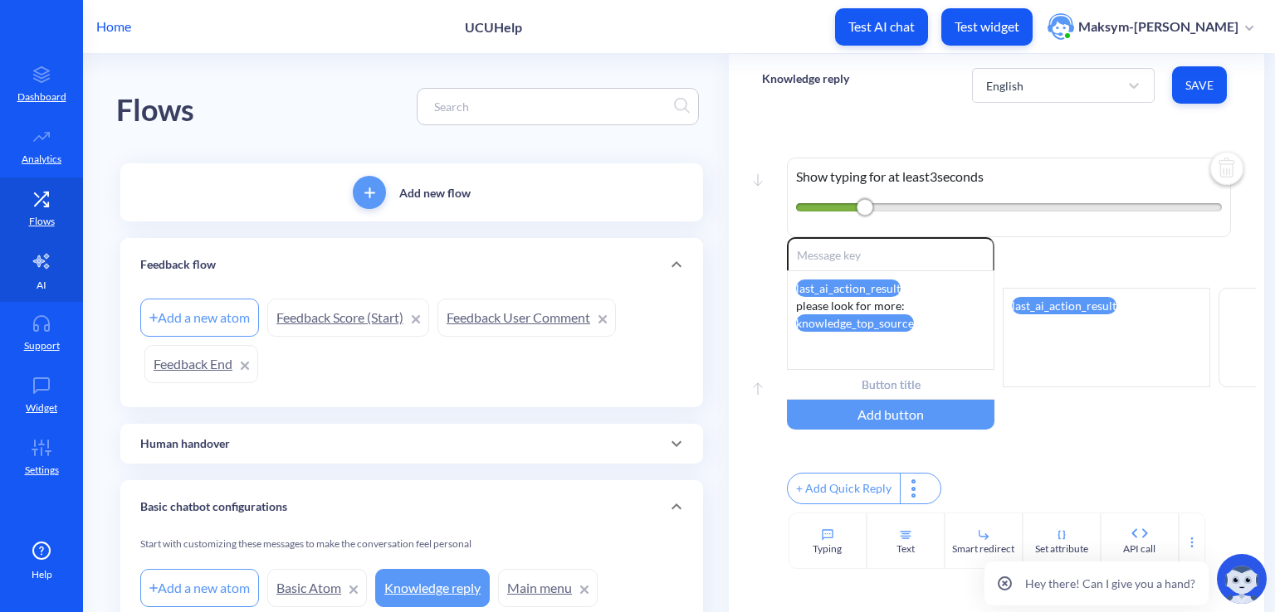
click at [55, 261] on link "AI" at bounding box center [41, 271] width 83 height 62
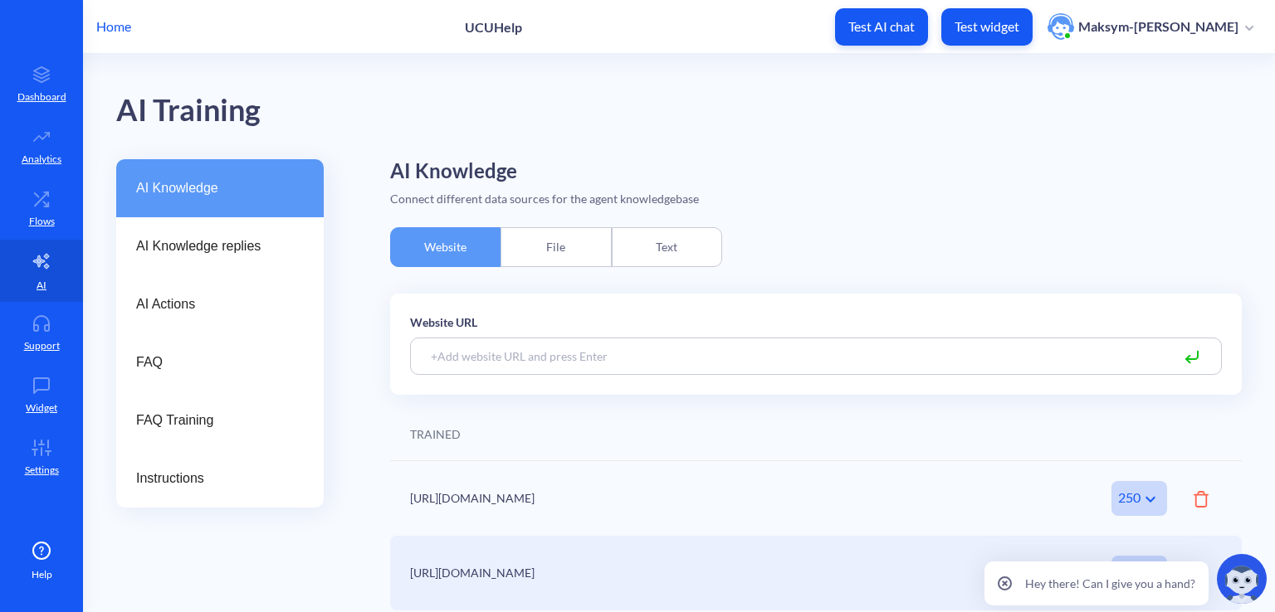
click at [645, 505] on div "https://apps.ucu.edu.ua" at bounding box center [726, 498] width 633 height 17
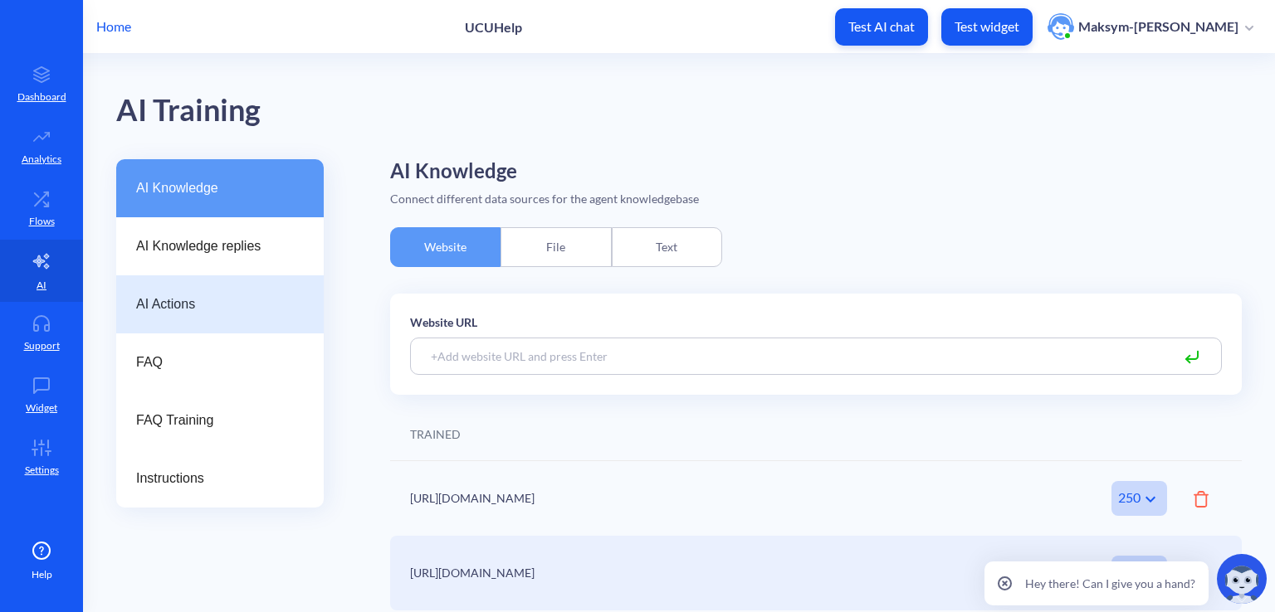
click at [167, 317] on div "AI Actions" at bounding box center [219, 305] width 207 height 58
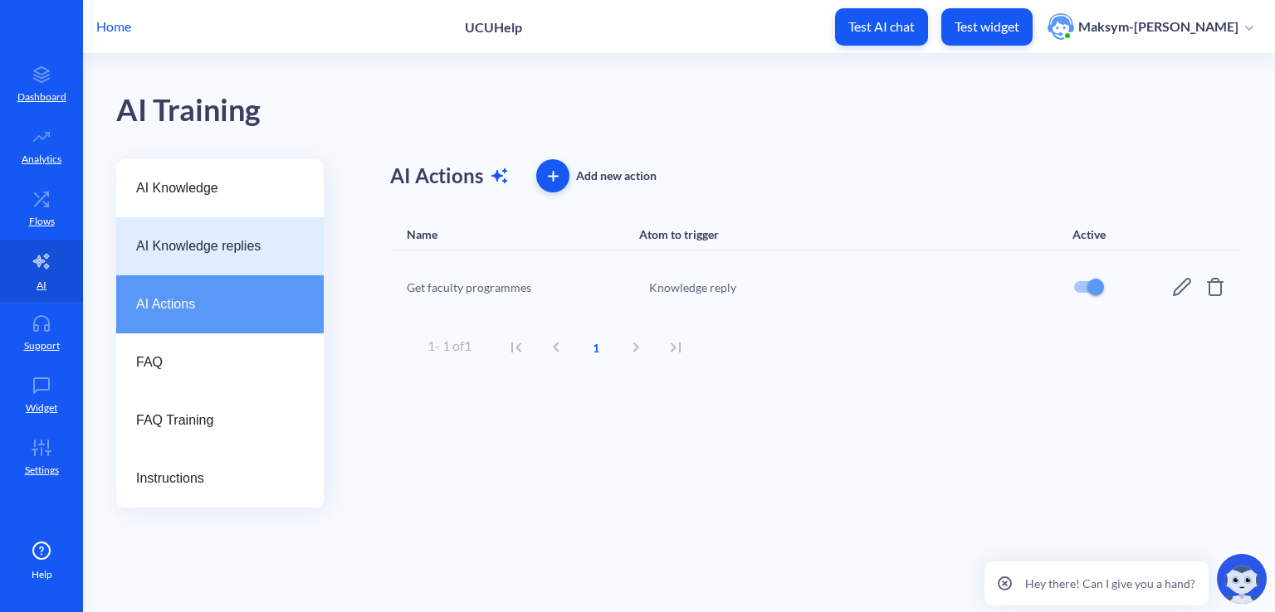
click at [170, 266] on div "AI Knowledge replies" at bounding box center [219, 246] width 207 height 58
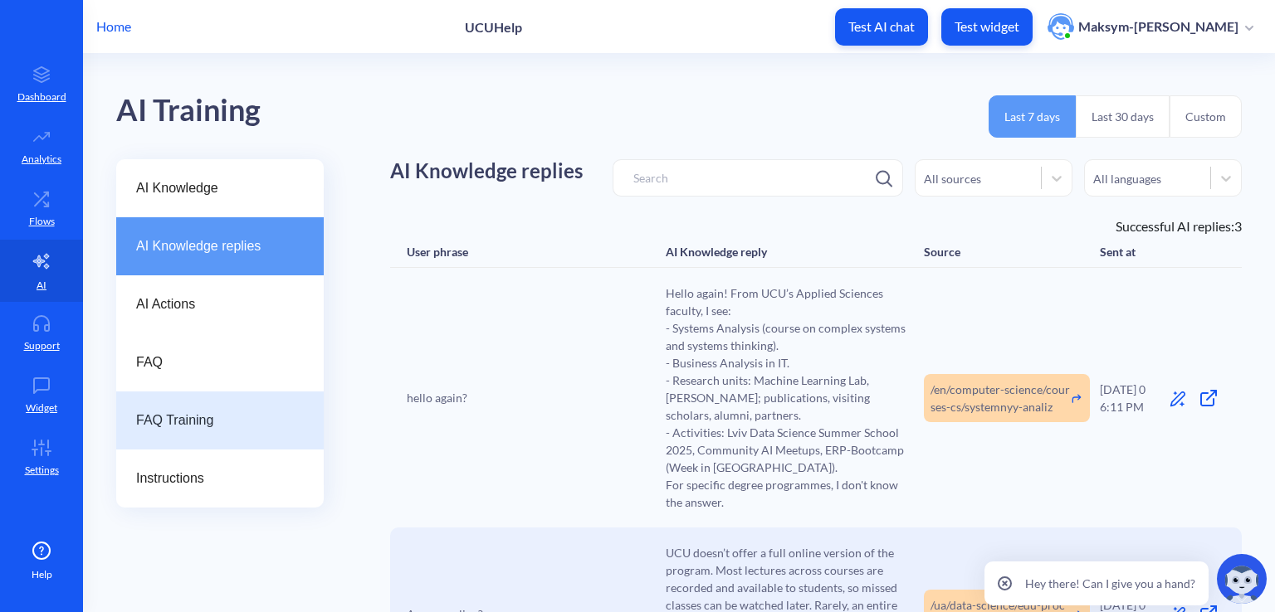
click at [163, 425] on span "FAQ Training" at bounding box center [213, 421] width 154 height 20
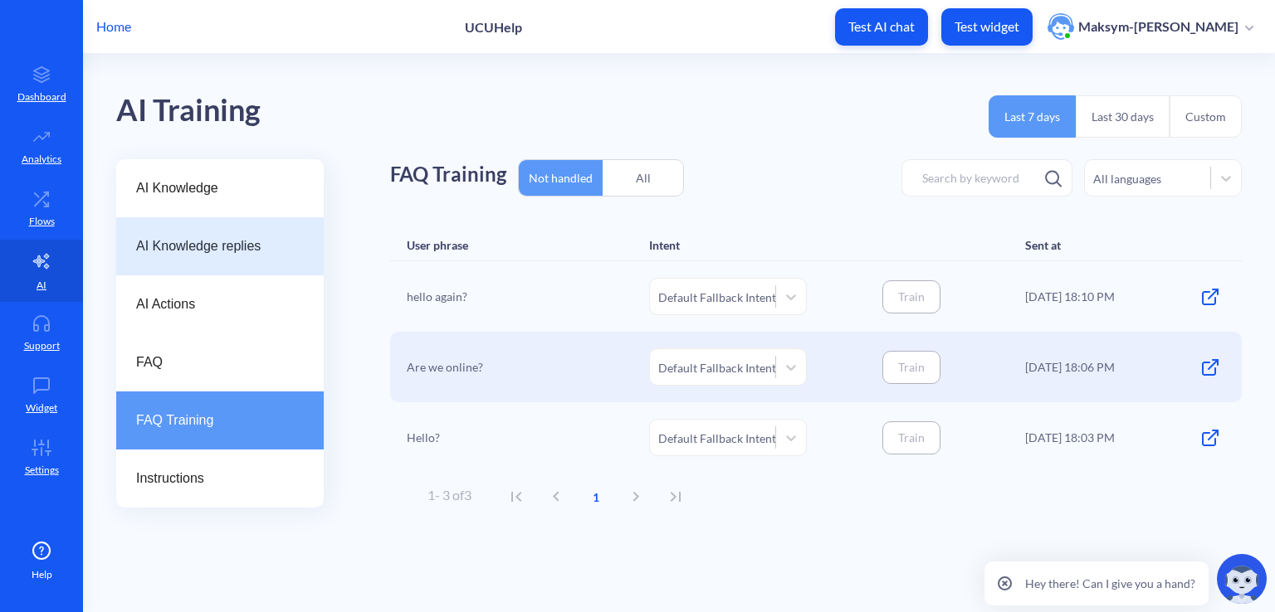
click at [169, 267] on div "AI Knowledge replies" at bounding box center [219, 246] width 207 height 58
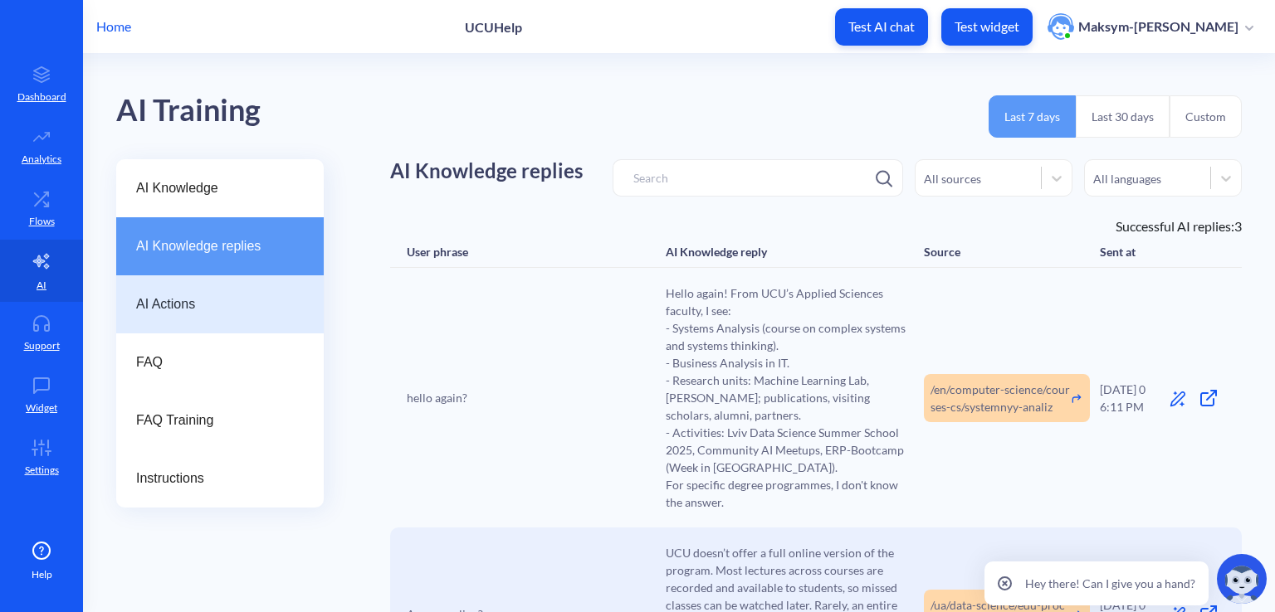
click at [173, 285] on div "AI Actions" at bounding box center [219, 305] width 207 height 58
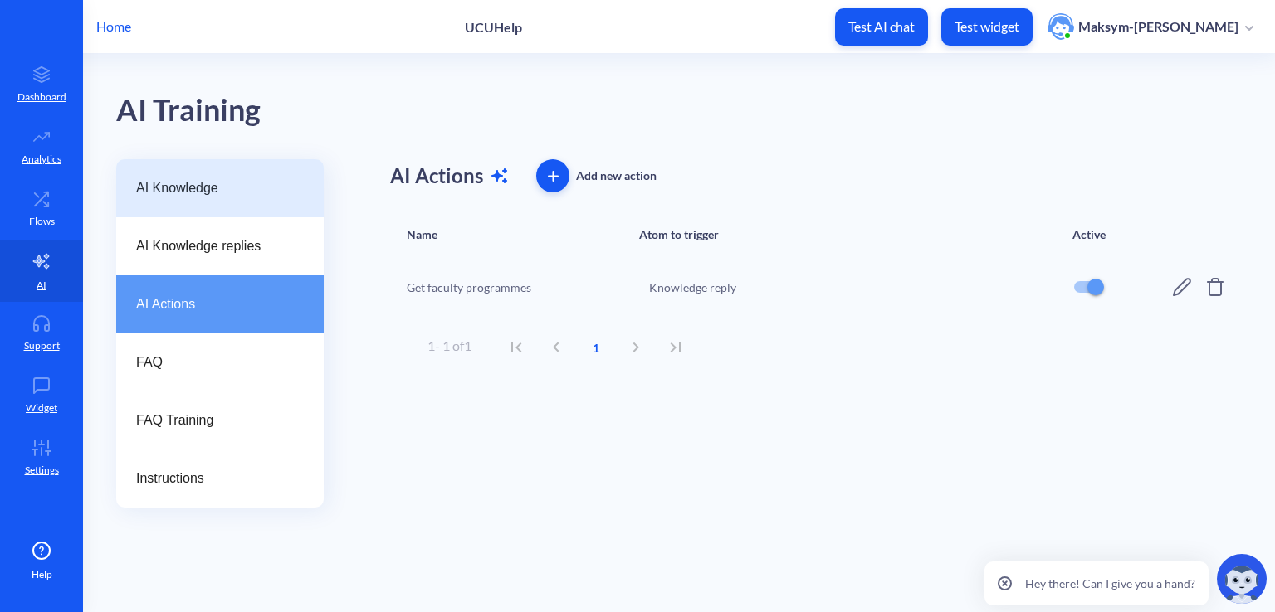
click at [198, 210] on div "AI Knowledge" at bounding box center [219, 188] width 207 height 58
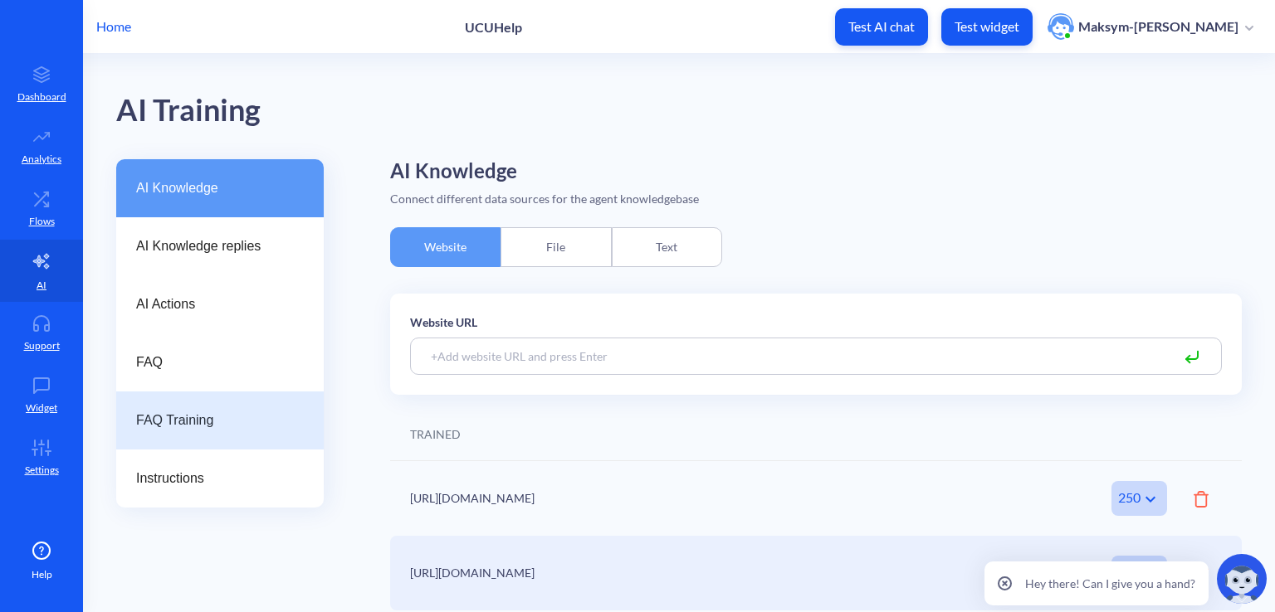
click at [159, 393] on div "FAQ Training" at bounding box center [219, 421] width 207 height 58
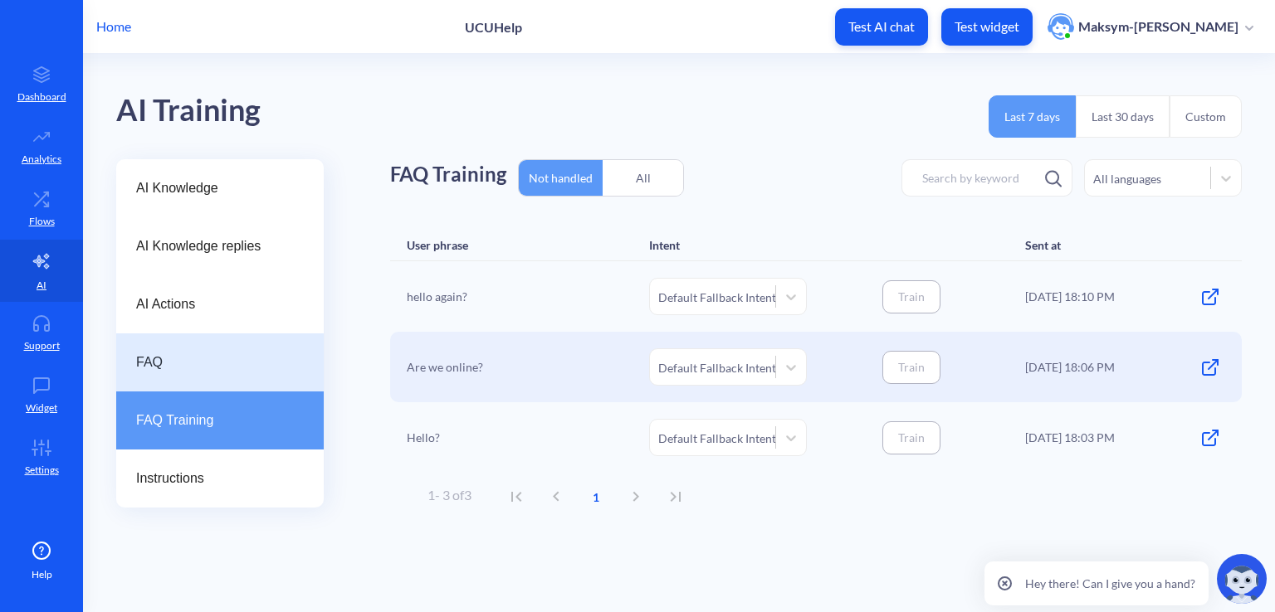
click at [155, 383] on div "FAQ" at bounding box center [219, 363] width 207 height 58
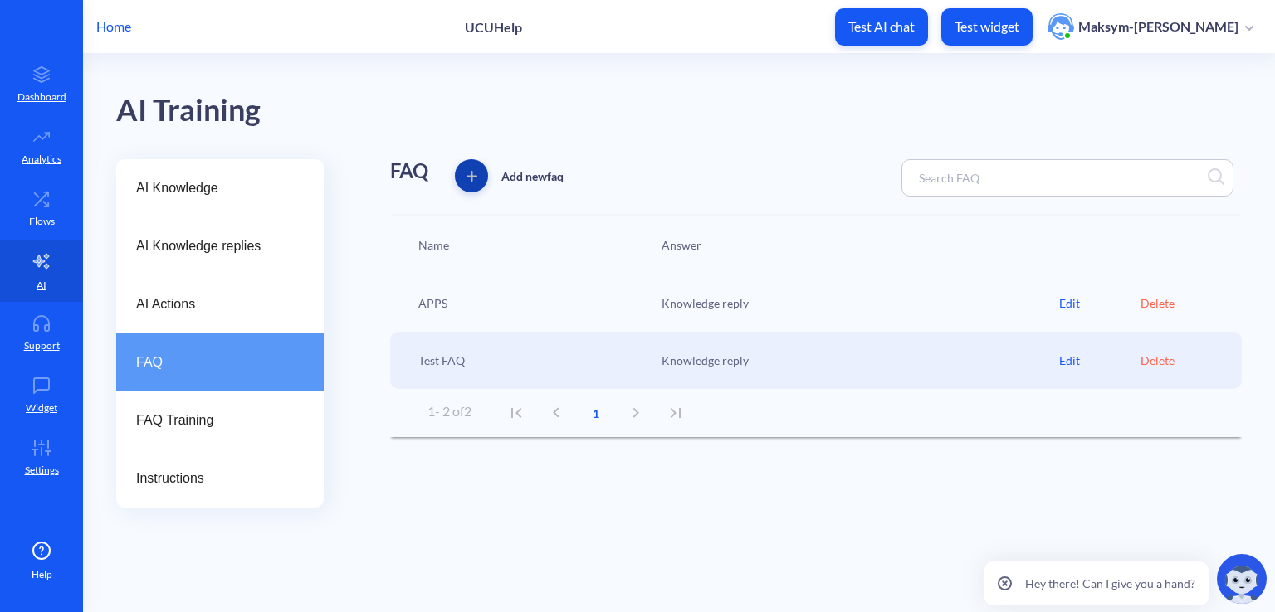
click at [478, 181] on button "button" at bounding box center [471, 175] width 33 height 33
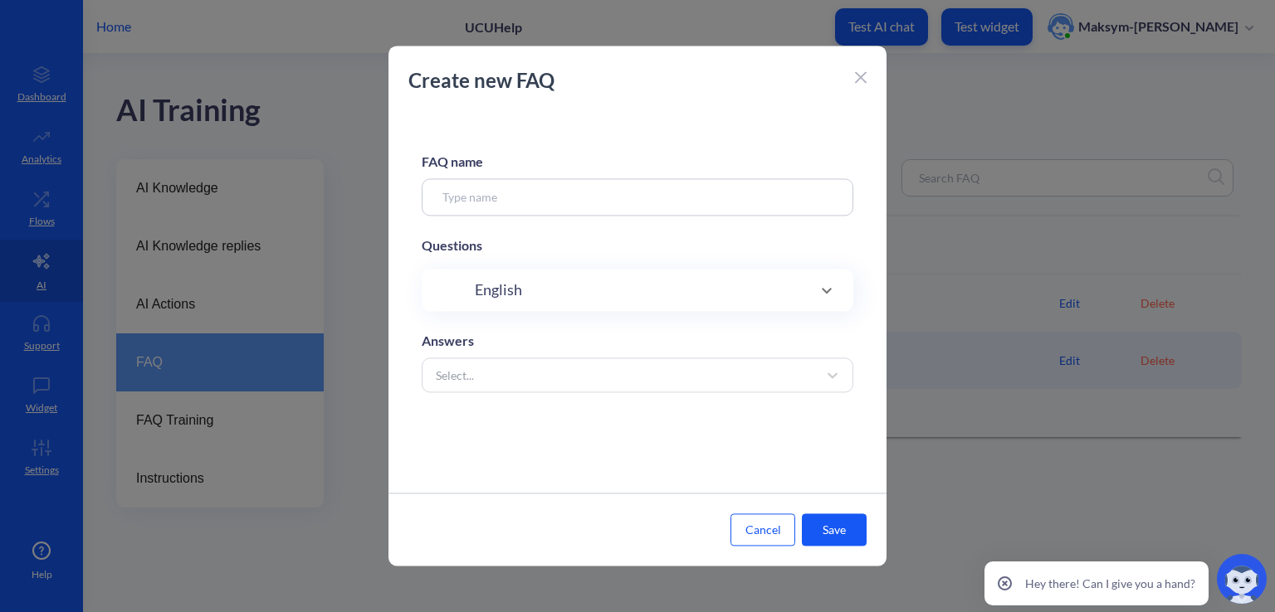
click at [508, 276] on div "English" at bounding box center [638, 290] width 432 height 42
click at [539, 343] on input at bounding box center [620, 343] width 312 height 19
type input "Tell me about UCU days"
click at [495, 451] on div "Select..." at bounding box center [622, 462] width 390 height 30
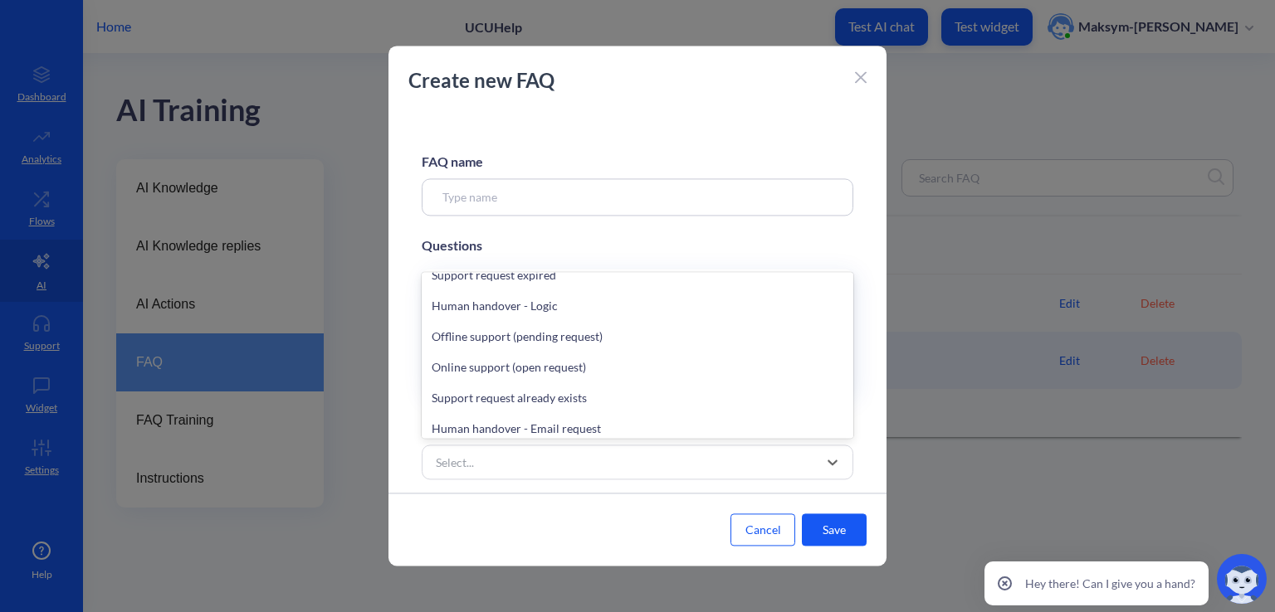
scroll to position [83, 0]
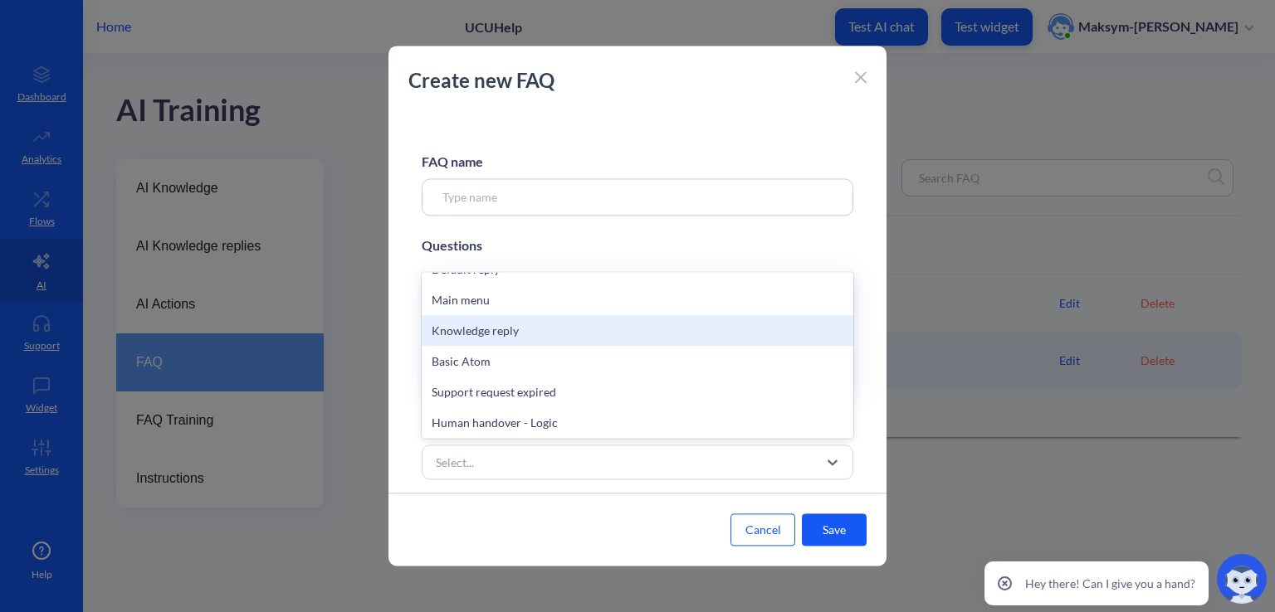
click at [465, 336] on div "Knowledge reply" at bounding box center [638, 330] width 432 height 31
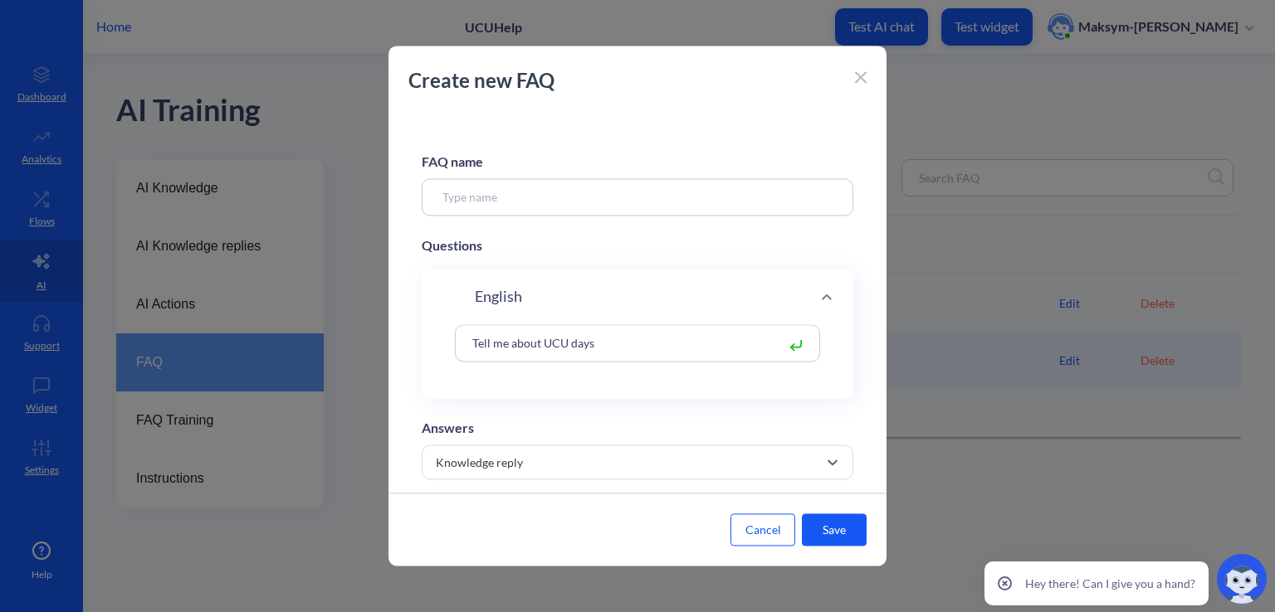
click at [536, 208] on input at bounding box center [638, 196] width 432 height 37
type input "UCU Days"
click at [820, 516] on button "Save" at bounding box center [834, 531] width 65 height 32
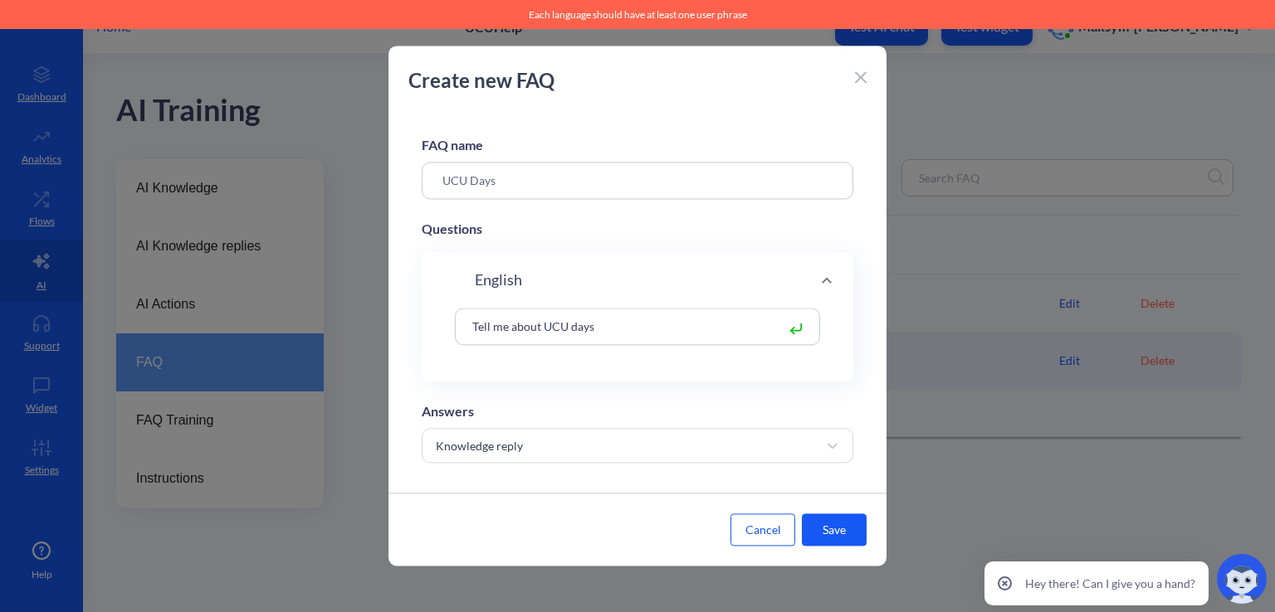
scroll to position [33, 0]
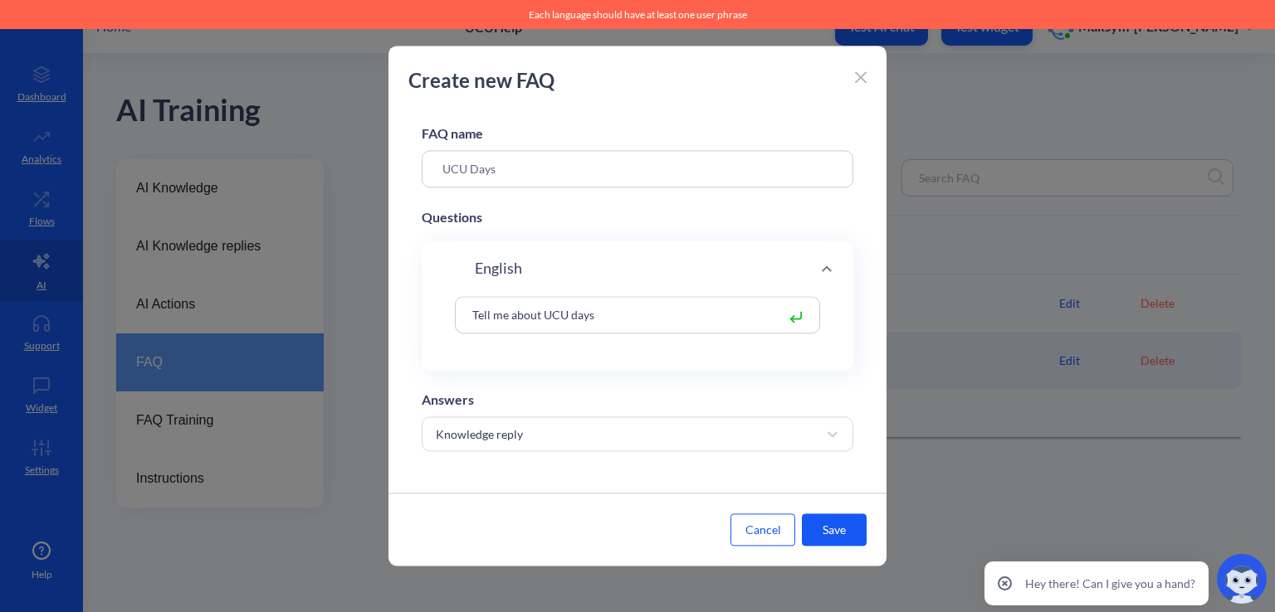
click at [690, 312] on input "Tell me about UCU days" at bounding box center [620, 314] width 312 height 19
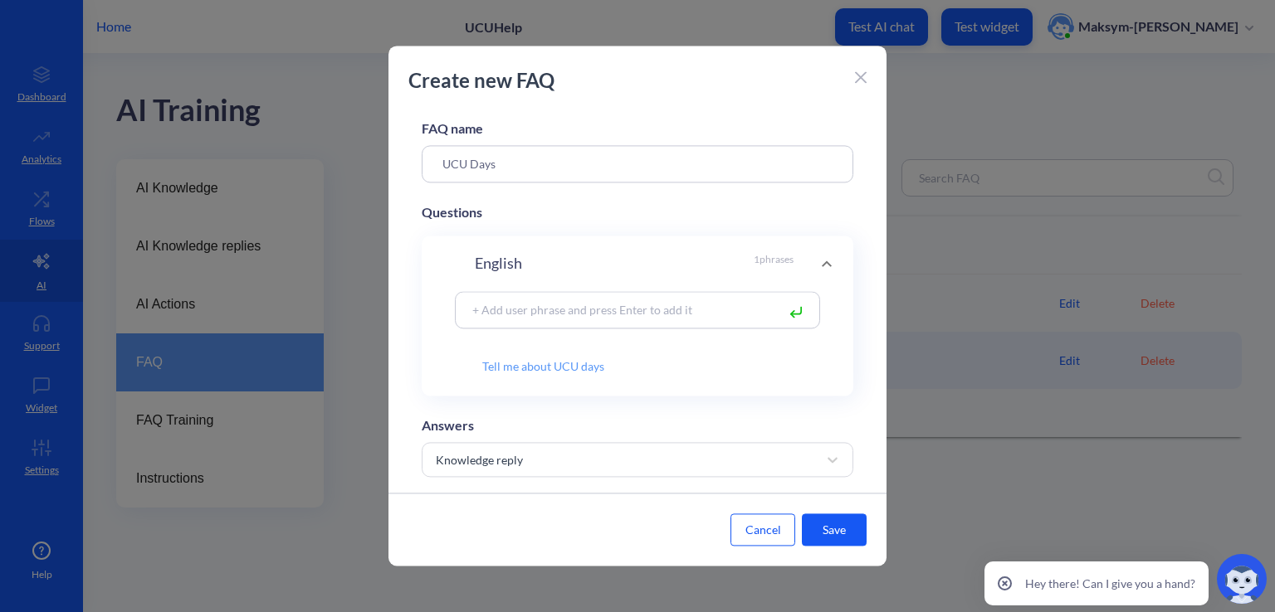
click at [837, 520] on button "Save" at bounding box center [834, 531] width 65 height 32
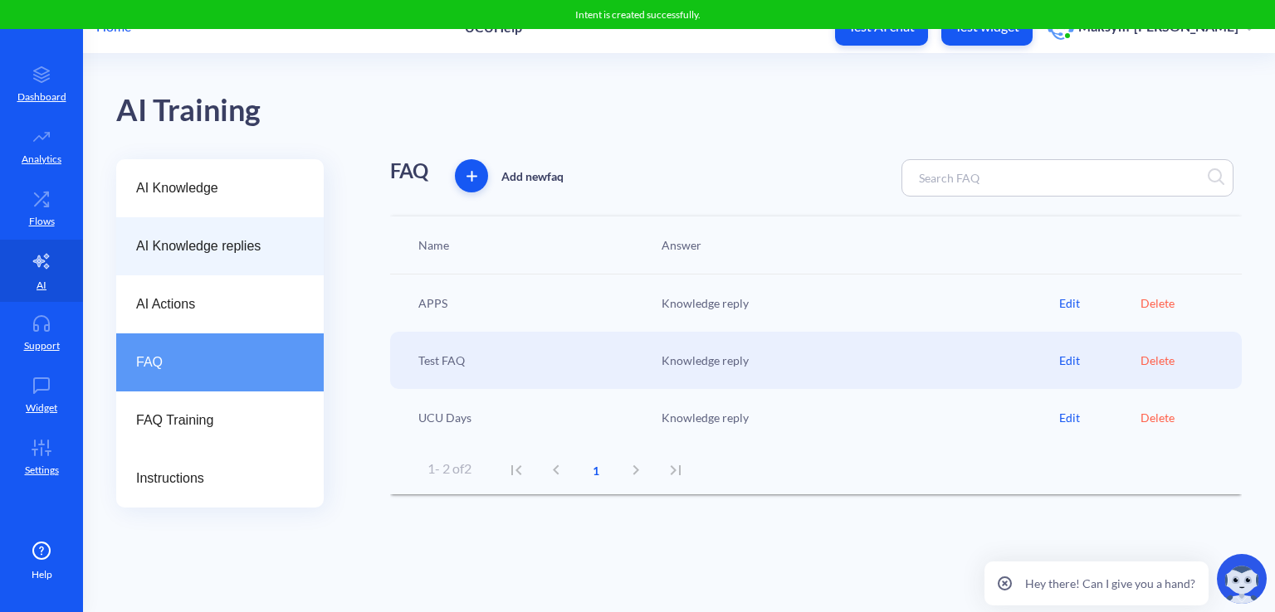
click at [191, 259] on div "AI Knowledge replies" at bounding box center [219, 246] width 207 height 58
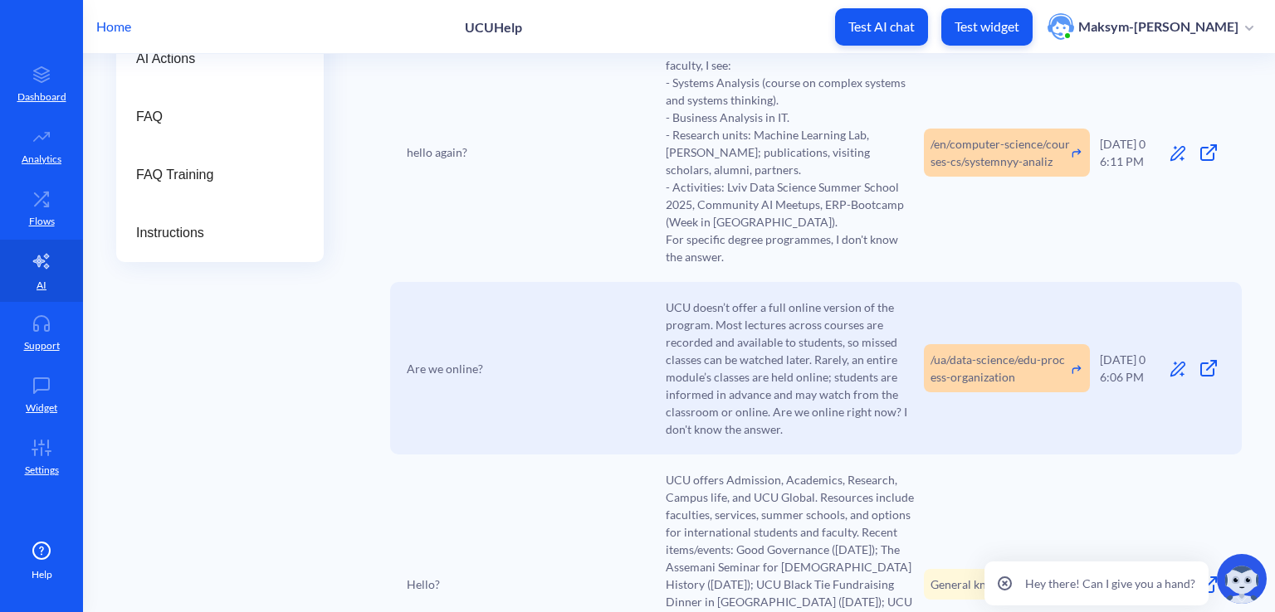
scroll to position [63, 0]
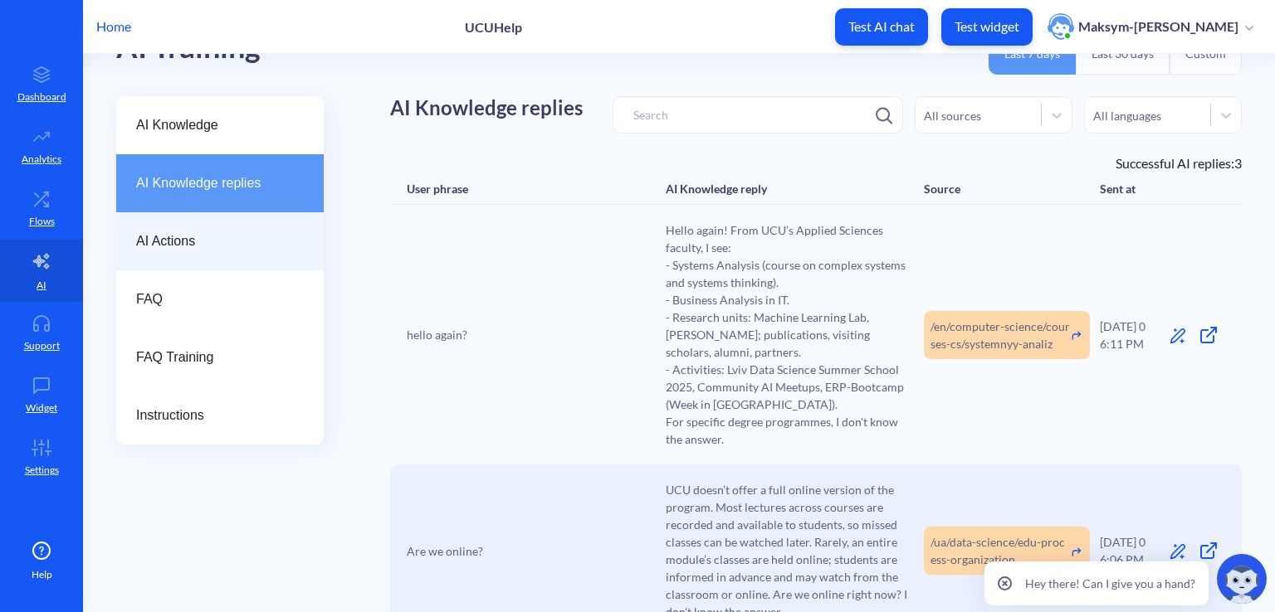
click at [249, 330] on div "FAQ Training" at bounding box center [219, 358] width 207 height 58
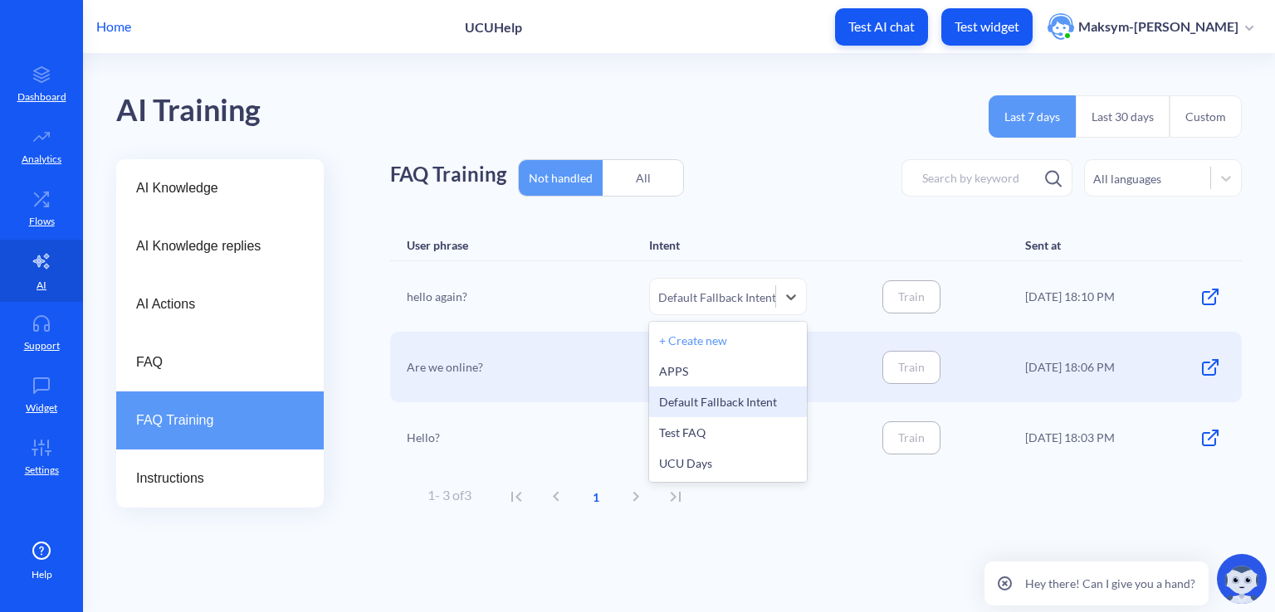
click at [721, 300] on div "Default Fallback Intent" at bounding box center [717, 296] width 118 height 17
click at [427, 353] on div "Are we online?" at bounding box center [490, 367] width 166 height 37
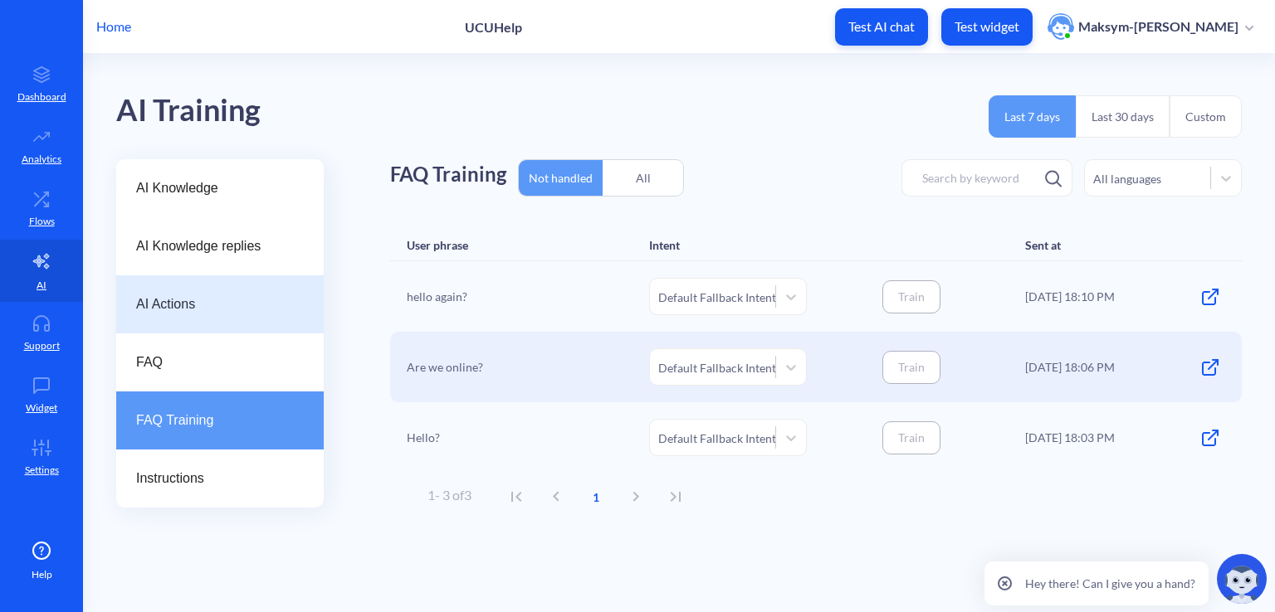
click at [224, 327] on div "AI Actions" at bounding box center [219, 305] width 207 height 58
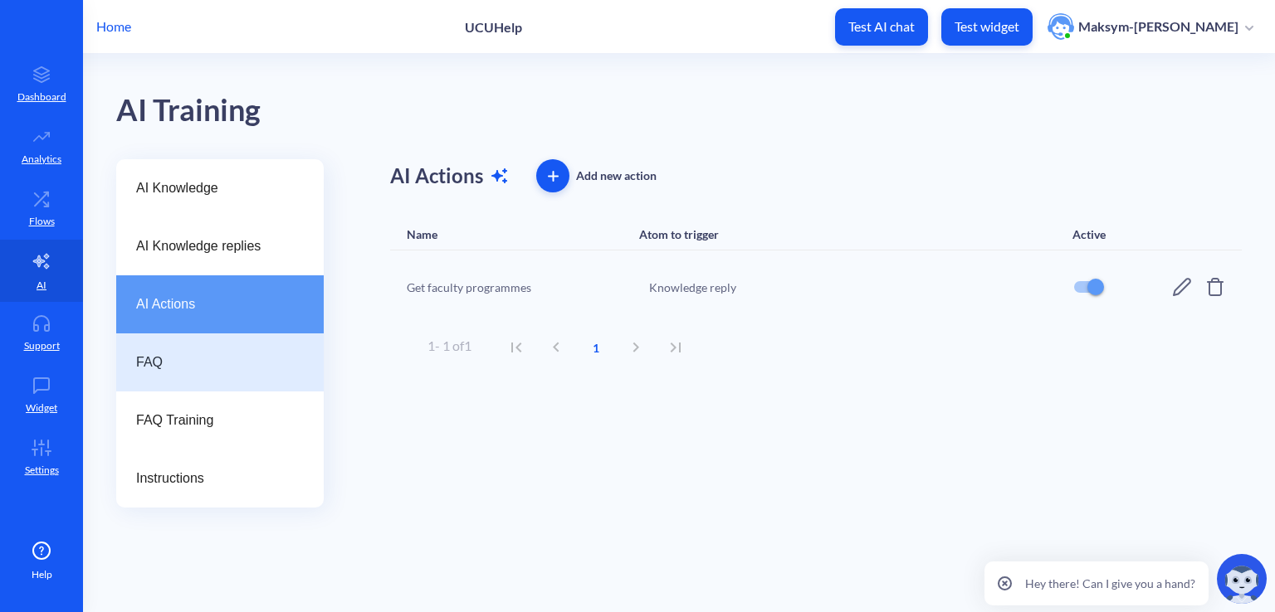
click at [220, 356] on span "FAQ" at bounding box center [213, 363] width 154 height 20
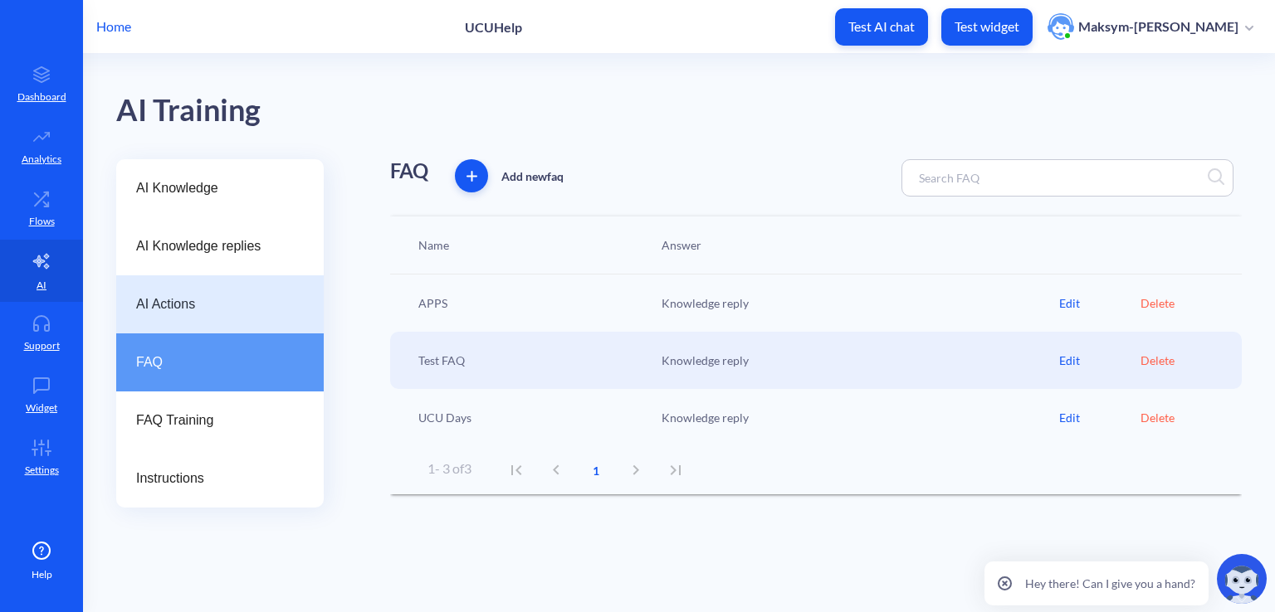
click at [199, 305] on span "AI Actions" at bounding box center [213, 305] width 154 height 20
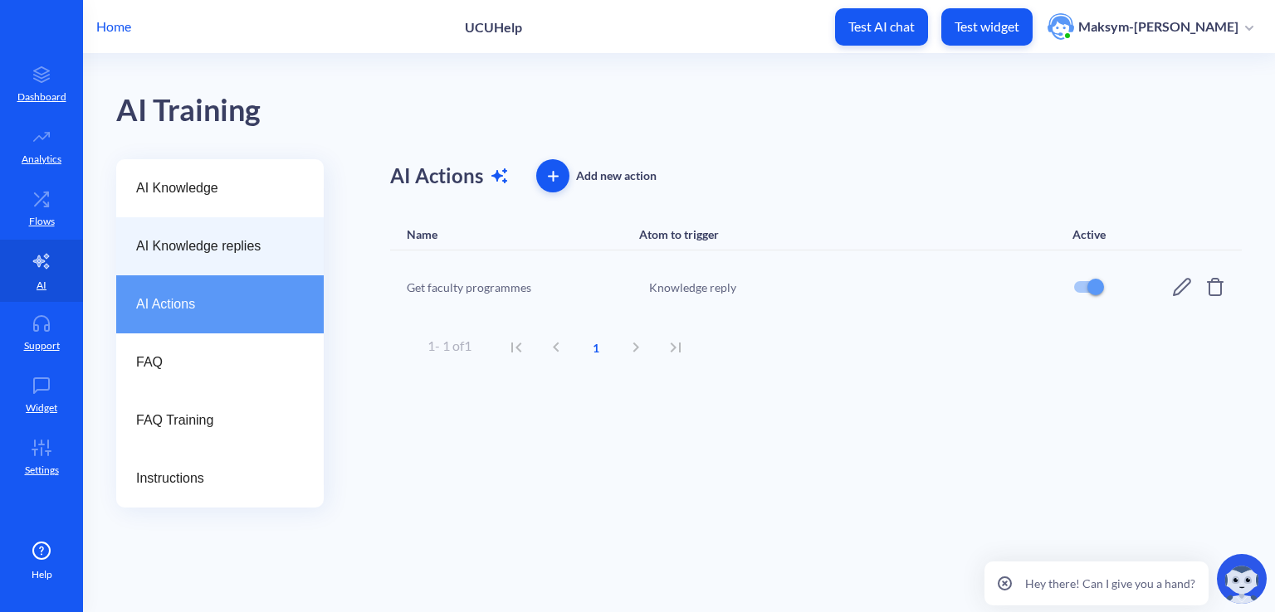
click at [198, 251] on span "AI Knowledge replies" at bounding box center [213, 247] width 154 height 20
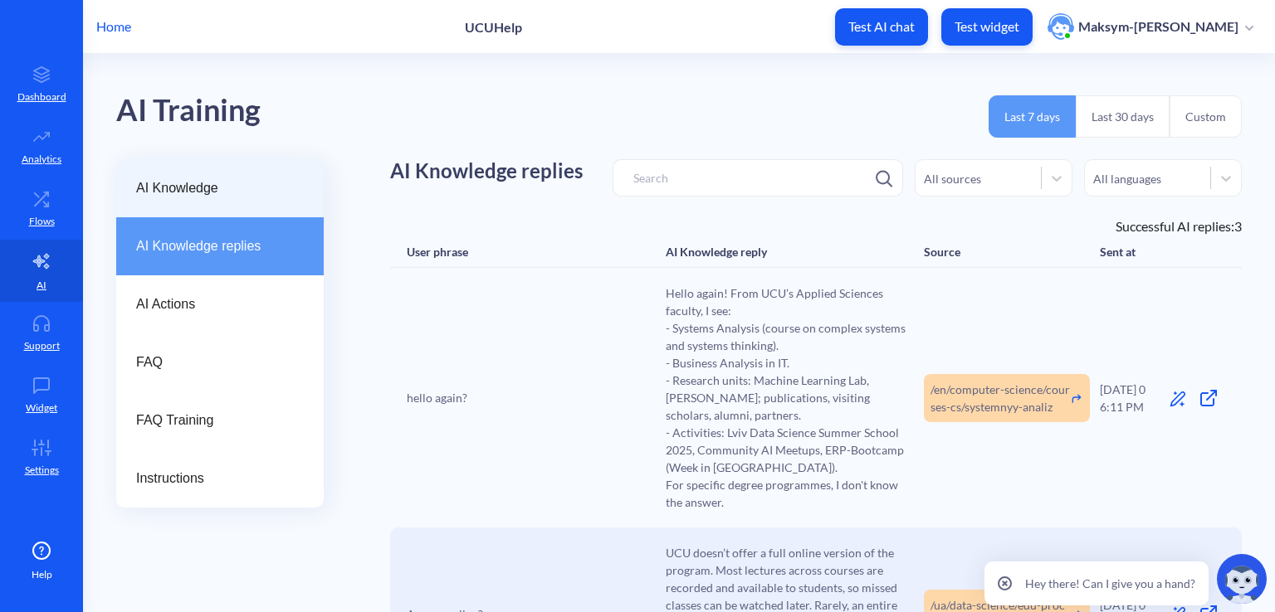
click at [197, 215] on div "AI Knowledge" at bounding box center [219, 188] width 207 height 58
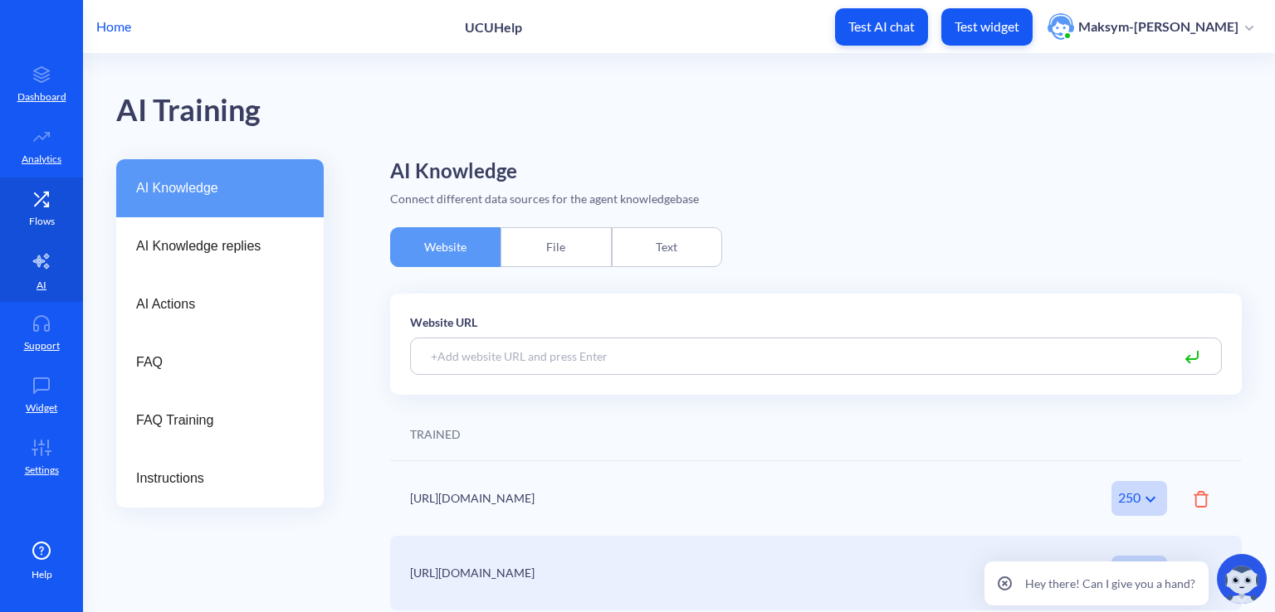
click at [71, 197] on link "Flows" at bounding box center [41, 209] width 83 height 62
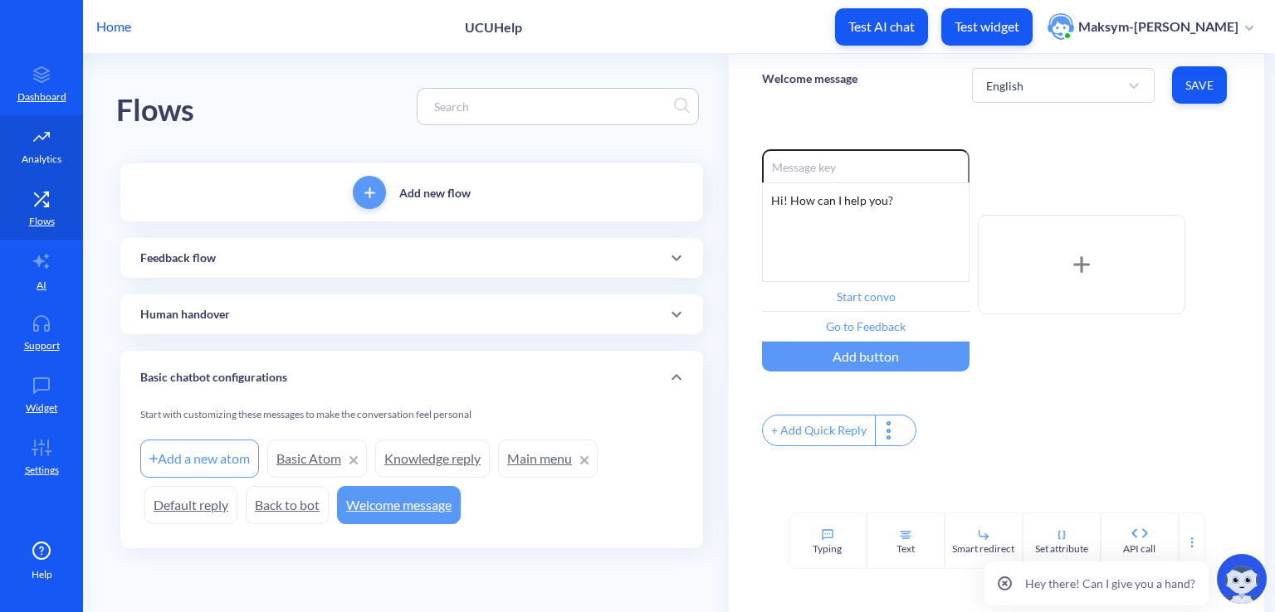
click at [47, 159] on p "Analytics" at bounding box center [42, 159] width 40 height 15
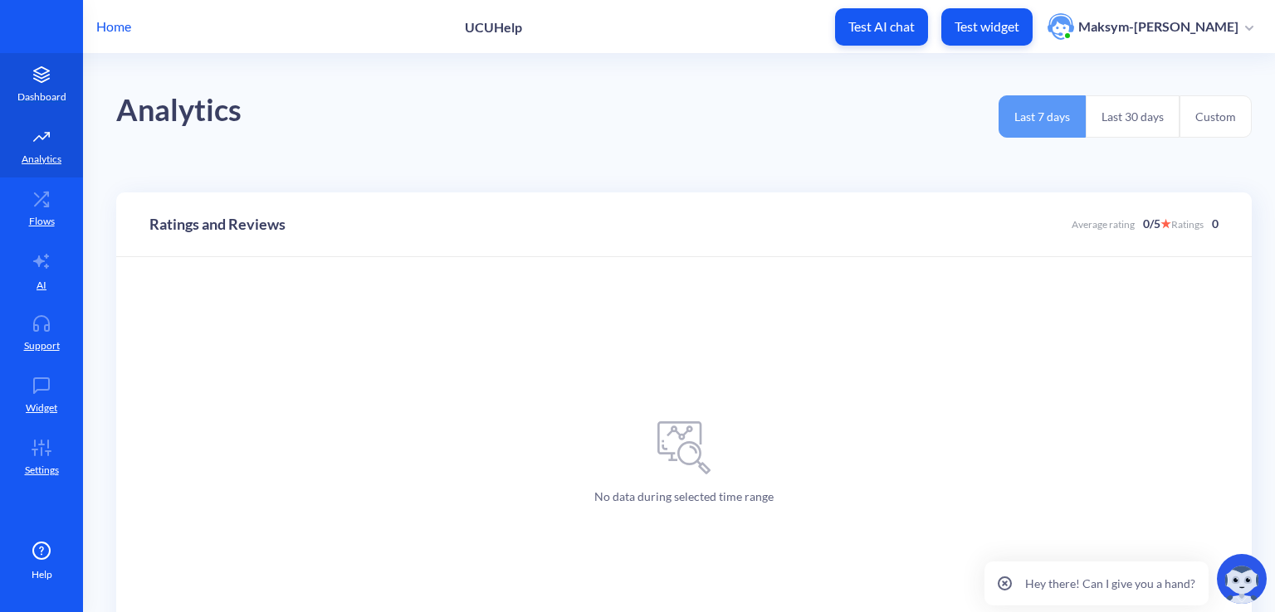
click at [37, 95] on p "Dashboard" at bounding box center [41, 97] width 49 height 15
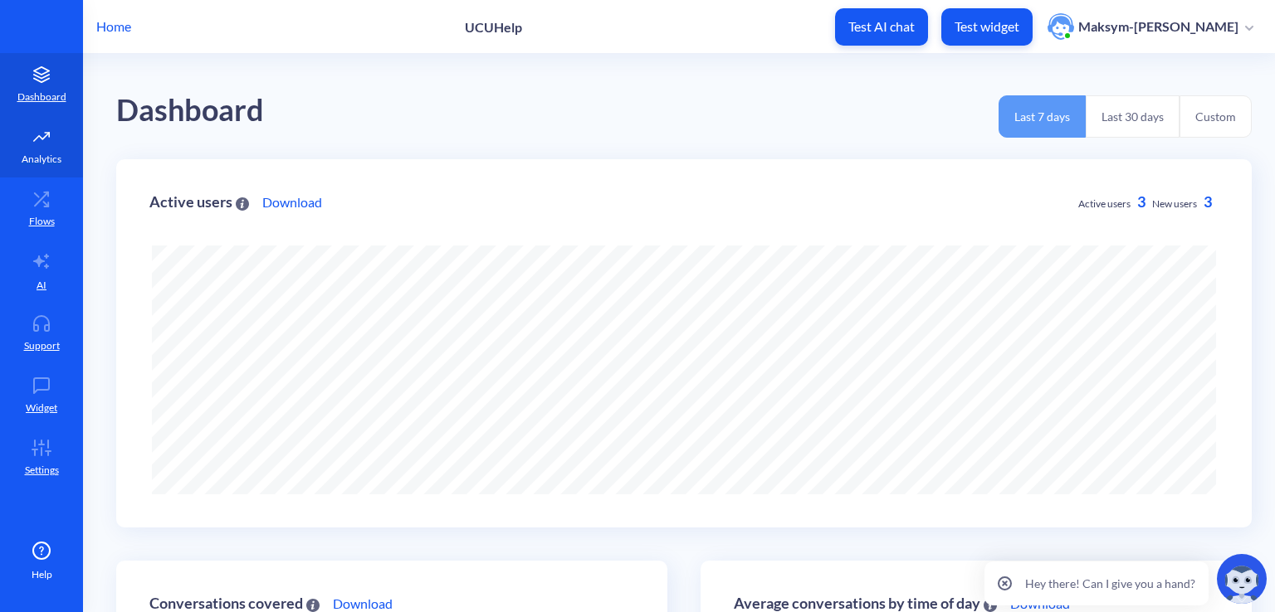
scroll to position [612, 1275]
click at [54, 225] on link "Flows" at bounding box center [41, 209] width 83 height 62
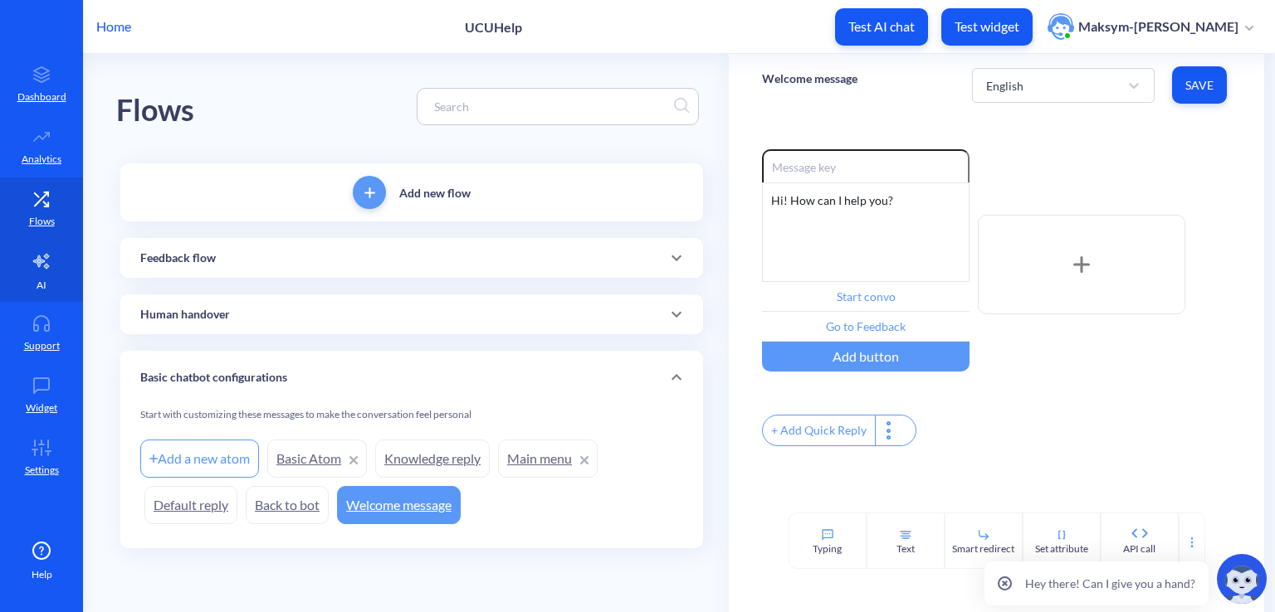
click at [63, 284] on link "AI" at bounding box center [41, 271] width 83 height 62
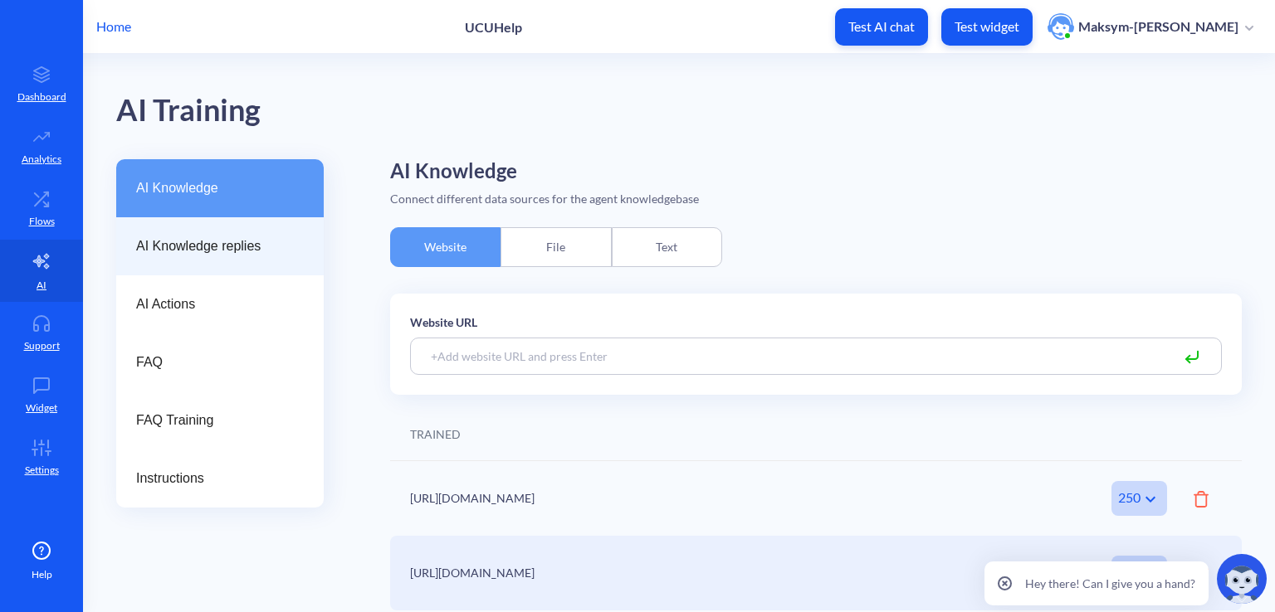
click at [160, 255] on span "AI Knowledge replies" at bounding box center [213, 247] width 154 height 20
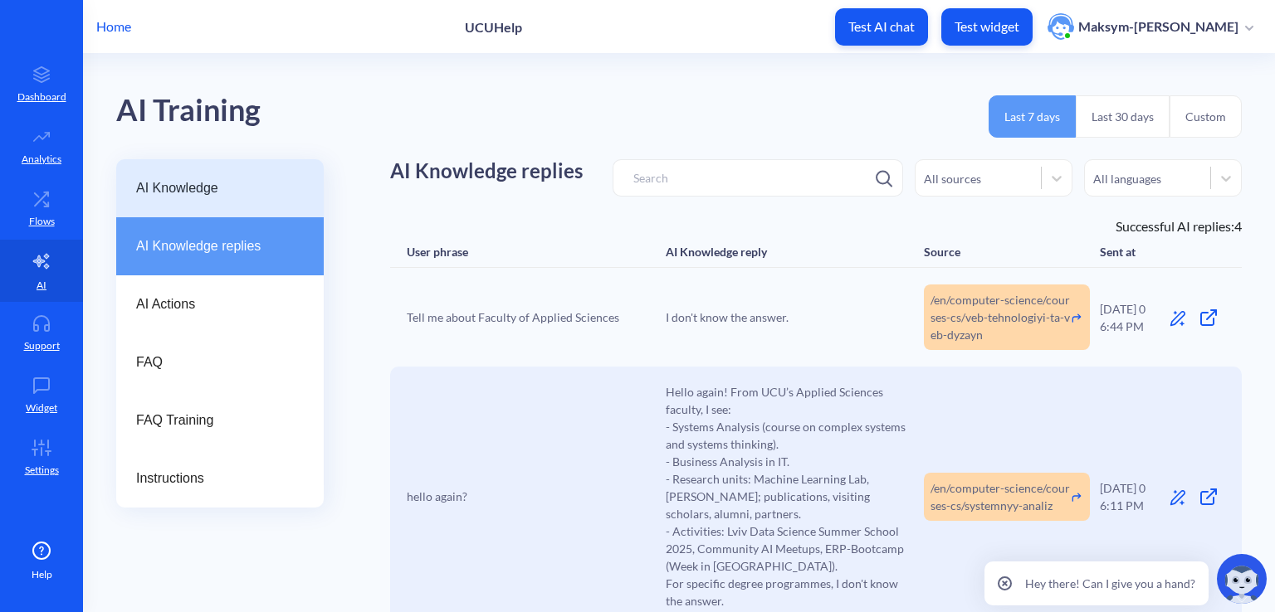
click at [178, 184] on span "AI Knowledge" at bounding box center [213, 188] width 154 height 20
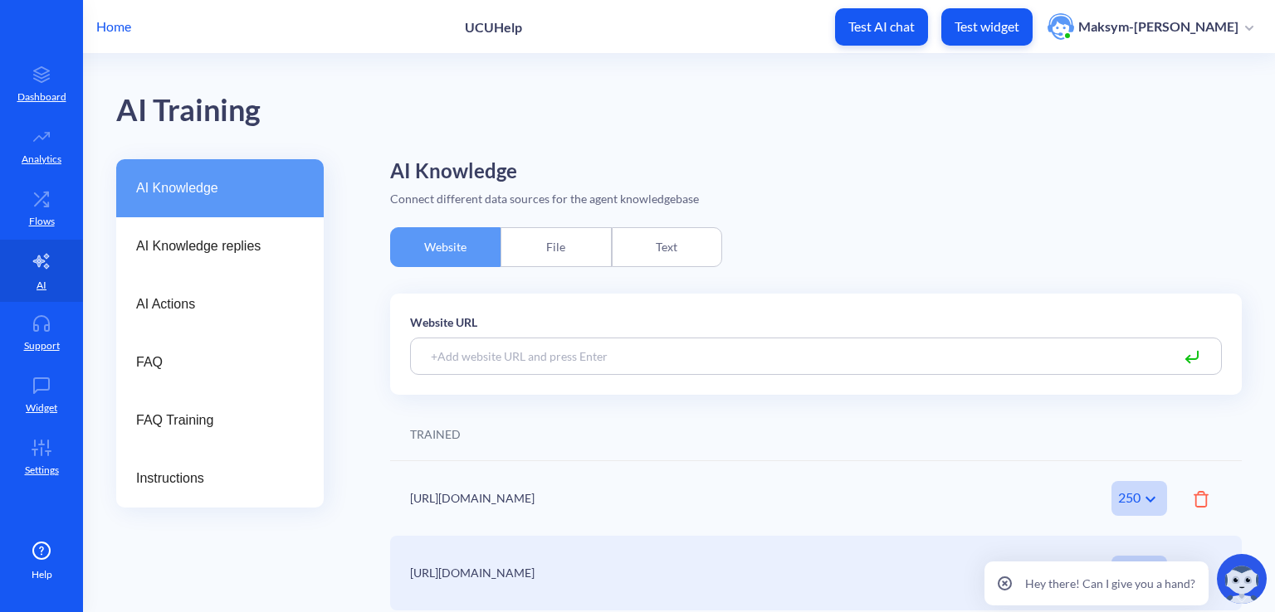
drag, startPoint x: 527, startPoint y: 501, endPoint x: 409, endPoint y: 499, distance: 117.9
click at [410, 499] on div "https://apps.ucu.edu.ua" at bounding box center [726, 498] width 633 height 17
copy div "https://apps.ucu.edu.ua"
click at [1119, 492] on div "250" at bounding box center [1139, 498] width 56 height 35
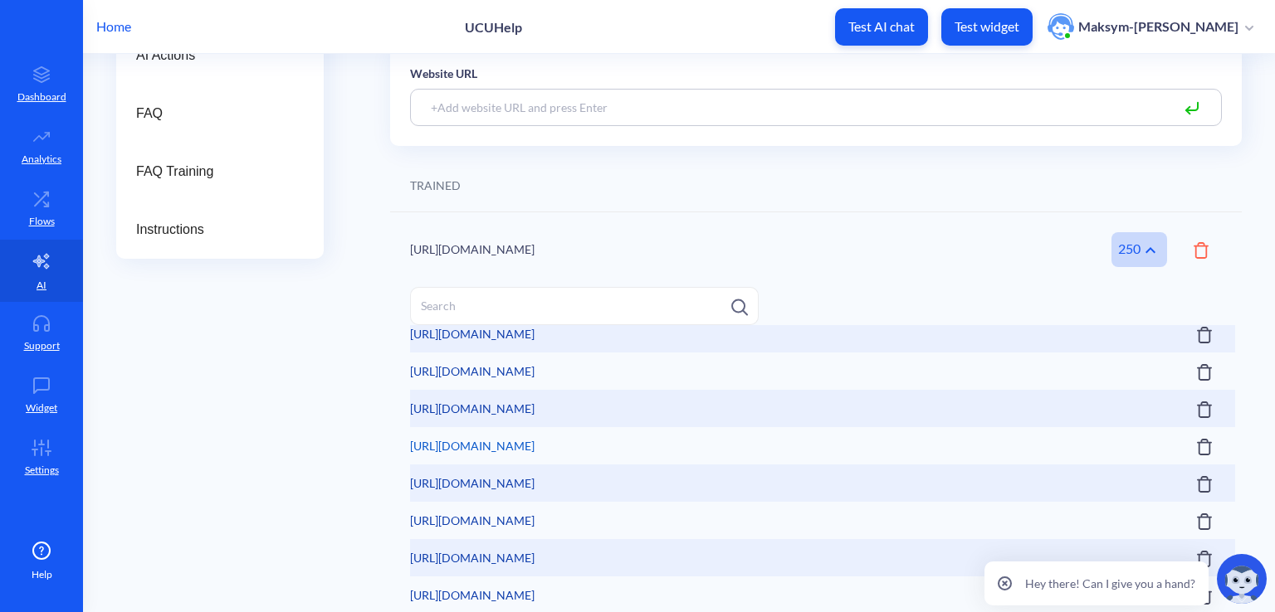
scroll to position [83, 0]
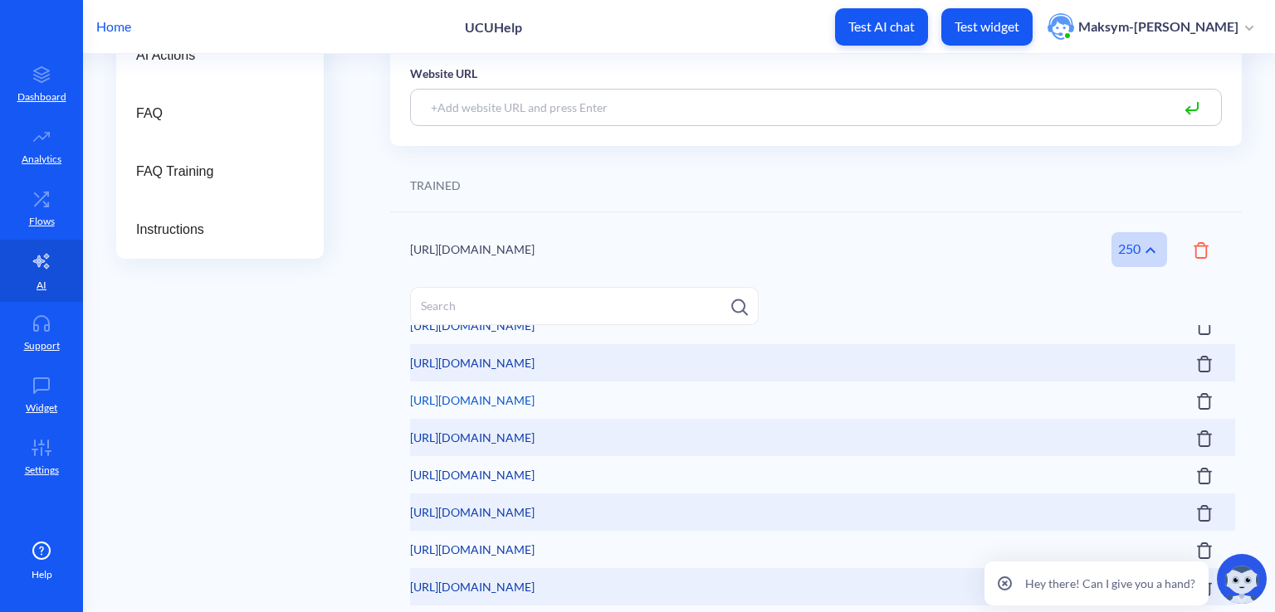
click at [534, 404] on link "https://apps.ucu.edu.ua/en/vartist-navchannya" at bounding box center [472, 400] width 124 height 37
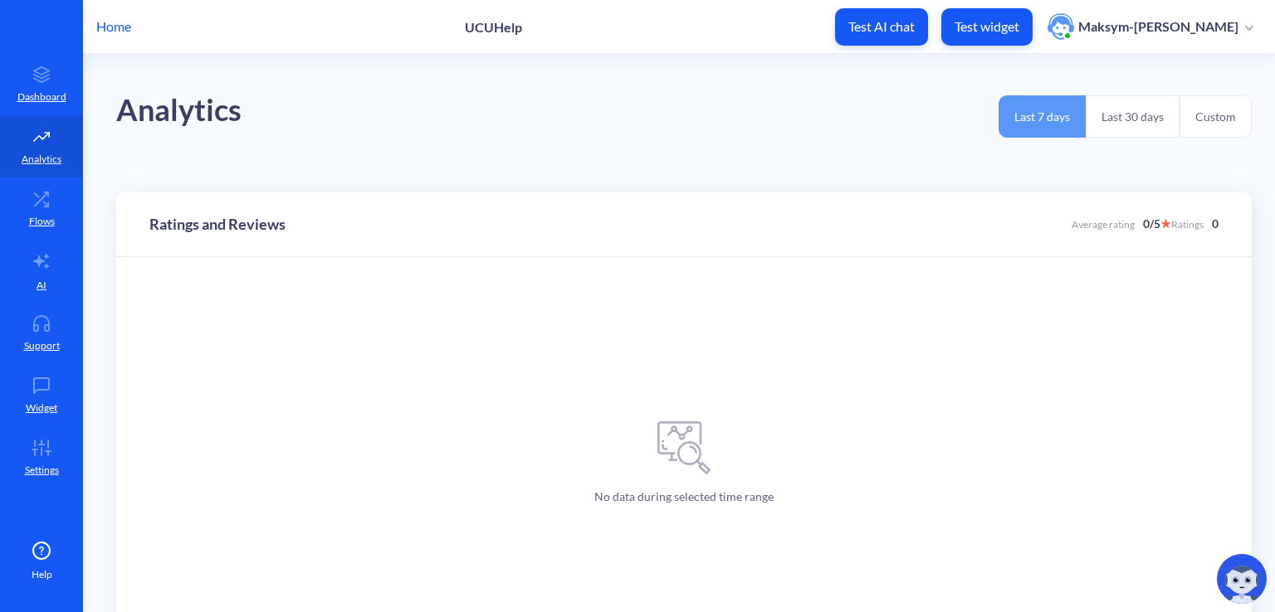
click at [121, 29] on p "Home" at bounding box center [113, 27] width 35 height 20
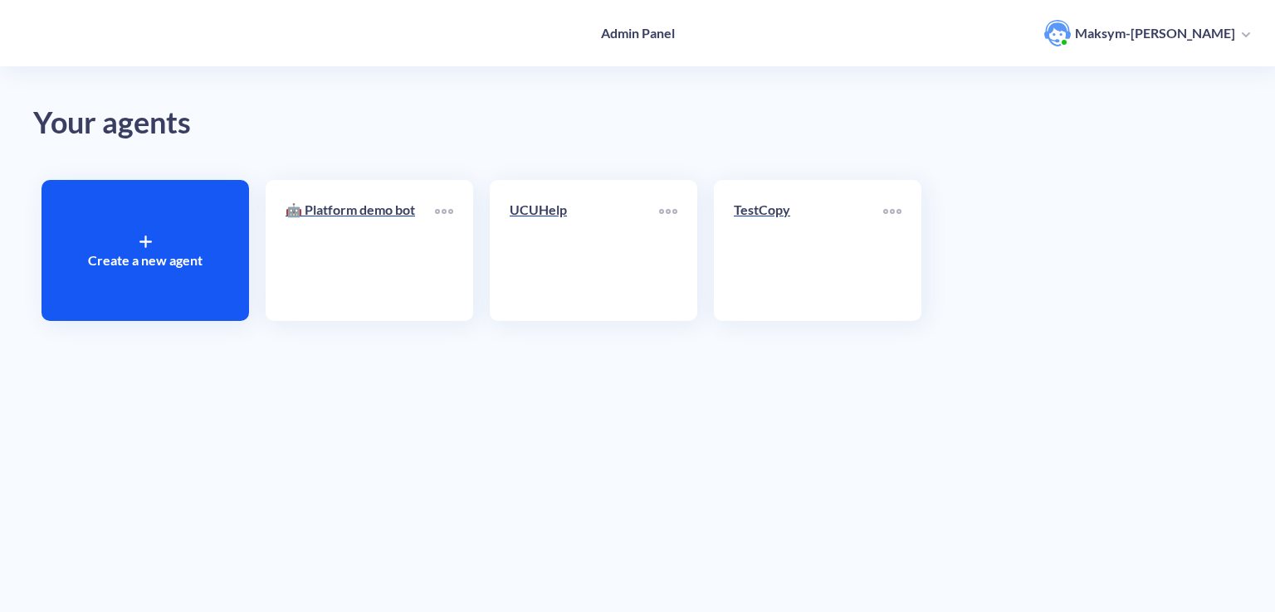
click at [808, 306] on div "TestCopy" at bounding box center [817, 250] width 207 height 141
click at [798, 243] on link "TestCopy" at bounding box center [808, 250] width 149 height 101
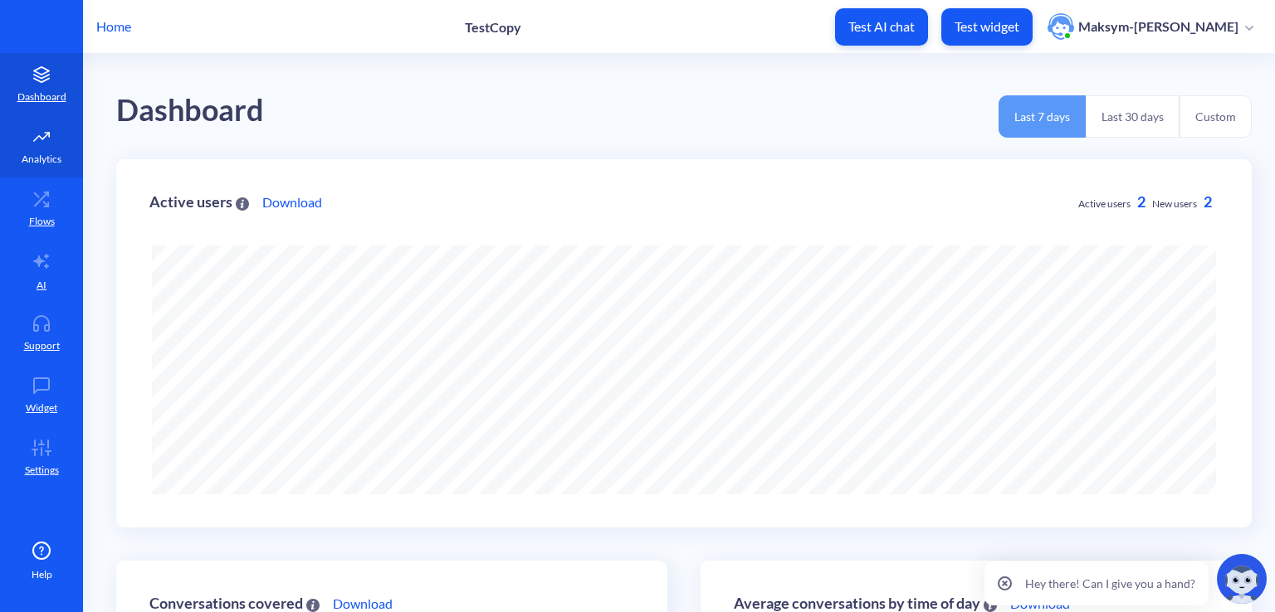
scroll to position [612, 1275]
click at [37, 168] on link "Analytics" at bounding box center [41, 146] width 83 height 62
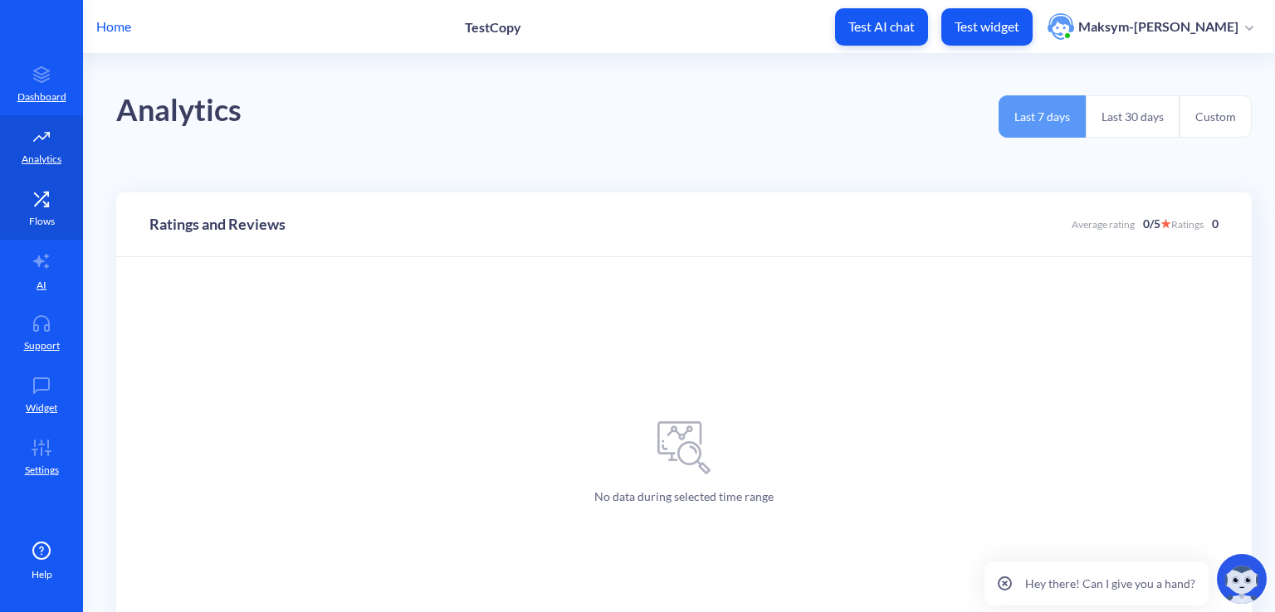
click at [51, 193] on icon at bounding box center [41, 199] width 33 height 17
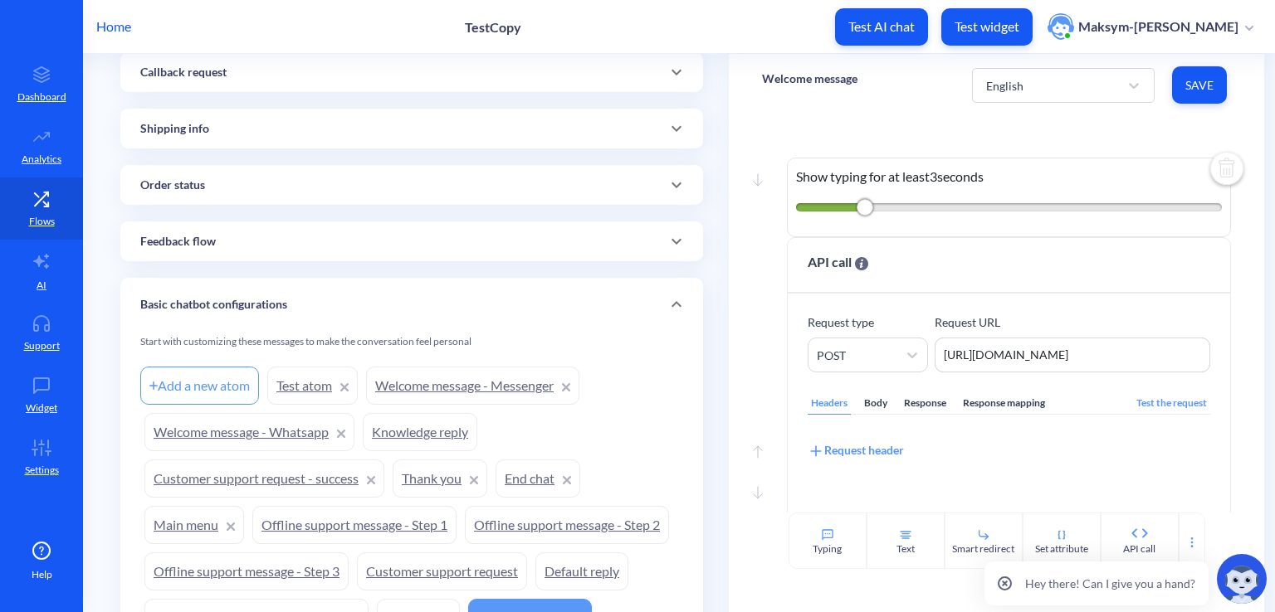
scroll to position [498, 0]
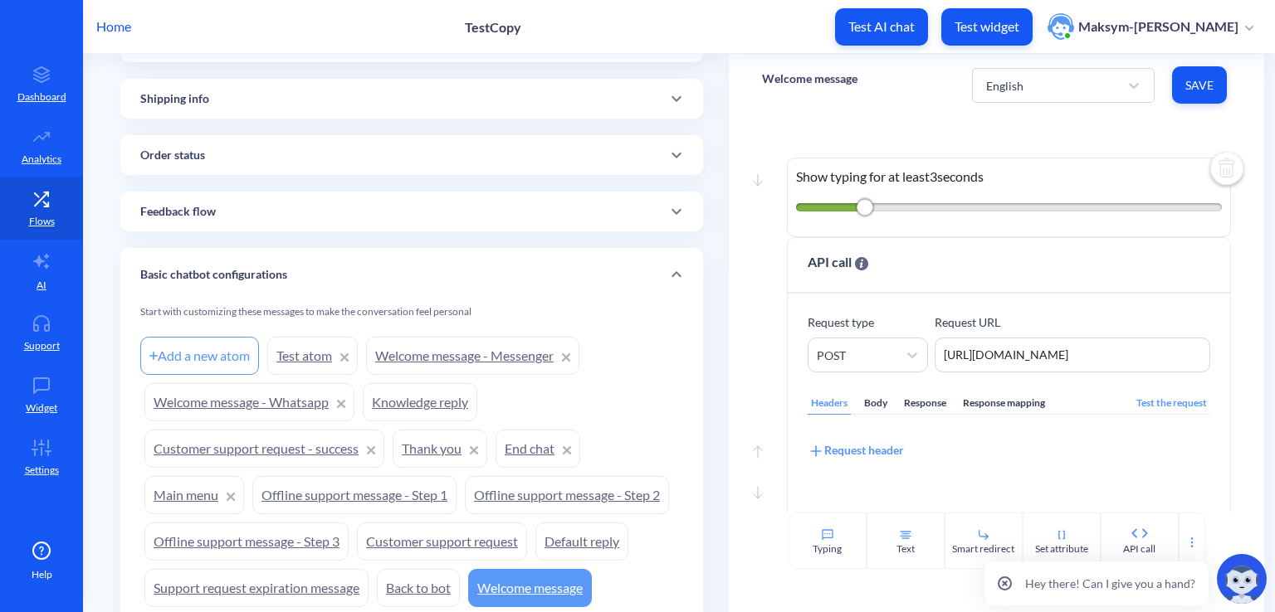
click at [398, 406] on link "Knowledge reply" at bounding box center [420, 402] width 115 height 38
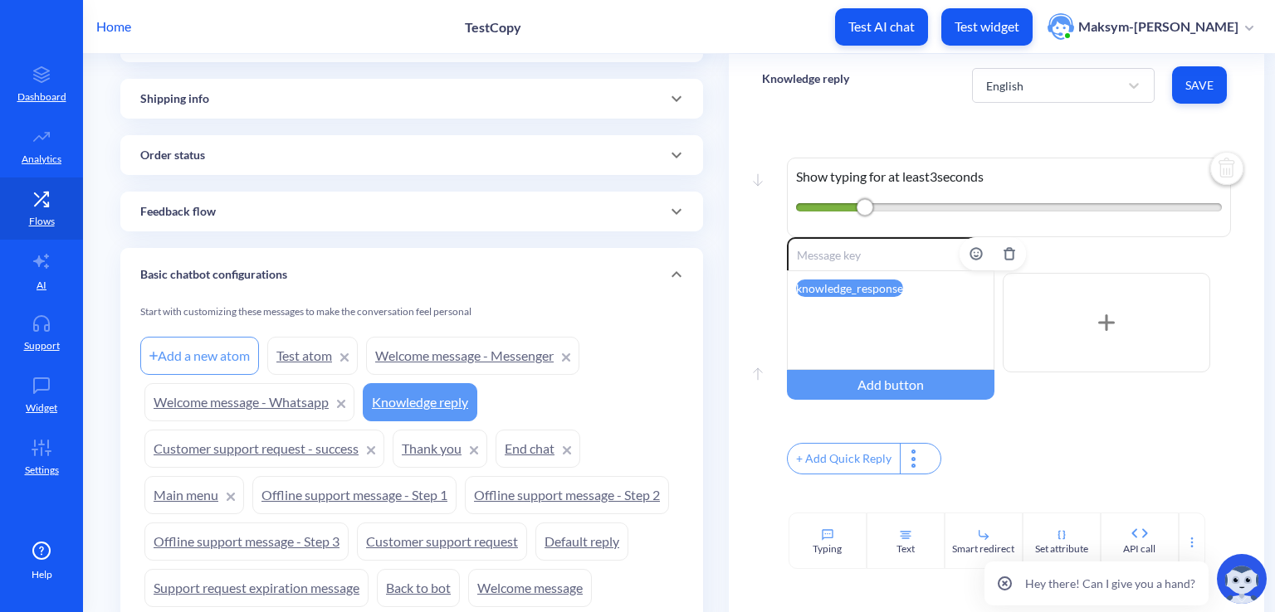
click at [893, 290] on attr "knowledge_response" at bounding box center [849, 288] width 107 height 17
click at [883, 312] on div "knowledge_response" at bounding box center [890, 321] width 207 height 100
click at [871, 283] on attr "knowledge_response" at bounding box center [849, 288] width 107 height 17
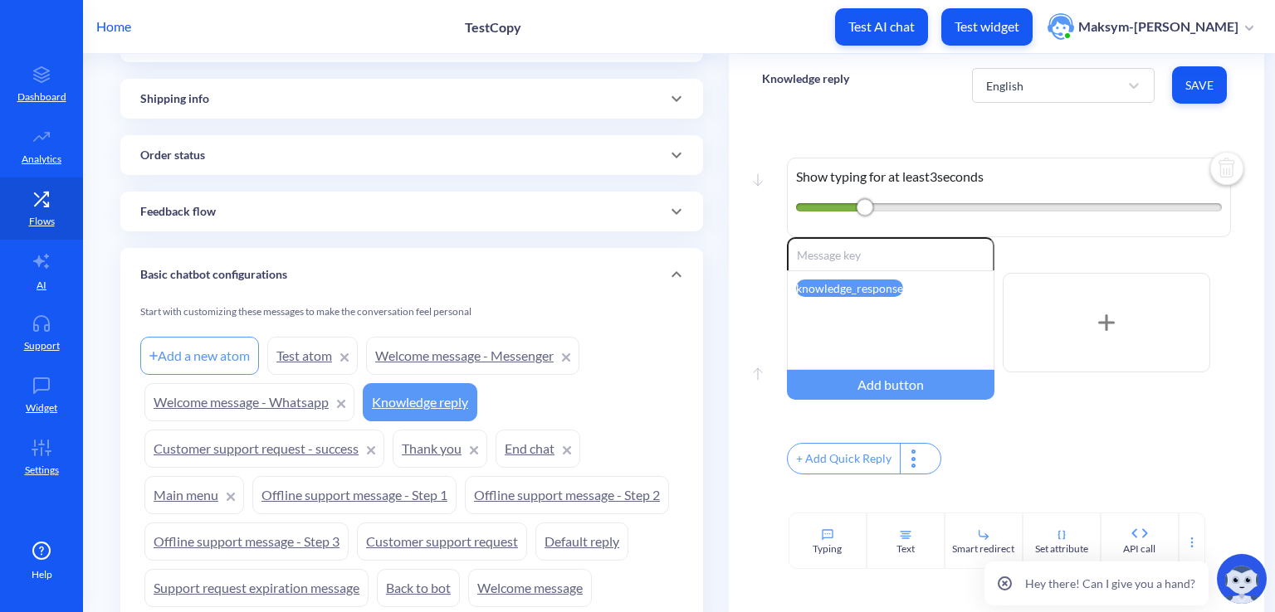
click at [658, 355] on div "Add a new atom Test atom Welcome message - Messenger Welcome message - Whatsapp…" at bounding box center [411, 472] width 543 height 279
click at [281, 396] on link "Welcome message - Whatsapp" at bounding box center [249, 402] width 210 height 38
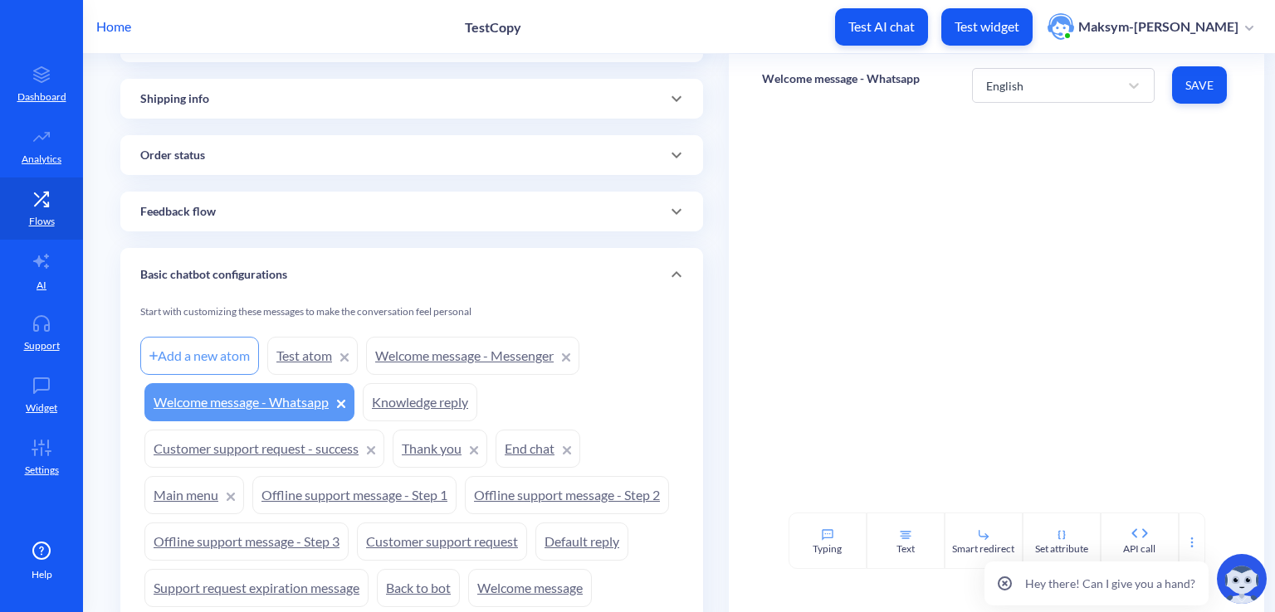
click at [311, 447] on link "Customer support request - success" at bounding box center [264, 449] width 240 height 38
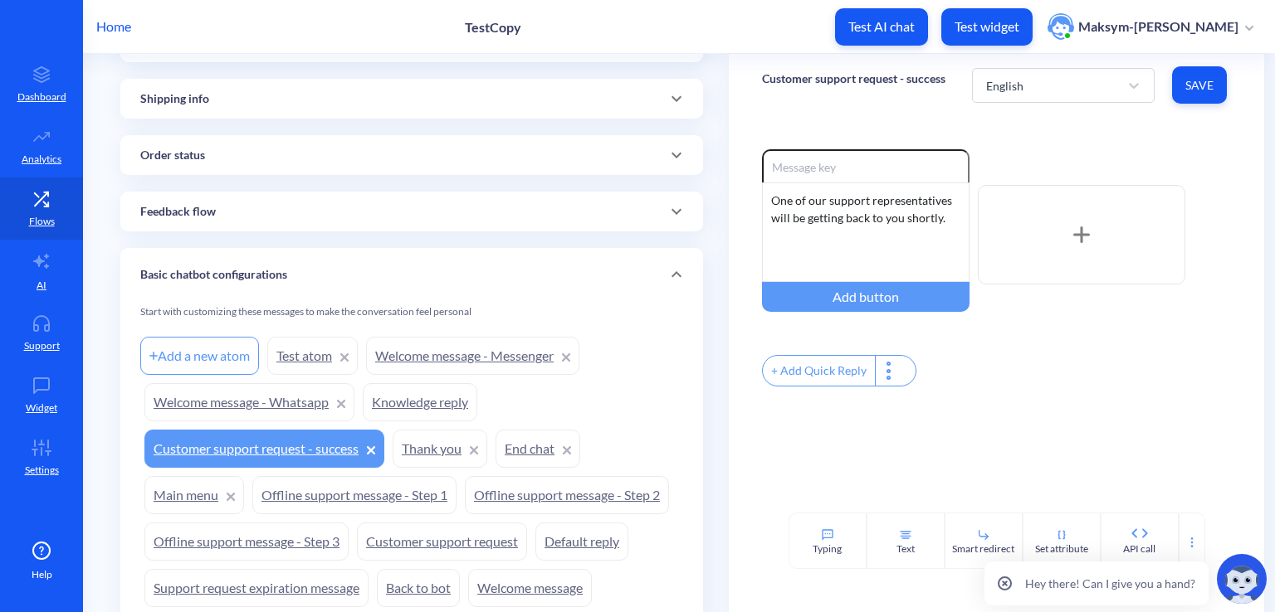
click at [430, 448] on link "Thank you" at bounding box center [440, 449] width 95 height 38
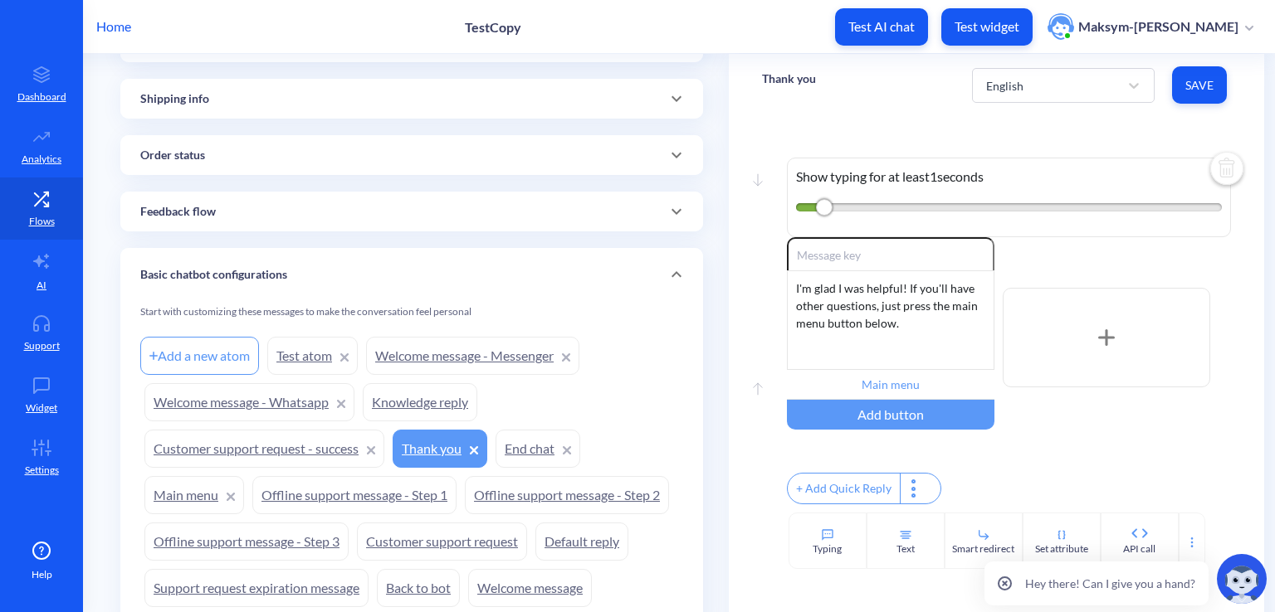
click at [427, 422] on div "Add a new atom Test atom Welcome message - Messenger Welcome message - Whatsapp…" at bounding box center [411, 472] width 543 height 279
click at [436, 411] on link "Knowledge reply" at bounding box center [420, 402] width 115 height 38
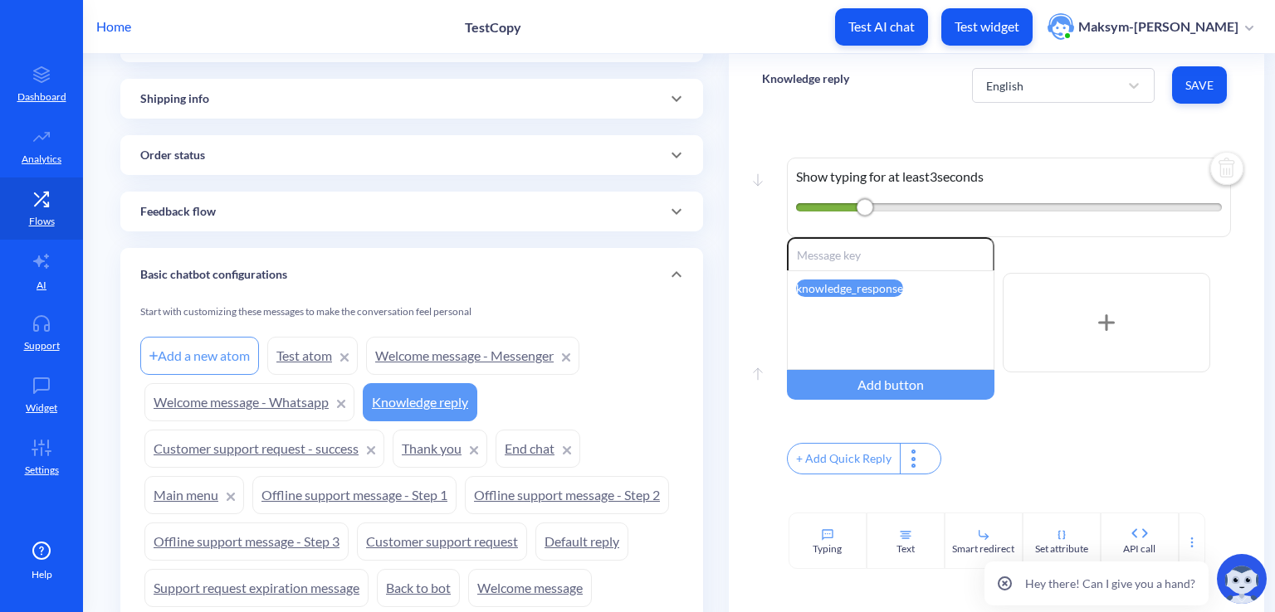
click at [527, 438] on link "End chat" at bounding box center [537, 449] width 85 height 38
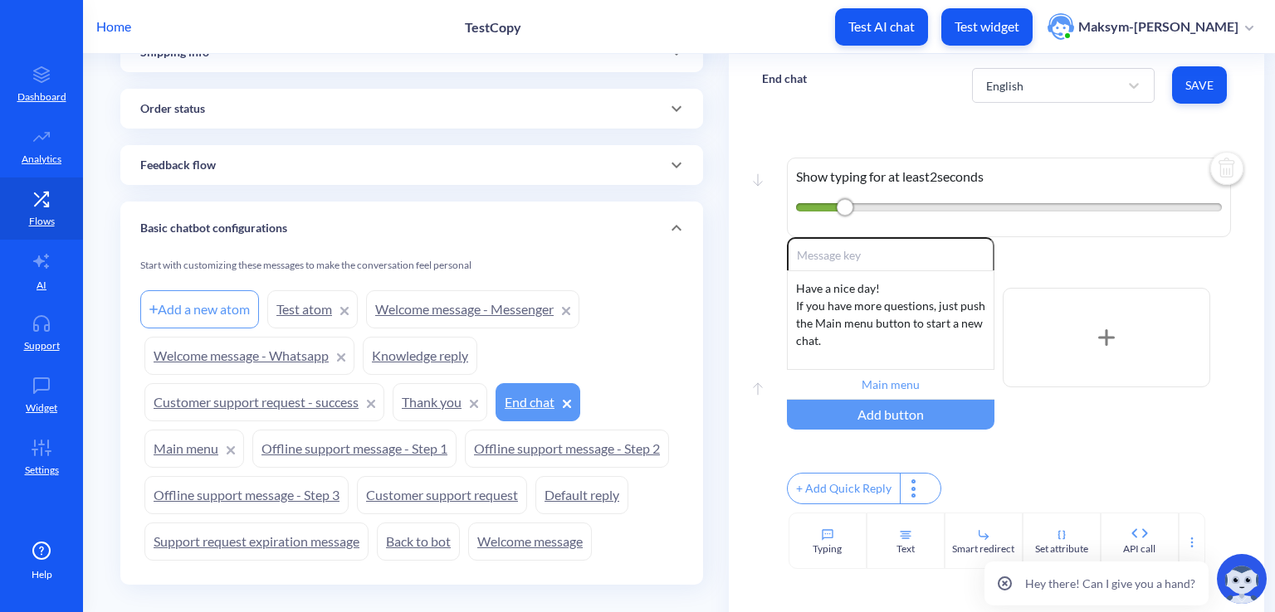
scroll to position [568, 0]
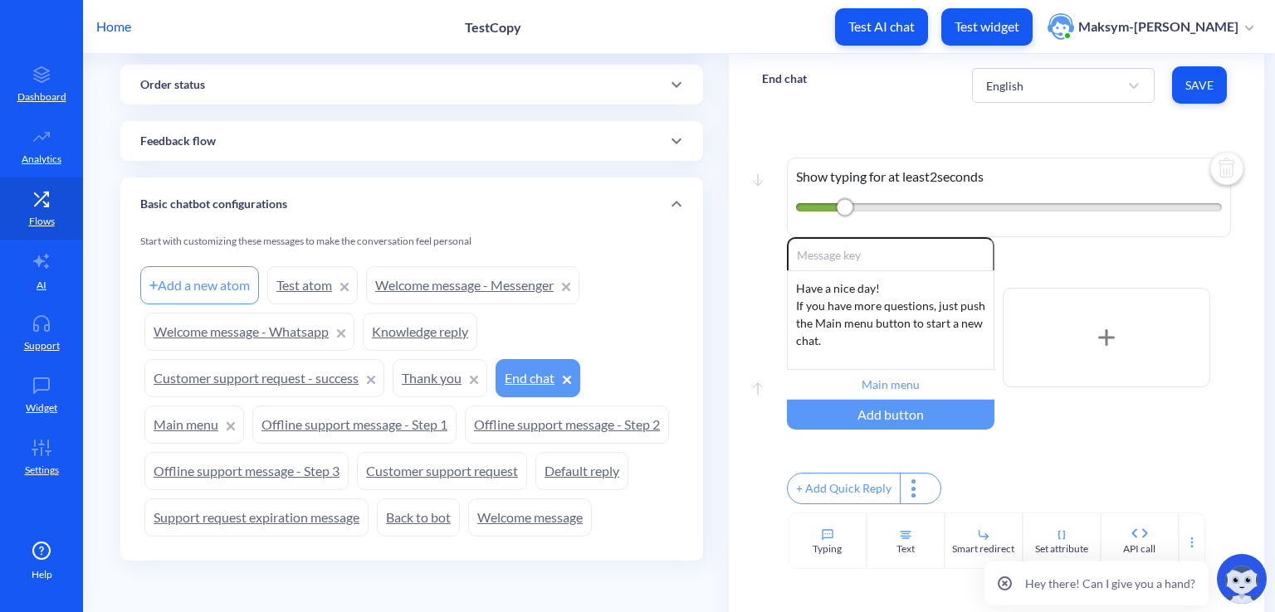
click at [573, 432] on link "Offline support message - Step 2" at bounding box center [567, 425] width 204 height 38
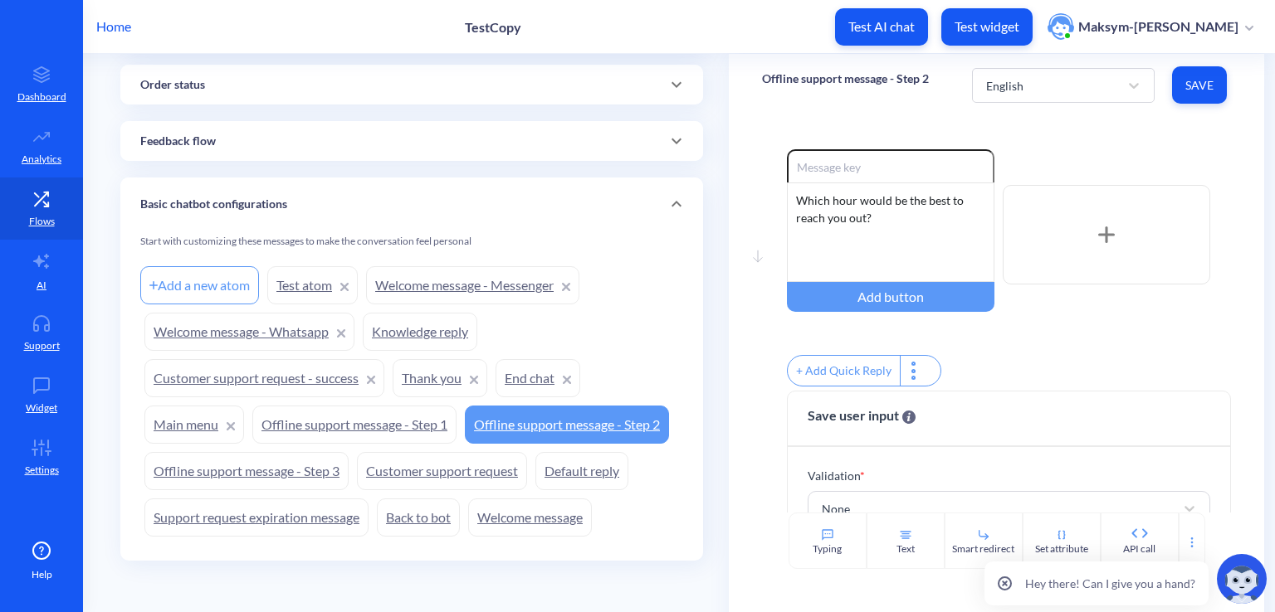
click at [577, 461] on link "Default reply" at bounding box center [581, 471] width 93 height 38
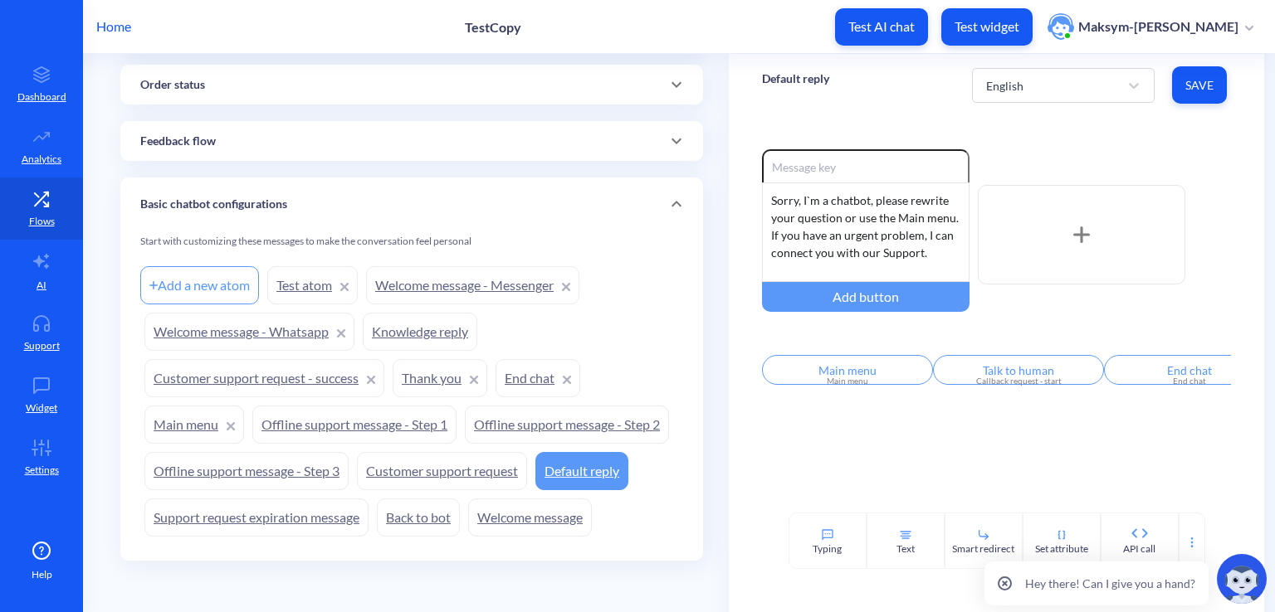
click at [485, 465] on link "Customer support request" at bounding box center [442, 471] width 170 height 38
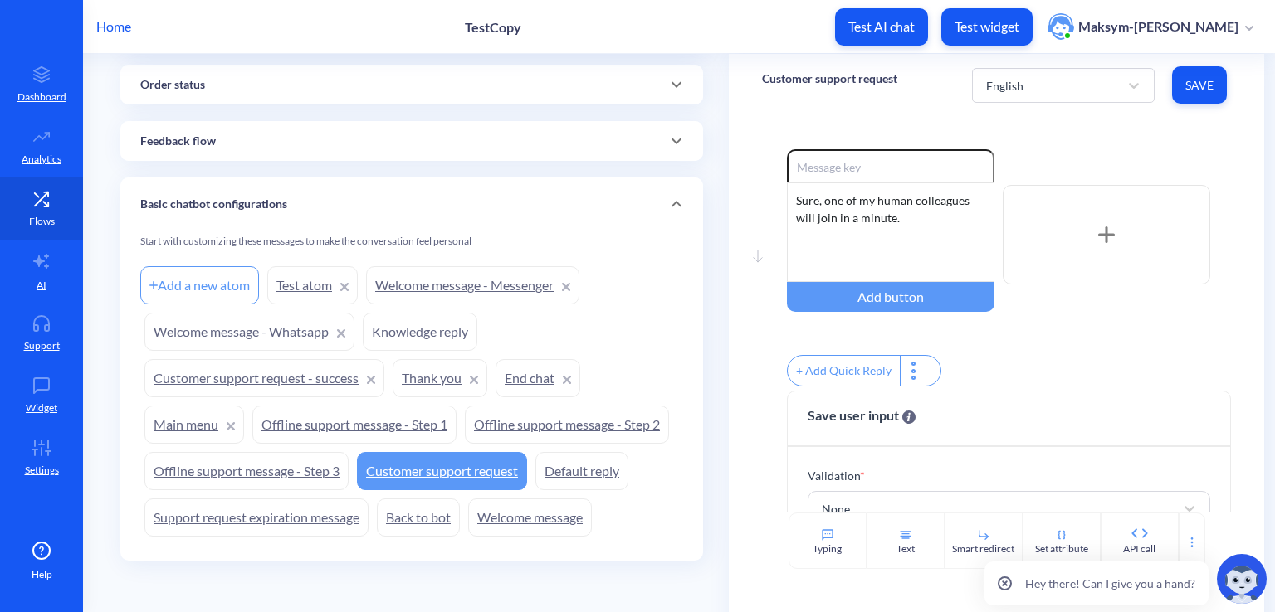
click at [305, 461] on link "Offline support message - Step 3" at bounding box center [246, 471] width 204 height 38
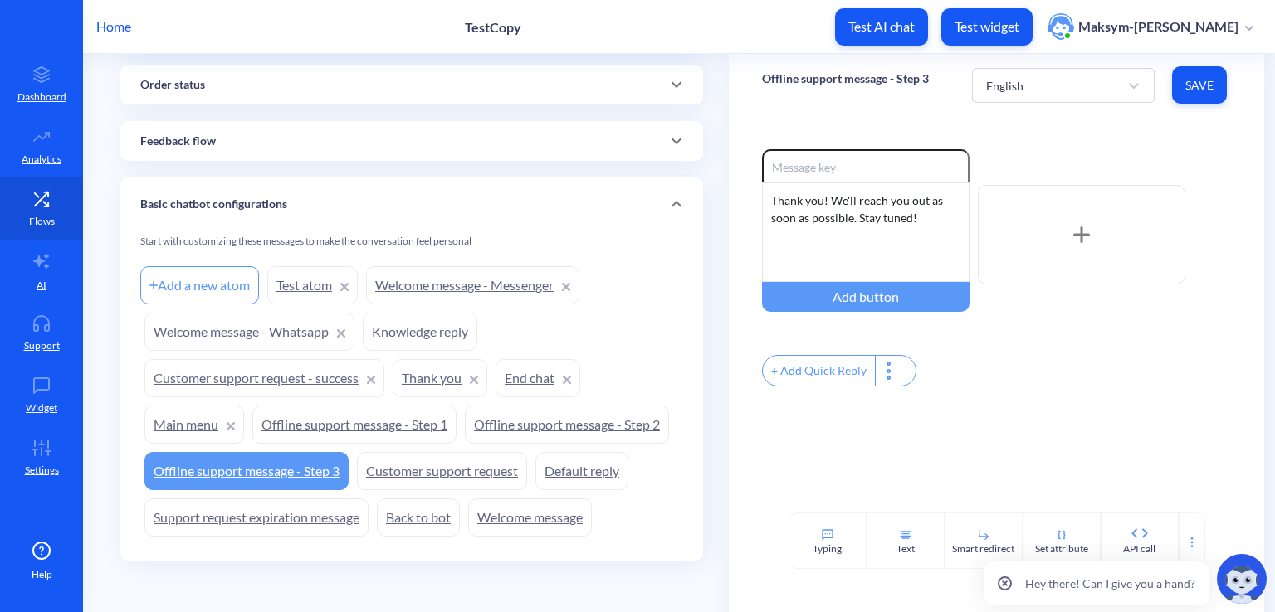
click at [309, 512] on link "Support request expiration message" at bounding box center [256, 518] width 224 height 38
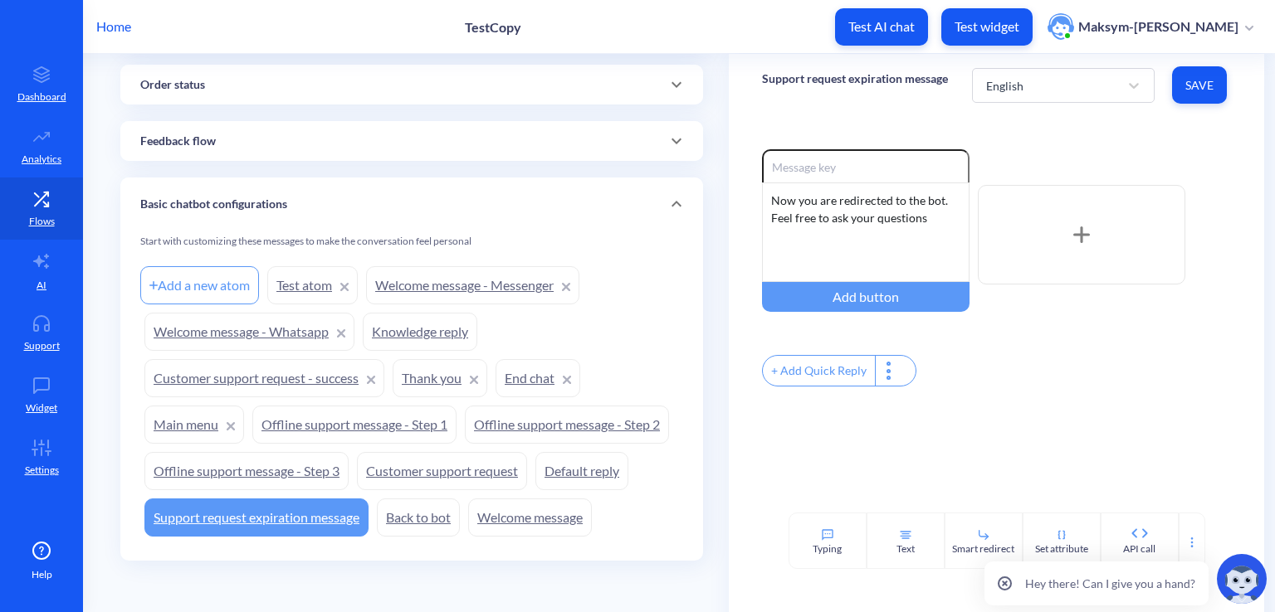
click at [400, 519] on link "Back to bot" at bounding box center [418, 518] width 83 height 38
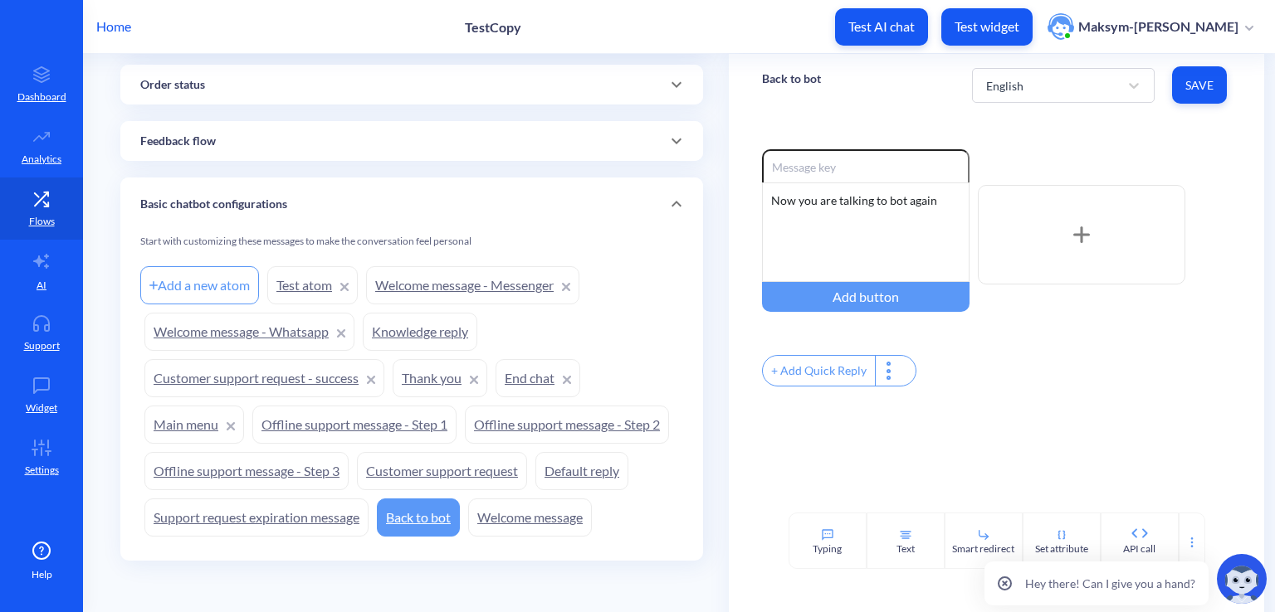
click at [514, 524] on link "Welcome message" at bounding box center [530, 518] width 124 height 38
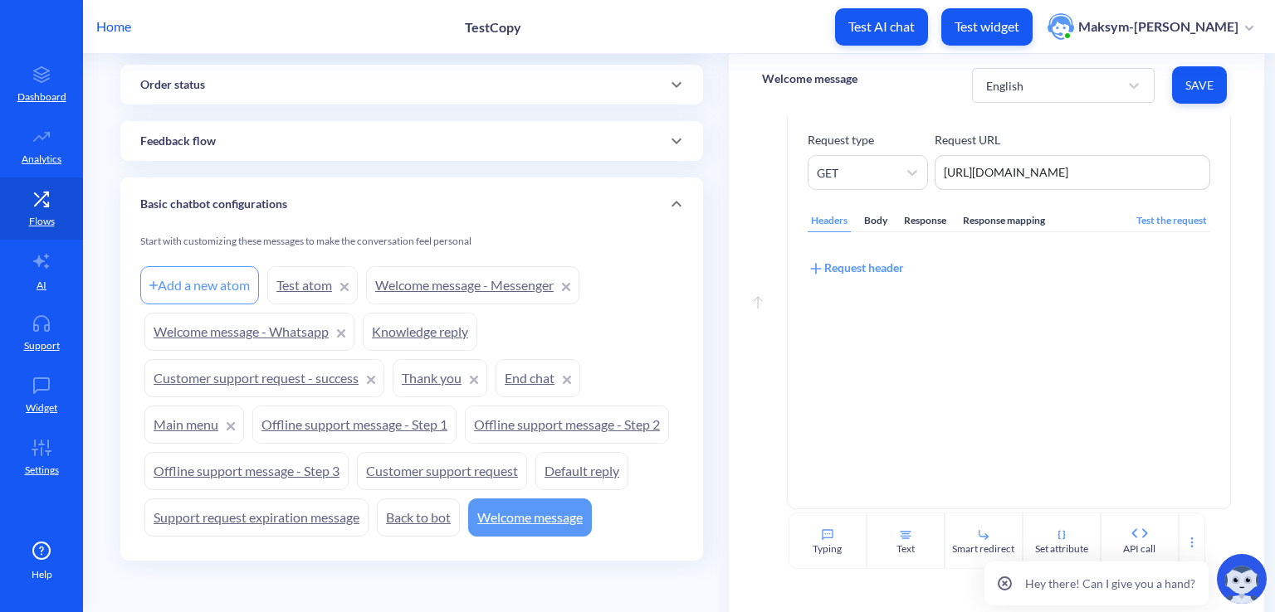
scroll to position [649, 0]
click at [405, 331] on link "Knowledge reply" at bounding box center [420, 332] width 115 height 38
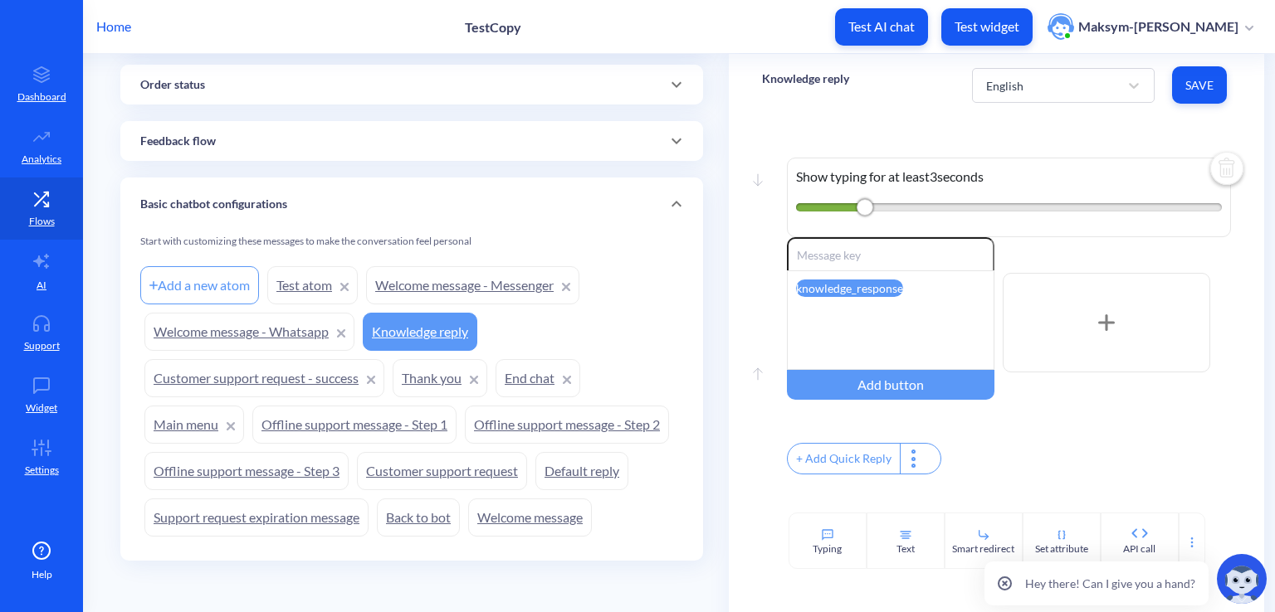
click at [1027, 303] on div at bounding box center [1106, 323] width 207 height 100
click at [1027, 305] on div at bounding box center [1106, 323] width 207 height 100
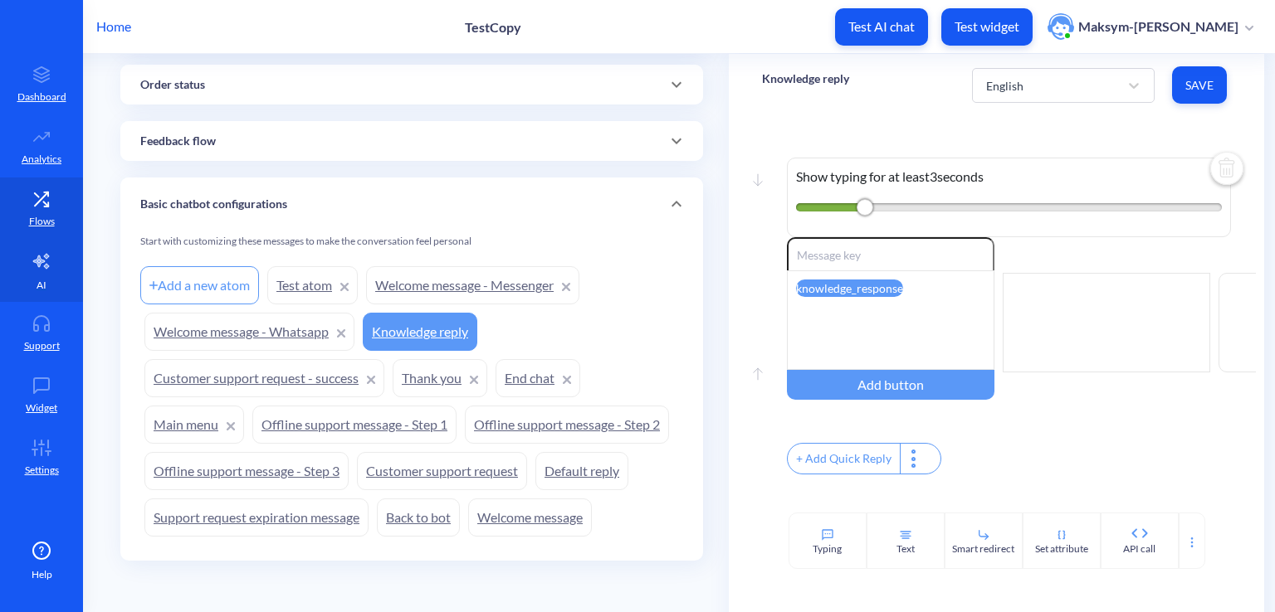
click at [45, 251] on icon at bounding box center [42, 261] width 20 height 20
click at [27, 263] on link "AI" at bounding box center [41, 271] width 83 height 62
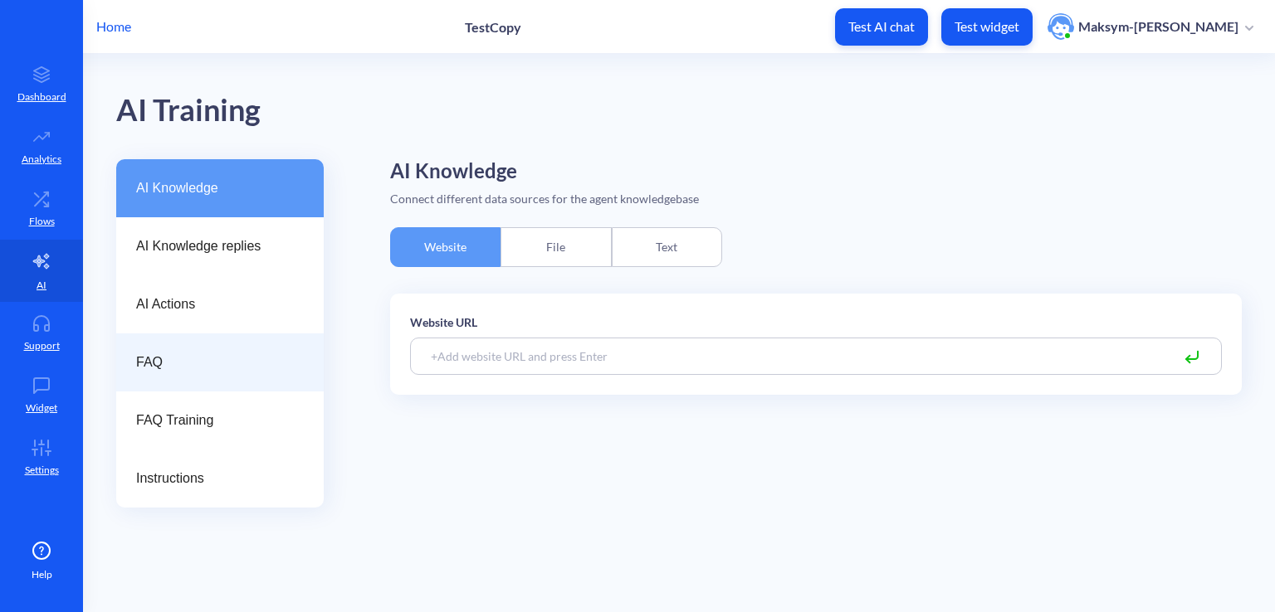
click at [149, 378] on div "FAQ" at bounding box center [219, 363] width 207 height 58
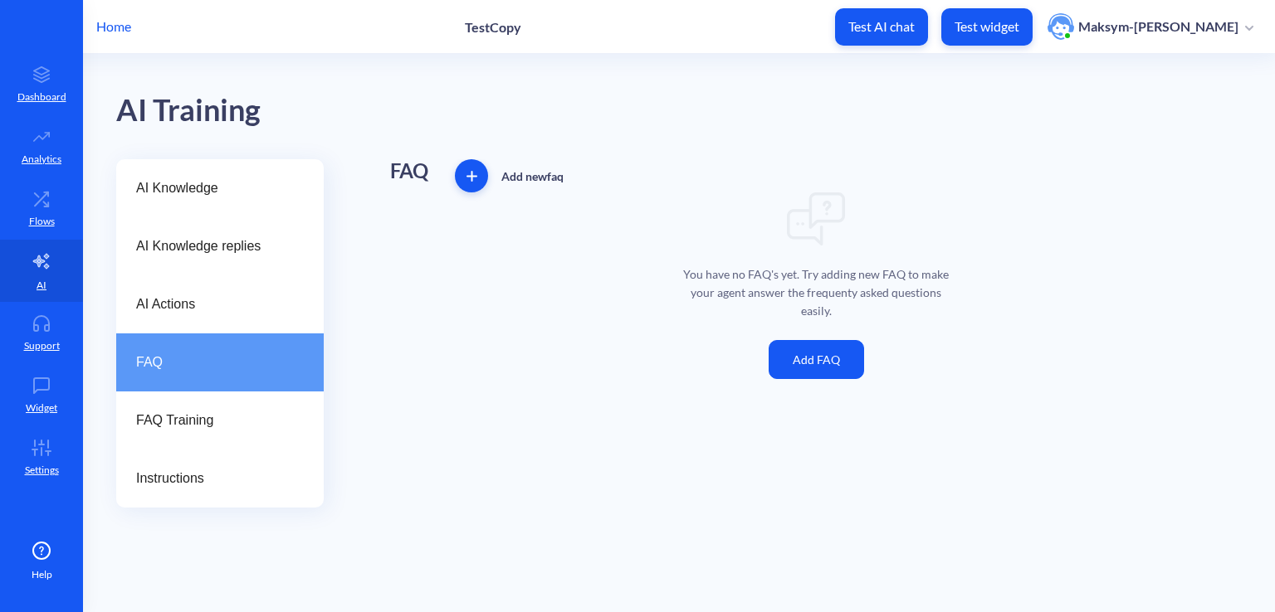
click at [657, 335] on div "You have no FAQ's yet. Try adding new FAQ to make your agent answer the frequen…" at bounding box center [815, 286] width 851 height 187
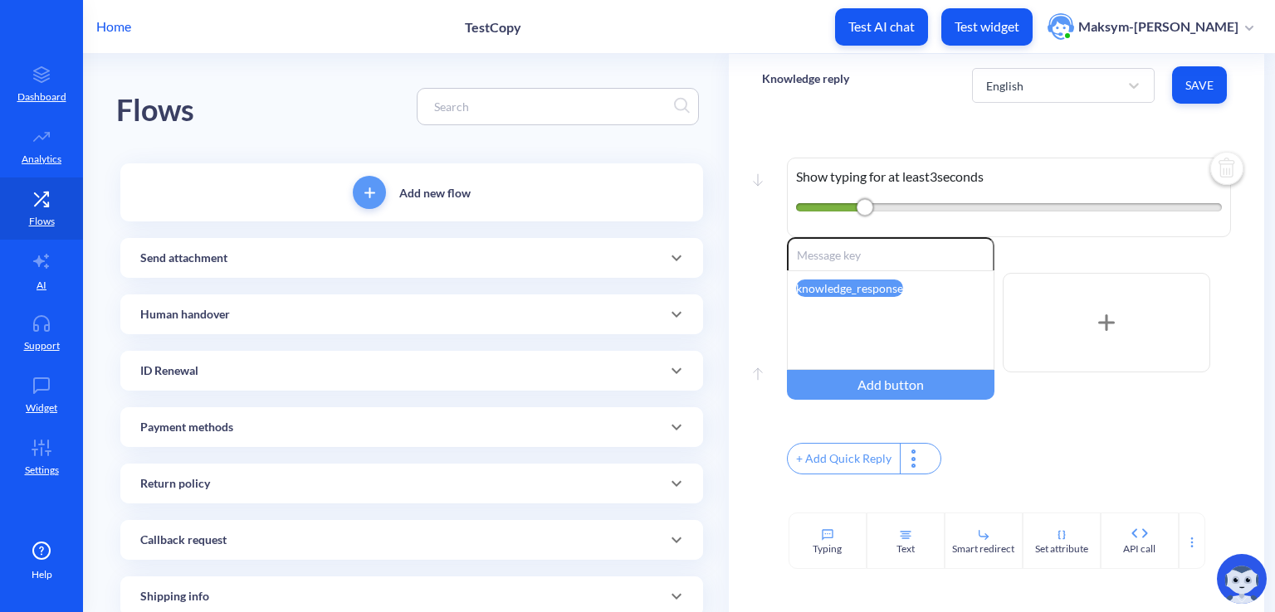
click at [120, 23] on p "Home" at bounding box center [113, 27] width 35 height 20
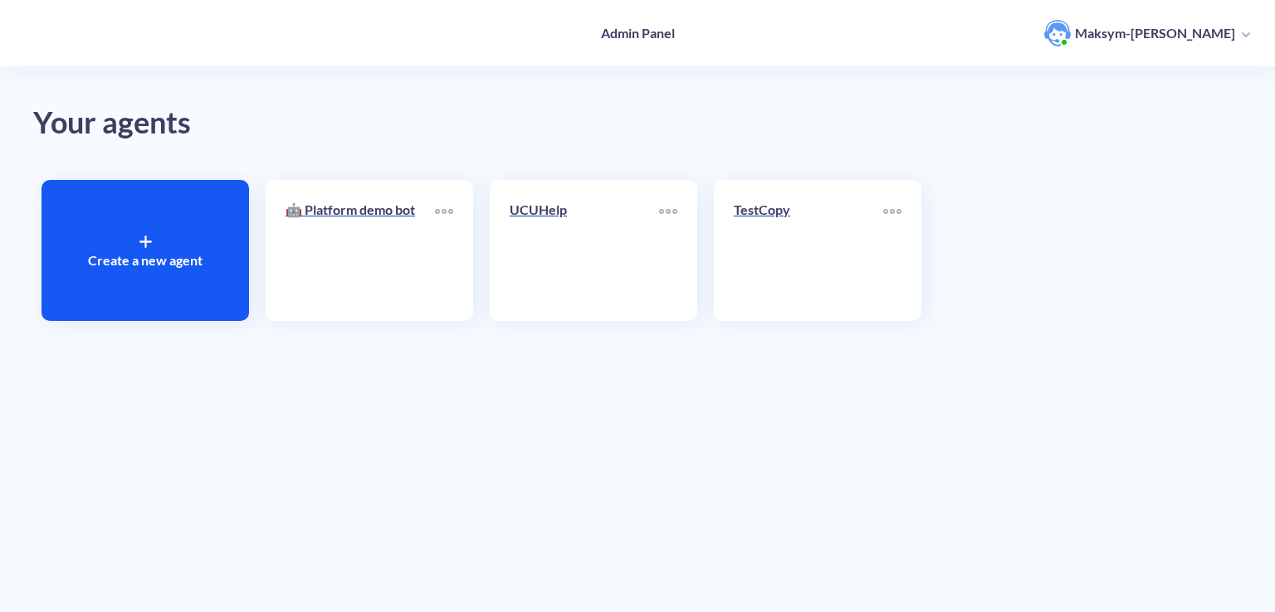
click at [183, 222] on div "Create a new agent" at bounding box center [144, 250] width 207 height 141
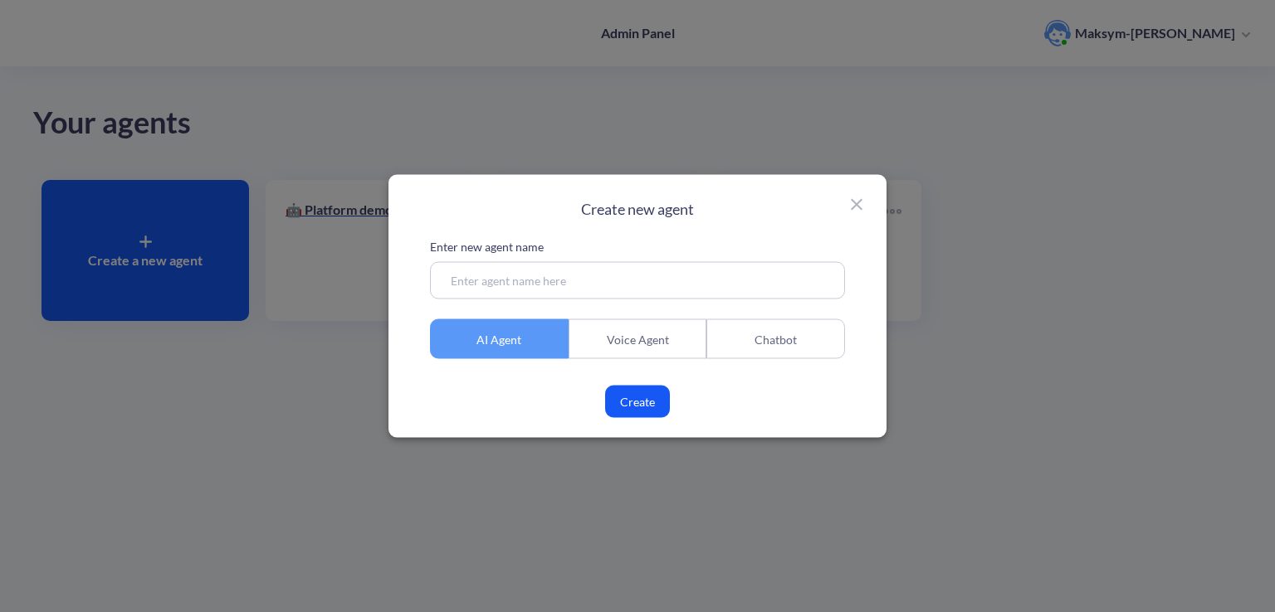
click at [560, 280] on input at bounding box center [637, 280] width 415 height 37
type input "CheckAgent"
click at [617, 399] on button "Create" at bounding box center [637, 402] width 65 height 32
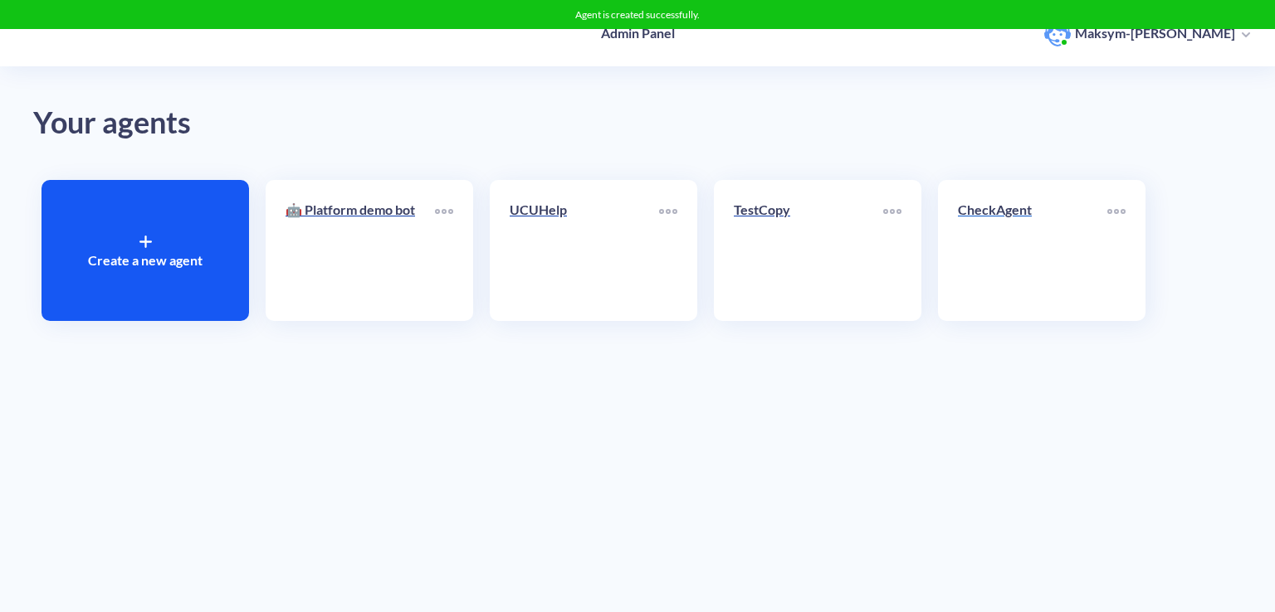
click at [1002, 223] on div "CheckAgent" at bounding box center [1032, 216] width 149 height 33
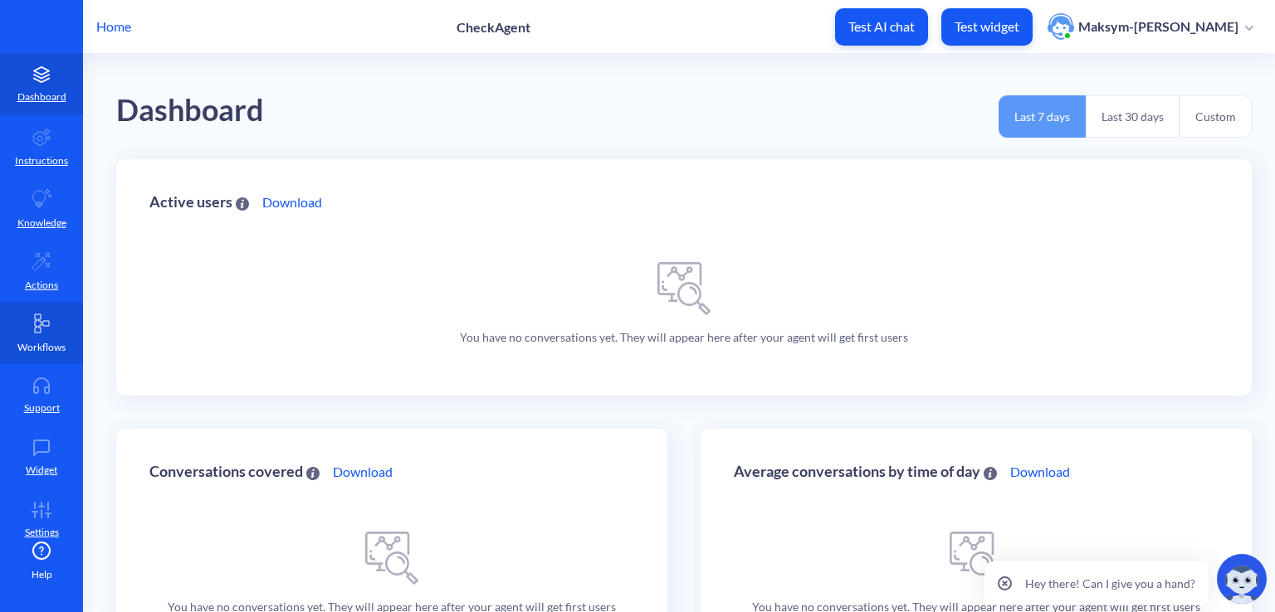
click at [40, 320] on icon at bounding box center [42, 324] width 20 height 20
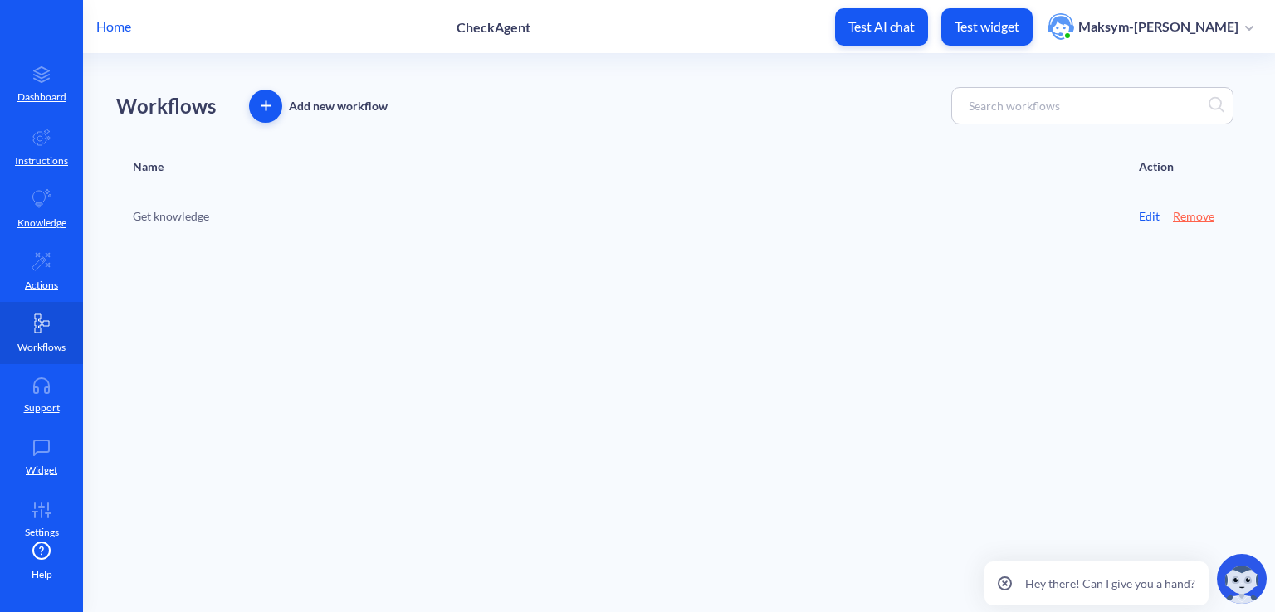
click at [209, 219] on div "Get knowledge" at bounding box center [485, 215] width 705 height 17
click at [1136, 216] on div "Get knowledge Edit Remove" at bounding box center [678, 216] width 1125 height 66
click at [1145, 216] on link "Edit" at bounding box center [1149, 215] width 21 height 17
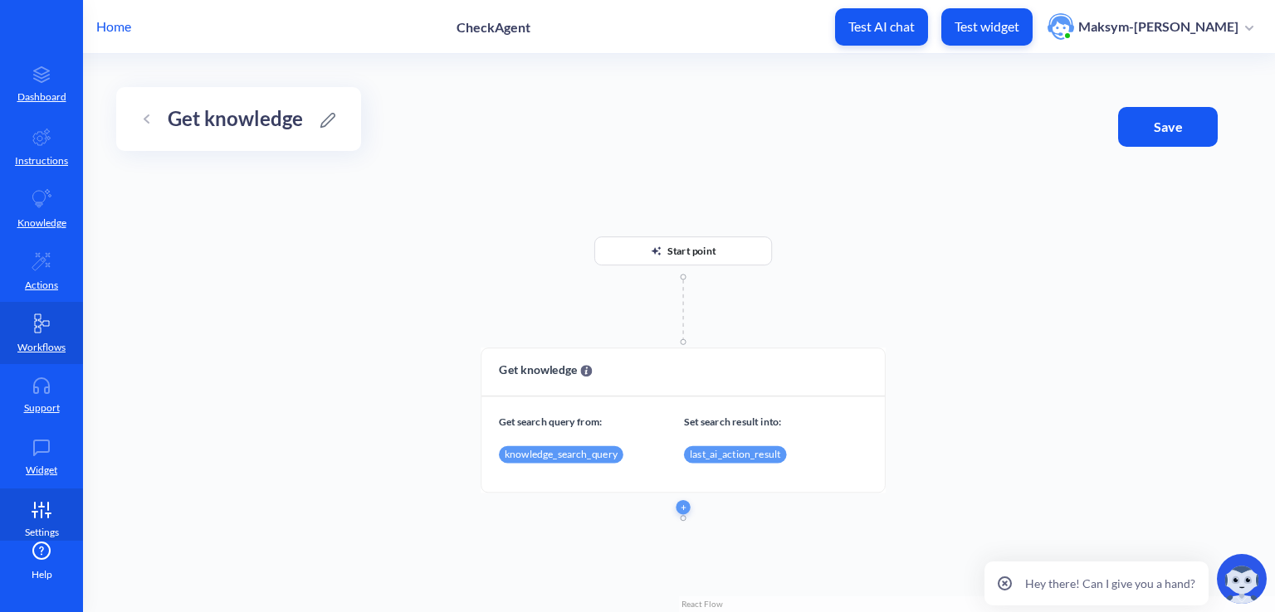
click at [44, 505] on icon at bounding box center [41, 510] width 33 height 17
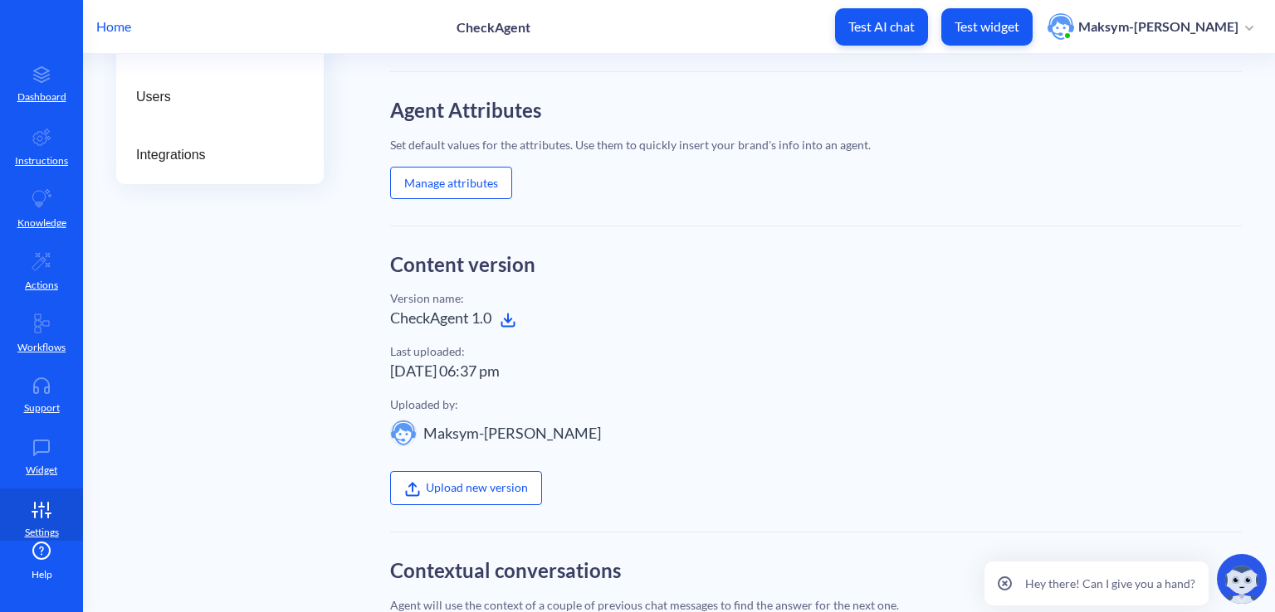
scroll to position [508, 0]
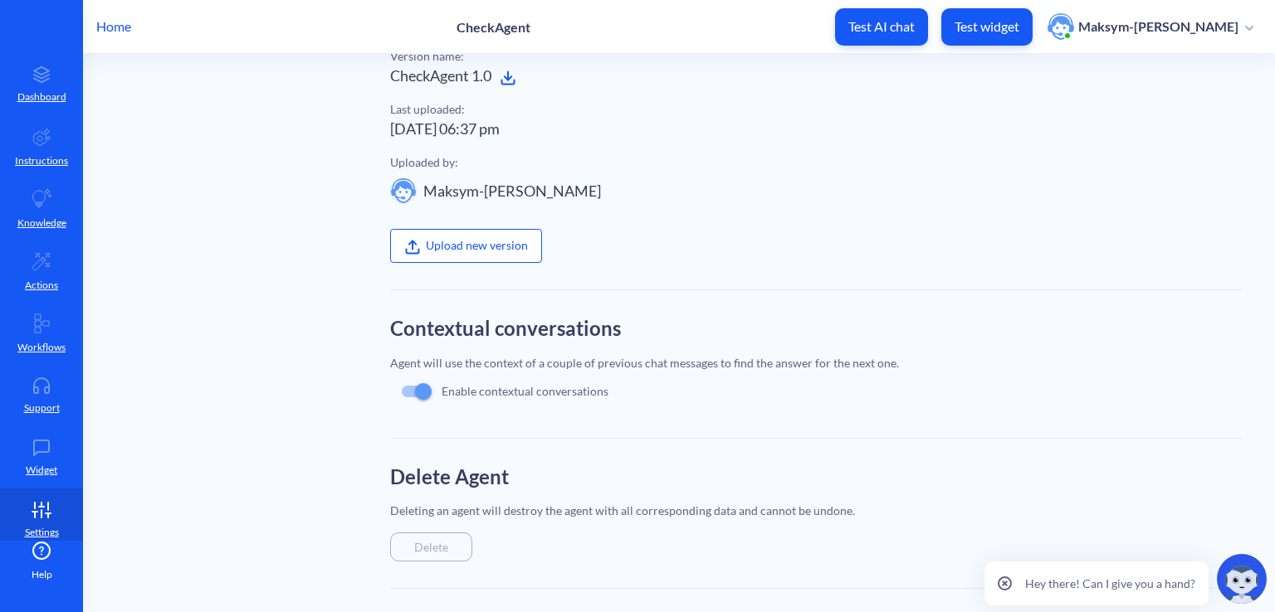
click at [433, 534] on div "Delete" at bounding box center [431, 547] width 82 height 29
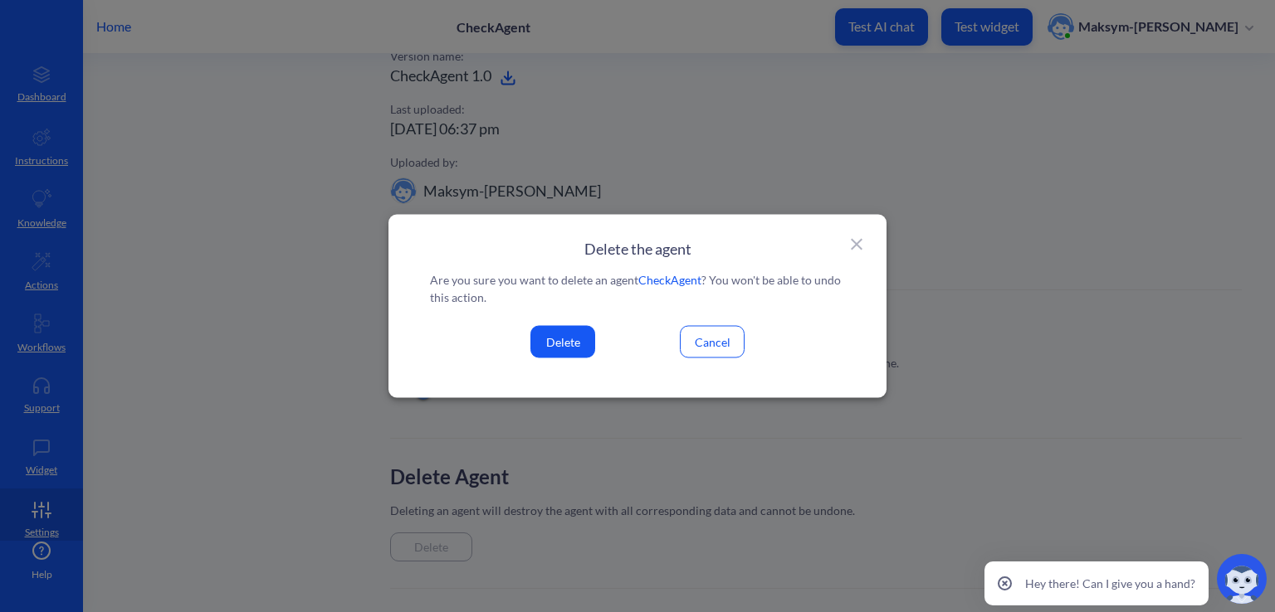
click at [582, 352] on button "Delete" at bounding box center [562, 342] width 65 height 32
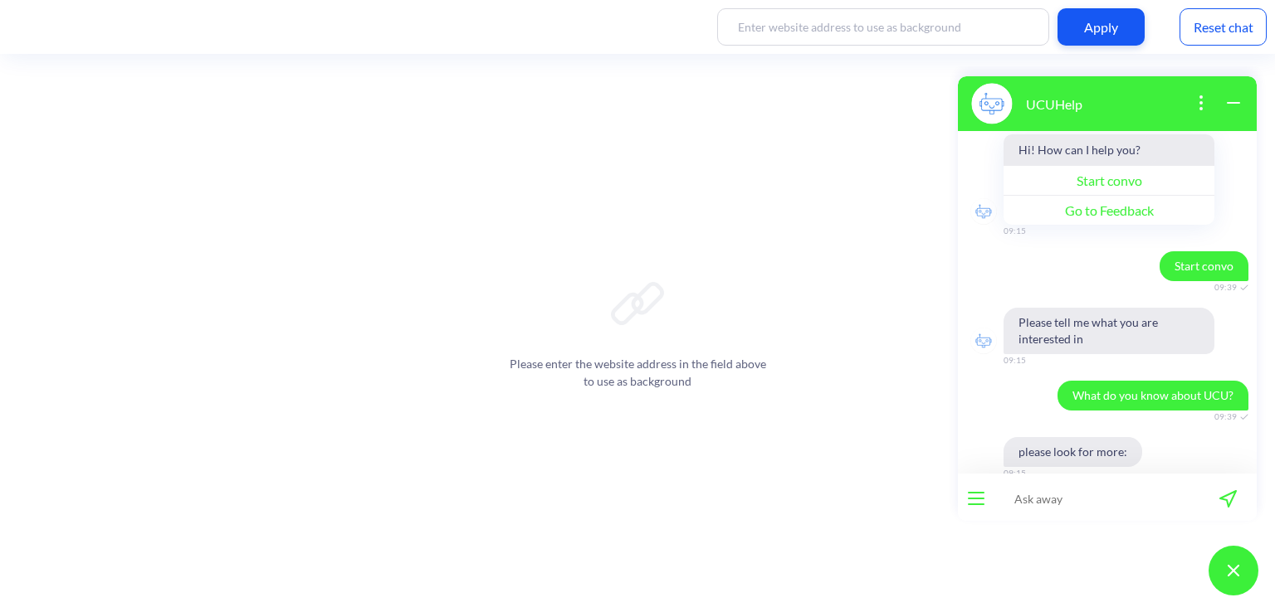
scroll to position [81, 0]
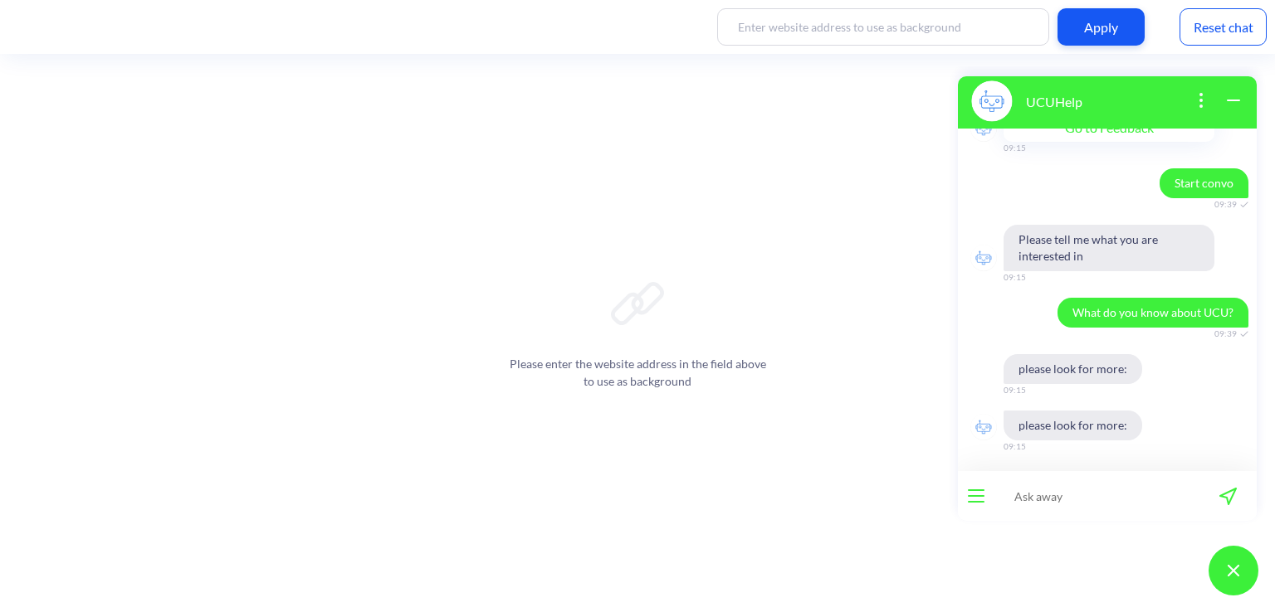
click at [1026, 490] on input at bounding box center [1096, 496] width 205 height 50
click at [1199, 34] on div "Reset chat" at bounding box center [1222, 26] width 87 height 37
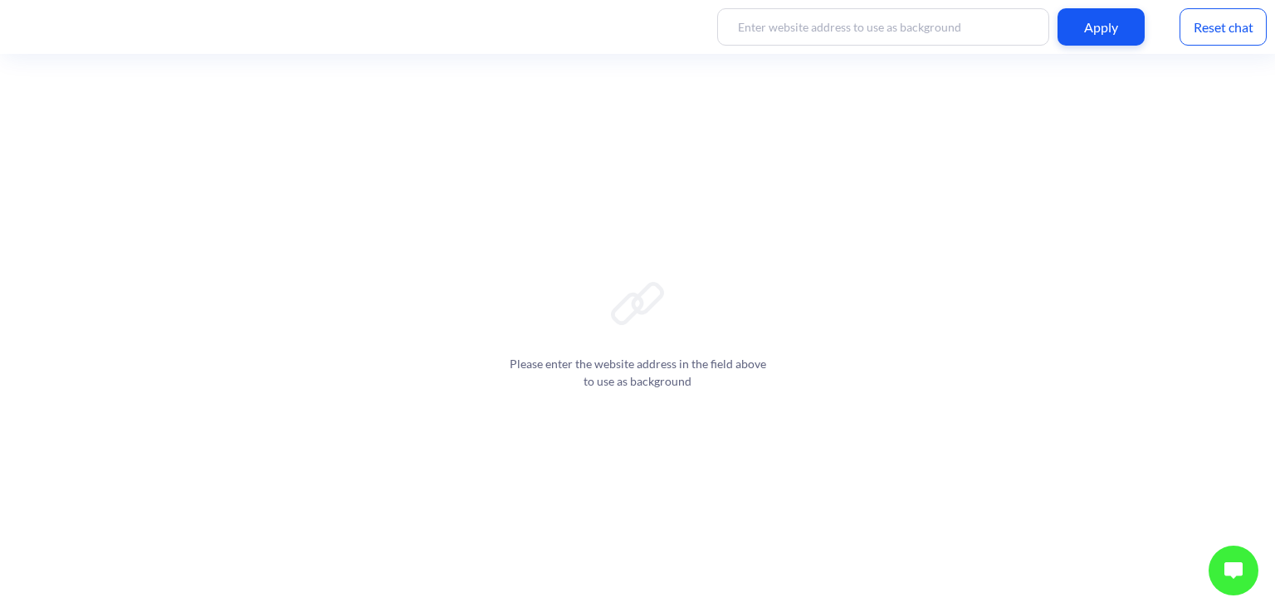
click at [1226, 571] on img at bounding box center [1233, 571] width 18 height 17
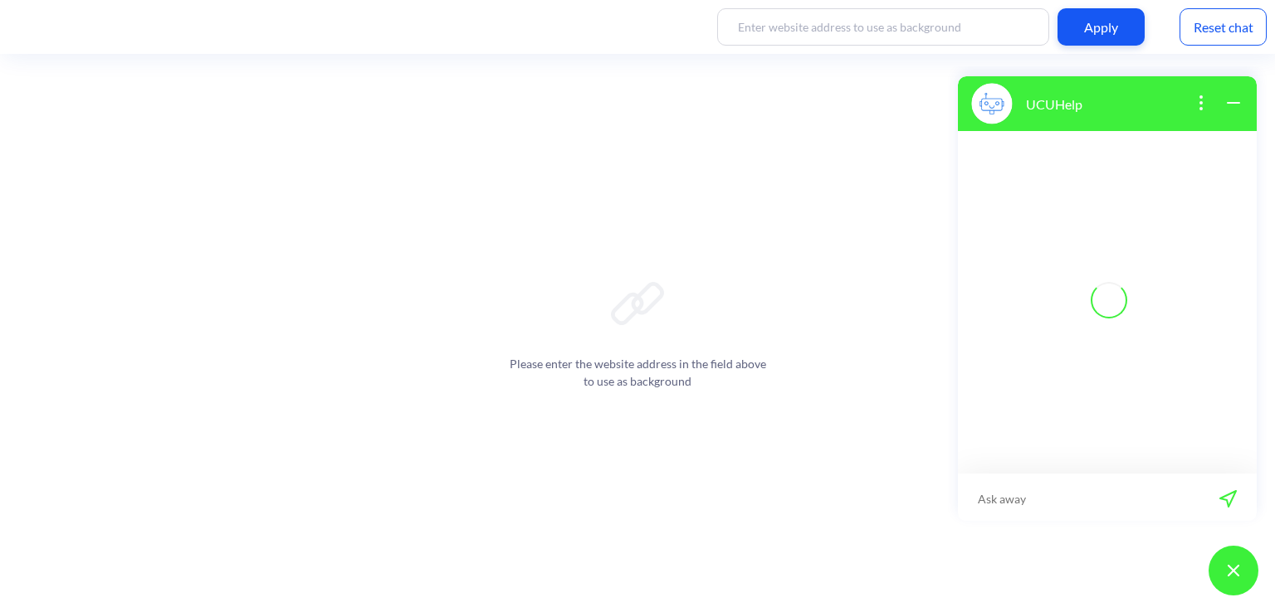
scroll to position [2, 0]
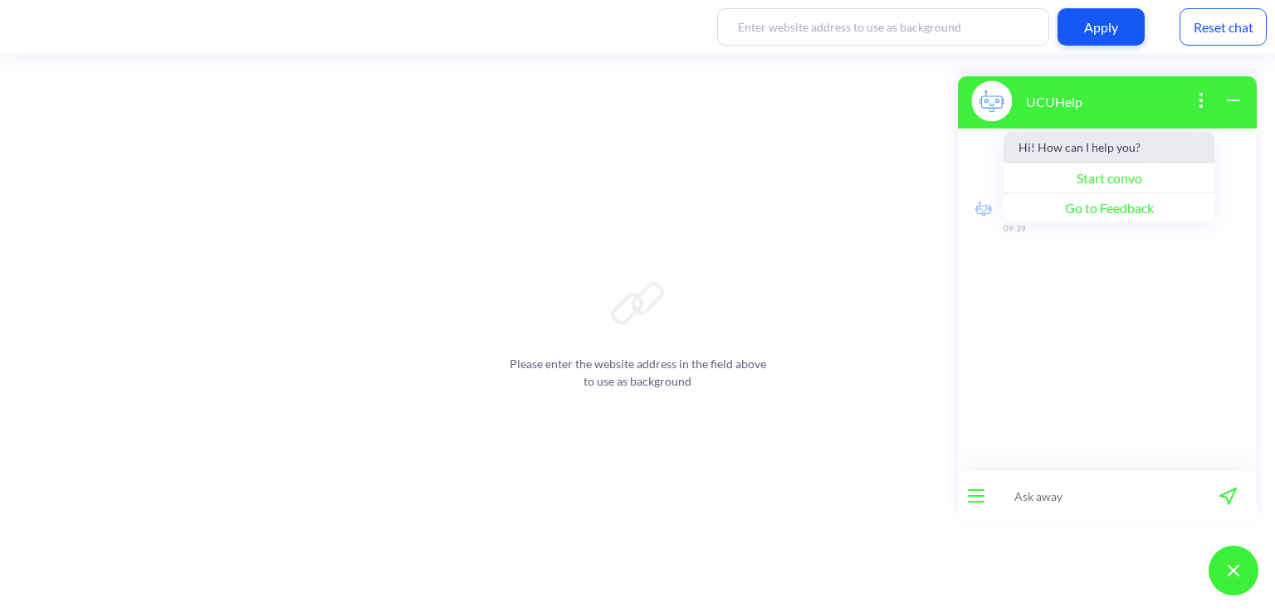
click at [1057, 501] on input at bounding box center [1096, 496] width 205 height 50
type input "Do you know anything about APPS?"
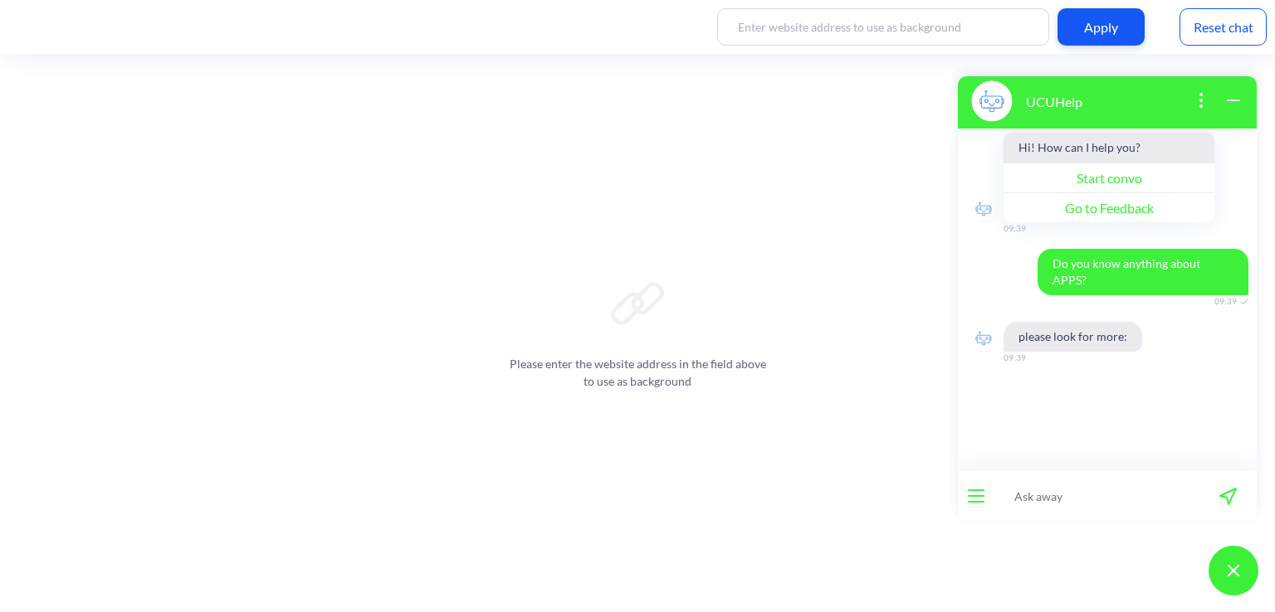
click at [1095, 483] on input at bounding box center [1096, 496] width 205 height 50
type input "Tell me about Faculty of Applied Sciences"
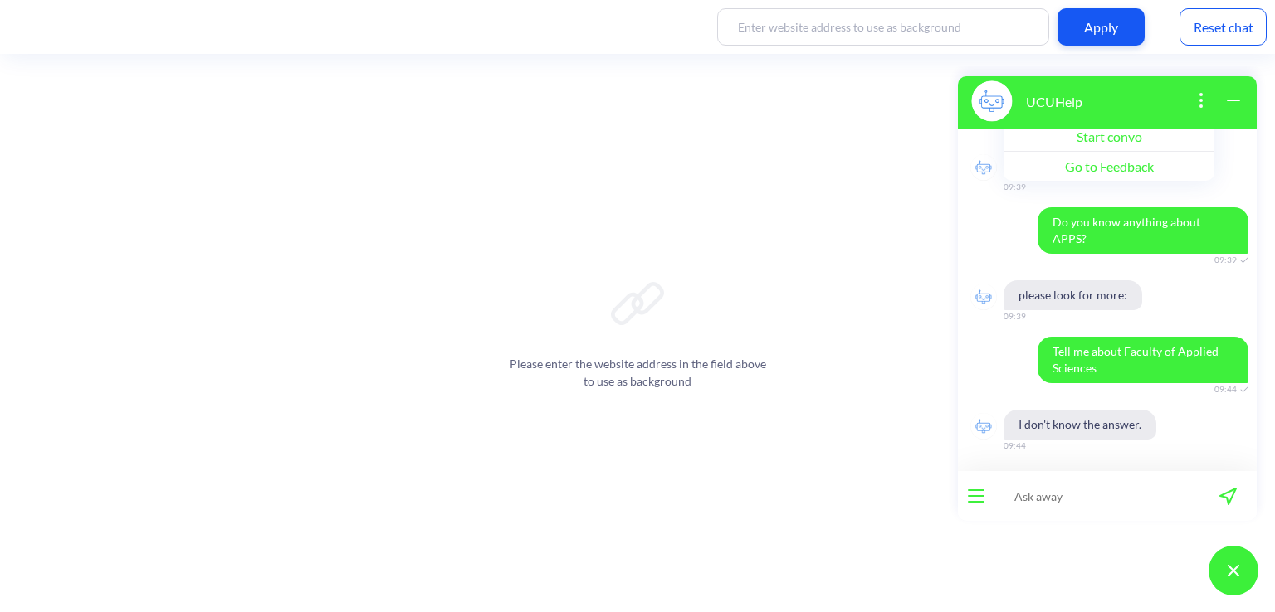
scroll to position [57, 0]
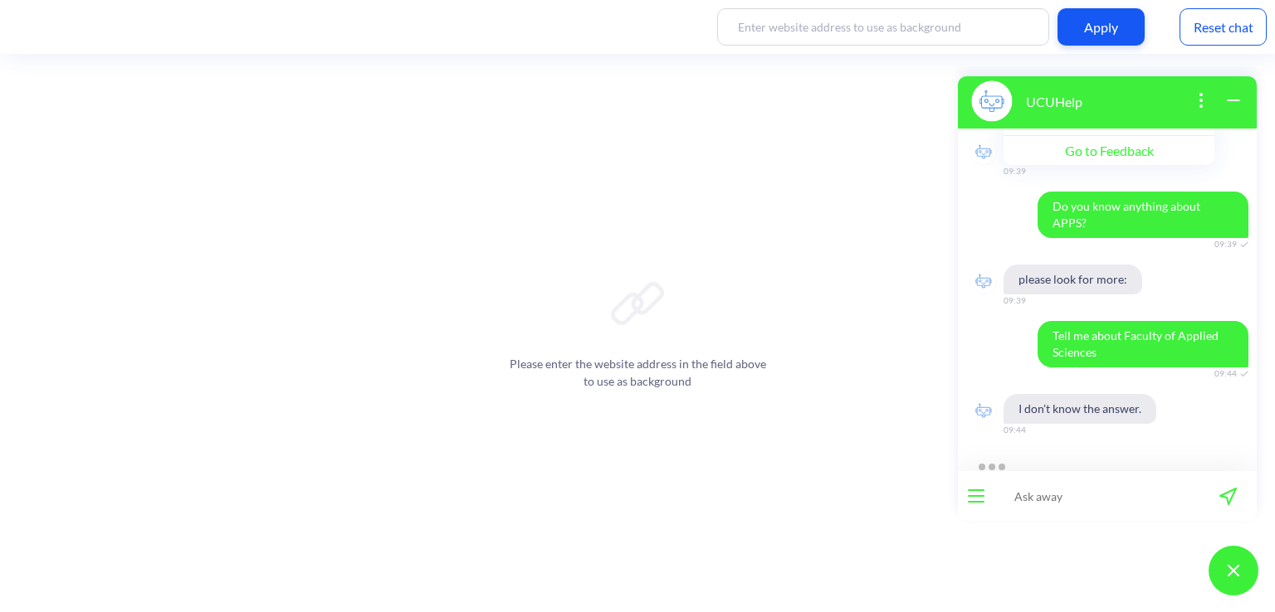
click at [1061, 496] on input at bounding box center [1096, 496] width 205 height 50
type input "Tell me about the education cost"
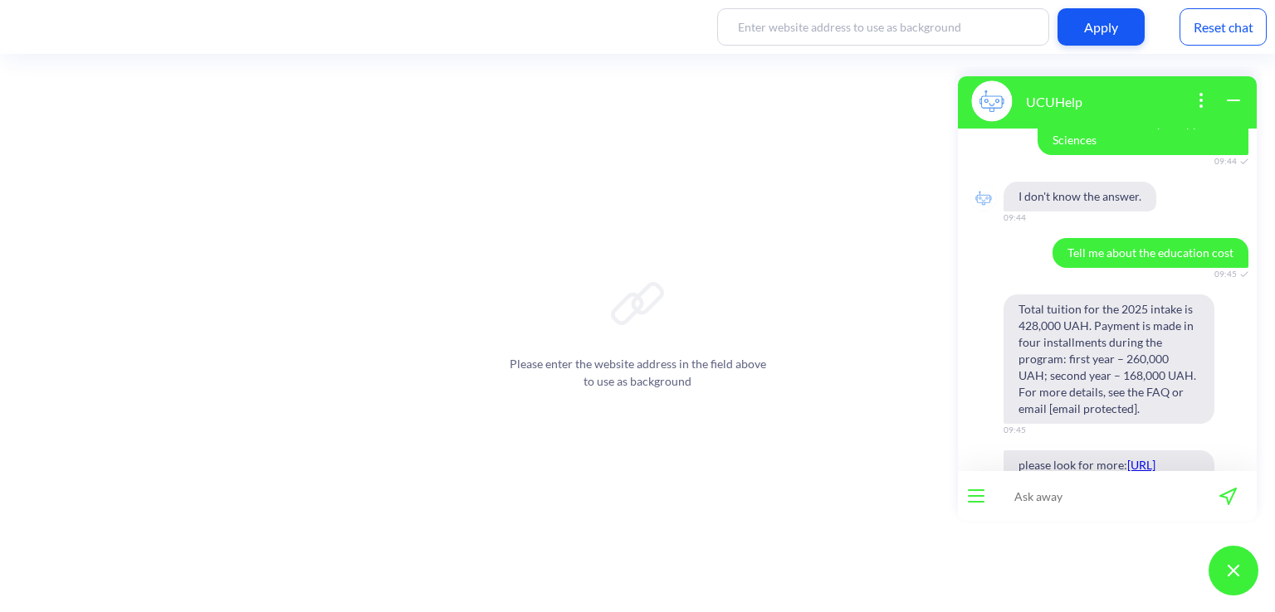
scroll to position [359, 0]
